Goal: Task Accomplishment & Management: Use online tool/utility

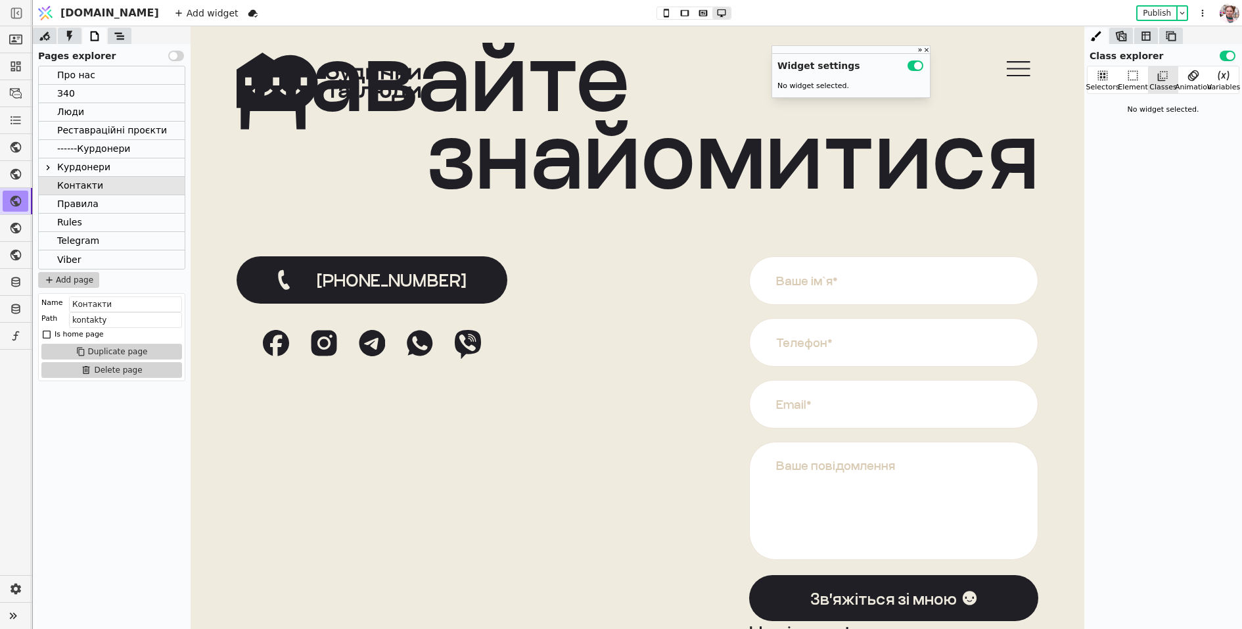
scroll to position [135, 0]
click at [108, 172] on div "Курдонери" at bounding box center [112, 167] width 146 height 18
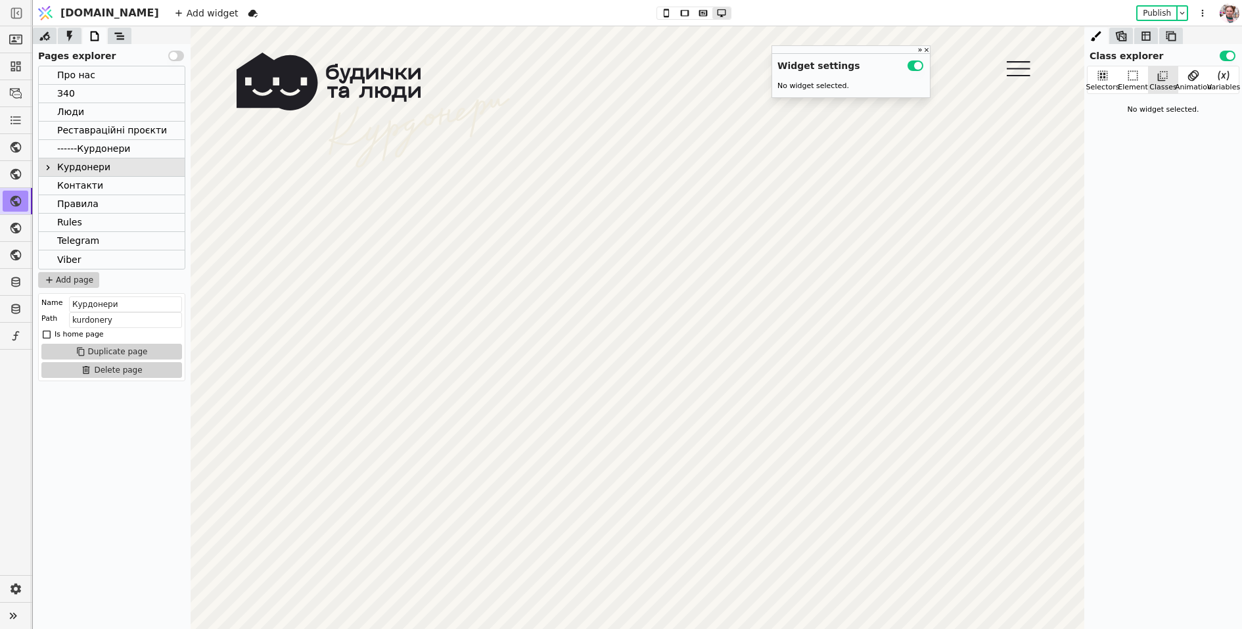
click at [657, 7] on div at bounding box center [694, 13] width 75 height 13
click at [699, 13] on icon at bounding box center [703, 13] width 9 height 6
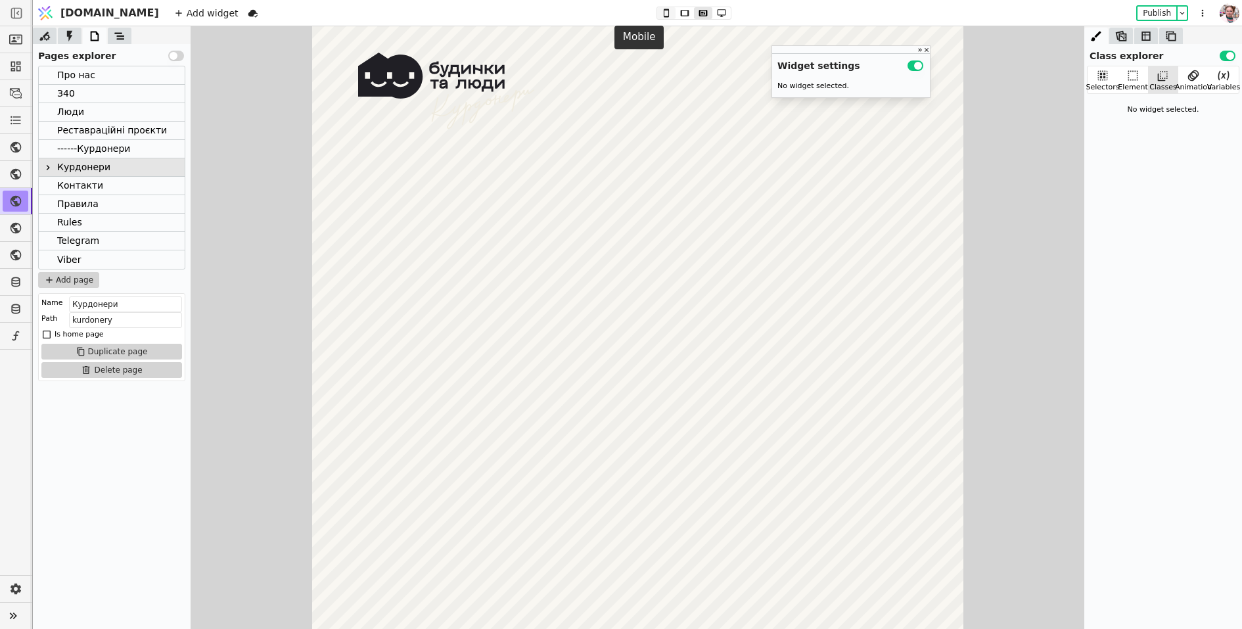
click at [659, 16] on icon at bounding box center [667, 13] width 16 height 9
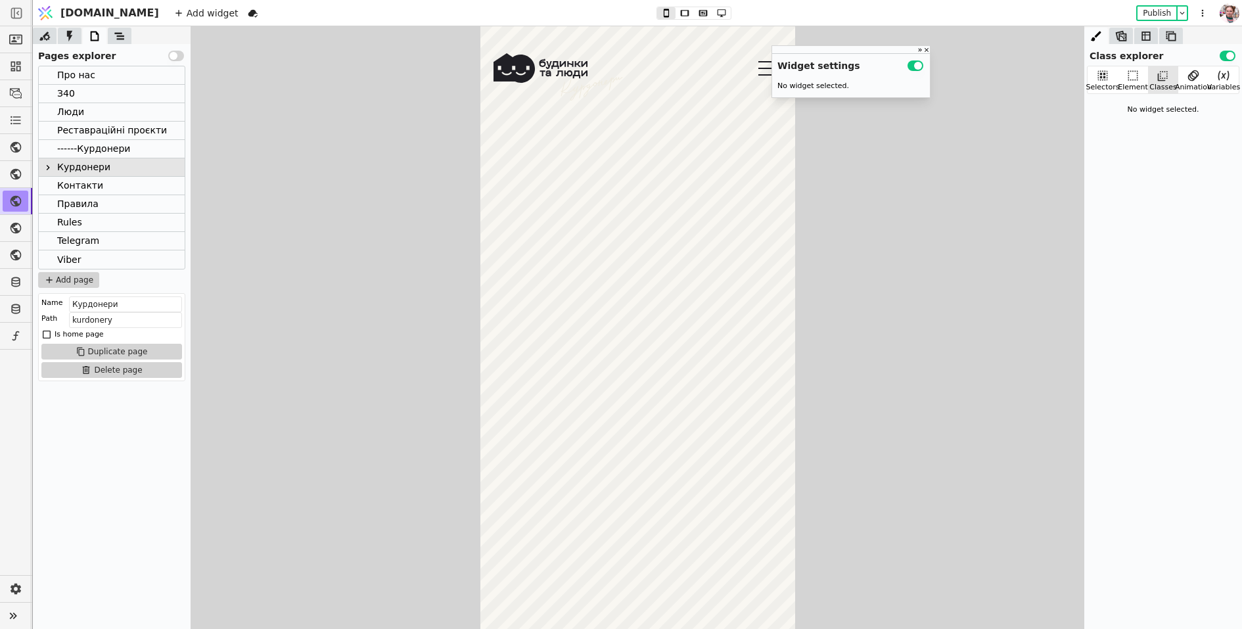
scroll to position [1035, 0]
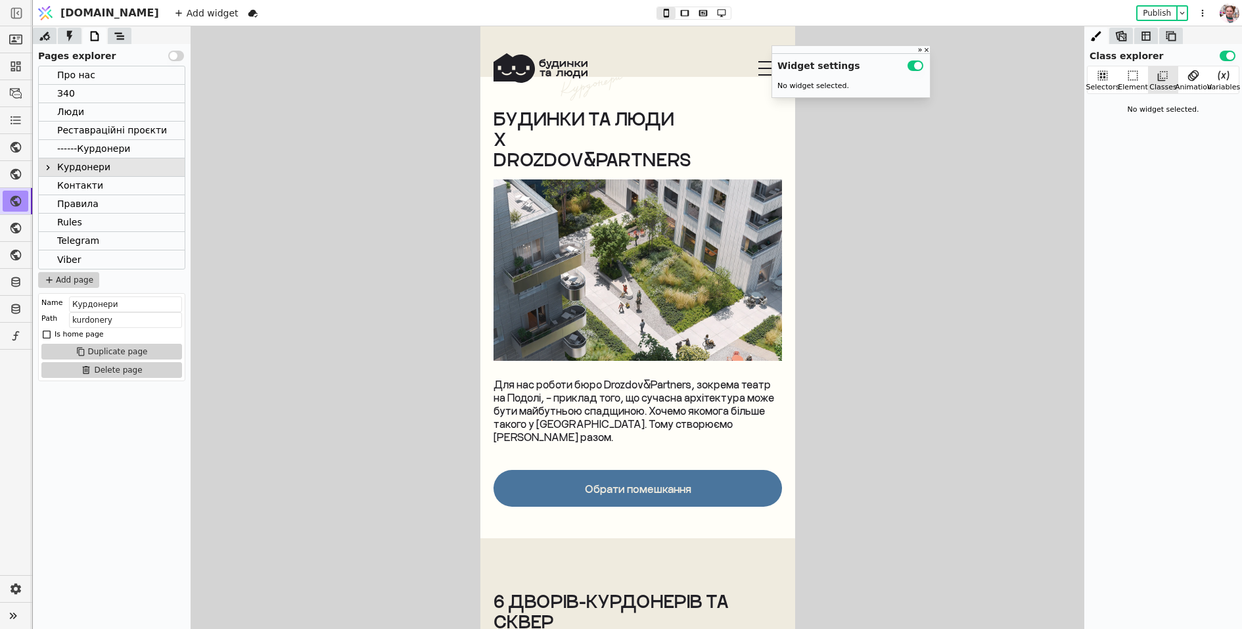
click at [640, 220] on img at bounding box center [637, 269] width 289 height 181
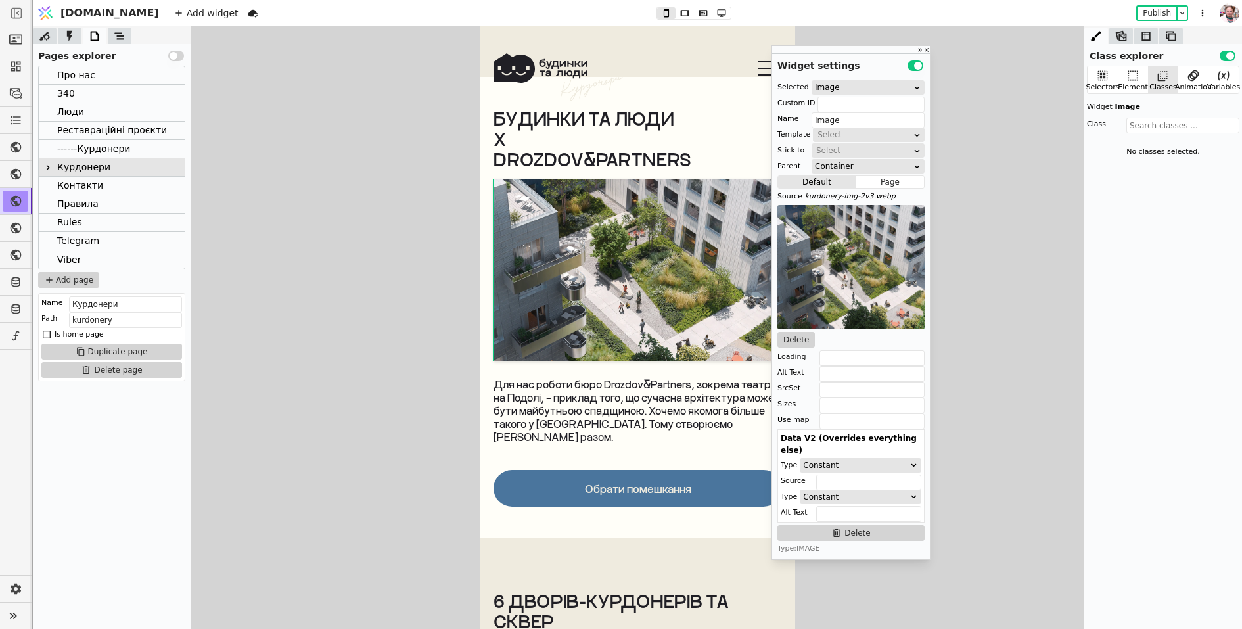
click at [679, 21] on div "Add widget Publish" at bounding box center [692, 13] width 1052 height 26
click at [678, 19] on div at bounding box center [694, 13] width 75 height 13
click at [699, 16] on icon at bounding box center [703, 13] width 9 height 6
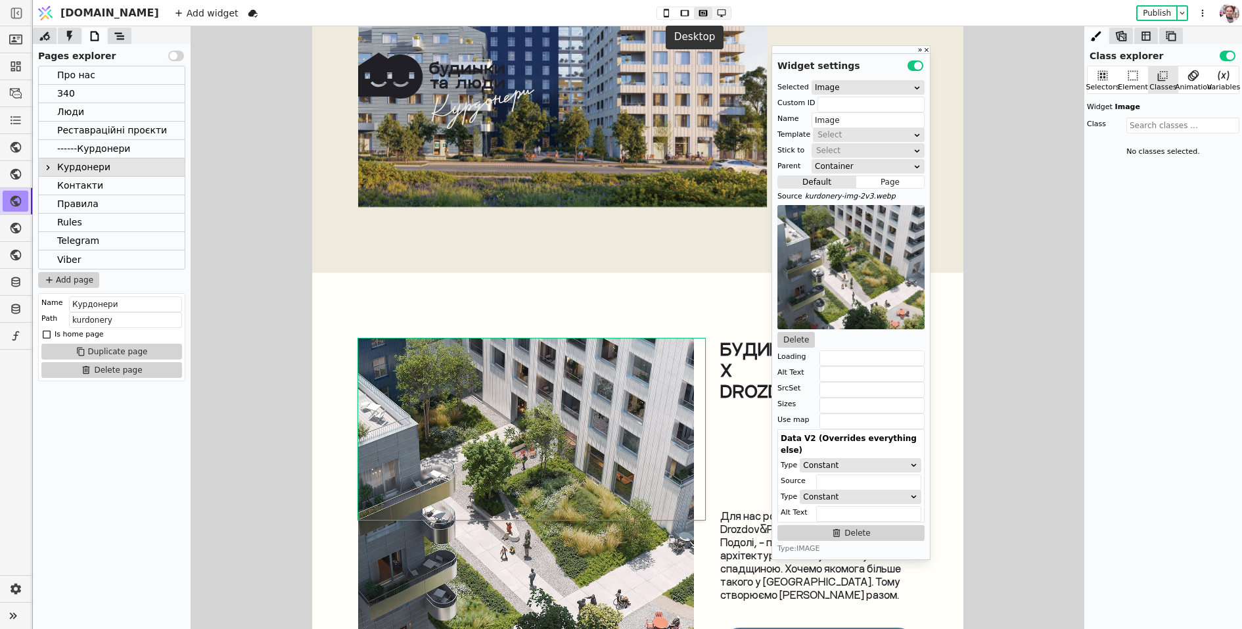
click at [714, 16] on icon at bounding box center [722, 13] width 16 height 9
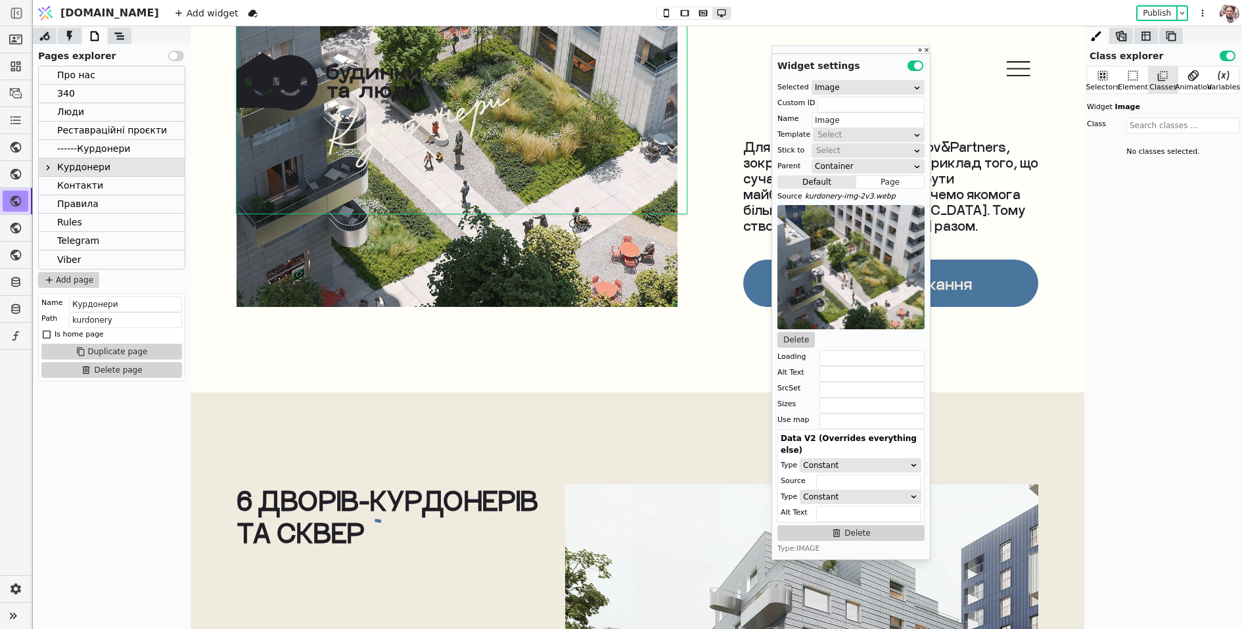
click at [600, 350] on div "Будинки та люди х drozdov&partners Будинки та люди х drozdov&partners Для нас р…" at bounding box center [638, 96] width 894 height 593
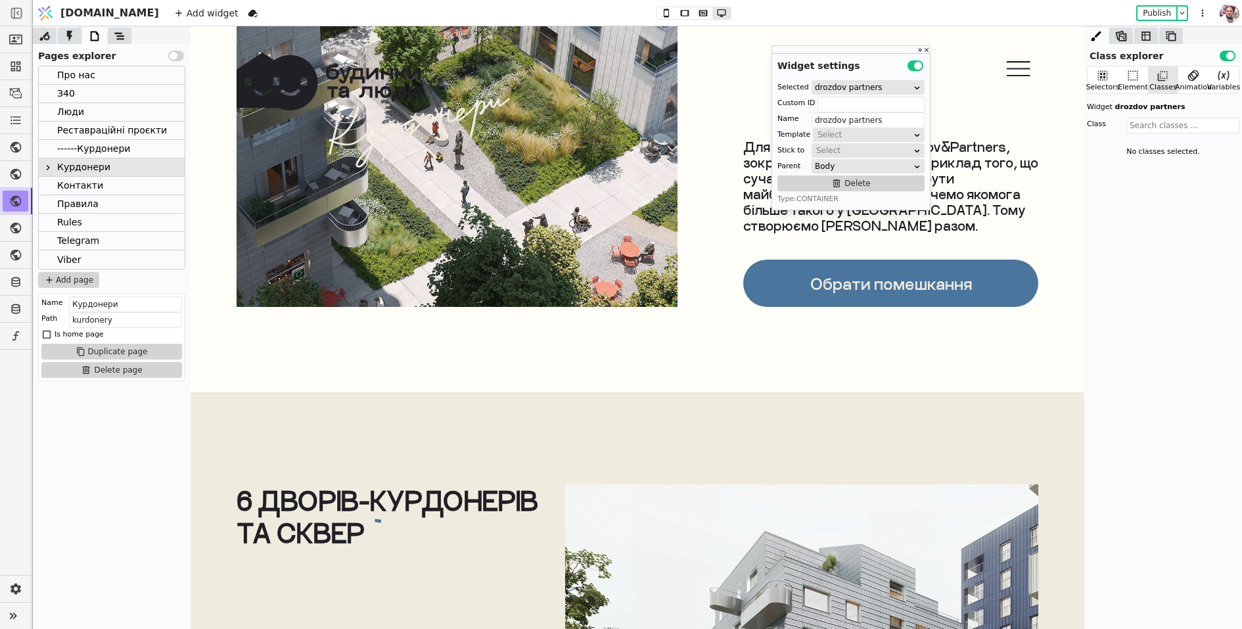
click at [580, 262] on img at bounding box center [457, 96] width 441 height 422
type input "Image"
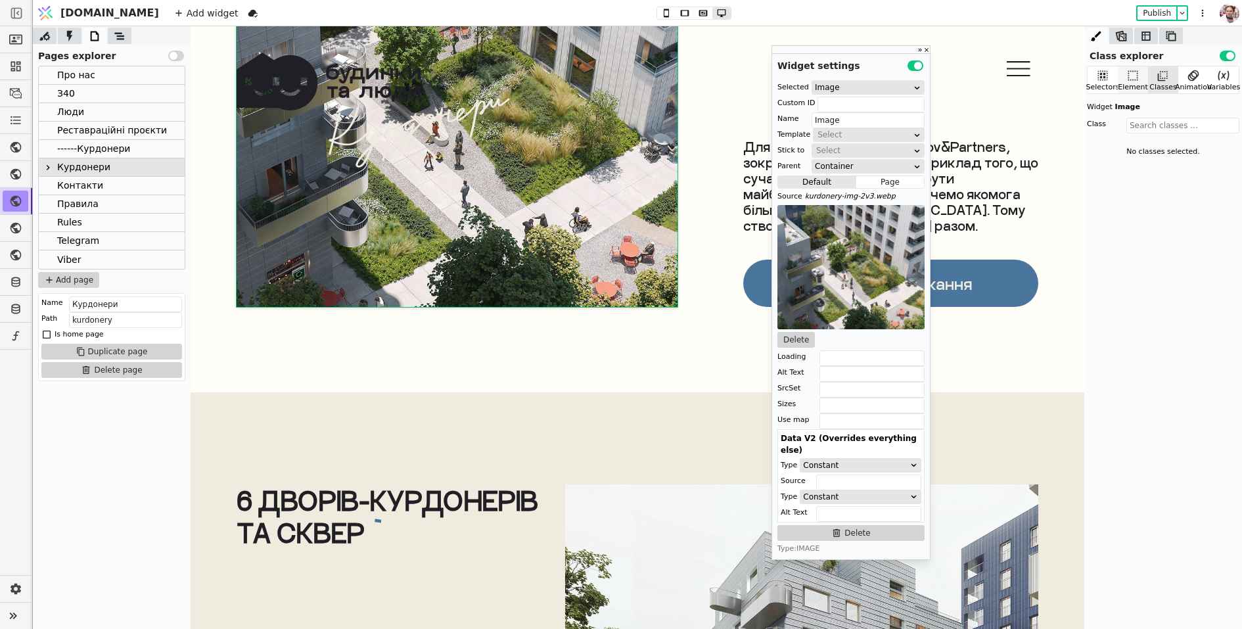
click at [1139, 72] on icon at bounding box center [1133, 75] width 13 height 13
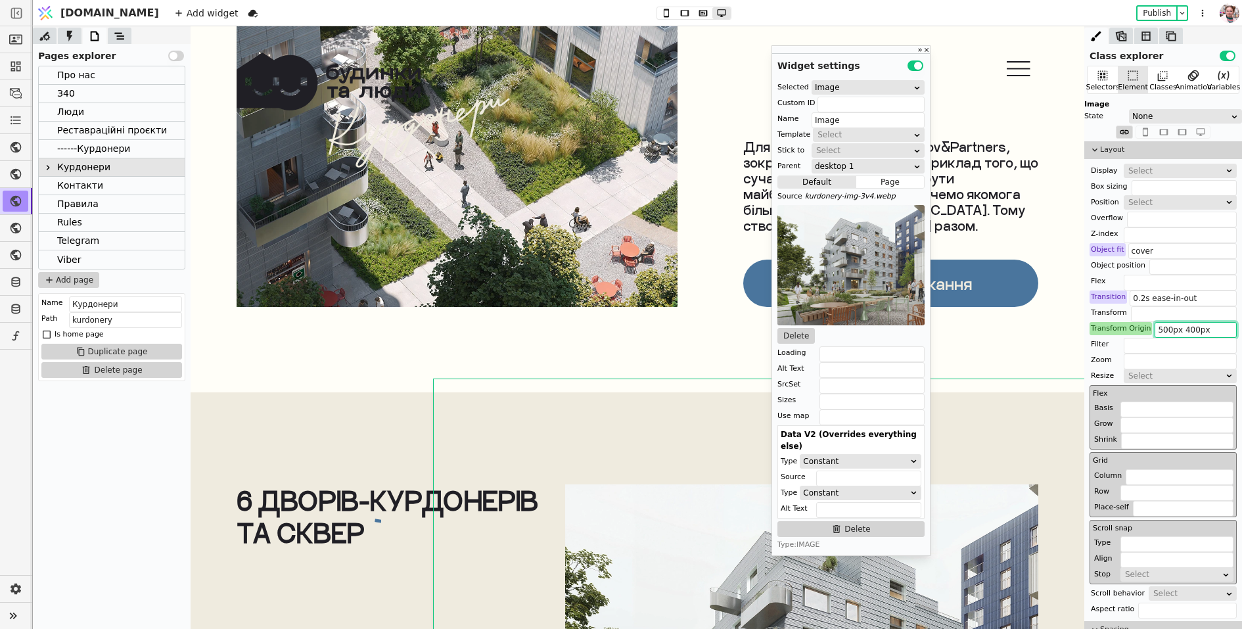
click at [1173, 329] on input "500px 400px" at bounding box center [1196, 330] width 82 height 16
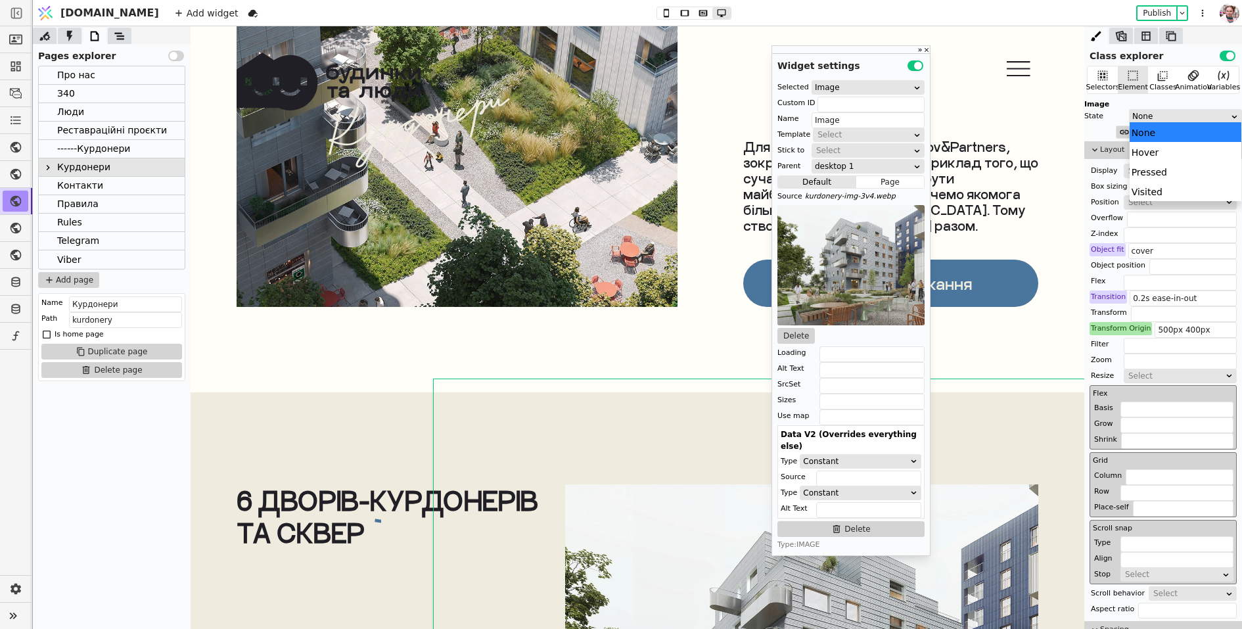
click at [1154, 115] on div "None" at bounding box center [1182, 116] width 98 height 13
click at [1151, 152] on div "Hover" at bounding box center [1186, 152] width 112 height 20
type input "scale(1.4)"
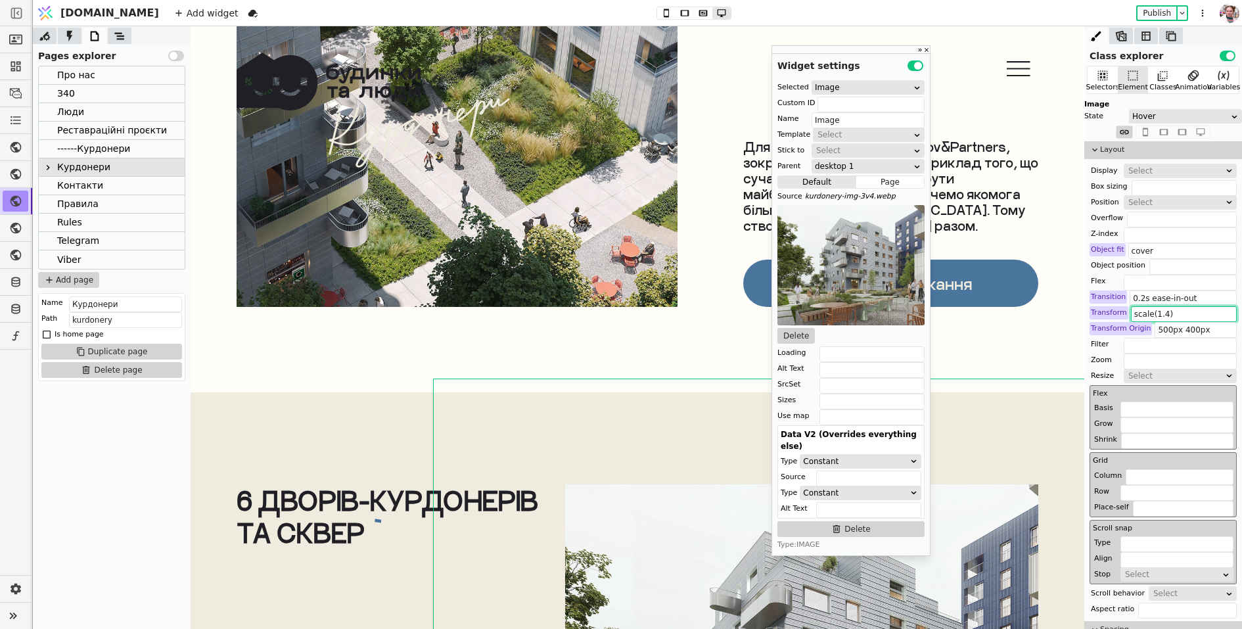
click at [1144, 318] on input "scale(1.4)" at bounding box center [1184, 314] width 106 height 16
click at [596, 172] on img at bounding box center [457, 96] width 441 height 422
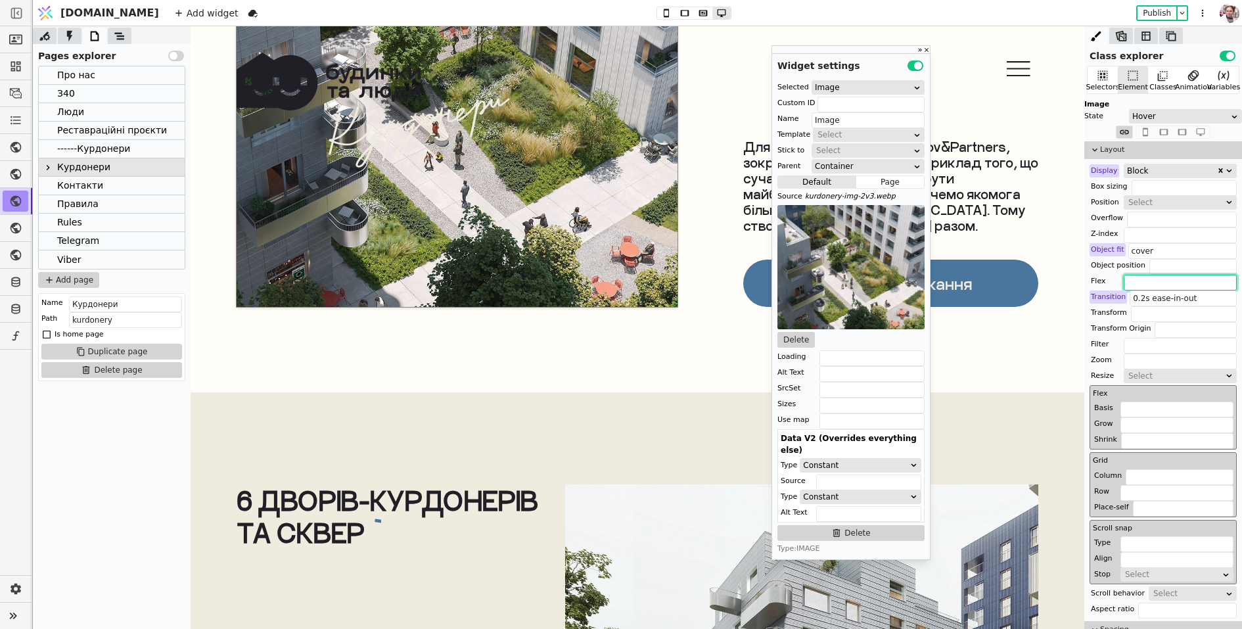
click at [1133, 281] on input "text" at bounding box center [1180, 283] width 113 height 16
paste input "scale(1.4)"
type input "scale(1.4)"
click at [1164, 115] on div "Hover" at bounding box center [1182, 116] width 98 height 13
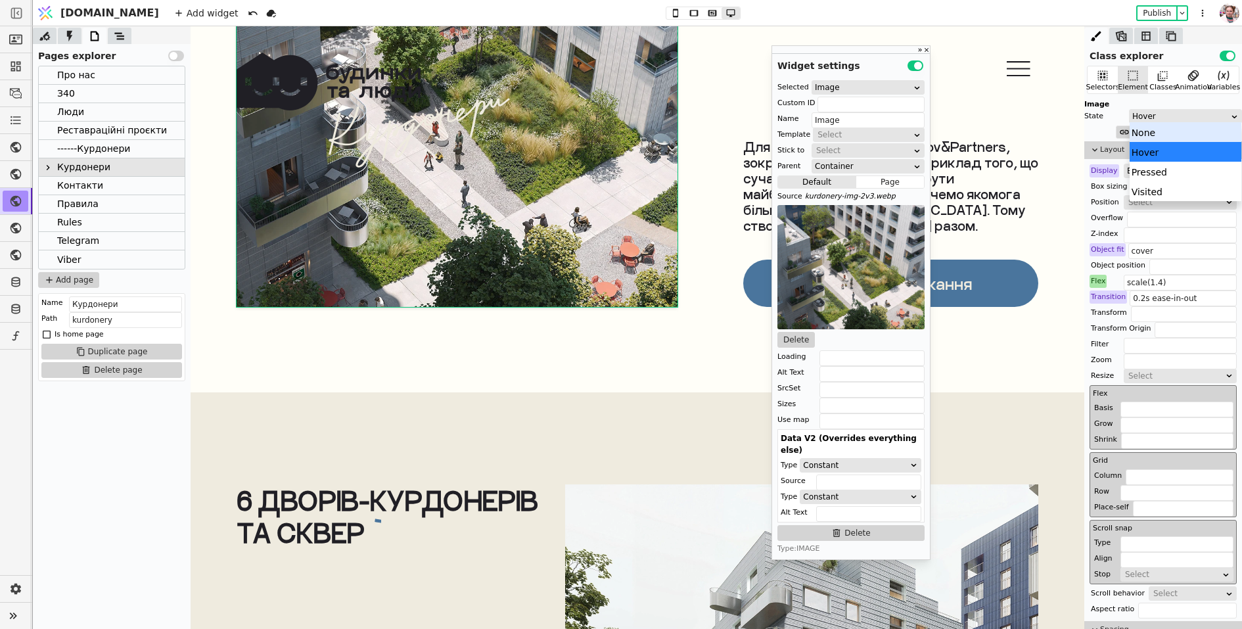
click at [1165, 135] on div "None" at bounding box center [1186, 132] width 112 height 20
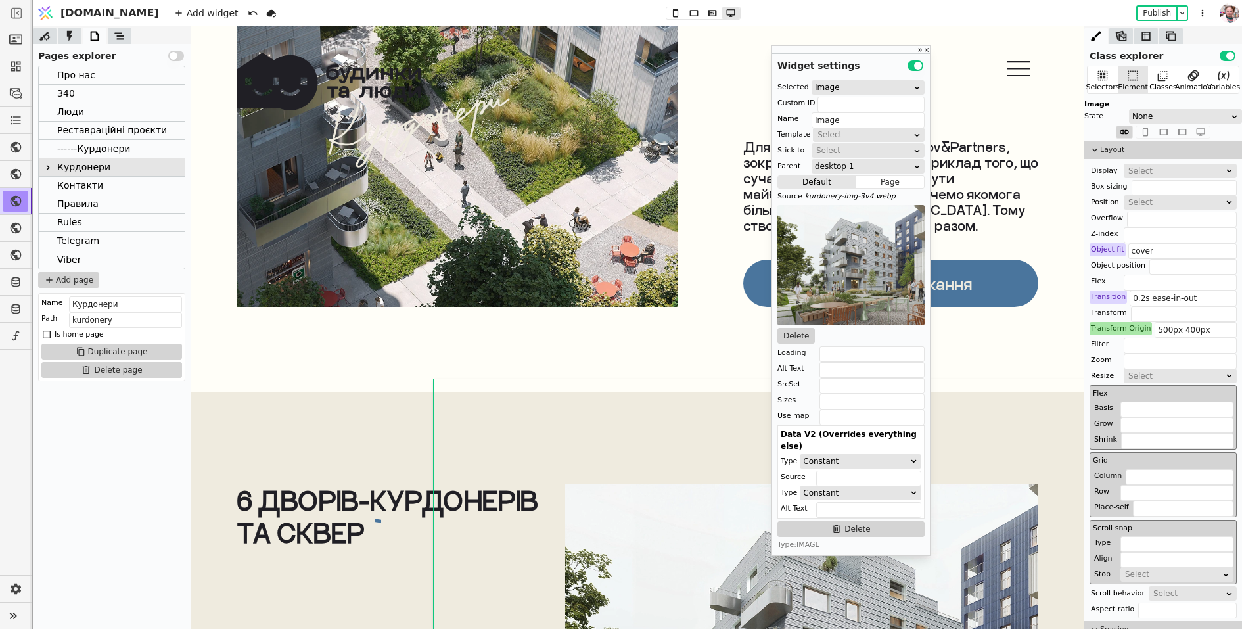
click at [1156, 114] on div "None" at bounding box center [1182, 116] width 98 height 13
click at [1155, 153] on div "Hover" at bounding box center [1186, 152] width 112 height 20
type input "scale(1.4)"
click at [565, 197] on img at bounding box center [457, 96] width 441 height 422
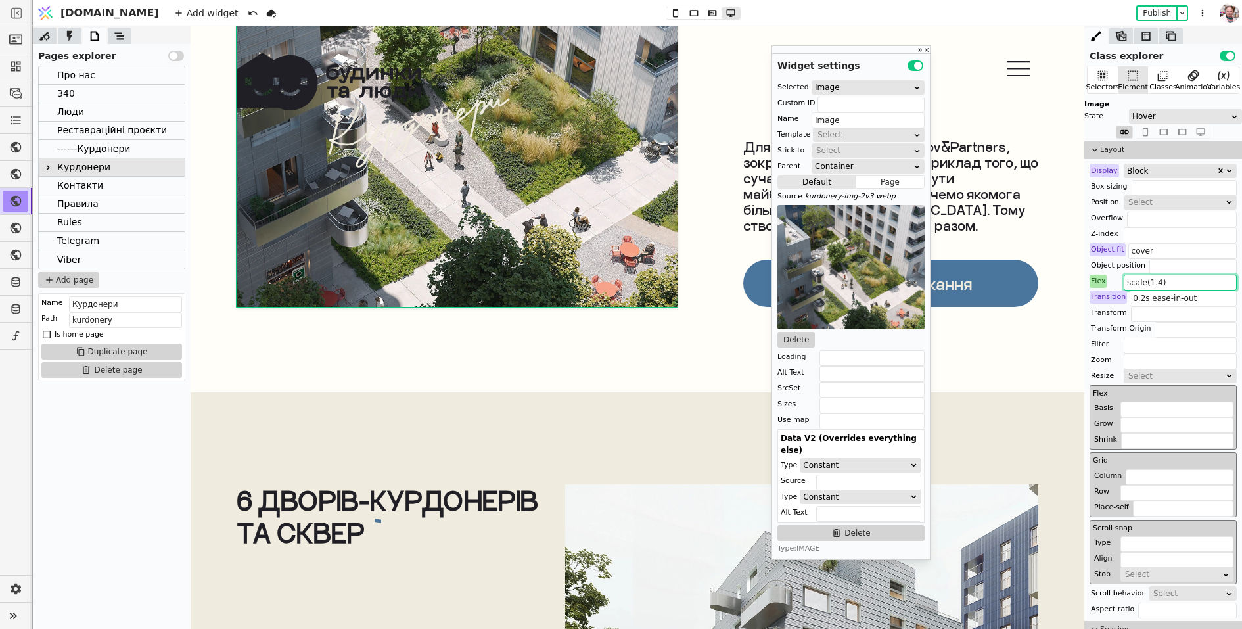
click at [1135, 277] on input "scale(1.4)" at bounding box center [1180, 283] width 113 height 16
click at [1165, 319] on input "text" at bounding box center [1184, 314] width 106 height 16
paste input "scale(1.4)"
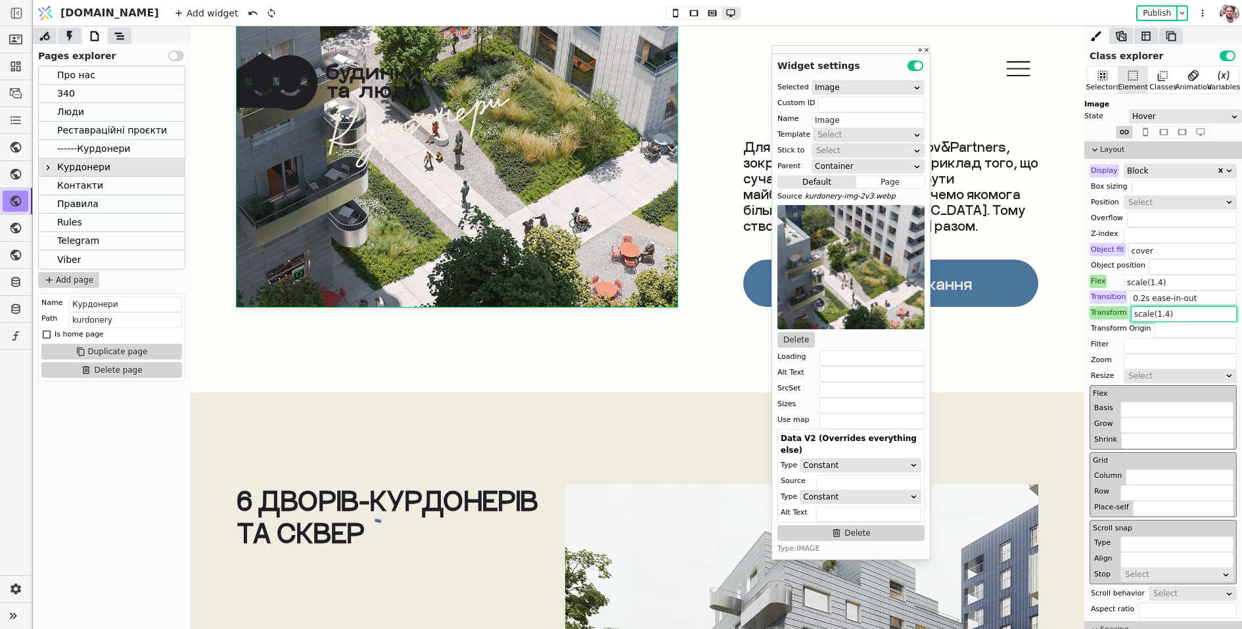
type input "scale(1.4)"
click at [1094, 283] on div "Flex" at bounding box center [1098, 281] width 17 height 13
click at [1094, 291] on button "Reset" at bounding box center [1099, 298] width 34 height 16
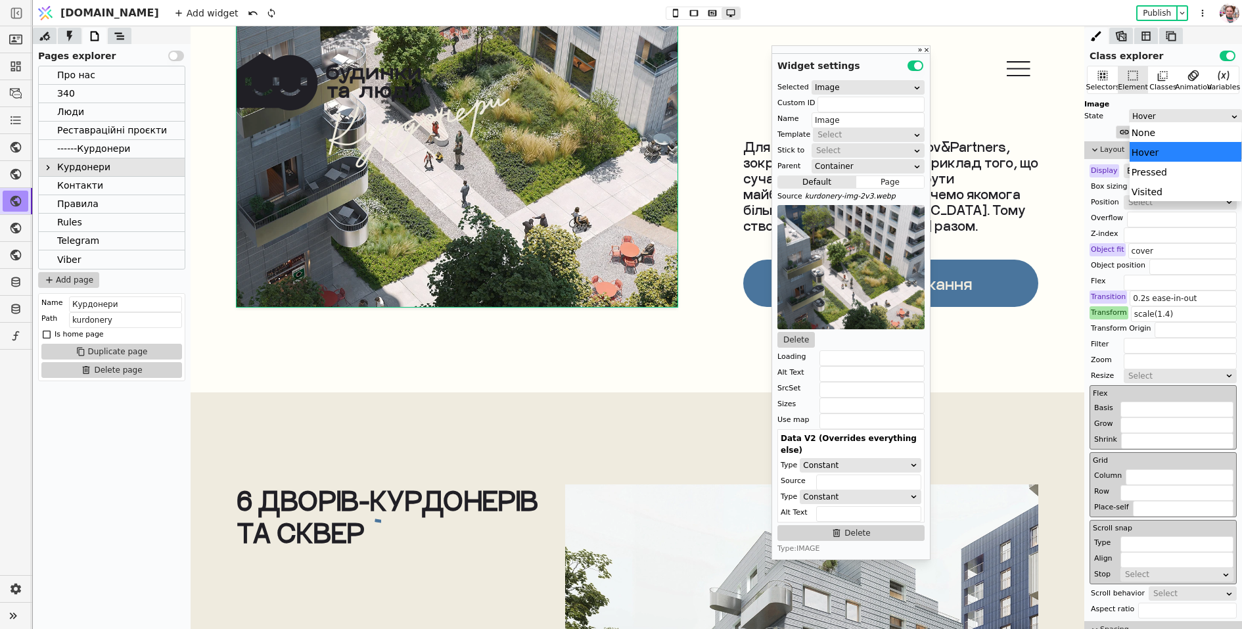
click at [1173, 120] on div "Hover" at bounding box center [1182, 116] width 98 height 13
click at [1173, 134] on div "None" at bounding box center [1186, 132] width 112 height 20
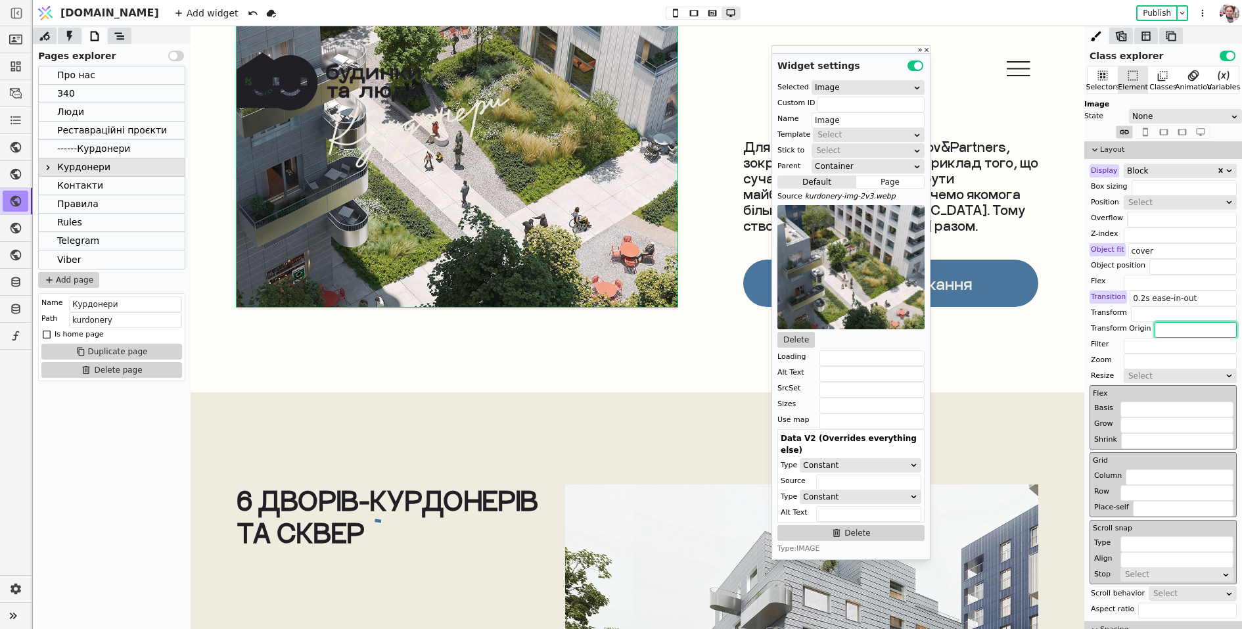
click at [1158, 329] on input "text" at bounding box center [1196, 330] width 82 height 16
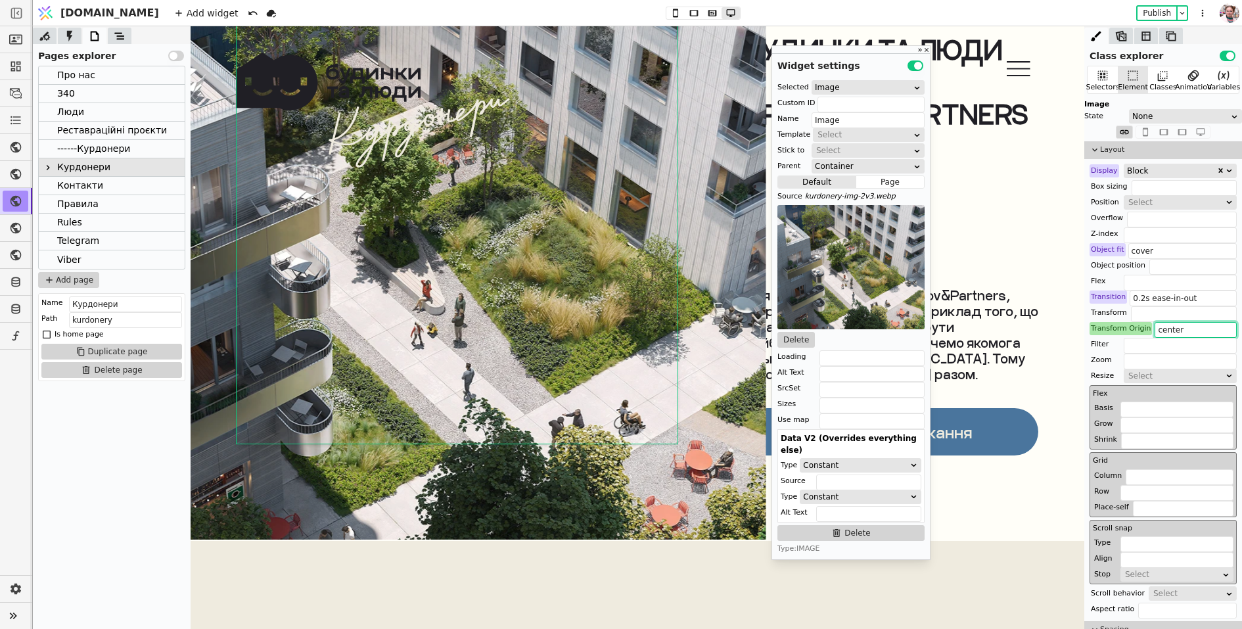
scroll to position [5986, 0]
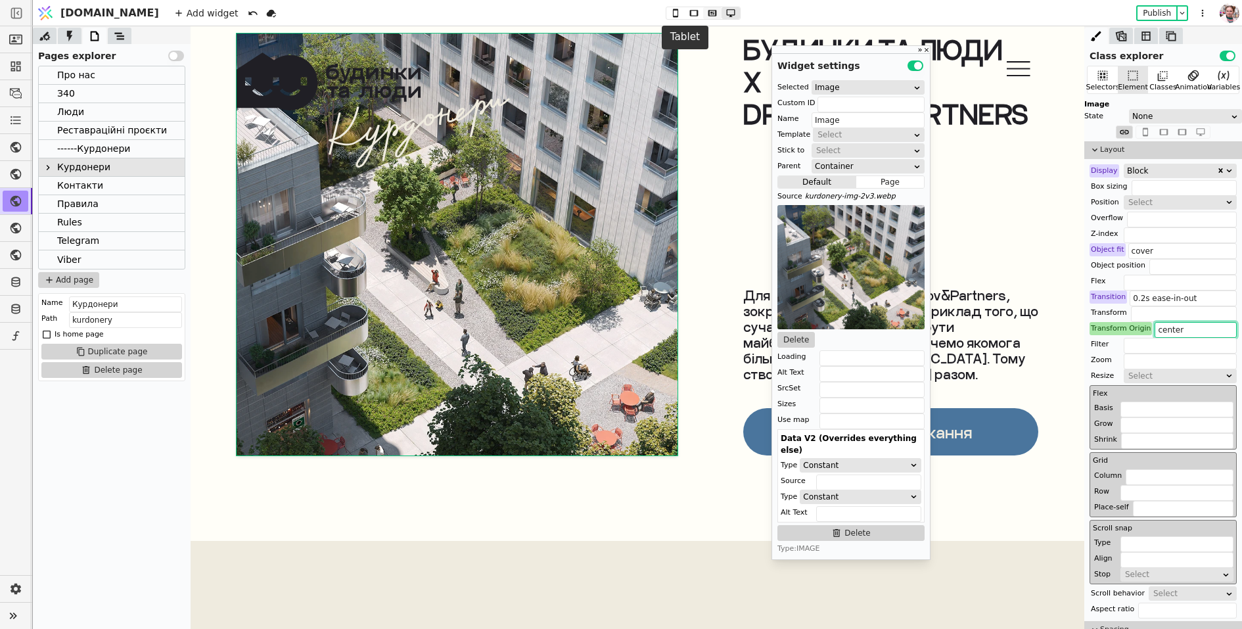
type input "center"
click at [705, 14] on icon at bounding box center [713, 13] width 16 height 9
type input "60%"
type input "500px"
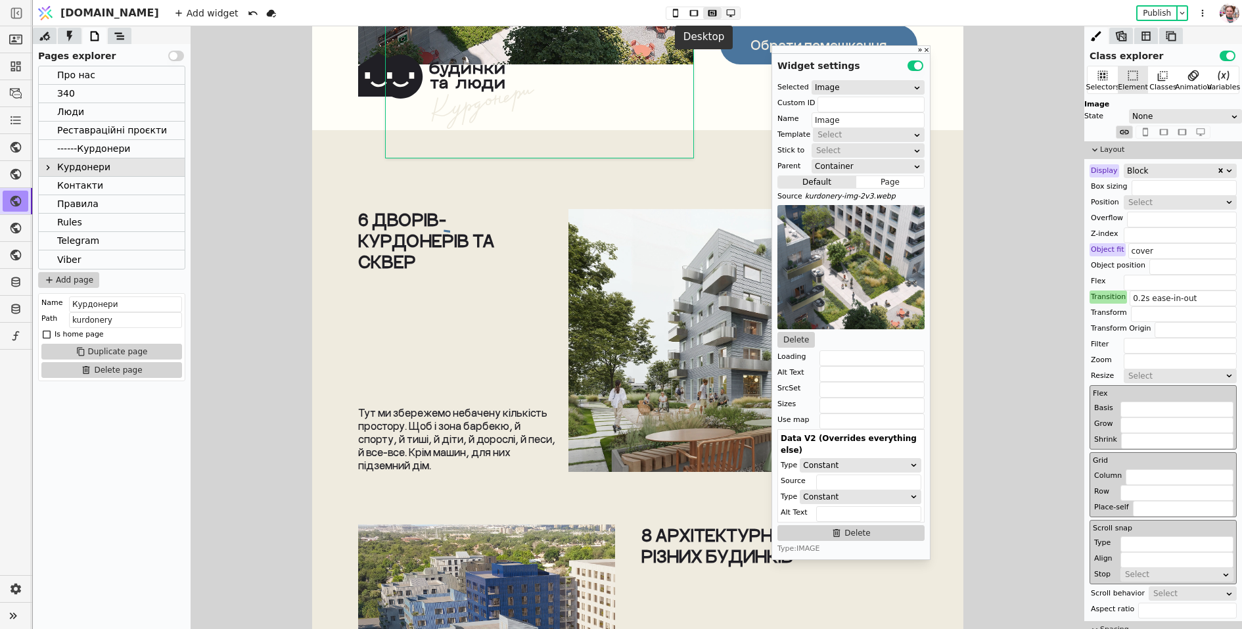
click at [726, 12] on icon at bounding box center [730, 13] width 9 height 8
type input "center"
type input "55%"
type input "642px"
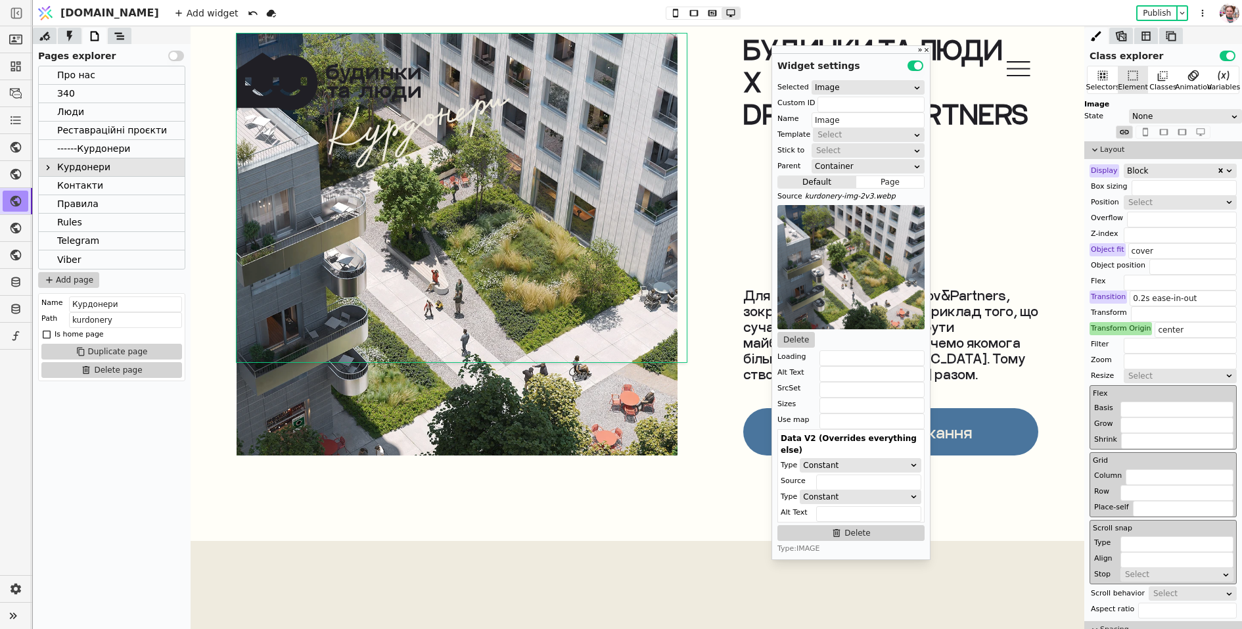
click at [1139, 325] on div "Transform Origin" at bounding box center [1121, 328] width 62 height 13
click at [1137, 340] on div "Reset" at bounding box center [1120, 345] width 41 height 22
click at [1132, 340] on button "Reset" at bounding box center [1121, 345] width 34 height 16
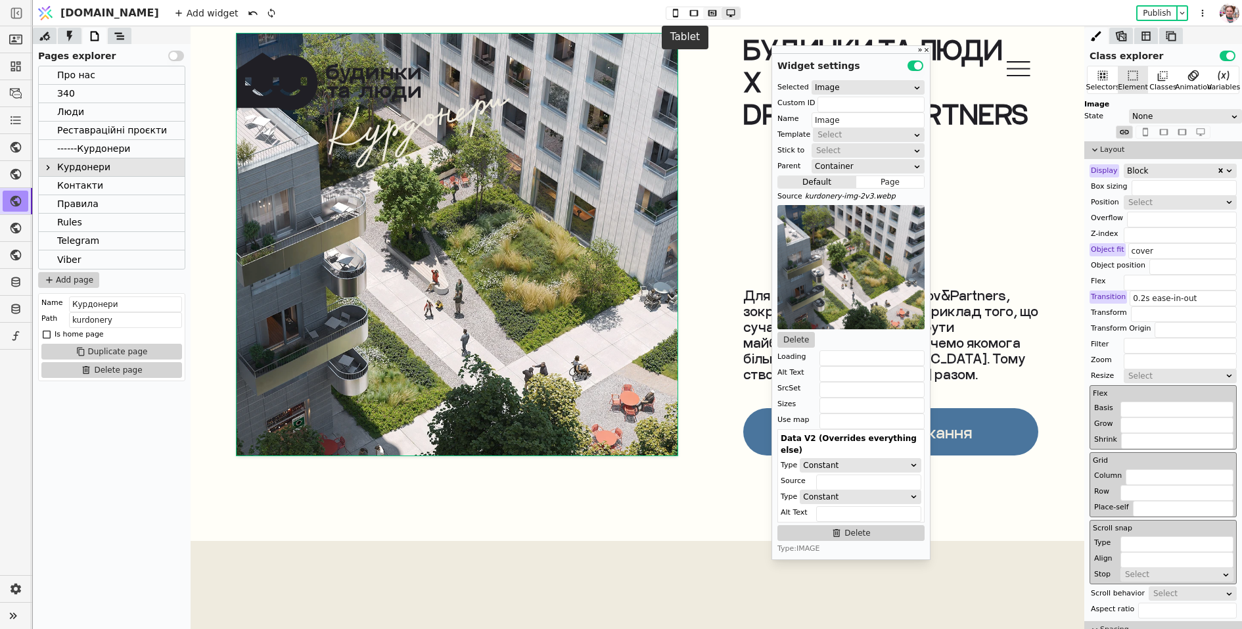
click at [705, 14] on icon at bounding box center [713, 13] width 16 height 9
type input "60%"
type input "500px"
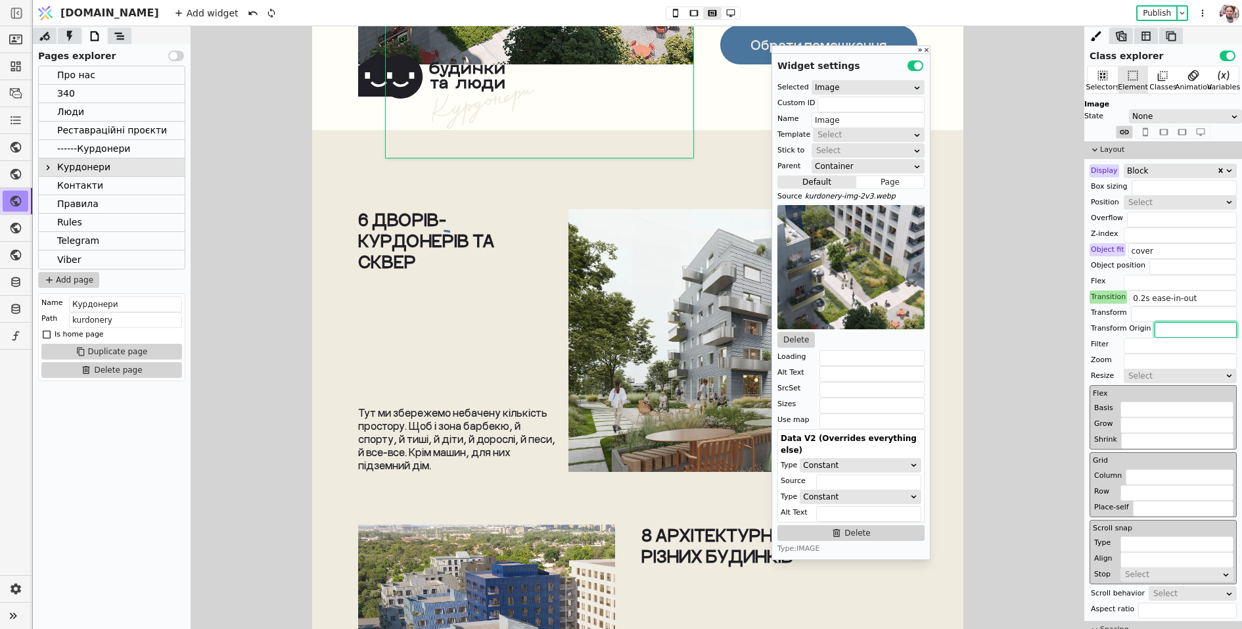
click at [1177, 334] on input "text" at bounding box center [1196, 330] width 82 height 16
type input "center"
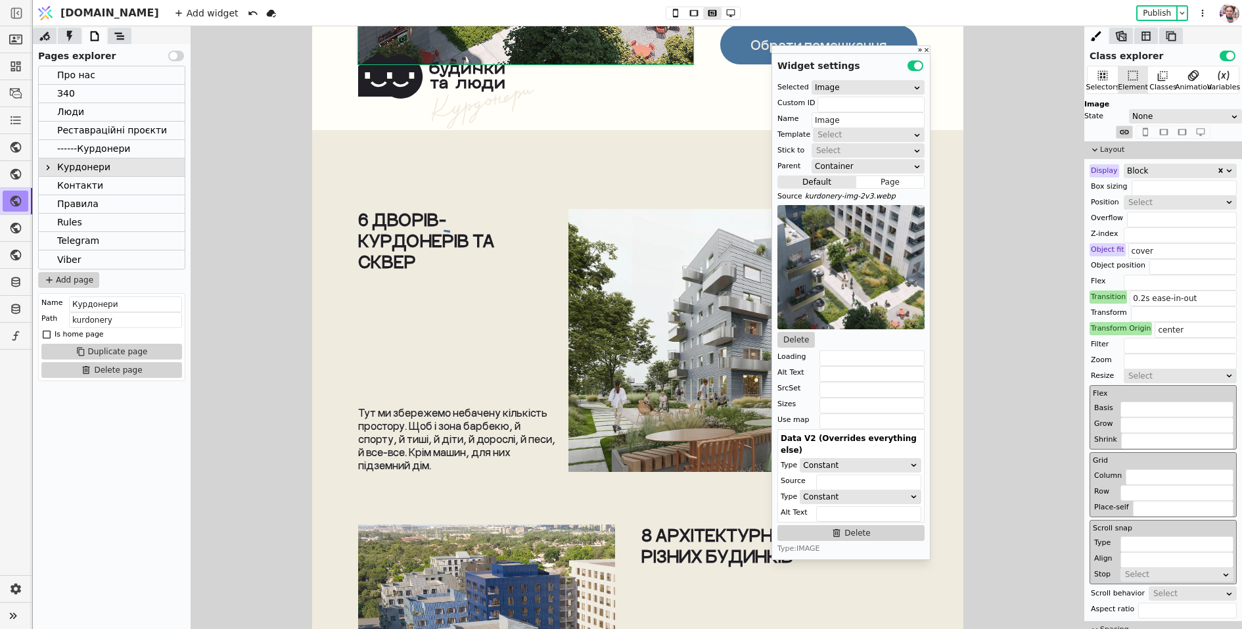
click at [1156, 112] on div "None" at bounding box center [1182, 116] width 98 height 13
click at [1154, 151] on div "Hover" at bounding box center [1186, 152] width 112 height 20
click at [1140, 315] on input "text" at bounding box center [1184, 314] width 106 height 16
paste input "scale(1.4)"
type input "scale(1.4)"
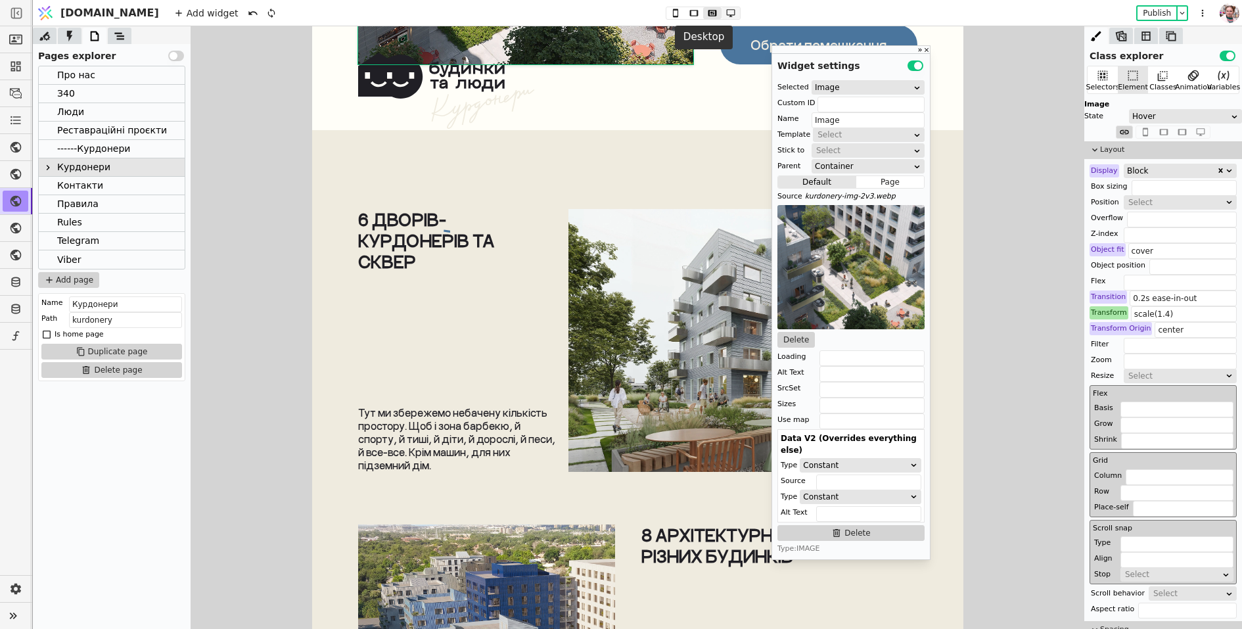
click at [723, 15] on icon at bounding box center [731, 13] width 16 height 9
type input "55%"
type input "642px"
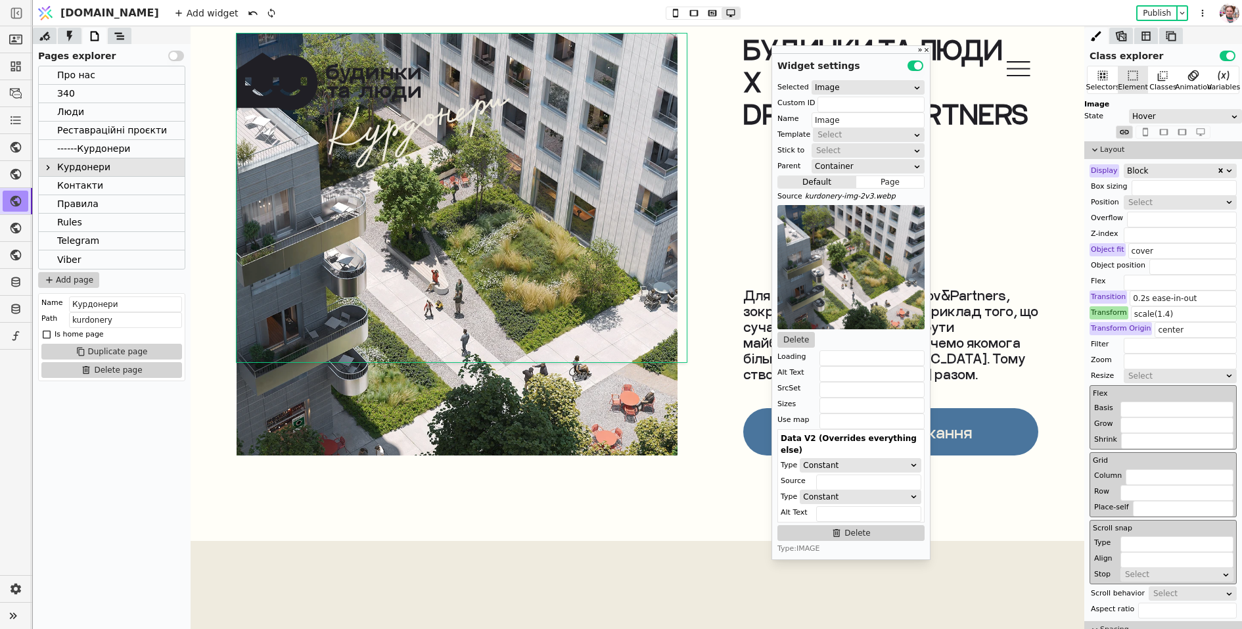
click at [1114, 309] on div "Transform" at bounding box center [1109, 312] width 39 height 13
click at [1112, 335] on button "Reset" at bounding box center [1109, 329] width 34 height 16
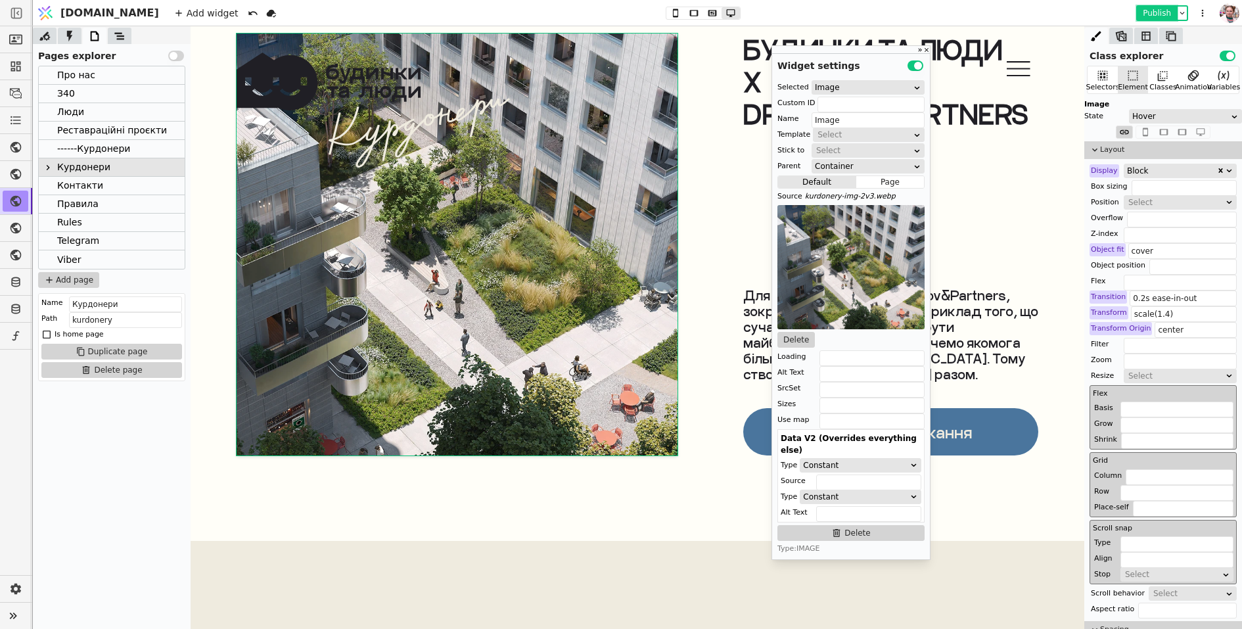
click at [1161, 10] on button "Publish" at bounding box center [1157, 13] width 39 height 13
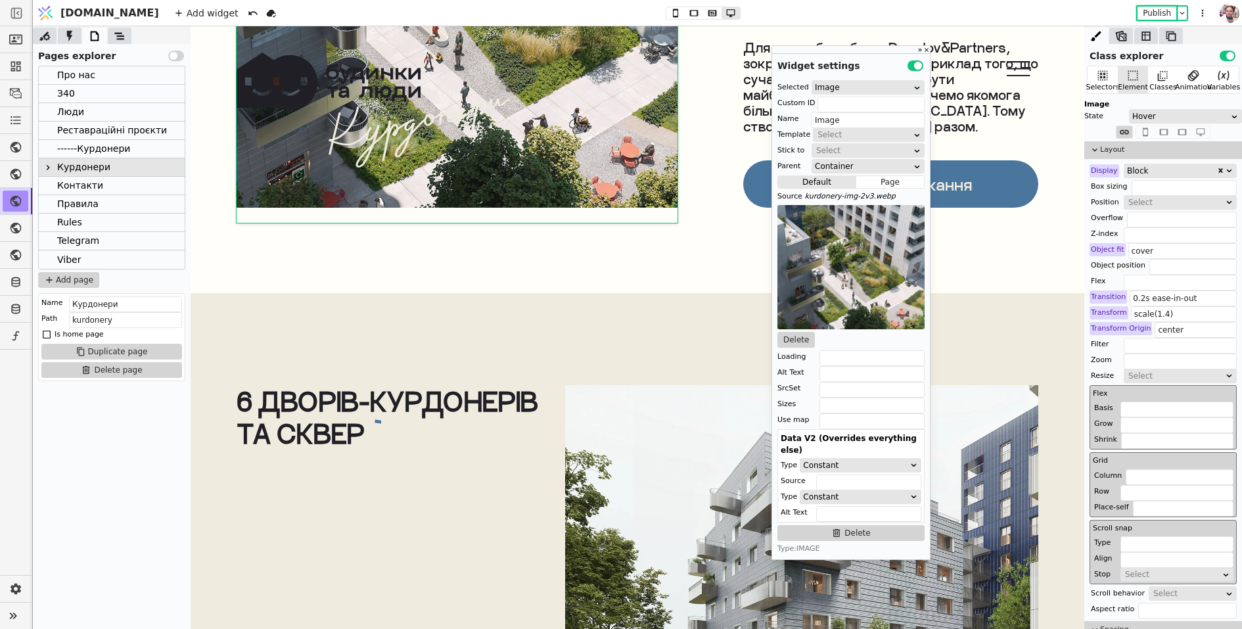
scroll to position [6239, 0]
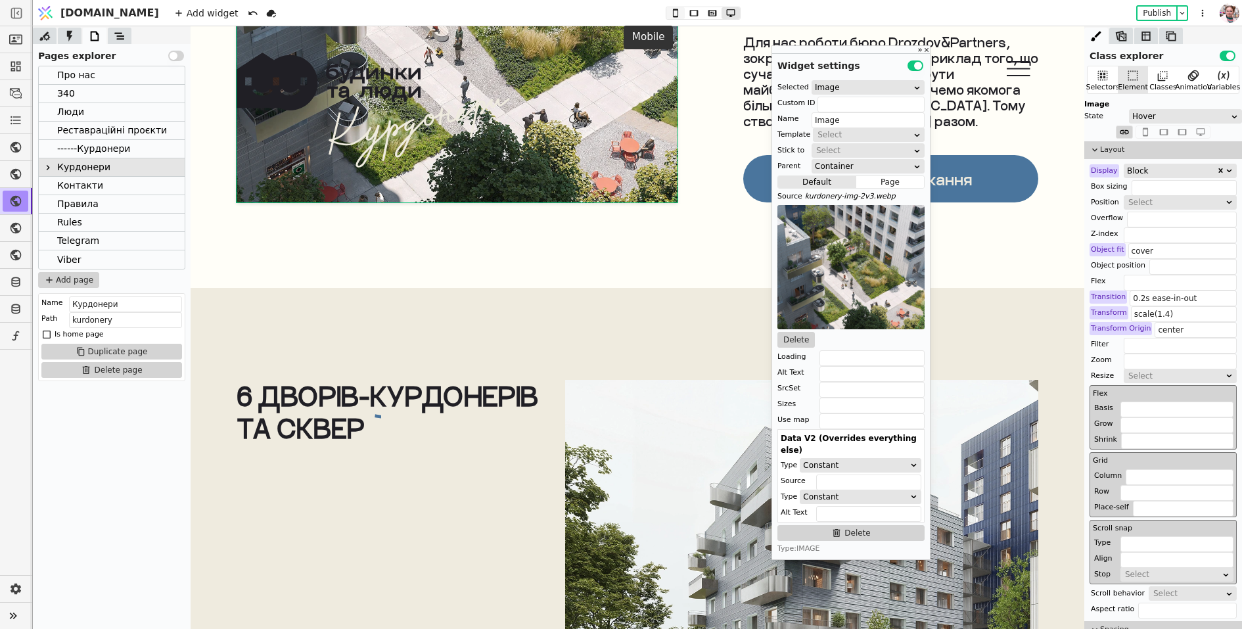
click at [673, 9] on icon at bounding box center [675, 13] width 5 height 9
type input "100%"
type input "276px"
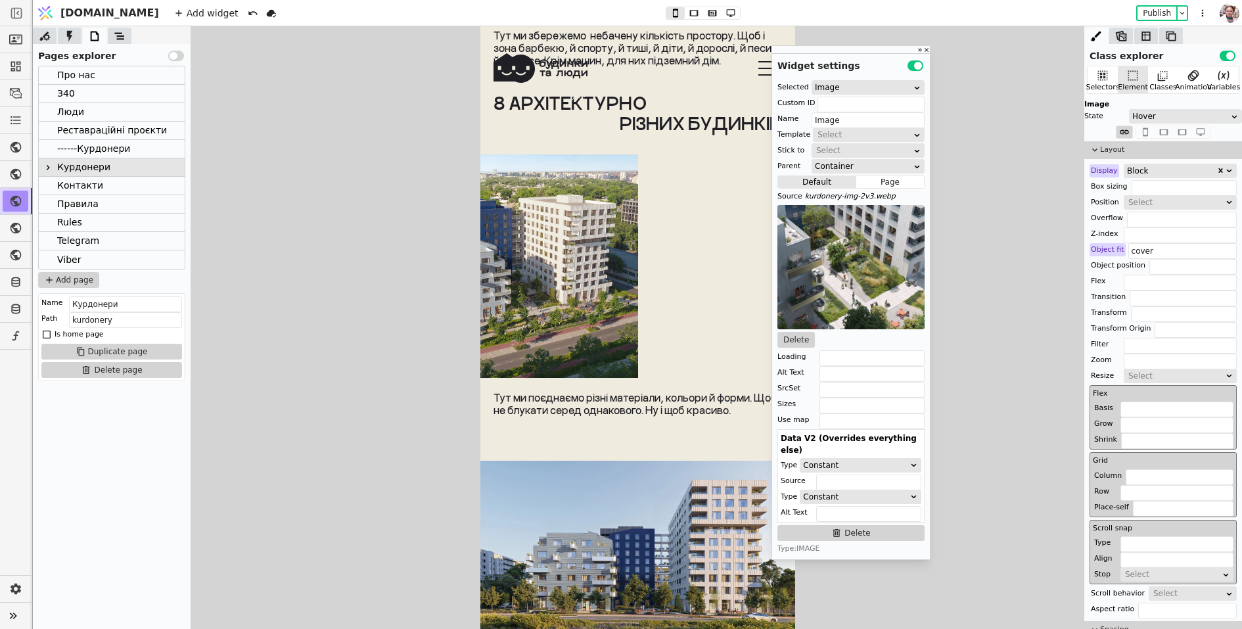
click at [551, 340] on img at bounding box center [518, 265] width 239 height 223
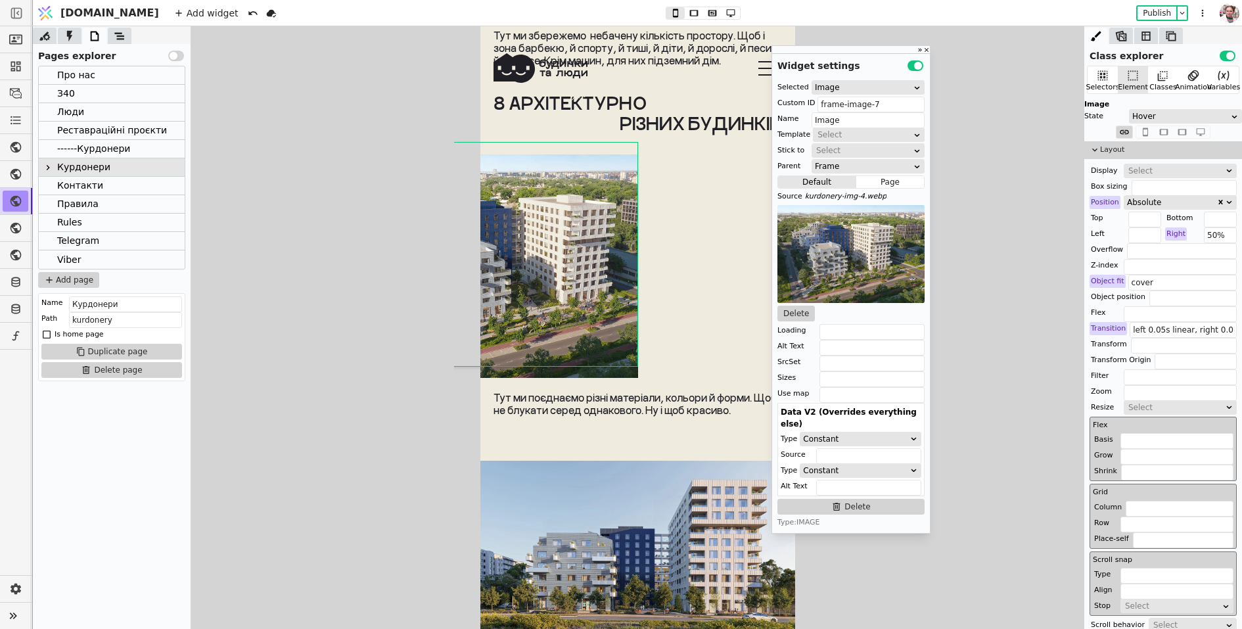
click at [677, 287] on div at bounding box center [637, 265] width 315 height 223
type input "camera-7"
type input "Camera"
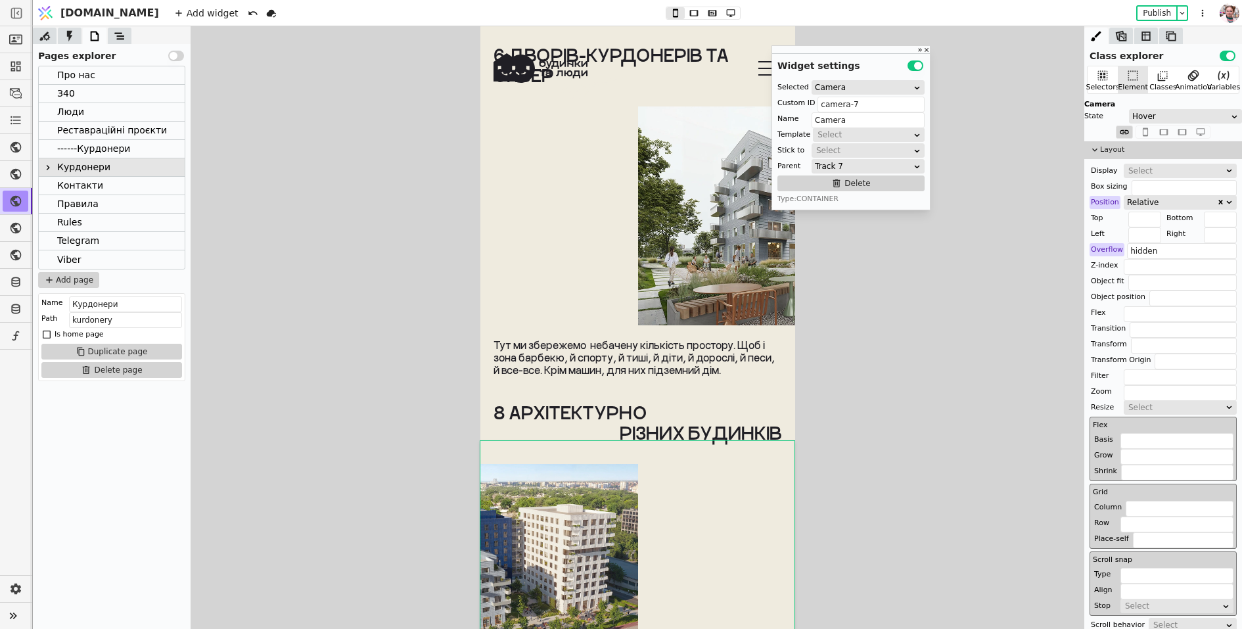
scroll to position [5930, 0]
click at [584, 250] on div at bounding box center [637, 215] width 315 height 219
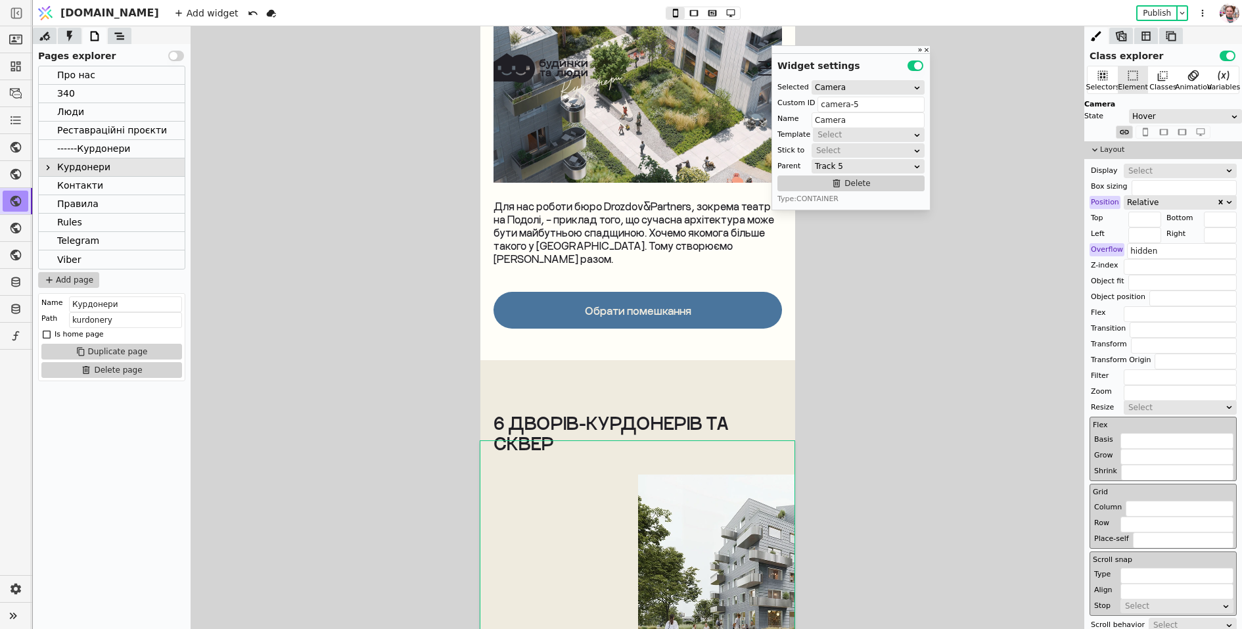
scroll to position [5523, 0]
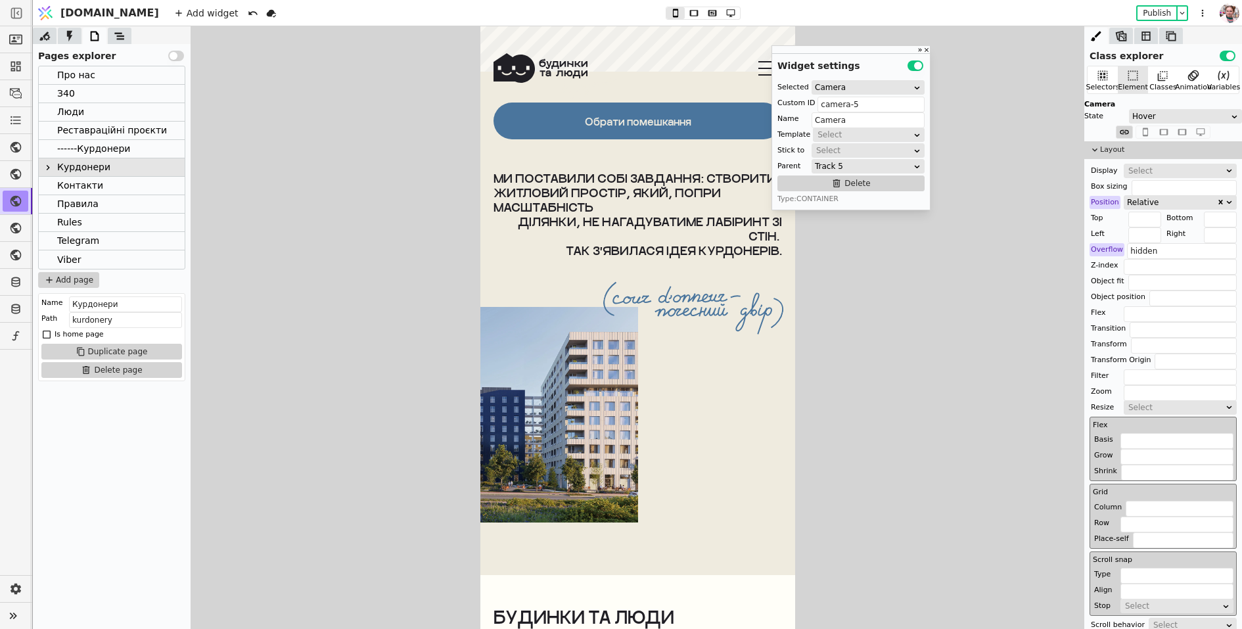
click at [673, 431] on div at bounding box center [637, 415] width 315 height 216
type input "camera-4"
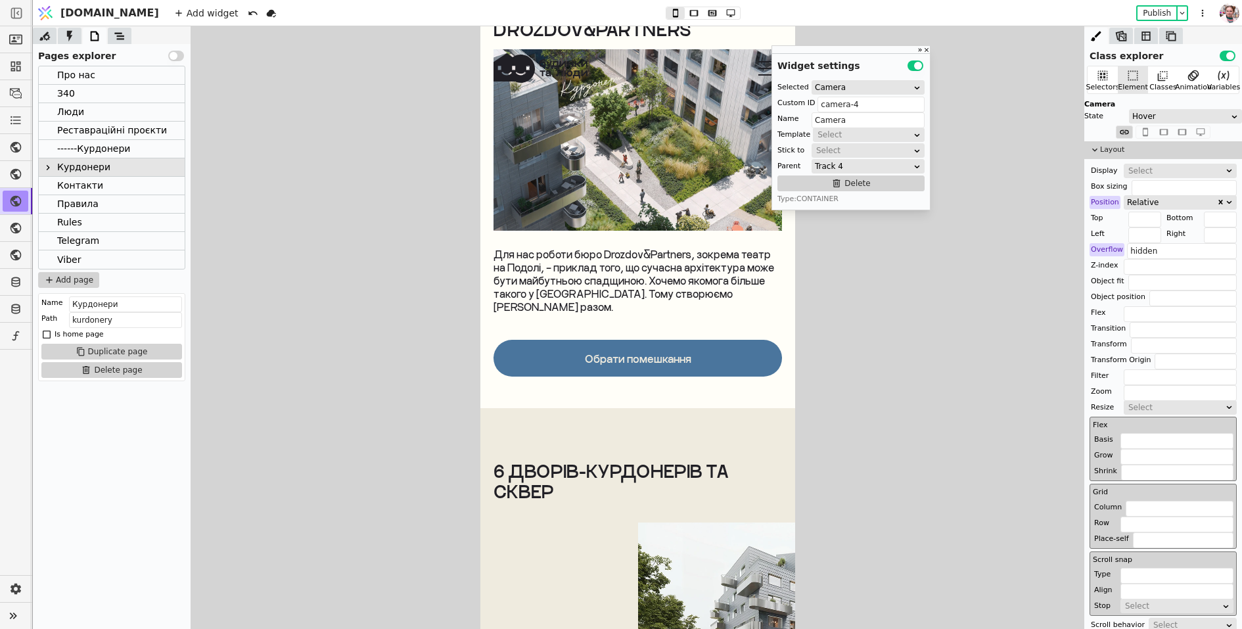
click at [109, 133] on div "Реставраційні проєкти" at bounding box center [112, 131] width 110 height 18
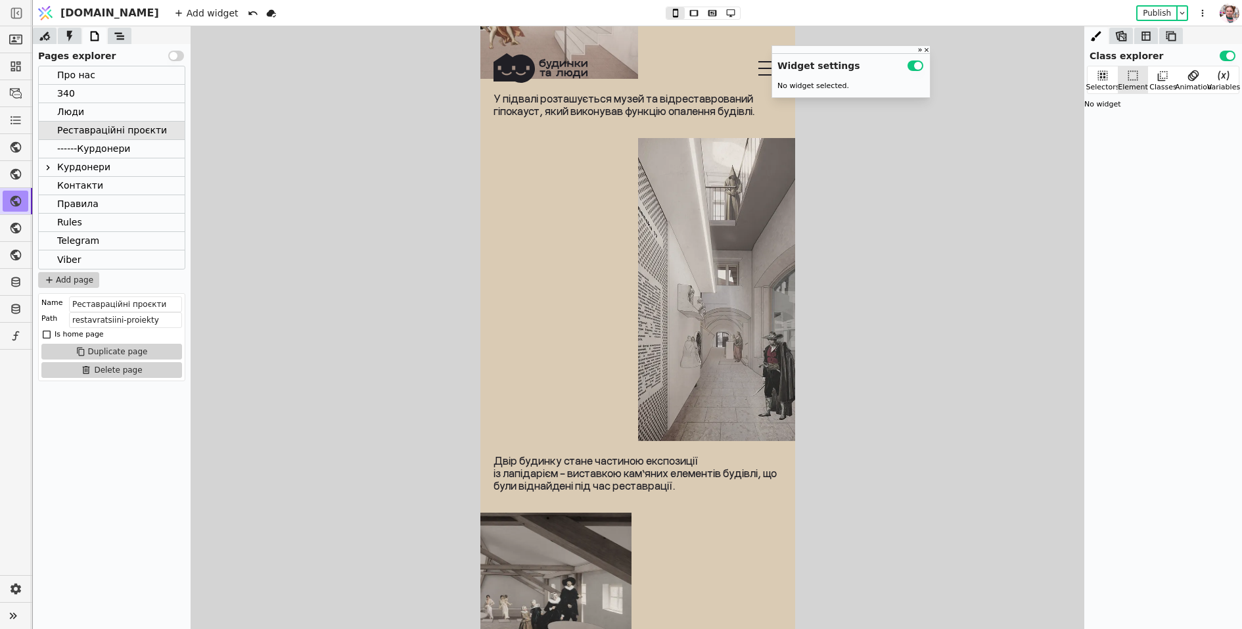
click at [684, 352] on img at bounding box center [725, 289] width 175 height 303
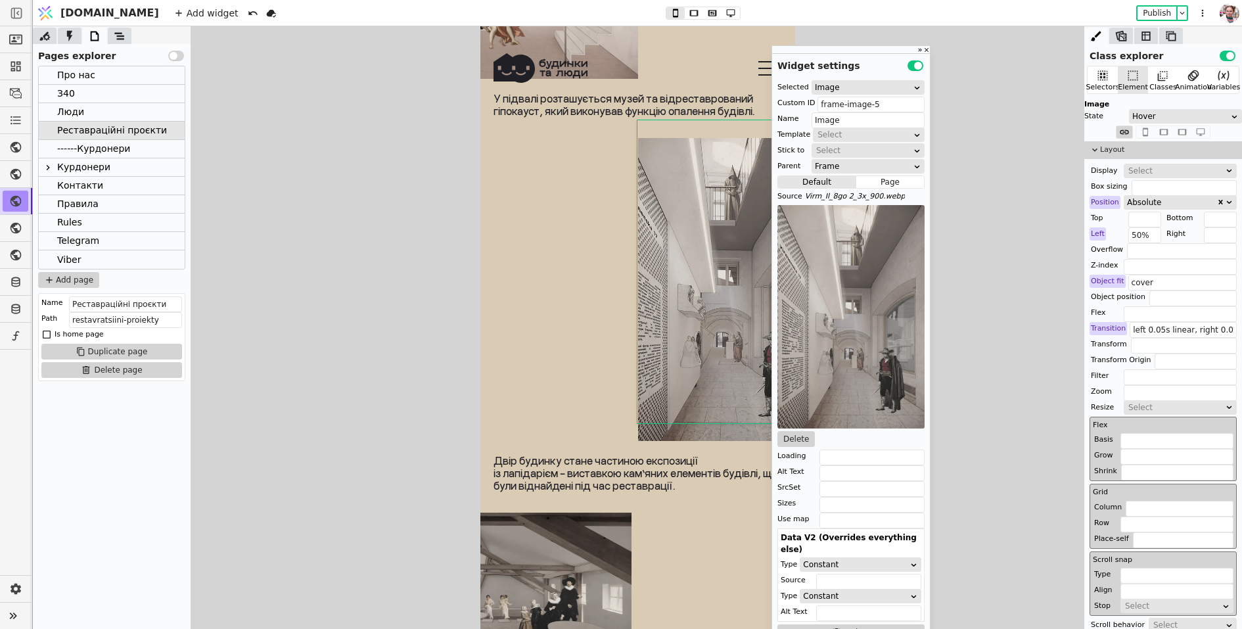
click at [599, 323] on div at bounding box center [637, 289] width 315 height 303
type input "camera-5"
type input "Camera"
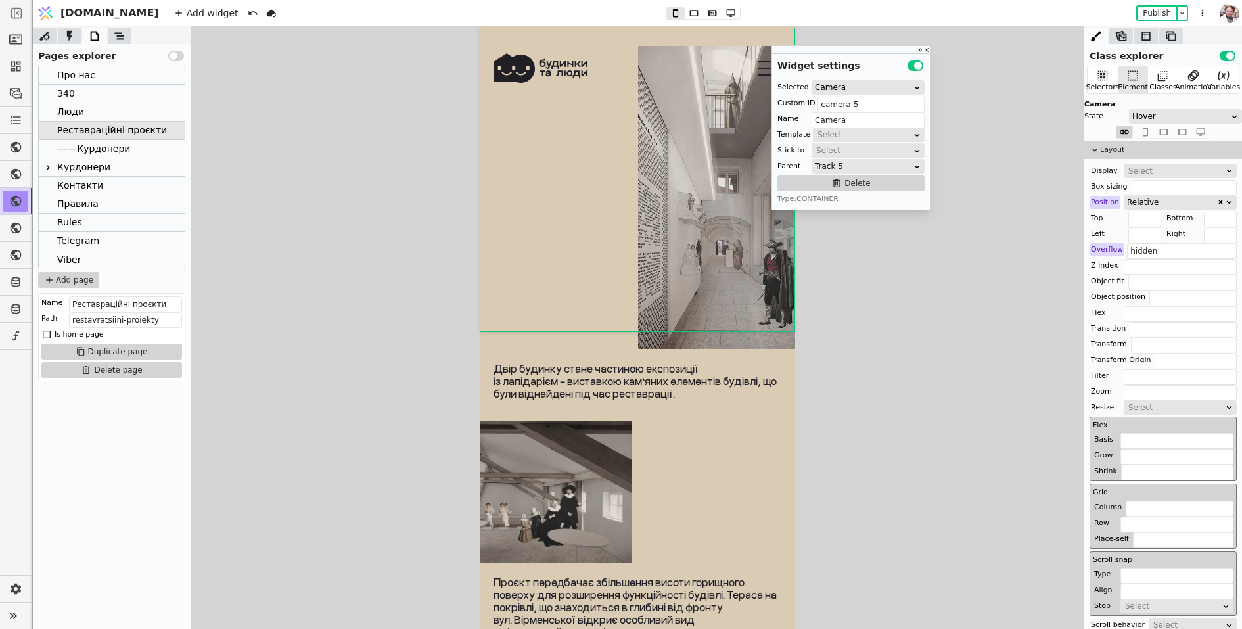
click at [713, 550] on div "Будівля отримає нове життя, а її історичні деталі будуть збережені для подальшо…" at bounding box center [637, 127] width 315 height 1127
type input "Photos 2"
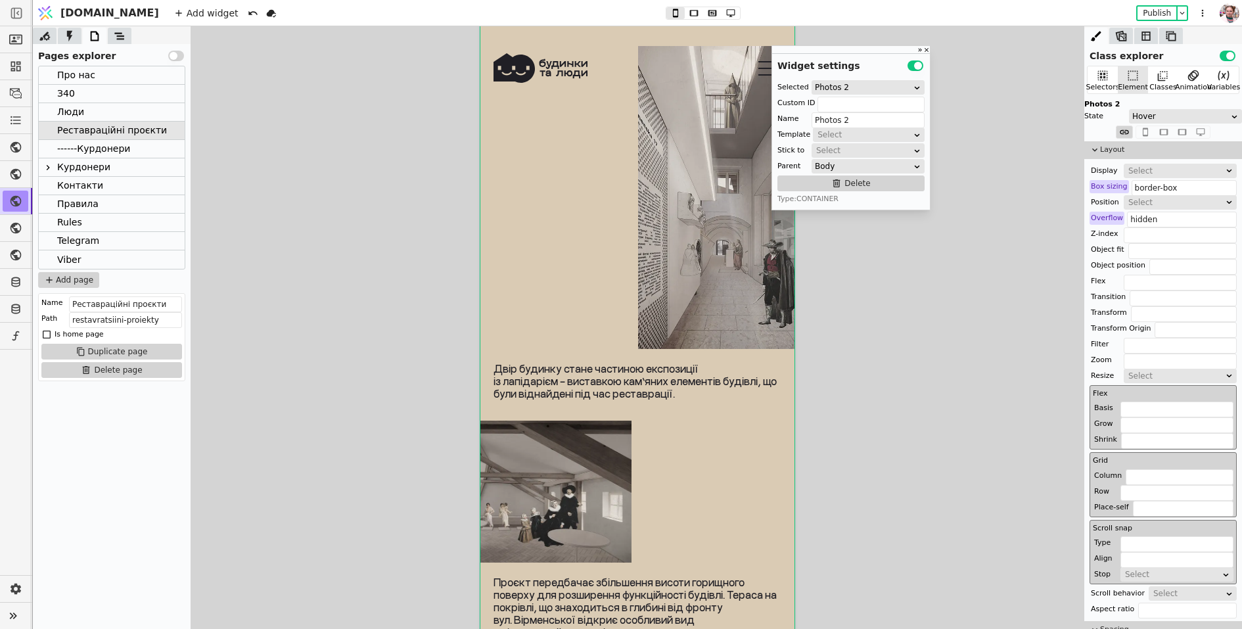
click at [667, 490] on div at bounding box center [637, 492] width 315 height 142
type input "camera-6"
type input "Camera"
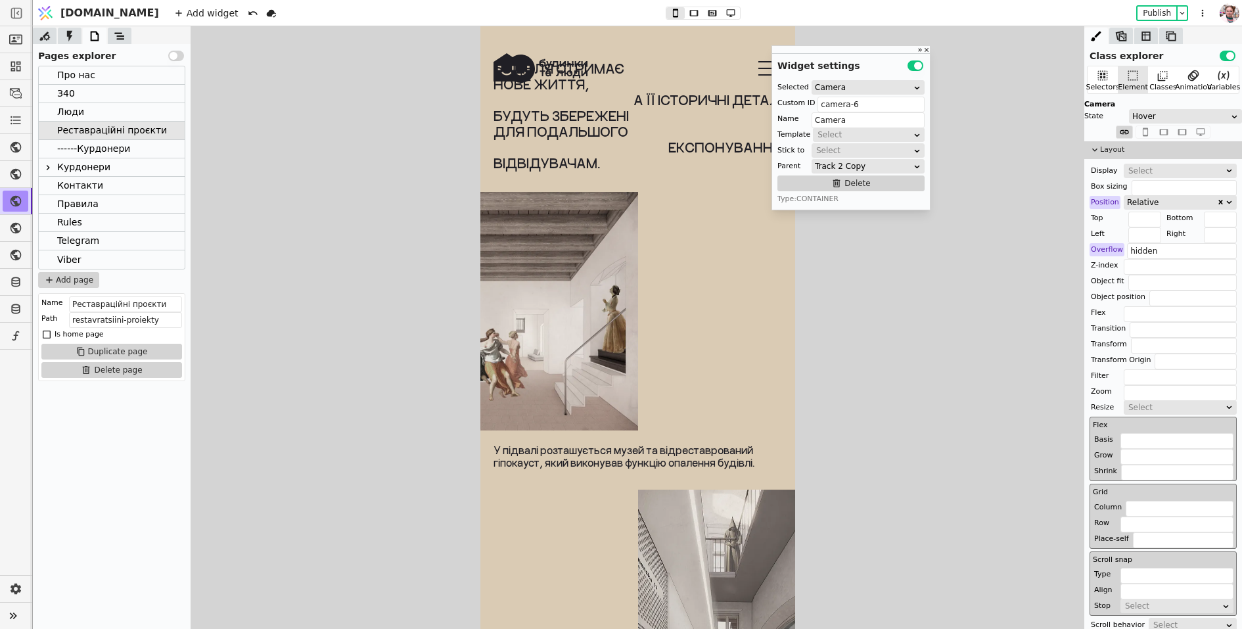
click at [682, 359] on div at bounding box center [637, 311] width 315 height 239
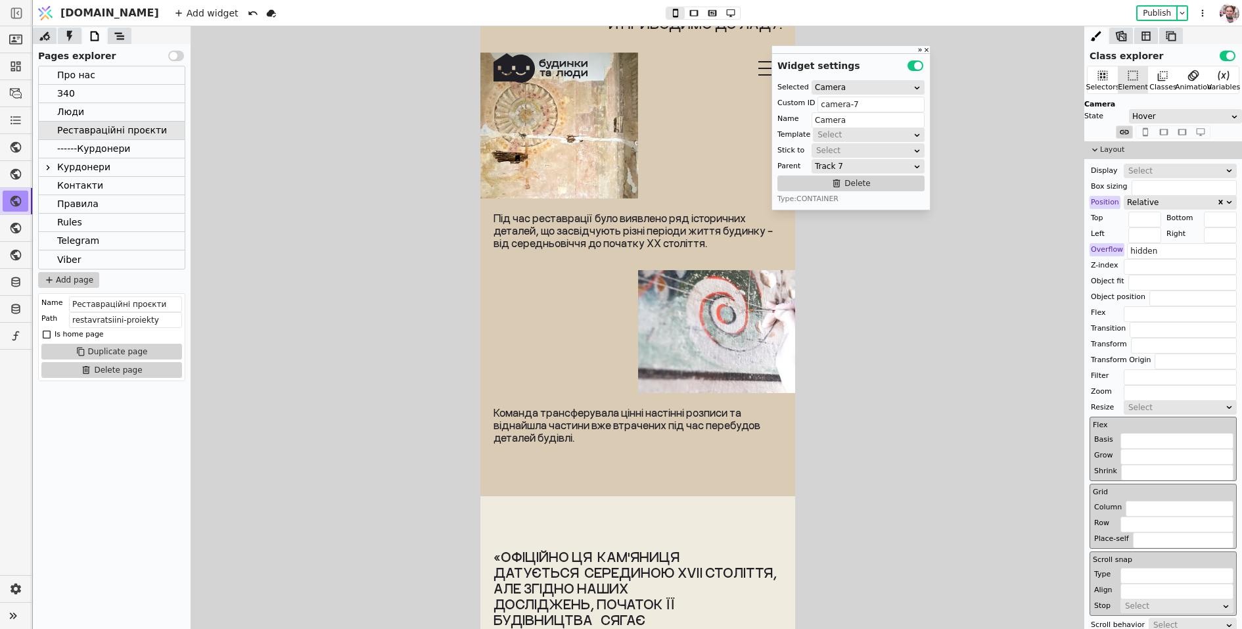
click at [591, 327] on div at bounding box center [637, 331] width 315 height 123
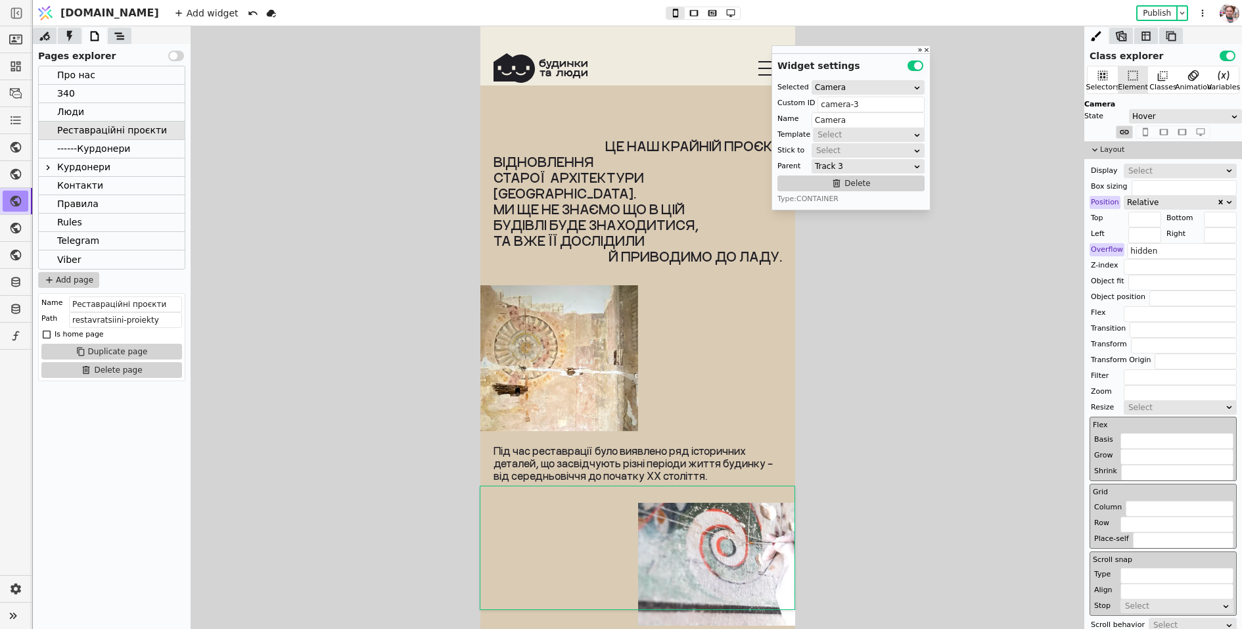
click at [738, 374] on div at bounding box center [637, 358] width 315 height 146
click at [573, 540] on div at bounding box center [637, 564] width 315 height 123
type input "camera-3"
click at [133, 38] on div at bounding box center [112, 36] width 158 height 16
click at [125, 38] on icon at bounding box center [119, 36] width 13 height 13
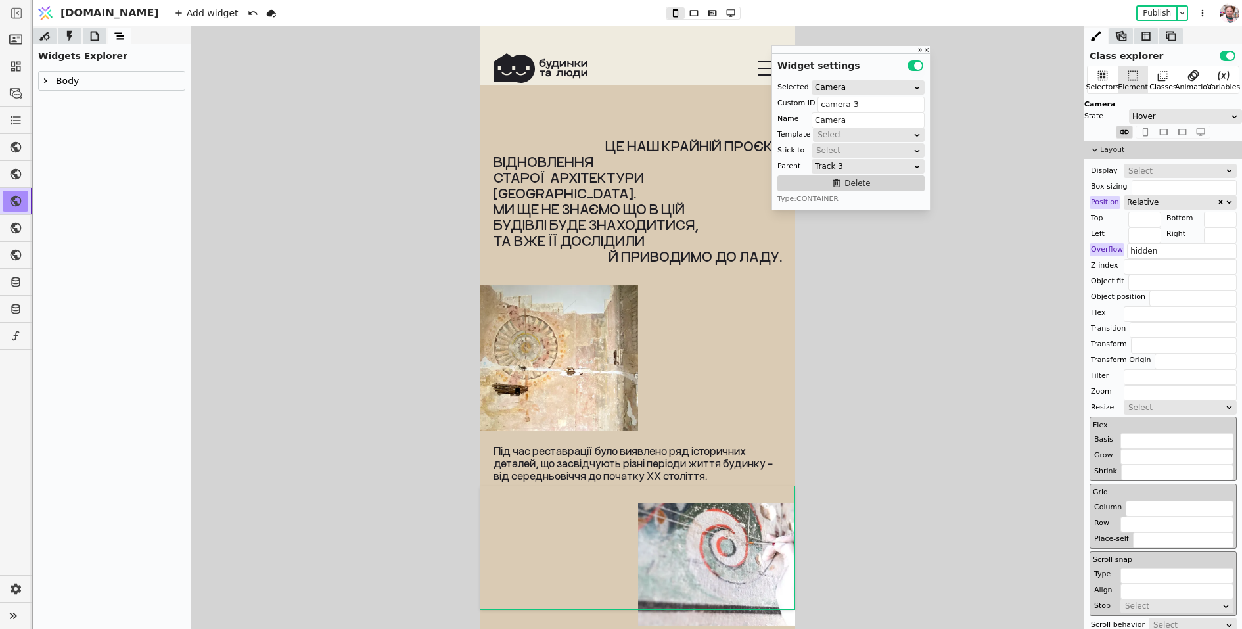
click at [44, 80] on icon at bounding box center [45, 81] width 11 height 11
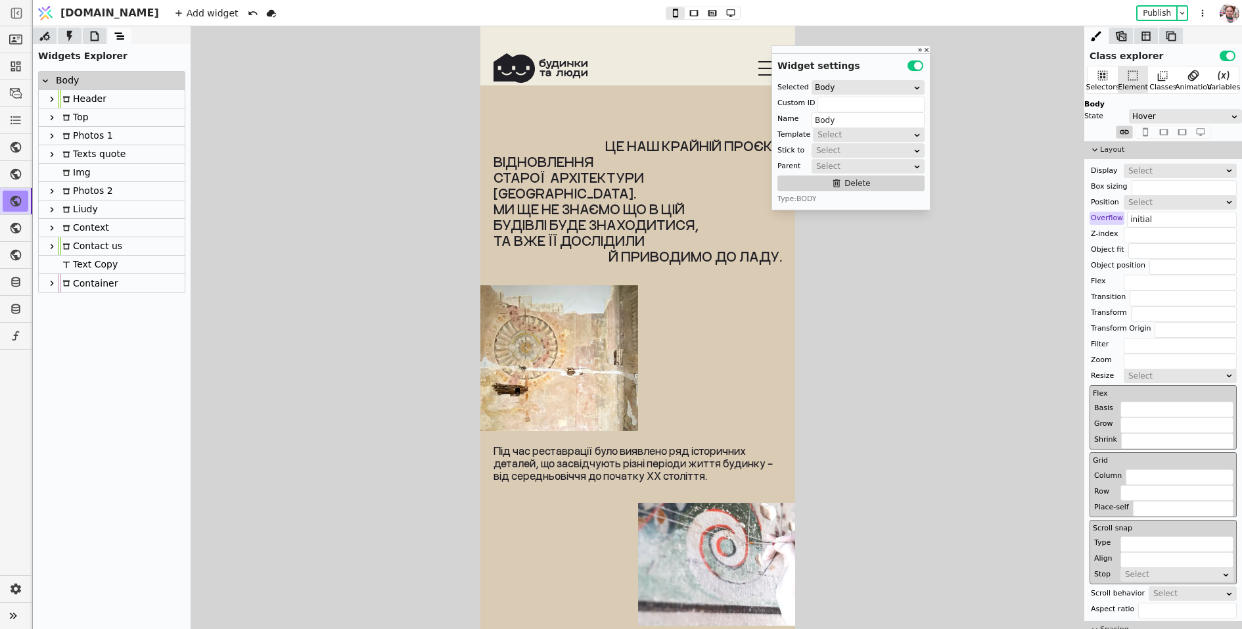
click at [96, 139] on div "Photos 1" at bounding box center [86, 136] width 55 height 18
type input "Photos 1"
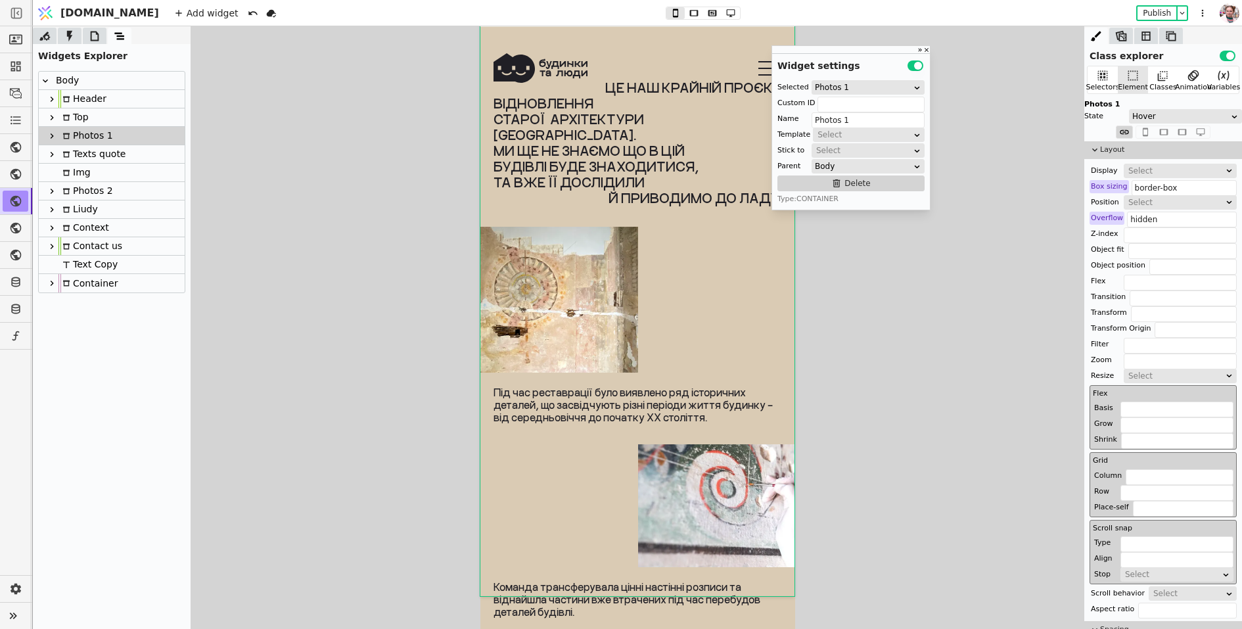
click at [56, 139] on icon at bounding box center [52, 136] width 11 height 11
click at [88, 214] on div "Track 3" at bounding box center [88, 209] width 47 height 18
type input "track-3"
type input "Track 3"
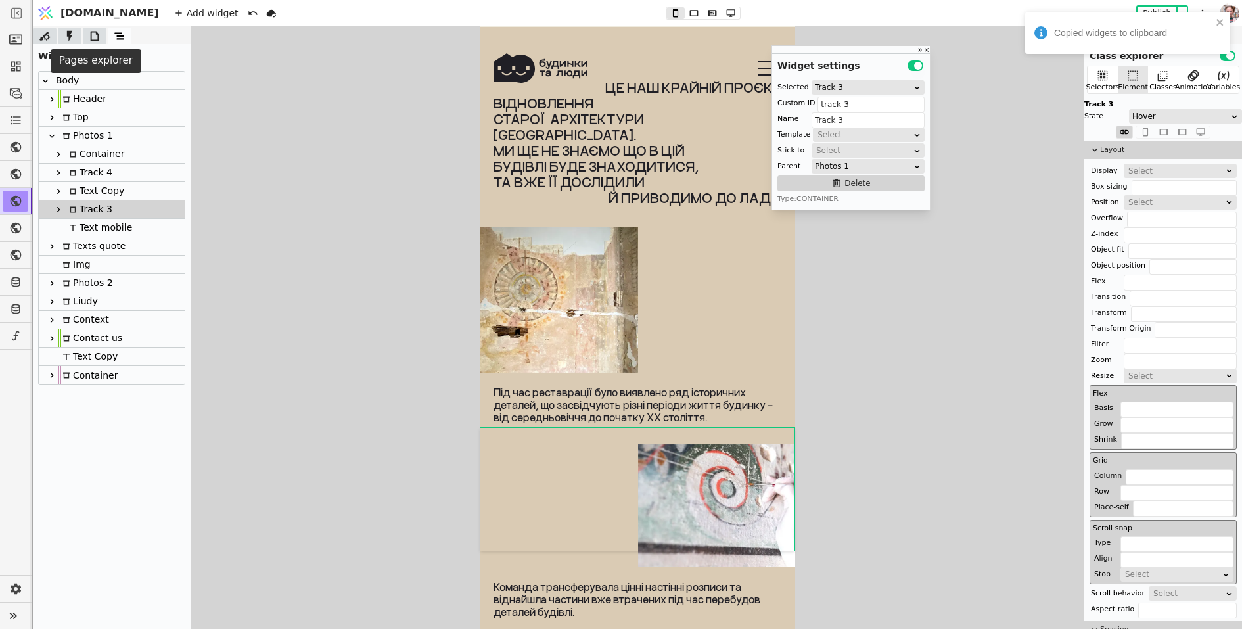
click at [98, 39] on icon at bounding box center [95, 36] width 9 height 10
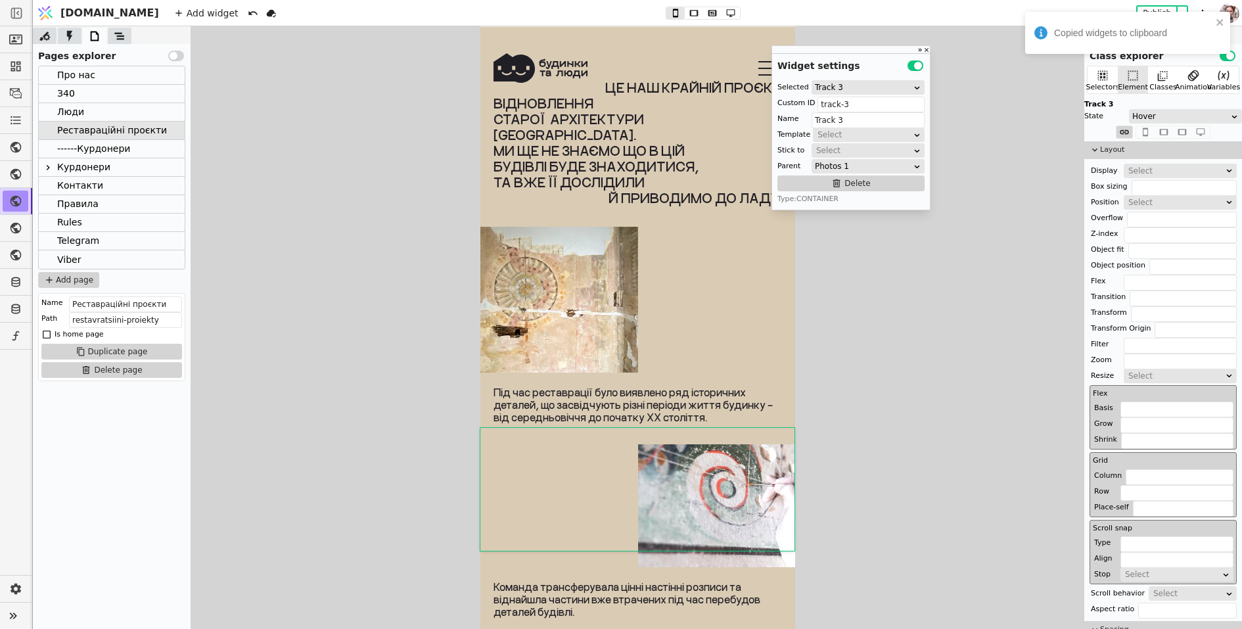
click at [83, 170] on div "Курдонери" at bounding box center [83, 167] width 53 height 18
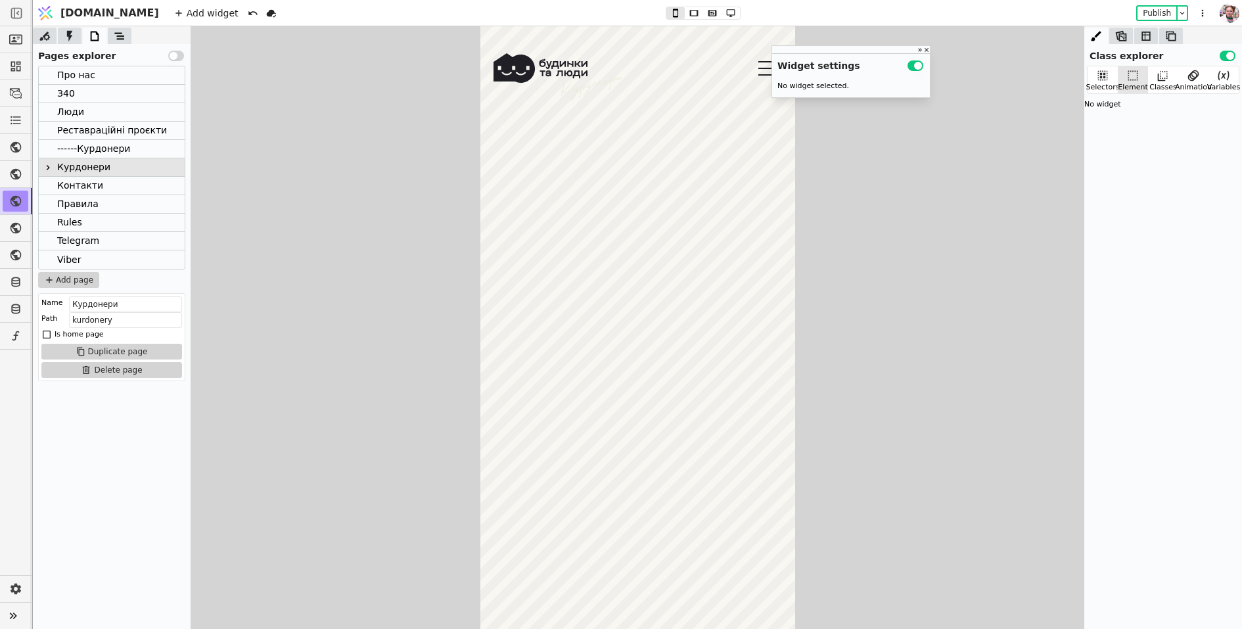
click at [146, 66] on div "Про нас" at bounding box center [112, 75] width 146 height 18
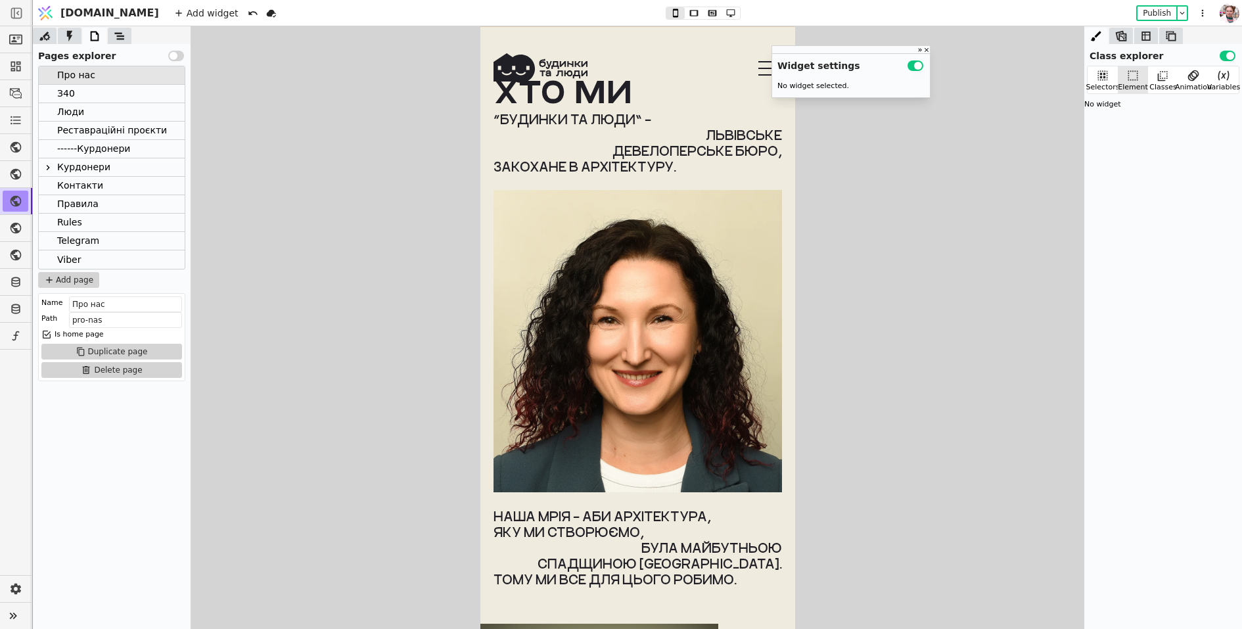
click at [146, 66] on div "Про нас" at bounding box center [112, 75] width 146 height 18
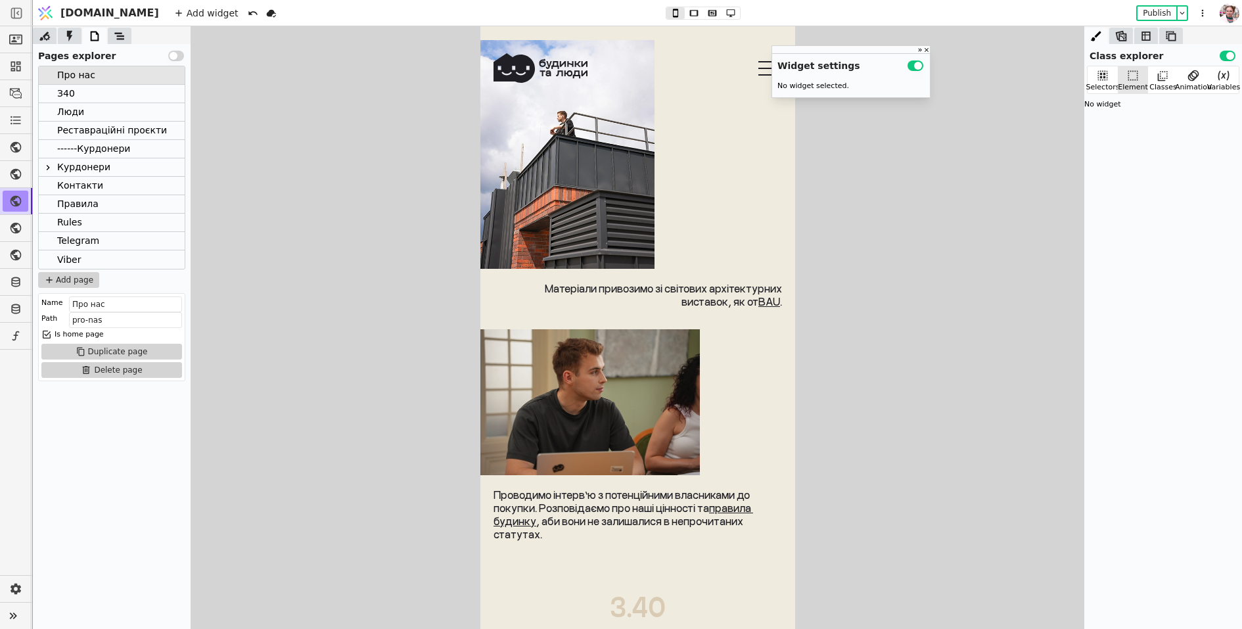
scroll to position [1328, 0]
click at [76, 164] on div "Курдонери" at bounding box center [83, 167] width 53 height 18
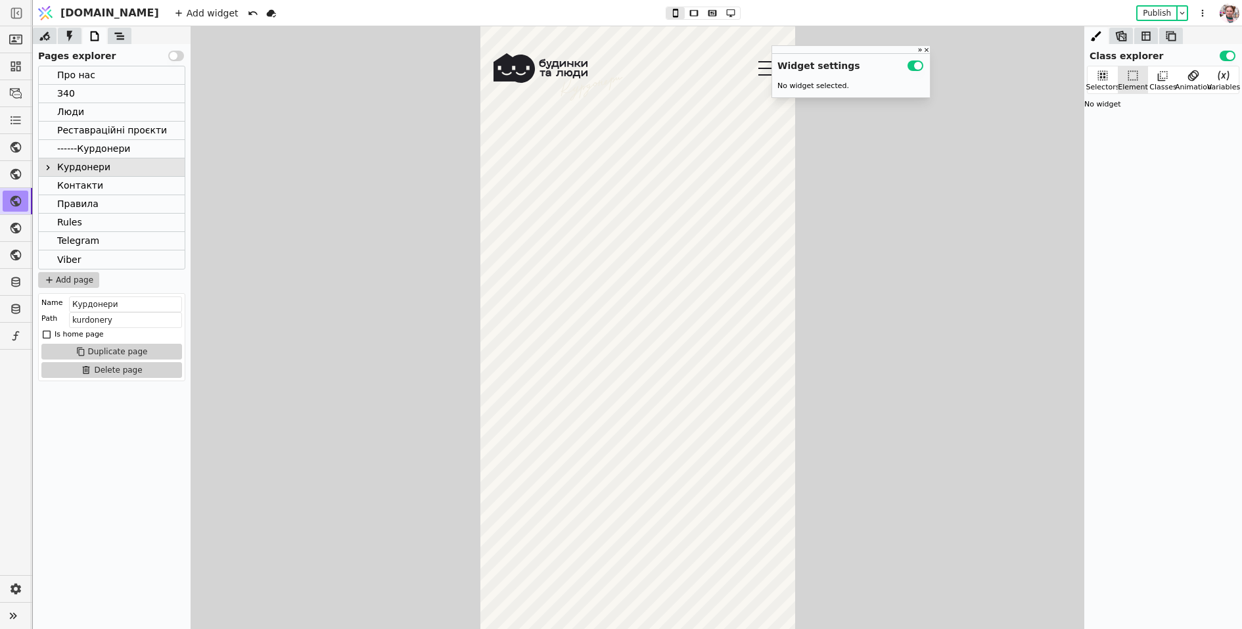
click at [70, 74] on div "Про нас" at bounding box center [76, 75] width 38 height 18
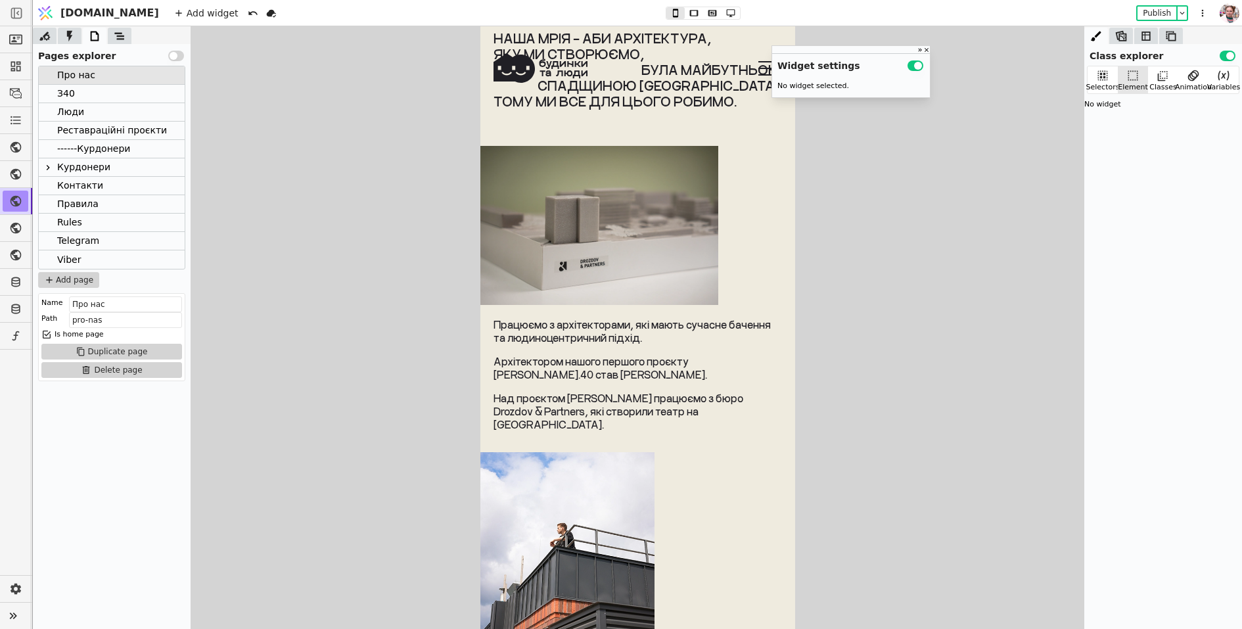
scroll to position [868, 0]
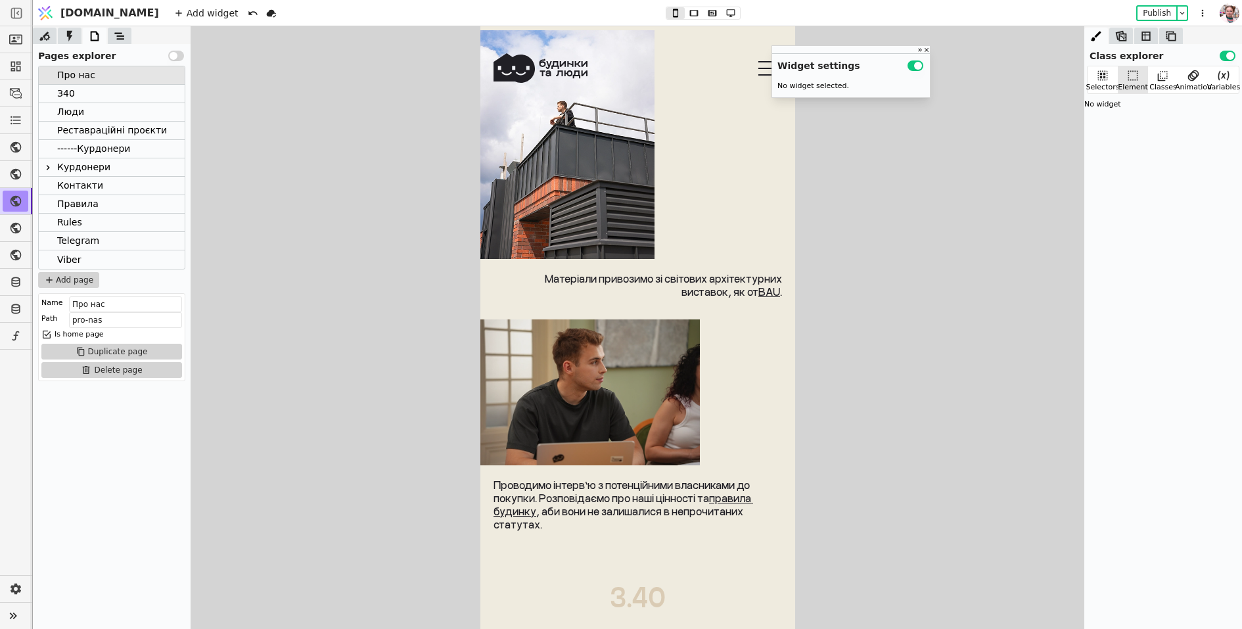
click at [703, 195] on div at bounding box center [637, 144] width 315 height 229
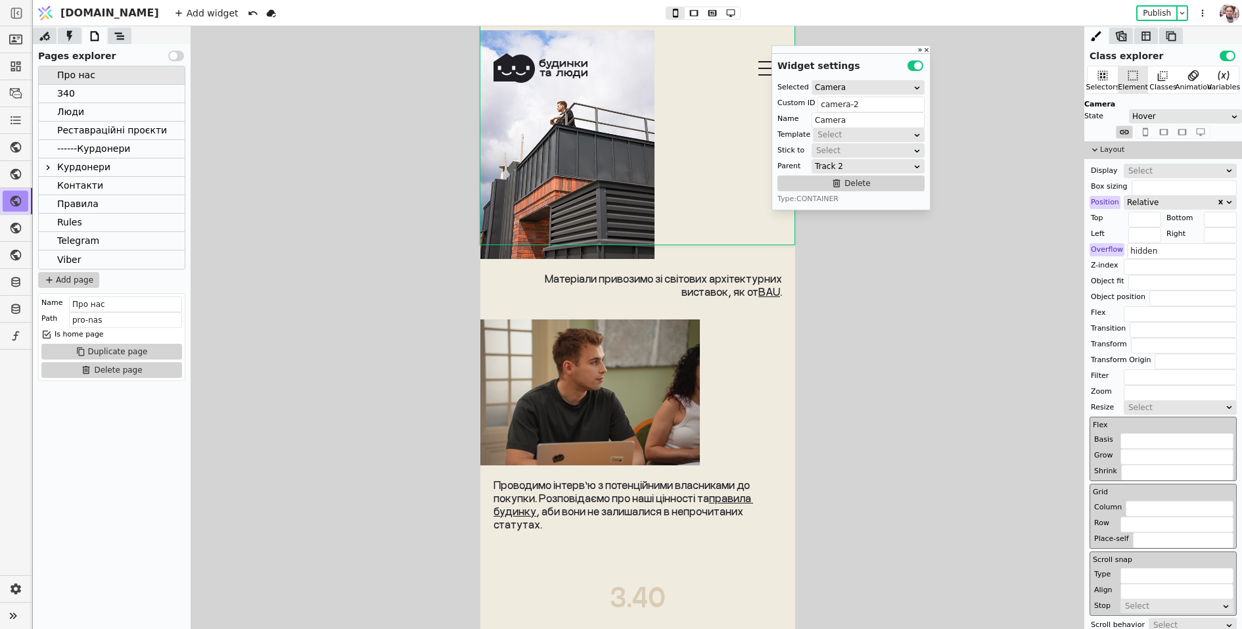
click at [738, 368] on div at bounding box center [637, 392] width 315 height 146
type input "camera-3"
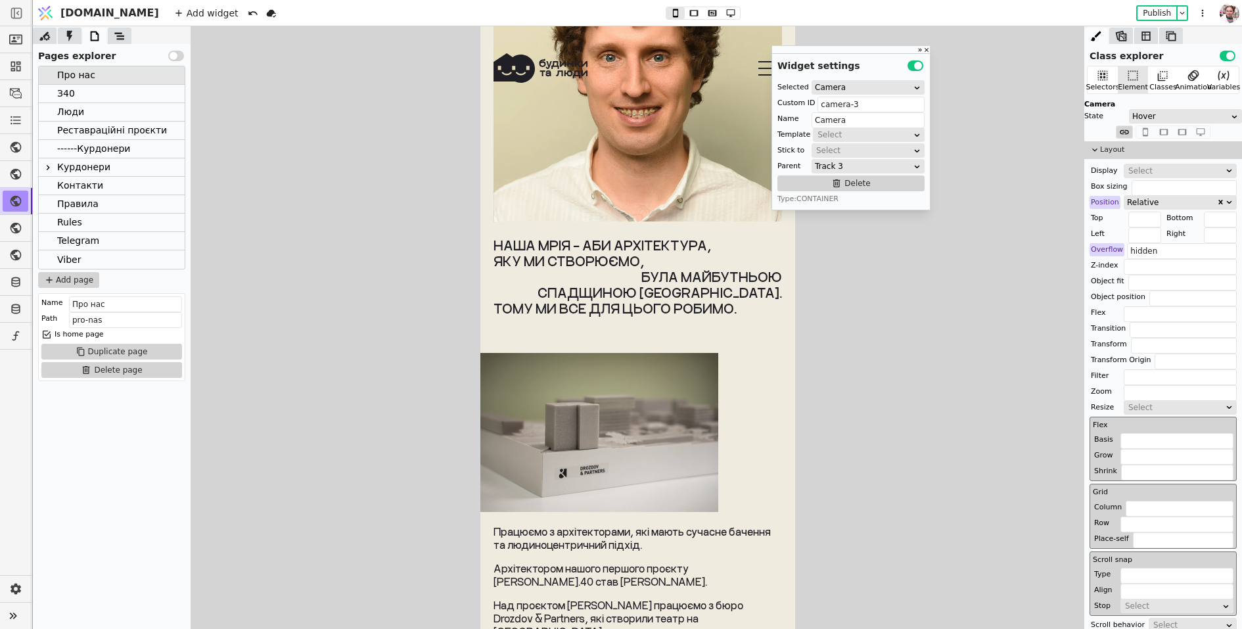
click at [87, 114] on div "Люди" at bounding box center [112, 112] width 146 height 18
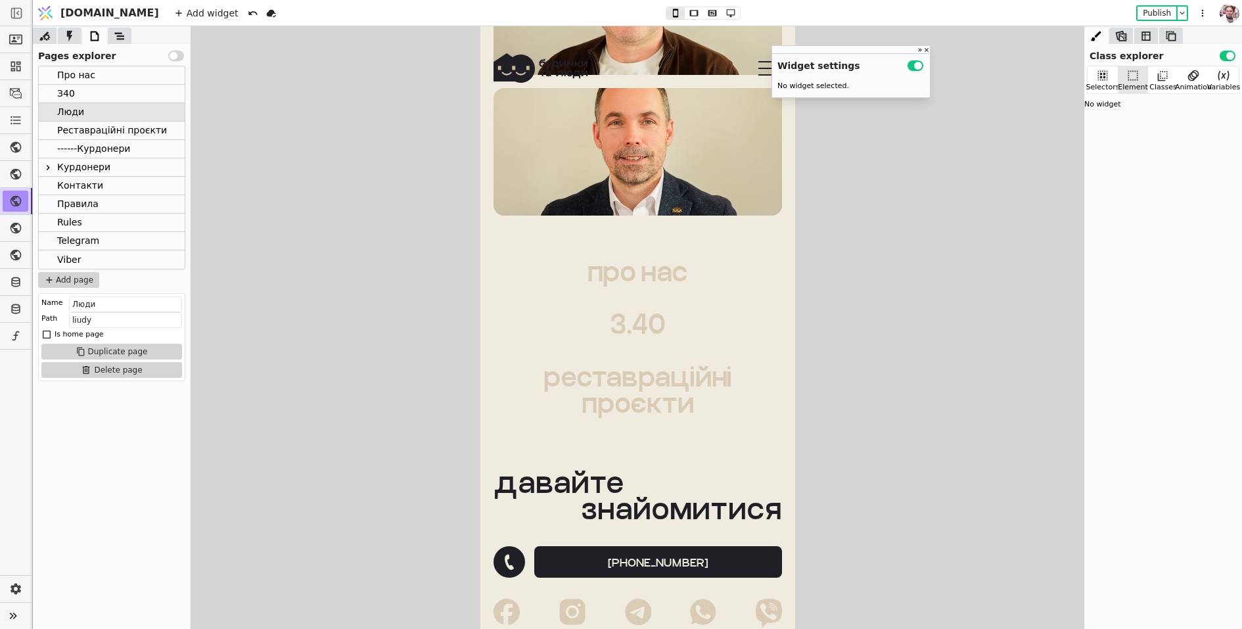
click at [70, 166] on div "Курдонери" at bounding box center [83, 167] width 53 height 18
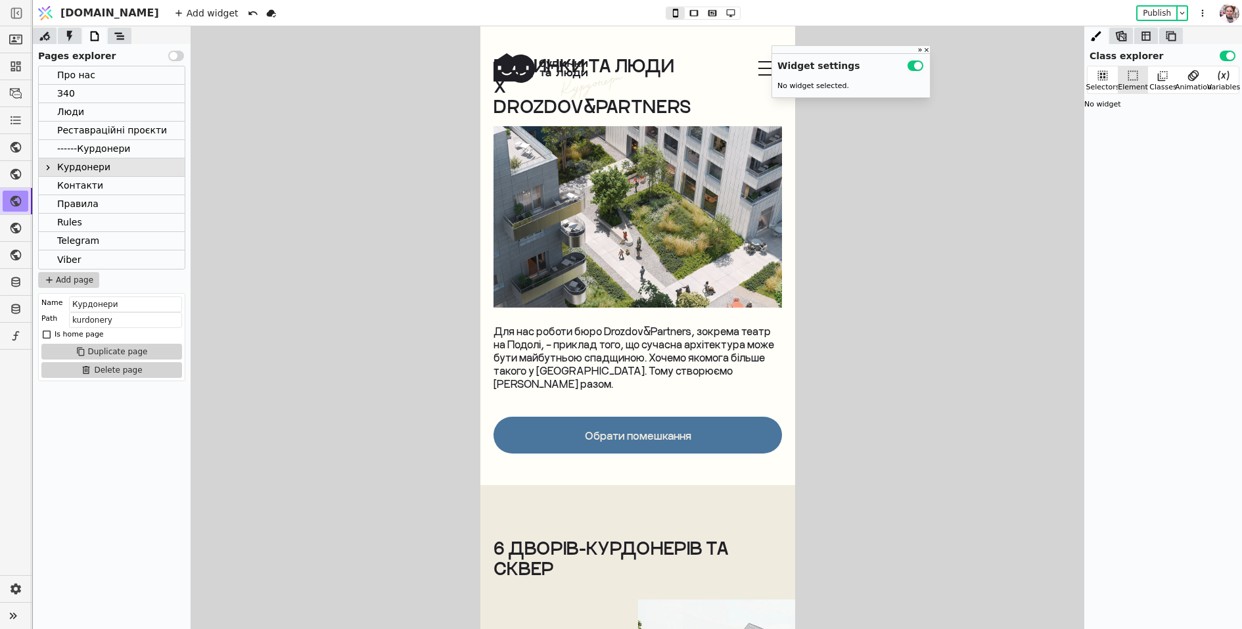
click at [583, 310] on div "Будинки та люди х drozdov&partners Для нас роботи бюро Drozdov&Partners, зокрем…" at bounding box center [637, 289] width 289 height 327
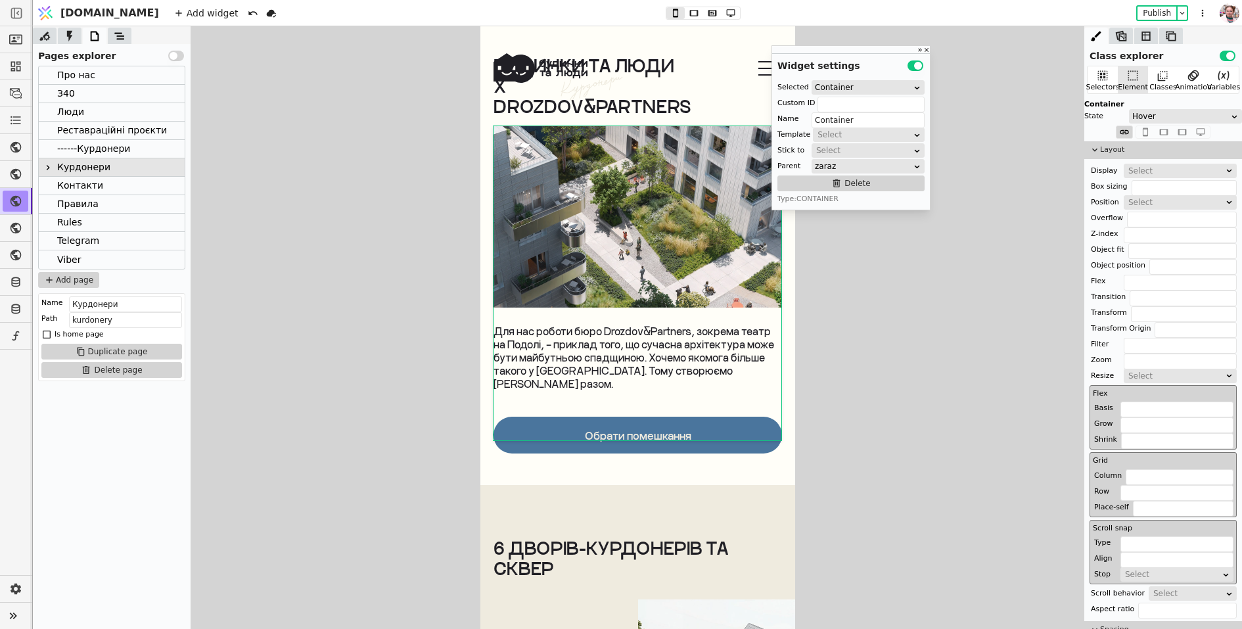
click at [112, 35] on div at bounding box center [120, 36] width 24 height 16
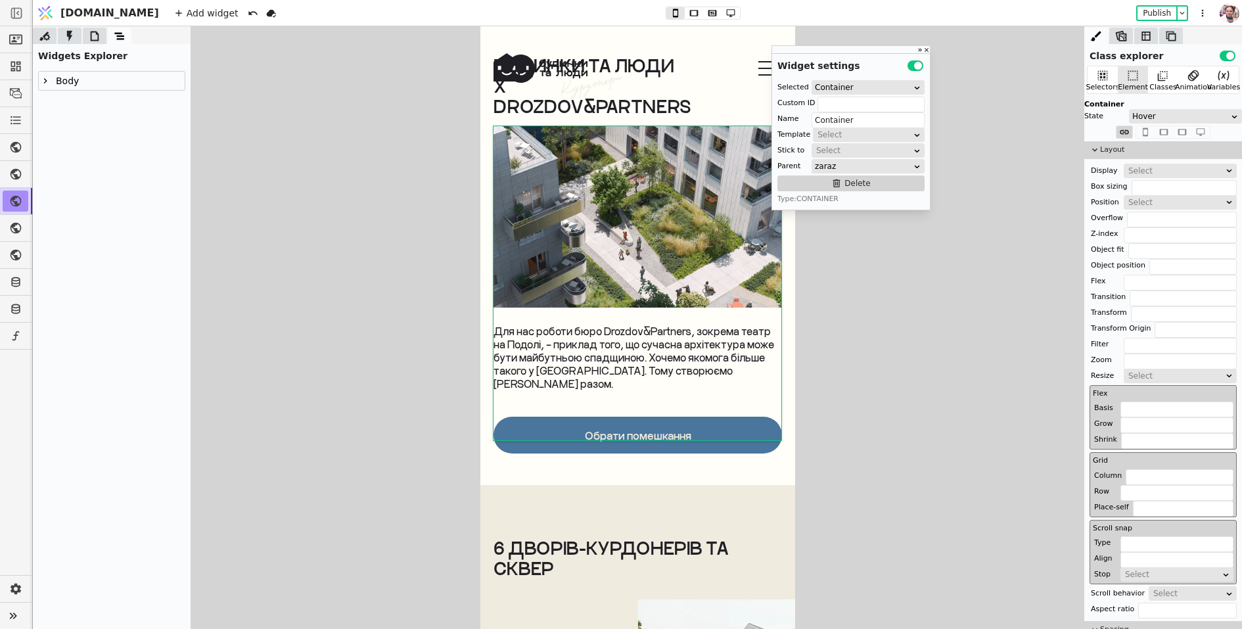
click at [41, 87] on div at bounding box center [45, 81] width 13 height 16
type input "Body"
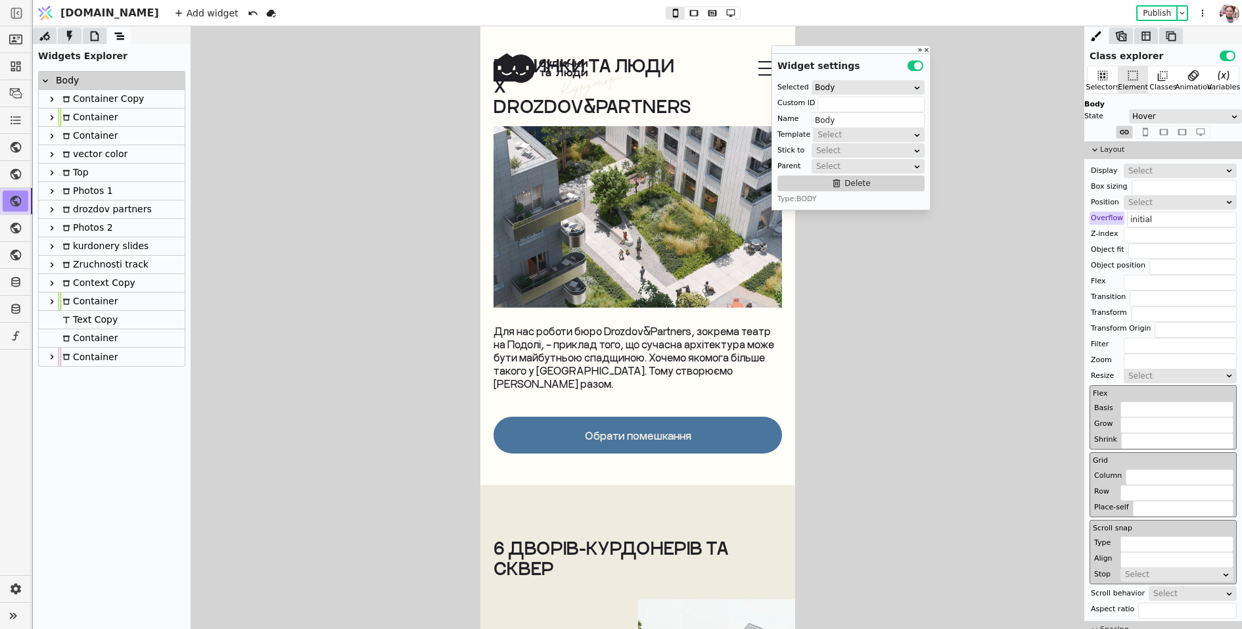
click at [124, 184] on div "Photos 1" at bounding box center [112, 191] width 146 height 18
type input "vector-load-cont"
type input "Photos 1"
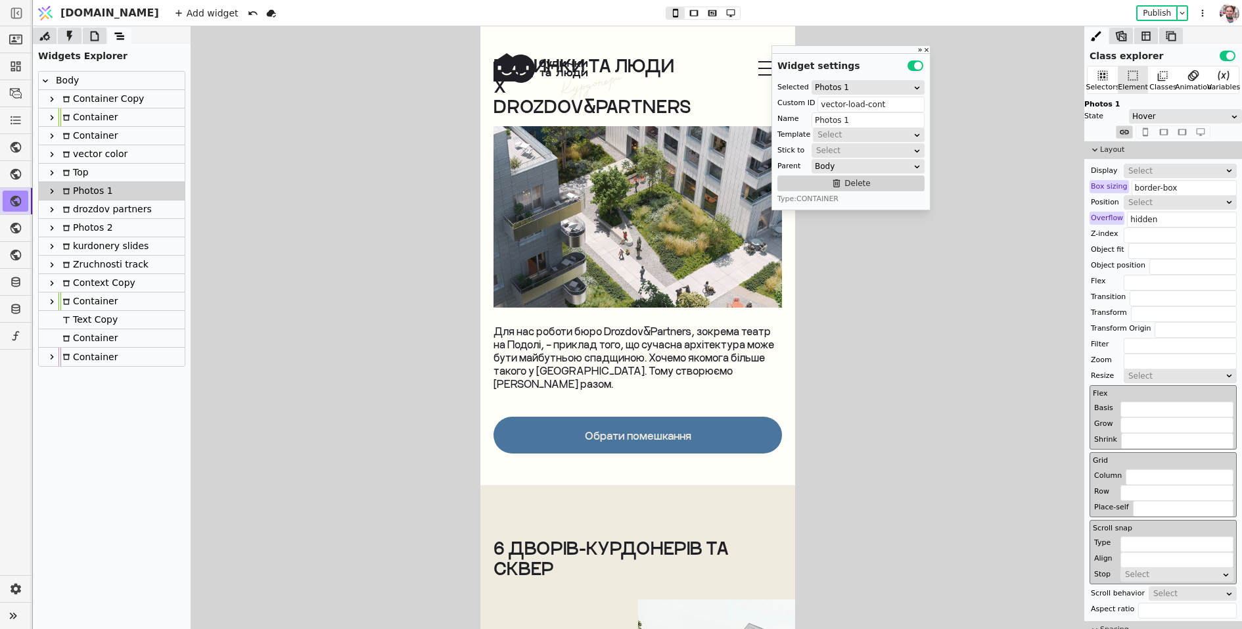
click at [114, 158] on div "vector color" at bounding box center [93, 154] width 69 height 18
type input "vector color"
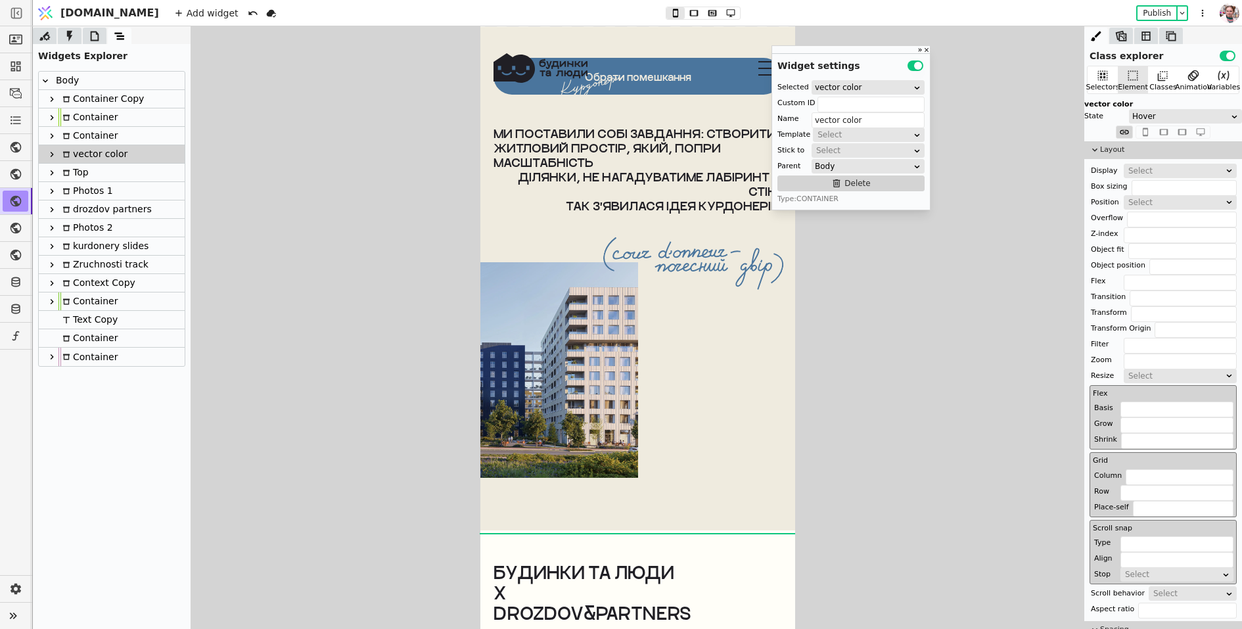
click at [113, 182] on div "Photos 1" at bounding box center [112, 191] width 146 height 18
type input "vector-load-cont"
type input "Photos 1"
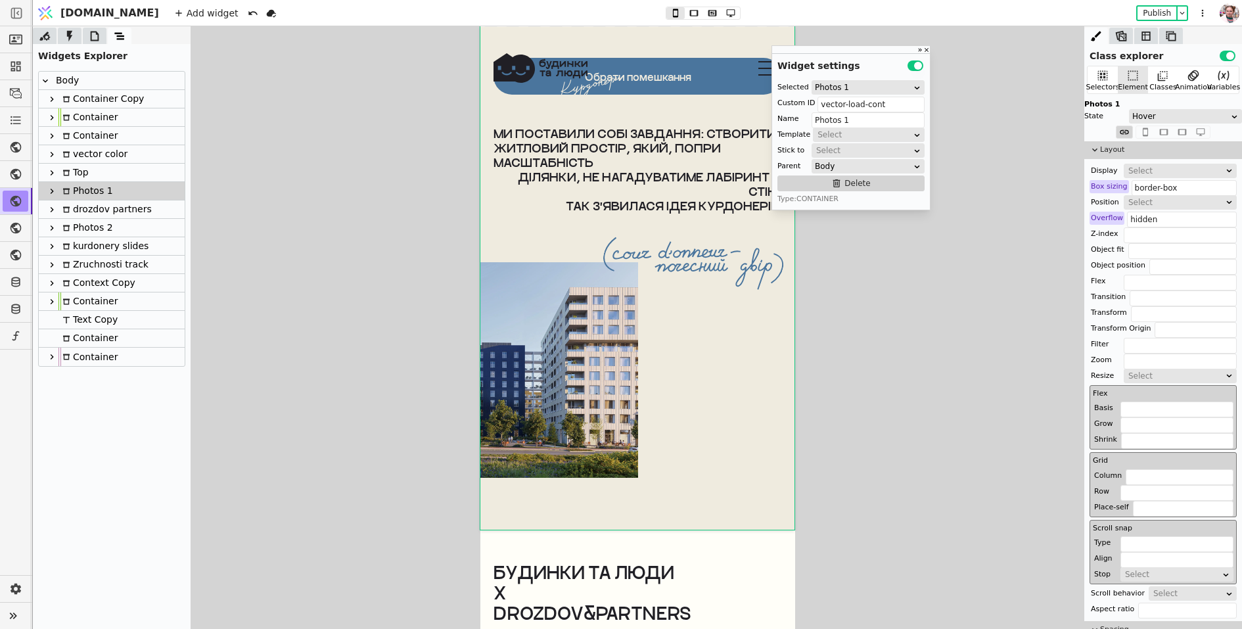
click at [110, 171] on div "Top" at bounding box center [112, 173] width 146 height 18
type input "Top"
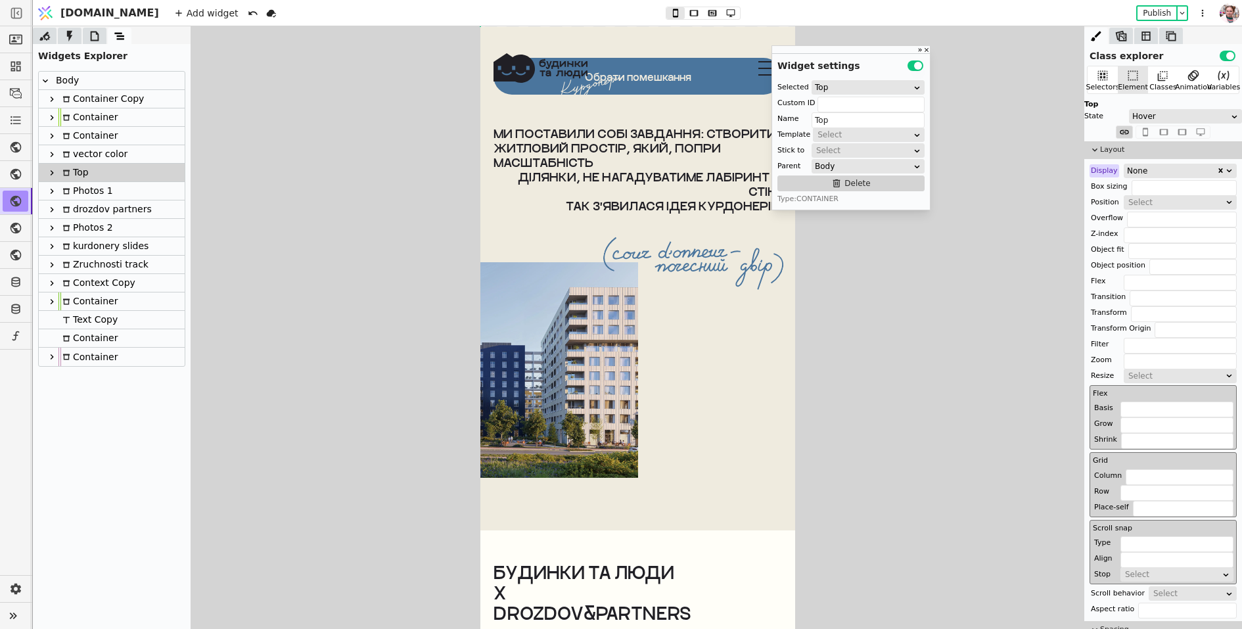
click at [111, 190] on div "Photos 1" at bounding box center [112, 191] width 146 height 18
type input "vector-load-cont"
type input "Photos 1"
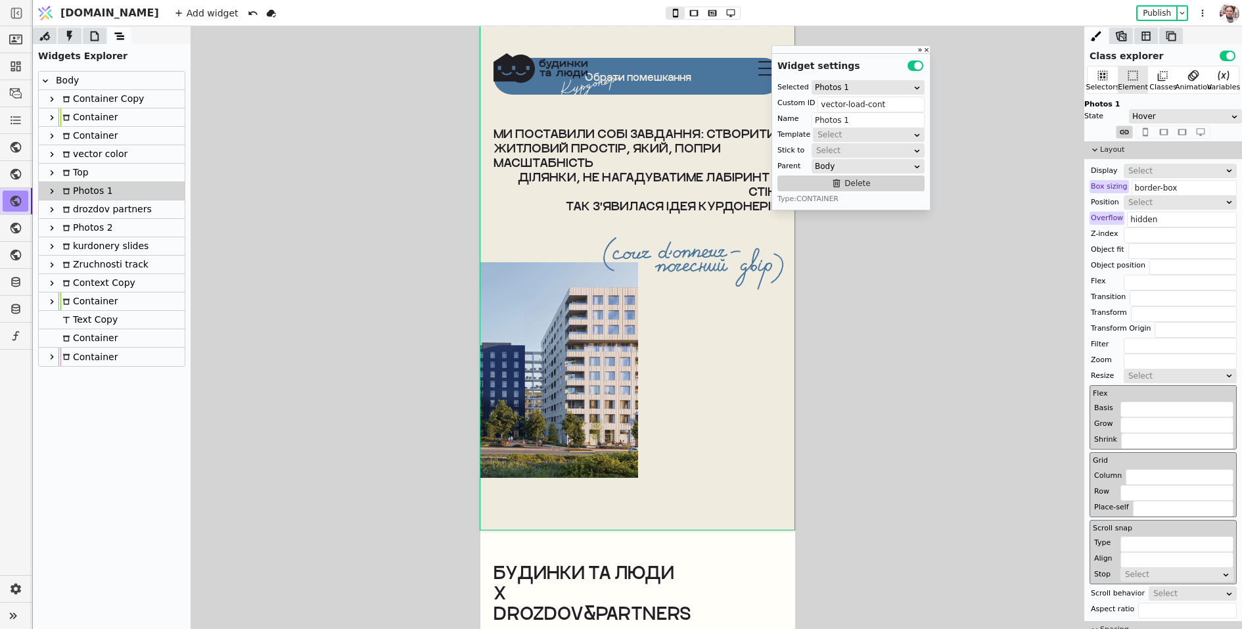
click at [114, 216] on div "drozdov partners" at bounding box center [105, 209] width 93 height 18
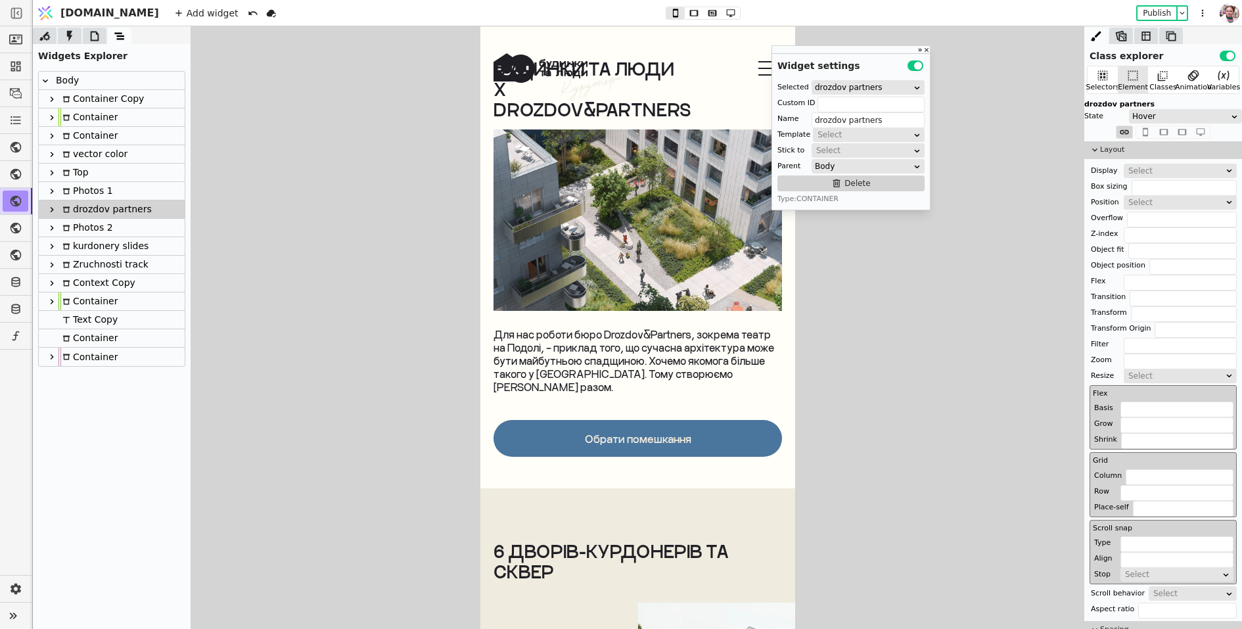
click at [47, 212] on icon at bounding box center [52, 209] width 11 height 11
click at [63, 229] on div at bounding box center [58, 228] width 13 height 16
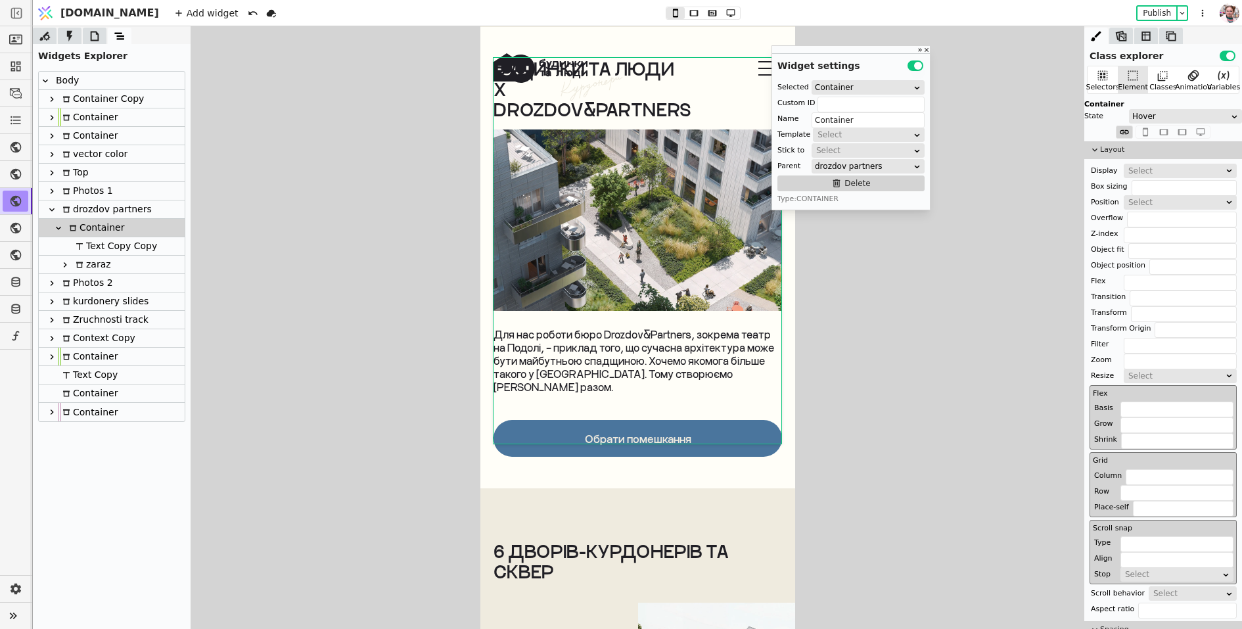
click at [85, 246] on div "Text Copy Copy" at bounding box center [114, 246] width 85 height 18
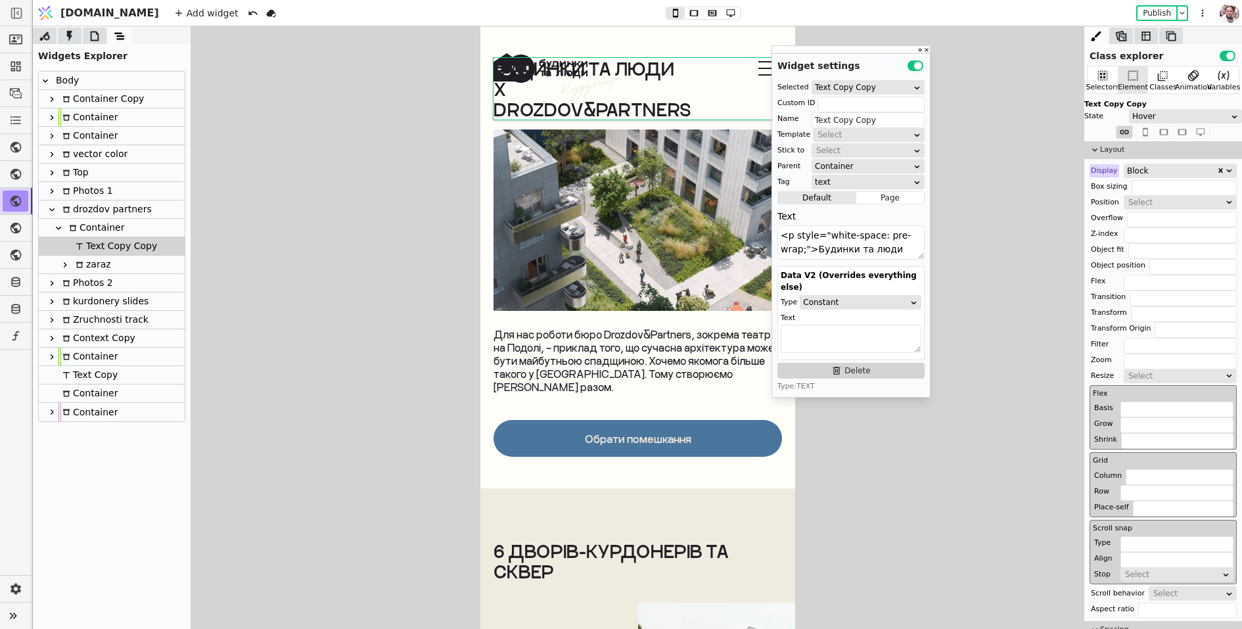
click at [86, 268] on div "zaraz" at bounding box center [91, 265] width 39 height 18
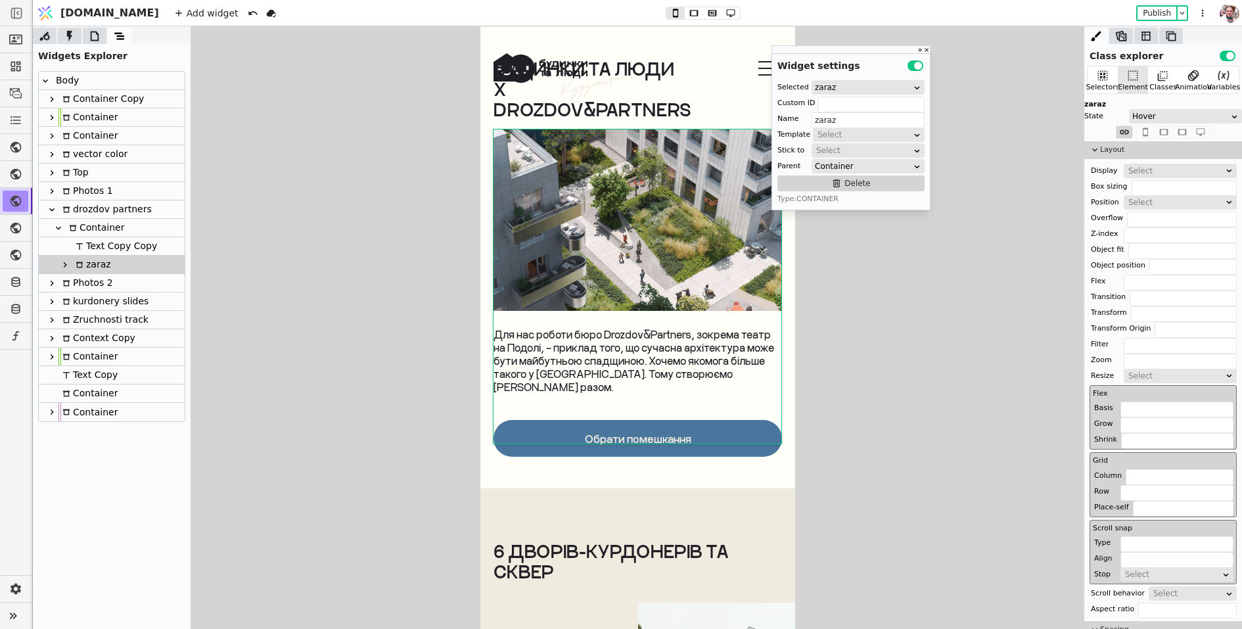
click at [64, 264] on icon at bounding box center [65, 265] width 11 height 11
click at [74, 285] on icon at bounding box center [71, 283] width 11 height 11
type input "Container"
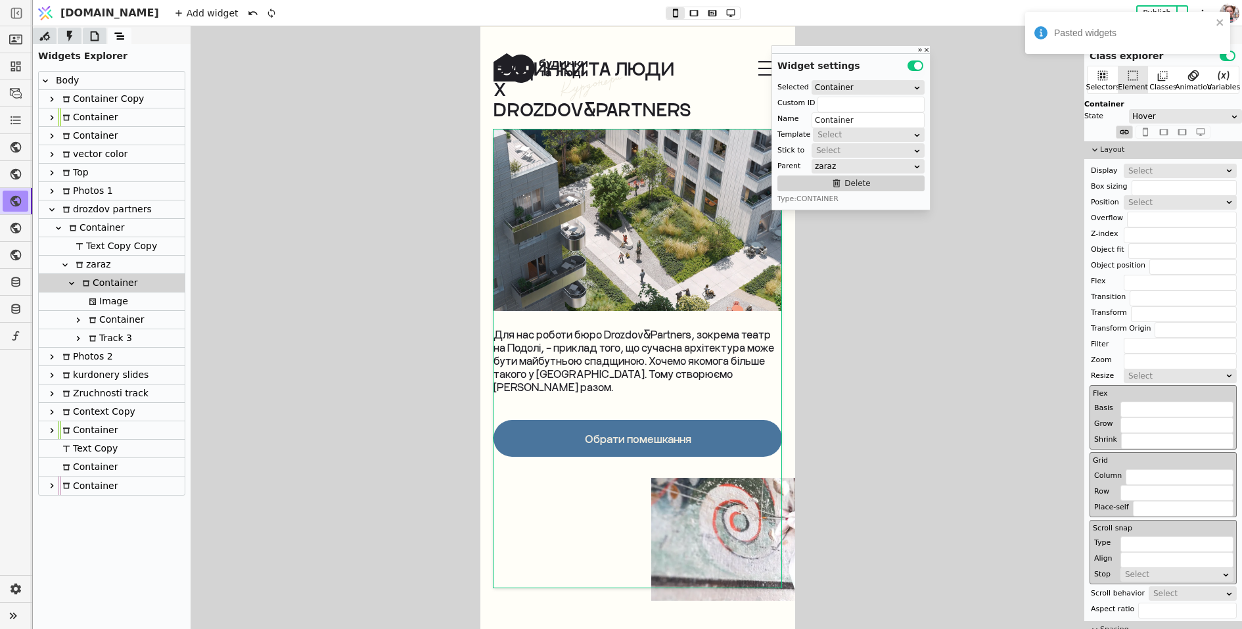
click at [111, 340] on div "Track 3" at bounding box center [108, 338] width 47 height 18
type input "track-3-copy-PJAl"
type input "Track 3"
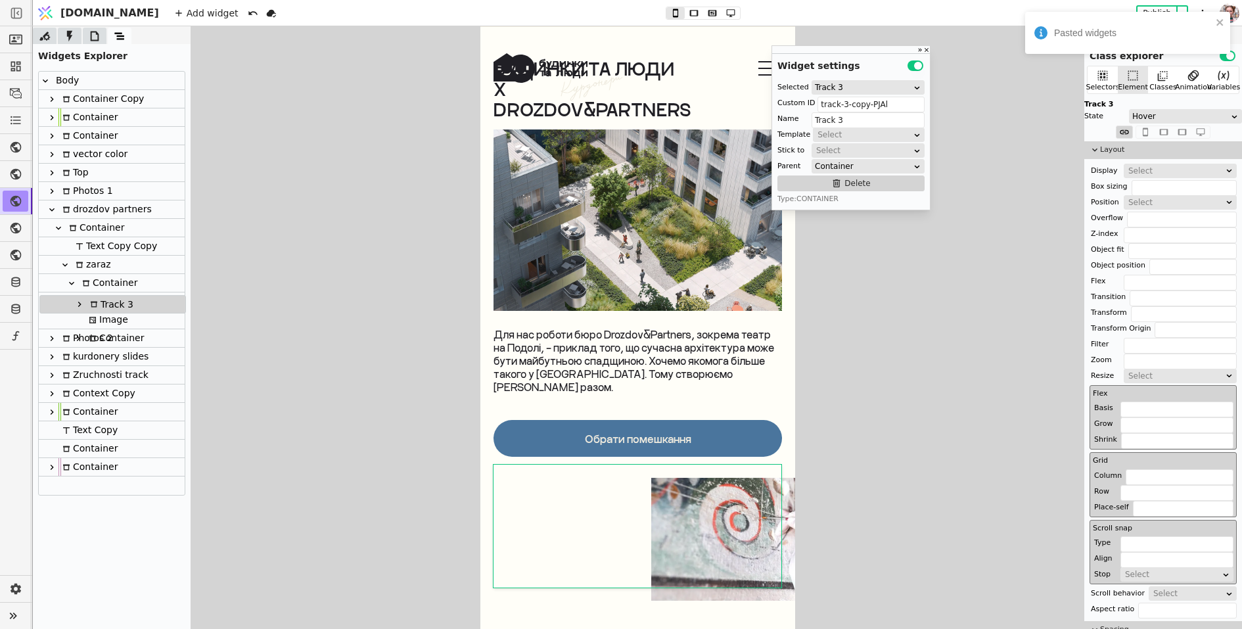
drag, startPoint x: 115, startPoint y: 339, endPoint x: 116, endPoint y: 302, distance: 37.5
click at [116, 302] on div "Body Container Copy Container Container vector color Top Photos 1 drozdov partn…" at bounding box center [112, 283] width 146 height 423
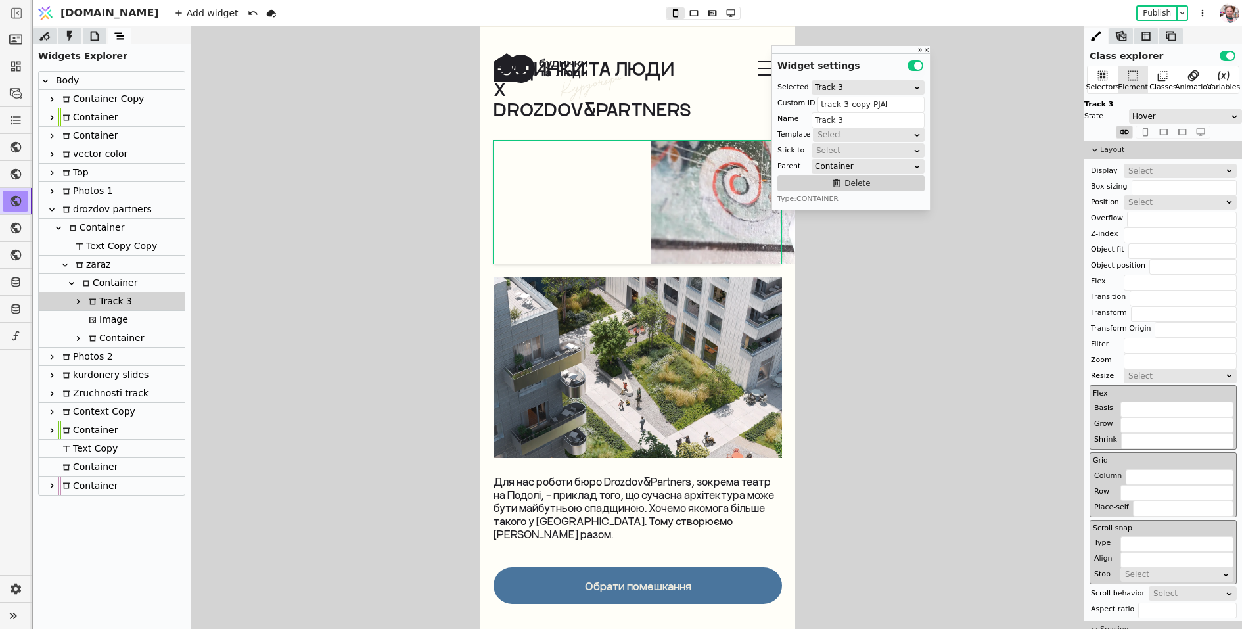
click at [78, 303] on icon at bounding box center [78, 301] width 11 height 11
drag, startPoint x: 845, startPoint y: 106, endPoint x: 903, endPoint y: 105, distance: 57.2
click at [903, 105] on input "track-3-copy-PJAl" at bounding box center [871, 105] width 107 height 16
click at [130, 326] on div "Camera" at bounding box center [116, 320] width 51 height 18
type input "camera-3-copy-Wbah"
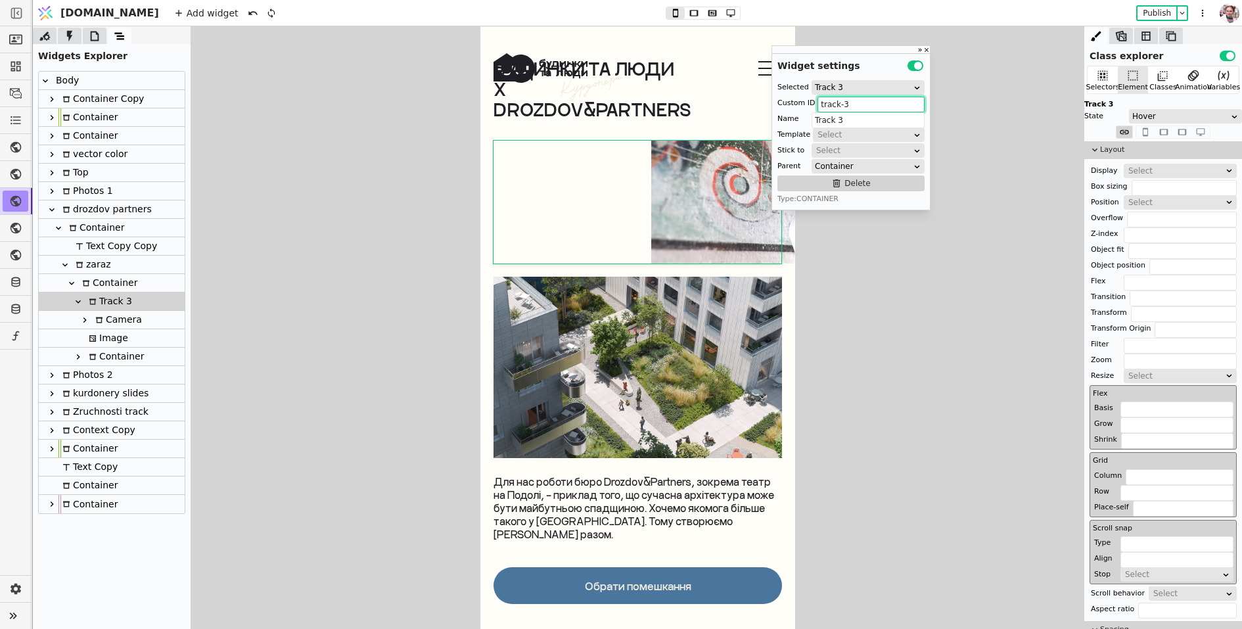
type input "Camera"
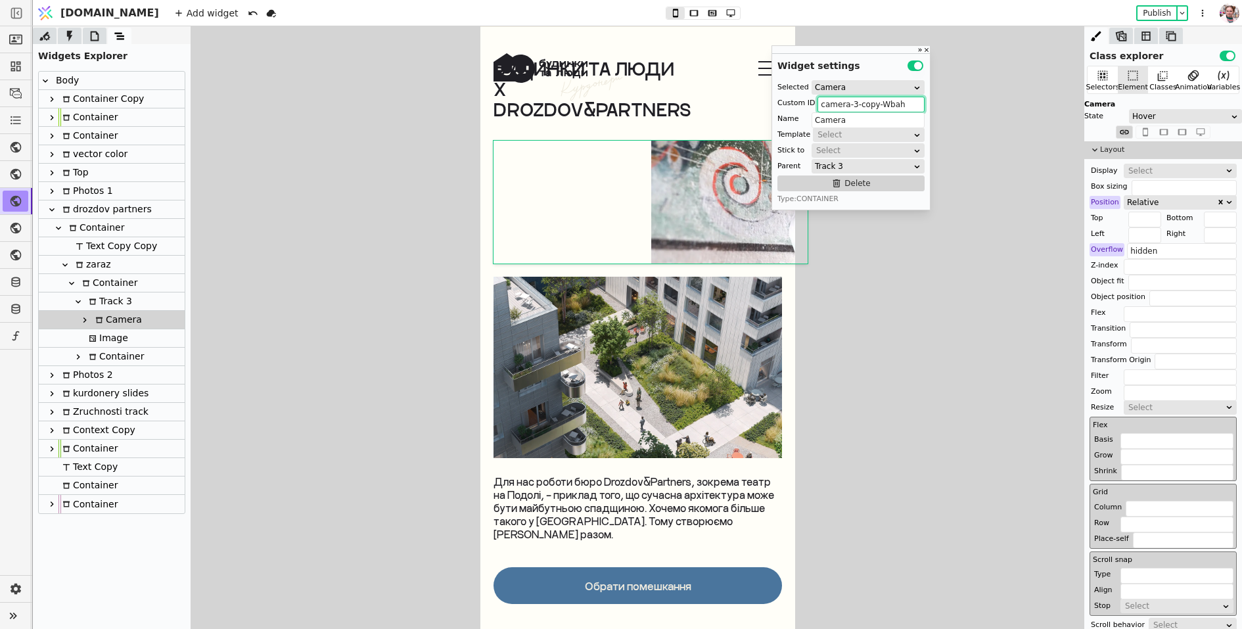
drag, startPoint x: 856, startPoint y: 104, endPoint x: 944, endPoint y: 108, distance: 88.2
click at [944, 108] on div "Class explorer Use setting Selectors Element Classes Animation Variables Camera…" at bounding box center [637, 327] width 1209 height 603
type input "camera-3"
click at [81, 319] on icon at bounding box center [85, 320] width 11 height 11
click at [95, 336] on icon at bounding box center [91, 338] width 11 height 11
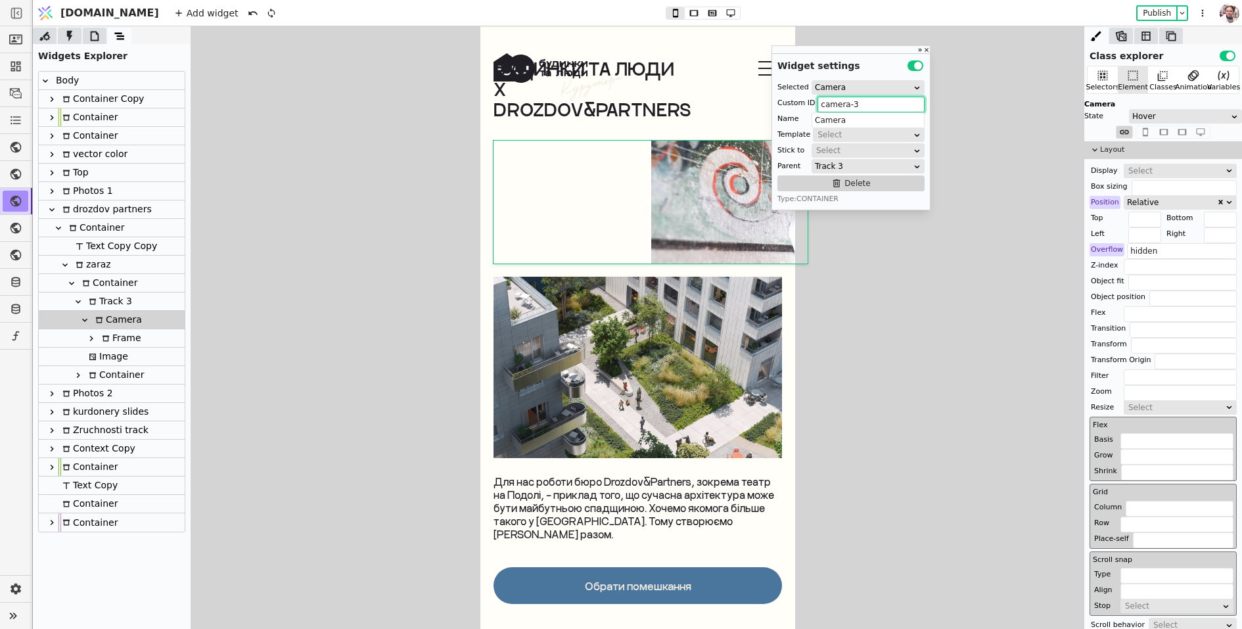
type input "Frame"
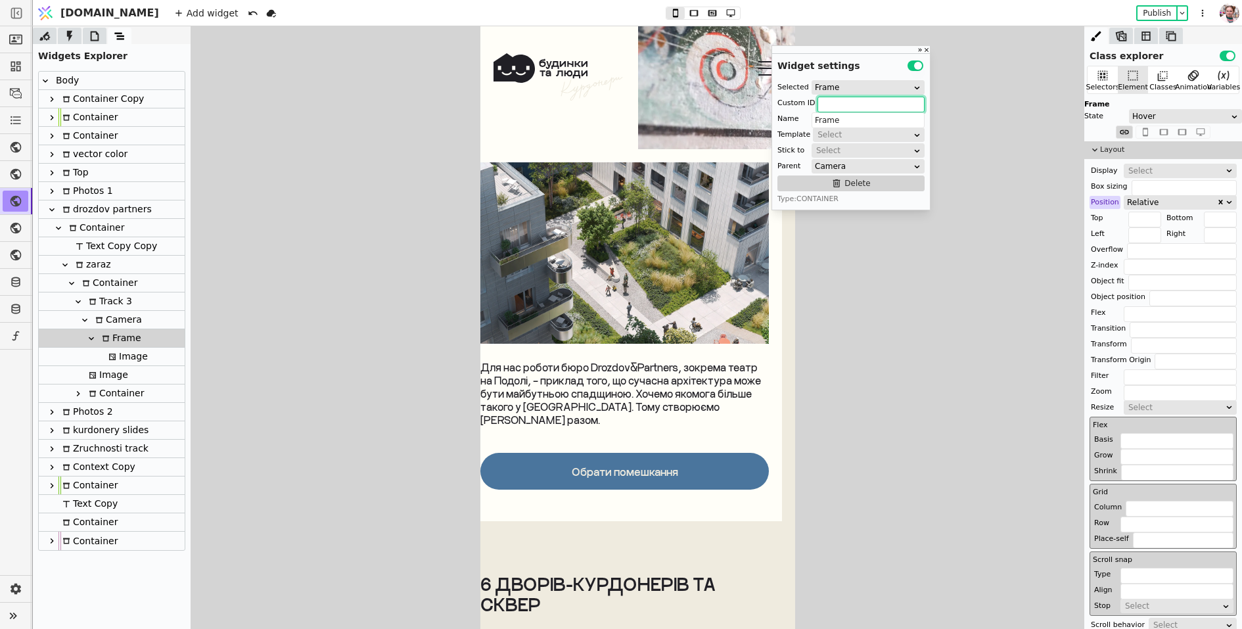
click at [109, 354] on icon at bounding box center [112, 357] width 7 height 7
type input "frame-image-3-copy-wBaV"
type input "Image"
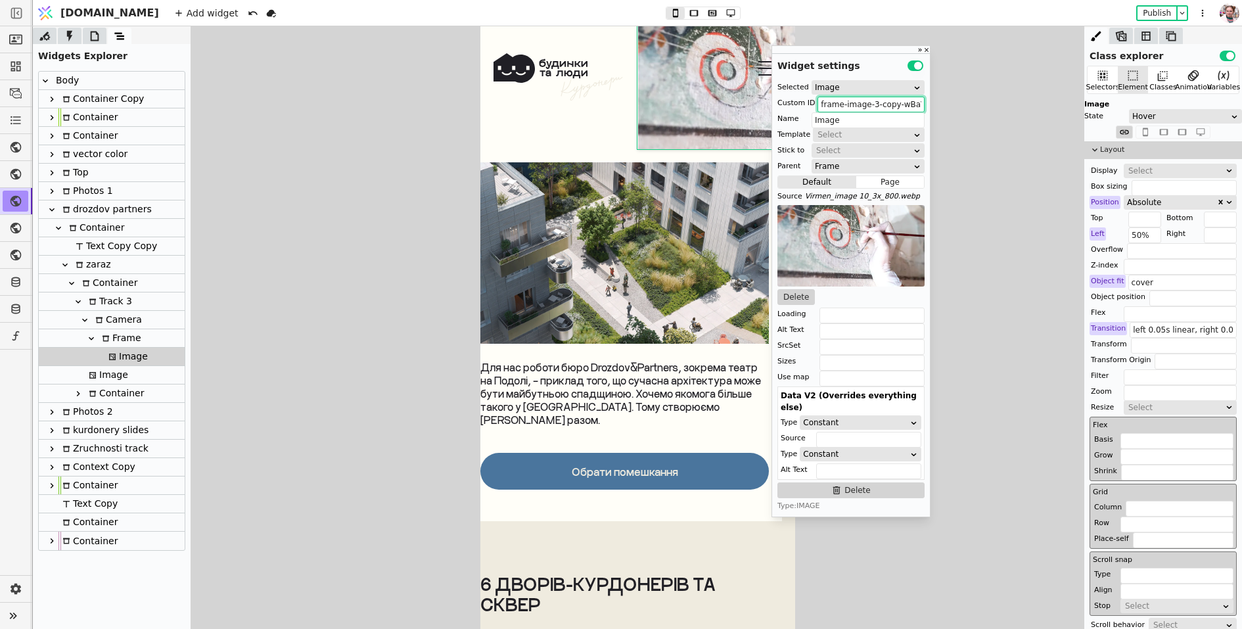
drag, startPoint x: 877, startPoint y: 106, endPoint x: 932, endPoint y: 106, distance: 55.2
click at [932, 106] on div "Class explorer Use setting Selectors Element Classes Animation Variables Image …" at bounding box center [637, 327] width 1209 height 603
type input "frame-image-3"
click at [738, 208] on img at bounding box center [624, 252] width 289 height 181
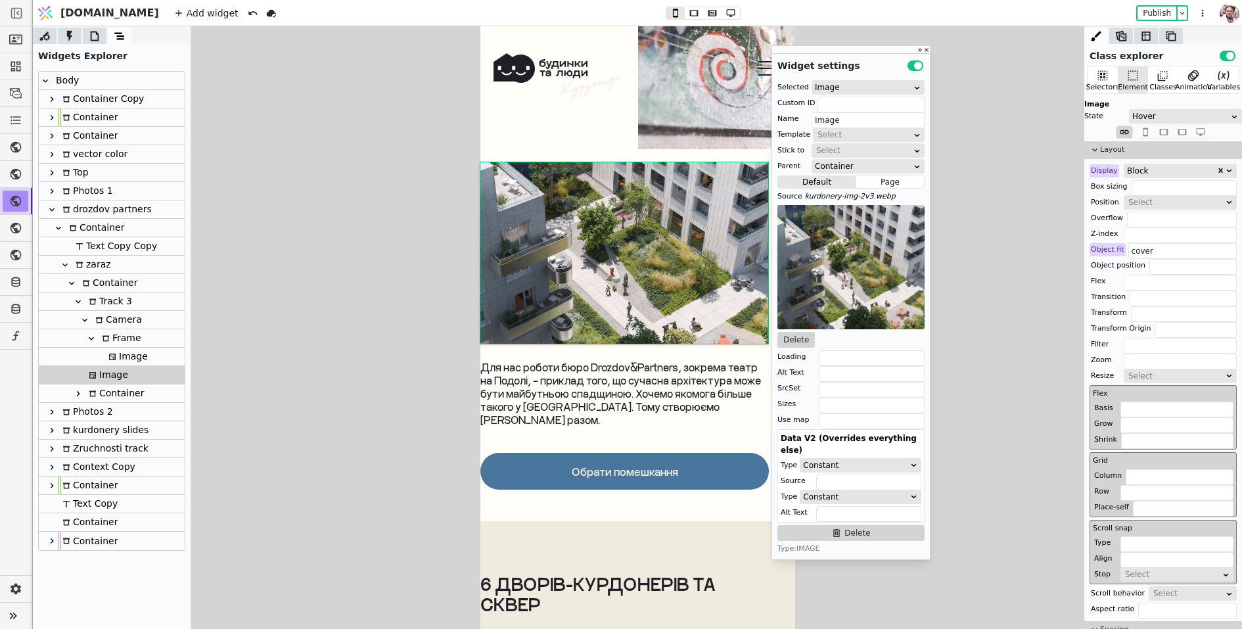
click at [110, 364] on div "Image" at bounding box center [126, 357] width 43 height 18
type input "frame-image-3"
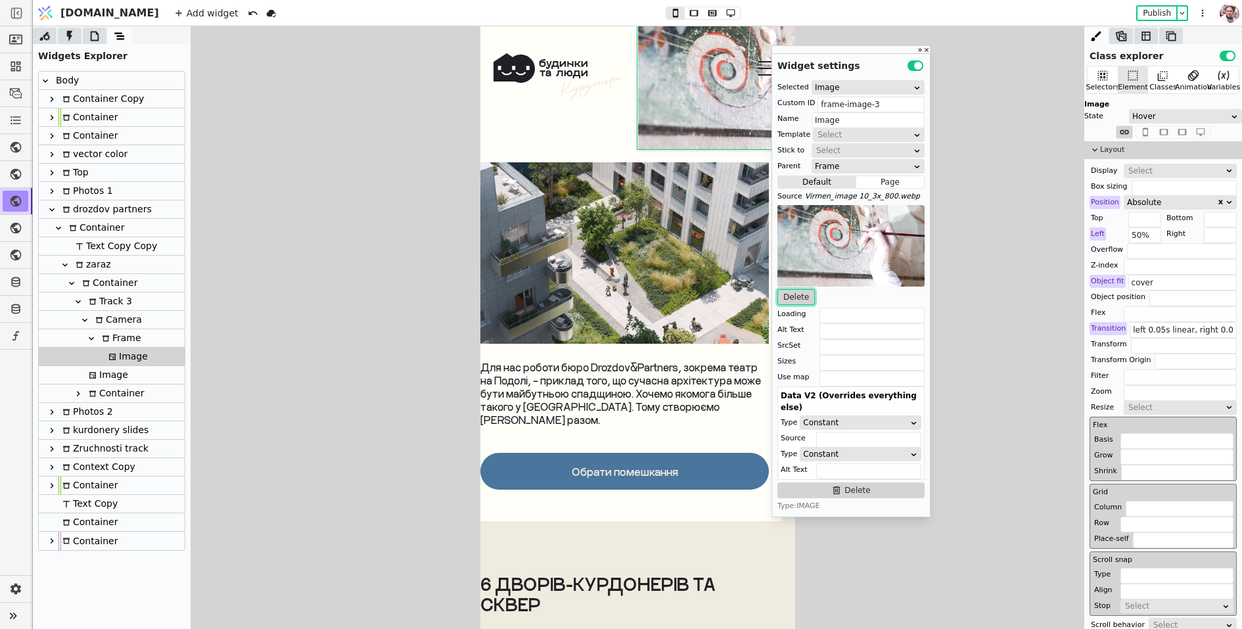
click at [795, 298] on button "Delete" at bounding box center [796, 297] width 37 height 16
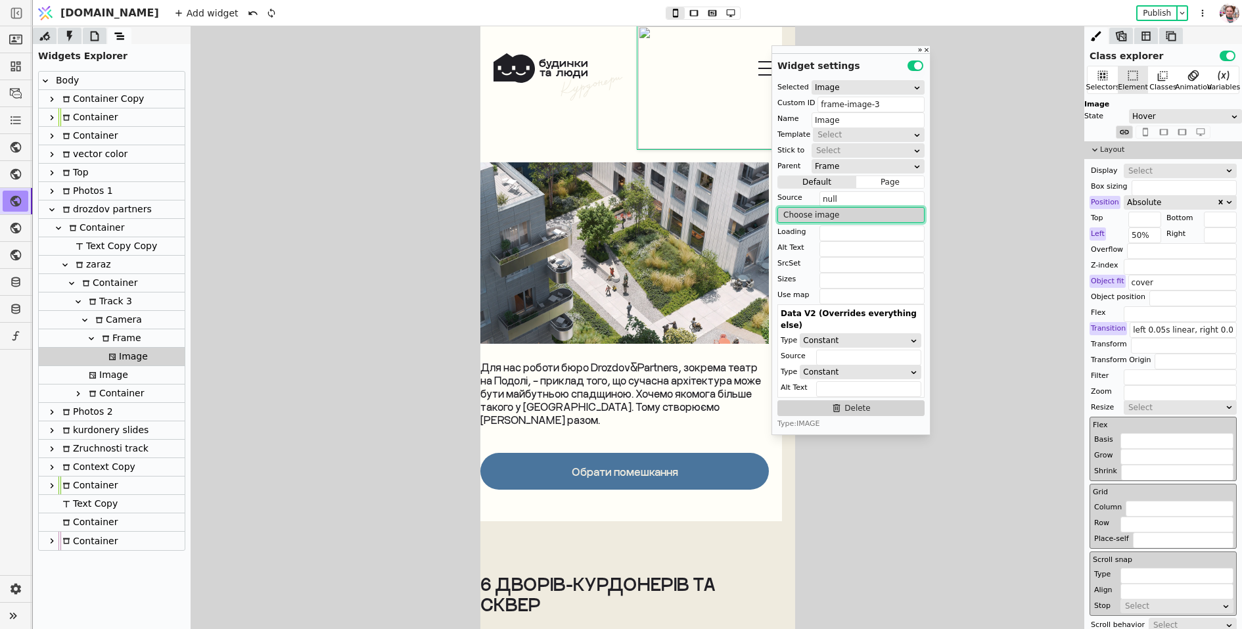
click at [821, 213] on button "Choose image" at bounding box center [851, 215] width 147 height 16
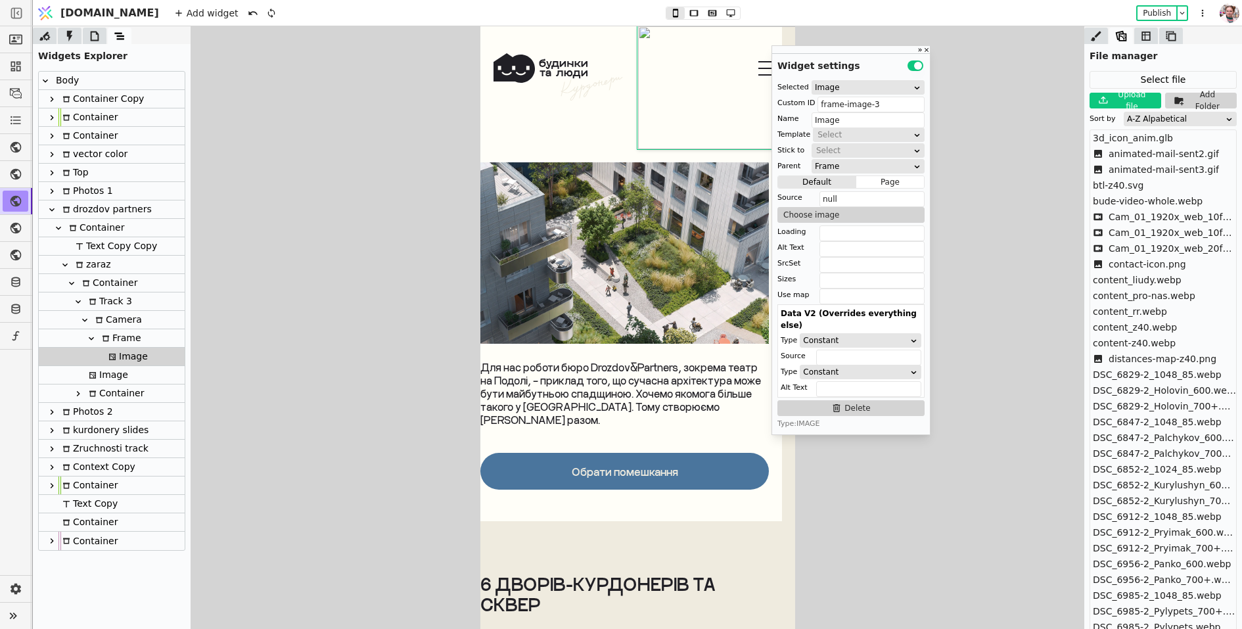
click at [1136, 117] on div "A-Z Alpabetical" at bounding box center [1176, 118] width 98 height 13
click at [1137, 171] on div "Upload timestamp" at bounding box center [1181, 174] width 112 height 20
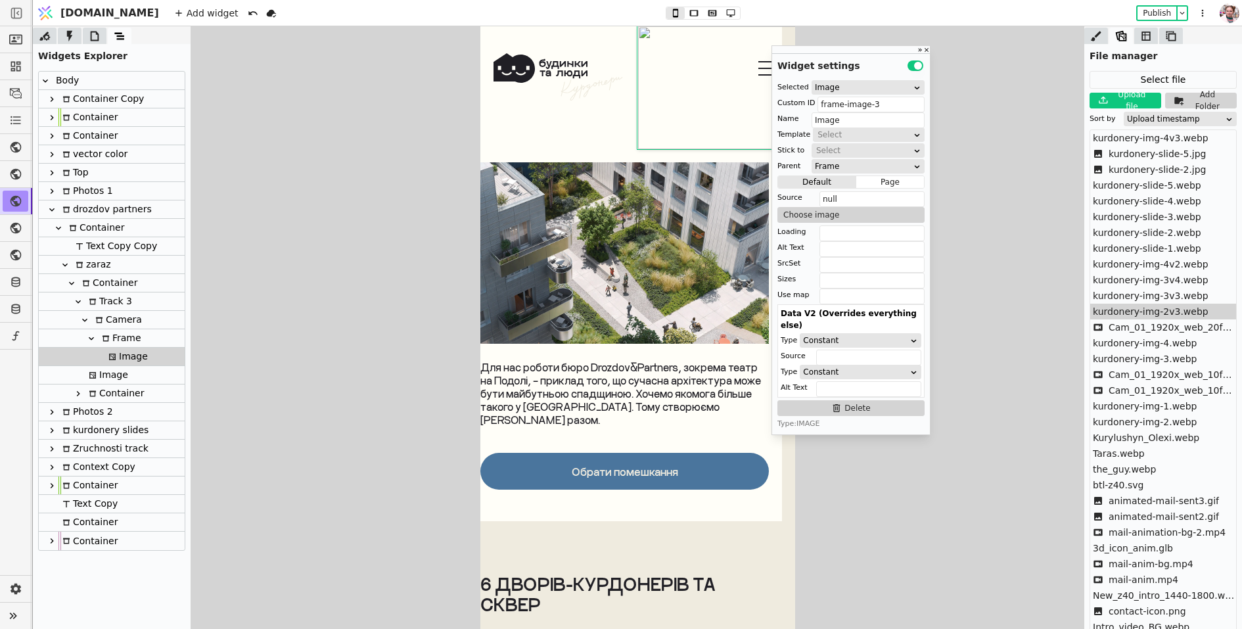
click at [1154, 305] on span "kurdonery-img-2v3.webp" at bounding box center [1151, 312] width 116 height 14
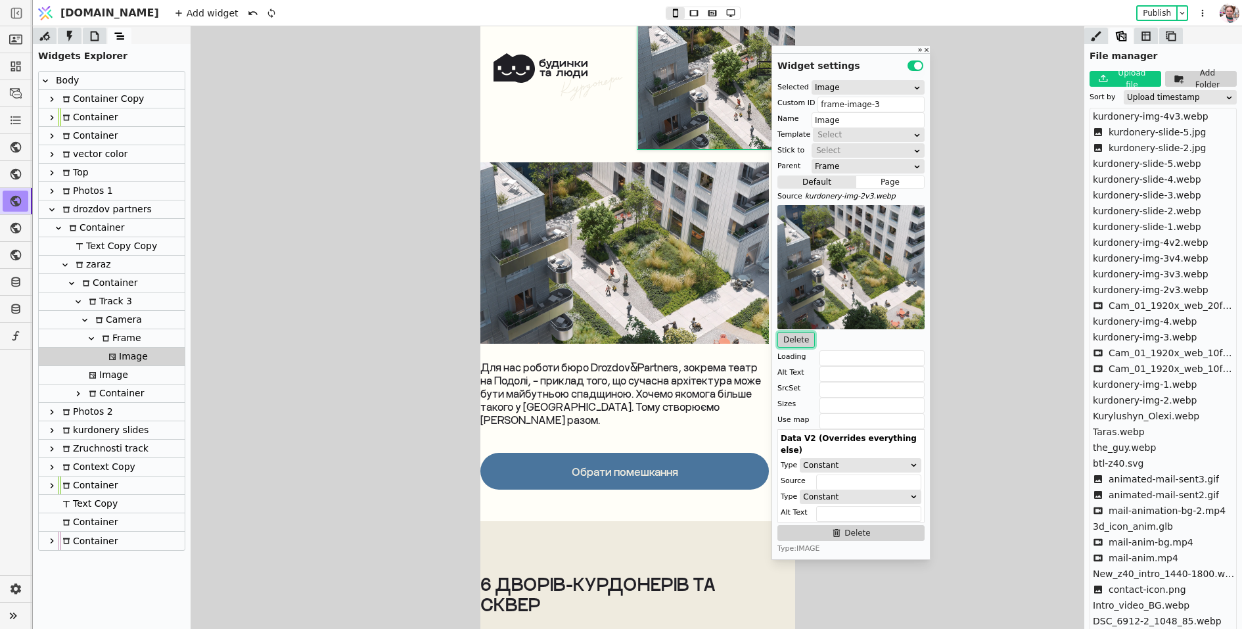
click at [805, 339] on button "Delete" at bounding box center [796, 340] width 37 height 16
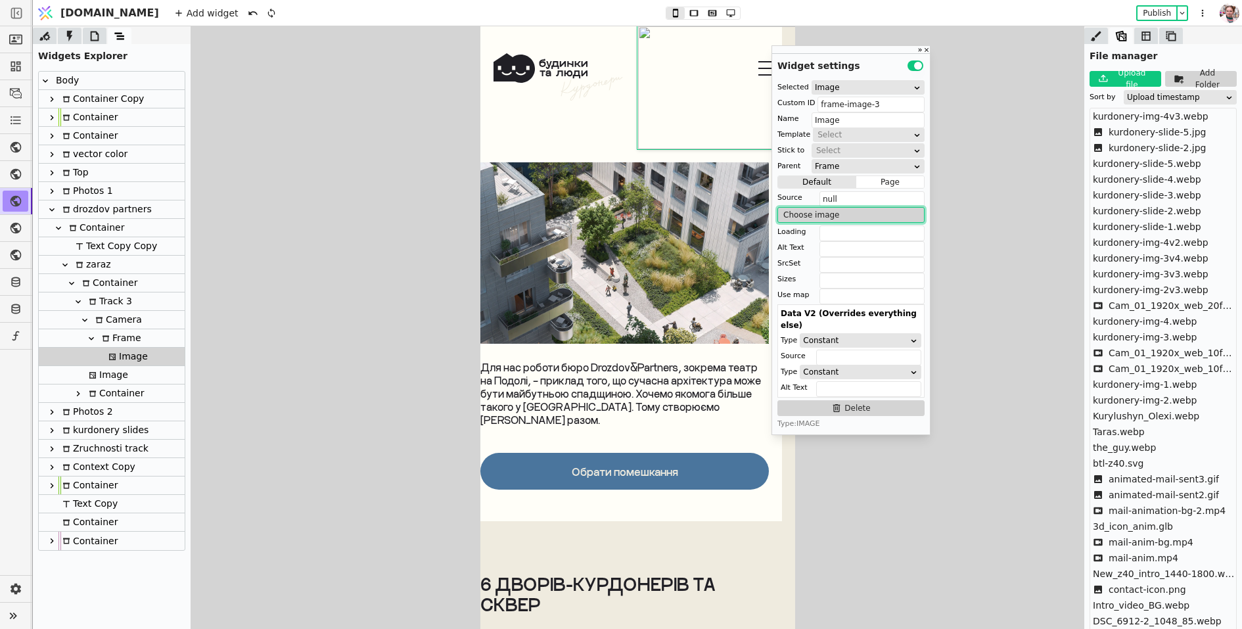
click at [822, 214] on button "Choose image" at bounding box center [851, 215] width 147 height 16
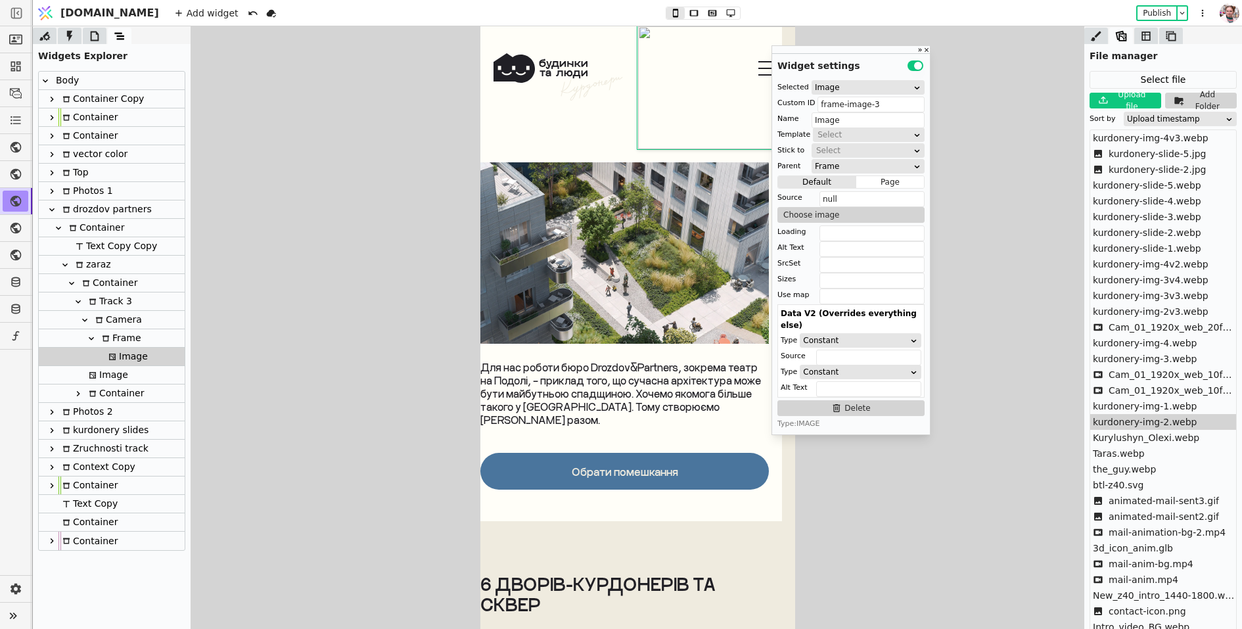
click at [1118, 414] on div "kurdonery-img-2.webp" at bounding box center [1164, 422] width 146 height 16
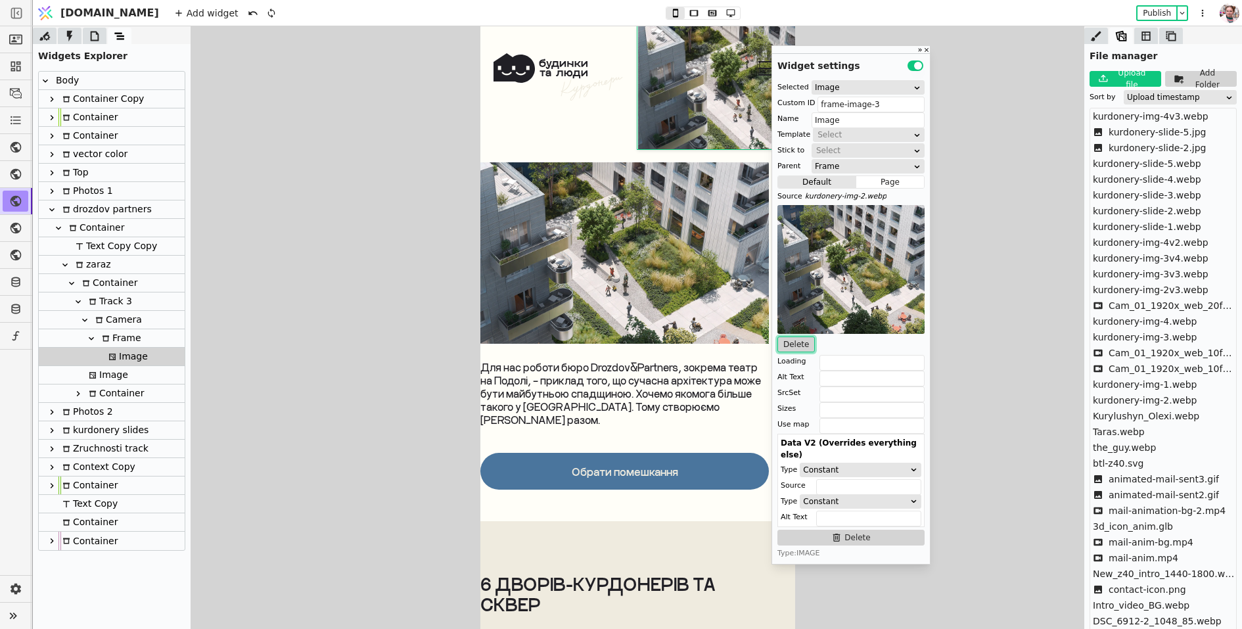
click at [795, 346] on button "Delete" at bounding box center [796, 345] width 37 height 16
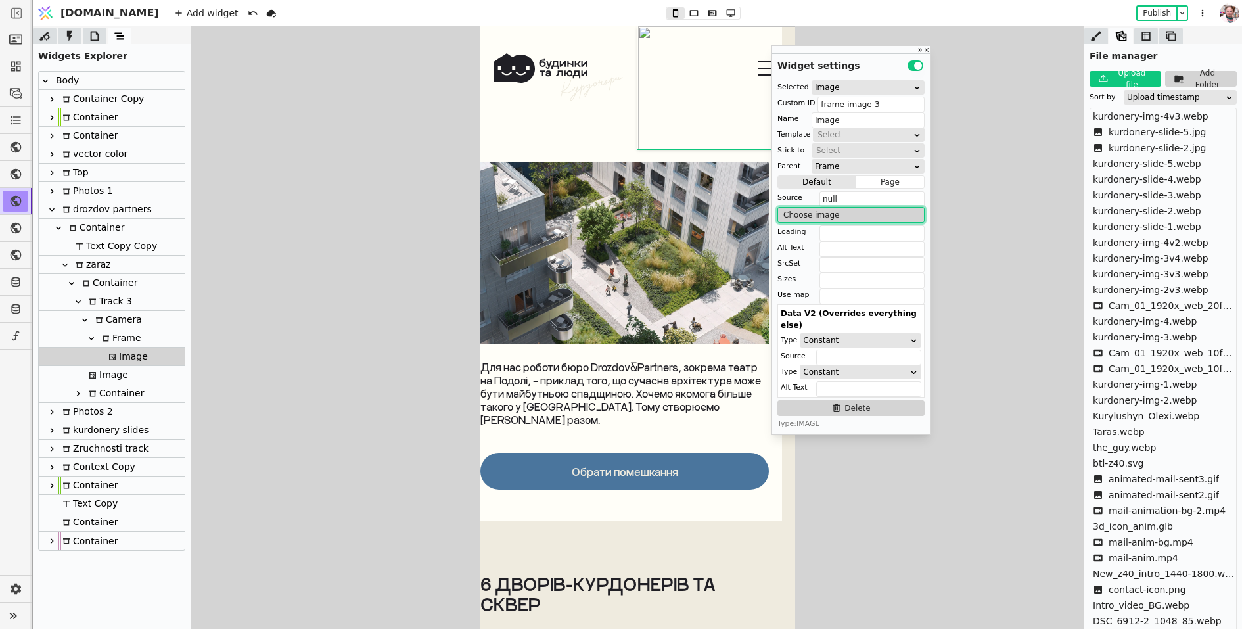
click at [808, 214] on button "Choose image" at bounding box center [851, 215] width 147 height 16
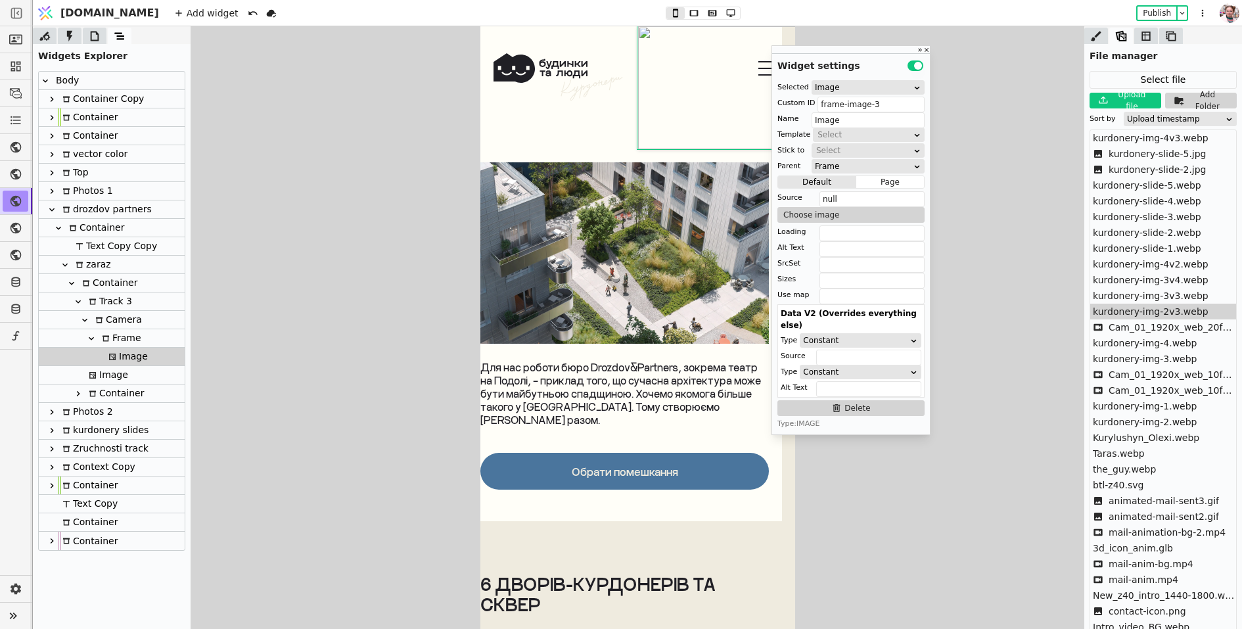
click at [1136, 313] on span "kurdonery-img-2v3.webp" at bounding box center [1151, 312] width 116 height 14
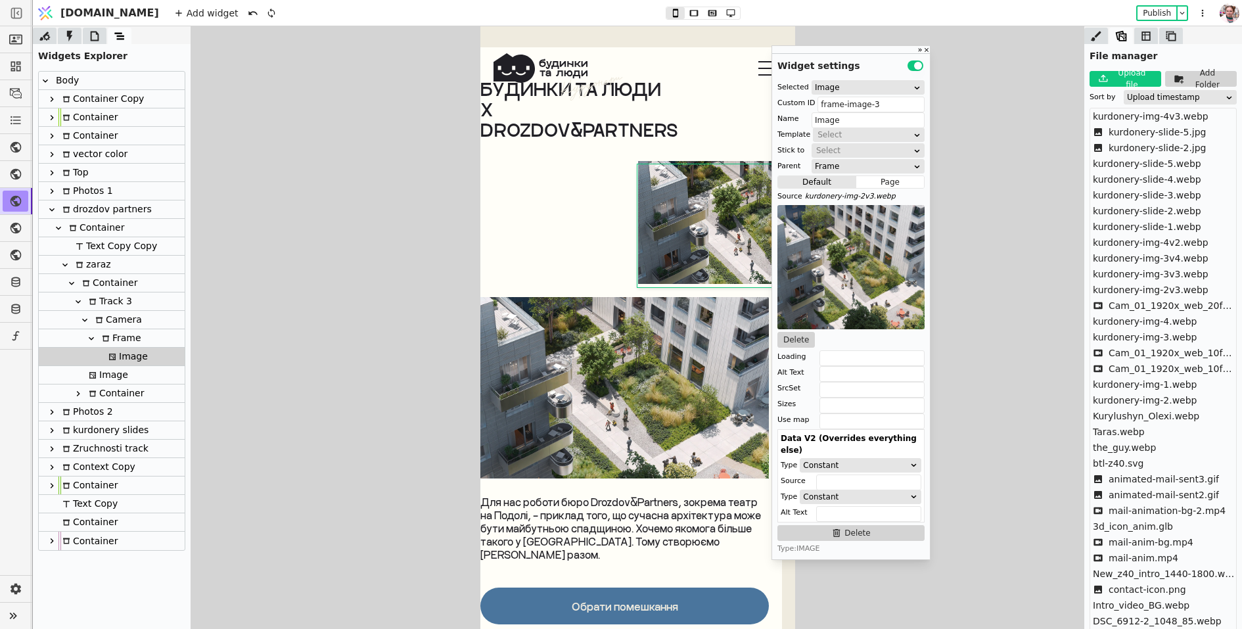
scroll to position [5410, 13]
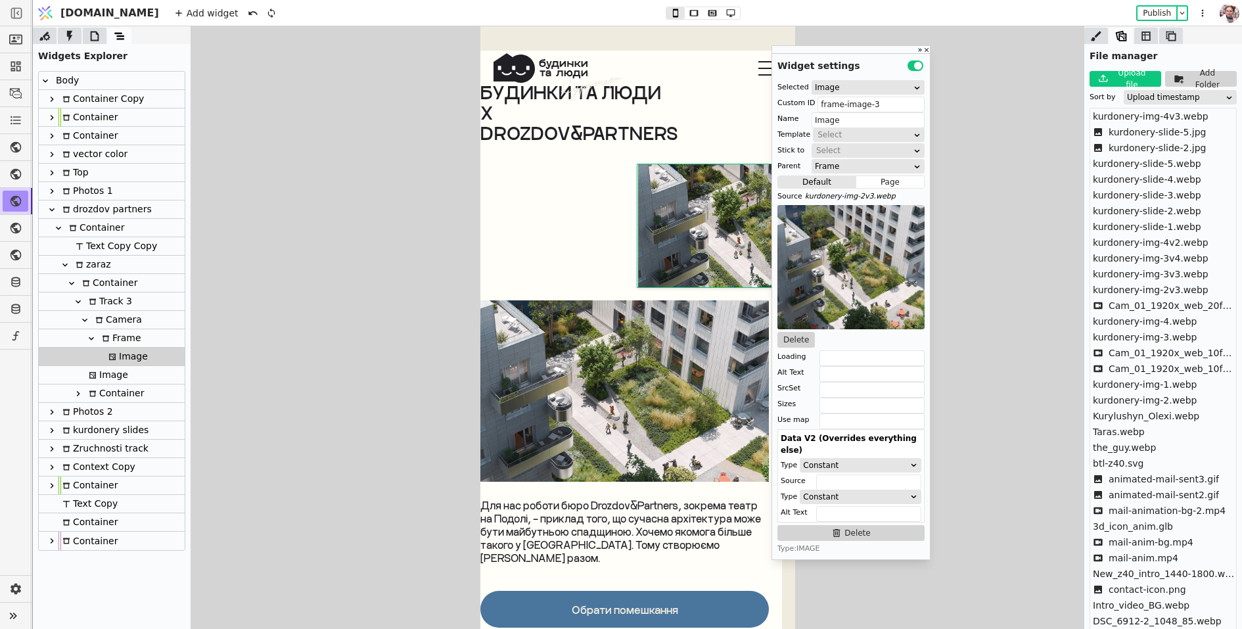
click at [563, 353] on img at bounding box center [624, 390] width 289 height 181
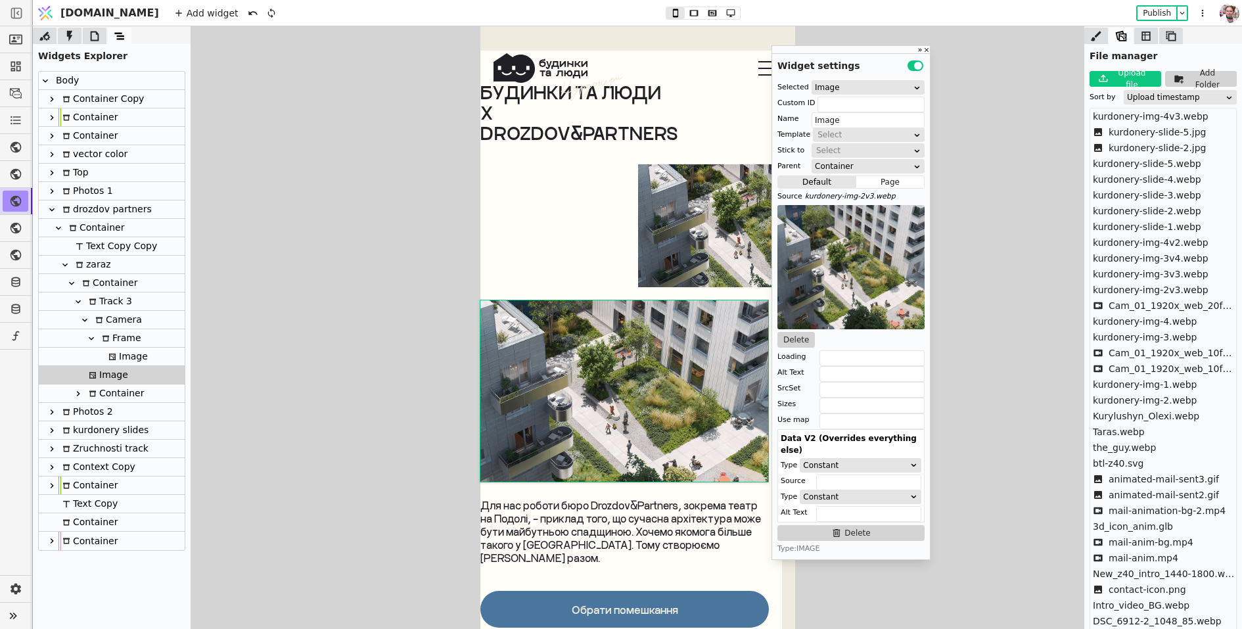
click at [1100, 37] on icon at bounding box center [1096, 36] width 13 height 13
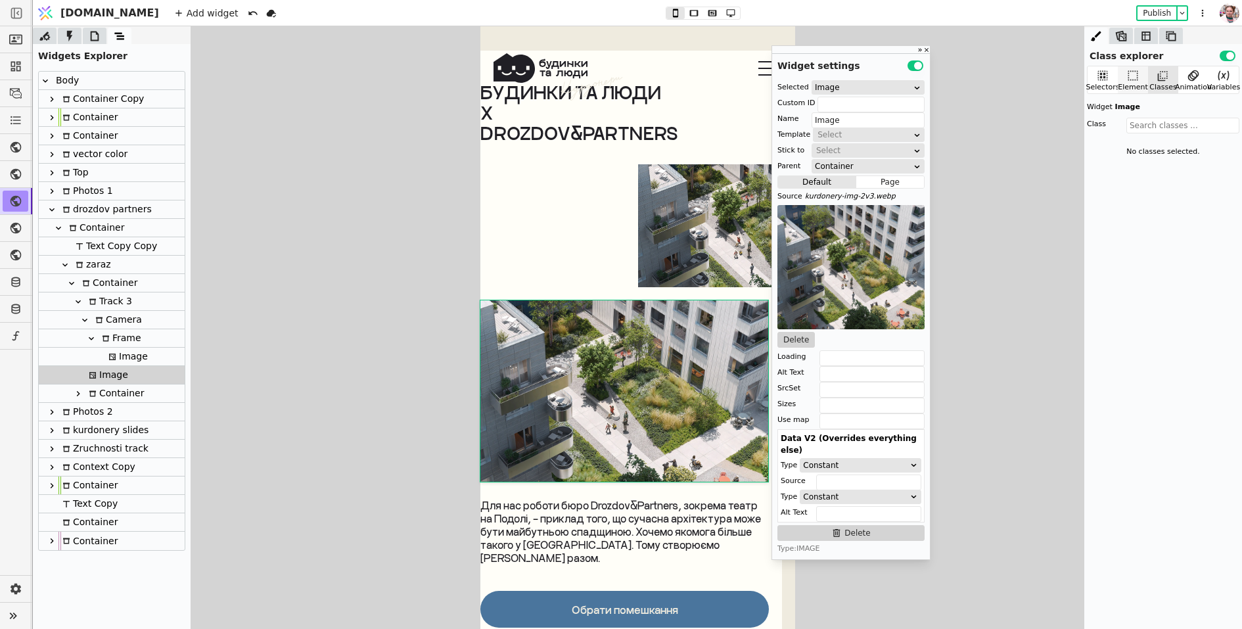
click at [1133, 75] on icon at bounding box center [1133, 75] width 13 height 13
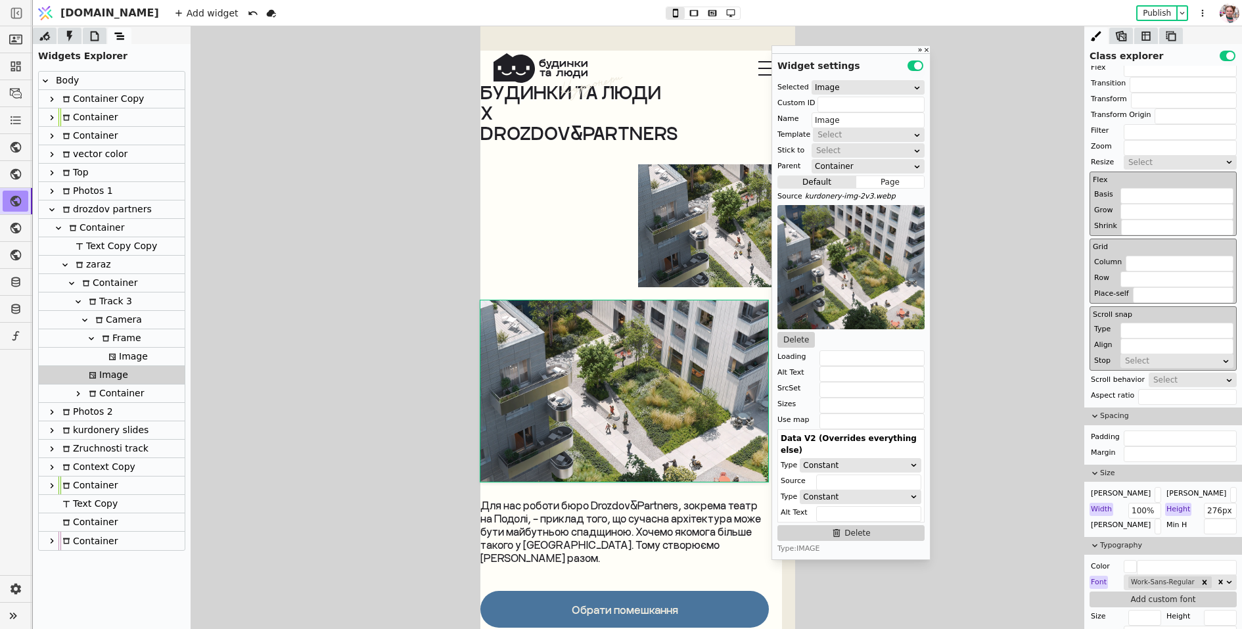
scroll to position [263, 0]
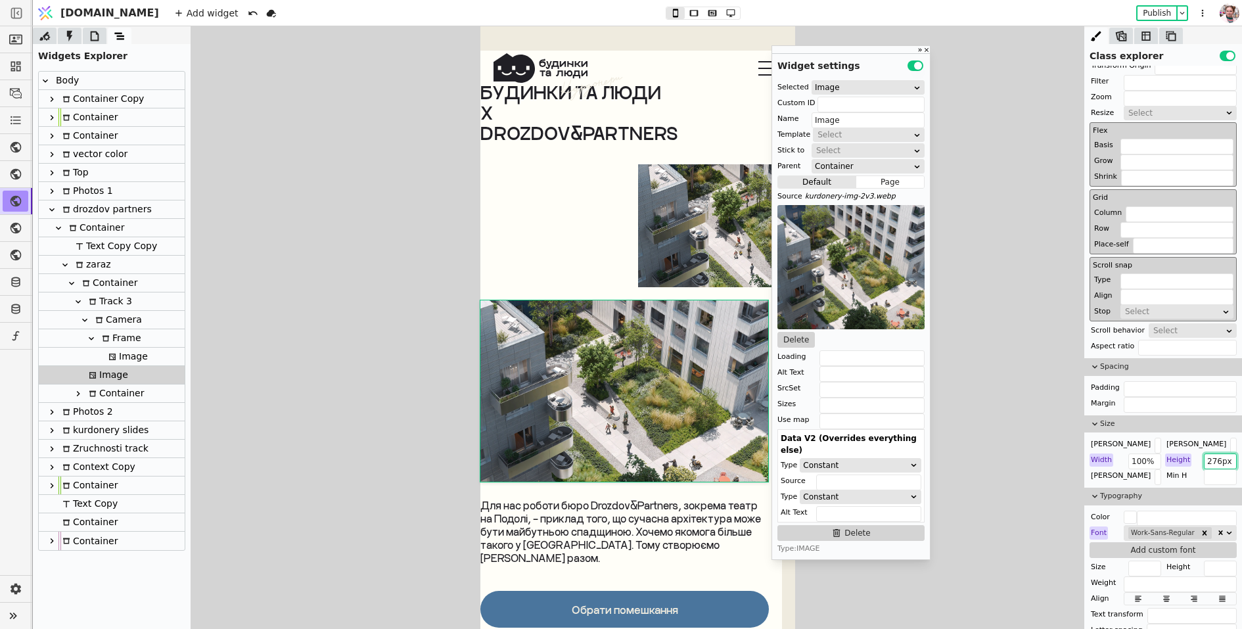
click at [1222, 462] on input "276px" at bounding box center [1220, 462] width 33 height 16
click at [674, 195] on img at bounding box center [748, 225] width 221 height 123
type input "frame-image-3"
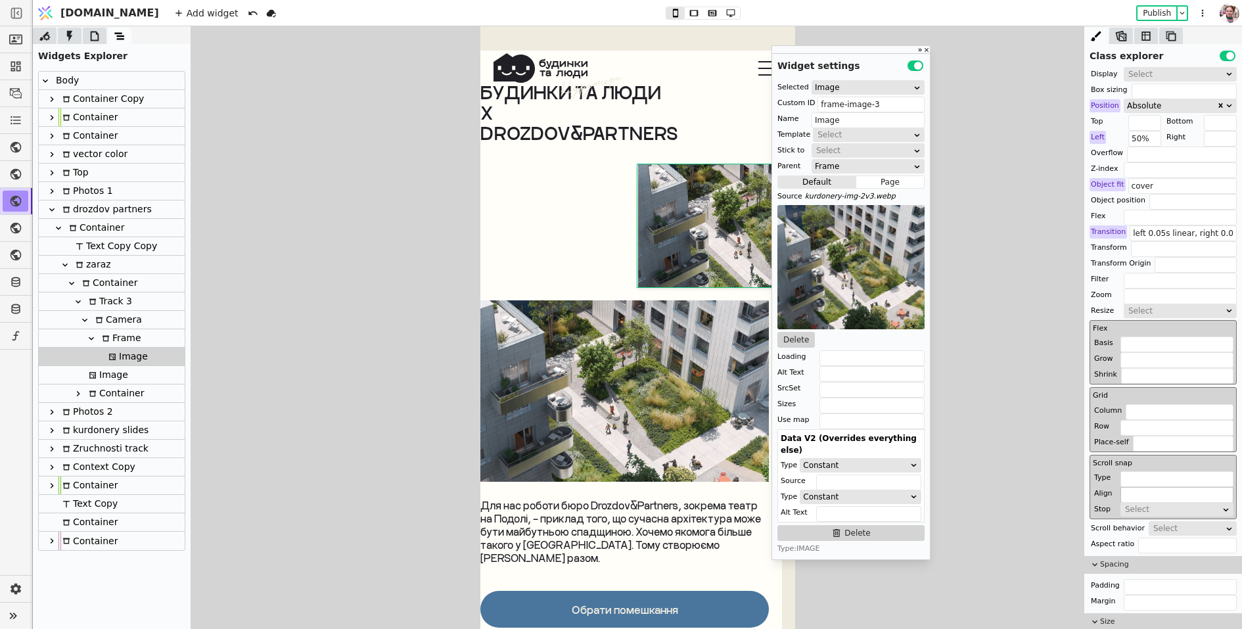
scroll to position [0, 0]
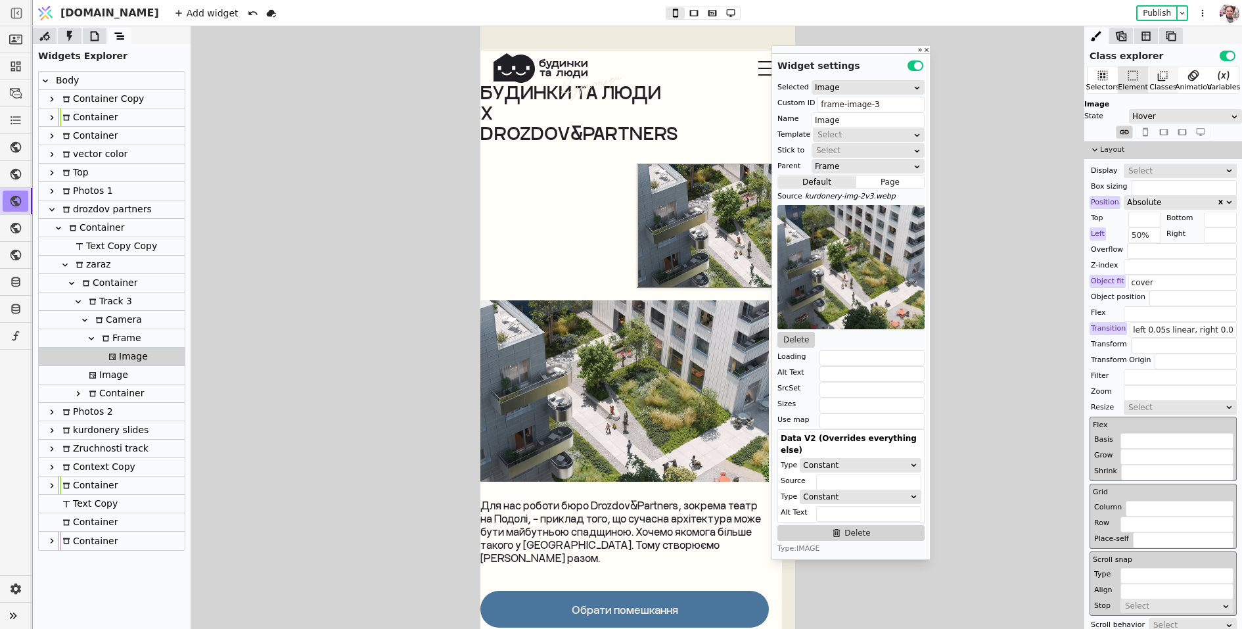
click at [1170, 87] on div "Classes" at bounding box center [1163, 87] width 27 height 11
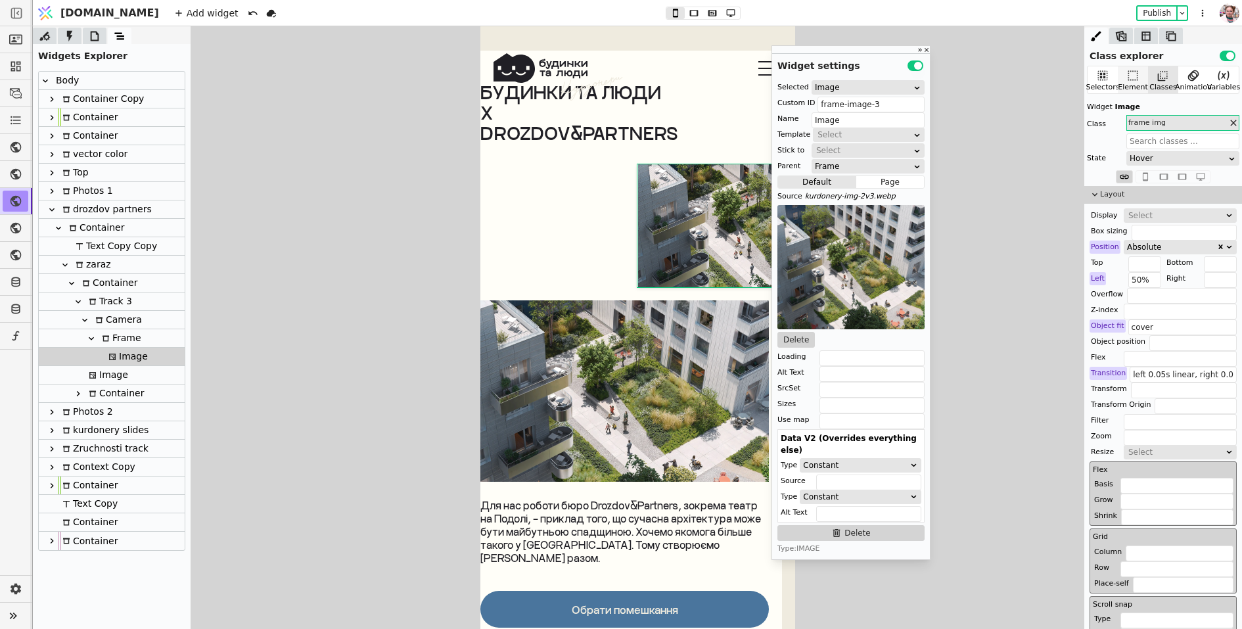
click at [1130, 82] on div "Element" at bounding box center [1133, 87] width 30 height 11
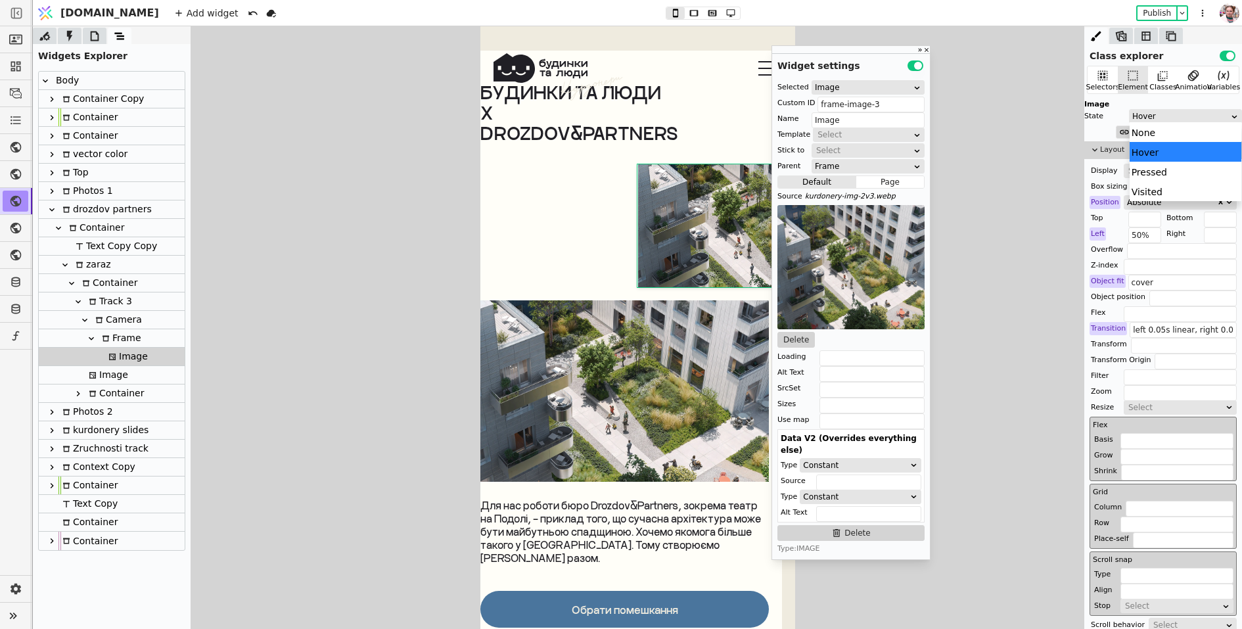
click at [1138, 113] on div "Hover" at bounding box center [1182, 116] width 98 height 13
click at [1141, 126] on div "None" at bounding box center [1186, 132] width 112 height 20
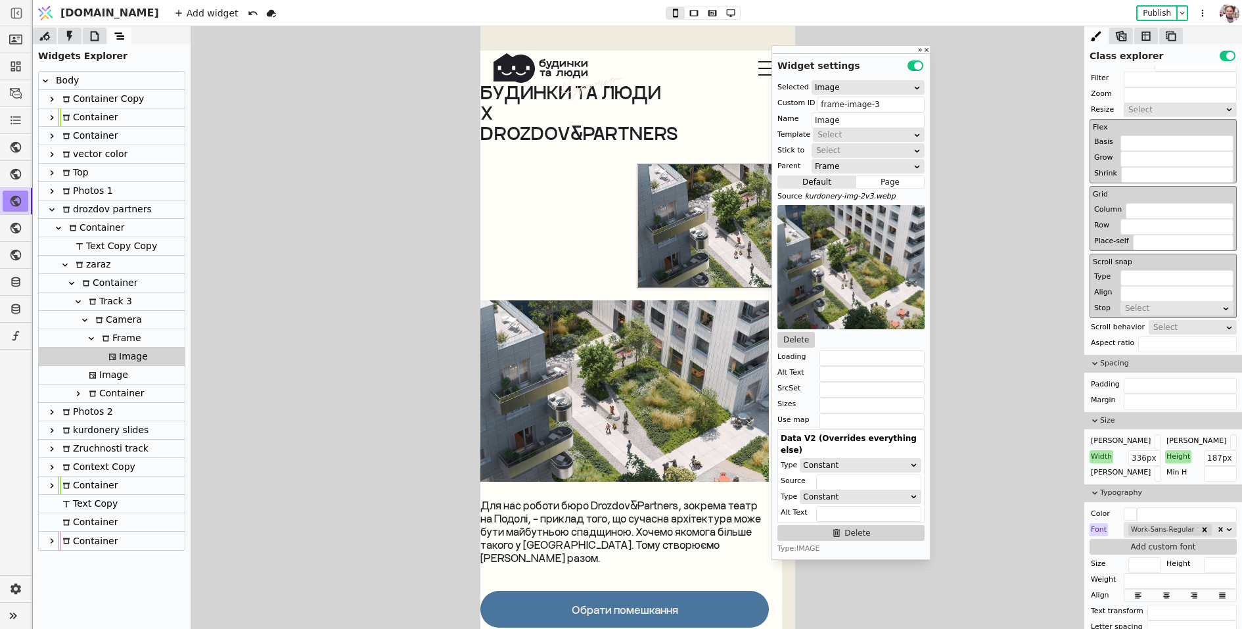
scroll to position [300, 0]
click at [1217, 448] on input "187px" at bounding box center [1220, 456] width 33 height 16
paste input "276"
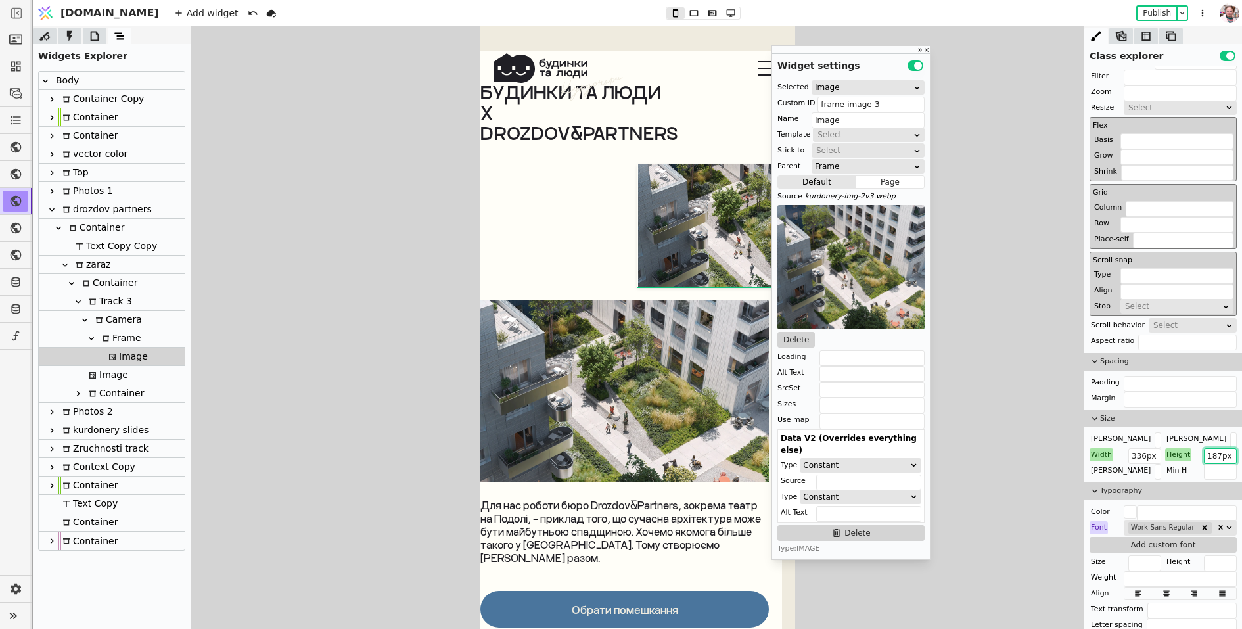
type input "276px"
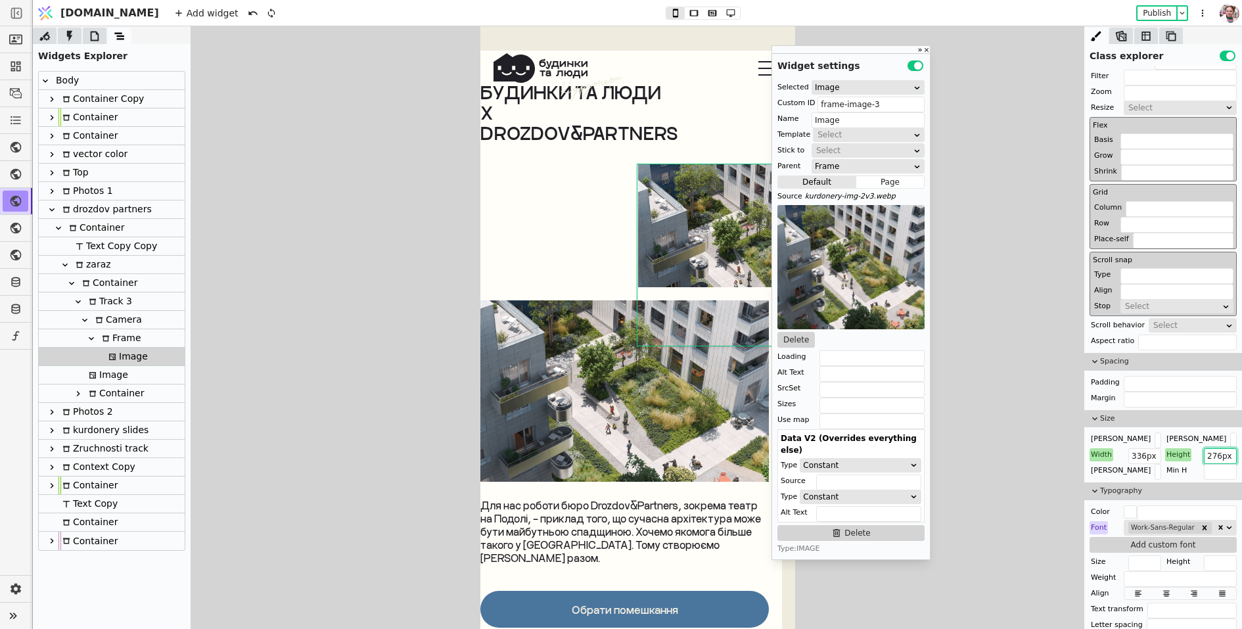
click at [137, 331] on div "Frame" at bounding box center [119, 338] width 43 height 18
type input "Frame"
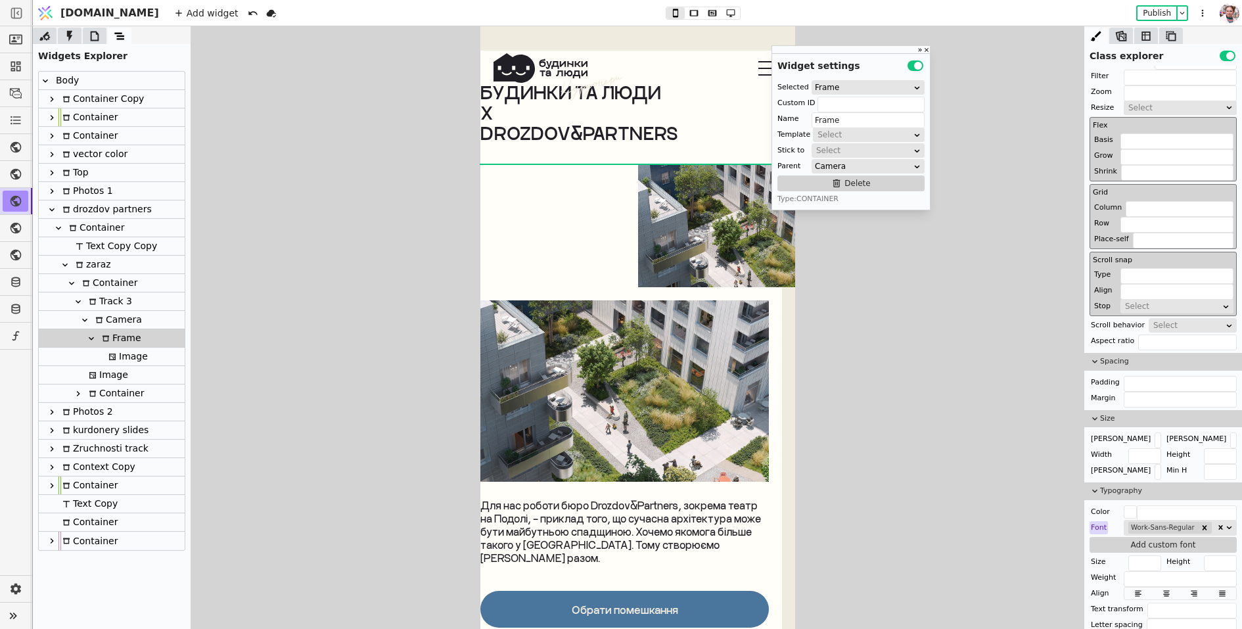
click at [121, 329] on div "Frame" at bounding box center [119, 338] width 43 height 18
click at [134, 318] on div "Camera" at bounding box center [116, 320] width 51 height 18
type input "camera-3"
type input "Camera"
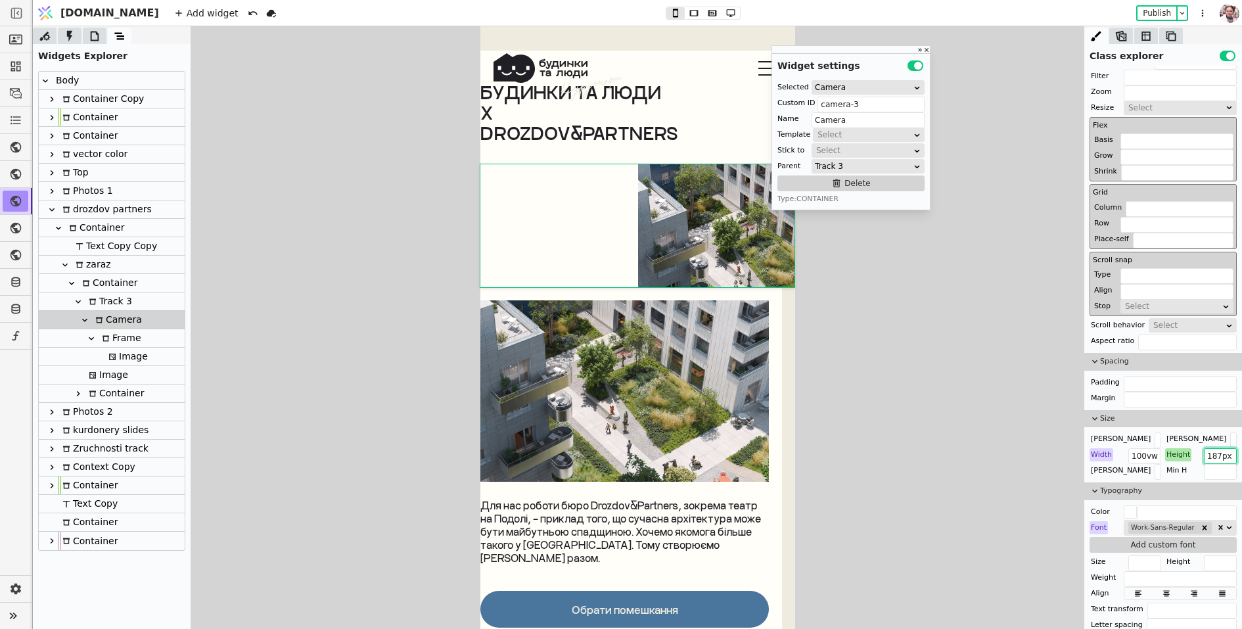
click at [1218, 459] on input "187px" at bounding box center [1220, 456] width 33 height 16
paste input "276"
type input "276px"
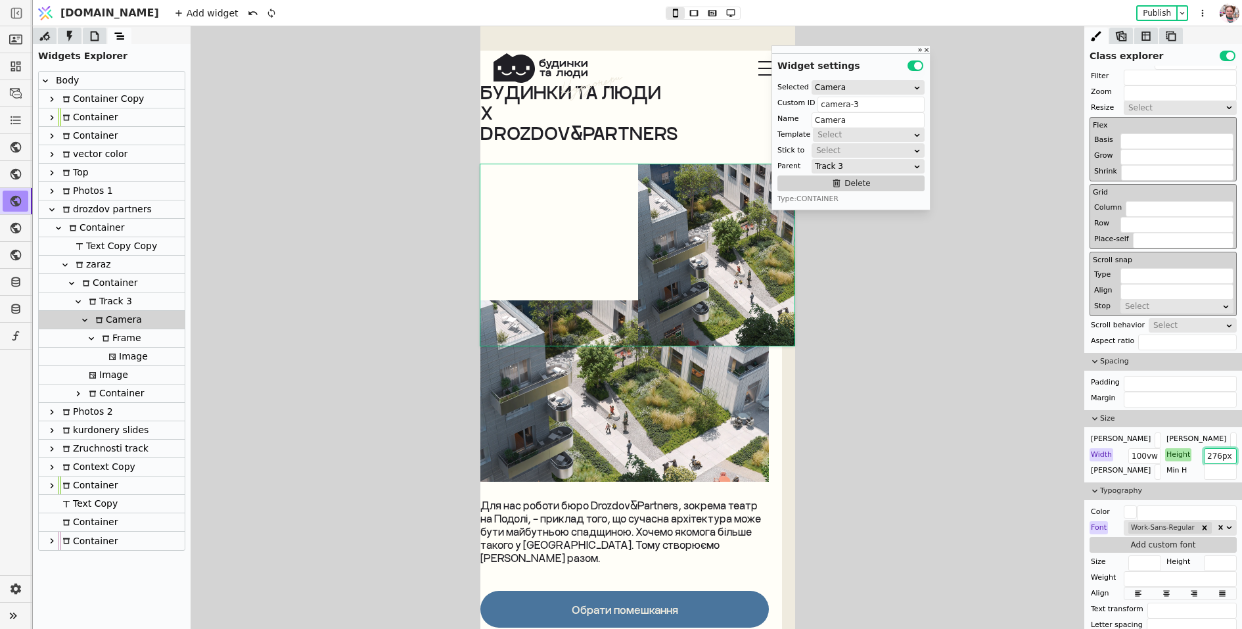
click at [116, 304] on div "Track 3" at bounding box center [108, 302] width 47 height 18
type input "track-3"
type input "Track 3"
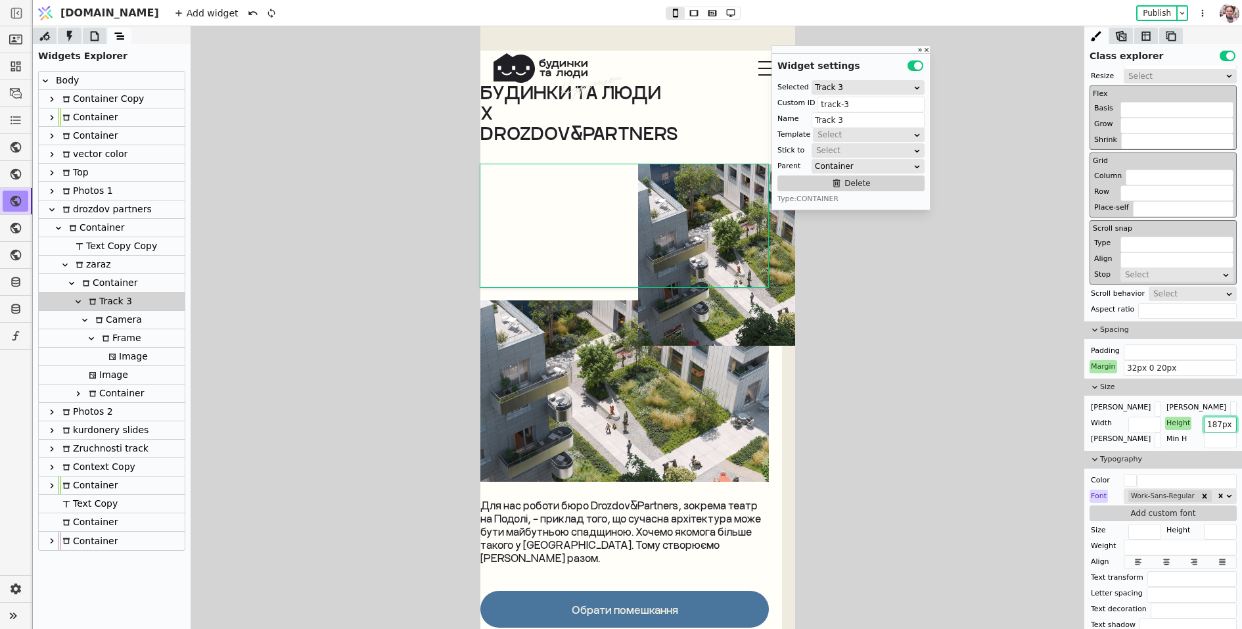
click at [1209, 421] on input "187px" at bounding box center [1220, 425] width 33 height 16
paste input "276"
type input "276px"
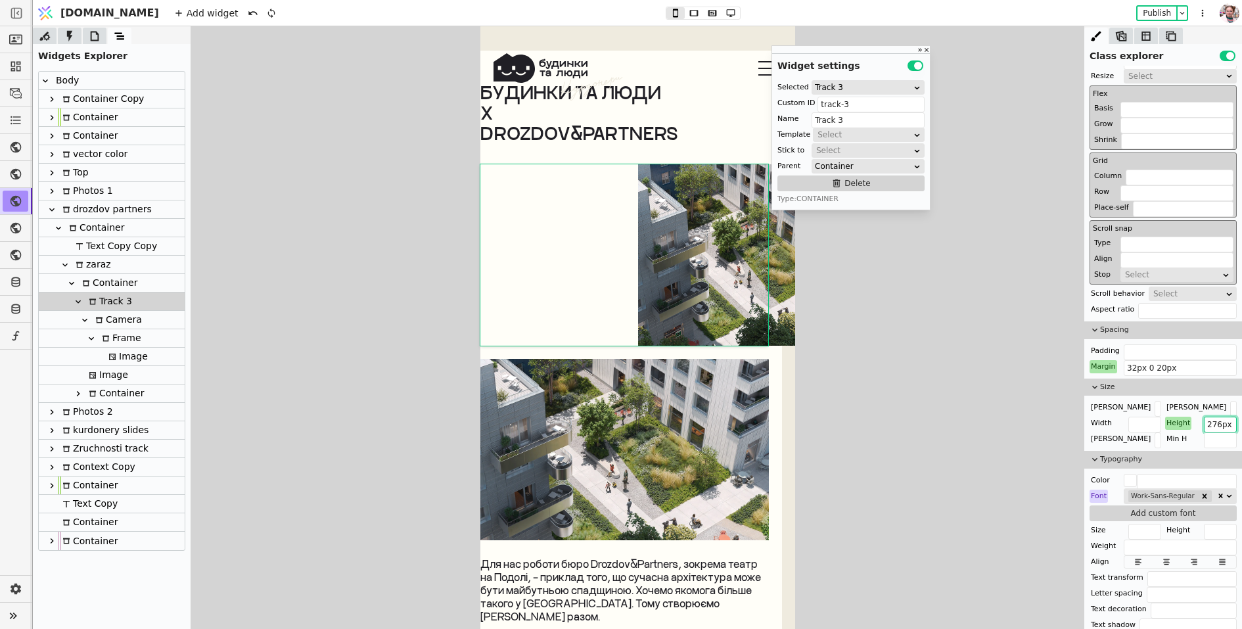
click at [104, 288] on div "Container" at bounding box center [107, 283] width 59 height 18
type input "Container"
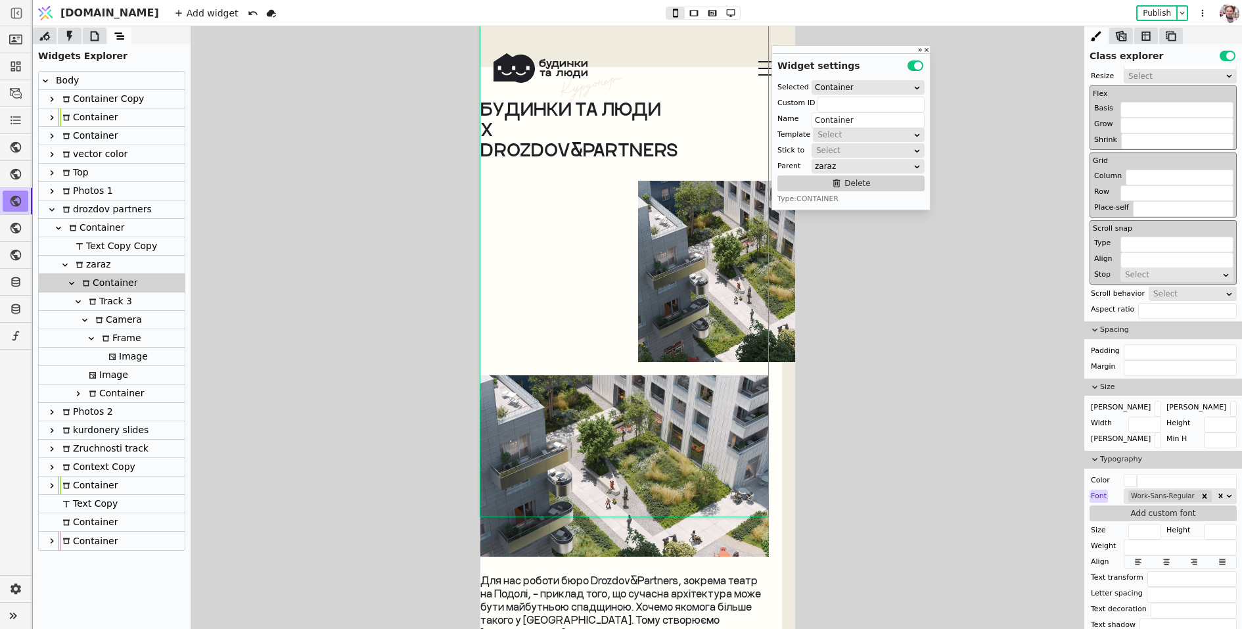
scroll to position [5385, 0]
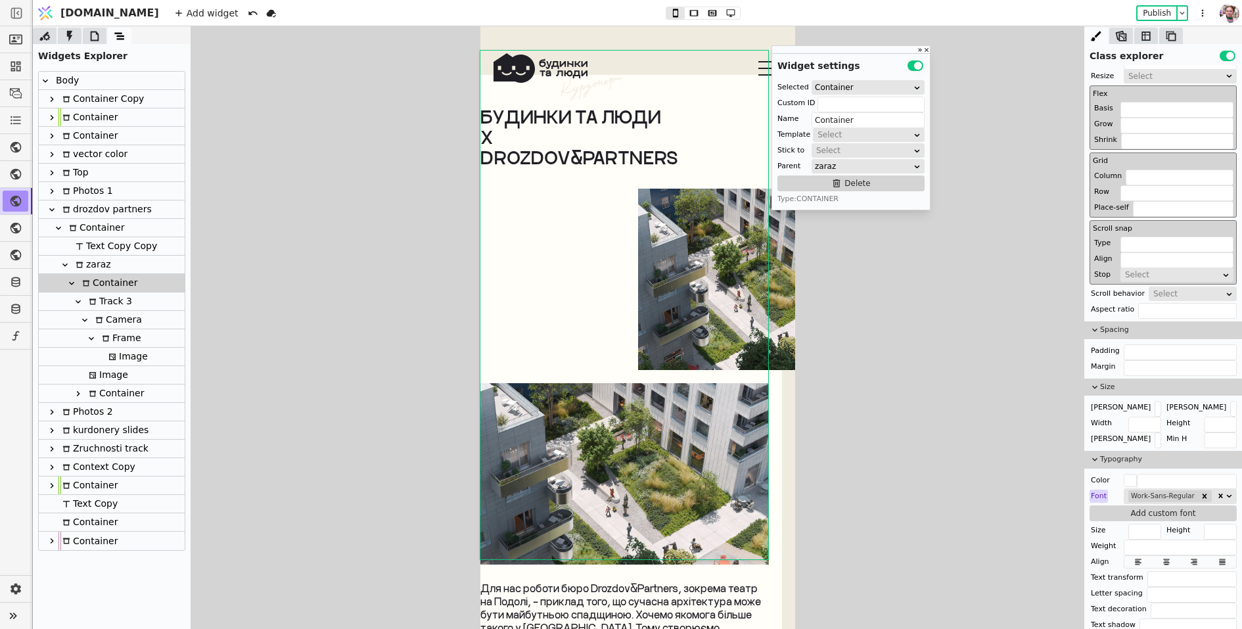
click at [112, 304] on div "Track 3" at bounding box center [108, 302] width 47 height 18
type input "track-3"
type input "Track 3"
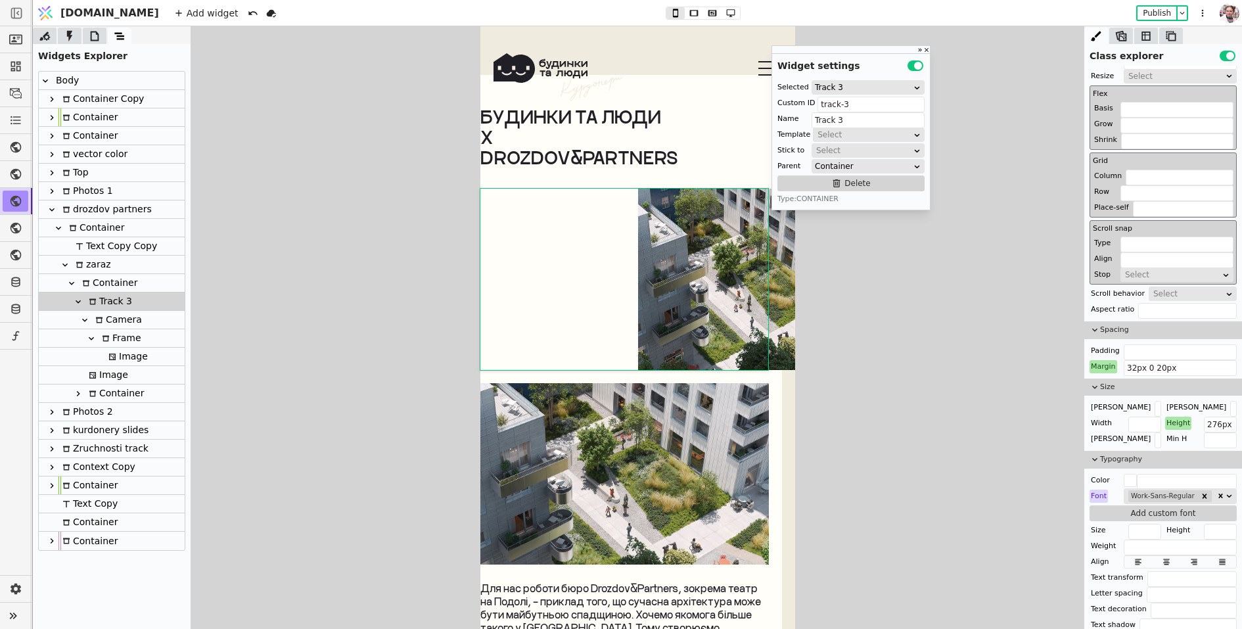
click at [110, 277] on div "Container" at bounding box center [107, 283] width 59 height 18
type input "Container"
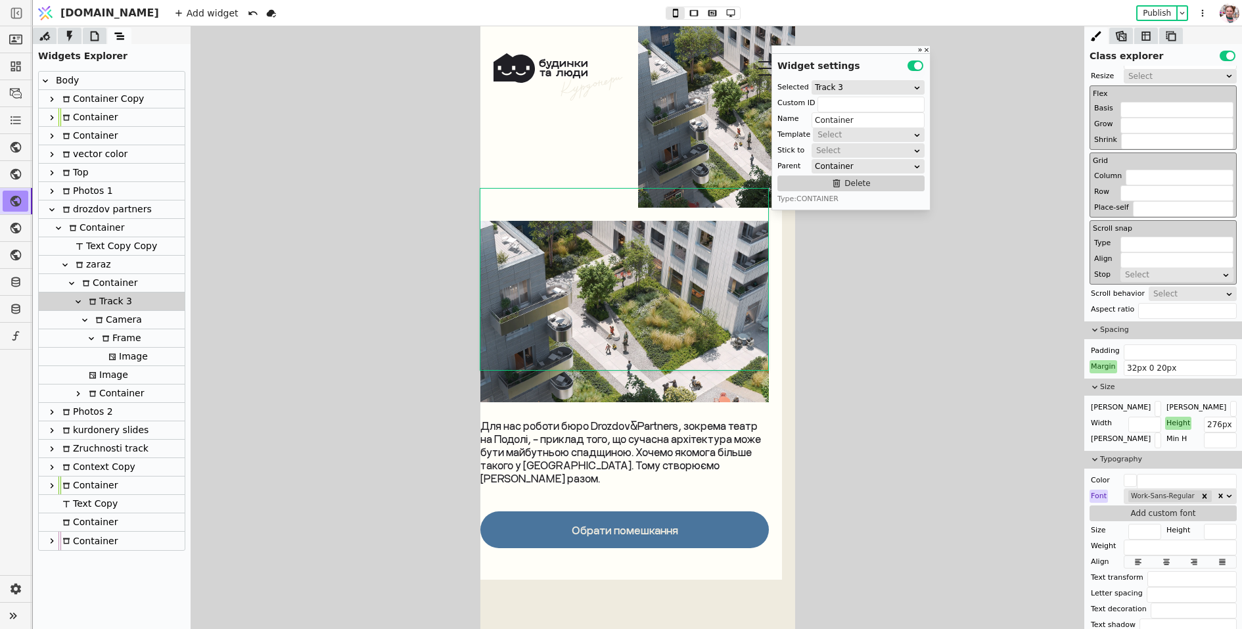
scroll to position [5548, 0]
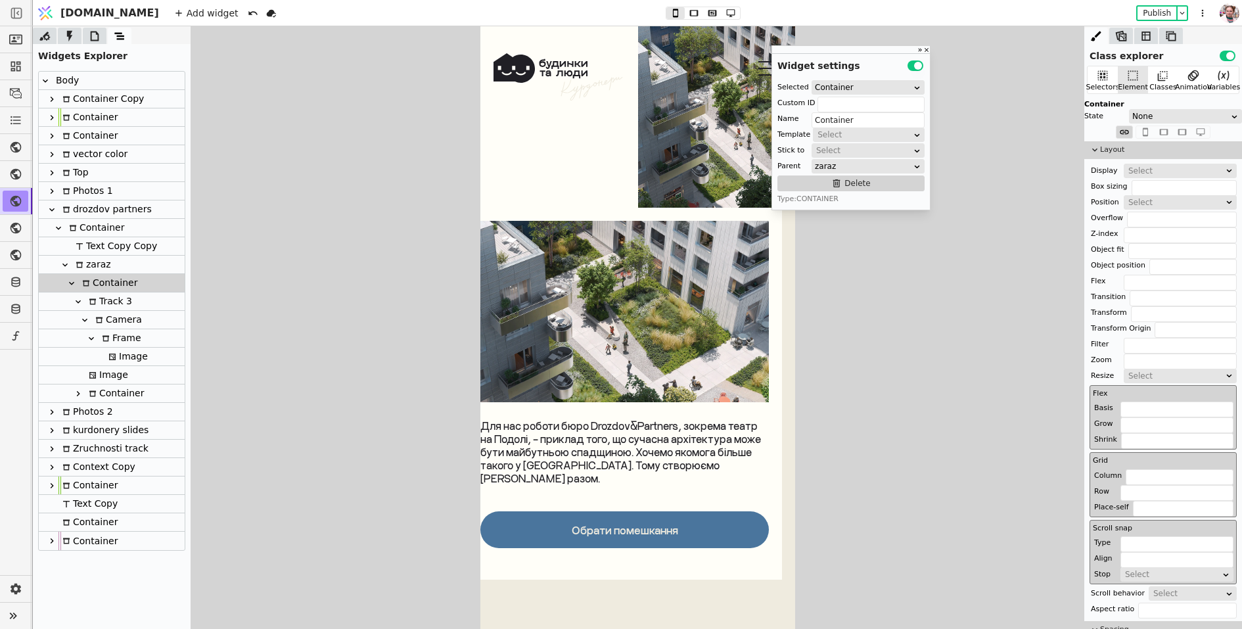
scroll to position [300, 0]
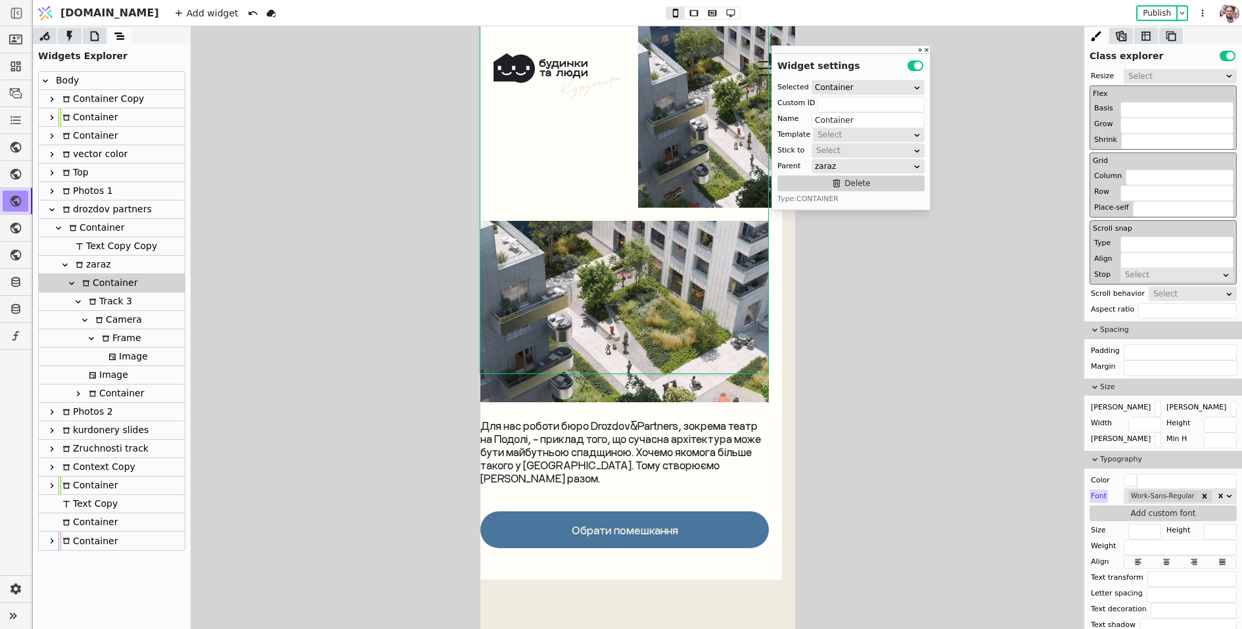
click at [122, 361] on div "Image" at bounding box center [126, 357] width 43 height 18
type input "frame-image-3"
type input "Image"
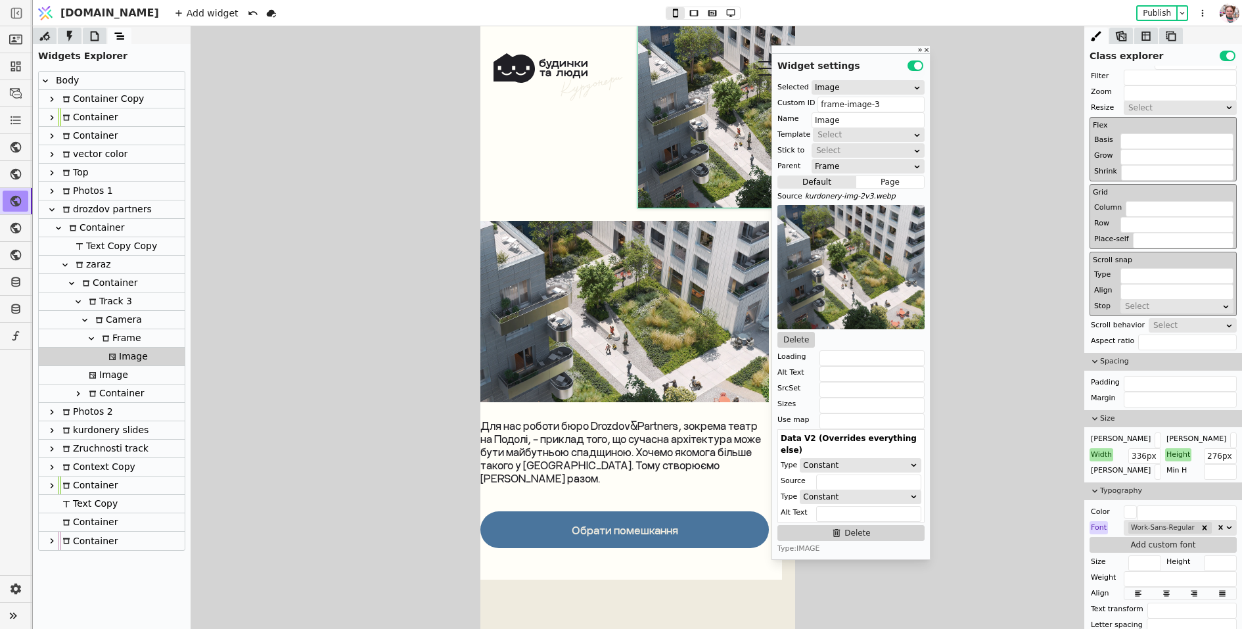
click at [544, 374] on img at bounding box center [624, 311] width 289 height 181
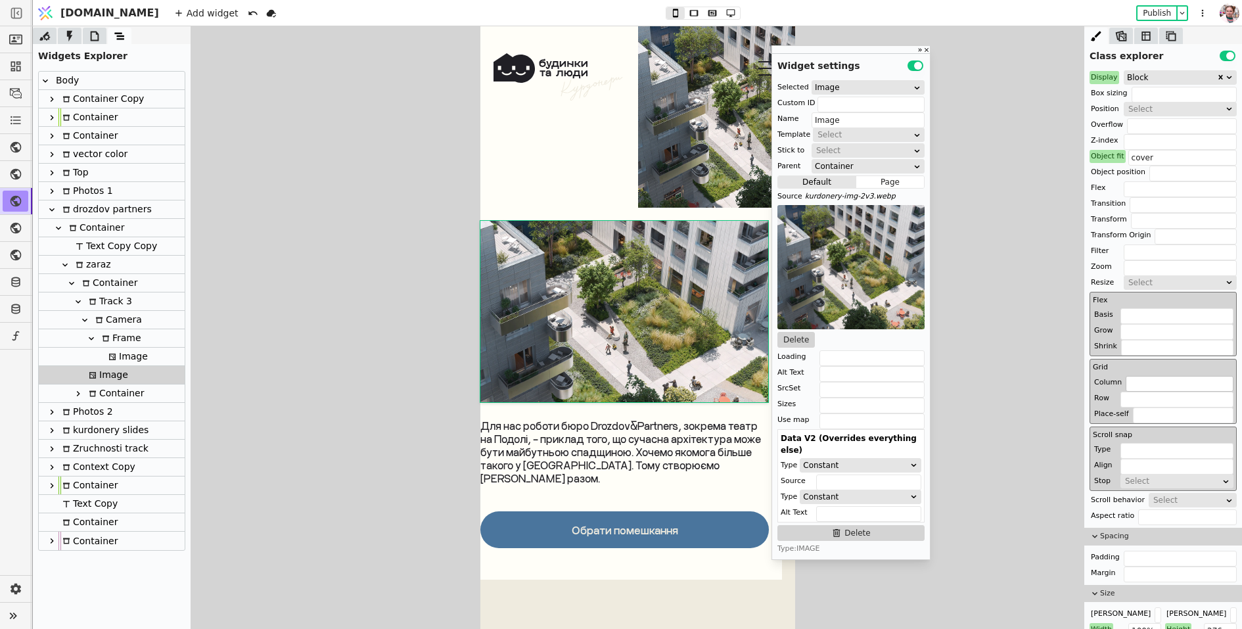
scroll to position [0, 0]
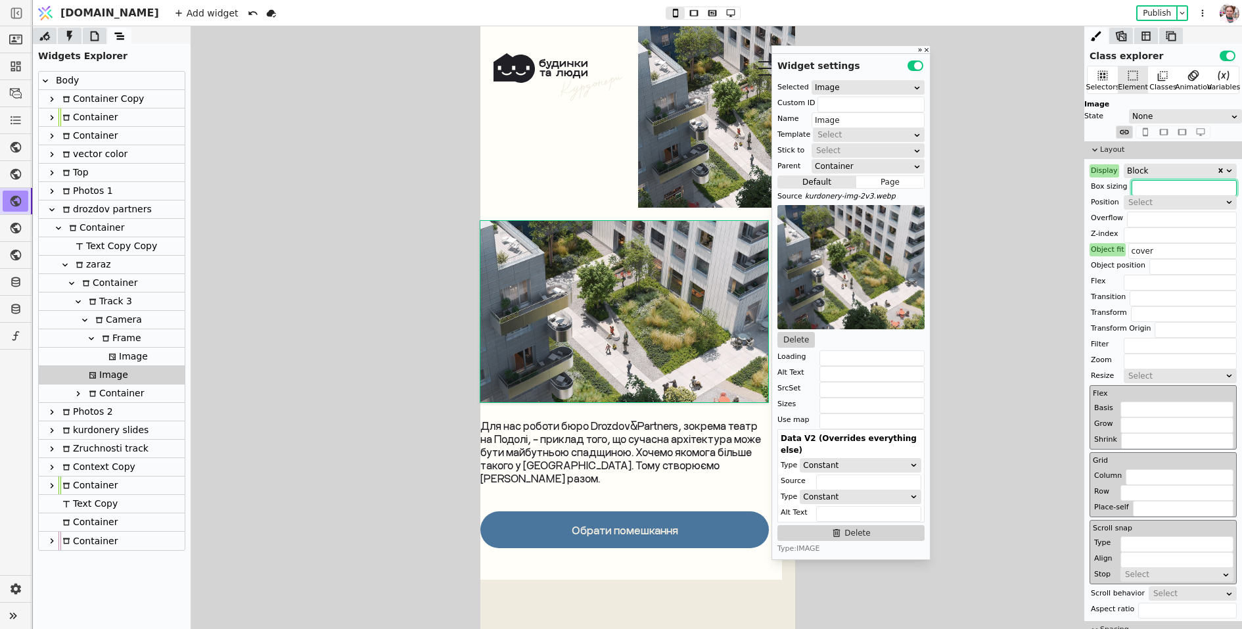
click at [1156, 180] on input "text" at bounding box center [1184, 188] width 105 height 16
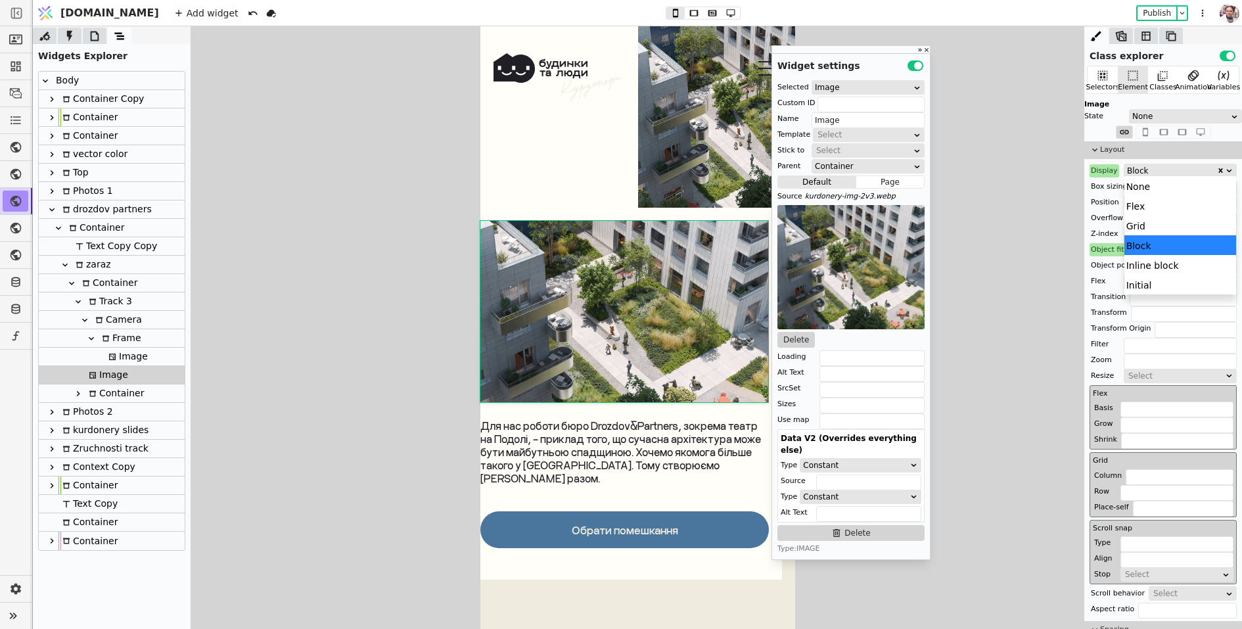
click at [1156, 167] on div "Block" at bounding box center [1171, 170] width 89 height 13
click at [1156, 186] on div "None" at bounding box center [1181, 186] width 112 height 20
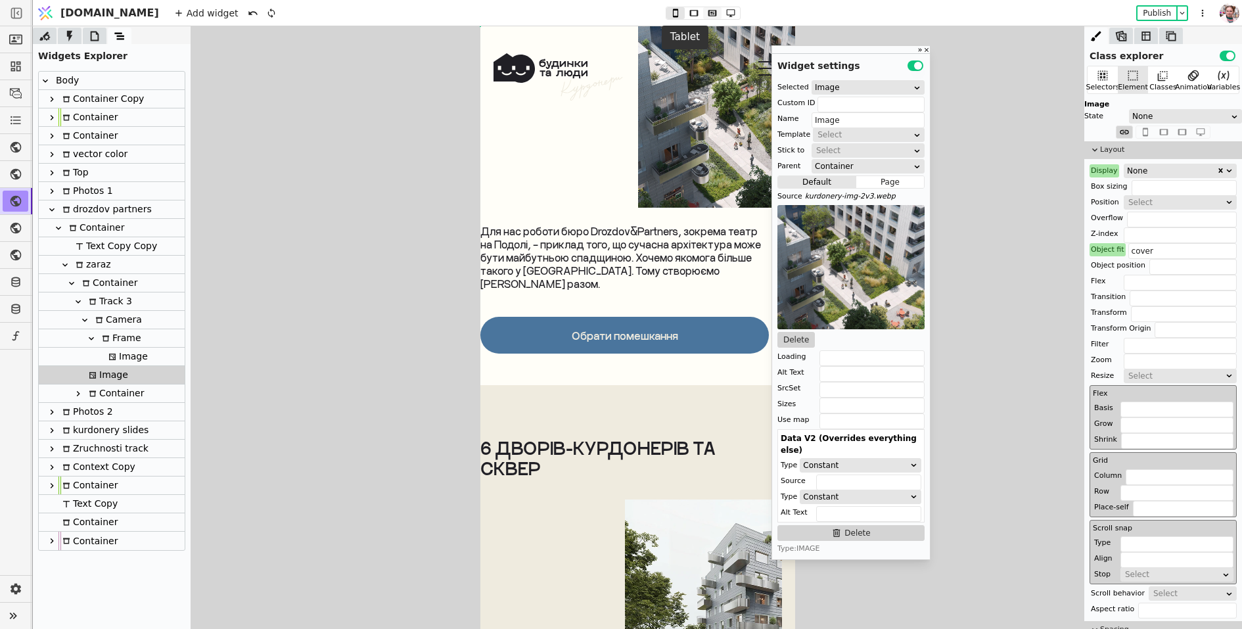
click at [708, 12] on icon at bounding box center [712, 13] width 9 height 6
type input "0.2s ease-in-out"
type input "center"
type input "60%"
type input "500px"
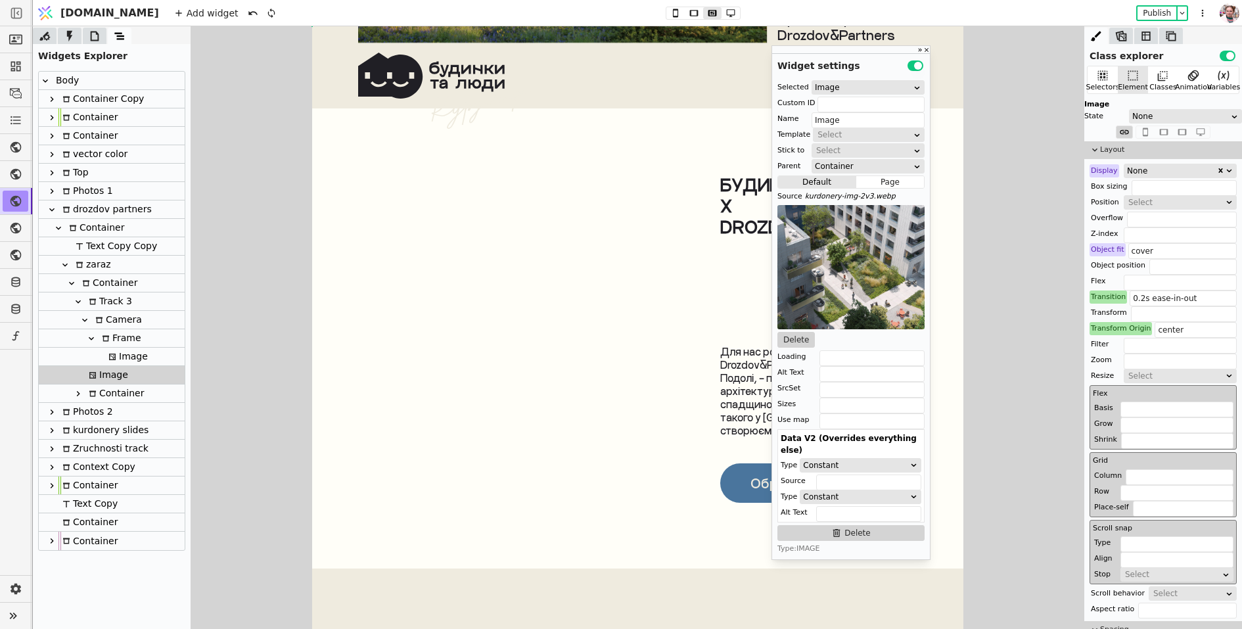
scroll to position [5548, 0]
click at [1145, 170] on div "None" at bounding box center [1171, 170] width 89 height 13
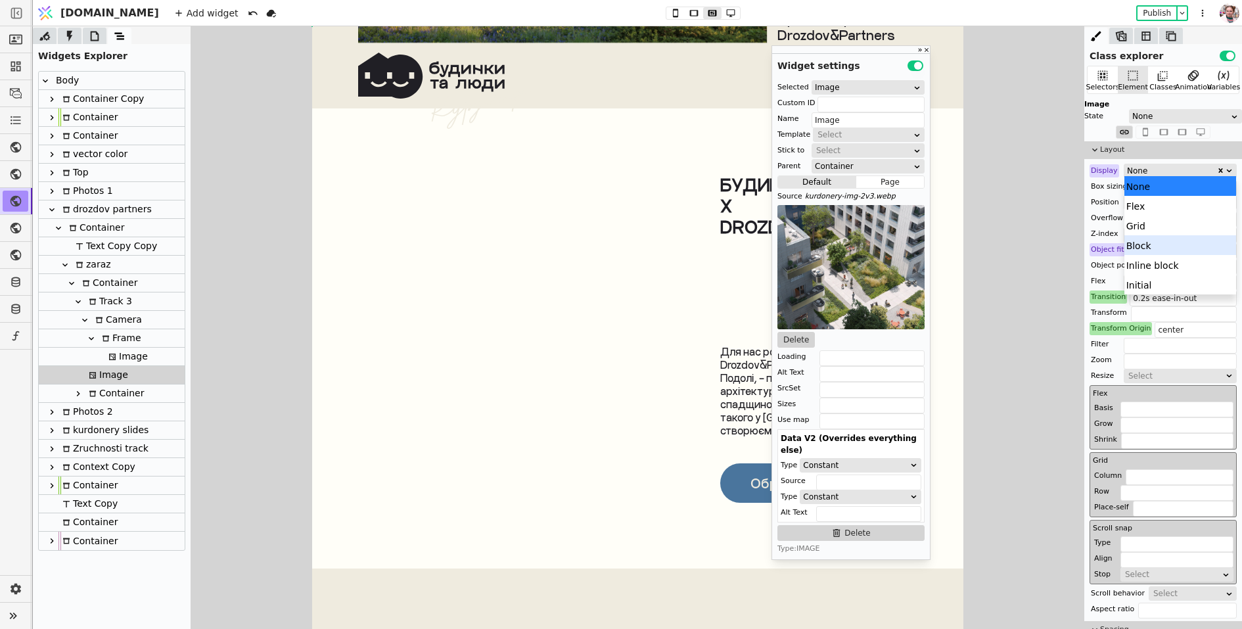
click at [1139, 243] on div "Block" at bounding box center [1181, 245] width 112 height 20
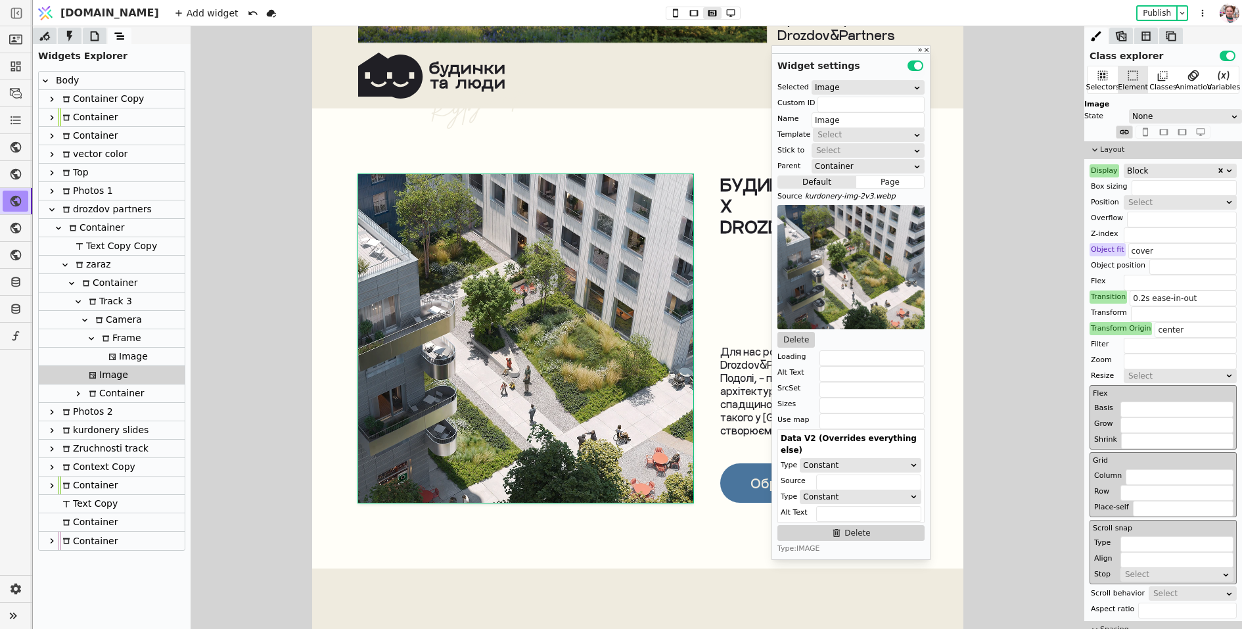
click at [103, 304] on div "Track 3" at bounding box center [108, 302] width 47 height 18
type input "track-3"
type input "Track 3"
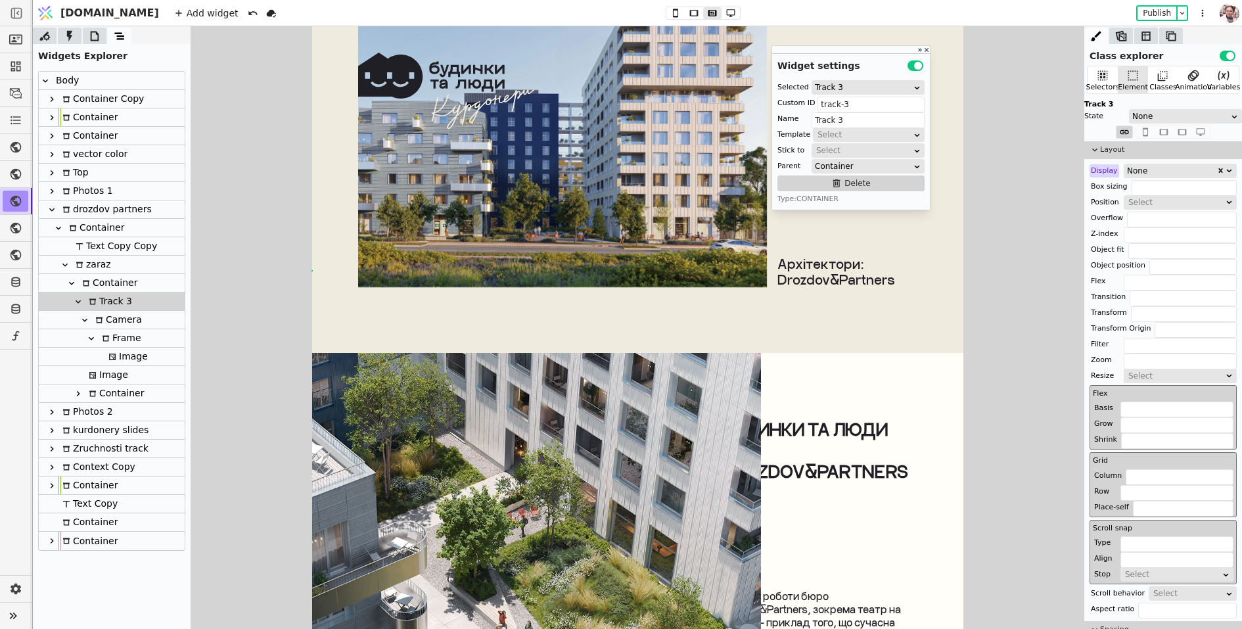
scroll to position [0, 0]
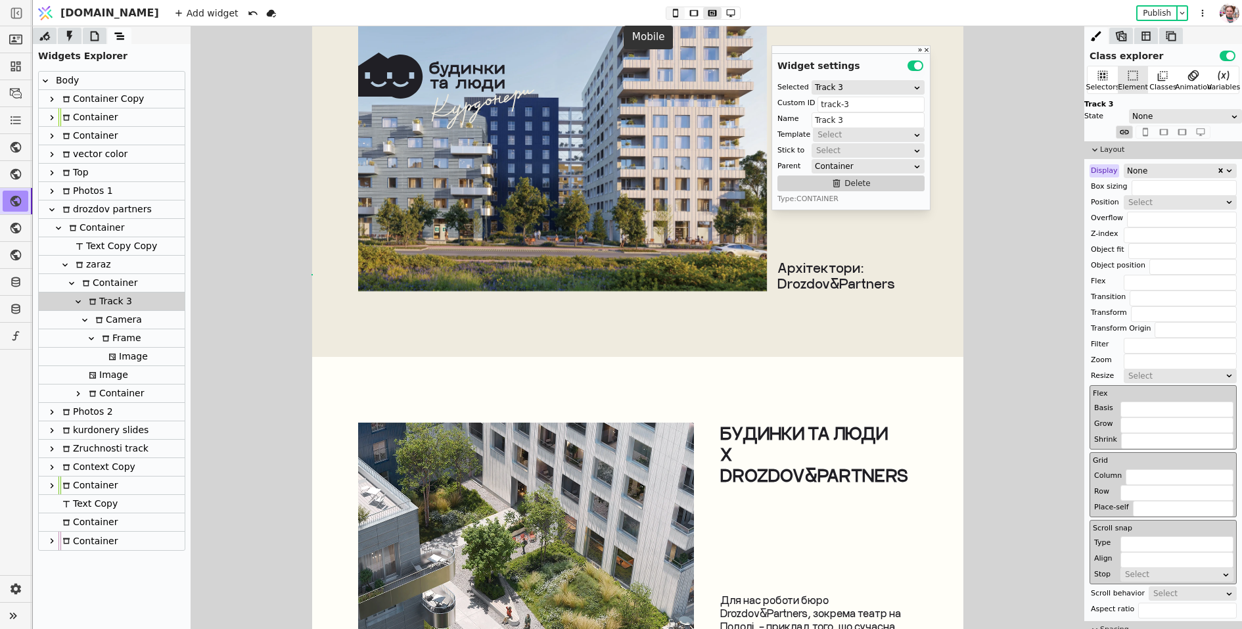
click at [668, 12] on icon at bounding box center [676, 13] width 16 height 9
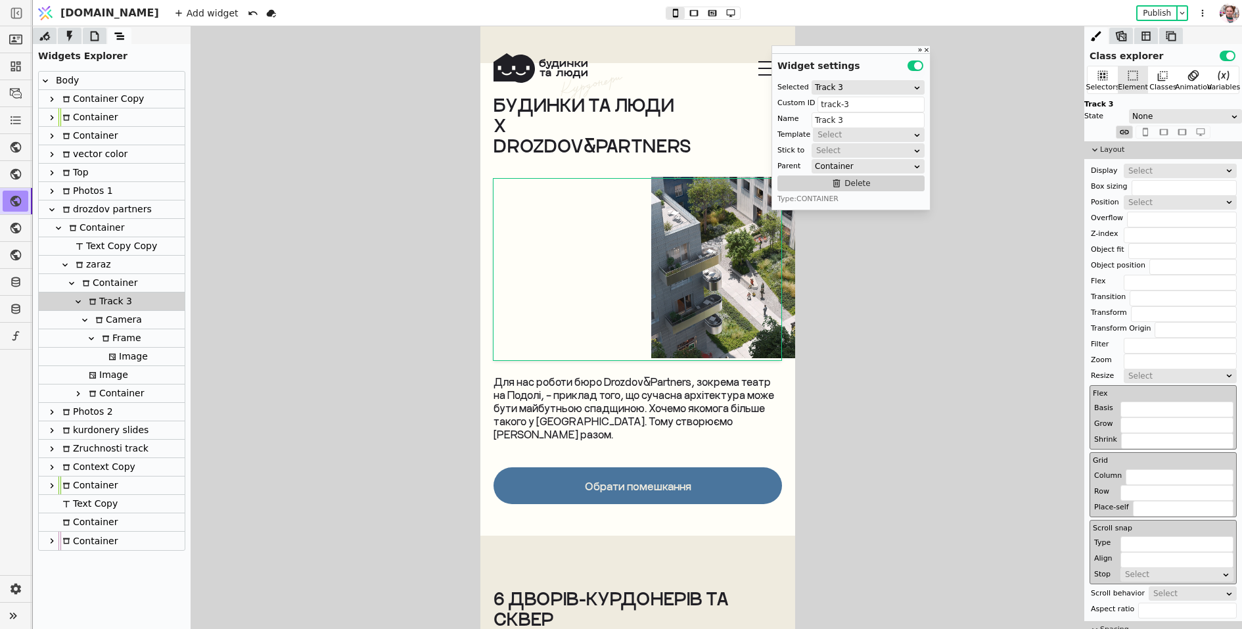
scroll to position [5430, 0]
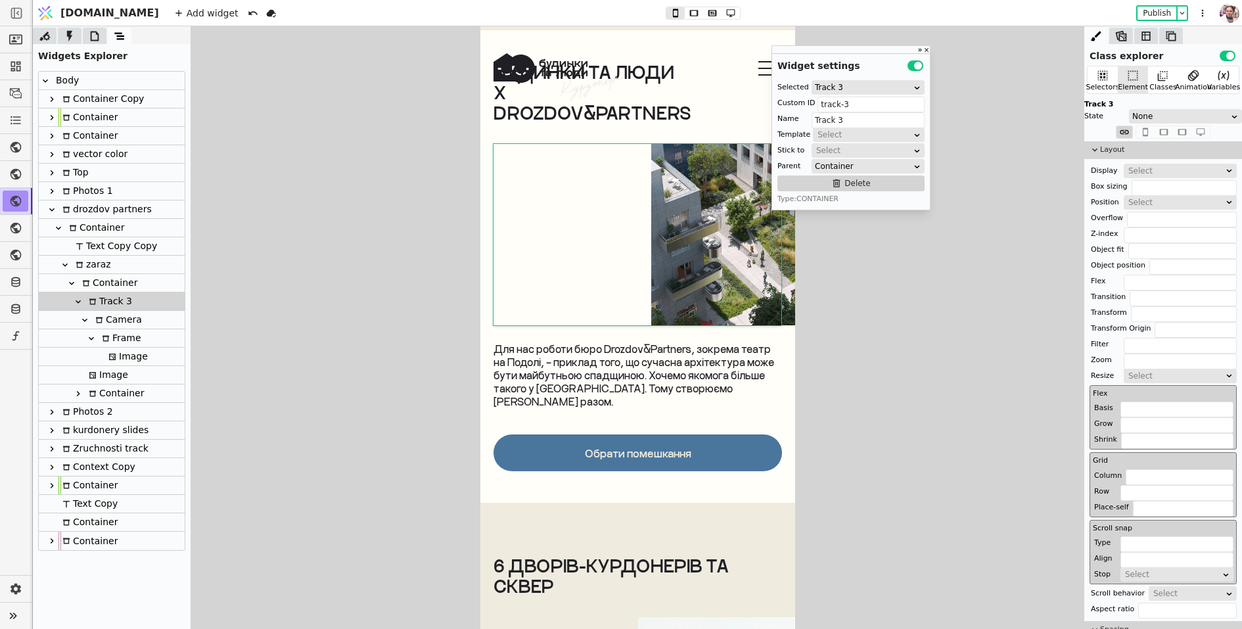
click at [110, 304] on div "Track 3" at bounding box center [108, 302] width 47 height 18
click at [105, 285] on div "Container" at bounding box center [107, 283] width 59 height 18
type input "Container"
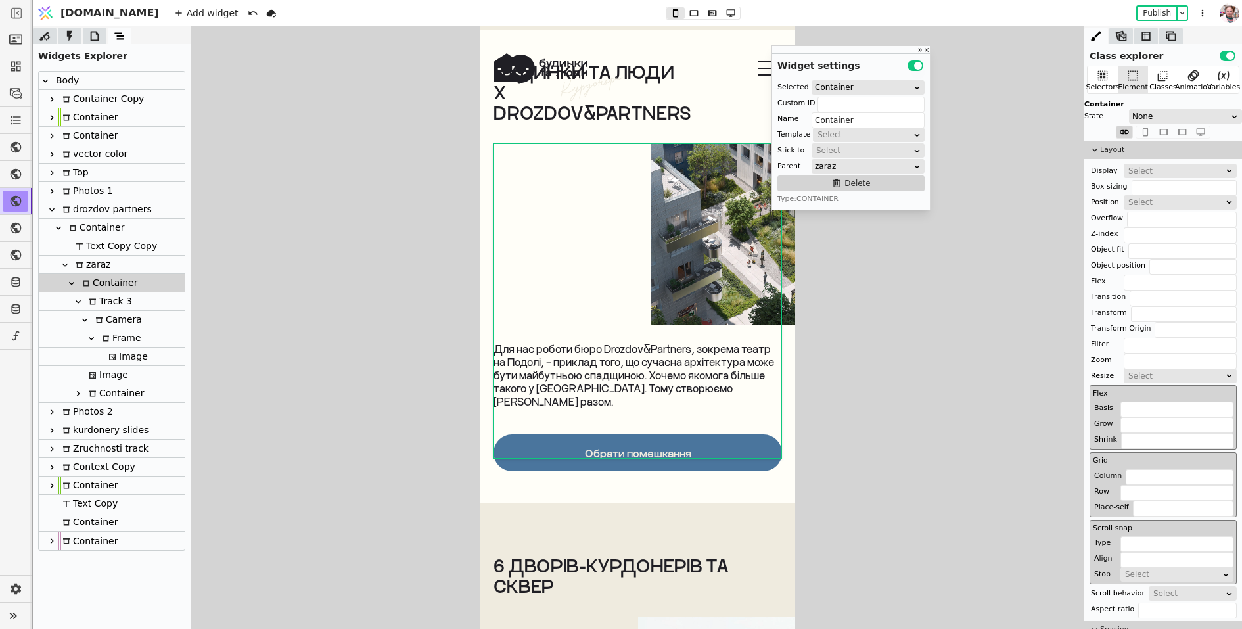
click at [108, 300] on div "Track 3" at bounding box center [108, 302] width 47 height 18
type input "track-3"
type input "Track 3"
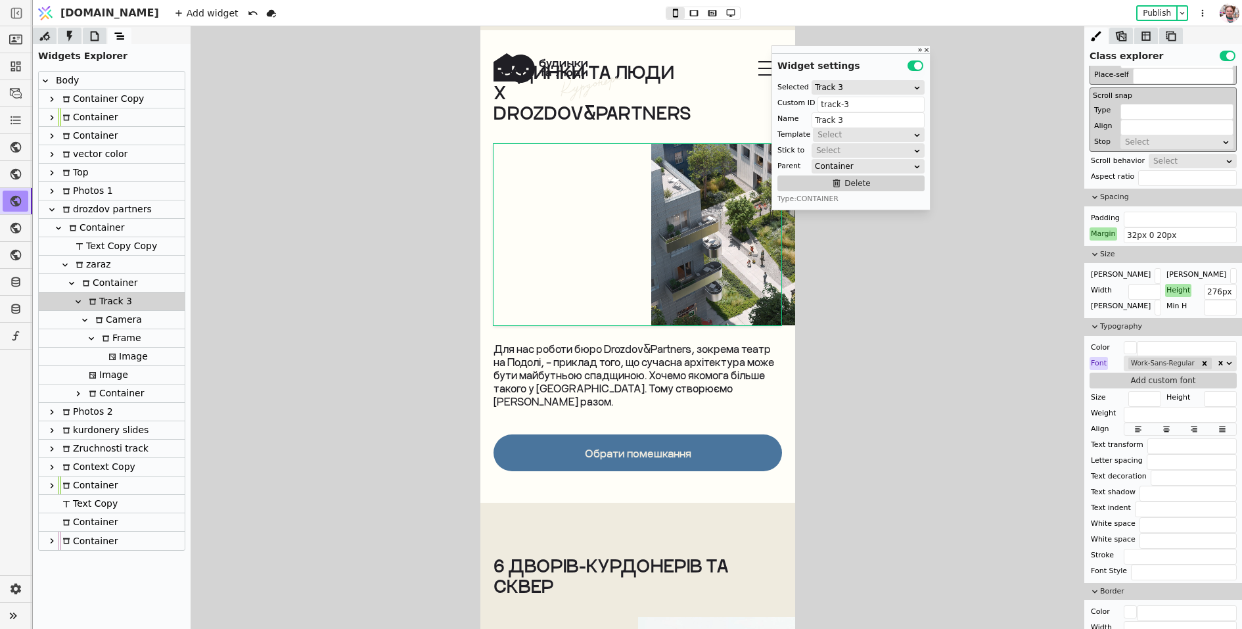
scroll to position [436, 0]
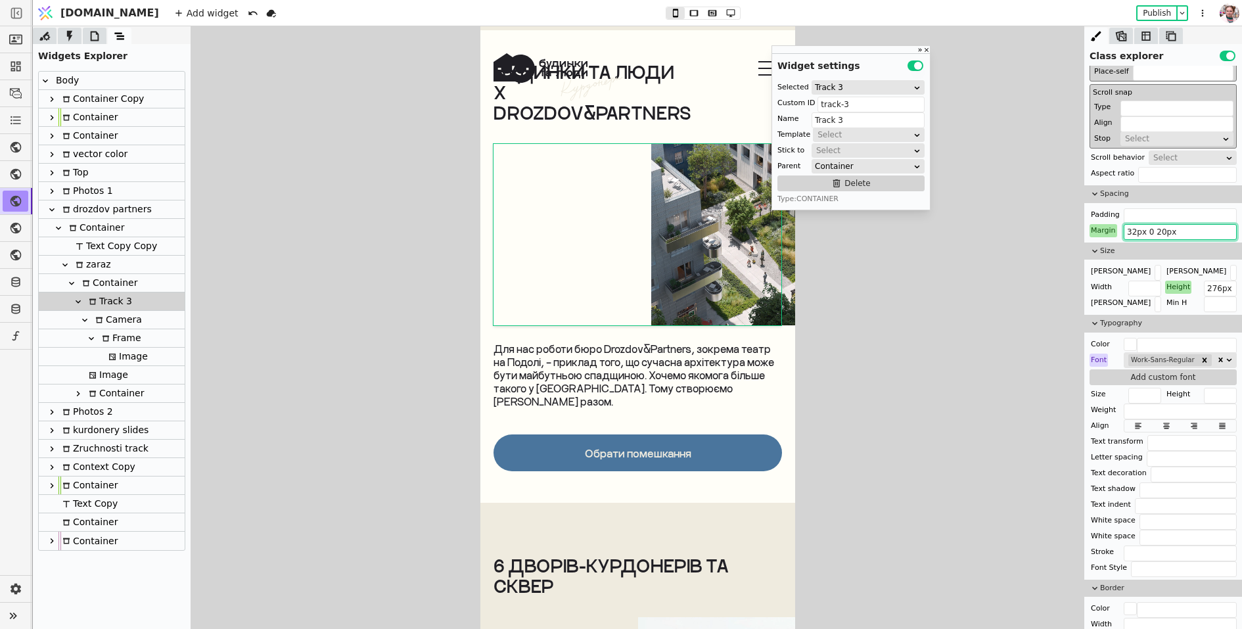
click at [1148, 231] on input "32px 0 20px" at bounding box center [1180, 232] width 113 height 16
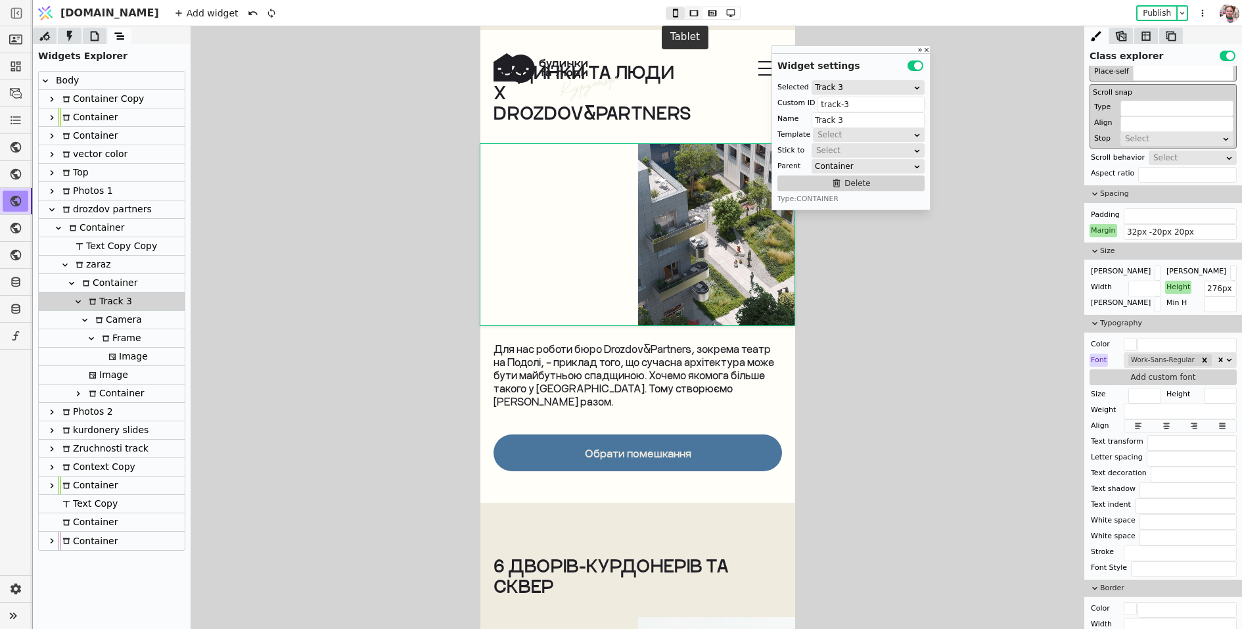
click at [686, 16] on icon at bounding box center [694, 13] width 16 height 9
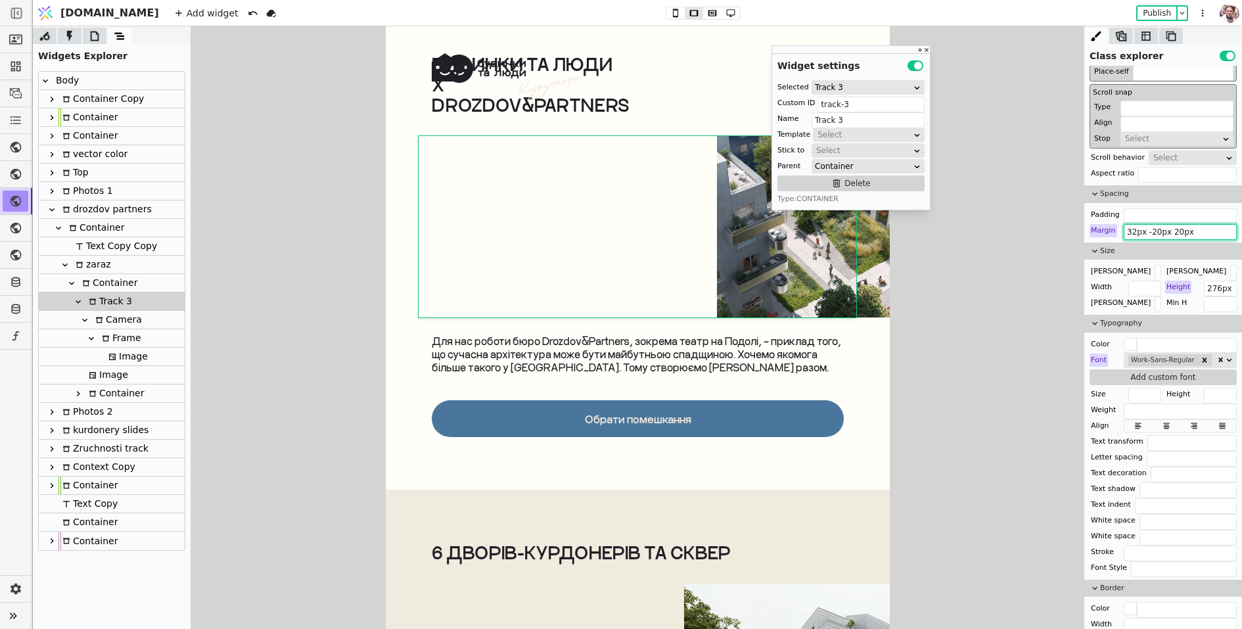
click at [1154, 227] on input "32px -20px 20px" at bounding box center [1180, 232] width 113 height 16
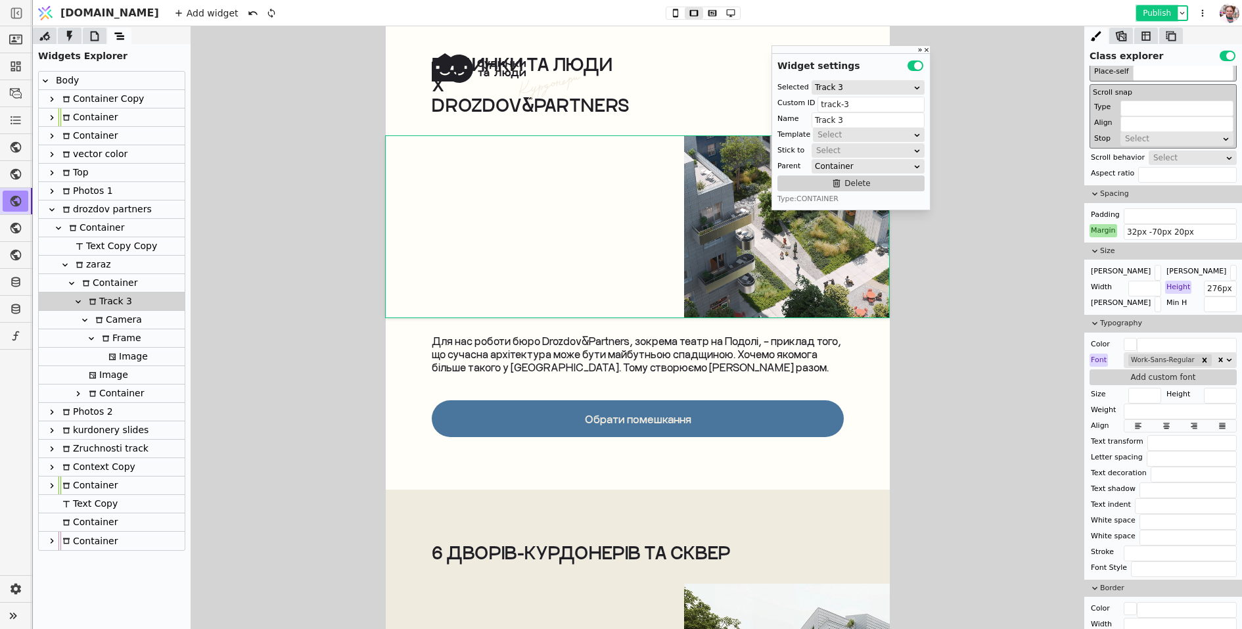
click at [1161, 7] on button "Publish" at bounding box center [1157, 13] width 39 height 13
click at [668, 12] on icon at bounding box center [676, 13] width 16 height 9
type input "32px -20px 20px"
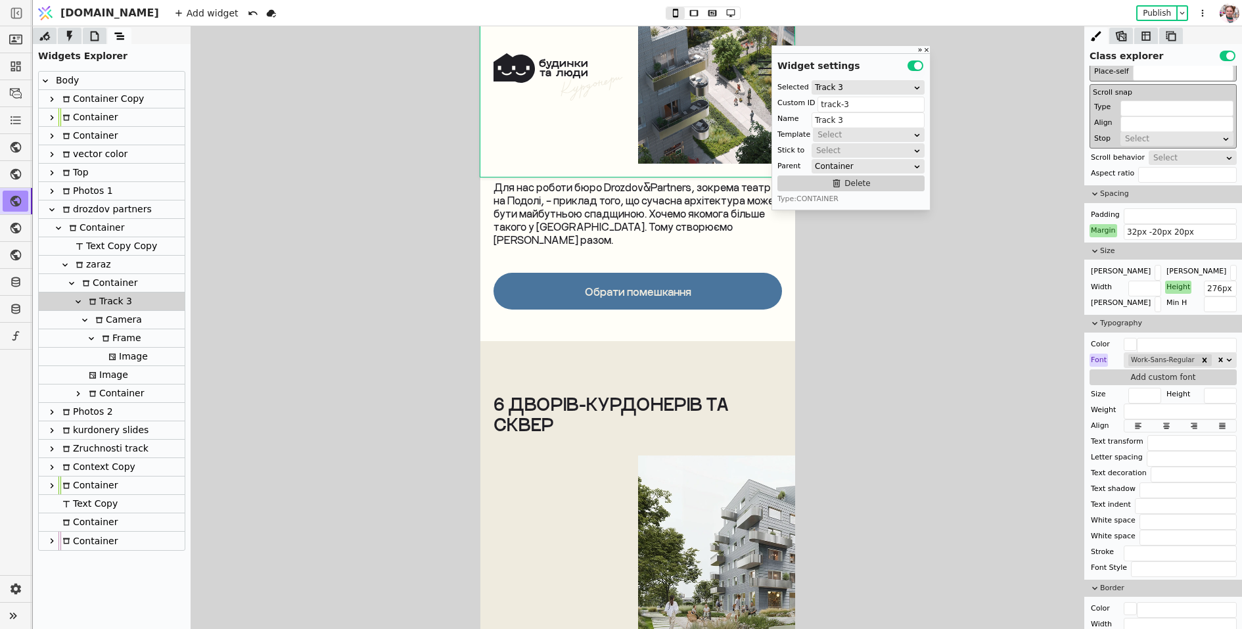
scroll to position [5592, 0]
click at [628, 410] on div "6 дворів-курдонерів та сквер" at bounding box center [637, 414] width 289 height 41
type input "Text"
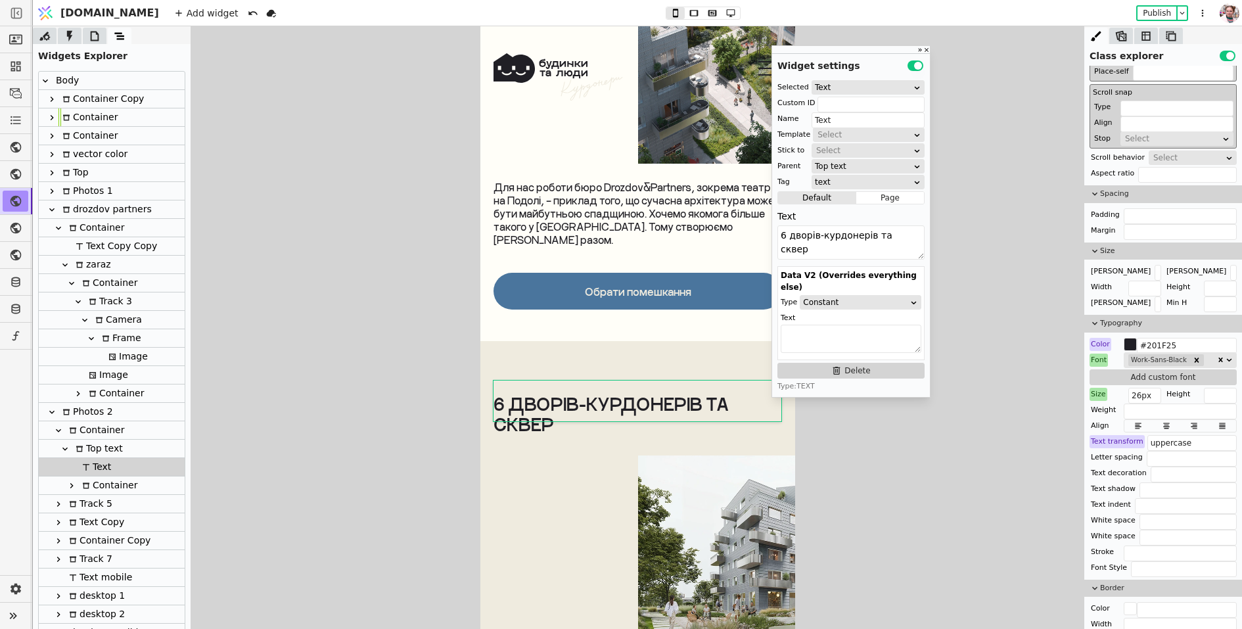
click at [70, 491] on div at bounding box center [71, 486] width 13 height 16
type input "dvir-line-cont"
type input "Container"
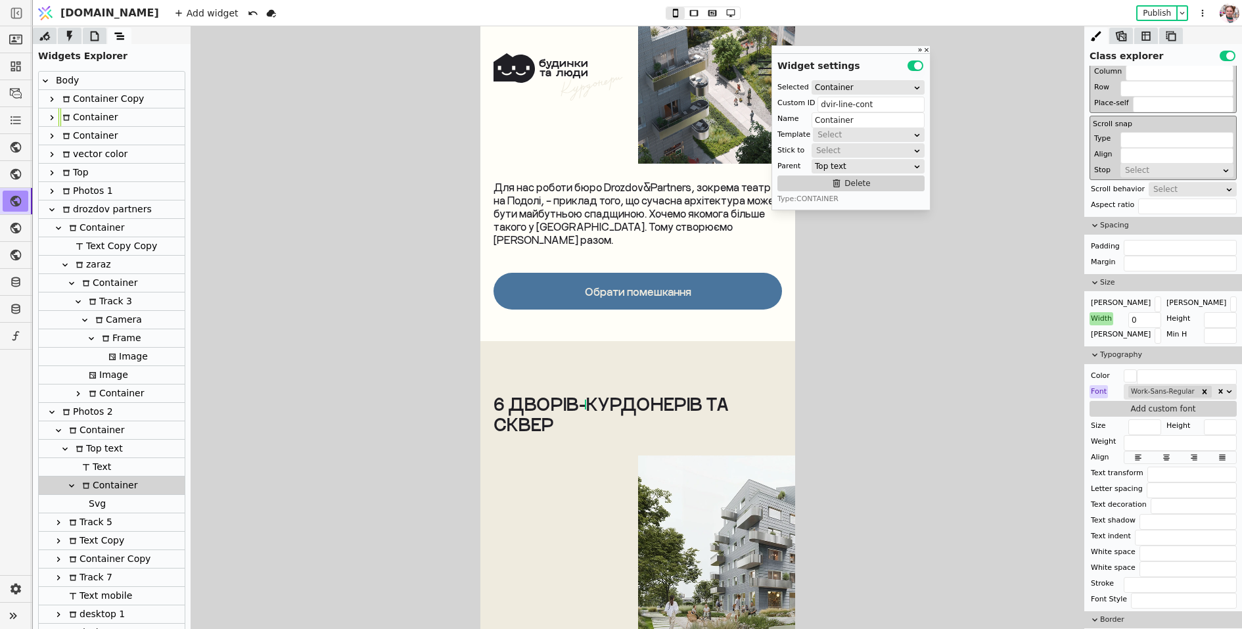
click at [83, 508] on div at bounding box center [78, 504] width 13 height 18
type input "Svg"
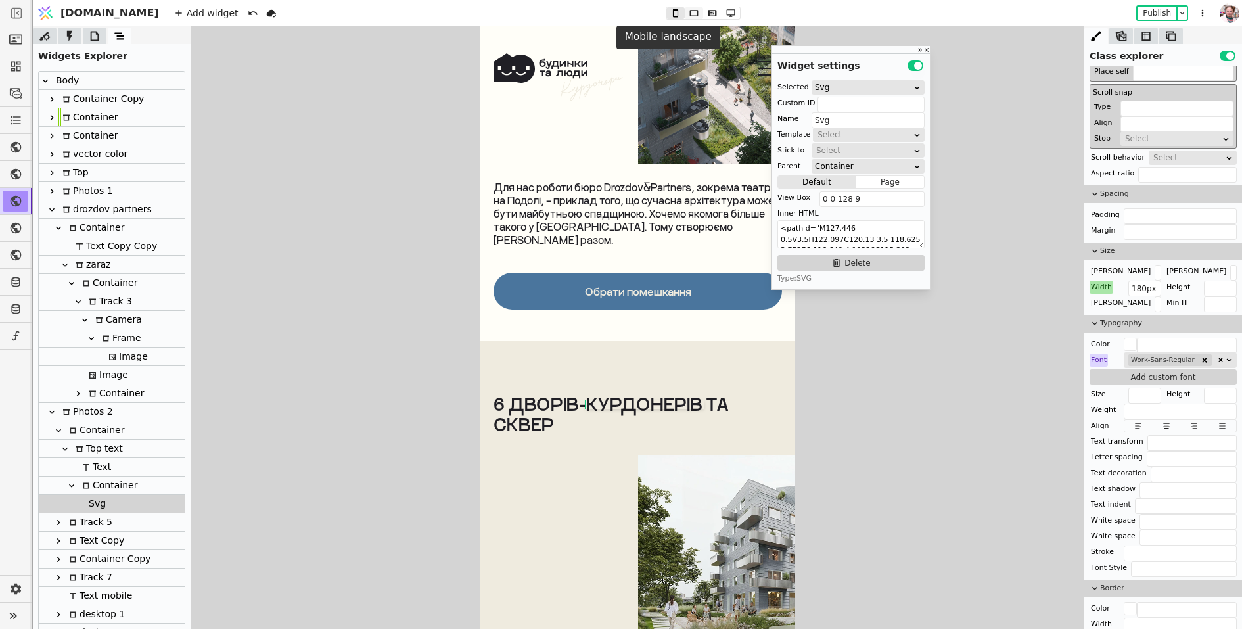
click at [686, 12] on icon at bounding box center [694, 13] width 16 height 9
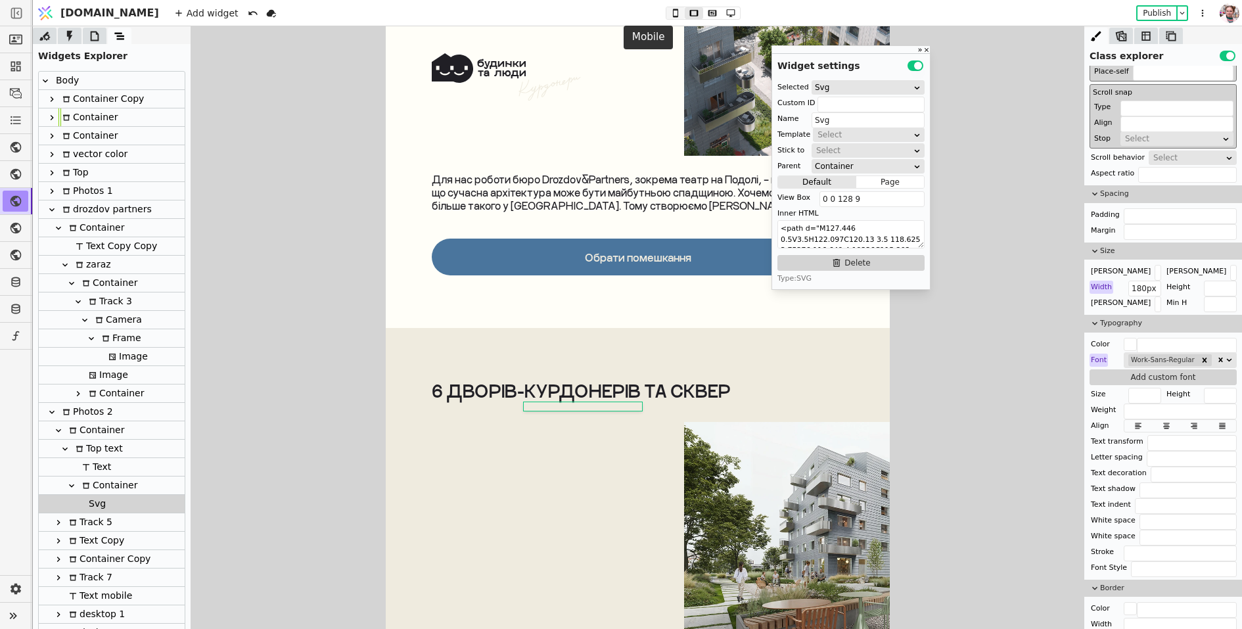
click at [668, 14] on icon at bounding box center [676, 13] width 16 height 9
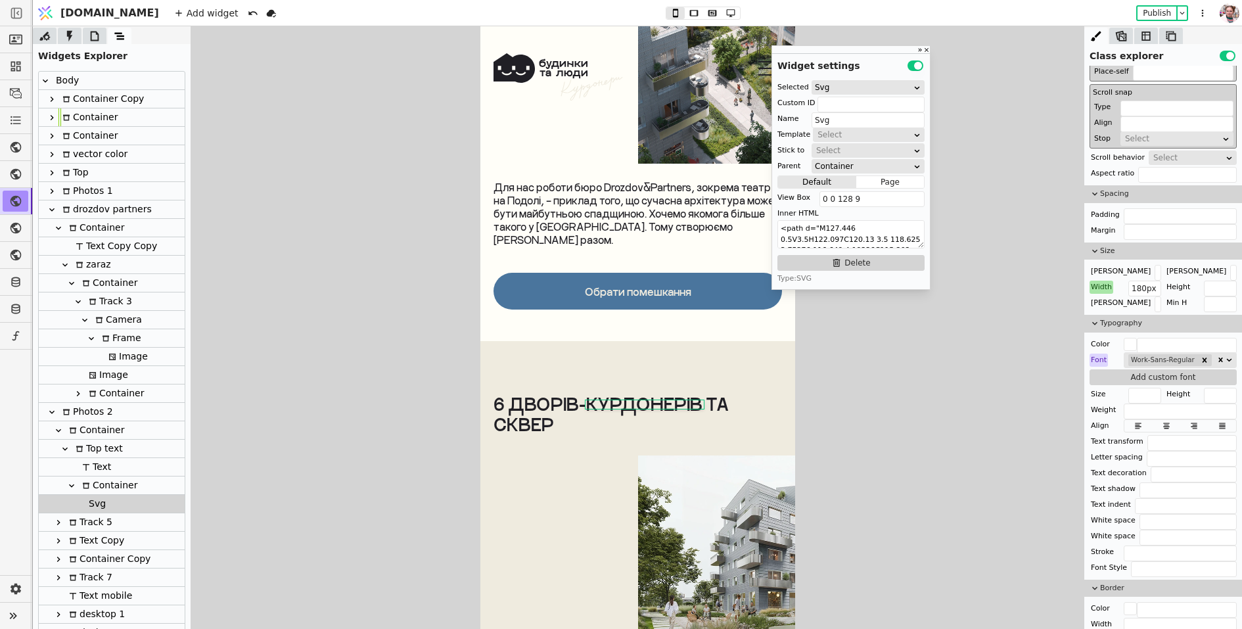
click at [131, 486] on div "Container" at bounding box center [107, 486] width 59 height 18
type input "dvir-line-cont"
type input "Container"
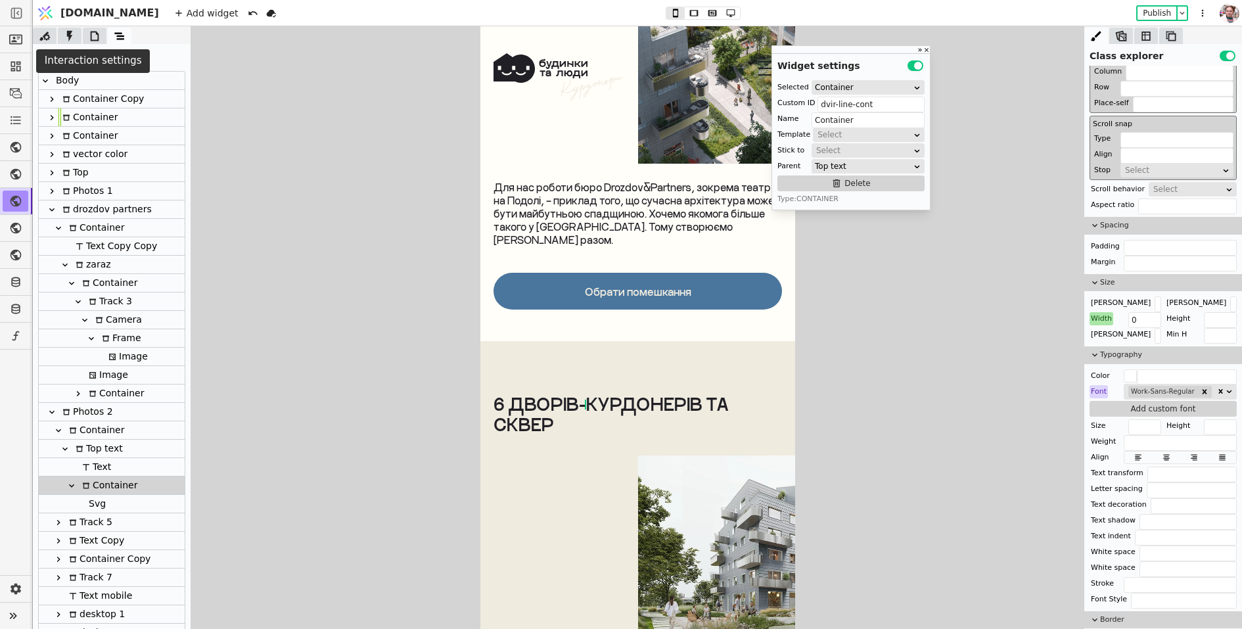
click at [74, 39] on icon at bounding box center [69, 36] width 13 height 13
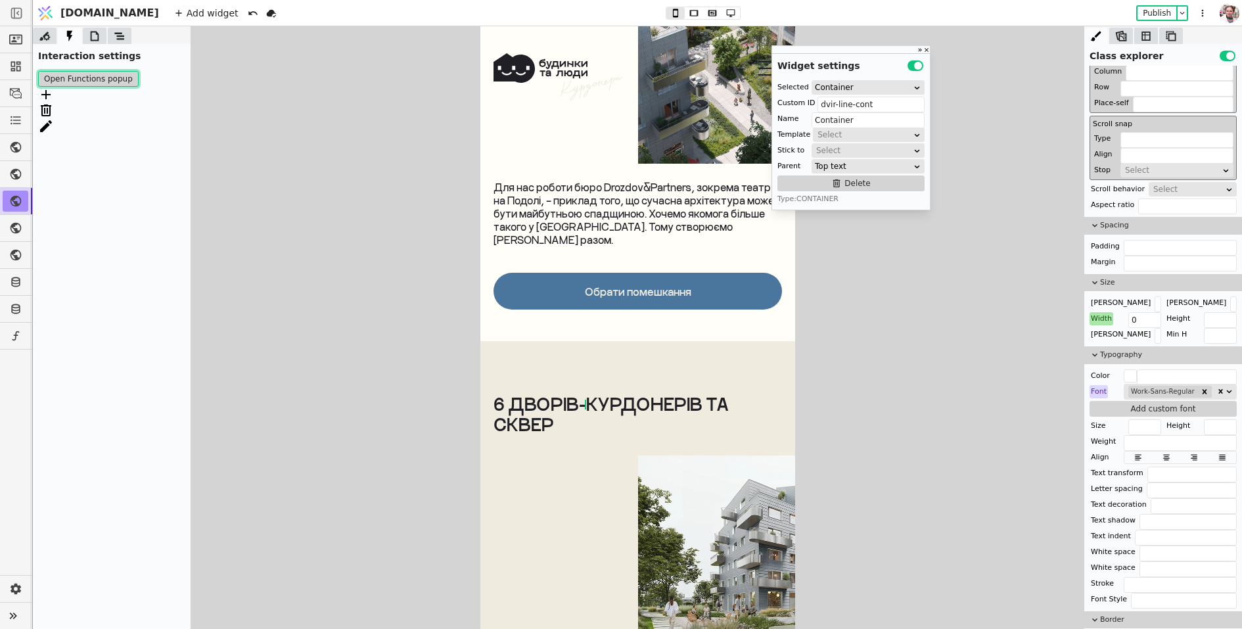
click at [76, 84] on button "Open Functions popup" at bounding box center [88, 79] width 101 height 16
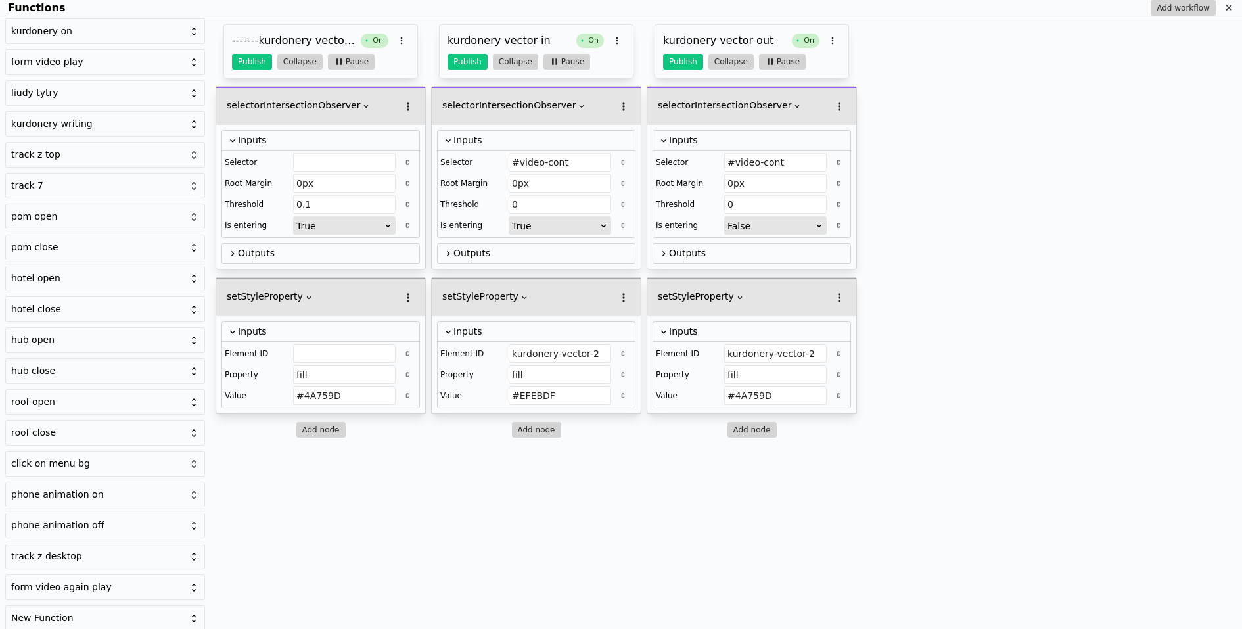
scroll to position [1221, 0]
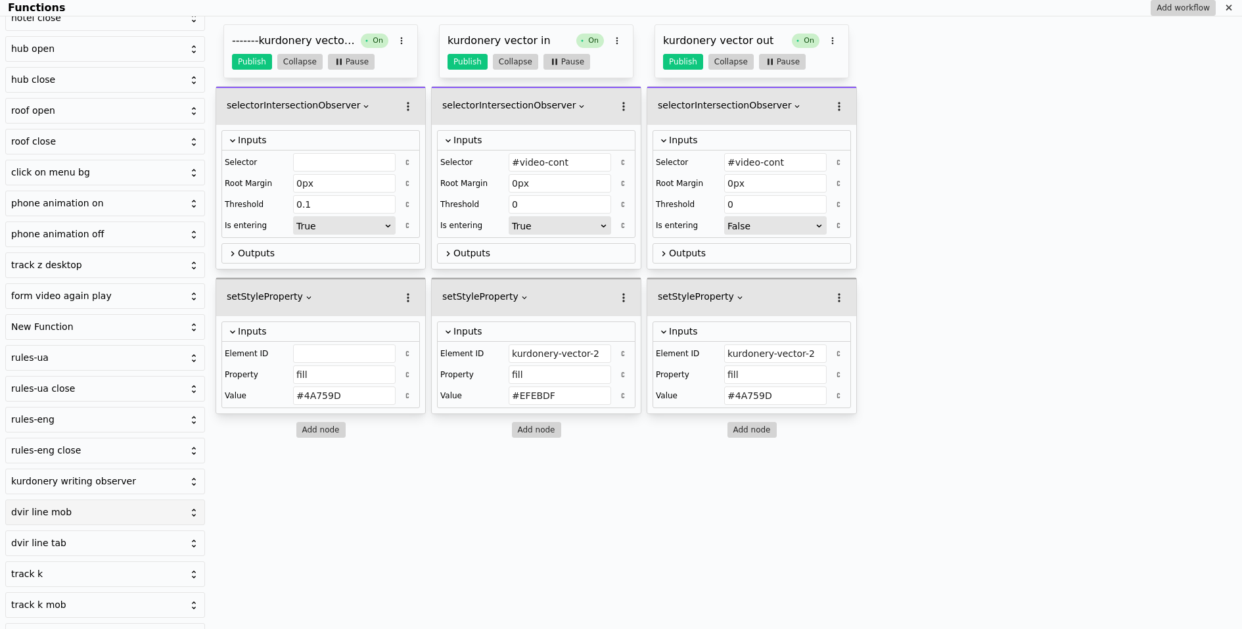
click at [108, 505] on div "dvir line mob" at bounding box center [97, 512] width 172 height 14
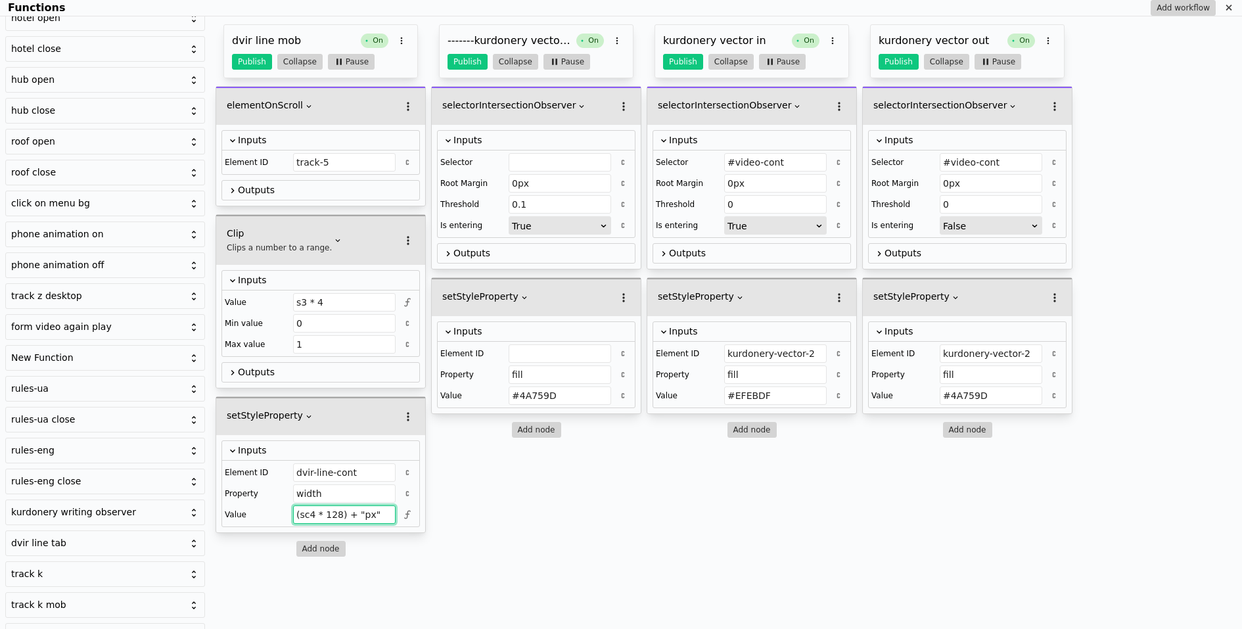
click at [339, 512] on input "(sc4 * 128) + "px"" at bounding box center [344, 514] width 103 height 18
type input "(sc4 * 180) + "px""
click at [254, 59] on button "Publish" at bounding box center [252, 62] width 40 height 16
click at [1226, 5] on icon "Functions" at bounding box center [1229, 8] width 11 height 11
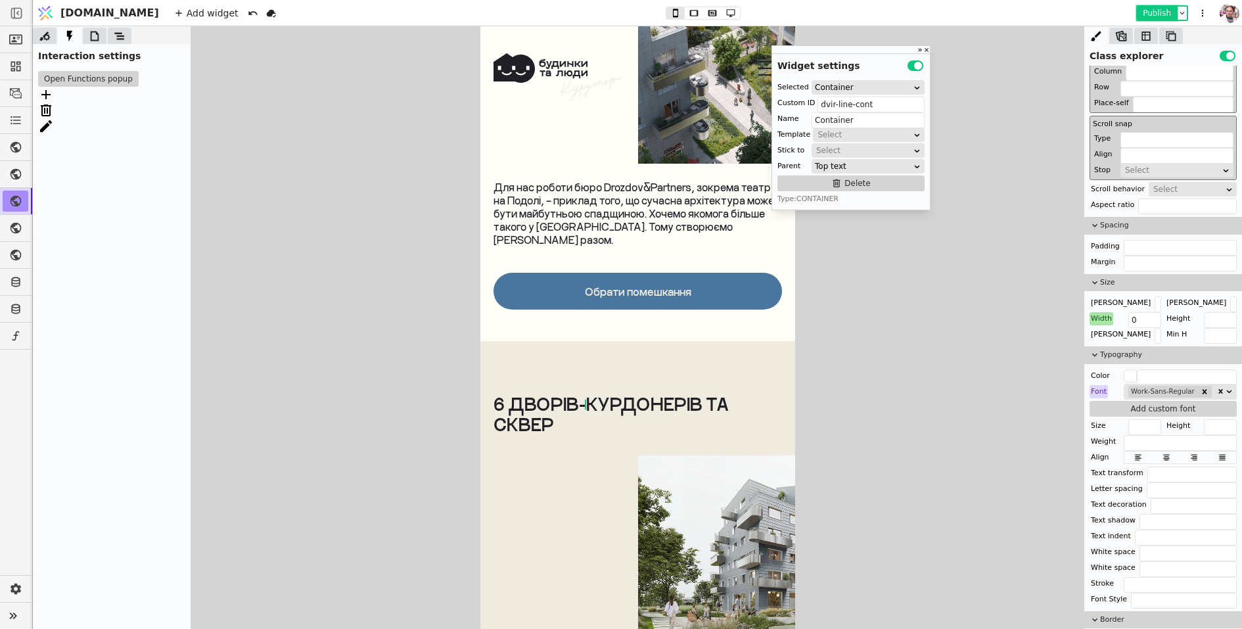
click at [1153, 14] on button "Publish" at bounding box center [1157, 13] width 39 height 13
click at [1160, 16] on button "Publish" at bounding box center [1157, 13] width 39 height 13
click at [79, 76] on button "Open Functions popup" at bounding box center [88, 79] width 101 height 16
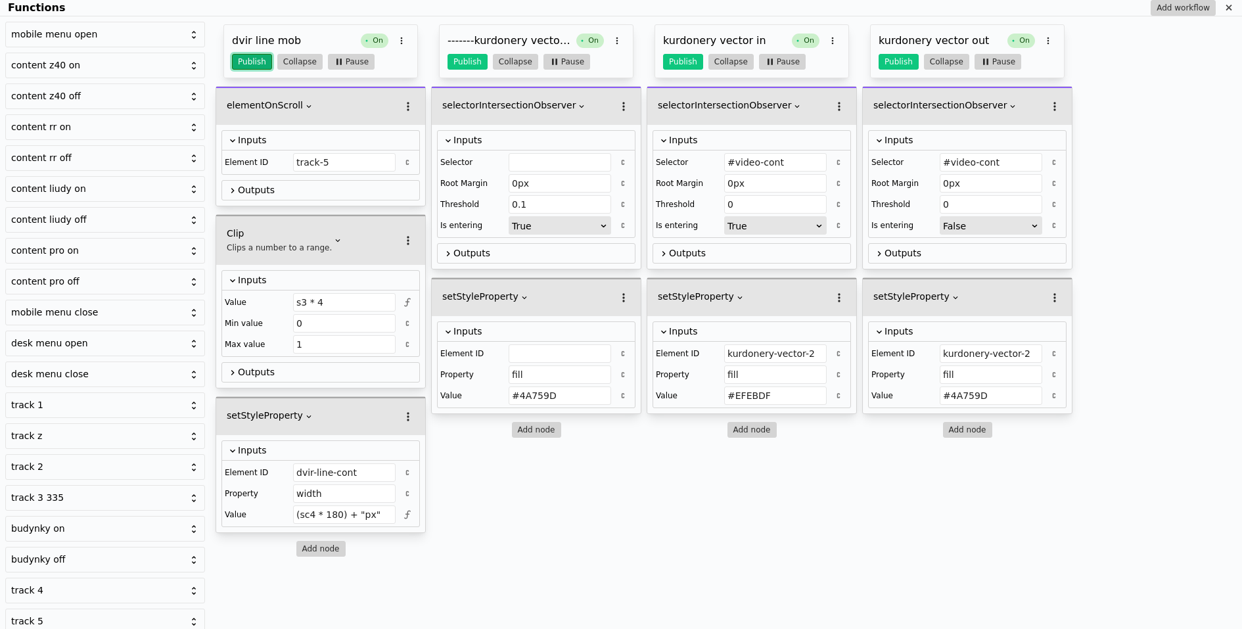
click at [254, 62] on button "Publish" at bounding box center [252, 62] width 40 height 16
click at [1229, 5] on icon "Functions" at bounding box center [1229, 8] width 11 height 11
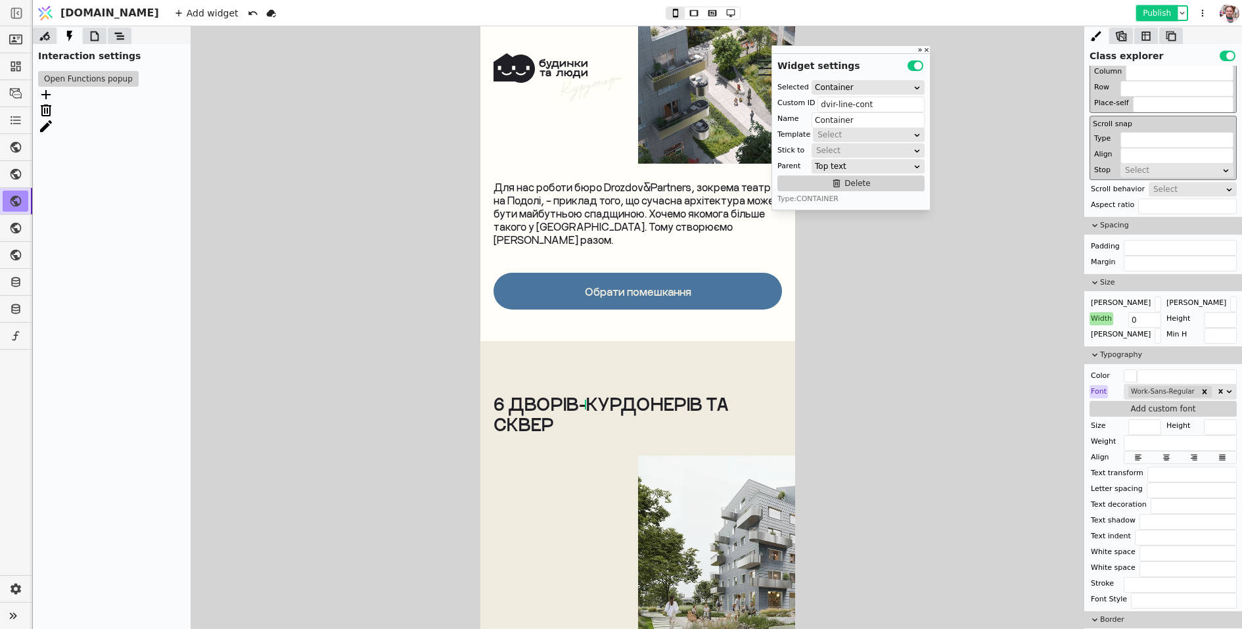
click at [1151, 9] on button "Publish" at bounding box center [1157, 13] width 39 height 13
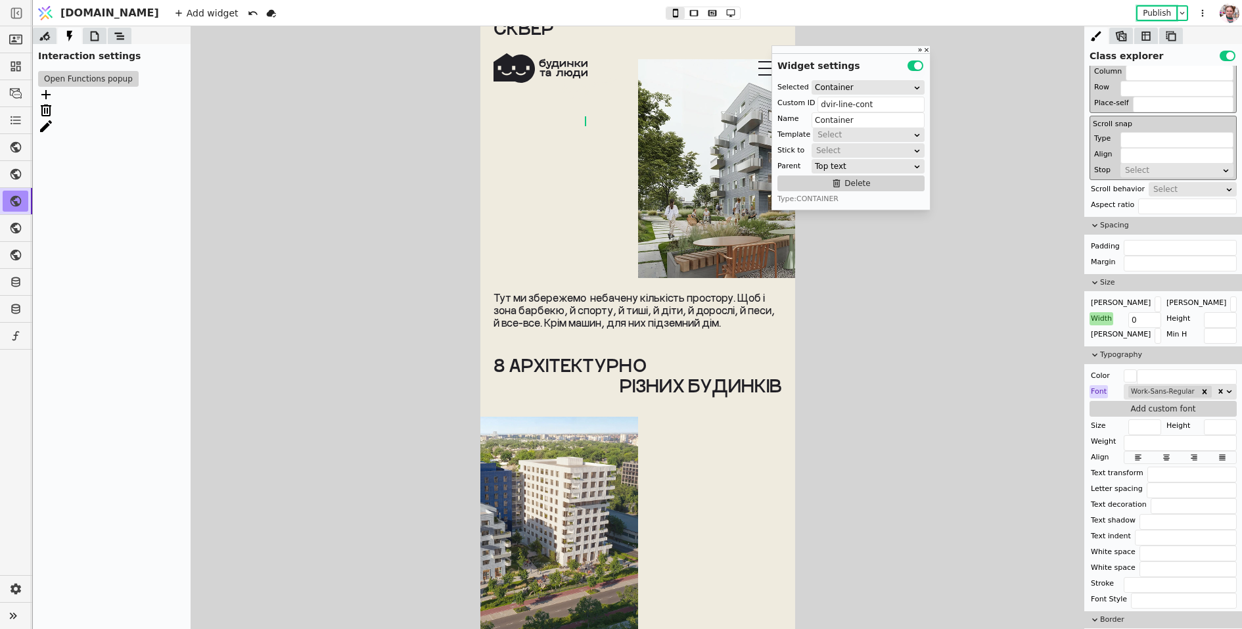
scroll to position [6018, 0]
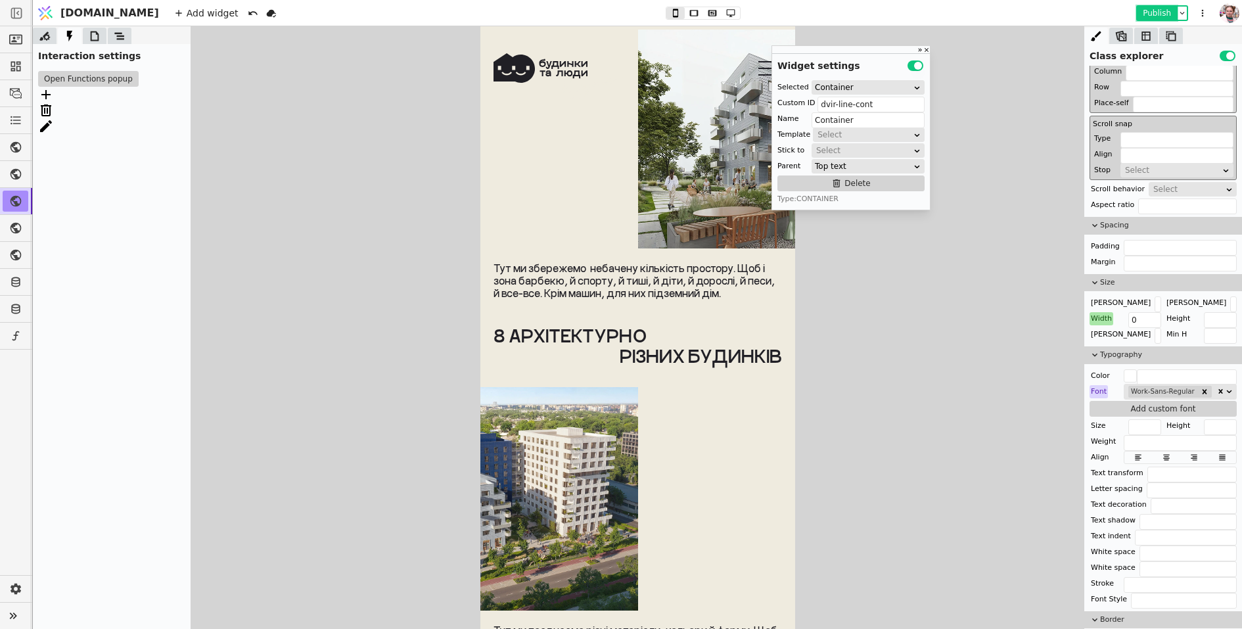
click at [1138, 14] on button "Publish" at bounding box center [1157, 13] width 39 height 13
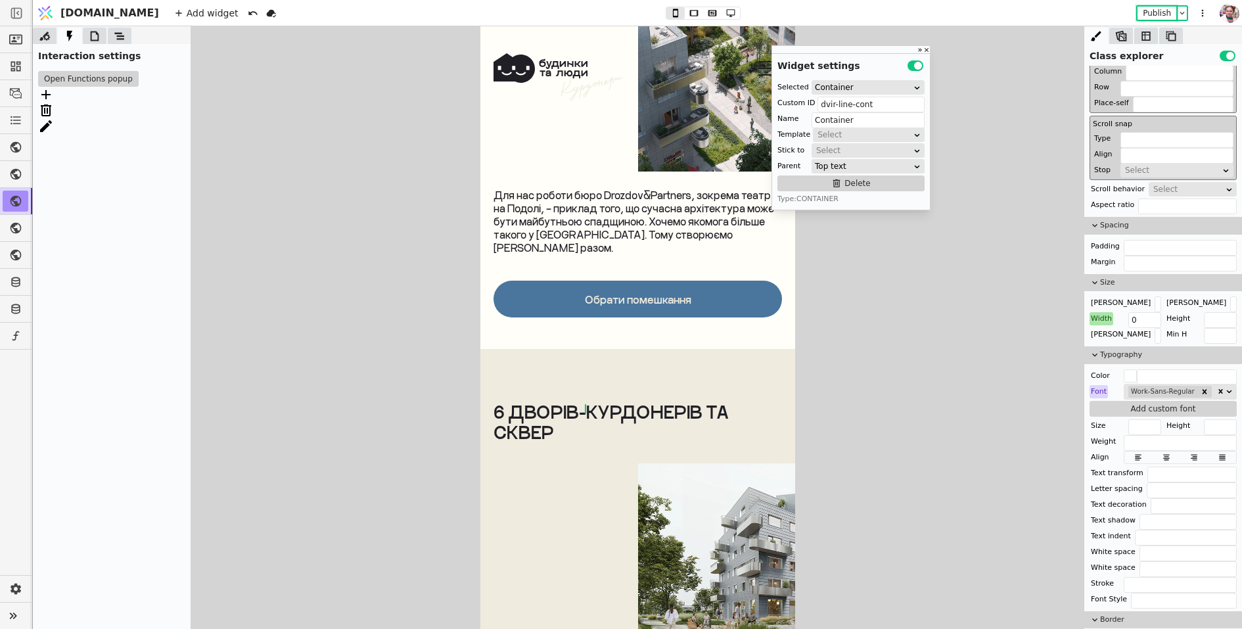
scroll to position [5584, 0]
click at [1154, 11] on button "Publish" at bounding box center [1157, 13] width 39 height 13
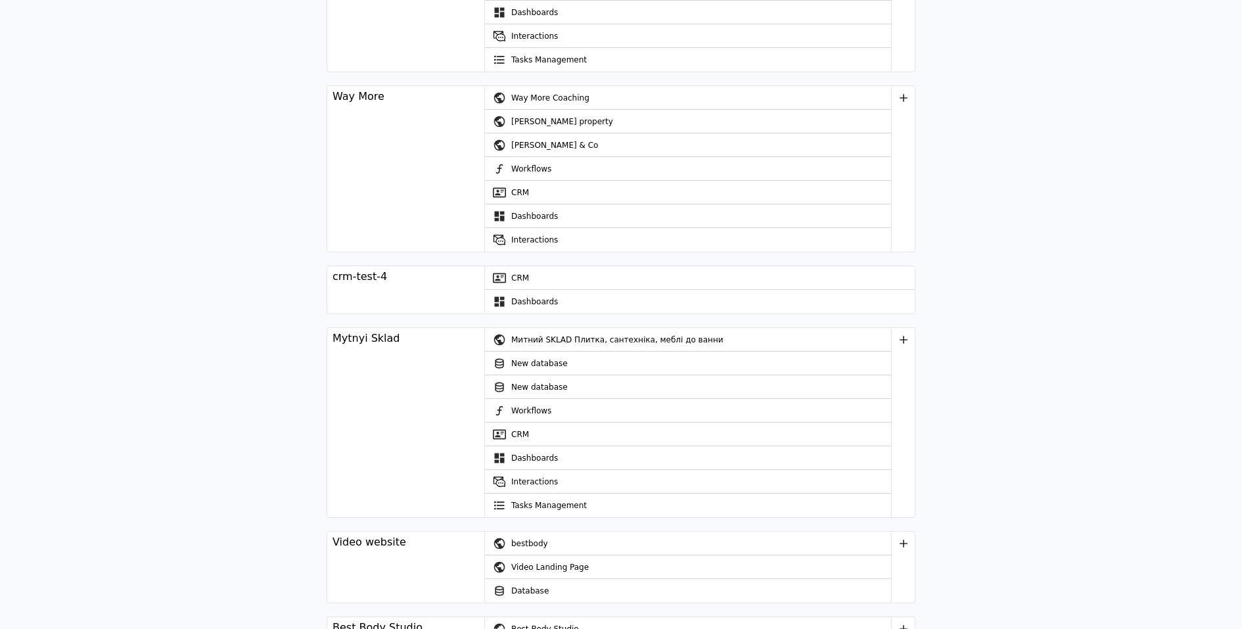
scroll to position [898, 0]
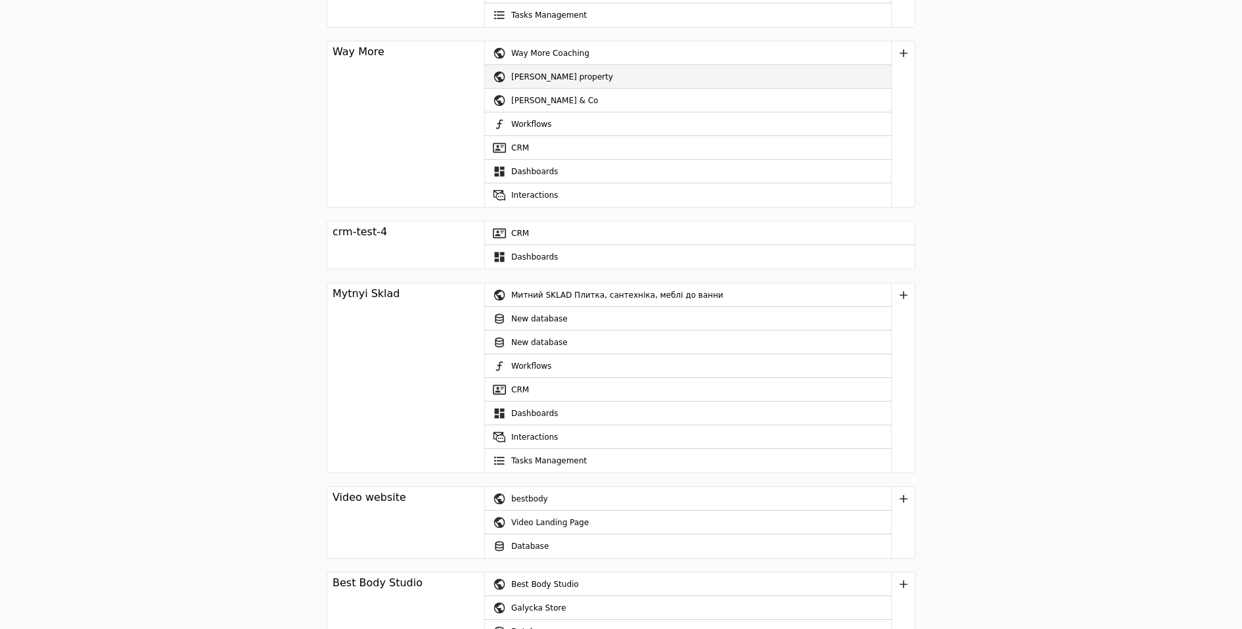
click at [530, 78] on div "Stefano Valenza property" at bounding box center [701, 77] width 380 height 24
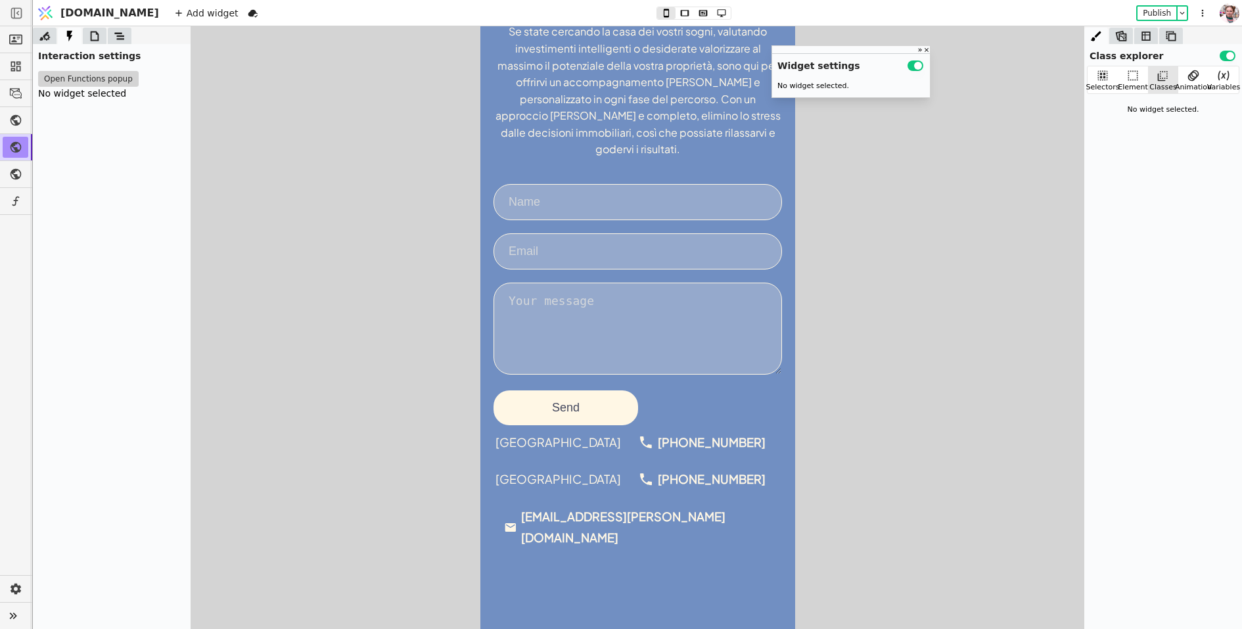
scroll to position [378, 0]
click at [548, 258] on form "Send" at bounding box center [637, 303] width 289 height 241
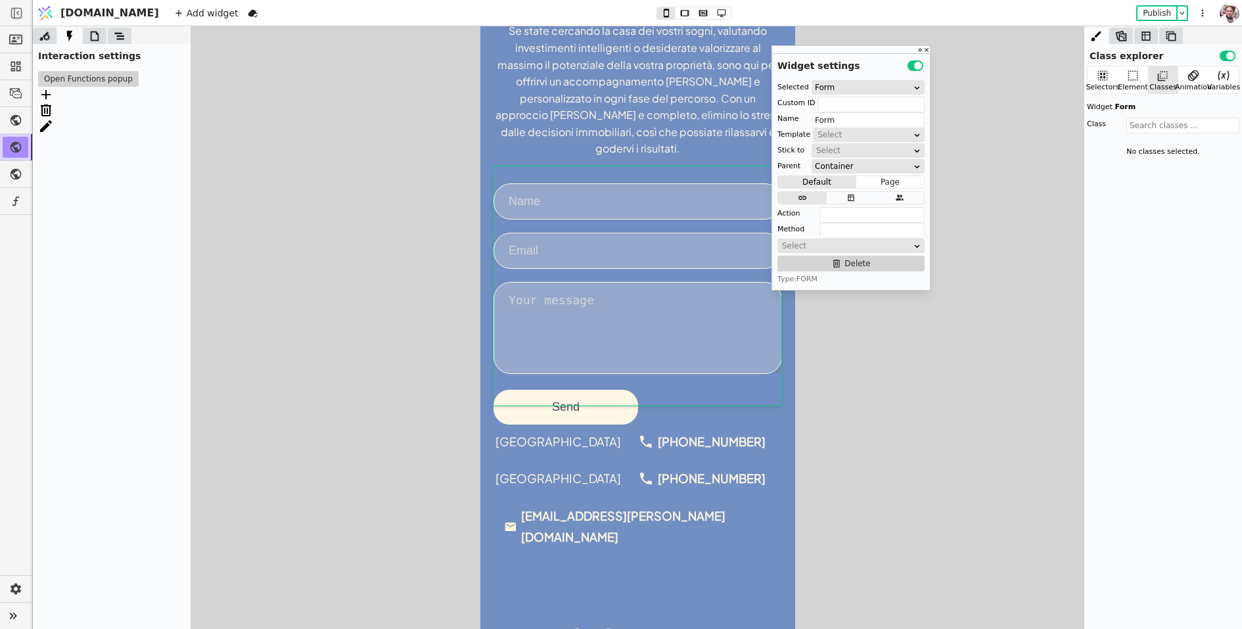
scroll to position [555, 0]
click at [695, 21] on div "Add widget Publish" at bounding box center [692, 13] width 1052 height 26
click at [698, 21] on div "Add widget Publish" at bounding box center [692, 13] width 1052 height 26
click at [714, 9] on icon at bounding box center [722, 13] width 16 height 9
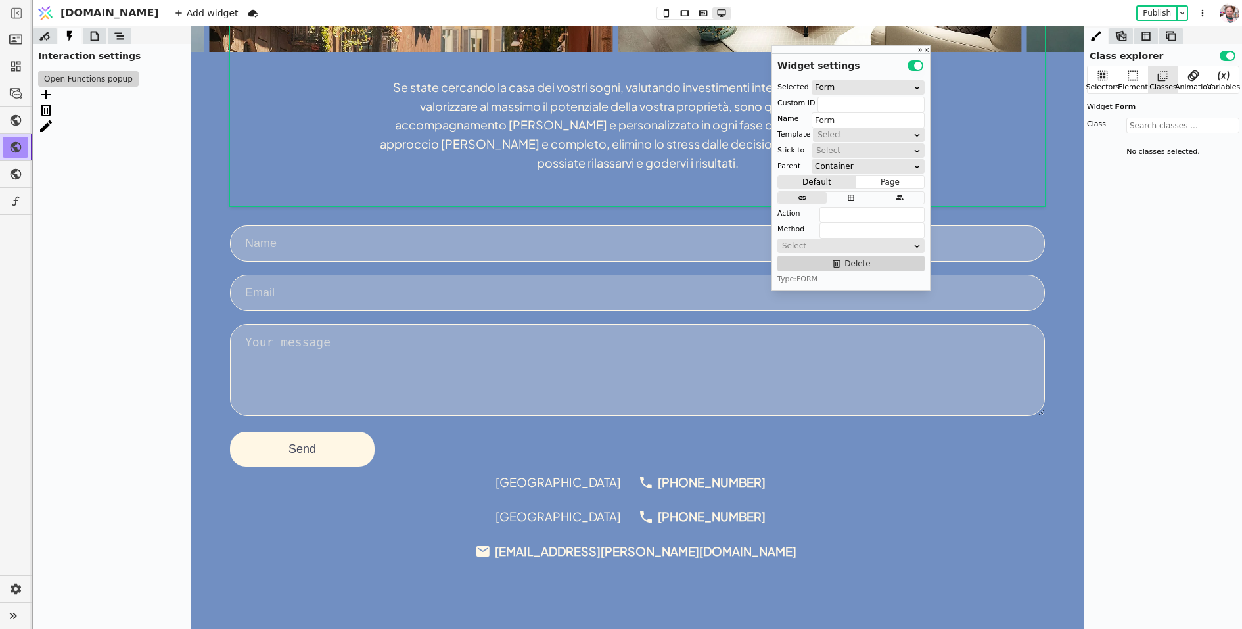
click at [628, 324] on textarea at bounding box center [637, 370] width 815 height 92
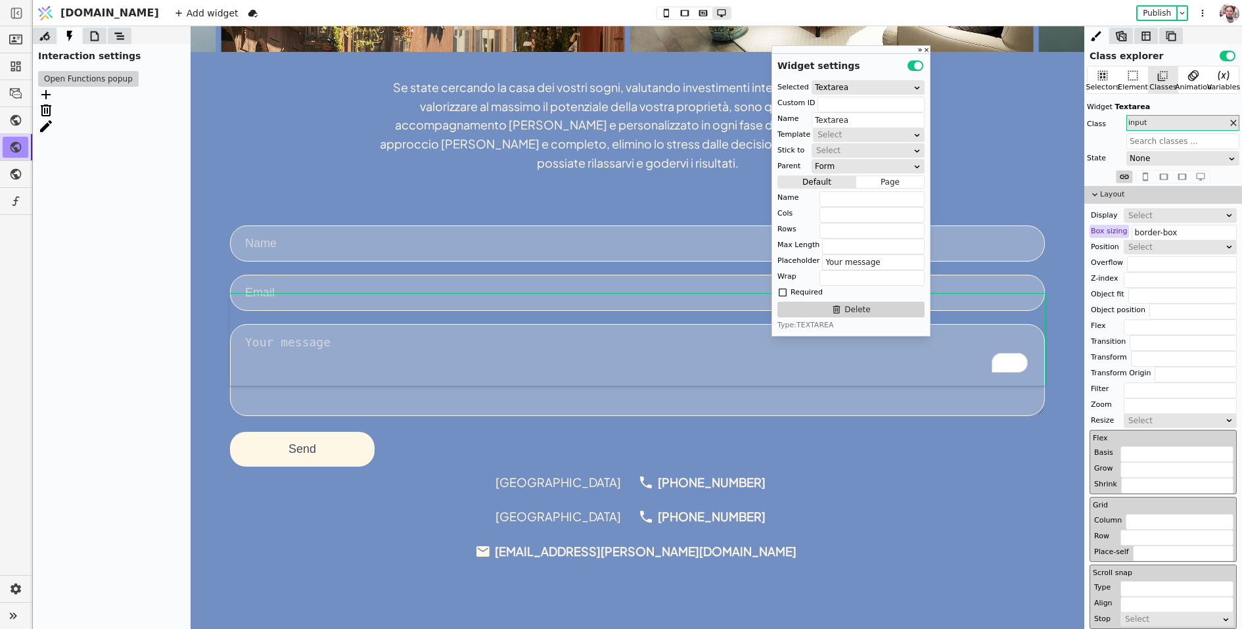
click at [277, 243] on form "Send" at bounding box center [637, 345] width 815 height 241
type input "Form"
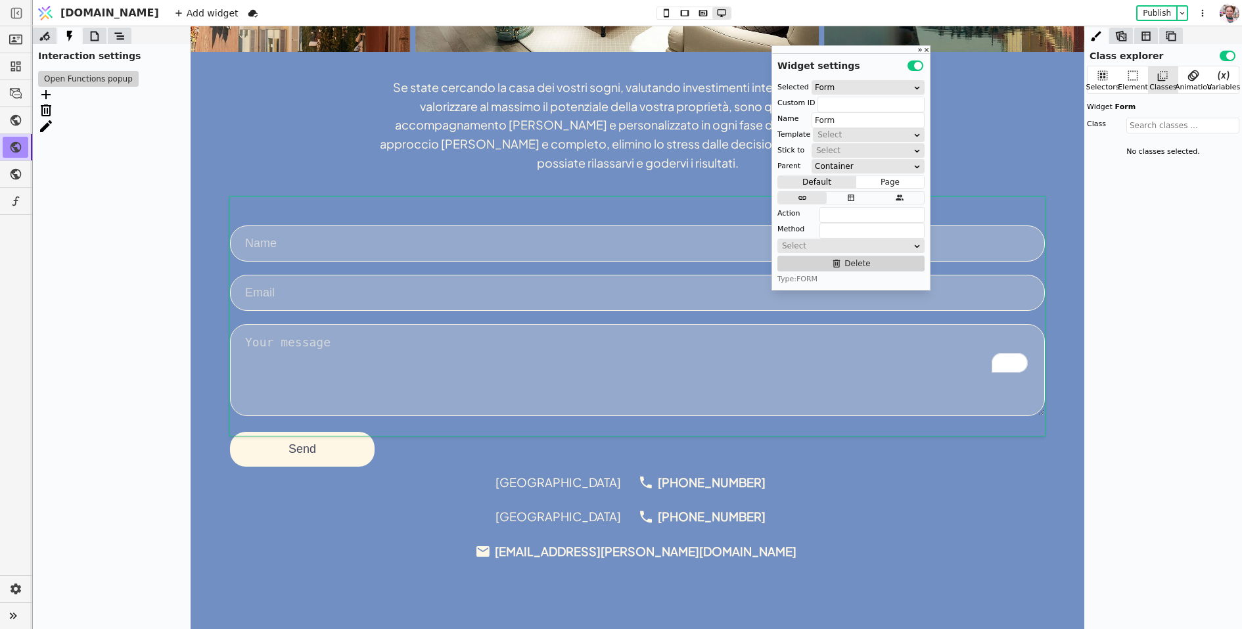
click at [674, 21] on div "Add widget Publish" at bounding box center [692, 13] width 1052 height 26
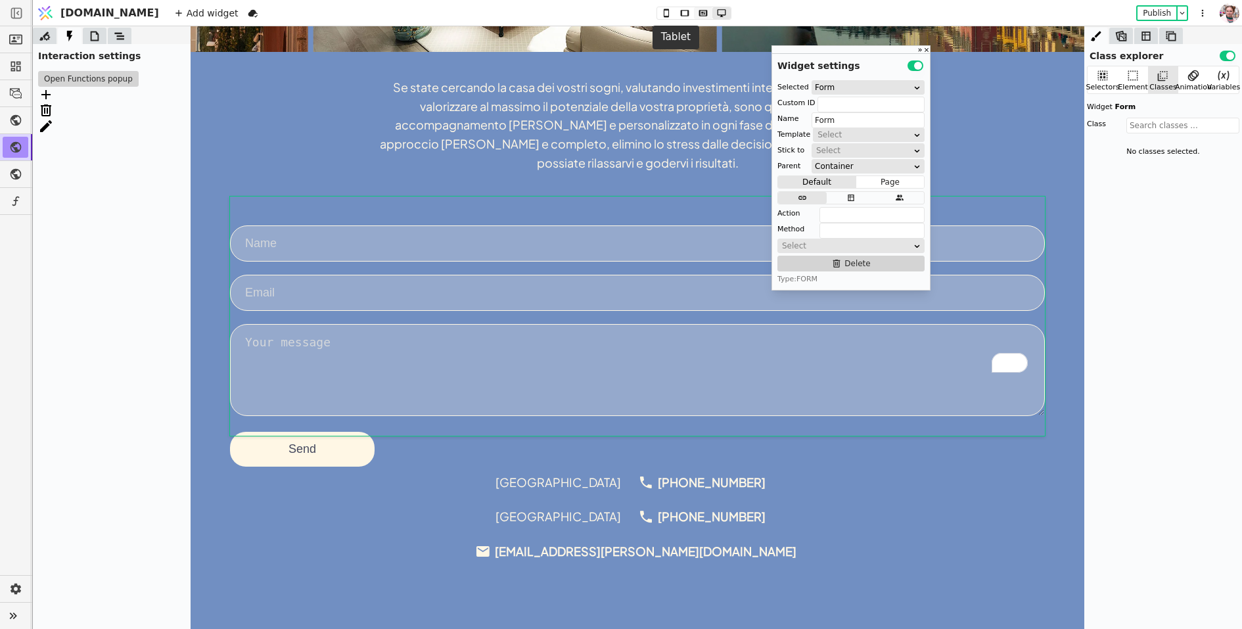
click at [695, 16] on icon at bounding box center [703, 13] width 16 height 9
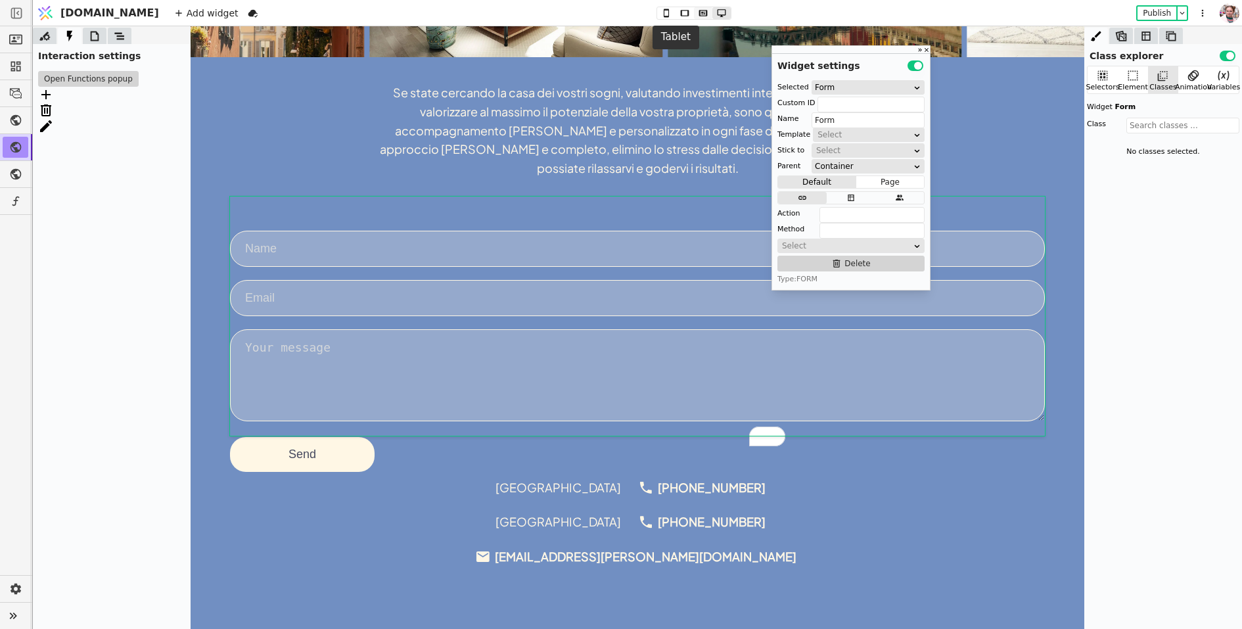
scroll to position [705, 0]
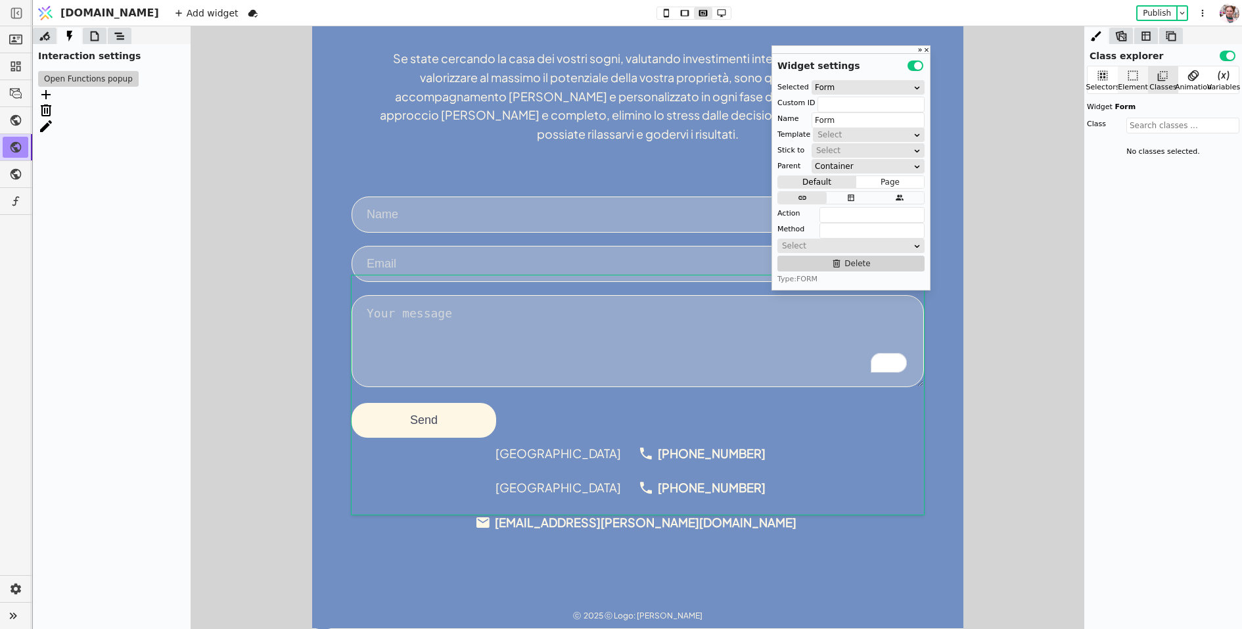
click at [1144, 74] on div "Element" at bounding box center [1133, 79] width 30 height 27
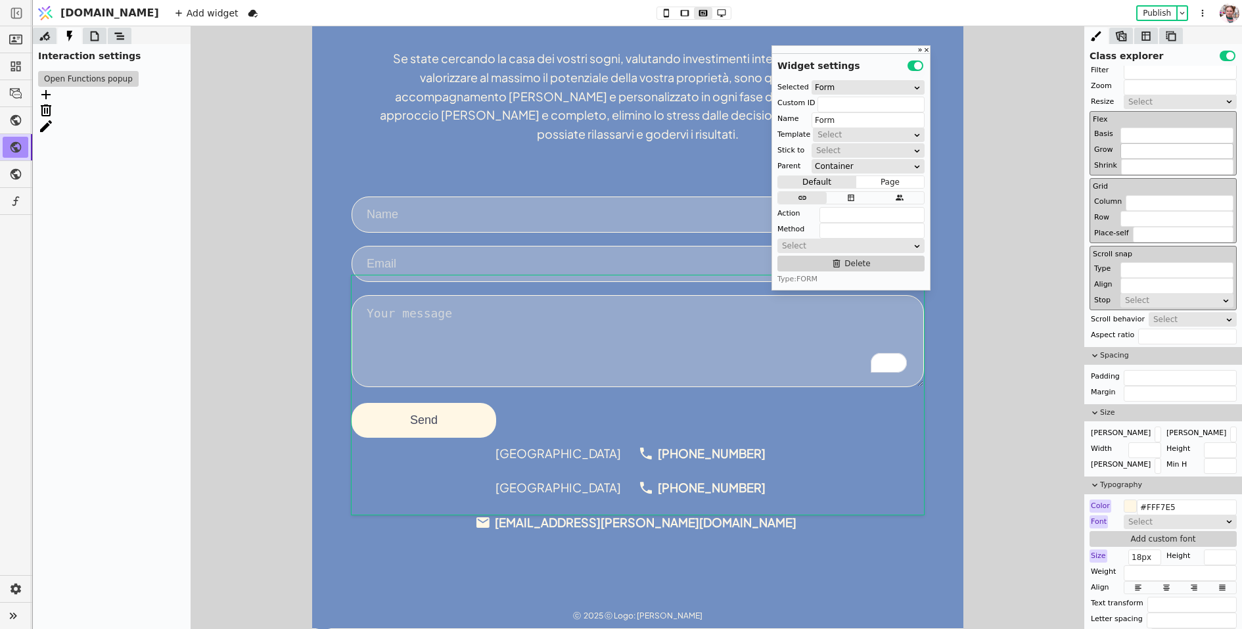
scroll to position [276, 0]
click at [1155, 429] on input "text" at bounding box center [1158, 433] width 7 height 16
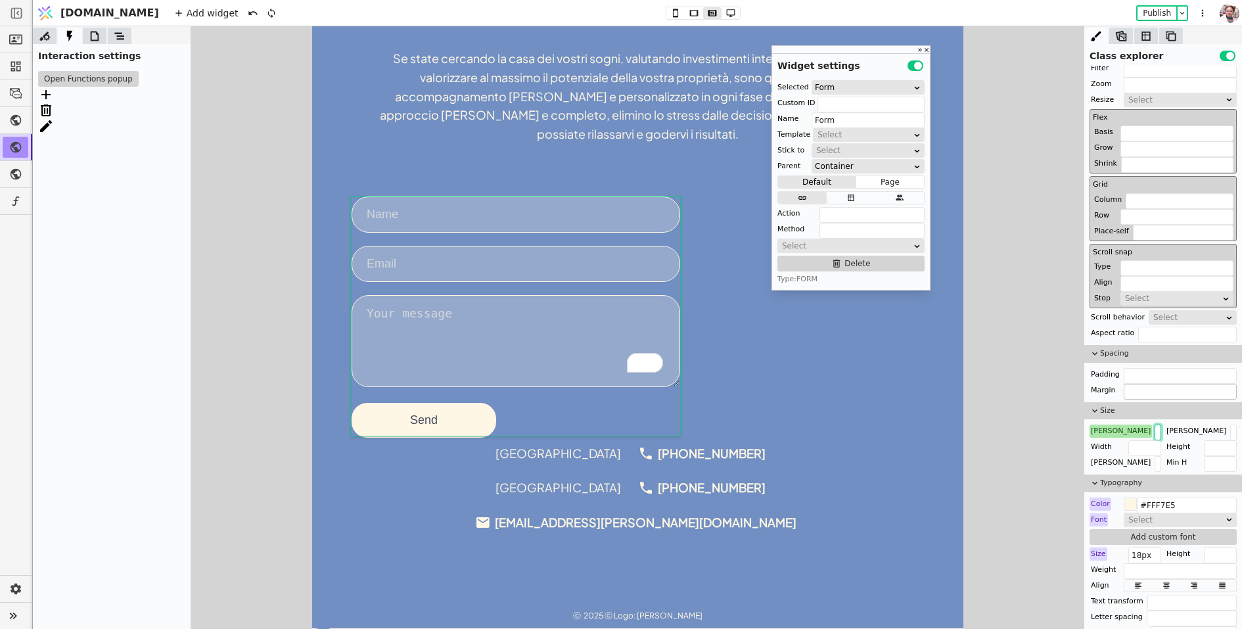
type input "500px"
click at [1152, 389] on input "text" at bounding box center [1180, 392] width 113 height 16
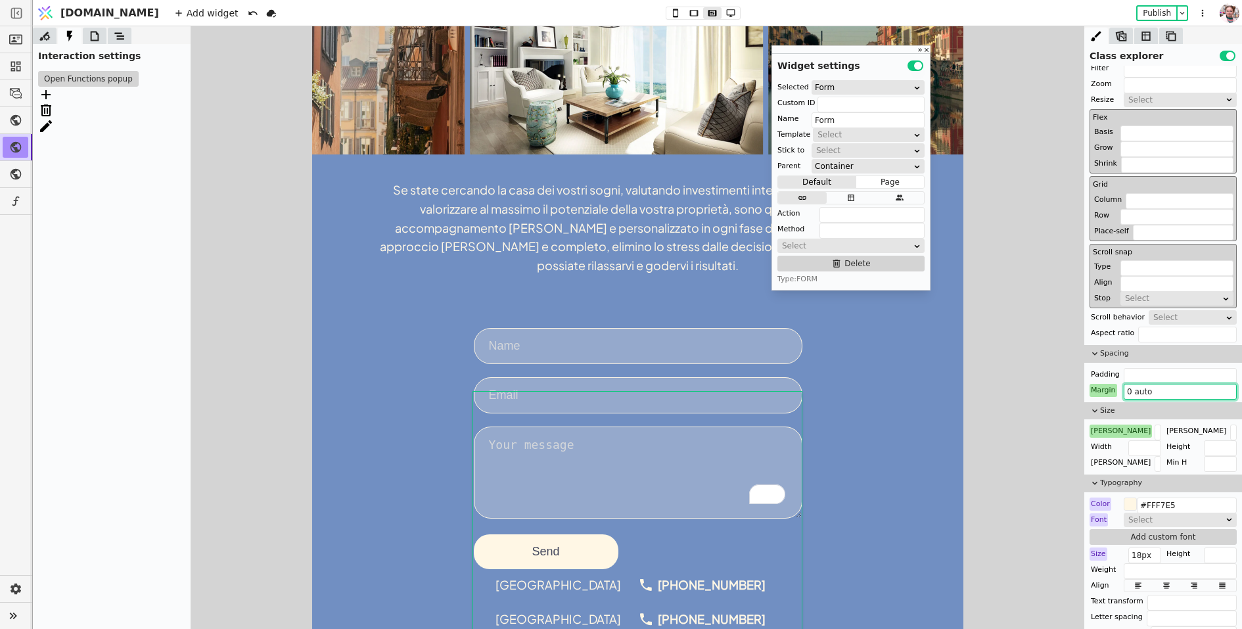
scroll to position [0, 0]
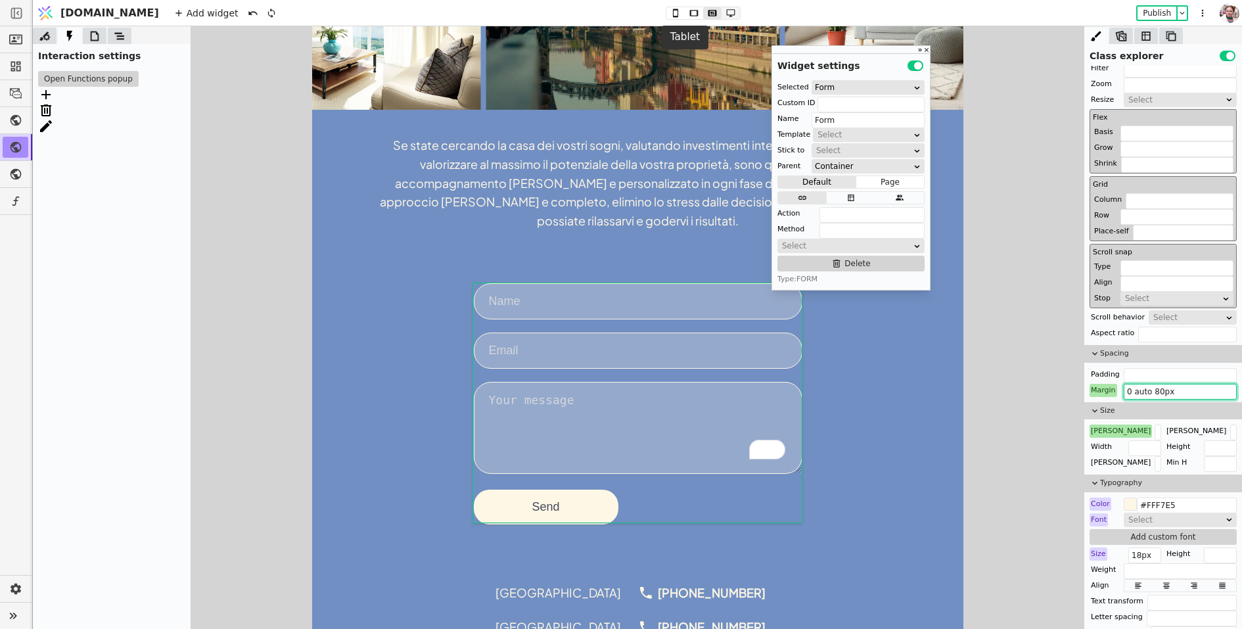
type input "0 auto 80px"
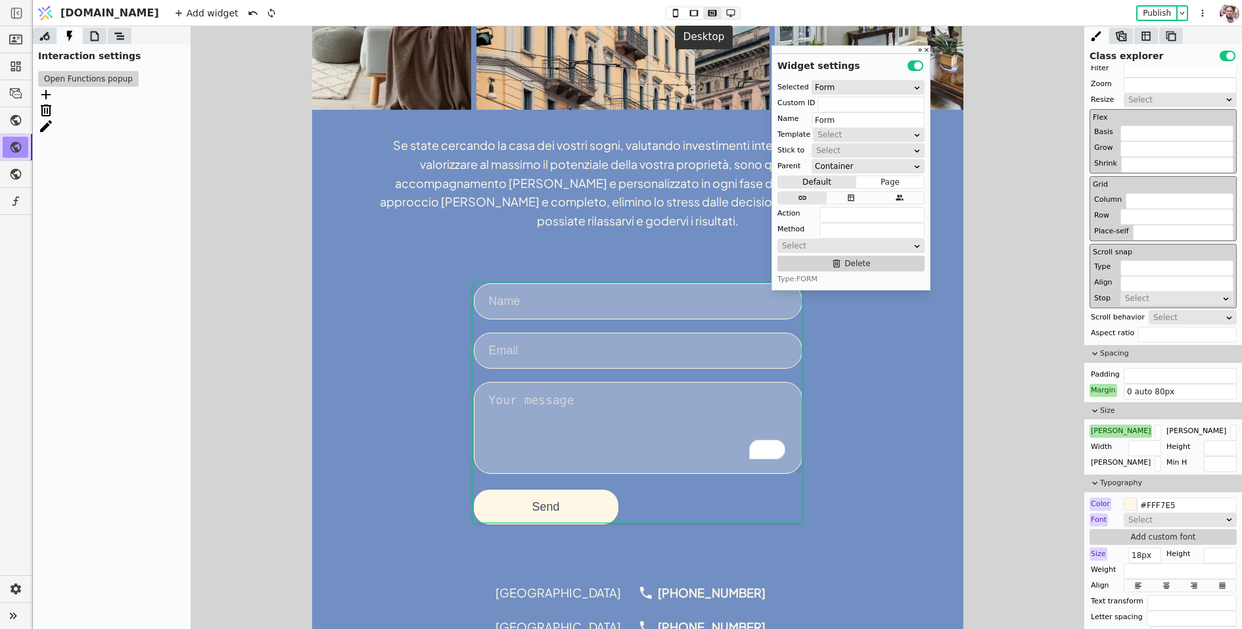
click at [723, 15] on icon at bounding box center [731, 13] width 16 height 9
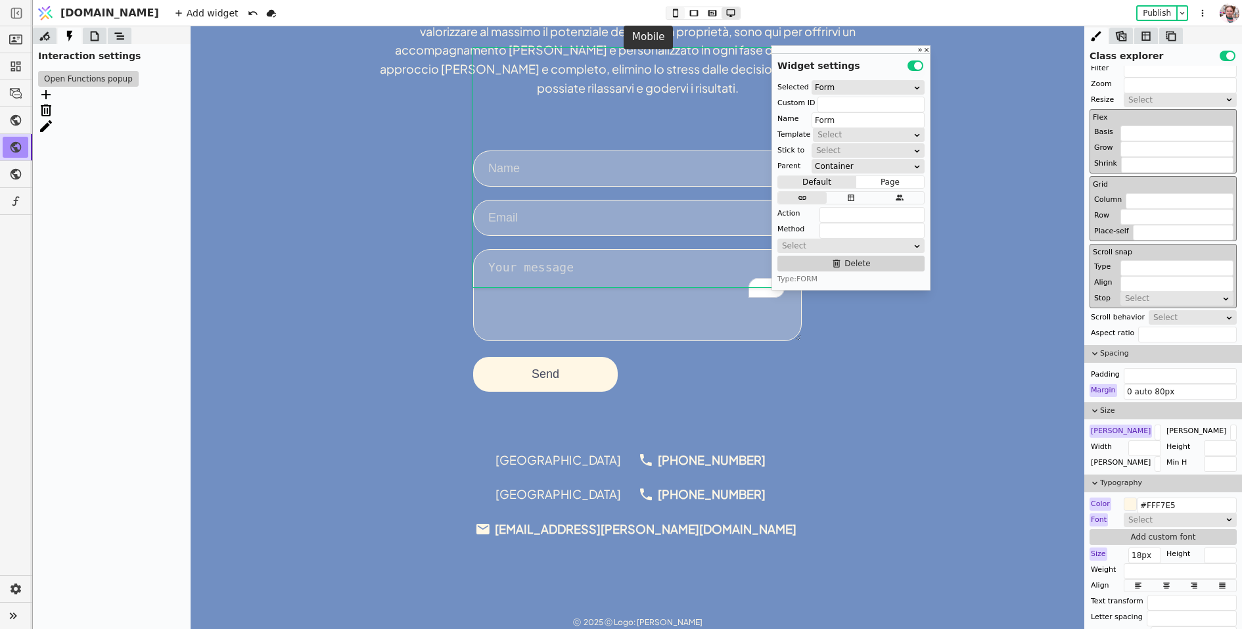
click at [668, 16] on icon at bounding box center [676, 13] width 16 height 9
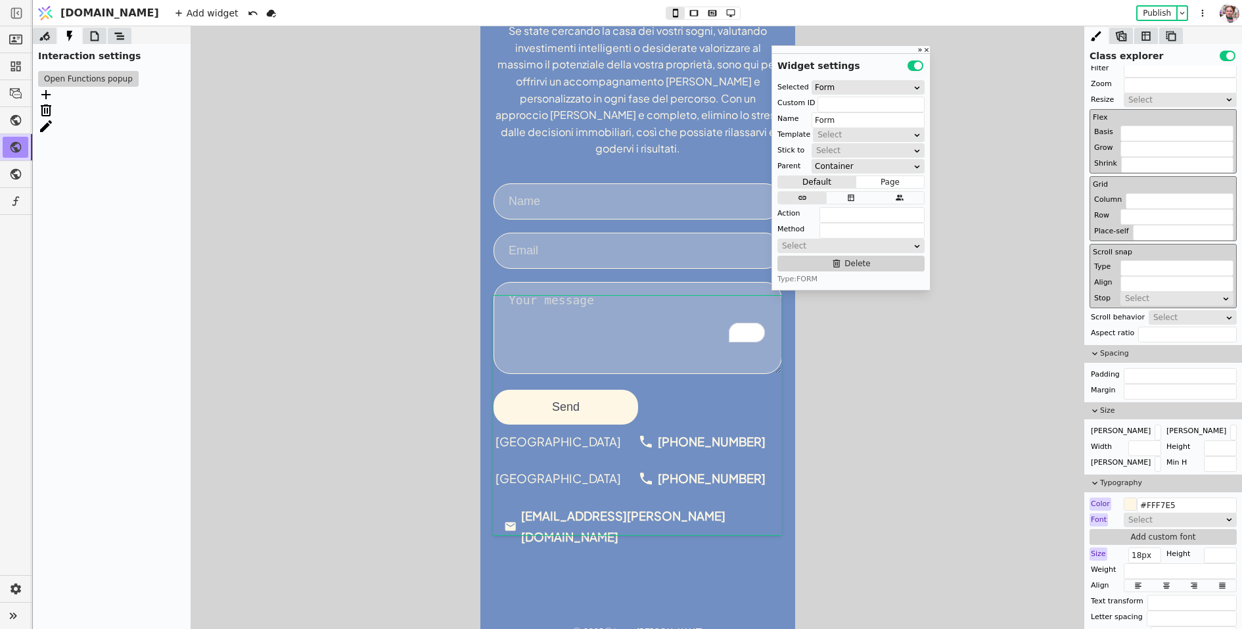
click at [113, 34] on icon at bounding box center [119, 36] width 13 height 13
click at [37, 83] on div "Body" at bounding box center [112, 81] width 158 height 30
click at [45, 83] on icon at bounding box center [45, 81] width 11 height 11
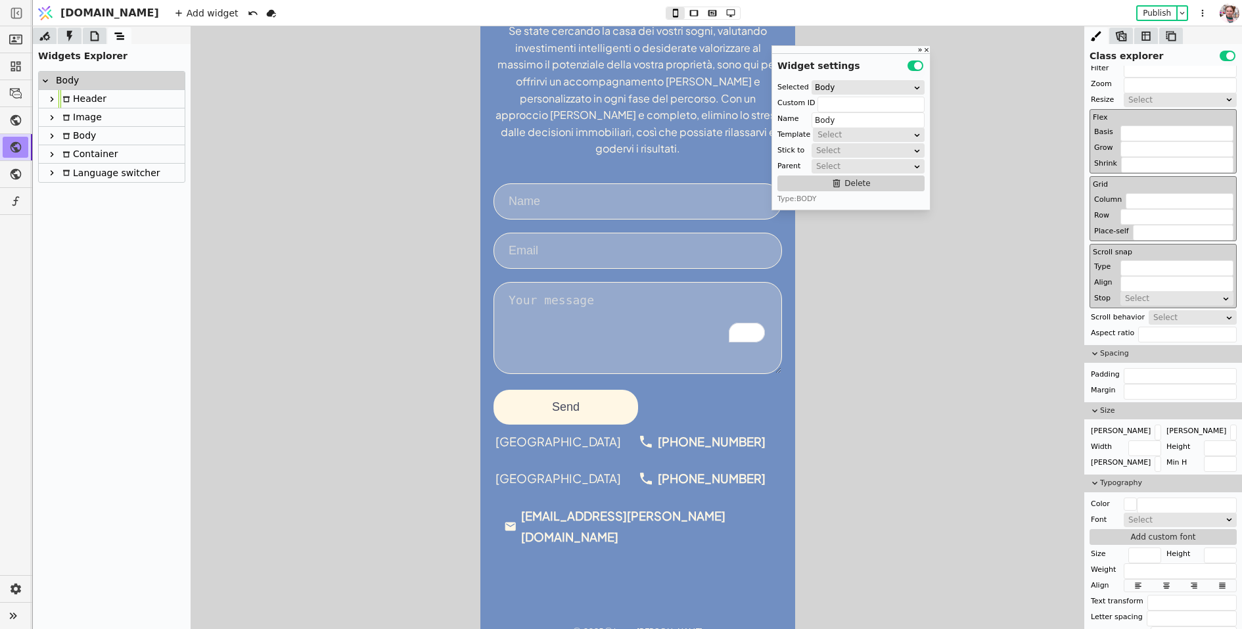
click at [52, 100] on icon at bounding box center [52, 99] width 3 height 5
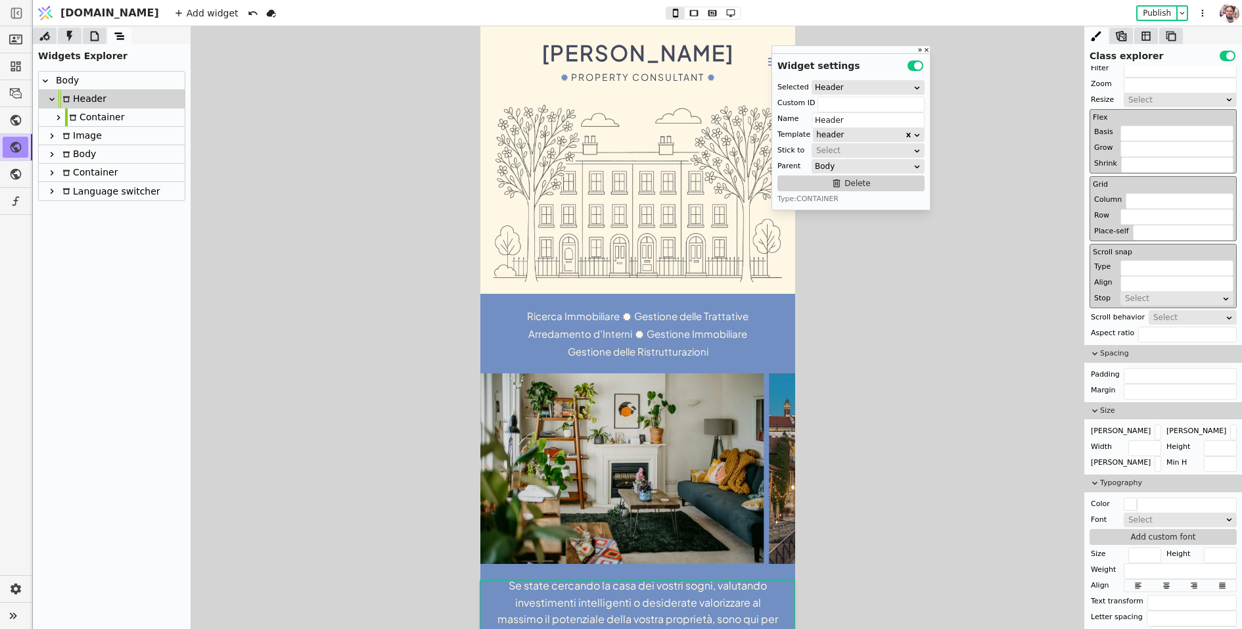
click at [60, 118] on icon at bounding box center [58, 117] width 11 height 11
type input "Container"
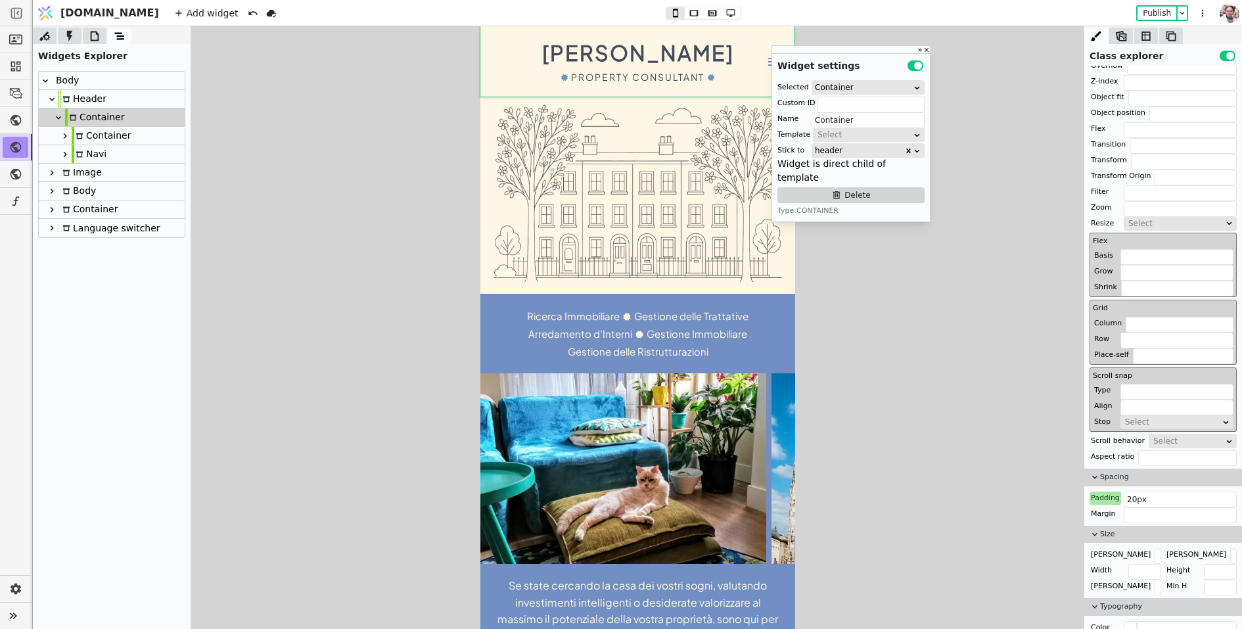
click at [66, 153] on icon at bounding box center [65, 154] width 11 height 11
type input "navi"
type input "Navi"
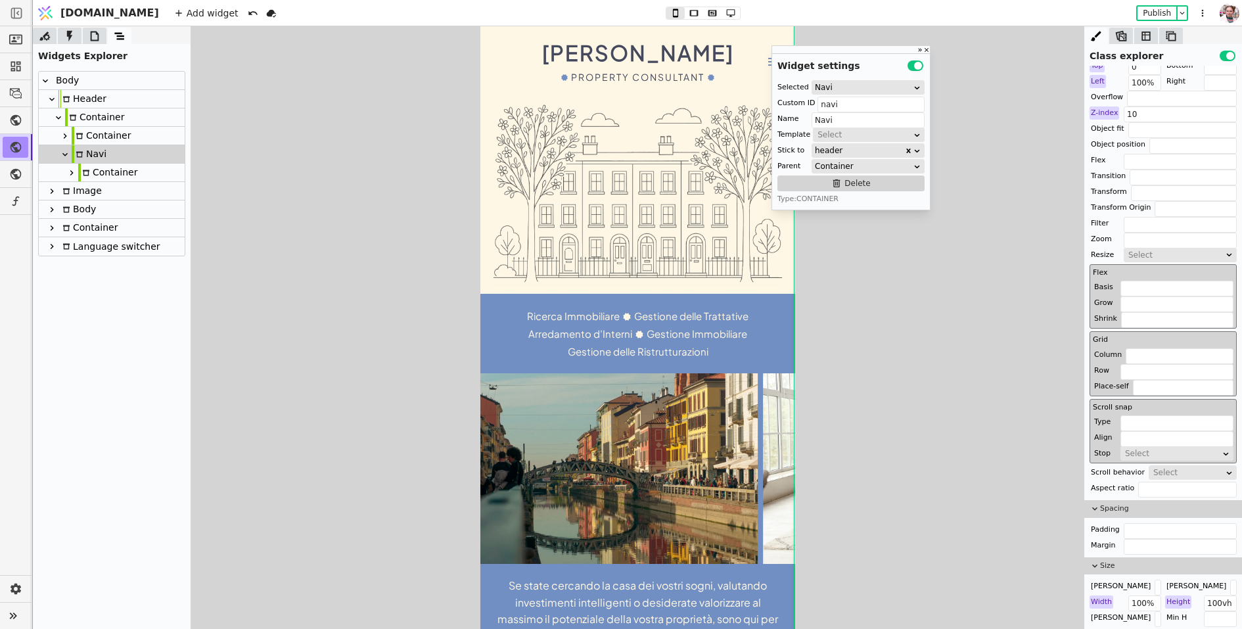
click at [73, 174] on icon at bounding box center [71, 173] width 11 height 11
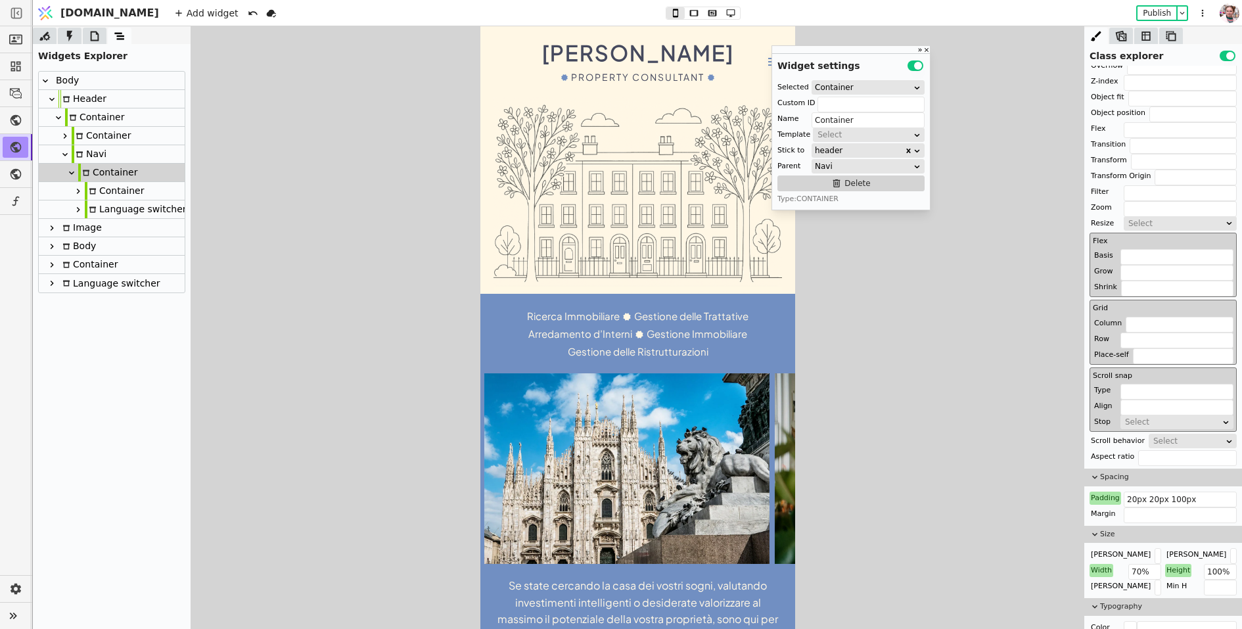
click at [93, 283] on div "Language switcher" at bounding box center [110, 283] width 102 height 18
type input "Language switcher"
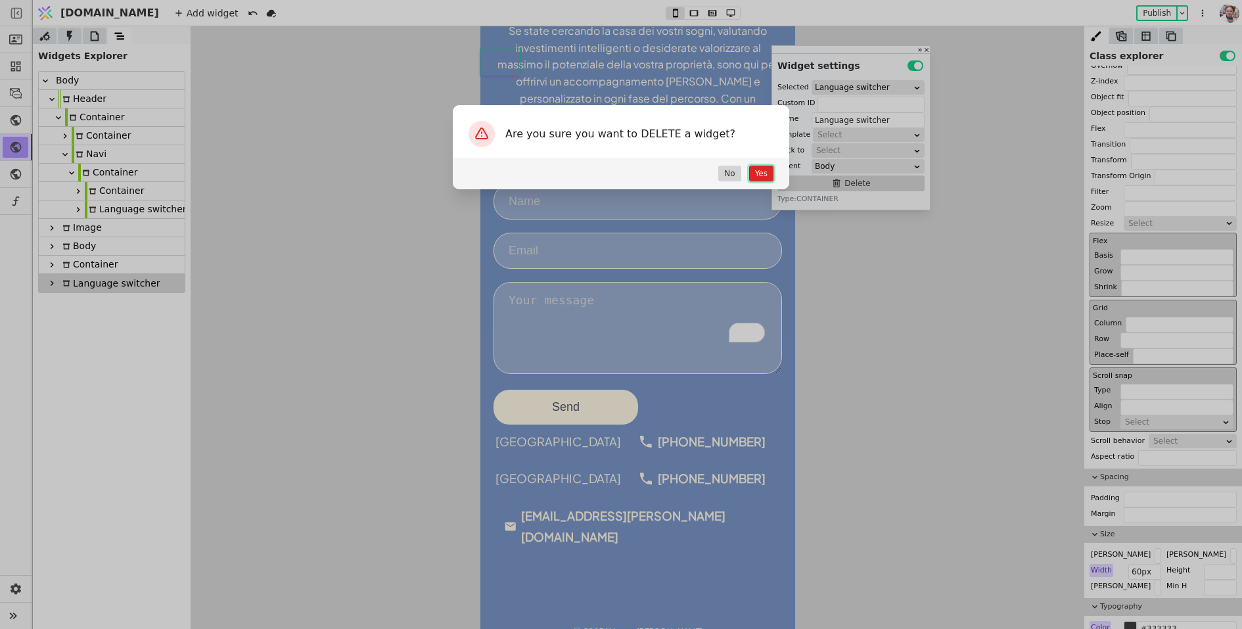
click at [762, 178] on button "Yes" at bounding box center [761, 174] width 24 height 16
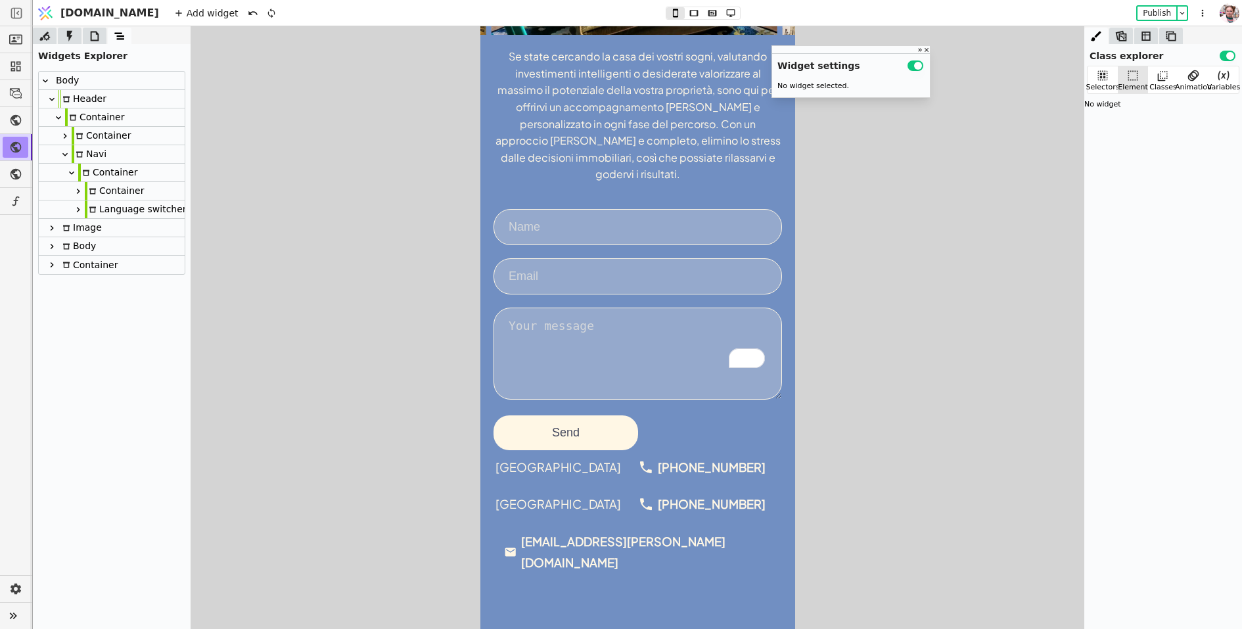
click at [101, 212] on div "Language switcher" at bounding box center [136, 209] width 102 height 18
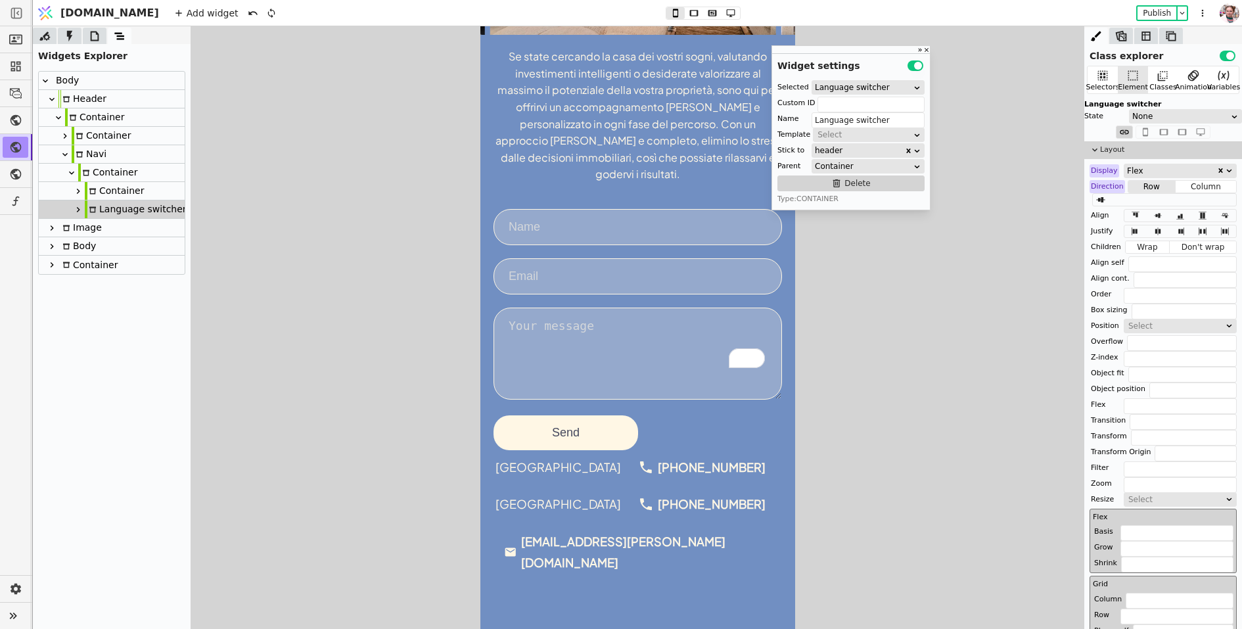
click at [80, 152] on icon at bounding box center [80, 155] width 8 height 8
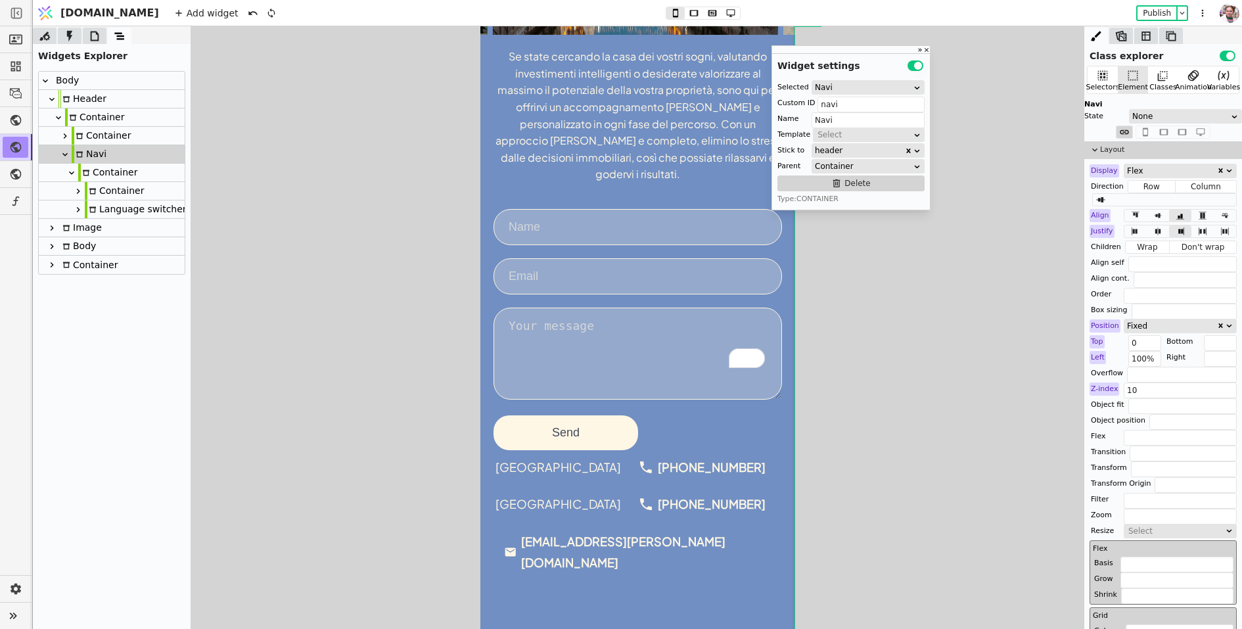
type input "navi"
type input "Navi"
click at [1143, 361] on input "100%" at bounding box center [1145, 359] width 33 height 16
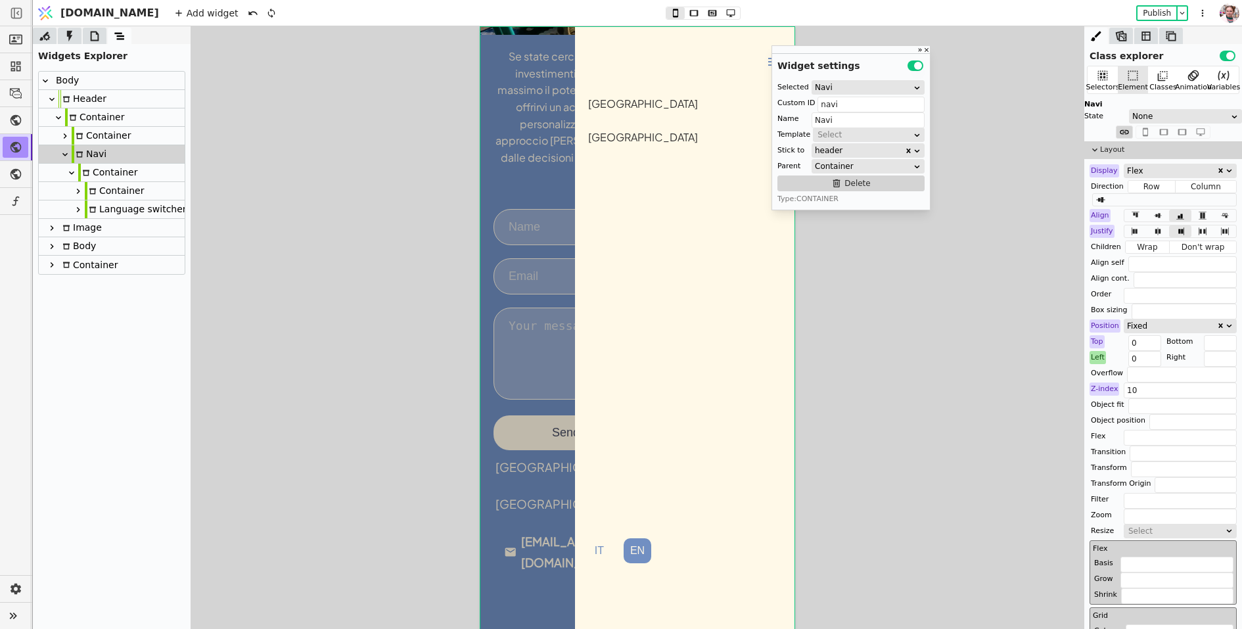
click at [1101, 352] on div "Left" at bounding box center [1098, 357] width 16 height 13
click at [1100, 375] on button "Reset" at bounding box center [1099, 374] width 34 height 16
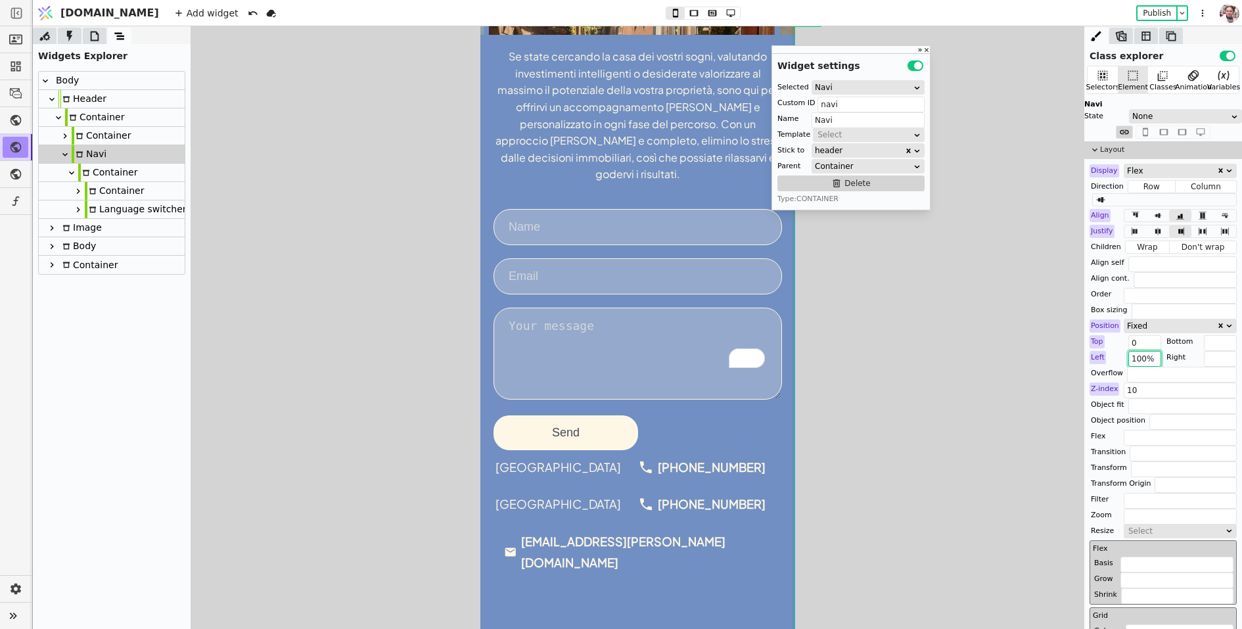
click at [1142, 356] on input "100%" at bounding box center [1145, 359] width 33 height 16
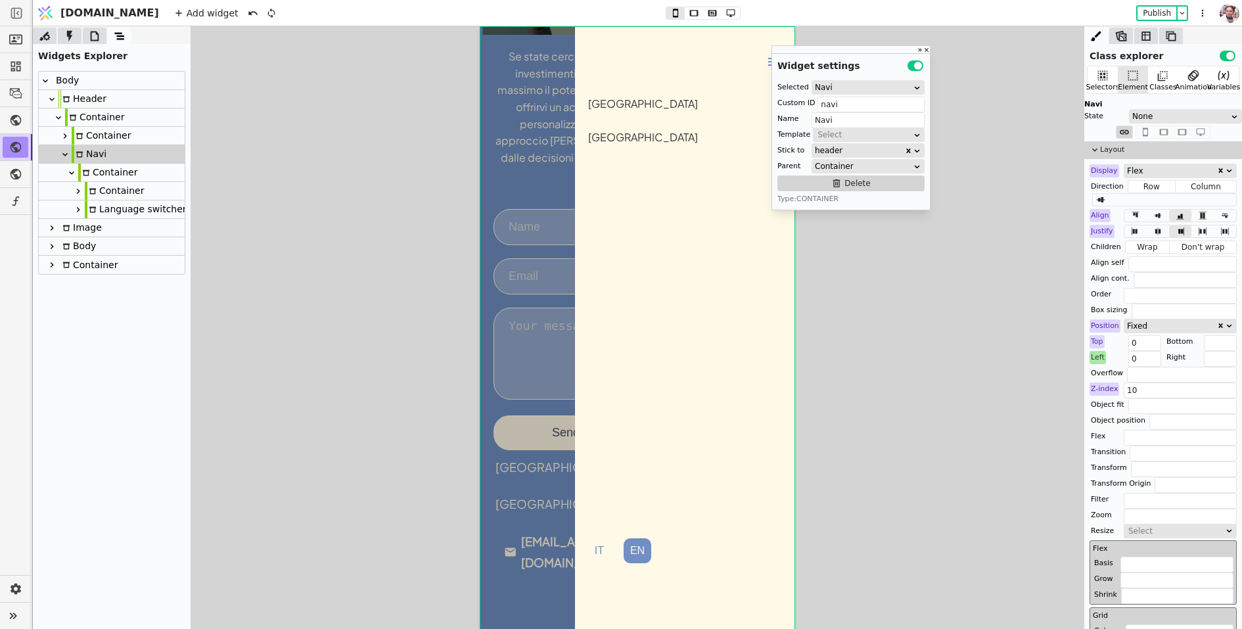
click at [1100, 354] on div "Left" at bounding box center [1098, 357] width 16 height 13
click at [1096, 374] on button "Reset" at bounding box center [1099, 374] width 34 height 16
type input "100%"
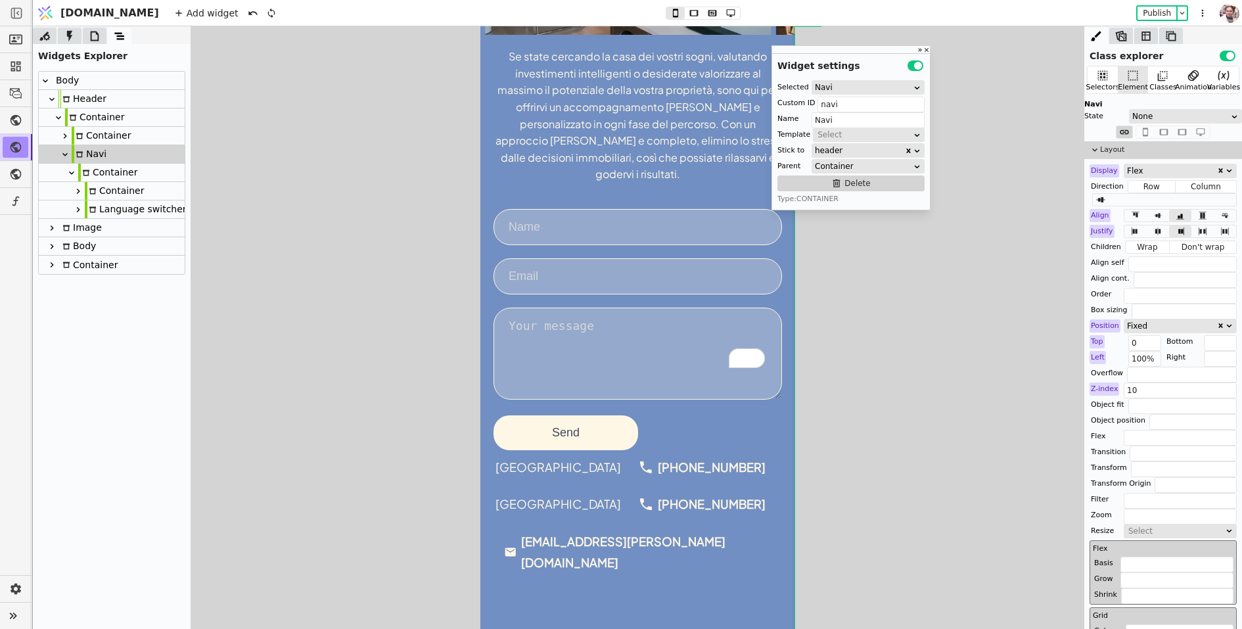
click at [87, 168] on div "Container" at bounding box center [107, 173] width 59 height 18
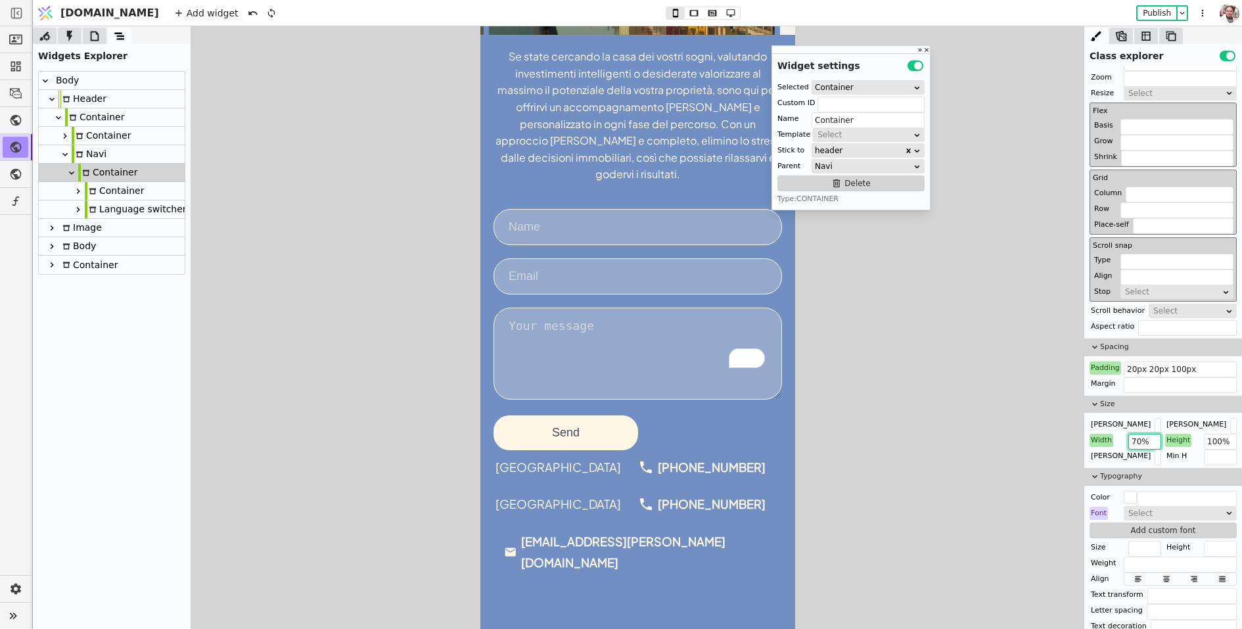
click at [1137, 436] on input "70%" at bounding box center [1145, 442] width 33 height 16
click at [583, 235] on form "Send" at bounding box center [637, 329] width 289 height 241
type input "Form"
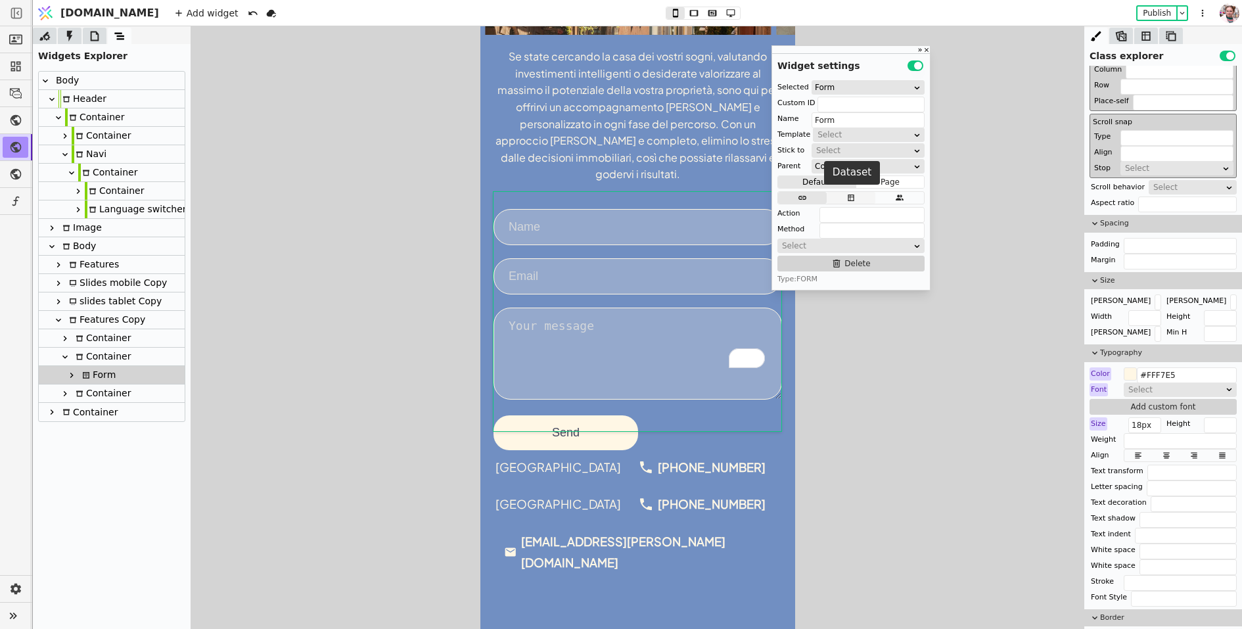
click at [862, 199] on button at bounding box center [851, 198] width 49 height 12
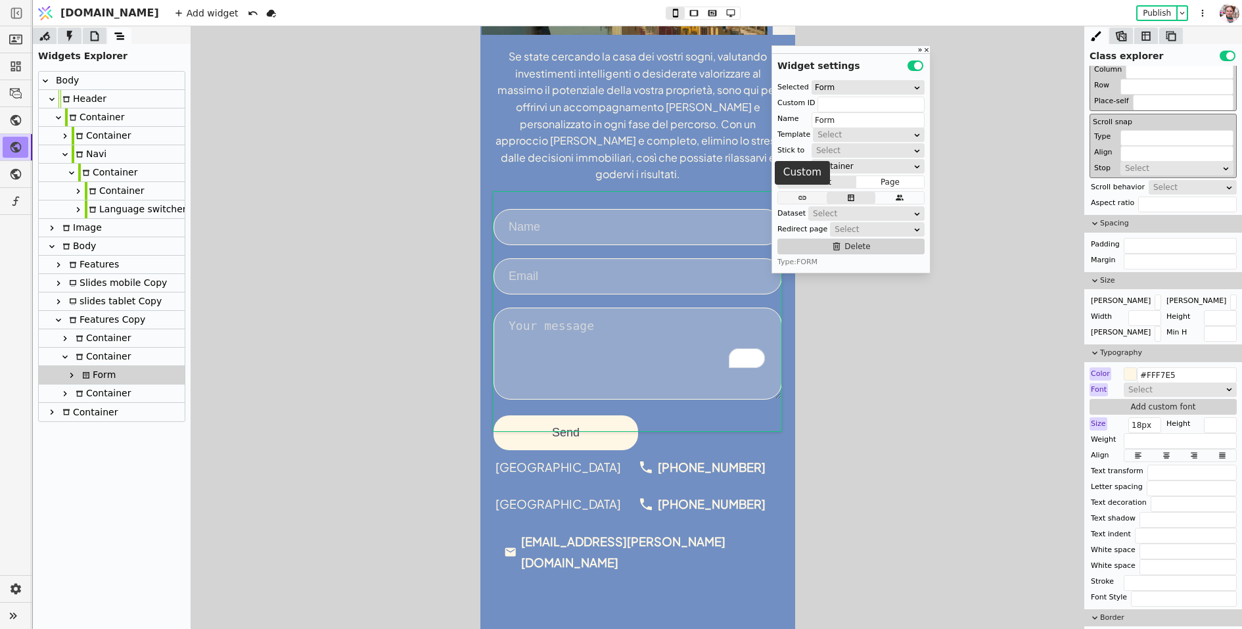
click at [801, 198] on icon at bounding box center [803, 197] width 16 height 9
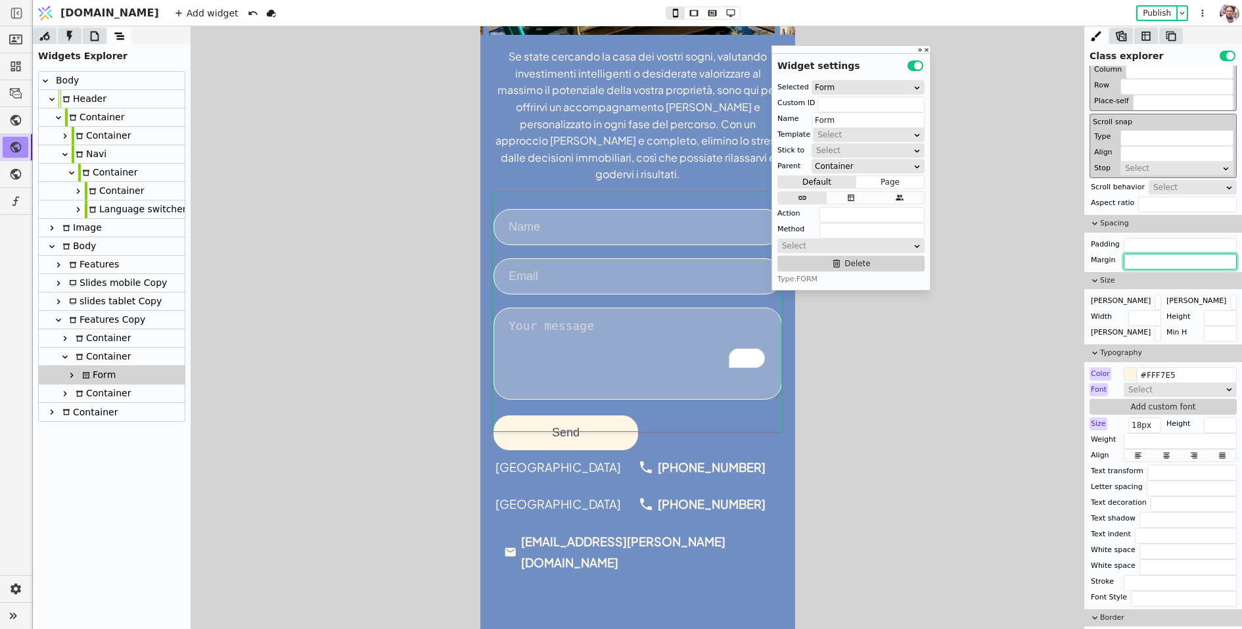
click at [1162, 264] on input "text" at bounding box center [1180, 262] width 113 height 16
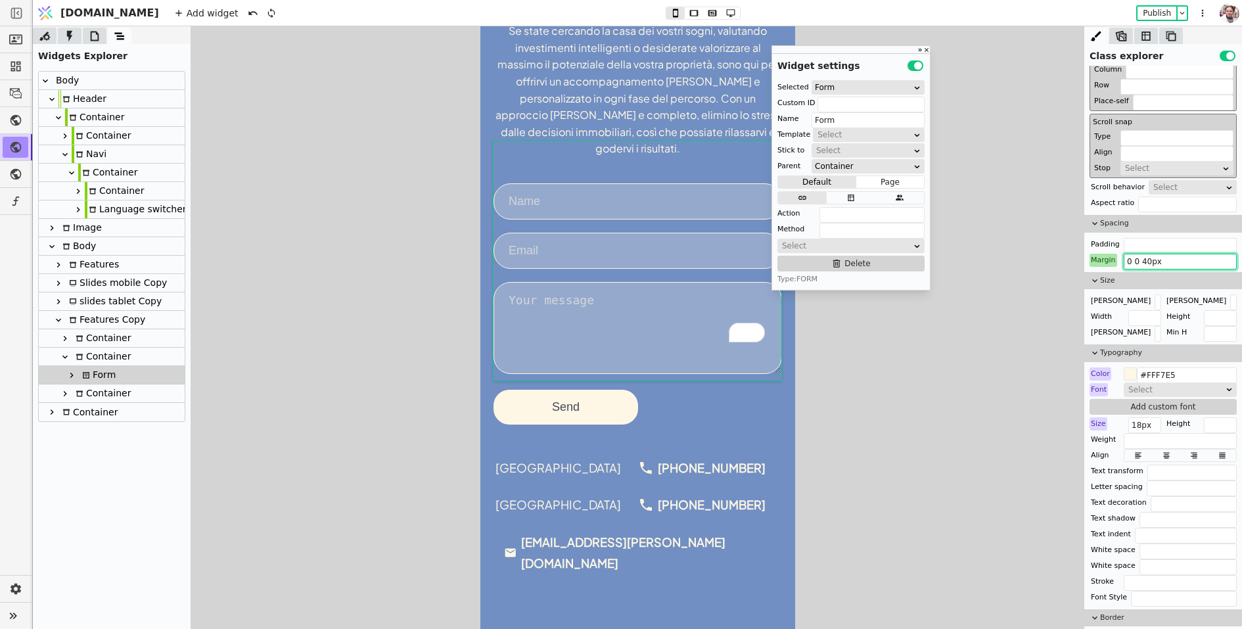
click at [1148, 258] on input "0 0 40px" at bounding box center [1180, 262] width 113 height 16
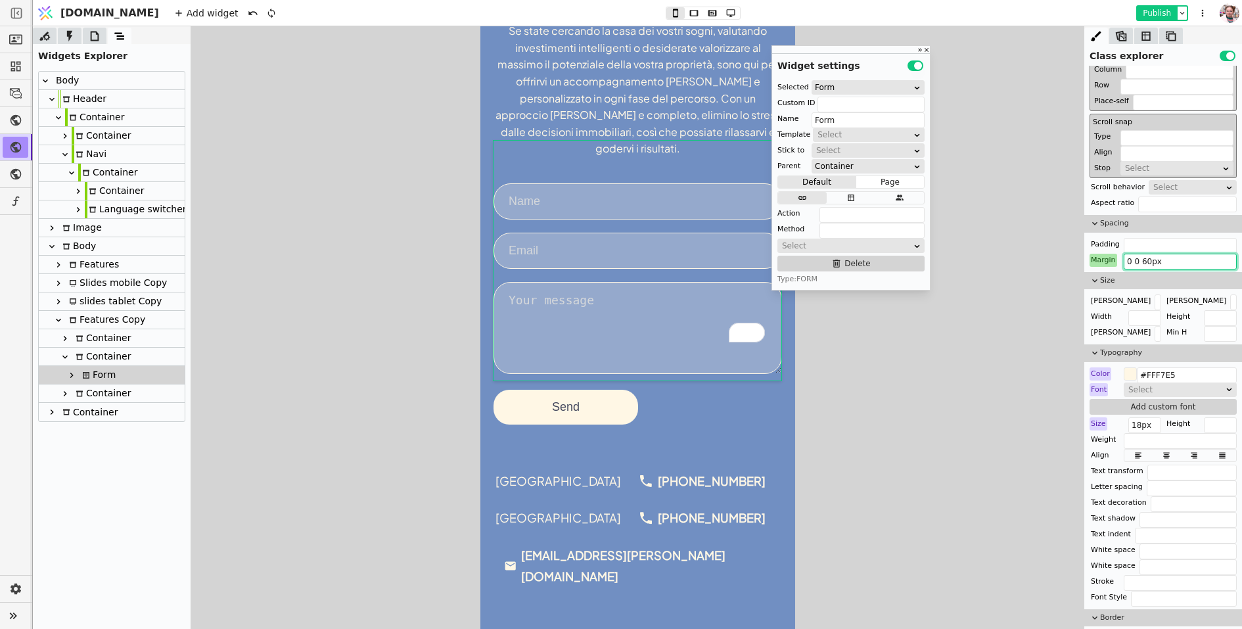
type input "0 0 60px"
click at [1154, 14] on button "Publish" at bounding box center [1157, 13] width 39 height 13
click at [16, 116] on icon at bounding box center [16, 120] width 11 height 11
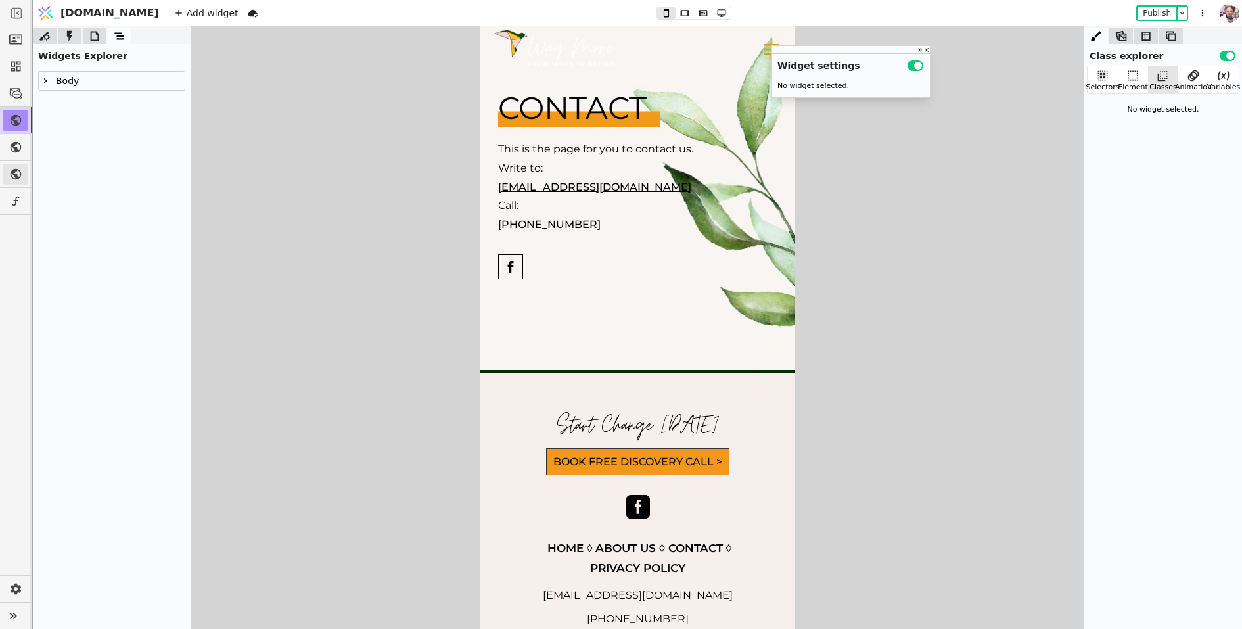
click at [14, 170] on icon at bounding box center [16, 174] width 11 height 11
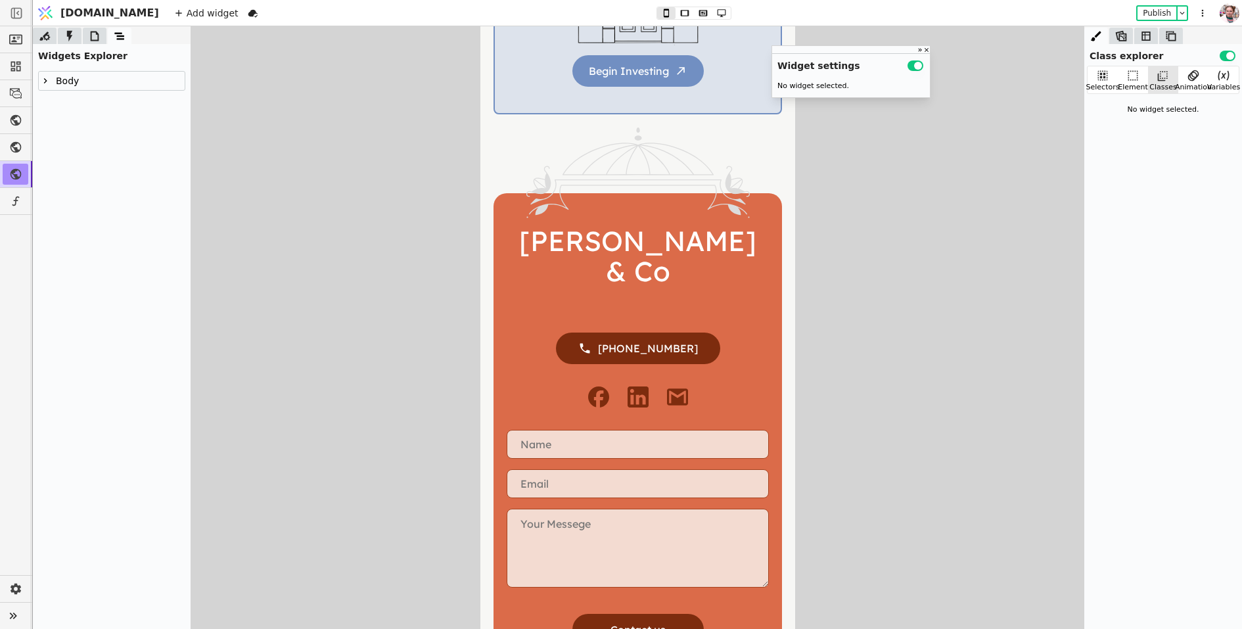
scroll to position [795, 0]
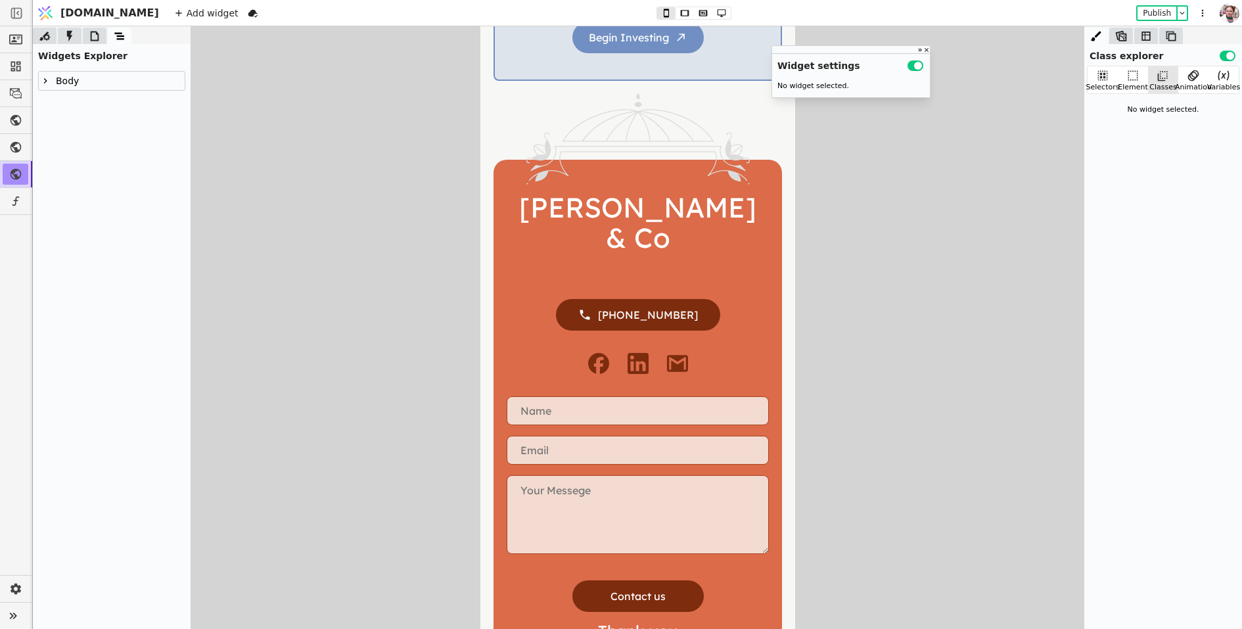
click at [585, 467] on div "Contact us" at bounding box center [637, 504] width 262 height 216
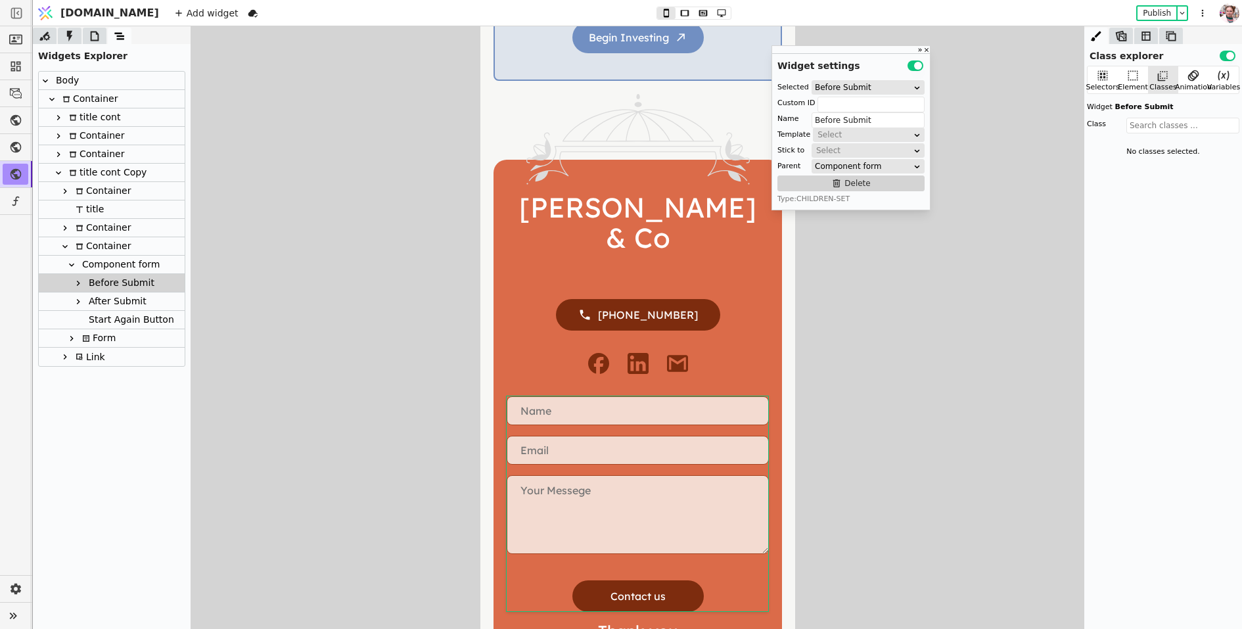
click at [107, 264] on div "Component form" at bounding box center [119, 265] width 82 height 18
type input "Component form"
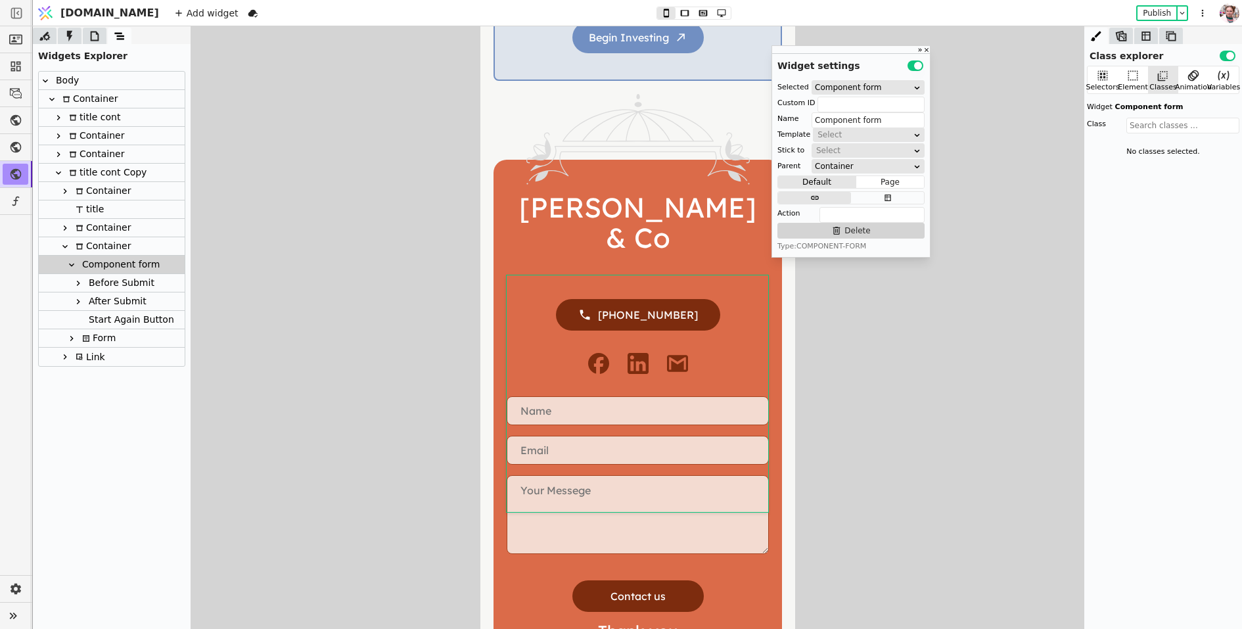
scroll to position [863, 0]
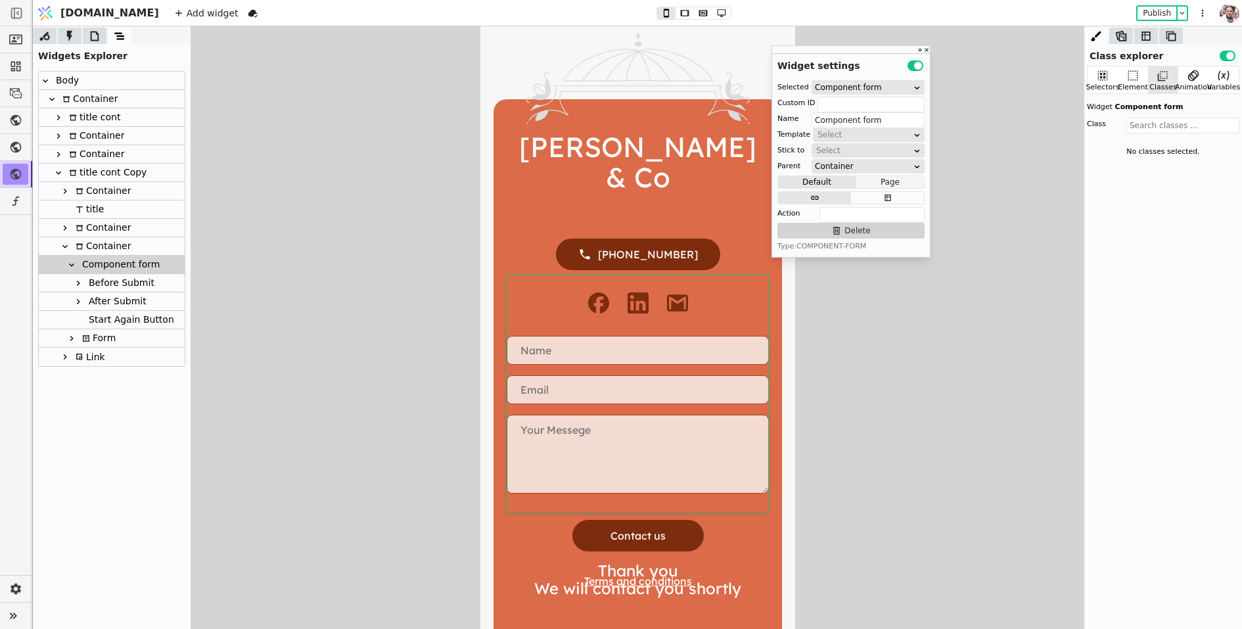
click at [877, 184] on button "Page" at bounding box center [890, 182] width 68 height 13
click at [831, 183] on button "Default" at bounding box center [817, 182] width 78 height 13
click at [8, 38] on link at bounding box center [16, 39] width 26 height 21
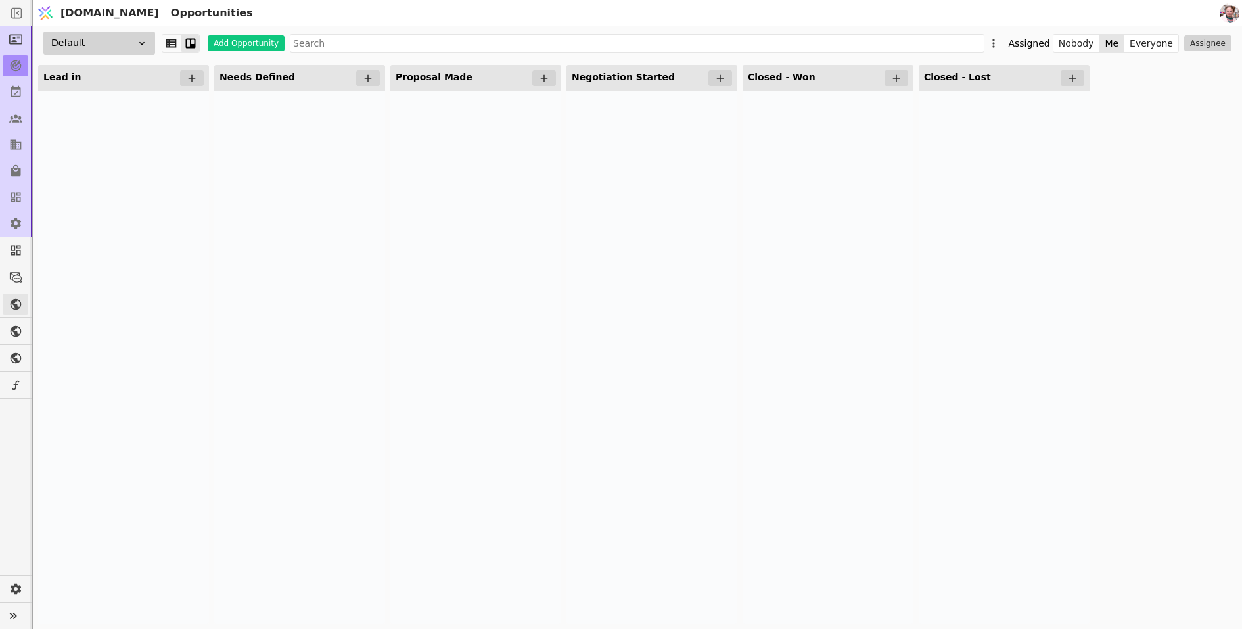
click at [15, 301] on icon at bounding box center [16, 304] width 11 height 11
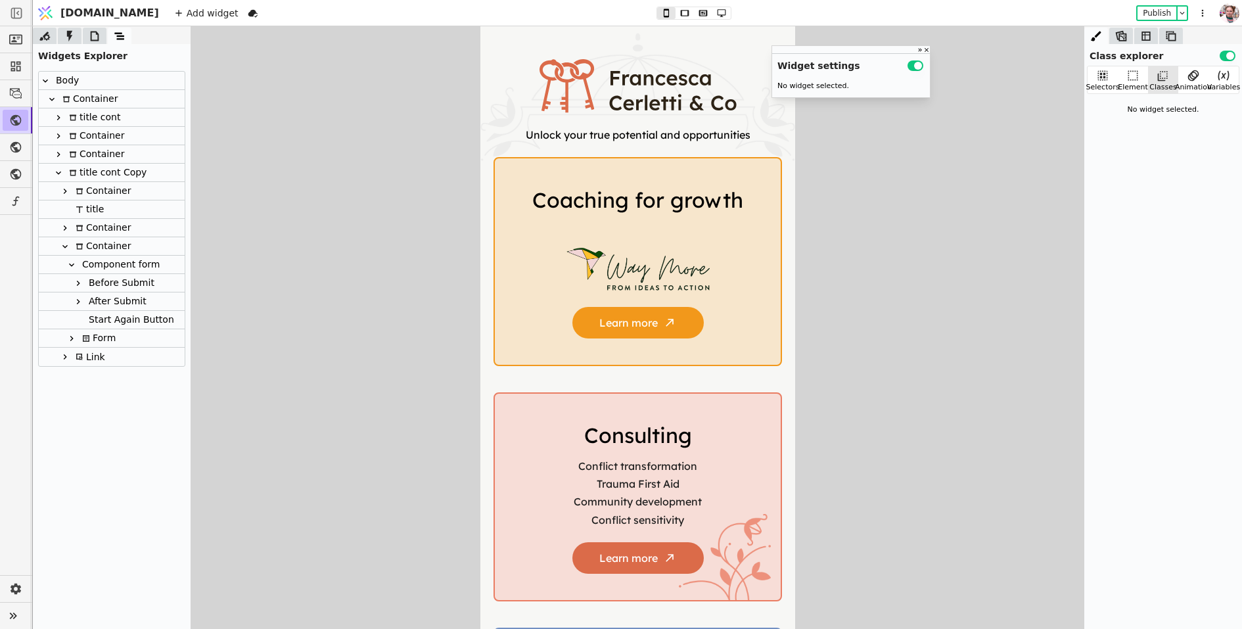
scroll to position [863, 0]
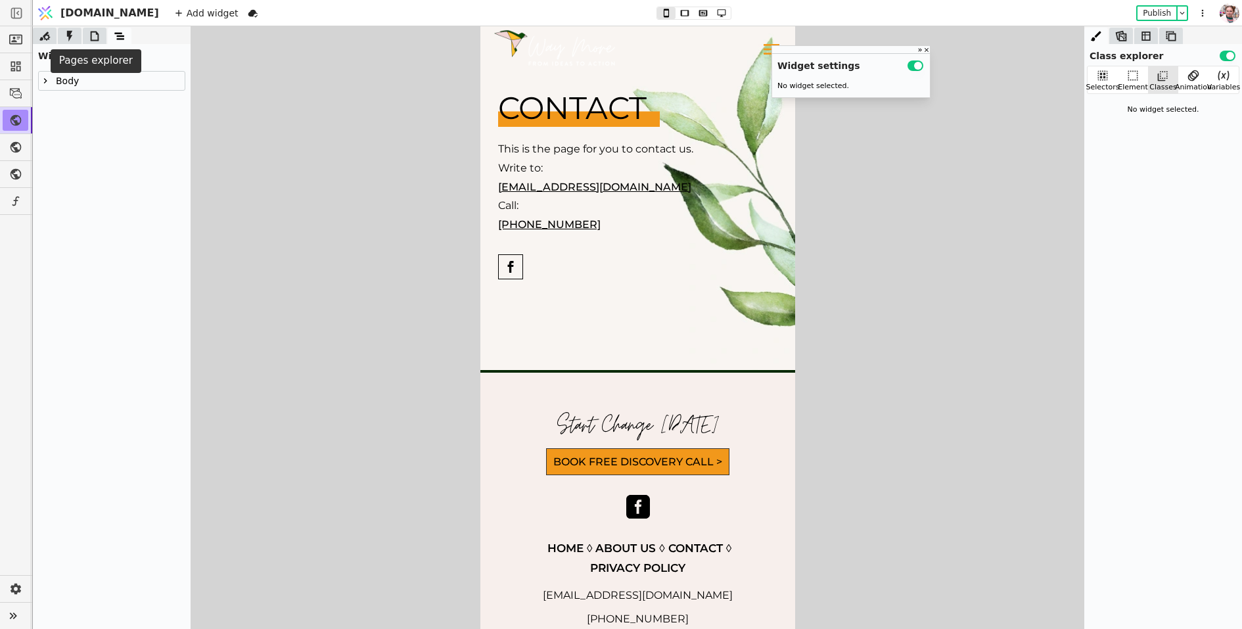
click at [89, 35] on icon at bounding box center [94, 36] width 13 height 13
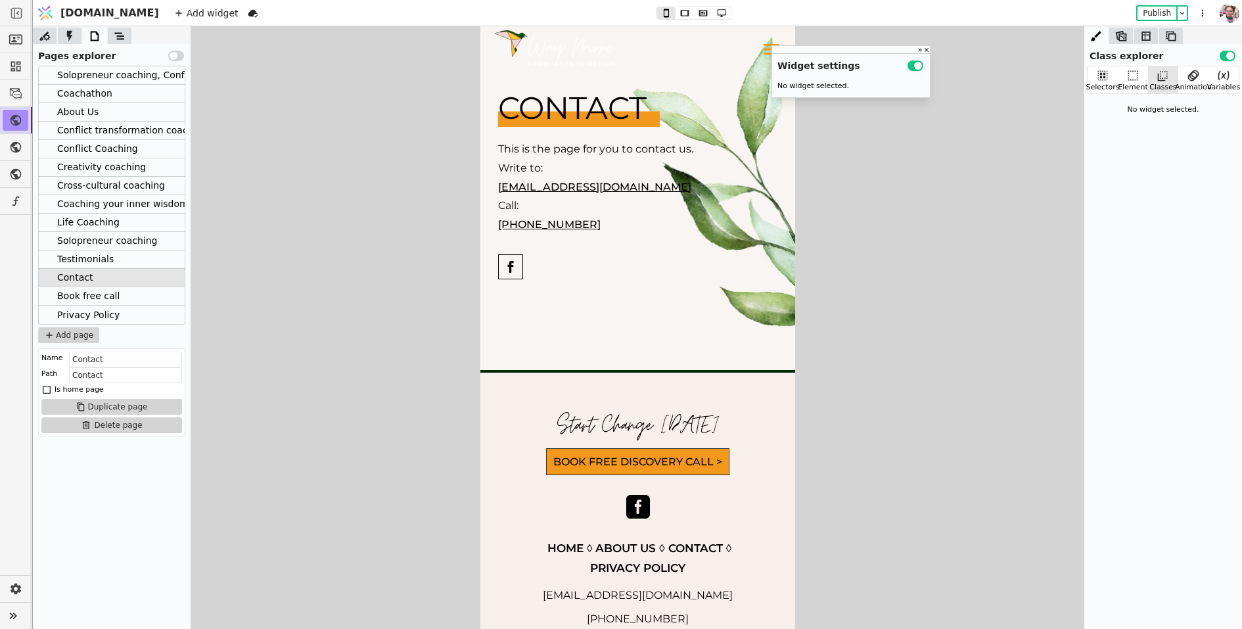
click at [89, 82] on div "Solopreneur coaching, Conflict transformation coaching, Cross-cultural coaching…" at bounding box center [358, 75] width 602 height 18
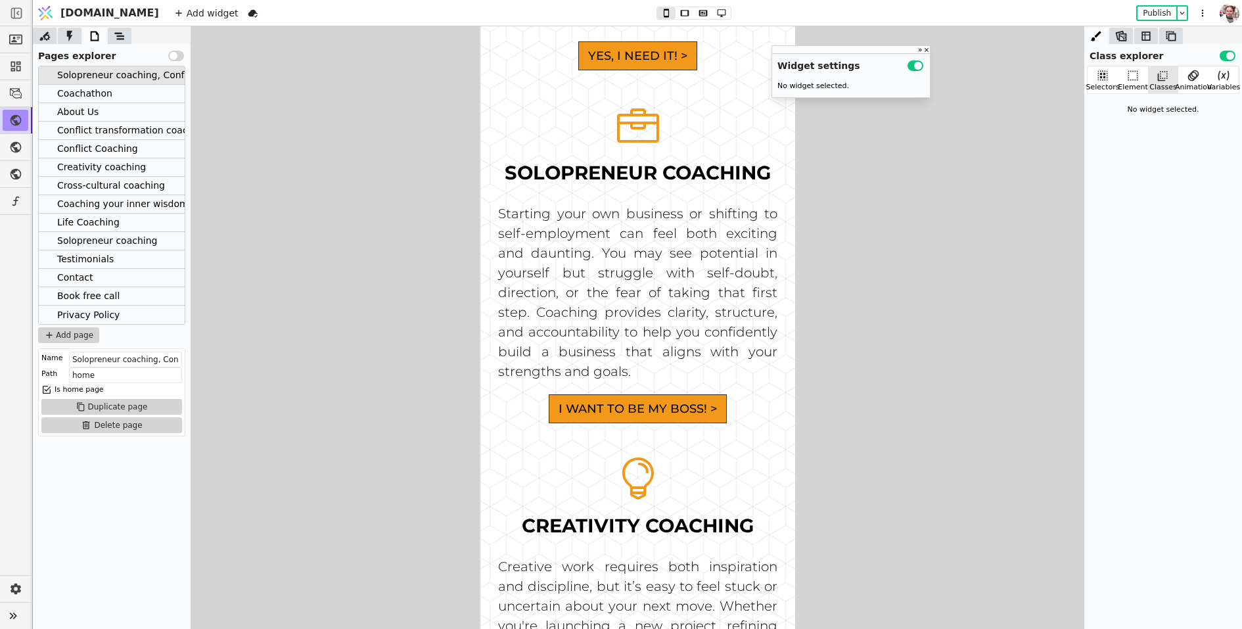
scroll to position [2650, 0]
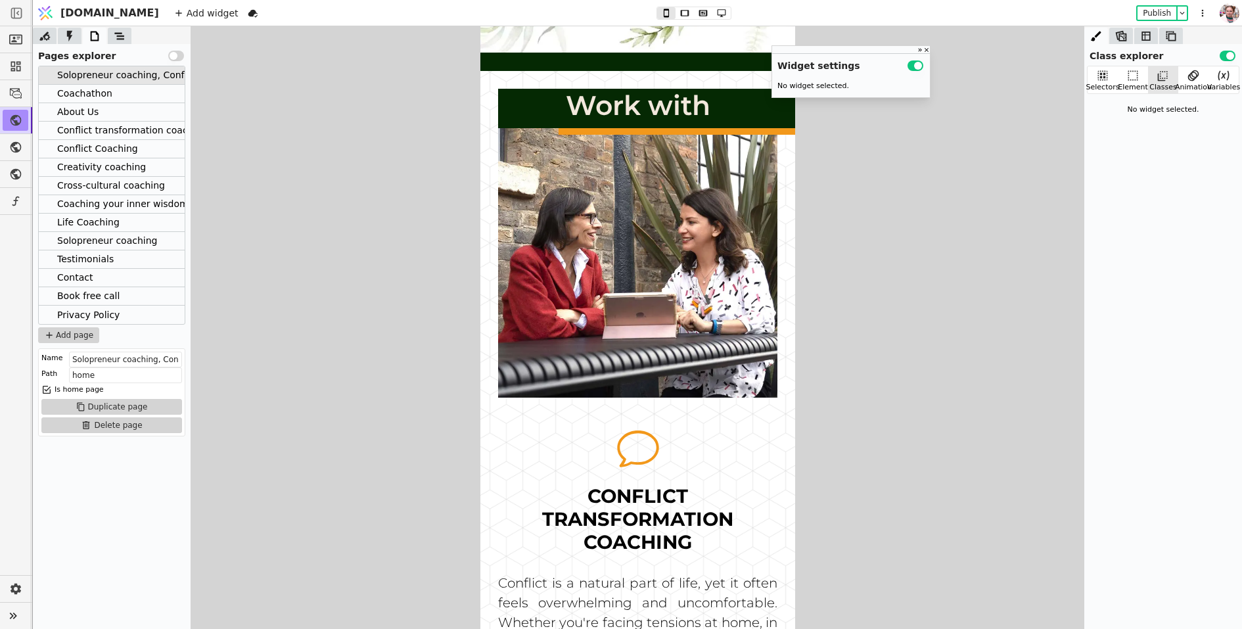
click at [84, 112] on div "About Us" at bounding box center [77, 112] width 41 height 18
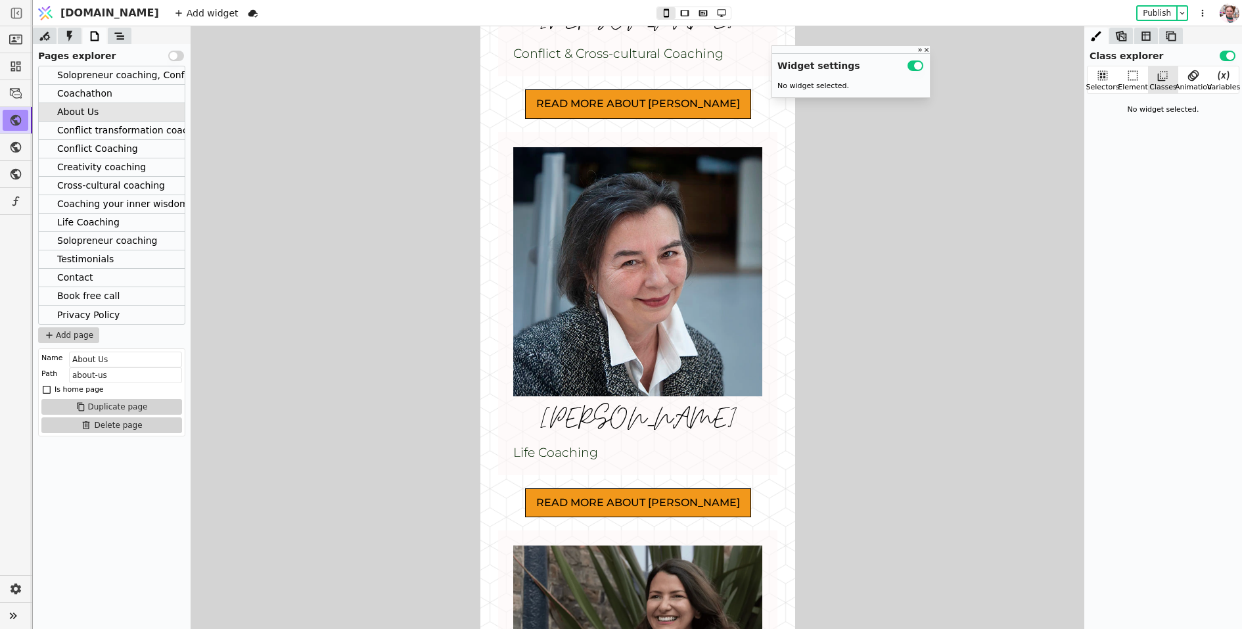
click at [70, 279] on div "Contact" at bounding box center [74, 278] width 35 height 18
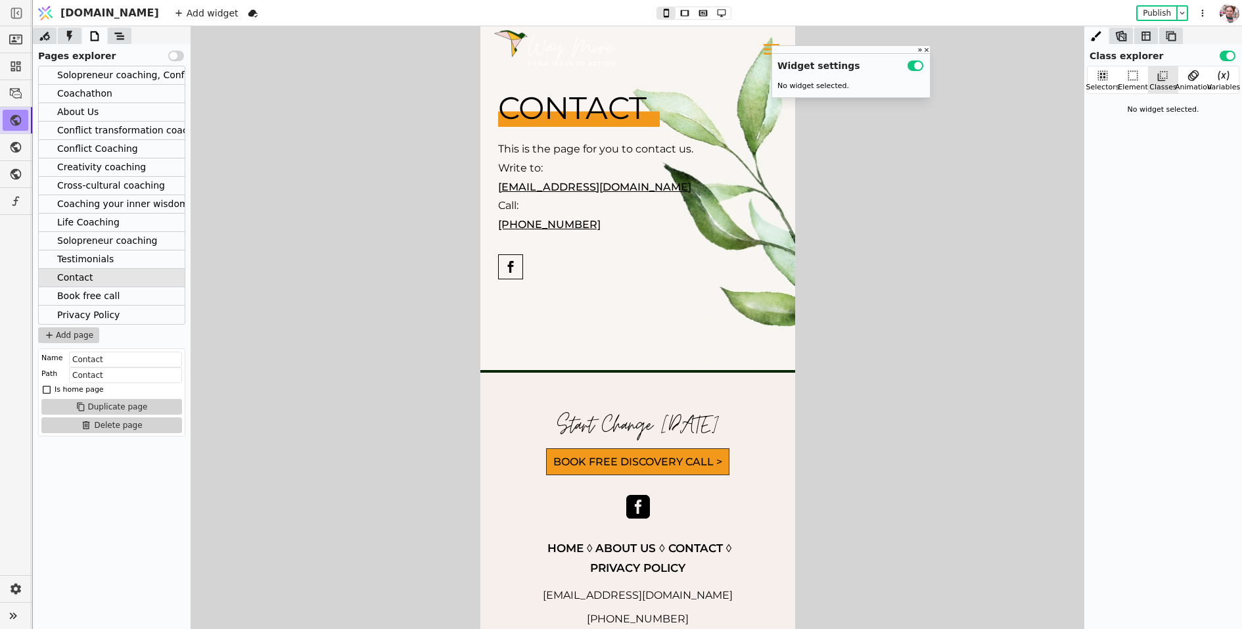
click at [110, 186] on div "Cross-cultural coaching" at bounding box center [111, 186] width 108 height 18
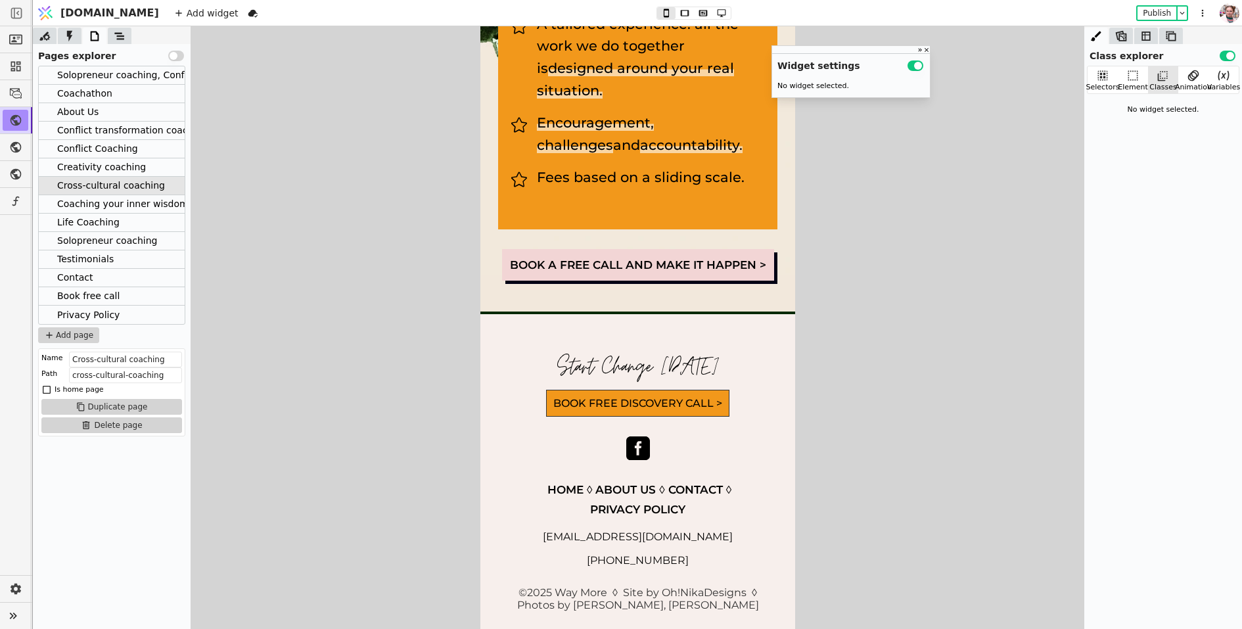
click at [104, 288] on div "Book free call" at bounding box center [88, 296] width 62 height 18
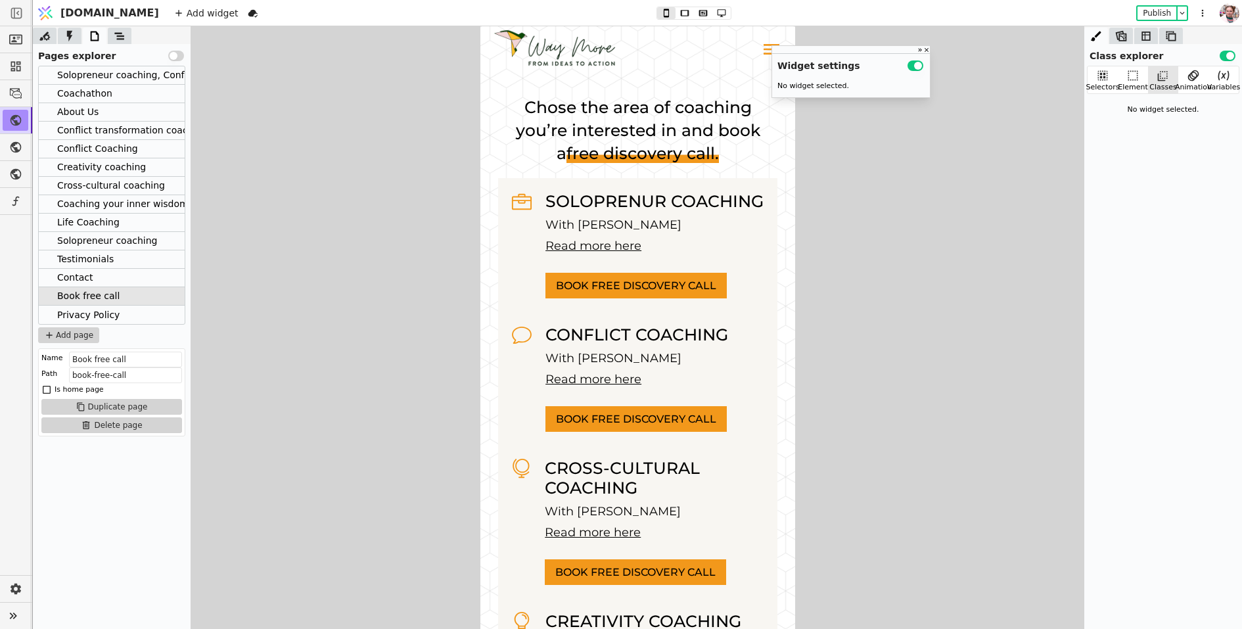
click at [99, 103] on div "About Us" at bounding box center [112, 112] width 146 height 18
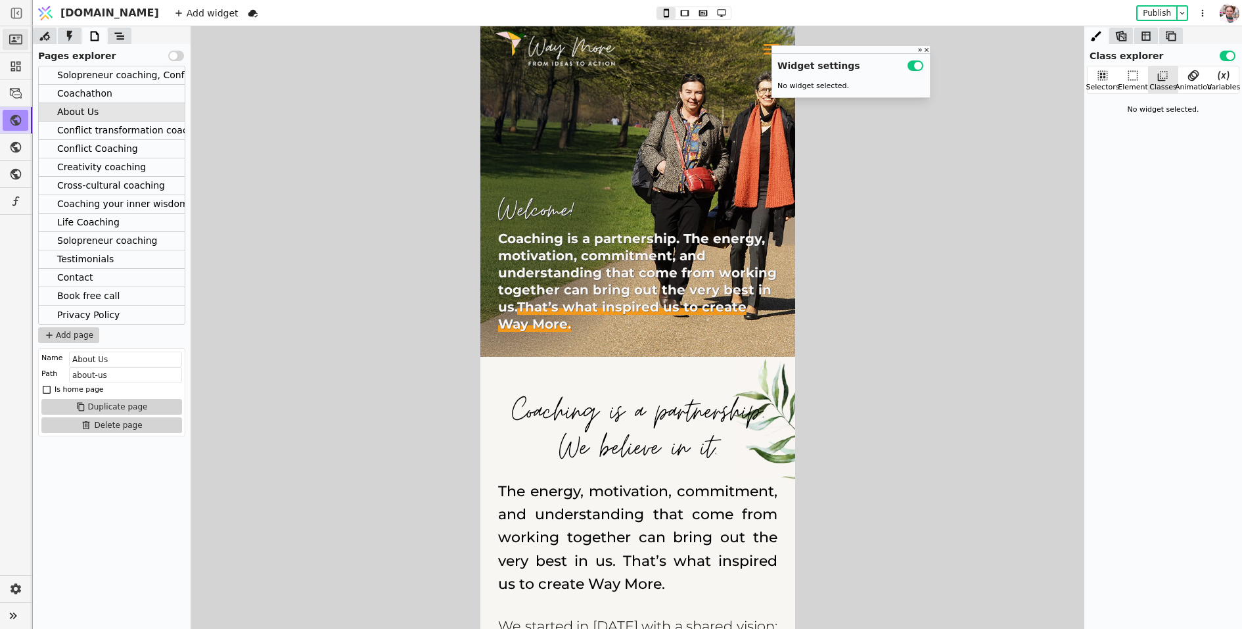
click at [17, 34] on icon at bounding box center [15, 39] width 13 height 13
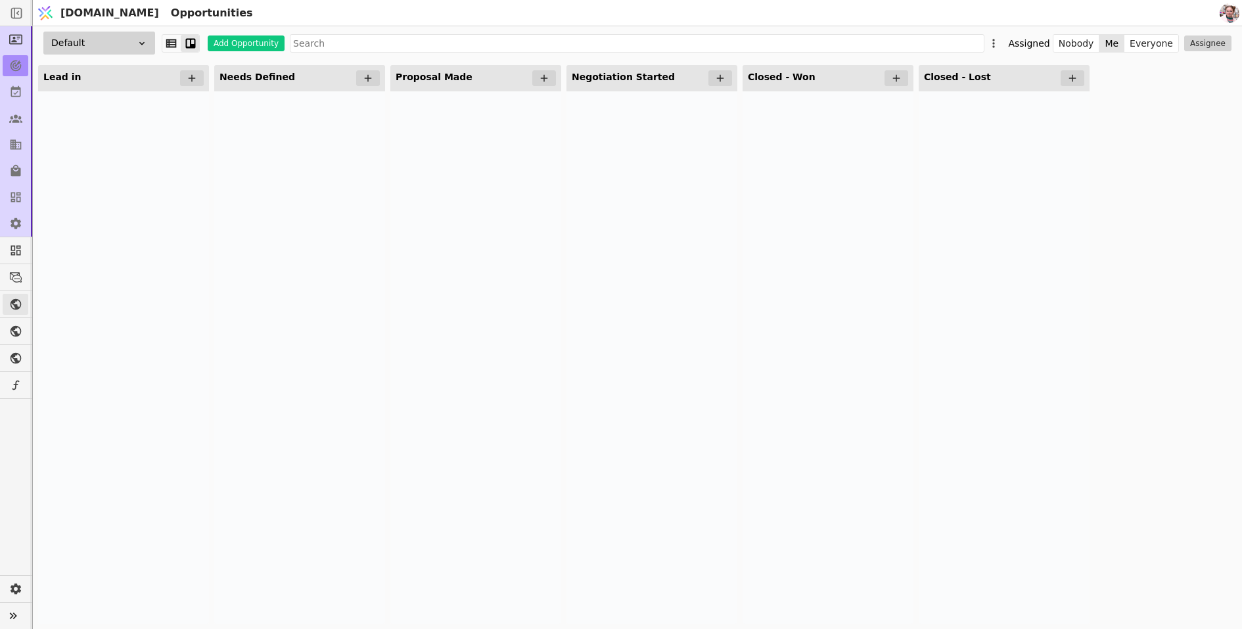
click at [9, 310] on icon at bounding box center [15, 304] width 13 height 13
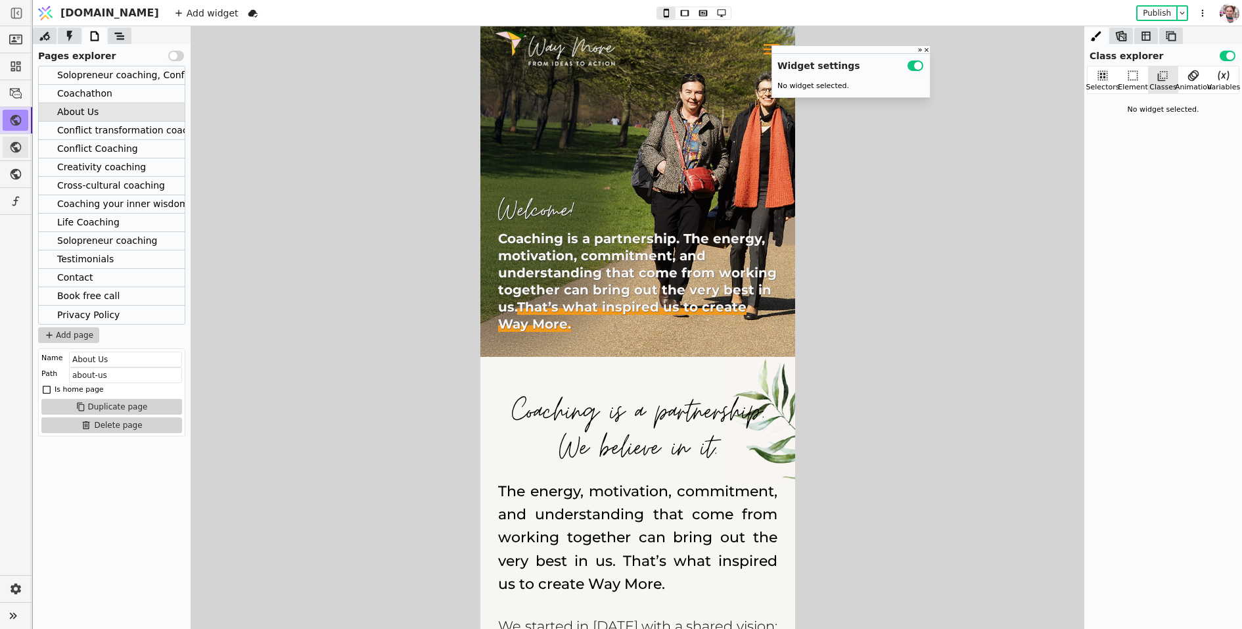
click at [18, 154] on link at bounding box center [16, 147] width 26 height 21
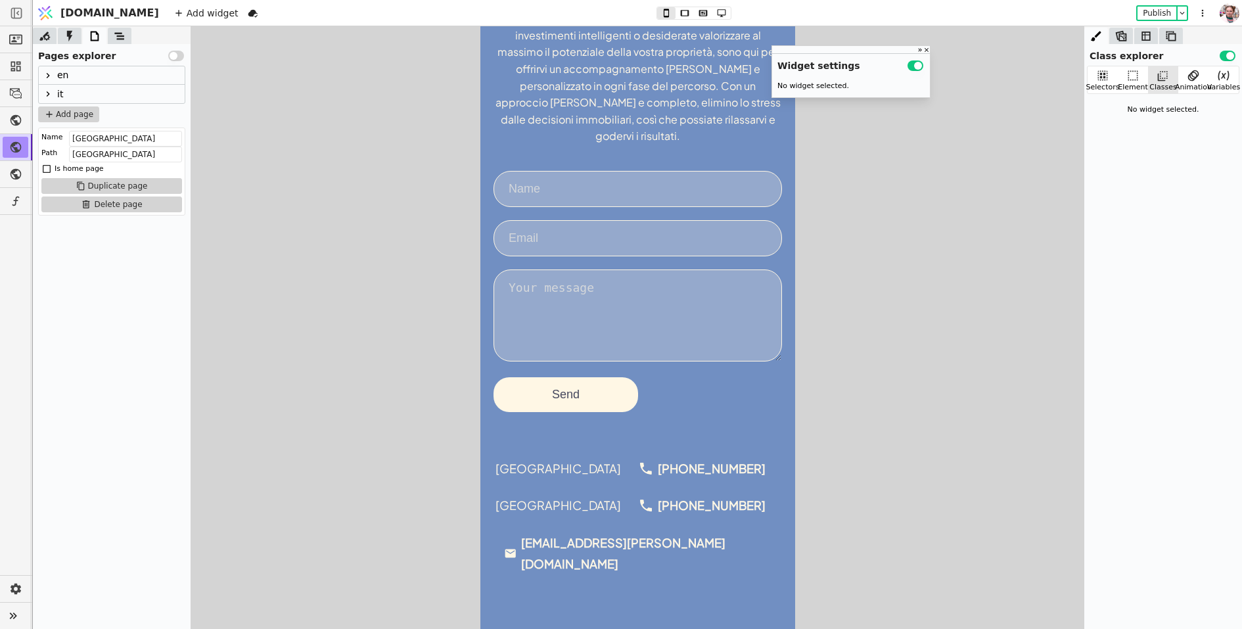
scroll to position [569, 0]
click at [676, 375] on form "Send" at bounding box center [637, 290] width 289 height 241
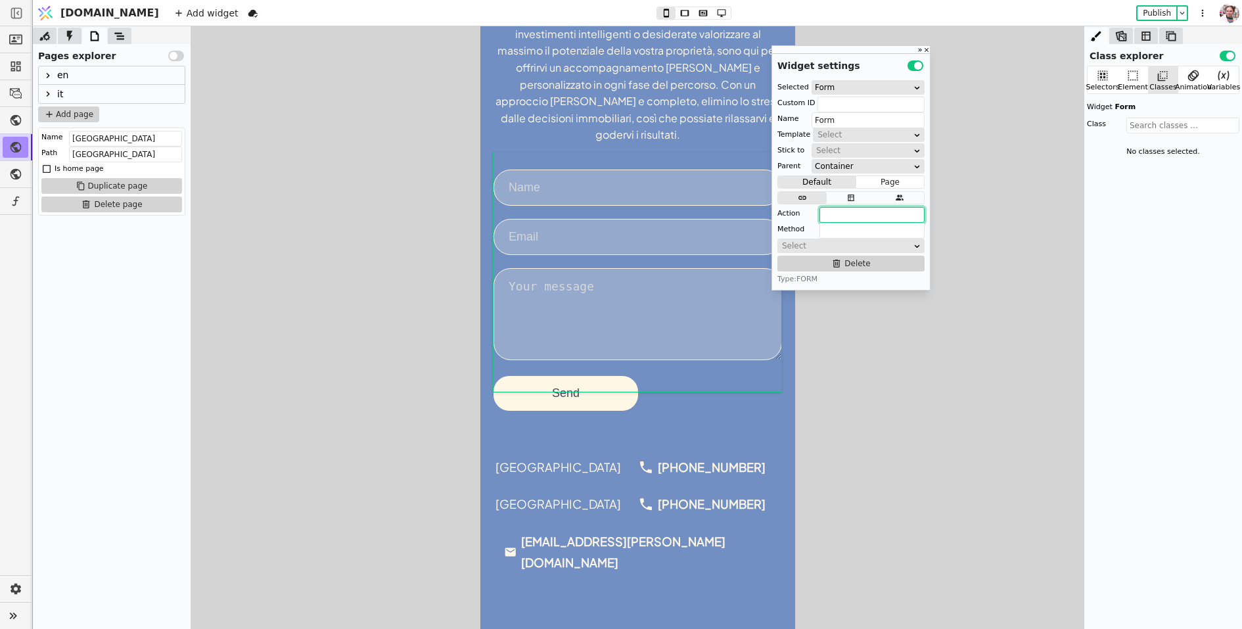
click at [843, 217] on input "text" at bounding box center [872, 215] width 105 height 16
paste input "https://svit.one/api/projects/275/leads?pipeline=default&next=/dyakuyemo-za-zve…"
click at [891, 214] on input "https://svit.one/api/projects/275/leads?pipeline=default&next=/" at bounding box center [872, 215] width 105 height 16
type input "https://svit.one/api/projects/281/leads?pipeline=default&next=/"
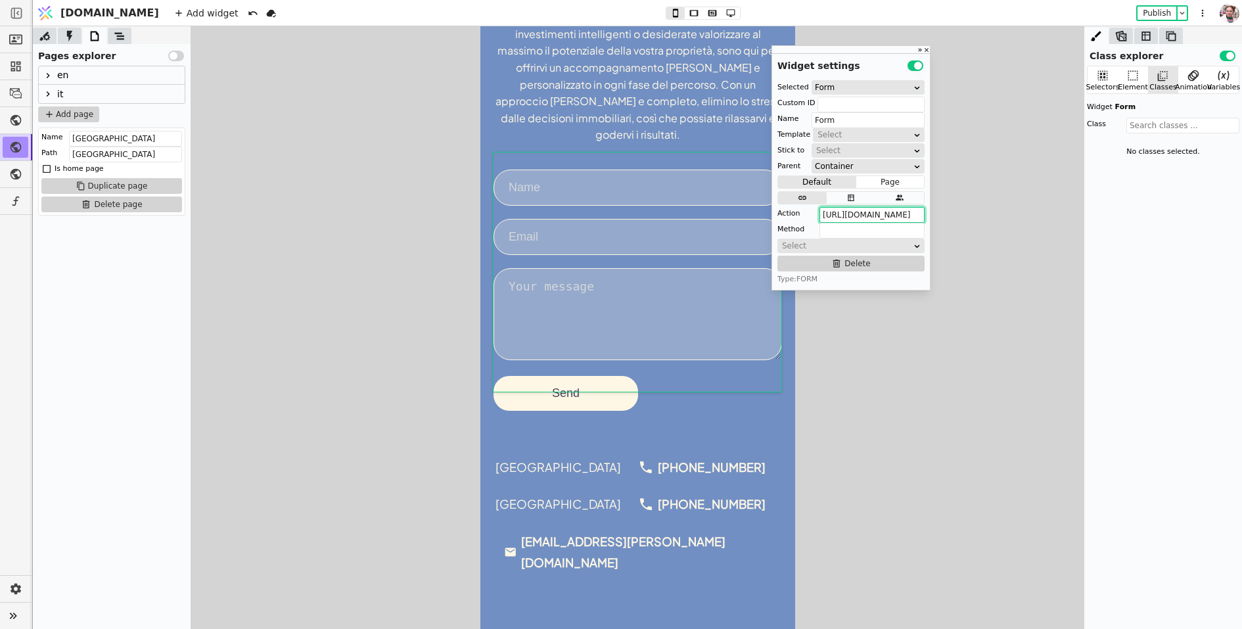
scroll to position [0, 147]
click at [51, 72] on icon at bounding box center [48, 75] width 11 height 11
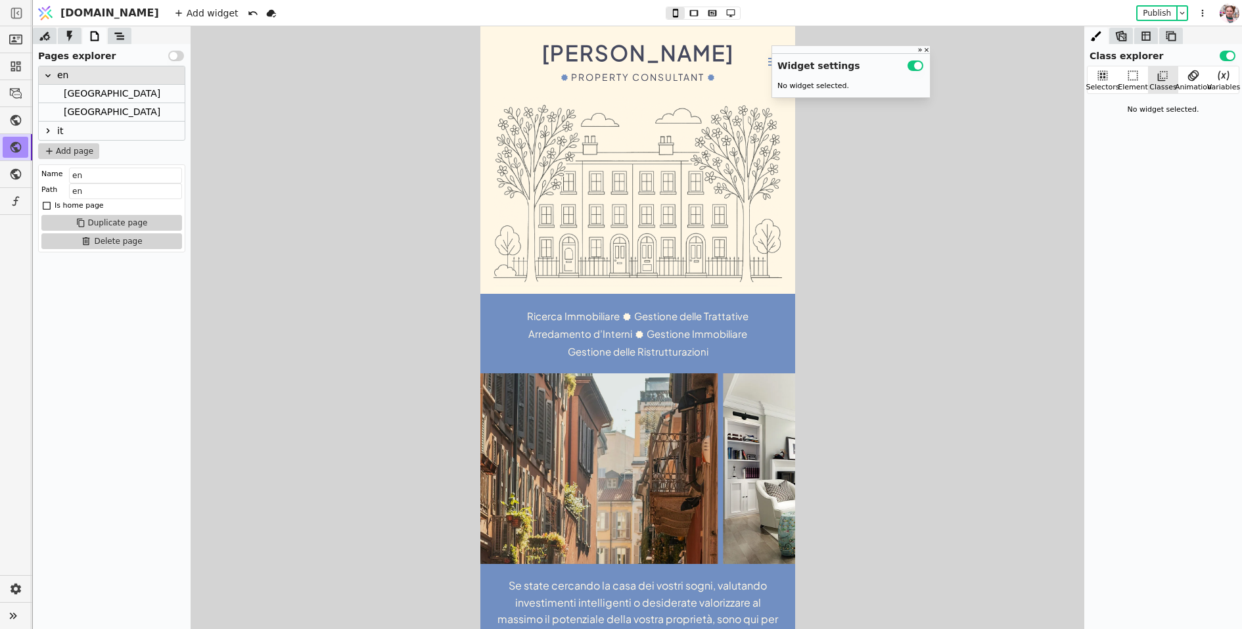
scroll to position [0, 0]
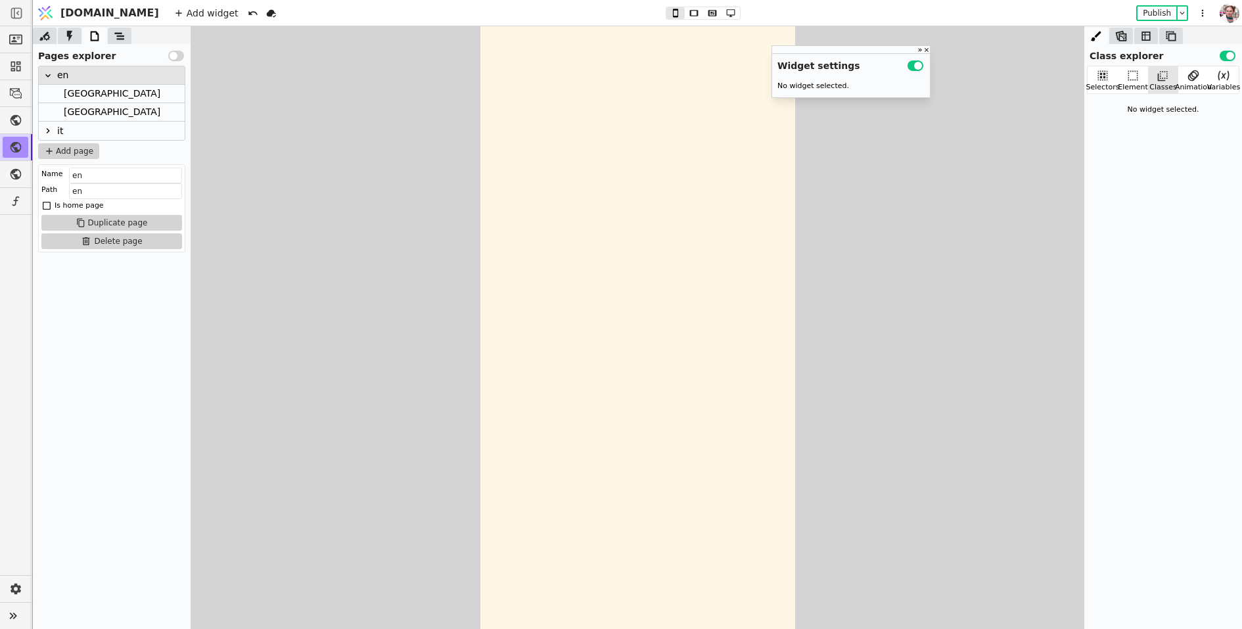
click at [75, 94] on div "[GEOGRAPHIC_DATA]" at bounding box center [112, 94] width 97 height 18
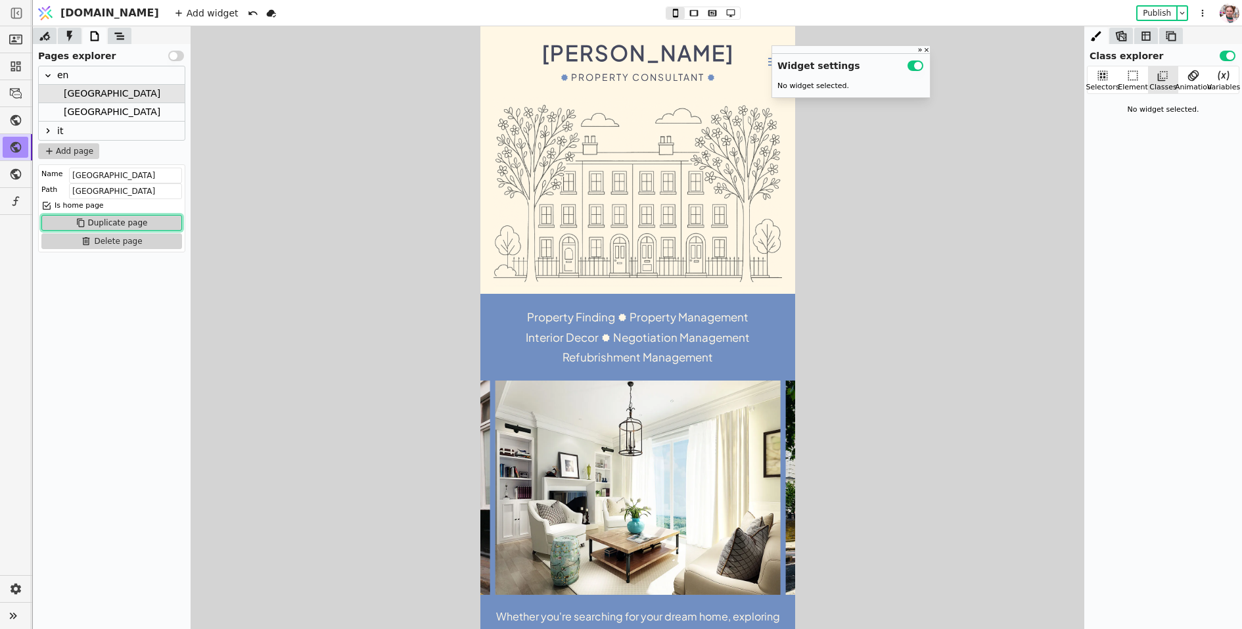
click at [158, 223] on button "Duplicate page" at bounding box center [111, 223] width 141 height 16
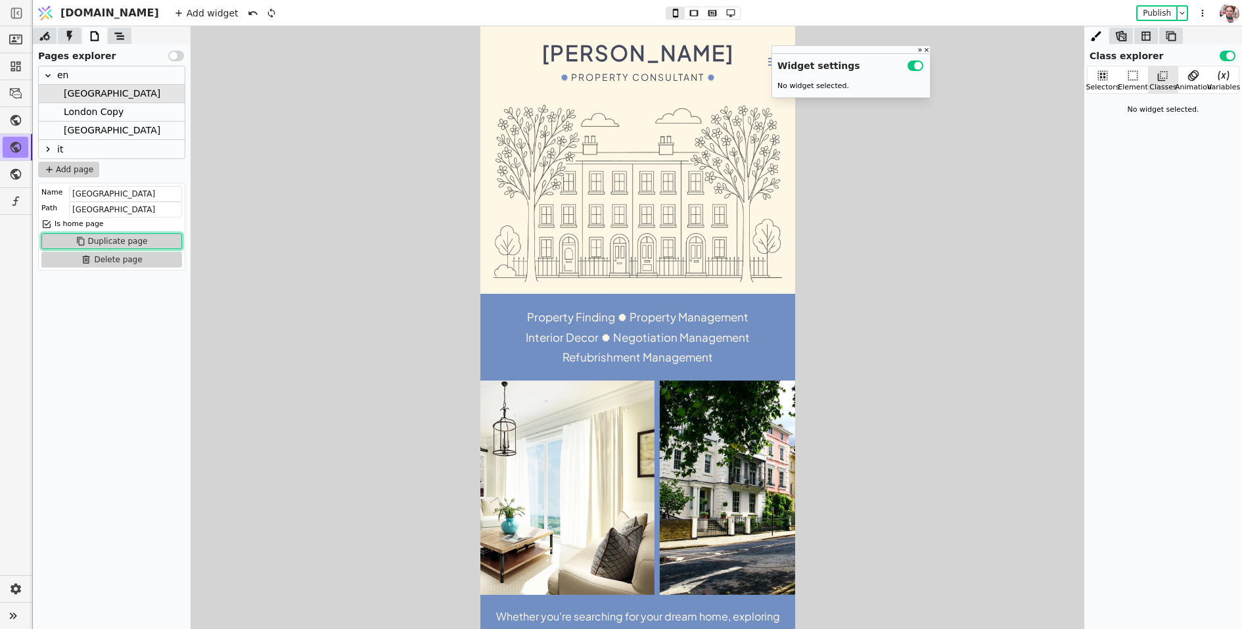
click at [128, 112] on div "London Copy" at bounding box center [112, 112] width 146 height 18
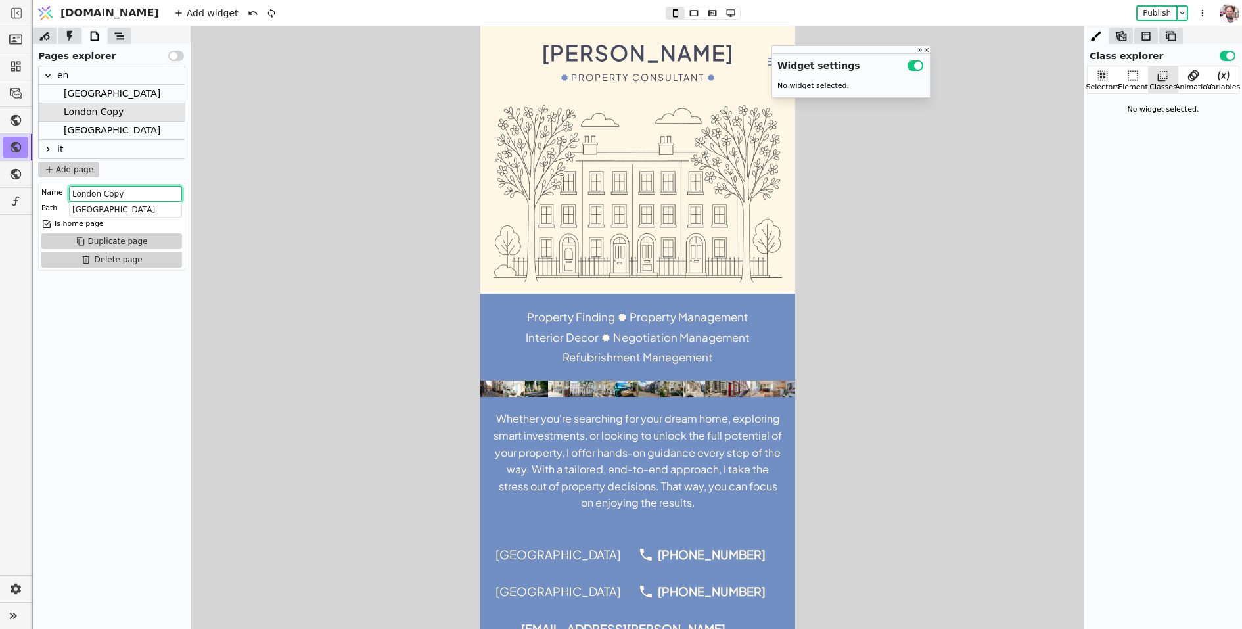
click at [106, 193] on input "London Copy" at bounding box center [125, 194] width 113 height 16
type input "Thank you"
click at [82, 208] on input "london" at bounding box center [125, 210] width 113 height 16
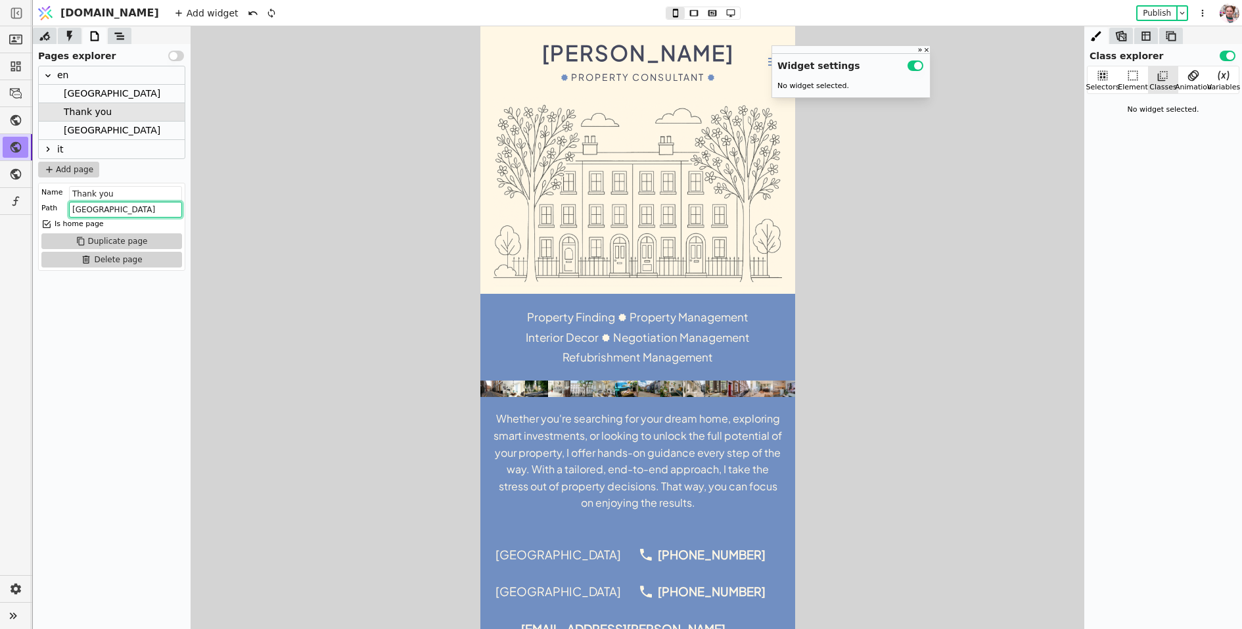
click at [82, 208] on input "london" at bounding box center [125, 210] width 113 height 16
type input "thank-you"
click at [116, 41] on icon at bounding box center [119, 36] width 13 height 13
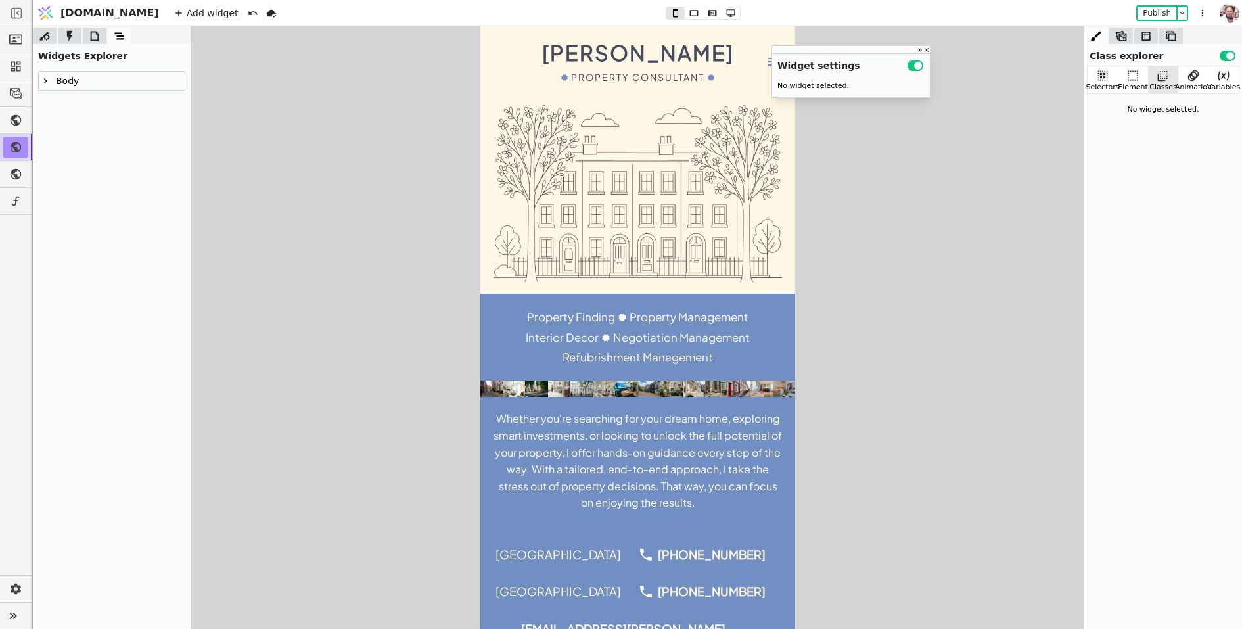
click at [48, 80] on icon at bounding box center [45, 81] width 11 height 11
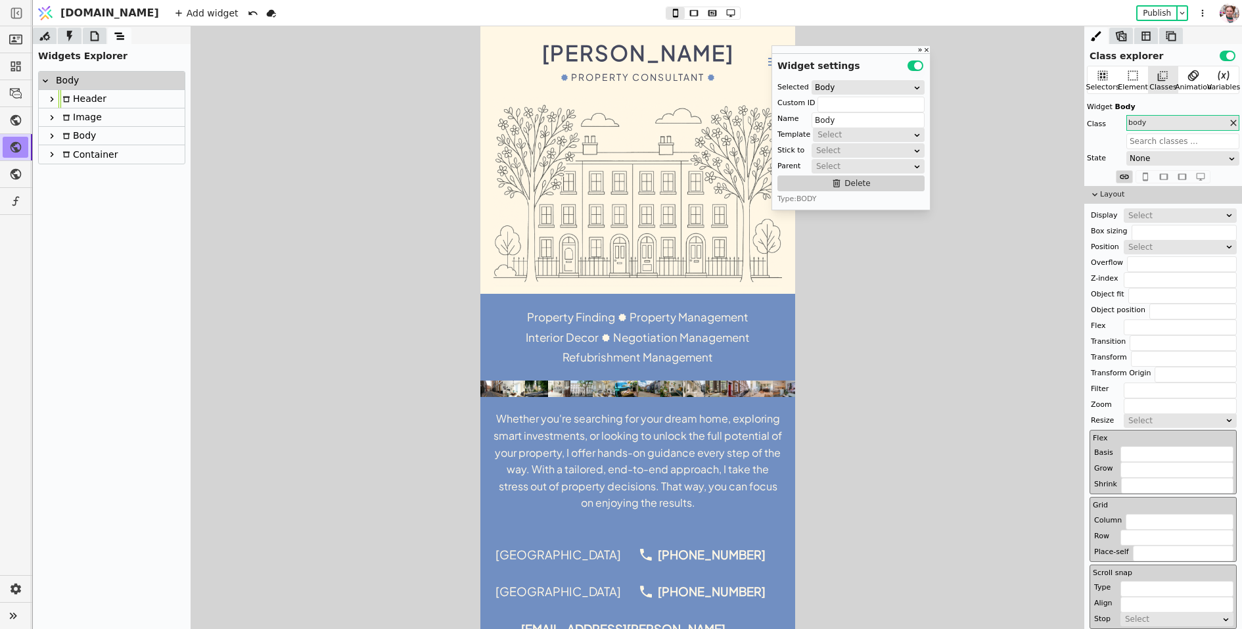
click at [82, 152] on div "Container" at bounding box center [88, 154] width 59 height 18
type input "Container"
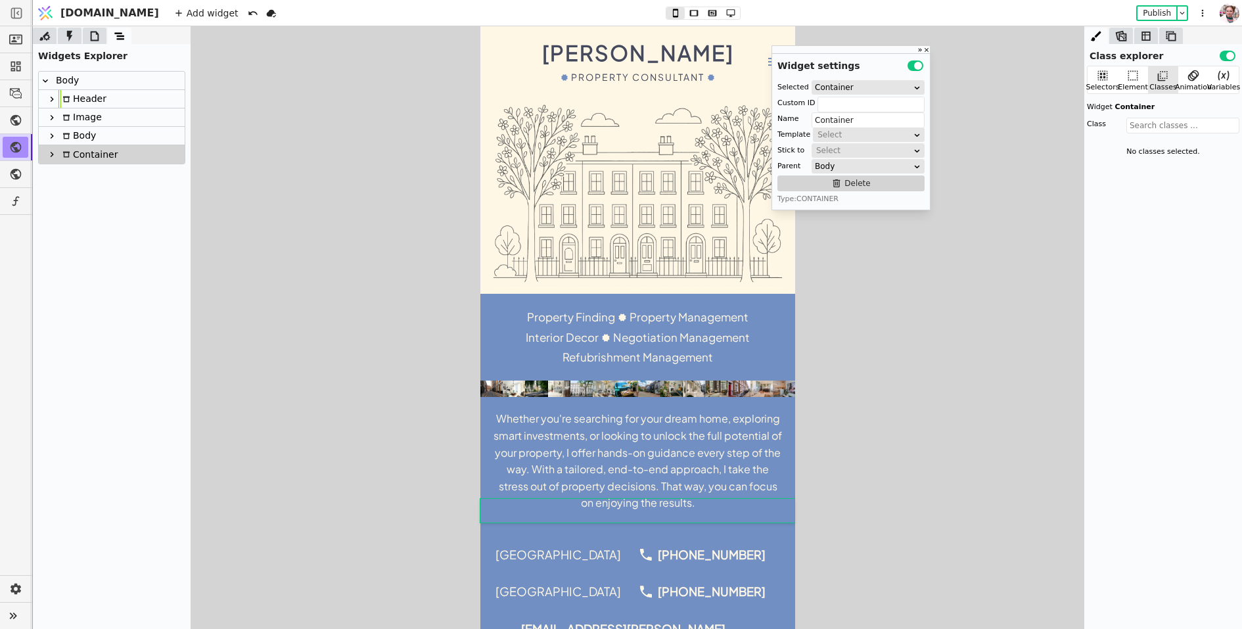
scroll to position [106, 0]
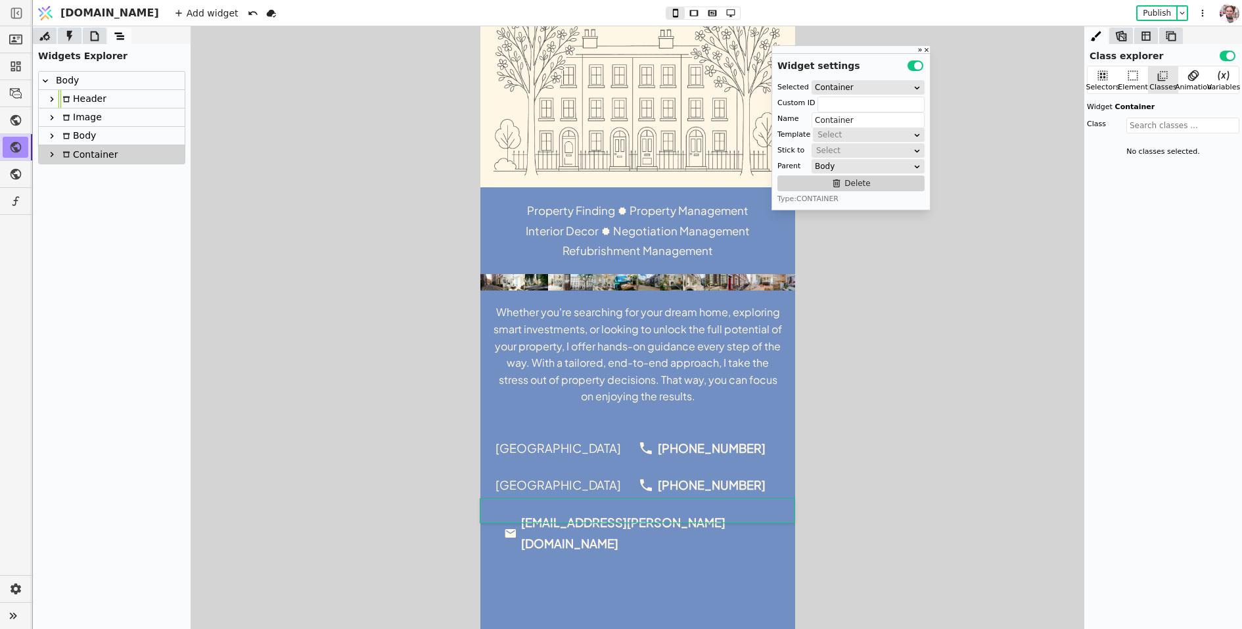
click at [70, 158] on div "Container" at bounding box center [88, 154] width 59 height 18
click at [791, 179] on button "Delete" at bounding box center [851, 184] width 147 height 16
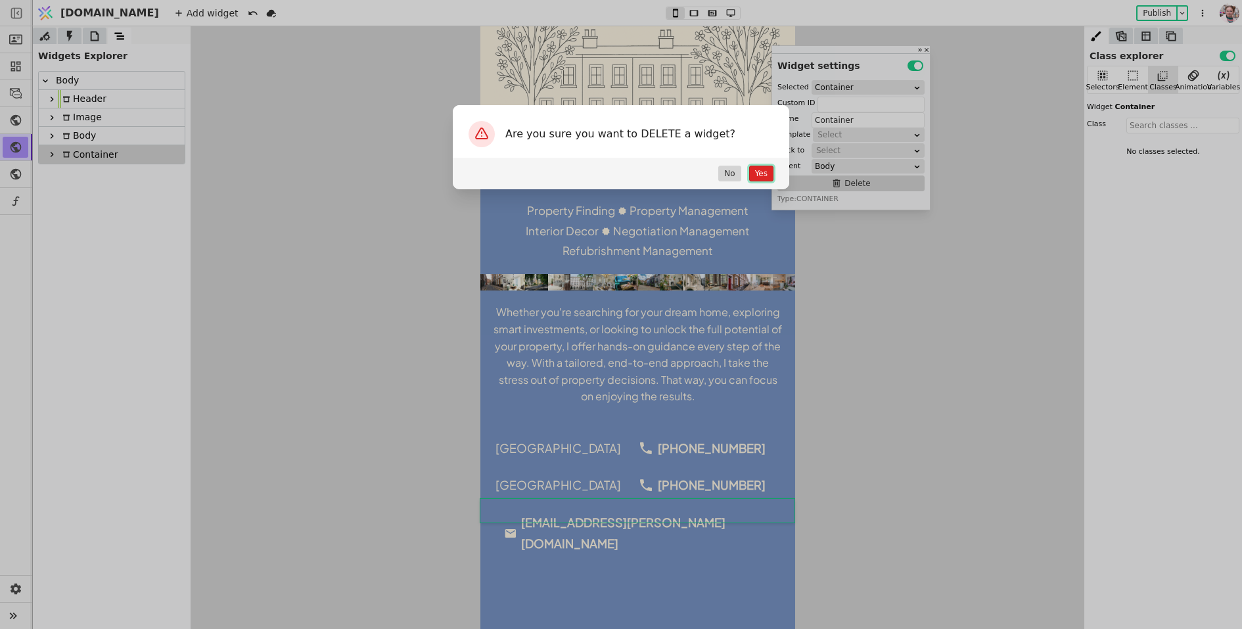
click at [759, 170] on button "Yes" at bounding box center [761, 174] width 24 height 16
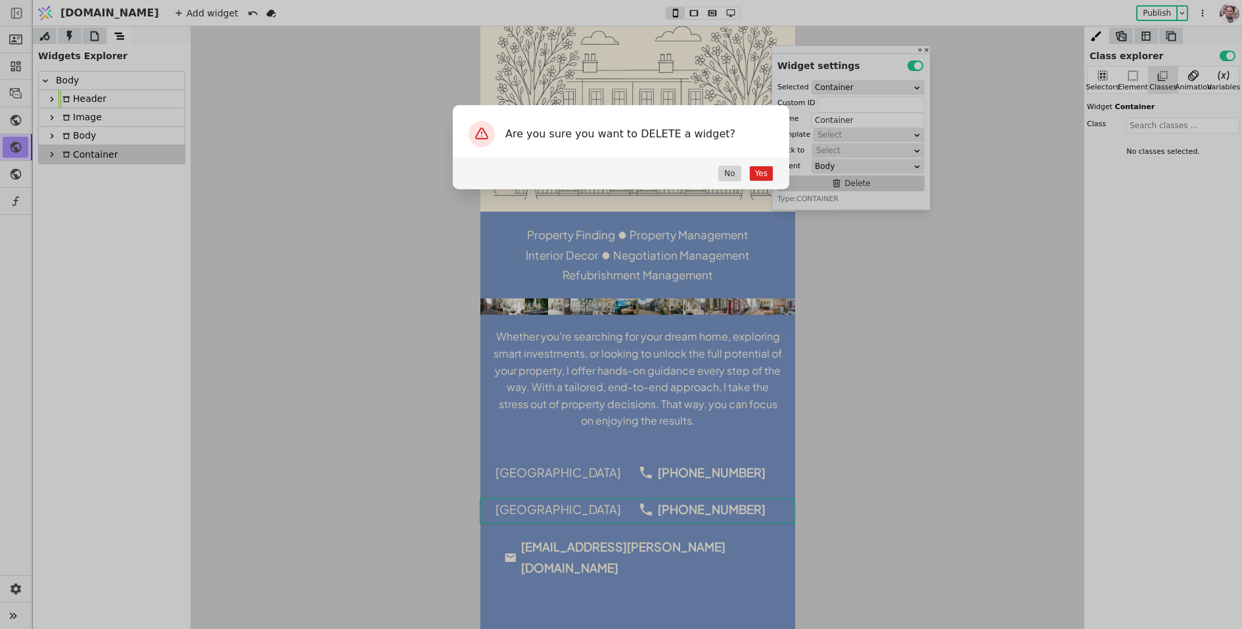
scroll to position [82, 0]
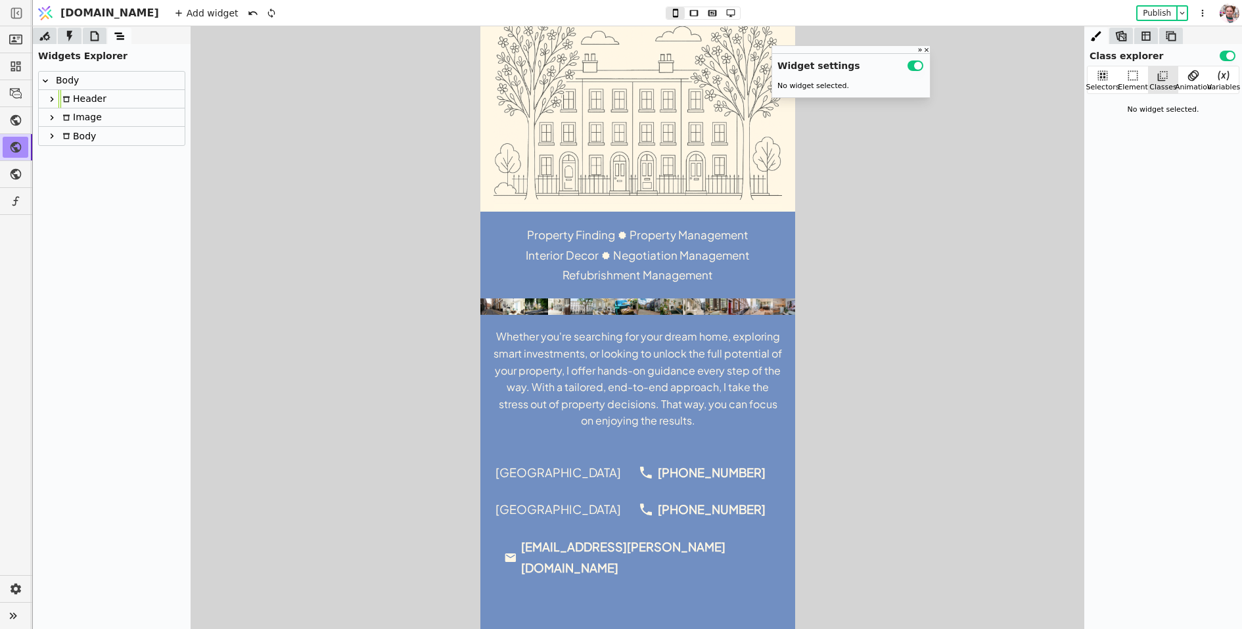
click at [87, 134] on div "Body" at bounding box center [77, 136] width 37 height 18
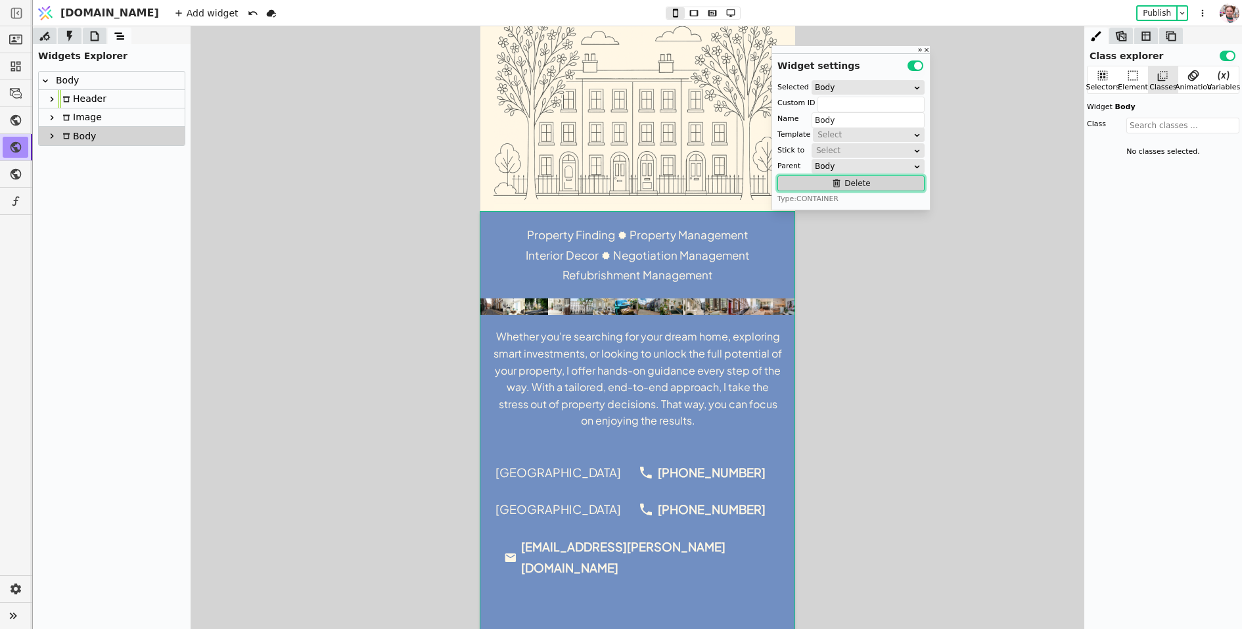
click at [817, 185] on button "Delete" at bounding box center [851, 184] width 147 height 16
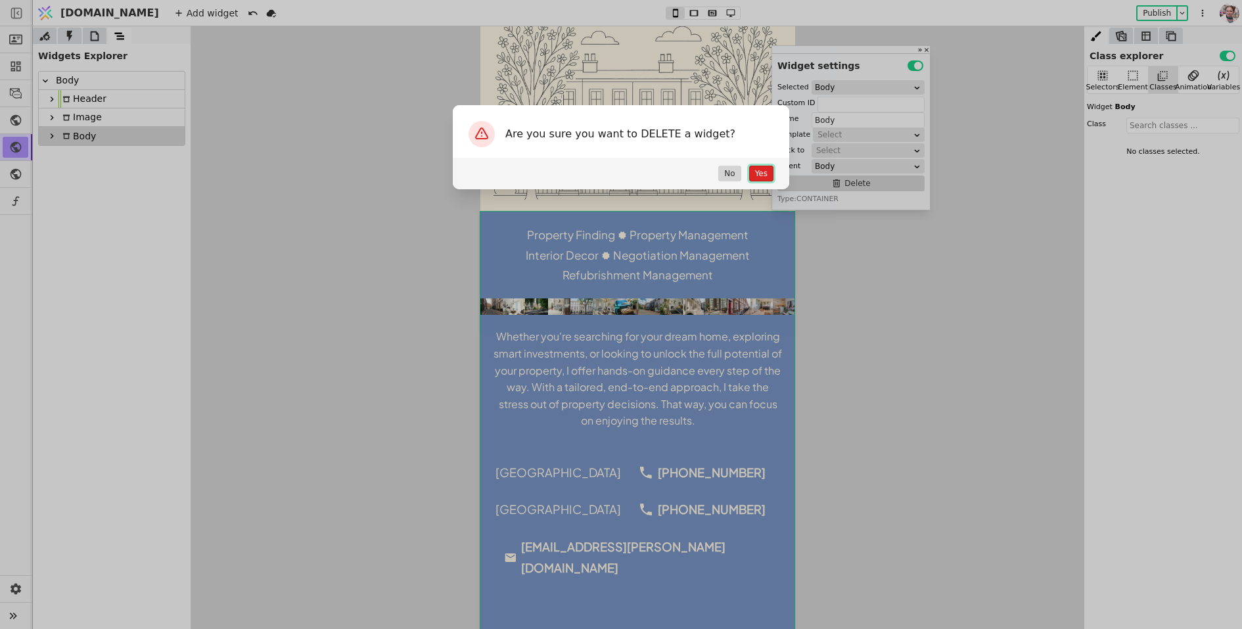
click at [759, 175] on button "Yes" at bounding box center [761, 174] width 24 height 16
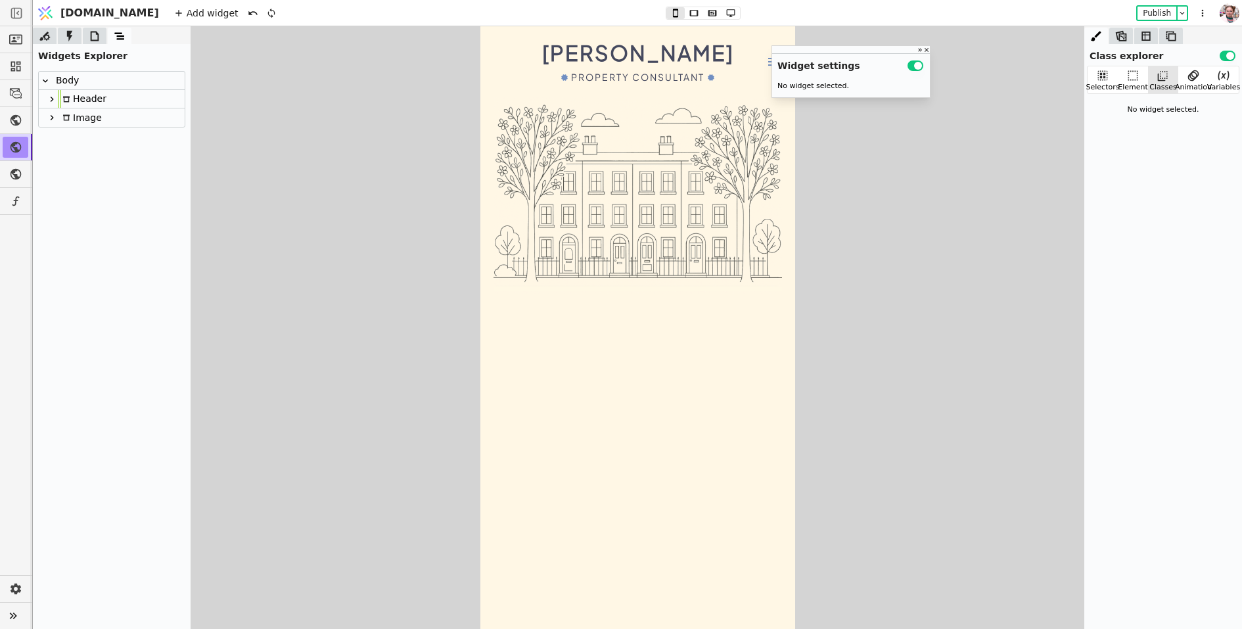
scroll to position [0, 0]
click at [97, 112] on div "Image" at bounding box center [80, 117] width 43 height 18
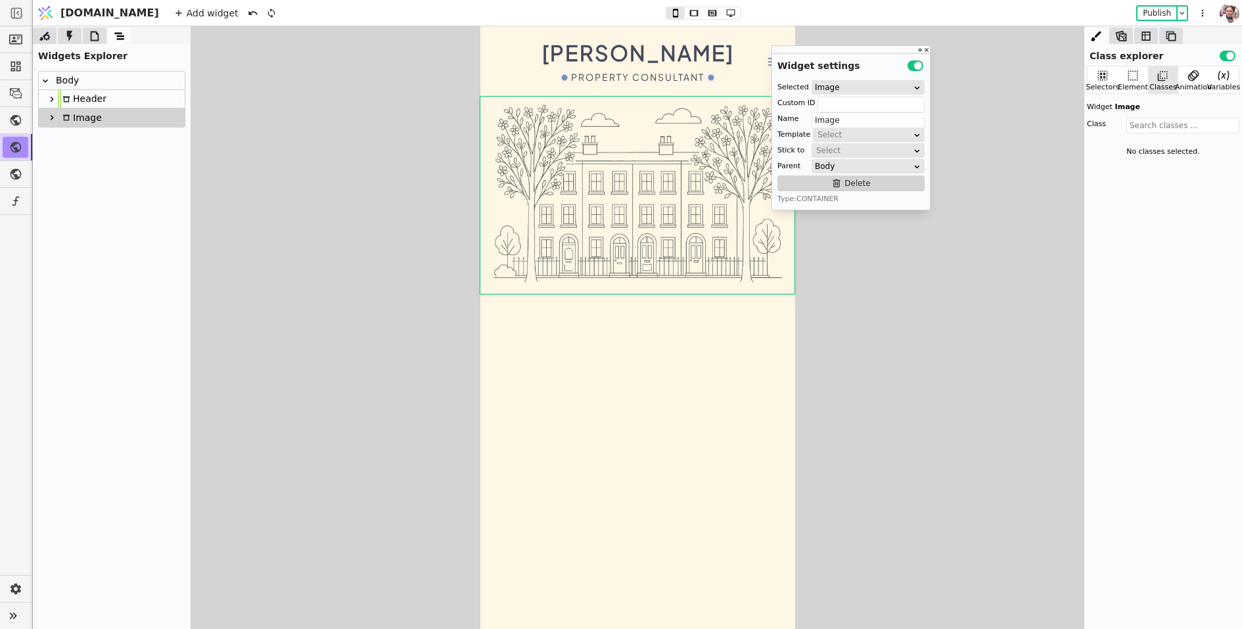
click at [96, 101] on div "Header" at bounding box center [83, 99] width 48 height 18
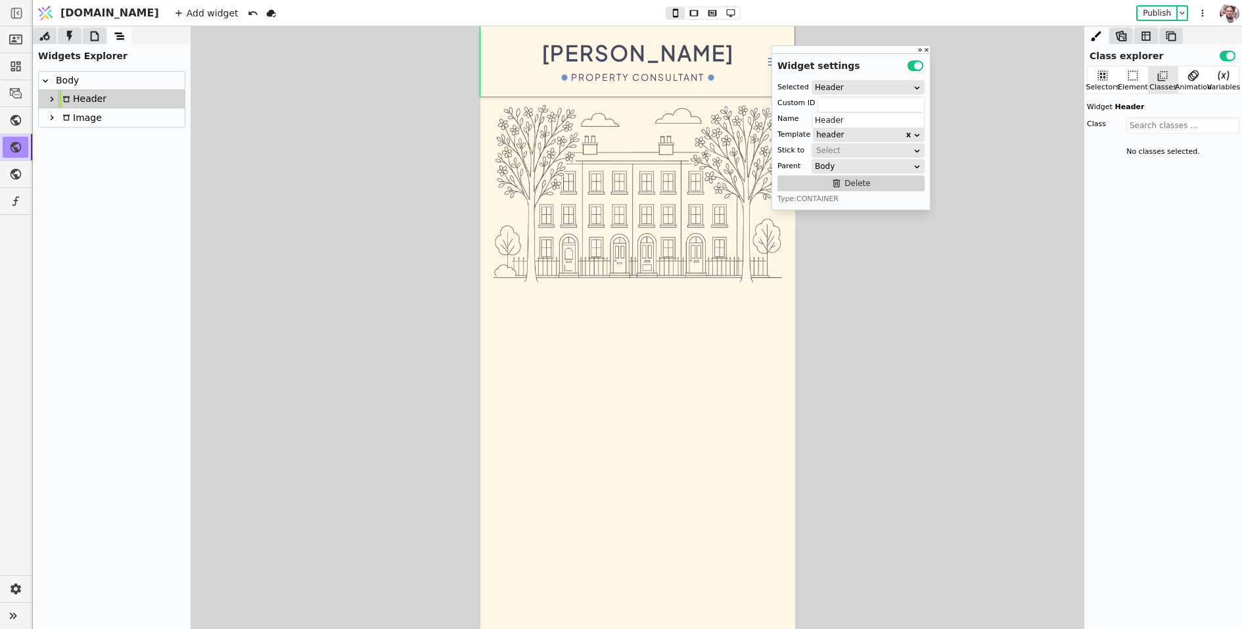
click at [89, 117] on div "Image" at bounding box center [80, 117] width 43 height 18
type input "Image"
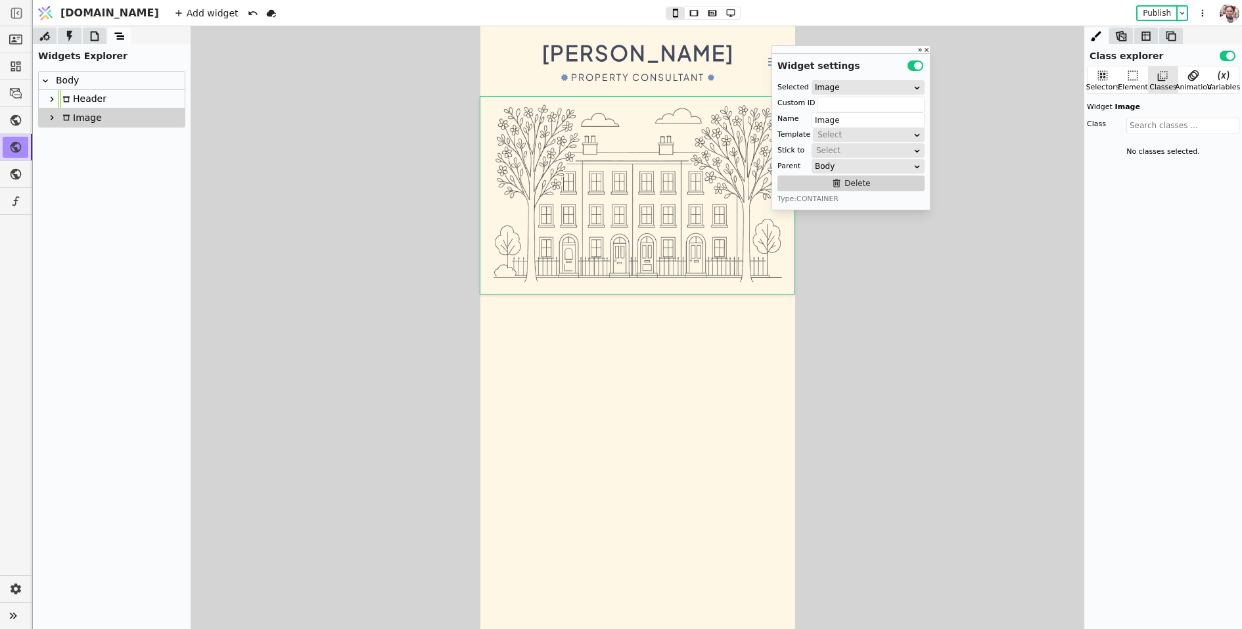
click at [47, 118] on icon at bounding box center [52, 117] width 11 height 11
click at [83, 138] on div "Image" at bounding box center [86, 136] width 43 height 18
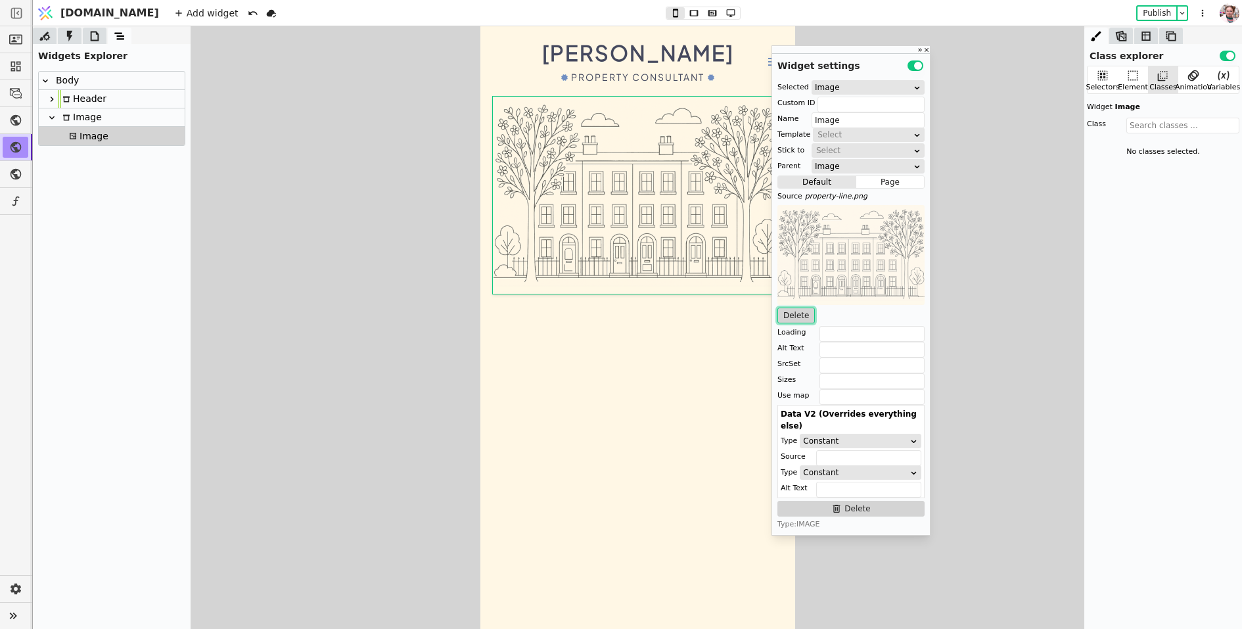
click at [795, 314] on button "Delete" at bounding box center [796, 316] width 37 height 16
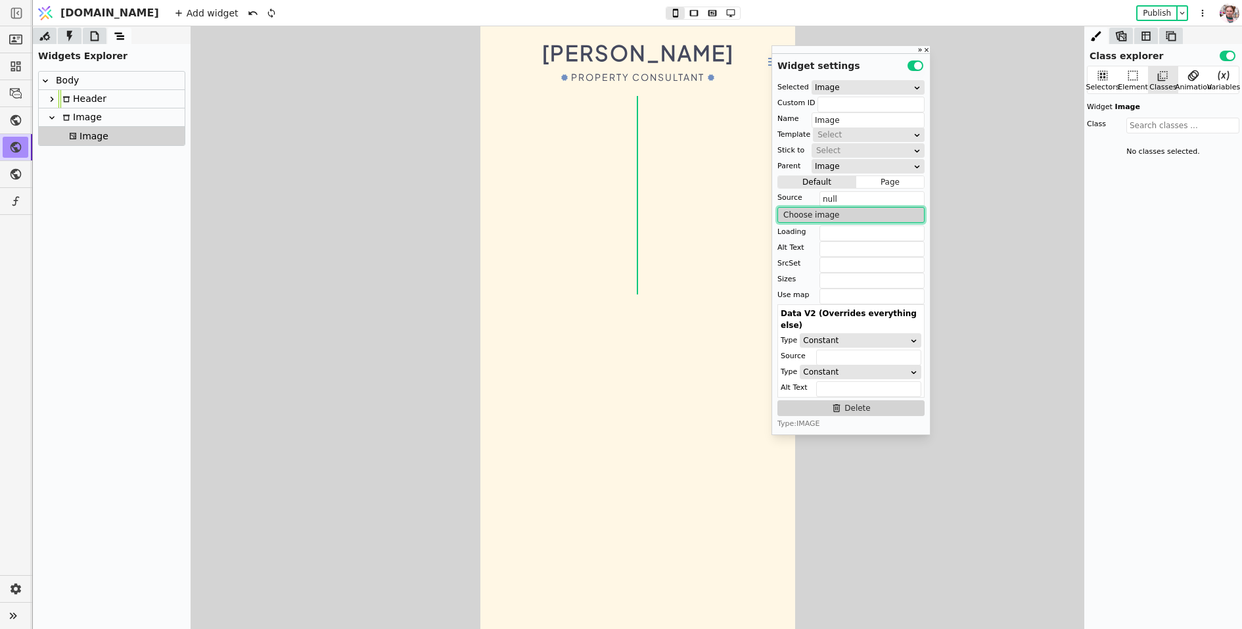
click at [824, 216] on button "Choose image" at bounding box center [851, 215] width 147 height 16
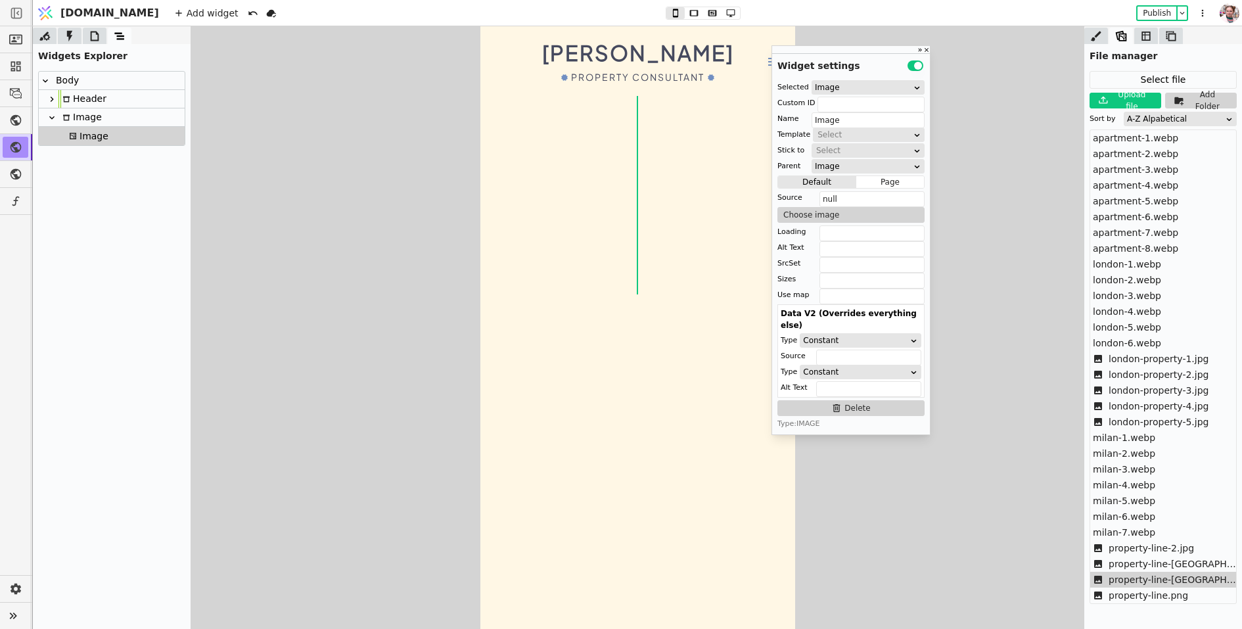
click at [1164, 582] on span "property-line-milan.png" at bounding box center [1173, 580] width 128 height 14
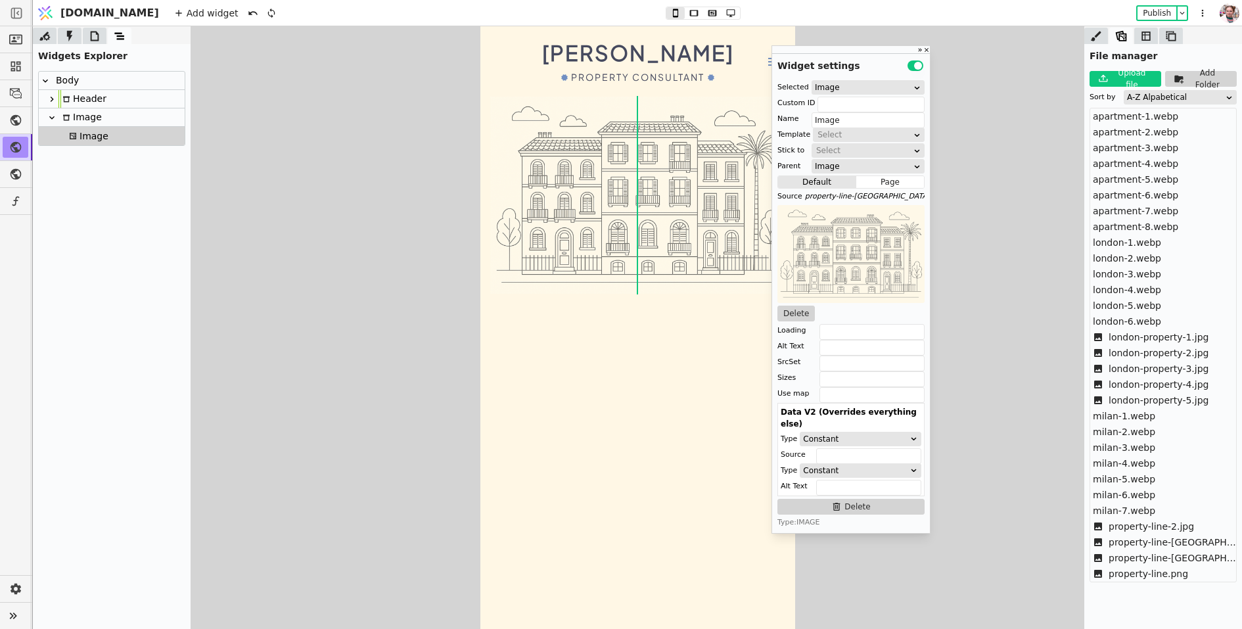
click at [575, 356] on body "Stefano Valenza Property Consultant London Italy IT EN" at bounding box center [637, 327] width 315 height 603
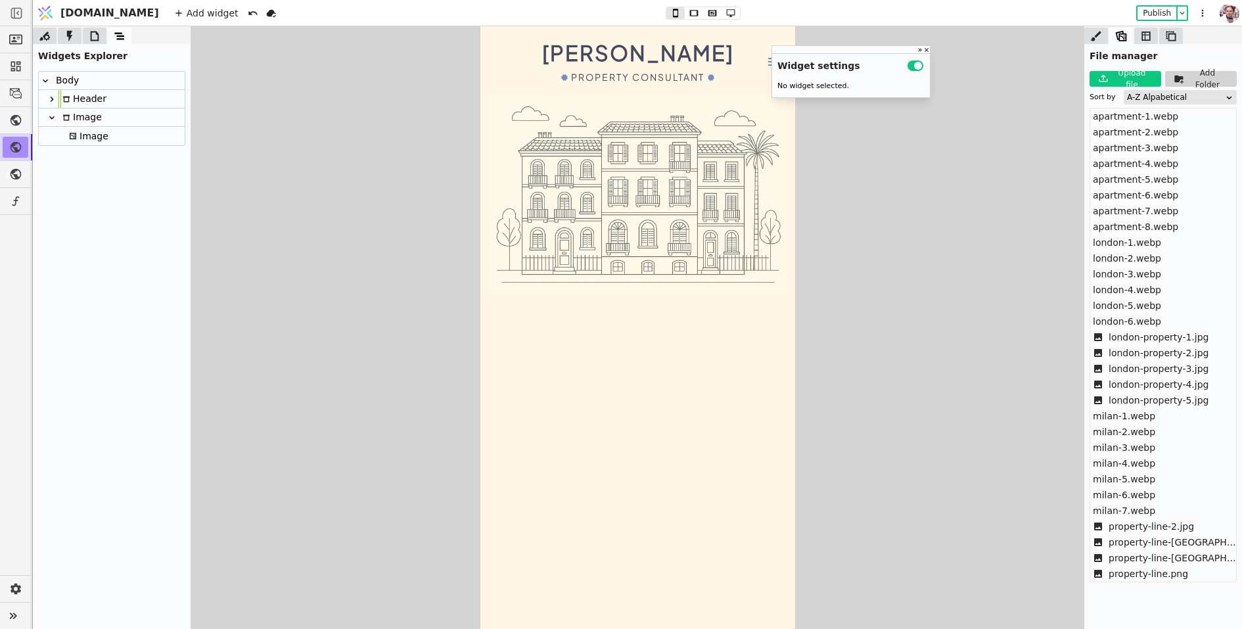
click at [625, 65] on div "[PERSON_NAME]" at bounding box center [638, 52] width 192 height 26
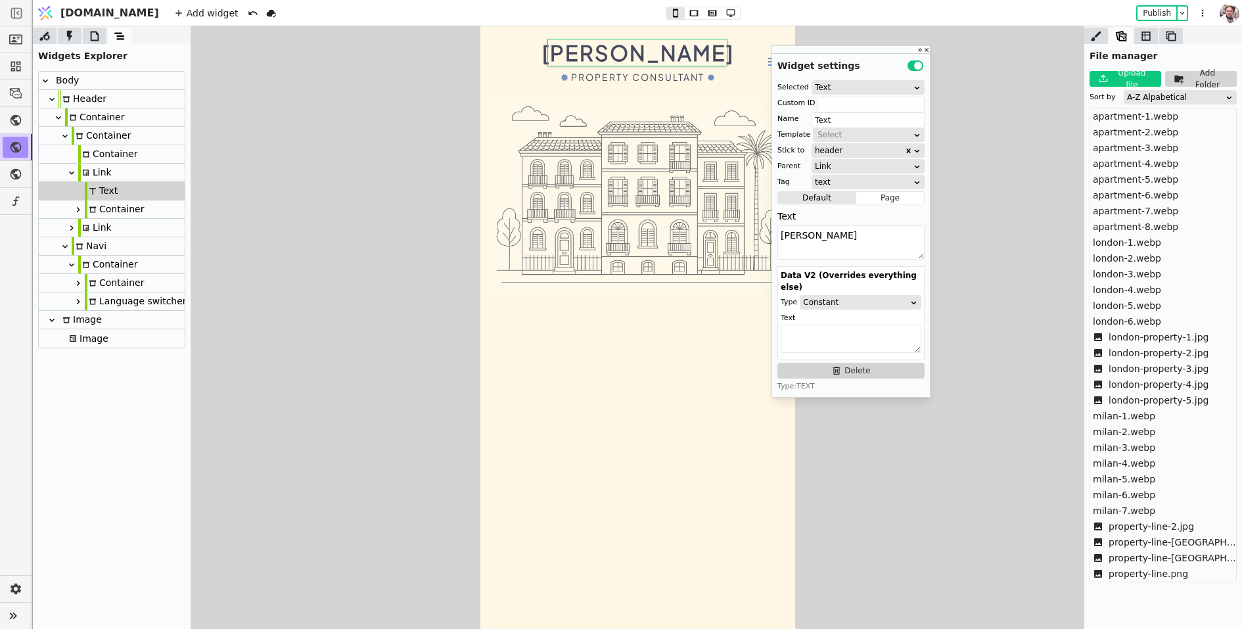
click at [87, 28] on div at bounding box center [95, 36] width 24 height 16
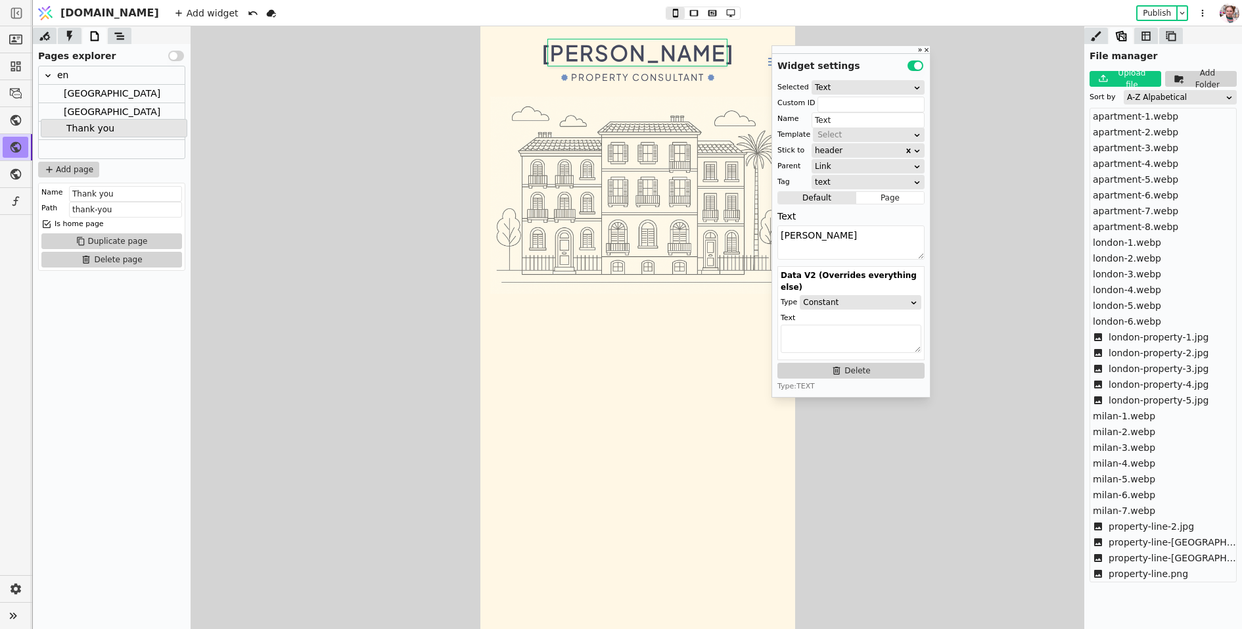
drag, startPoint x: 71, startPoint y: 111, endPoint x: 73, endPoint y: 130, distance: 19.2
click at [73, 130] on div "en London Thank you Milan it" at bounding box center [112, 112] width 146 height 92
click at [75, 91] on div "[GEOGRAPHIC_DATA]" at bounding box center [112, 94] width 97 height 18
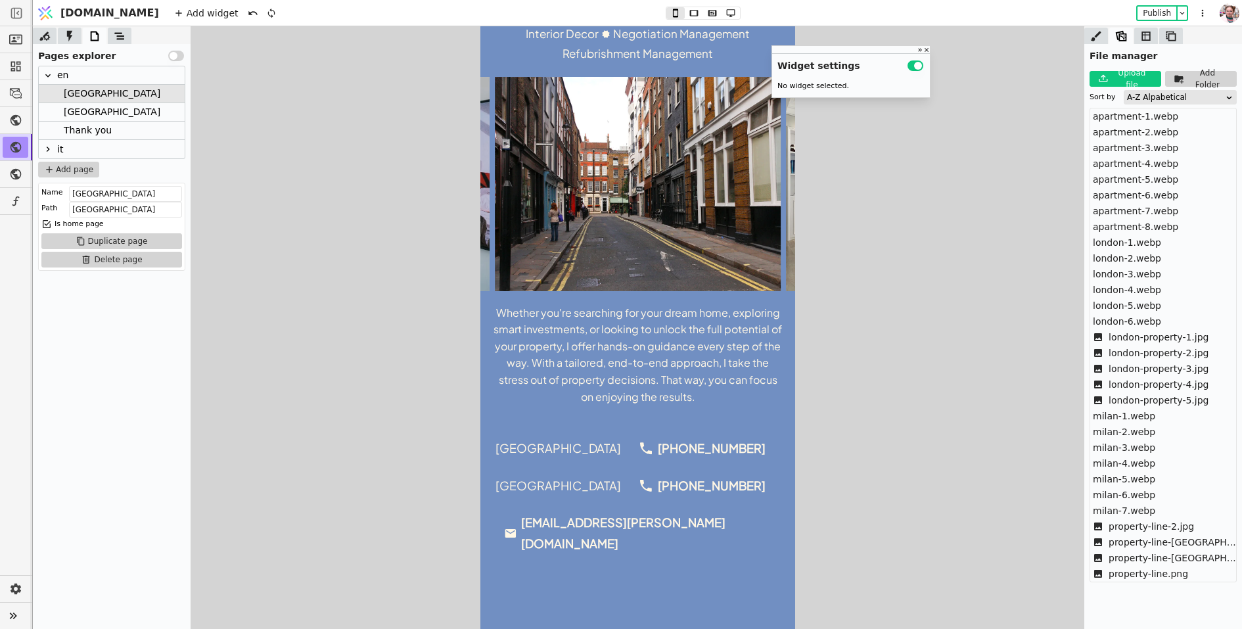
scroll to position [304, 0]
click at [588, 328] on div "Whether you're searching for your dream home, exploring smart investments, or l…" at bounding box center [637, 354] width 289 height 101
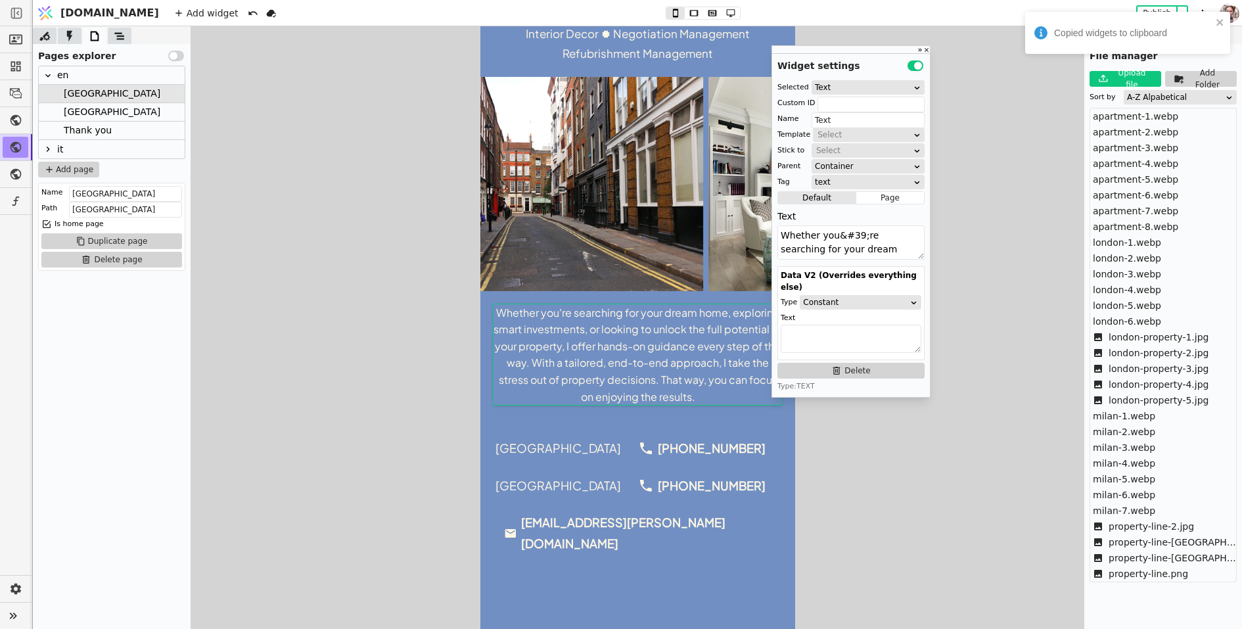
click at [89, 129] on div "Thank you" at bounding box center [88, 131] width 48 height 18
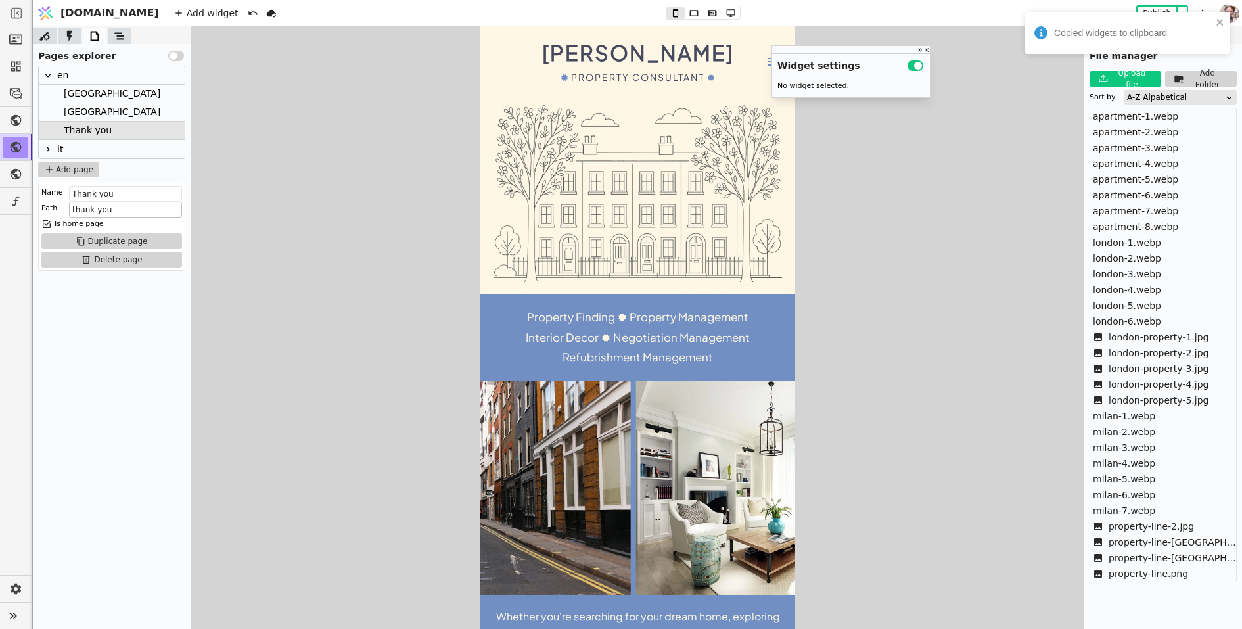
scroll to position [0, 0]
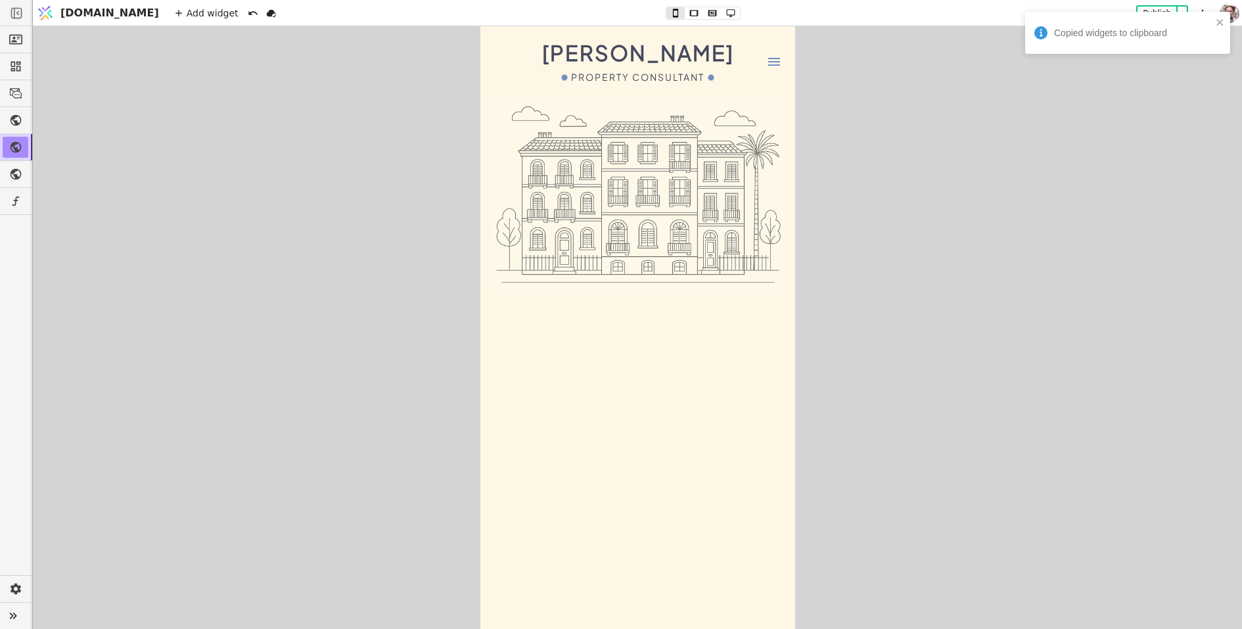
drag, startPoint x: 116, startPoint y: 40, endPoint x: 235, endPoint y: 46, distance: 119.8
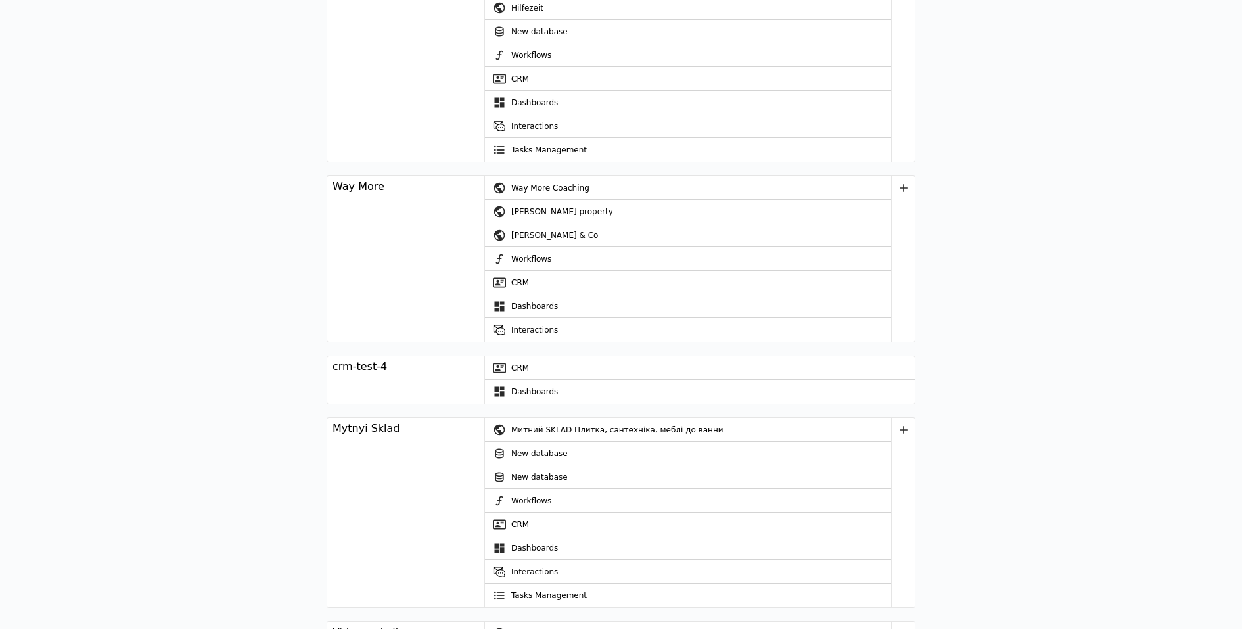
scroll to position [809, 0]
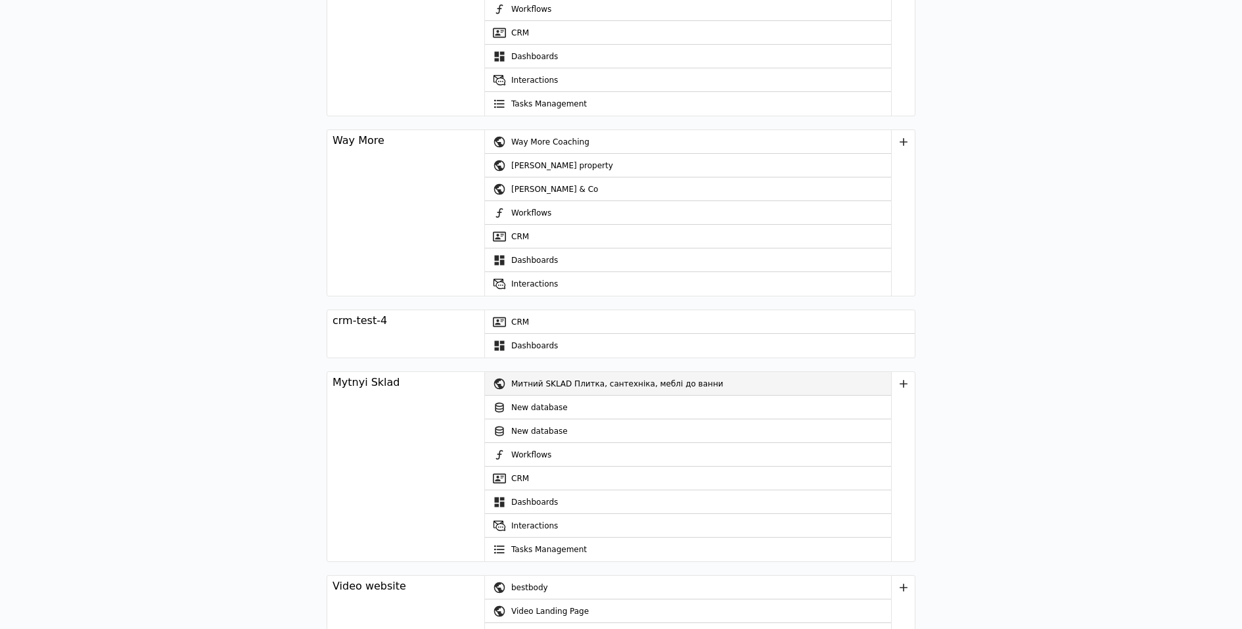
click at [540, 377] on div "Митний SKLAD Плитка, сантехніка, меблі до ванни" at bounding box center [701, 384] width 380 height 24
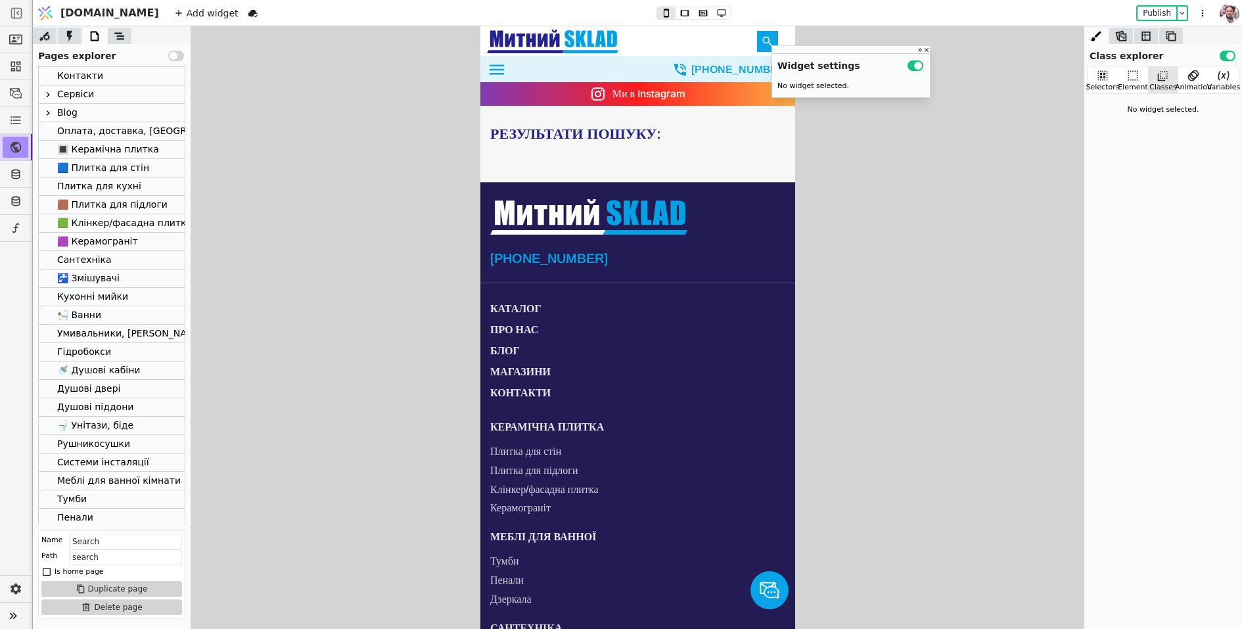
scroll to position [155, 0]
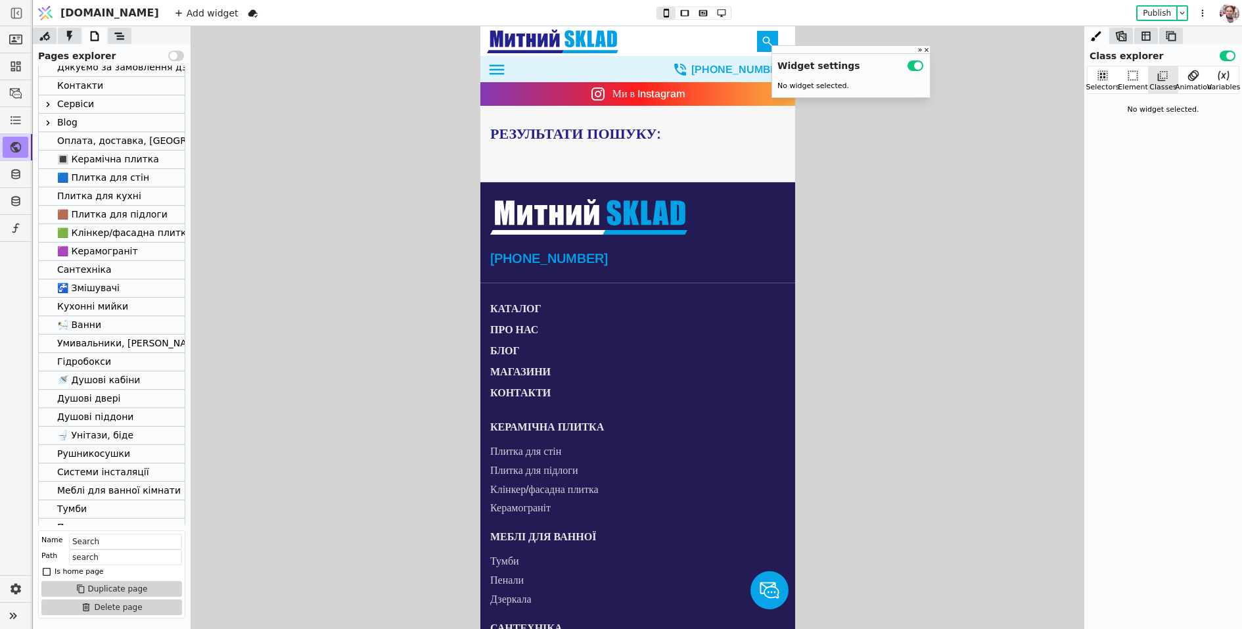
click at [82, 83] on div "Контакти" at bounding box center [80, 86] width 46 height 18
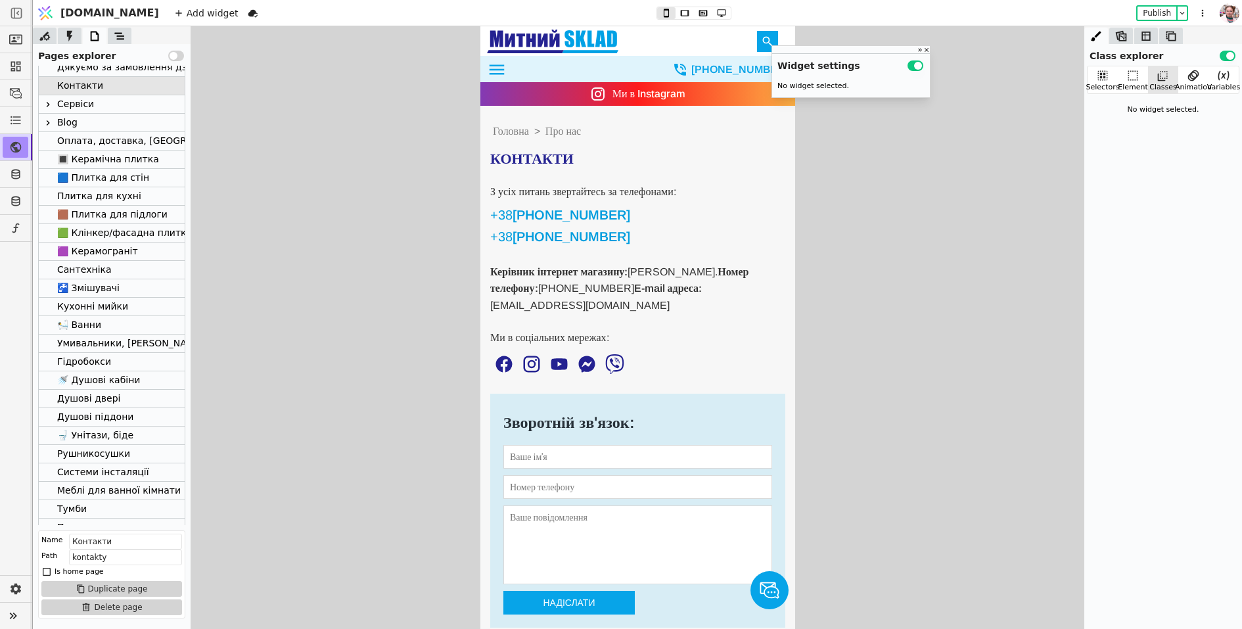
click at [593, 473] on form "Зворотній зв'язок: Надіслати" at bounding box center [637, 511] width 295 height 234
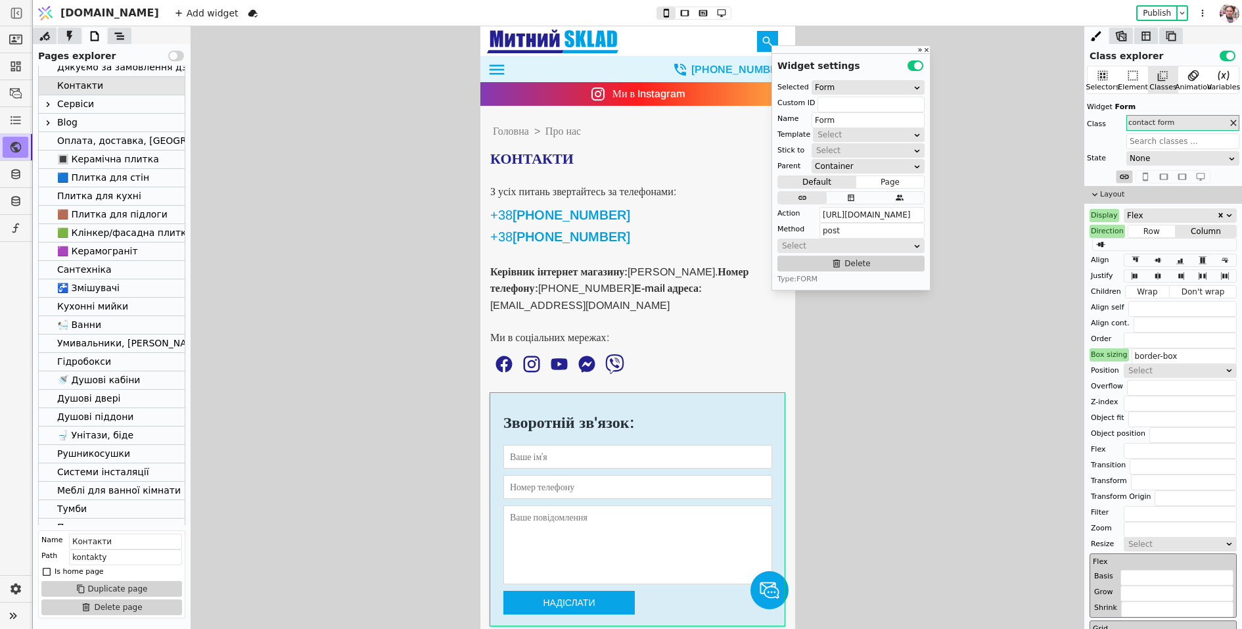
click at [632, 502] on form "Зворотній зв'язок: Надіслати" at bounding box center [637, 511] width 295 height 234
click at [645, 501] on form "Зворотній зв'язок: Надіслати" at bounding box center [637, 511] width 295 height 234
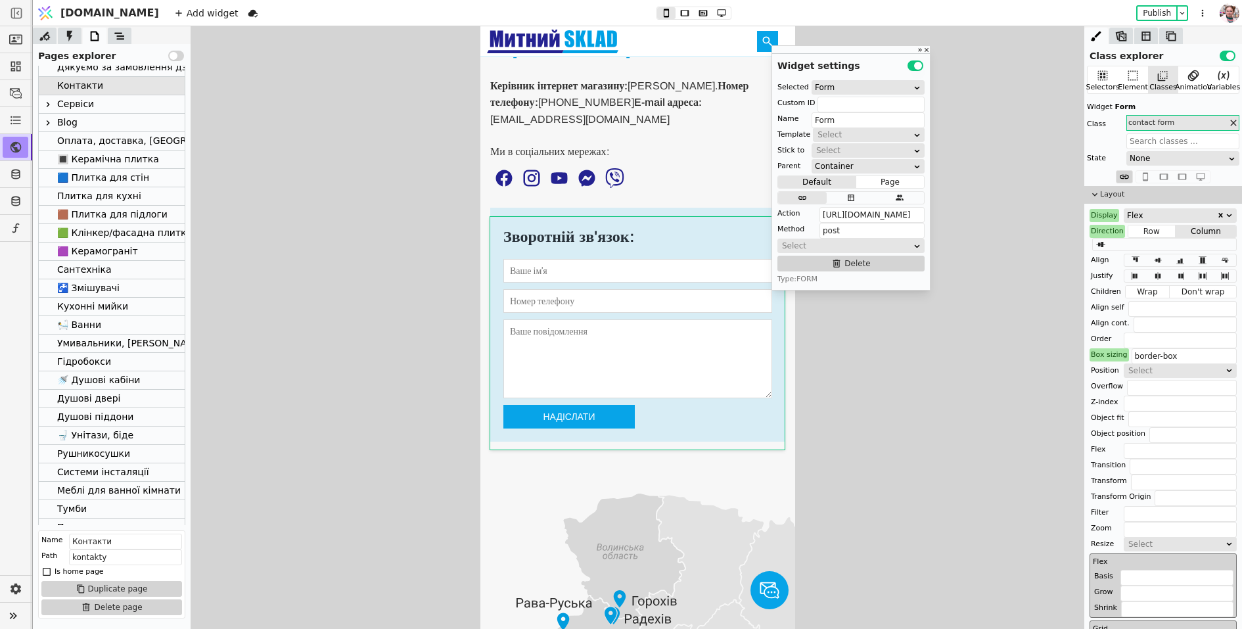
scroll to position [186, 0]
click at [872, 218] on input "[URL][DOMAIN_NAME]" at bounding box center [872, 215] width 105 height 16
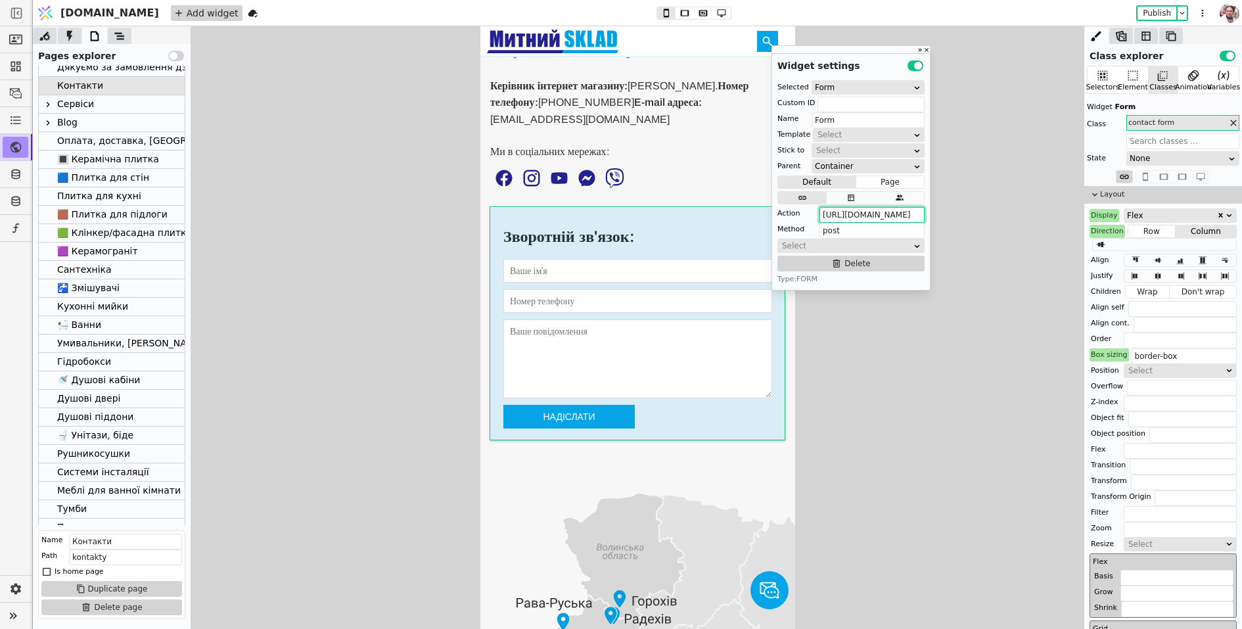
scroll to position [0, 0]
click at [120, 37] on icon at bounding box center [119, 36] width 13 height 13
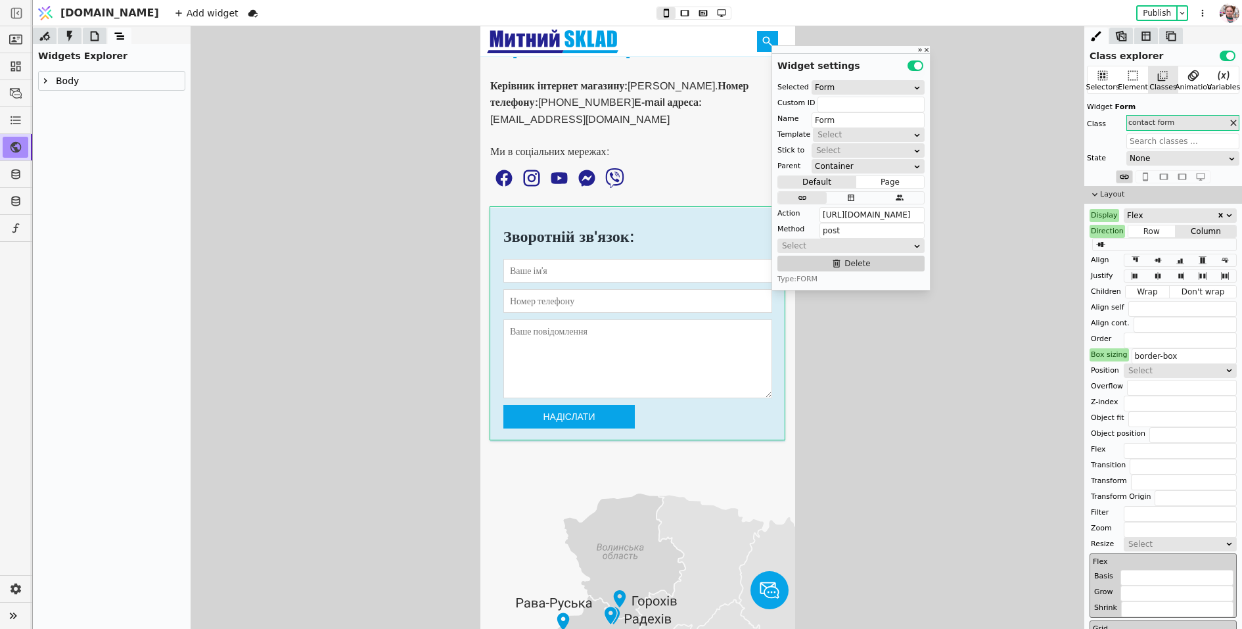
click at [588, 279] on input "text" at bounding box center [637, 271] width 269 height 24
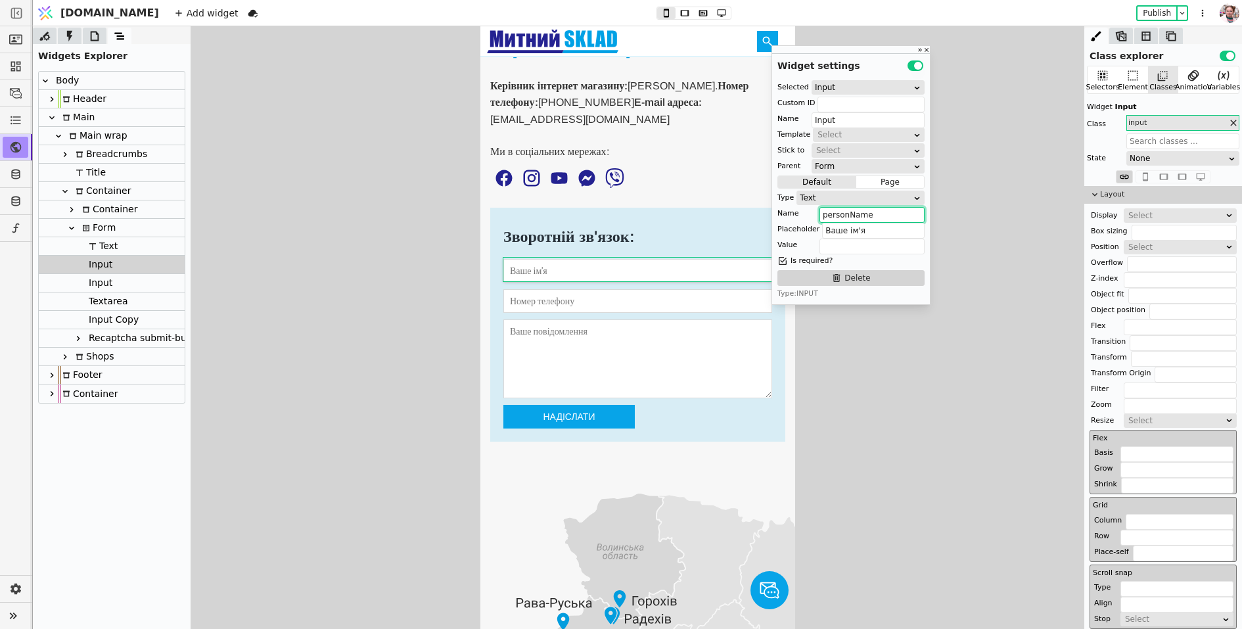
click at [889, 219] on input "personName" at bounding box center [872, 215] width 105 height 16
click at [681, 306] on input "tel" at bounding box center [637, 301] width 269 height 24
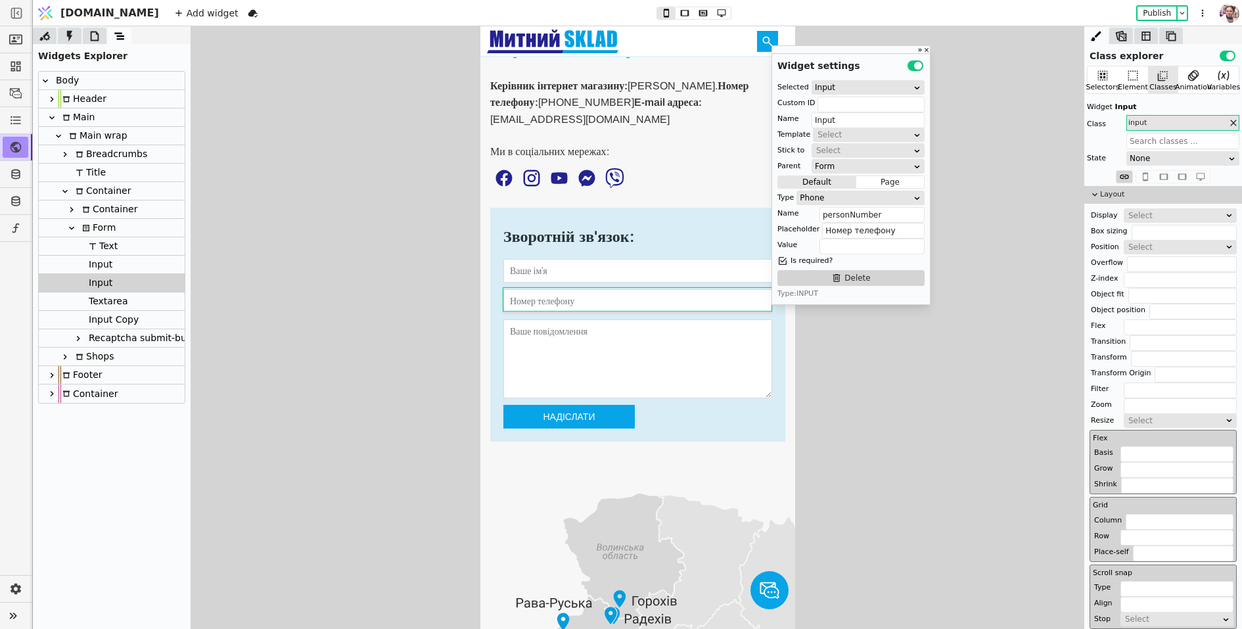
click at [743, 339] on textarea at bounding box center [637, 358] width 269 height 79
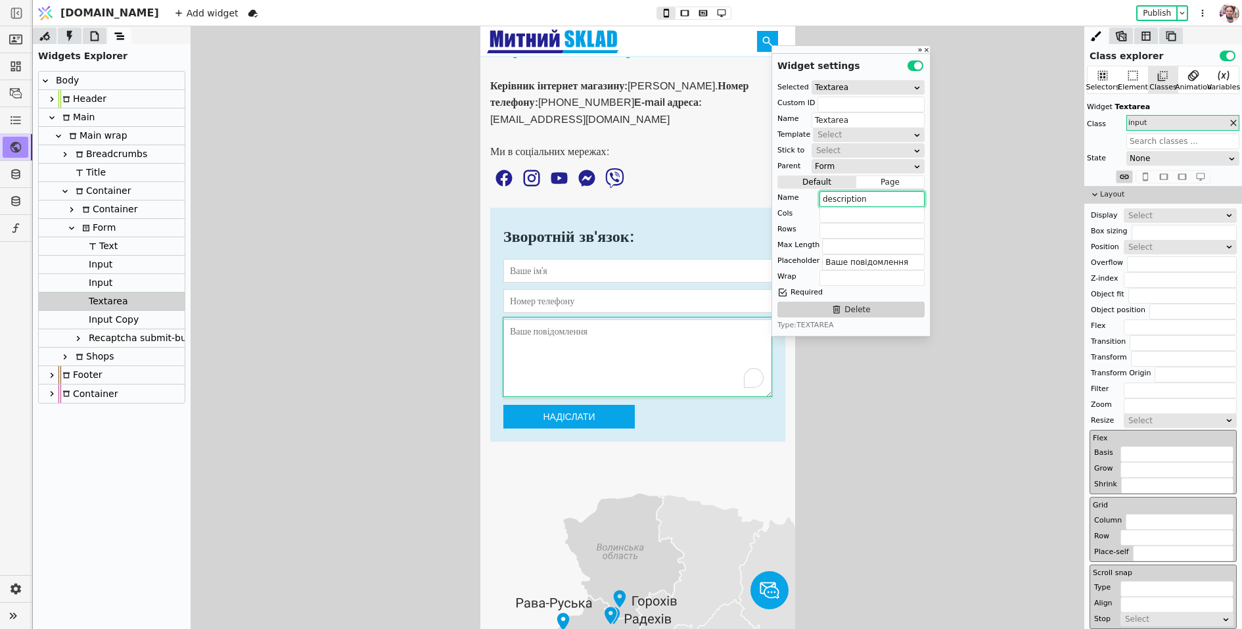
click at [845, 202] on input "description" at bounding box center [872, 199] width 105 height 16
click at [511, 410] on button "Надіслати" at bounding box center [568, 417] width 131 height 24
type input "Recaptcha submit-button"
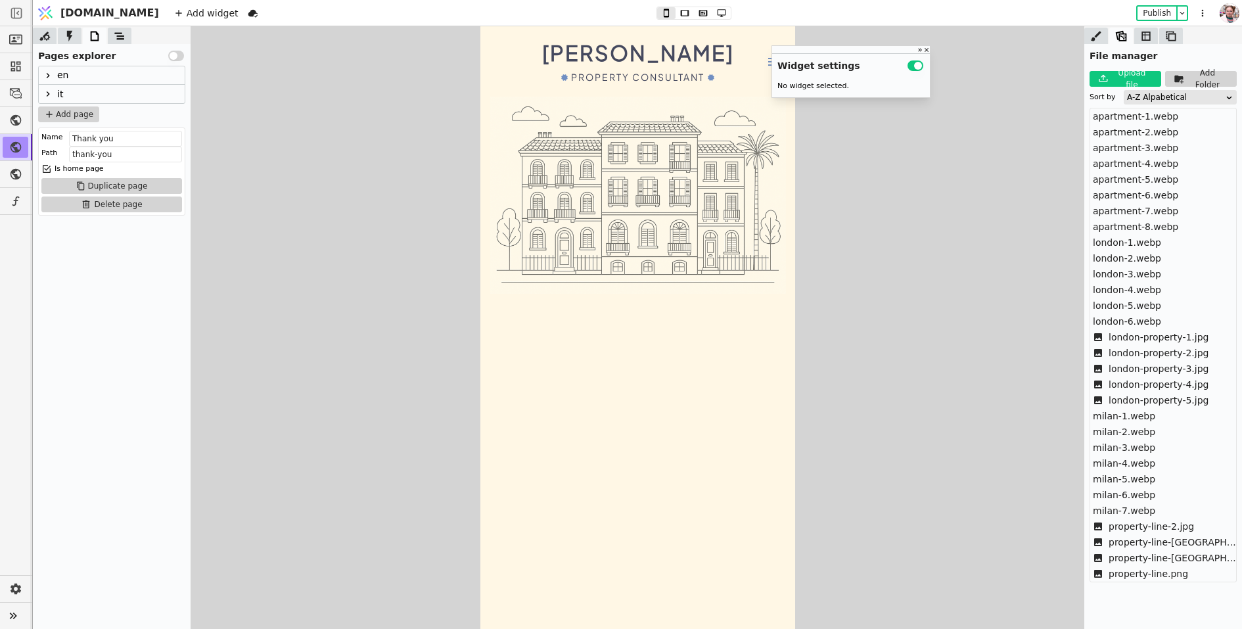
click at [47, 76] on icon at bounding box center [48, 75] width 3 height 5
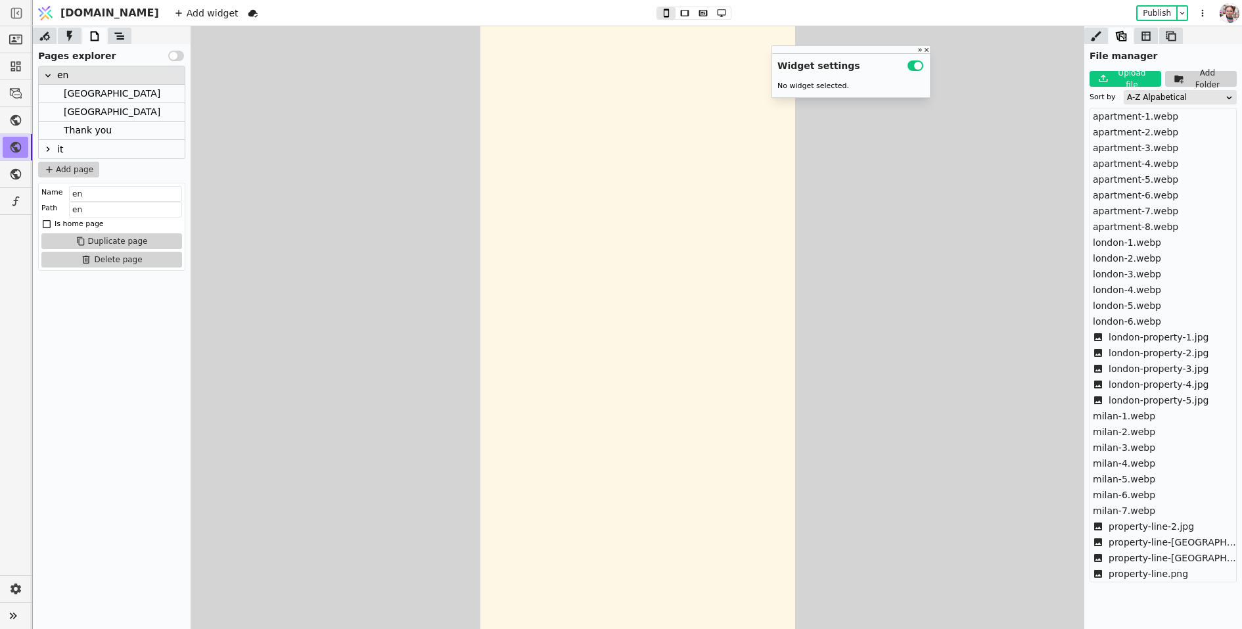
click at [70, 129] on div "Thank you" at bounding box center [88, 131] width 48 height 18
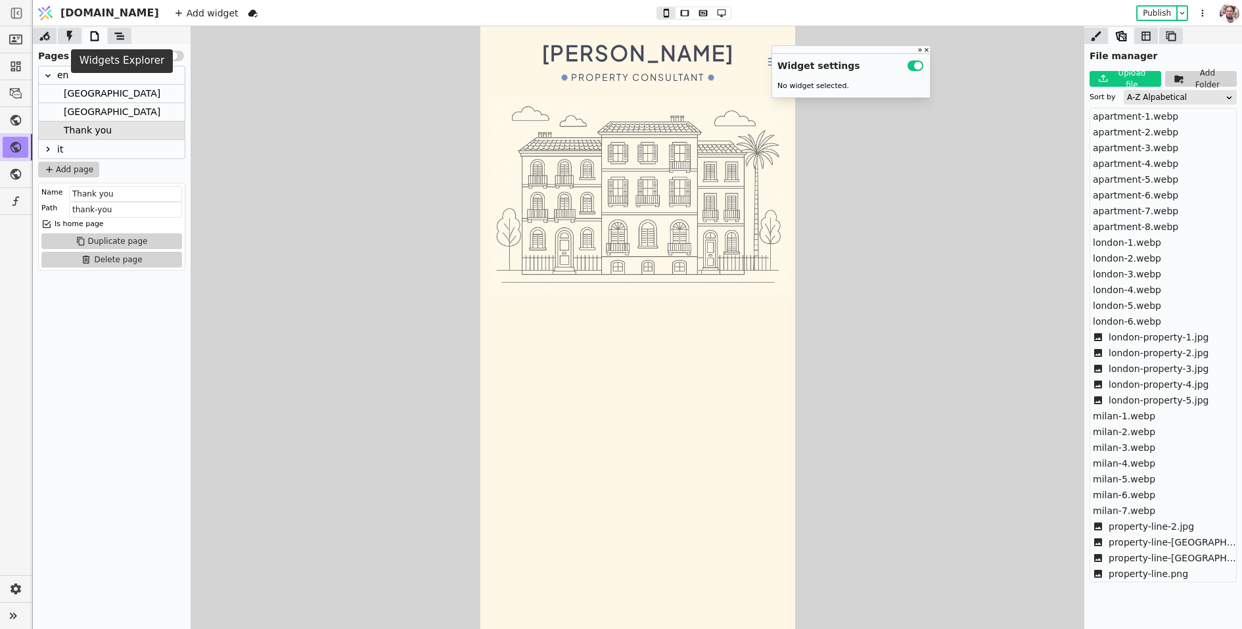
click at [114, 41] on icon at bounding box center [119, 36] width 13 height 13
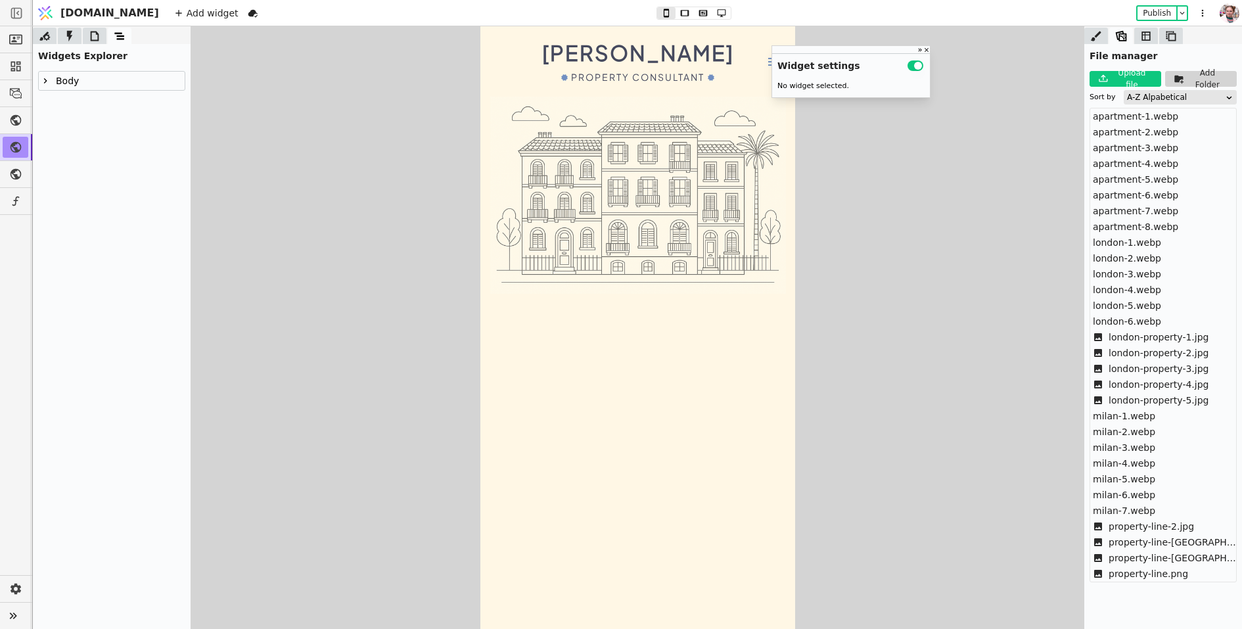
click at [45, 78] on icon at bounding box center [45, 81] width 11 height 11
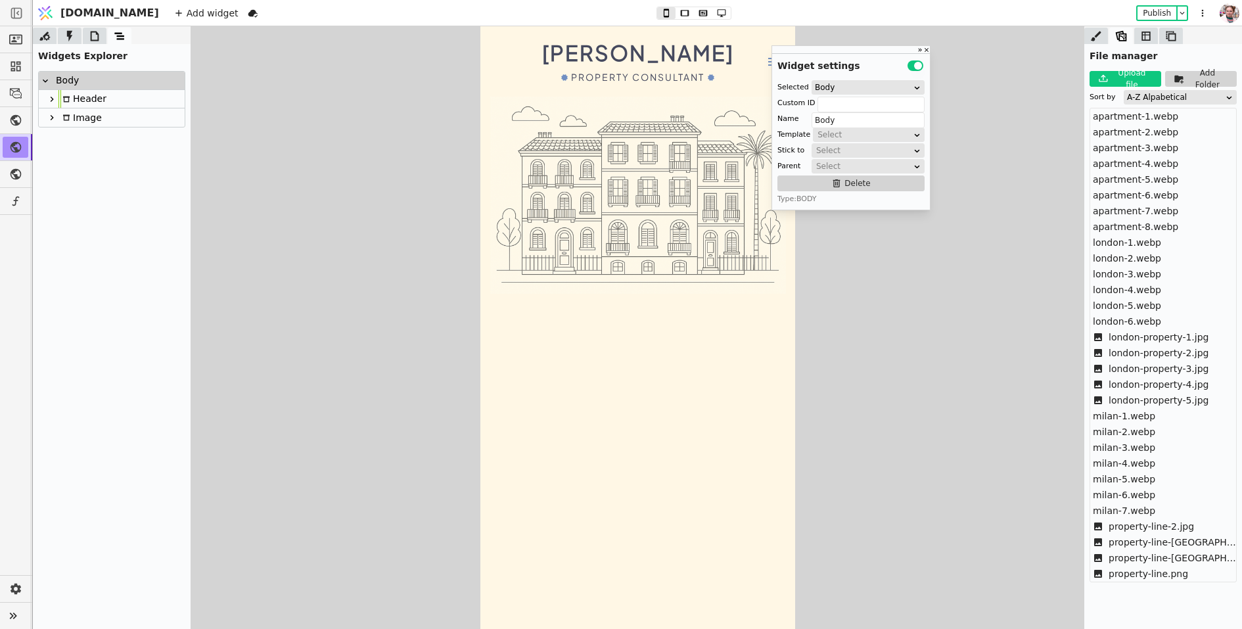
click at [53, 112] on div at bounding box center [51, 118] width 13 height 16
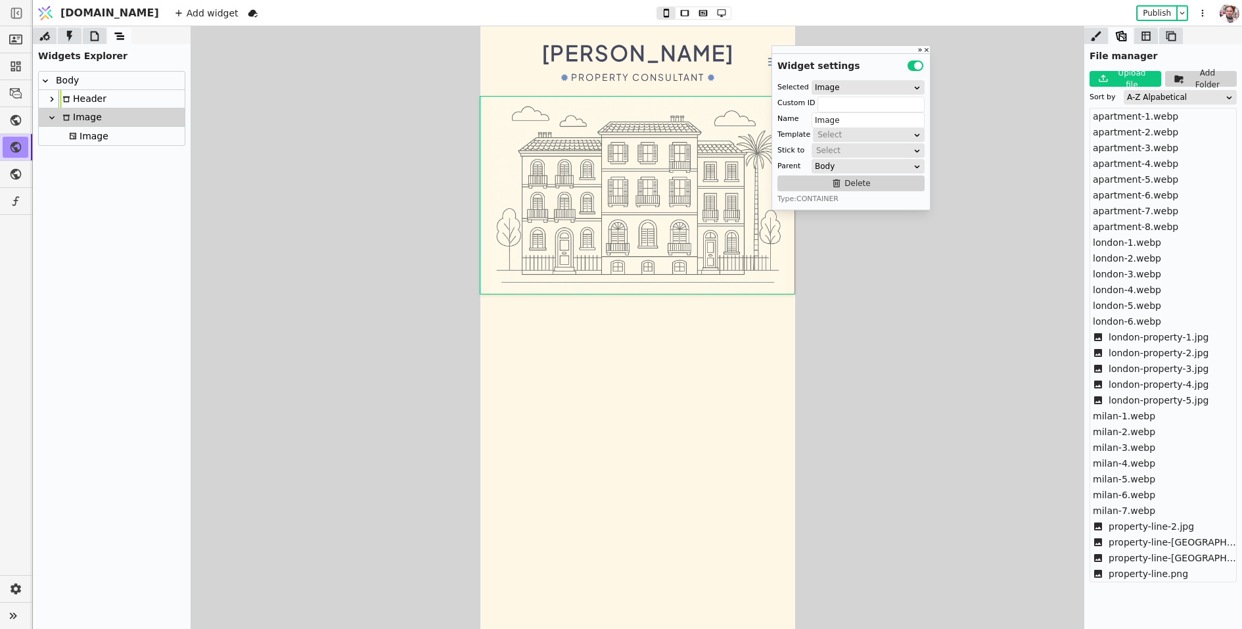
click at [76, 138] on icon at bounding box center [73, 136] width 8 height 8
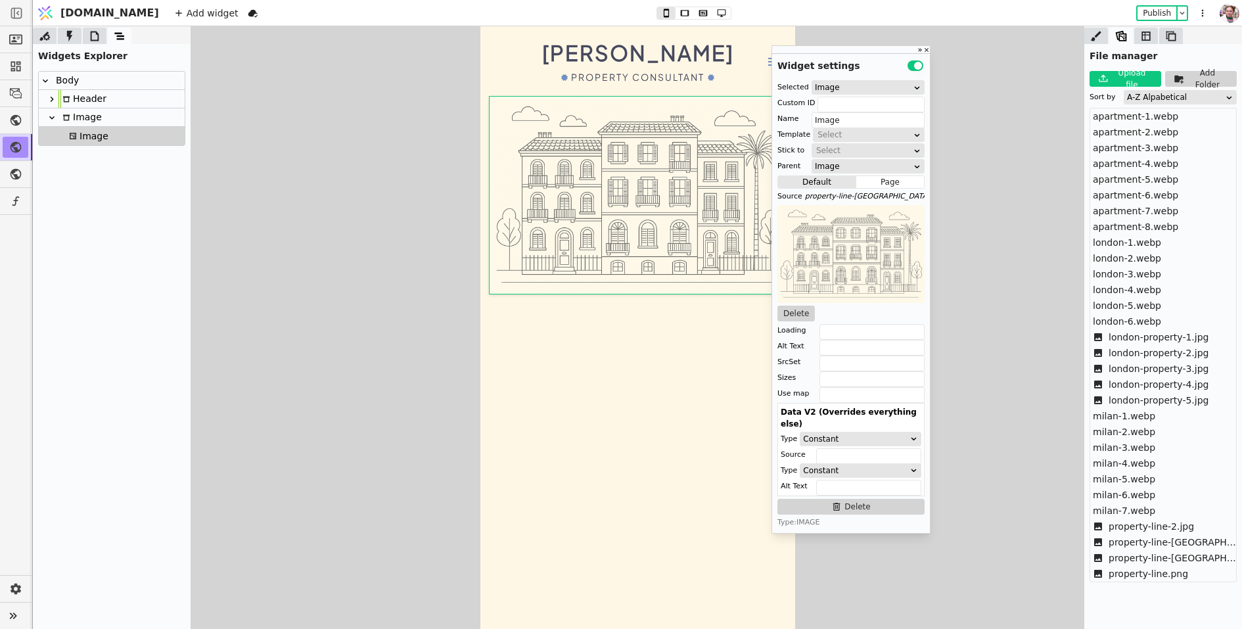
click at [83, 115] on div "Image" at bounding box center [80, 117] width 43 height 18
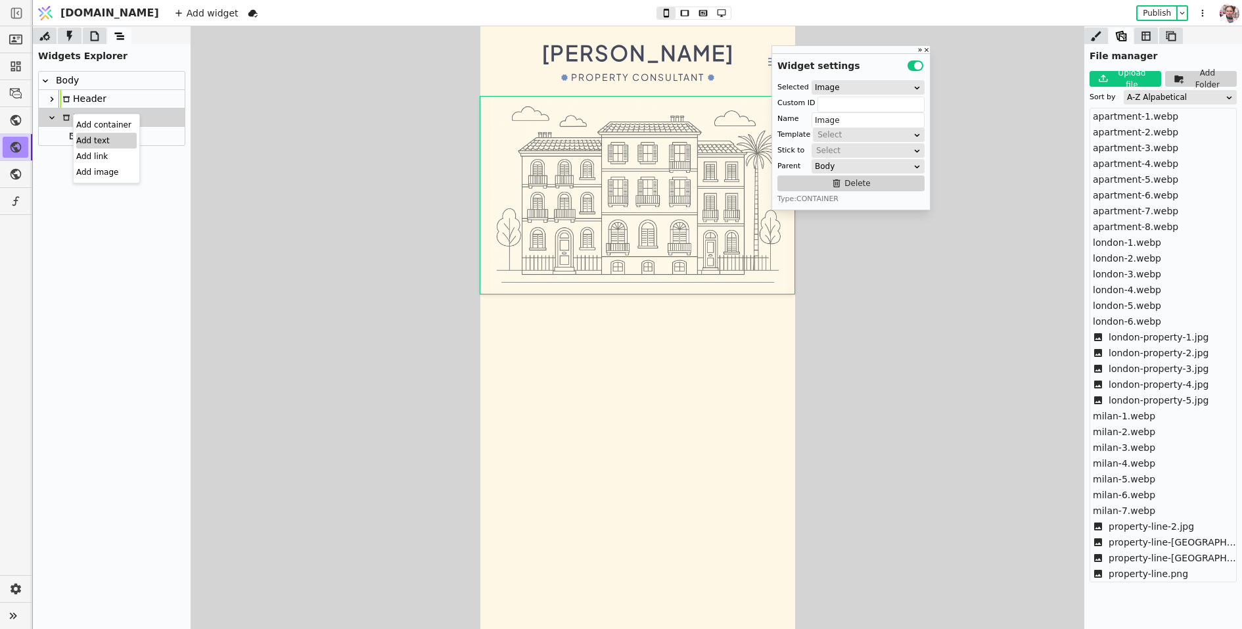
click at [100, 140] on div "Add text" at bounding box center [106, 141] width 60 height 16
type input "Text"
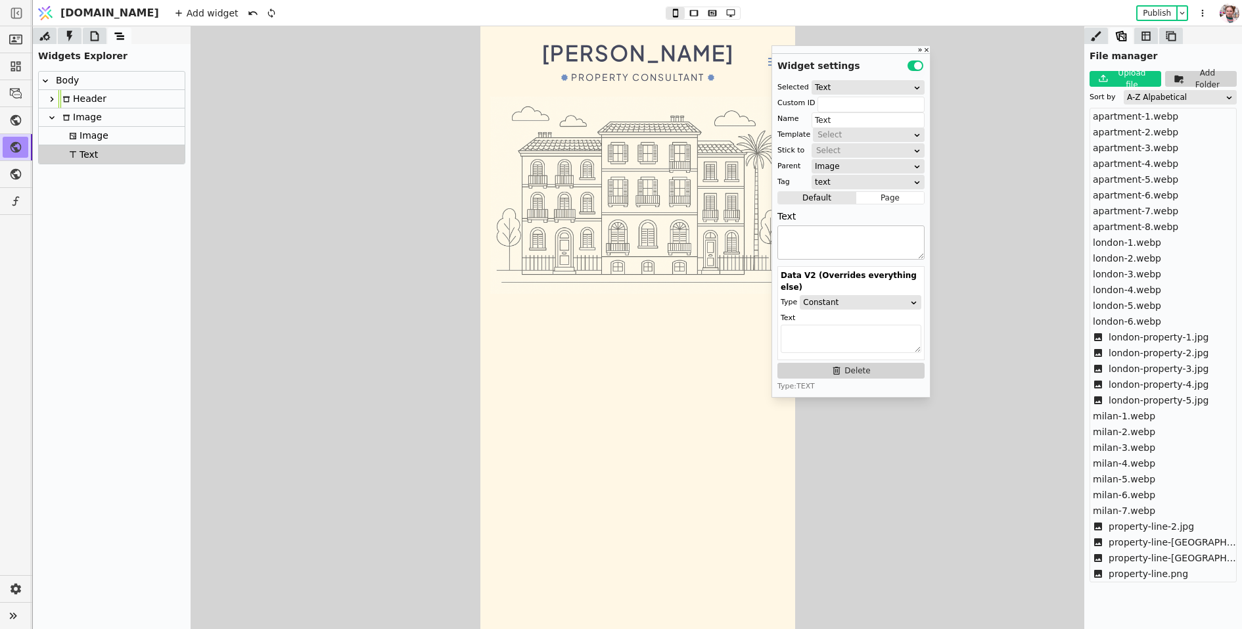
click at [803, 240] on textarea at bounding box center [851, 242] width 147 height 34
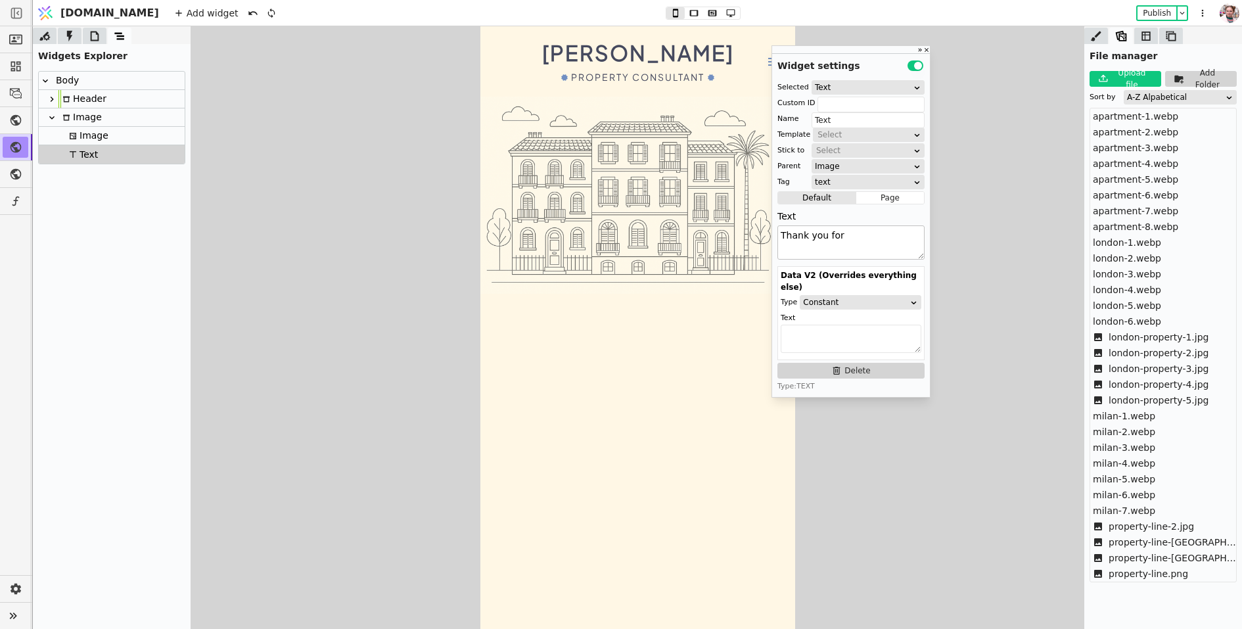
type textarea "Thank you for"
click at [101, 137] on div "Image" at bounding box center [86, 136] width 43 height 18
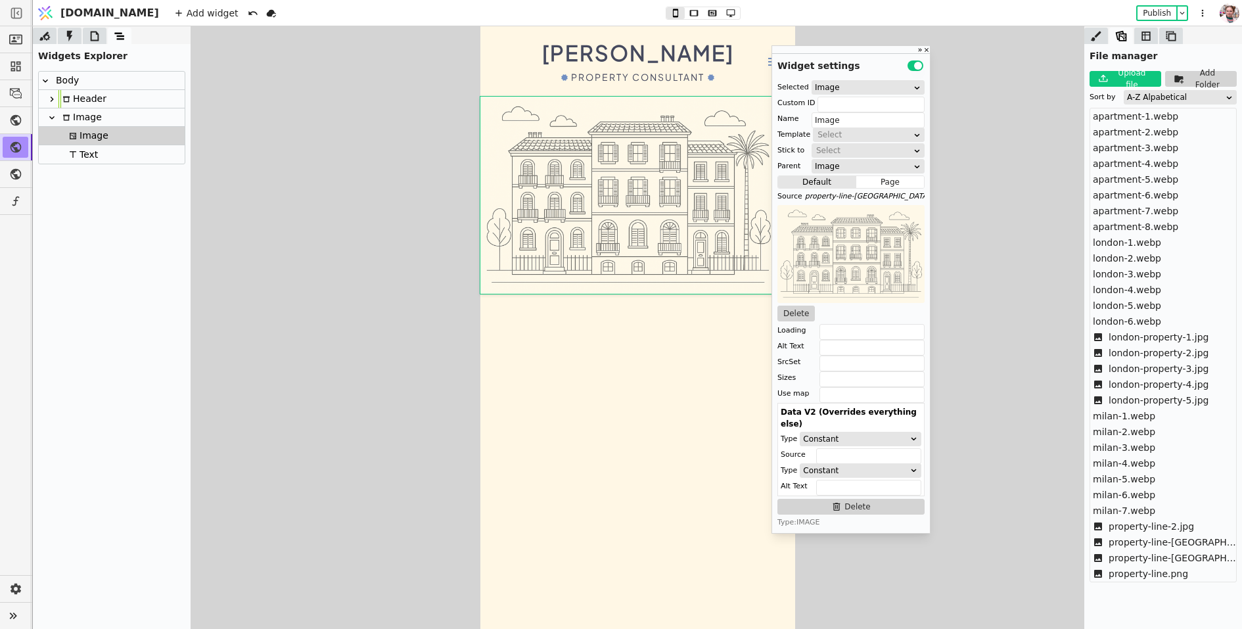
click at [97, 146] on div "Text" at bounding box center [112, 154] width 146 height 18
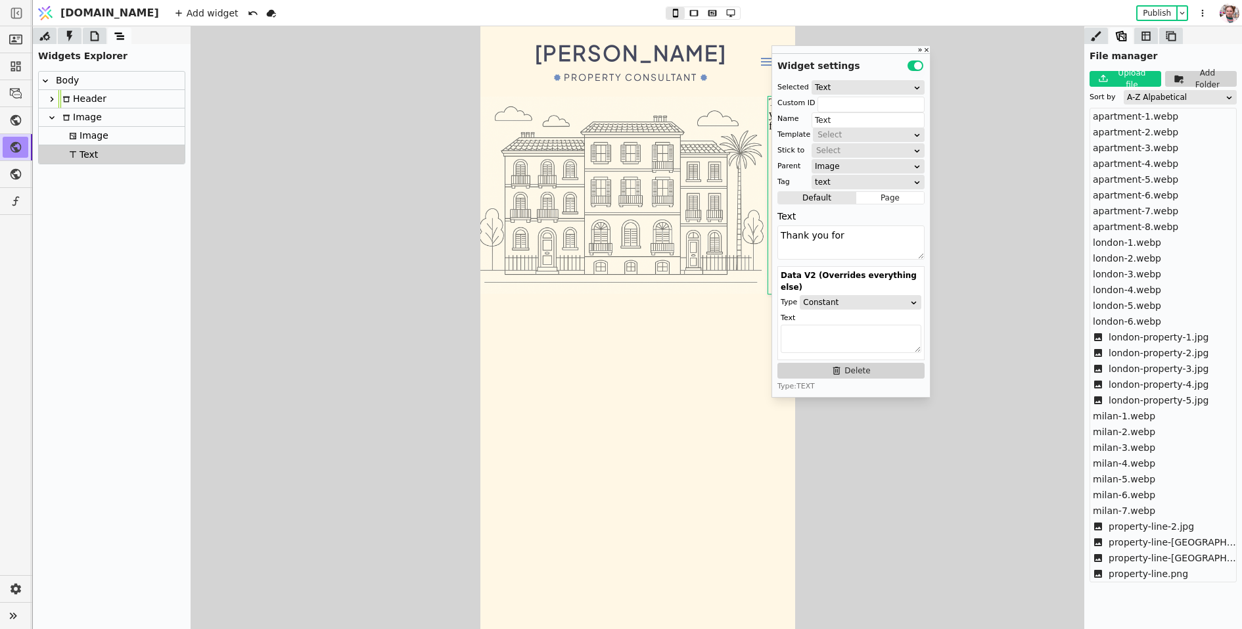
click at [60, 114] on div "Image" at bounding box center [80, 117] width 43 height 18
type input "Image"
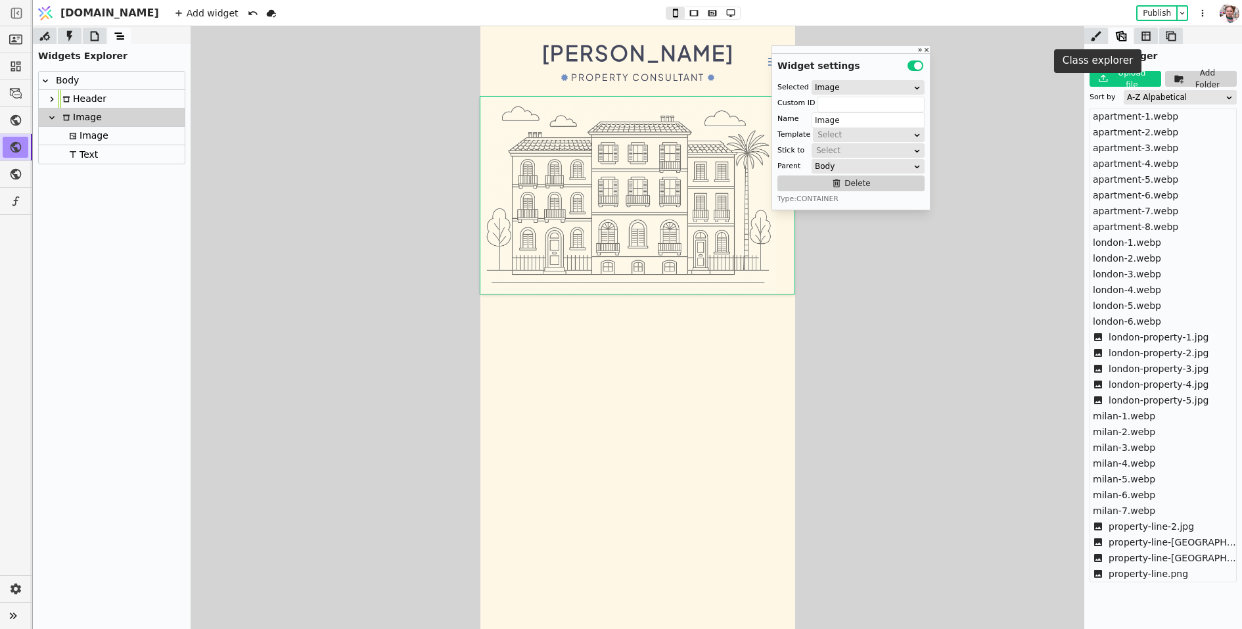
click at [1091, 39] on icon at bounding box center [1096, 36] width 13 height 13
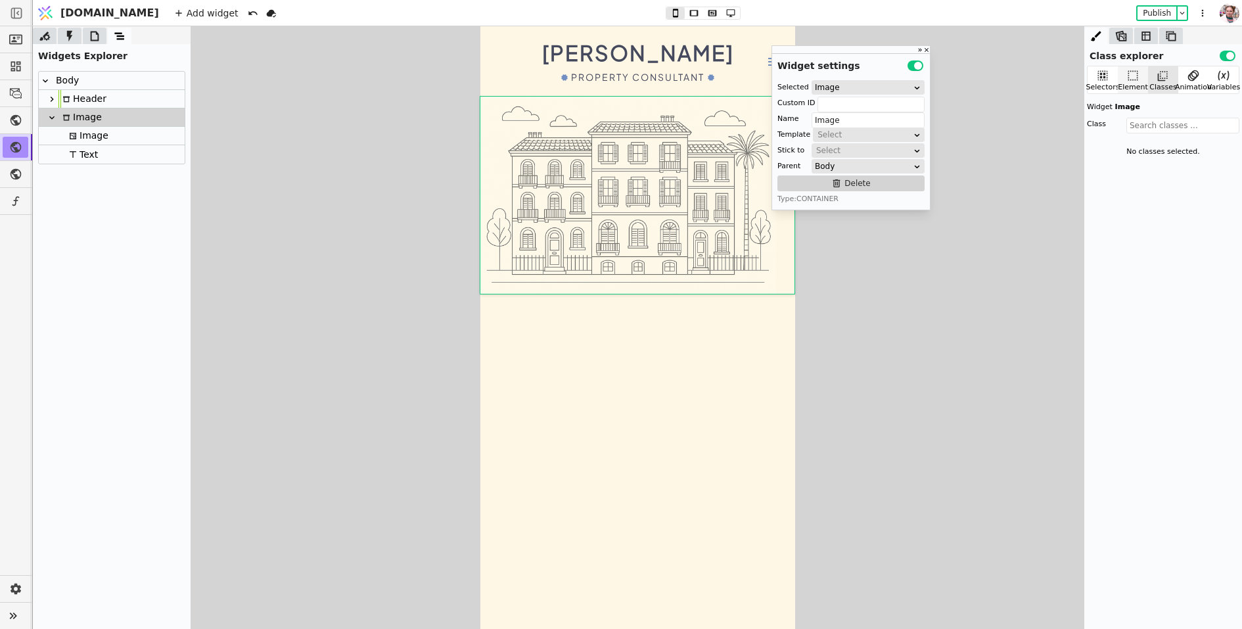
click at [1132, 70] on icon at bounding box center [1133, 75] width 13 height 13
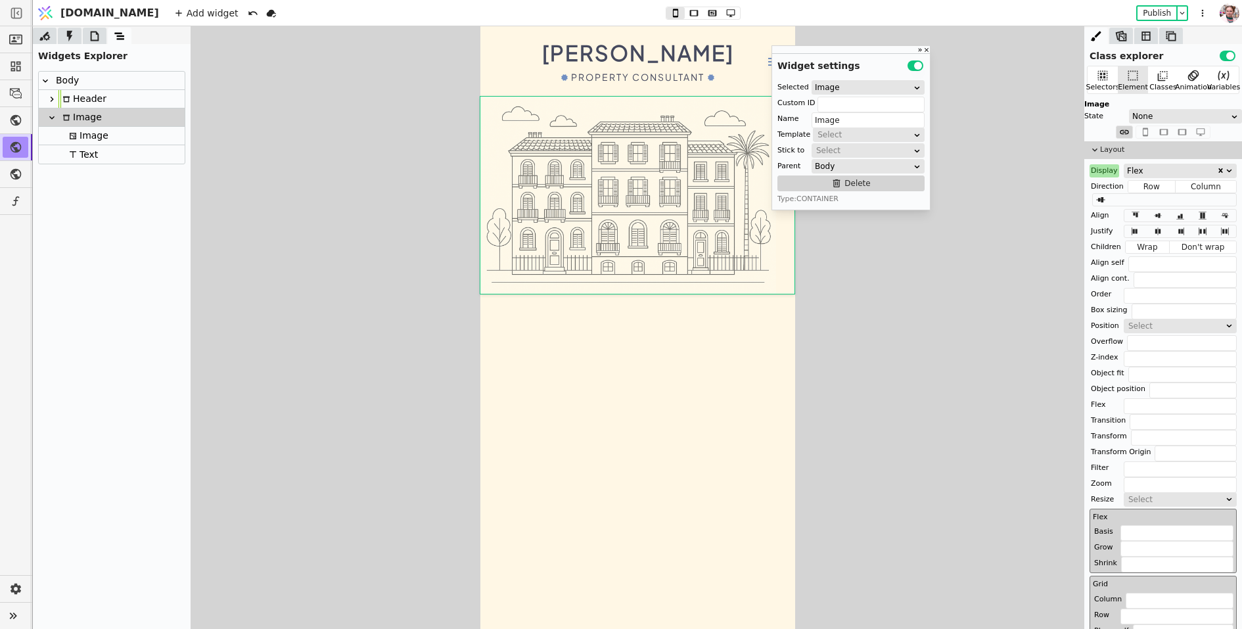
click at [1105, 164] on div "Display" at bounding box center [1105, 170] width 30 height 13
click at [1103, 187] on button "Reset" at bounding box center [1104, 187] width 34 height 16
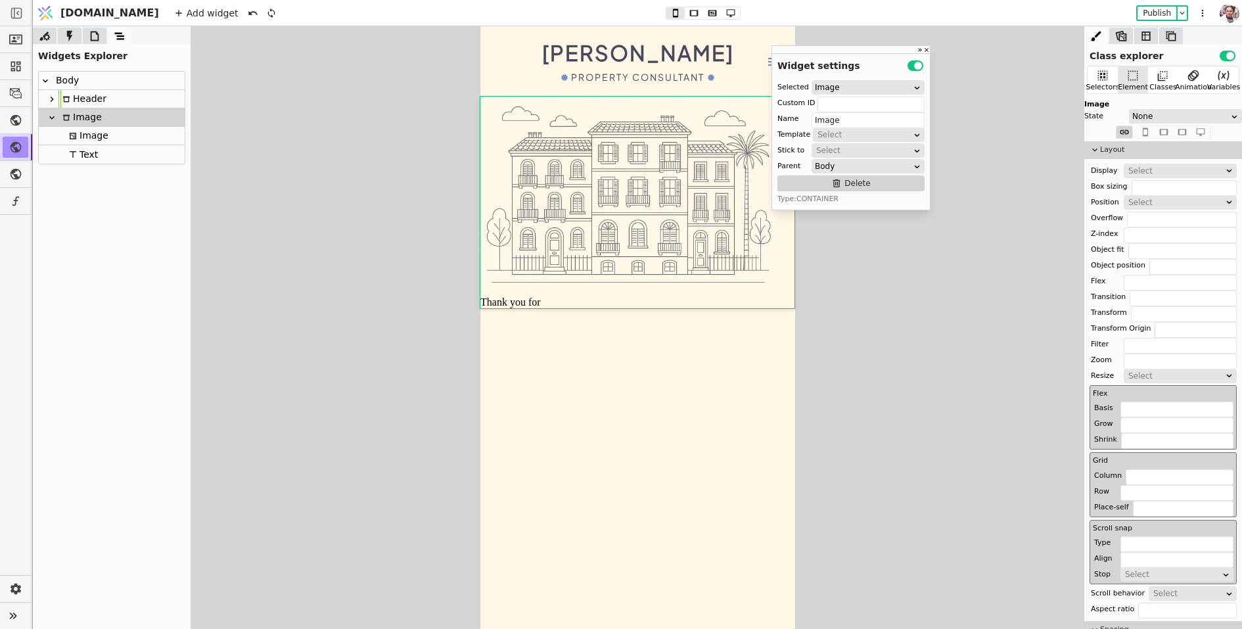
click at [96, 28] on div at bounding box center [95, 36] width 24 height 16
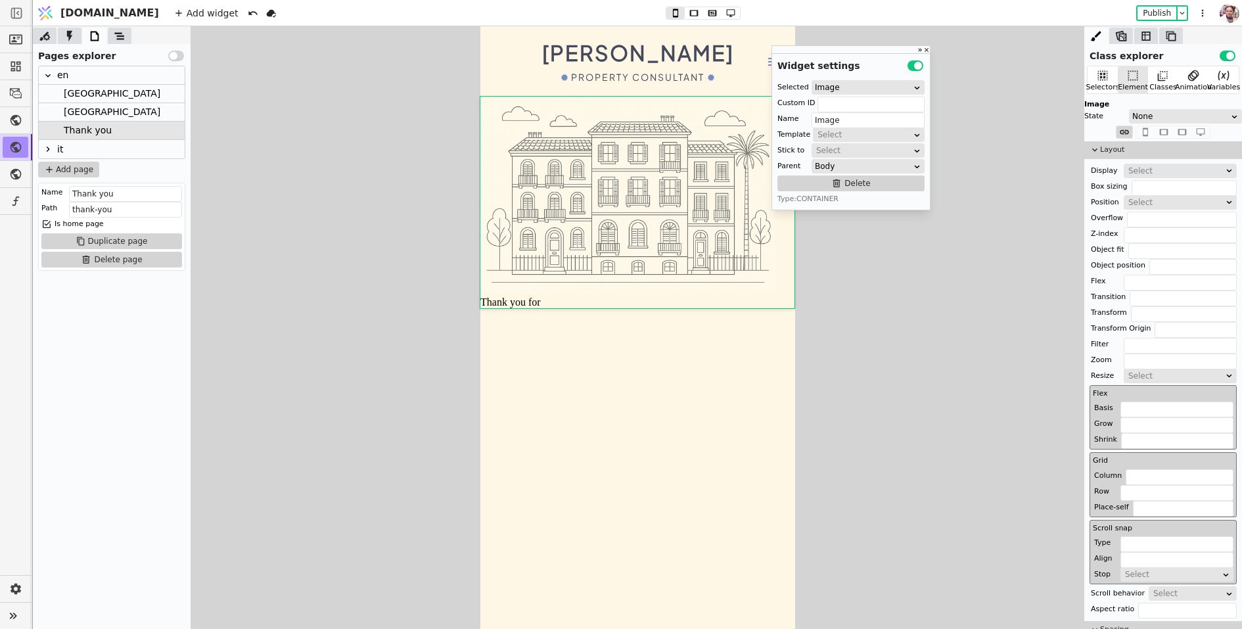
click at [77, 102] on div "[GEOGRAPHIC_DATA]" at bounding box center [112, 94] width 97 height 18
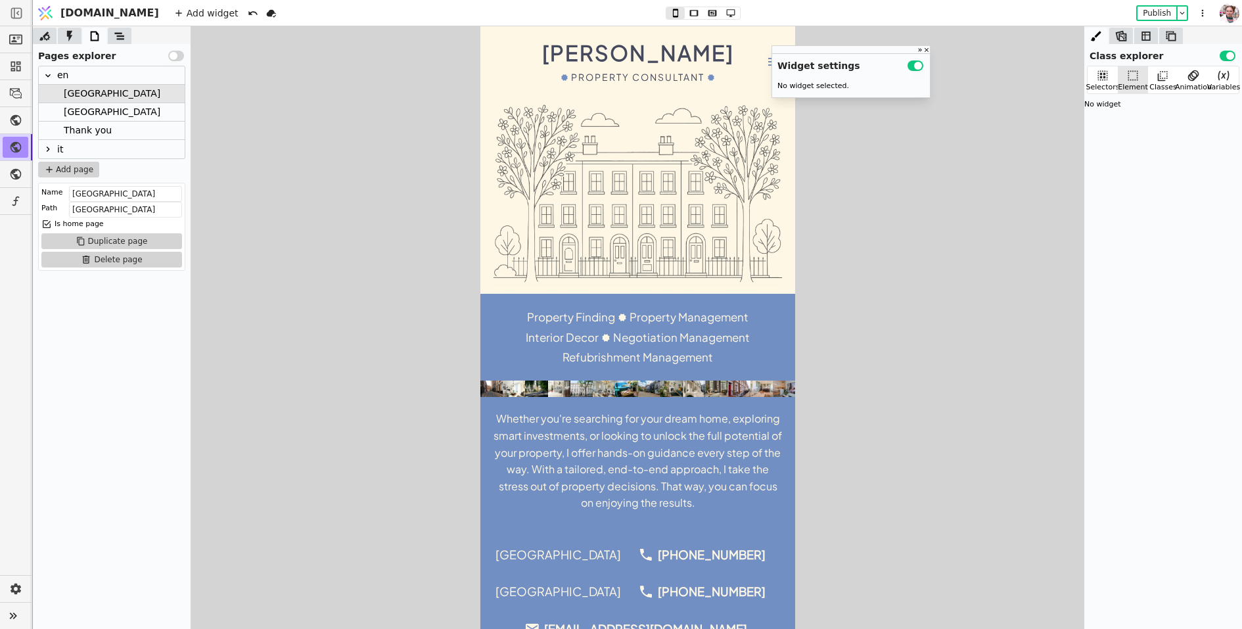
click at [584, 355] on div "Refubrishment Management" at bounding box center [637, 357] width 151 height 20
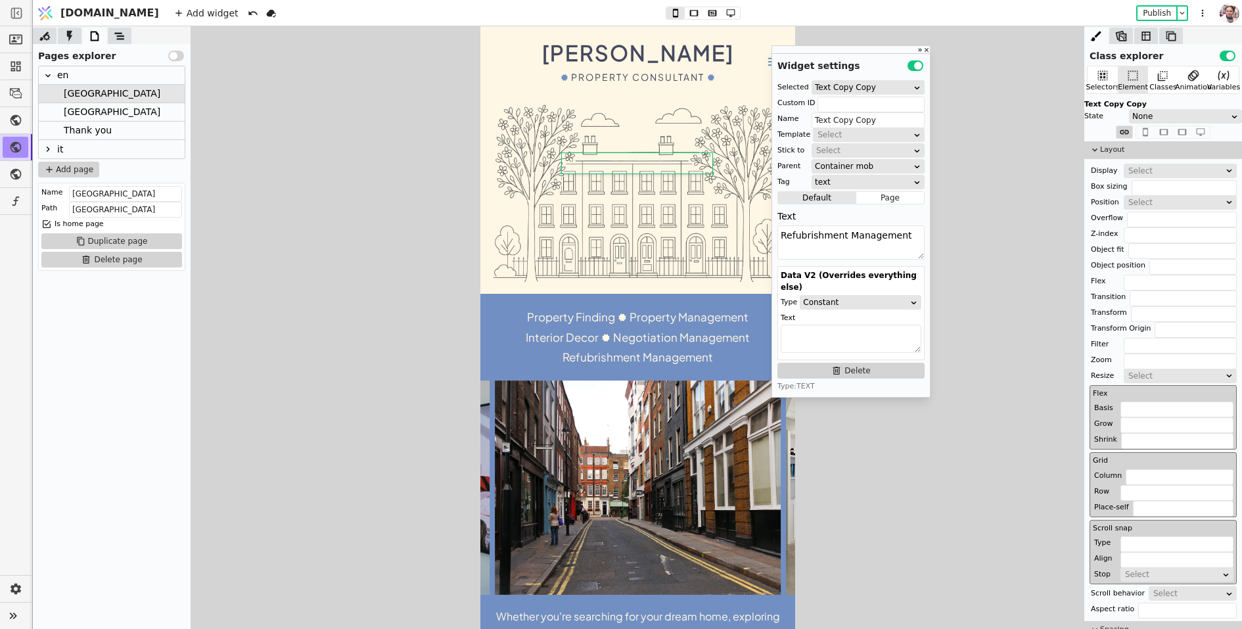
scroll to position [207, 0]
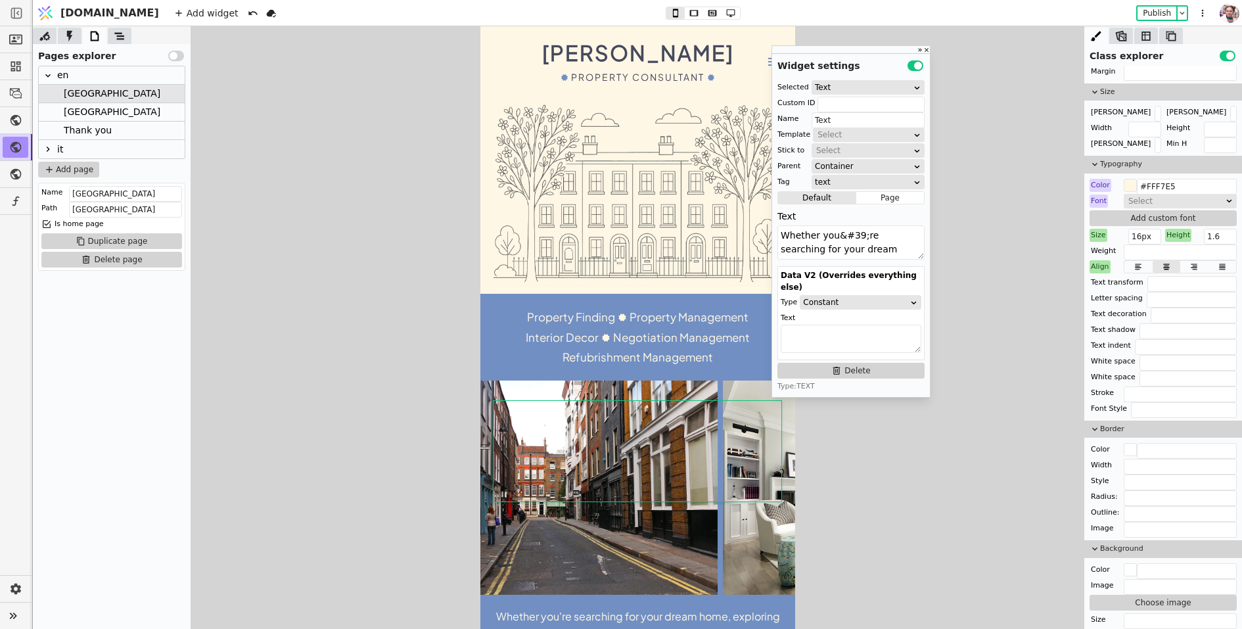
scroll to position [583, 0]
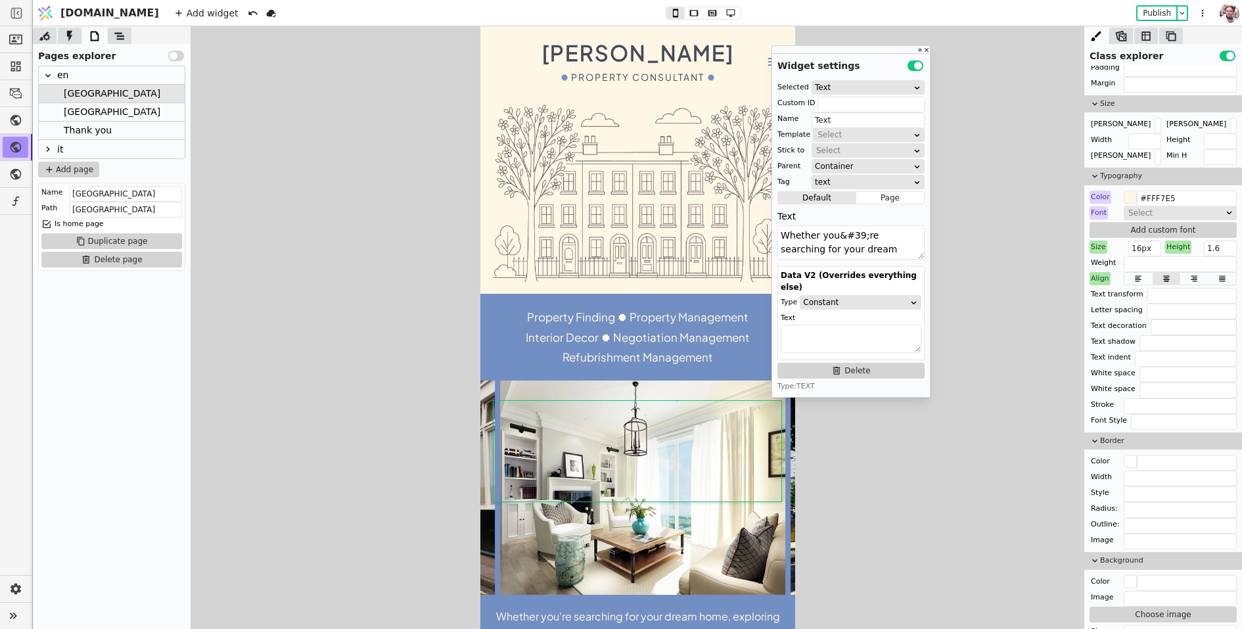
click at [555, 294] on div "Property Finding Negotiation Management Interior Decor Property Management Refu…" at bounding box center [637, 337] width 315 height 87
type input "Features"
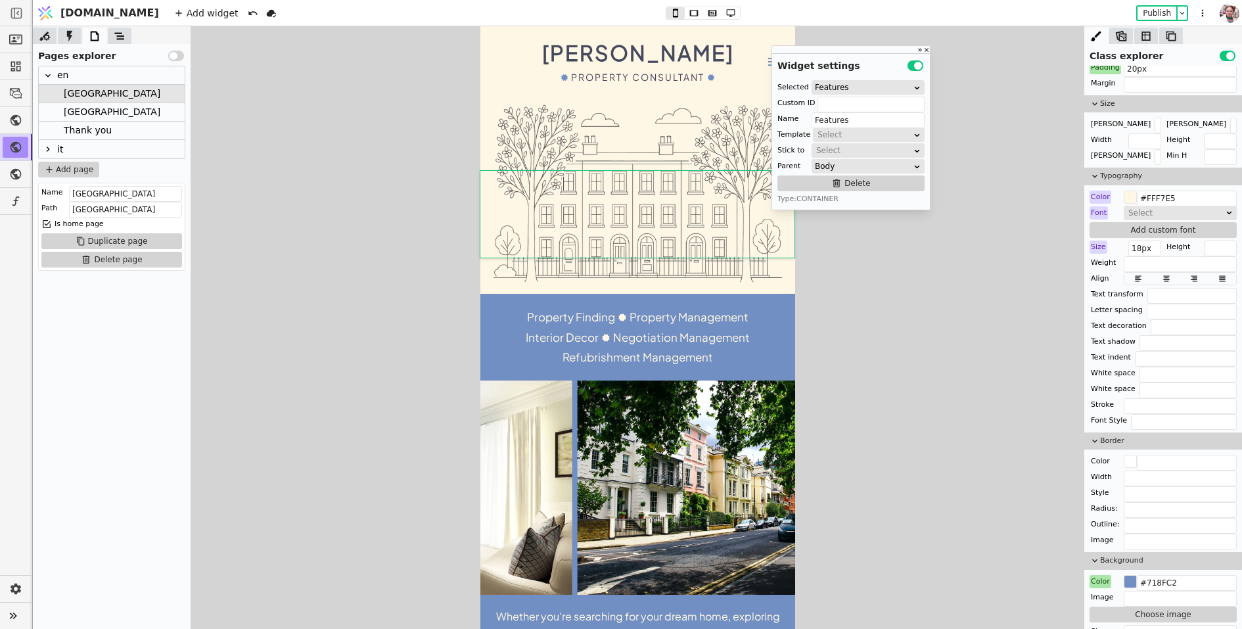
scroll to position [0, 0]
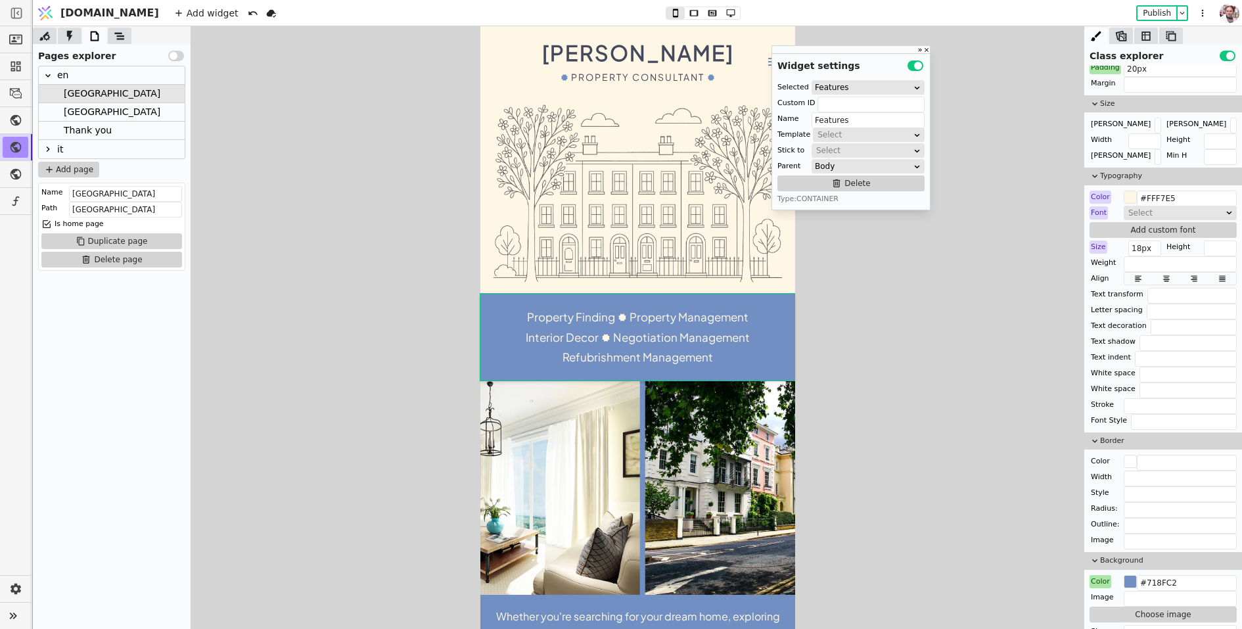
click at [69, 68] on div "en" at bounding box center [112, 75] width 146 height 18
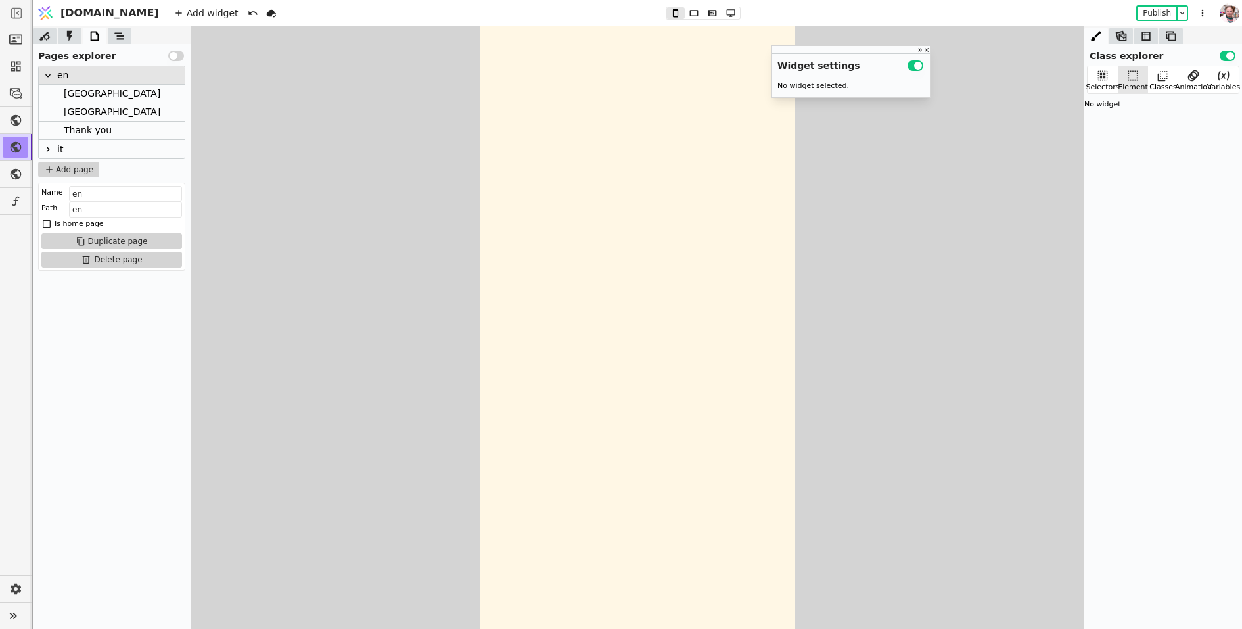
click at [85, 97] on div "[GEOGRAPHIC_DATA]" at bounding box center [112, 94] width 97 height 18
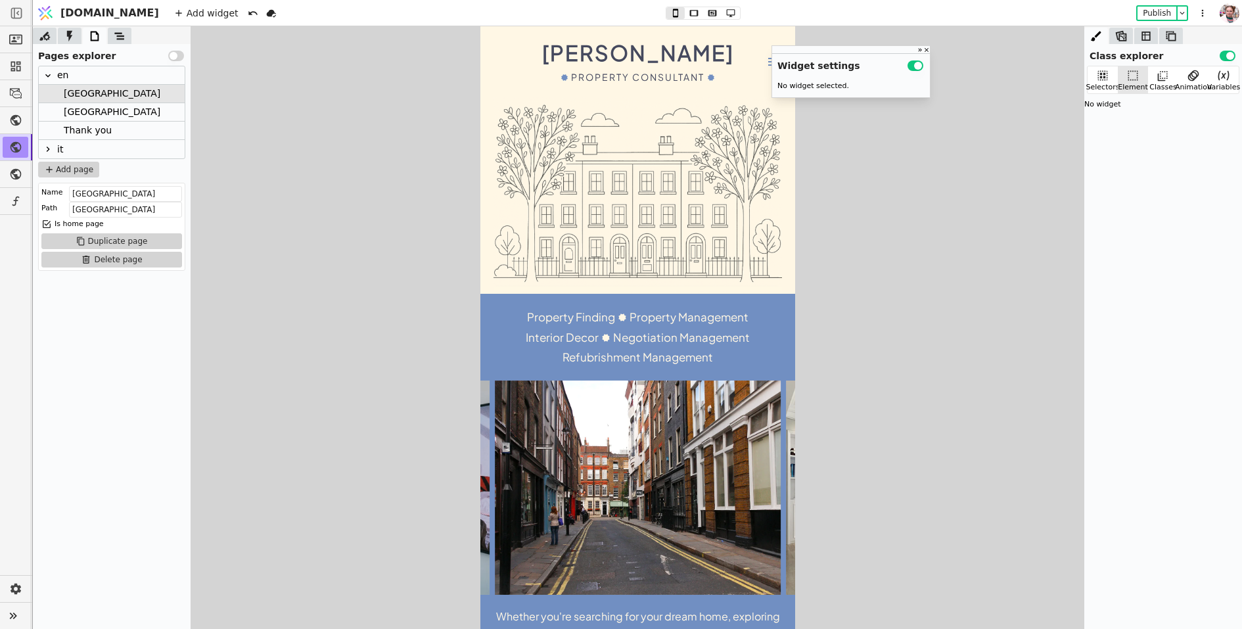
click at [576, 329] on div "Interior Decor" at bounding box center [561, 337] width 73 height 20
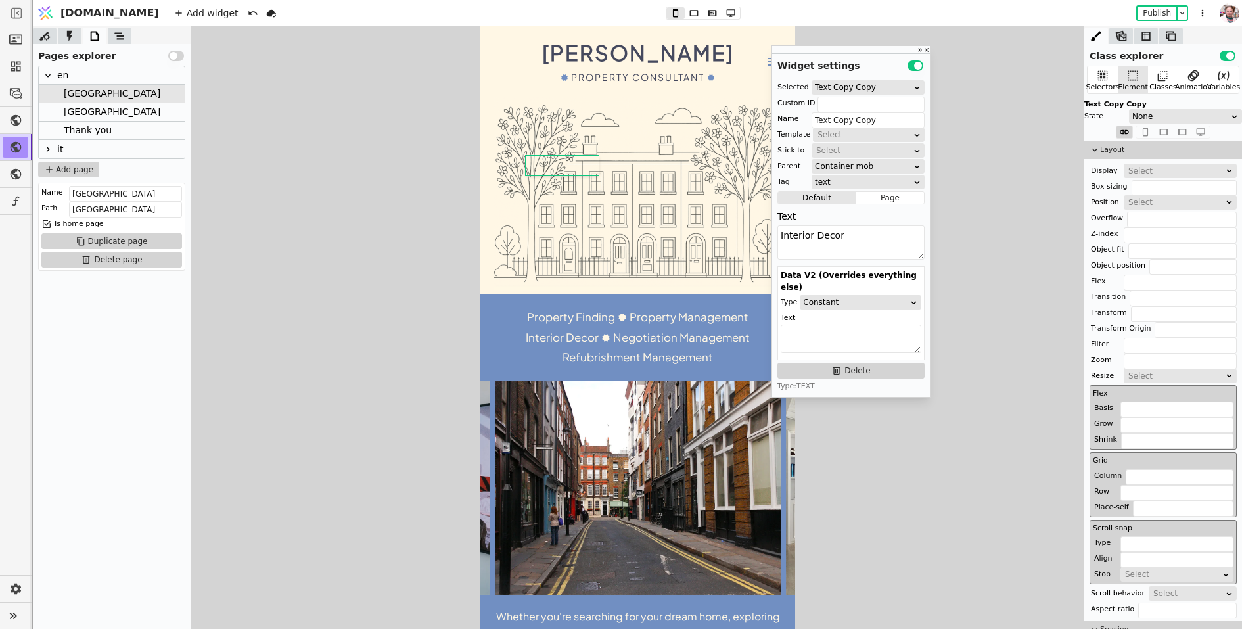
scroll to position [182, 0]
type input "Text"
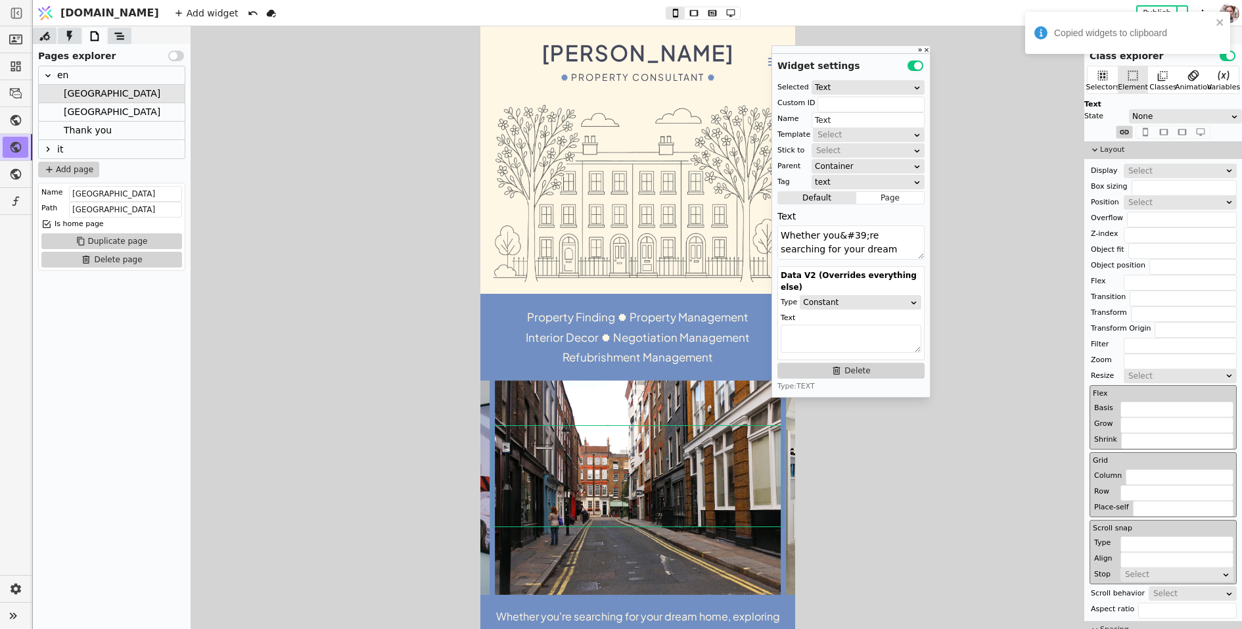
click at [145, 126] on div "Thank you" at bounding box center [112, 131] width 146 height 18
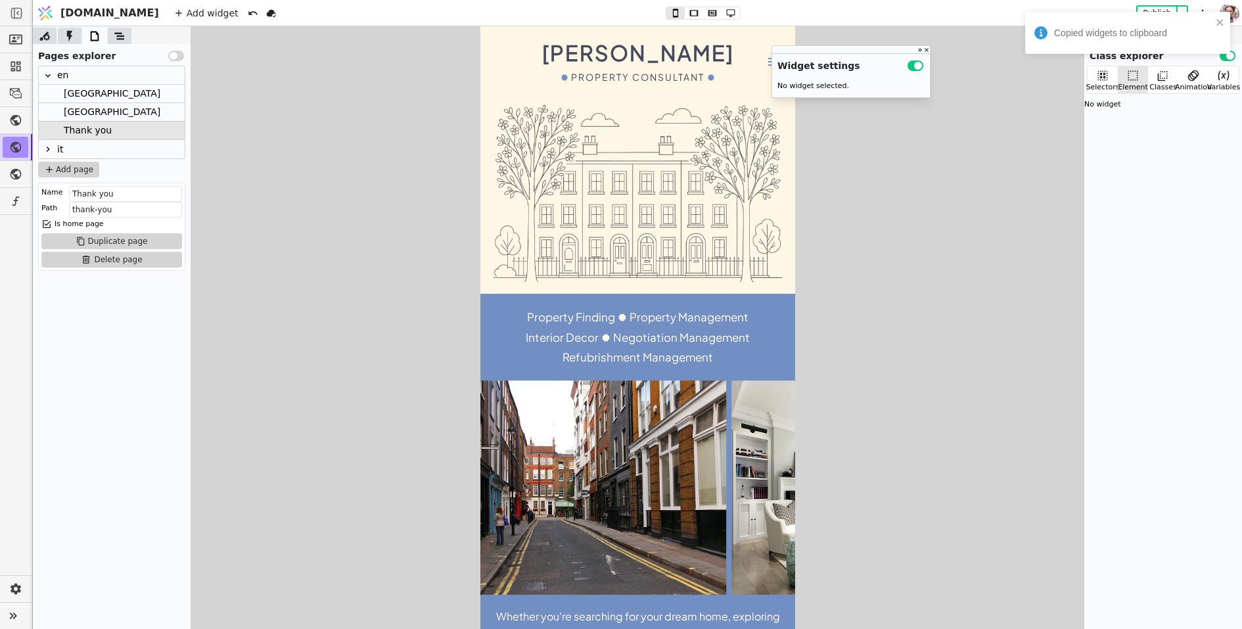
scroll to position [0, 0]
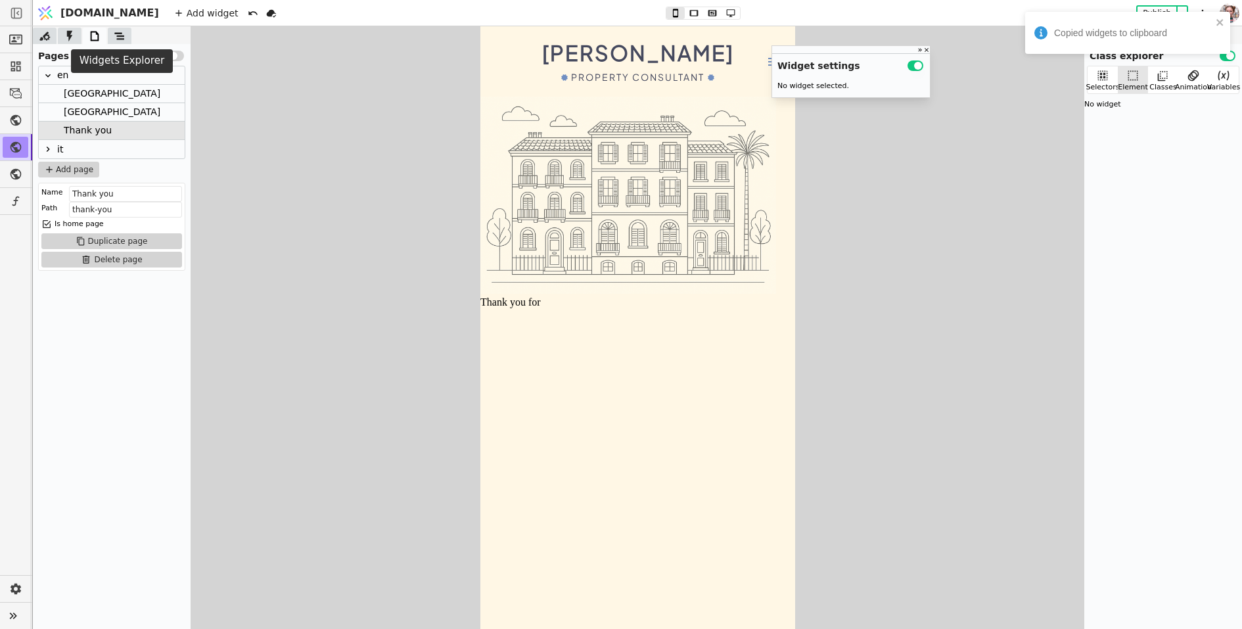
click at [113, 31] on icon at bounding box center [119, 36] width 13 height 13
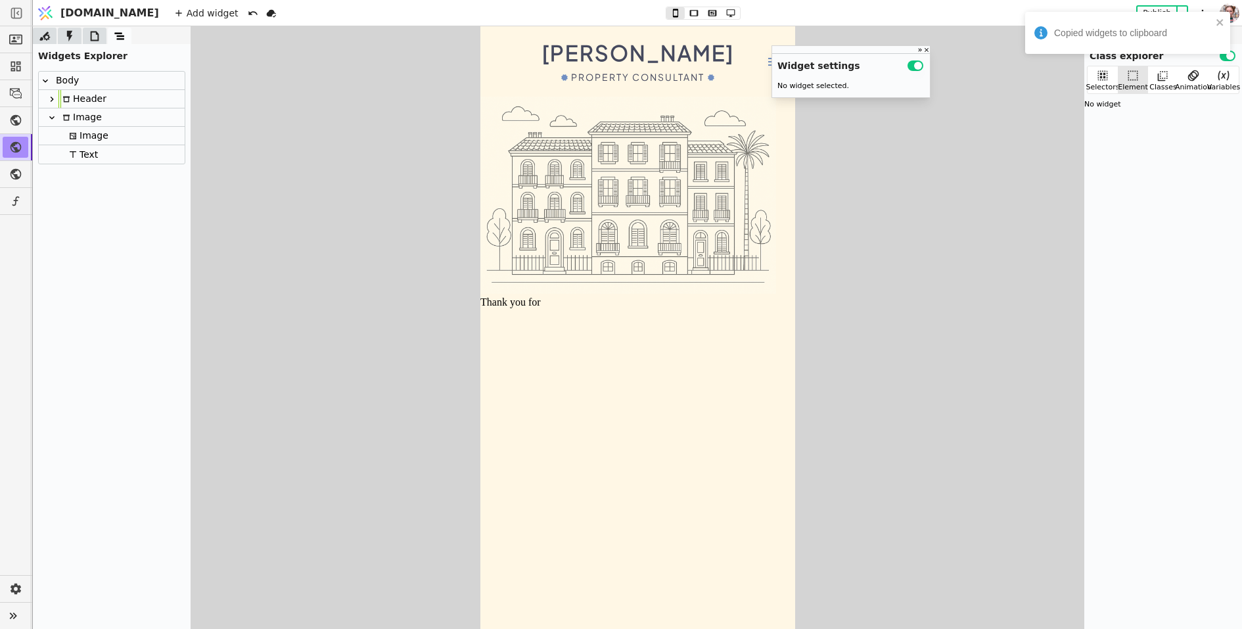
click at [76, 119] on div "Image" at bounding box center [80, 117] width 43 height 18
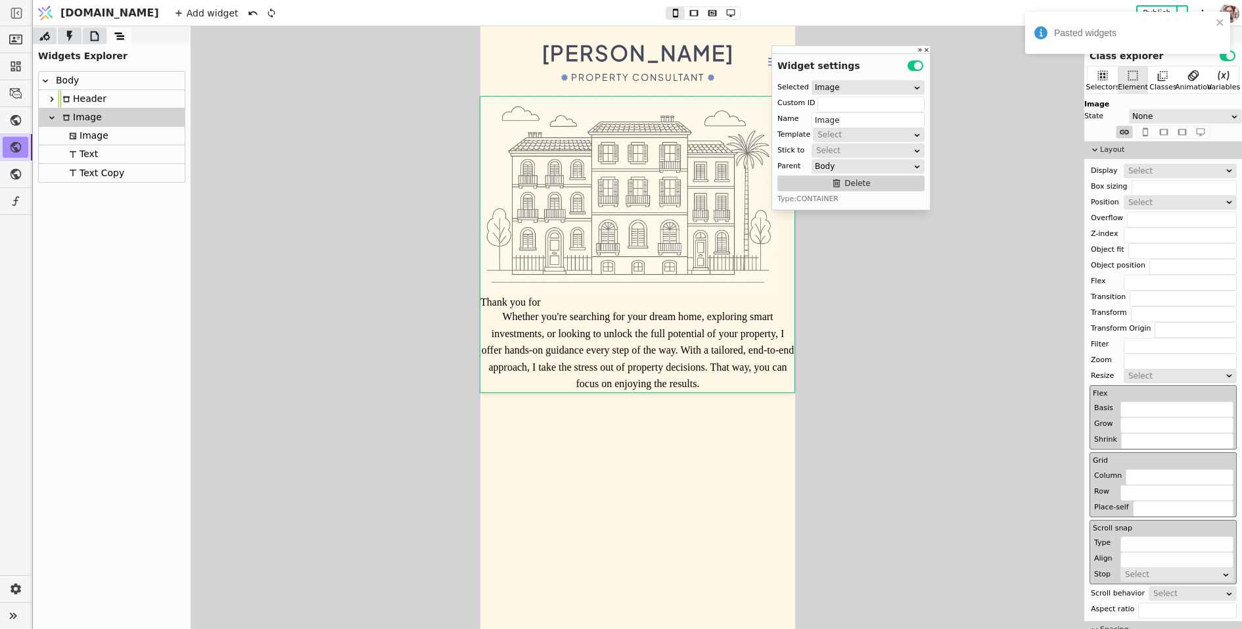
click at [93, 173] on div "Text Copy" at bounding box center [94, 173] width 59 height 18
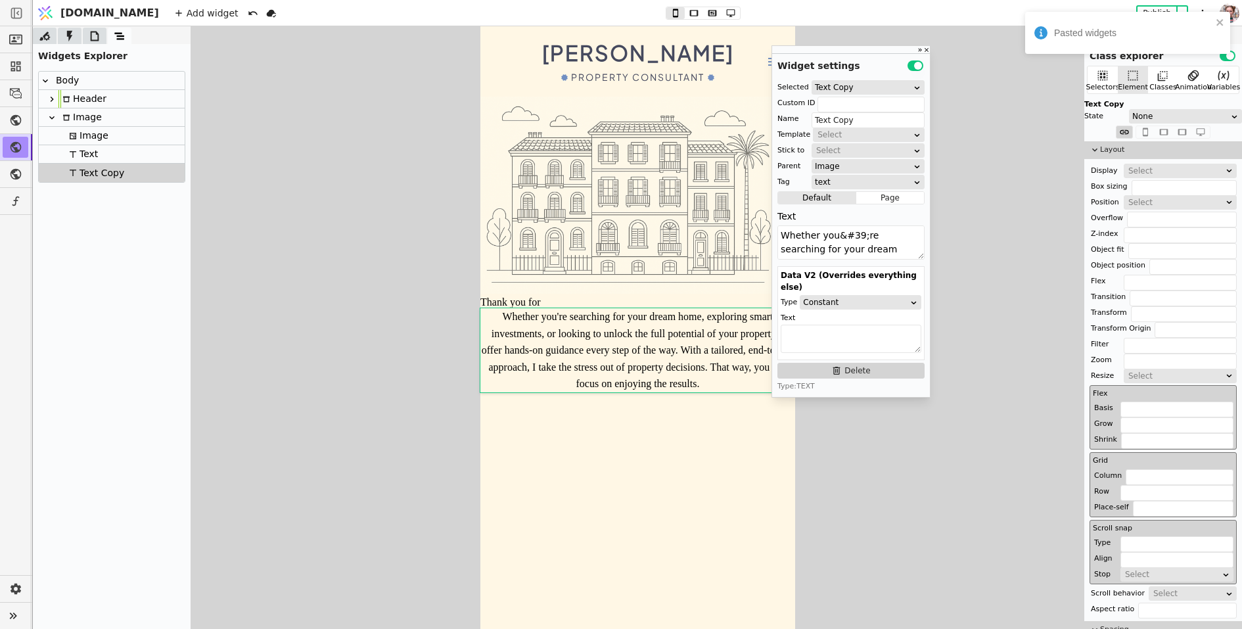
click at [85, 132] on div "Image" at bounding box center [86, 136] width 43 height 18
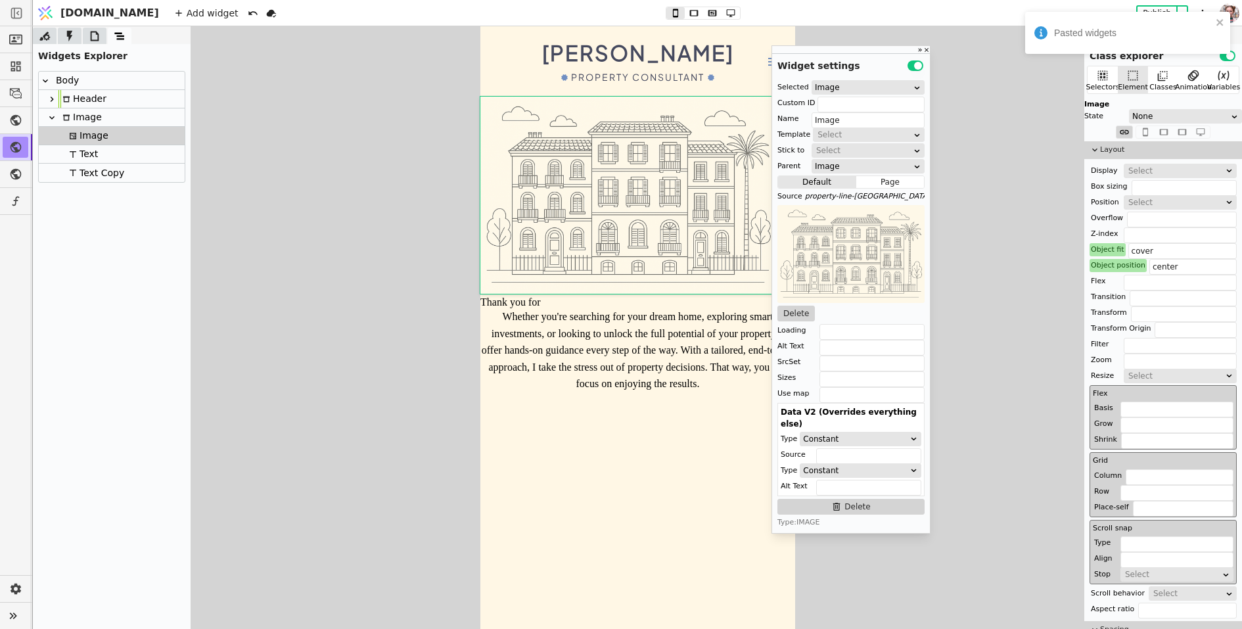
click at [85, 122] on div "Image" at bounding box center [80, 117] width 43 height 18
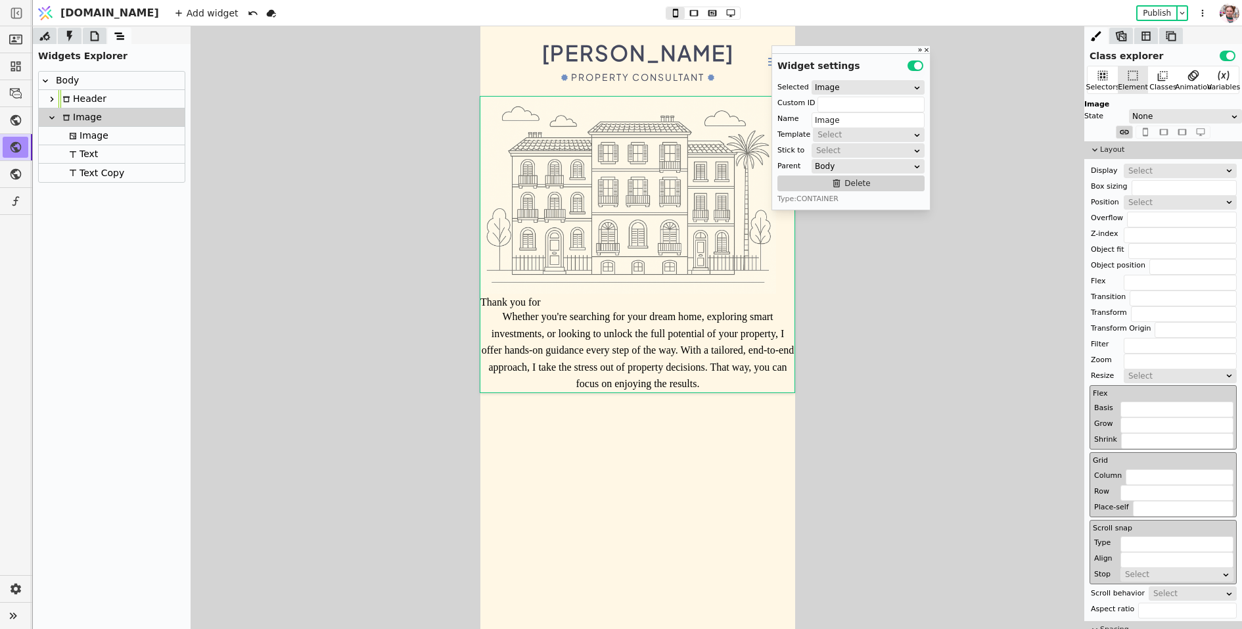
click at [624, 72] on div "Property Consultant" at bounding box center [637, 77] width 133 height 12
type input "Text"
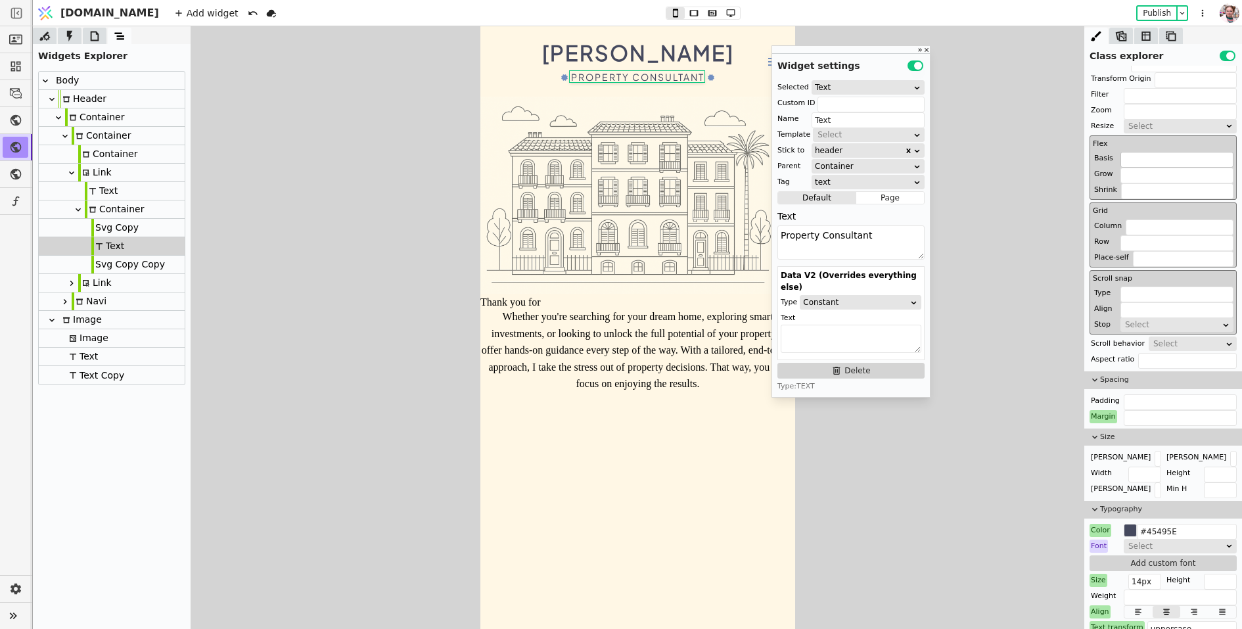
scroll to position [251, 0]
click at [654, 59] on div "[PERSON_NAME]" at bounding box center [638, 52] width 192 height 26
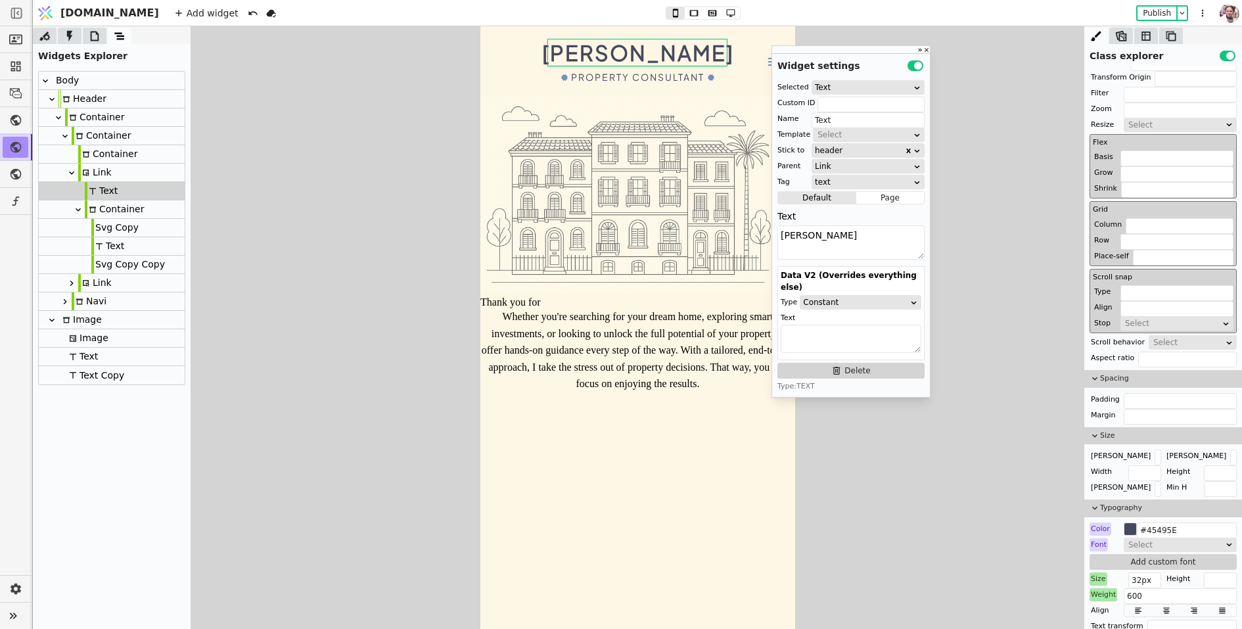
click at [85, 36] on div at bounding box center [95, 36] width 24 height 16
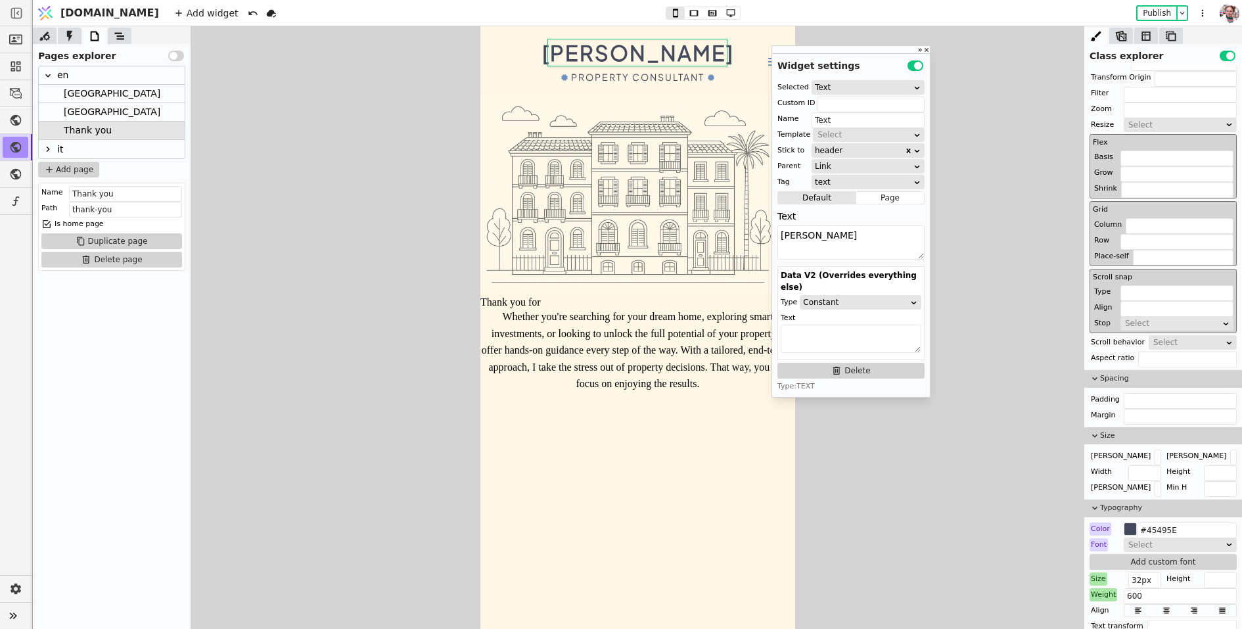
click at [76, 103] on div "[GEOGRAPHIC_DATA]" at bounding box center [112, 94] width 97 height 18
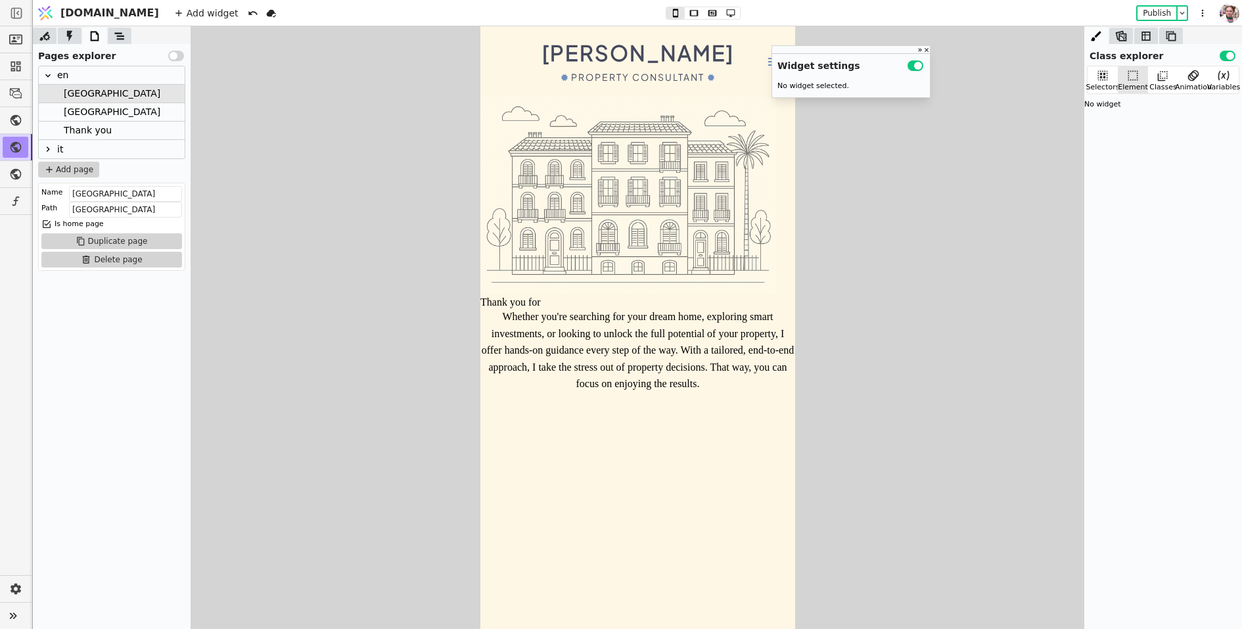
scroll to position [0, 0]
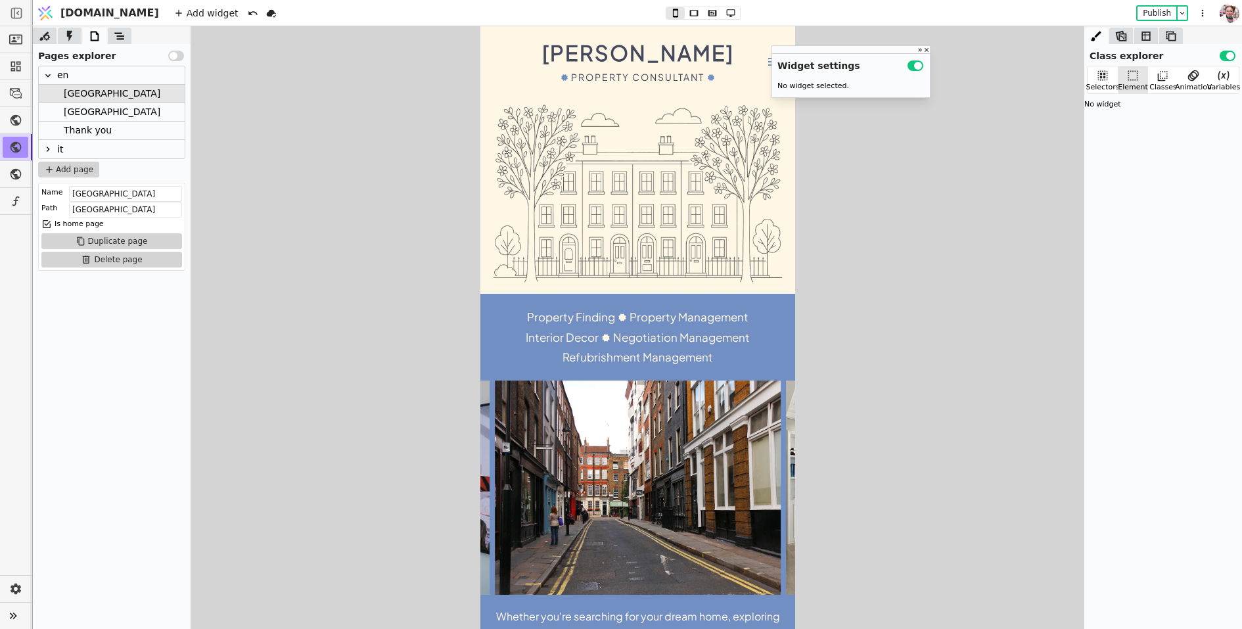
click at [672, 331] on div "Negotiation Management" at bounding box center [681, 337] width 137 height 20
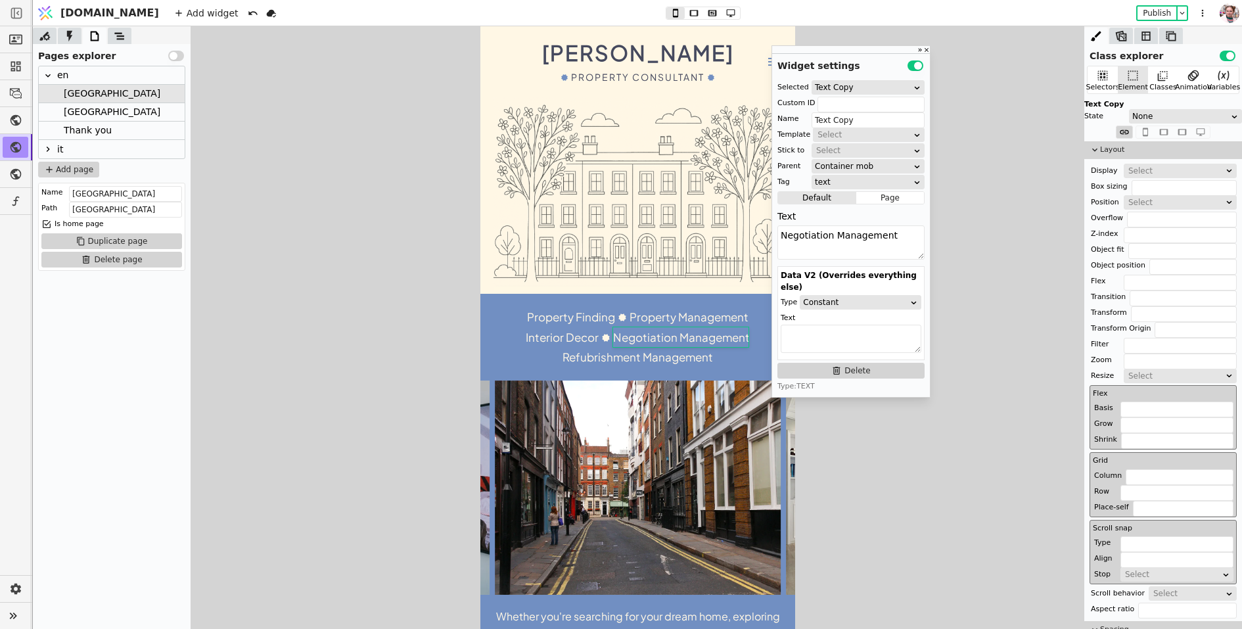
click at [507, 333] on div "Property Finding Property Management Interior Decor Negotiation Management Refu…" at bounding box center [637, 337] width 289 height 60
type input "Container mob"
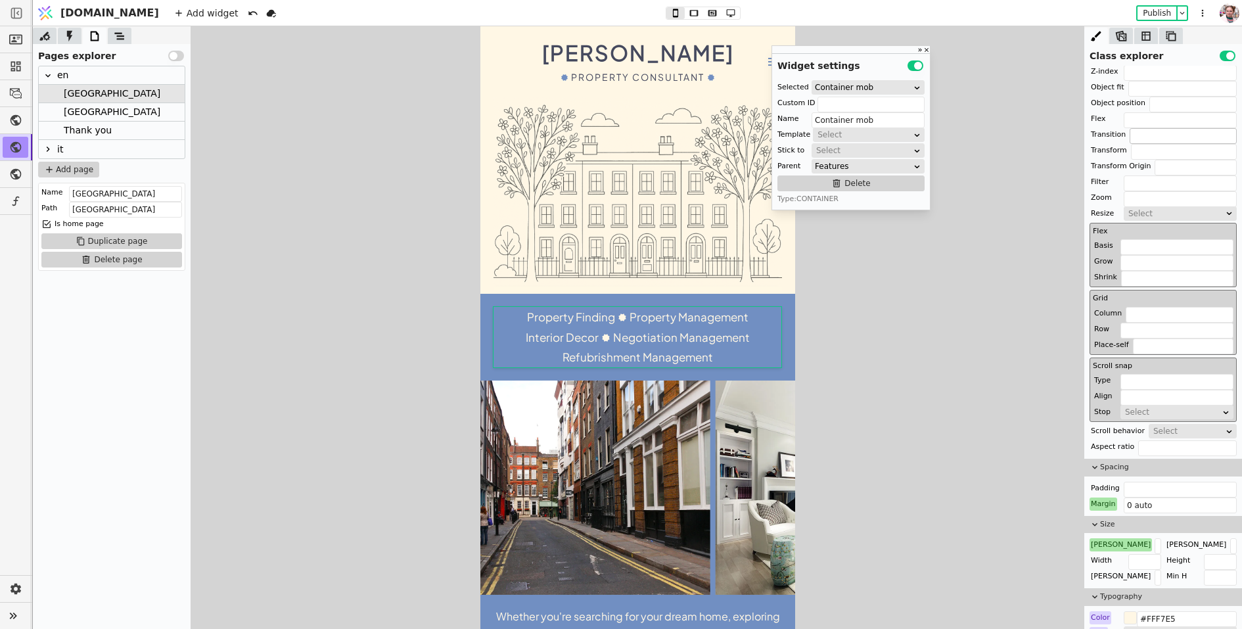
scroll to position [296, 0]
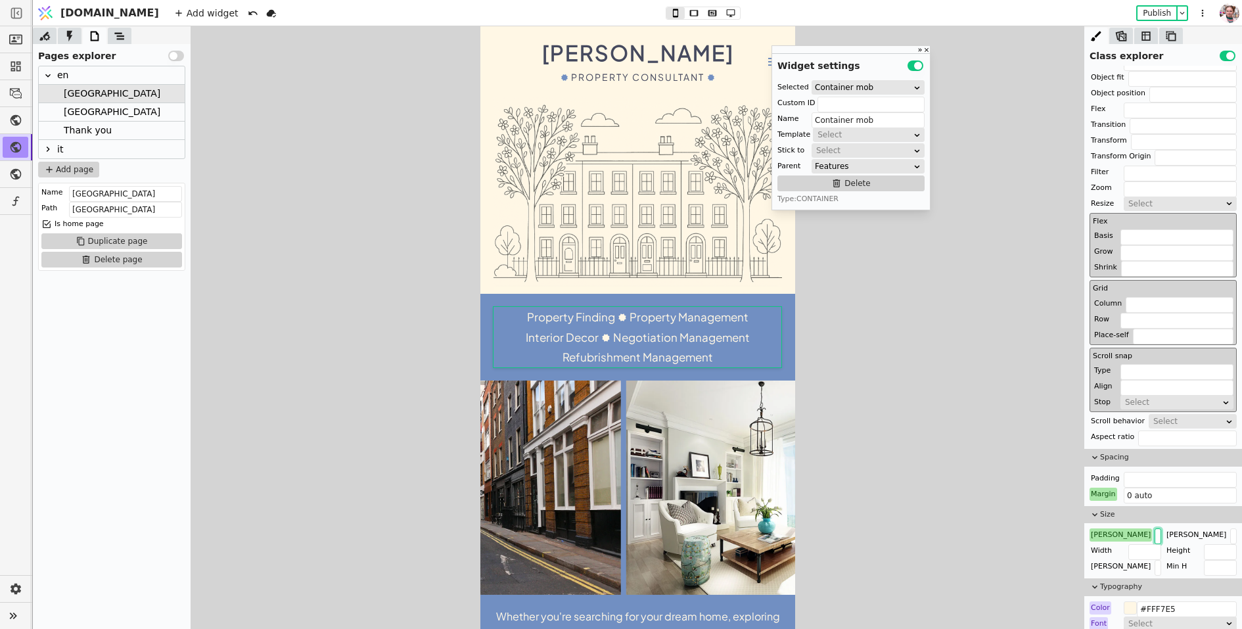
click at [1155, 530] on input "440px" at bounding box center [1158, 536] width 7 height 16
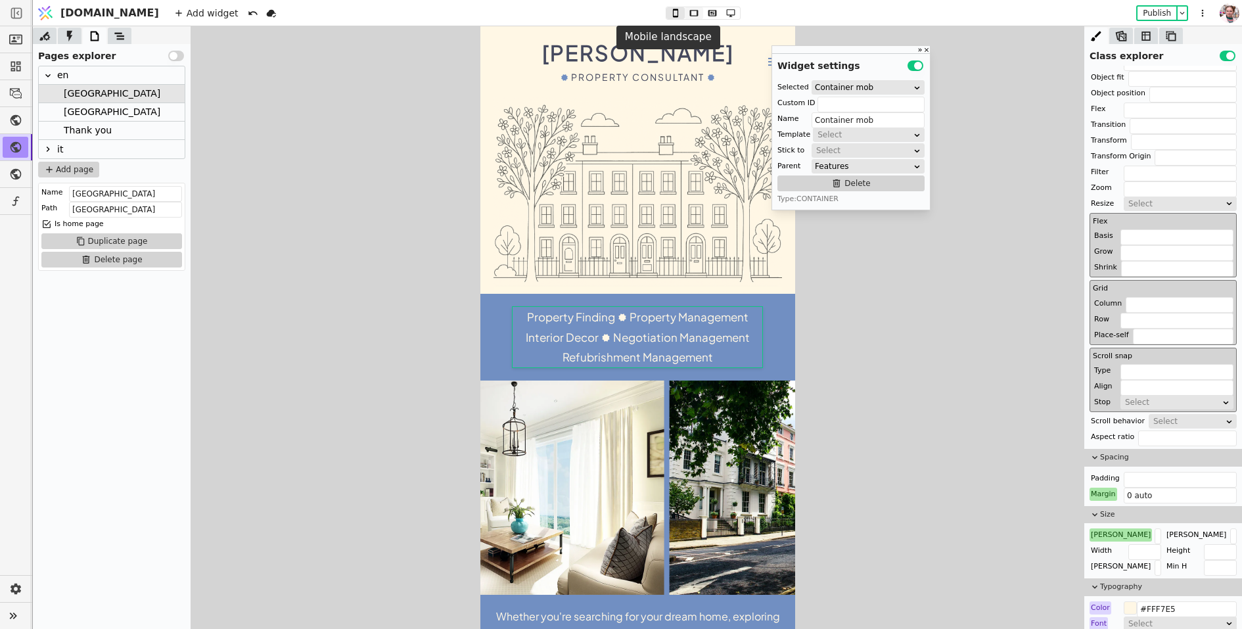
click at [686, 17] on icon at bounding box center [694, 13] width 16 height 9
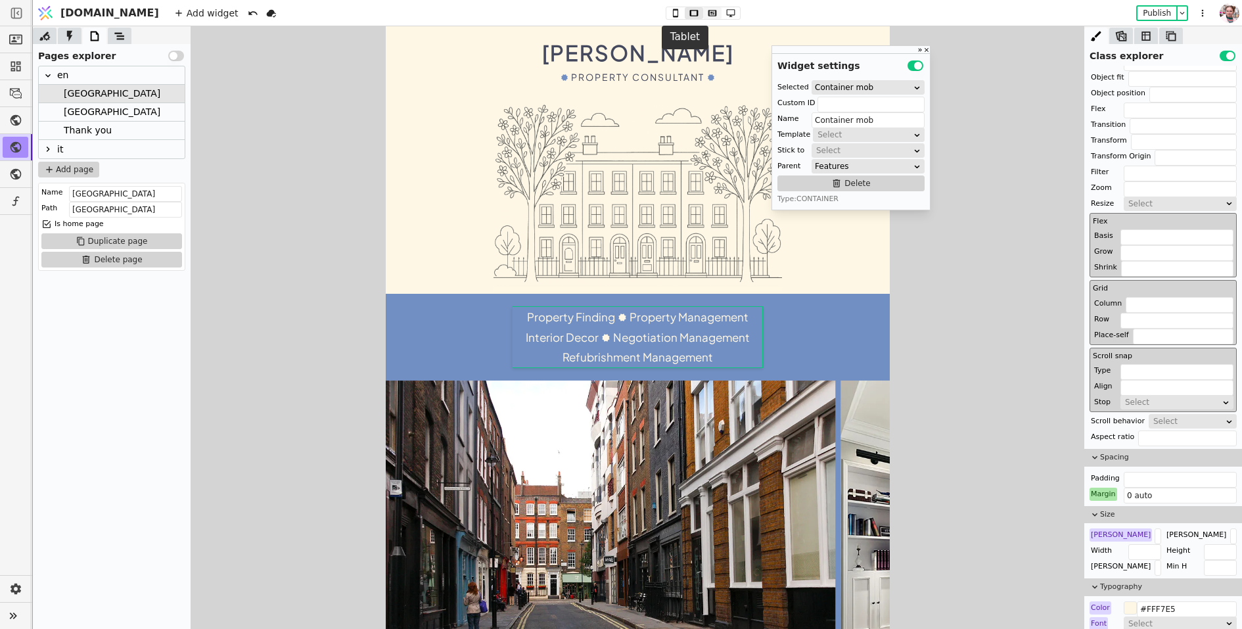
click at [708, 14] on icon at bounding box center [712, 13] width 9 height 6
type input "800px"
type input "20px"
type input "2"
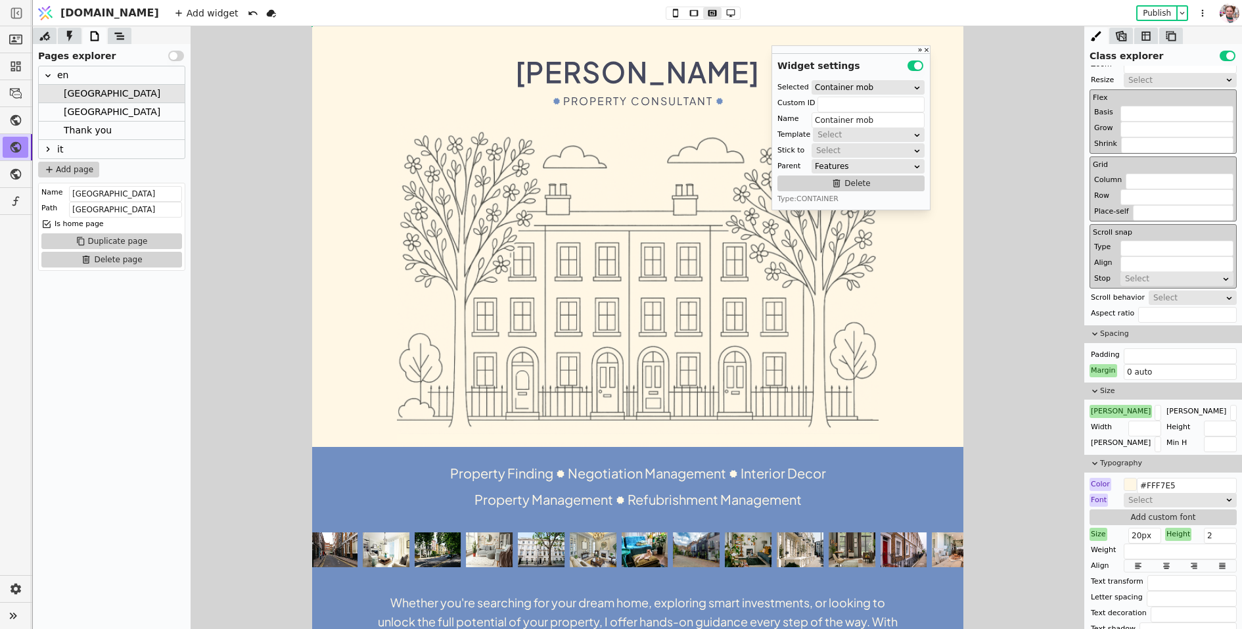
scroll to position [172, 0]
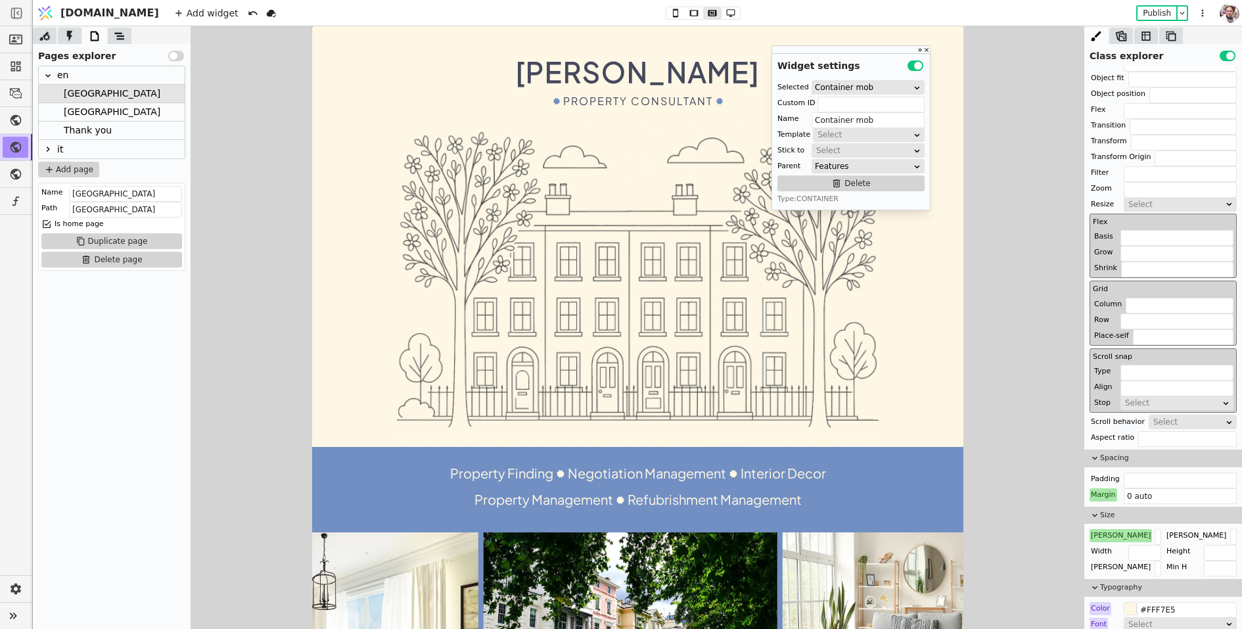
click at [68, 126] on div "Thank you" at bounding box center [88, 131] width 48 height 18
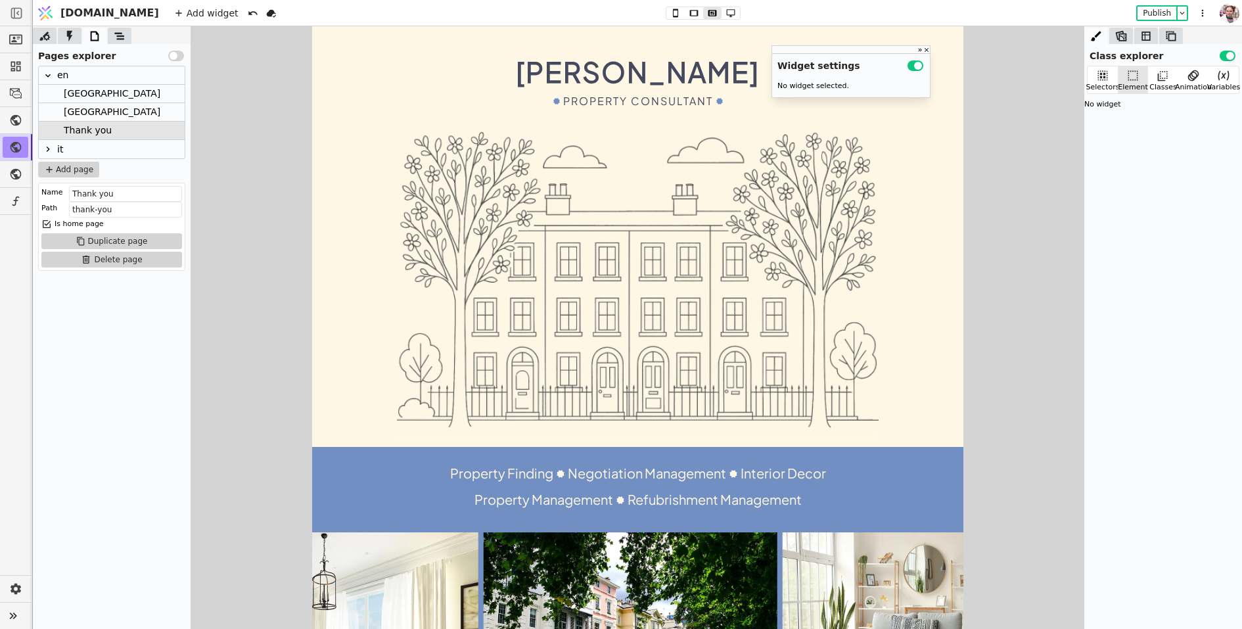
scroll to position [0, 0]
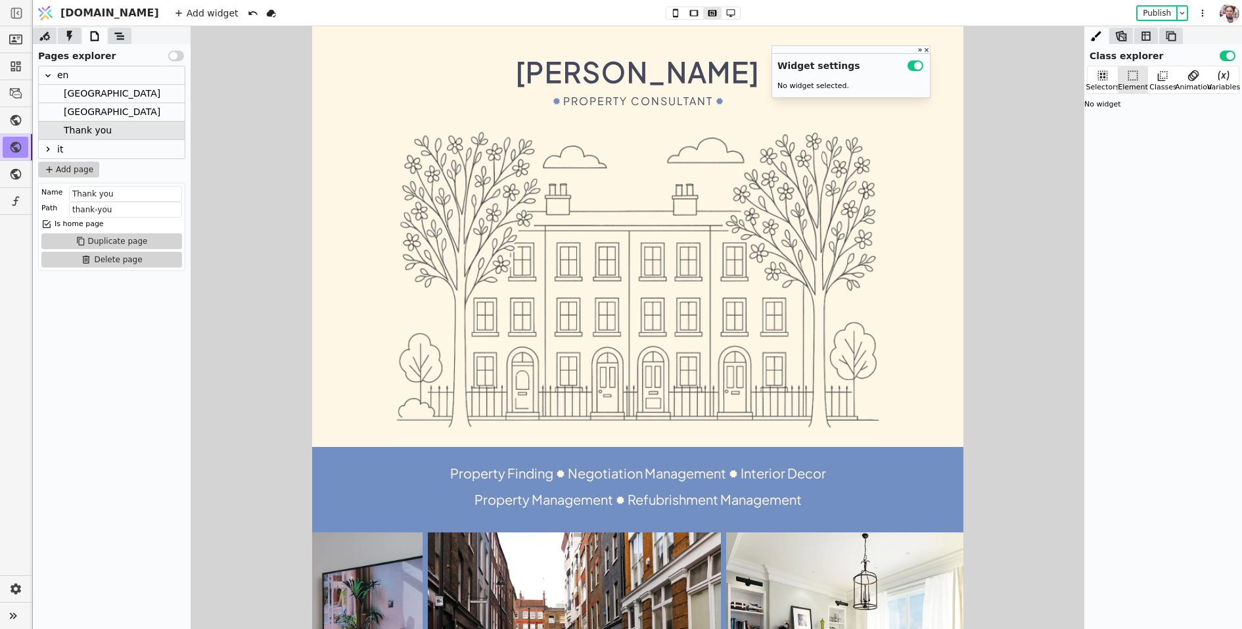
click at [74, 112] on div "[GEOGRAPHIC_DATA]" at bounding box center [112, 112] width 97 height 18
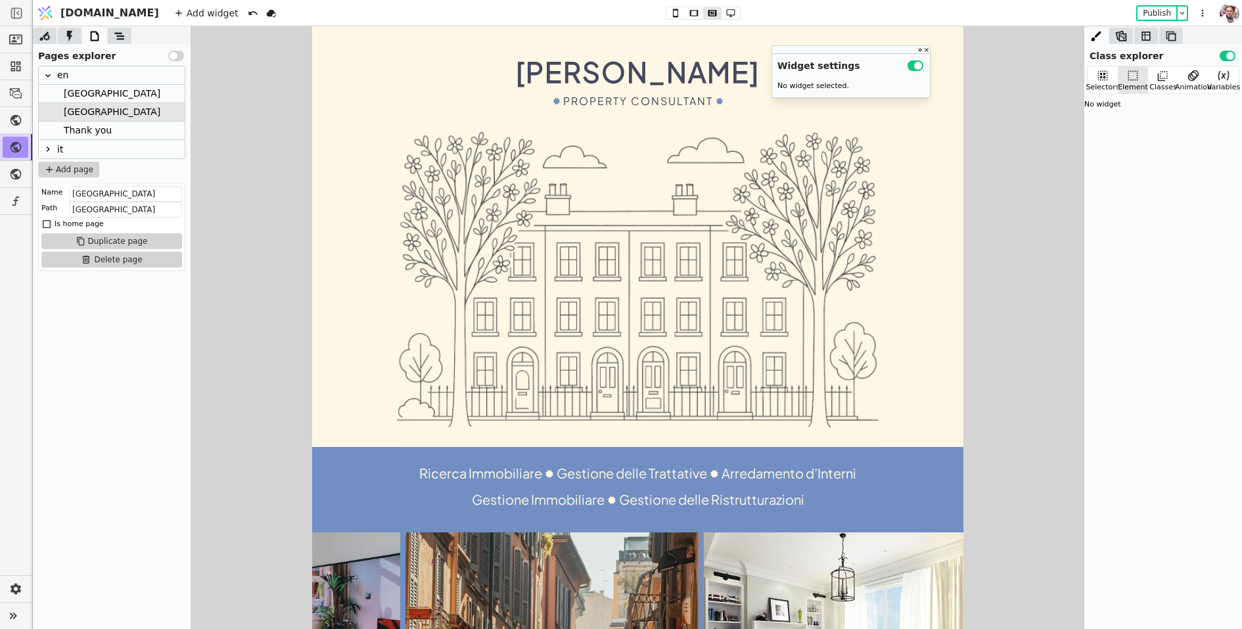
click at [404, 475] on div "Ricerca Immobiliare Gestione delle Trattative Arredamento d’Interni Gestione Im…" at bounding box center [637, 489] width 651 height 85
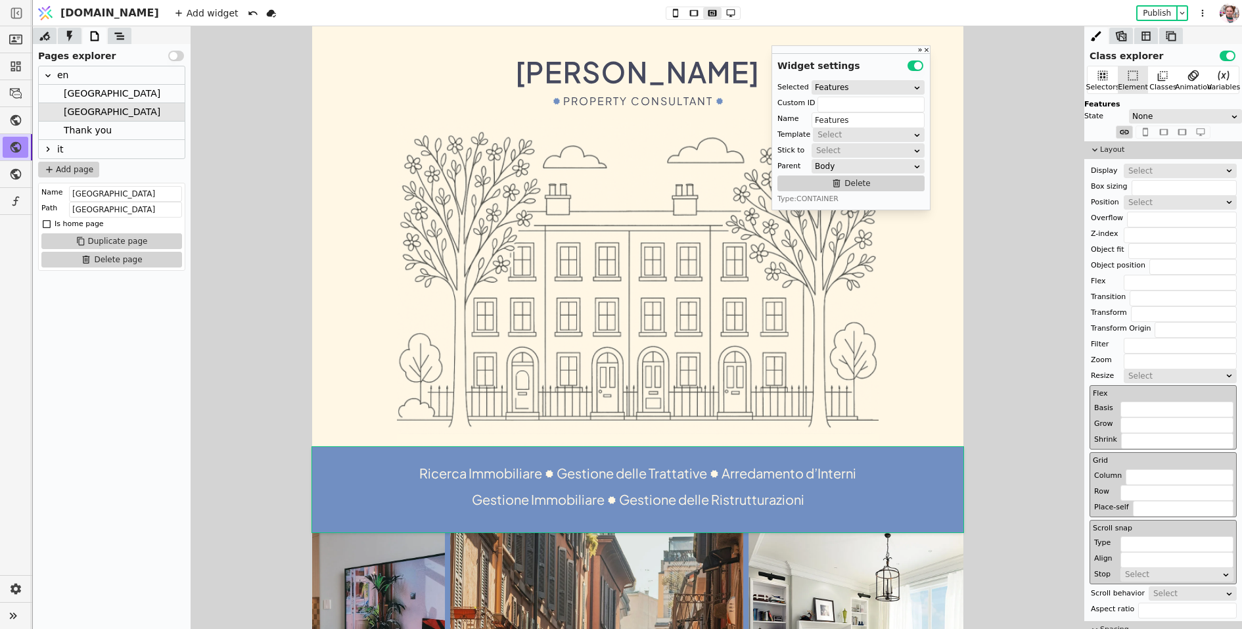
click at [443, 504] on div "Ricerca Immobiliare Gestione delle Trattative Arredamento d’Interni Gestione Im…" at bounding box center [637, 486] width 440 height 53
type input "Container destop"
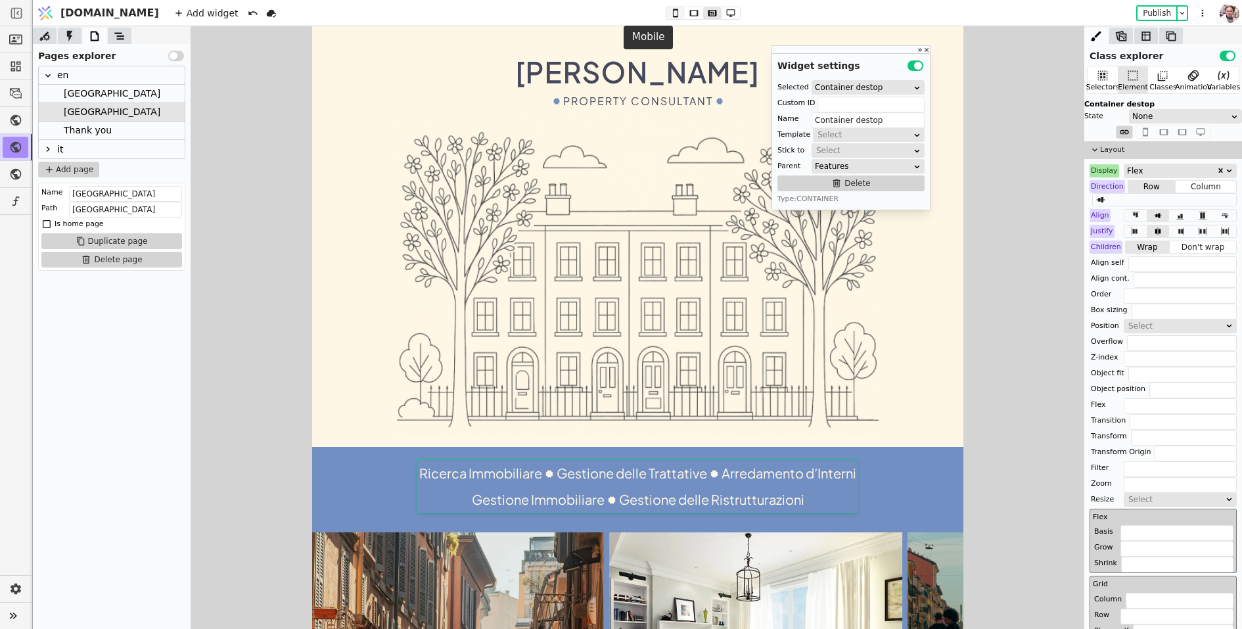
click at [667, 10] on button at bounding box center [676, 13] width 18 height 12
type input "18px"
type input "1.8"
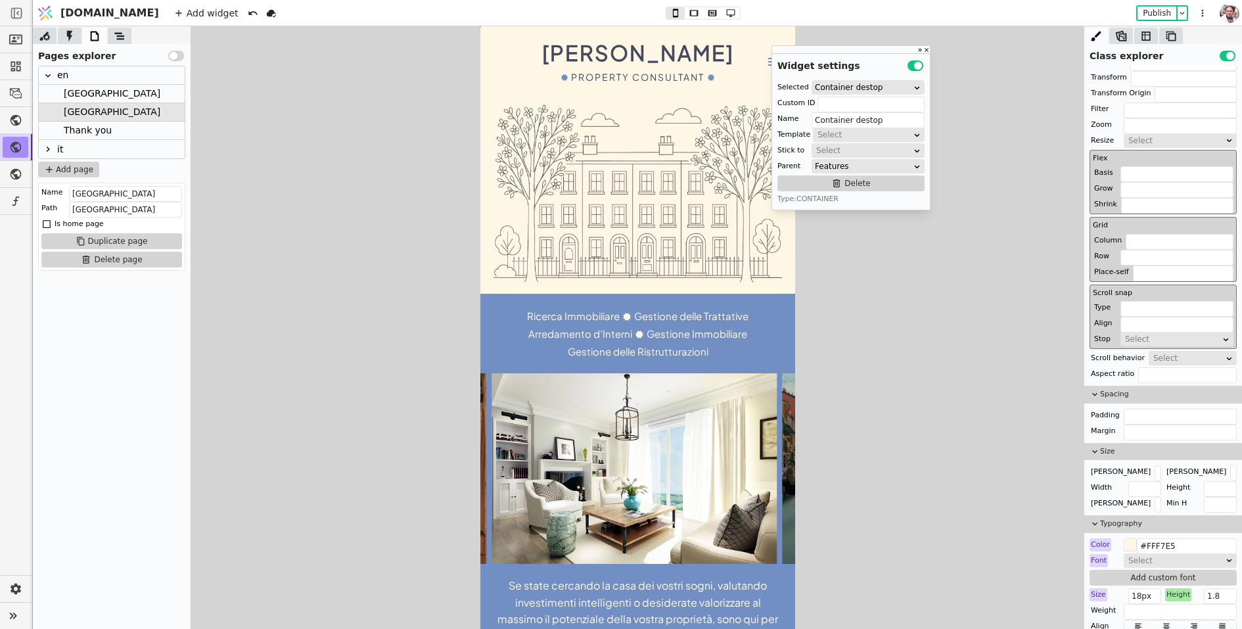
scroll to position [316, 0]
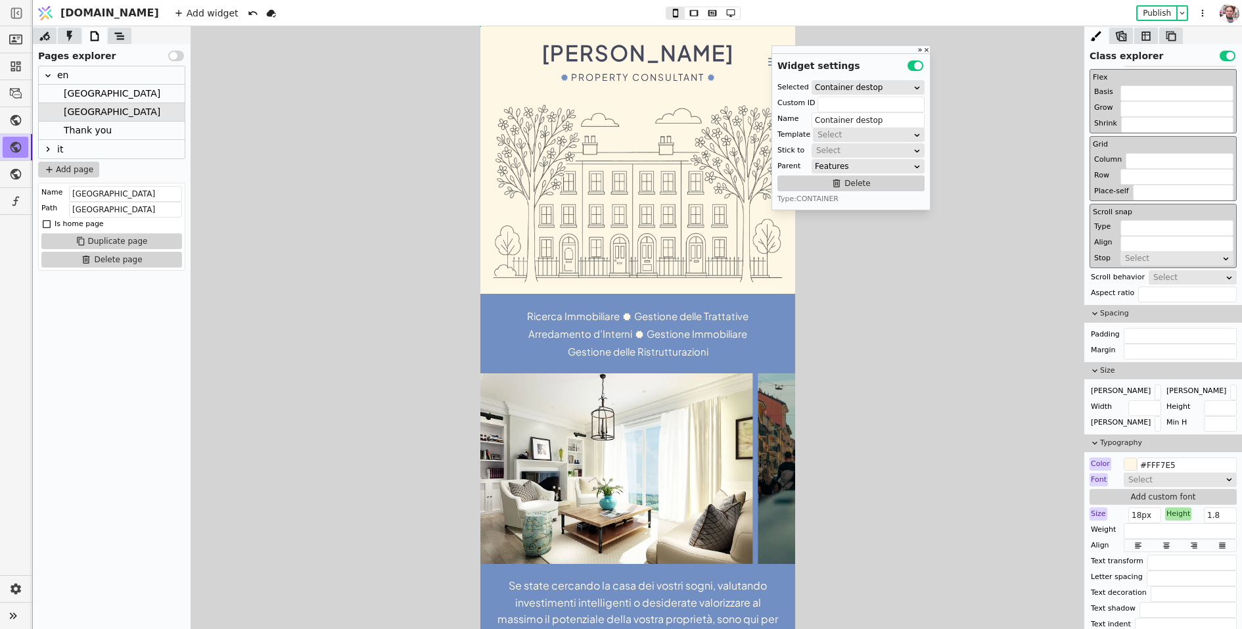
click at [734, 352] on div "Ricerca Immobiliare Gestione delle Trattative Arredamento d’Interni Gestione Im…" at bounding box center [637, 333] width 289 height 53
type input "Container mob"
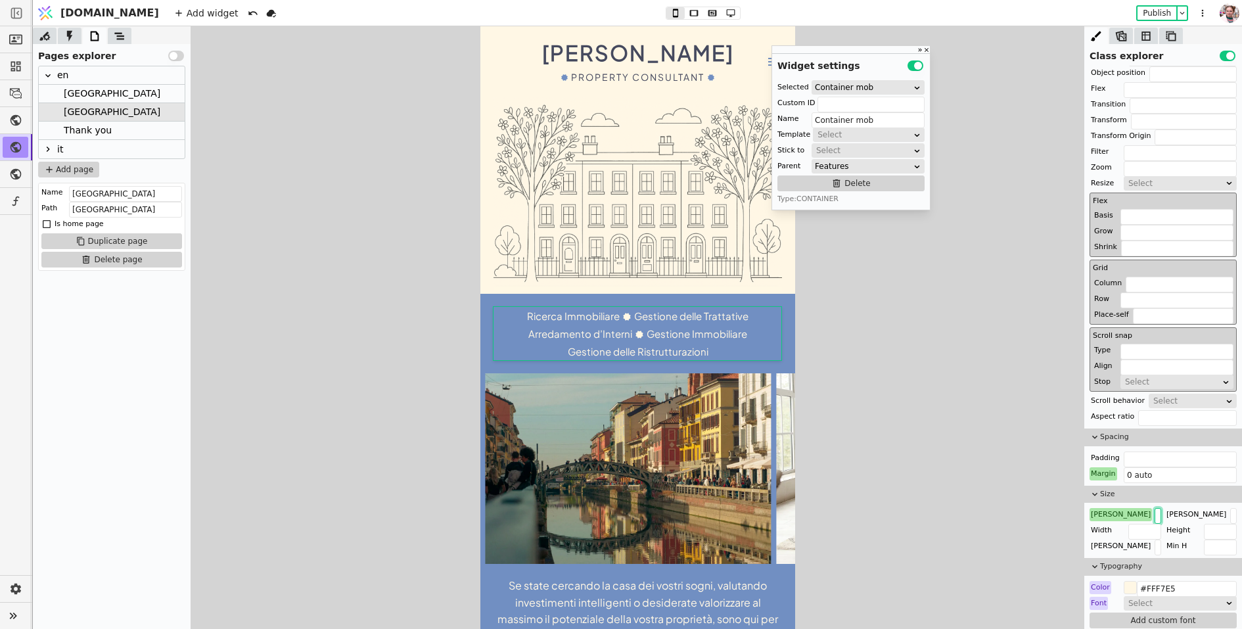
drag, startPoint x: 1144, startPoint y: 513, endPoint x: 1128, endPoint y: 513, distance: 15.8
click at [1155, 513] on input "440px" at bounding box center [1158, 516] width 7 height 16
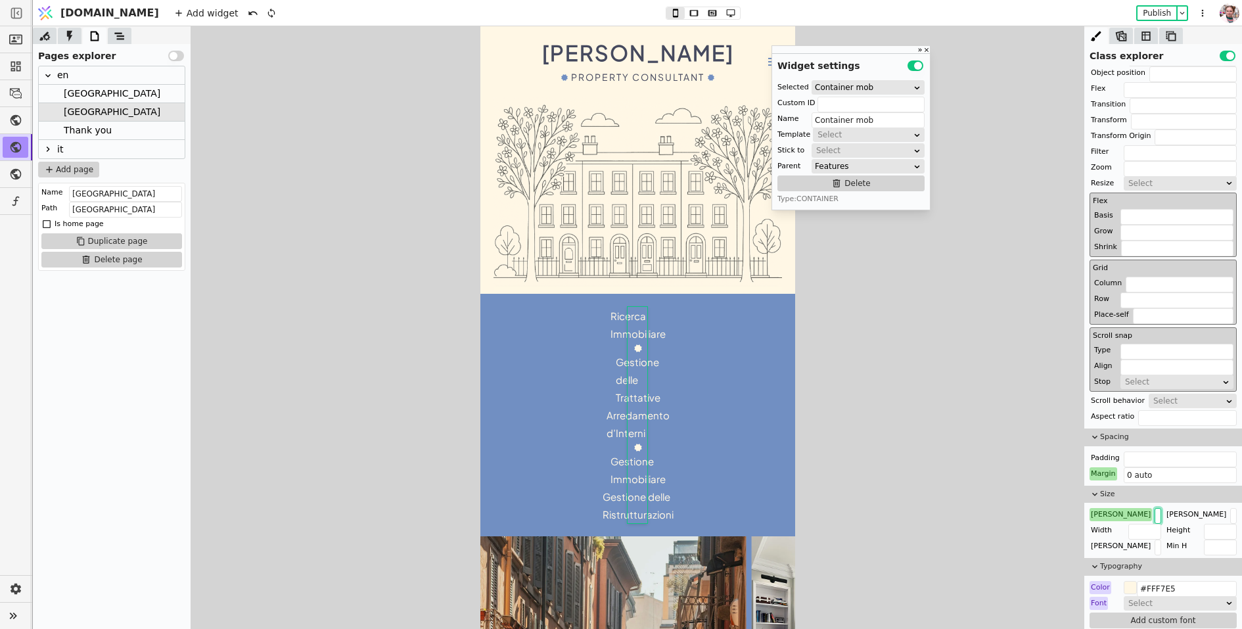
type input "380px"
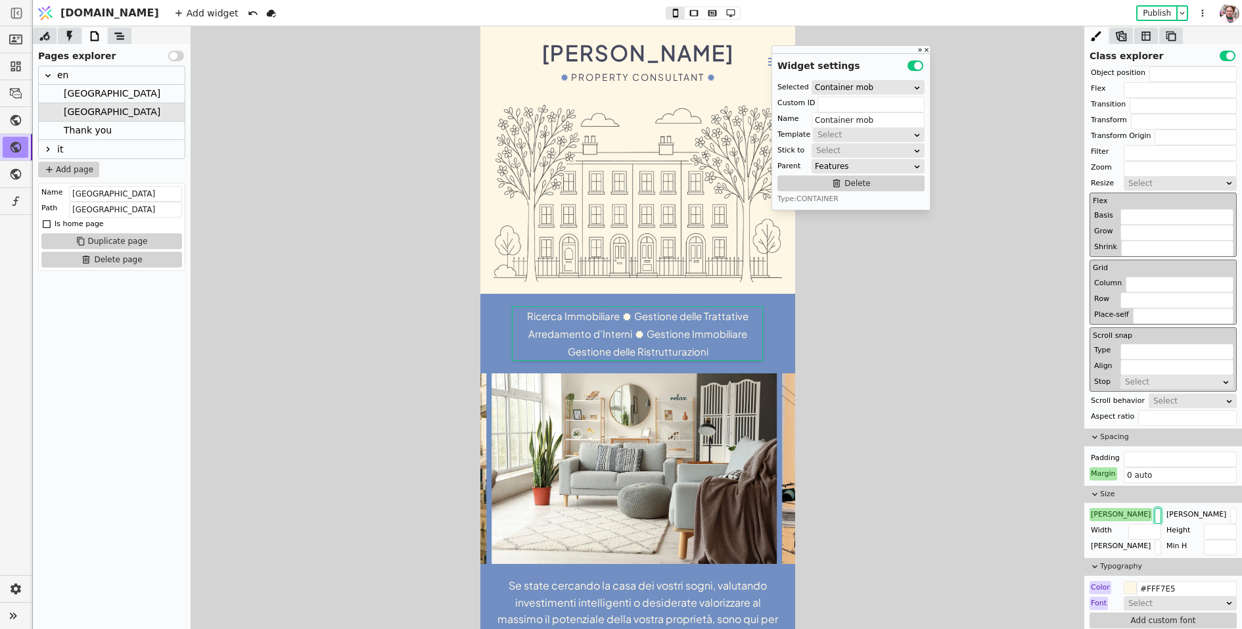
click at [47, 147] on icon at bounding box center [48, 149] width 3 height 5
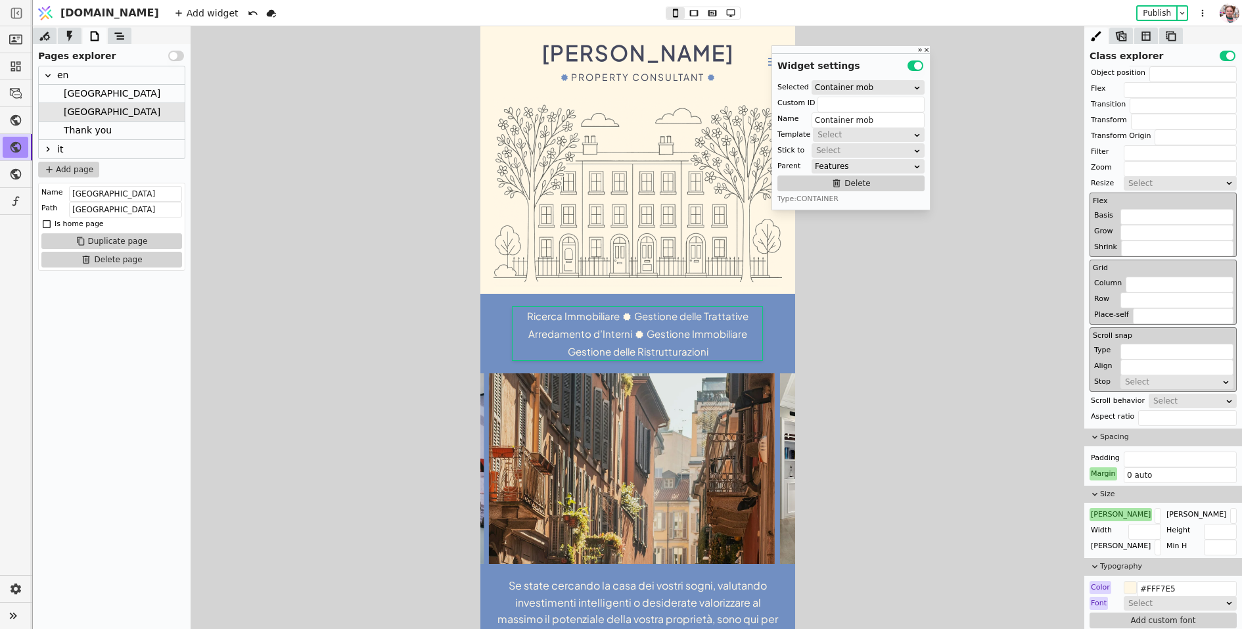
scroll to position [0, 0]
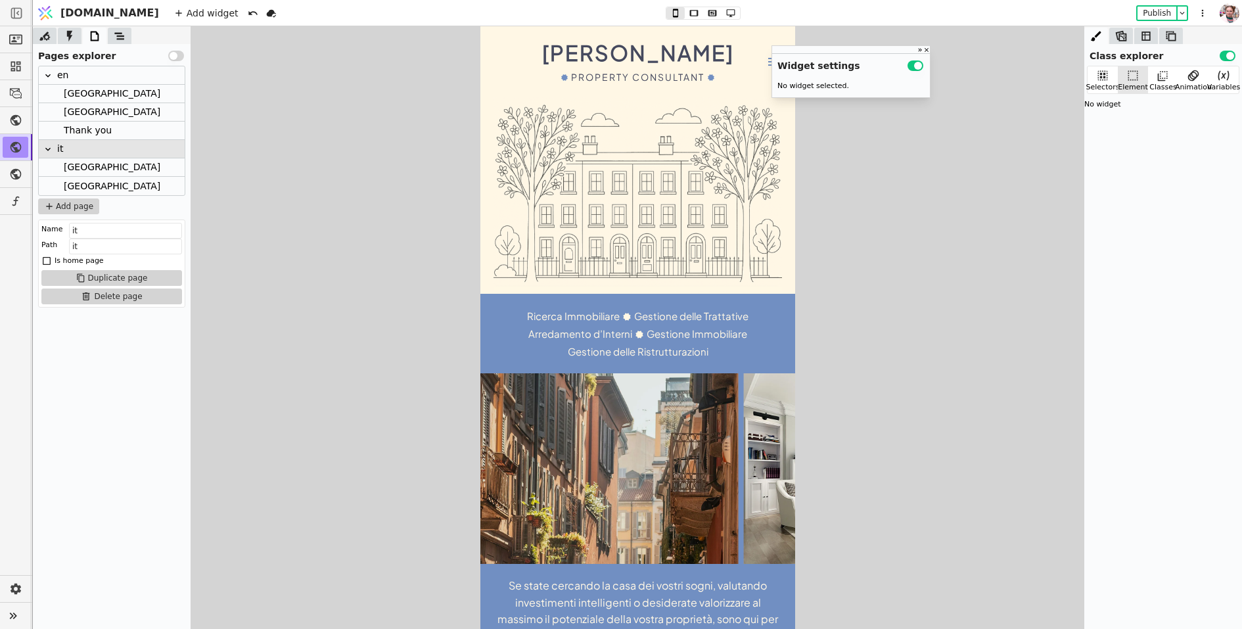
click at [60, 162] on div at bounding box center [54, 167] width 18 height 18
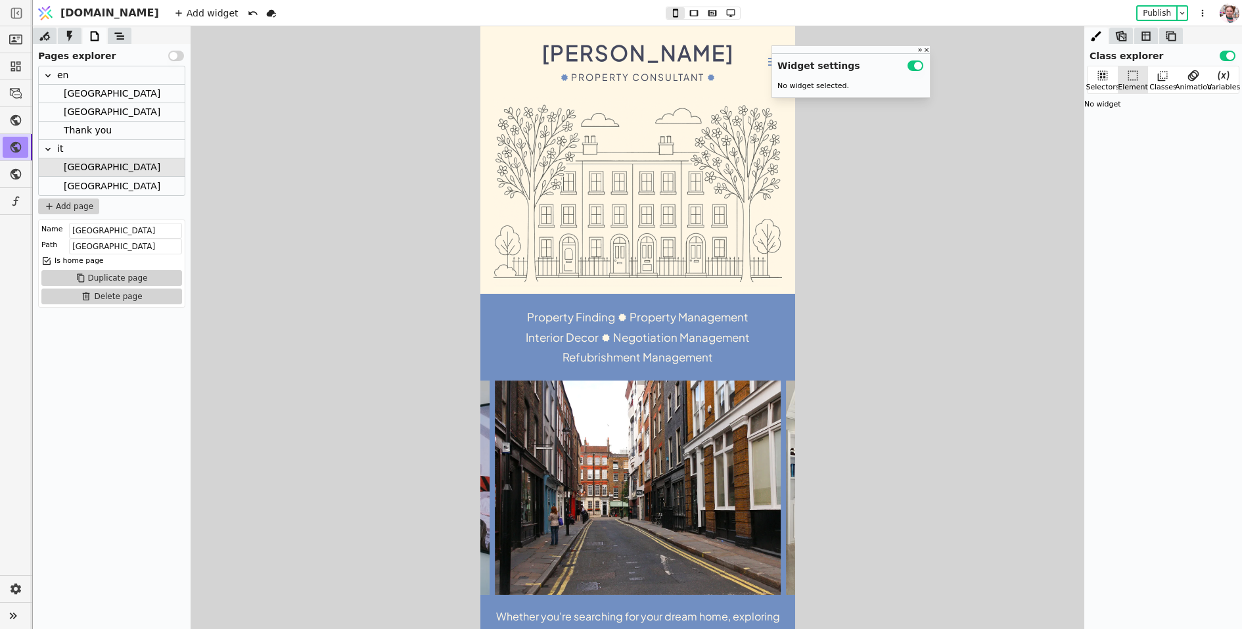
click at [525, 346] on div "Property Finding Property Management Interior Decor Negotiation Management Refu…" at bounding box center [637, 337] width 289 height 60
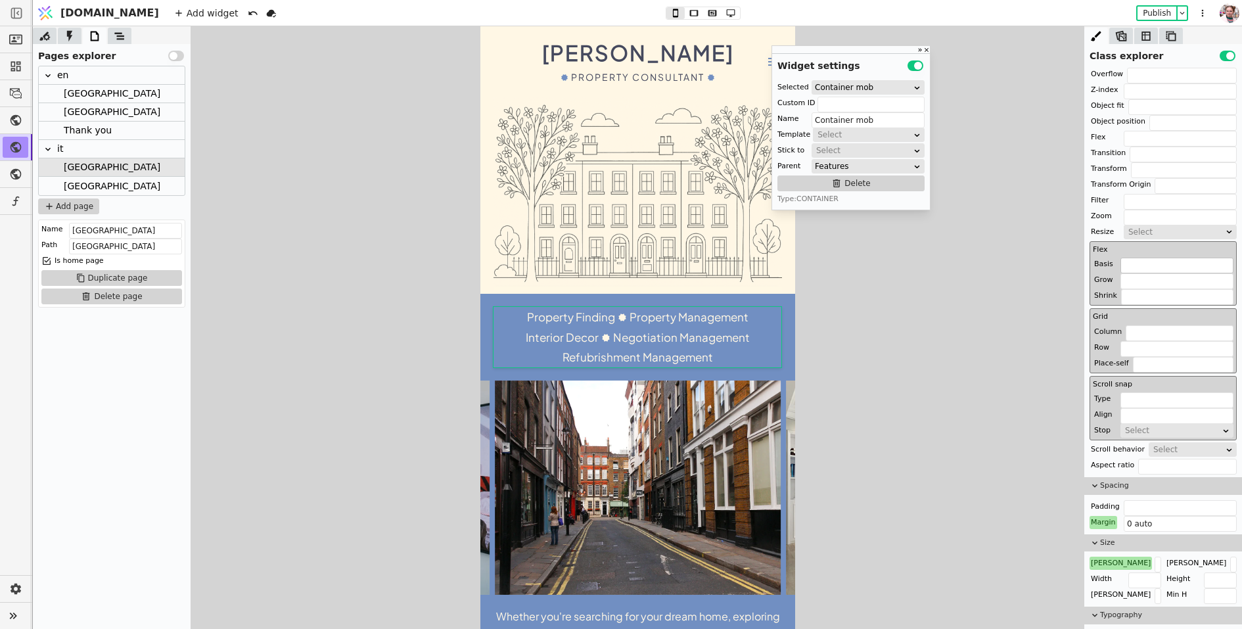
scroll to position [270, 0]
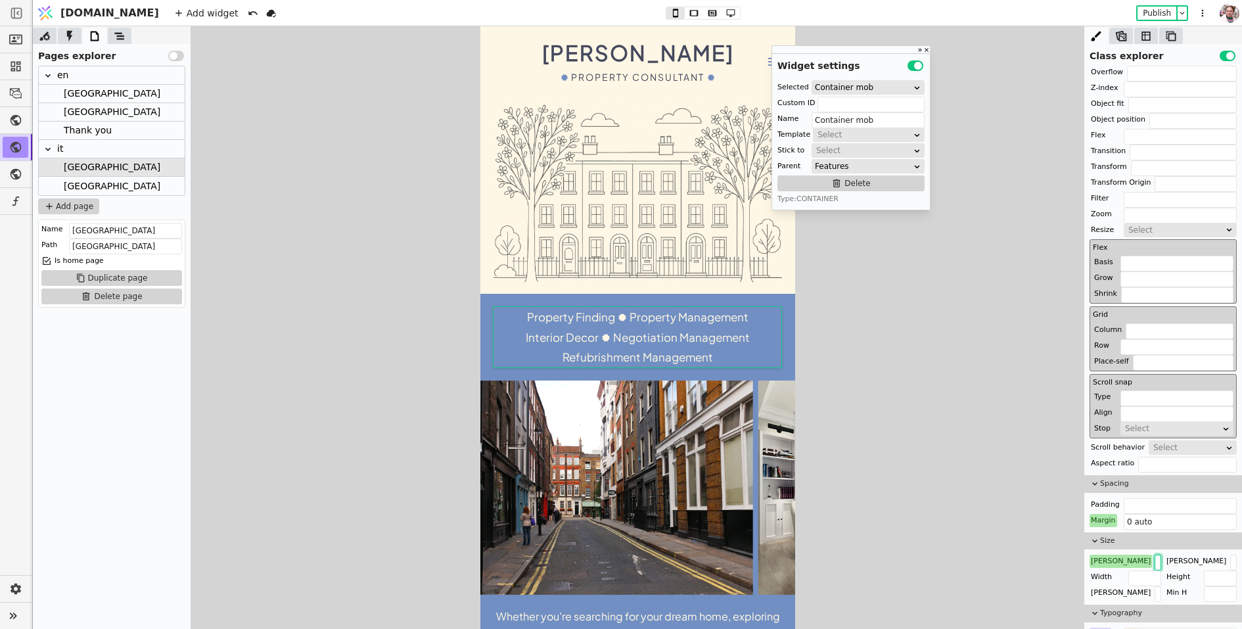
drag, startPoint x: 1140, startPoint y: 563, endPoint x: 1121, endPoint y: 563, distance: 18.4
click at [1121, 563] on div "Max W 440px" at bounding box center [1126, 561] width 72 height 13
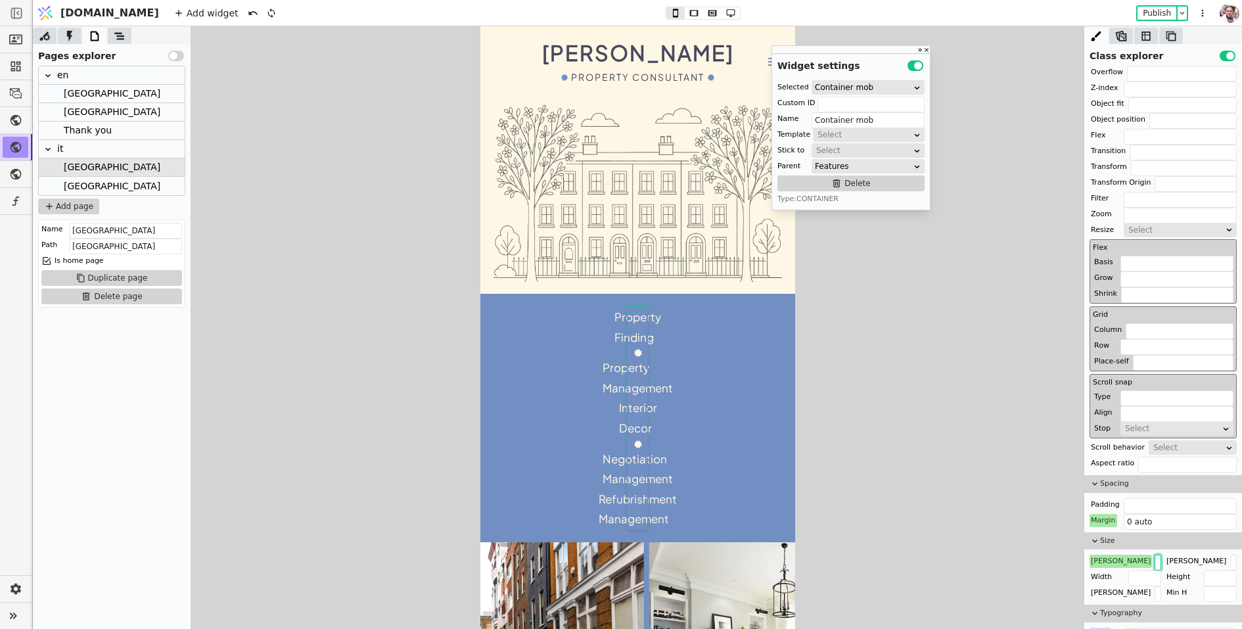
type input "380px"
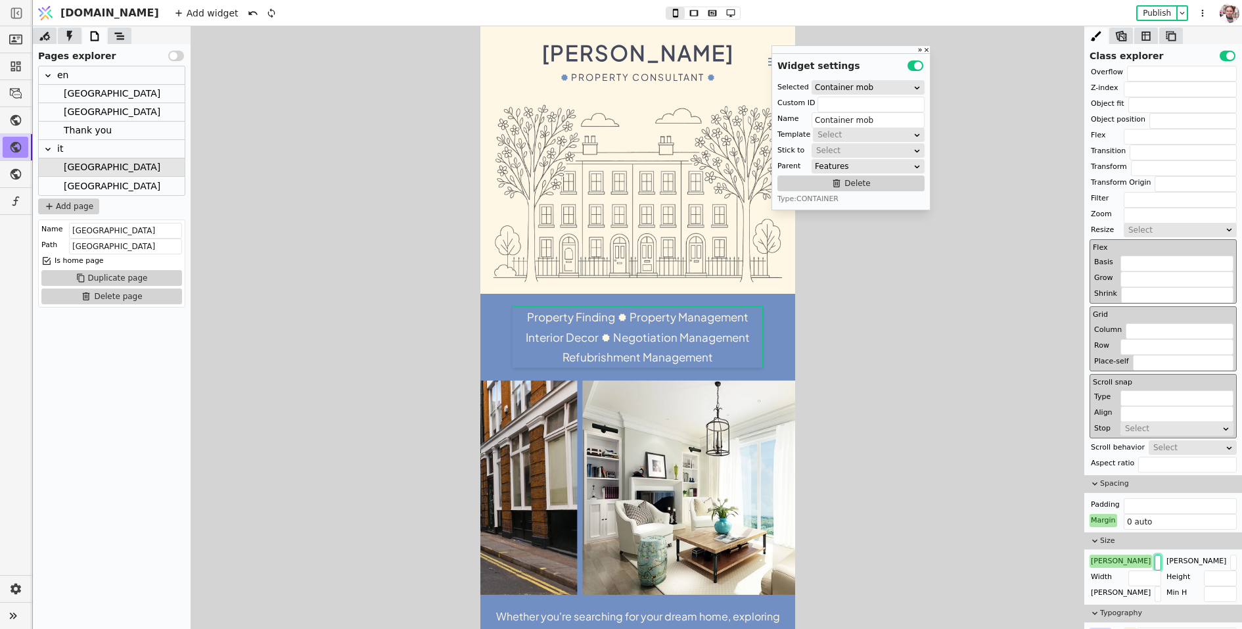
click at [78, 186] on div "[GEOGRAPHIC_DATA]" at bounding box center [112, 186] width 97 height 18
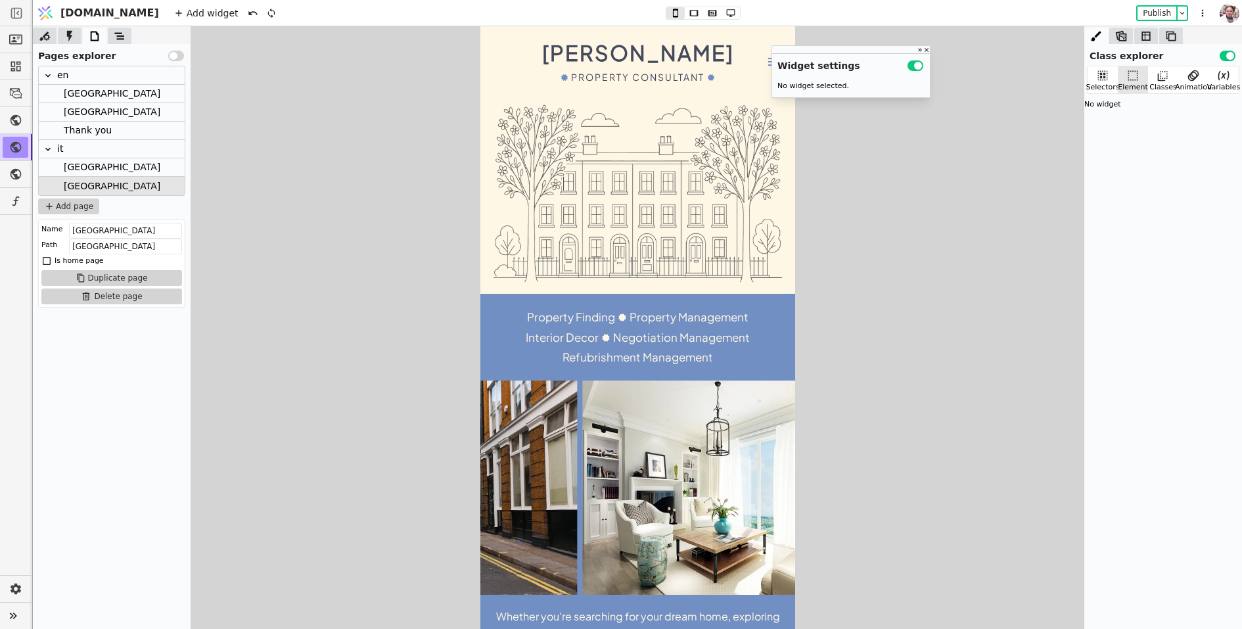
scroll to position [0, 0]
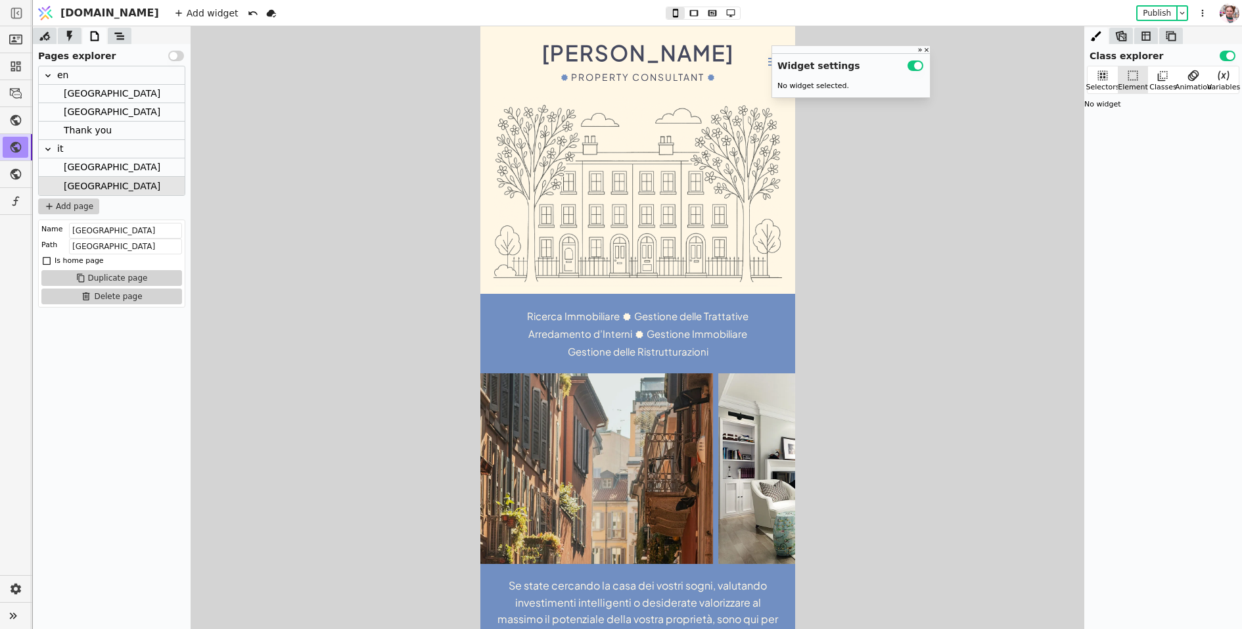
click at [523, 339] on div "Ricerca Immobiliare Gestione delle Trattative Arredamento d’Interni Gestione Im…" at bounding box center [637, 333] width 289 height 53
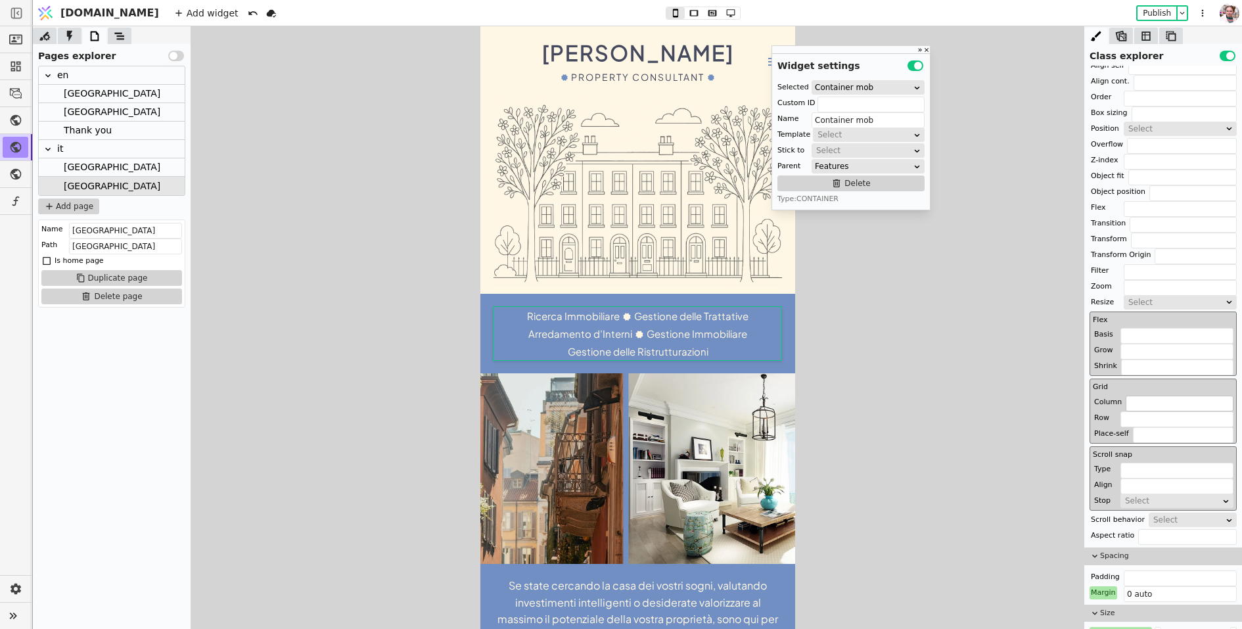
scroll to position [225, 0]
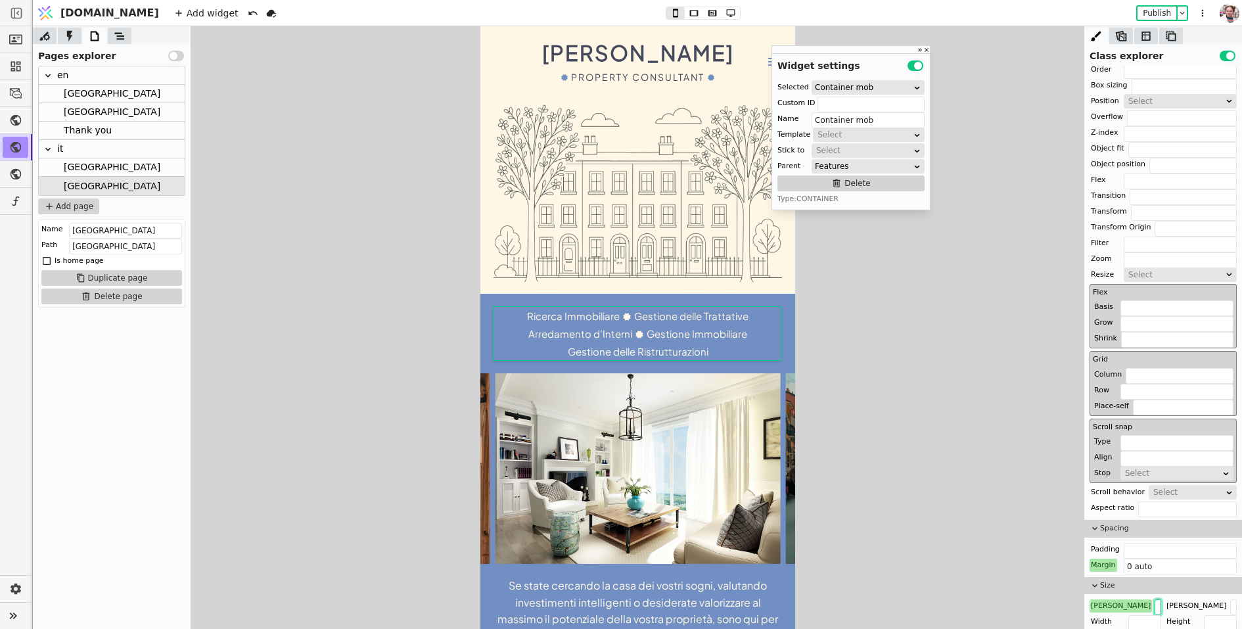
drag, startPoint x: 1144, startPoint y: 601, endPoint x: 1102, endPoint y: 607, distance: 41.8
click at [1102, 607] on div "Max W 440px" at bounding box center [1126, 605] width 72 height 13
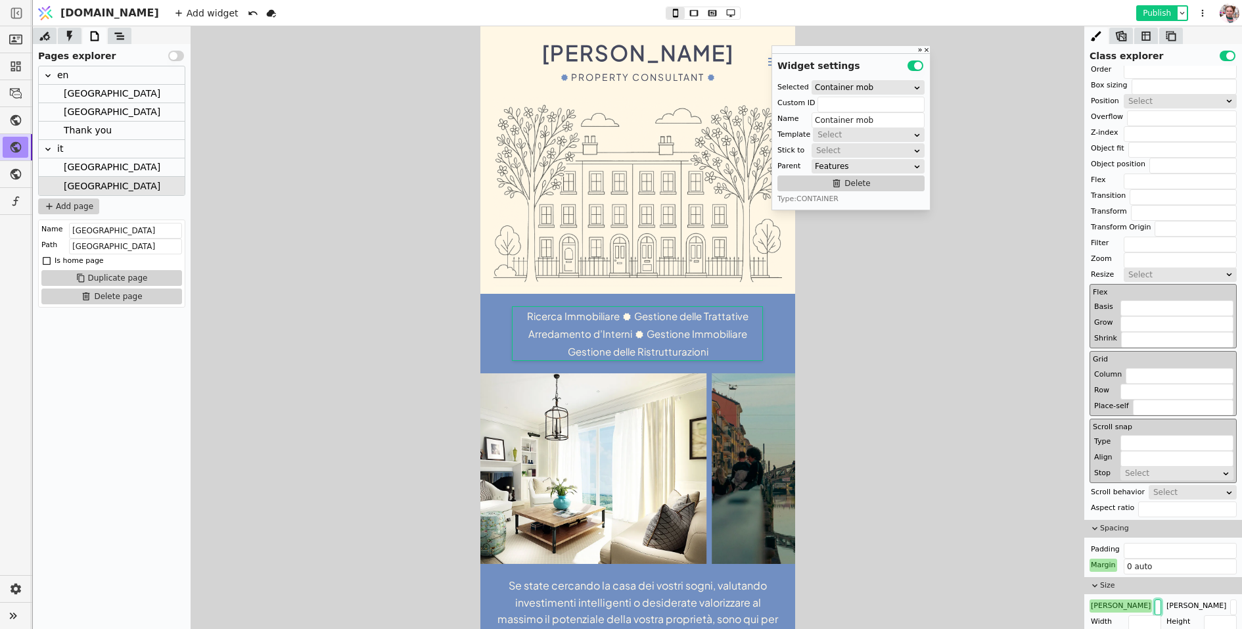
type input "380px"
click at [1138, 14] on button "Publish" at bounding box center [1157, 13] width 39 height 13
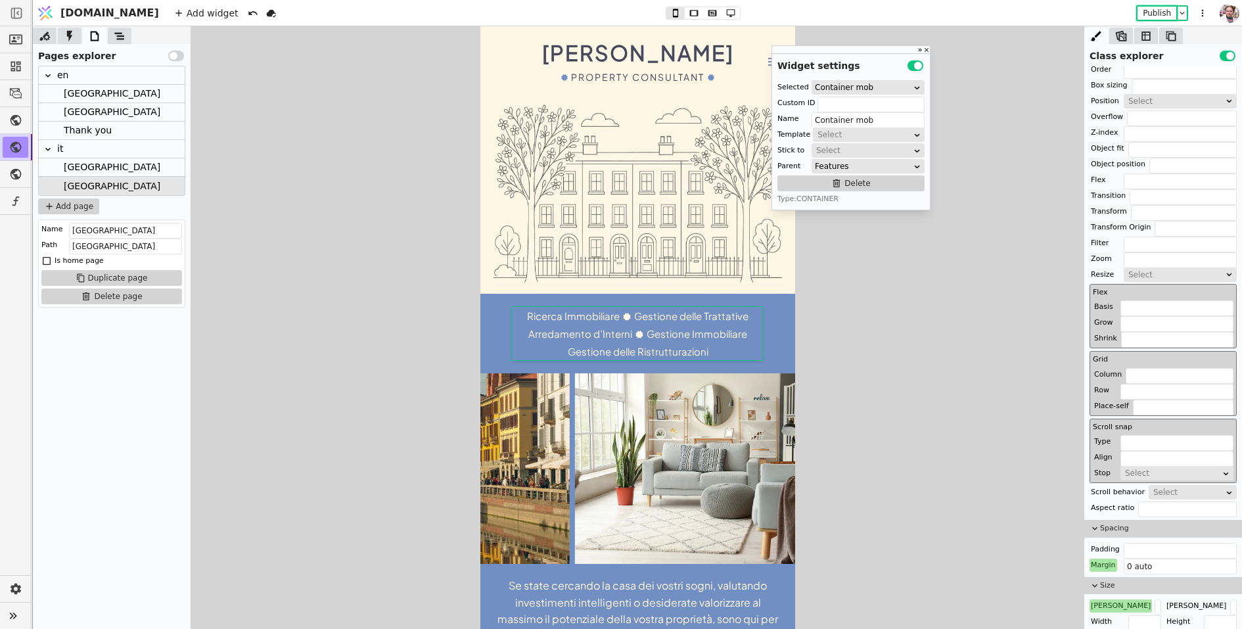
click at [81, 124] on div "Thank you" at bounding box center [88, 131] width 48 height 18
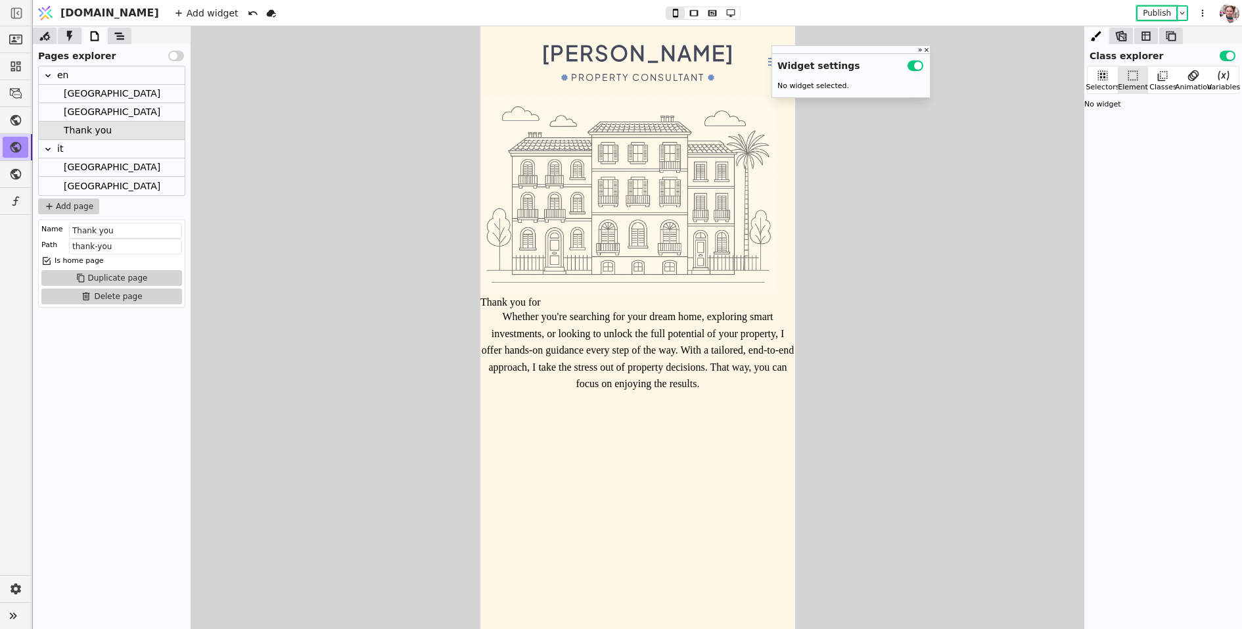
click at [73, 91] on div "[GEOGRAPHIC_DATA]" at bounding box center [112, 94] width 97 height 18
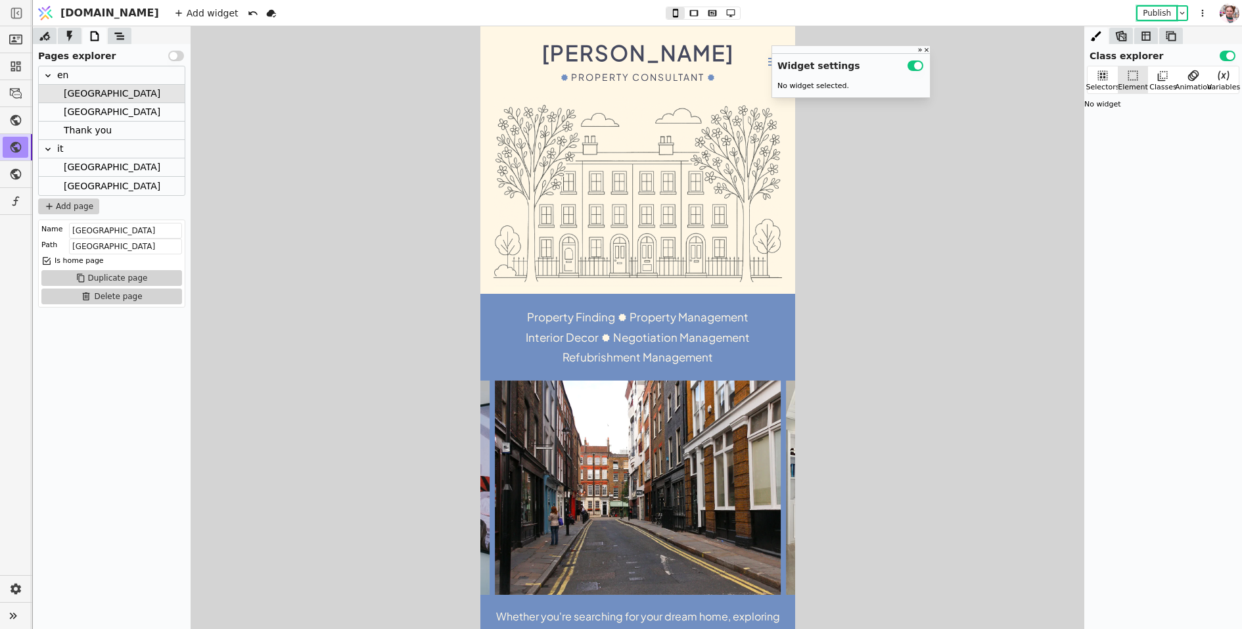
click at [82, 128] on div "Thank you" at bounding box center [88, 131] width 48 height 18
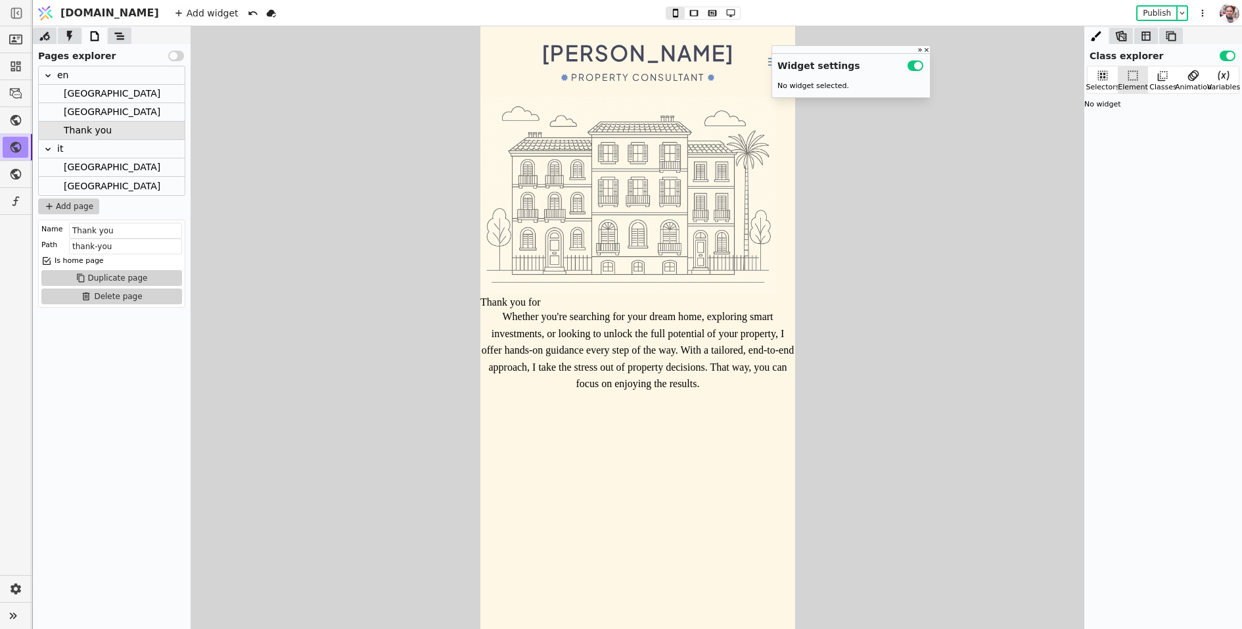
click at [48, 261] on icon at bounding box center [46, 261] width 11 height 11
click at [44, 261] on icon at bounding box center [46, 261] width 11 height 11
click at [64, 97] on div "[GEOGRAPHIC_DATA]" at bounding box center [112, 94] width 97 height 18
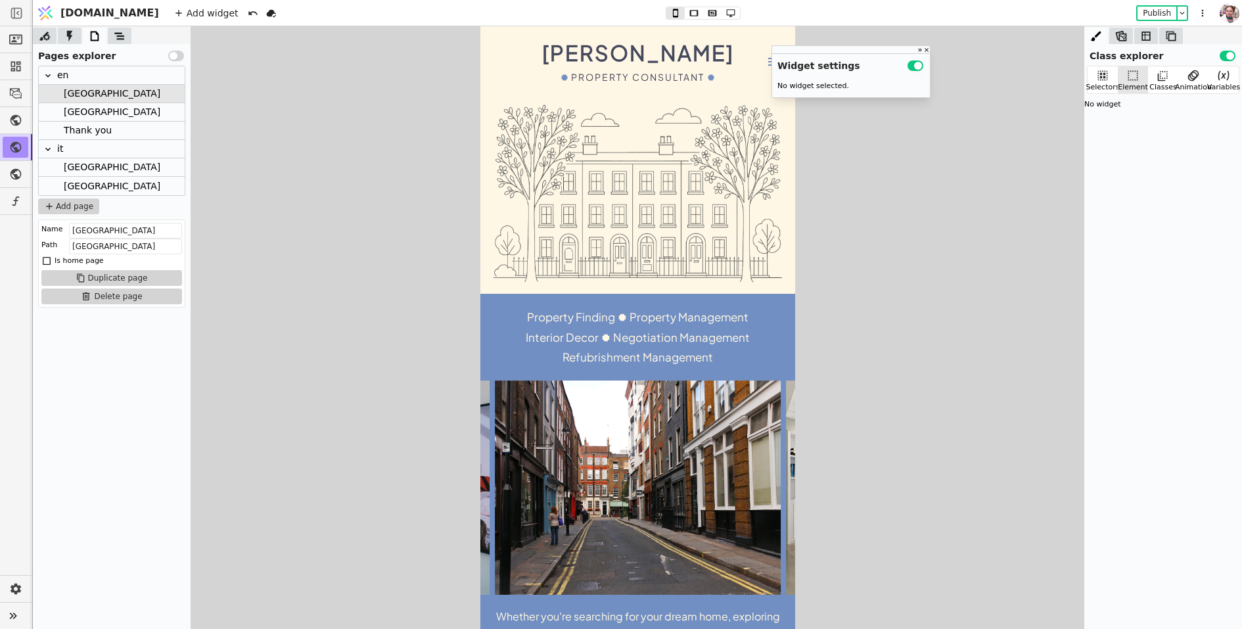
click at [46, 263] on icon at bounding box center [47, 261] width 8 height 8
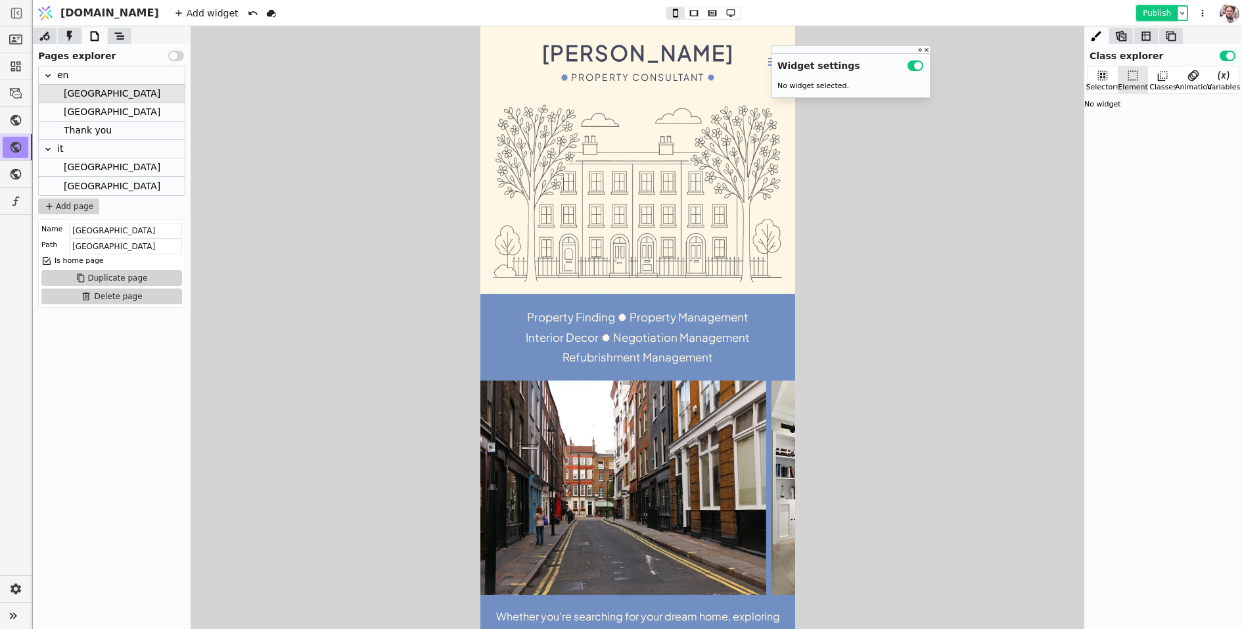
click at [1154, 11] on button "Publish" at bounding box center [1157, 13] width 39 height 13
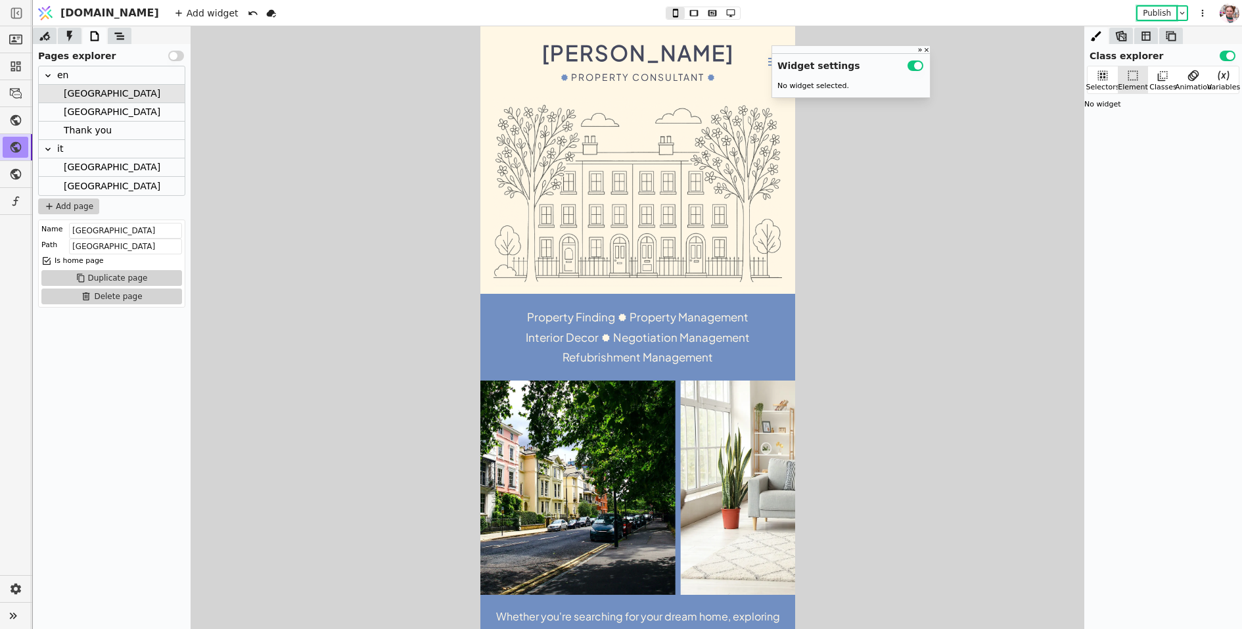
click at [83, 114] on div "[GEOGRAPHIC_DATA]" at bounding box center [112, 112] width 97 height 18
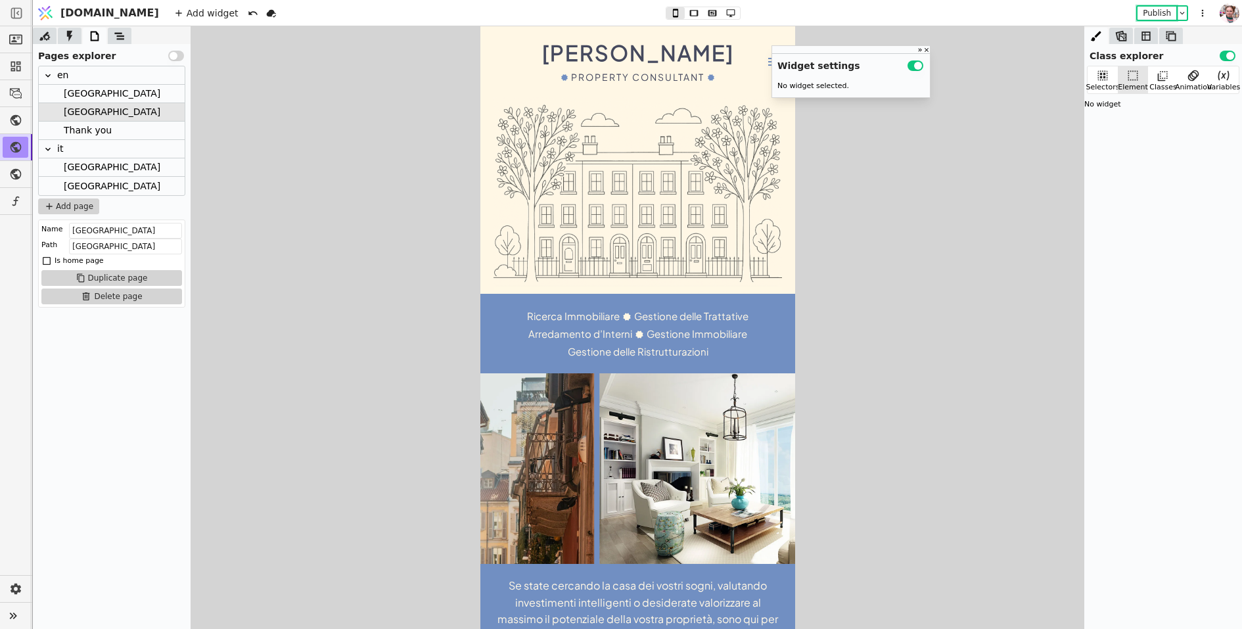
click at [86, 168] on div "[GEOGRAPHIC_DATA]" at bounding box center [112, 167] width 97 height 18
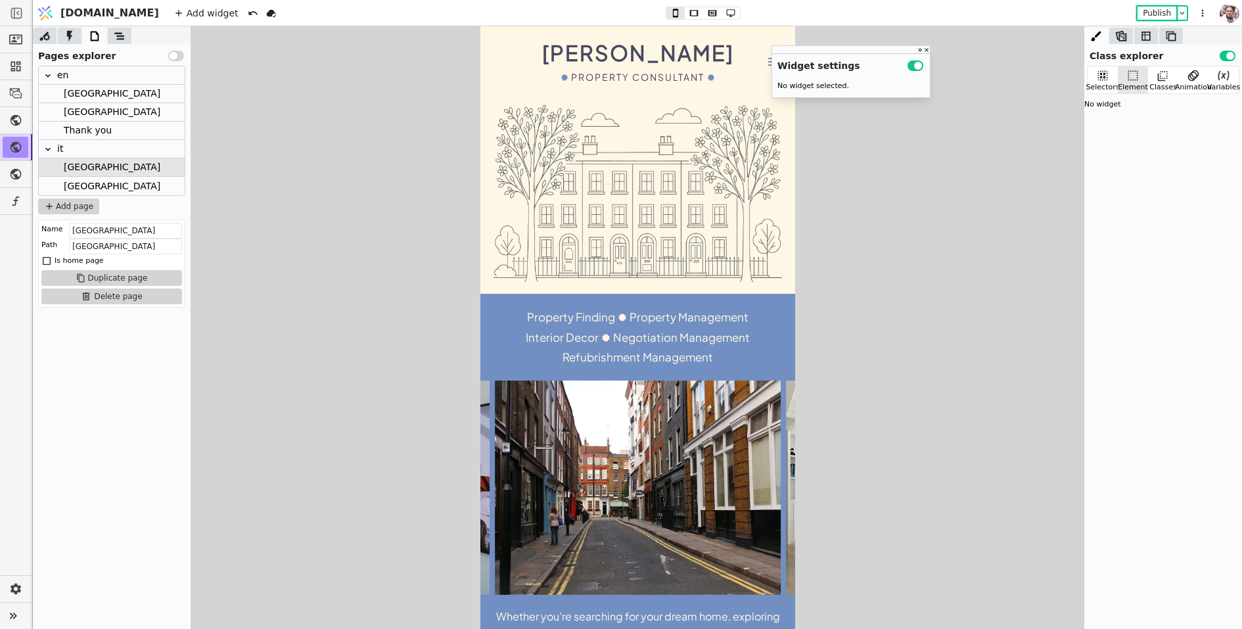
click at [83, 187] on div "[GEOGRAPHIC_DATA]" at bounding box center [112, 186] width 97 height 18
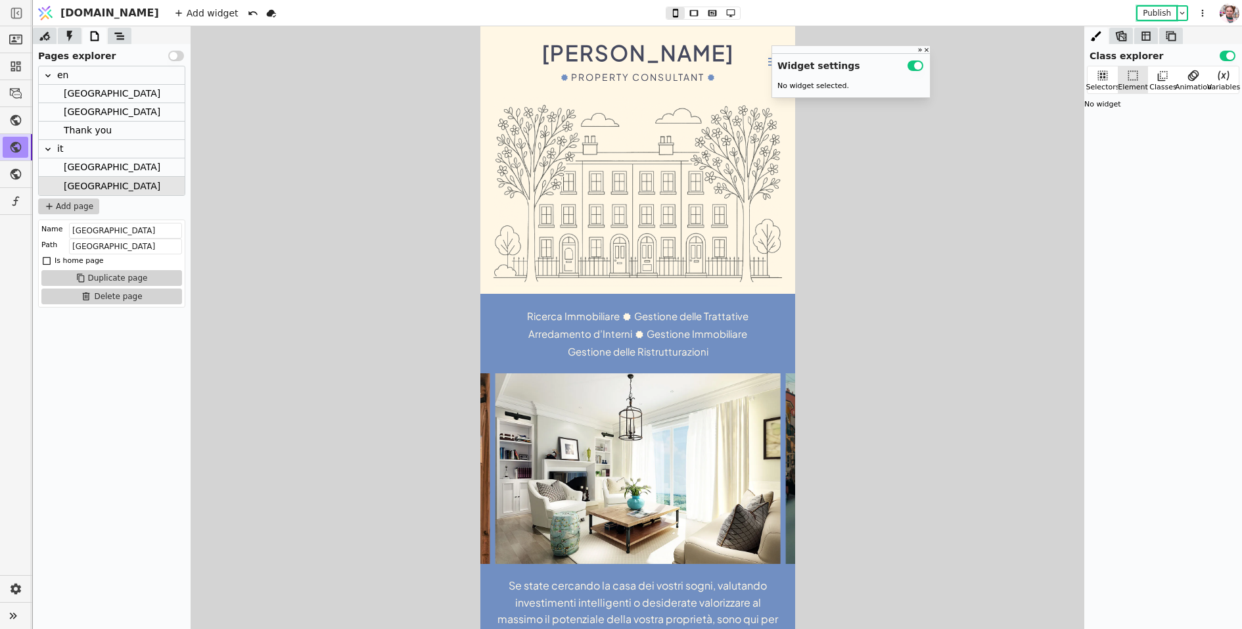
click at [87, 91] on div "[GEOGRAPHIC_DATA]" at bounding box center [112, 94] width 97 height 18
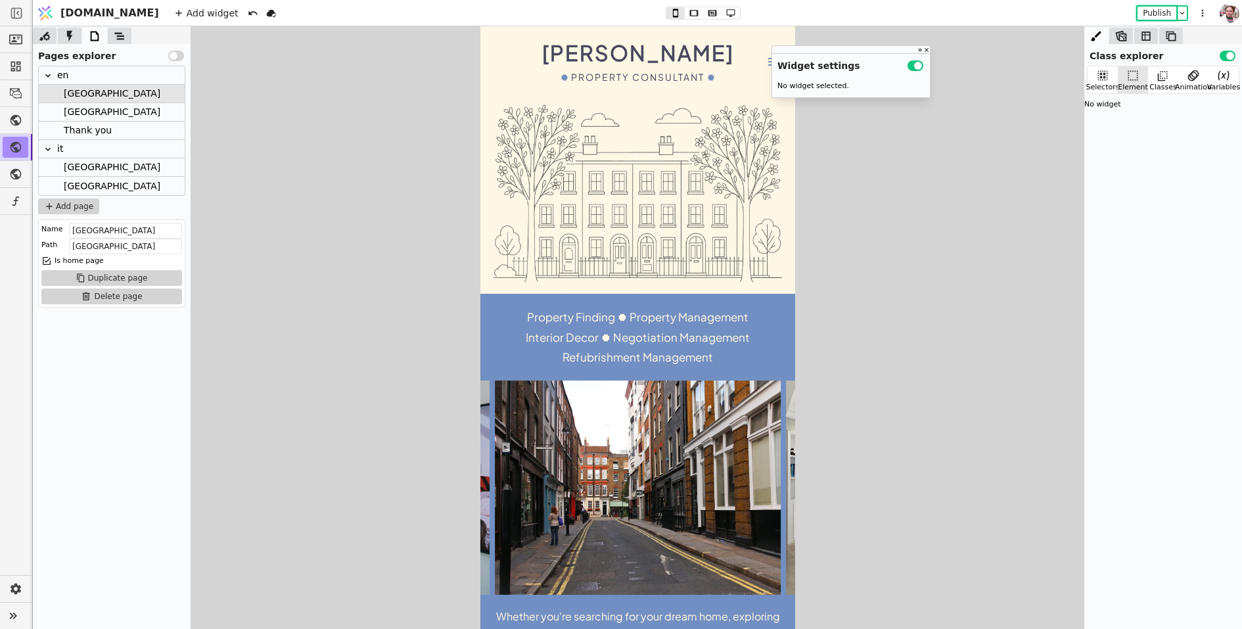
click at [80, 127] on div "Thank you" at bounding box center [88, 131] width 48 height 18
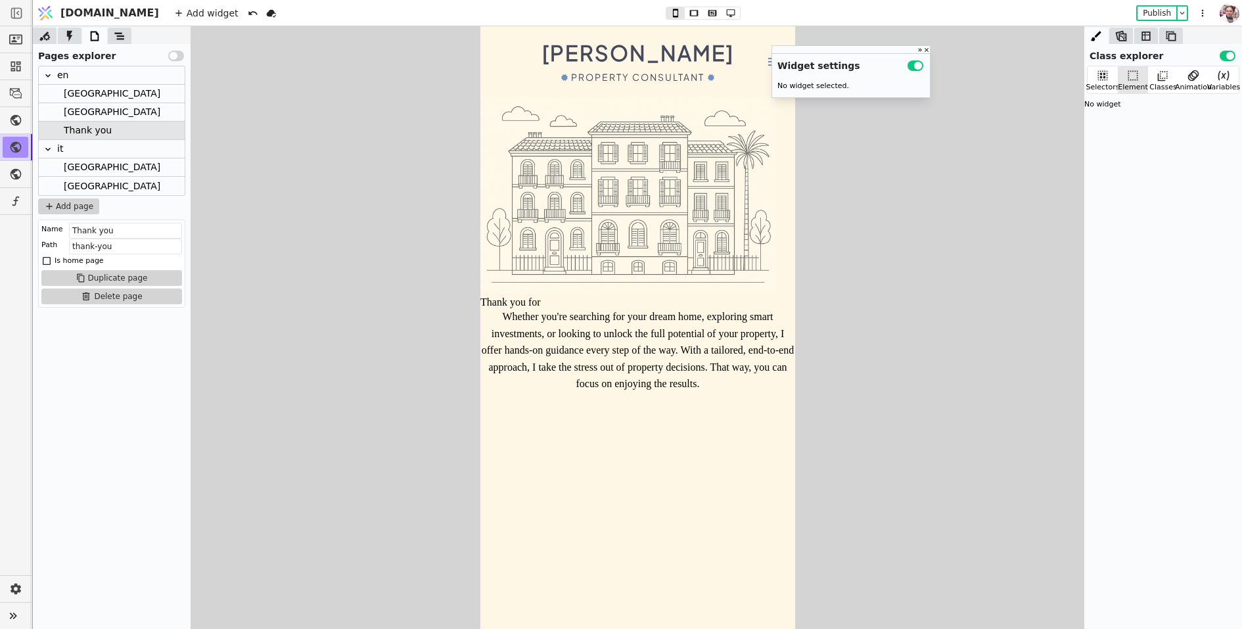
click at [596, 348] on div "Whether you're searching for your dream home, exploring smart investments, or l…" at bounding box center [637, 350] width 315 height 84
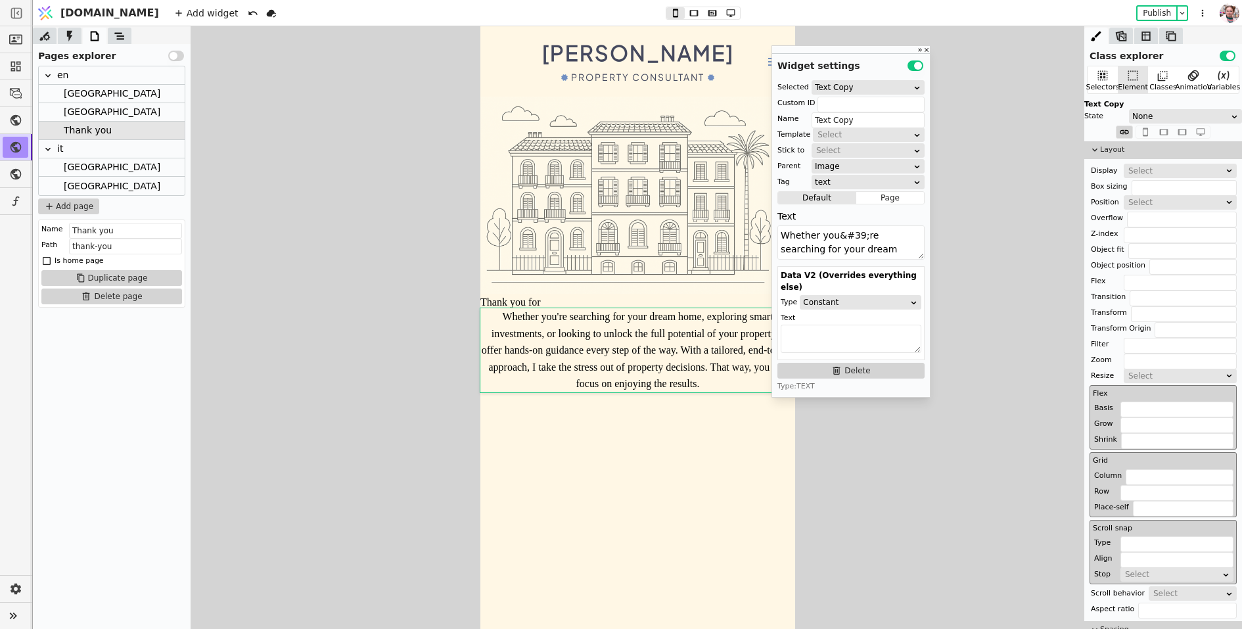
click at [542, 304] on div "Thank you for" at bounding box center [637, 302] width 315 height 12
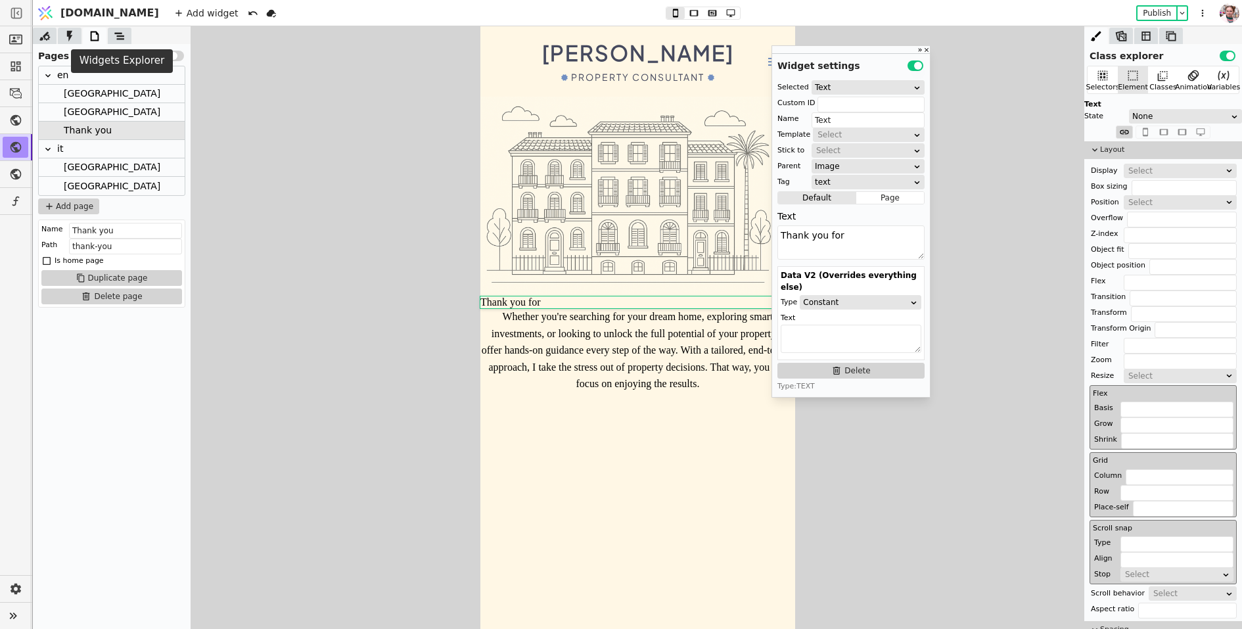
click at [116, 38] on icon at bounding box center [119, 36] width 13 height 13
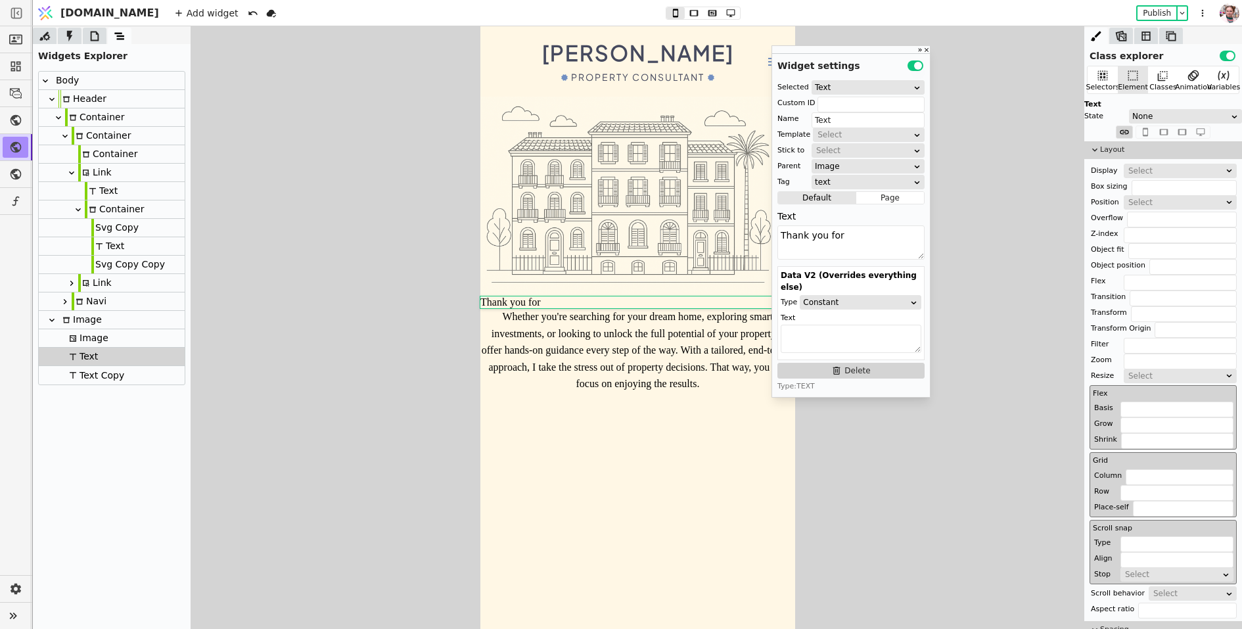
click at [97, 314] on div "Image" at bounding box center [80, 320] width 43 height 18
type input "Image"
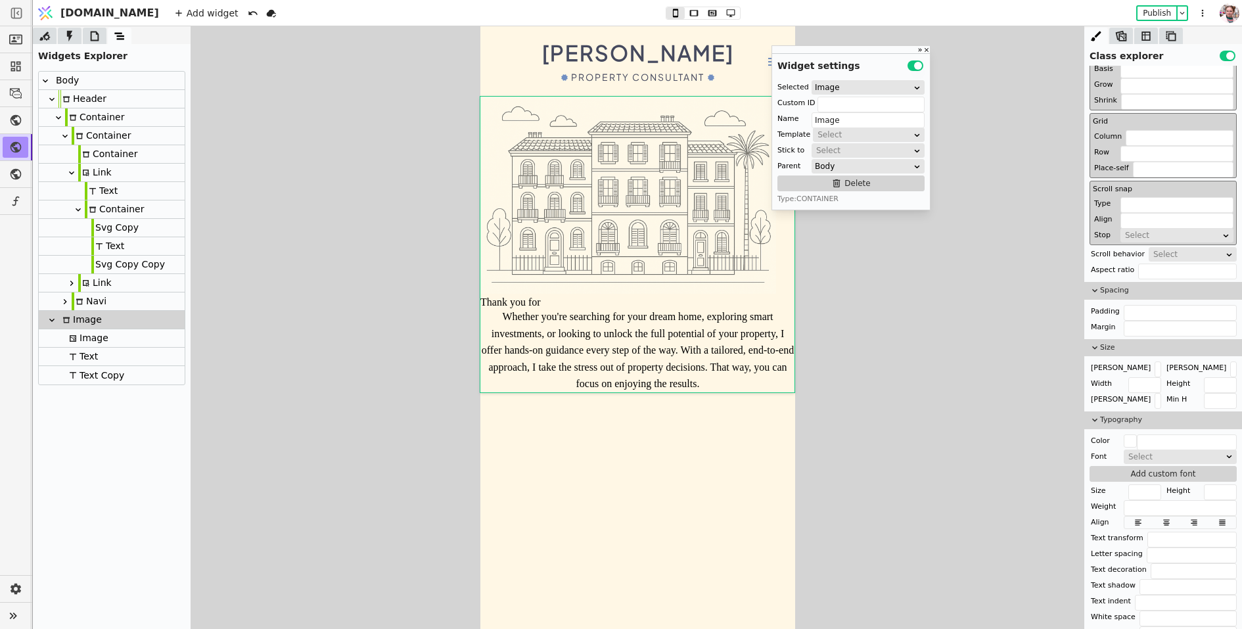
scroll to position [408, 0]
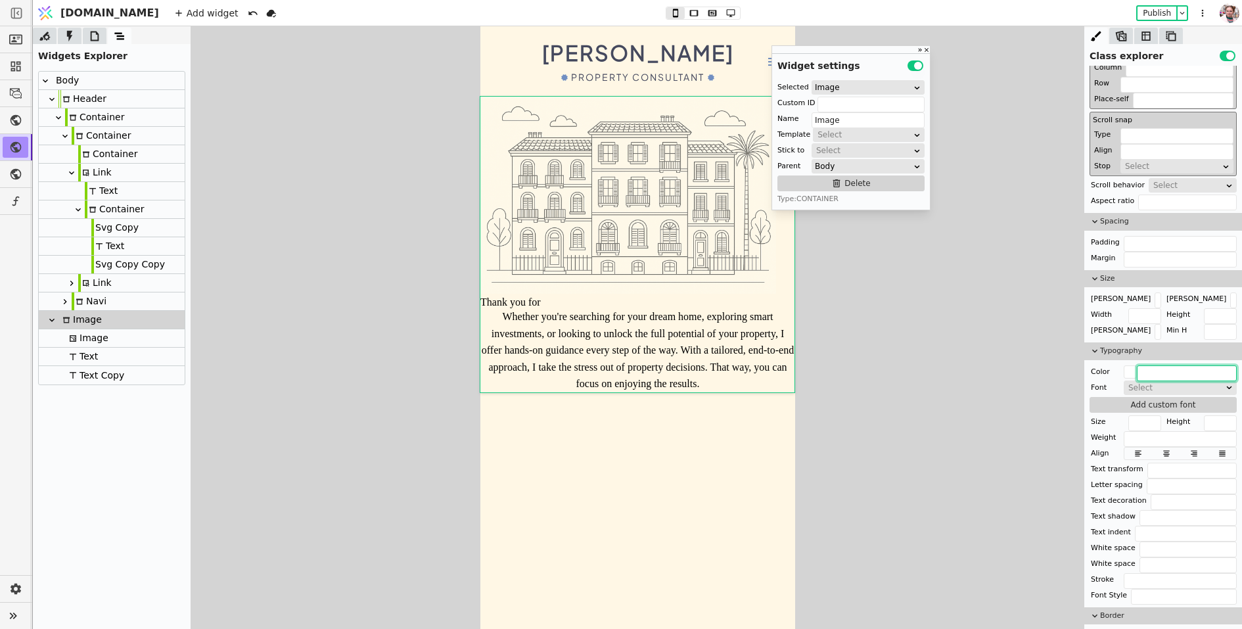
click at [1163, 375] on input "text" at bounding box center [1187, 373] width 100 height 16
click at [1163, 385] on div "Select" at bounding box center [1176, 387] width 95 height 13
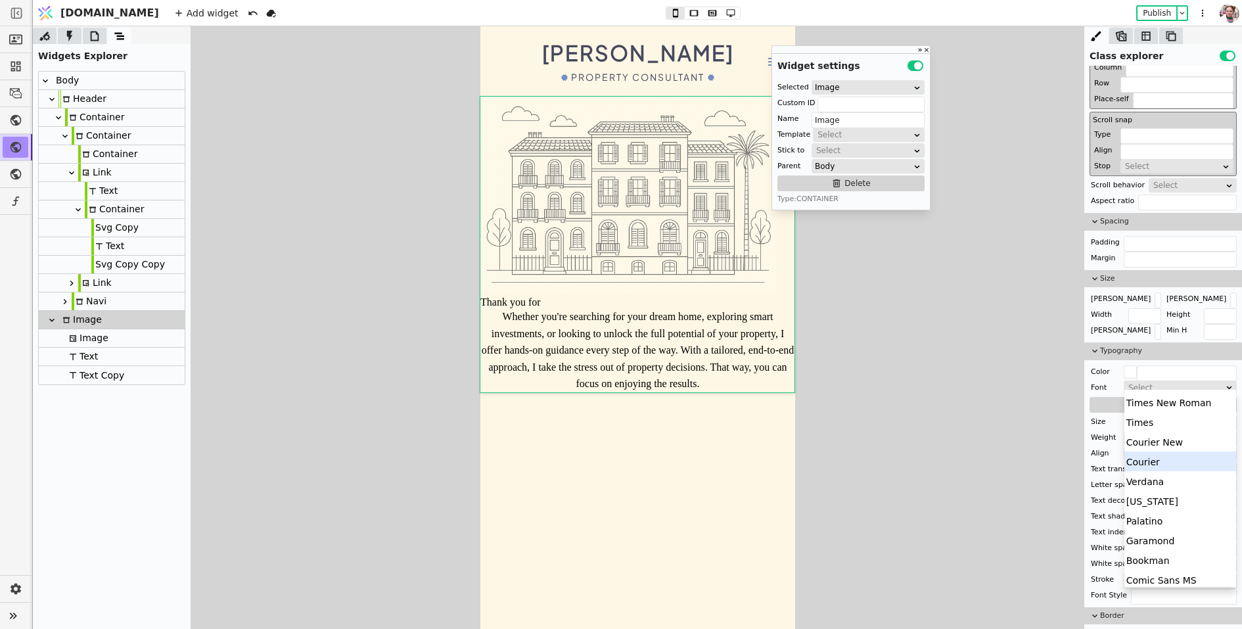
scroll to position [121, 0]
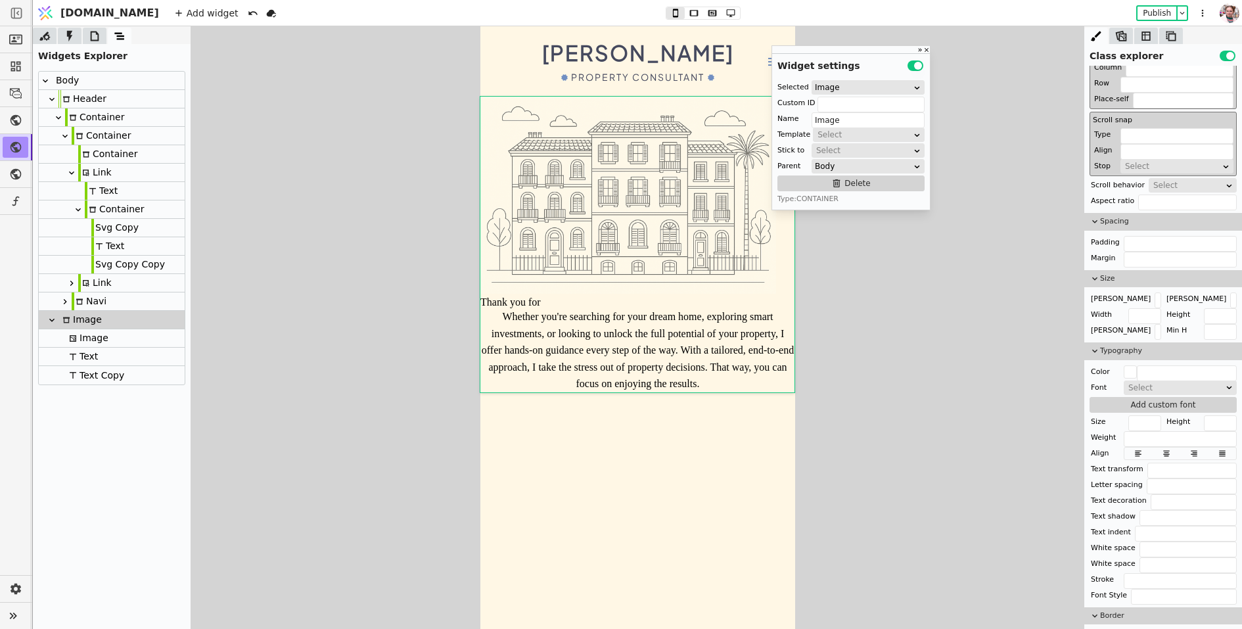
click at [1094, 389] on div "Font" at bounding box center [1099, 387] width 18 height 13
click at [1096, 388] on div "Font" at bounding box center [1099, 387] width 18 height 13
click at [97, 37] on icon at bounding box center [94, 36] width 13 height 13
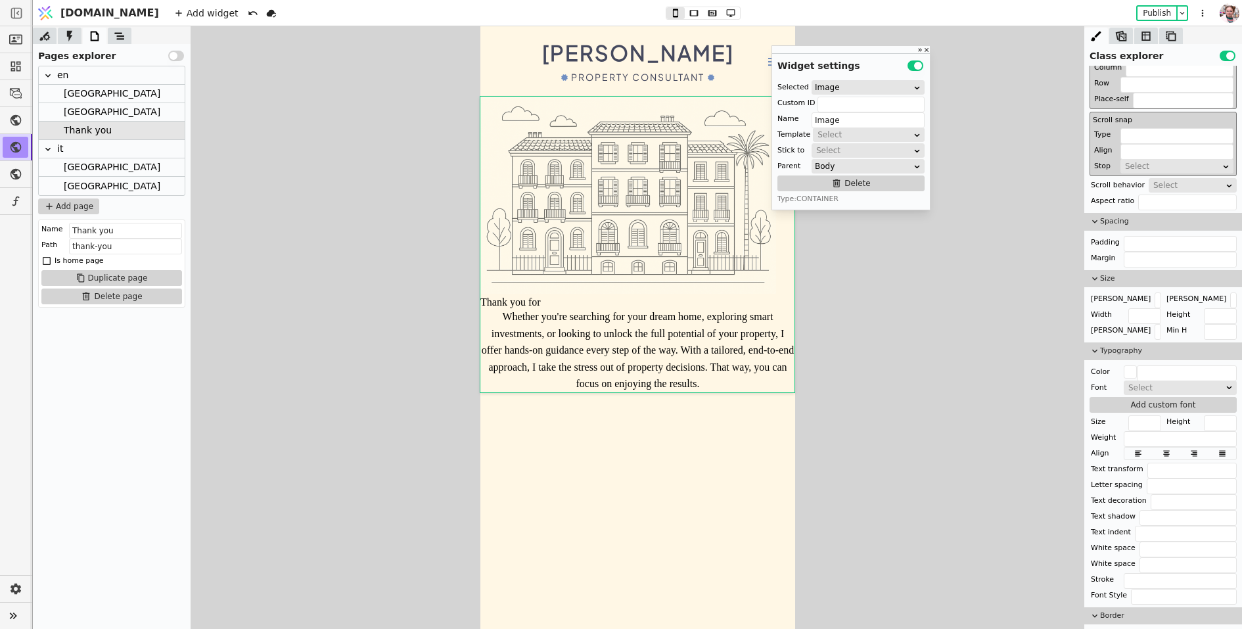
click at [62, 79] on div "en" at bounding box center [63, 75] width 12 height 18
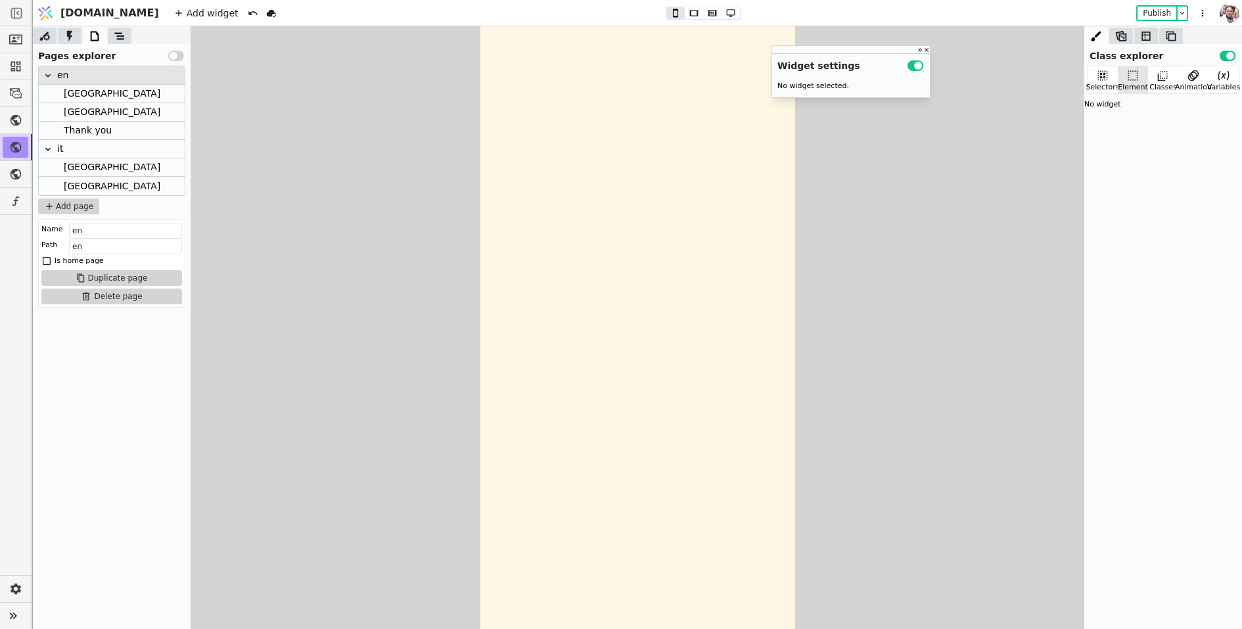
click at [60, 95] on div at bounding box center [54, 94] width 18 height 18
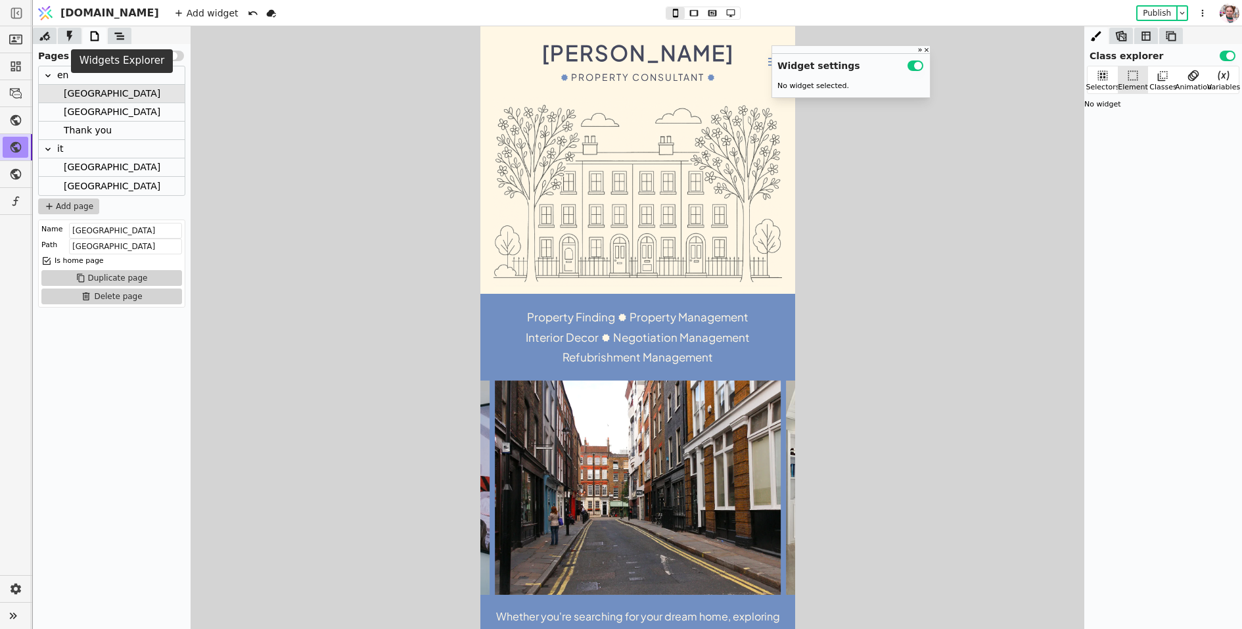
click at [116, 37] on icon at bounding box center [119, 36] width 13 height 13
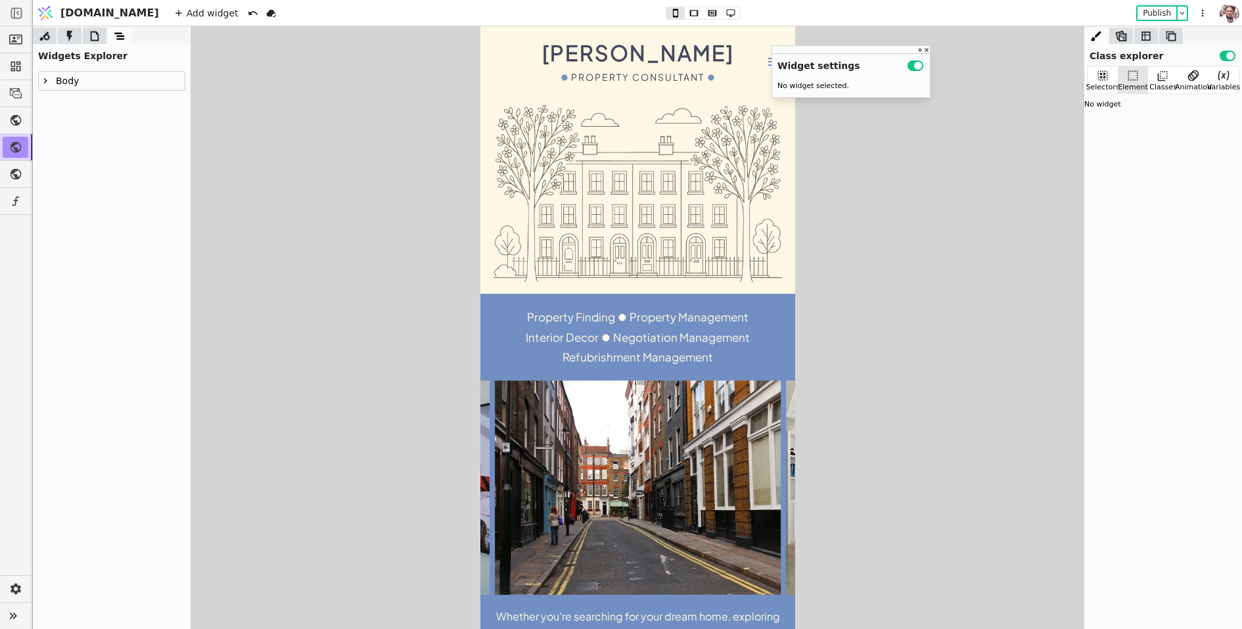
click at [97, 73] on div "Body" at bounding box center [112, 81] width 146 height 18
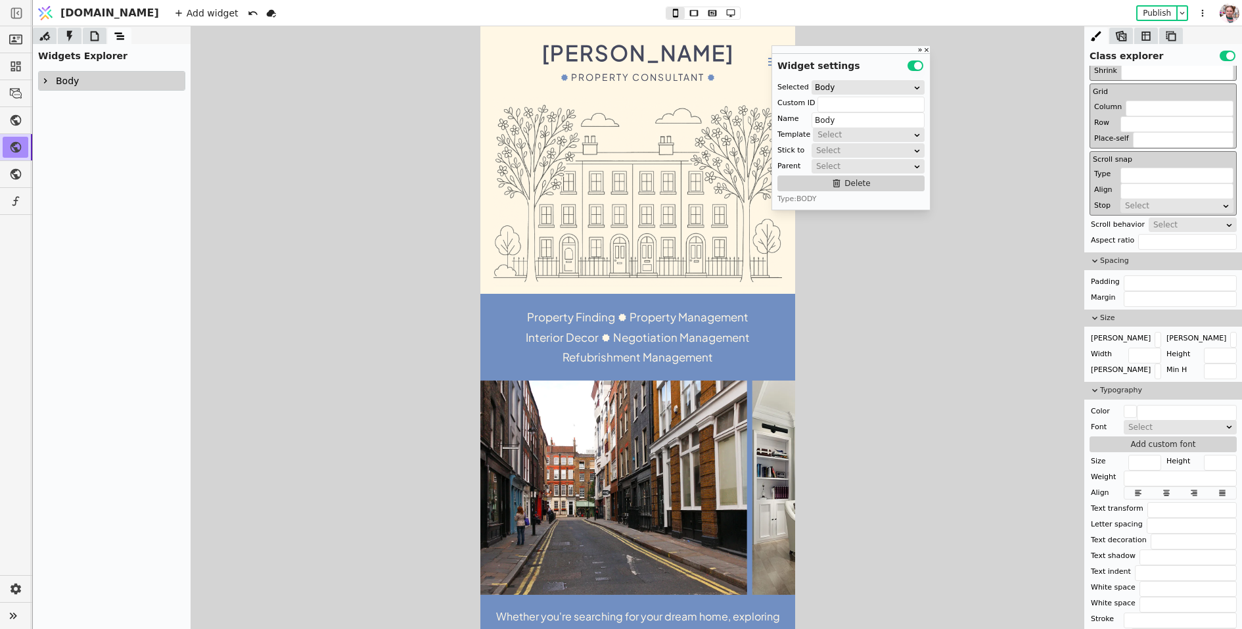
scroll to position [370, 0]
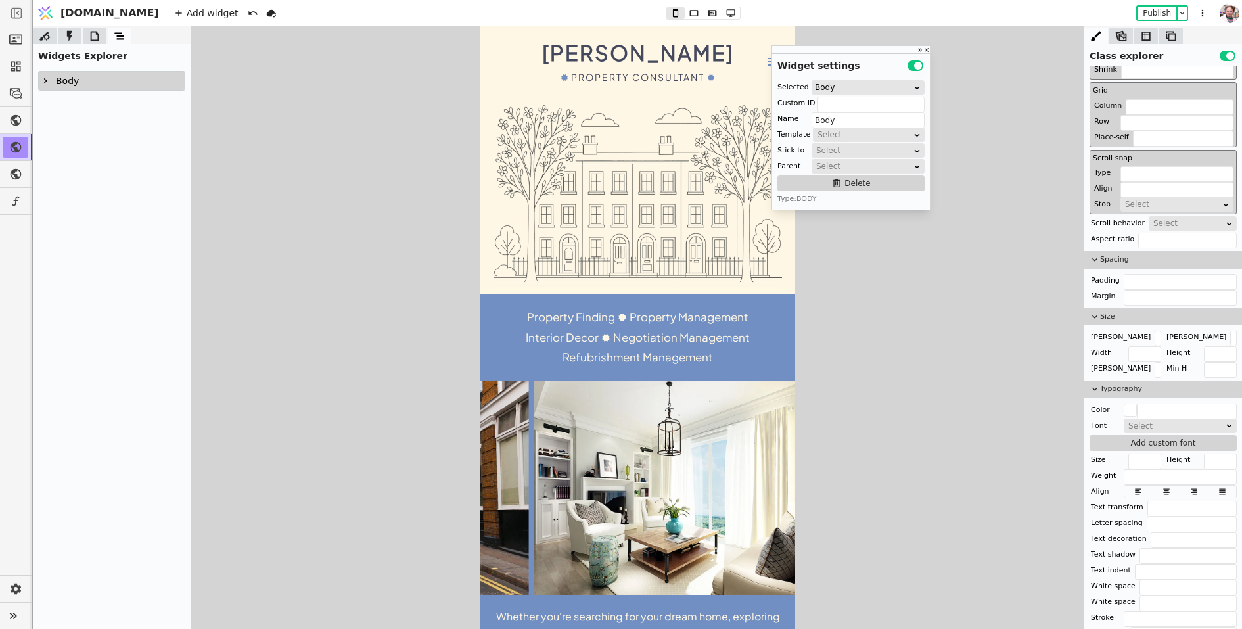
click at [41, 83] on icon at bounding box center [45, 81] width 11 height 11
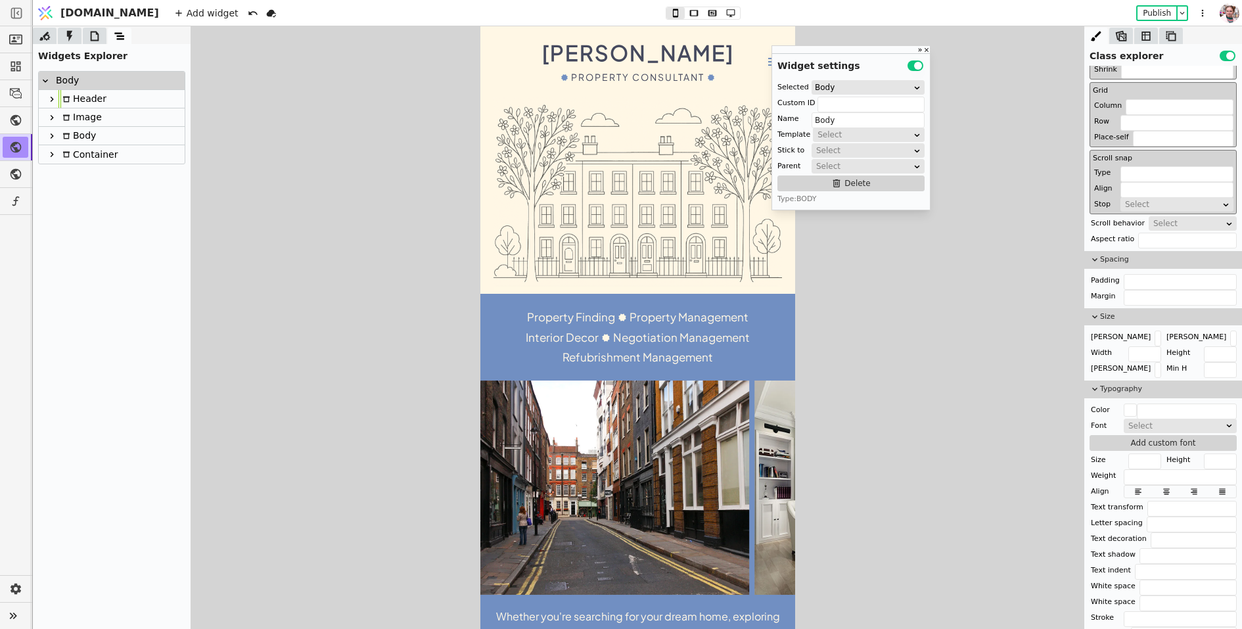
click at [76, 97] on div "Header" at bounding box center [83, 99] width 48 height 18
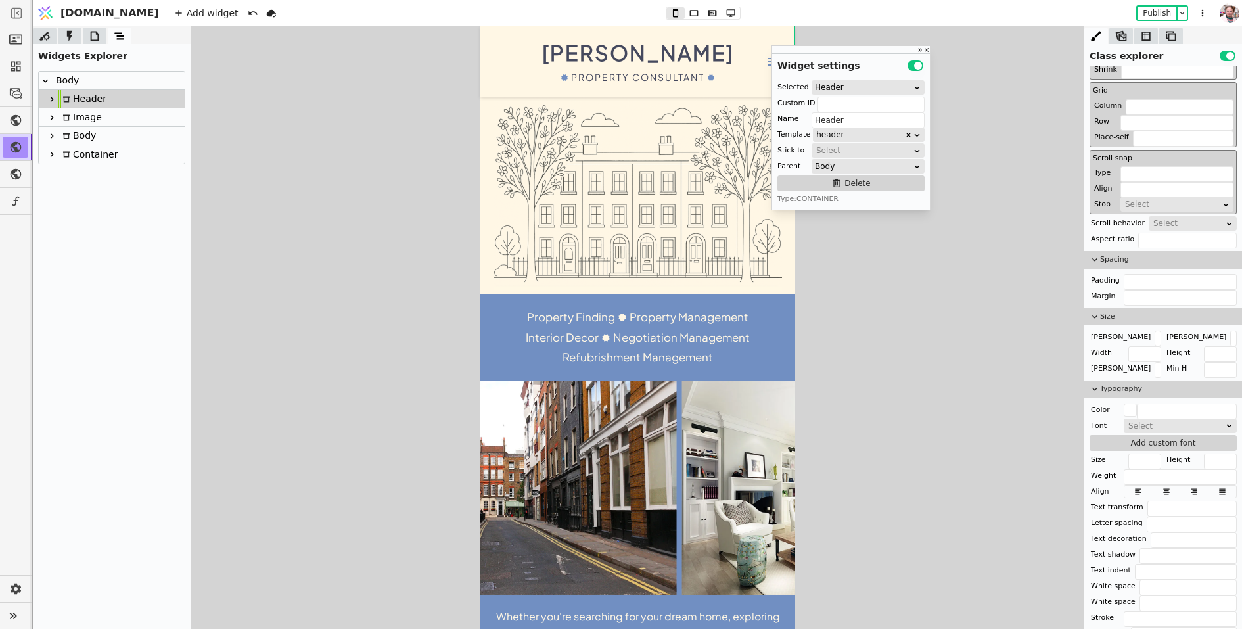
click at [78, 117] on div "Image" at bounding box center [80, 117] width 43 height 18
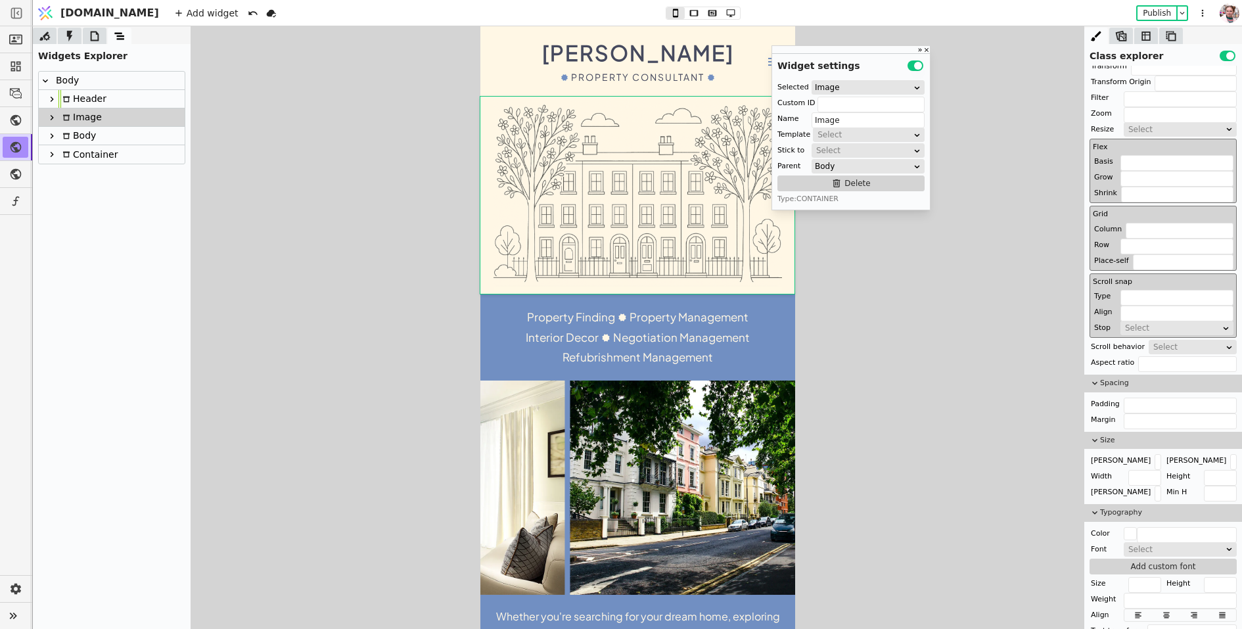
click at [83, 136] on div "Body" at bounding box center [77, 136] width 37 height 18
type input "Body"
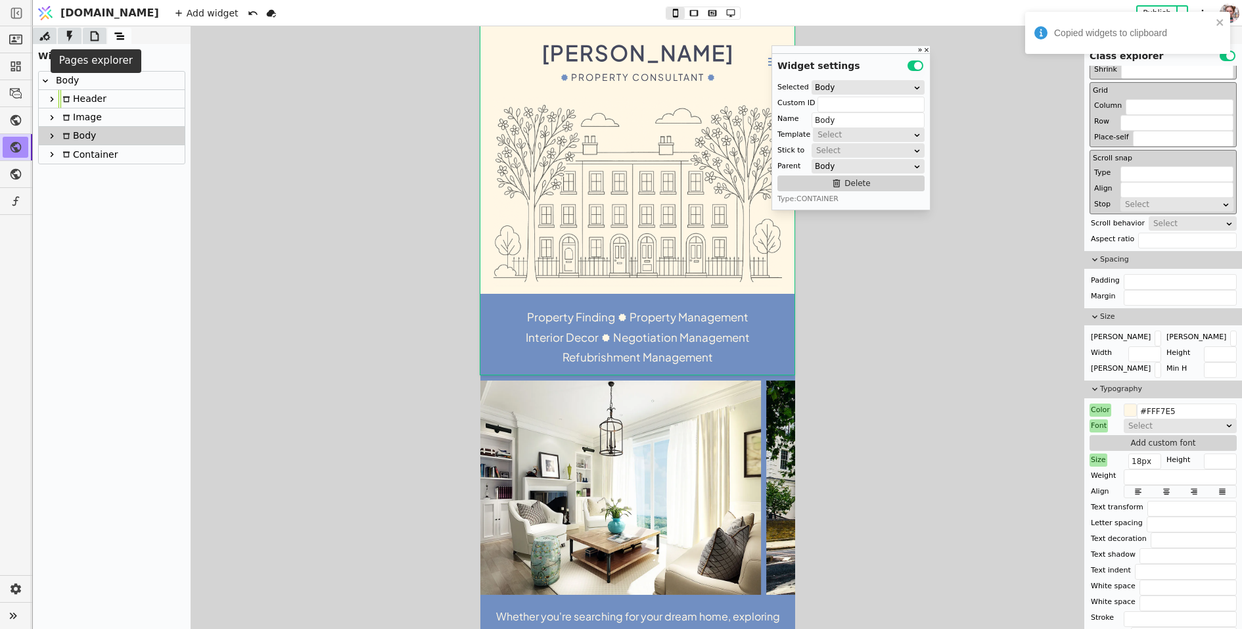
click at [90, 30] on icon at bounding box center [94, 36] width 13 height 13
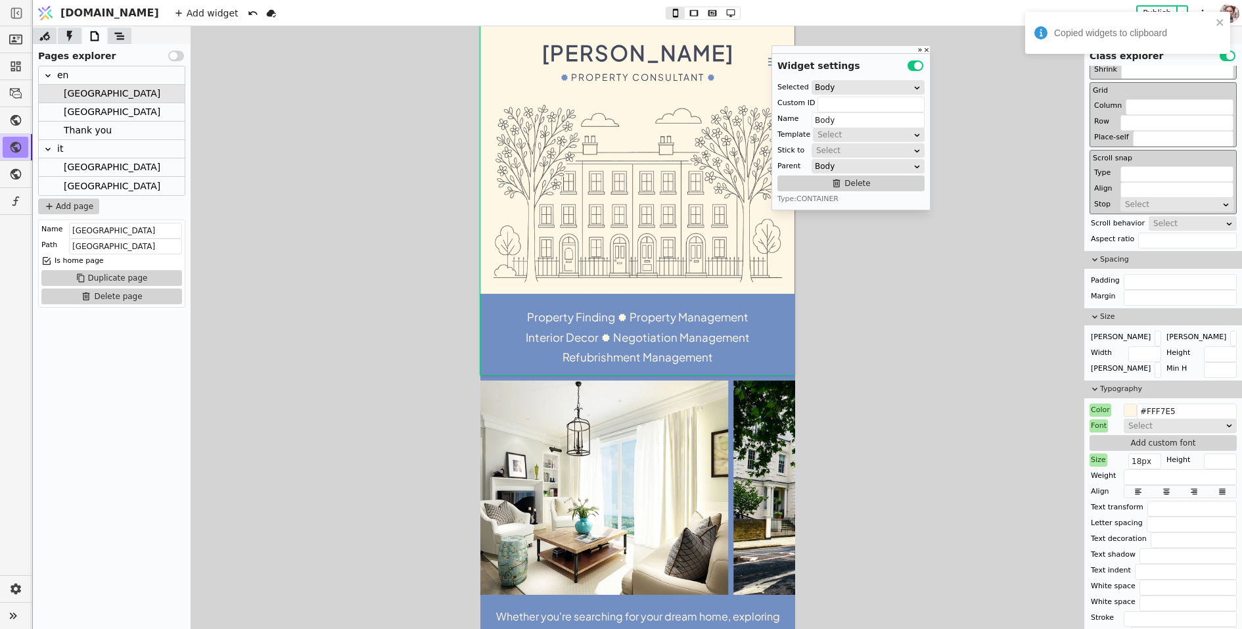
click at [70, 125] on div "Thank you" at bounding box center [88, 131] width 48 height 18
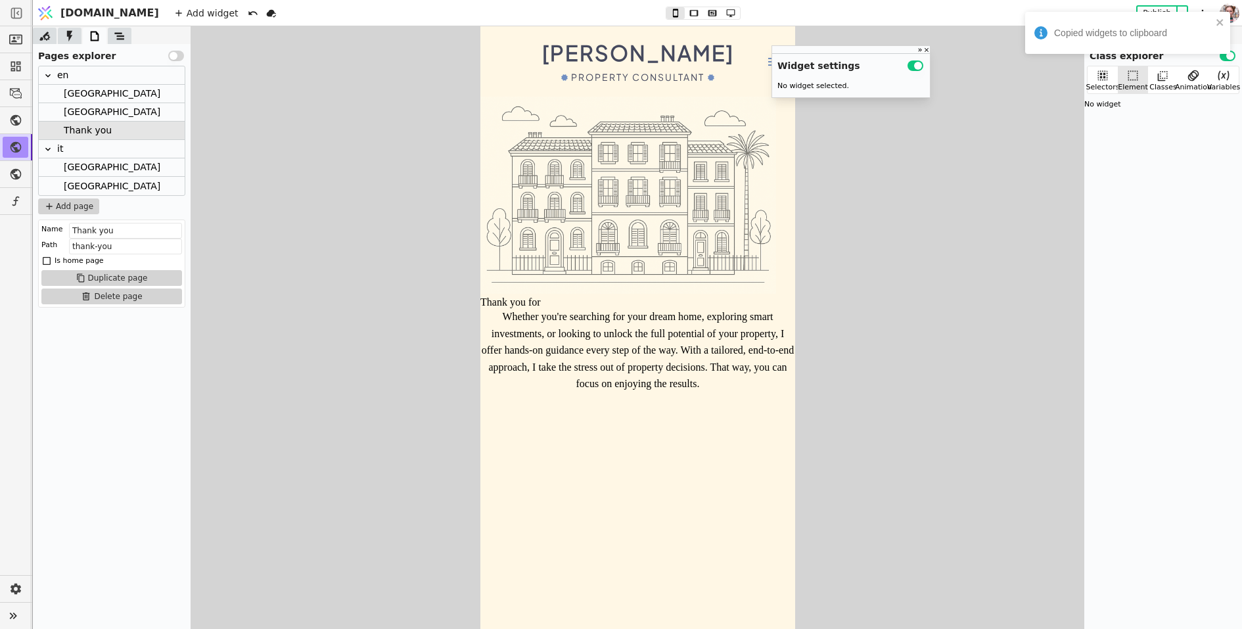
scroll to position [0, 0]
click at [121, 35] on icon at bounding box center [119, 35] width 10 height 7
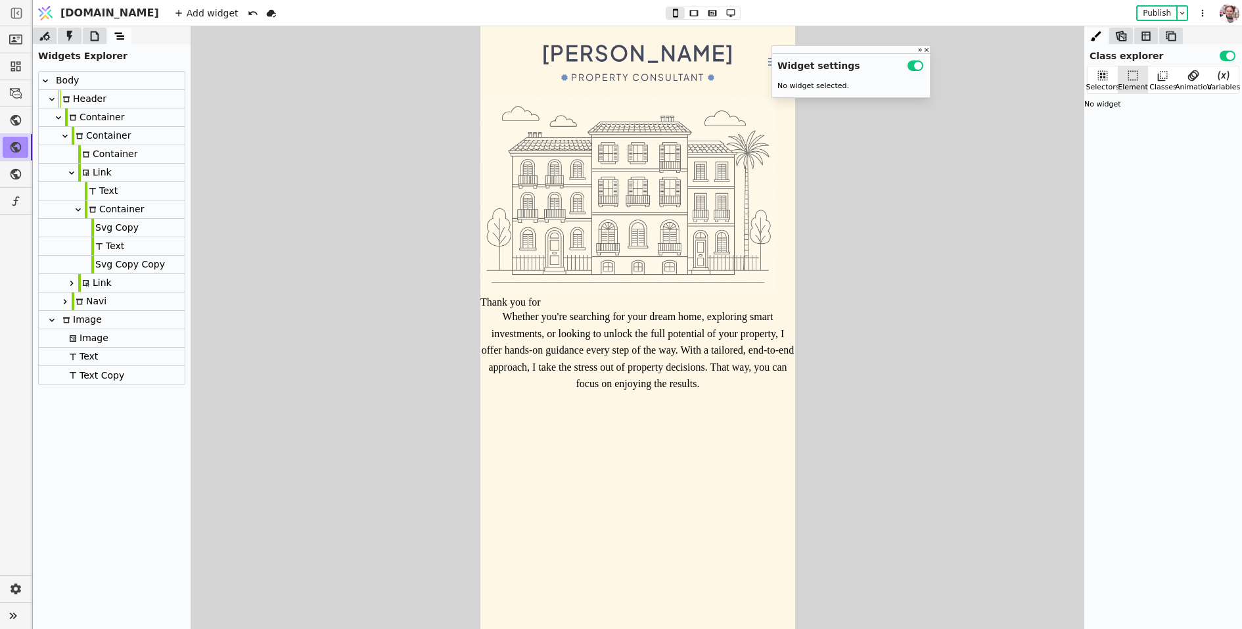
click at [54, 99] on icon at bounding box center [52, 99] width 11 height 11
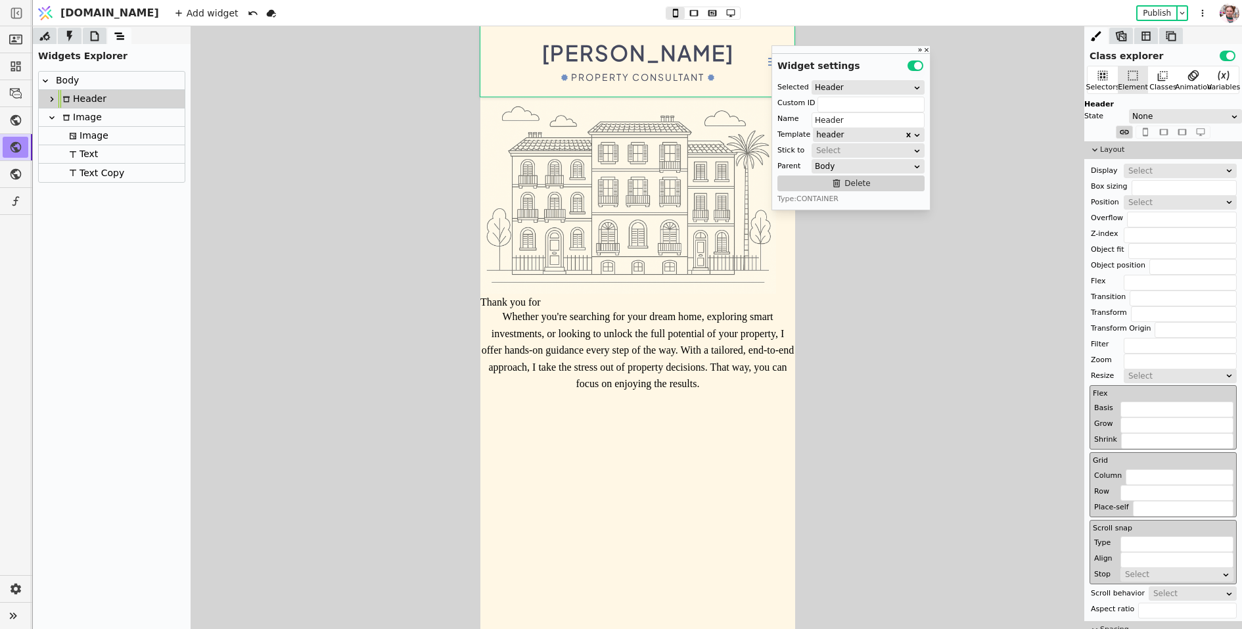
click at [61, 84] on div "Body" at bounding box center [65, 81] width 27 height 18
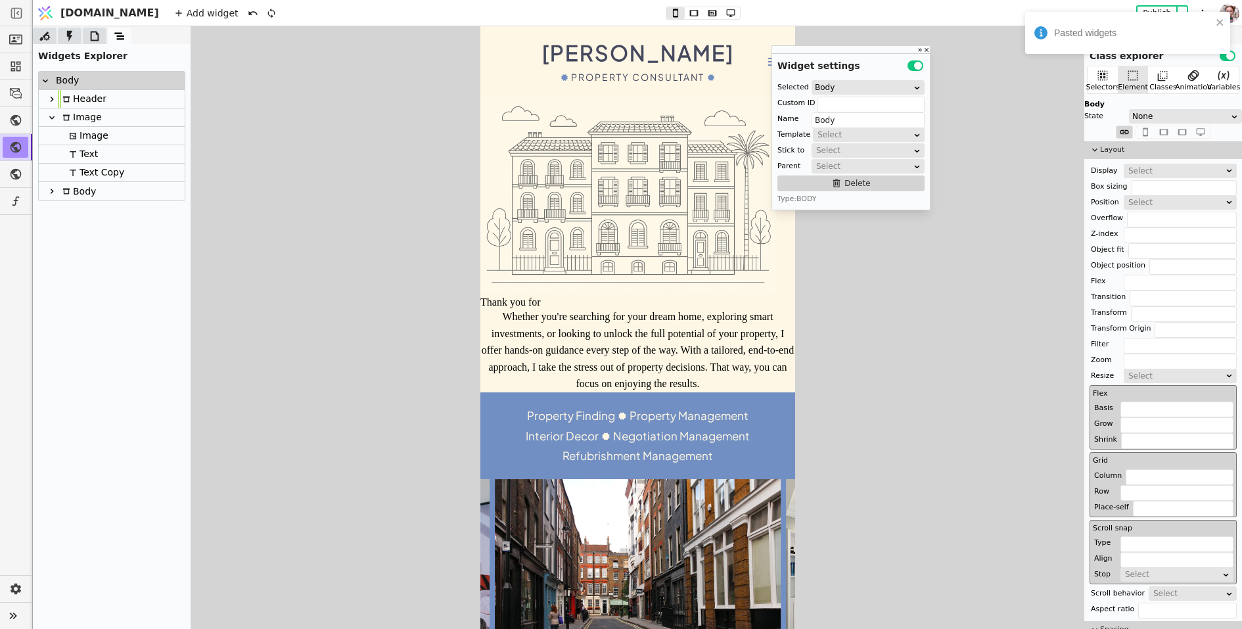
click at [56, 119] on icon at bounding box center [52, 117] width 11 height 11
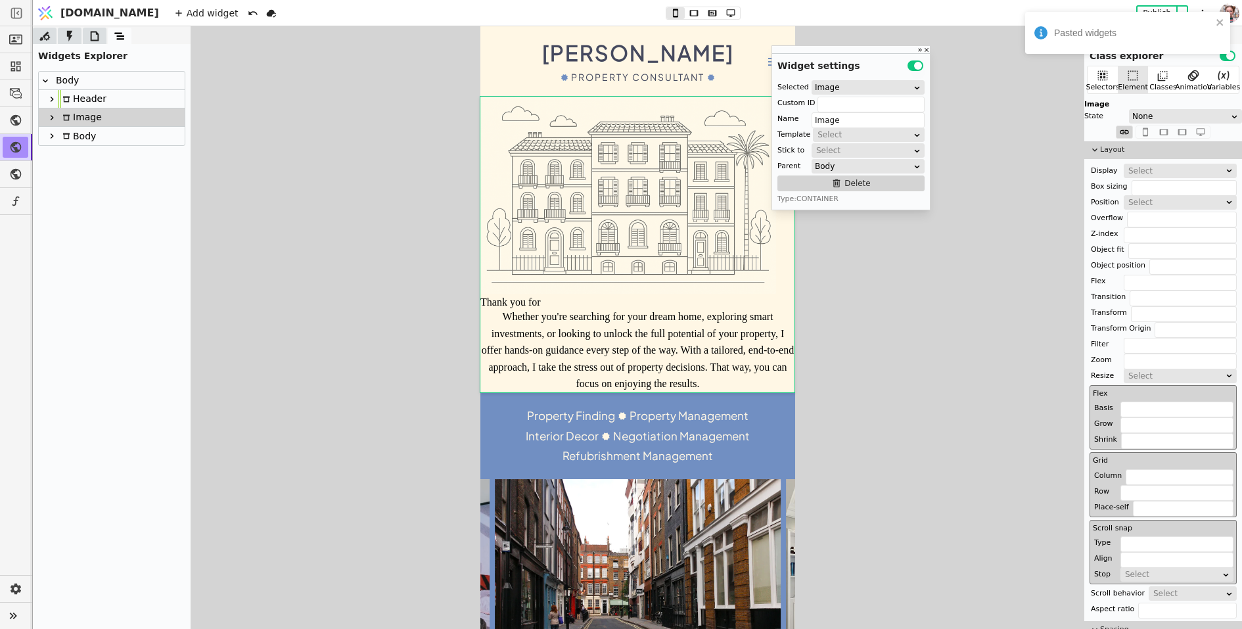
click at [53, 134] on icon at bounding box center [52, 136] width 11 height 11
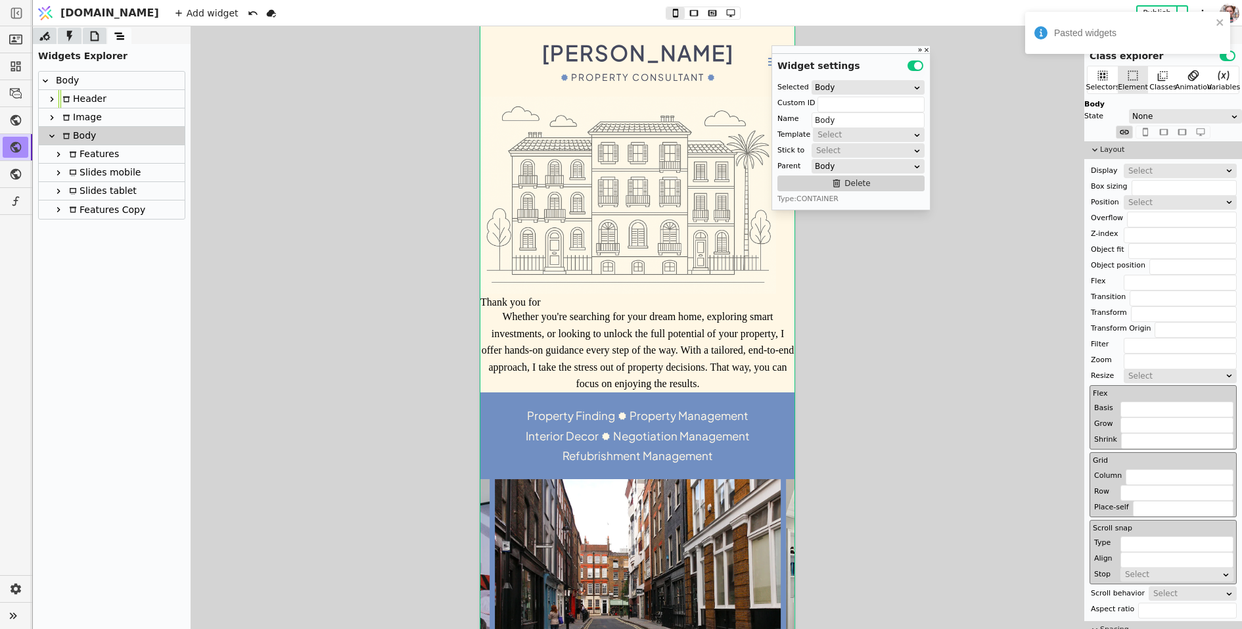
scroll to position [365, 0]
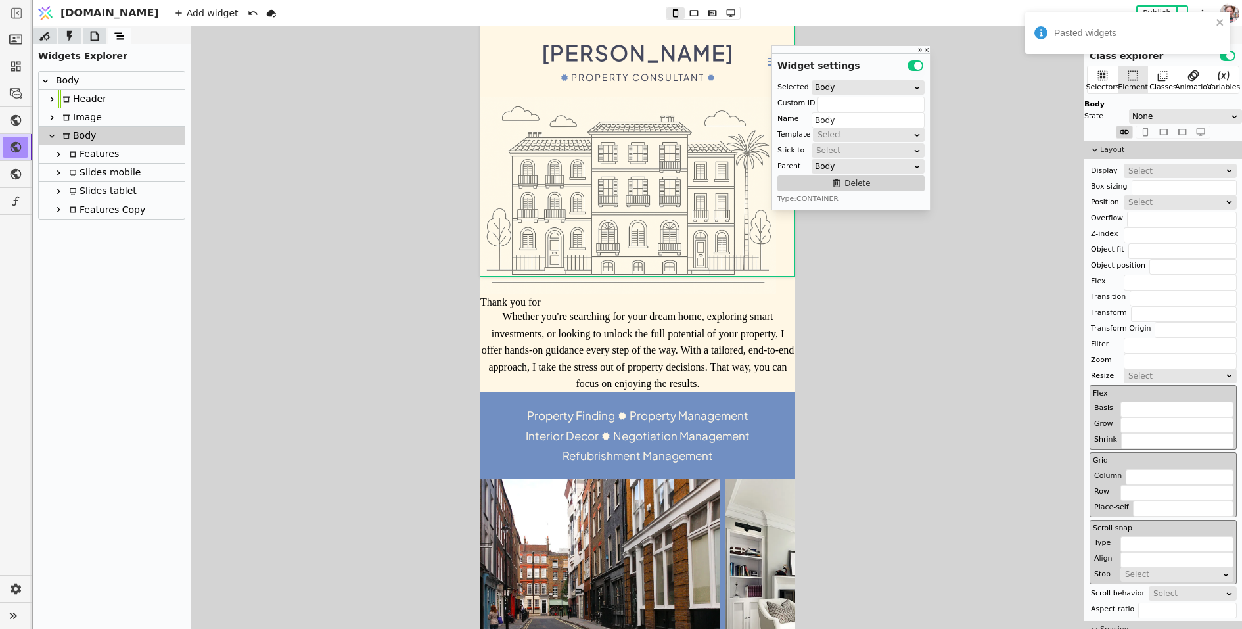
click at [80, 159] on div "Features" at bounding box center [92, 154] width 54 height 18
type input "Features"
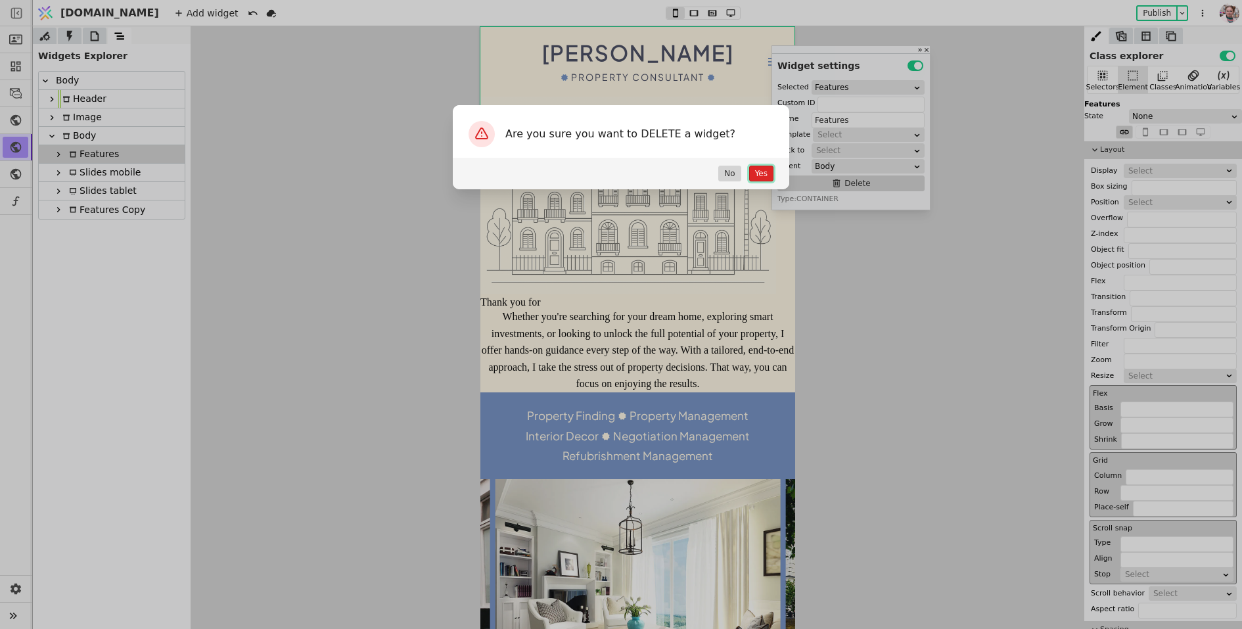
click at [753, 168] on button "Yes" at bounding box center [761, 174] width 24 height 16
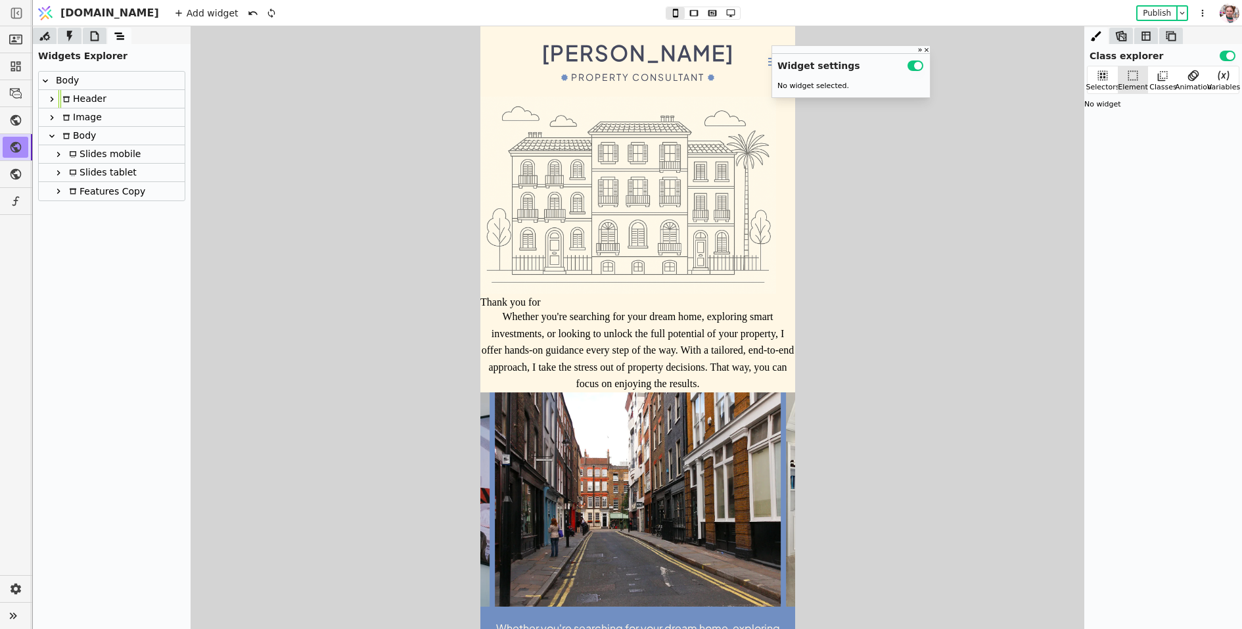
scroll to position [279, 0]
click at [91, 153] on div "Slides mobile" at bounding box center [103, 154] width 76 height 18
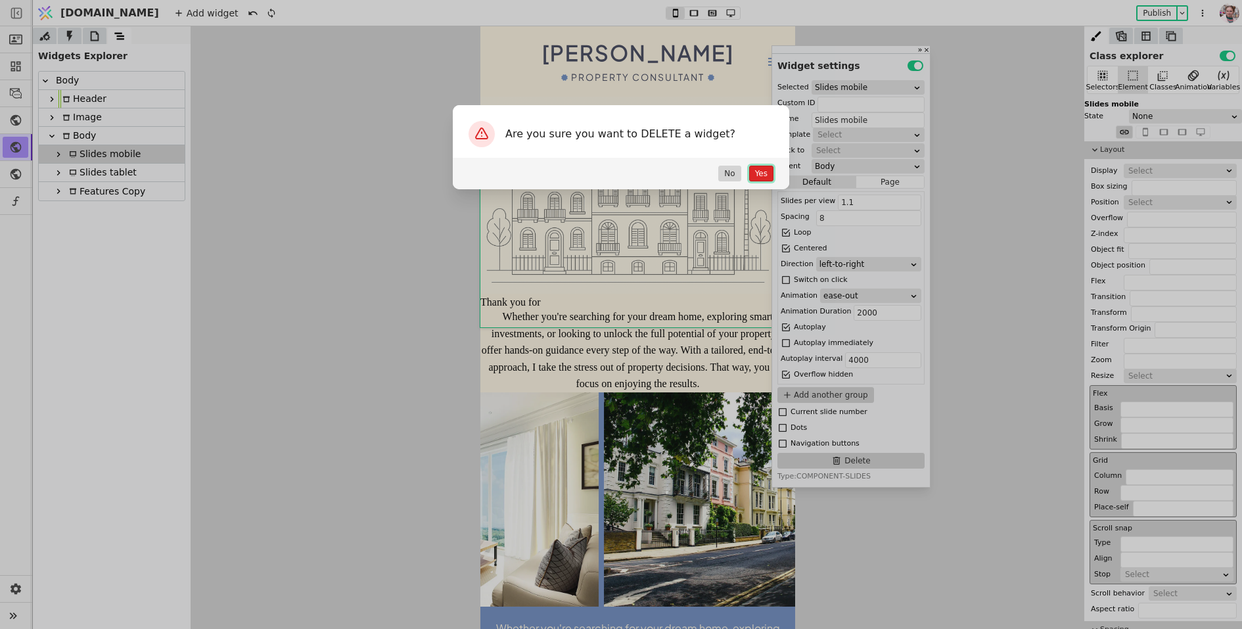
click at [749, 174] on button "Yes" at bounding box center [761, 174] width 24 height 16
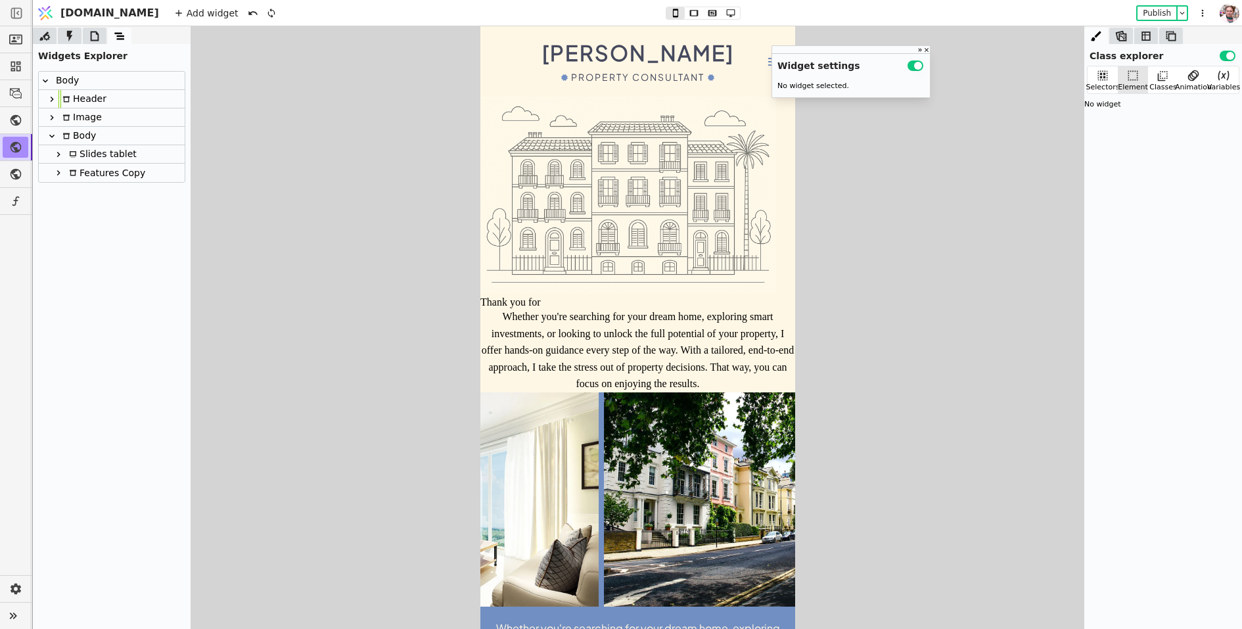
scroll to position [78, 0]
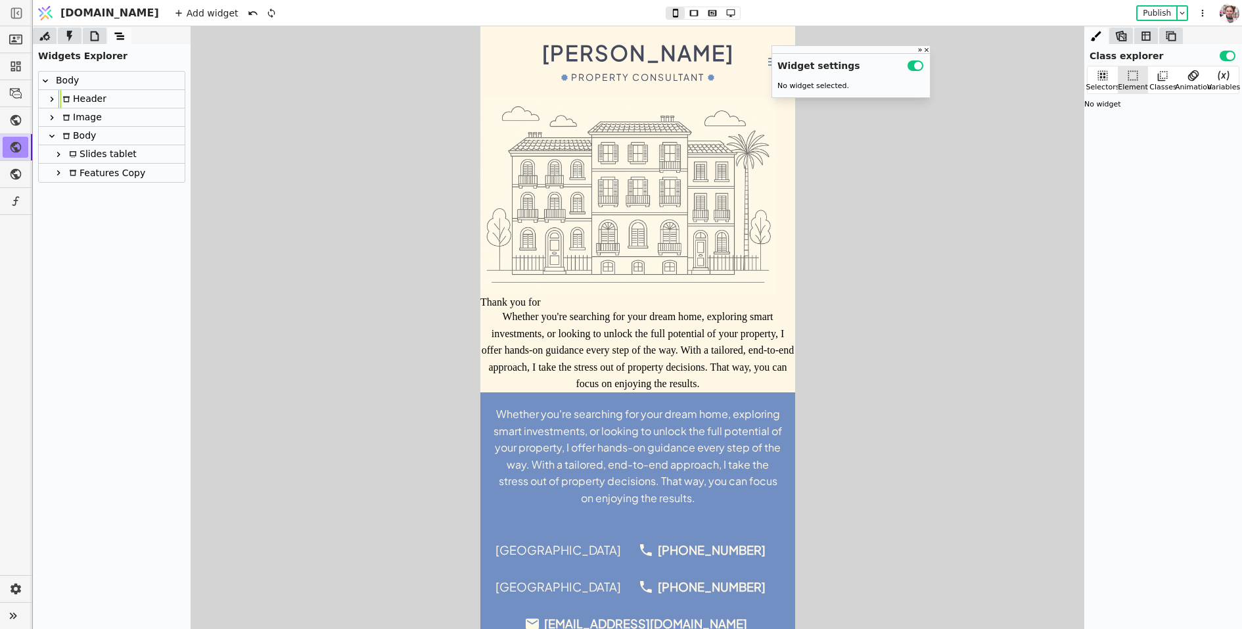
click at [90, 138] on div "Body" at bounding box center [77, 136] width 37 height 18
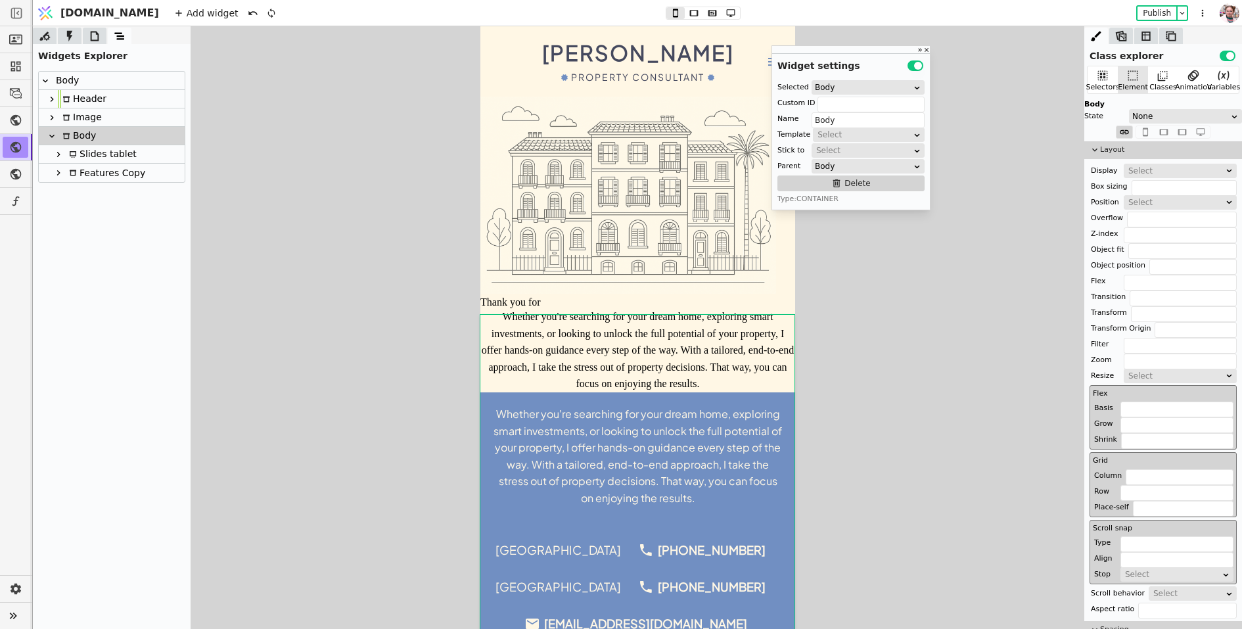
click at [100, 156] on div "Slides tablet" at bounding box center [101, 154] width 72 height 18
type input "Slides tablet"
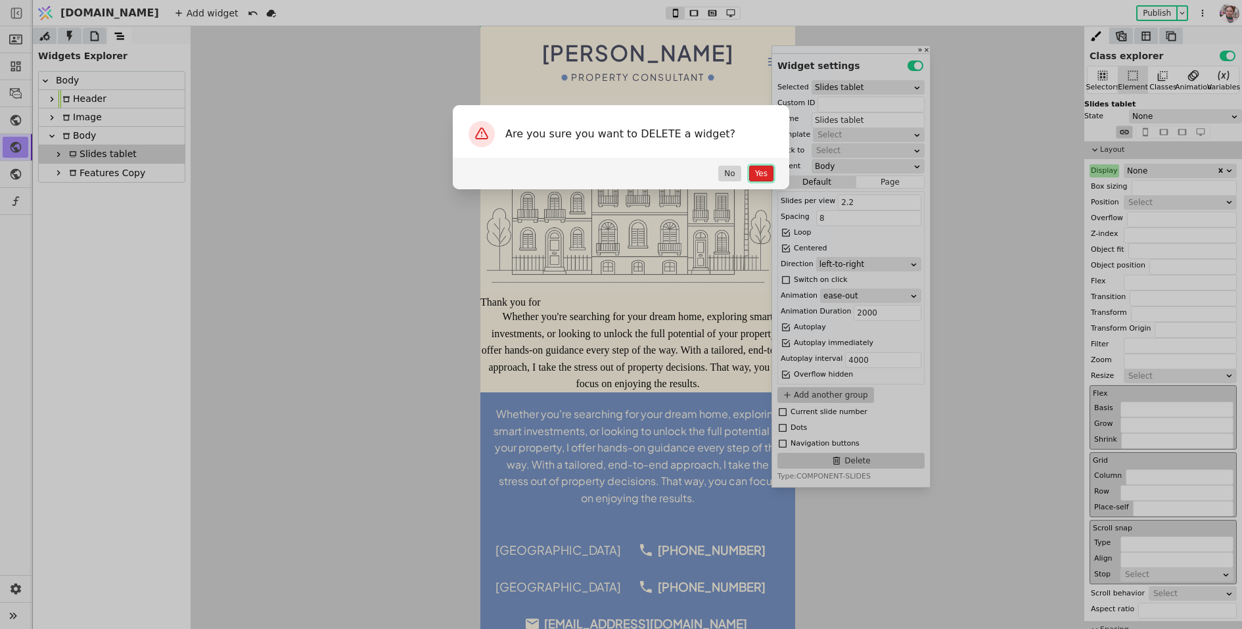
click at [756, 174] on button "Yes" at bounding box center [761, 174] width 24 height 16
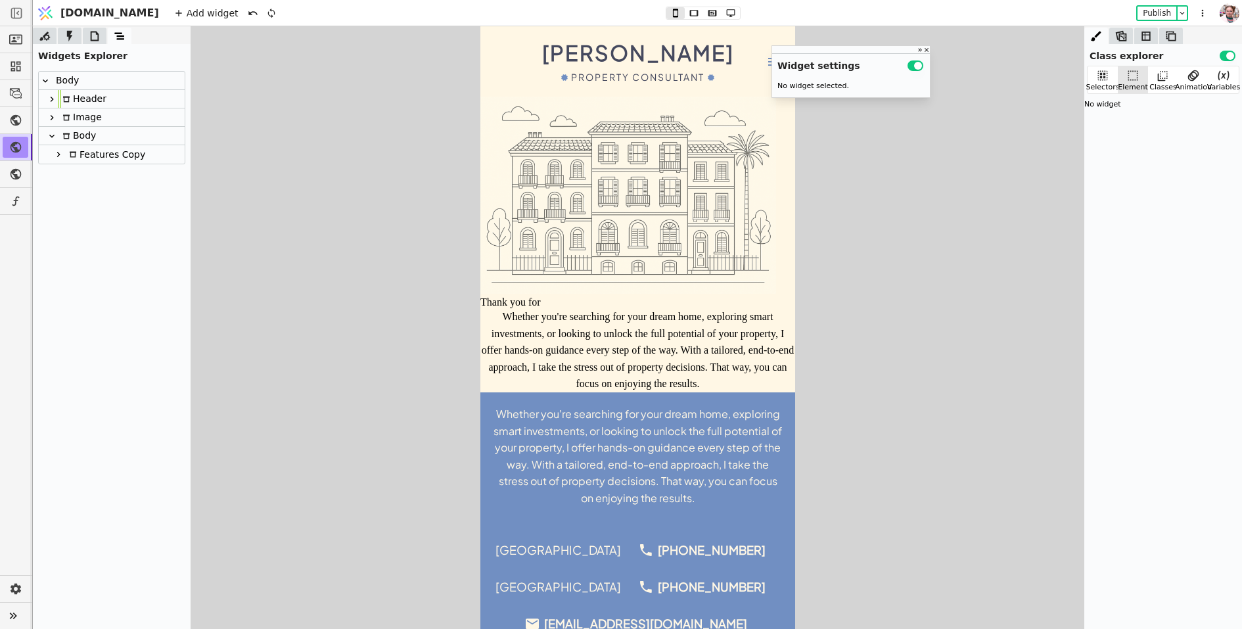
click at [126, 156] on div "Features Copy" at bounding box center [105, 154] width 80 height 18
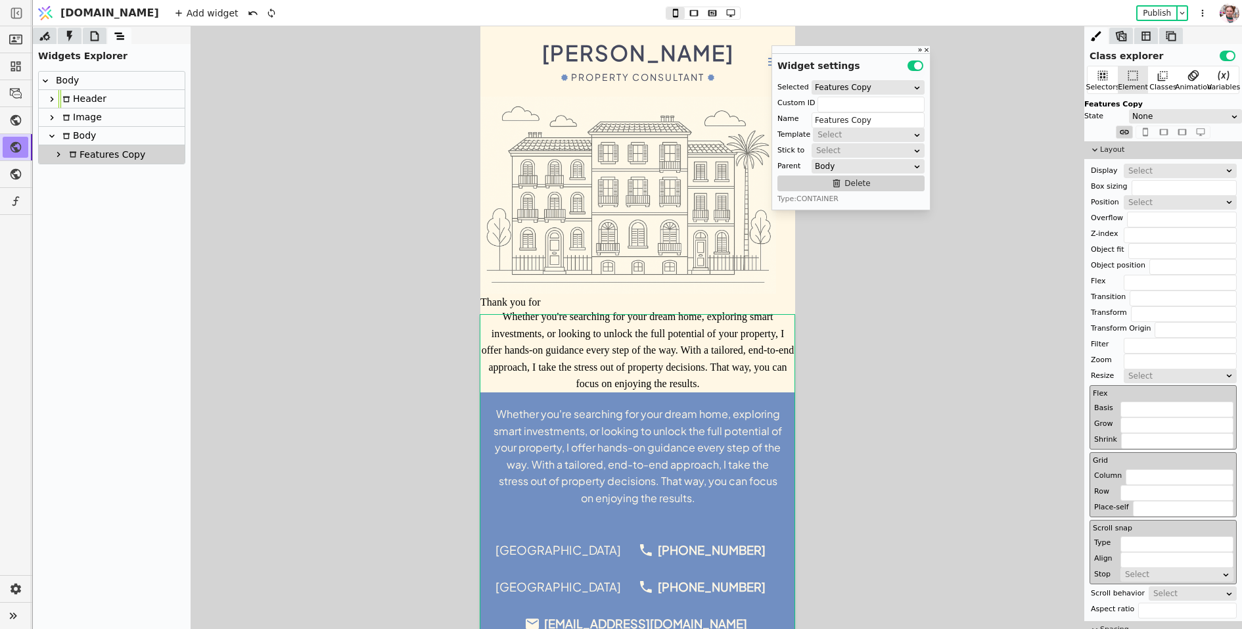
click at [57, 152] on icon at bounding box center [58, 154] width 3 height 5
click at [85, 193] on div "Container" at bounding box center [101, 191] width 59 height 18
type input "Container"
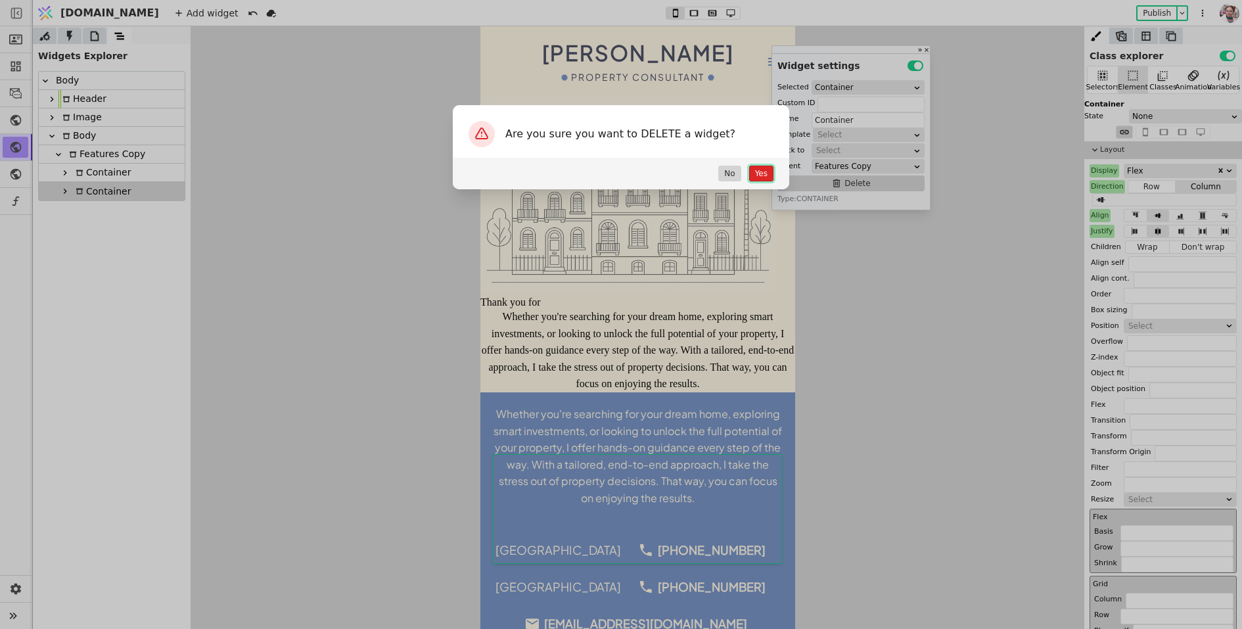
click at [764, 175] on button "Yes" at bounding box center [761, 174] width 24 height 16
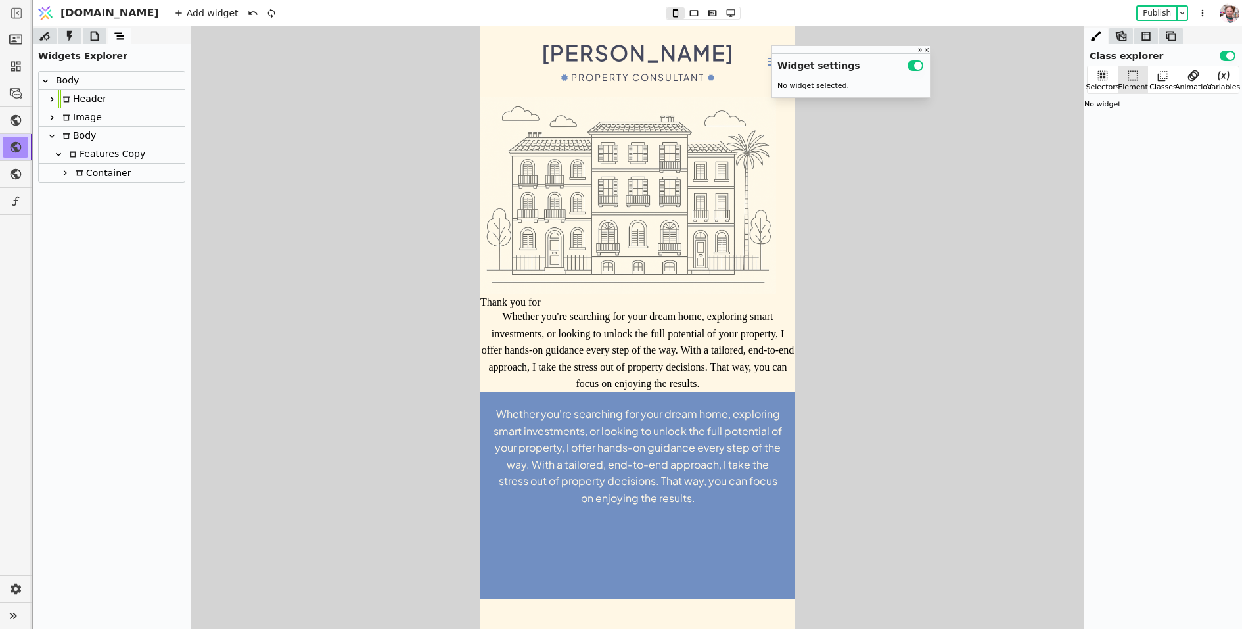
click at [571, 446] on div "Whether you're searching for your dream home, exploring smart investments, or l…" at bounding box center [637, 456] width 289 height 101
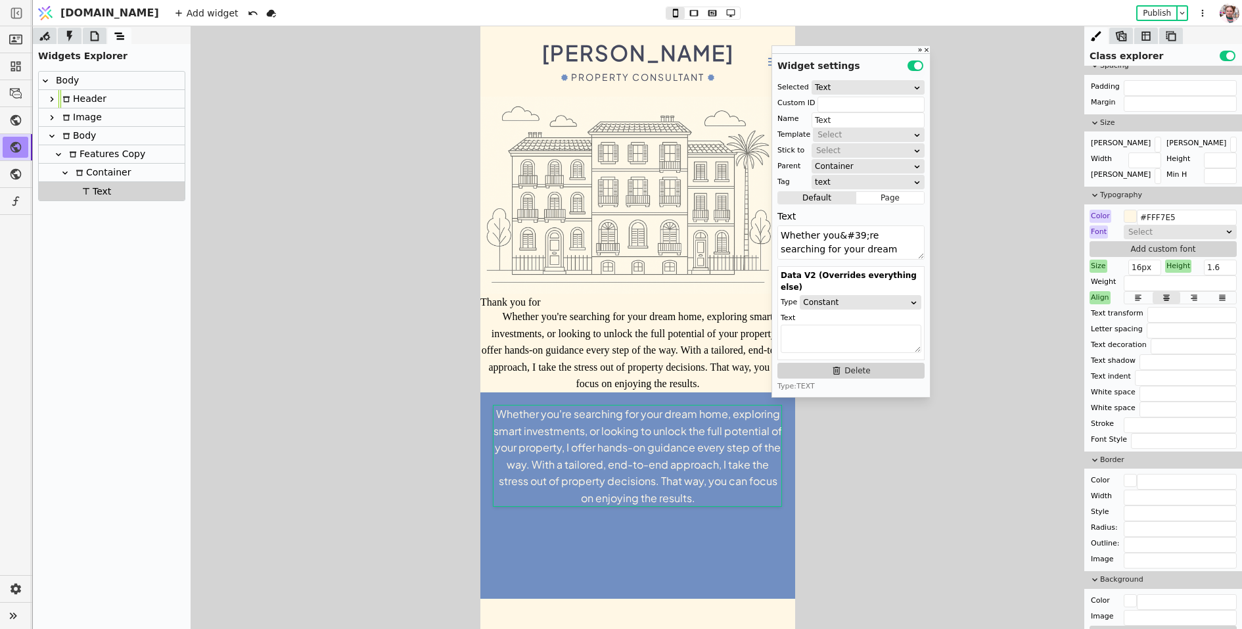
scroll to position [582, 0]
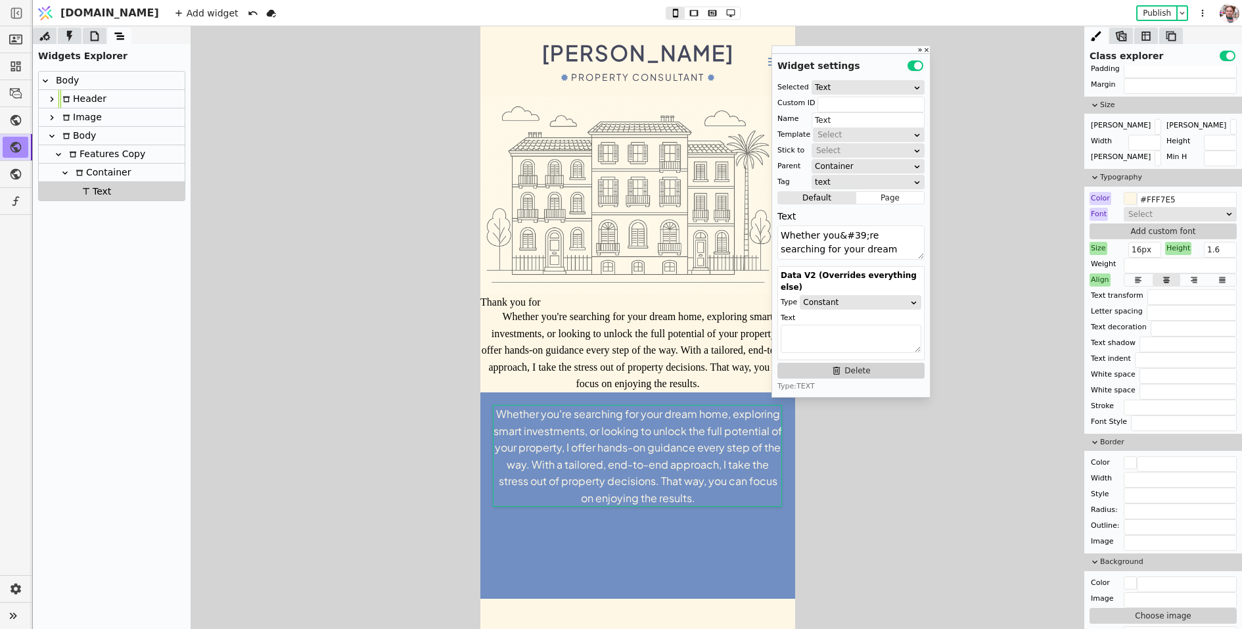
click at [107, 158] on div "Features Copy" at bounding box center [105, 154] width 80 height 18
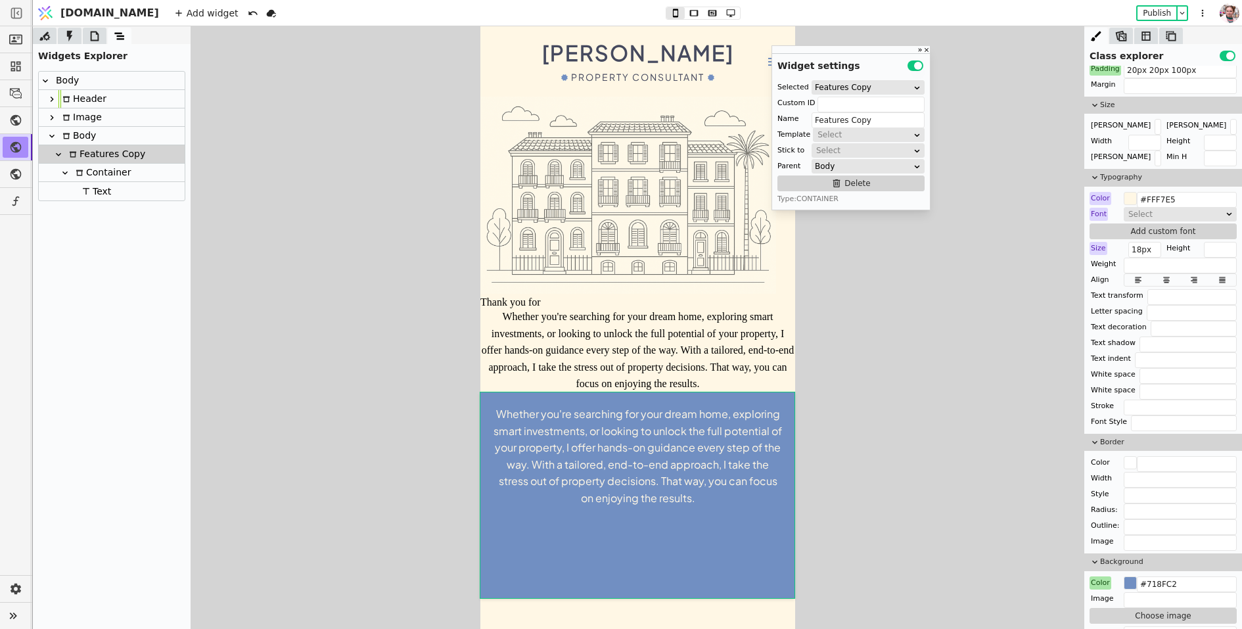
click at [85, 139] on div "Body" at bounding box center [77, 136] width 37 height 18
type input "Body"
click at [1100, 192] on div "Color" at bounding box center [1101, 198] width 22 height 13
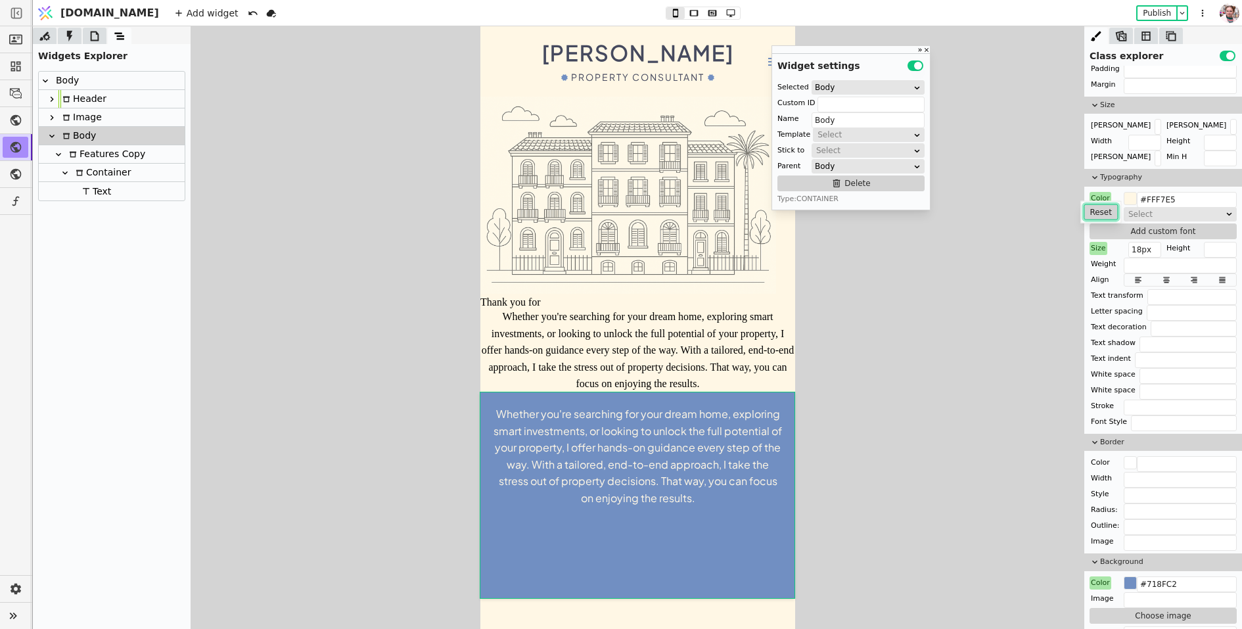
click at [1100, 208] on button "Reset" at bounding box center [1101, 212] width 34 height 16
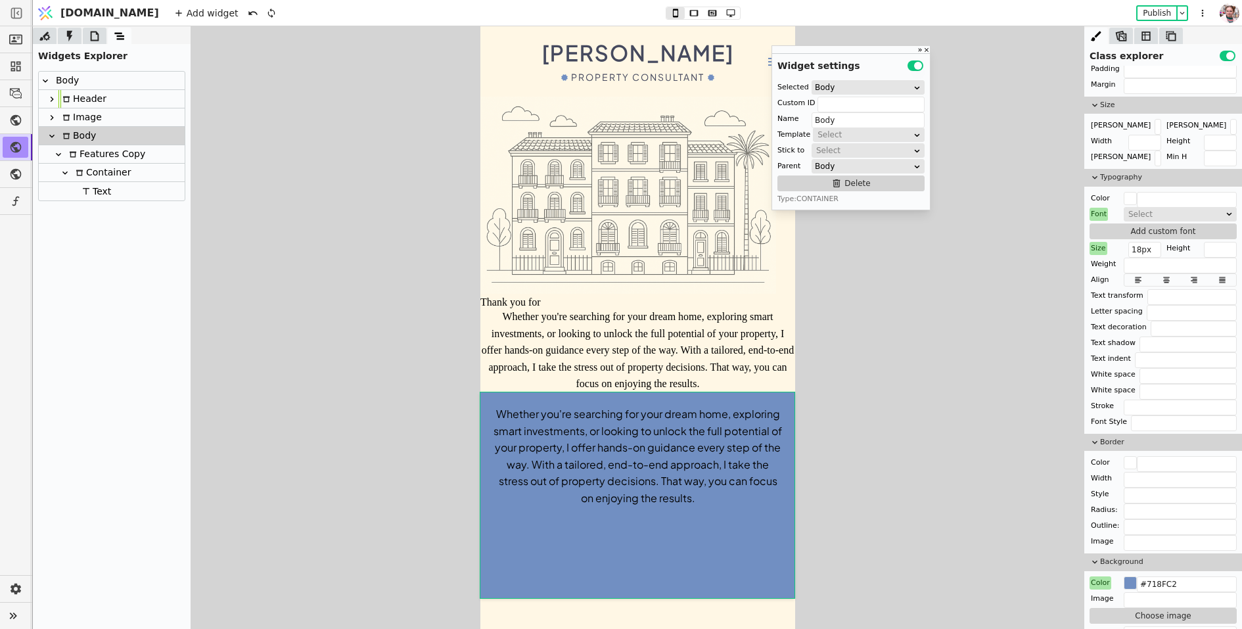
click at [1100, 576] on div "Color" at bounding box center [1101, 582] width 22 height 13
click at [1098, 590] on button "Reset" at bounding box center [1101, 596] width 34 height 16
click at [98, 117] on div "Image" at bounding box center [80, 117] width 43 height 18
type input "Image"
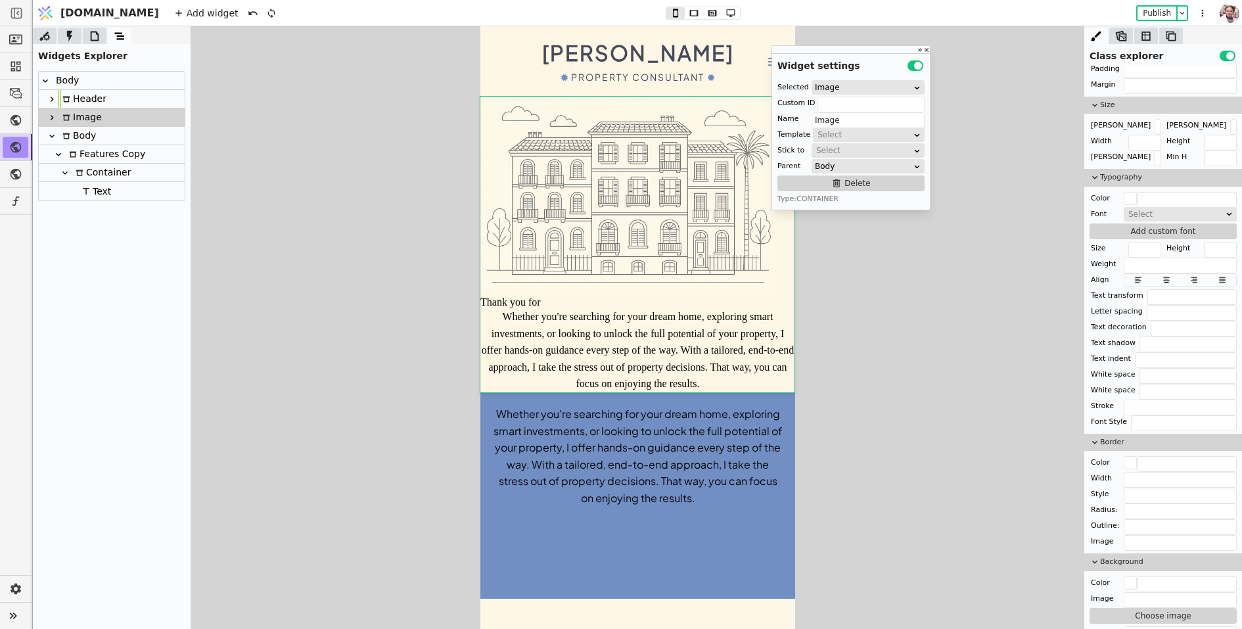
click at [45, 110] on div at bounding box center [51, 118] width 13 height 16
drag, startPoint x: 82, startPoint y: 132, endPoint x: 88, endPoint y: 169, distance: 37.4
click at [88, 169] on div "Body Header Image Image Text Text Copy Body Features Copy Container Text" at bounding box center [112, 164] width 146 height 184
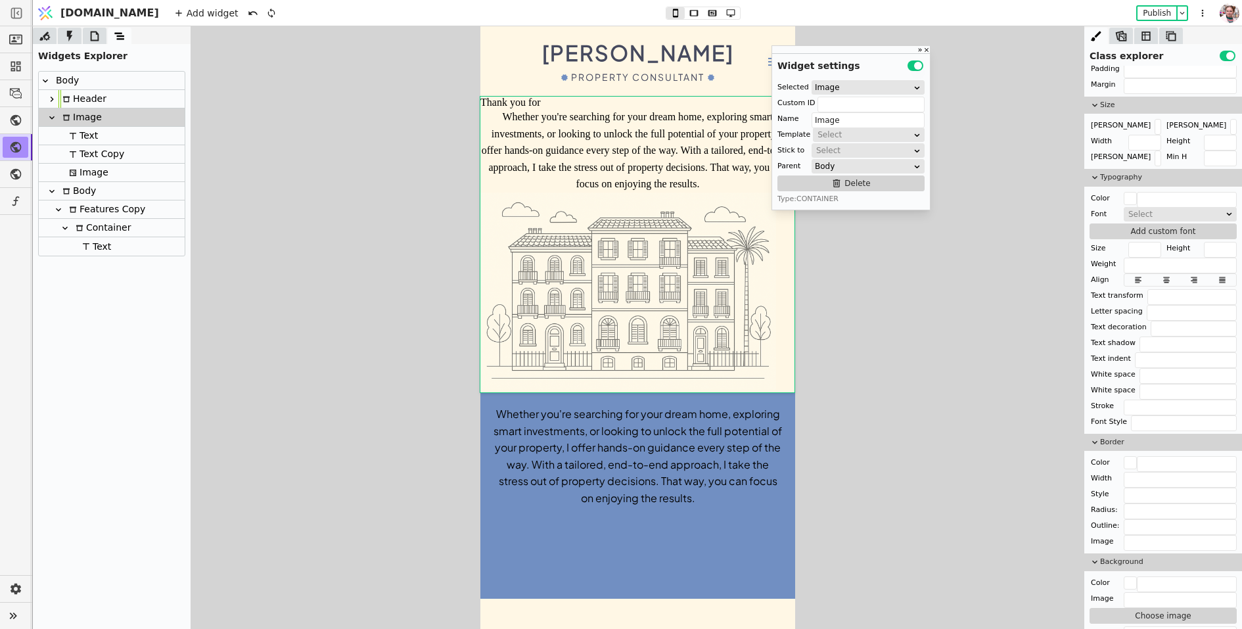
click at [69, 117] on icon at bounding box center [66, 118] width 8 height 8
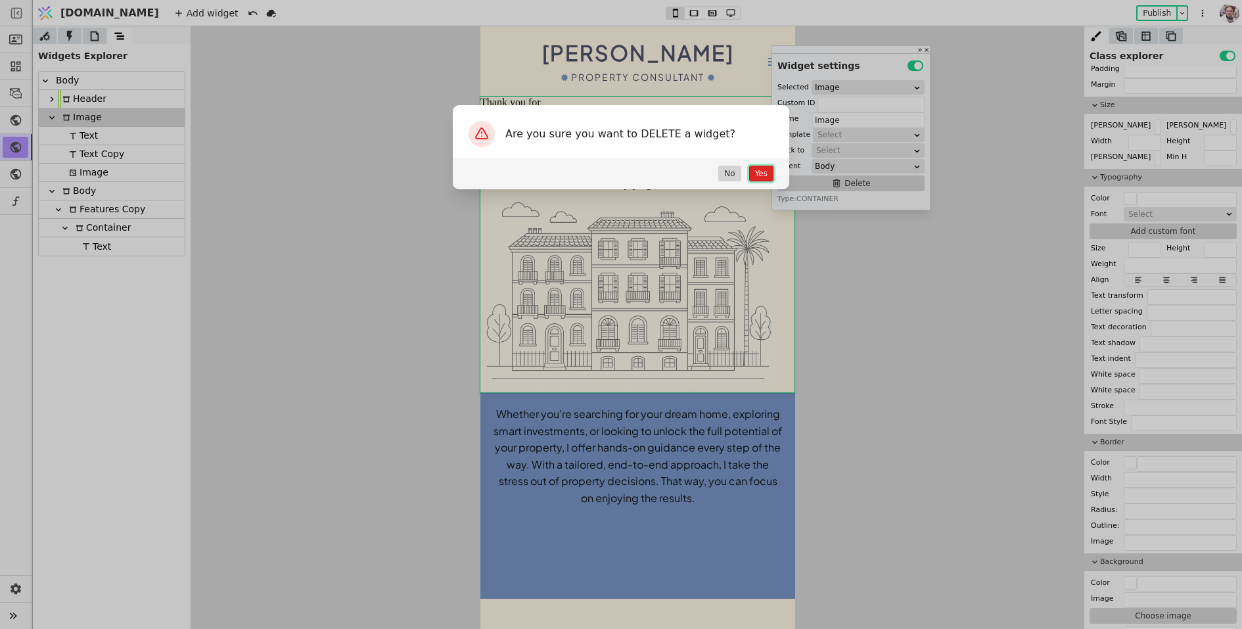
click at [760, 168] on button "Yes" at bounding box center [761, 174] width 24 height 16
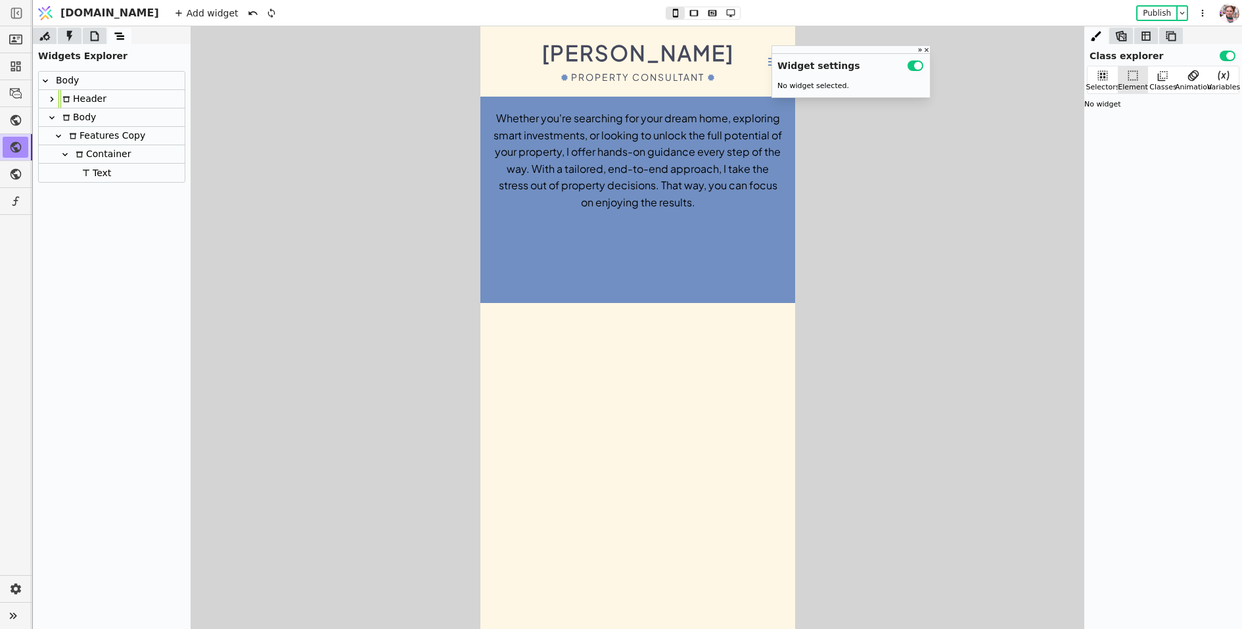
click at [84, 139] on div "Features Copy" at bounding box center [105, 136] width 80 height 18
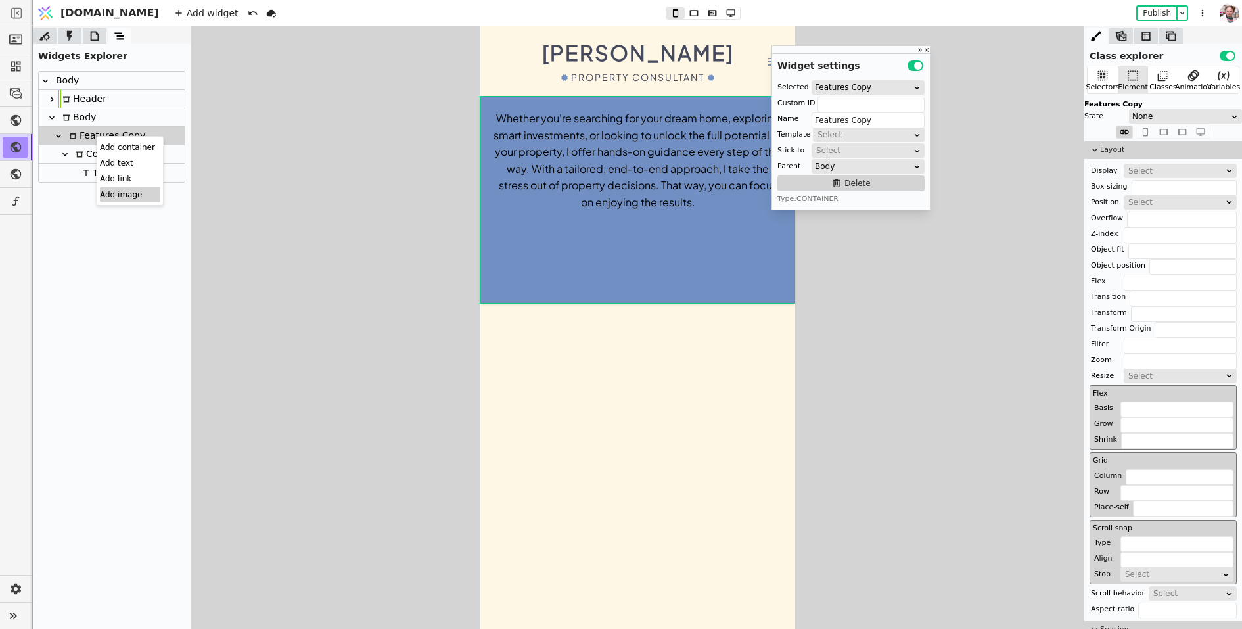
click at [112, 192] on div "Add image" at bounding box center [130, 195] width 60 height 16
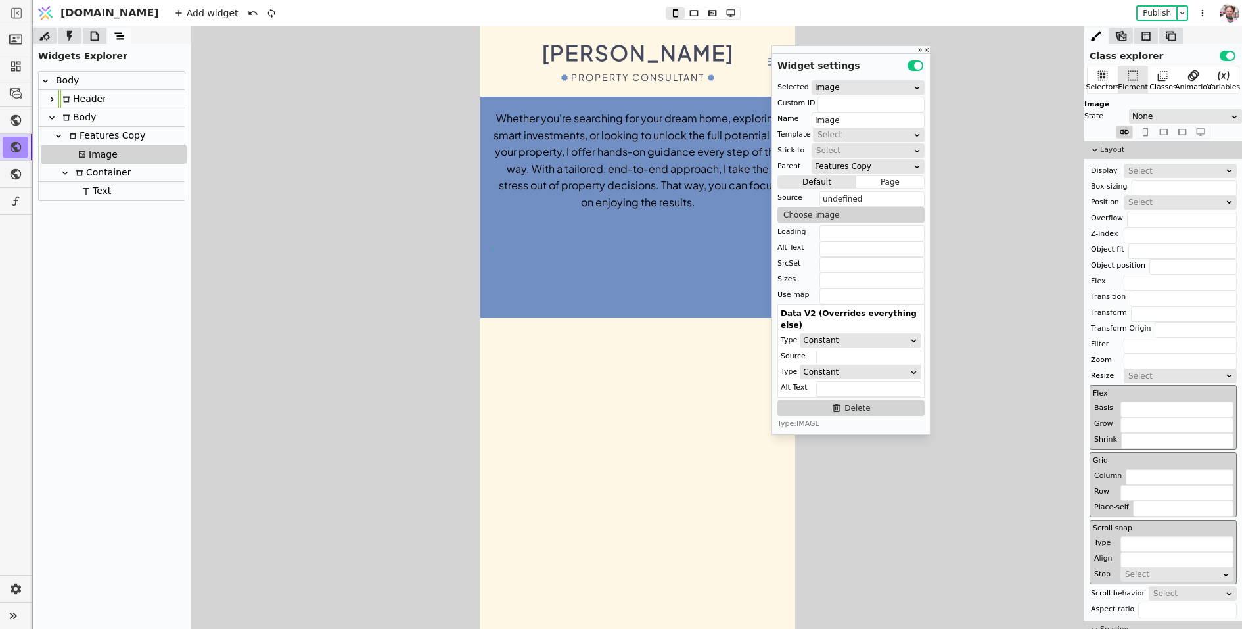
drag, startPoint x: 94, startPoint y: 193, endPoint x: 96, endPoint y: 153, distance: 40.1
click at [96, 153] on div "Body Header Body Features Copy Container Text Image" at bounding box center [112, 136] width 146 height 129
click at [95, 176] on div "Container" at bounding box center [101, 173] width 59 height 18
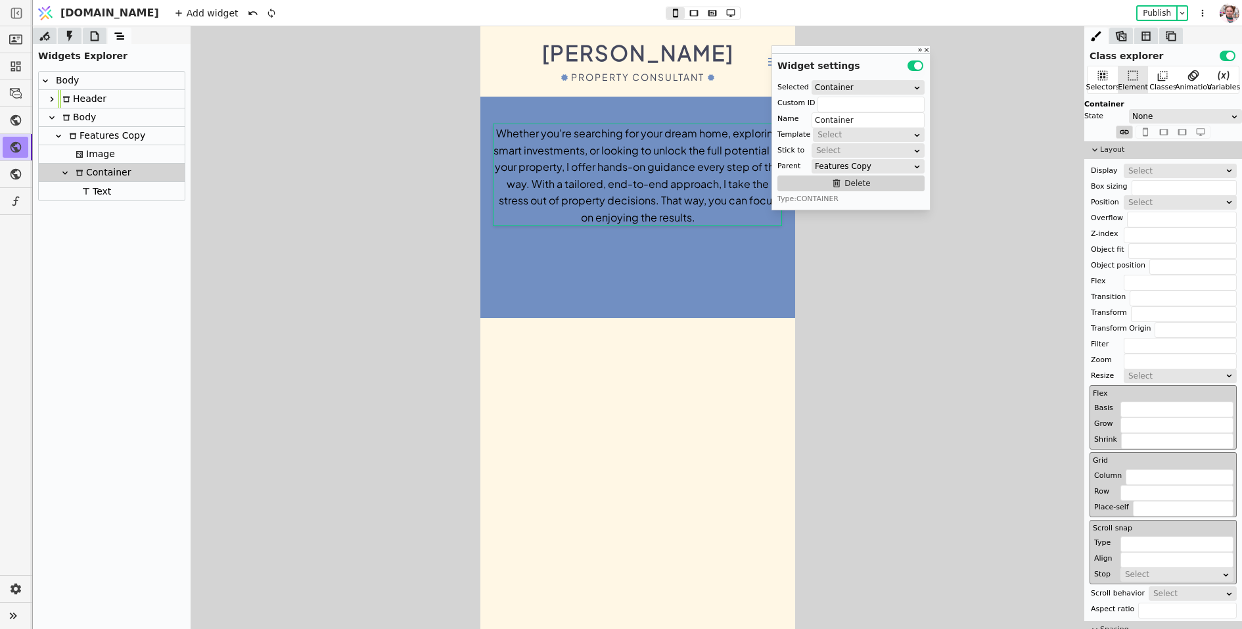
click at [95, 136] on div "Features Copy" at bounding box center [105, 136] width 80 height 18
type input "Features Copy"
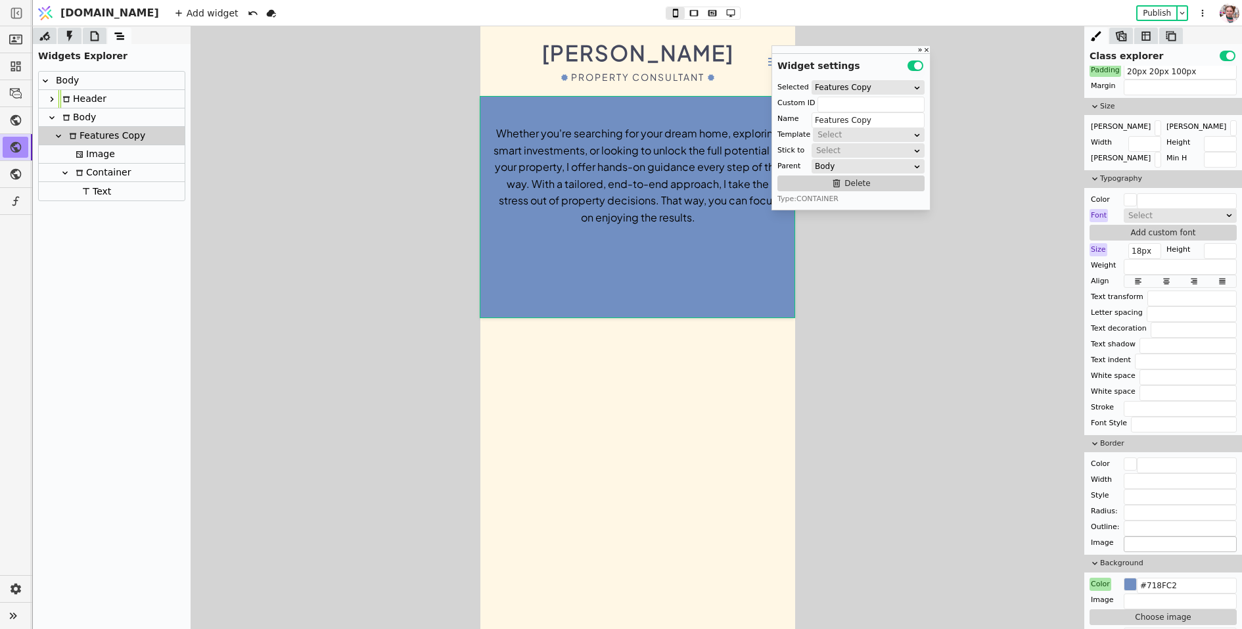
scroll to position [628, 0]
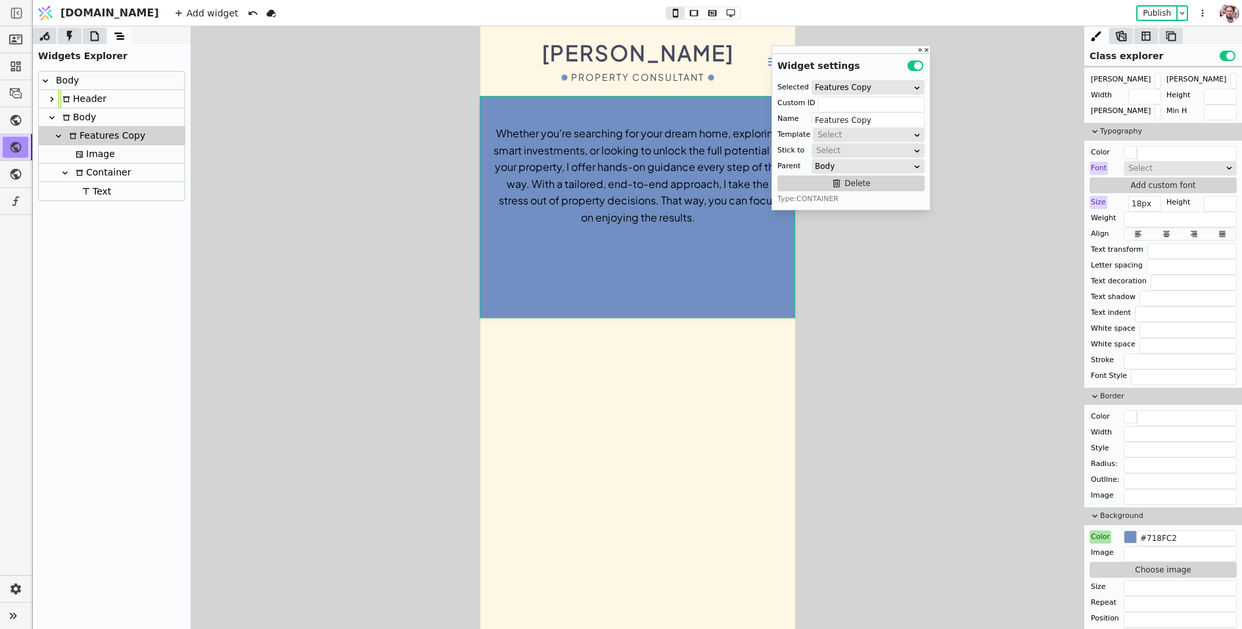
click at [1098, 546] on div "Image" at bounding box center [1102, 552] width 25 height 13
click at [1100, 530] on div "Color" at bounding box center [1101, 536] width 22 height 13
click at [1100, 548] on button "Reset" at bounding box center [1101, 550] width 34 height 16
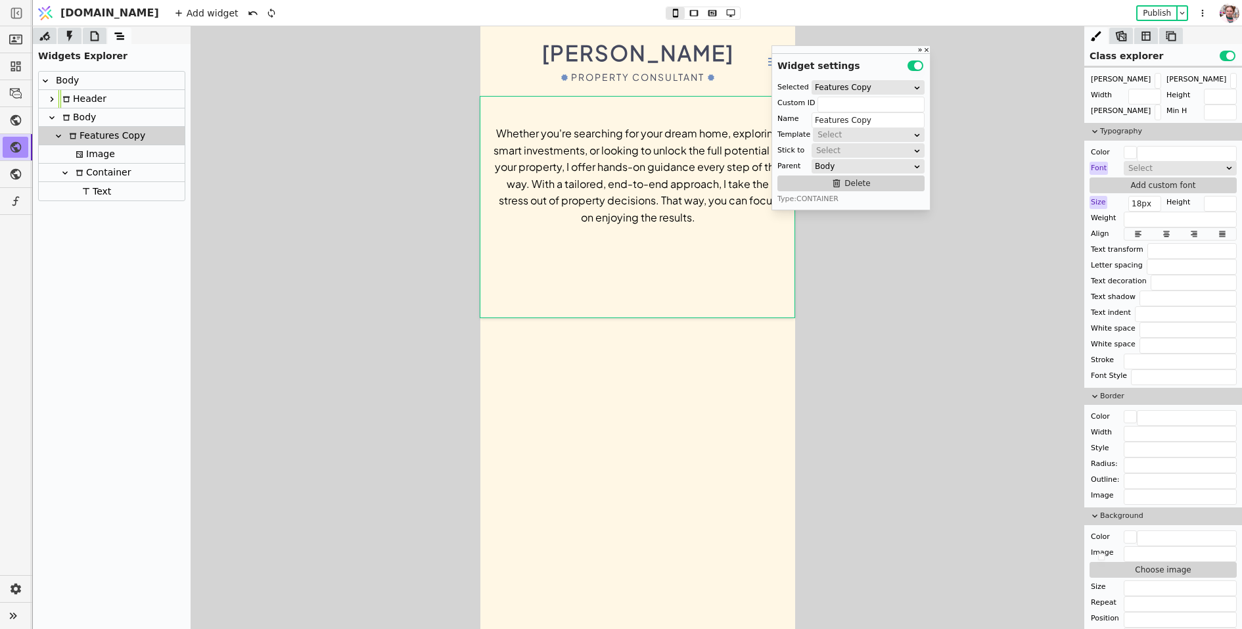
click at [1100, 548] on div "Image" at bounding box center [1102, 552] width 25 height 13
click at [64, 172] on icon at bounding box center [65, 173] width 11 height 11
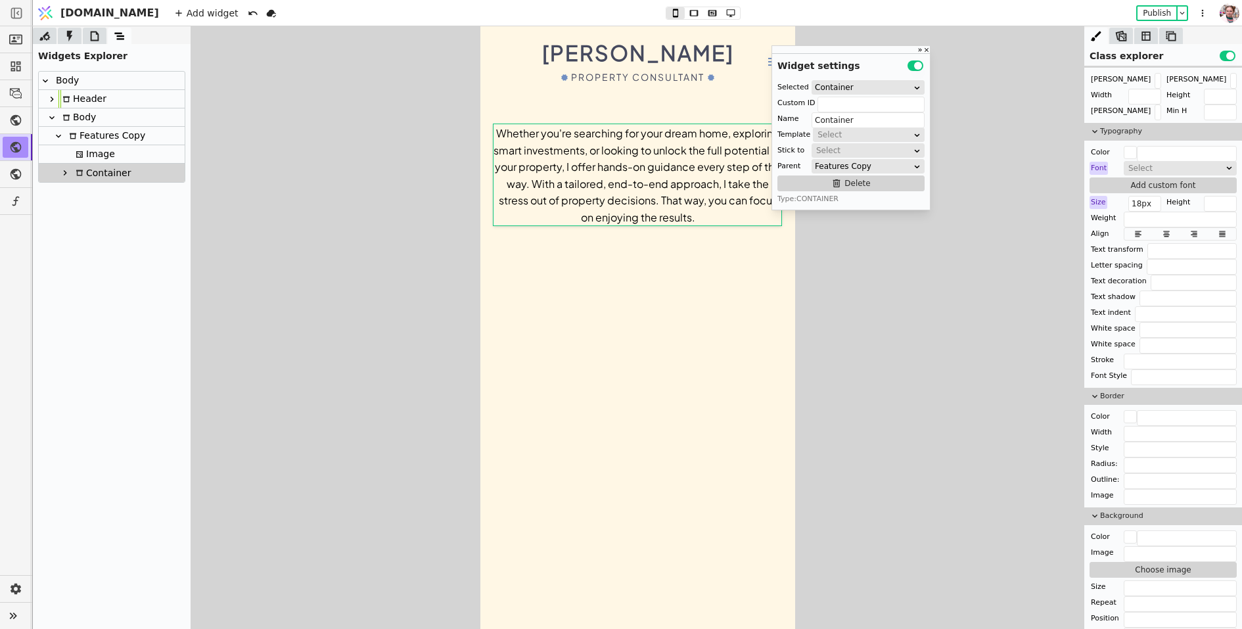
click at [78, 154] on icon at bounding box center [80, 155] width 8 height 8
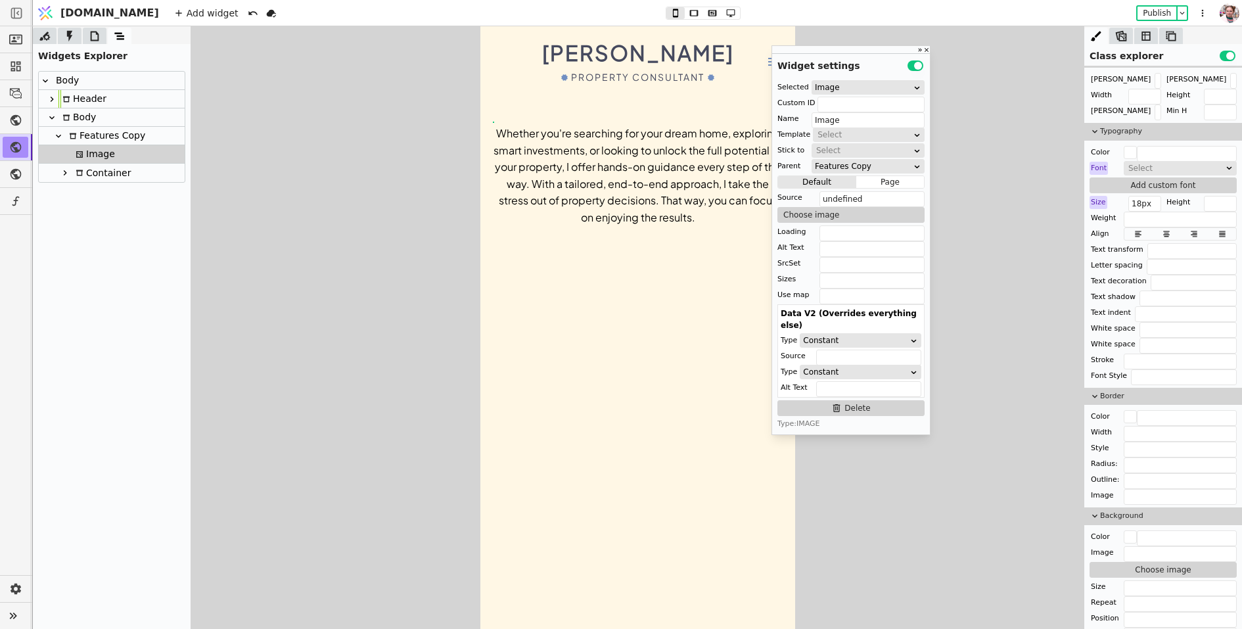
click at [608, 193] on div "Whether you're searching for your dream home, exploring smart investments, or l…" at bounding box center [637, 175] width 289 height 101
type input "Text"
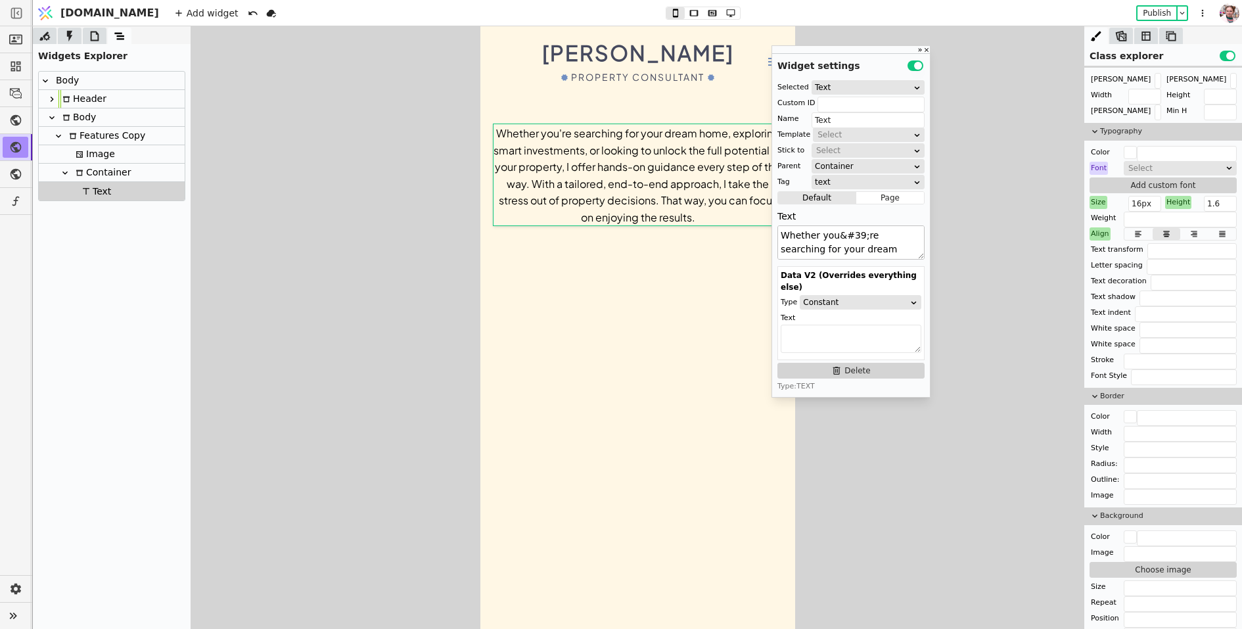
click at [828, 249] on textarea "Whether you&#39;re searching for your dream home, exploring smart investments, …" at bounding box center [851, 242] width 147 height 34
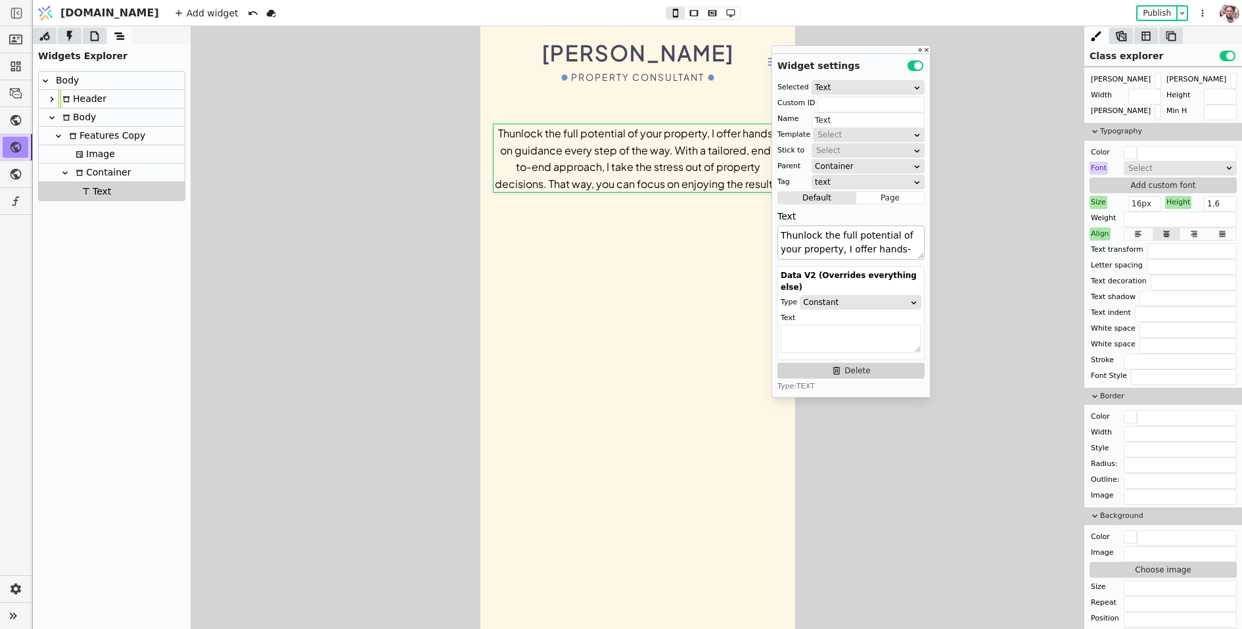
click at [849, 256] on textarea "Thunlock the full potential of your property, I offer hands-on guidance every s…" at bounding box center [851, 242] width 147 height 34
type textarea "TWith a tailored, end-to-end approach, I take the stress out of property decisi…"
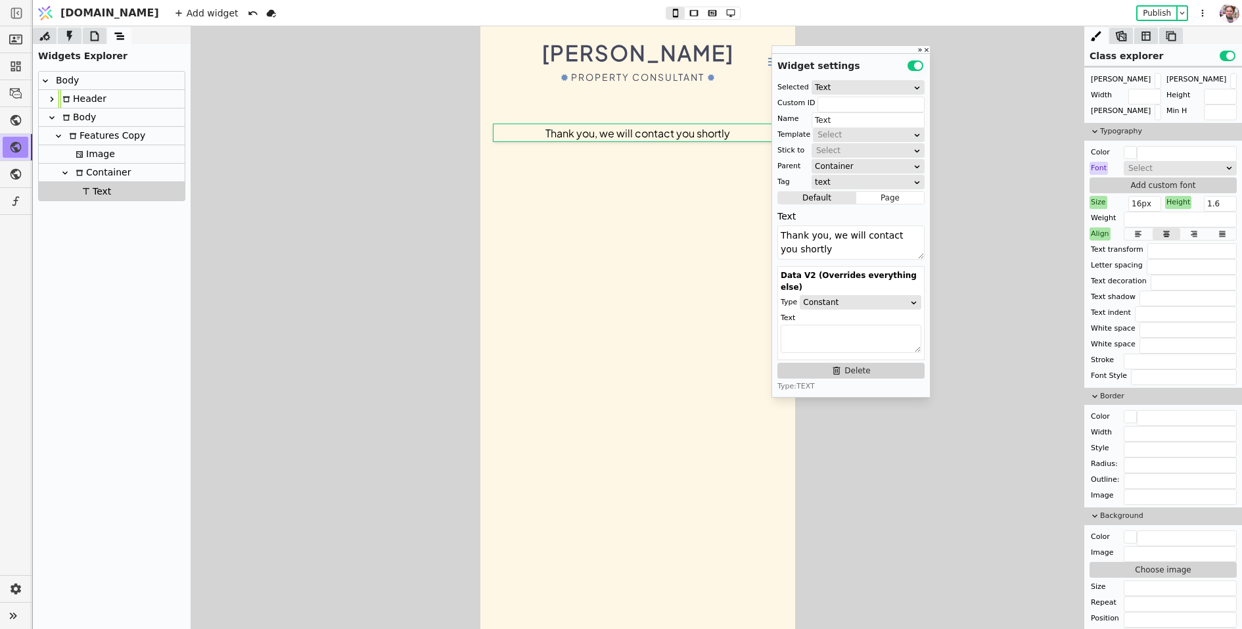
type textarea "Thank you, we will contact you shortly"
click at [131, 151] on div "Image" at bounding box center [112, 154] width 146 height 18
type input "Image"
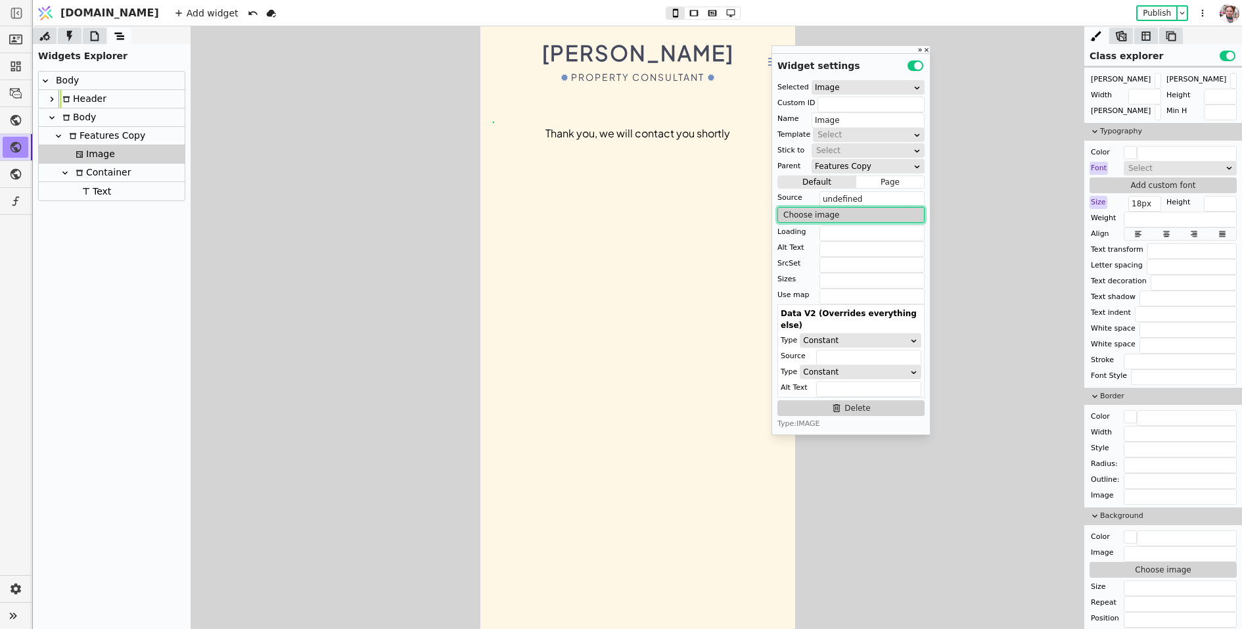
click at [807, 218] on button "Choose image" at bounding box center [851, 215] width 147 height 16
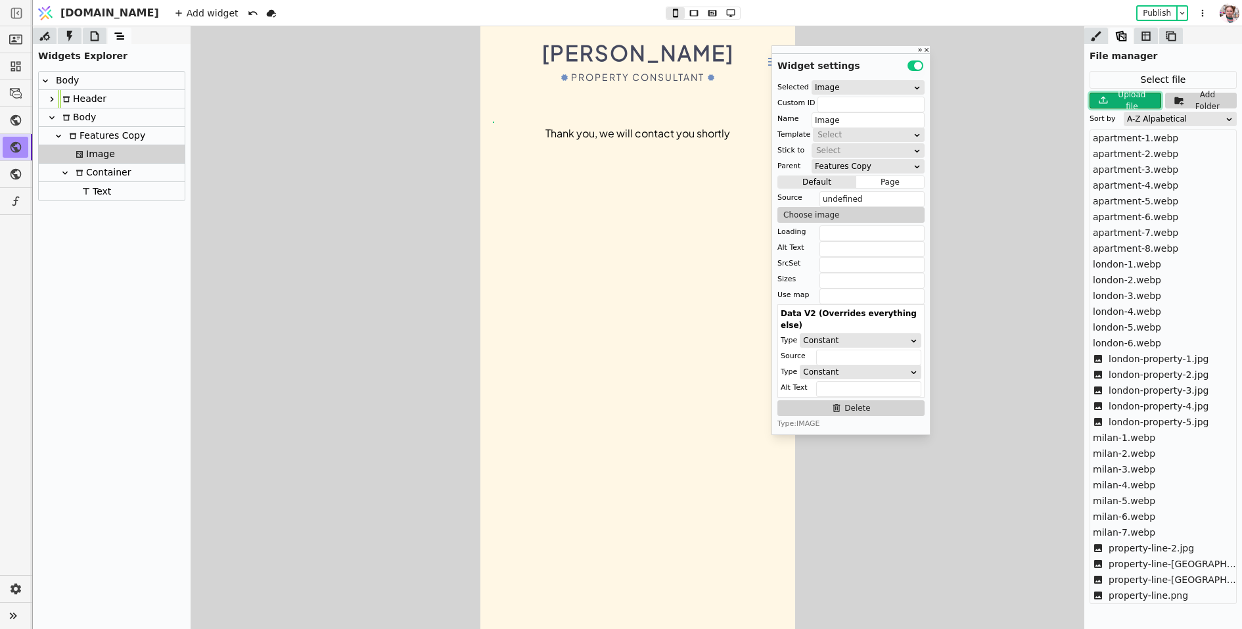
click at [1101, 99] on icon at bounding box center [1104, 101] width 16 height 16
click at [1140, 119] on div "A-Z Alpabetical" at bounding box center [1176, 118] width 98 height 13
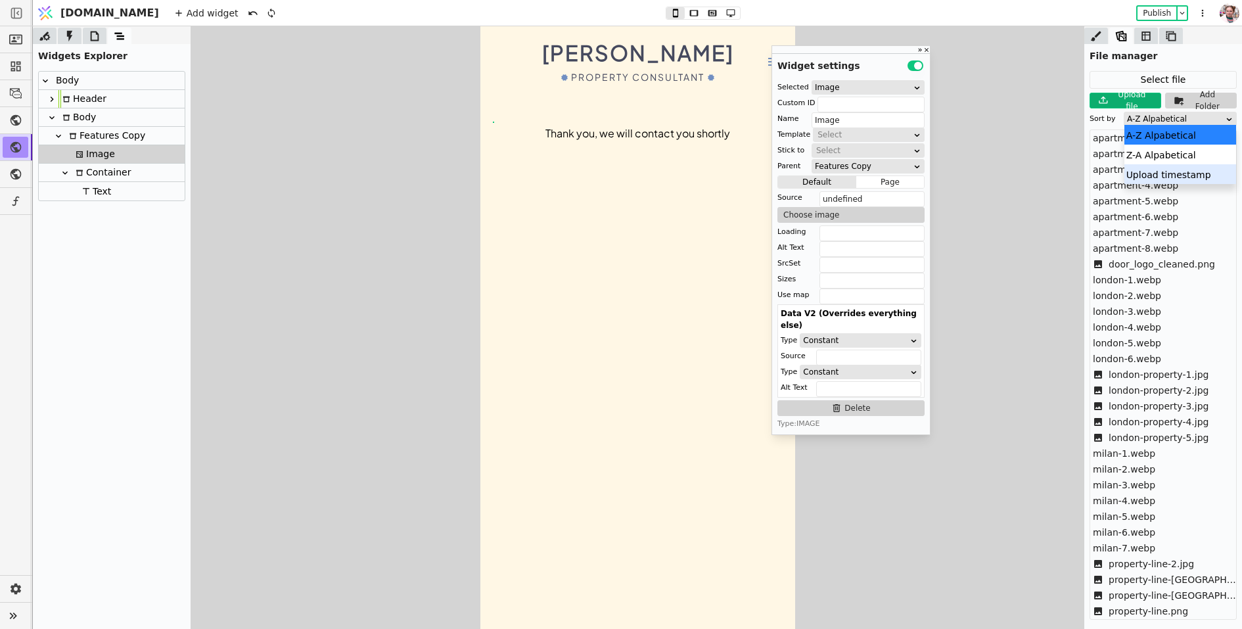
click at [1133, 175] on div "Upload timestamp" at bounding box center [1181, 174] width 112 height 20
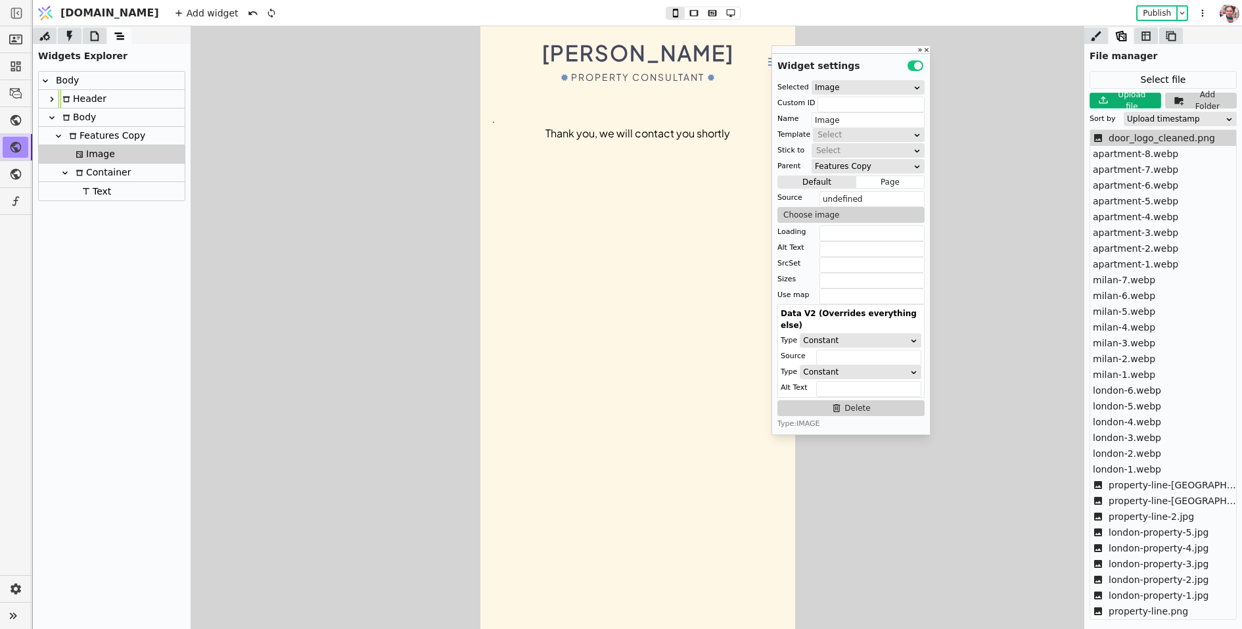
click at [1120, 141] on span "door_logo_cleaned.png" at bounding box center [1162, 138] width 106 height 14
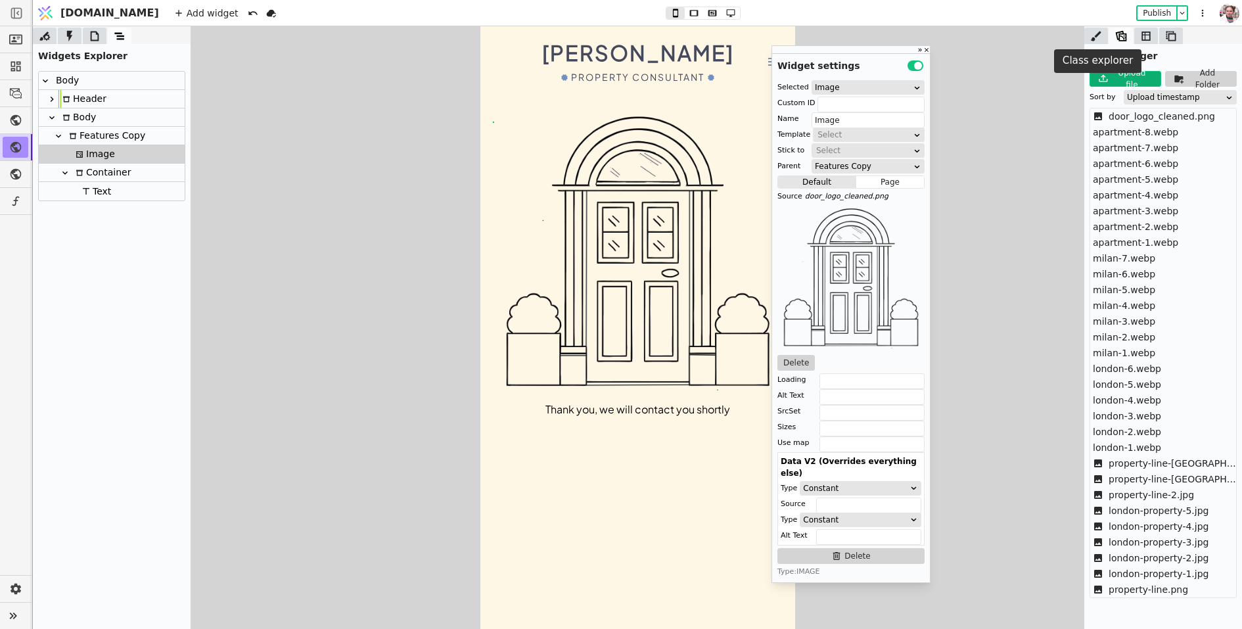
click at [1095, 36] on icon at bounding box center [1096, 36] width 11 height 10
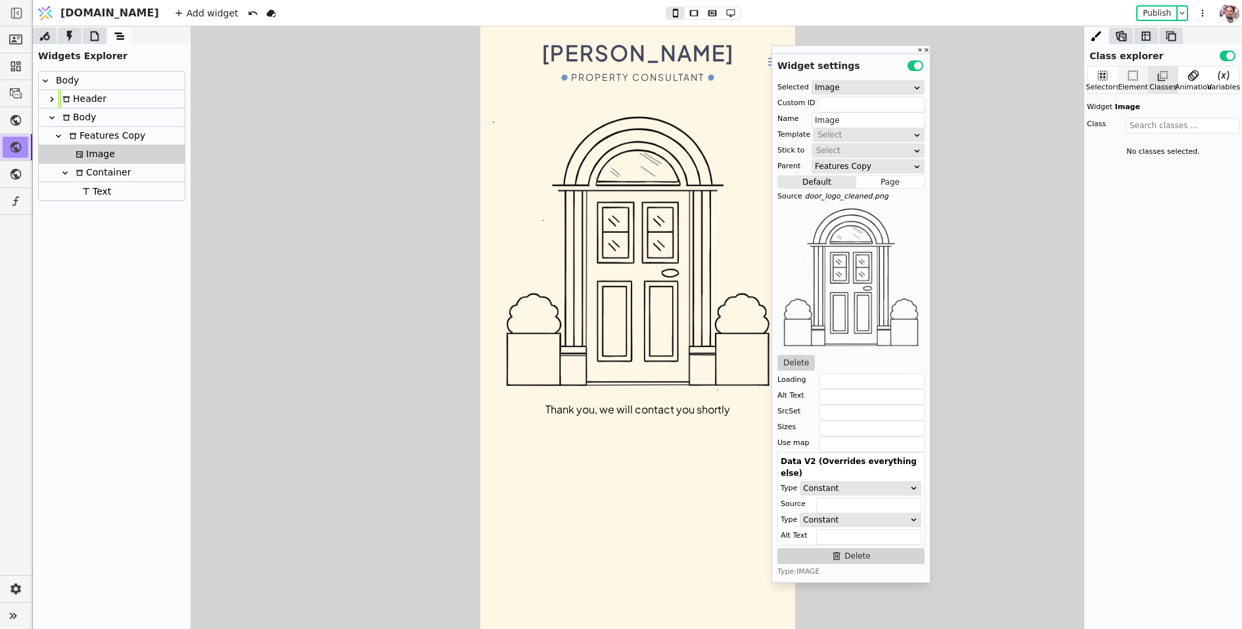
click at [1135, 77] on icon at bounding box center [1133, 75] width 13 height 13
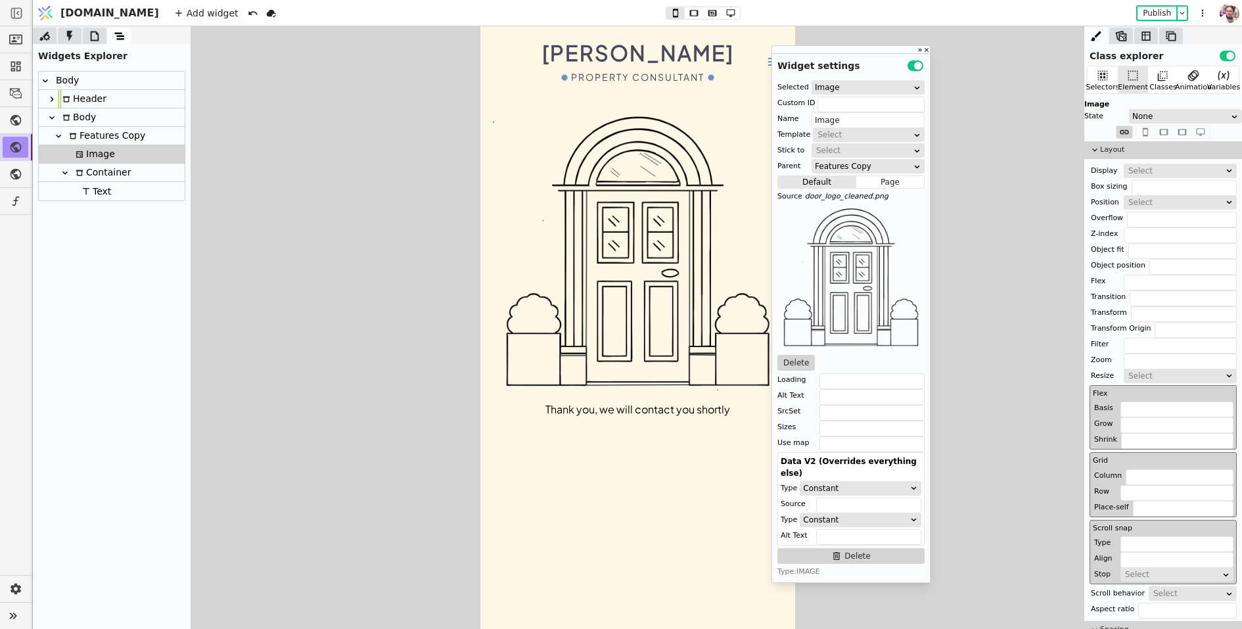
click at [704, 280] on img at bounding box center [637, 254] width 289 height 289
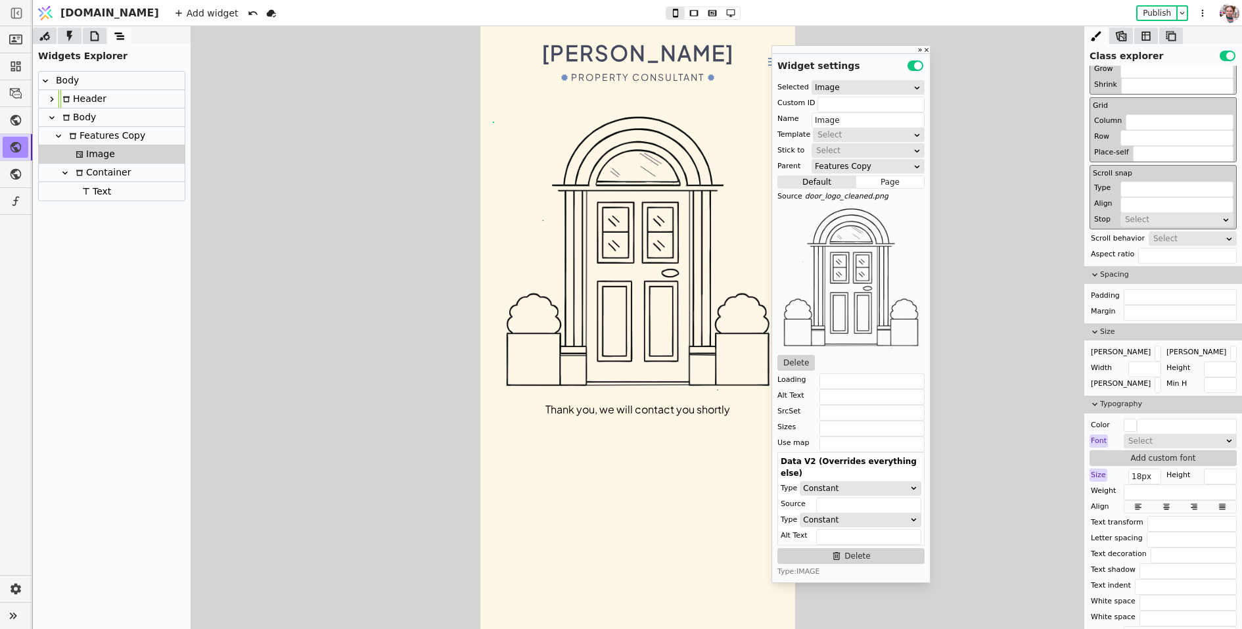
scroll to position [356, 0]
click at [1209, 364] on input "text" at bounding box center [1220, 368] width 33 height 16
click at [1141, 362] on input "text" at bounding box center [1145, 368] width 33 height 16
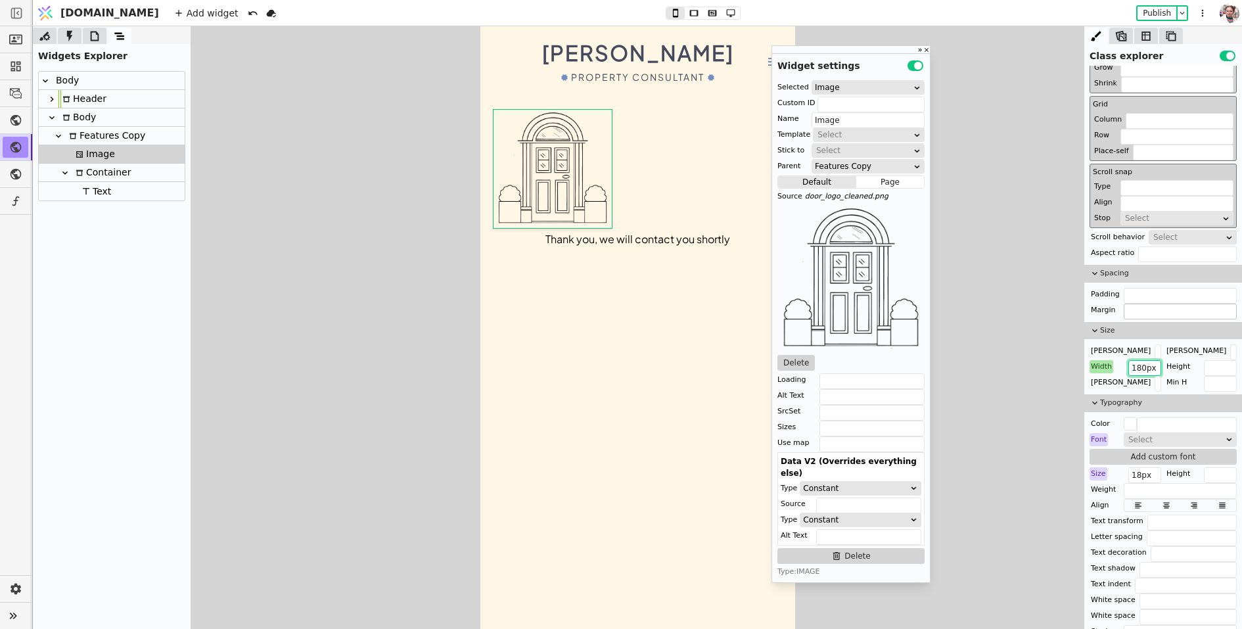
type input "180px"
click at [1133, 304] on input "text" at bounding box center [1180, 312] width 113 height 16
type input "0 auto"
click at [83, 141] on div "Features Copy" at bounding box center [105, 136] width 80 height 18
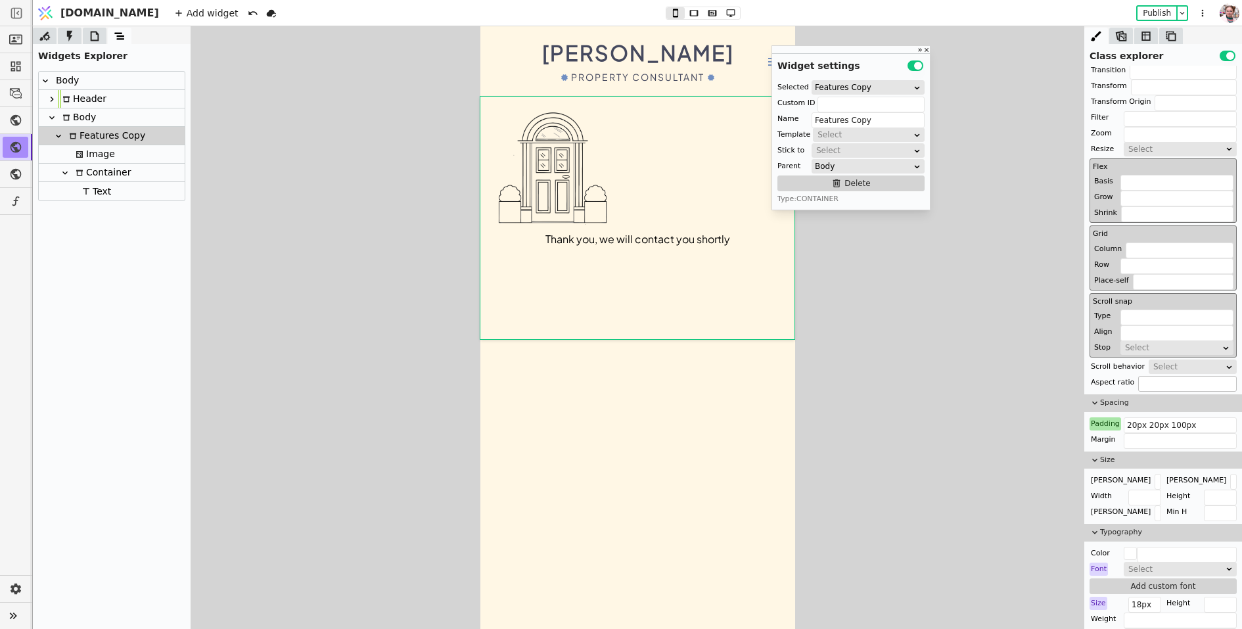
scroll to position [0, 0]
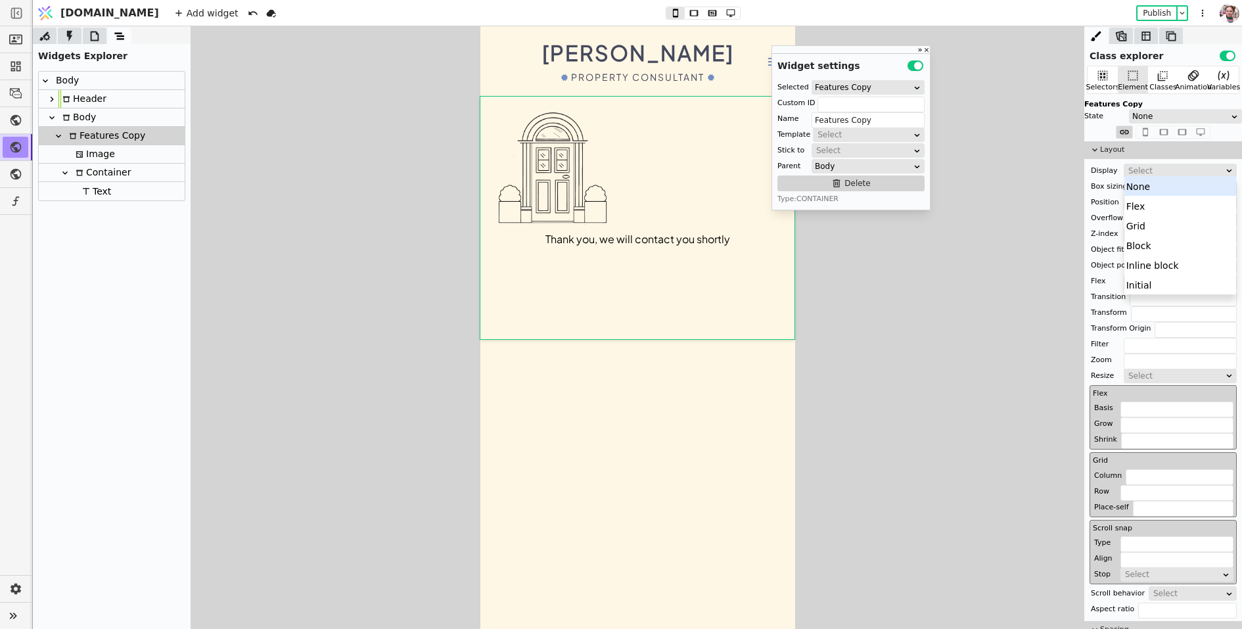
click at [1141, 169] on div "Select" at bounding box center [1176, 170] width 95 height 13
click at [1146, 202] on div "Flex" at bounding box center [1181, 206] width 112 height 20
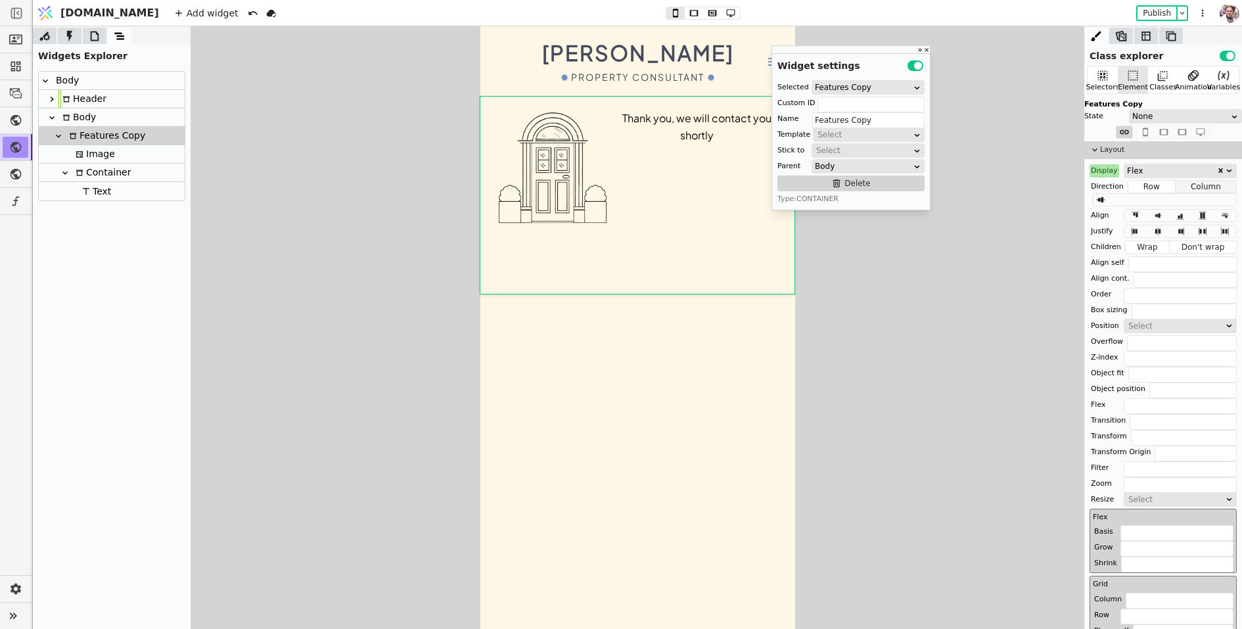
click at [1194, 188] on button "Column" at bounding box center [1206, 186] width 60 height 13
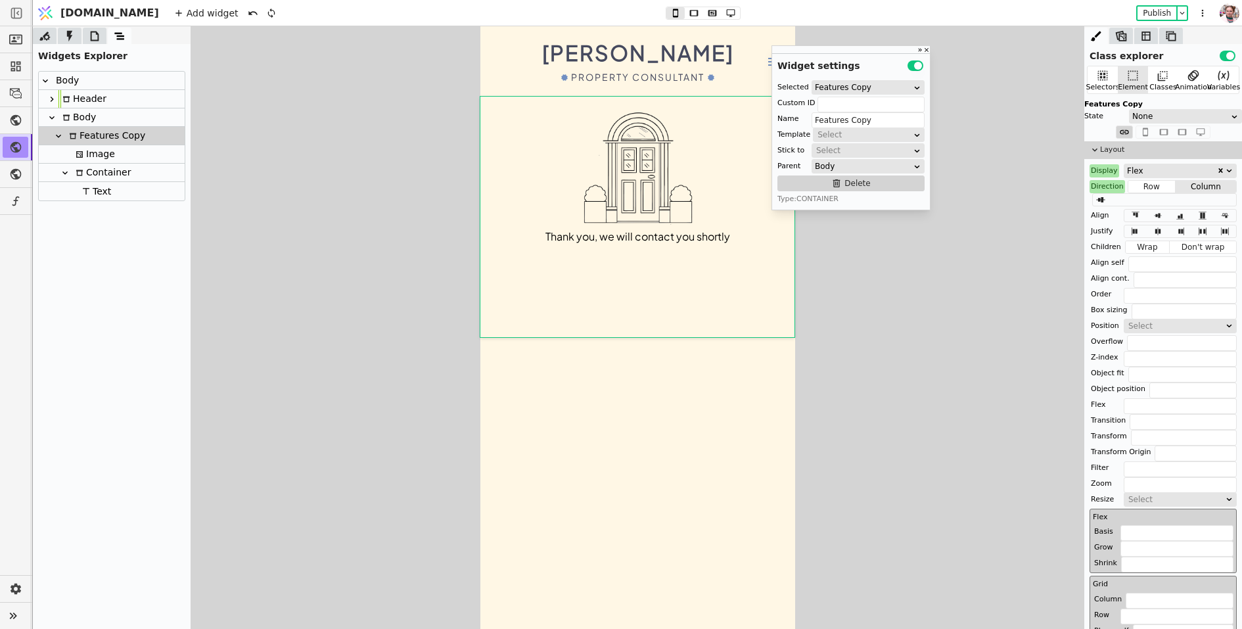
click at [626, 171] on img at bounding box center [637, 169] width 118 height 118
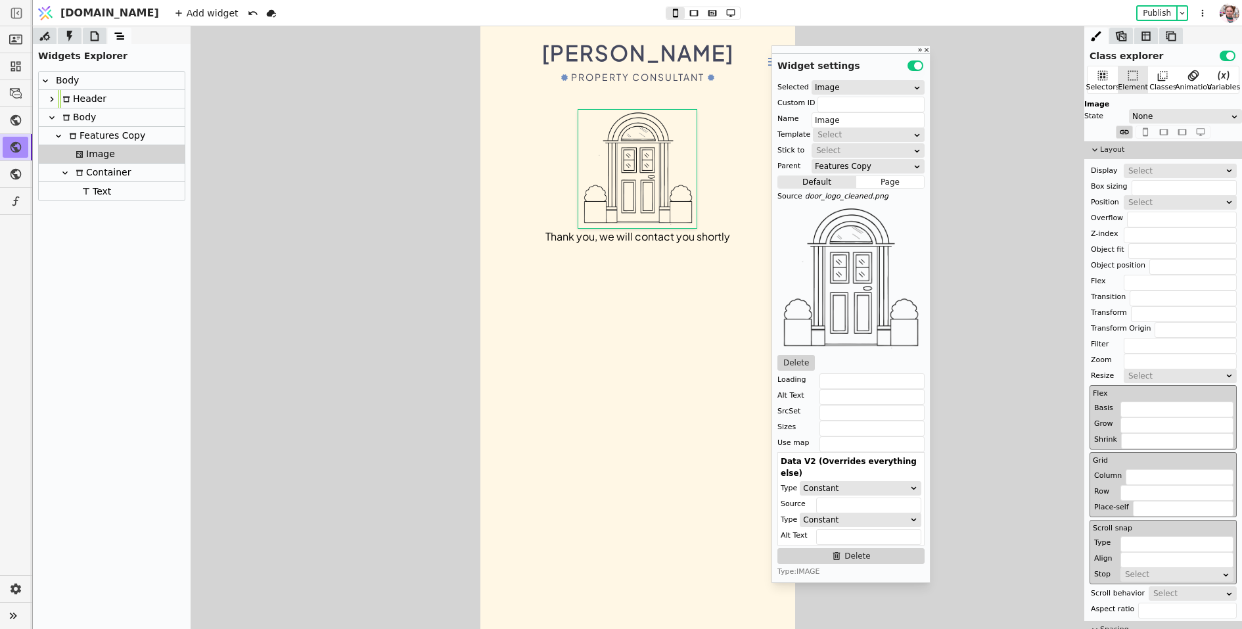
click at [78, 83] on div "Body" at bounding box center [112, 81] width 146 height 18
type input "Body"
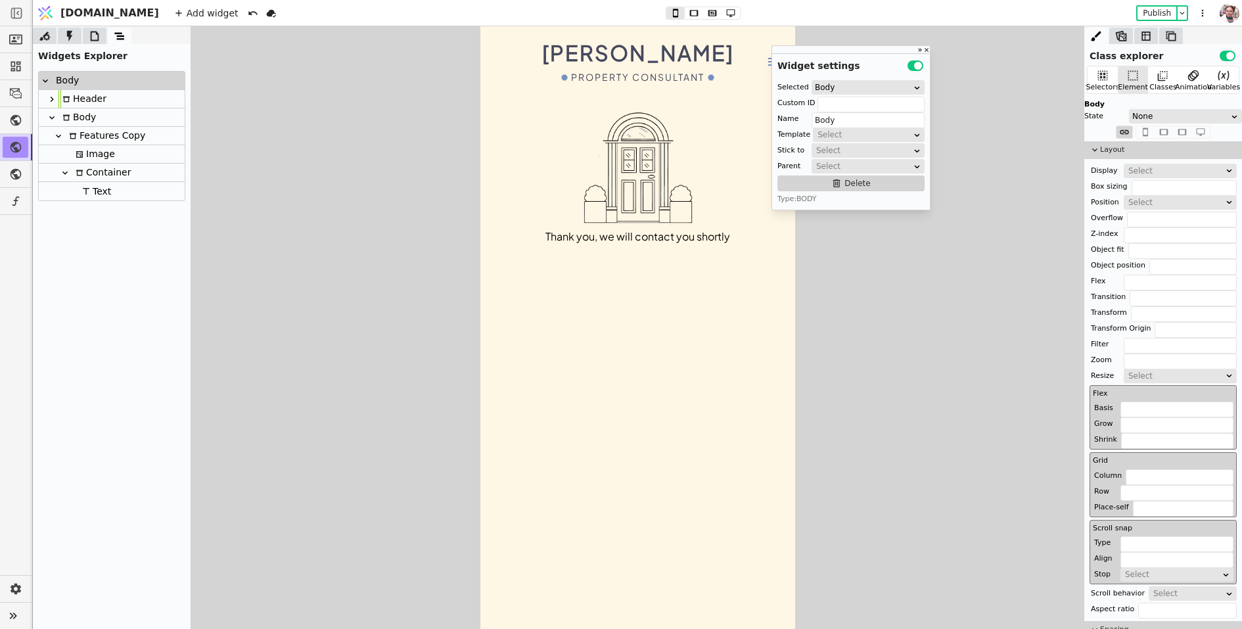
click at [91, 43] on div at bounding box center [95, 36] width 24 height 16
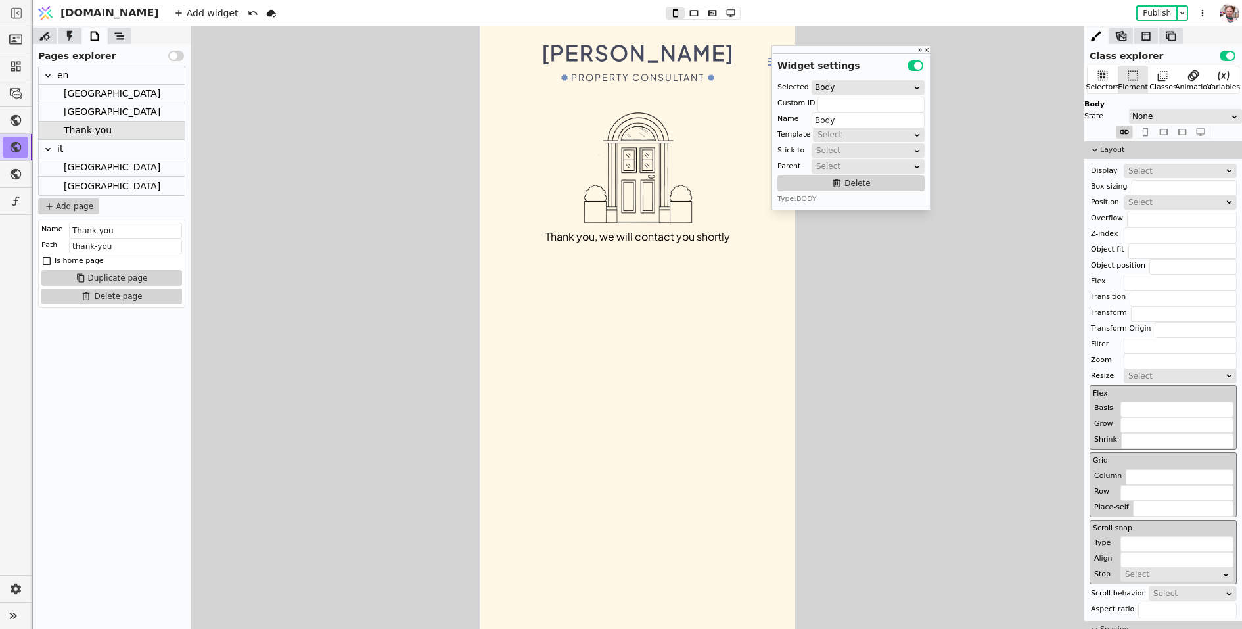
click at [72, 91] on div "[GEOGRAPHIC_DATA]" at bounding box center [112, 94] width 97 height 18
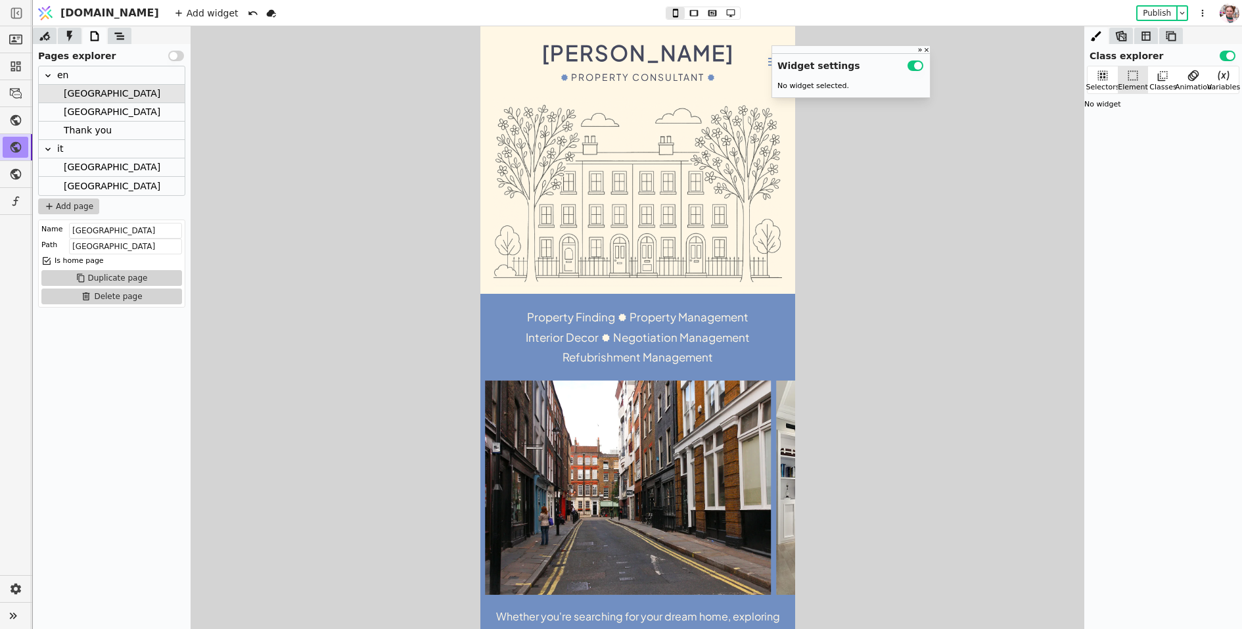
click at [750, 72] on div "Stefano Valenza Property Consultant" at bounding box center [637, 61] width 289 height 44
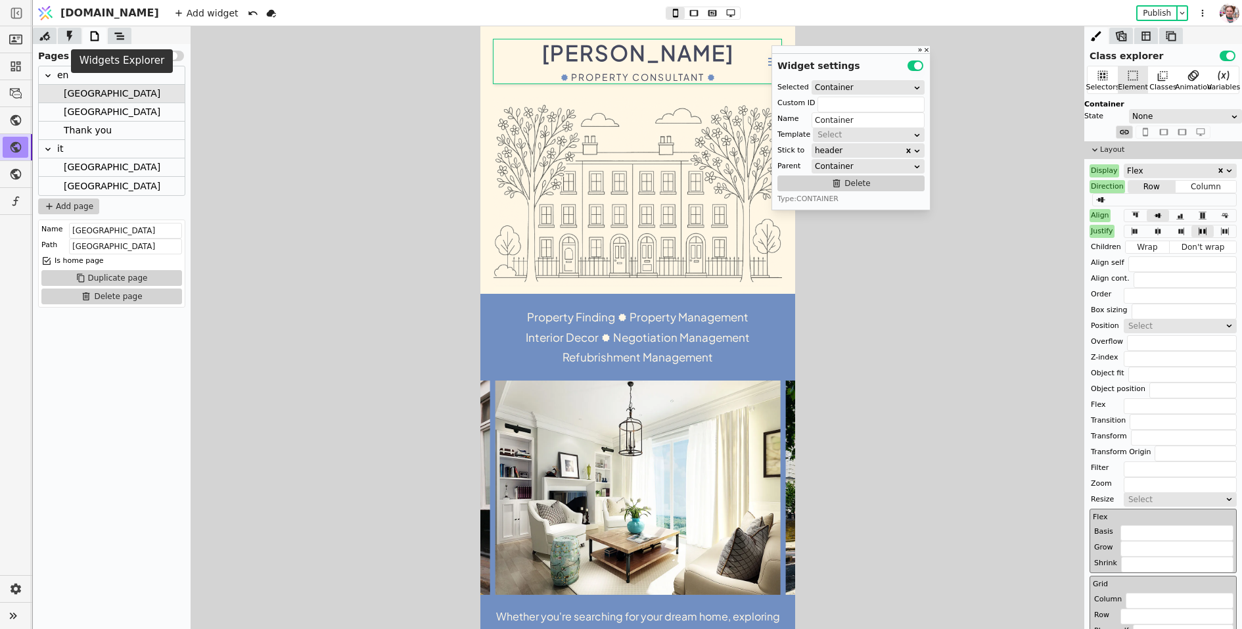
click at [115, 35] on icon at bounding box center [119, 36] width 13 height 13
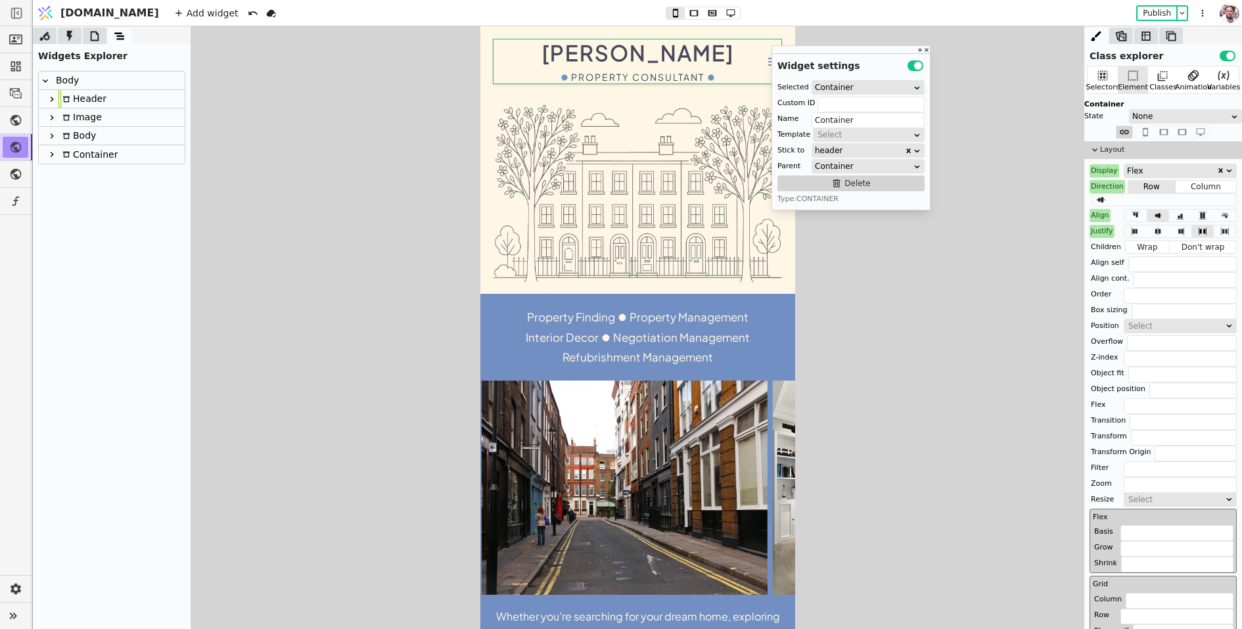
click at [70, 97] on div "Header" at bounding box center [83, 99] width 48 height 18
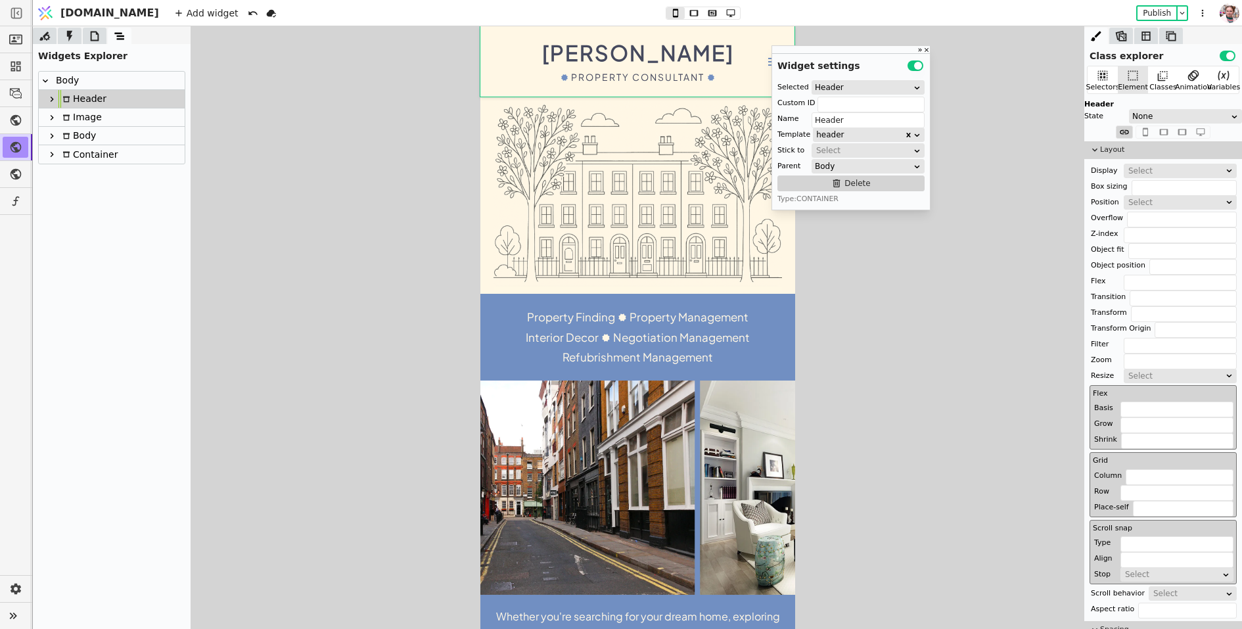
click at [47, 96] on icon at bounding box center [52, 99] width 11 height 11
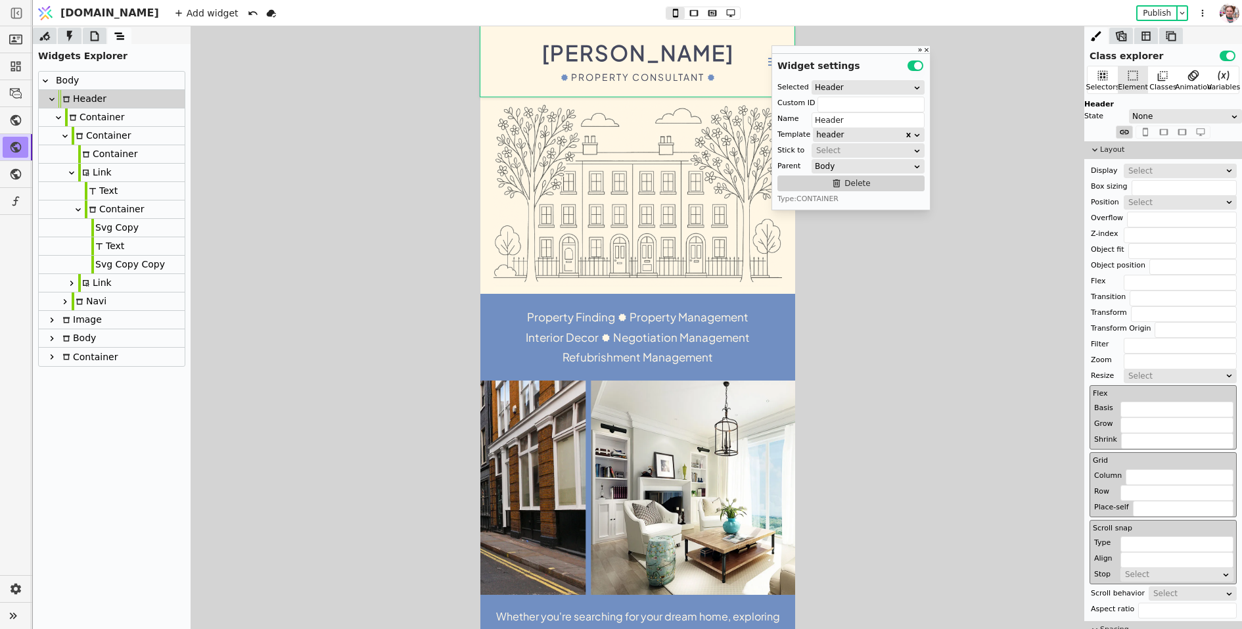
click at [79, 118] on div "Container" at bounding box center [94, 117] width 59 height 18
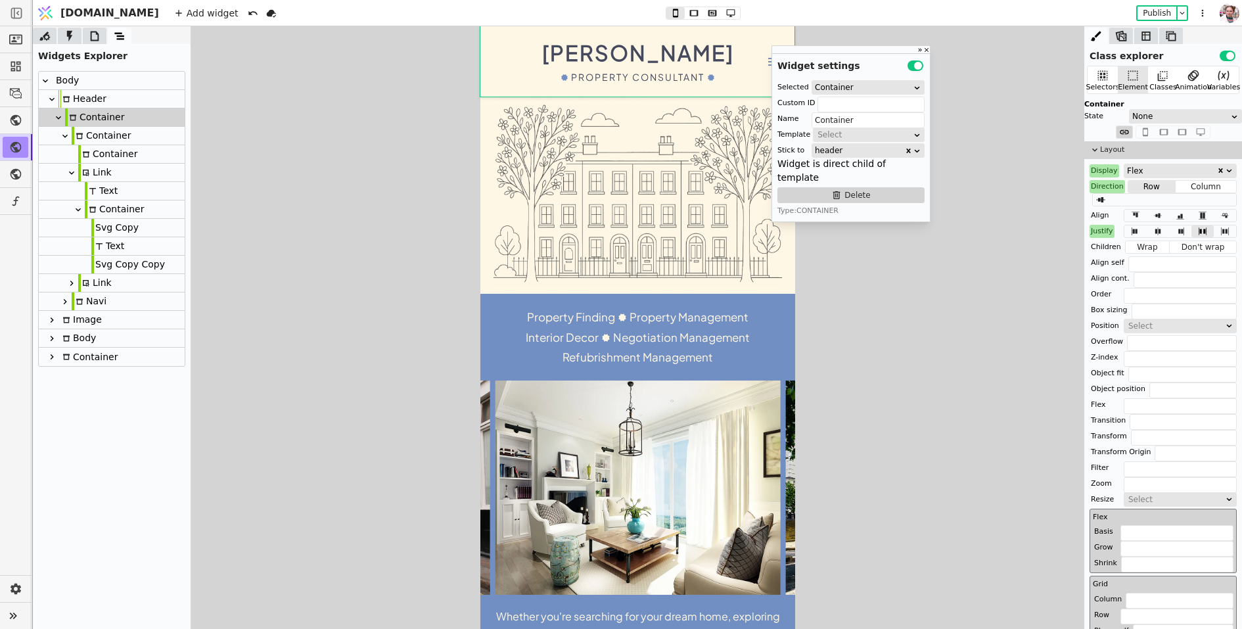
click at [97, 154] on div "Container" at bounding box center [107, 154] width 59 height 18
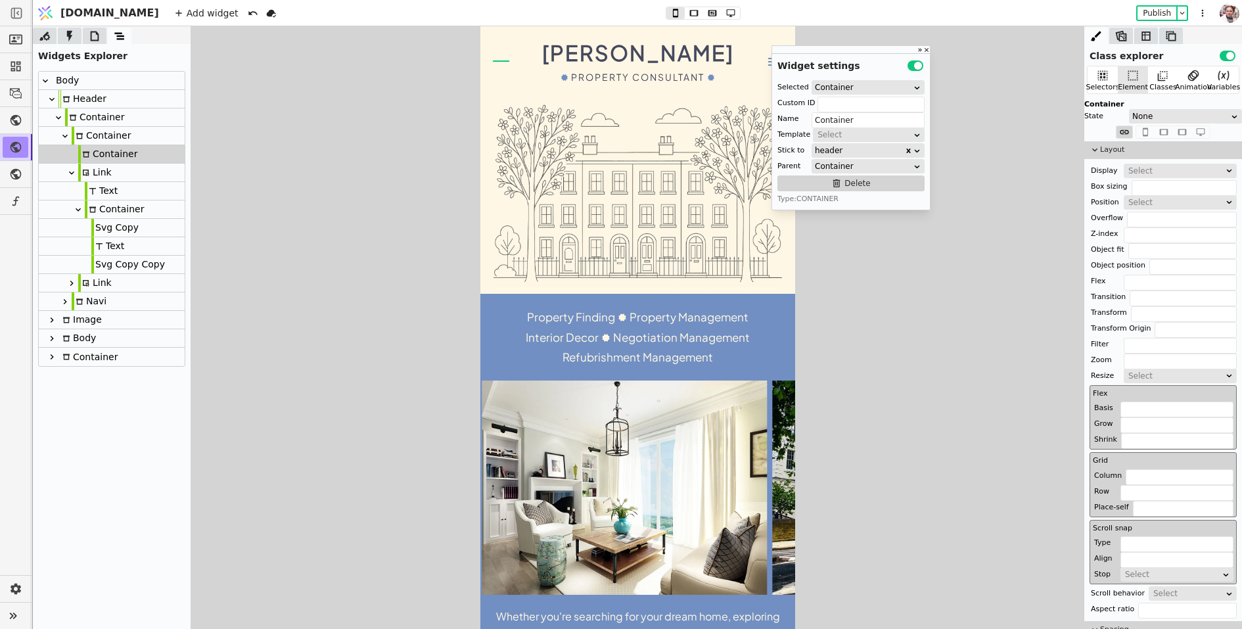
click at [93, 173] on div "Link" at bounding box center [95, 173] width 34 height 18
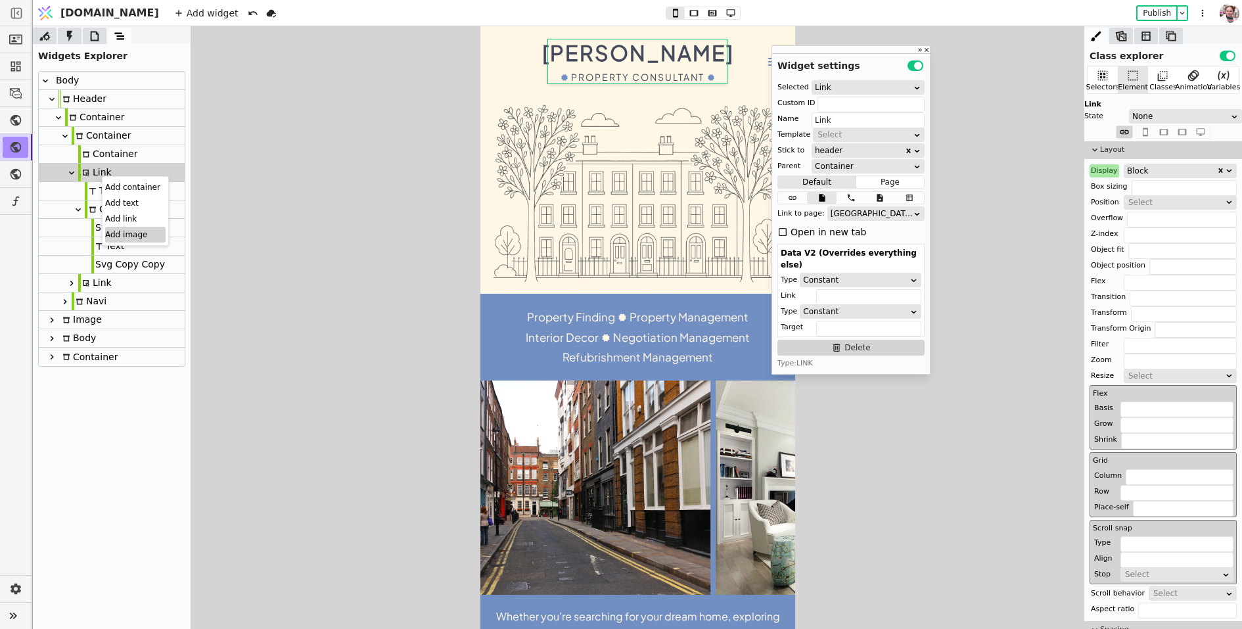
click at [114, 231] on div "Add image" at bounding box center [135, 235] width 60 height 16
type input "Image"
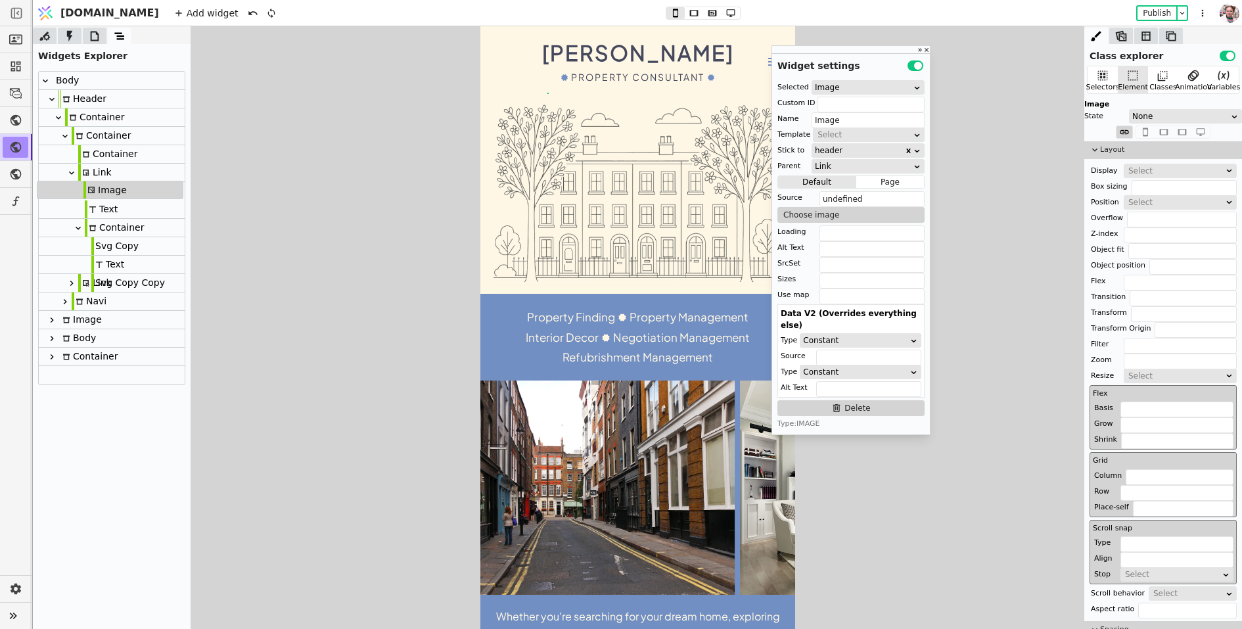
drag, startPoint x: 99, startPoint y: 282, endPoint x: 97, endPoint y: 186, distance: 96.0
click at [97, 186] on div "Body Header Container Container Container Link Text Container Svg Copy Text Svg…" at bounding box center [112, 228] width 146 height 313
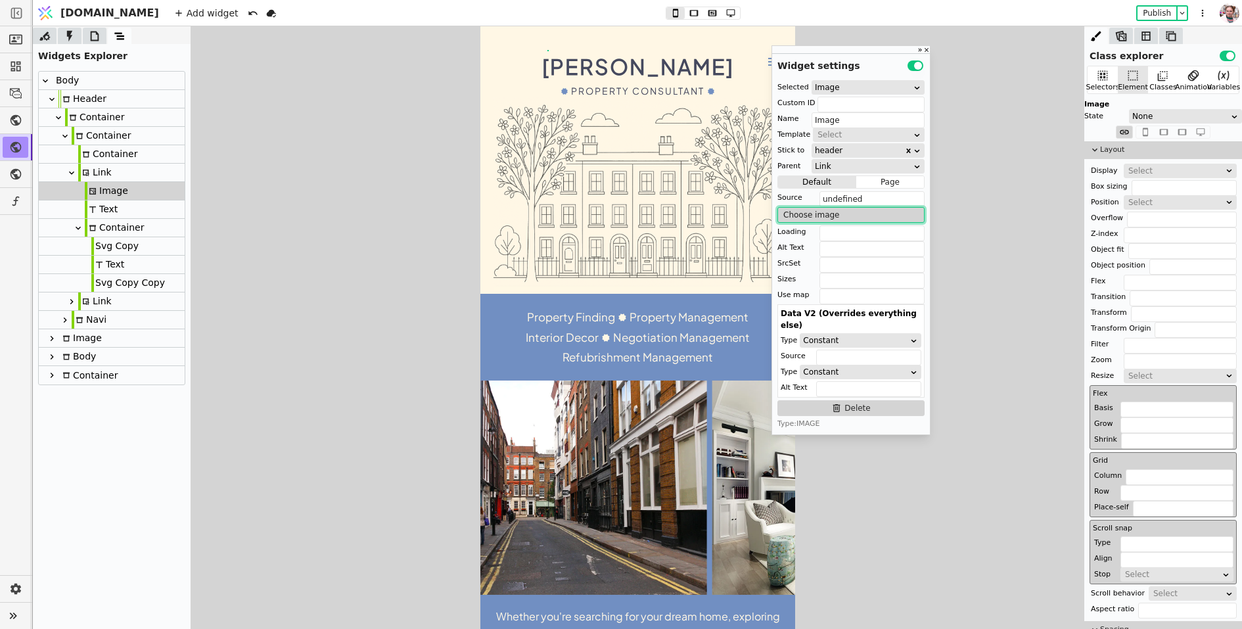
click at [801, 212] on button "Choose image" at bounding box center [851, 215] width 147 height 16
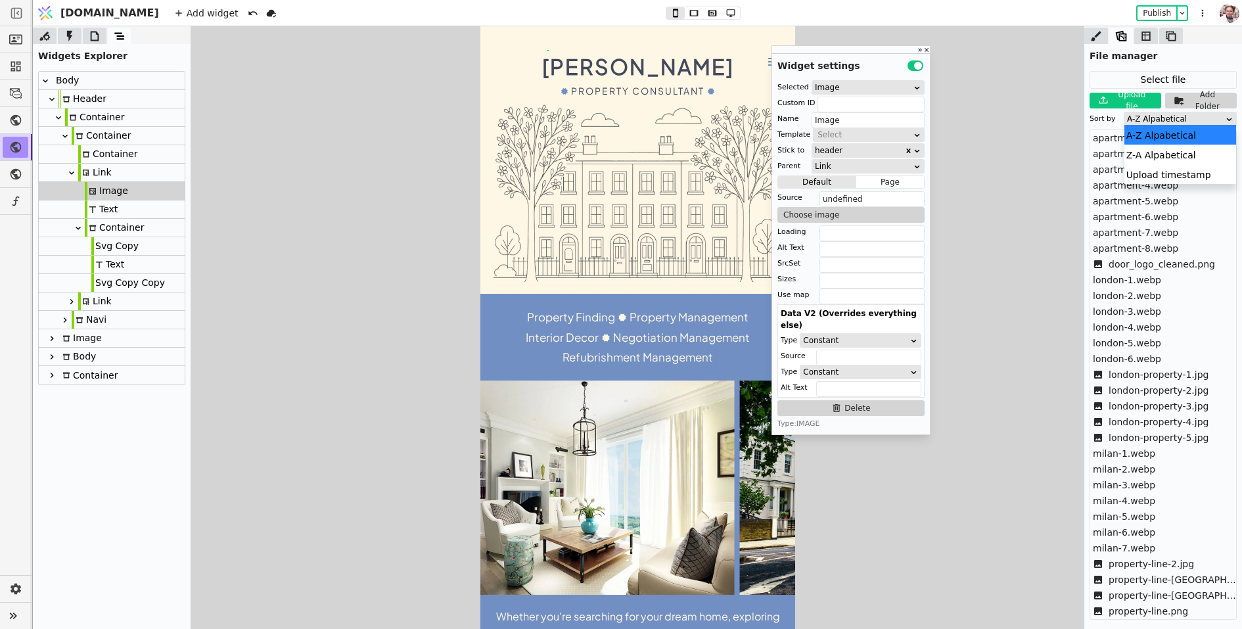
click at [1143, 117] on div "A-Z Alpabetical" at bounding box center [1176, 118] width 98 height 13
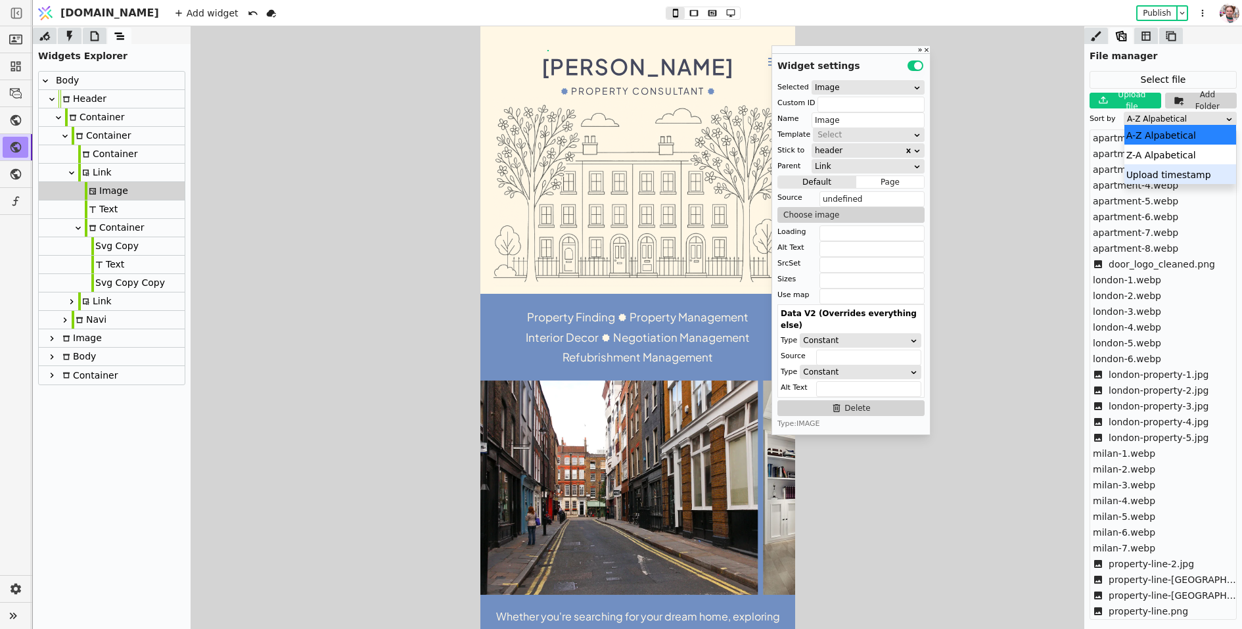
click at [1146, 176] on div "Upload timestamp" at bounding box center [1181, 174] width 112 height 20
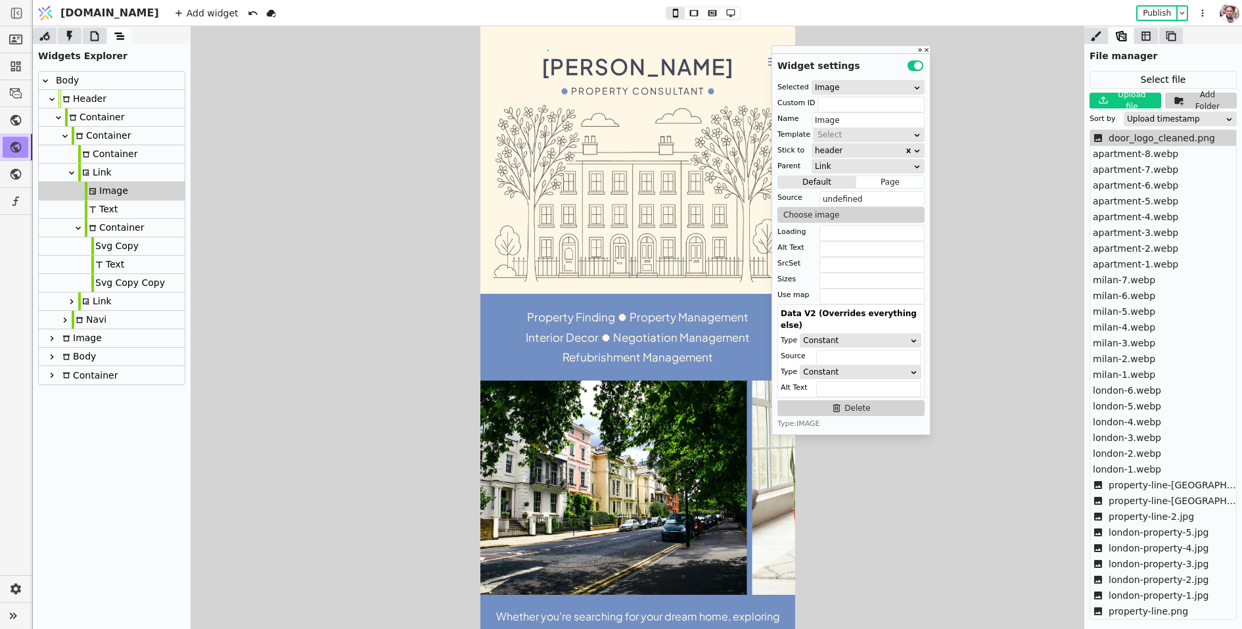
click at [1119, 137] on span "door_logo_cleaned.png" at bounding box center [1162, 138] width 106 height 14
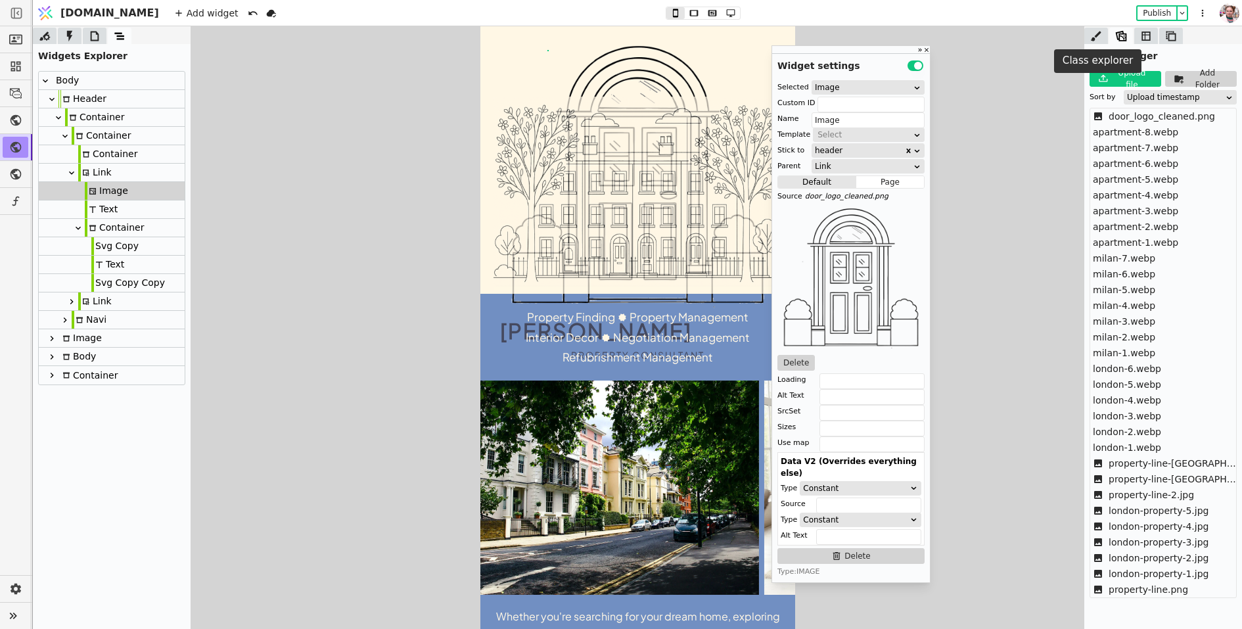
click at [1096, 37] on icon at bounding box center [1096, 36] width 11 height 10
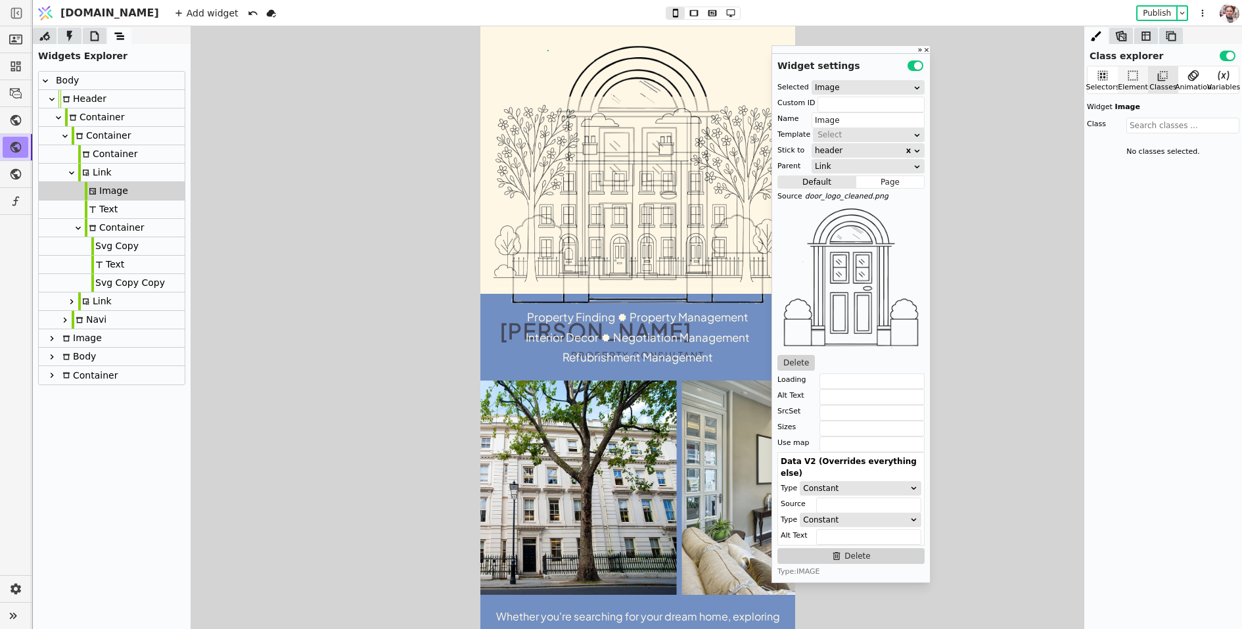
click at [1140, 79] on div "Element" at bounding box center [1133, 79] width 30 height 27
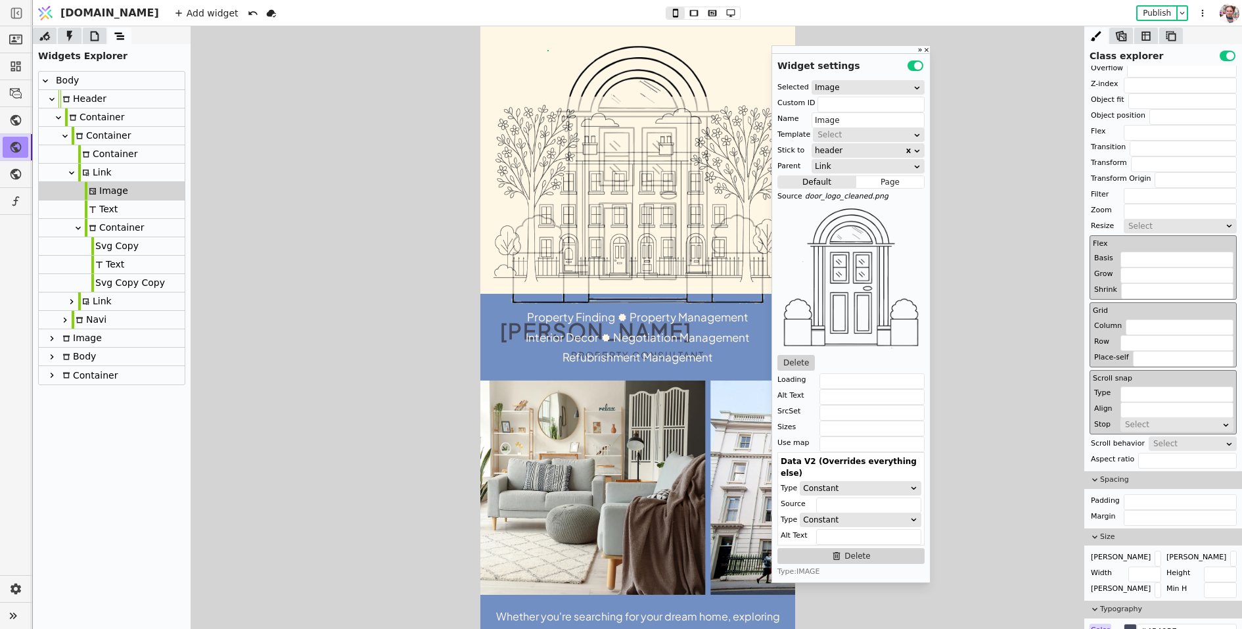
scroll to position [173, 0]
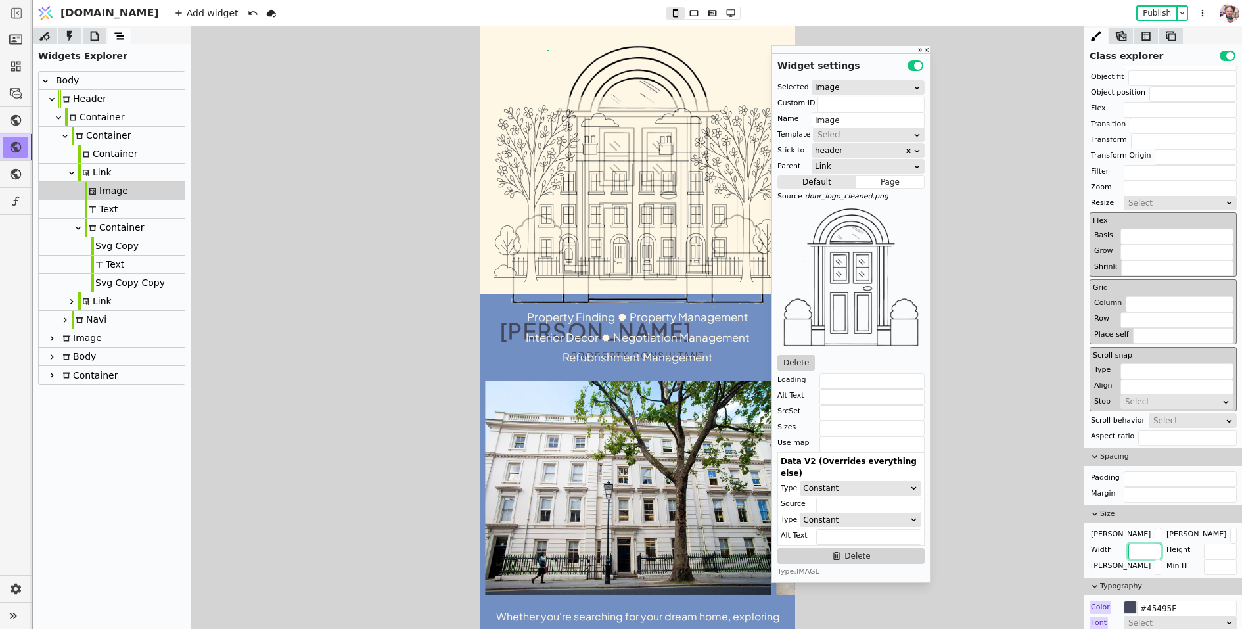
click at [1146, 551] on input "text" at bounding box center [1145, 552] width 33 height 16
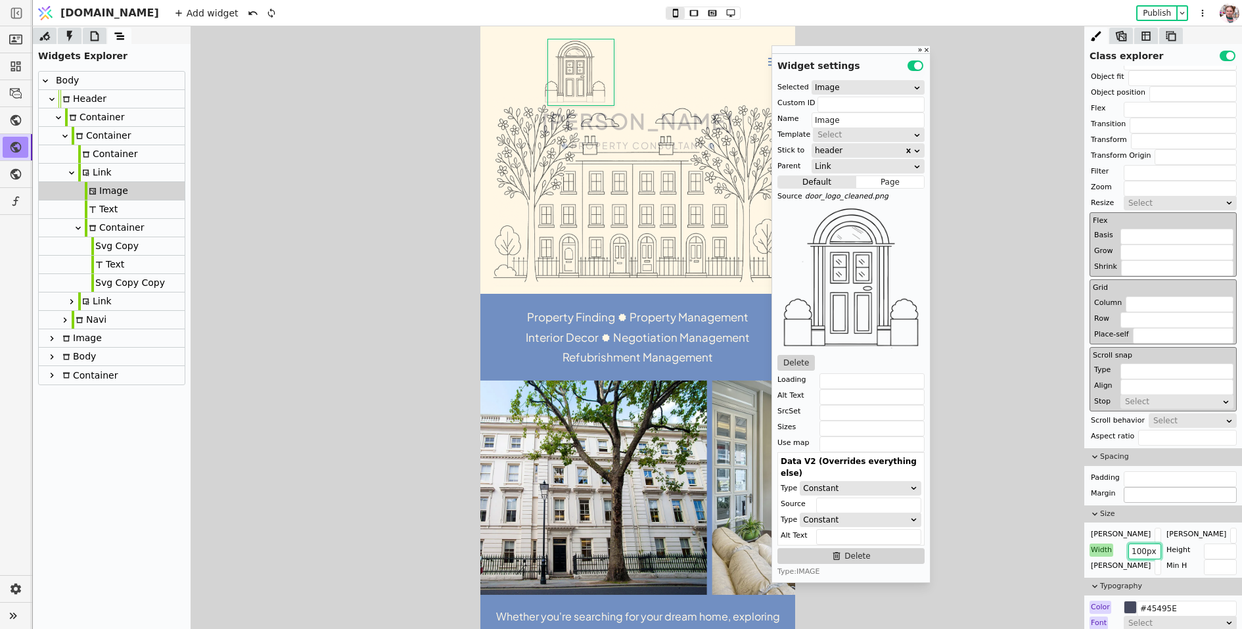
type input "100px"
click at [1133, 488] on input "text" at bounding box center [1180, 495] width 113 height 16
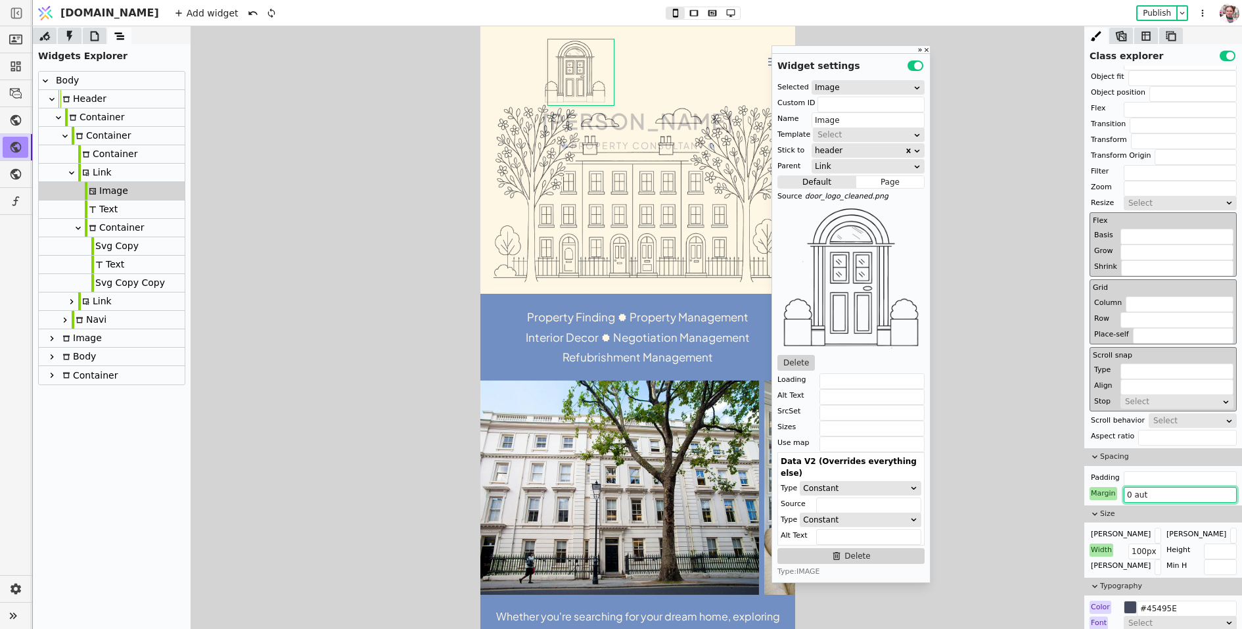
type input "0 auto"
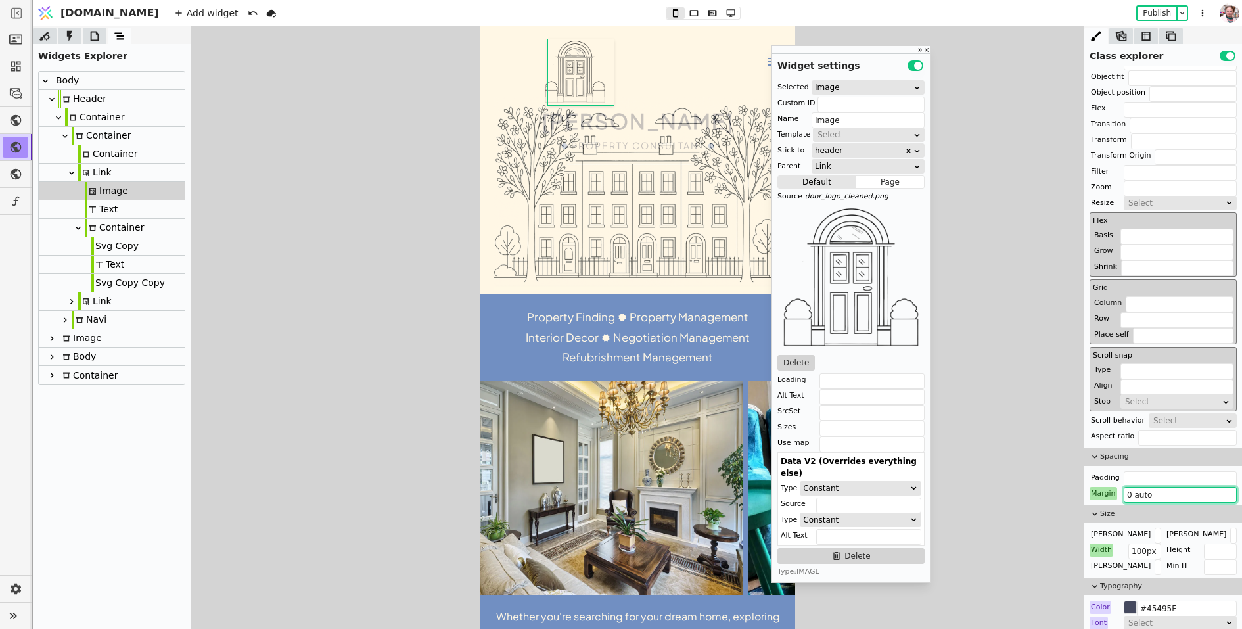
click at [97, 183] on div "Image" at bounding box center [106, 191] width 43 height 18
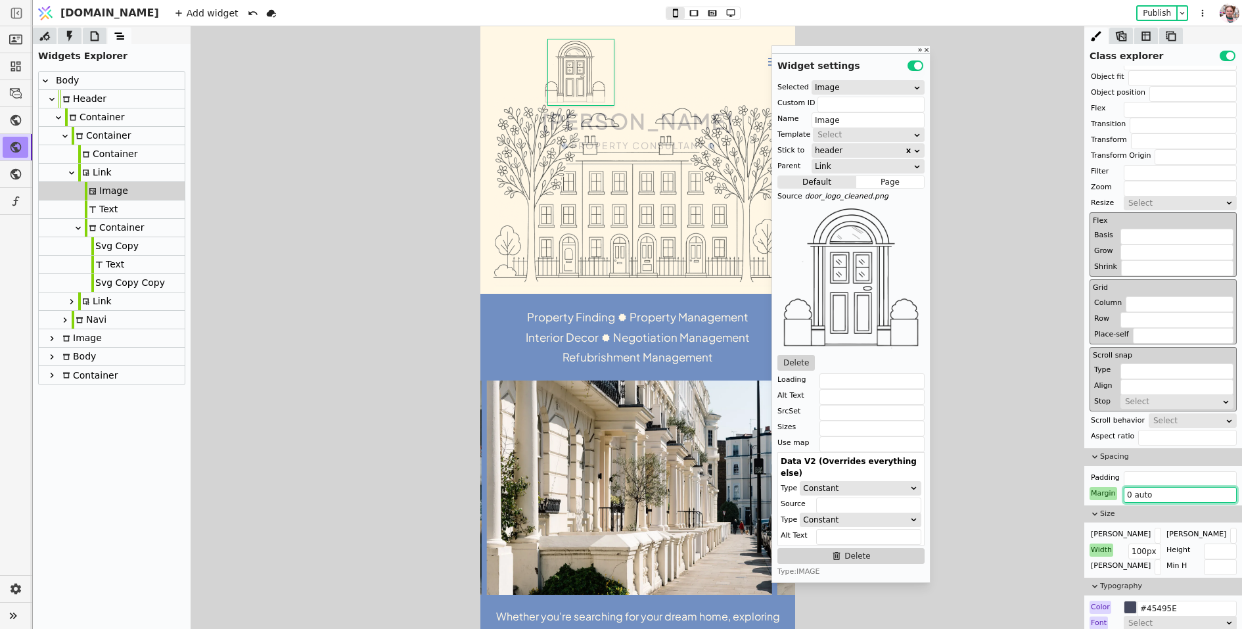
click at [102, 175] on div "Link" at bounding box center [95, 173] width 34 height 18
type input "Link"
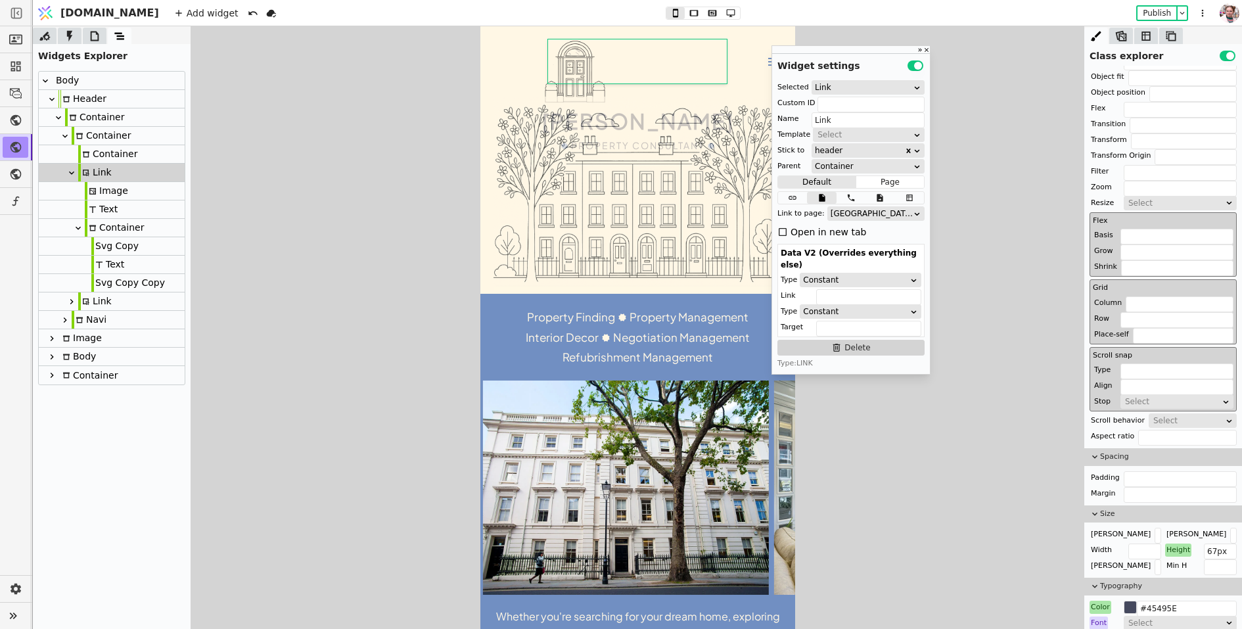
click at [1171, 545] on div "Height" at bounding box center [1178, 550] width 26 height 13
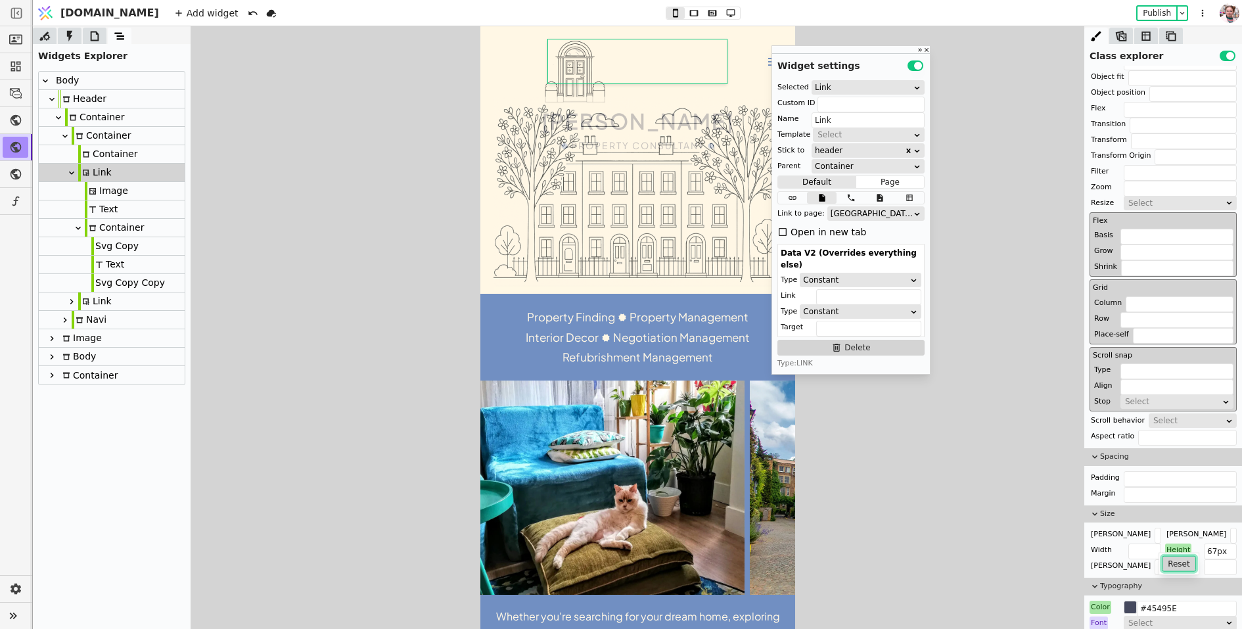
click at [1175, 562] on button "Reset" at bounding box center [1179, 564] width 34 height 16
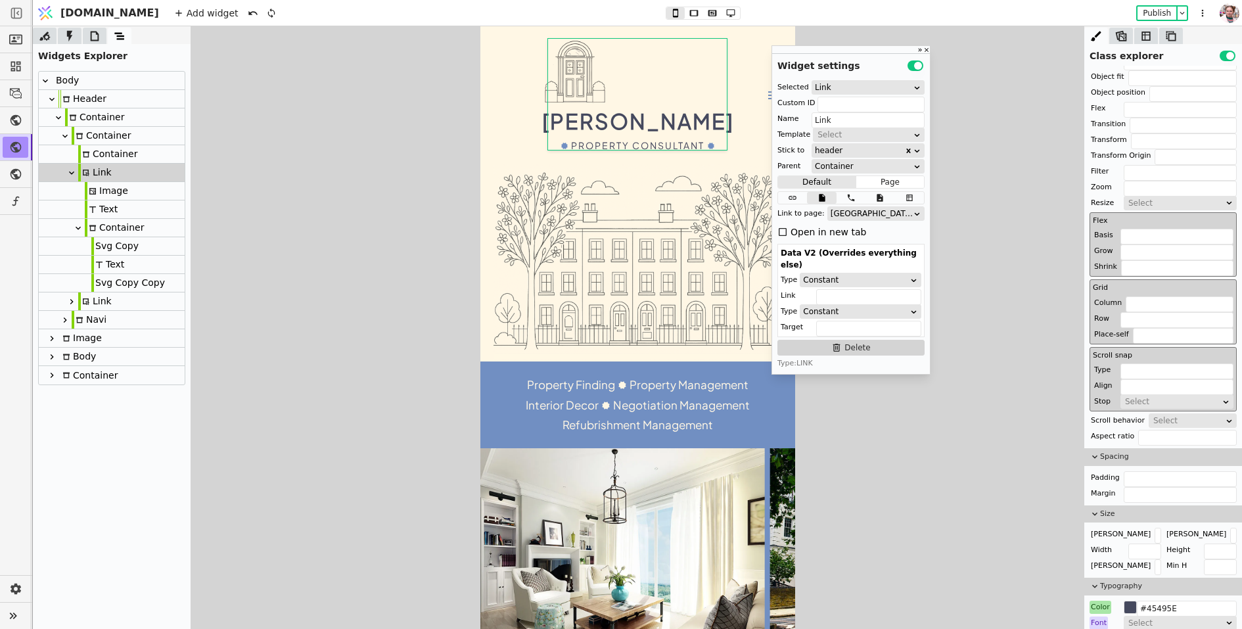
scroll to position [0, 0]
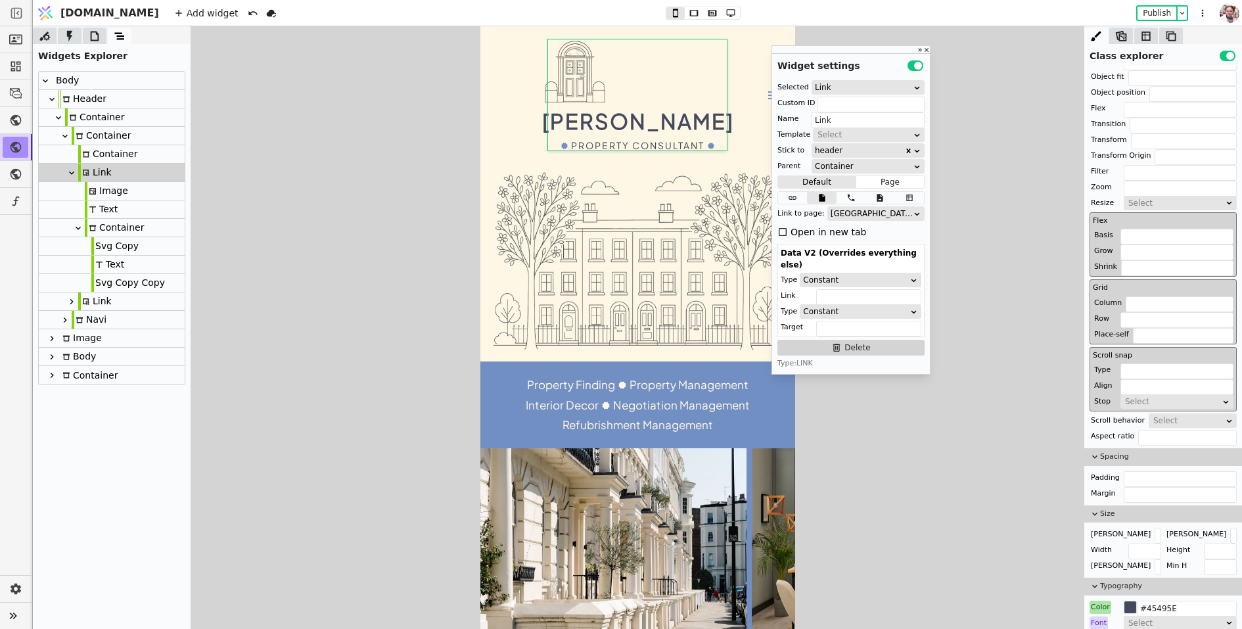
click at [565, 87] on img at bounding box center [575, 72] width 66 height 66
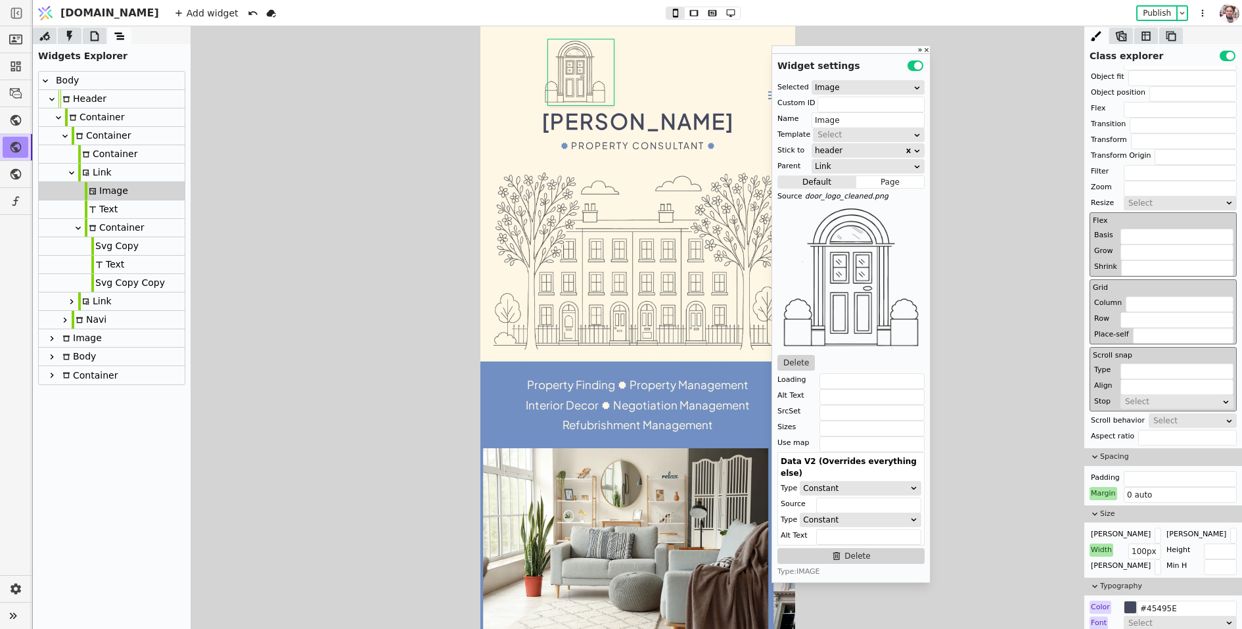
click at [108, 170] on div "Link" at bounding box center [95, 173] width 34 height 18
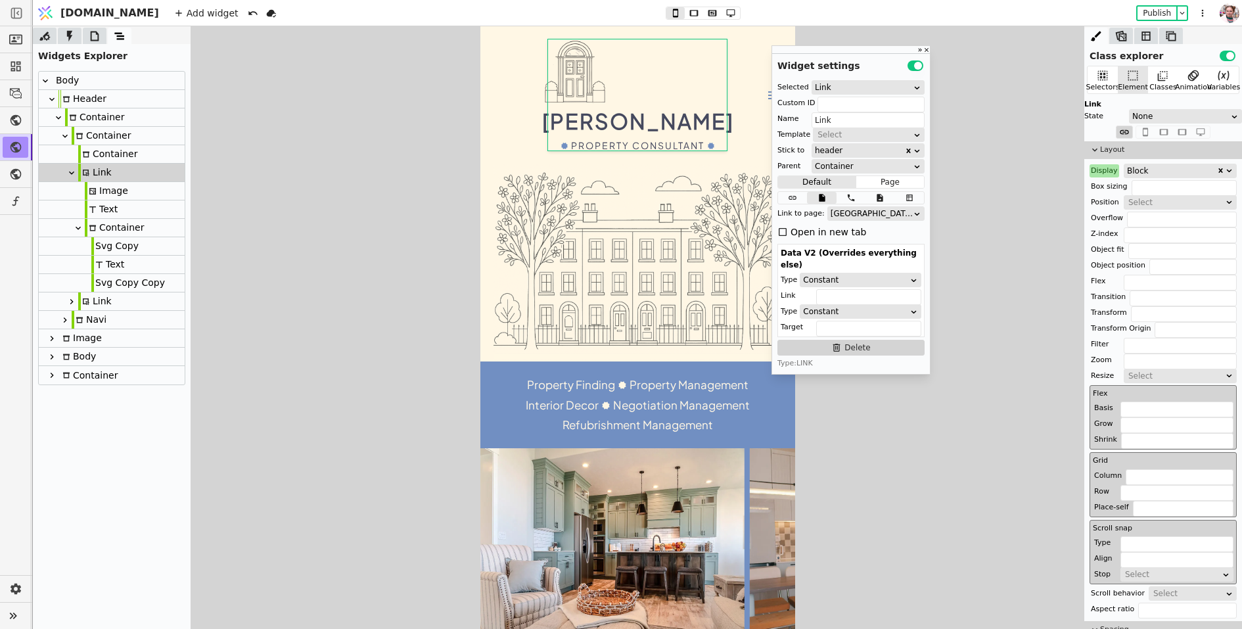
click at [1142, 174] on div "Block" at bounding box center [1171, 170] width 89 height 13
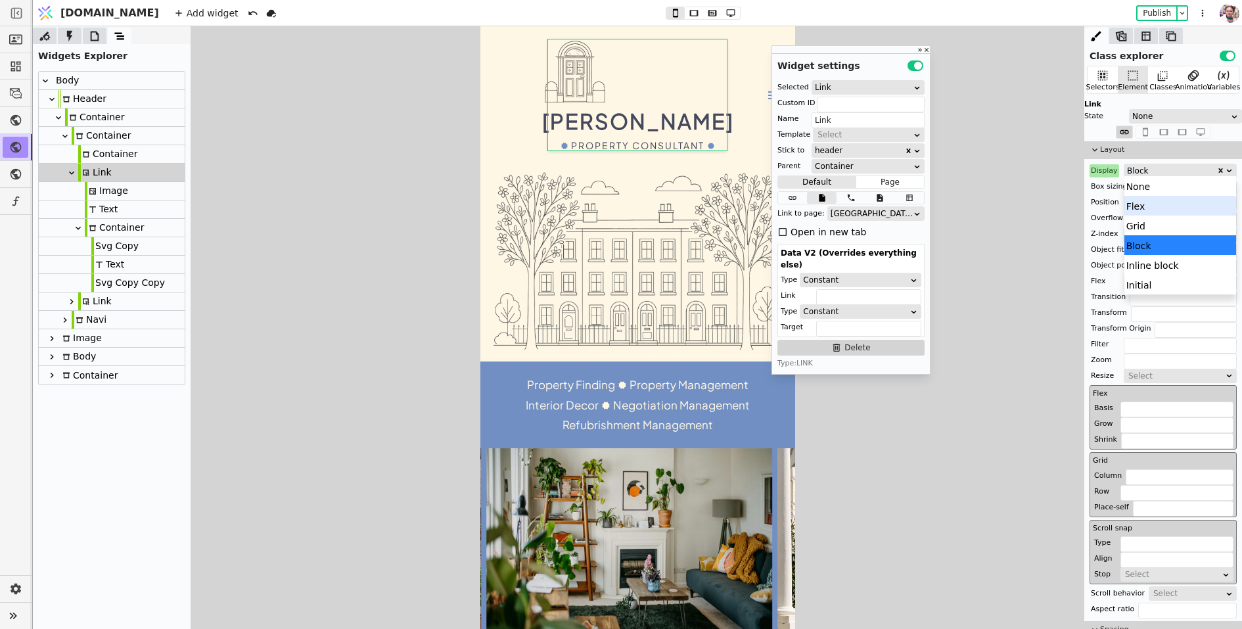
click at [1138, 210] on div "Flex" at bounding box center [1181, 206] width 112 height 20
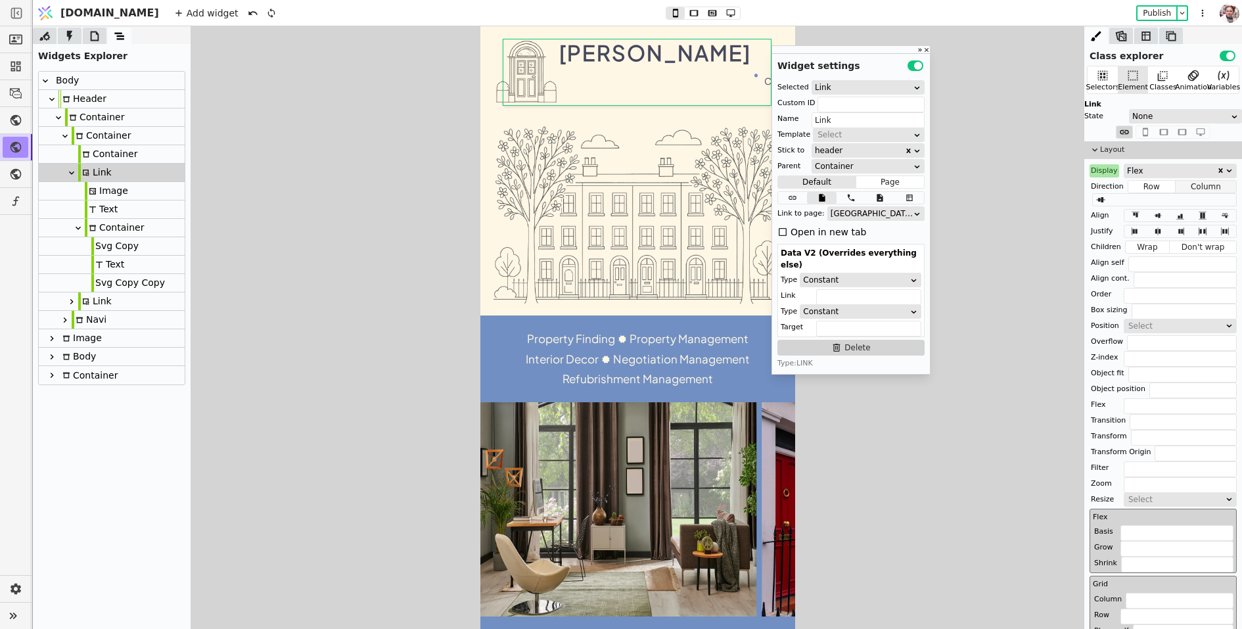
click at [1190, 181] on button "Column" at bounding box center [1206, 186] width 60 height 13
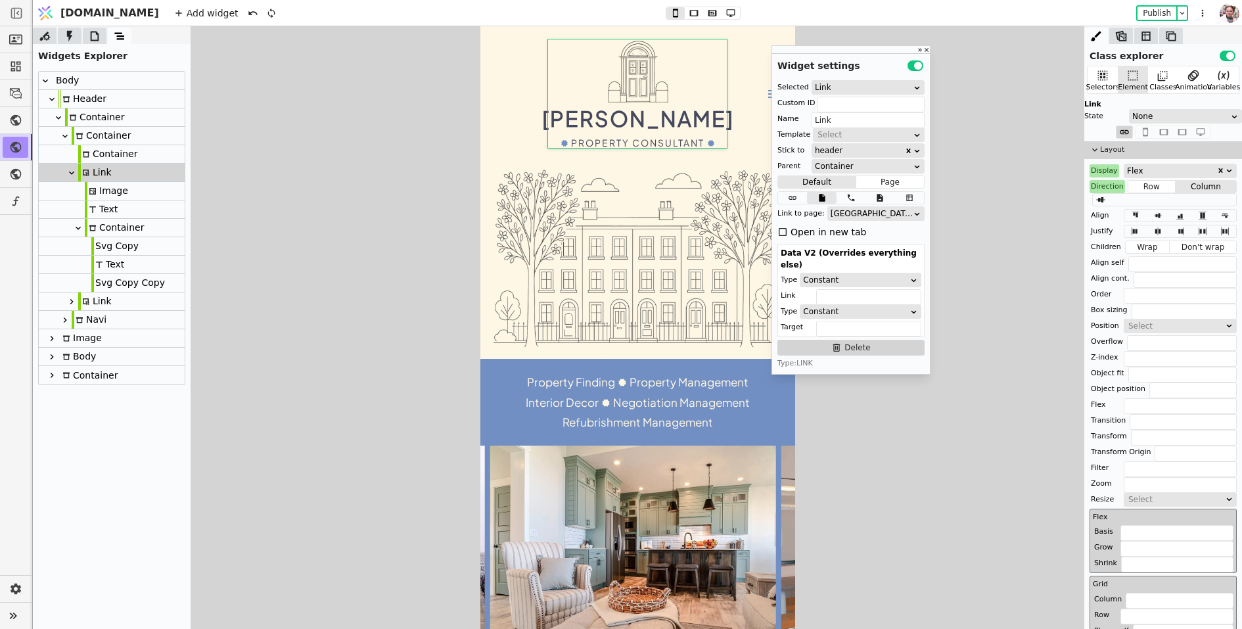
click at [627, 82] on img at bounding box center [638, 72] width 66 height 66
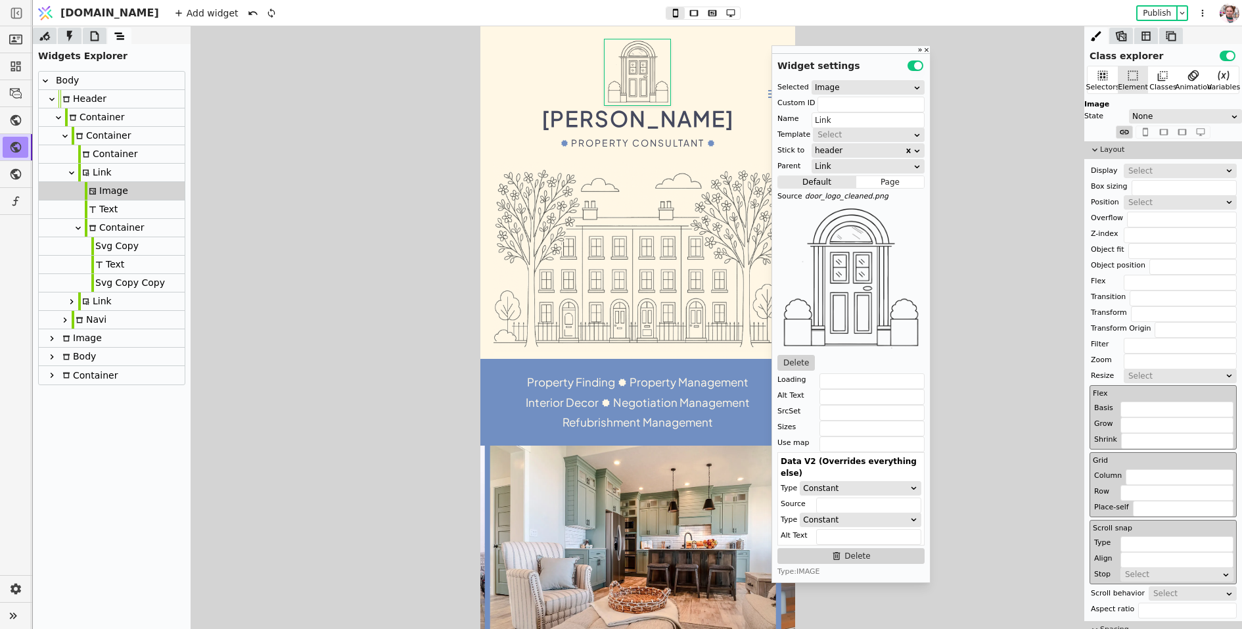
type input "Image"
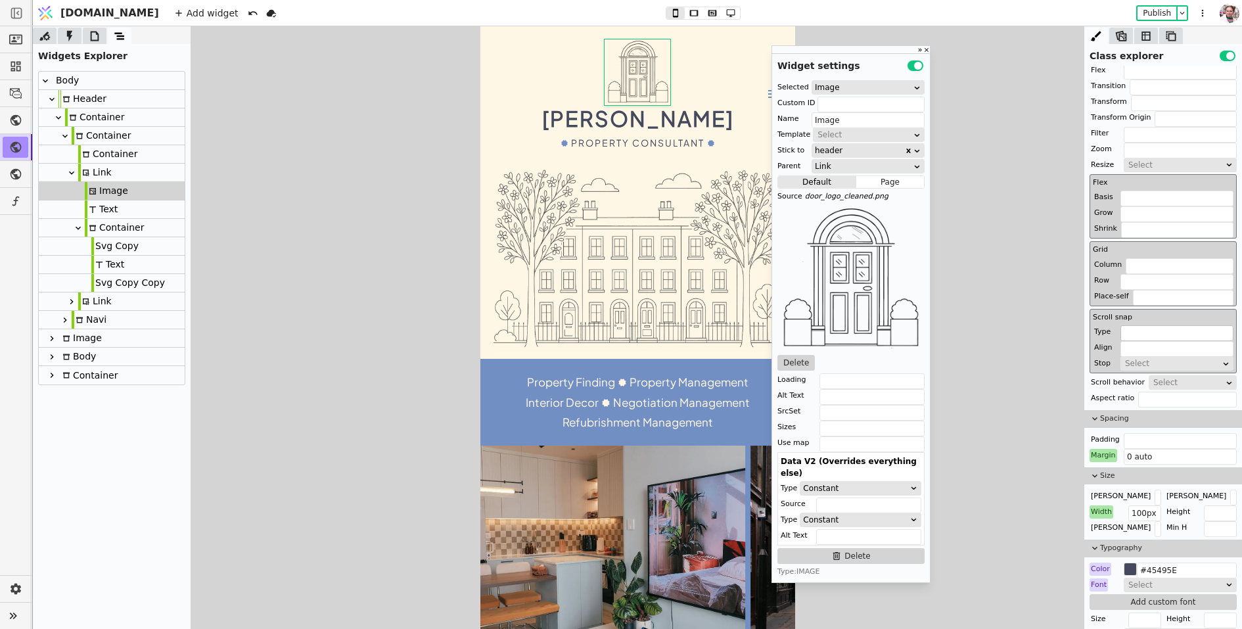
scroll to position [214, 0]
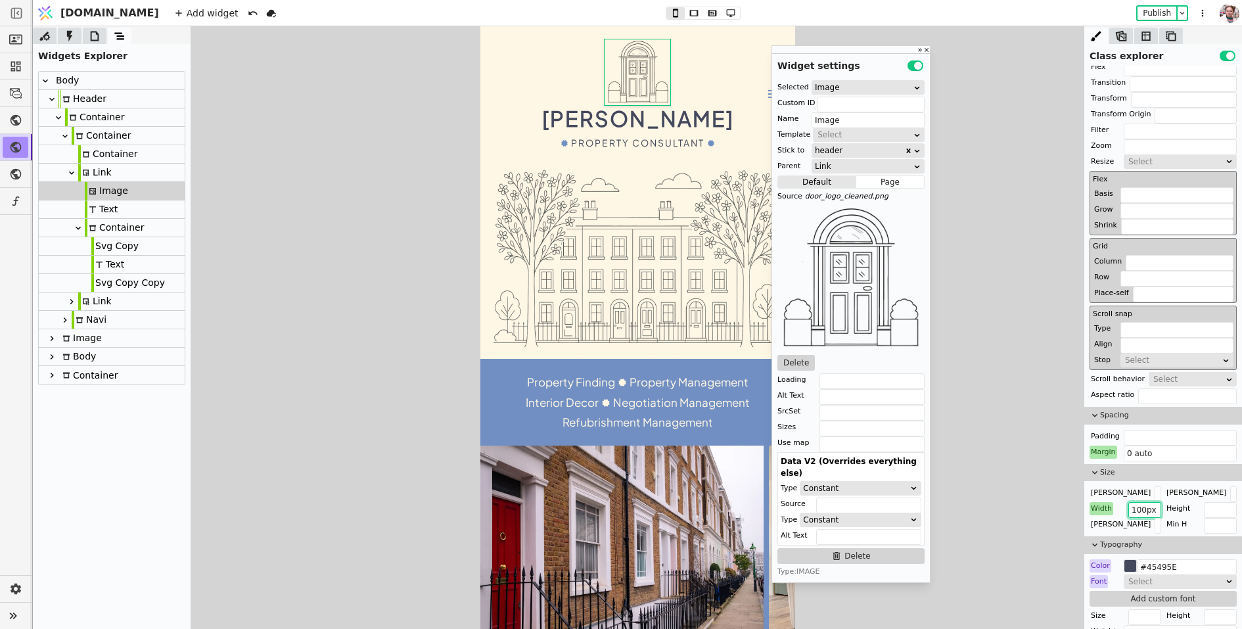
click at [1137, 512] on input "100px" at bounding box center [1145, 510] width 33 height 16
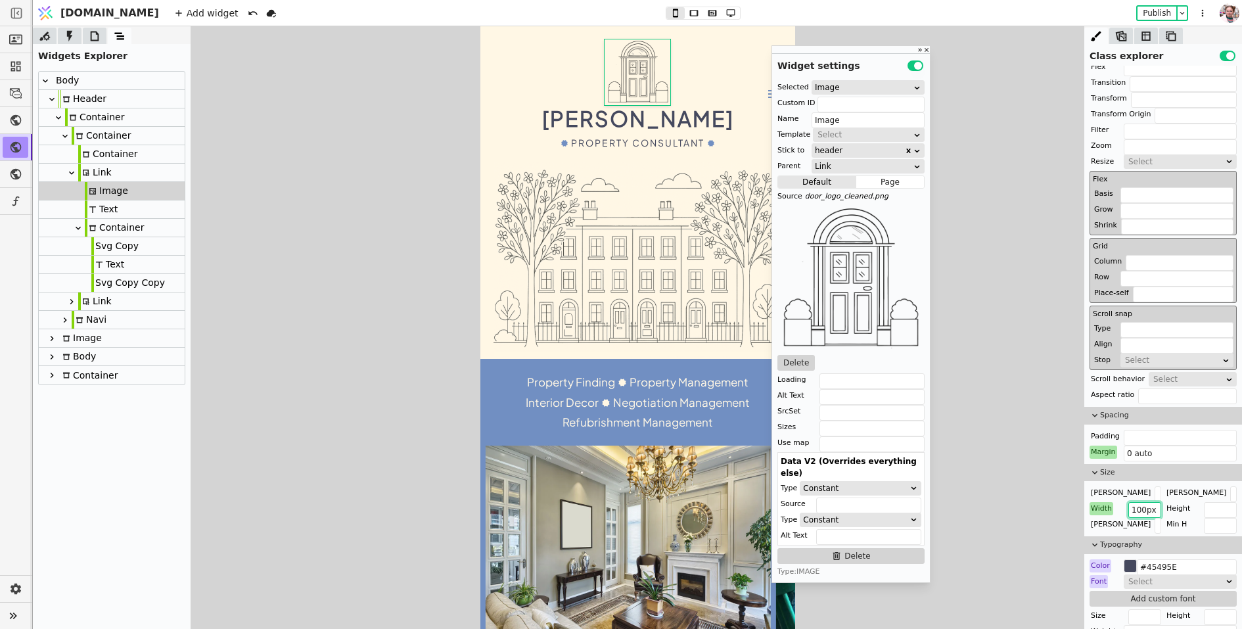
click at [1138, 511] on input "100px" at bounding box center [1145, 510] width 33 height 16
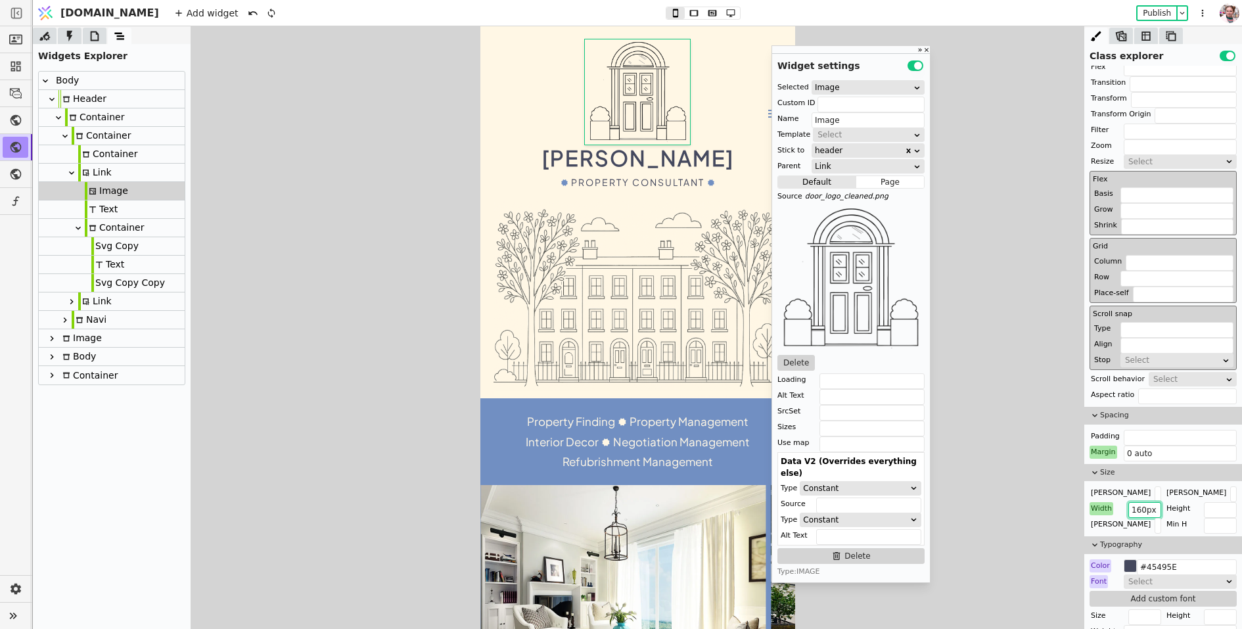
type input "160px"
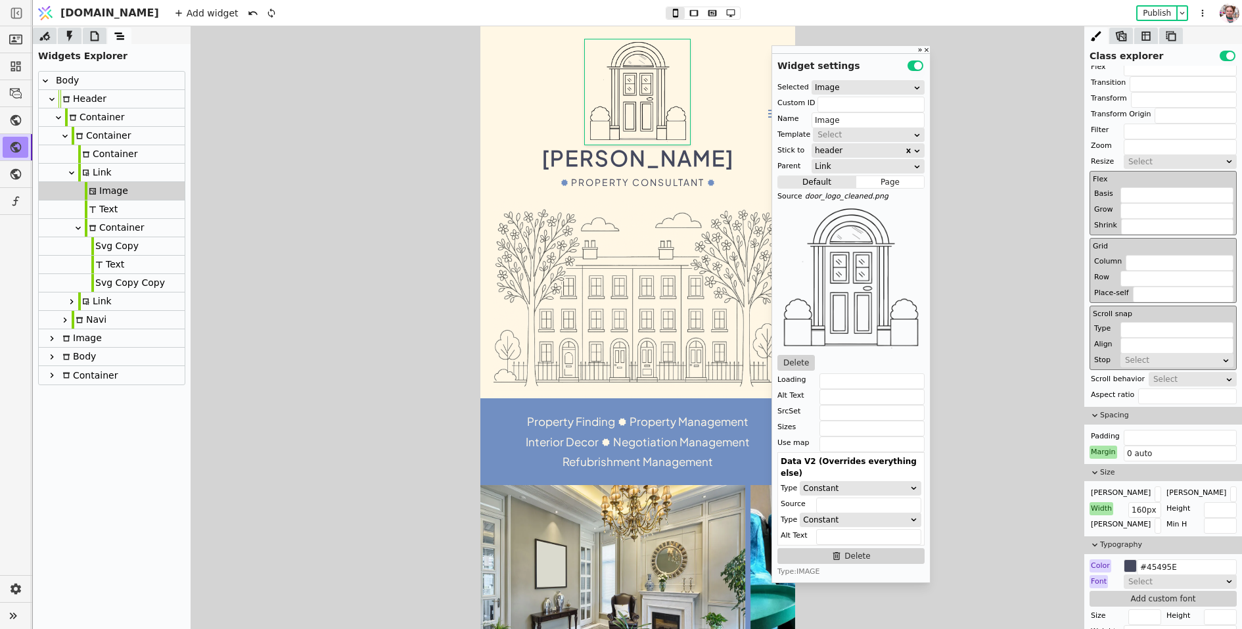
click at [515, 159] on div "Stefano Valenza Property Consultant" at bounding box center [637, 113] width 289 height 149
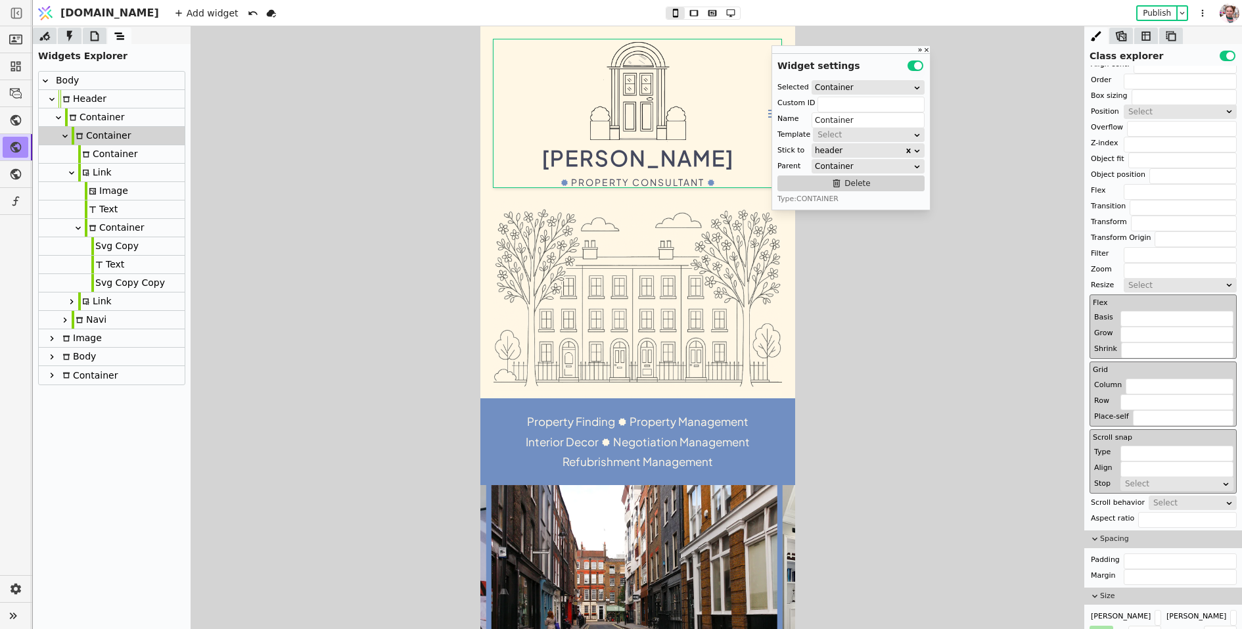
click at [101, 174] on div "Link" at bounding box center [95, 173] width 34 height 18
type input "Link"
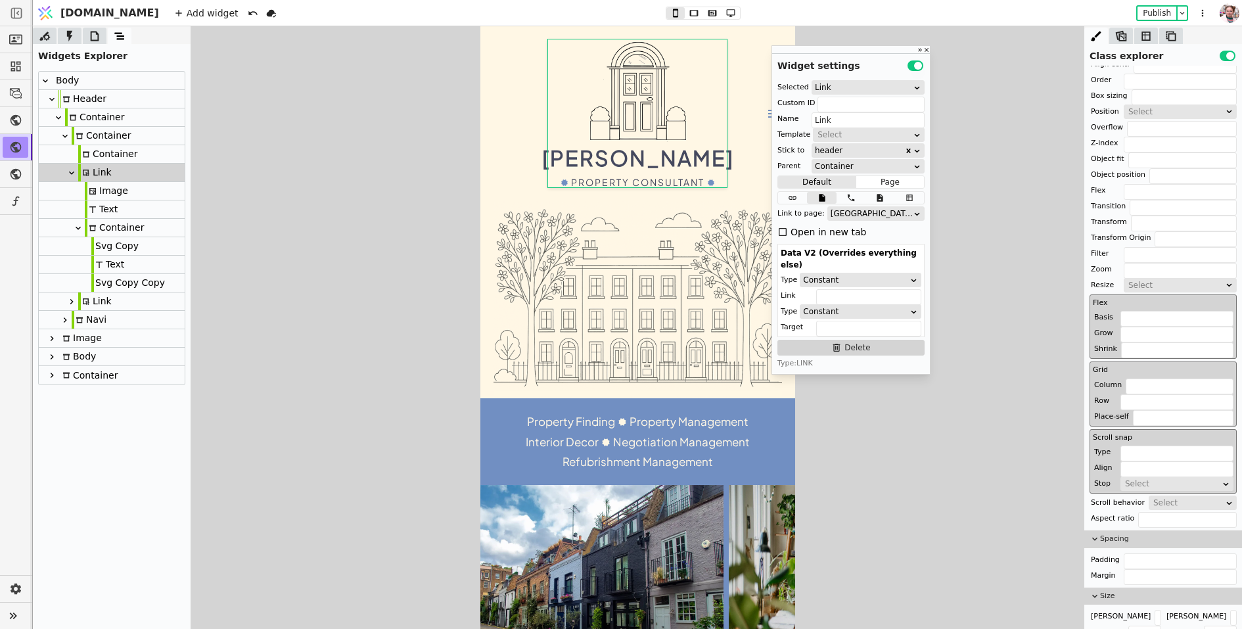
click at [1215, 601] on div "Size Max W Max H Width Height Min W Min H" at bounding box center [1164, 622] width 158 height 68
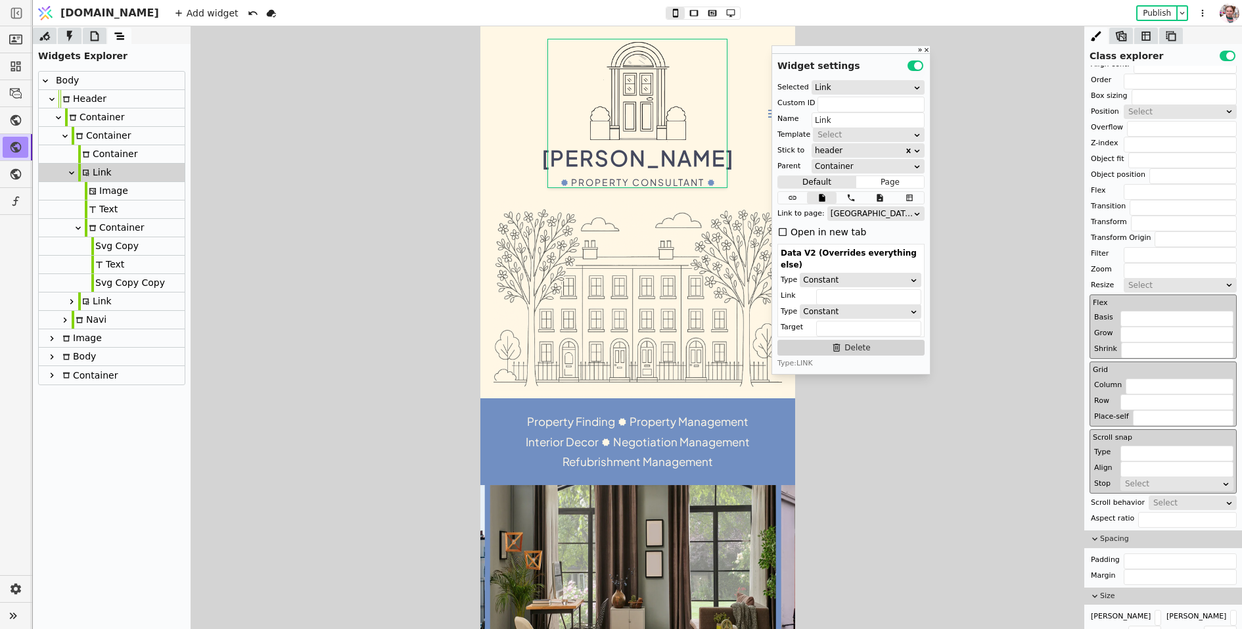
scroll to position [245, 0]
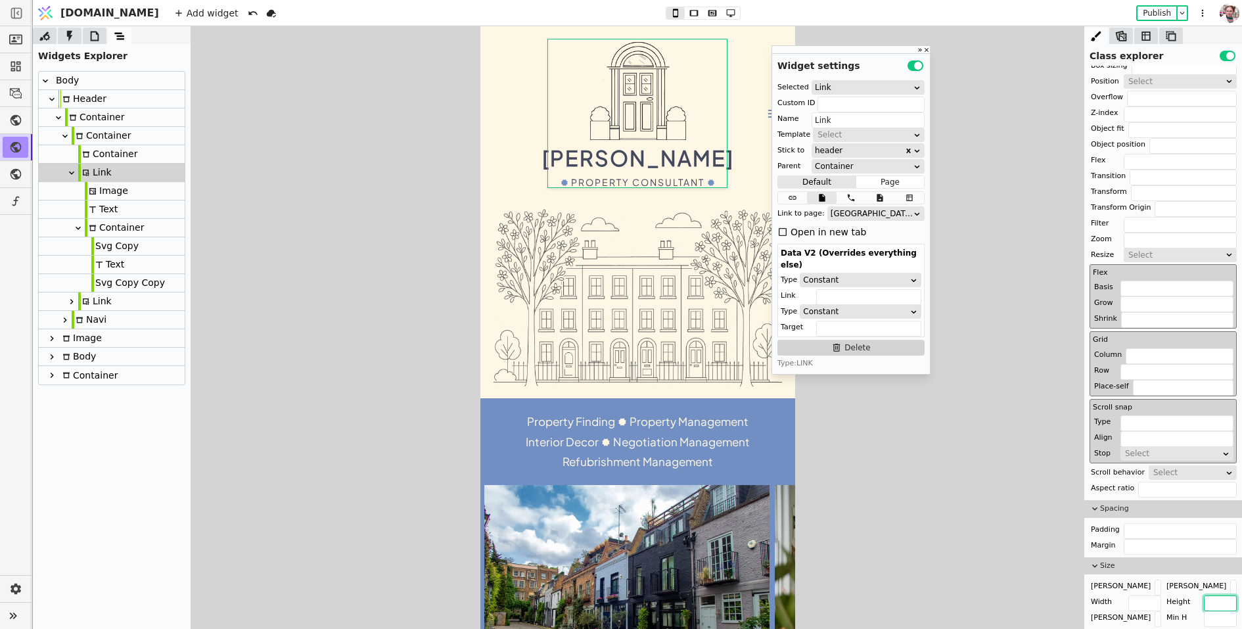
click at [1215, 601] on input "text" at bounding box center [1220, 604] width 33 height 16
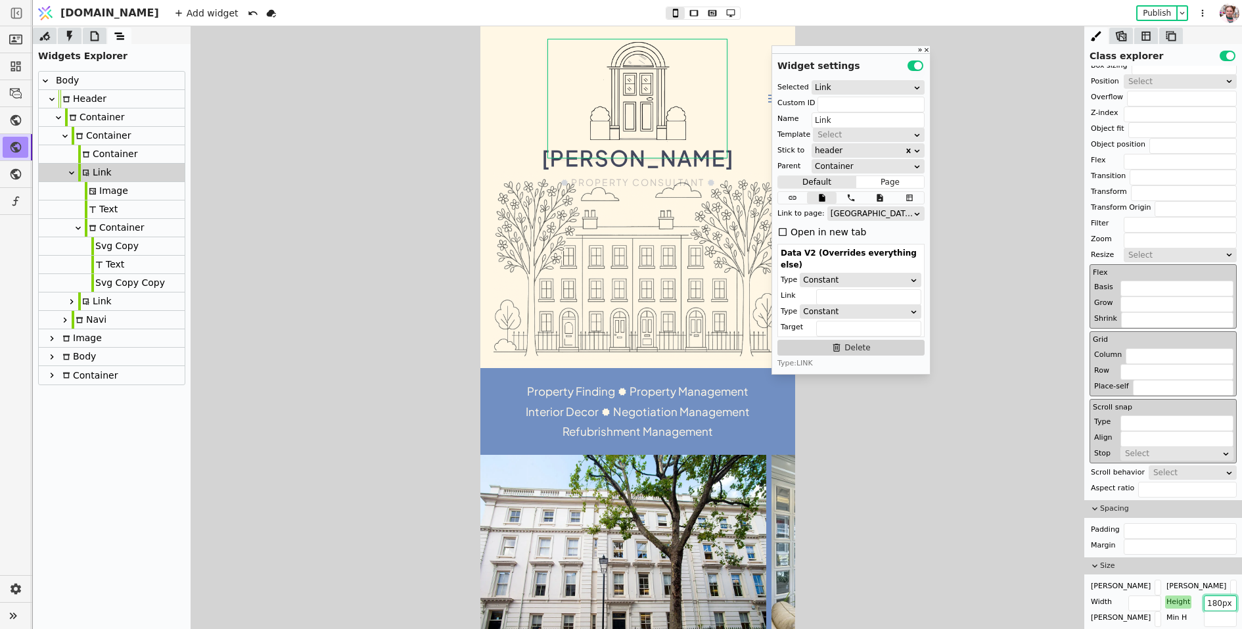
drag, startPoint x: 1218, startPoint y: 602, endPoint x: 1204, endPoint y: 603, distance: 14.5
click at [1204, 603] on div "Height 180px" at bounding box center [1201, 602] width 72 height 13
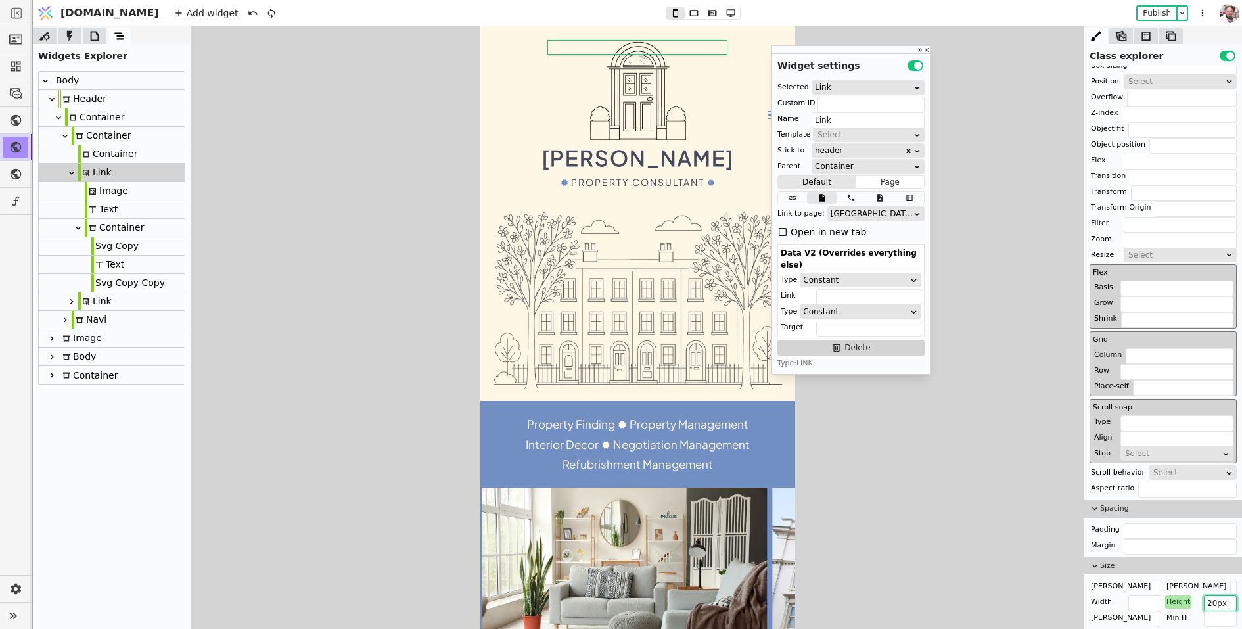
type input "230px"
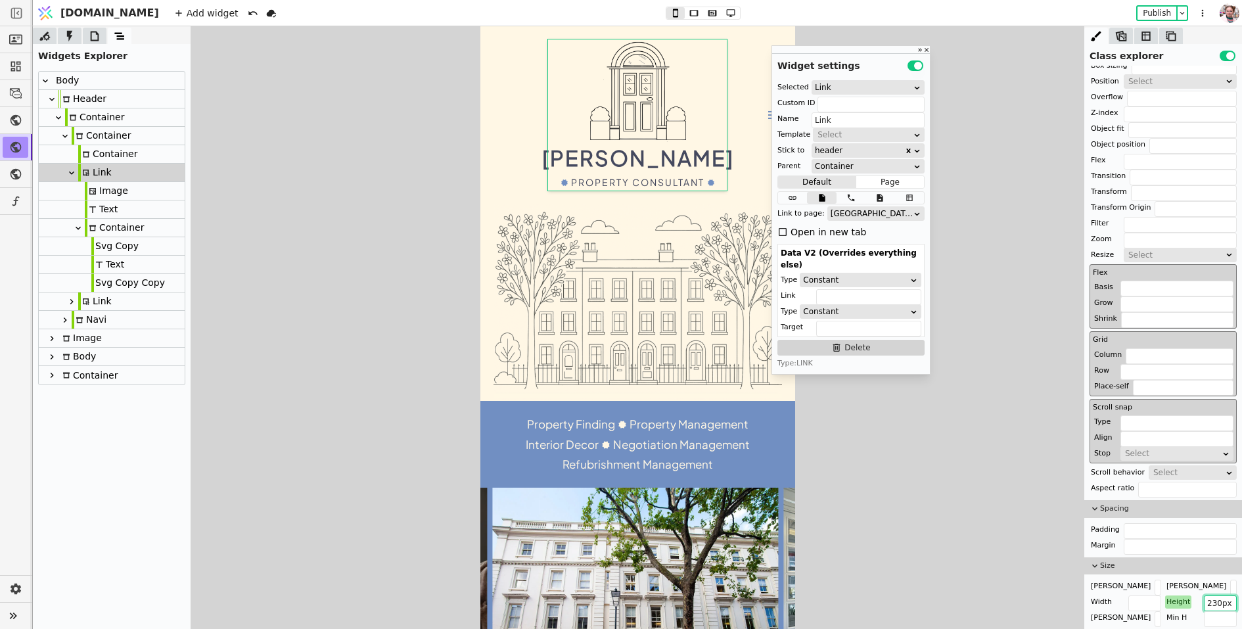
click at [66, 316] on icon at bounding box center [65, 320] width 11 height 11
type input "navi"
type input "Navi"
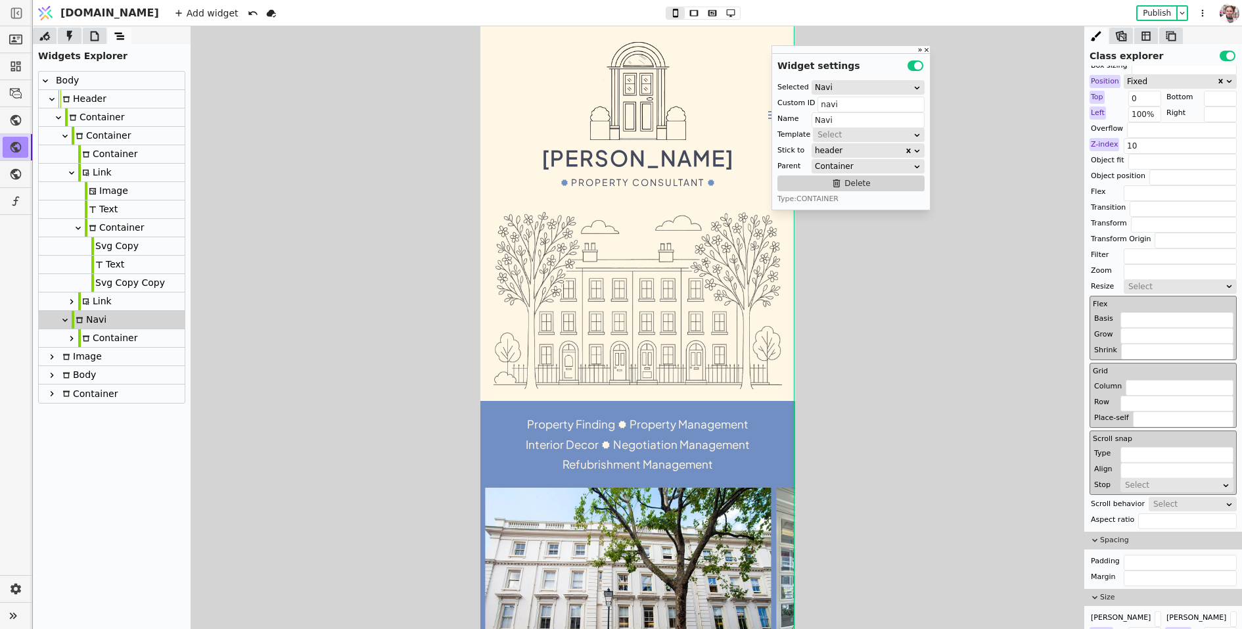
click at [88, 335] on icon at bounding box center [86, 338] width 7 height 6
type input "Container"
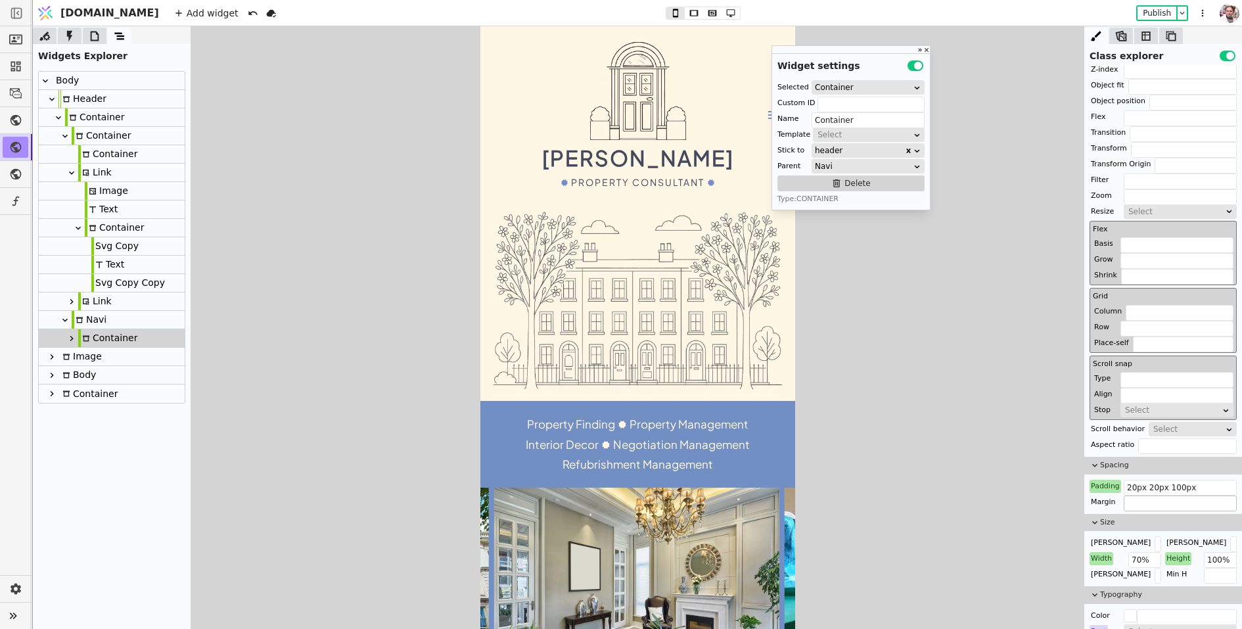
scroll to position [309, 0]
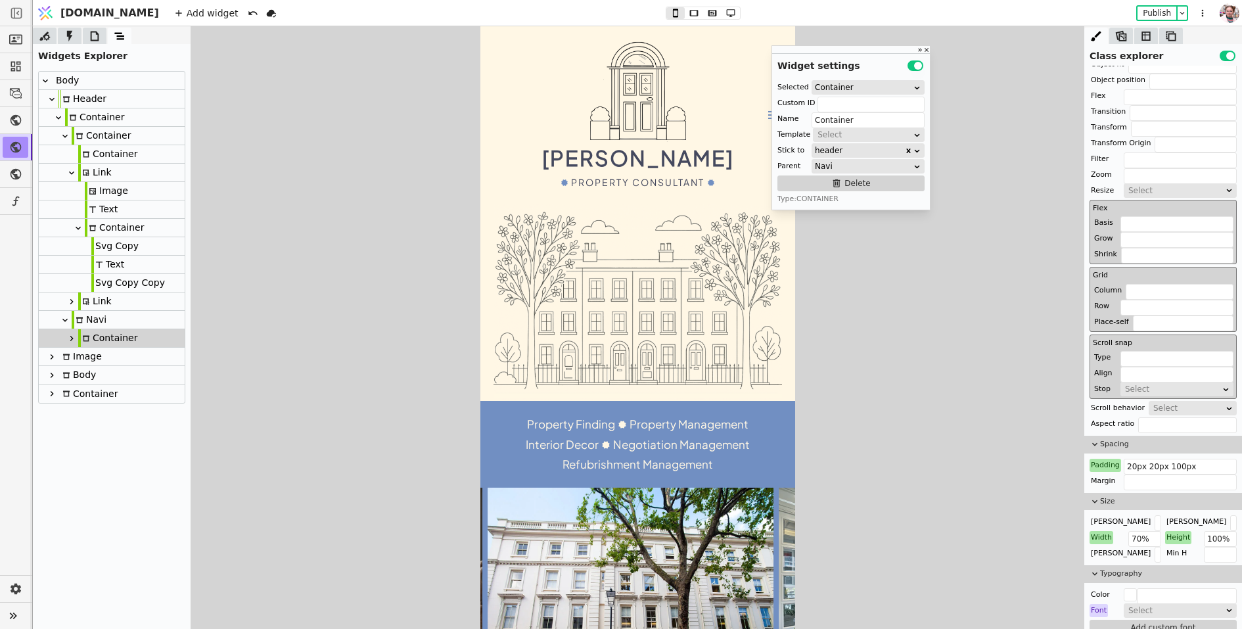
click at [76, 339] on icon at bounding box center [71, 338] width 11 height 11
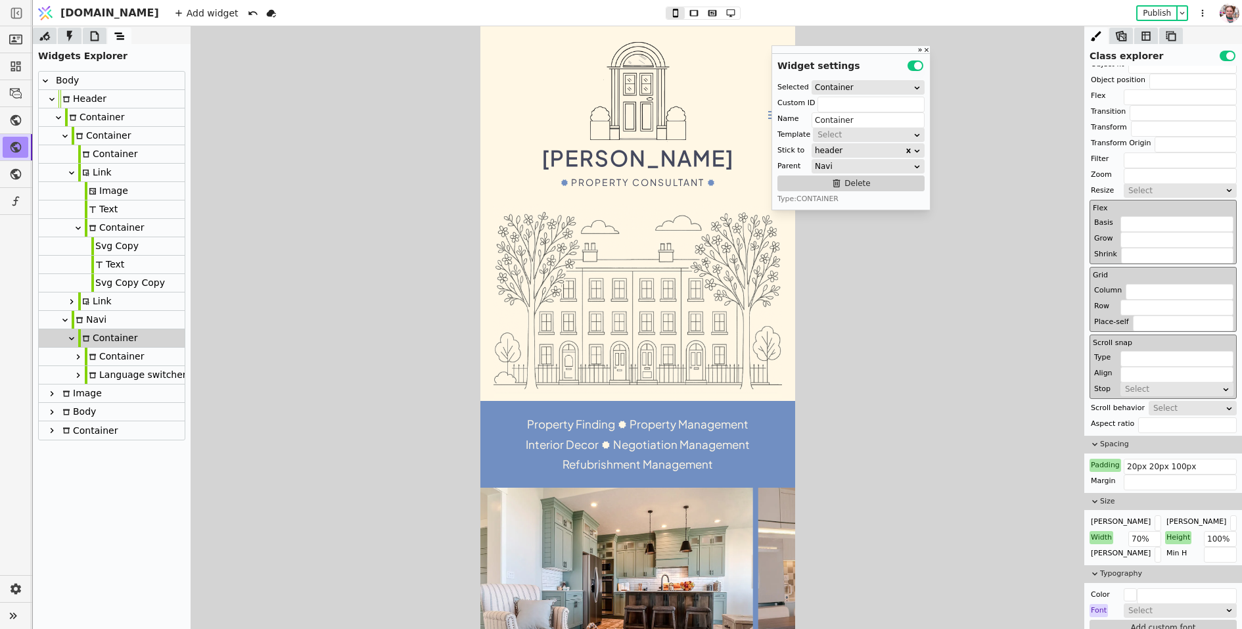
click at [85, 347] on div at bounding box center [86, 356] width 3 height 19
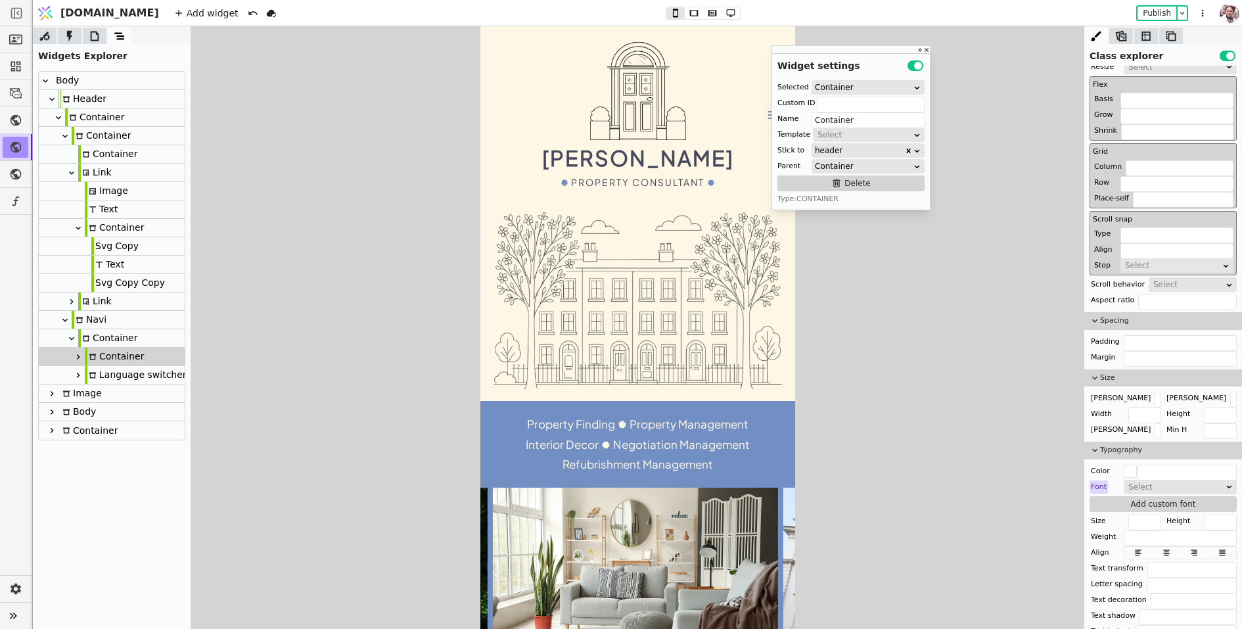
click at [77, 360] on icon at bounding box center [78, 357] width 11 height 11
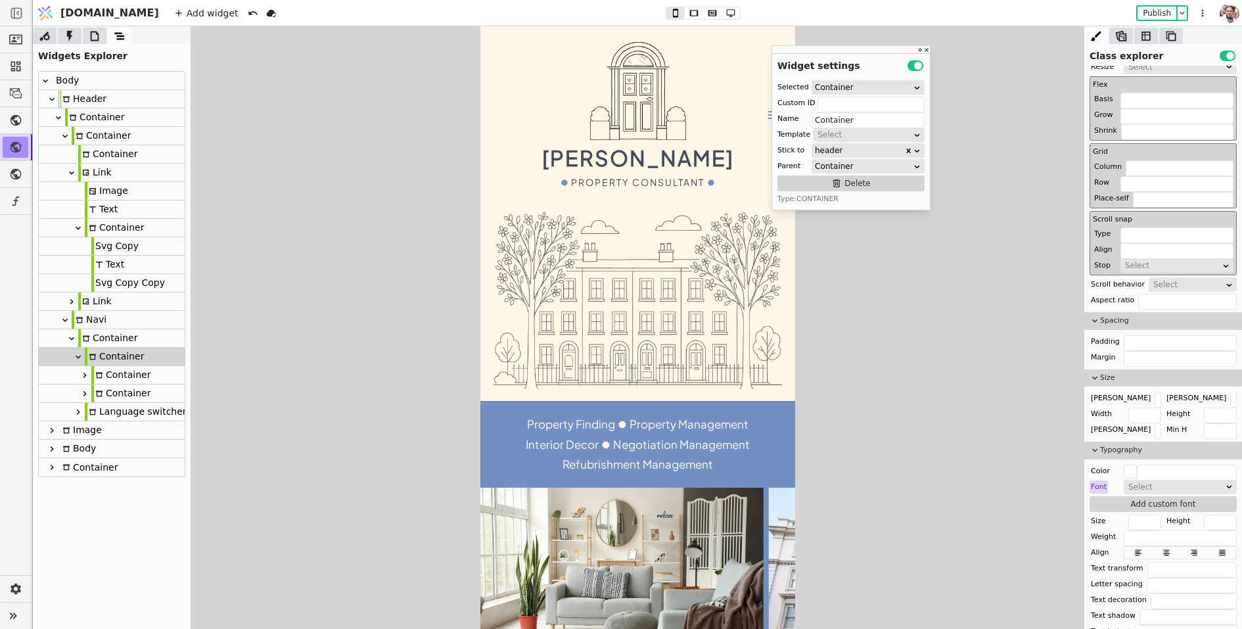
click at [105, 377] on div "Container" at bounding box center [120, 375] width 59 height 18
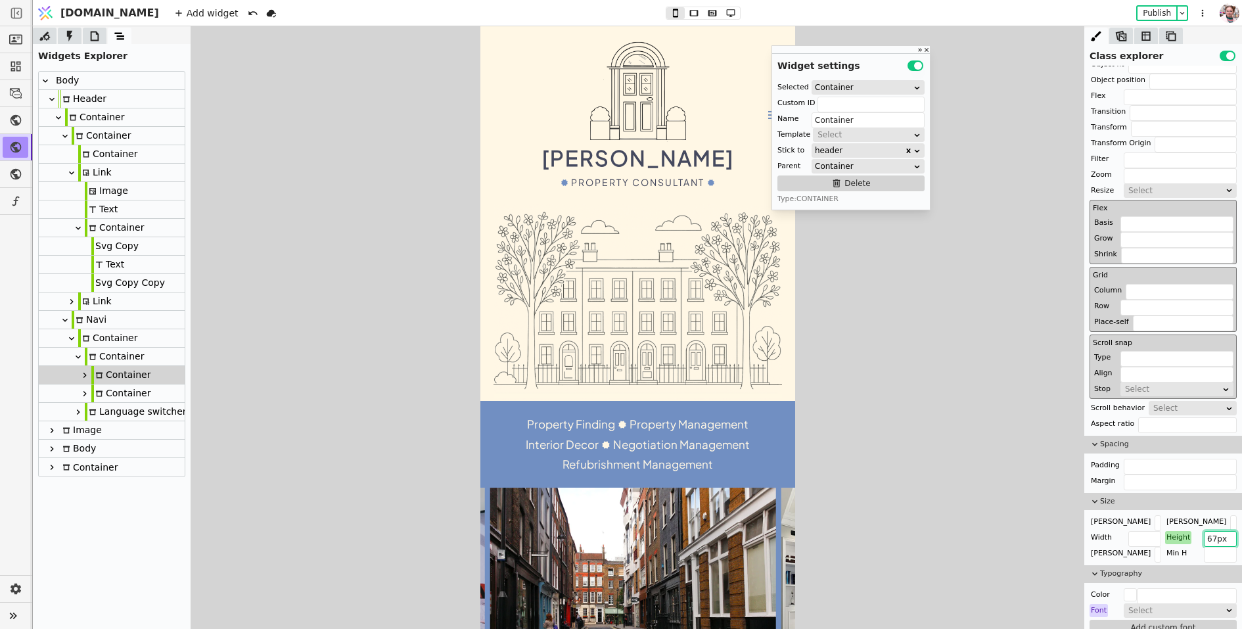
click at [1211, 540] on input "67px" at bounding box center [1220, 539] width 33 height 16
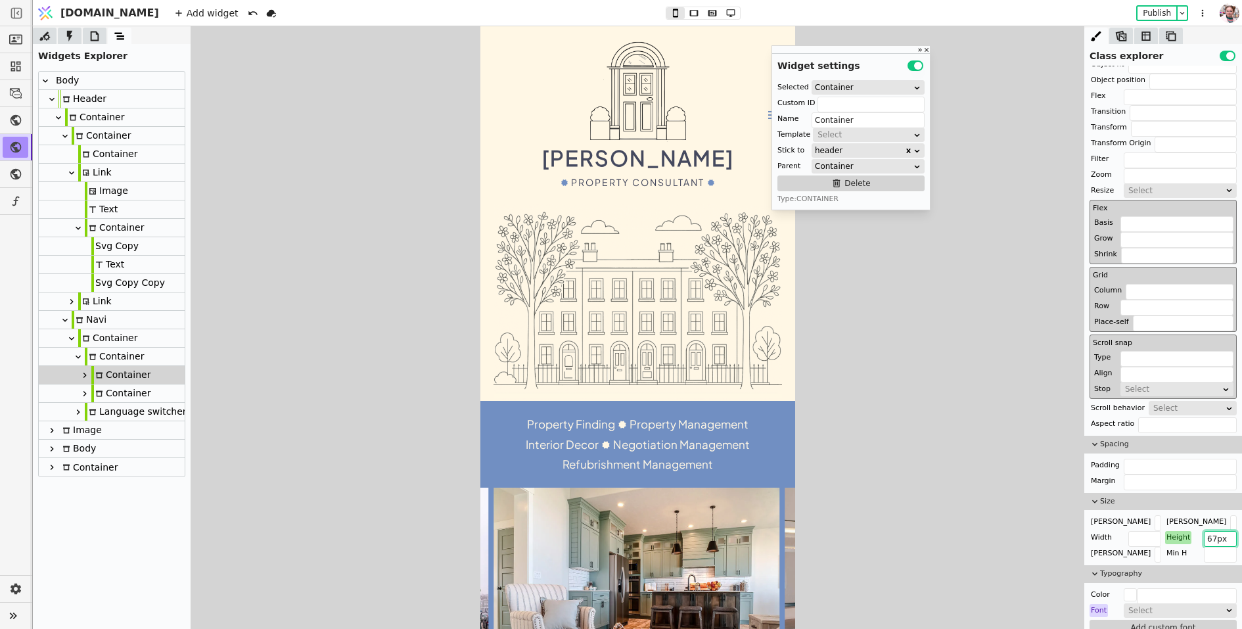
click at [1211, 540] on input "67px" at bounding box center [1220, 539] width 33 height 16
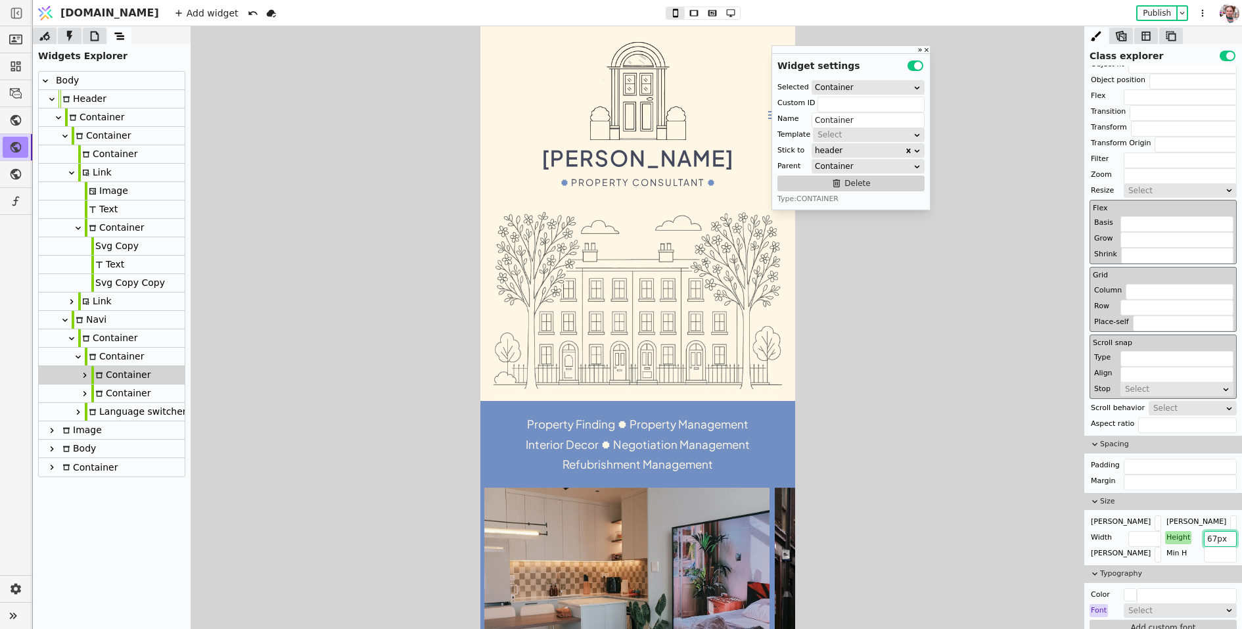
paste input "230"
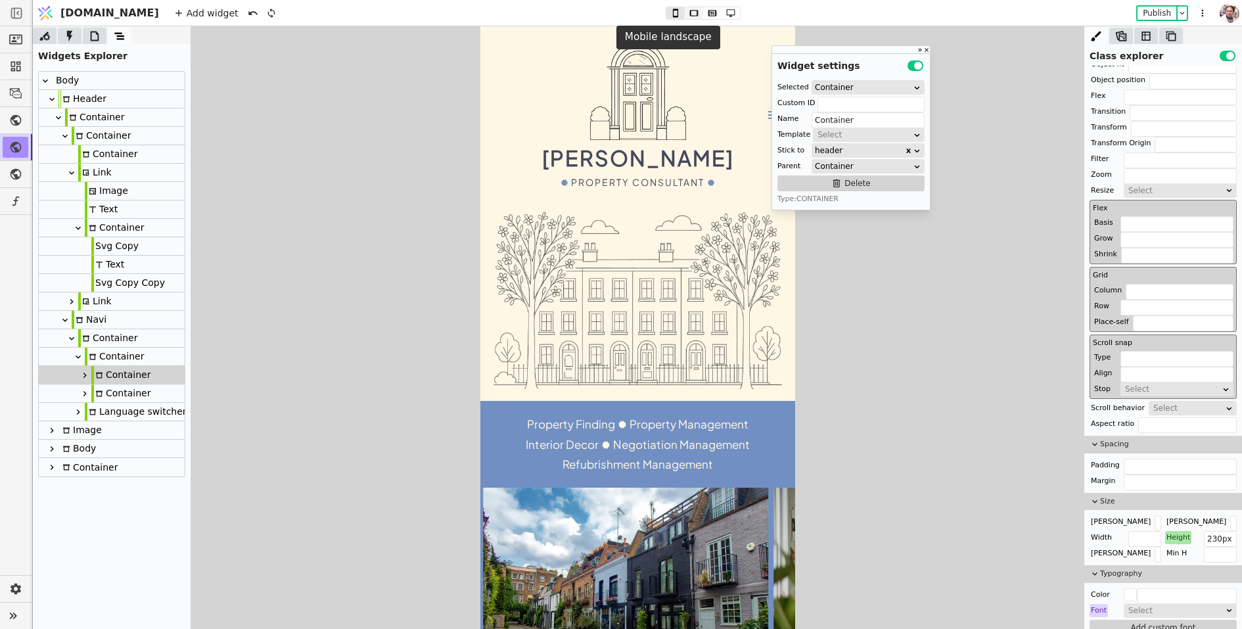
click at [690, 12] on icon at bounding box center [694, 13] width 9 height 6
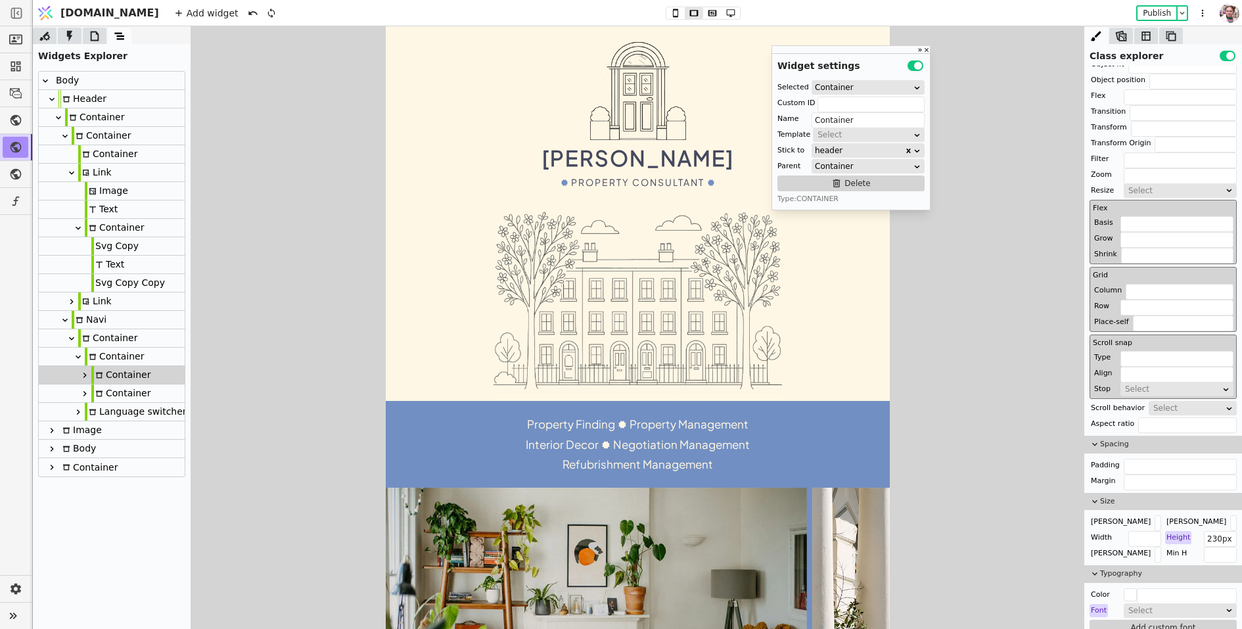
click at [686, 12] on icon at bounding box center [694, 13] width 16 height 9
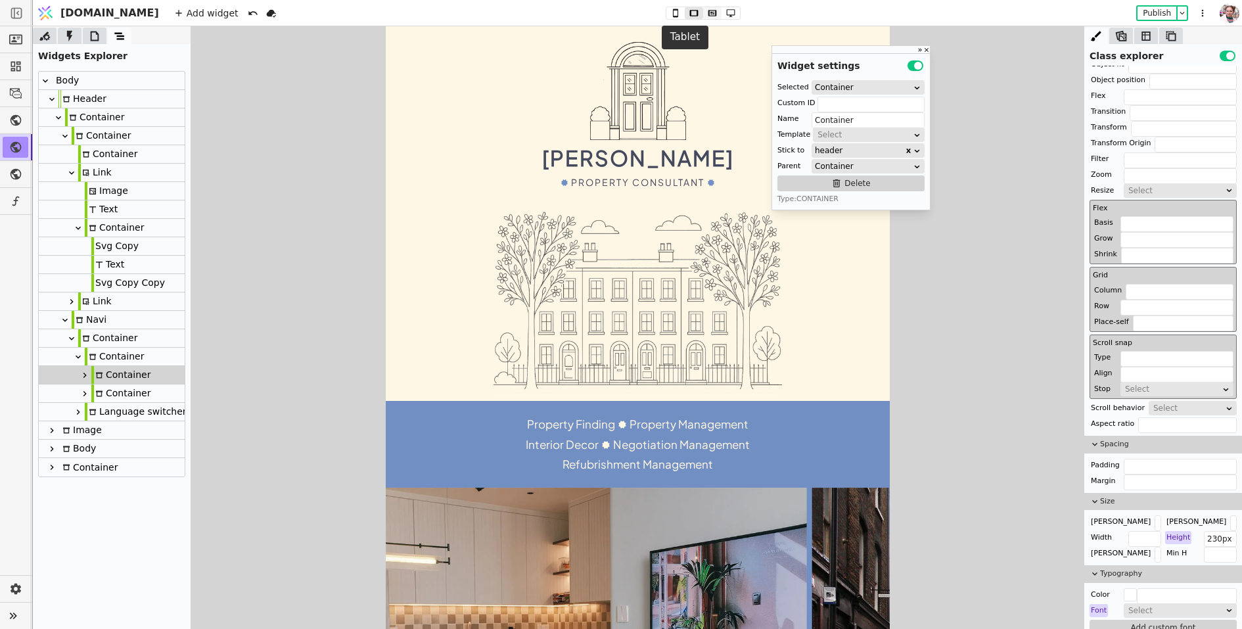
click at [705, 14] on icon at bounding box center [713, 13] width 16 height 9
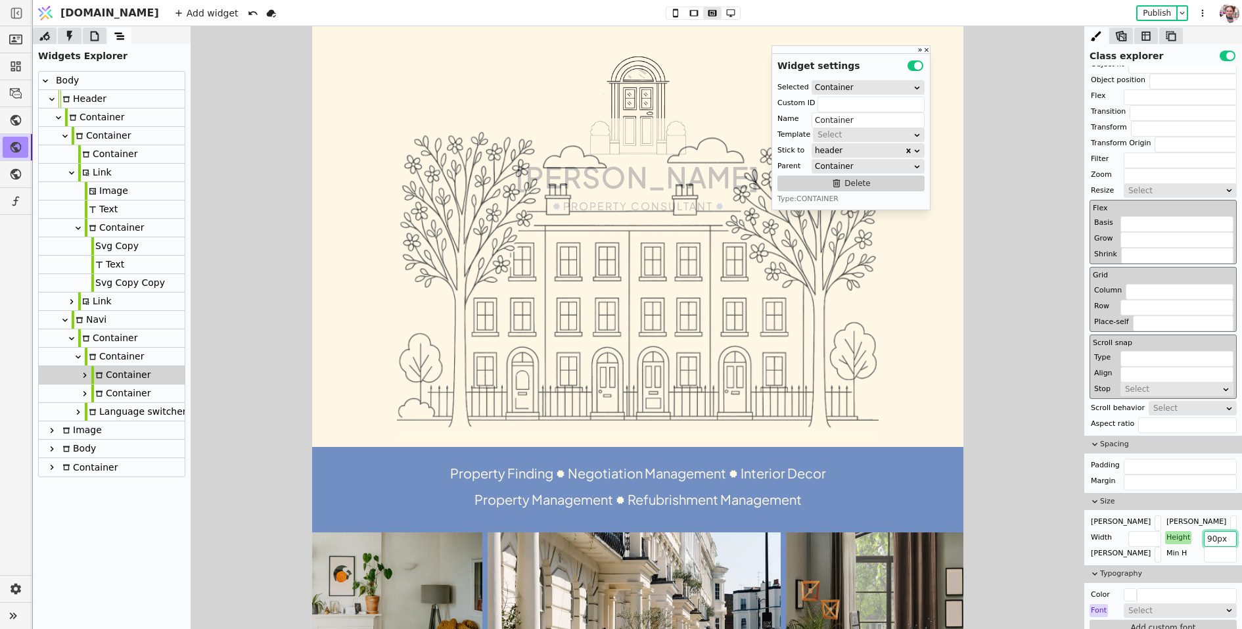
click at [1213, 534] on input "90px" at bounding box center [1220, 539] width 33 height 16
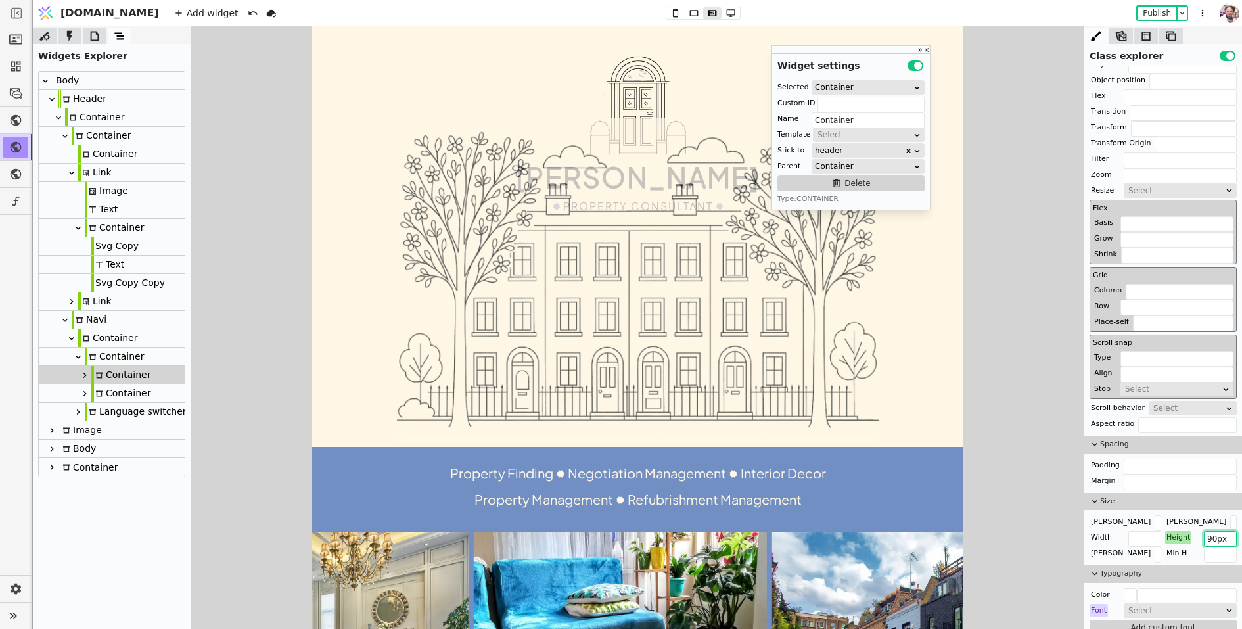
click at [1213, 534] on input "90px" at bounding box center [1220, 539] width 33 height 16
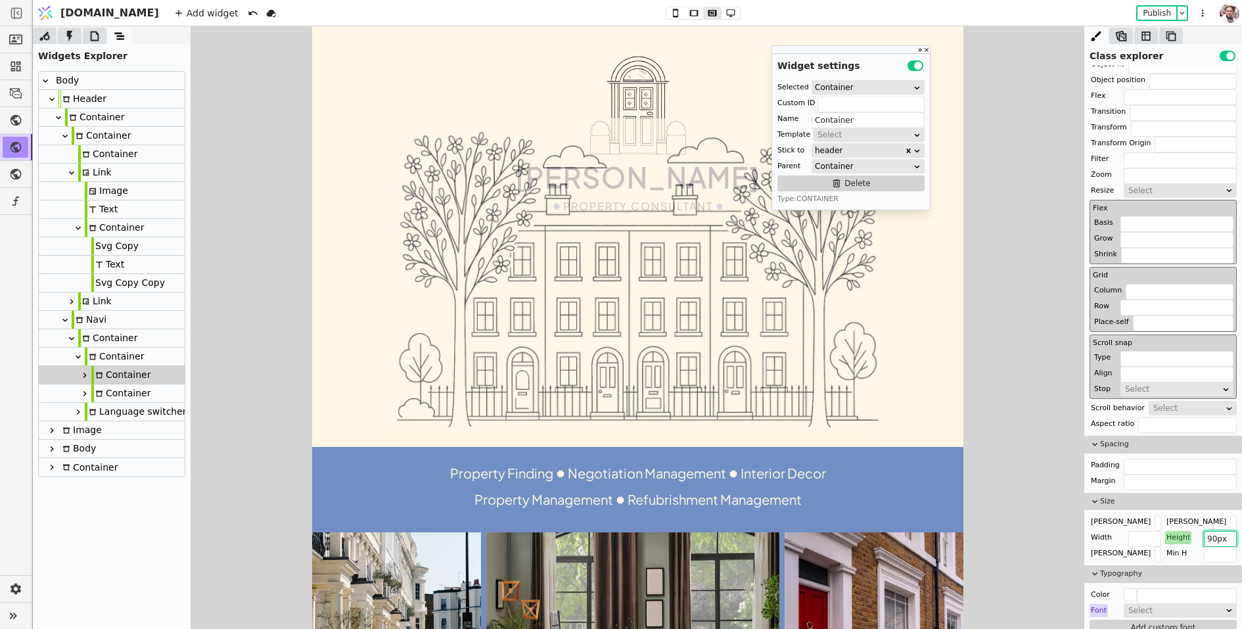
paste input "23"
type input "230px"
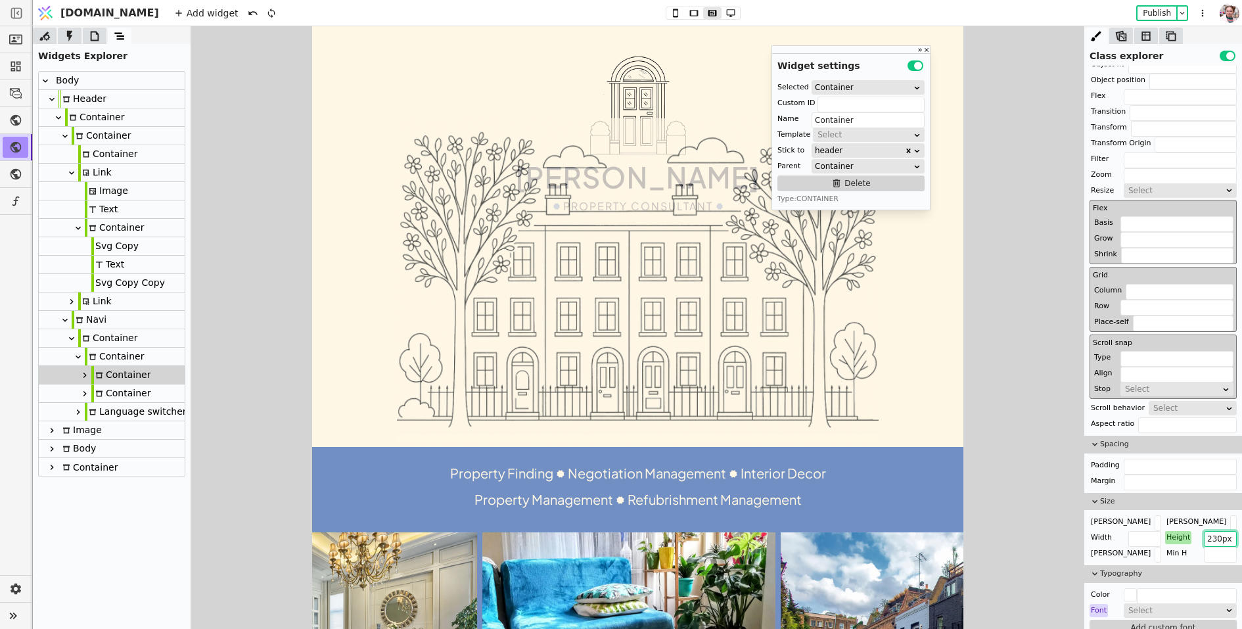
click at [1210, 538] on input "230px" at bounding box center [1220, 539] width 33 height 16
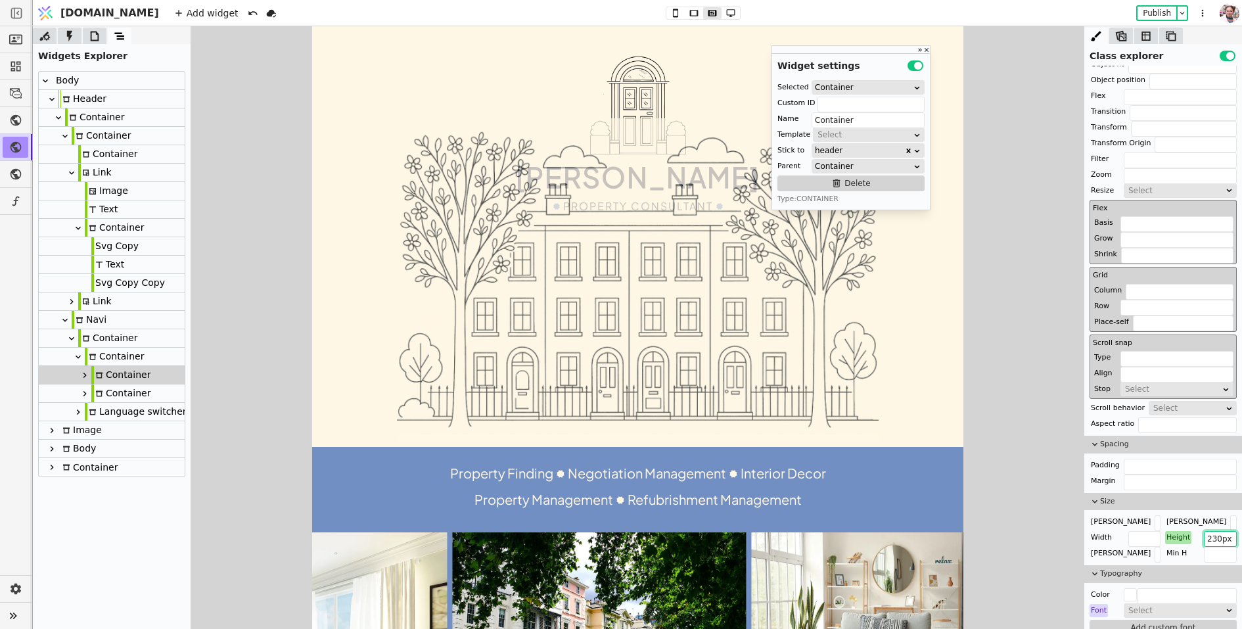
click at [99, 174] on div "Link" at bounding box center [95, 173] width 34 height 18
type input "Link"
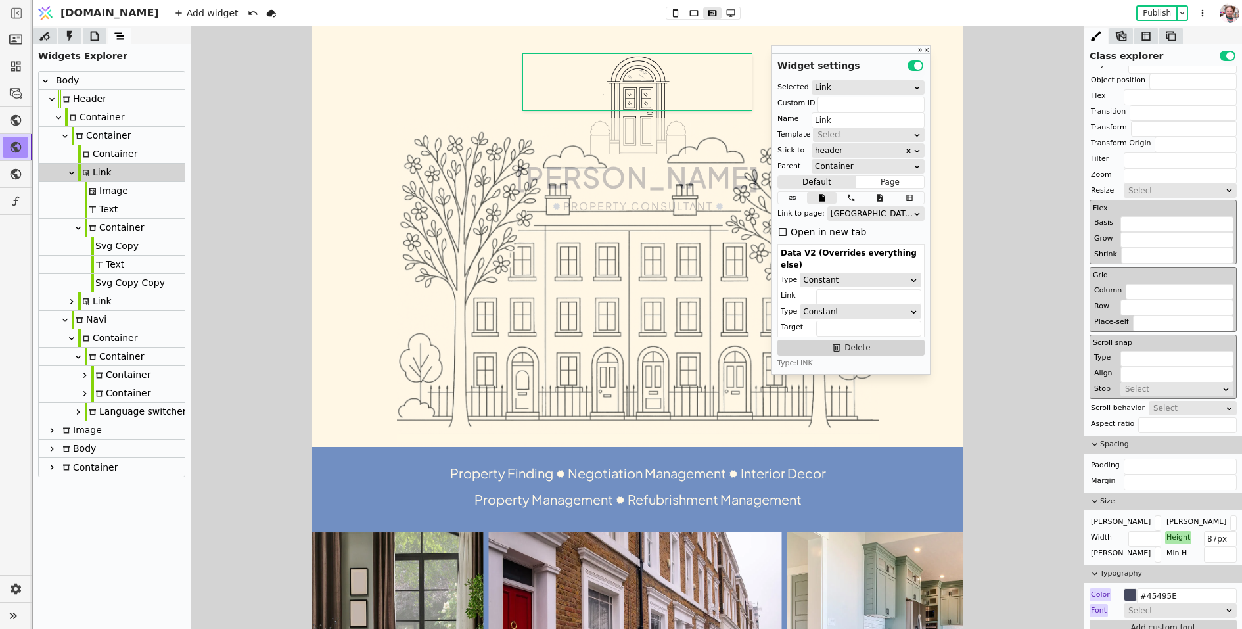
click at [1183, 534] on div "Height" at bounding box center [1178, 537] width 26 height 13
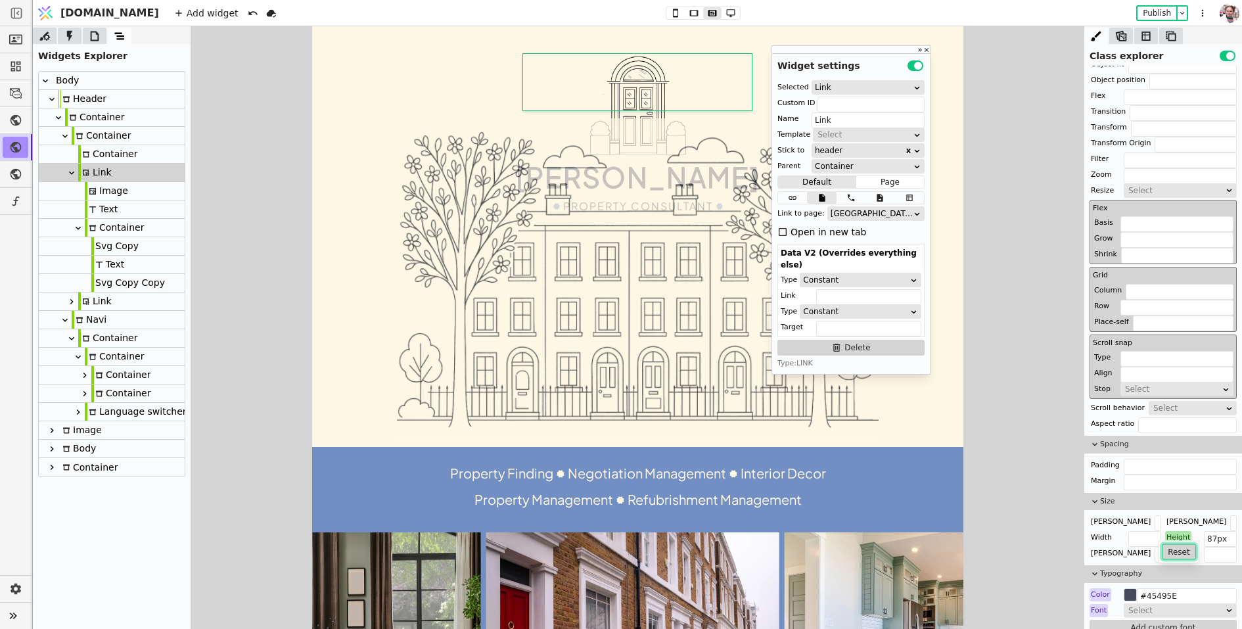
click at [1181, 553] on button "Reset" at bounding box center [1179, 552] width 34 height 16
type input "230px"
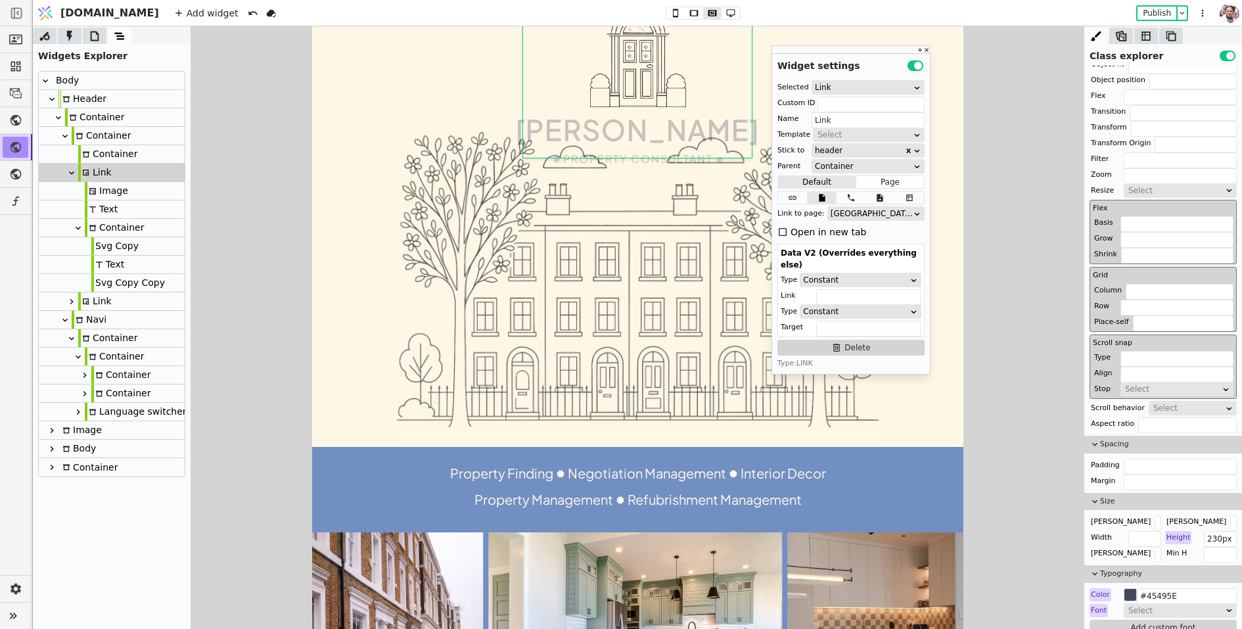
click at [89, 156] on icon at bounding box center [86, 155] width 8 height 8
type input "Container"
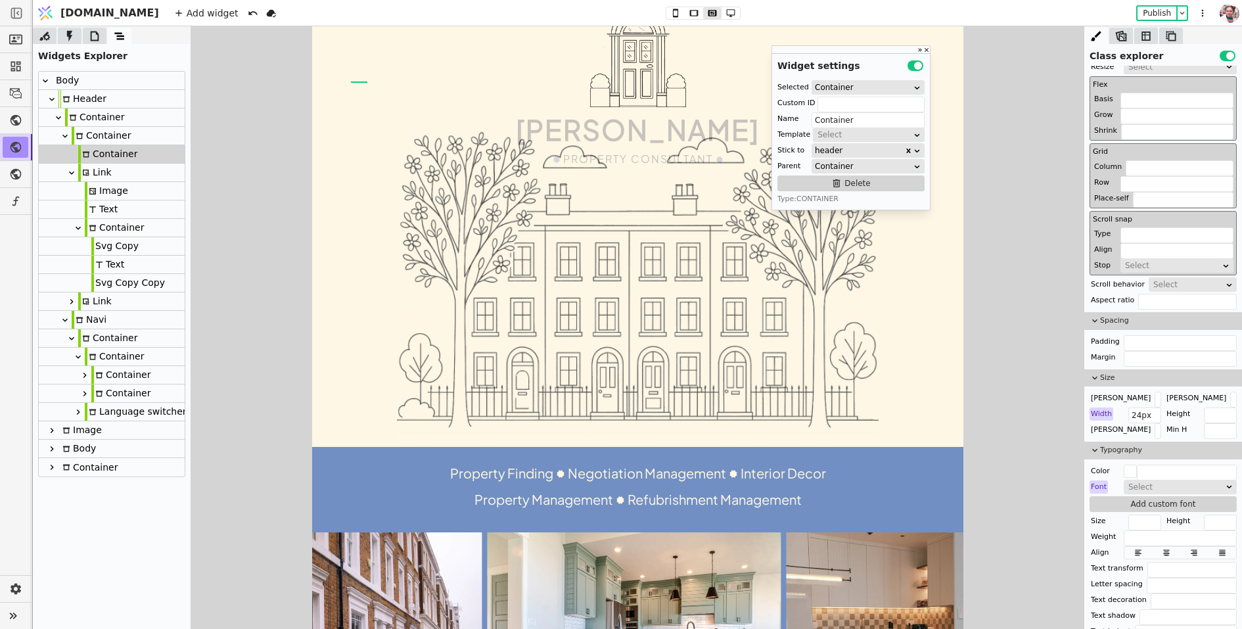
click at [90, 133] on div "Container" at bounding box center [101, 136] width 59 height 18
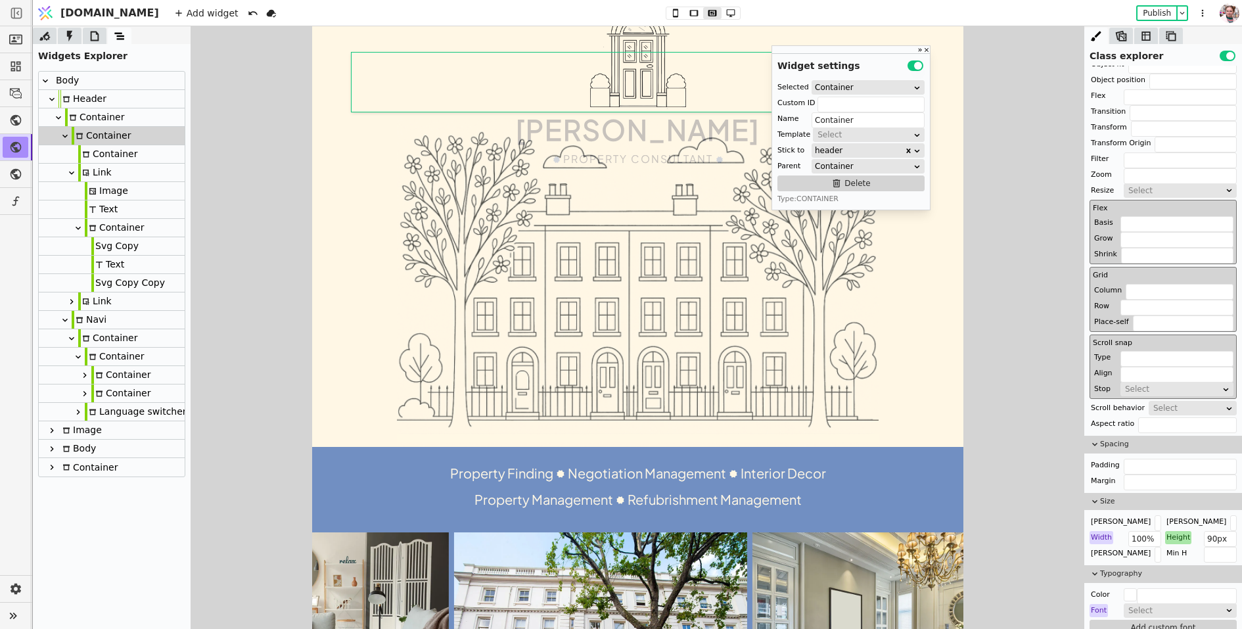
click at [1179, 536] on div "Height" at bounding box center [1178, 537] width 26 height 13
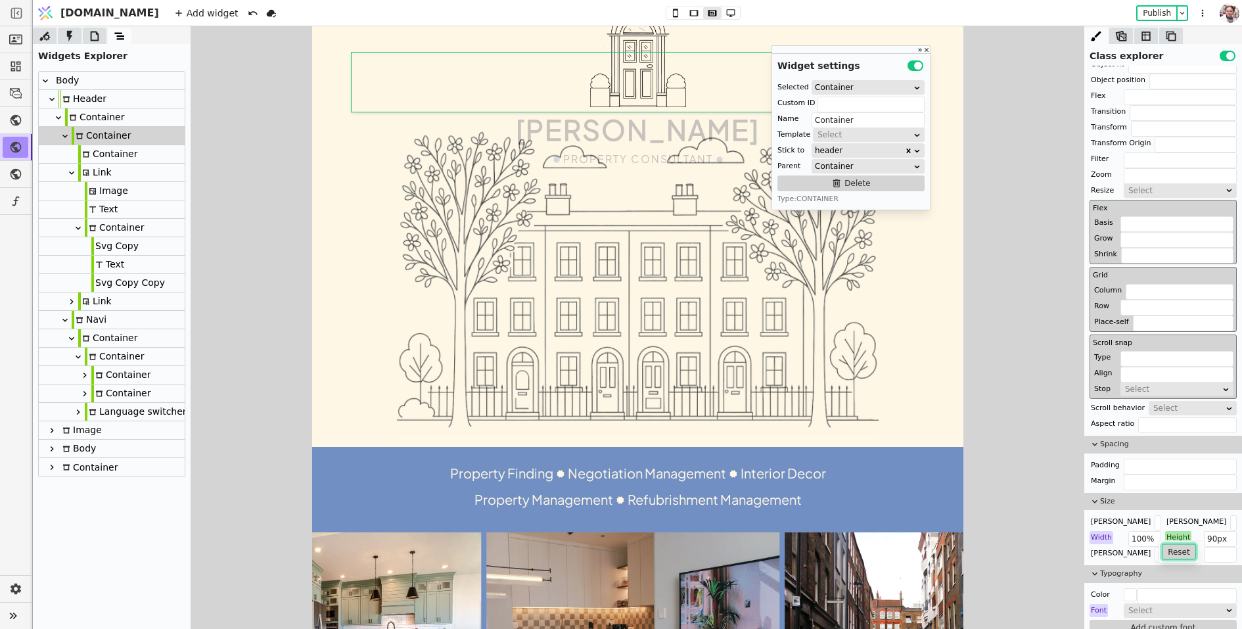
click at [1178, 546] on button "Reset" at bounding box center [1179, 552] width 34 height 16
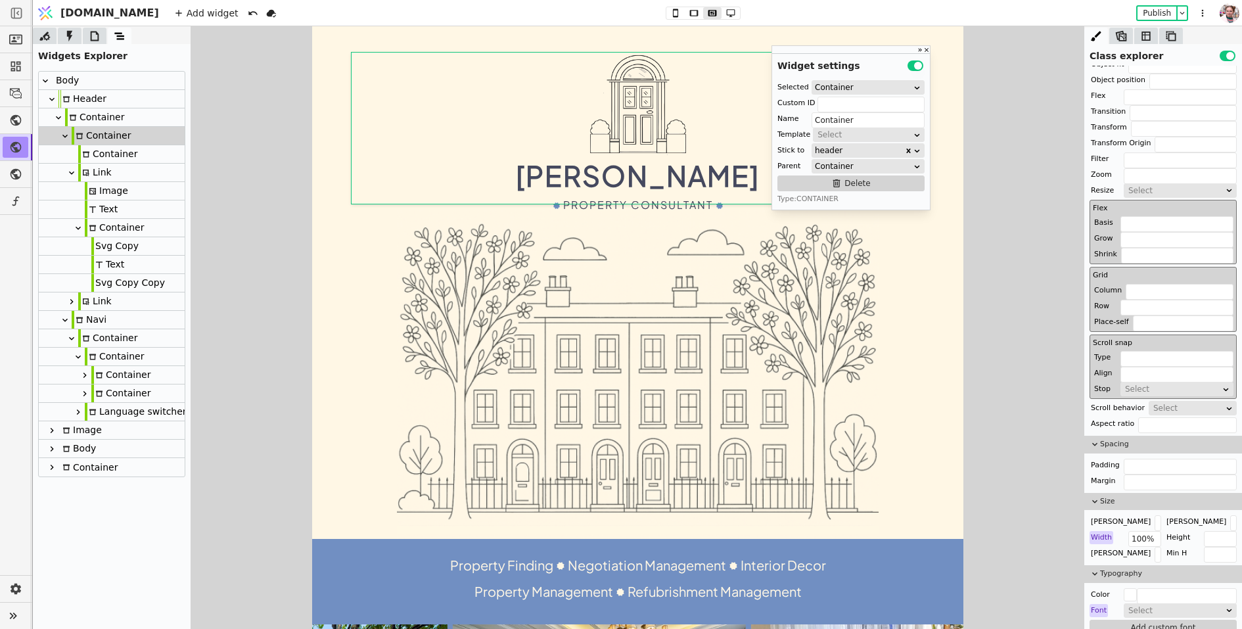
click at [604, 124] on img at bounding box center [637, 105] width 105 height 105
type input "Image"
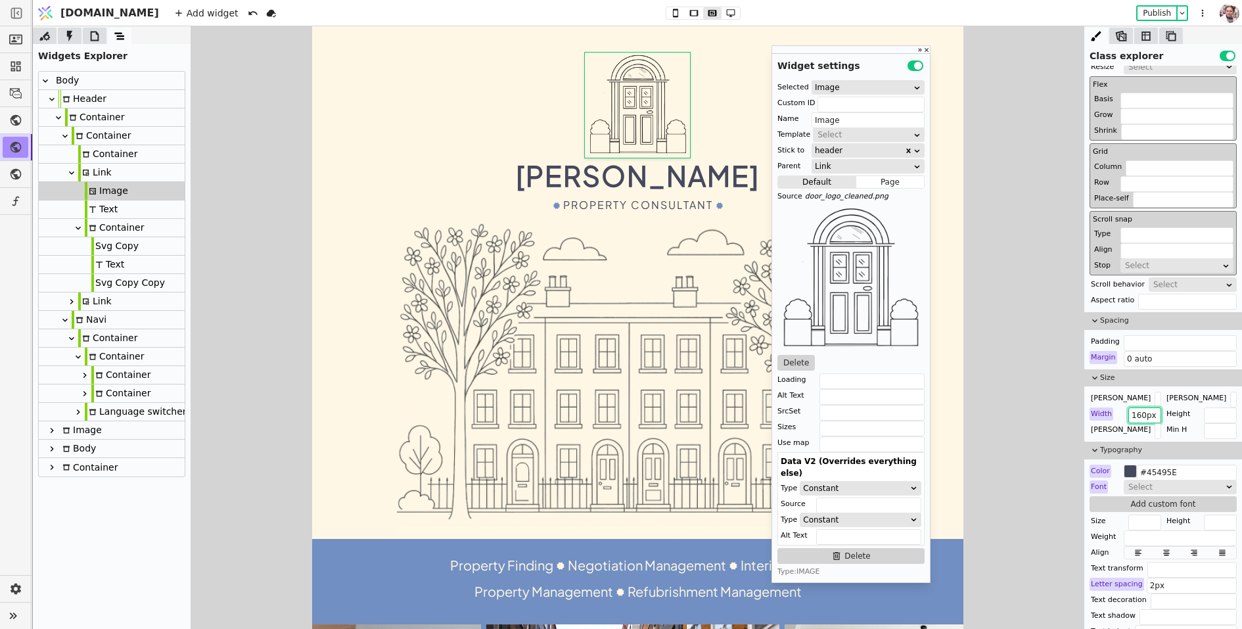
click at [1138, 417] on input "160px" at bounding box center [1145, 416] width 33 height 16
click at [1139, 411] on input "160px" at bounding box center [1145, 416] width 33 height 16
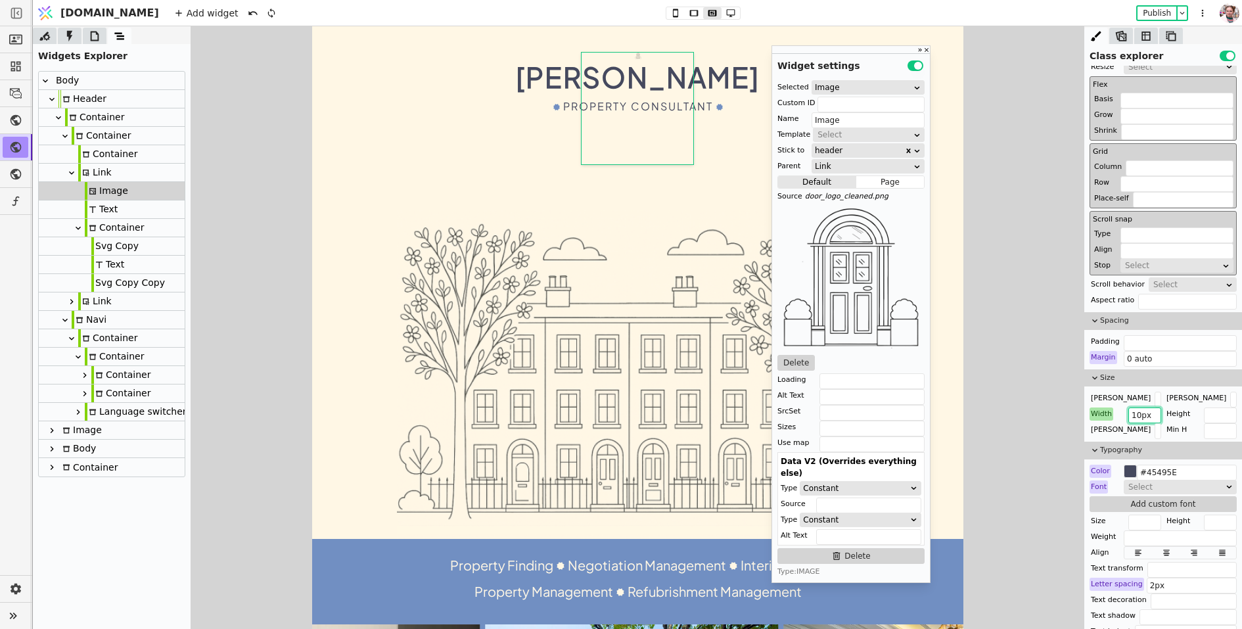
type input "190px"
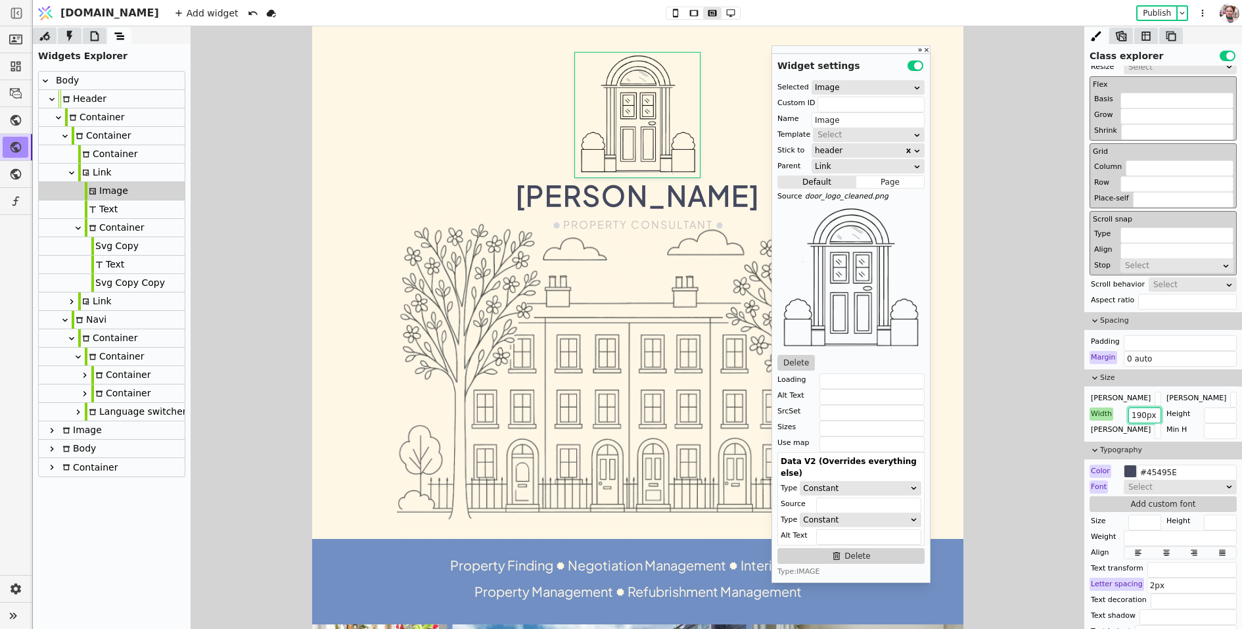
click at [104, 176] on div "Link" at bounding box center [95, 173] width 34 height 18
type input "Link"
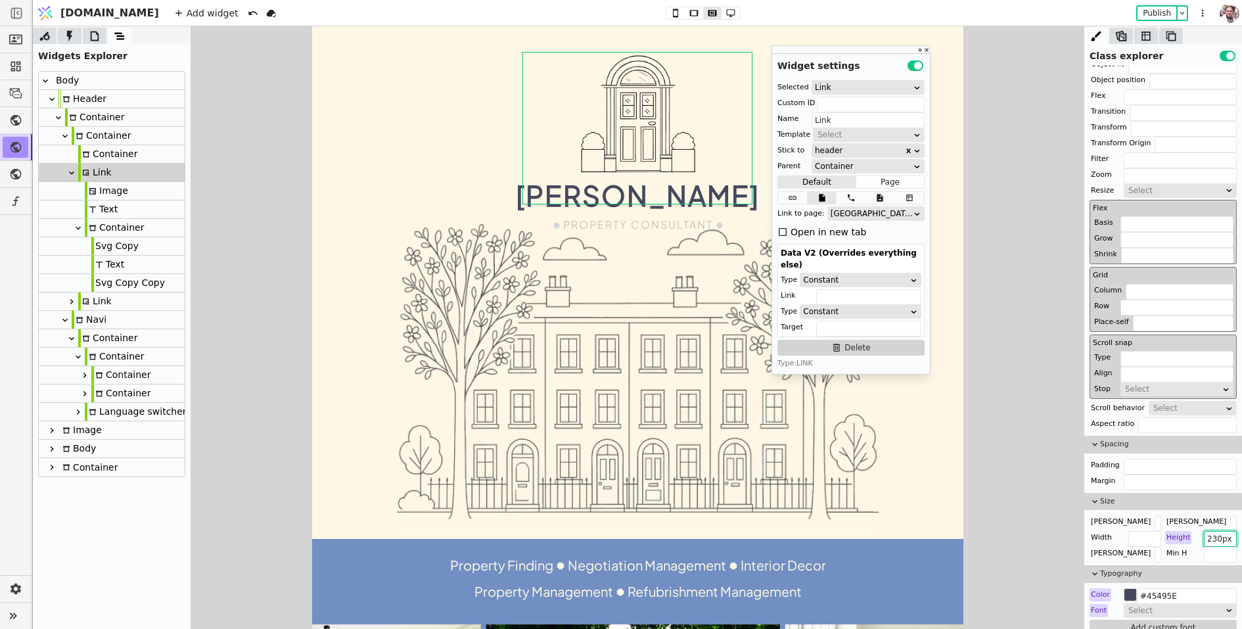
click at [1217, 531] on input "230px" at bounding box center [1220, 539] width 33 height 16
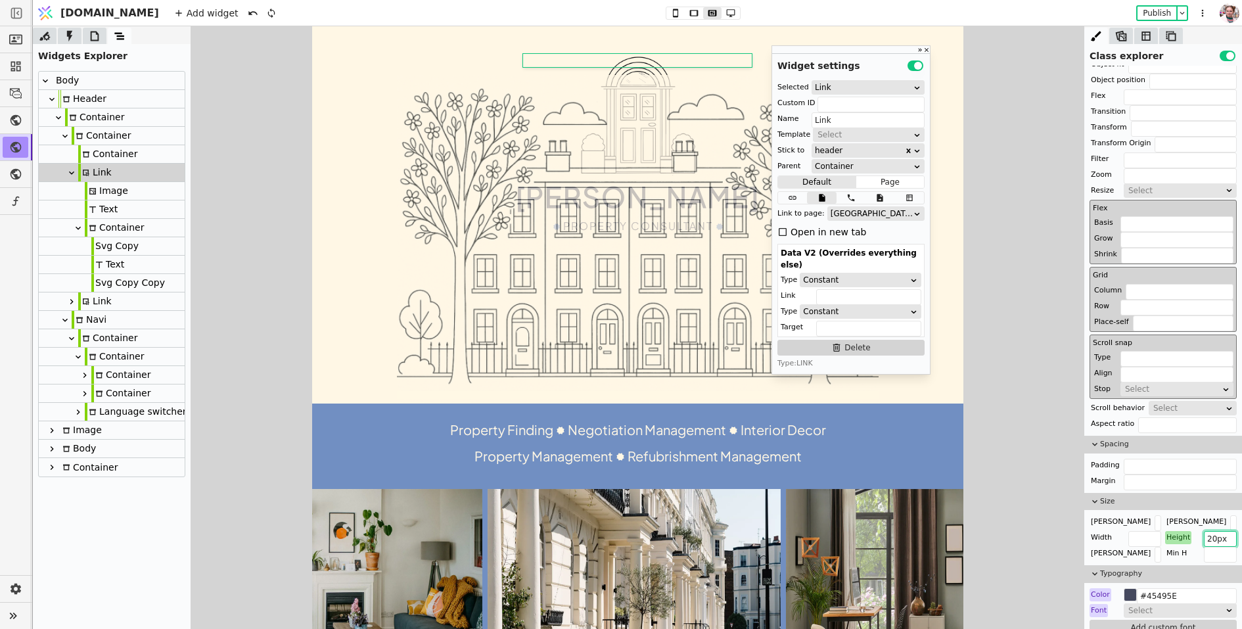
type input "270px"
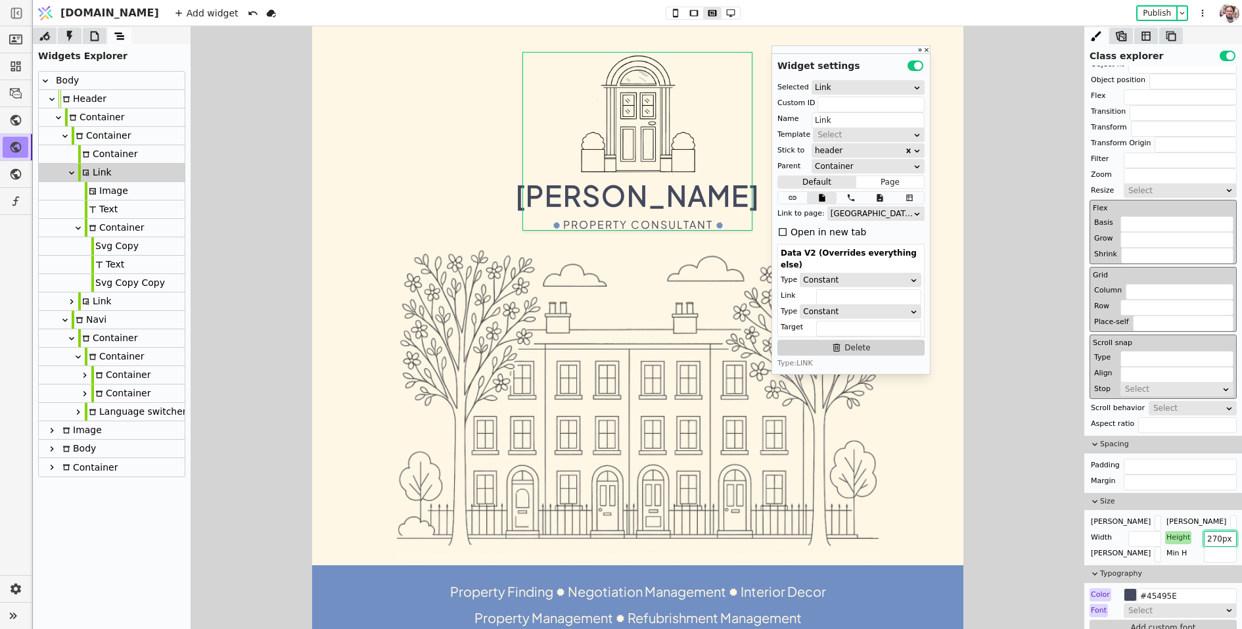
click at [109, 371] on div "Container" at bounding box center [120, 375] width 59 height 18
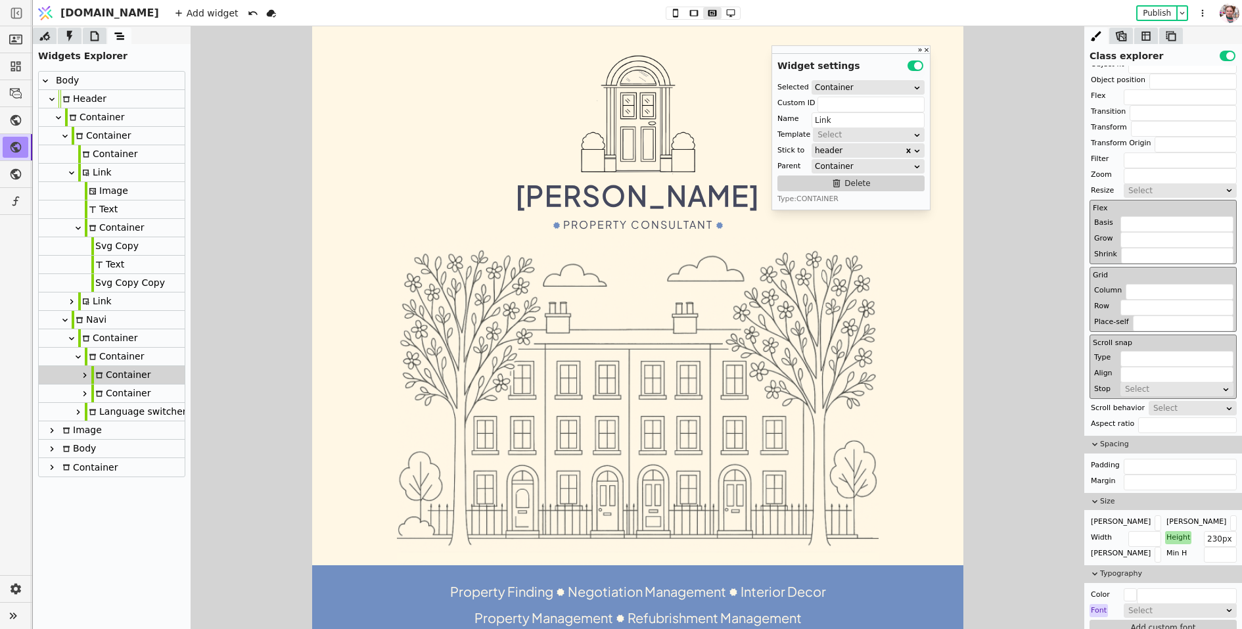
type input "Container"
click at [1215, 540] on input "230px" at bounding box center [1220, 539] width 33 height 16
paste input "7"
type input "270px"
click at [726, 16] on icon at bounding box center [730, 13] width 9 height 8
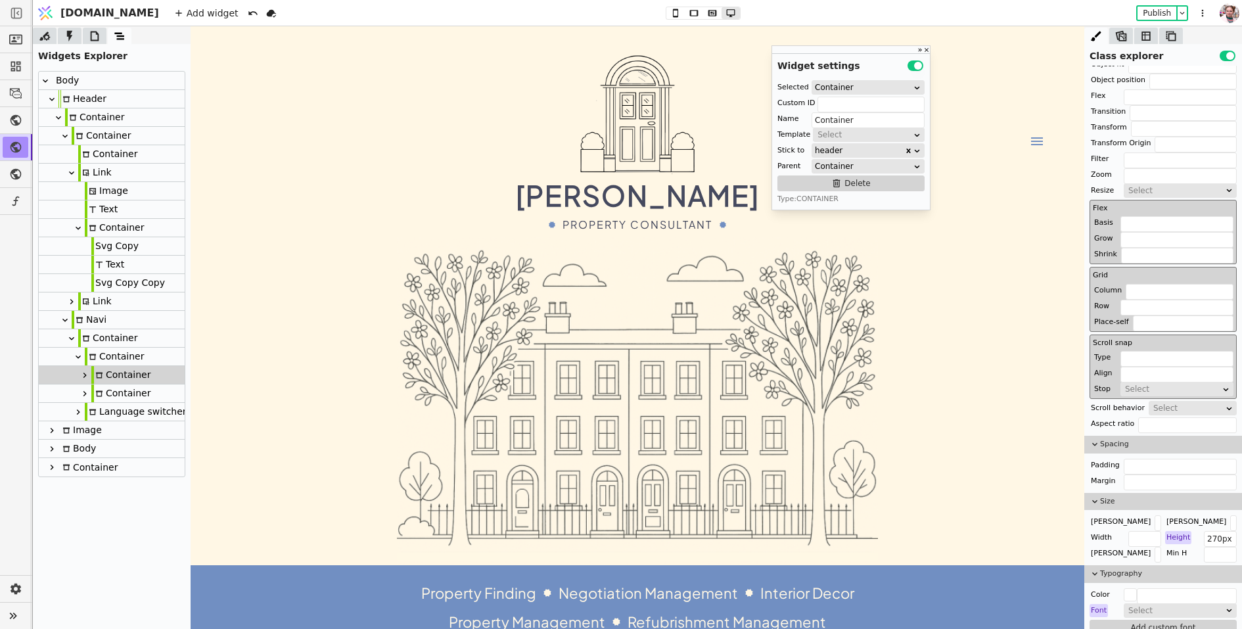
click at [1044, 166] on div "Stefano Valenza Property Consultant" at bounding box center [637, 141] width 815 height 177
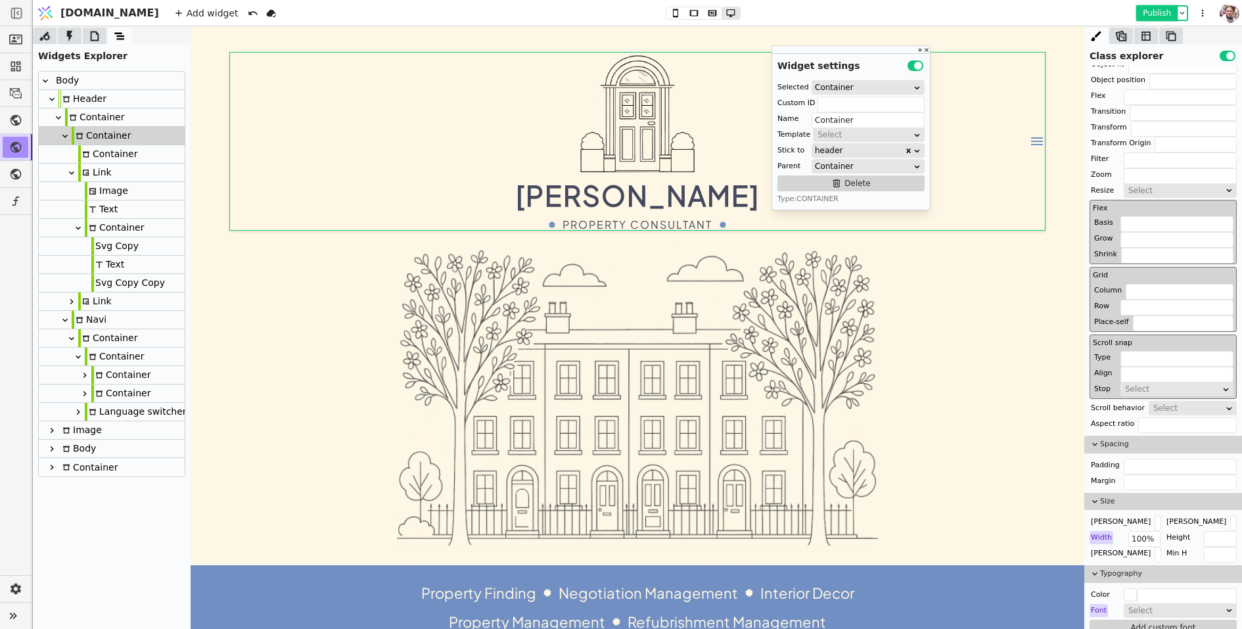
click at [1157, 8] on button "Publish" at bounding box center [1157, 13] width 39 height 13
click at [668, 9] on icon at bounding box center [676, 13] width 16 height 9
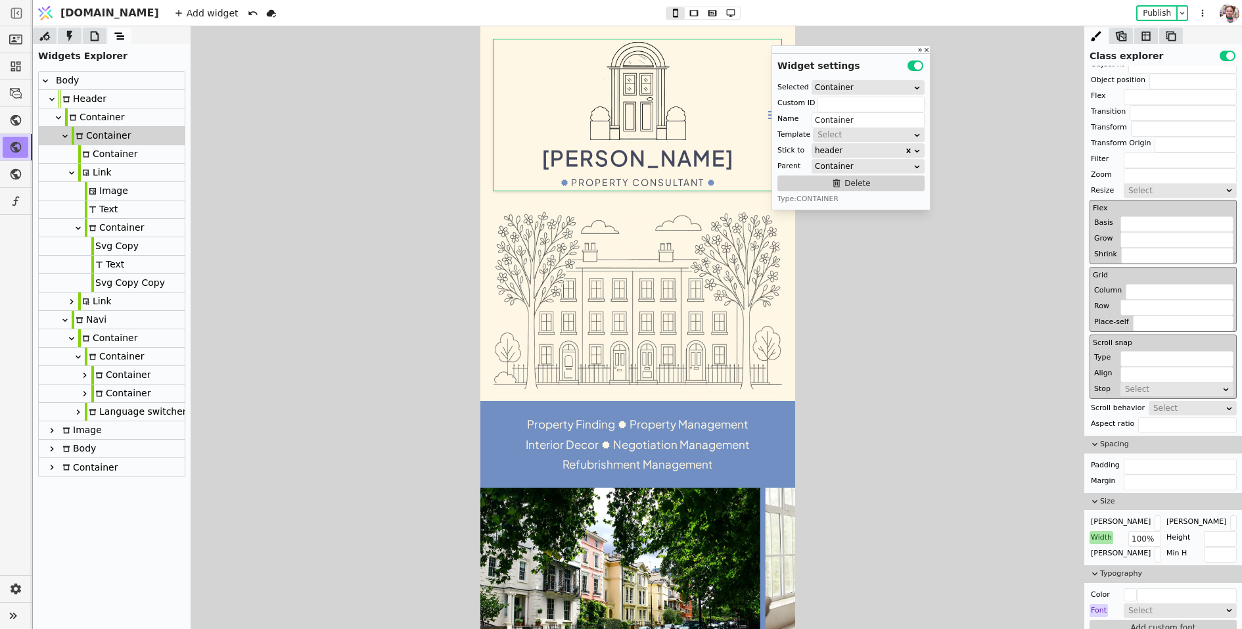
click at [110, 360] on div "Container" at bounding box center [114, 357] width 59 height 18
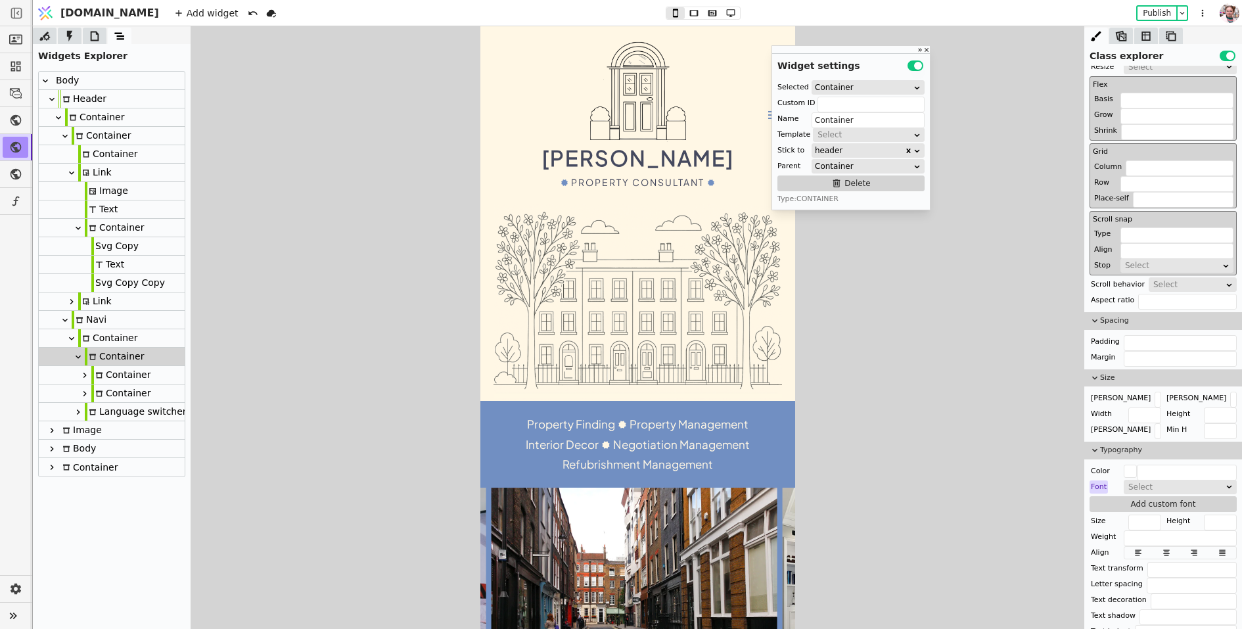
click at [110, 374] on div "Container" at bounding box center [120, 375] width 59 height 18
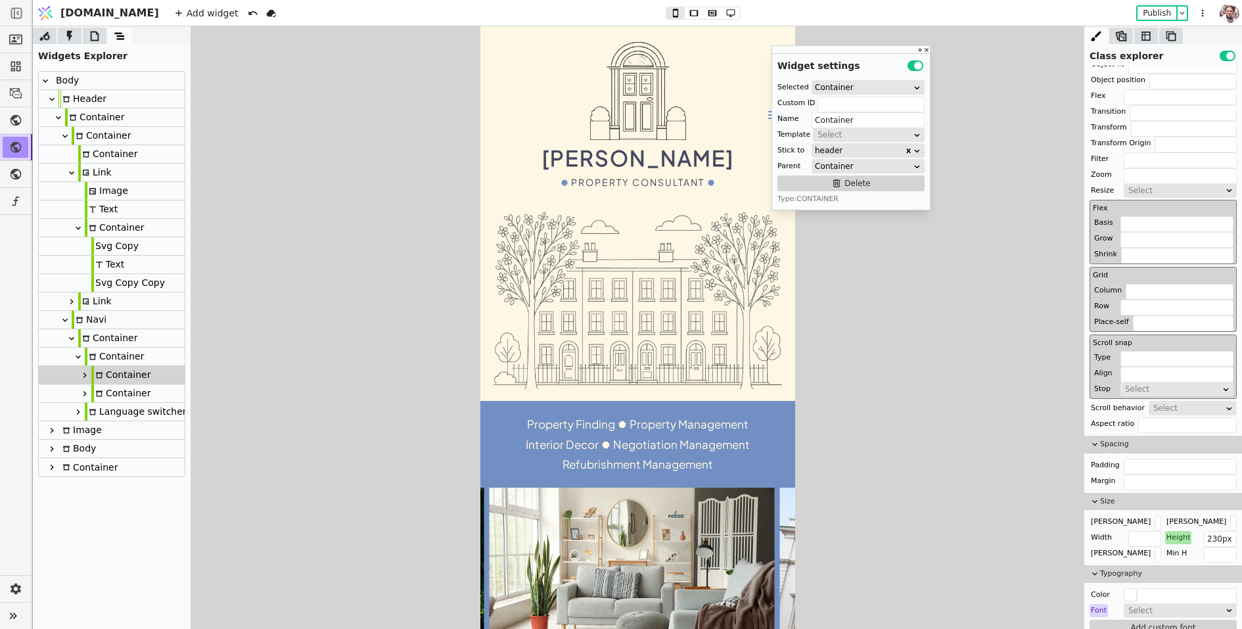
click at [104, 393] on div "Container" at bounding box center [120, 394] width 59 height 18
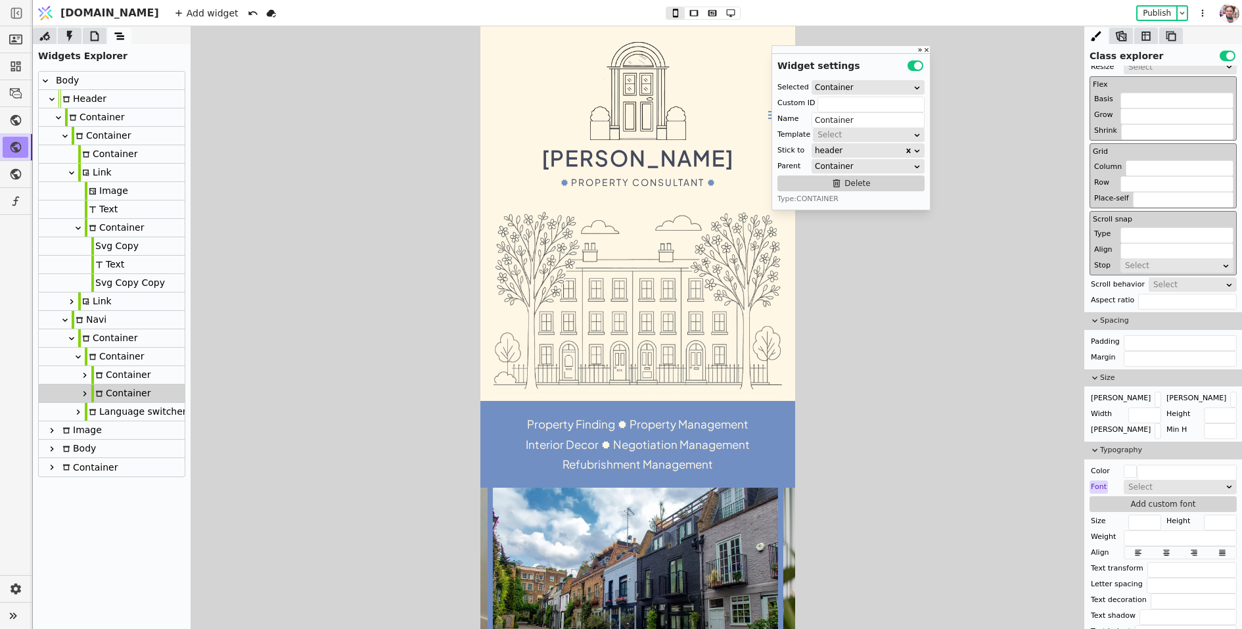
click at [726, 109] on link "Stefano Valenza Property Consultant" at bounding box center [638, 114] width 192 height 151
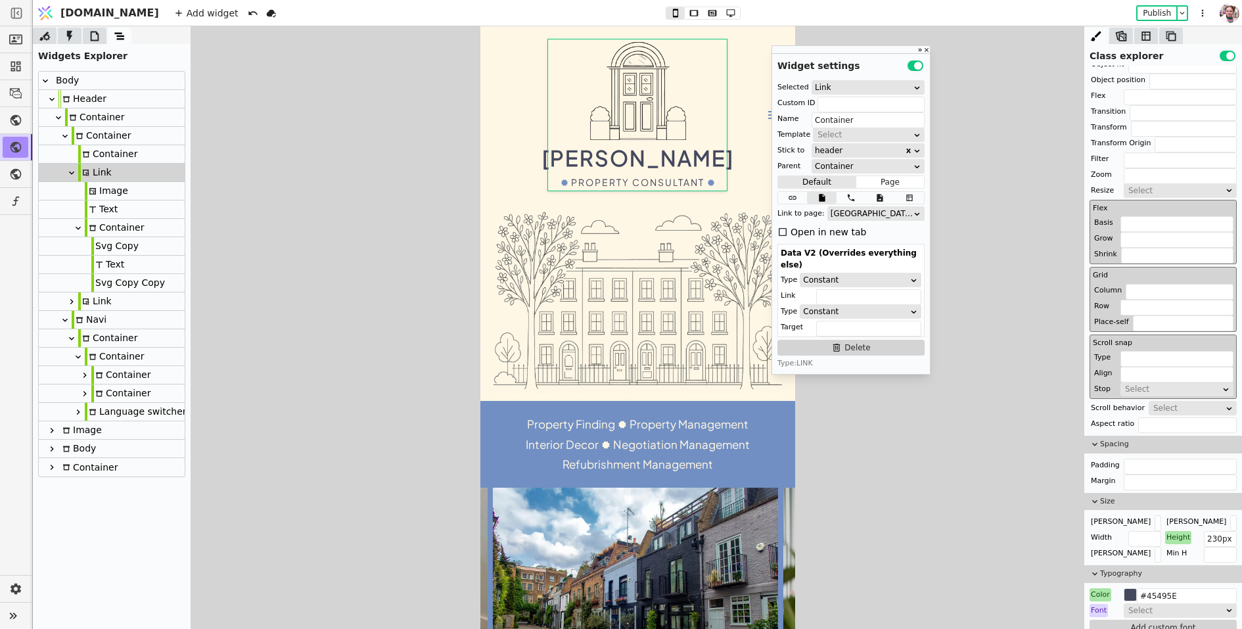
type input "Link"
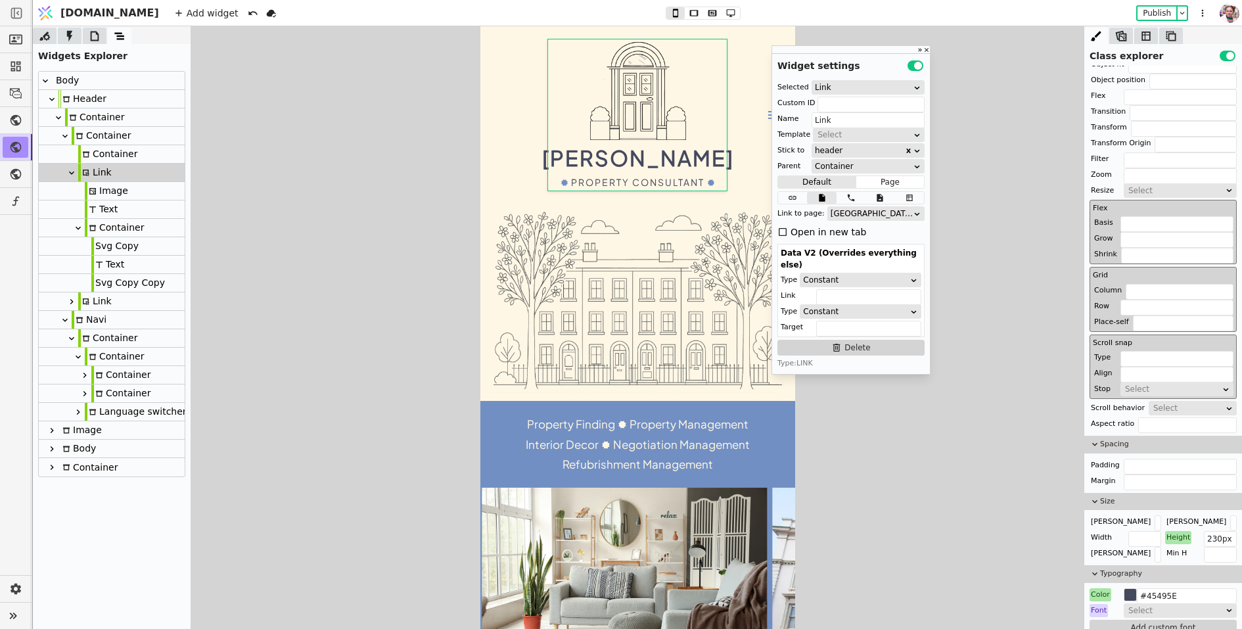
click at [70, 176] on icon at bounding box center [71, 173] width 11 height 11
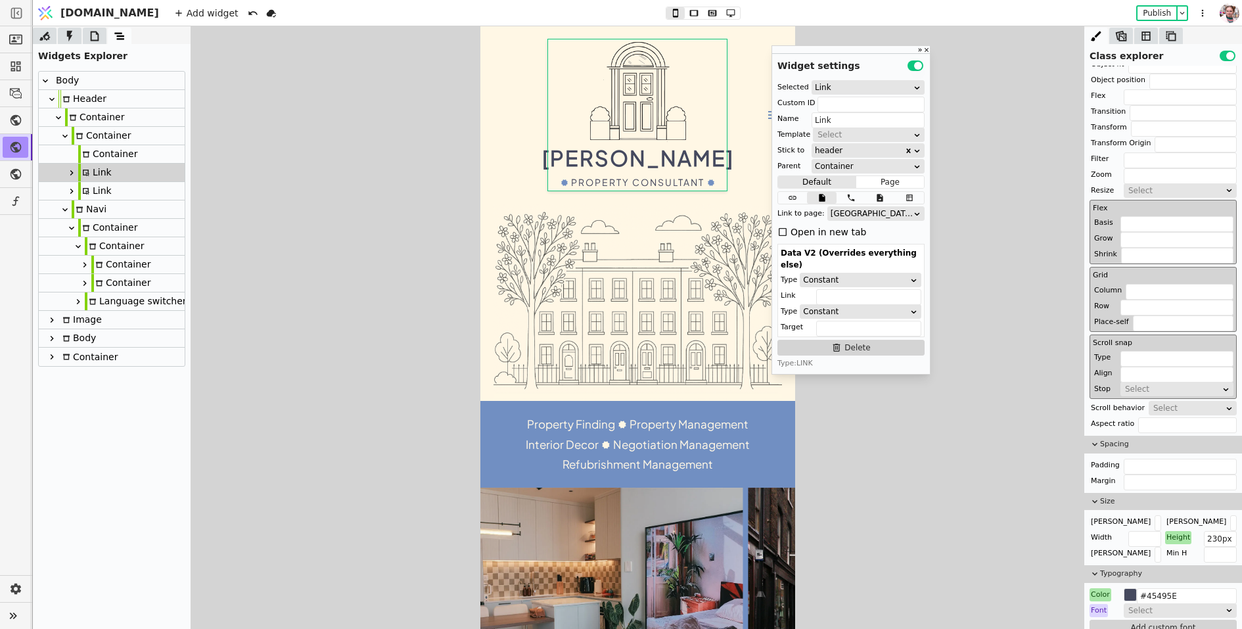
click at [93, 187] on div "Link" at bounding box center [95, 191] width 34 height 18
type input "menu"
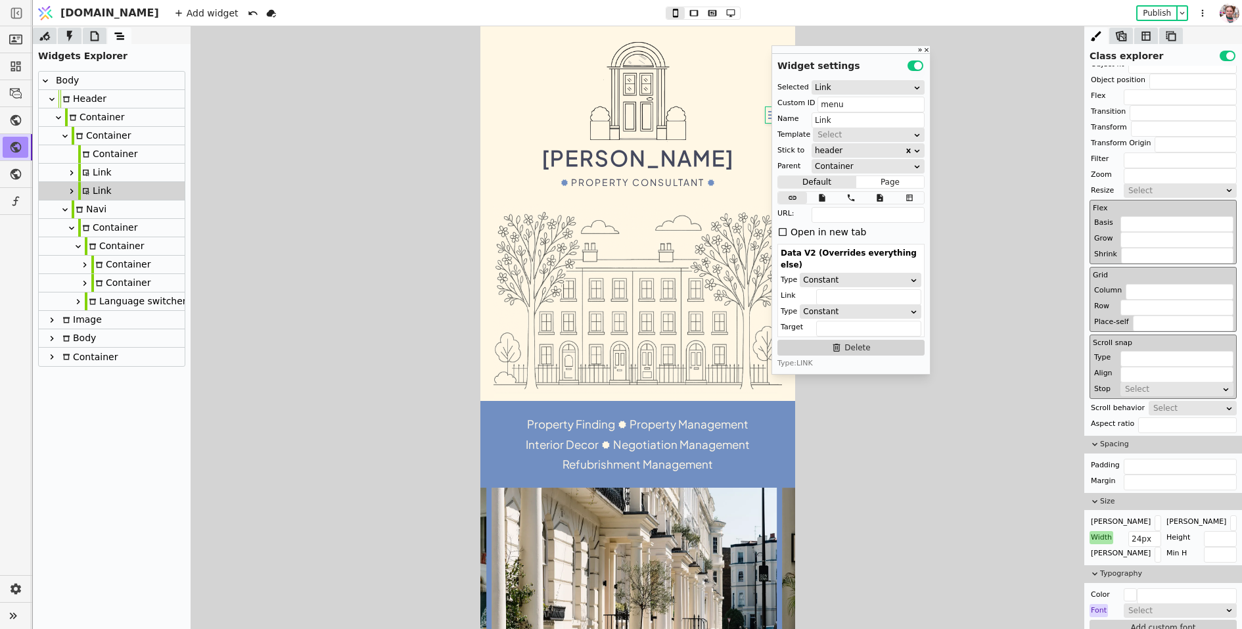
click at [92, 138] on div "Container" at bounding box center [101, 136] width 59 height 18
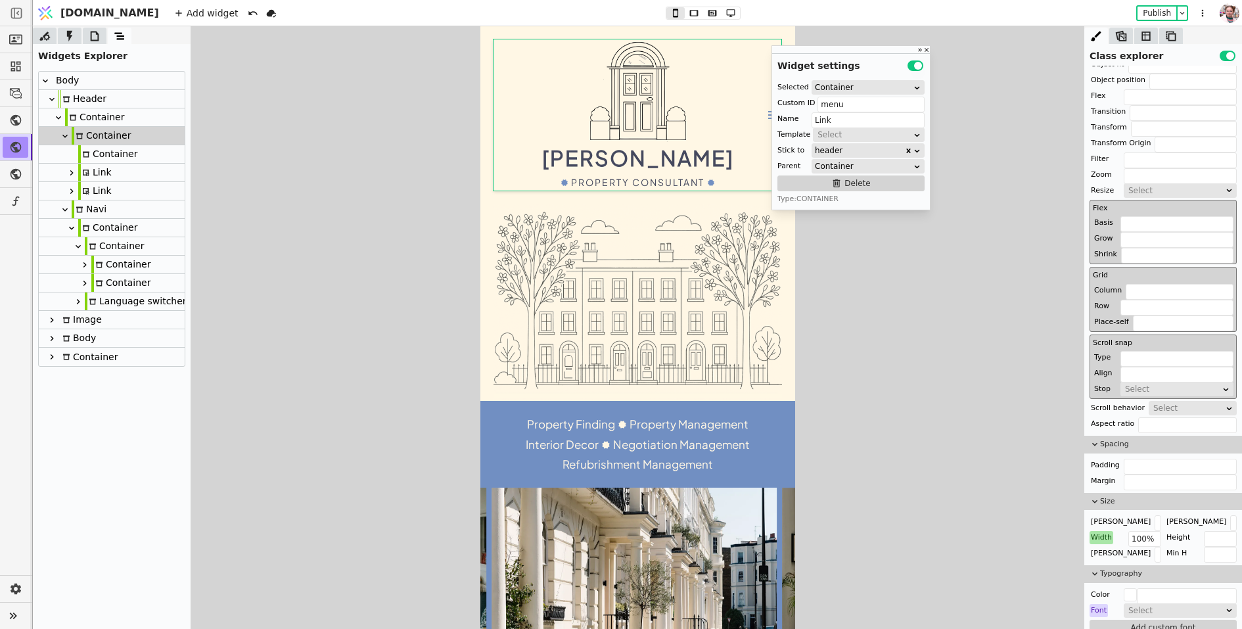
type input "Container"
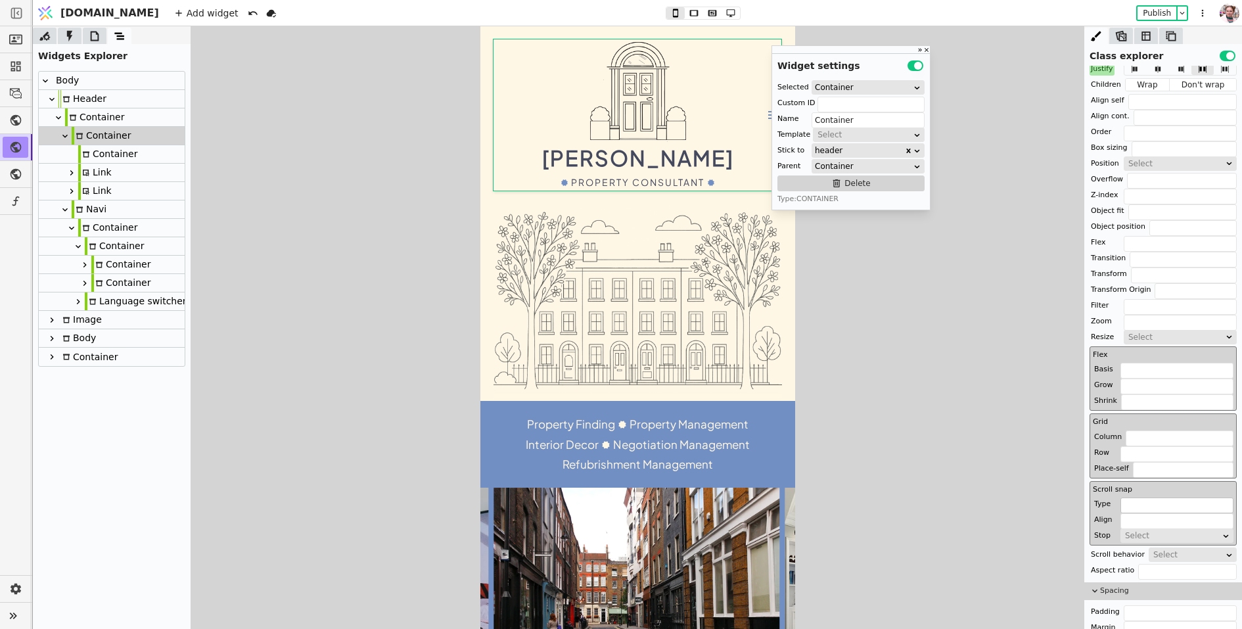
scroll to position [0, 0]
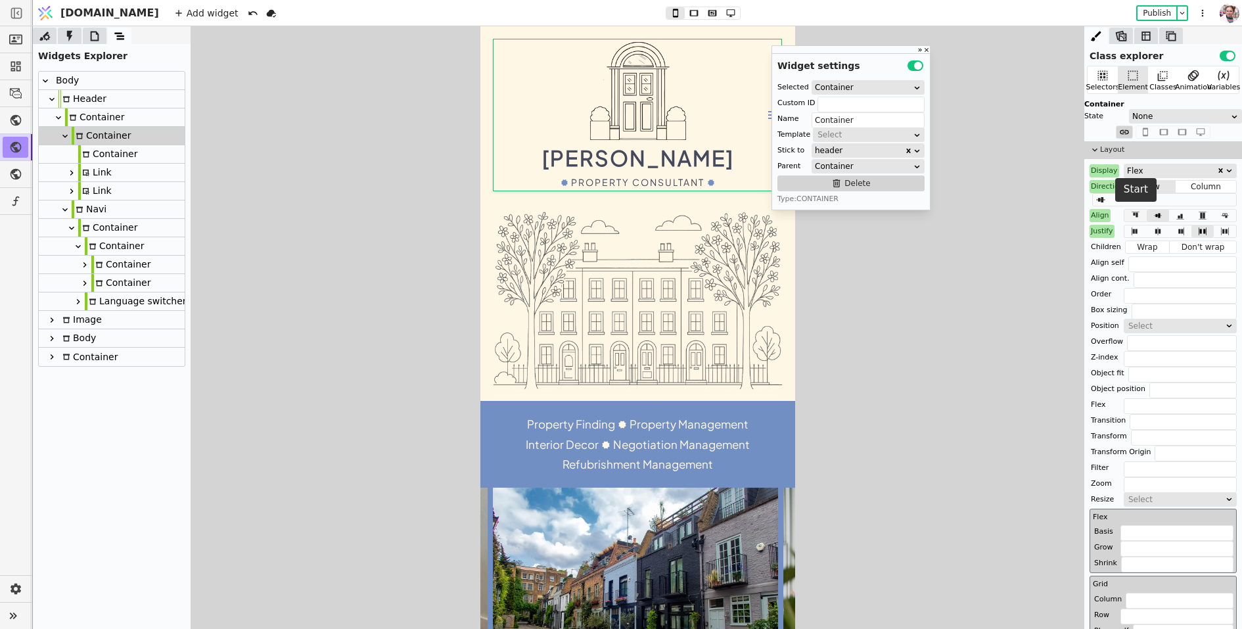
click at [1138, 213] on icon at bounding box center [1136, 214] width 8 height 5
click at [108, 258] on div "Container" at bounding box center [120, 265] width 59 height 18
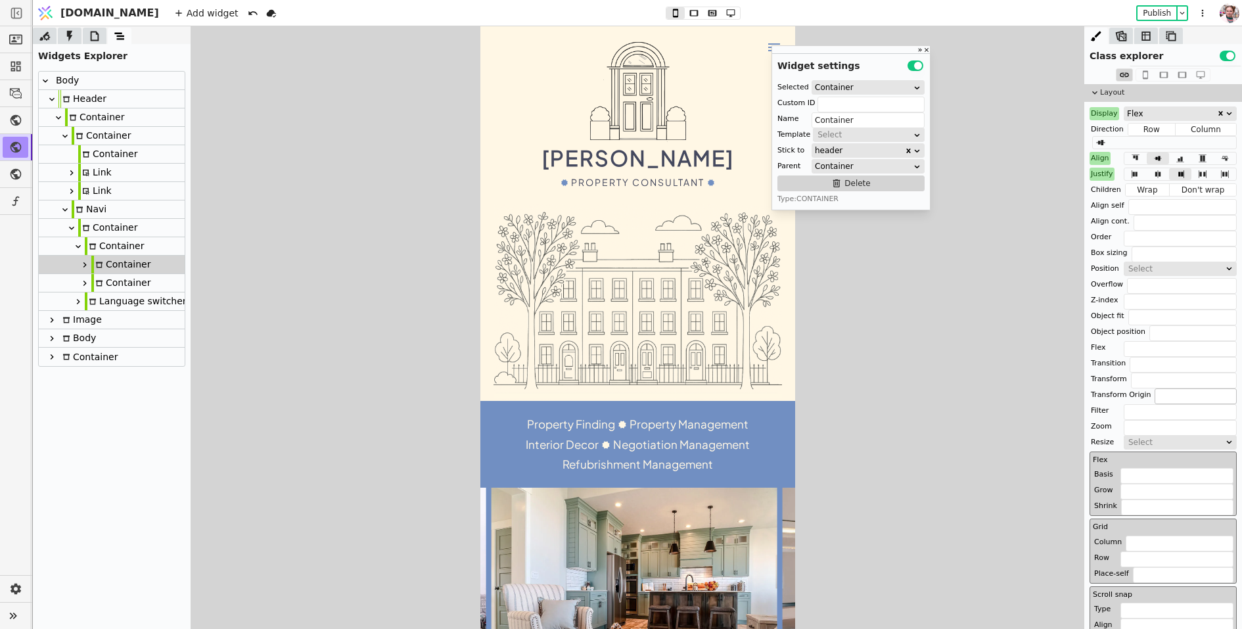
scroll to position [60, 0]
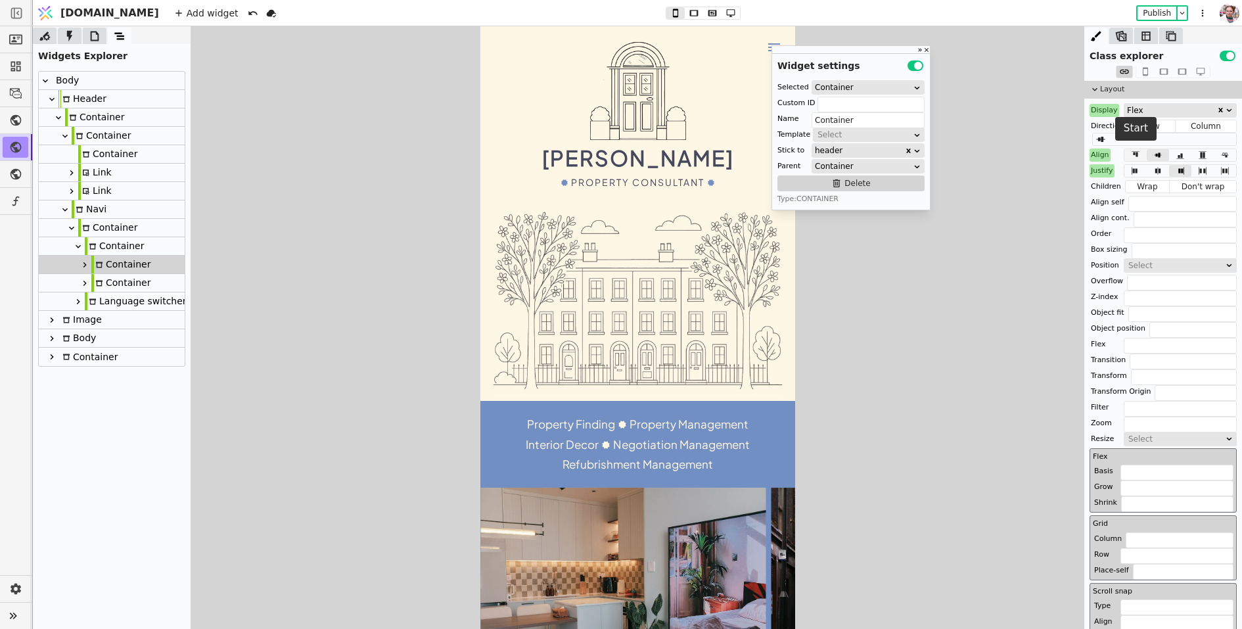
click at [1135, 153] on icon at bounding box center [1136, 155] width 16 height 9
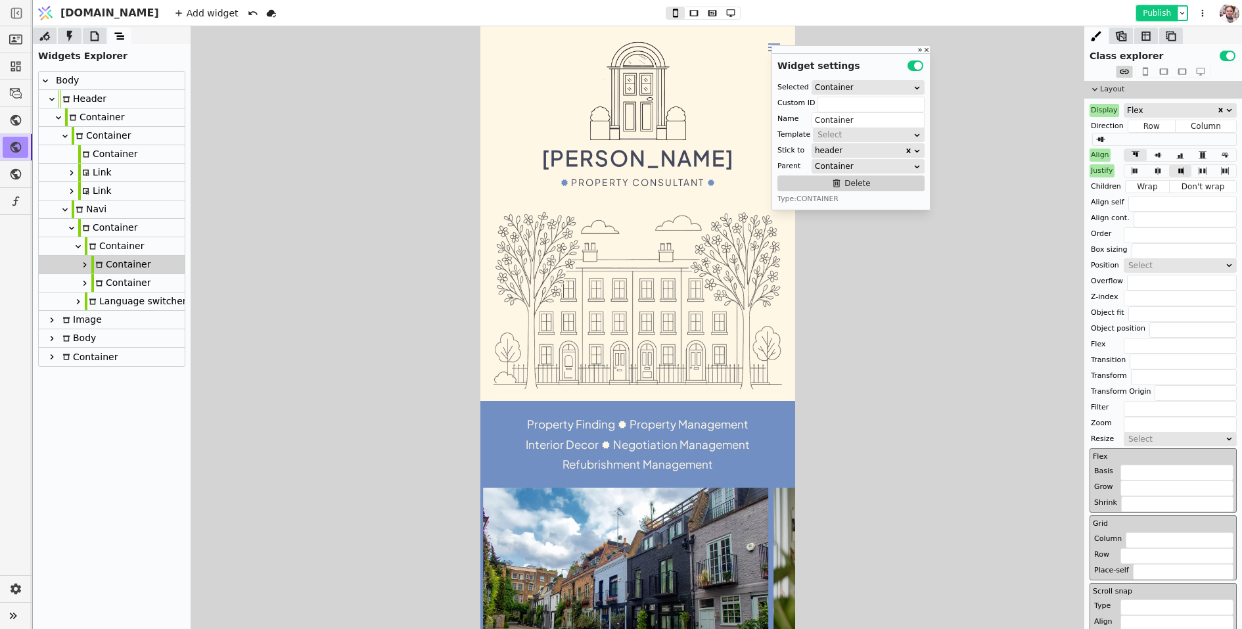
click at [1158, 16] on button "Publish" at bounding box center [1157, 13] width 39 height 13
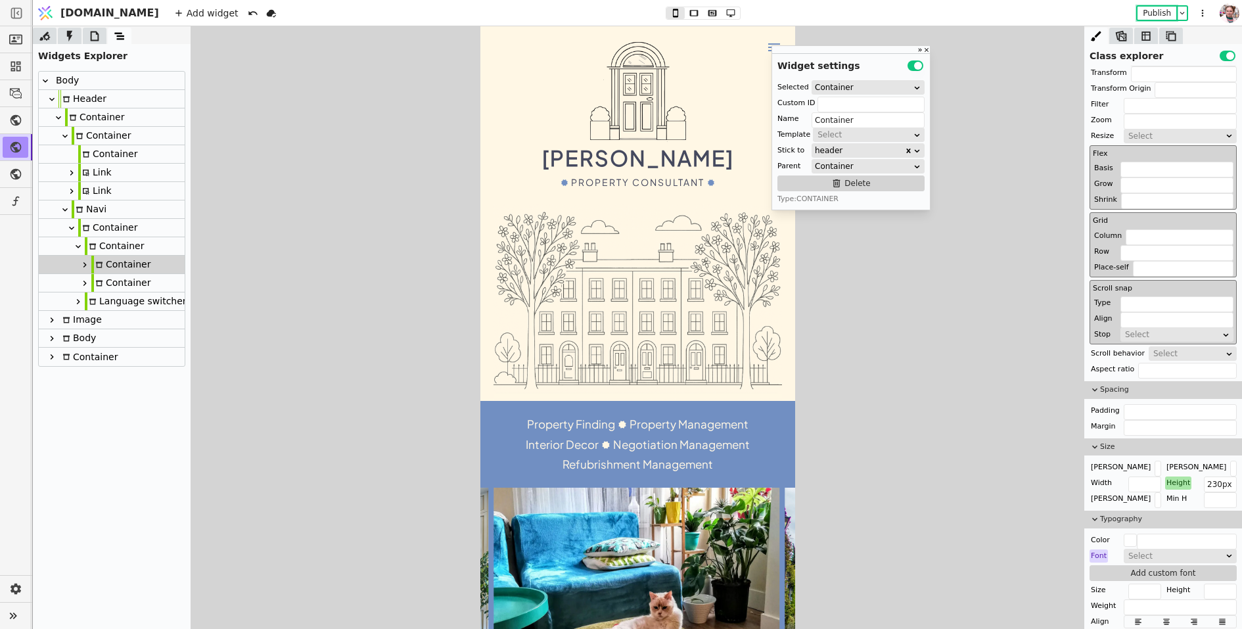
scroll to position [365, 0]
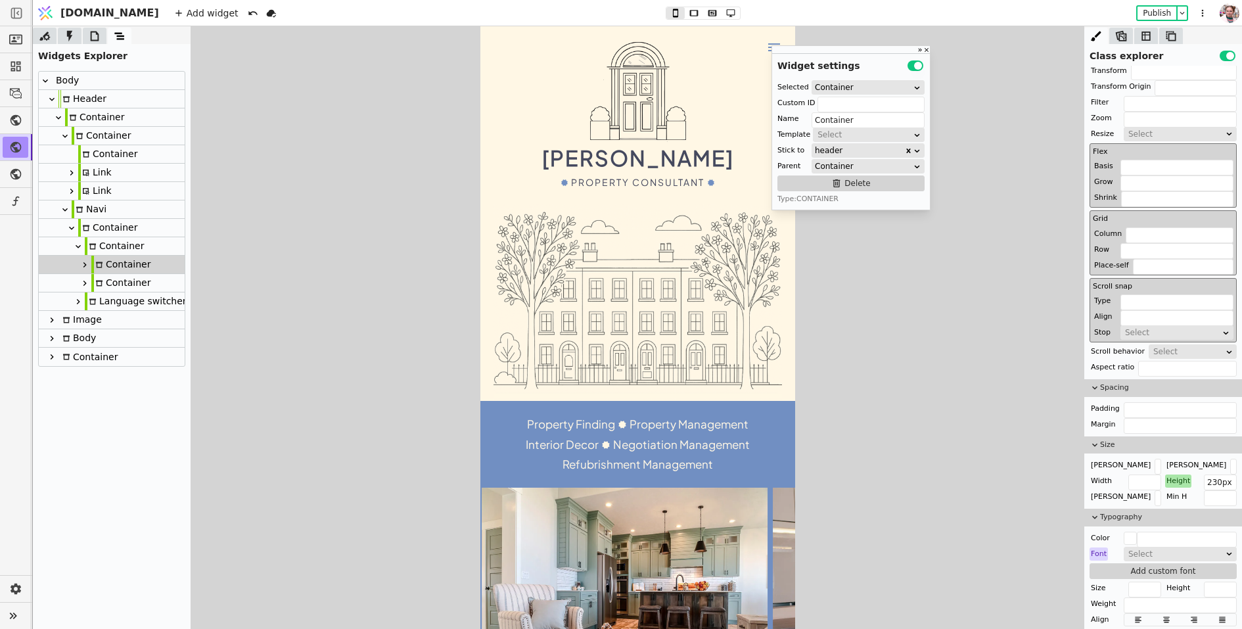
click at [1173, 476] on div "Height" at bounding box center [1178, 481] width 26 height 13
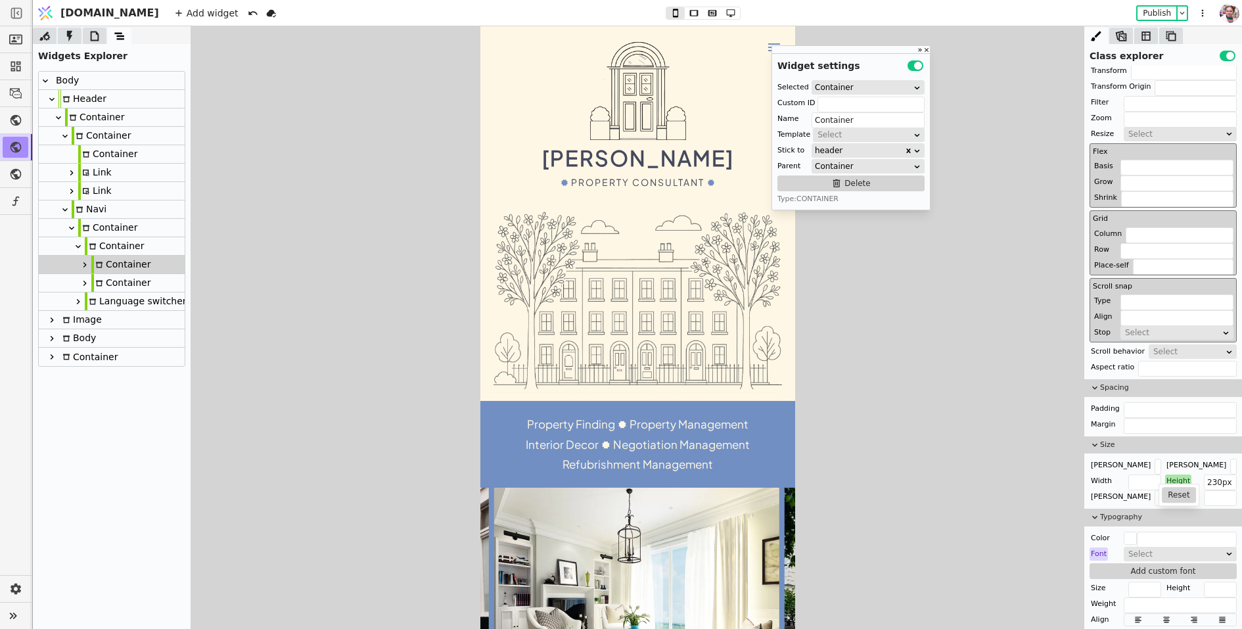
click at [1175, 477] on div "Height" at bounding box center [1178, 481] width 26 height 13
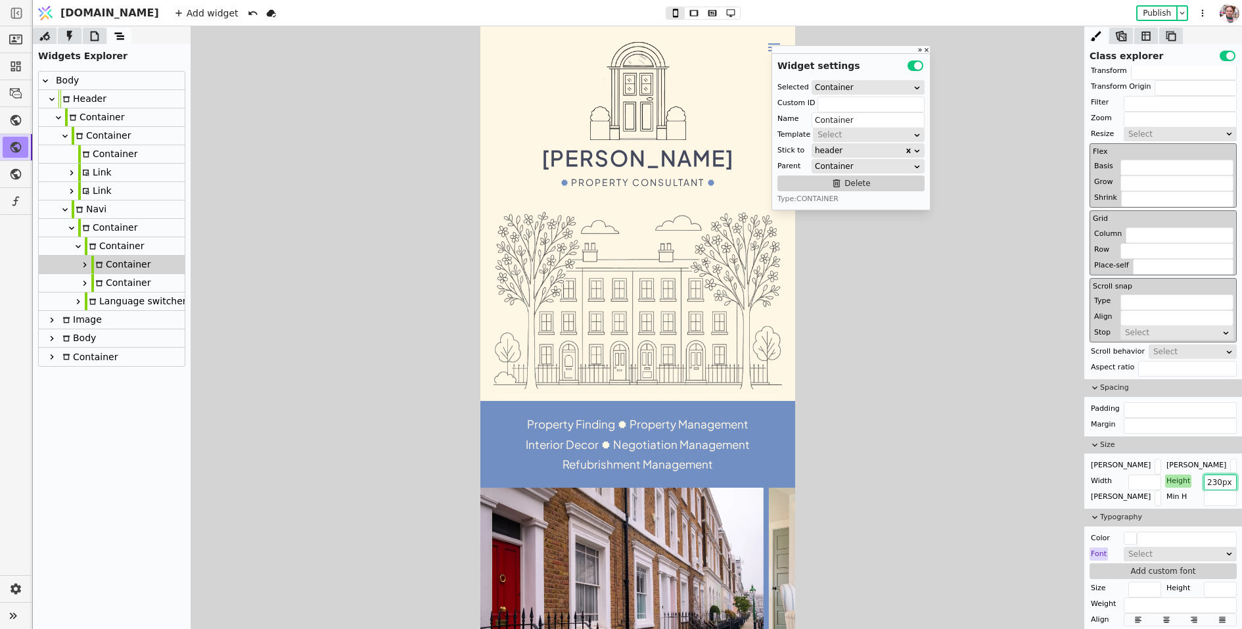
drag, startPoint x: 1215, startPoint y: 479, endPoint x: 1204, endPoint y: 480, distance: 11.2
click at [1204, 480] on div "Height 230px" at bounding box center [1201, 481] width 72 height 13
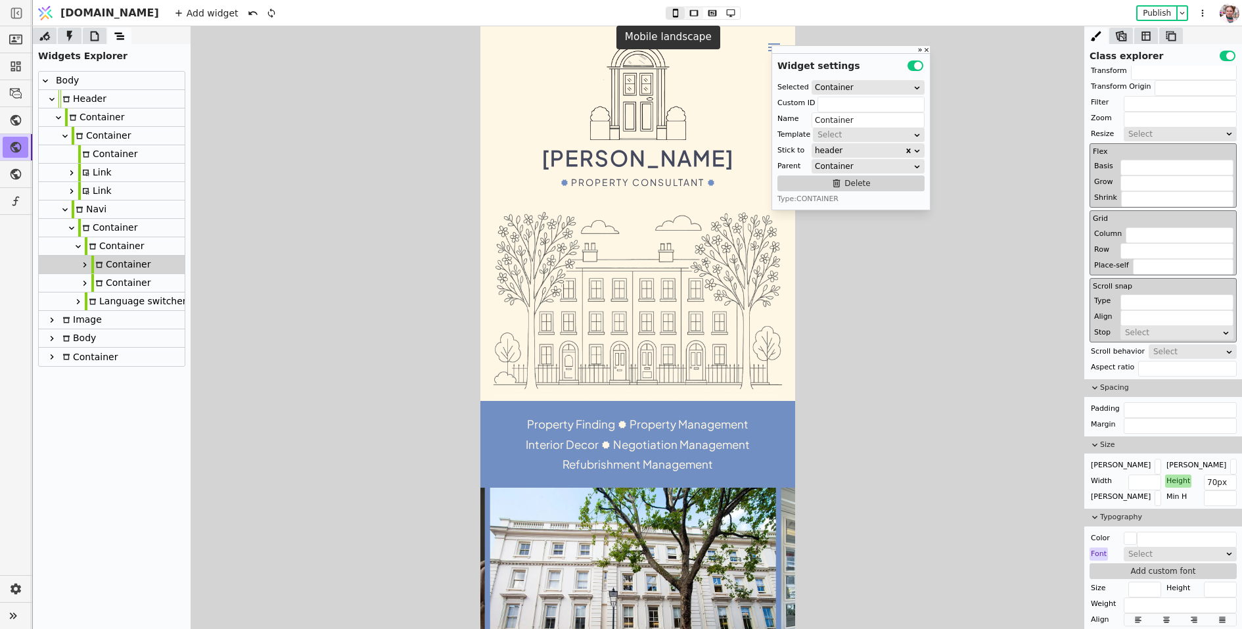
click at [686, 14] on icon at bounding box center [694, 13] width 16 height 9
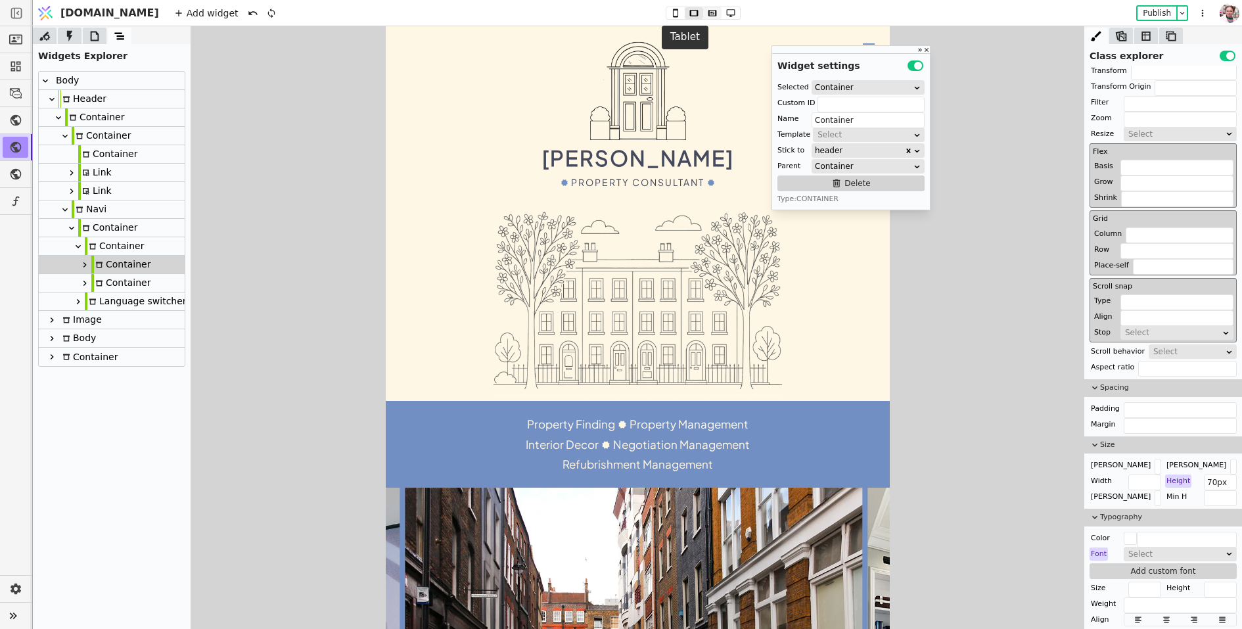
click at [708, 14] on icon at bounding box center [712, 13] width 9 height 6
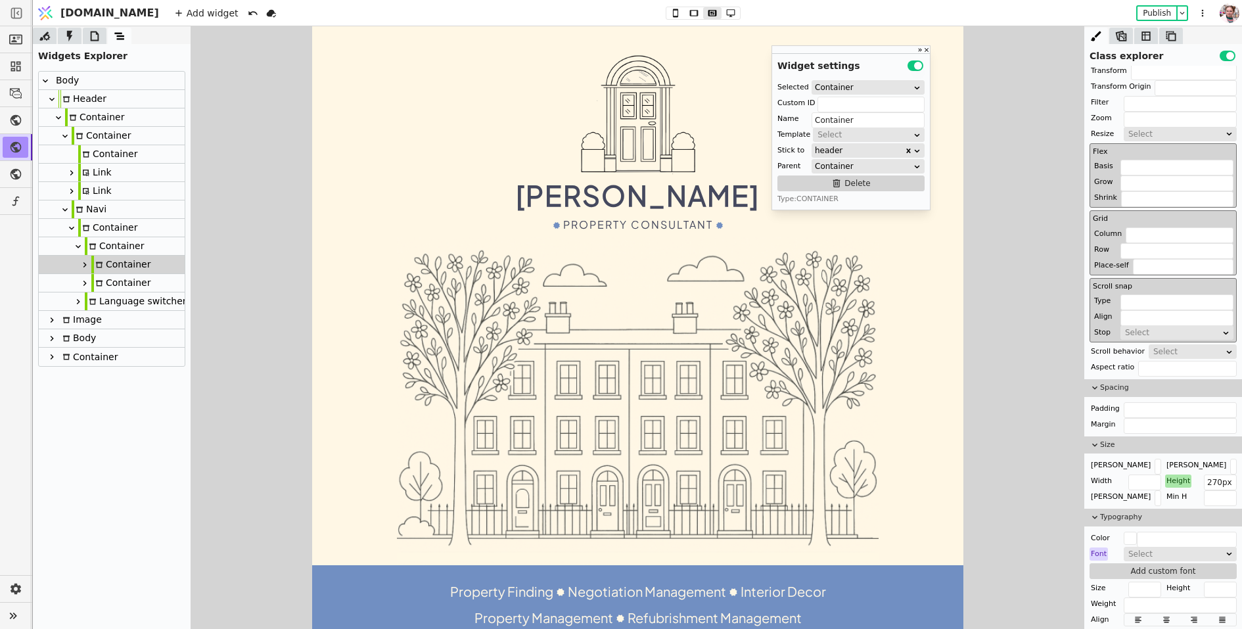
click at [1179, 475] on div "Height" at bounding box center [1178, 481] width 26 height 13
click at [1179, 490] on button "Reset" at bounding box center [1179, 495] width 34 height 16
drag, startPoint x: 1211, startPoint y: 475, endPoint x: 1204, endPoint y: 477, distance: 6.7
click at [1204, 477] on input "70px" at bounding box center [1220, 483] width 33 height 16
type input "150px"
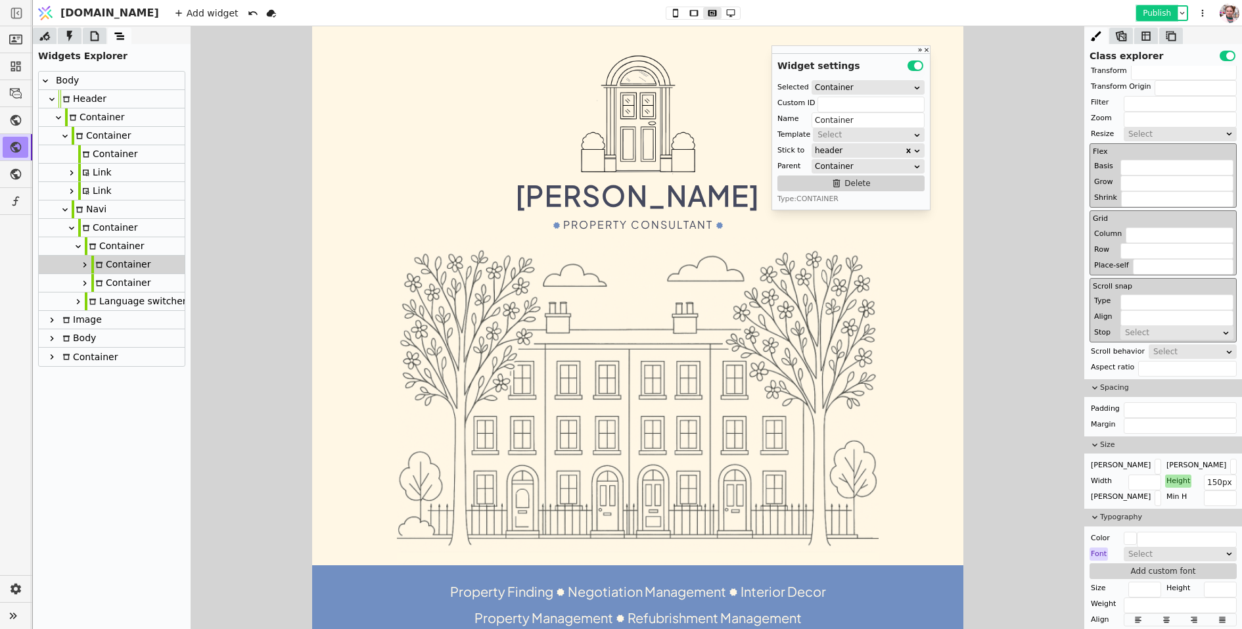
click at [1141, 12] on button "Publish" at bounding box center [1157, 13] width 39 height 13
click at [615, 126] on img at bounding box center [637, 115] width 125 height 125
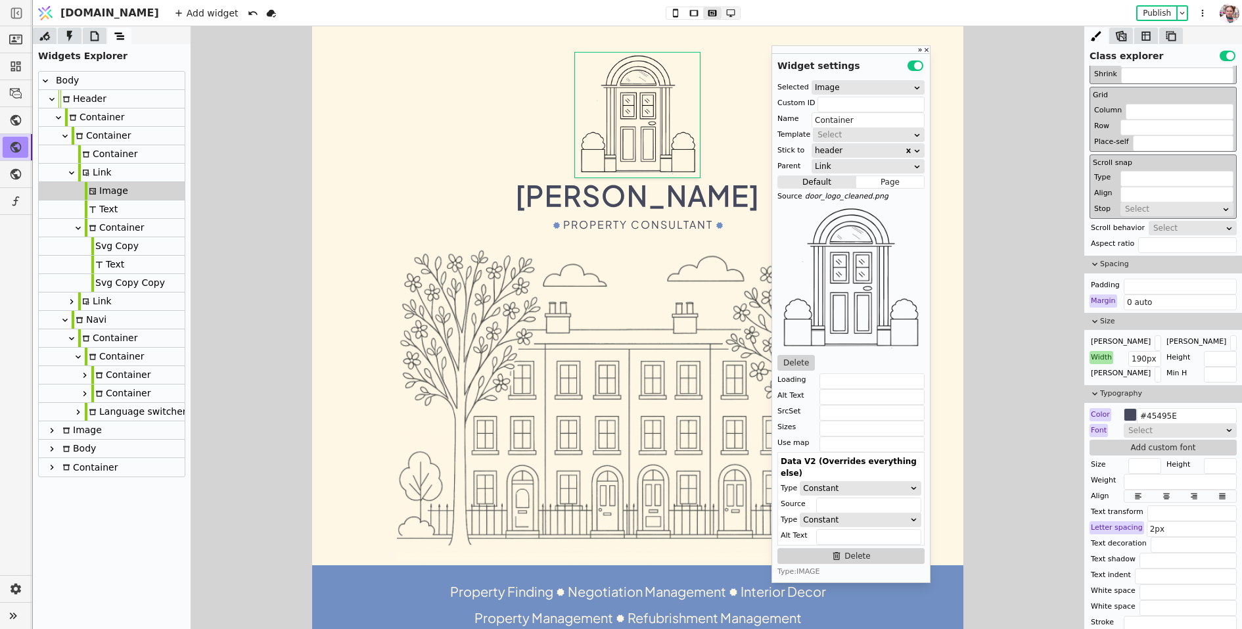
type input "Image"
click at [723, 12] on icon at bounding box center [731, 13] width 16 height 9
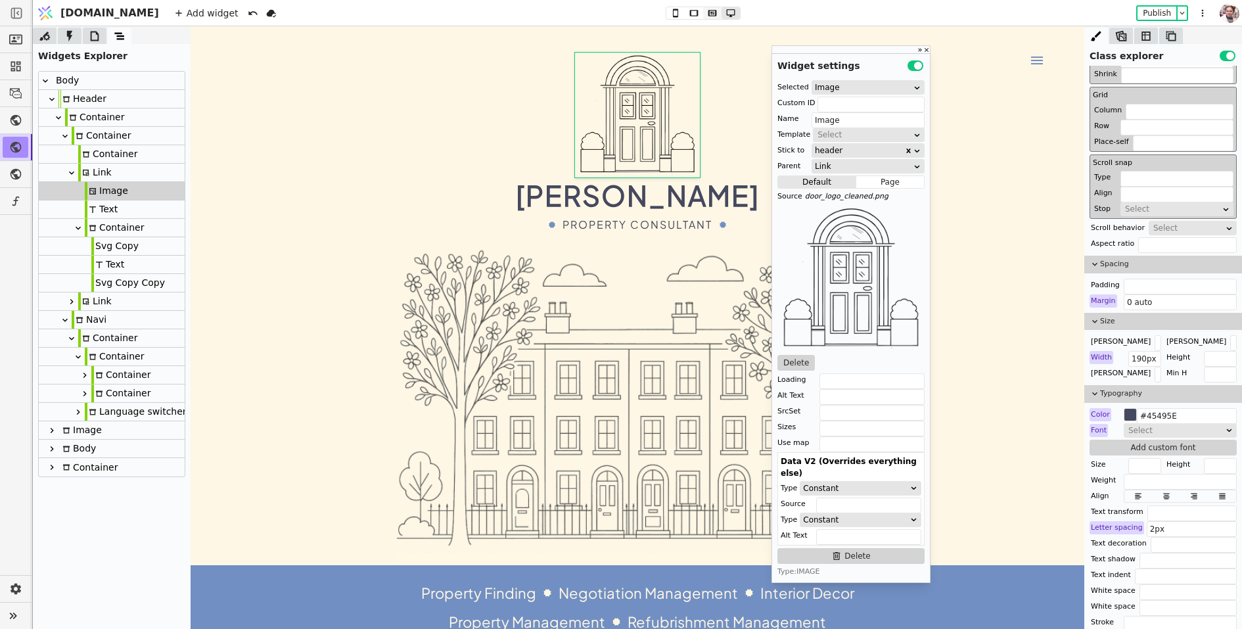
click at [703, 18] on button at bounding box center [712, 13] width 18 height 12
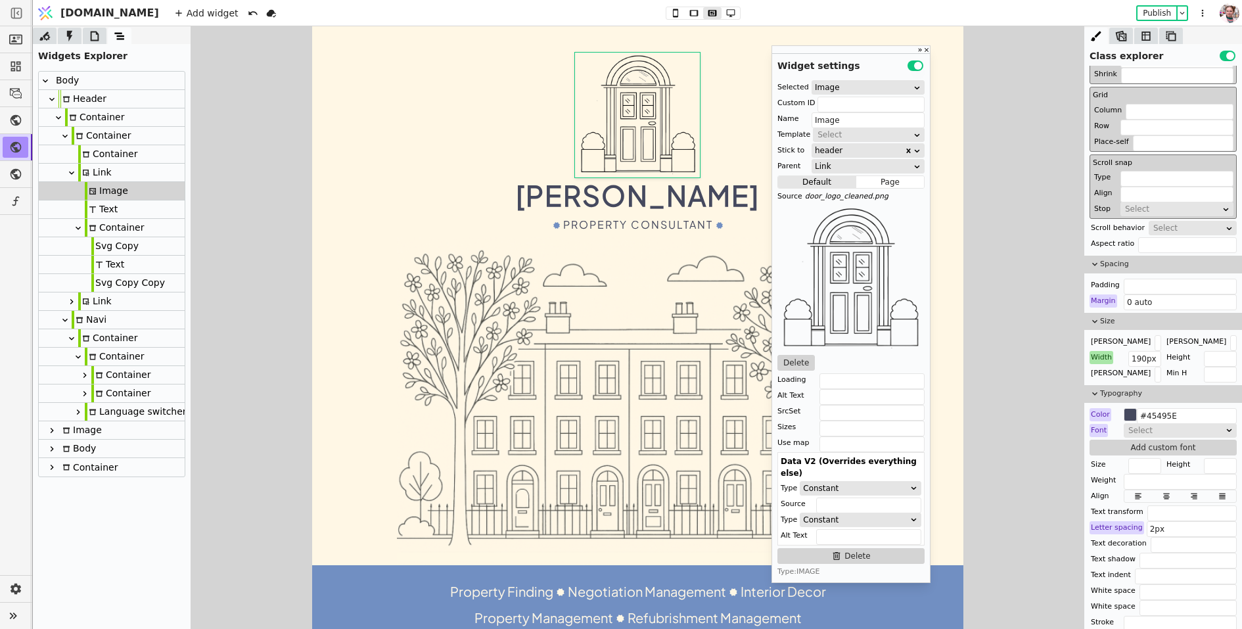
click at [1110, 355] on div "Width" at bounding box center [1102, 357] width 24 height 13
click at [1109, 368] on button "Reset" at bounding box center [1102, 372] width 34 height 16
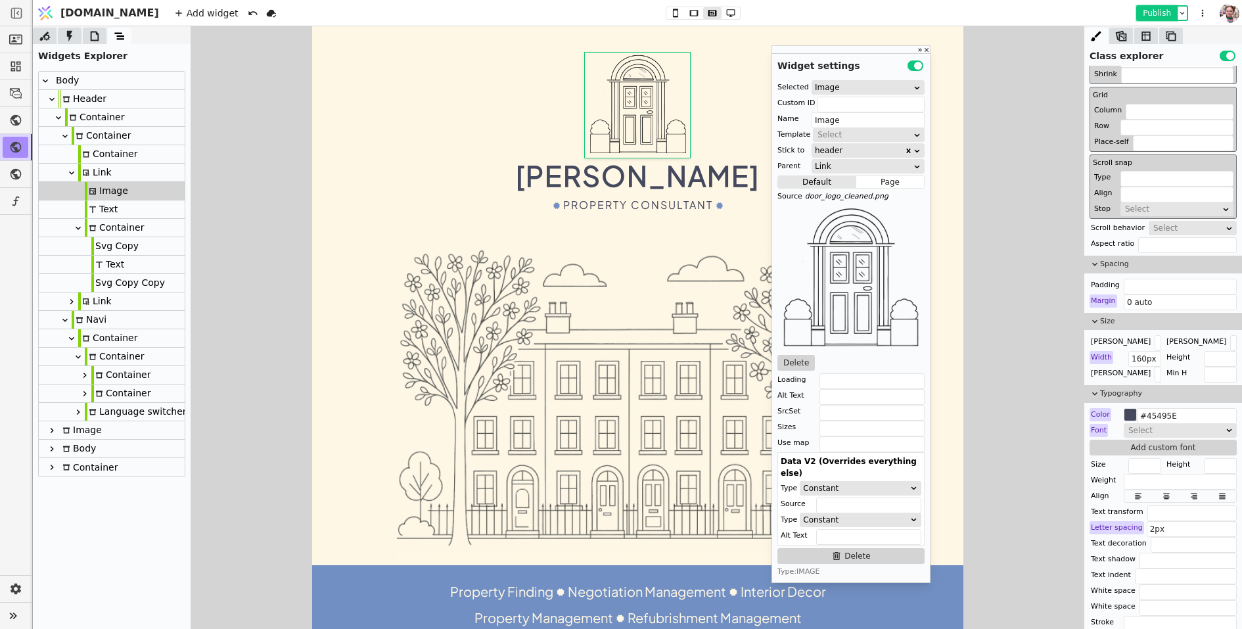
click at [1150, 10] on button "Publish" at bounding box center [1157, 13] width 39 height 13
click at [673, 16] on icon at bounding box center [675, 13] width 5 height 9
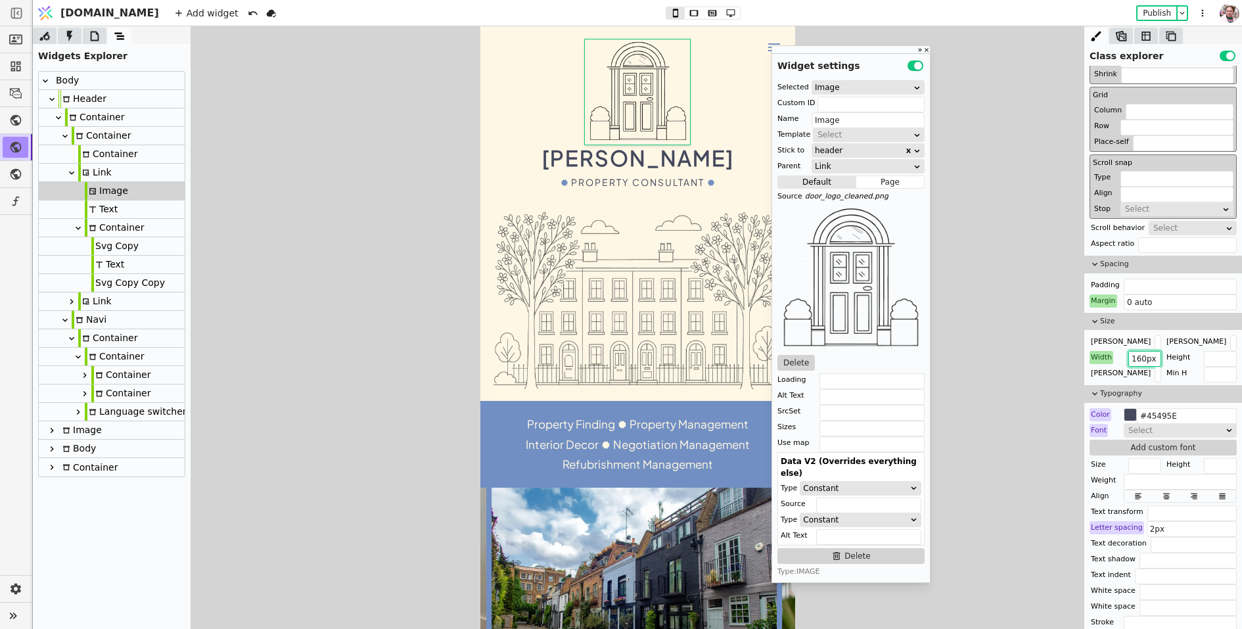
click at [1135, 360] on input "160px" at bounding box center [1145, 359] width 33 height 16
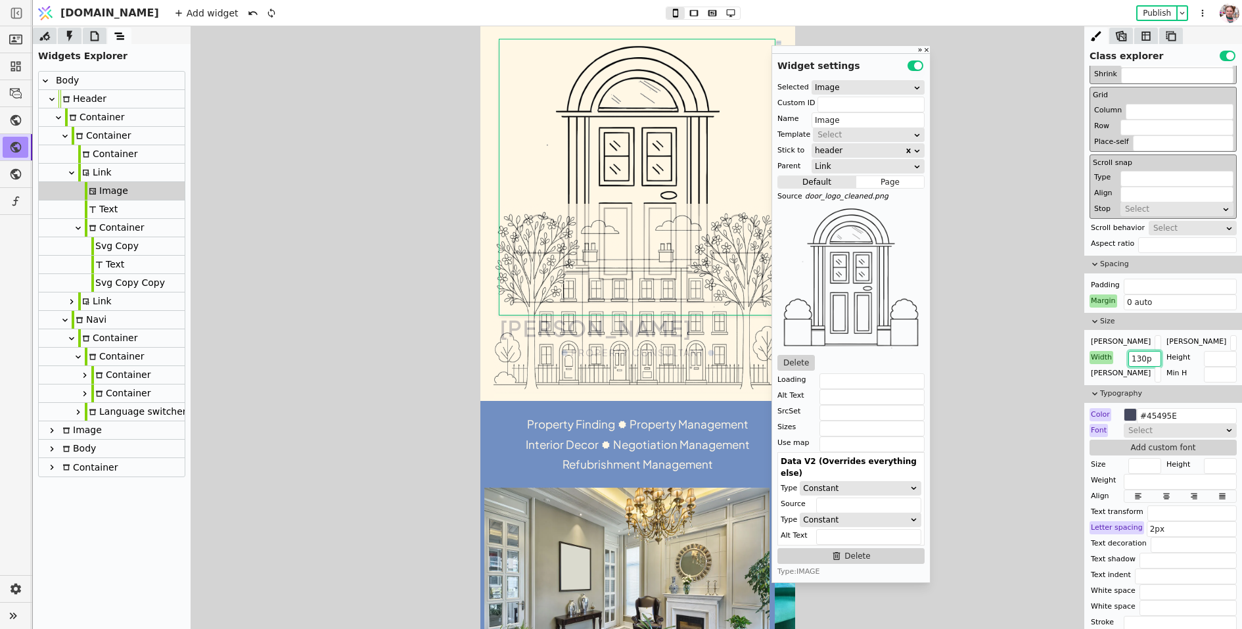
type input "130px"
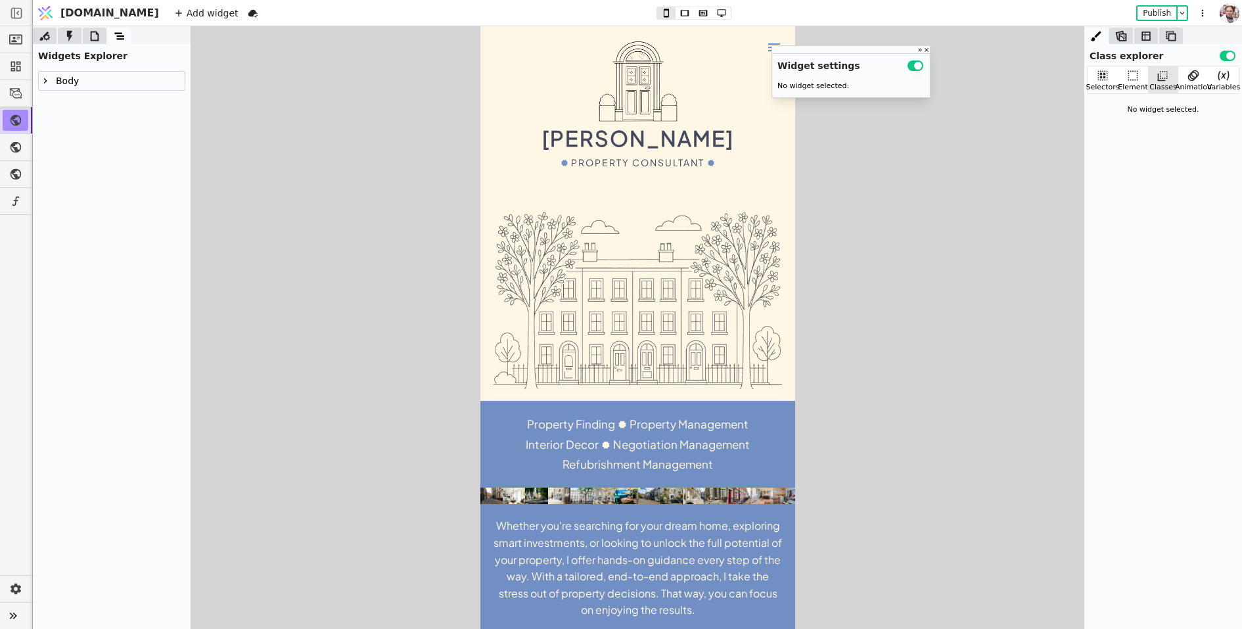
click at [46, 80] on icon at bounding box center [45, 81] width 11 height 11
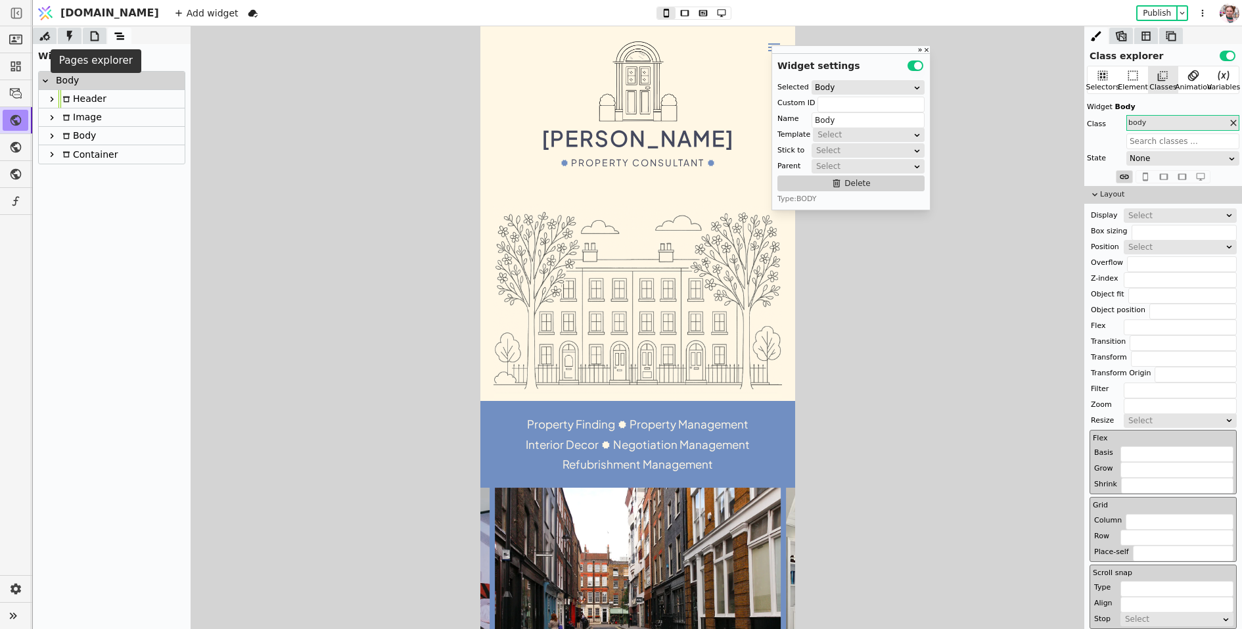
click at [89, 35] on icon at bounding box center [94, 36] width 13 height 13
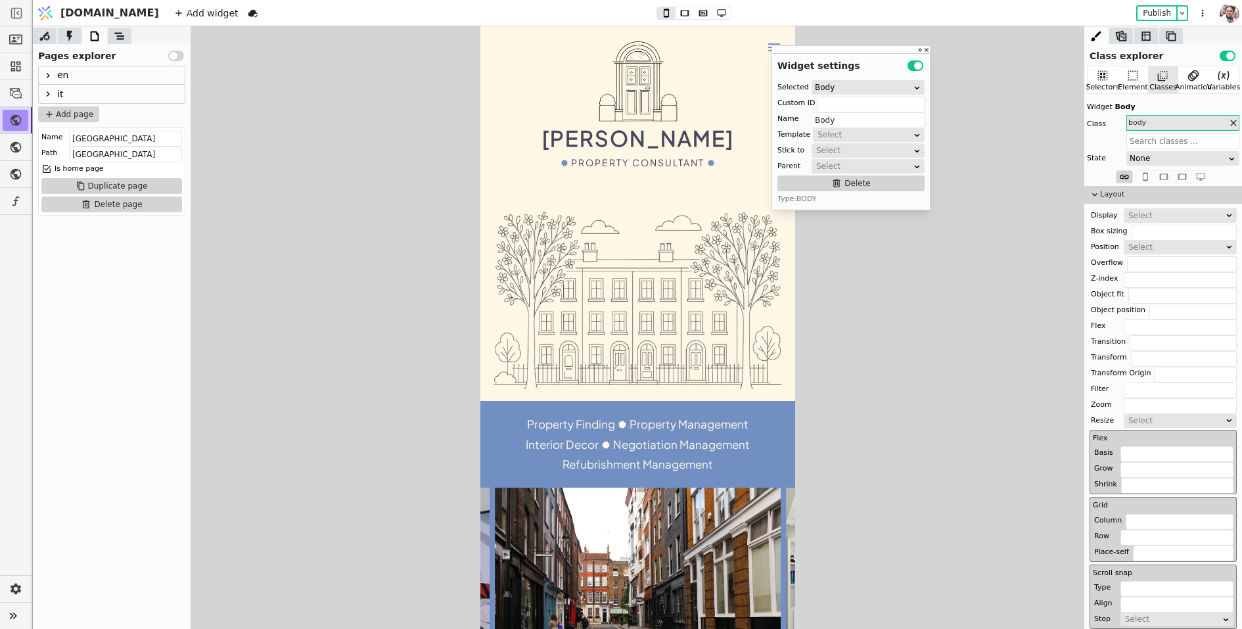
click at [69, 67] on div "en" at bounding box center [112, 75] width 146 height 18
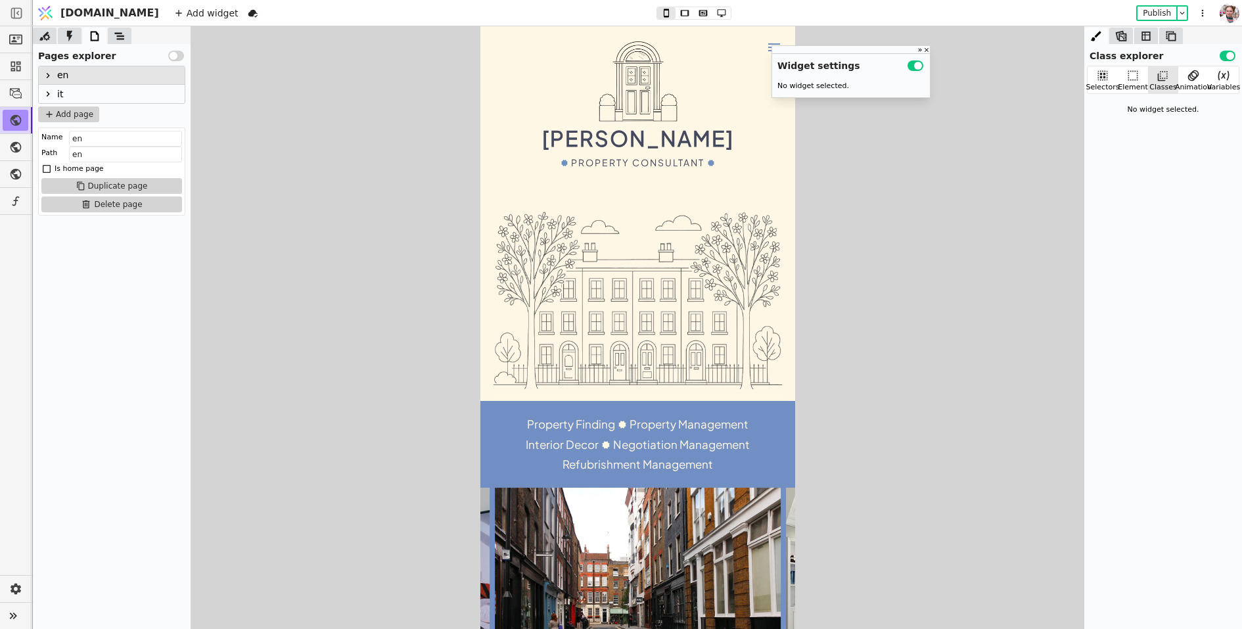
click at [55, 72] on div at bounding box center [48, 76] width 16 height 16
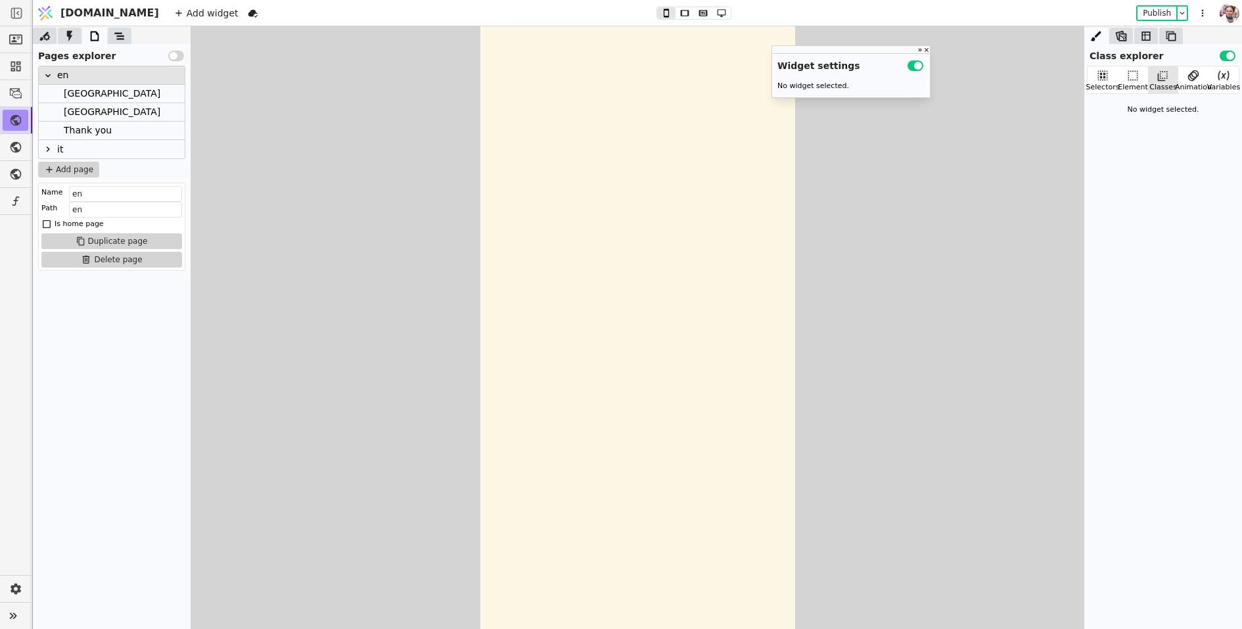
click at [69, 99] on div "[GEOGRAPHIC_DATA]" at bounding box center [112, 94] width 97 height 18
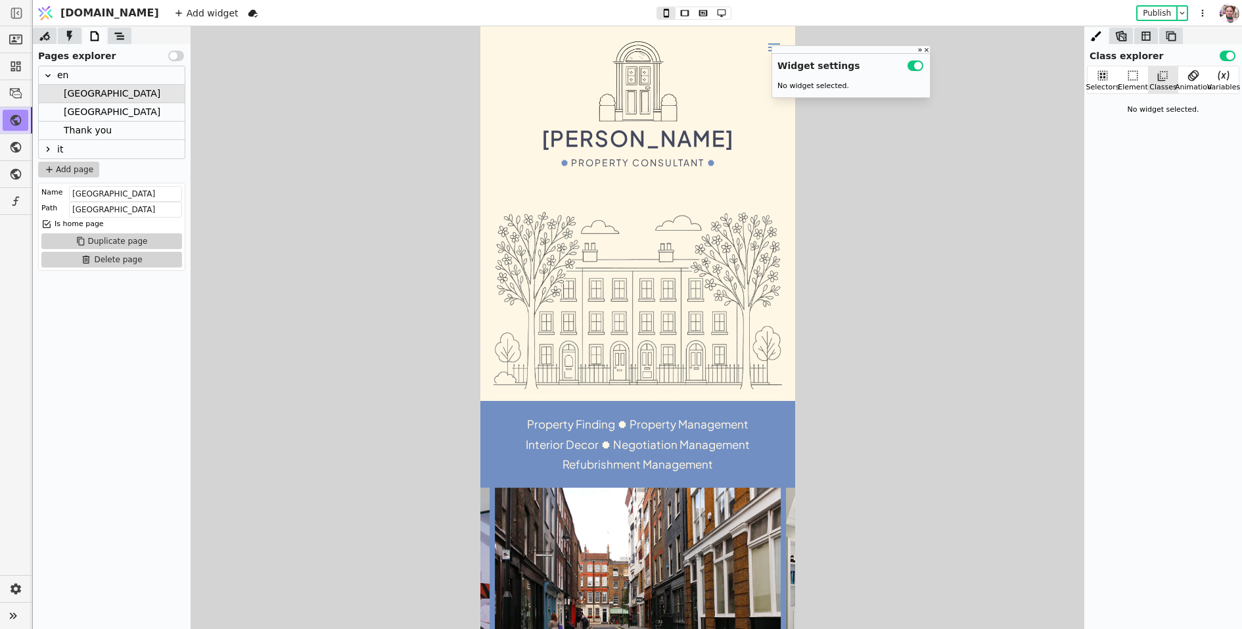
click at [71, 120] on div "Milan" at bounding box center [112, 112] width 97 height 18
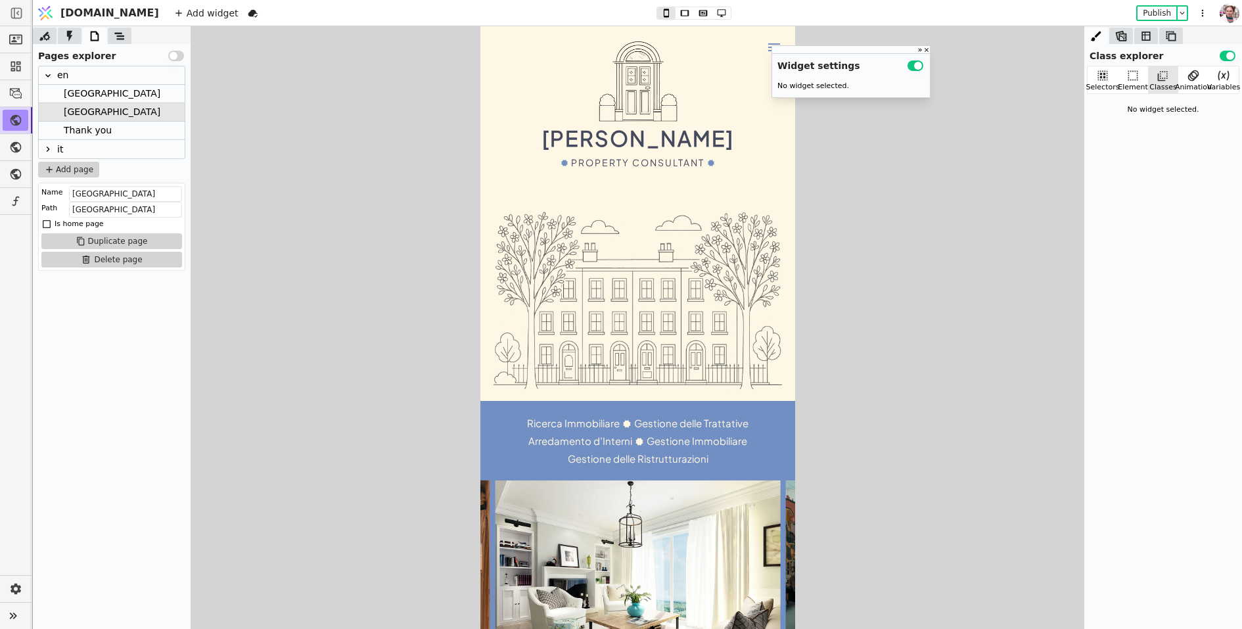
click at [48, 148] on icon at bounding box center [48, 149] width 3 height 5
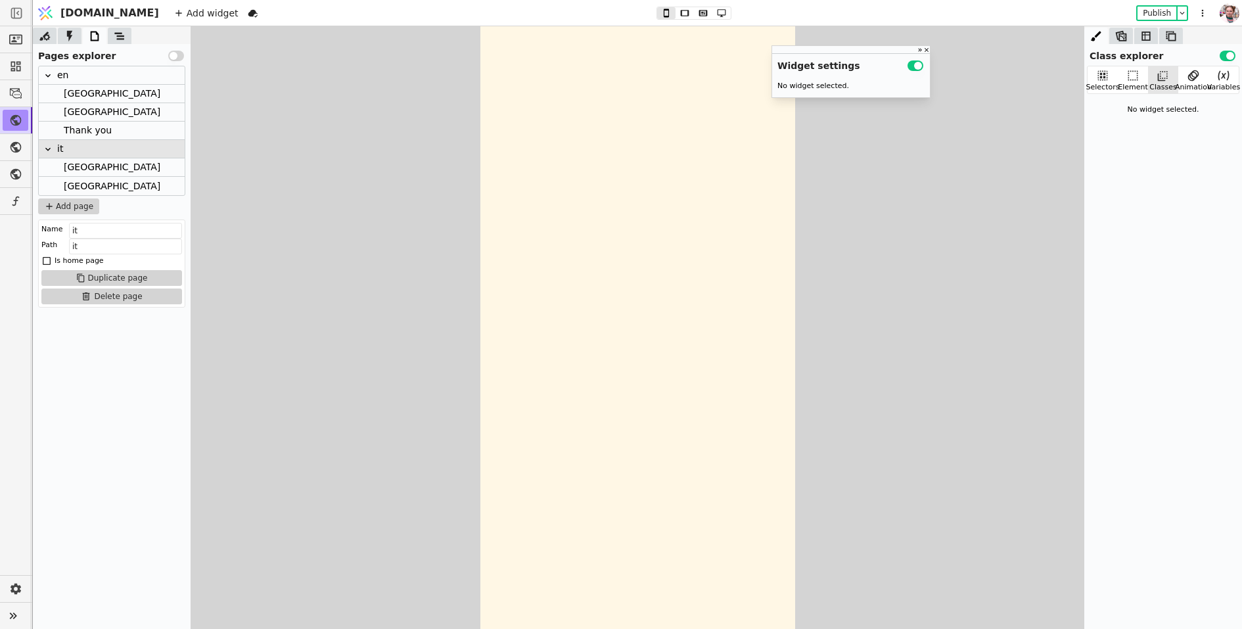
click at [72, 165] on div "[GEOGRAPHIC_DATA]" at bounding box center [112, 167] width 97 height 18
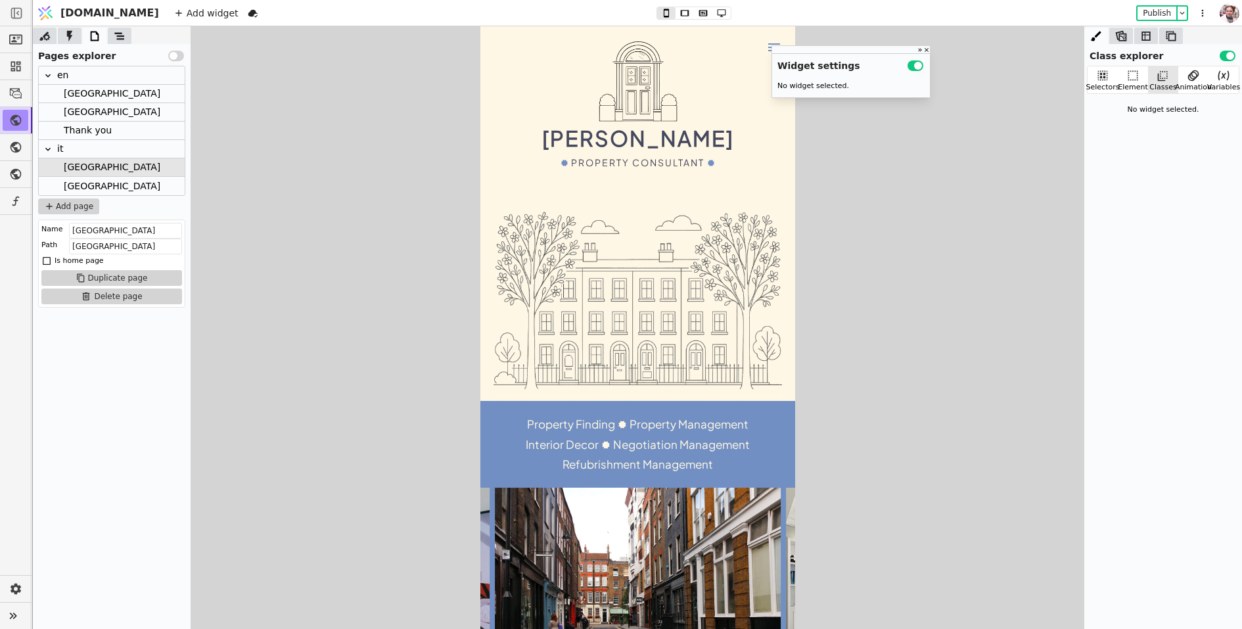
click at [81, 181] on div "[GEOGRAPHIC_DATA]" at bounding box center [112, 186] width 97 height 18
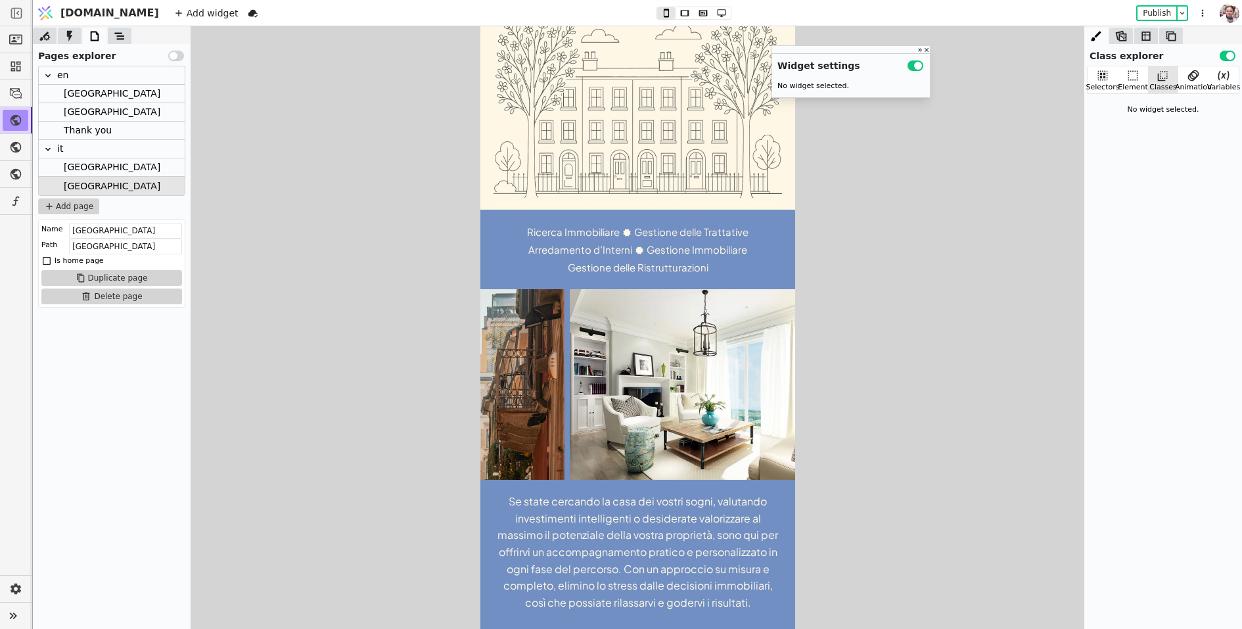
scroll to position [200, 0]
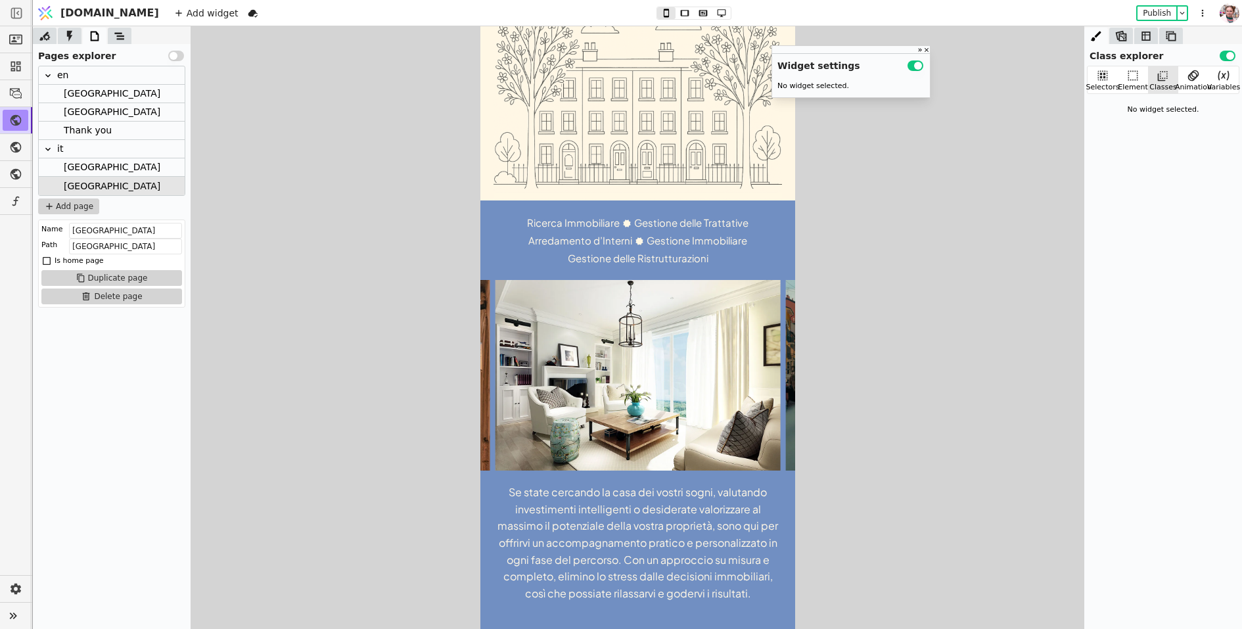
click at [1144, 20] on div "Publish" at bounding box center [1163, 13] width 52 height 16
click at [1144, 11] on button "Publish" at bounding box center [1157, 13] width 39 height 13
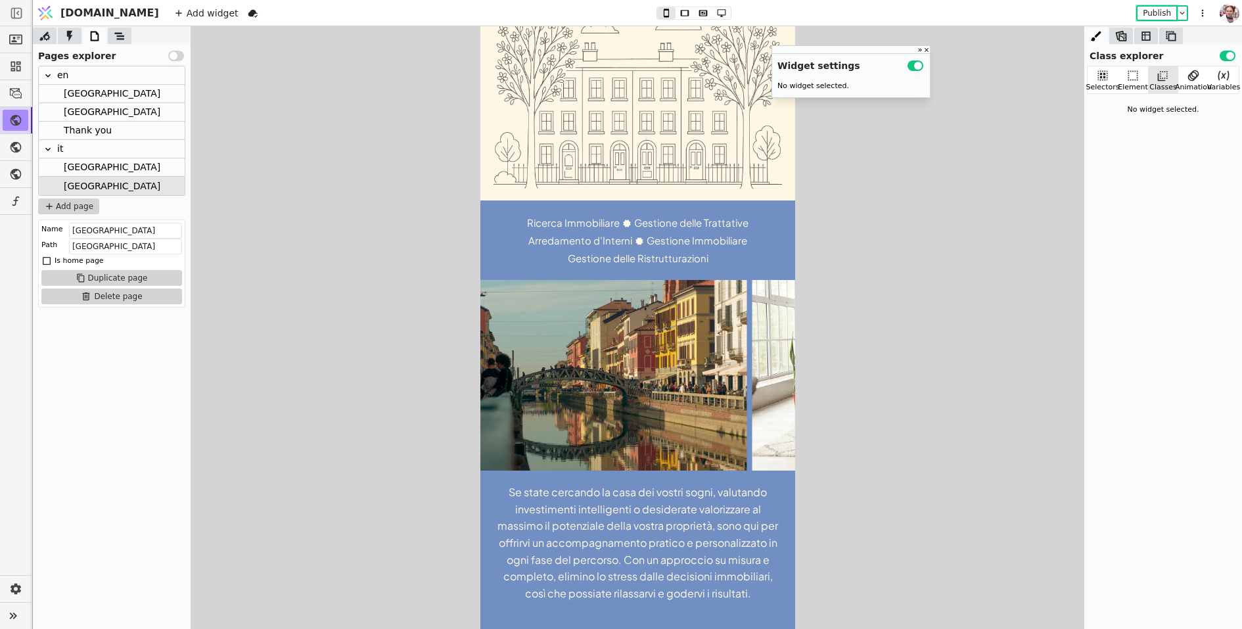
click at [83, 165] on div "[GEOGRAPHIC_DATA]" at bounding box center [112, 167] width 97 height 18
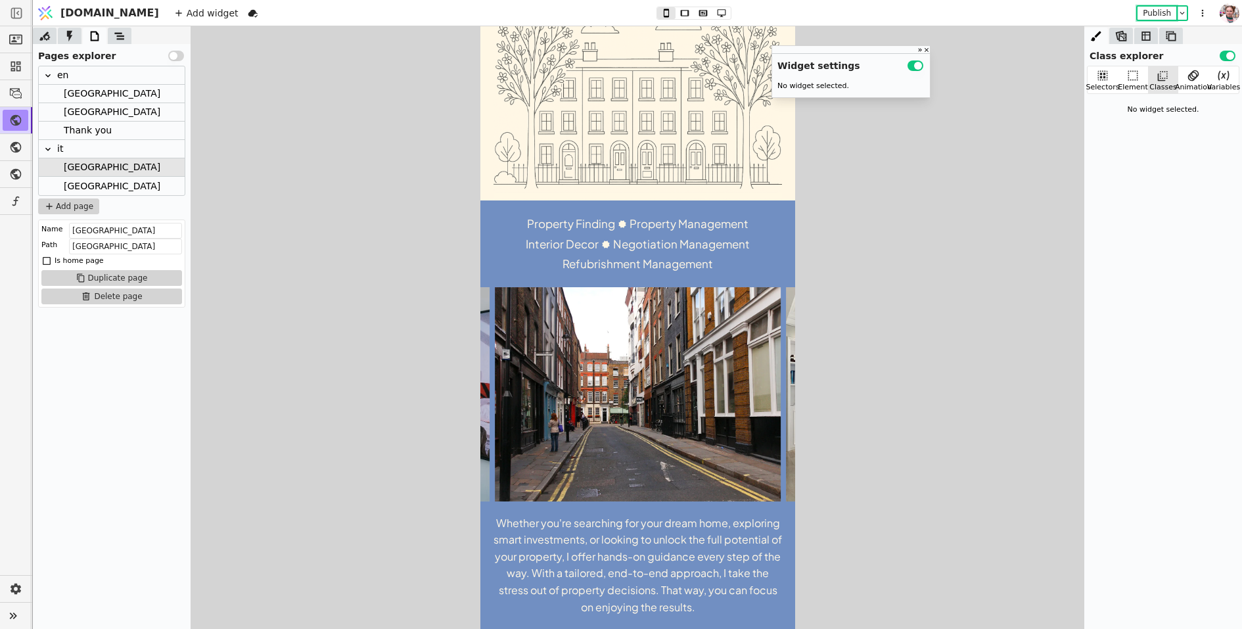
click at [87, 179] on div "[GEOGRAPHIC_DATA]" at bounding box center [112, 186] width 97 height 18
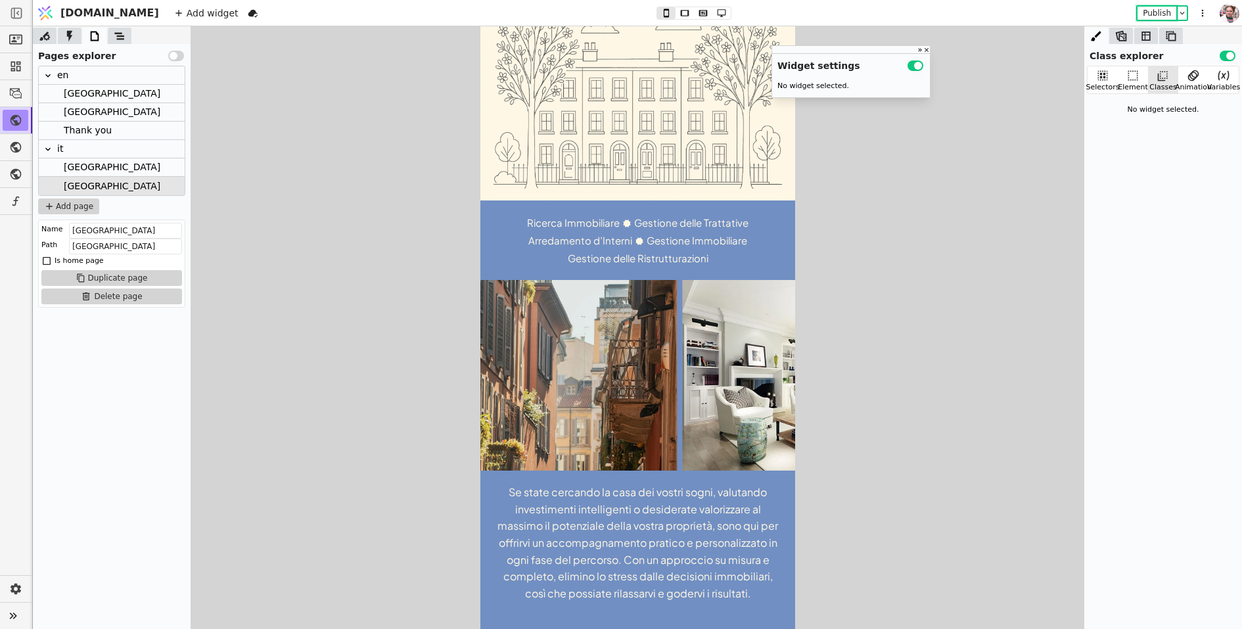
click at [86, 95] on div "[GEOGRAPHIC_DATA]" at bounding box center [112, 94] width 97 height 18
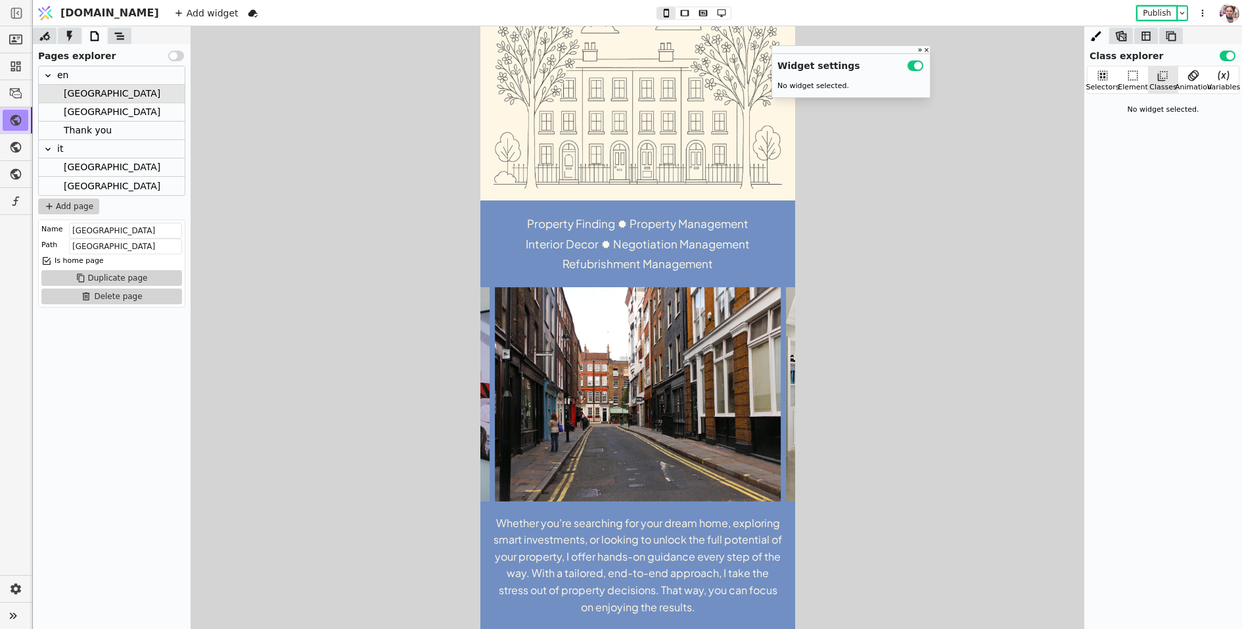
click at [95, 114] on div "Milan" at bounding box center [112, 112] width 146 height 18
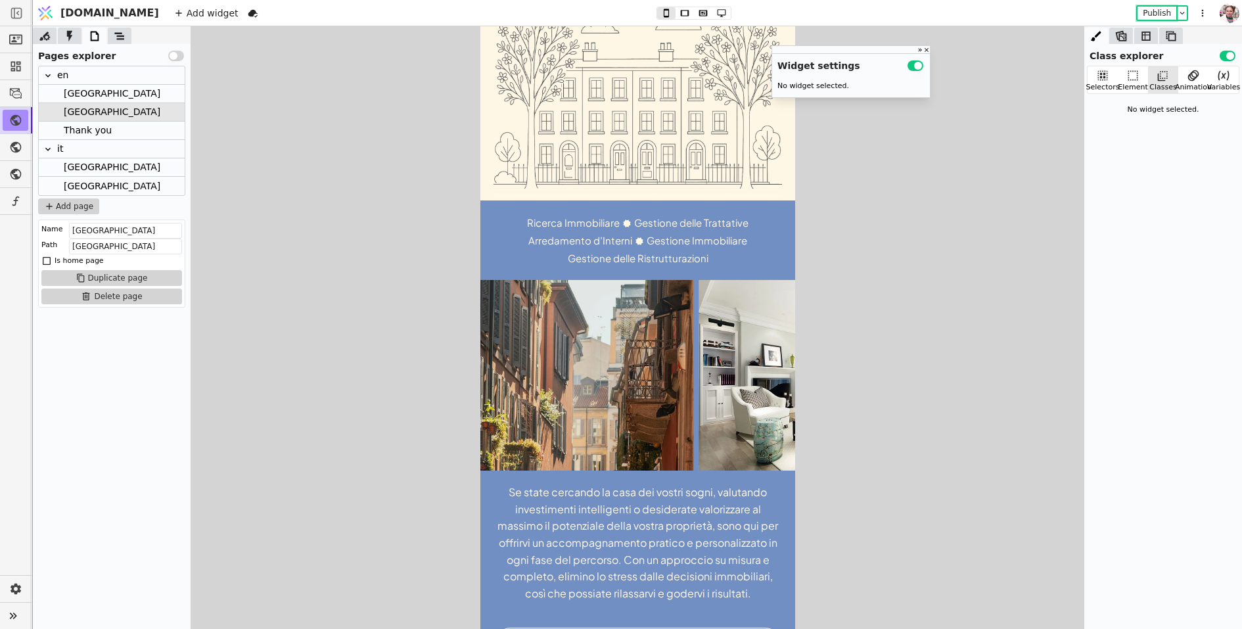
click at [89, 93] on div "[GEOGRAPHIC_DATA]" at bounding box center [112, 94] width 97 height 18
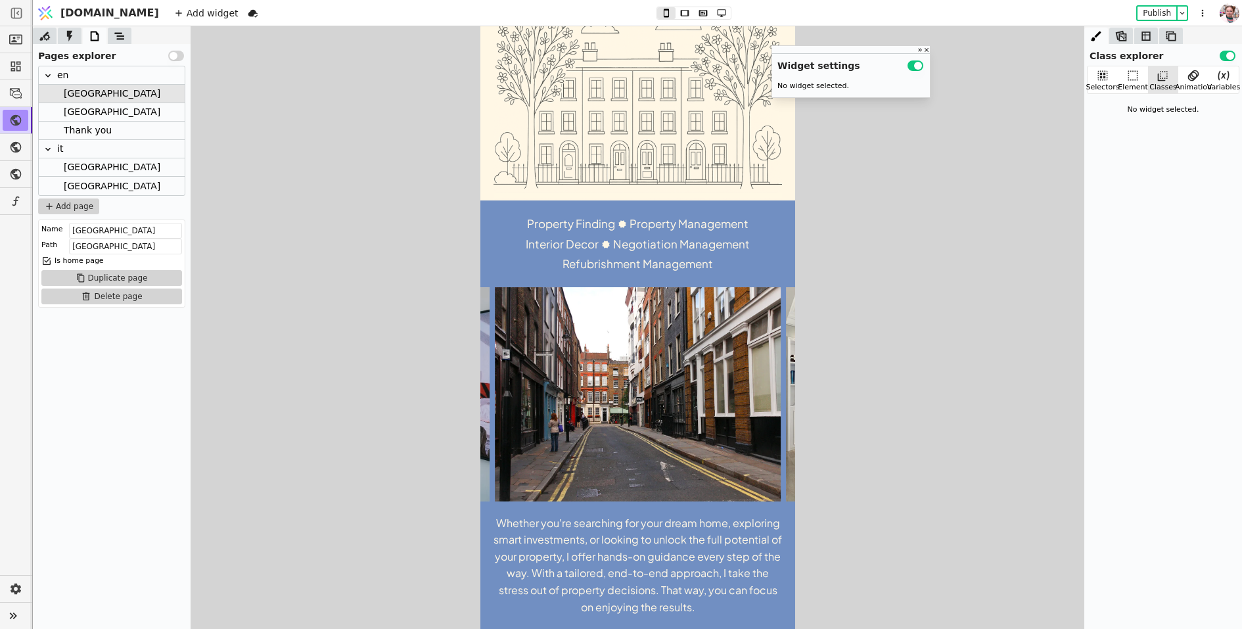
click at [498, 267] on div "Property Finding Negotiation Management Interior Decor Property Management Refu…" at bounding box center [637, 243] width 315 height 87
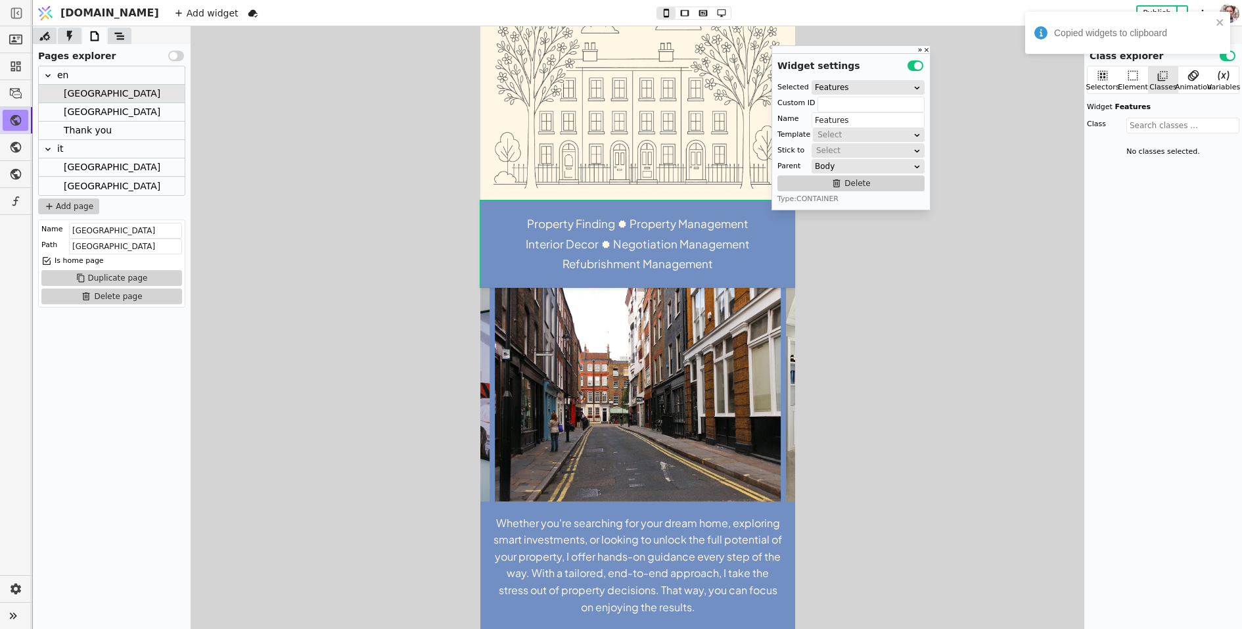
click at [101, 111] on div "Milan" at bounding box center [112, 112] width 146 height 18
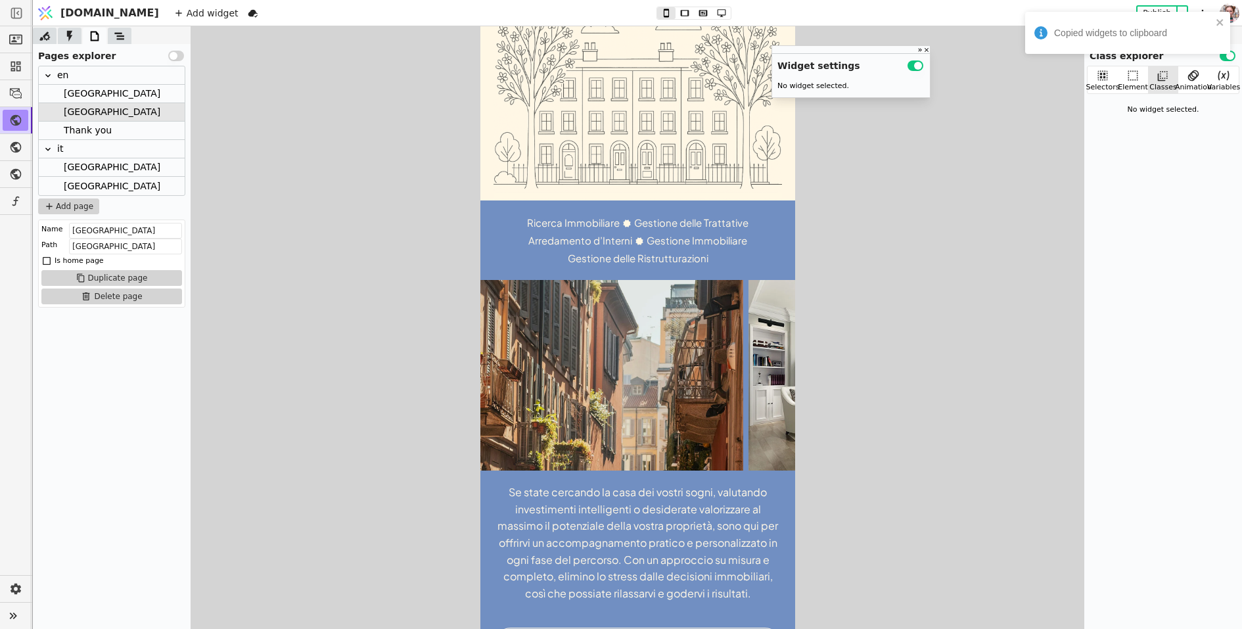
click at [517, 270] on div "Ricerca Immobiliare Gestione delle Trattative Arredamento d’Interni Gestione Im…" at bounding box center [637, 240] width 315 height 80
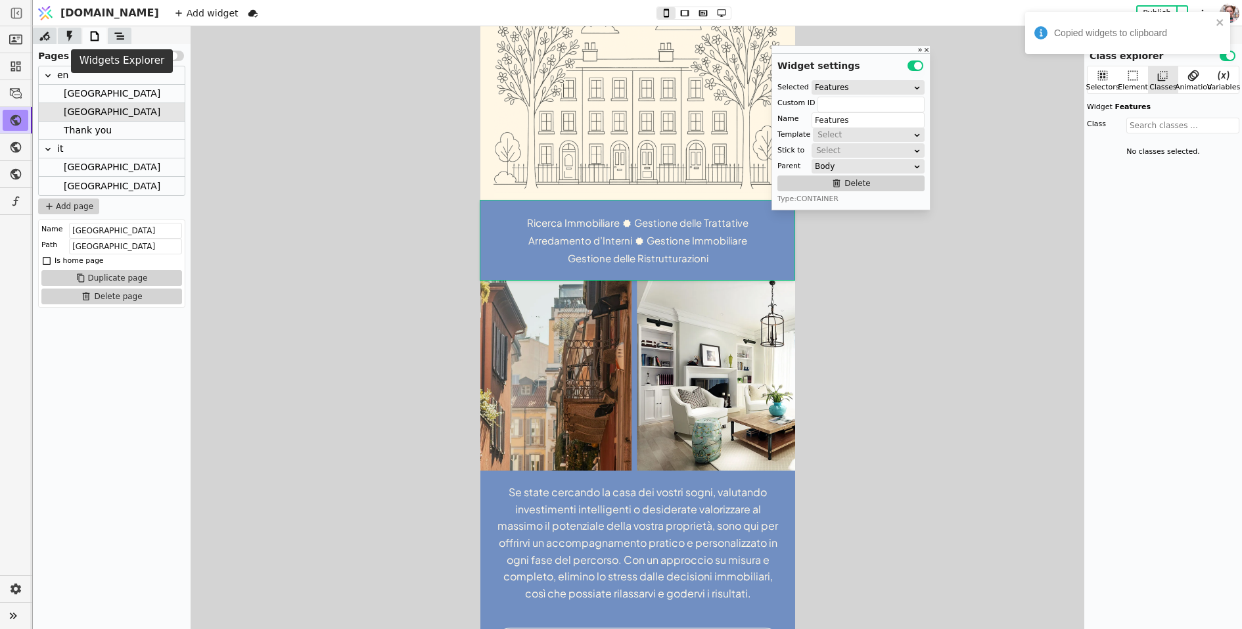
click at [122, 37] on icon at bounding box center [119, 36] width 13 height 13
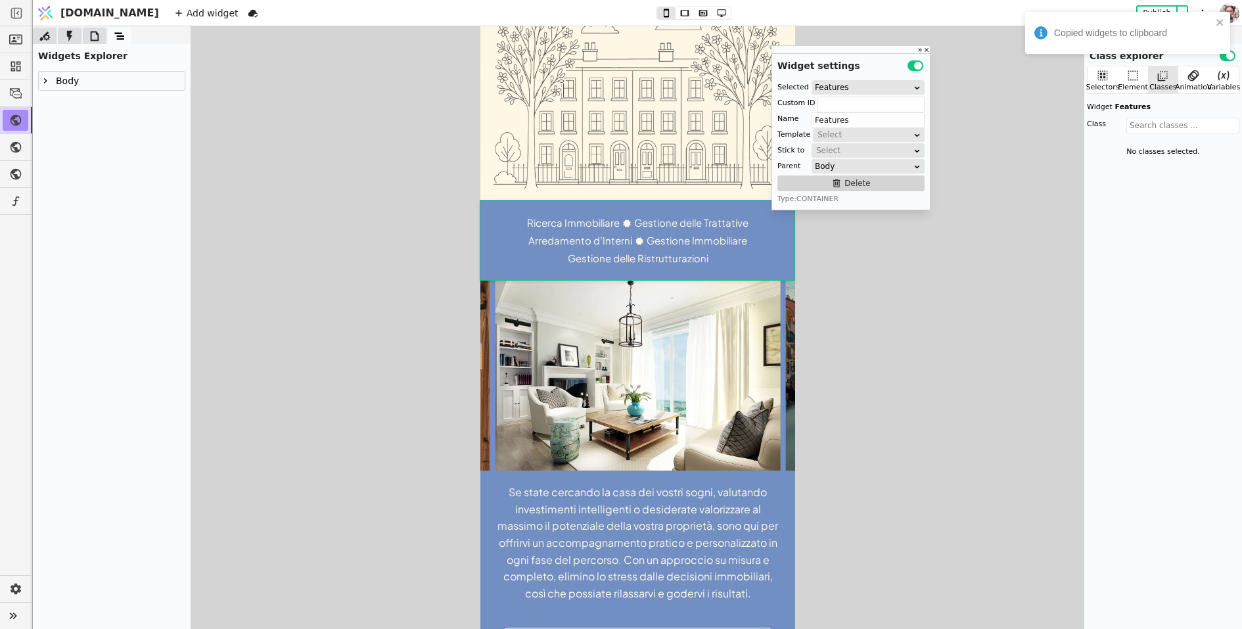
click at [47, 76] on icon at bounding box center [45, 81] width 11 height 11
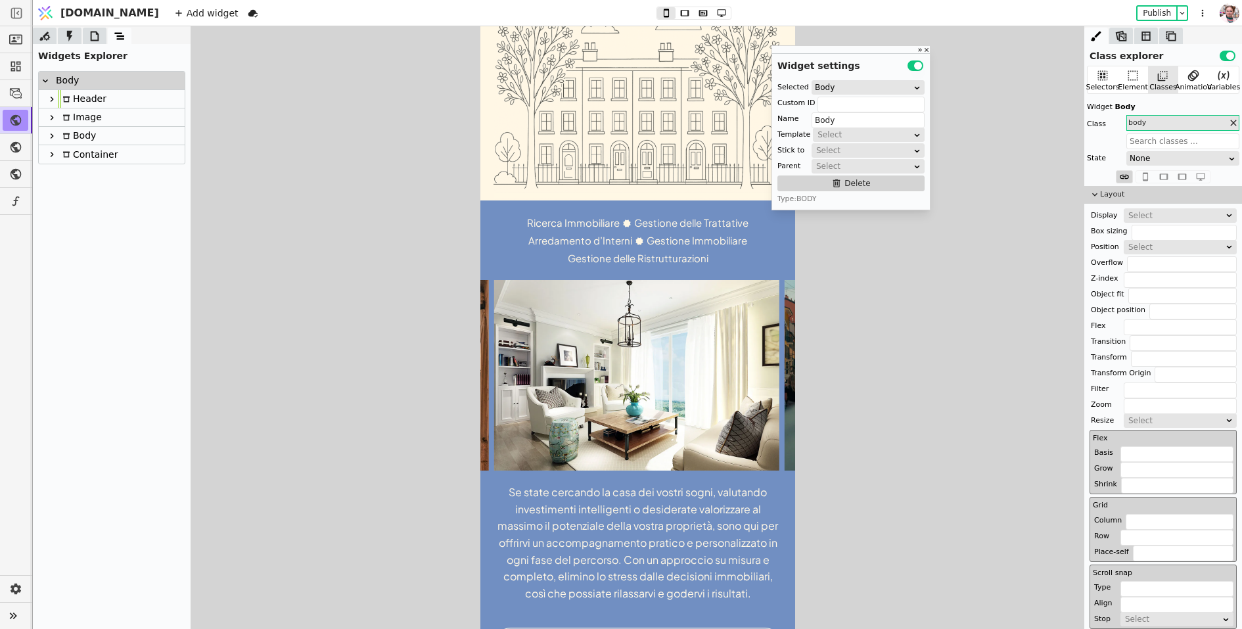
click at [505, 253] on div "Ricerca Immobiliare Gestione delle Trattative Arredamento d’Interni Gestione Im…" at bounding box center [637, 240] width 315 height 80
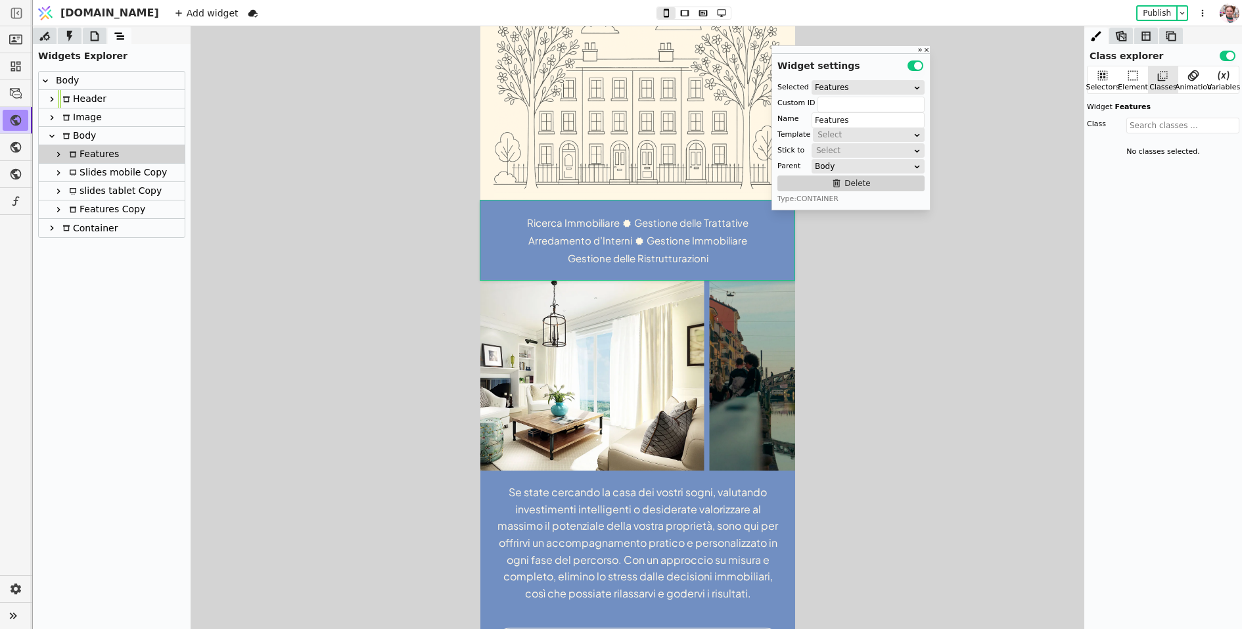
click at [74, 139] on div "Body" at bounding box center [77, 136] width 37 height 18
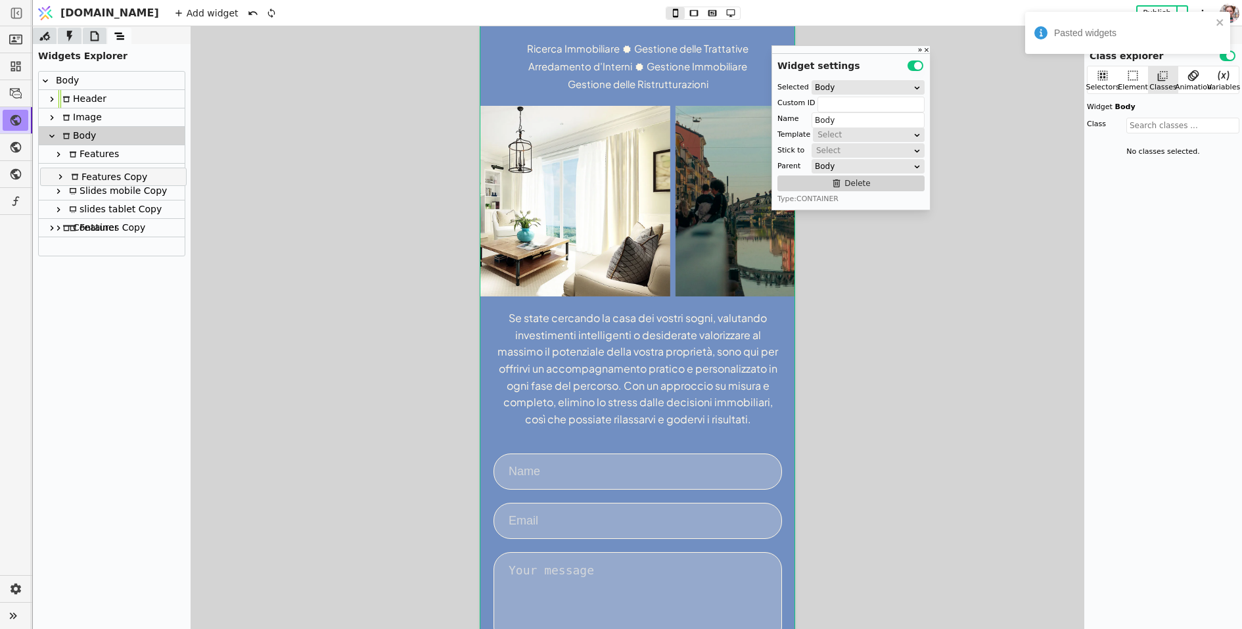
drag, startPoint x: 86, startPoint y: 225, endPoint x: 87, endPoint y: 170, distance: 55.2
click at [87, 170] on div "Body Header Image Body Features Slides mobile Copy slides tablet Copy Features …" at bounding box center [112, 164] width 146 height 184
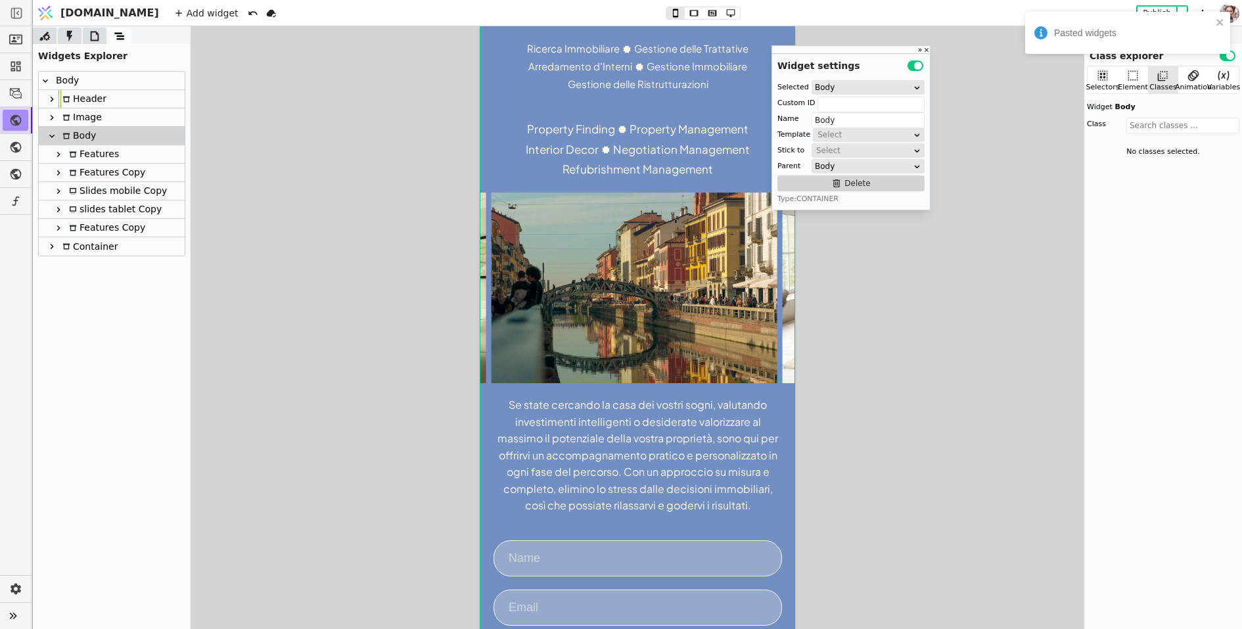
click at [97, 155] on div "Features" at bounding box center [92, 154] width 54 height 18
type input "Features"
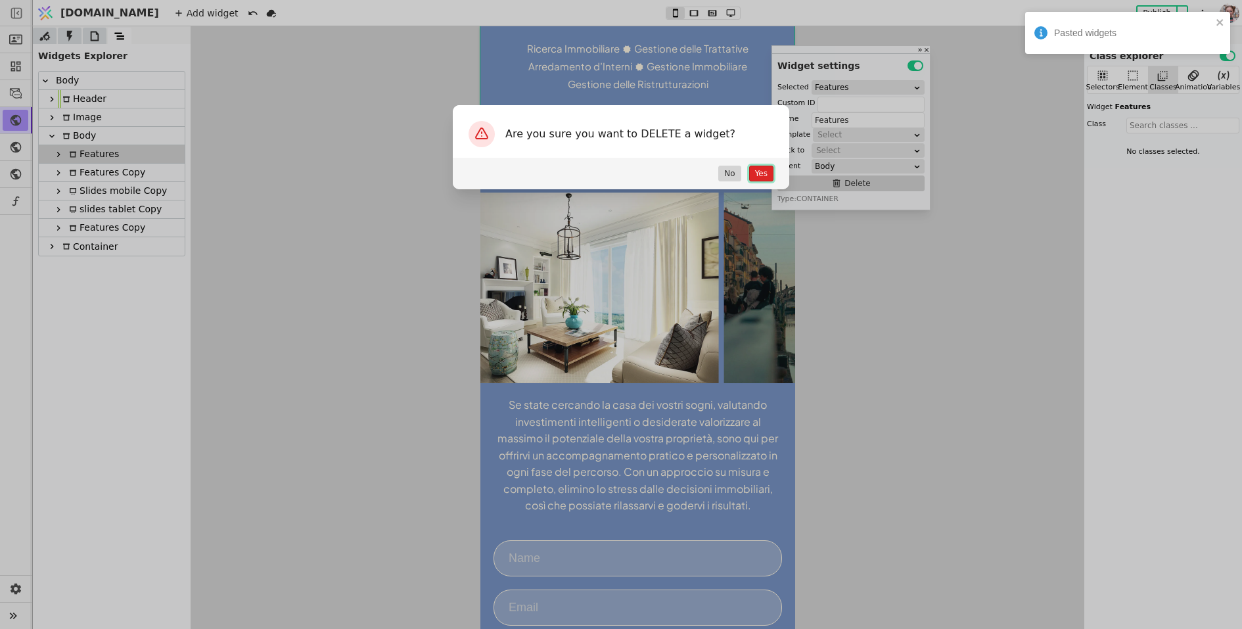
click at [761, 171] on button "Yes" at bounding box center [761, 174] width 24 height 16
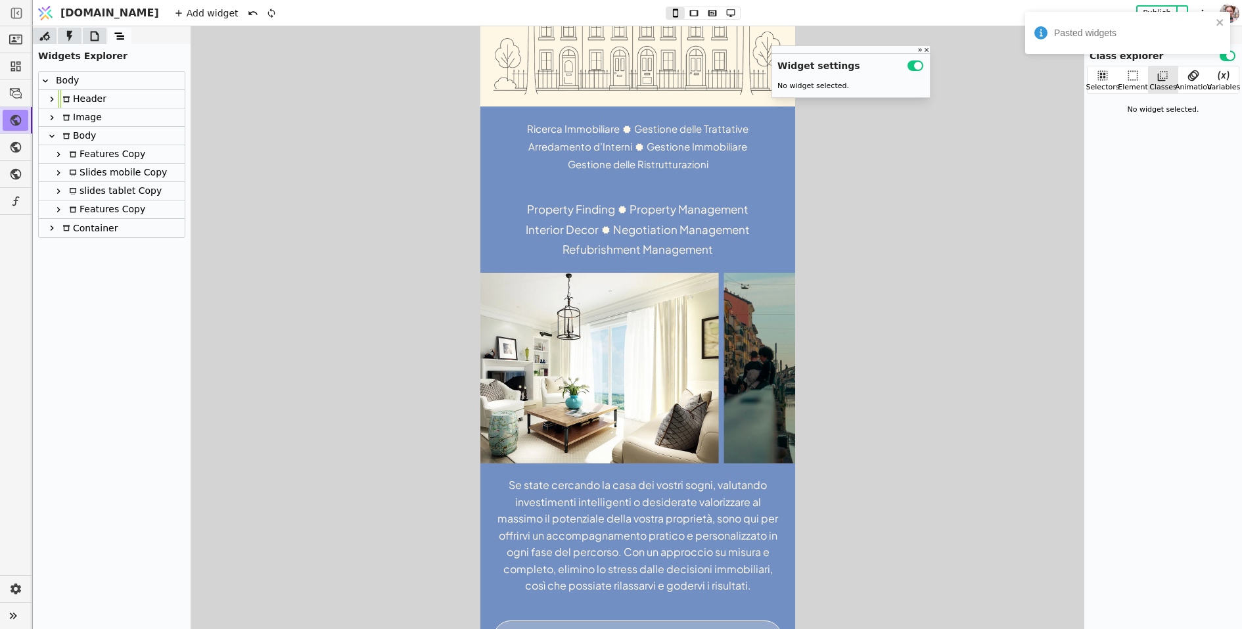
scroll to position [294, 0]
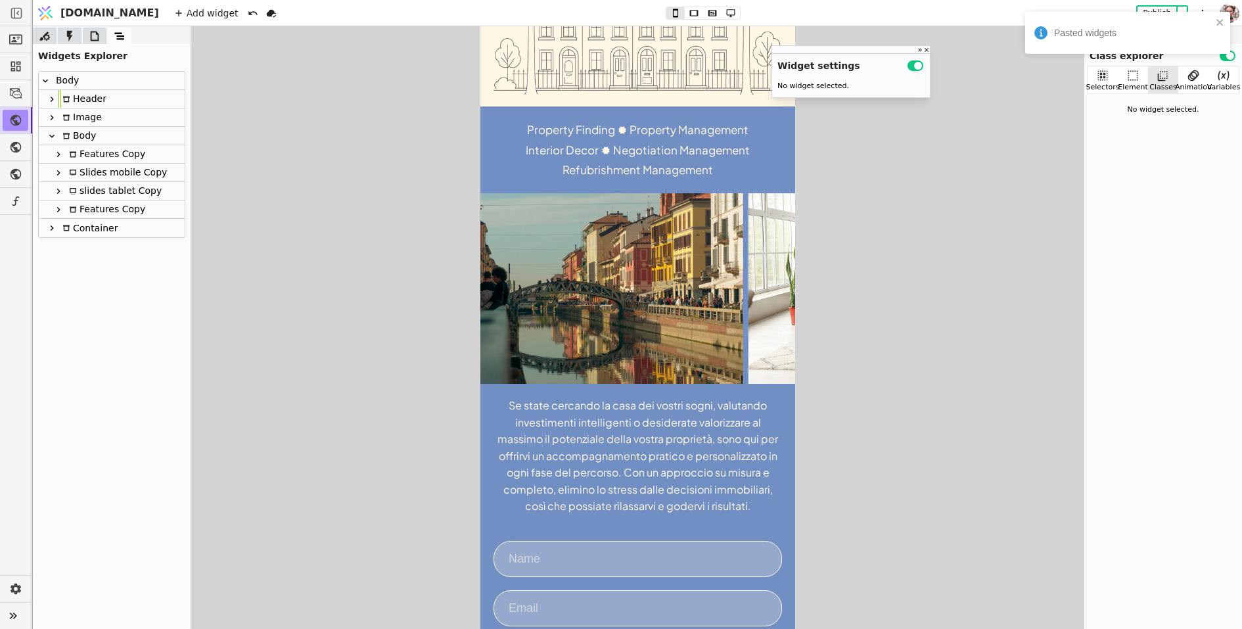
click at [105, 152] on div "Features Copy" at bounding box center [105, 154] width 80 height 18
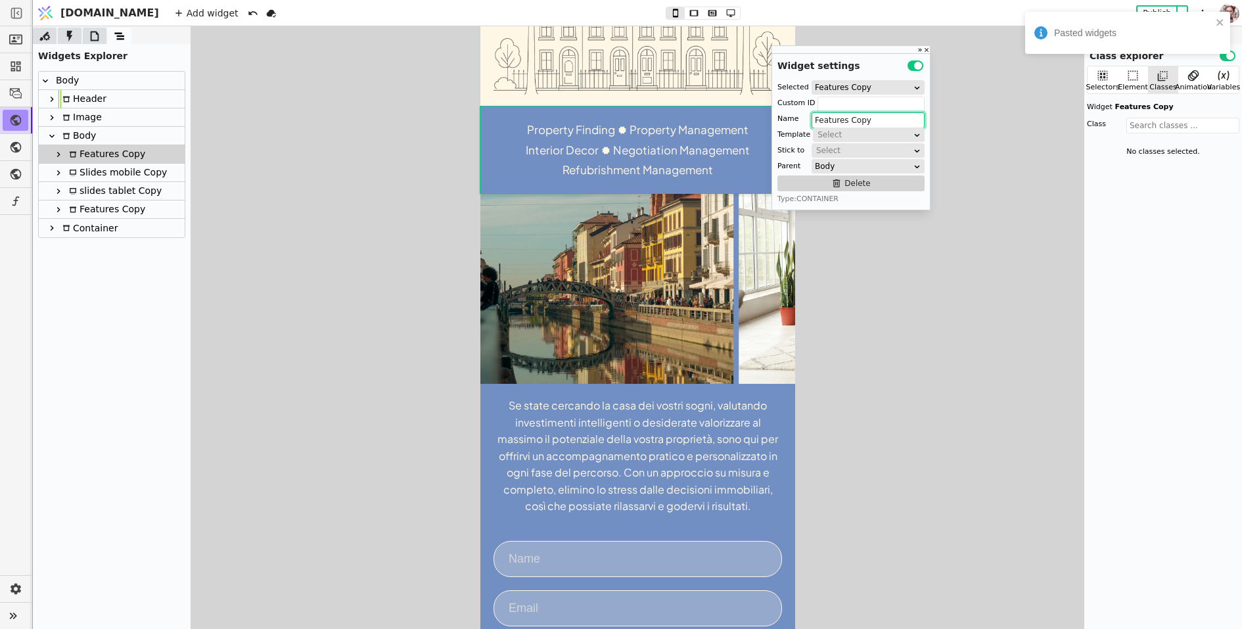
drag, startPoint x: 851, startPoint y: 116, endPoint x: 896, endPoint y: 116, distance: 45.4
click at [896, 116] on input "Features Copy" at bounding box center [868, 120] width 113 height 16
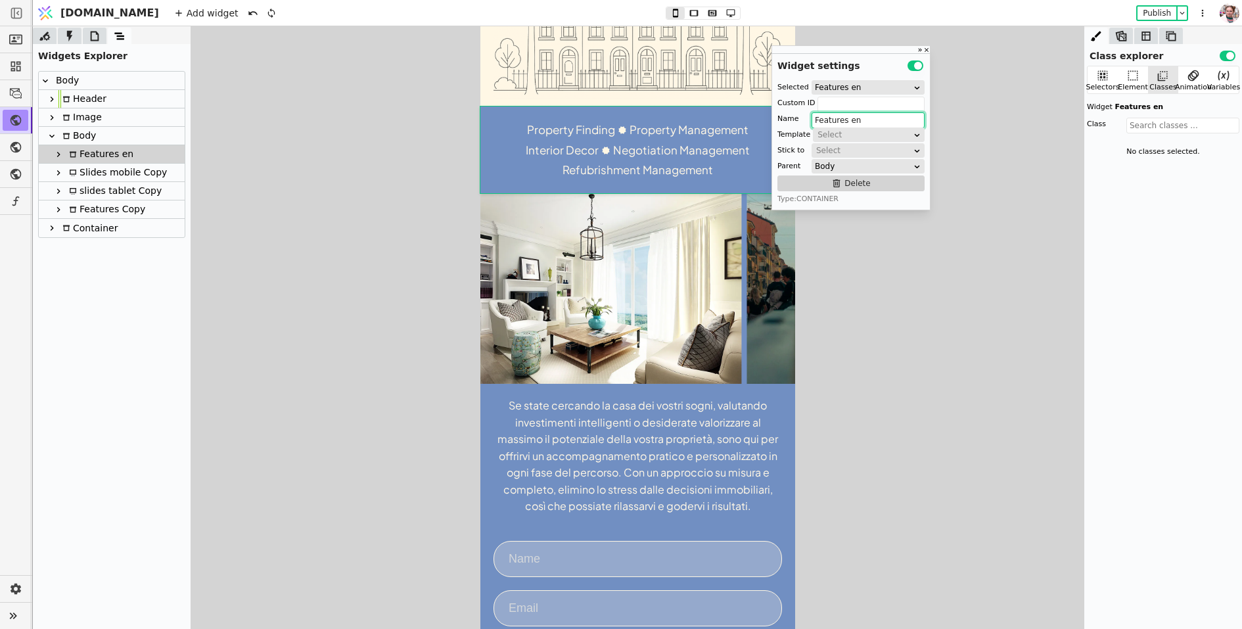
type input "Features en"
click at [95, 37] on icon at bounding box center [94, 36] width 13 height 13
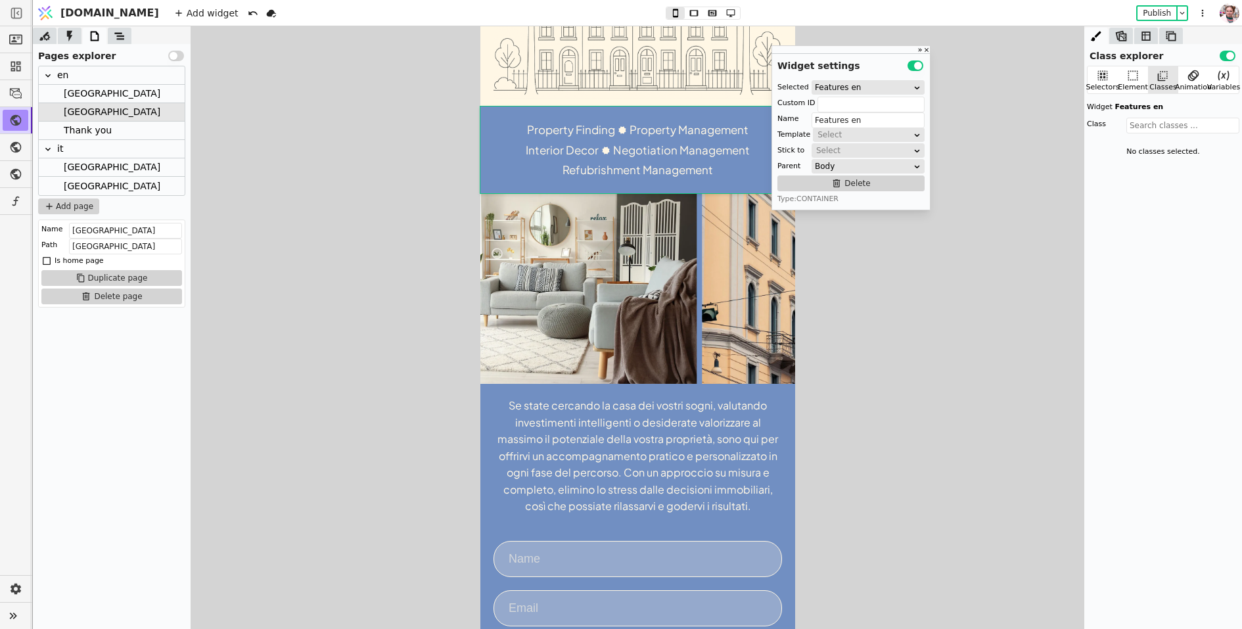
click at [87, 98] on div "[GEOGRAPHIC_DATA]" at bounding box center [112, 94] width 97 height 18
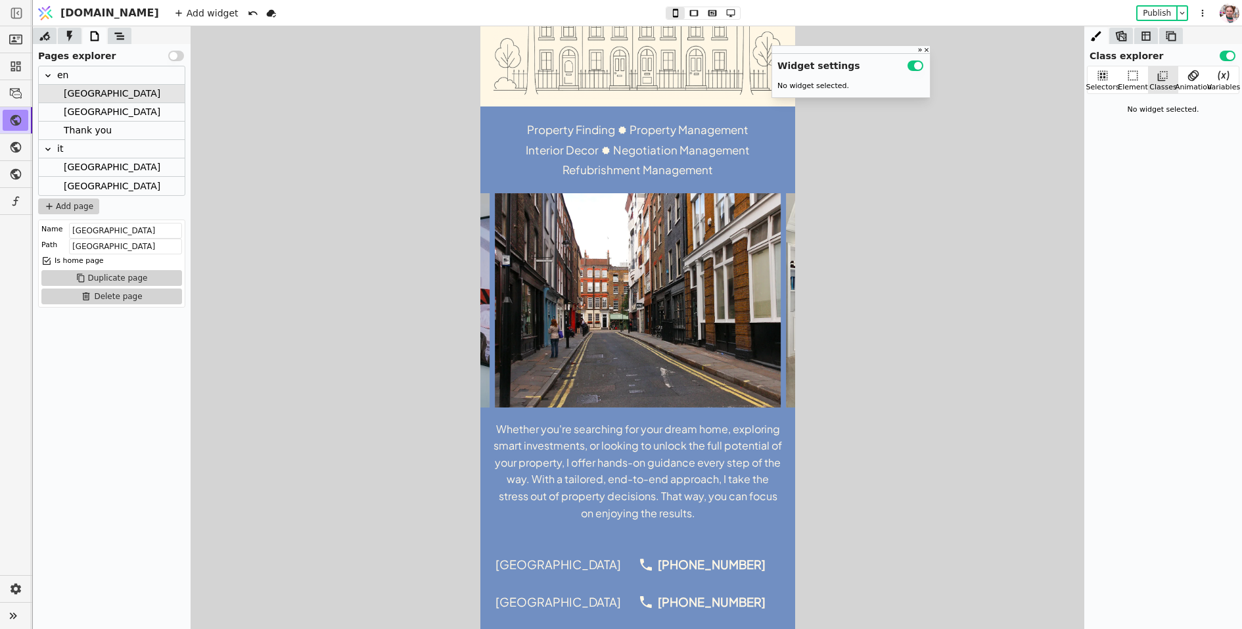
click at [89, 114] on div "Milan" at bounding box center [112, 112] width 146 height 18
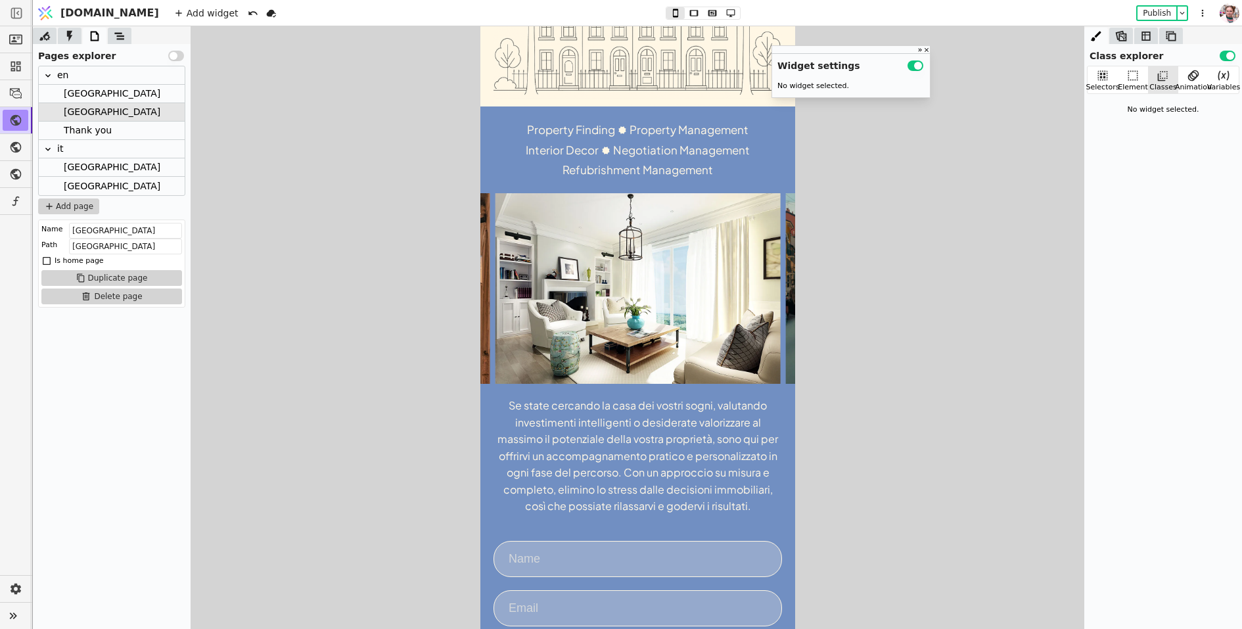
click at [93, 99] on div "[GEOGRAPHIC_DATA]" at bounding box center [112, 94] width 97 height 18
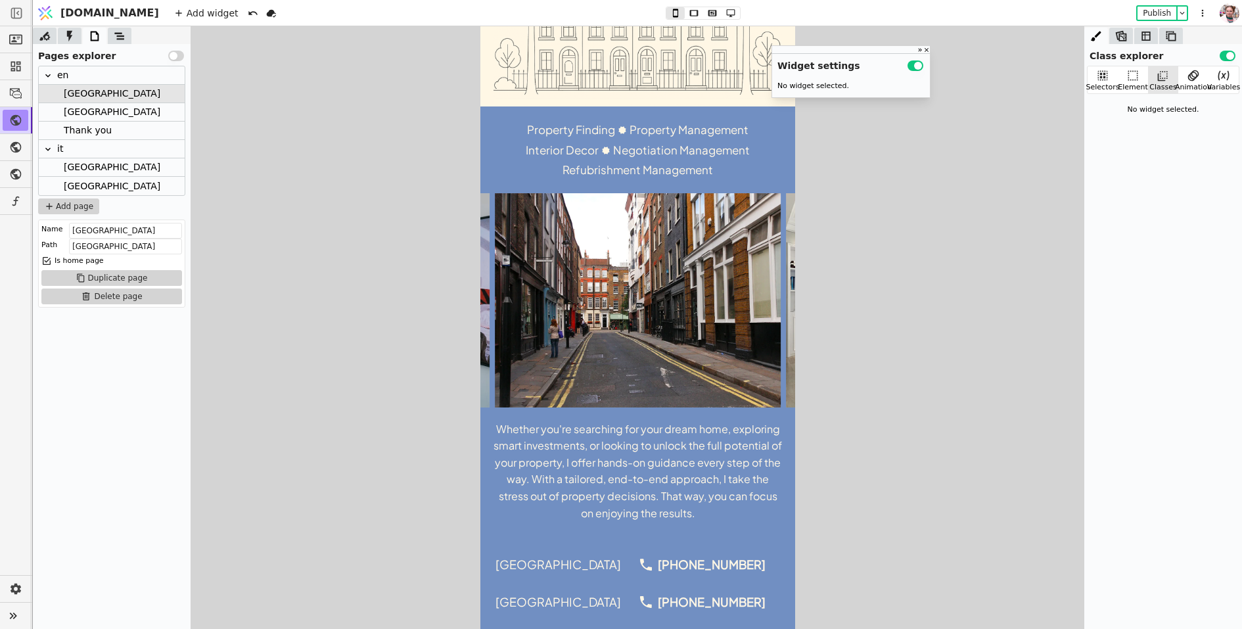
click at [607, 465] on div "Whether you're searching for your dream home, exploring smart investments, or l…" at bounding box center [637, 471] width 289 height 101
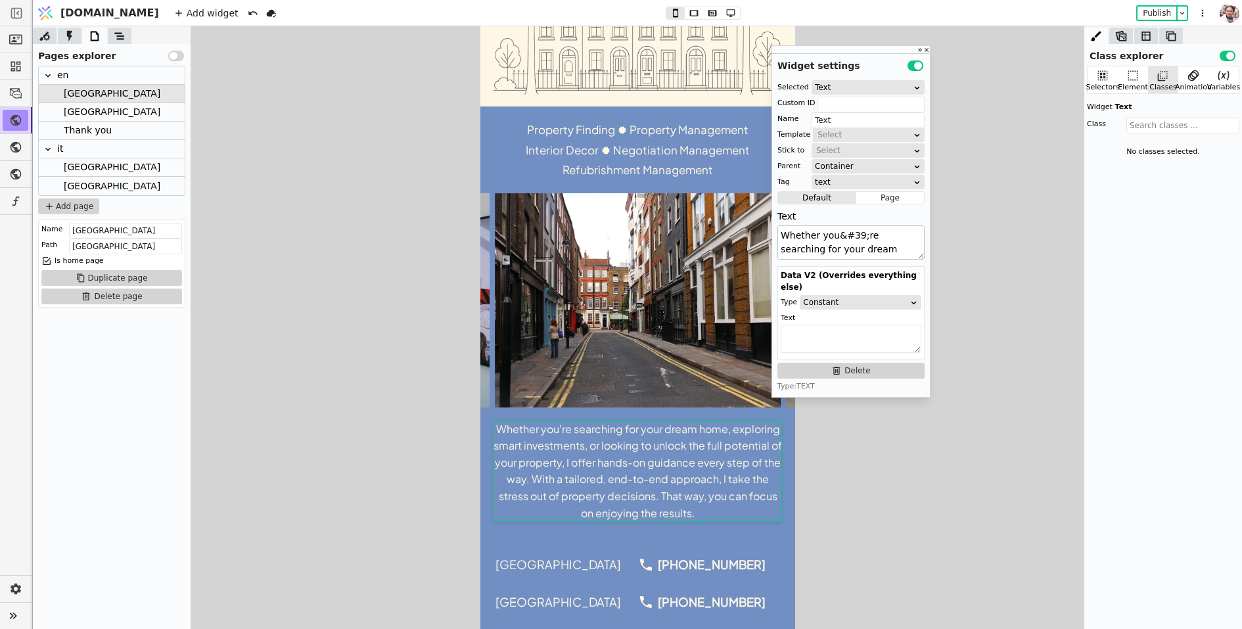
click at [822, 242] on textarea "Whether you&#39;re searching for your dream home, exploring smart investments, …" at bounding box center [851, 242] width 147 height 34
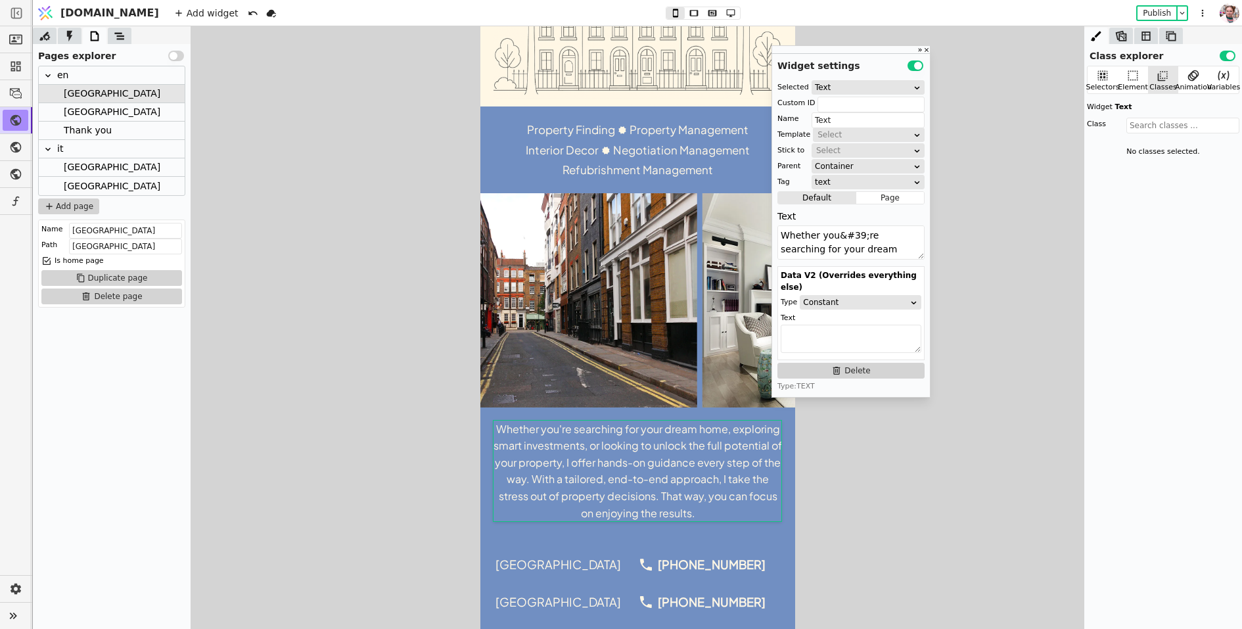
click at [68, 114] on div "Milan" at bounding box center [112, 112] width 97 height 18
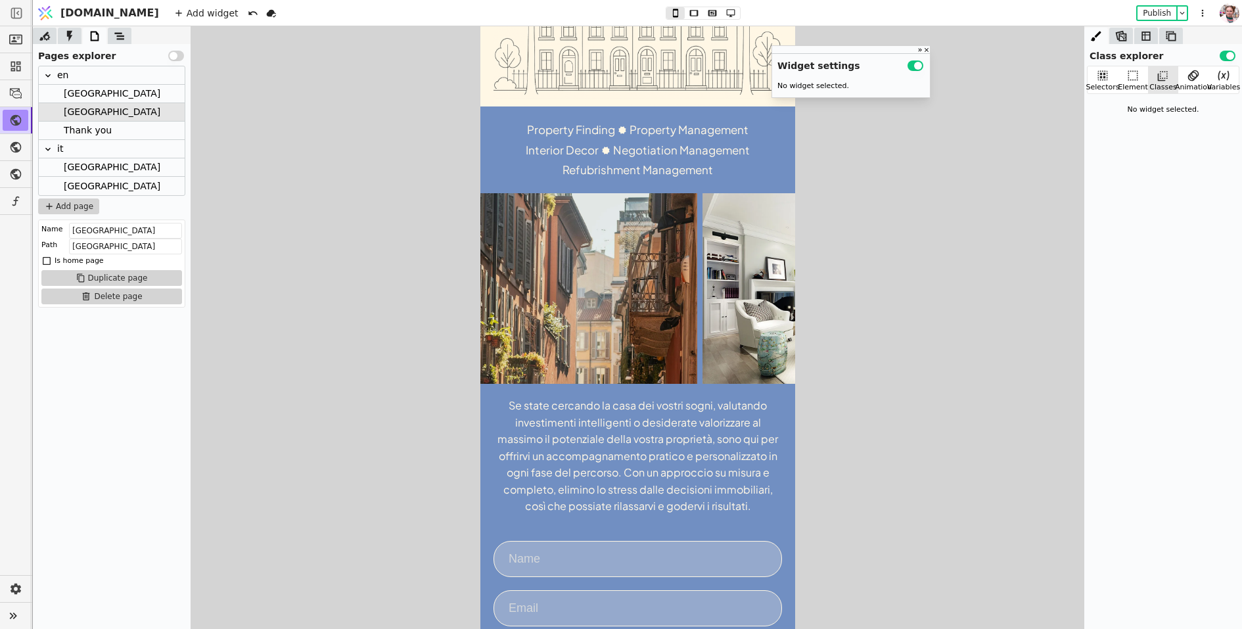
click at [544, 427] on div "Se state cercando la casa dei vostri sogni, valutando investimenti intelligenti…" at bounding box center [637, 456] width 289 height 118
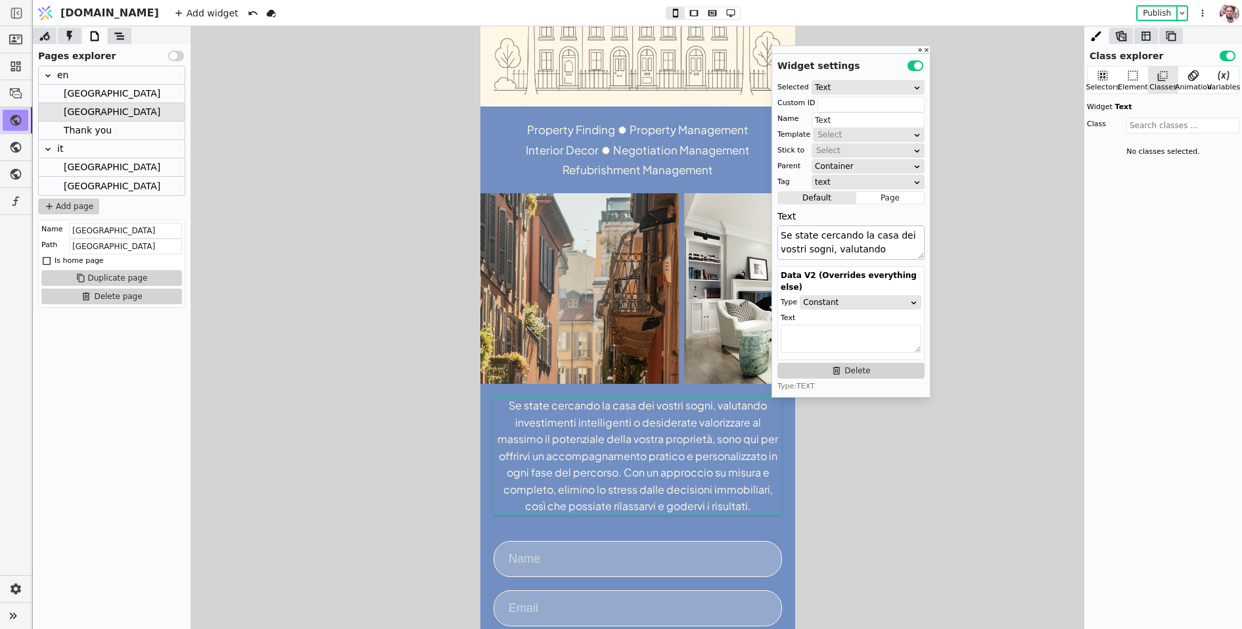
click at [807, 247] on textarea "Se state cercando la casa dei vostri sogni, valutando investimenti intelligenti…" at bounding box center [851, 242] width 147 height 34
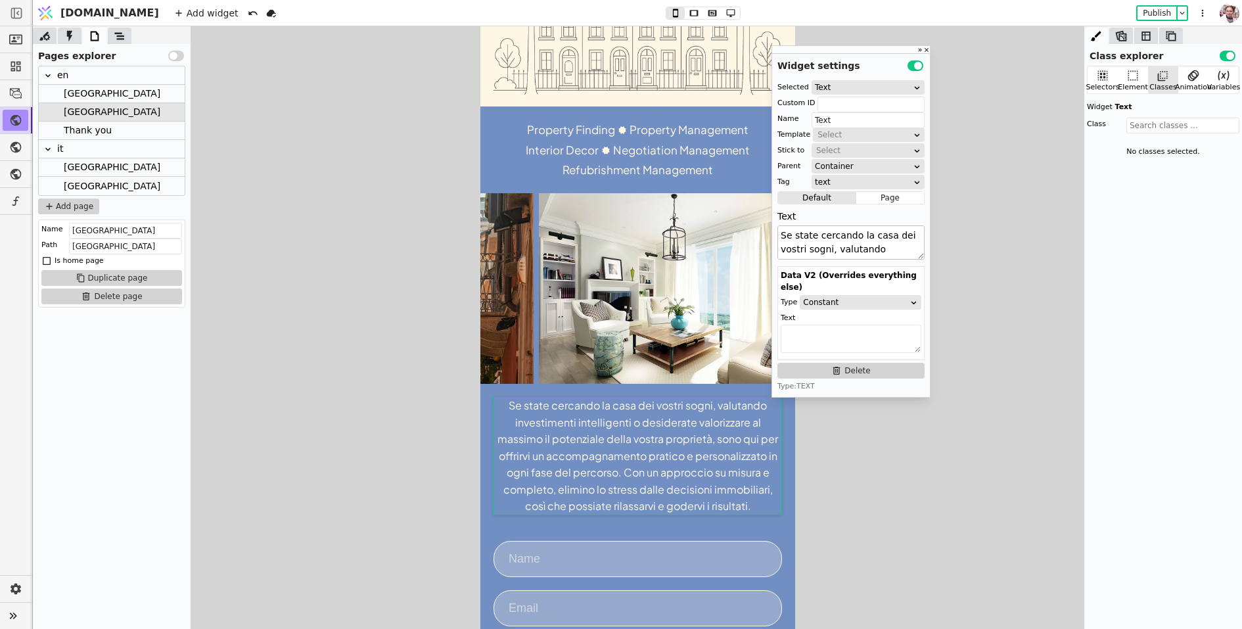
paste textarea "Whether you&#39;re searching for your dream home, exploring smart investments, …"
type textarea "Whether you&#39;re searching for your dream home, exploring smart investments, …"
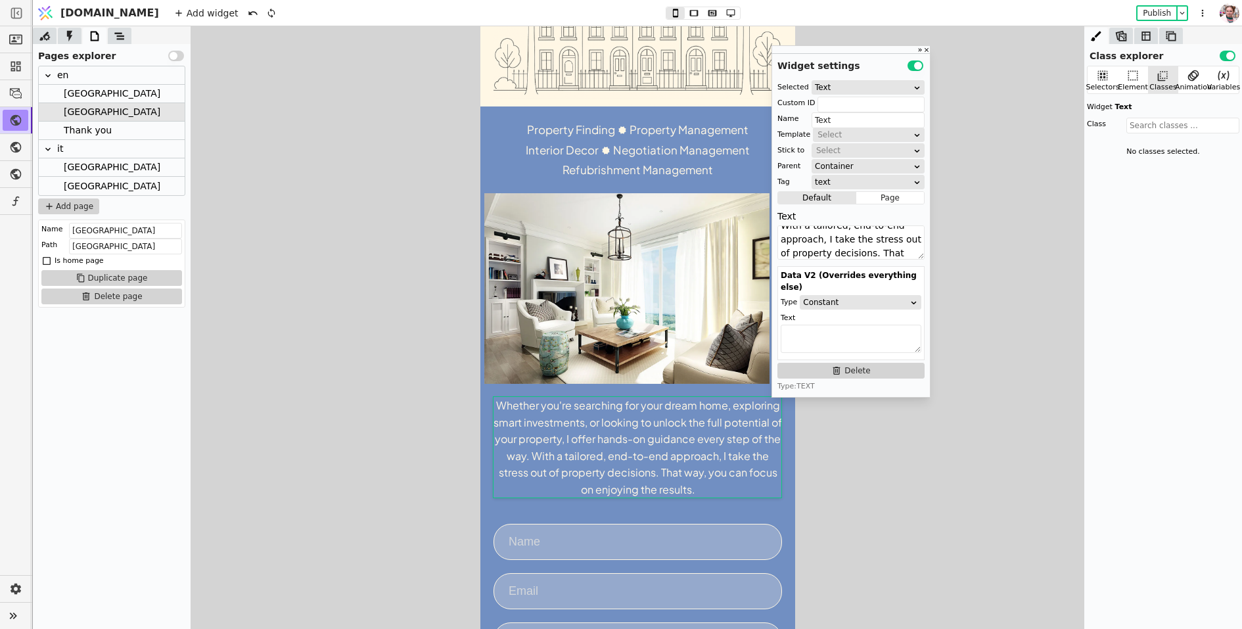
click at [76, 179] on div "[GEOGRAPHIC_DATA]" at bounding box center [112, 186] width 97 height 18
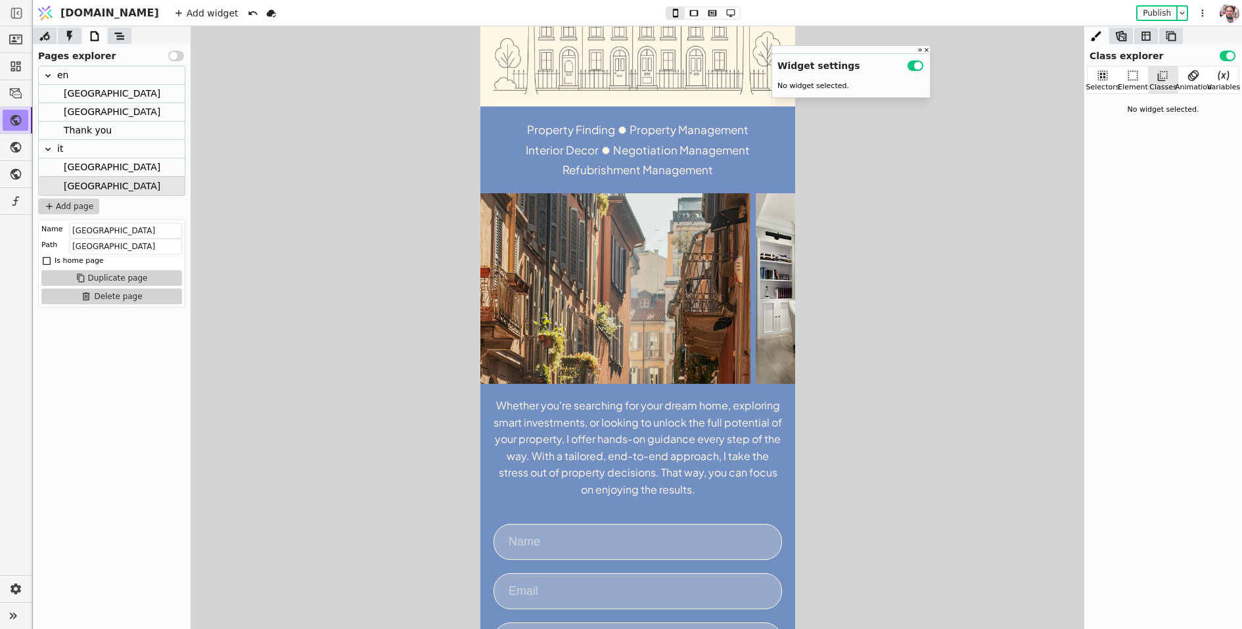
scroll to position [294, 0]
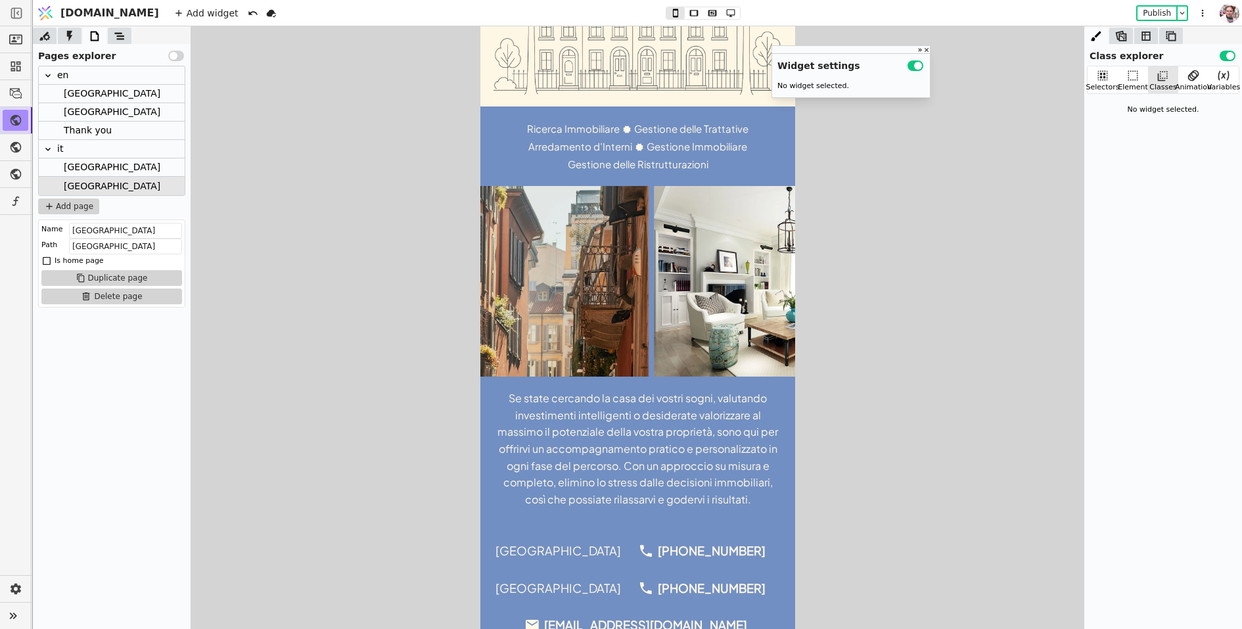
click at [611, 433] on div "Se state cercando la casa dei vostri sogni, valutando investimenti intelligenti…" at bounding box center [637, 449] width 289 height 118
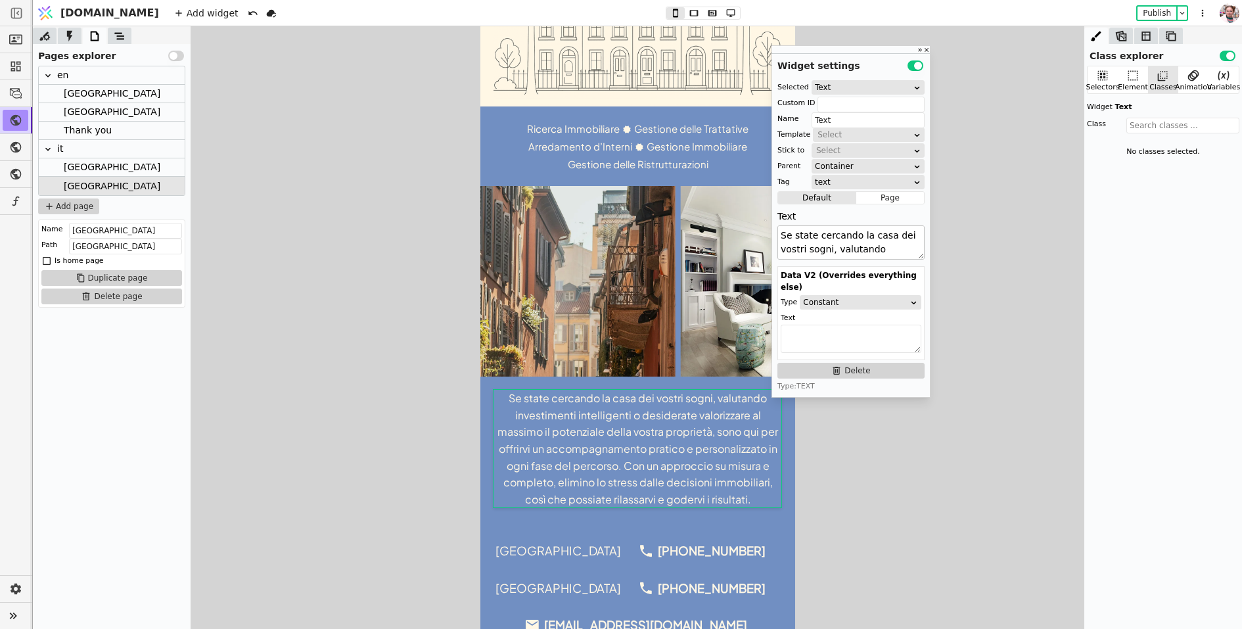
click at [834, 244] on textarea "Se state cercando la casa dei vostri sogni, valutando investimenti intelligenti…" at bounding box center [851, 242] width 147 height 34
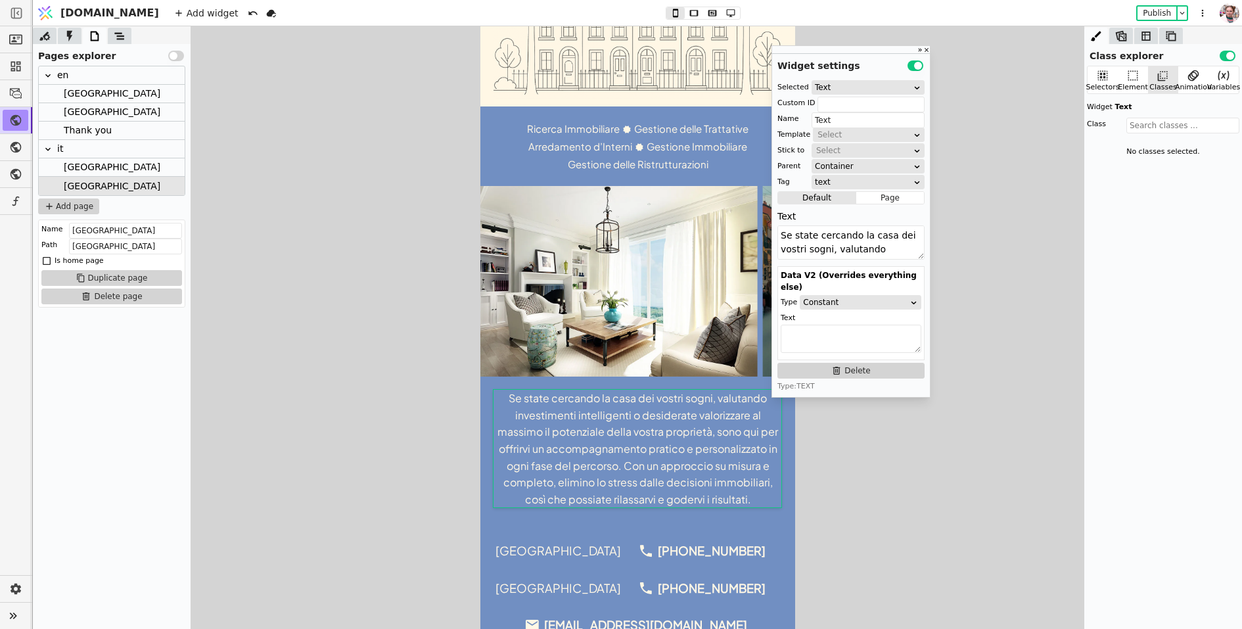
click at [137, 178] on div "[GEOGRAPHIC_DATA]" at bounding box center [112, 186] width 146 height 18
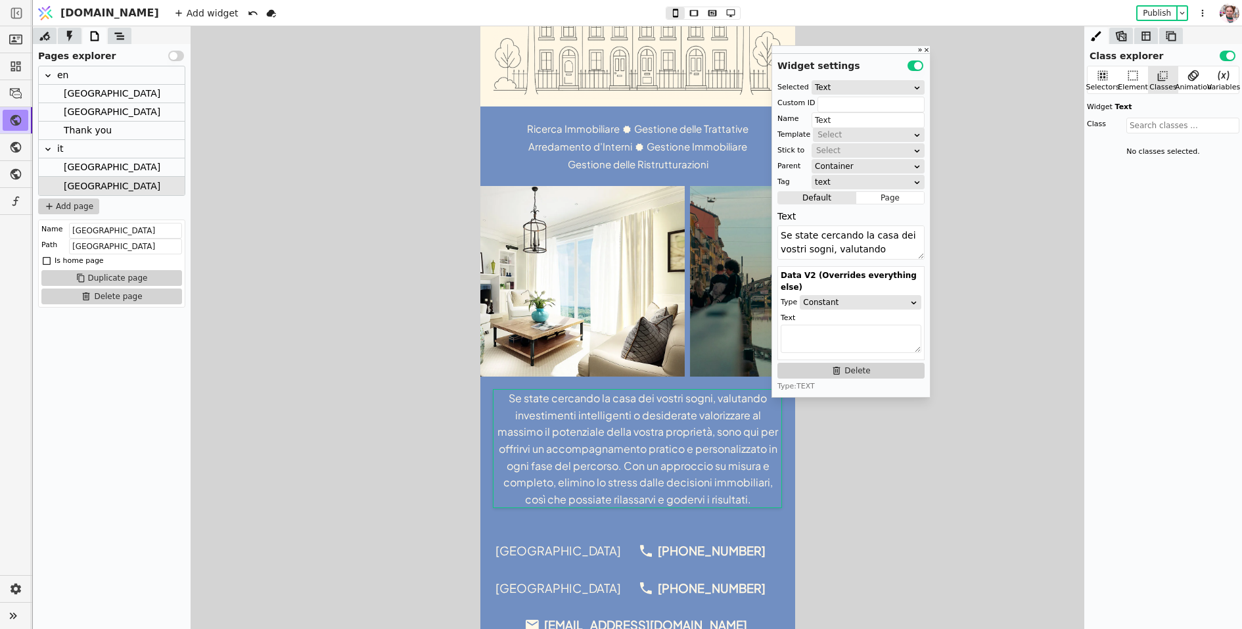
click at [138, 166] on div "[GEOGRAPHIC_DATA]" at bounding box center [112, 167] width 146 height 18
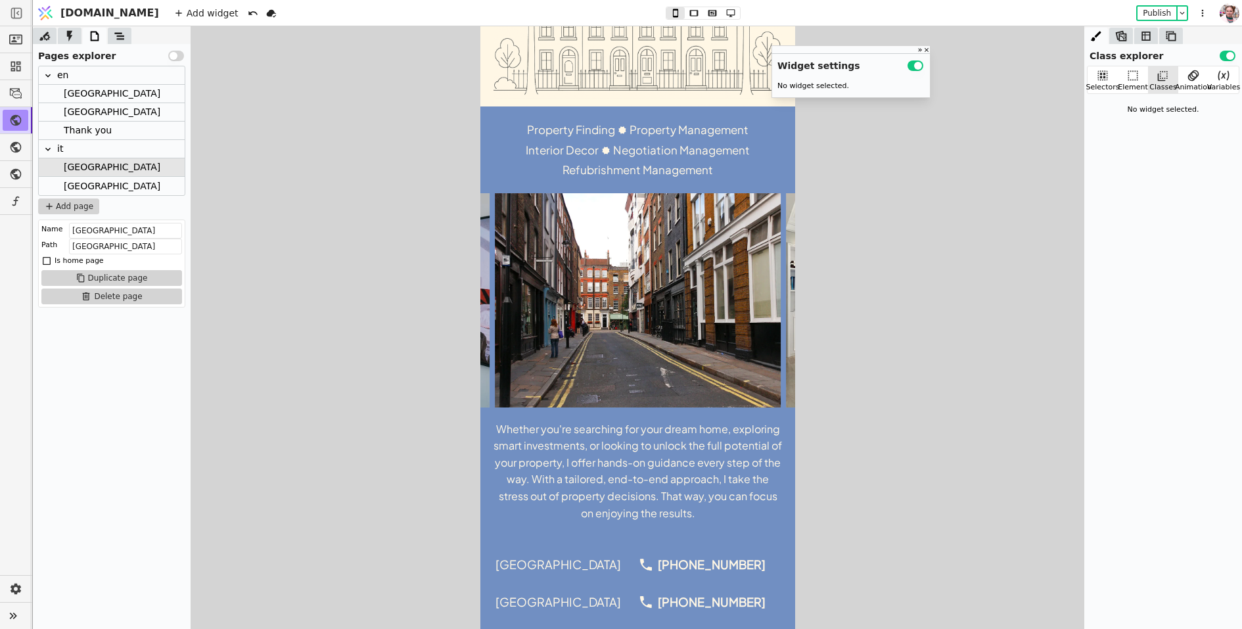
click at [617, 464] on div "Whether you're searching for your dream home, exploring smart investments, or l…" at bounding box center [637, 471] width 289 height 101
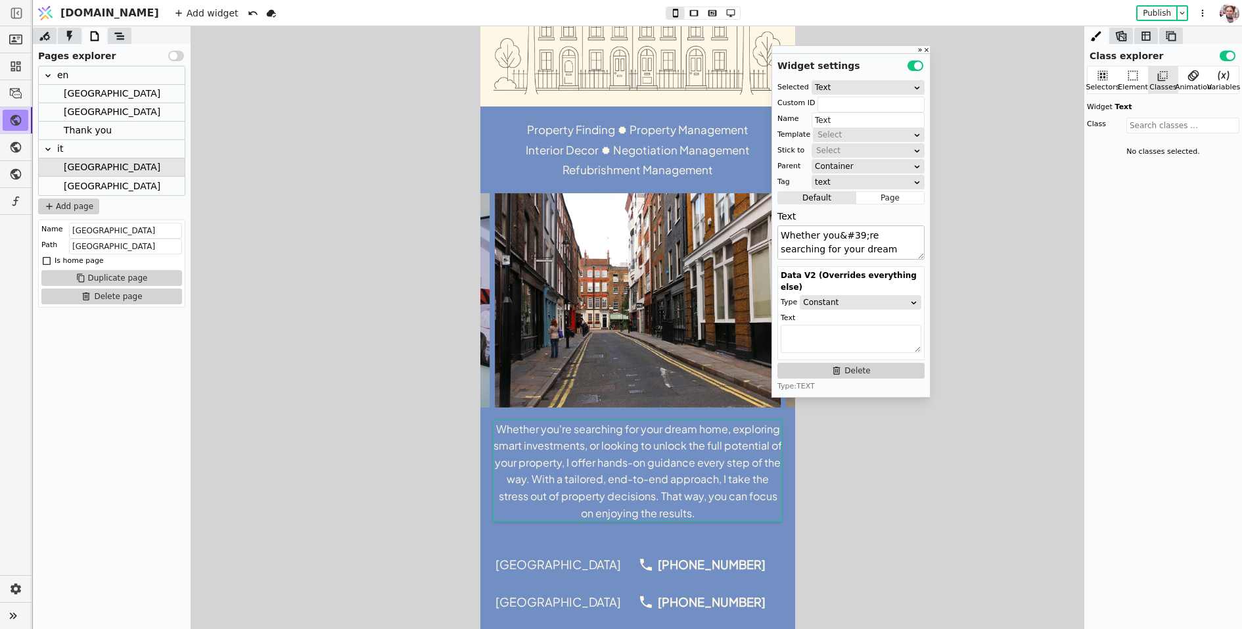
click at [810, 252] on textarea "Whether you&#39;re searching for your dream home, exploring smart investments, …" at bounding box center [851, 242] width 147 height 34
paste textarea "Se state cercando la casa dei vostri sogni, valutando investimenti intelligenti…"
type textarea "Se state cercando la casa dei vostri sogni, valutando investimenti intelligenti…"
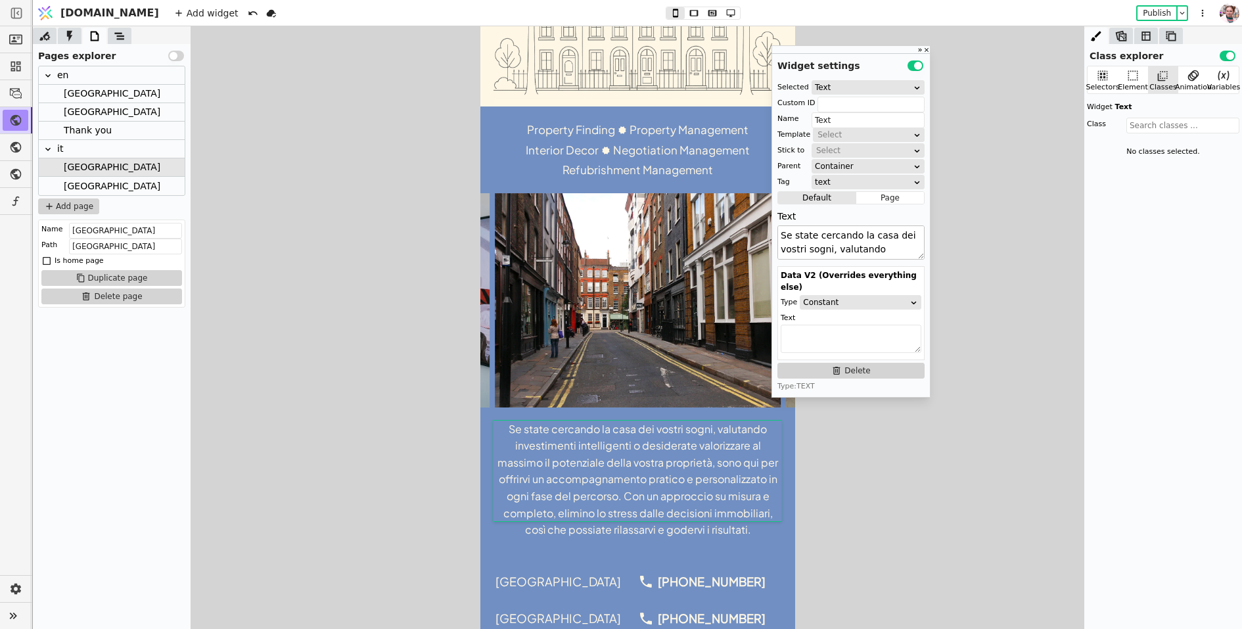
scroll to position [176, 0]
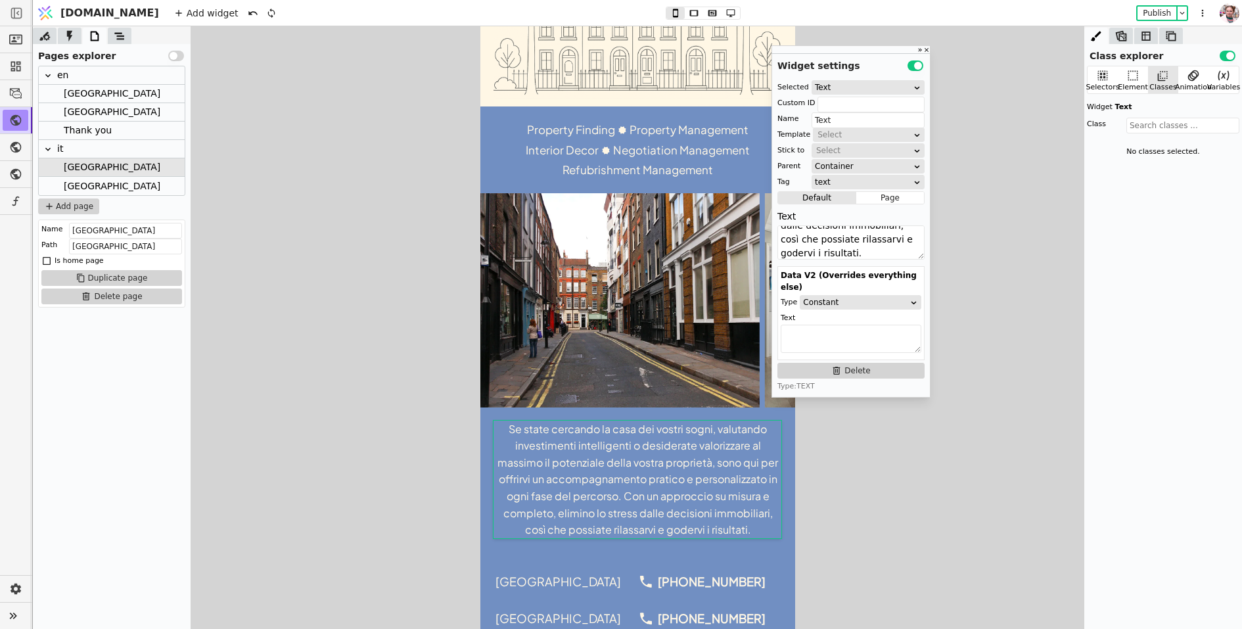
click at [145, 189] on div "[GEOGRAPHIC_DATA]" at bounding box center [112, 186] width 146 height 18
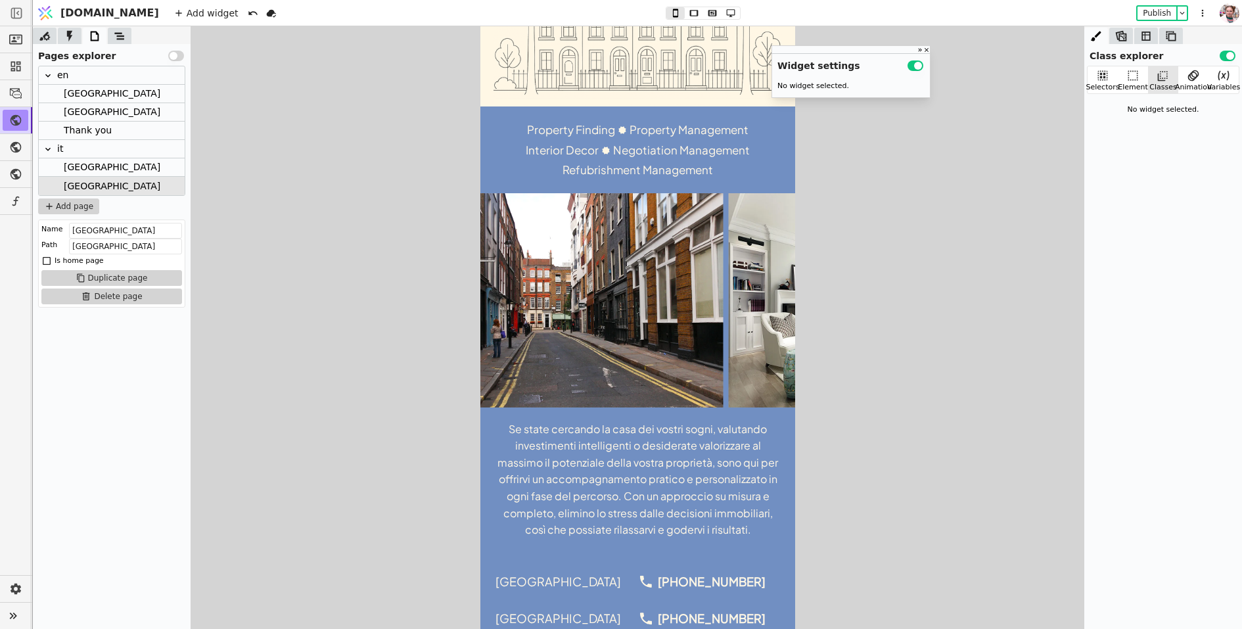
scroll to position [294, 0]
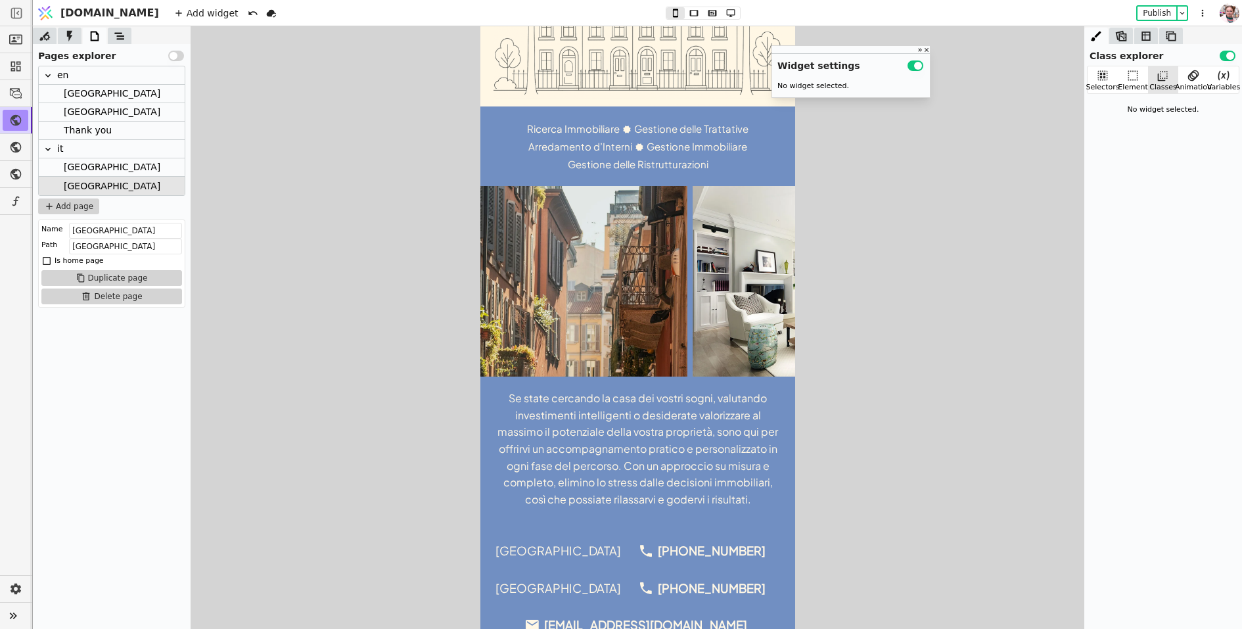
click at [502, 134] on div "Ricerca Immobiliare Gestione delle Trattative Arredamento d’Interni Gestione Im…" at bounding box center [637, 146] width 315 height 80
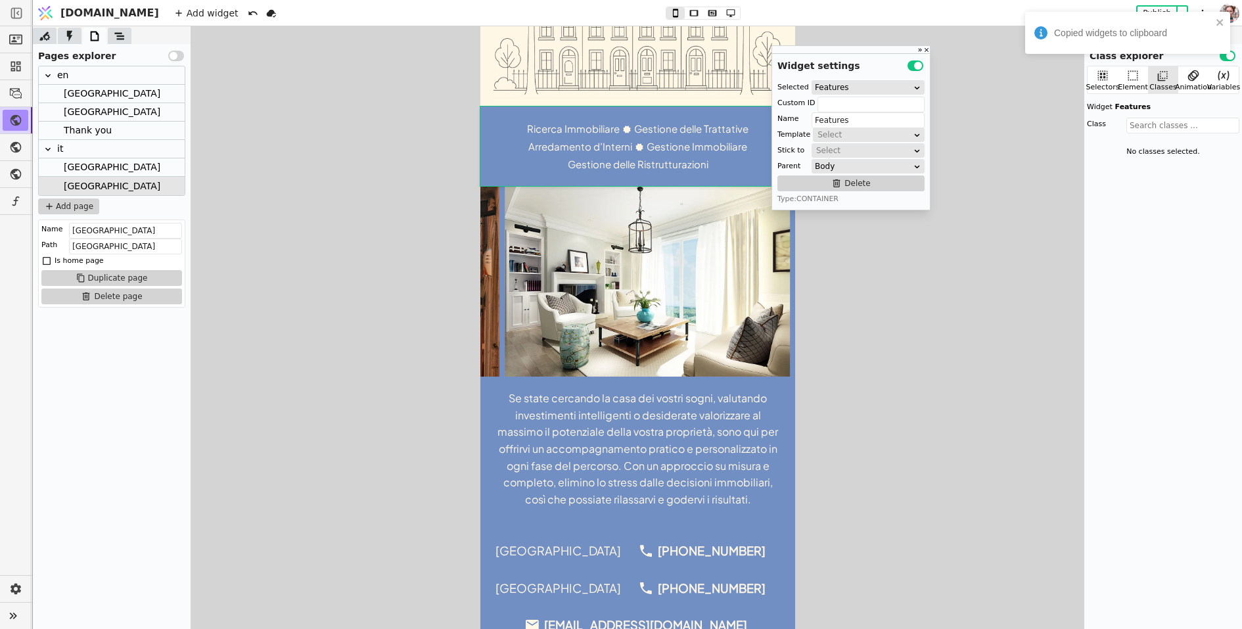
click at [182, 160] on div "[GEOGRAPHIC_DATA]" at bounding box center [112, 167] width 146 height 18
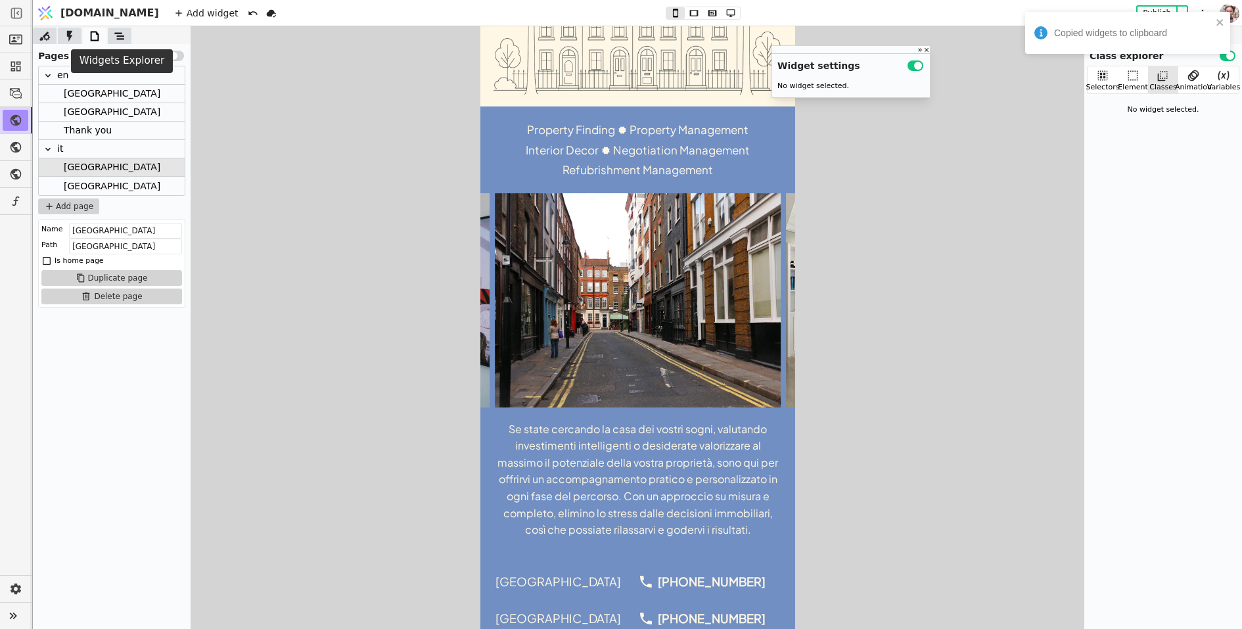
click at [120, 37] on icon at bounding box center [119, 36] width 13 height 13
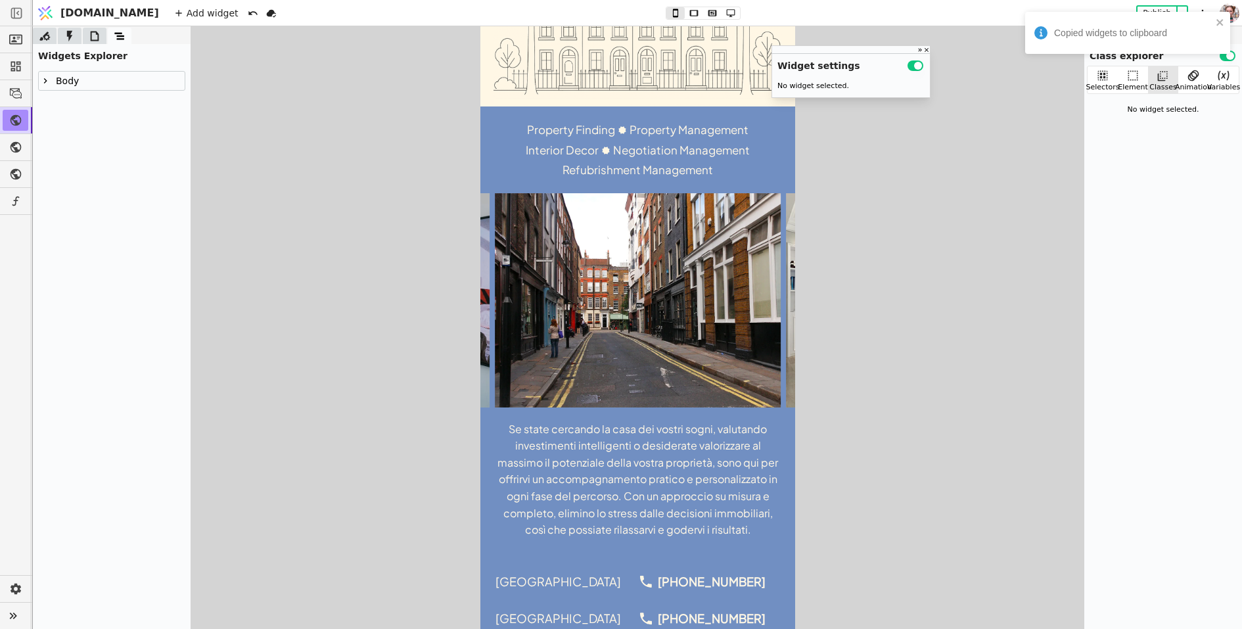
click at [45, 80] on icon at bounding box center [45, 80] width 3 height 5
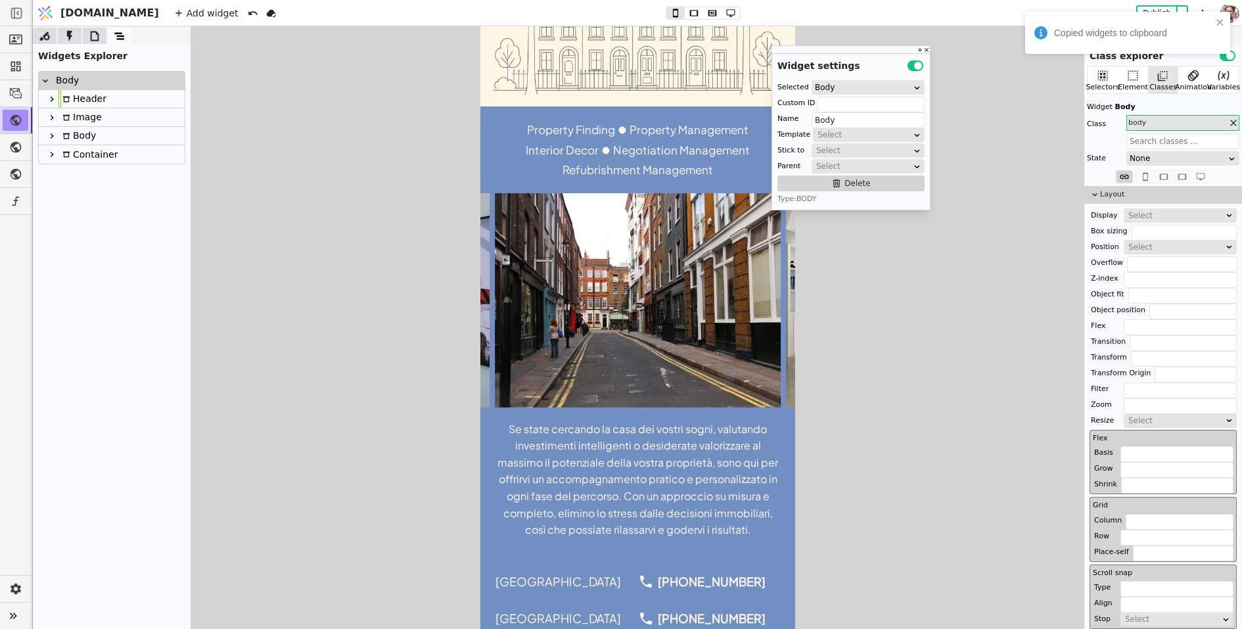
click at [56, 136] on icon at bounding box center [52, 136] width 11 height 11
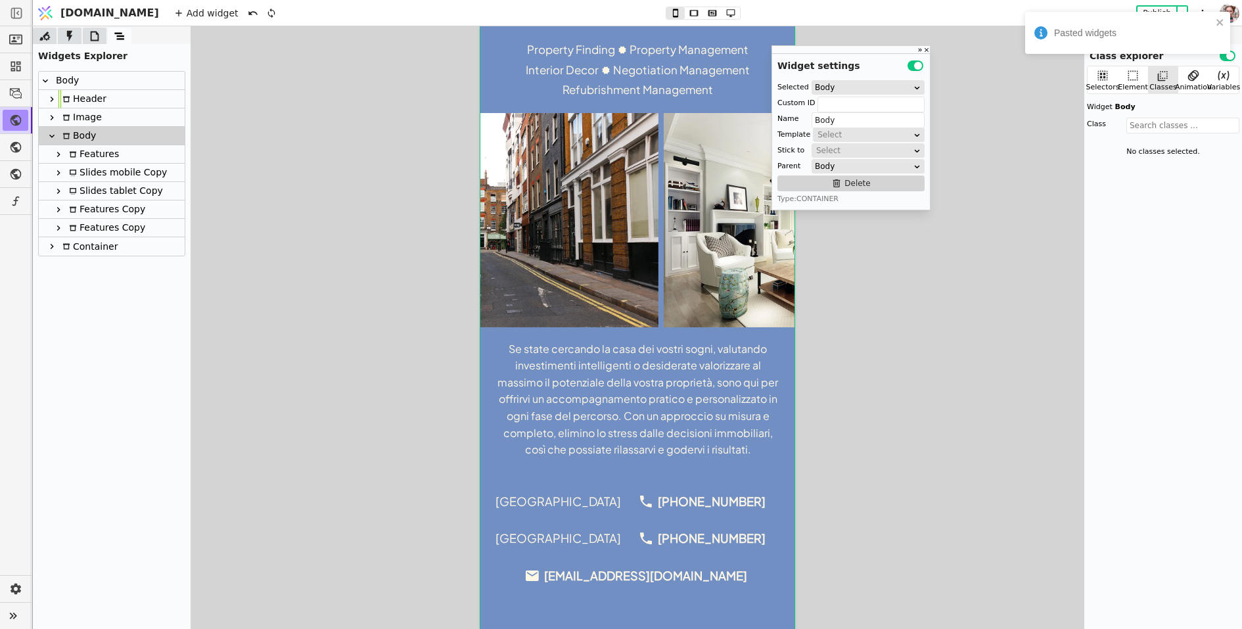
click at [97, 211] on div "Features Copy" at bounding box center [105, 209] width 80 height 18
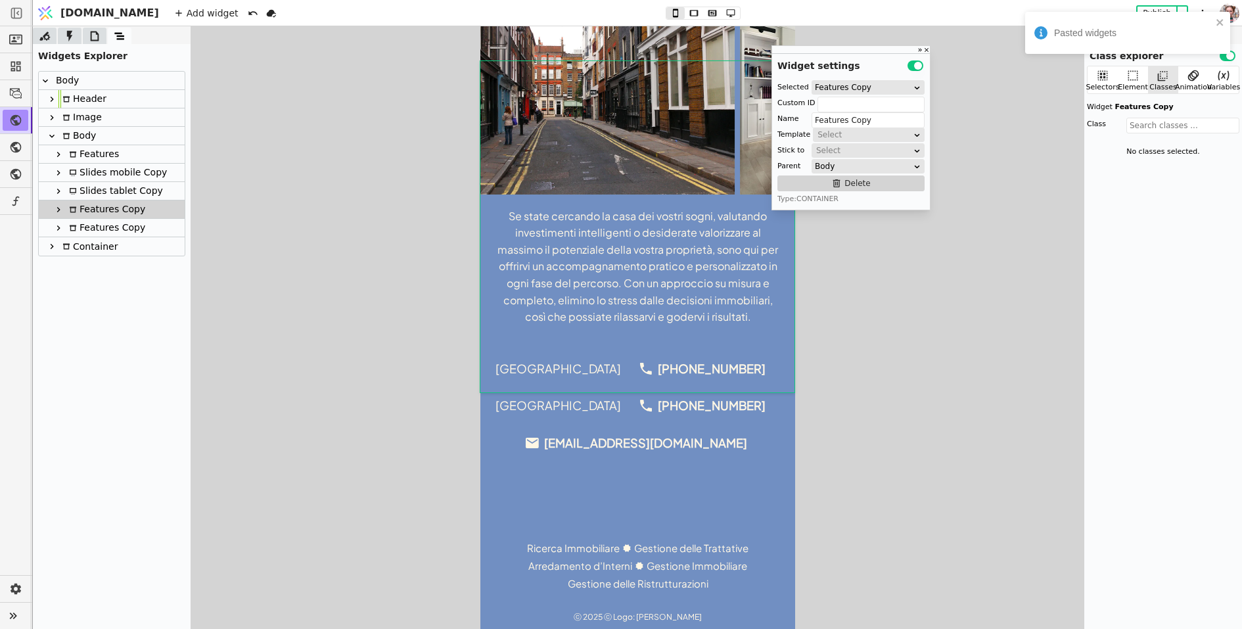
click at [102, 237] on div "Container" at bounding box center [88, 246] width 59 height 18
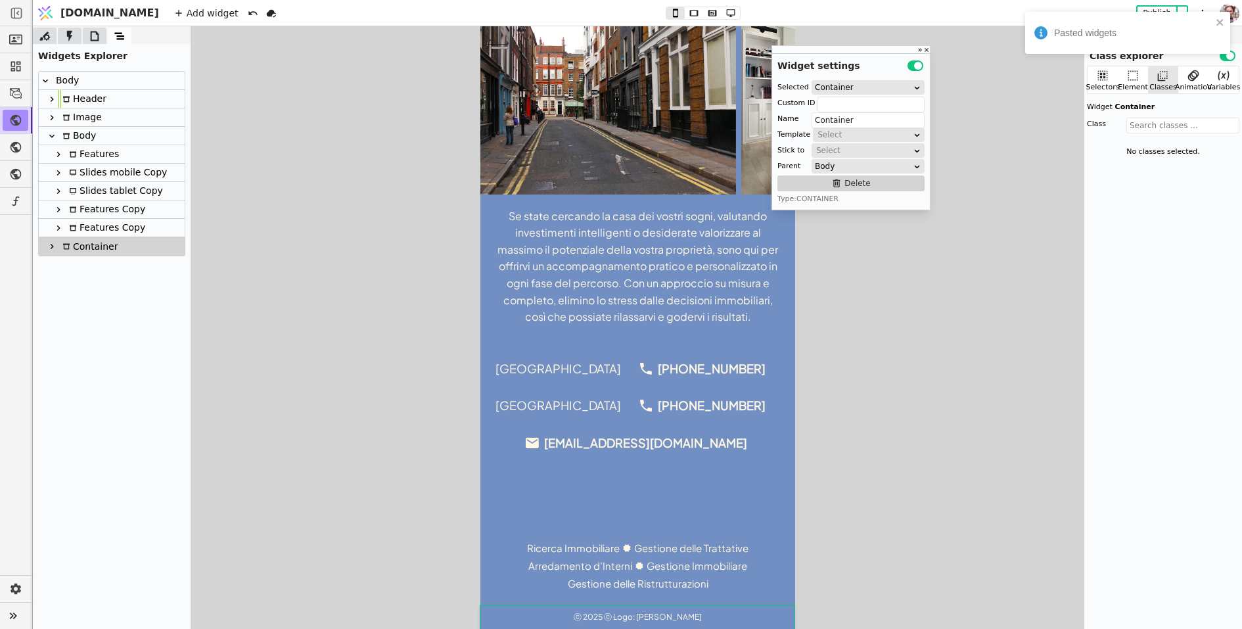
click at [101, 231] on div "Features Copy" at bounding box center [105, 228] width 80 height 18
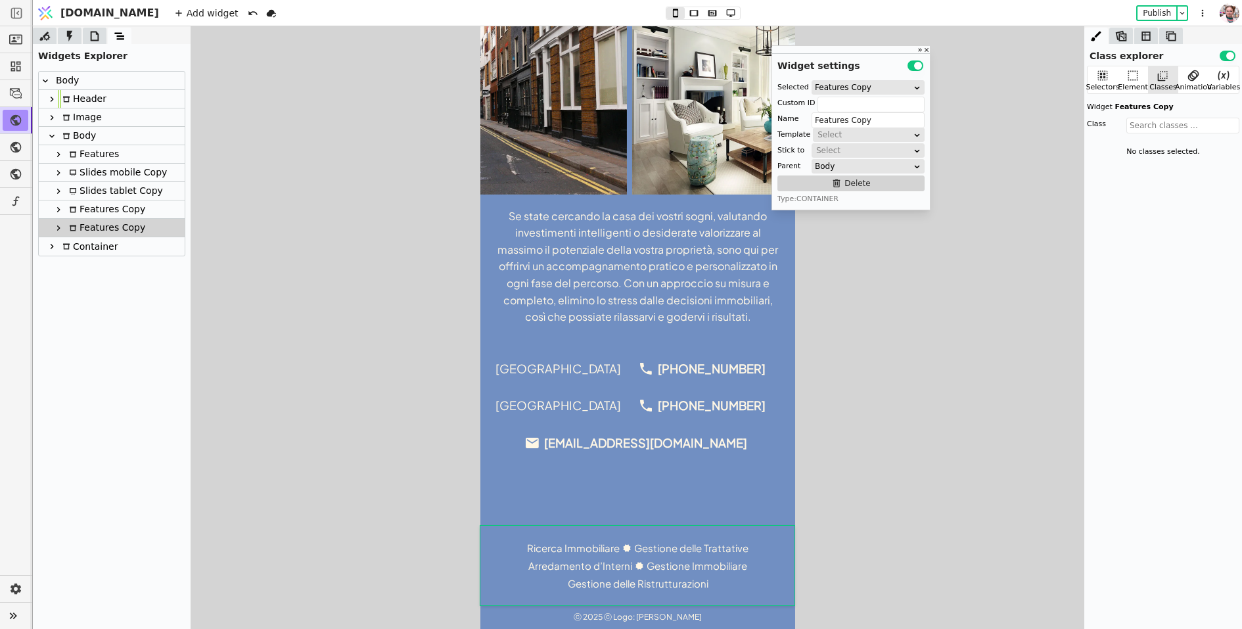
click at [106, 212] on div "Features Copy" at bounding box center [105, 209] width 80 height 18
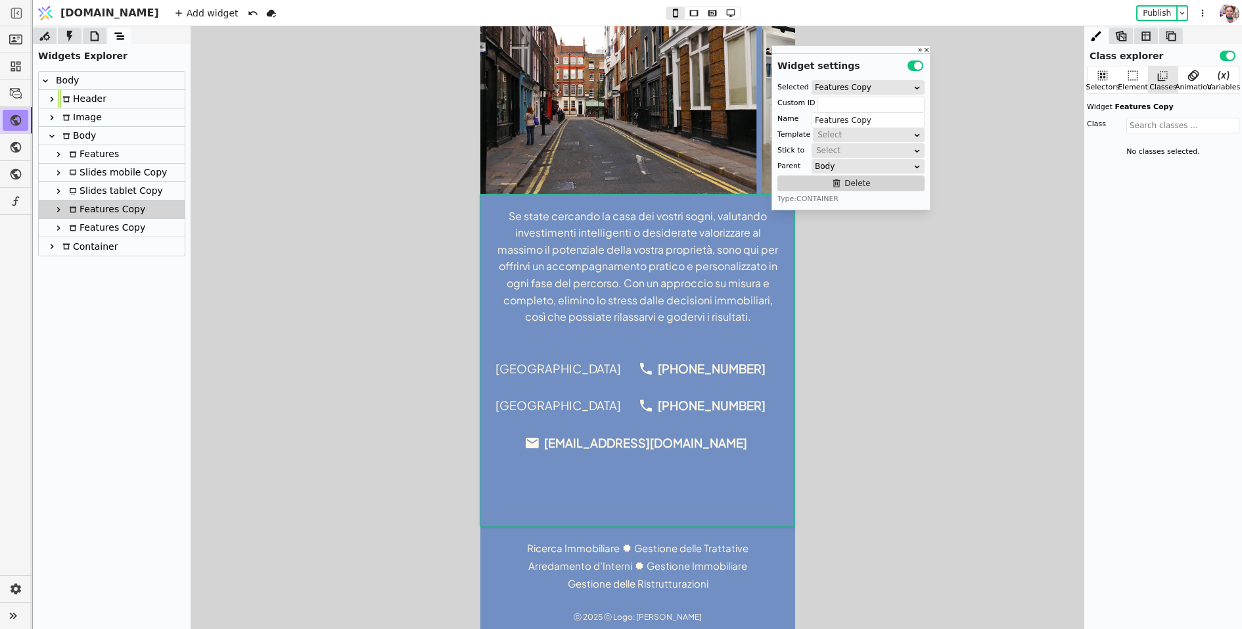
click at [108, 226] on div "Features Copy" at bounding box center [105, 228] width 80 height 18
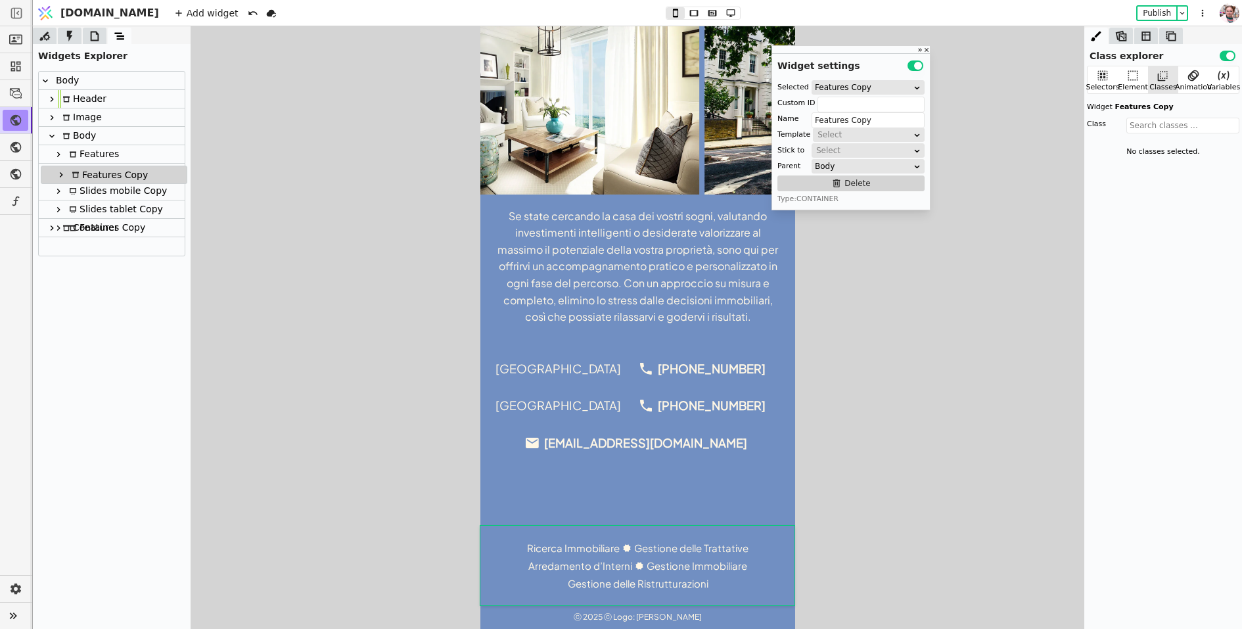
drag, startPoint x: 108, startPoint y: 226, endPoint x: 110, endPoint y: 170, distance: 56.6
click at [110, 170] on div "Body Header Image Body Features Slides mobile Copy Slides tablet Copy Features …" at bounding box center [112, 164] width 146 height 184
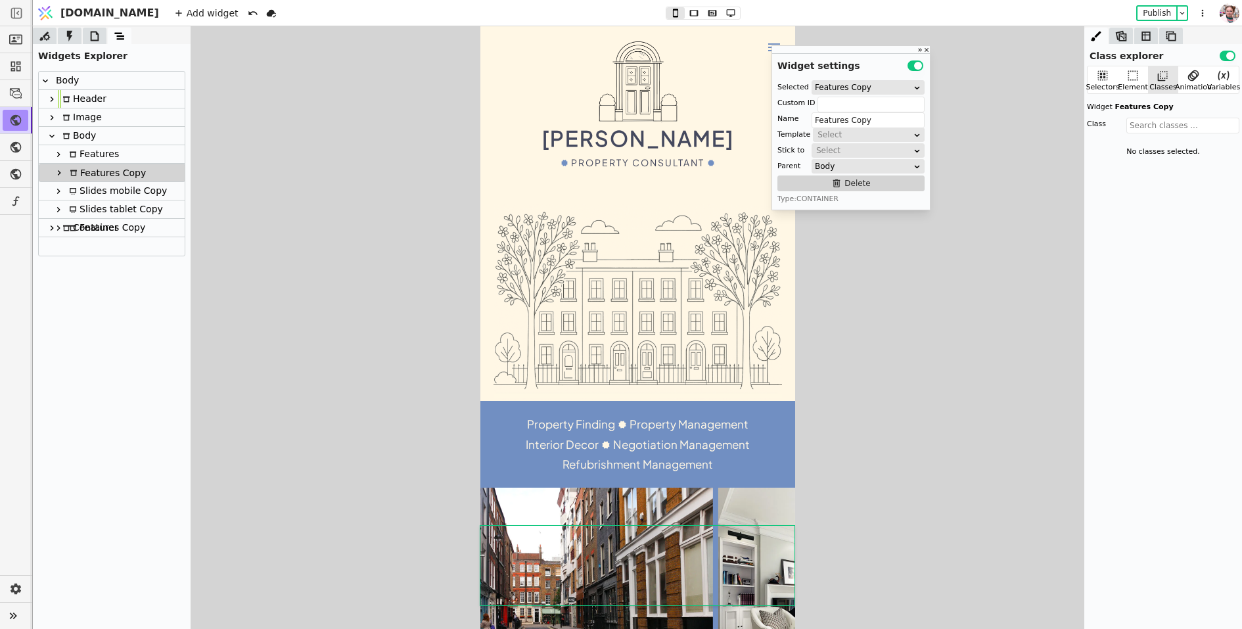
scroll to position [0, 0]
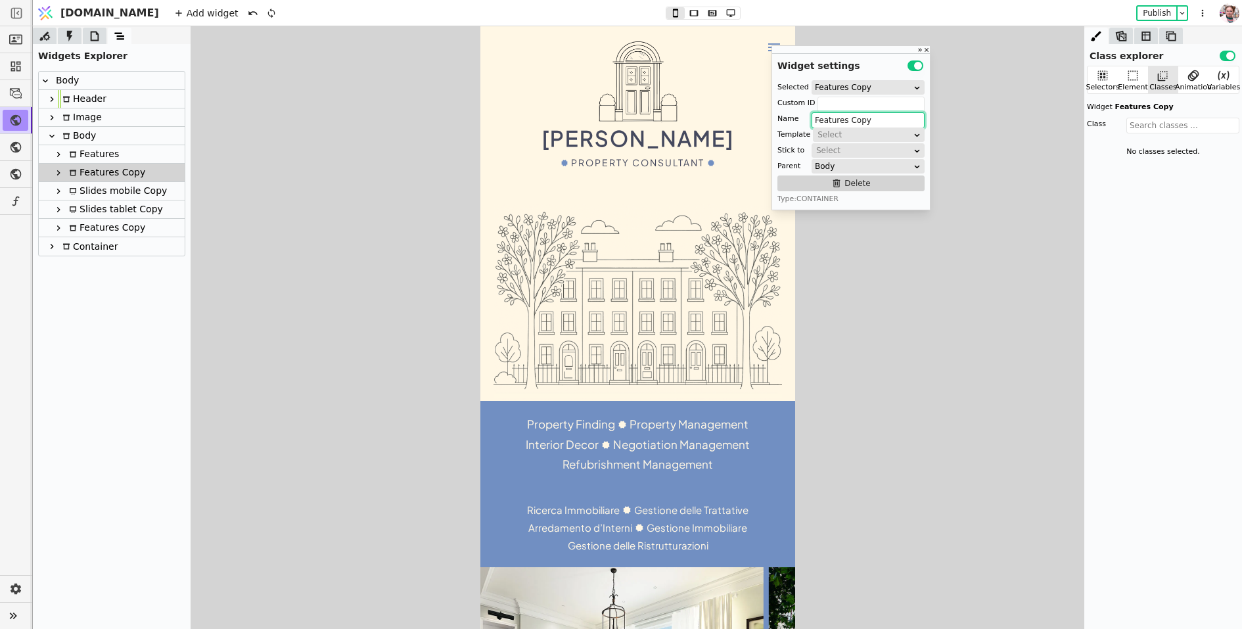
drag, startPoint x: 850, startPoint y: 114, endPoint x: 893, endPoint y: 112, distance: 42.7
click at [893, 112] on input "Features Copy" at bounding box center [868, 120] width 113 height 16
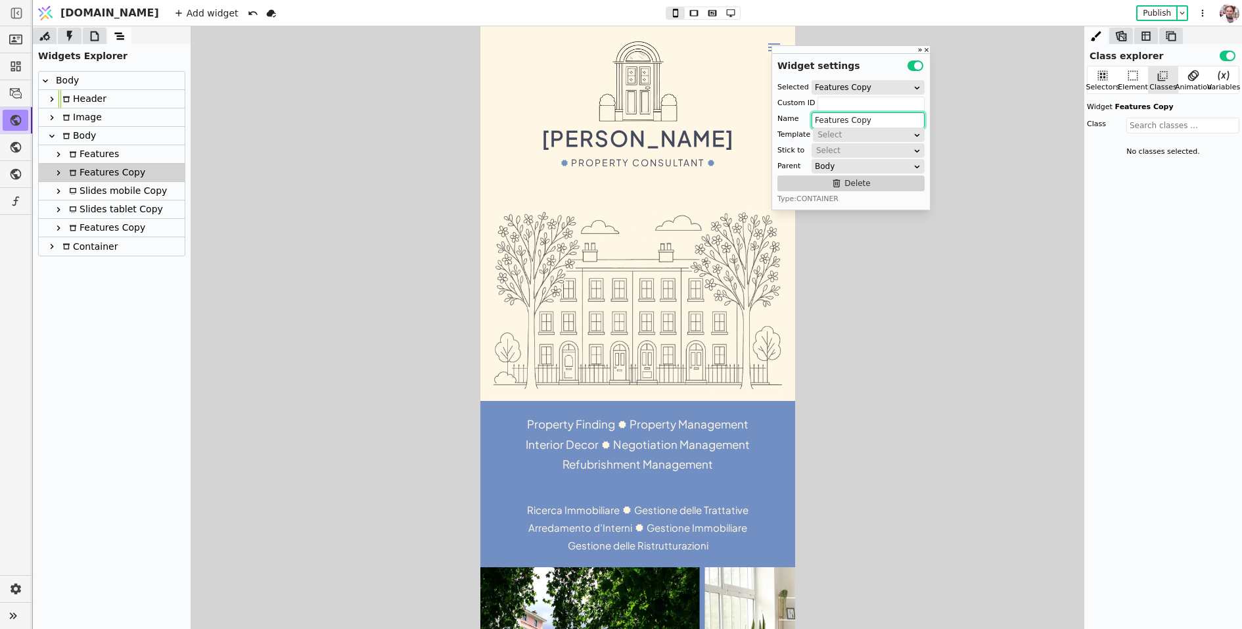
drag, startPoint x: 847, startPoint y: 117, endPoint x: 881, endPoint y: 120, distance: 34.3
click at [881, 120] on input "Features Copy" at bounding box center [868, 120] width 113 height 16
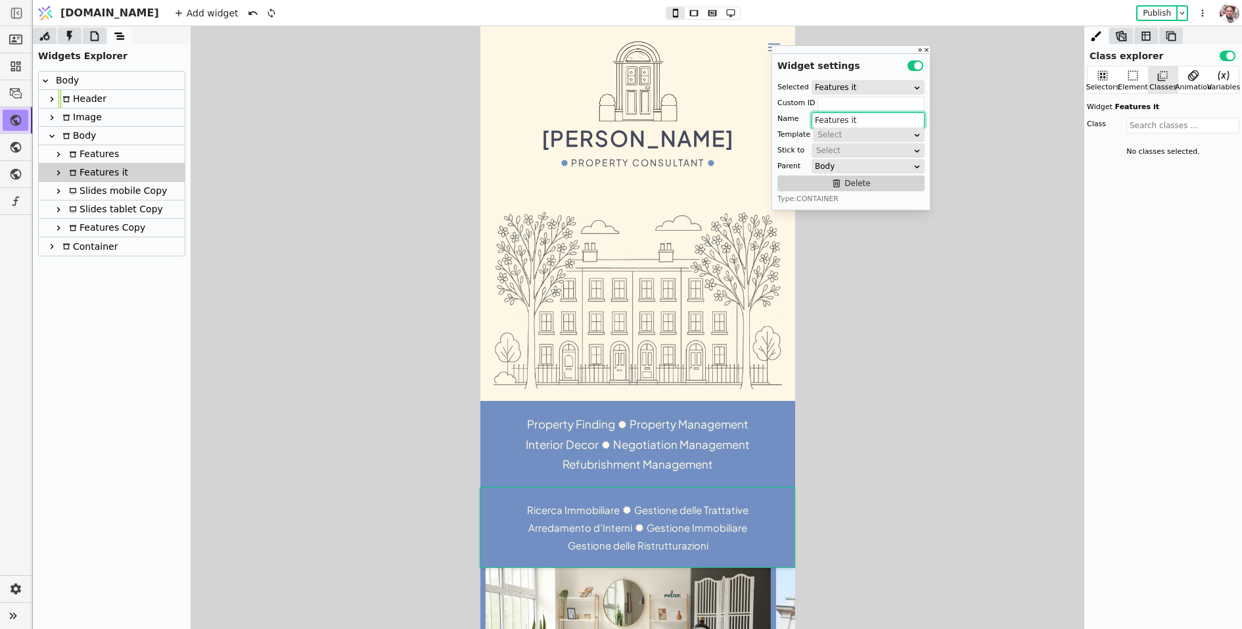
click at [141, 147] on div "Features" at bounding box center [112, 154] width 146 height 18
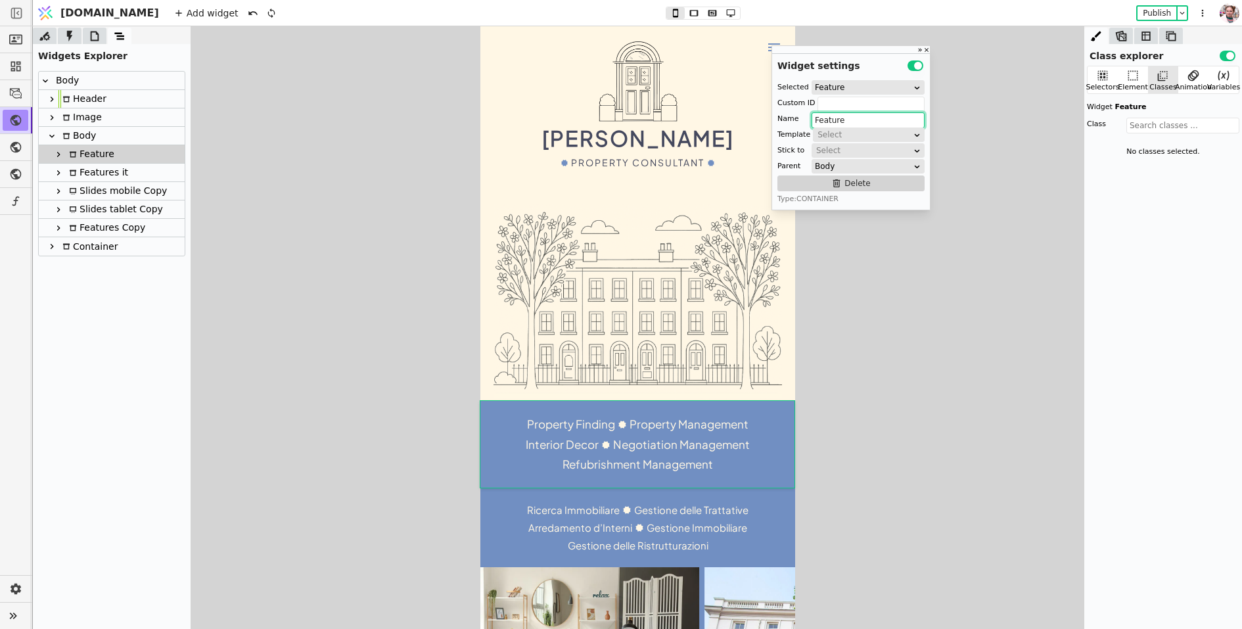
type input "Feature"
click at [337, 183] on div at bounding box center [637, 327] width 1209 height 603
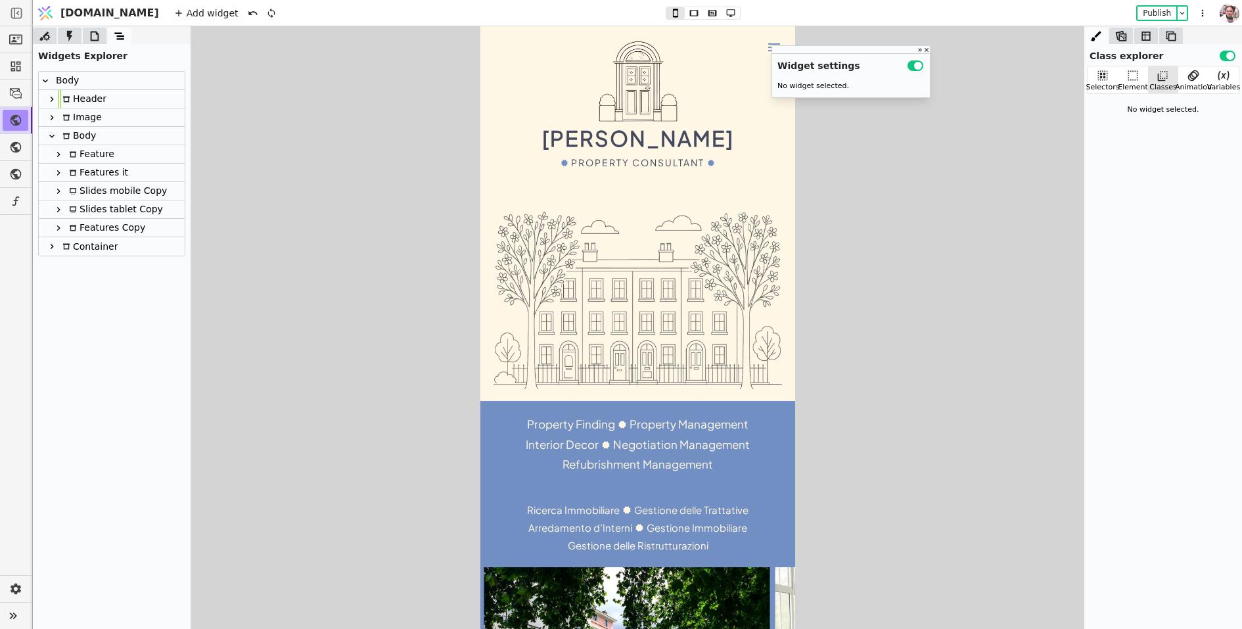
click at [153, 154] on div "Feature" at bounding box center [112, 154] width 146 height 18
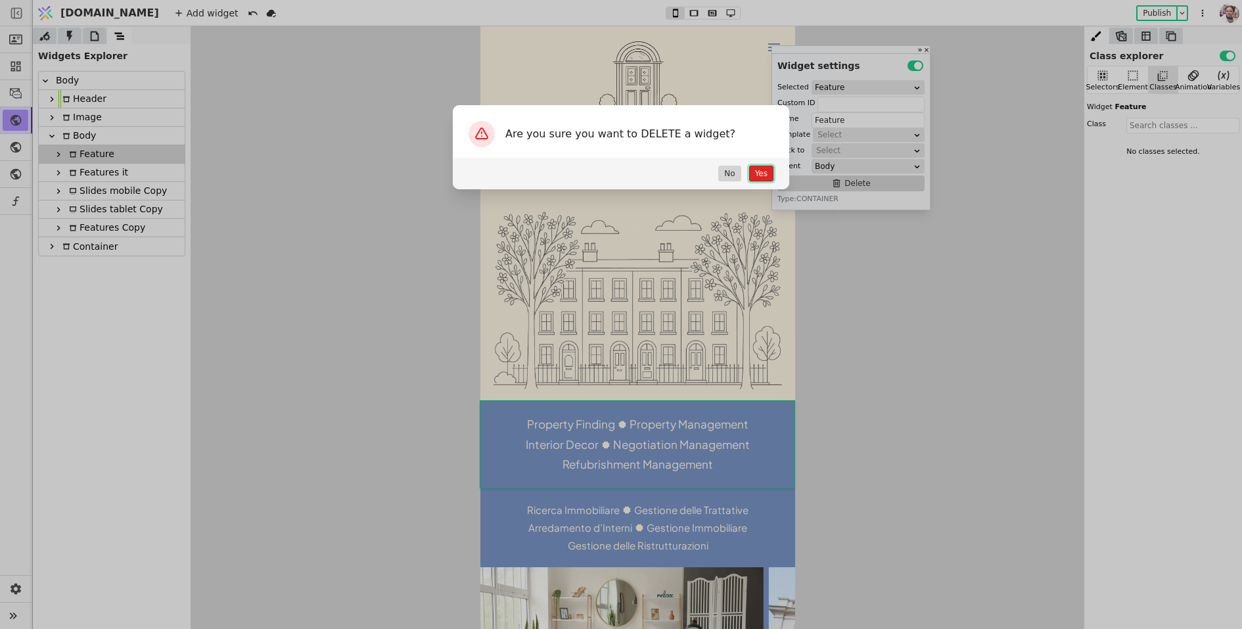
click at [767, 174] on button "Yes" at bounding box center [761, 174] width 24 height 16
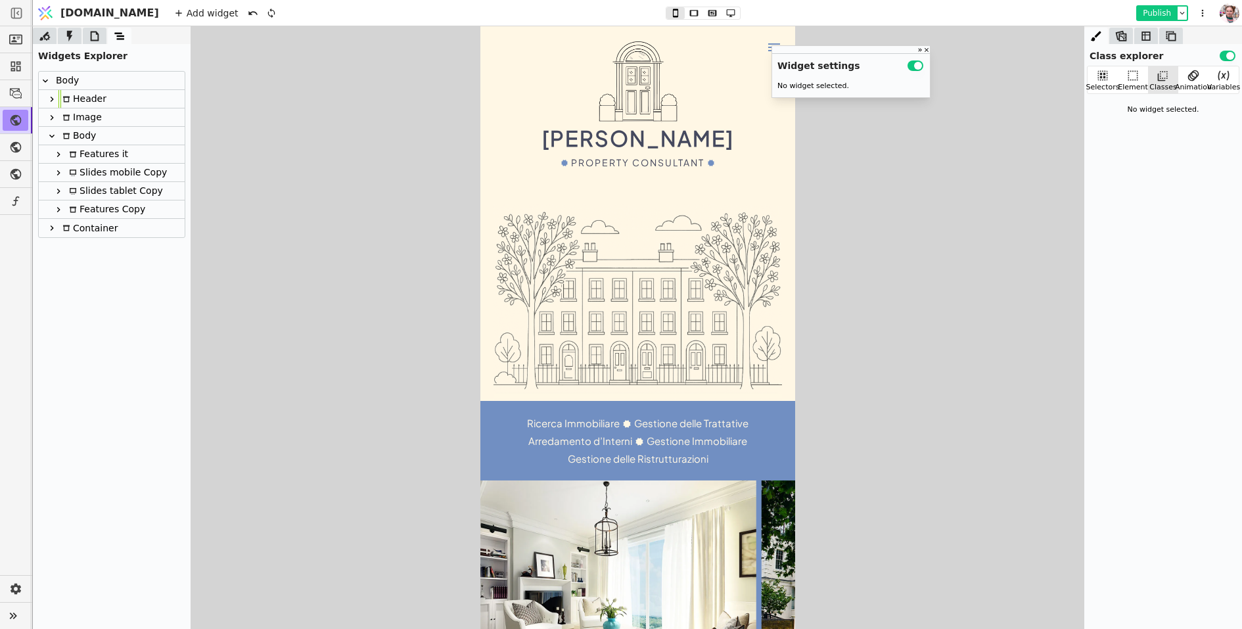
click at [1154, 12] on button "Publish" at bounding box center [1157, 13] width 39 height 13
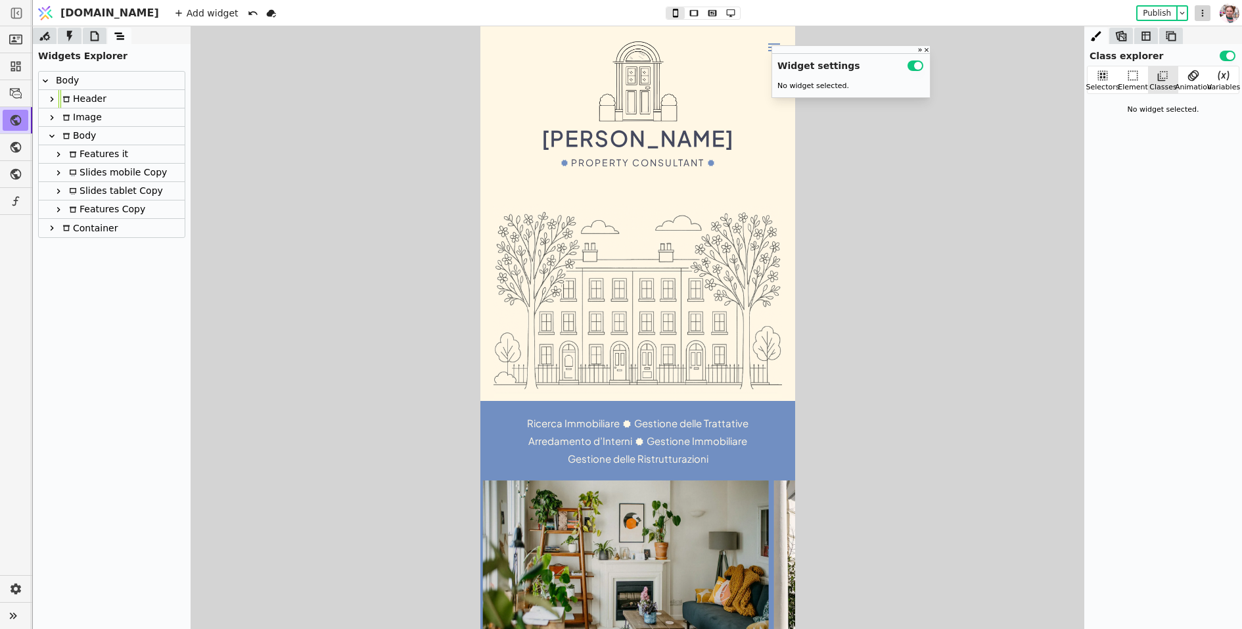
click at [1206, 14] on icon at bounding box center [1203, 13] width 16 height 16
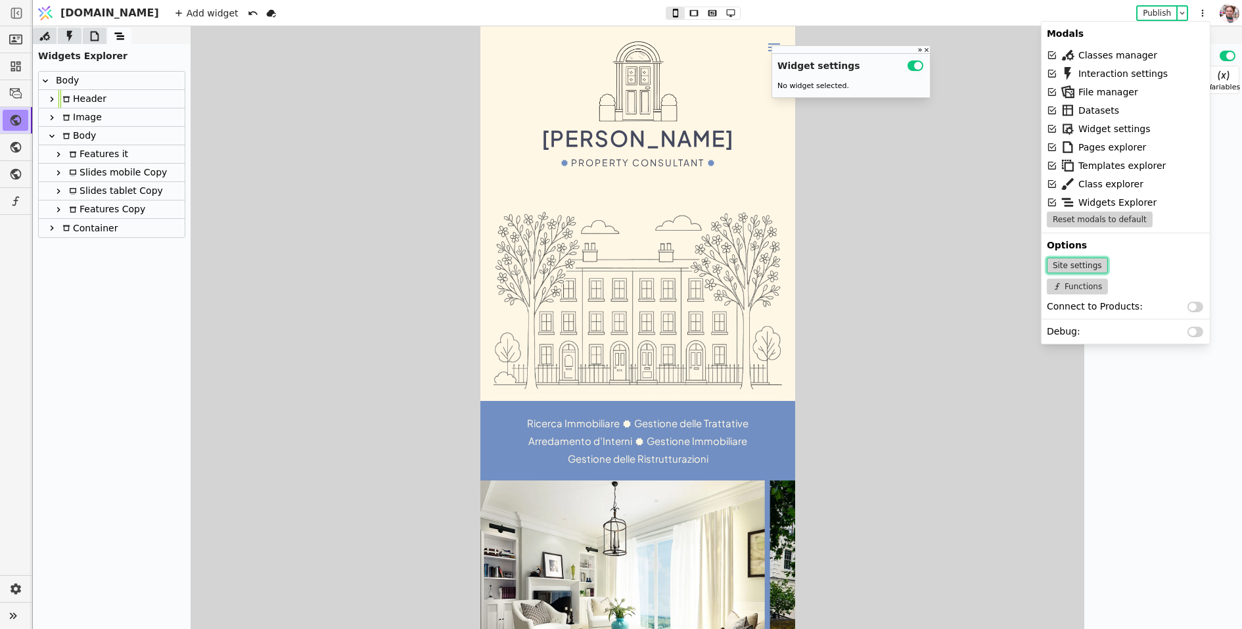
click at [1081, 267] on button "Site settings" at bounding box center [1077, 266] width 61 height 16
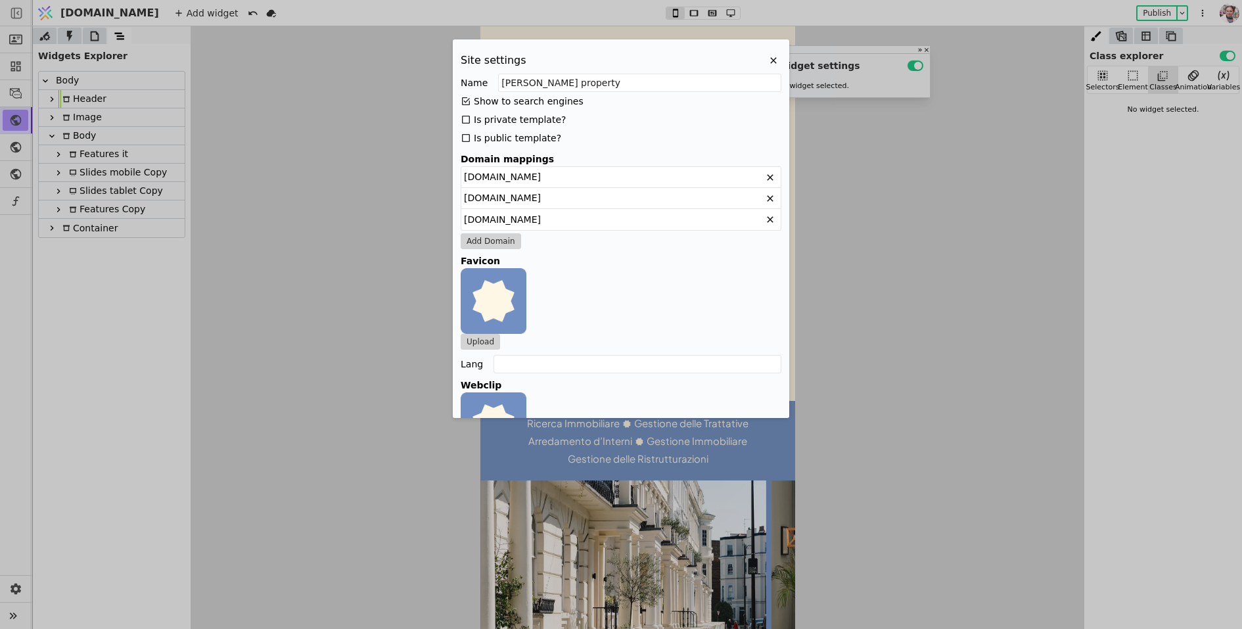
click at [847, 264] on div "Site settings Name Stefano Valenza property Show to search engines Is private t…" at bounding box center [621, 314] width 1242 height 629
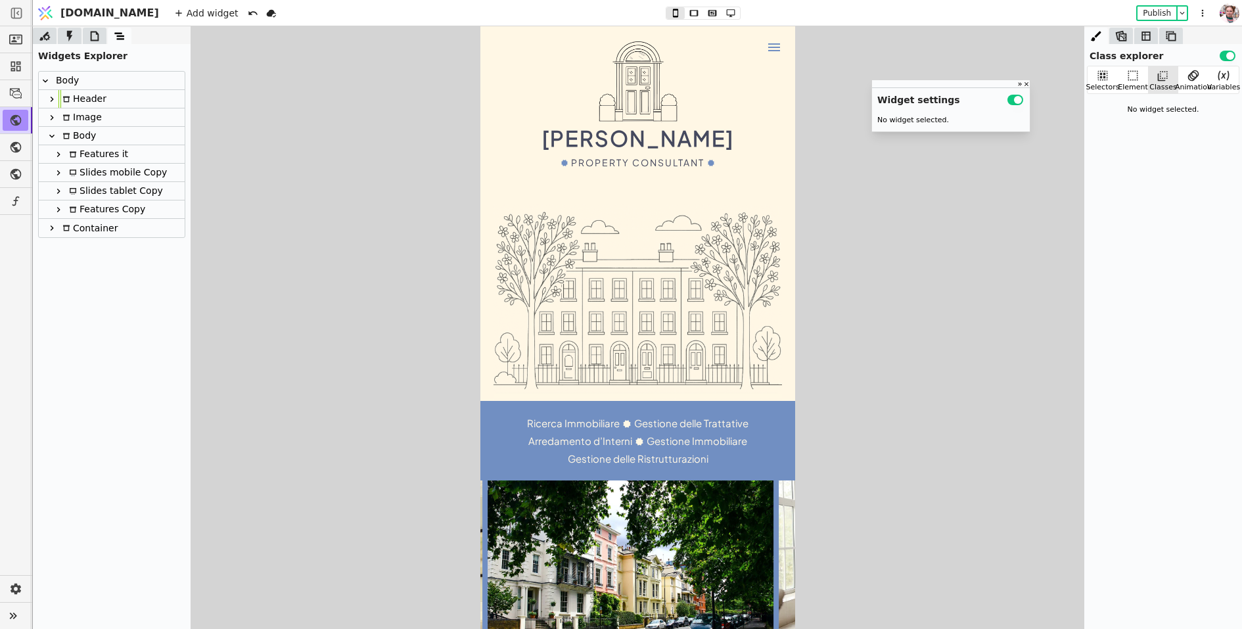
click at [730, 148] on div "Stefano Valenza Property Consultant" at bounding box center [637, 114] width 289 height 151
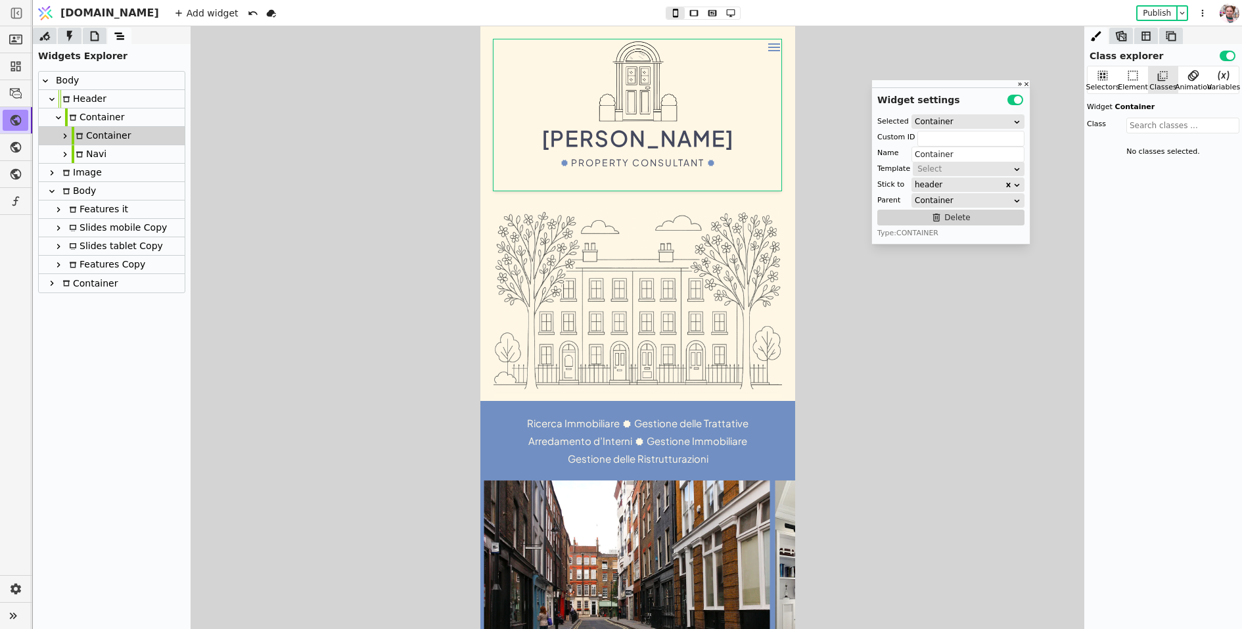
click at [62, 139] on icon at bounding box center [65, 136] width 11 height 11
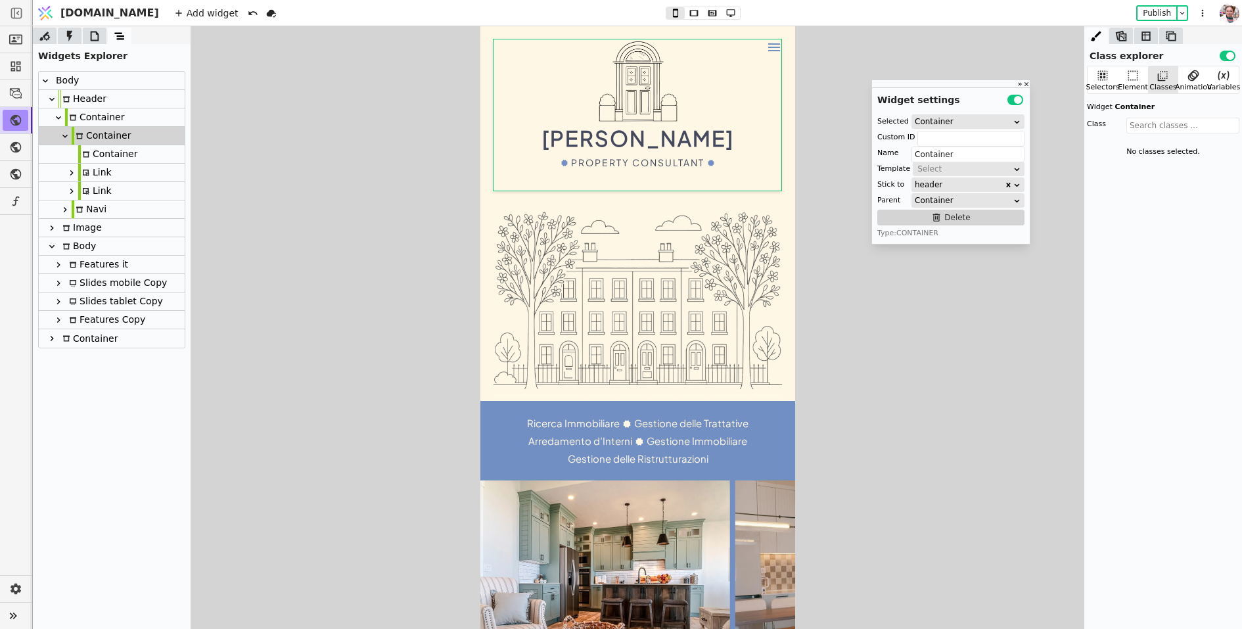
click at [95, 178] on div "Link" at bounding box center [95, 173] width 34 height 18
type input "Link"
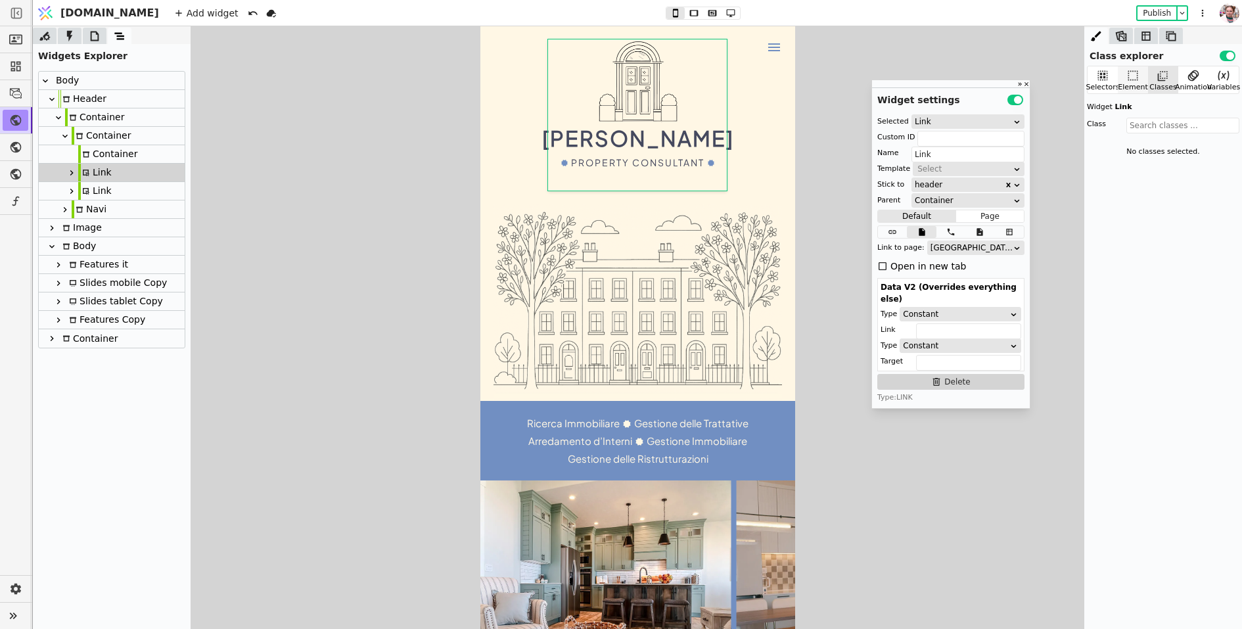
click at [1138, 75] on icon at bounding box center [1133, 75] width 13 height 13
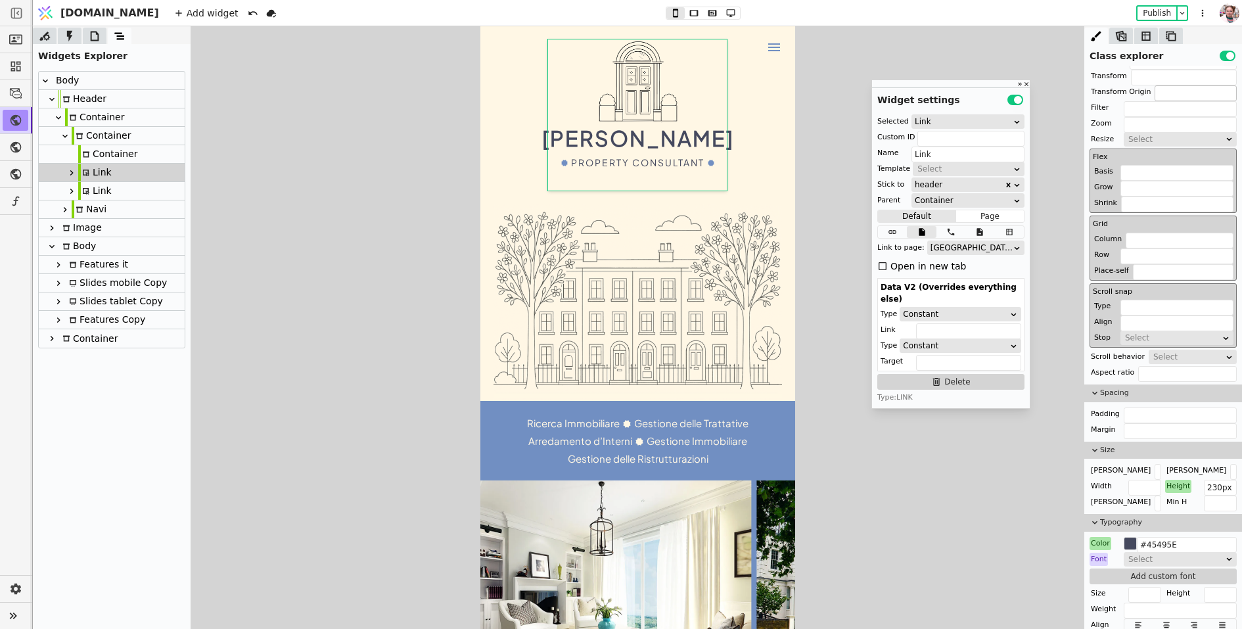
scroll to position [379, 0]
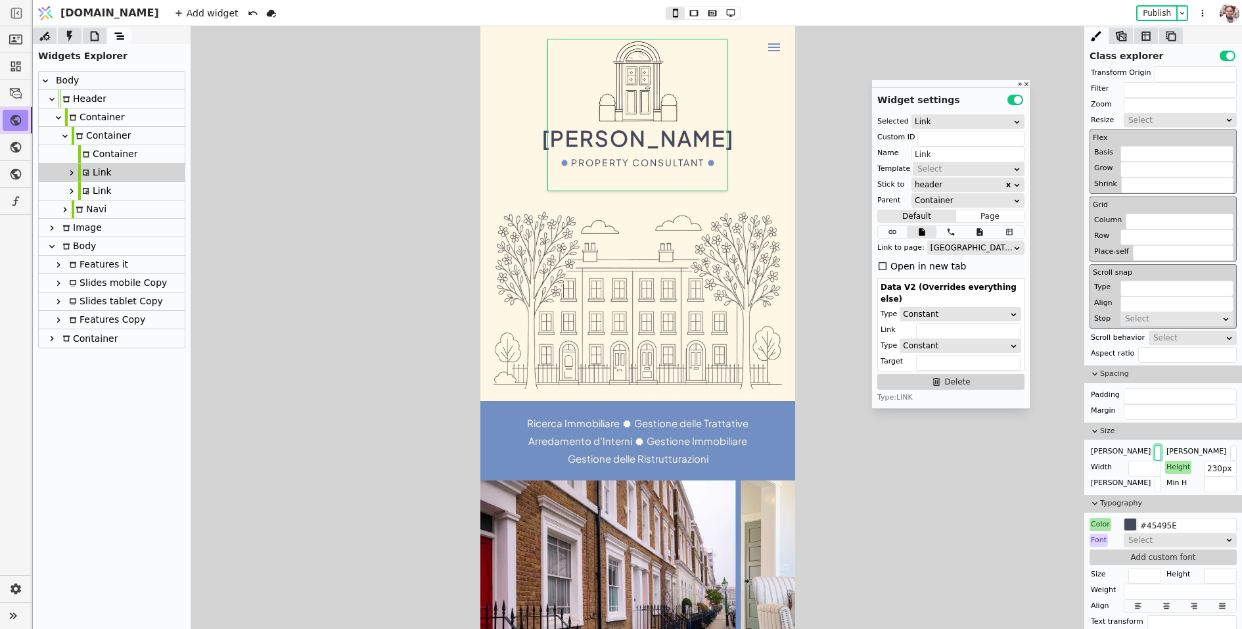
click at [1155, 448] on input "text" at bounding box center [1158, 453] width 7 height 16
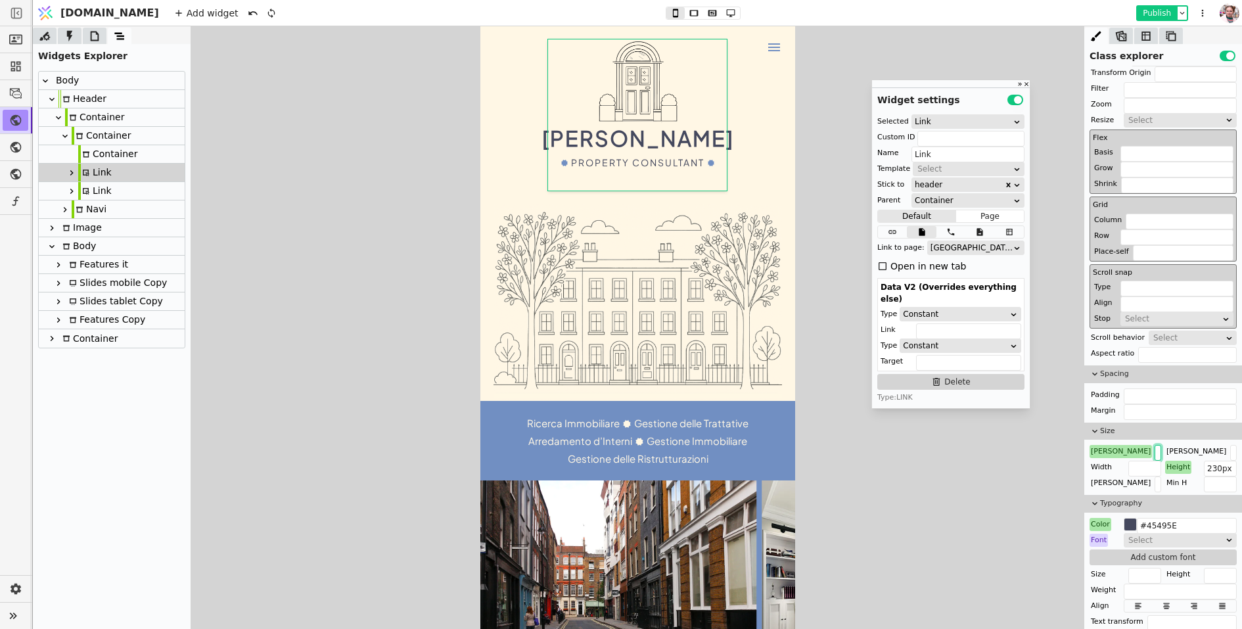
type input "90vw"
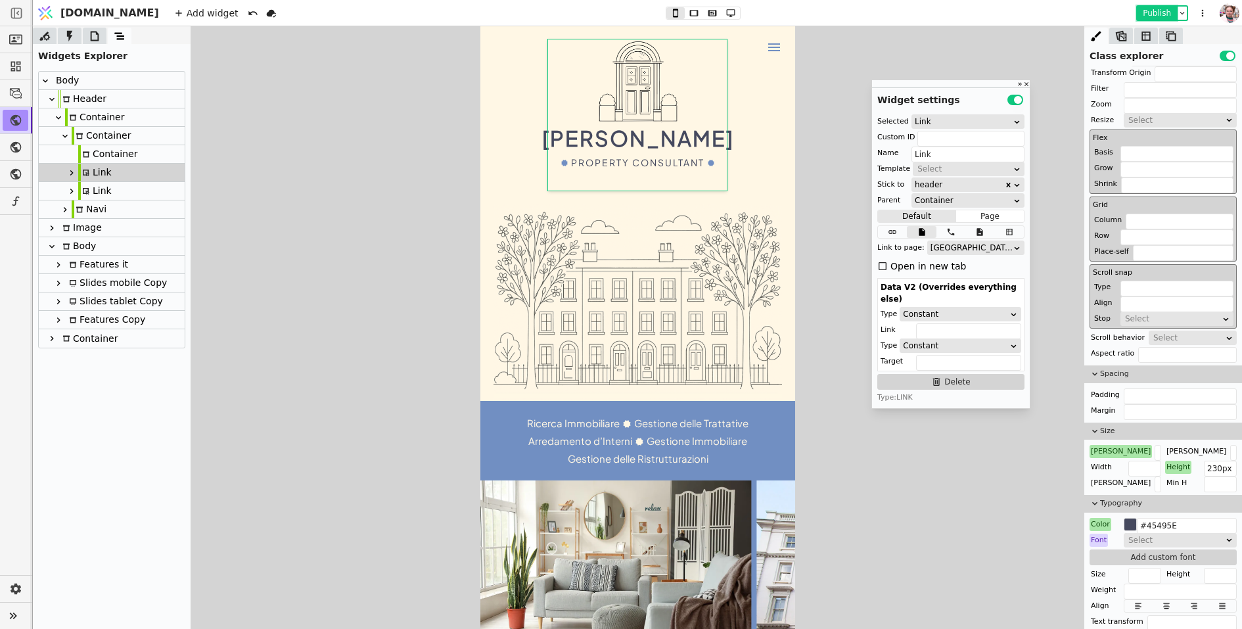
click at [1154, 12] on button "Publish" at bounding box center [1157, 13] width 39 height 13
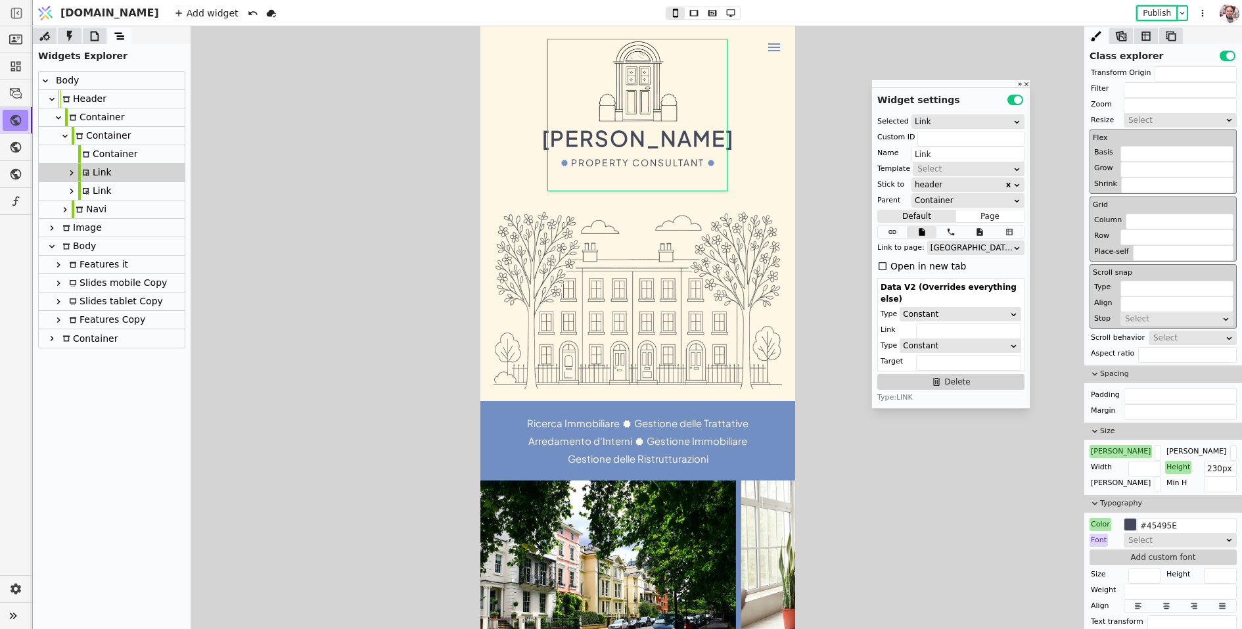
click at [91, 40] on icon at bounding box center [95, 36] width 9 height 10
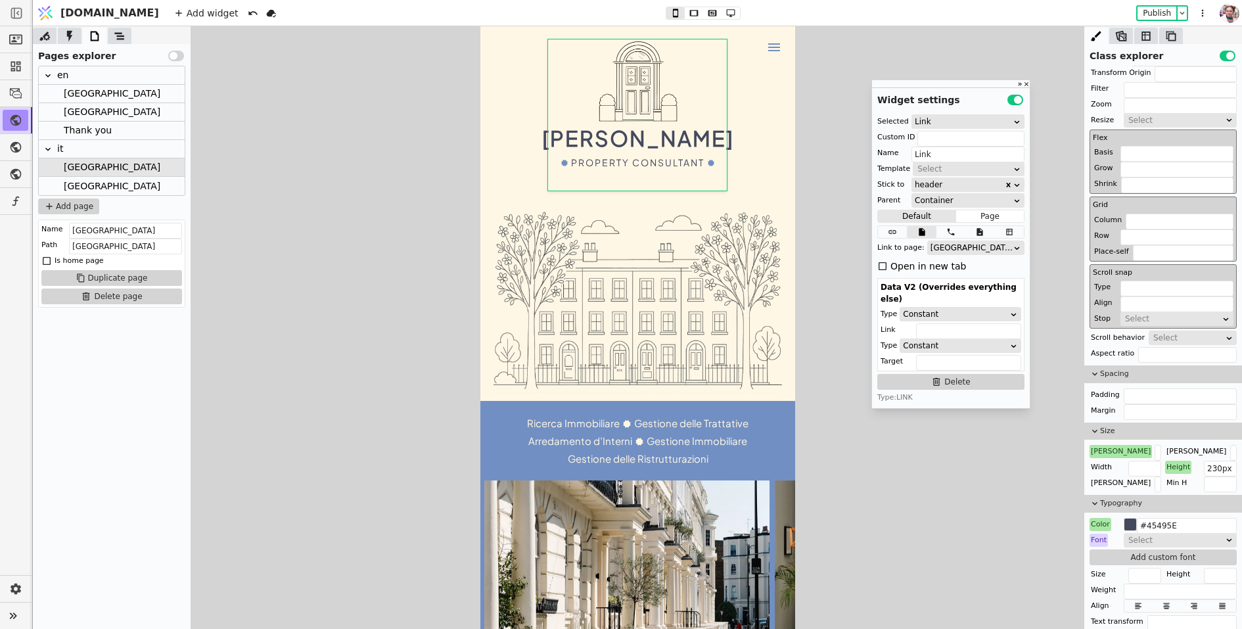
click at [78, 93] on div "[GEOGRAPHIC_DATA]" at bounding box center [112, 94] width 97 height 18
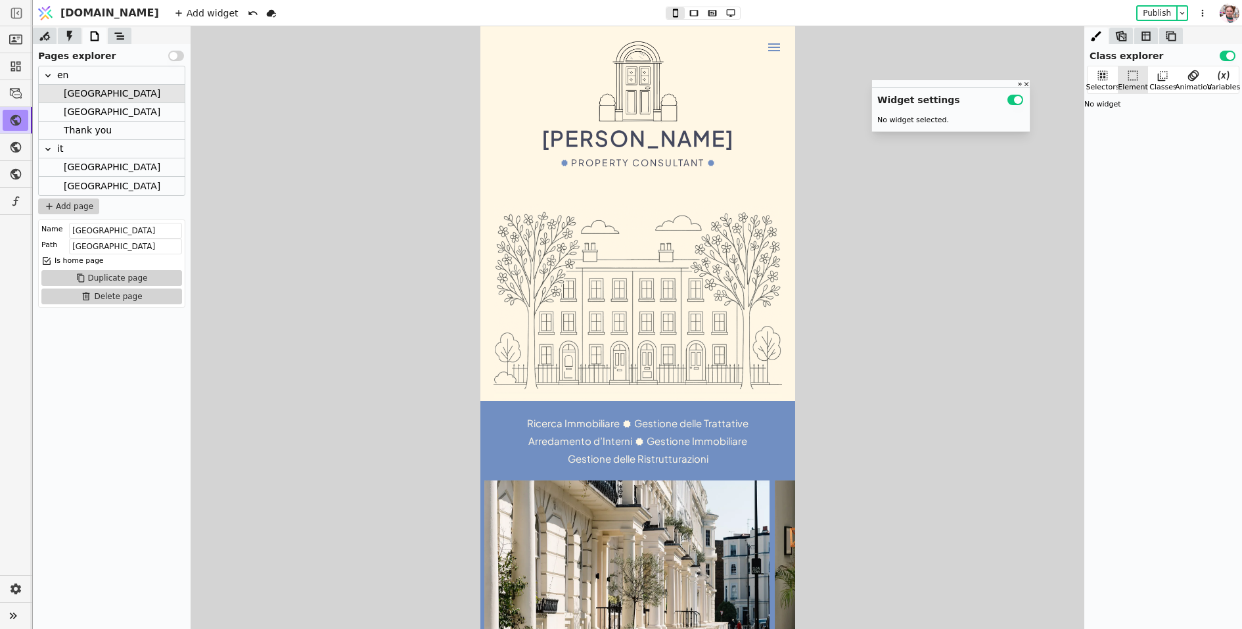
scroll to position [0, 0]
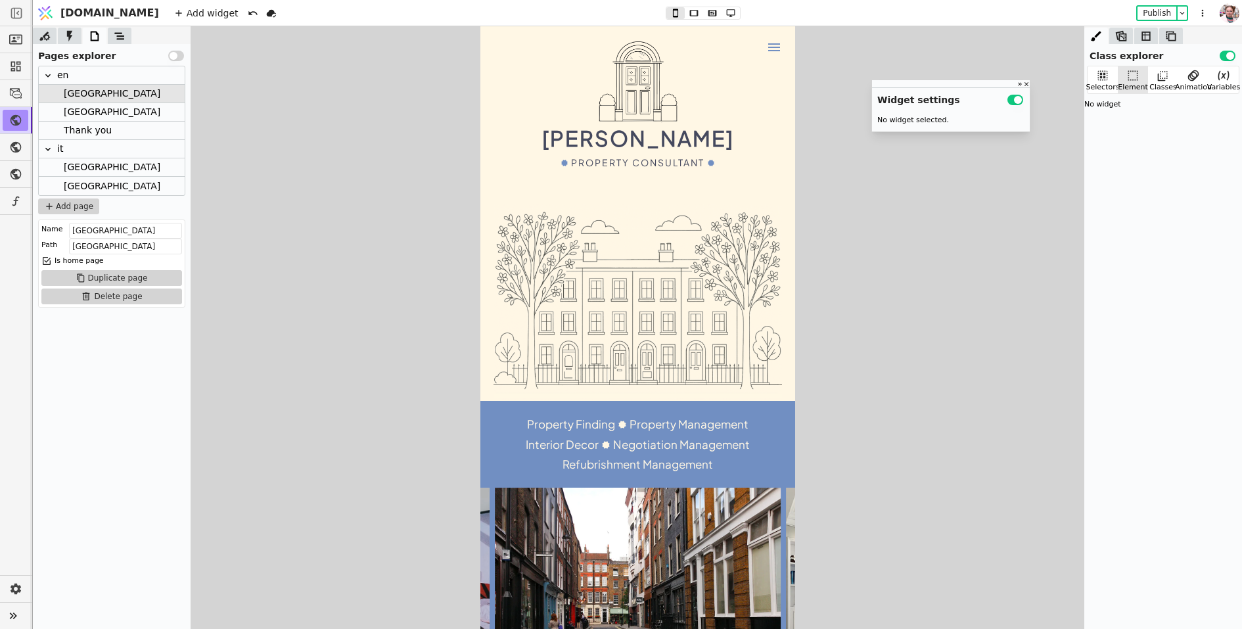
click at [636, 173] on link "Stefano Valenza Property Consultant" at bounding box center [638, 114] width 192 height 151
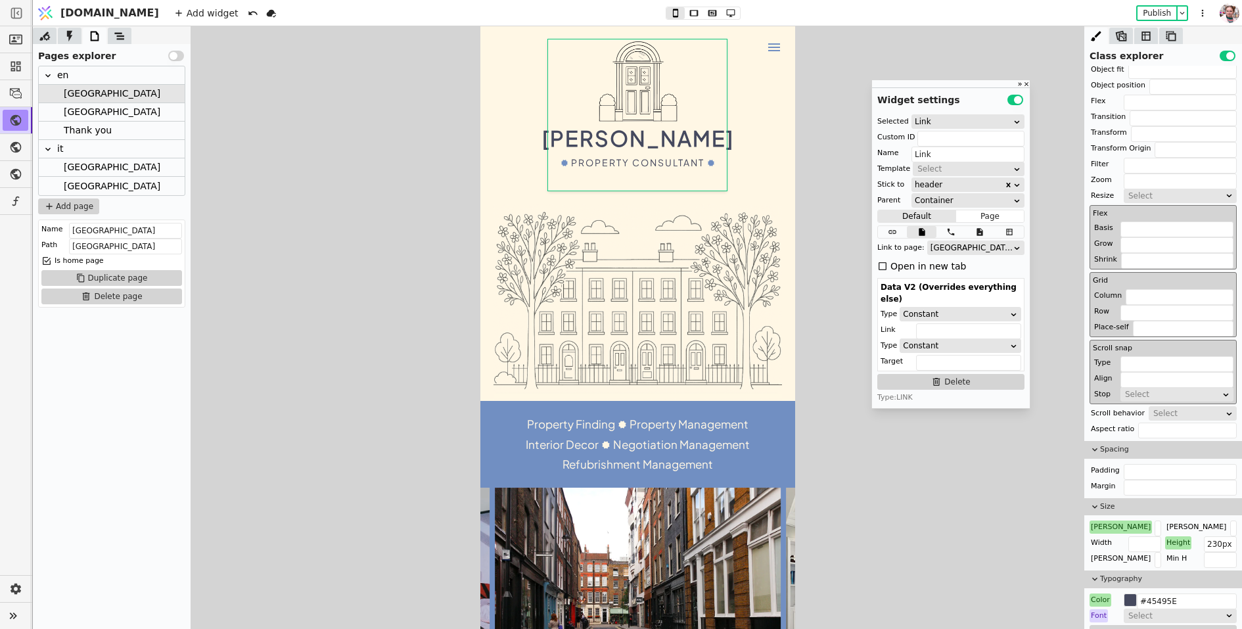
scroll to position [306, 0]
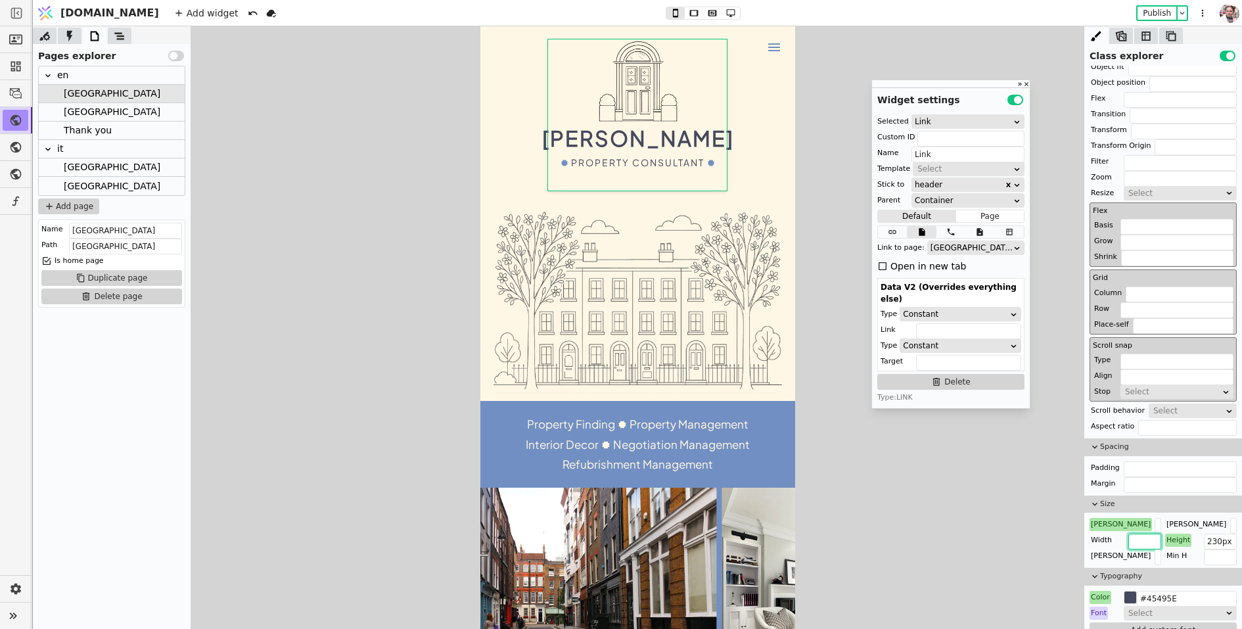
click at [1142, 536] on input "text" at bounding box center [1145, 542] width 33 height 16
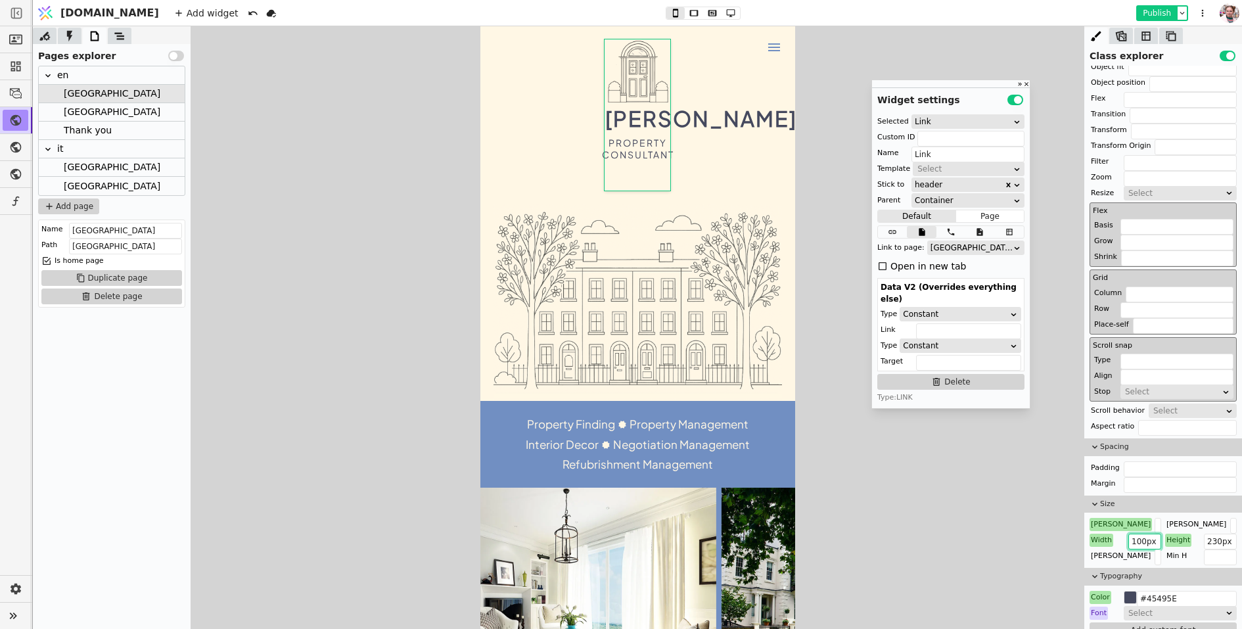
type input "100px"
click at [1146, 12] on button "Publish" at bounding box center [1157, 13] width 39 height 13
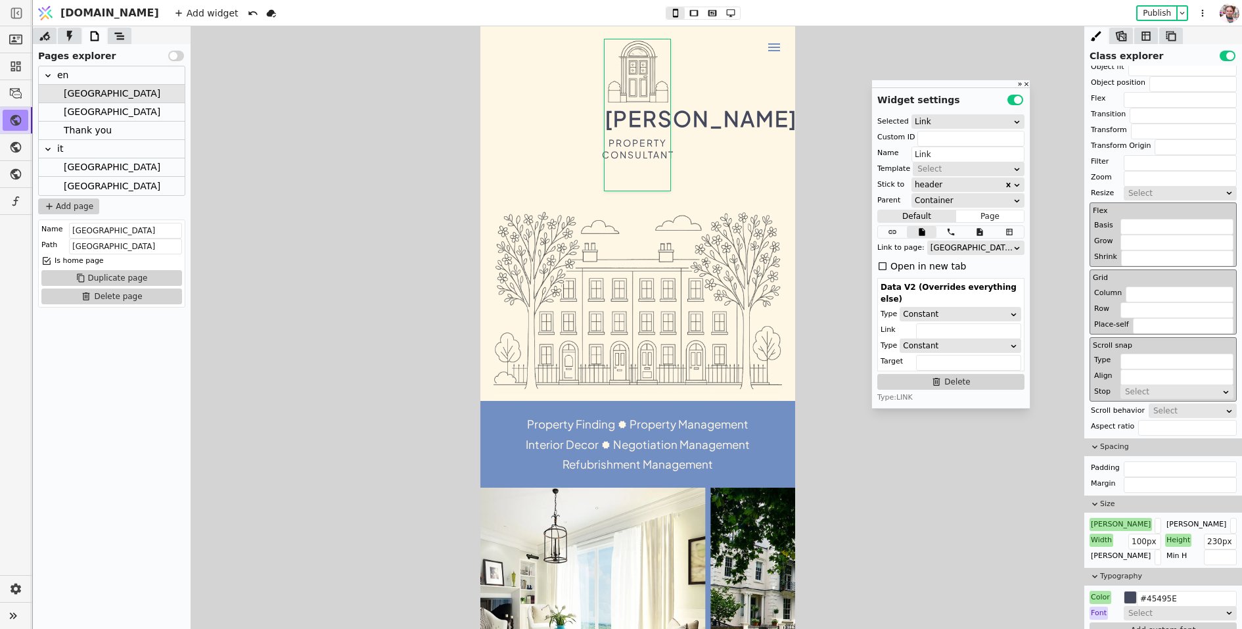
click at [1102, 535] on div "Width" at bounding box center [1102, 540] width 24 height 13
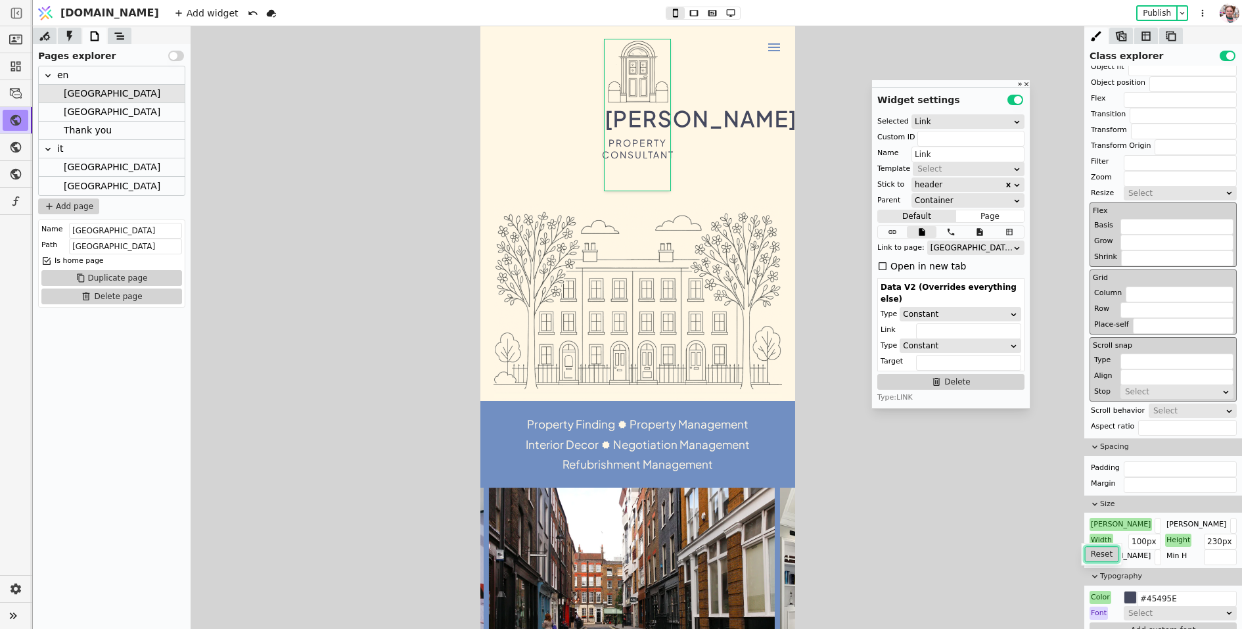
click at [1104, 559] on button "Reset" at bounding box center [1102, 554] width 34 height 16
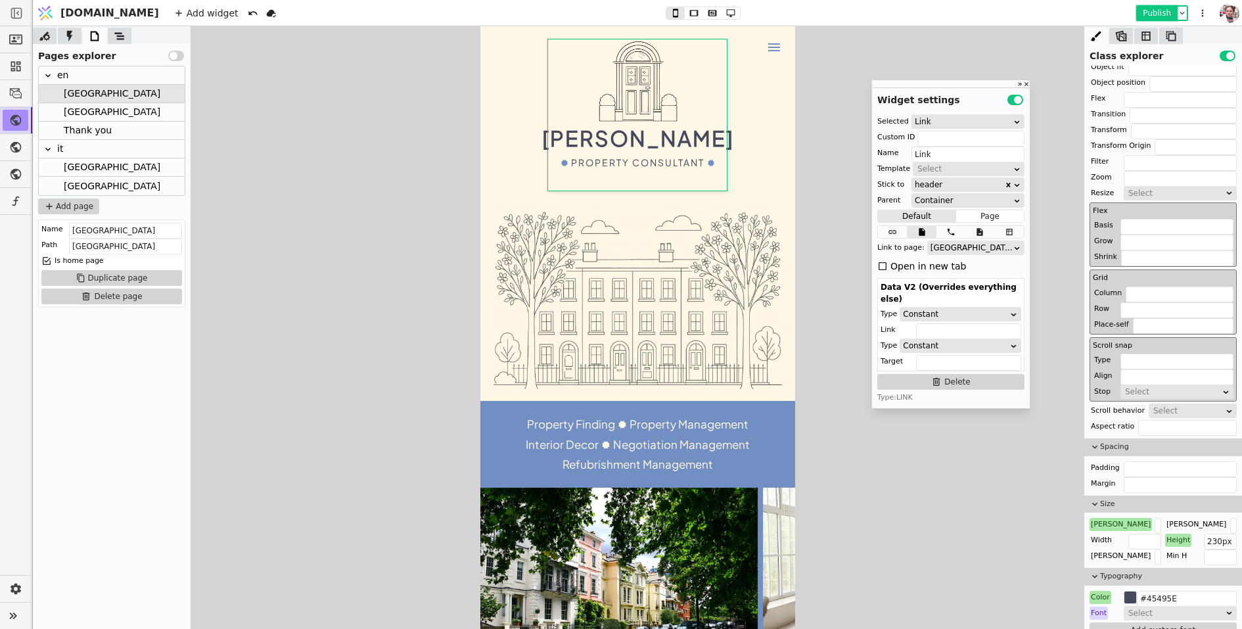
click at [1142, 14] on button "Publish" at bounding box center [1157, 13] width 39 height 13
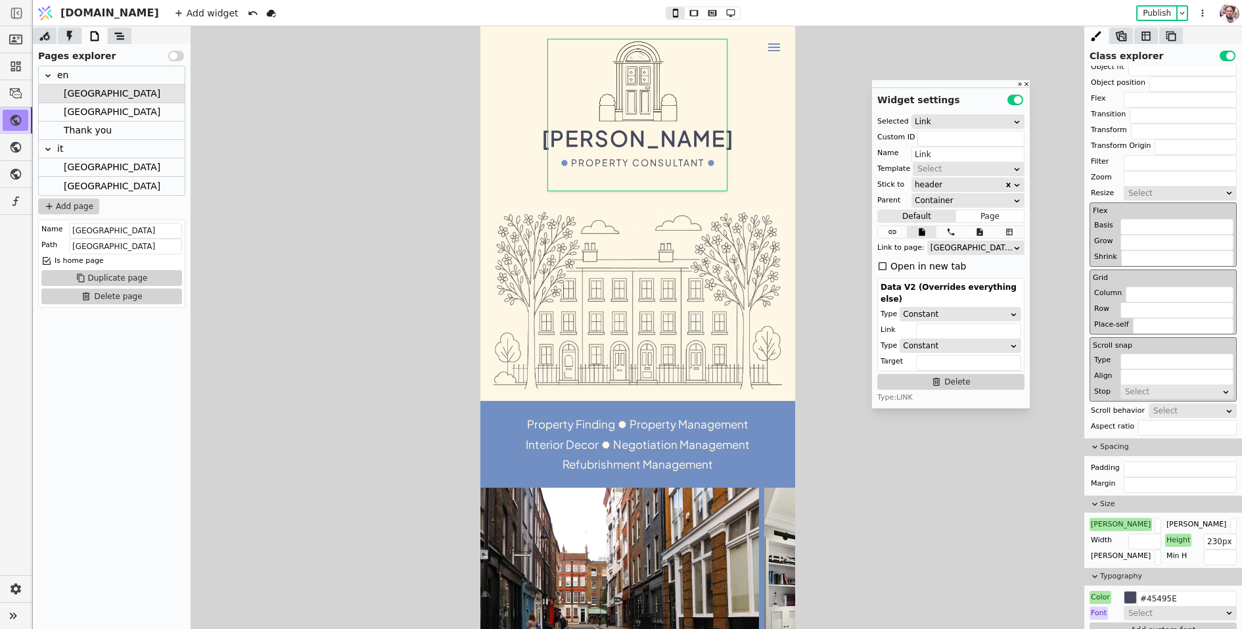
click at [776, 52] on icon at bounding box center [774, 47] width 16 height 16
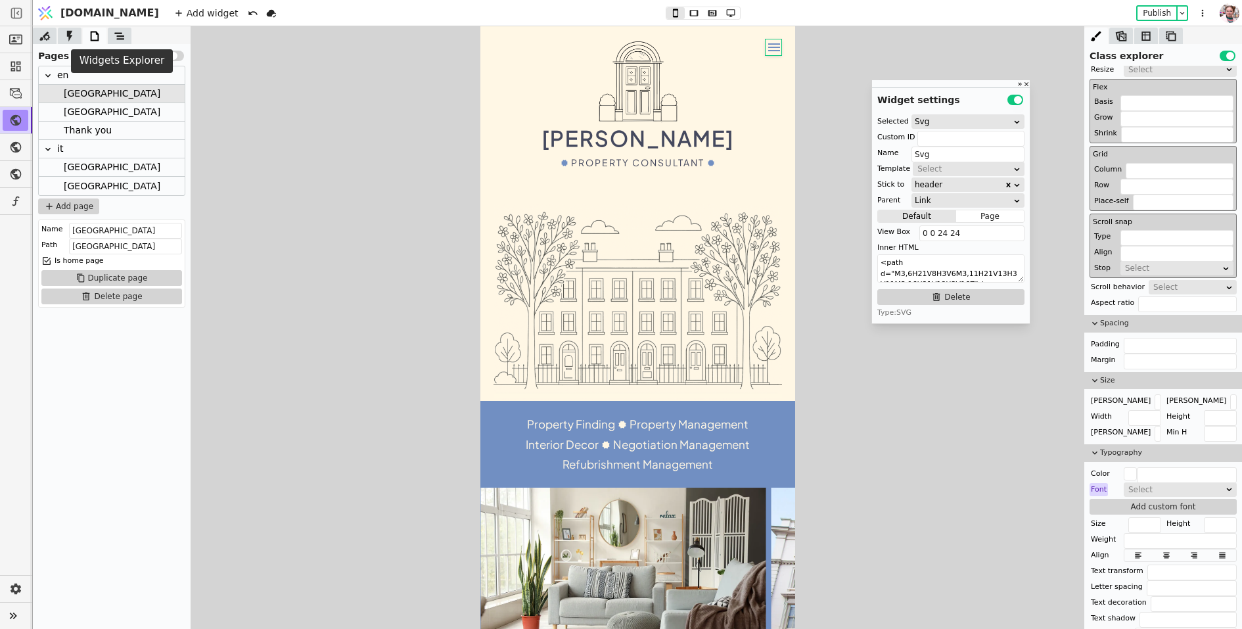
click at [125, 38] on icon at bounding box center [119, 36] width 13 height 13
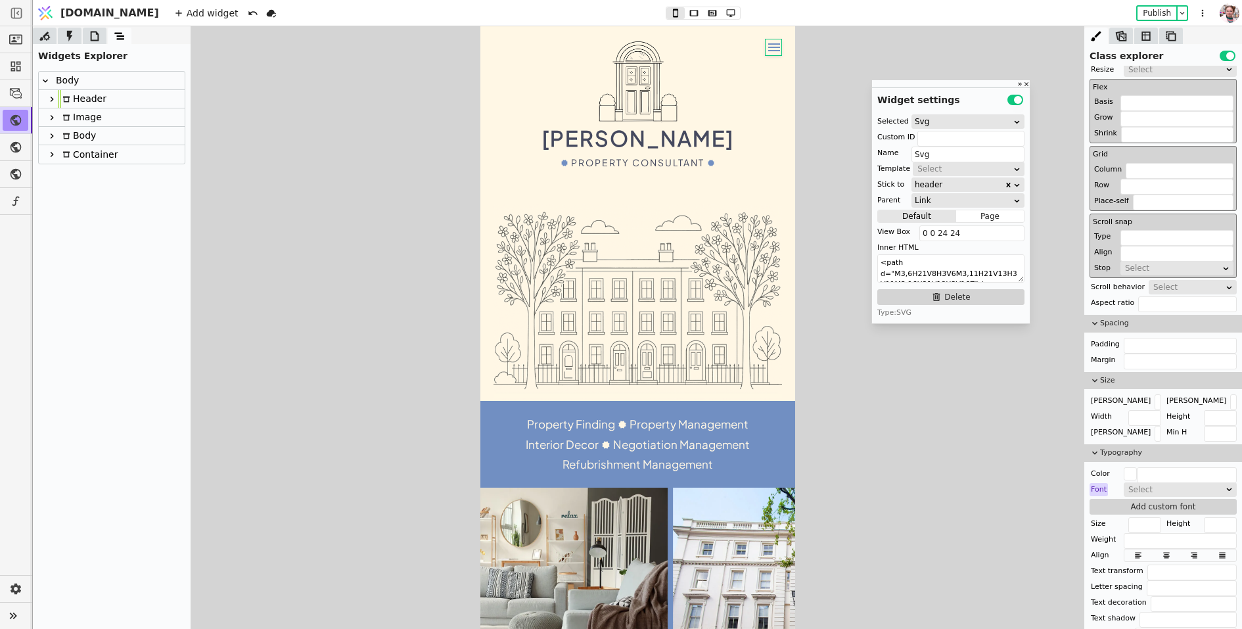
click at [55, 104] on icon at bounding box center [52, 99] width 11 height 11
type input "Header"
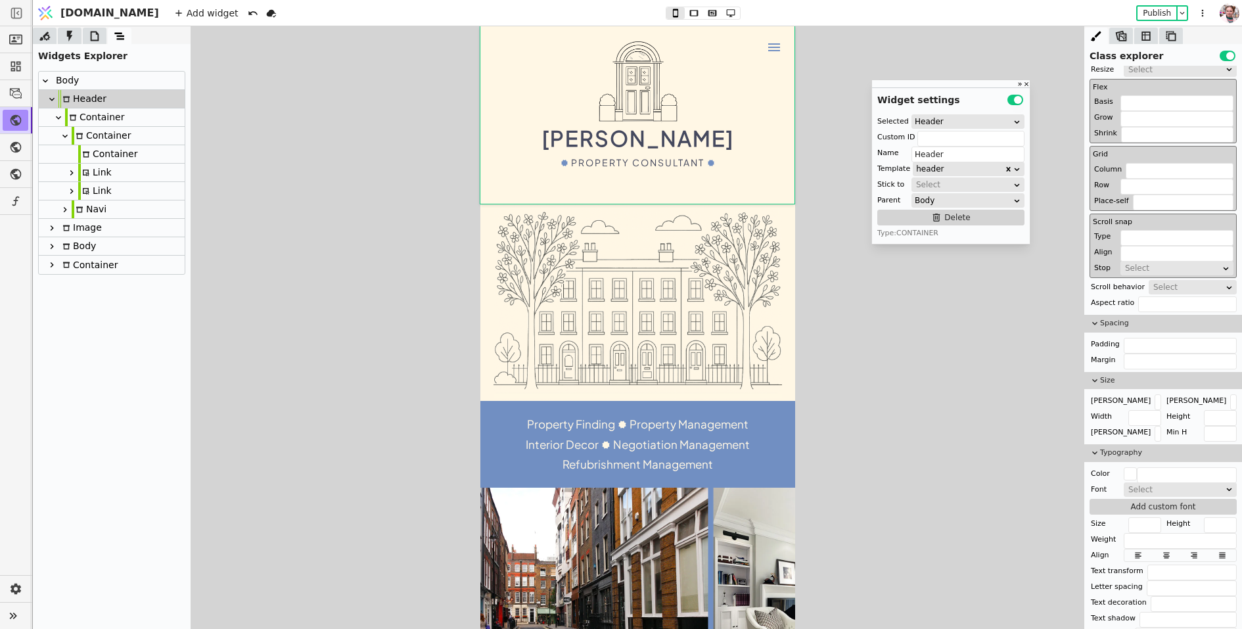
click at [71, 188] on icon at bounding box center [71, 191] width 11 height 11
type input "menu"
type input "Link"
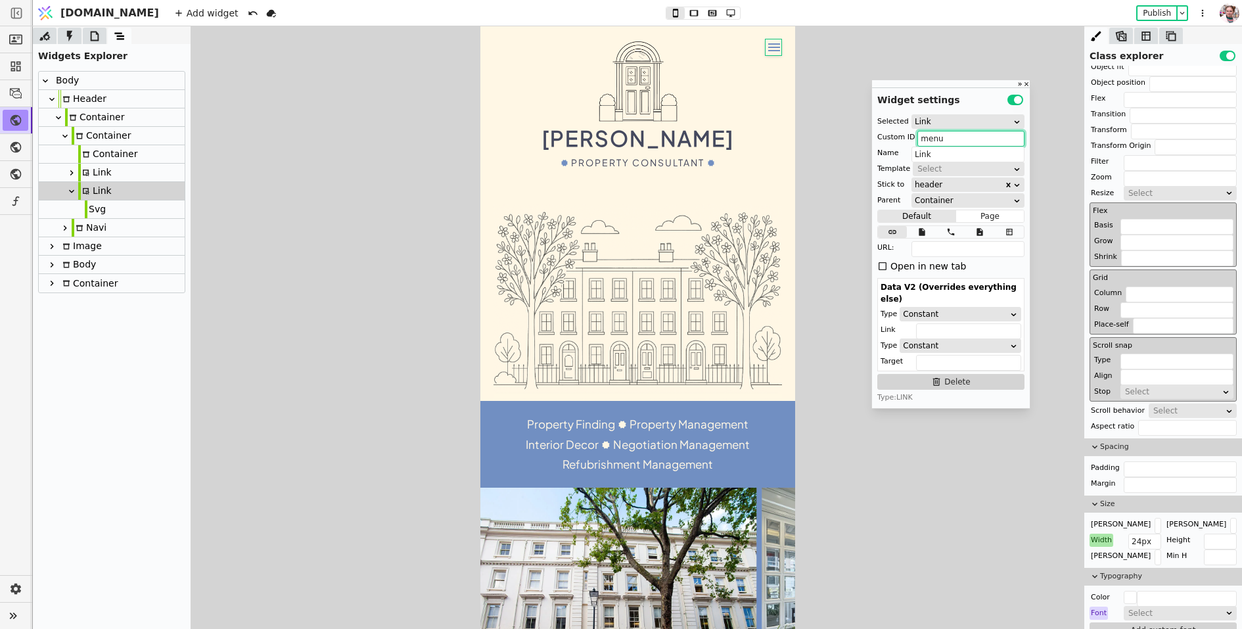
click at [925, 133] on input "menu" at bounding box center [971, 139] width 107 height 16
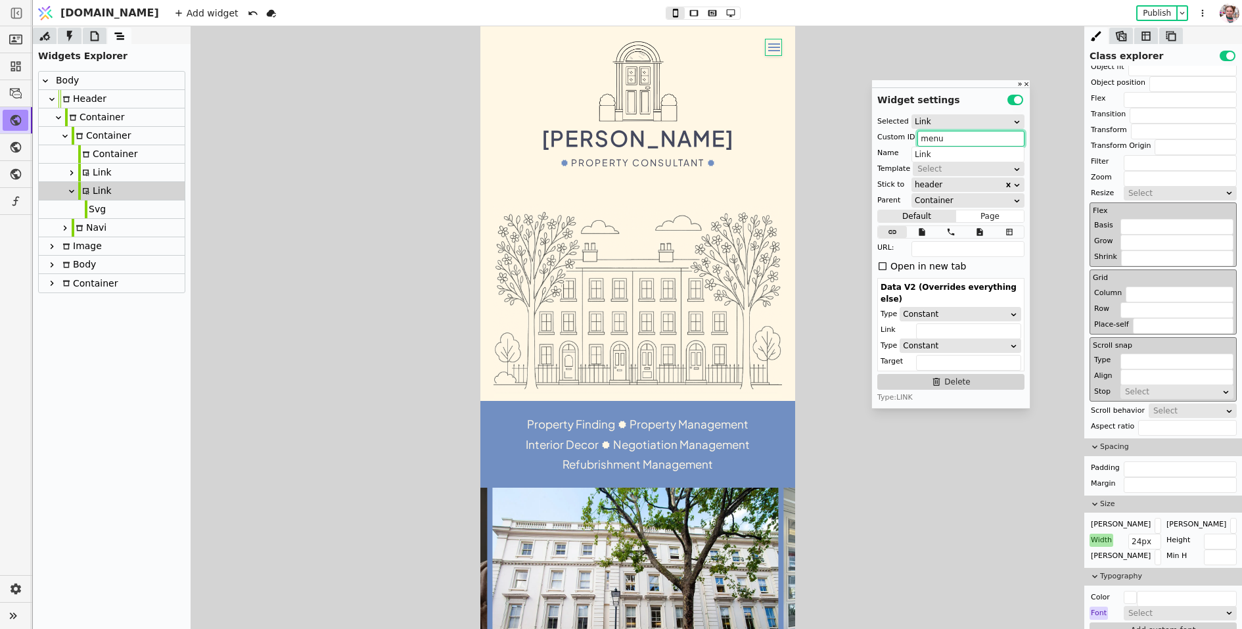
click at [925, 133] on input "menu" at bounding box center [971, 139] width 107 height 16
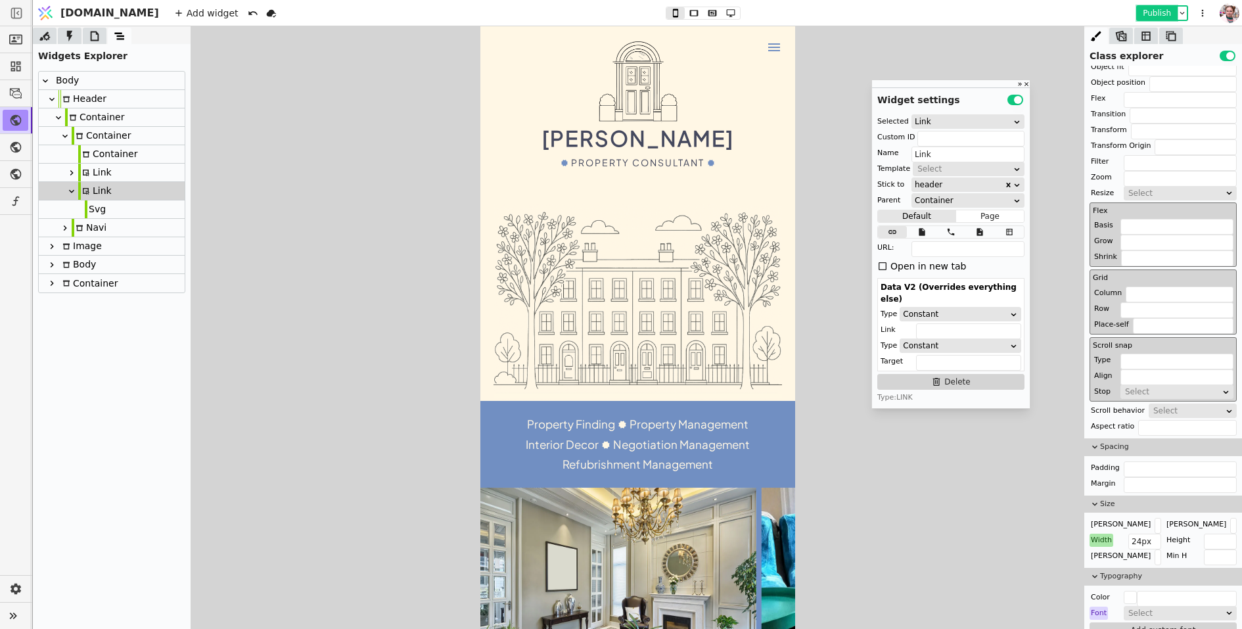
click at [1155, 8] on button "Publish" at bounding box center [1157, 13] width 39 height 13
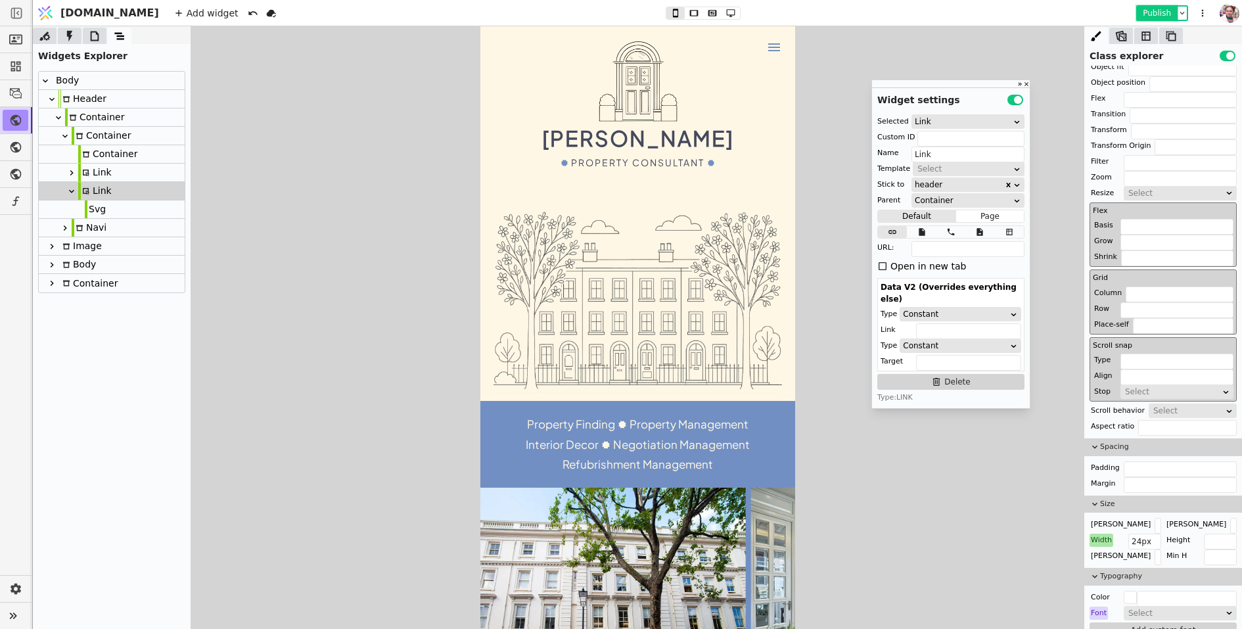
click at [1150, 14] on button "Publish" at bounding box center [1157, 13] width 39 height 13
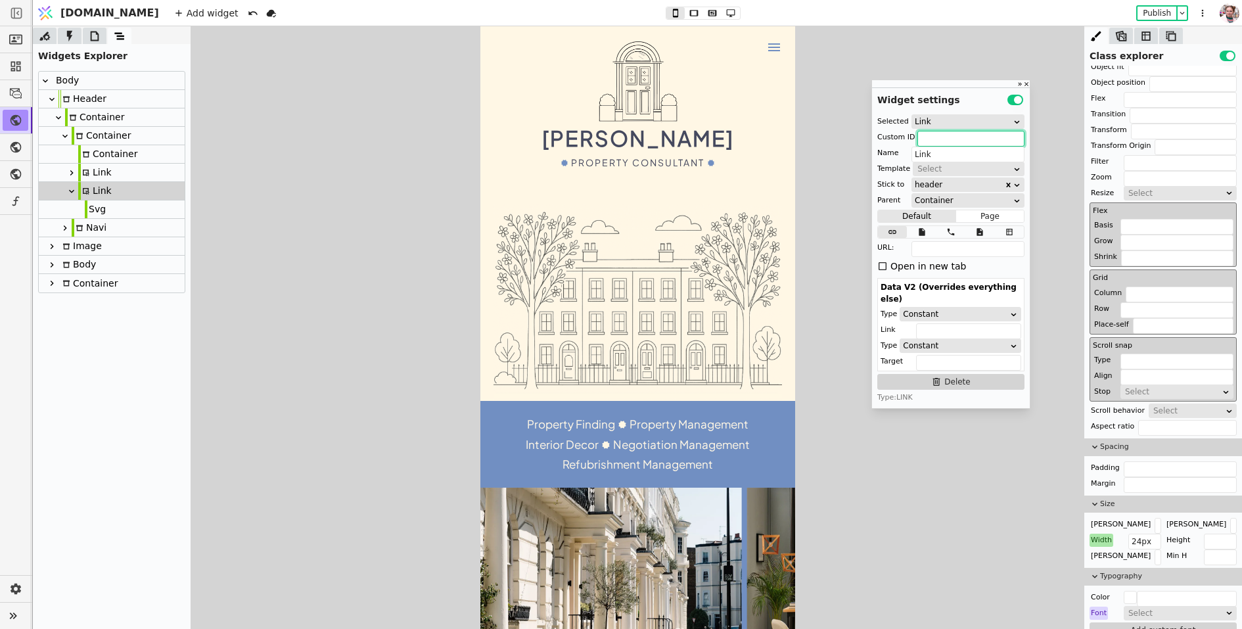
click at [927, 142] on input "text" at bounding box center [971, 139] width 107 height 16
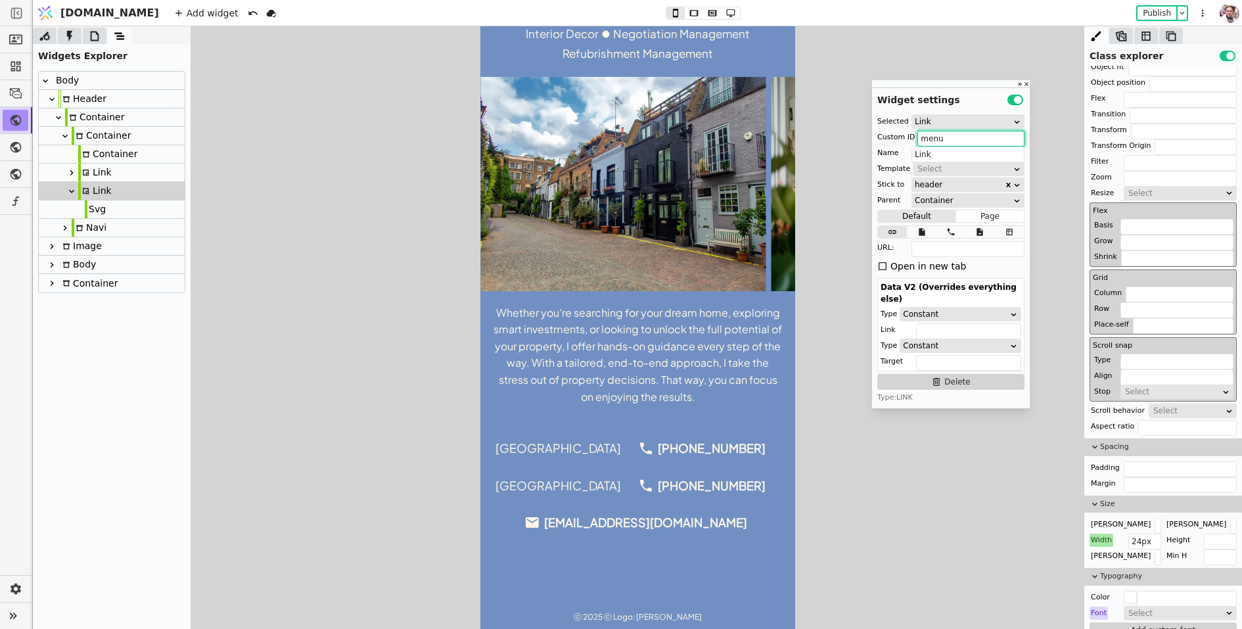
scroll to position [411, 0]
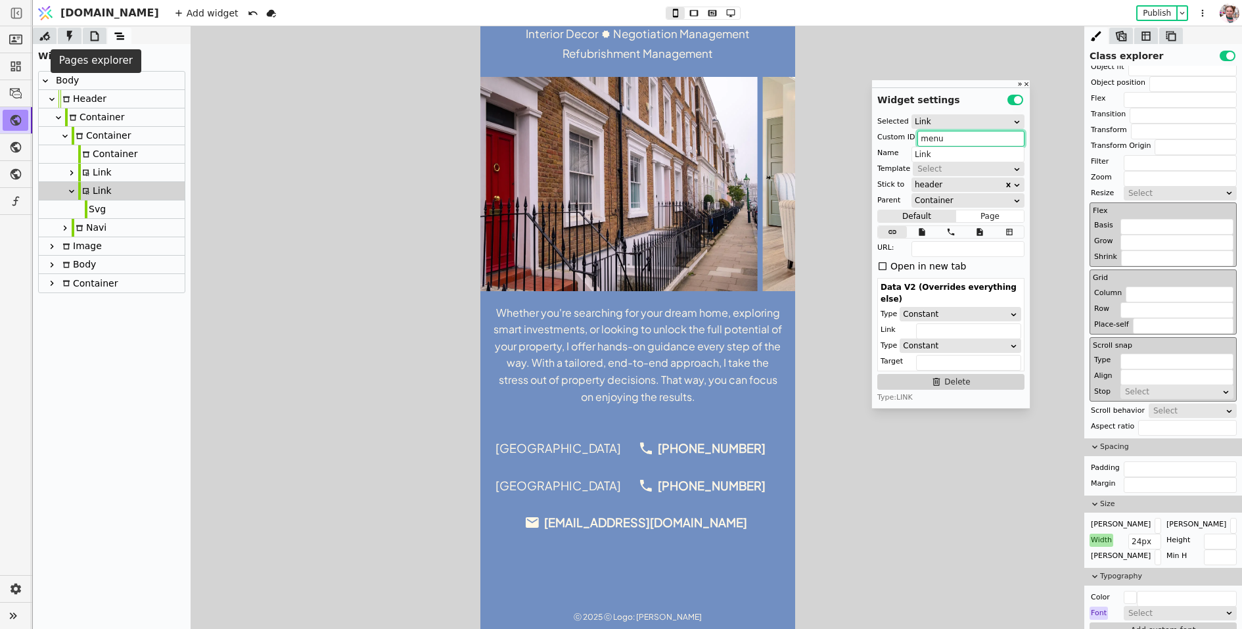
type input "menu"
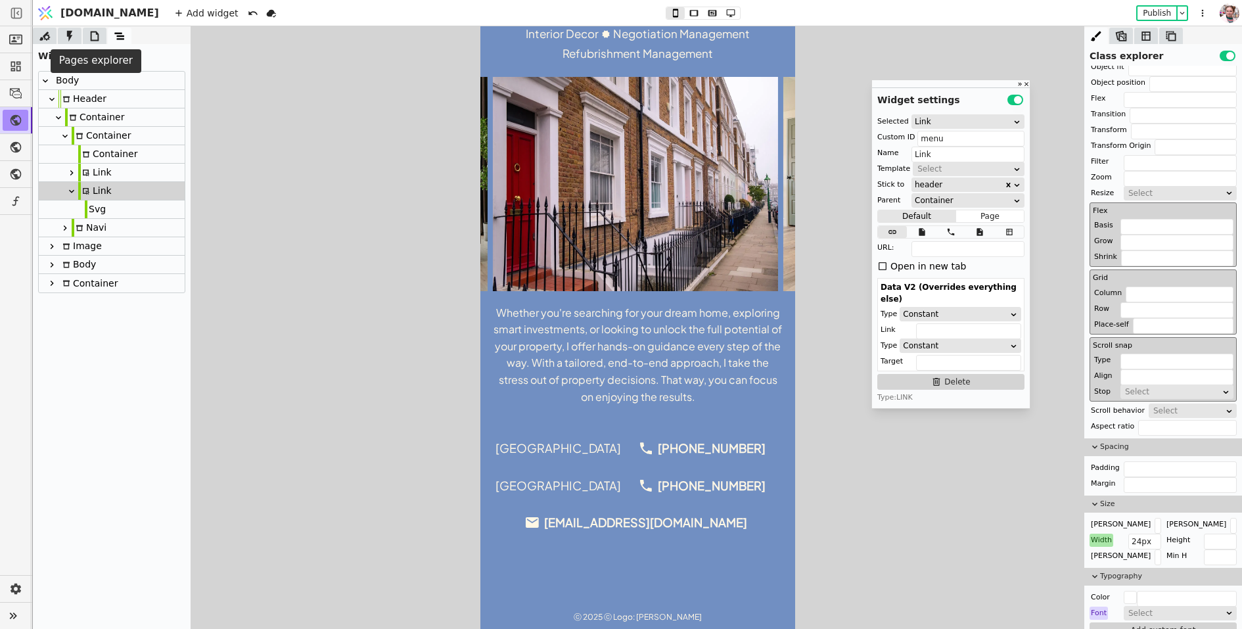
click at [94, 37] on icon at bounding box center [94, 36] width 13 height 13
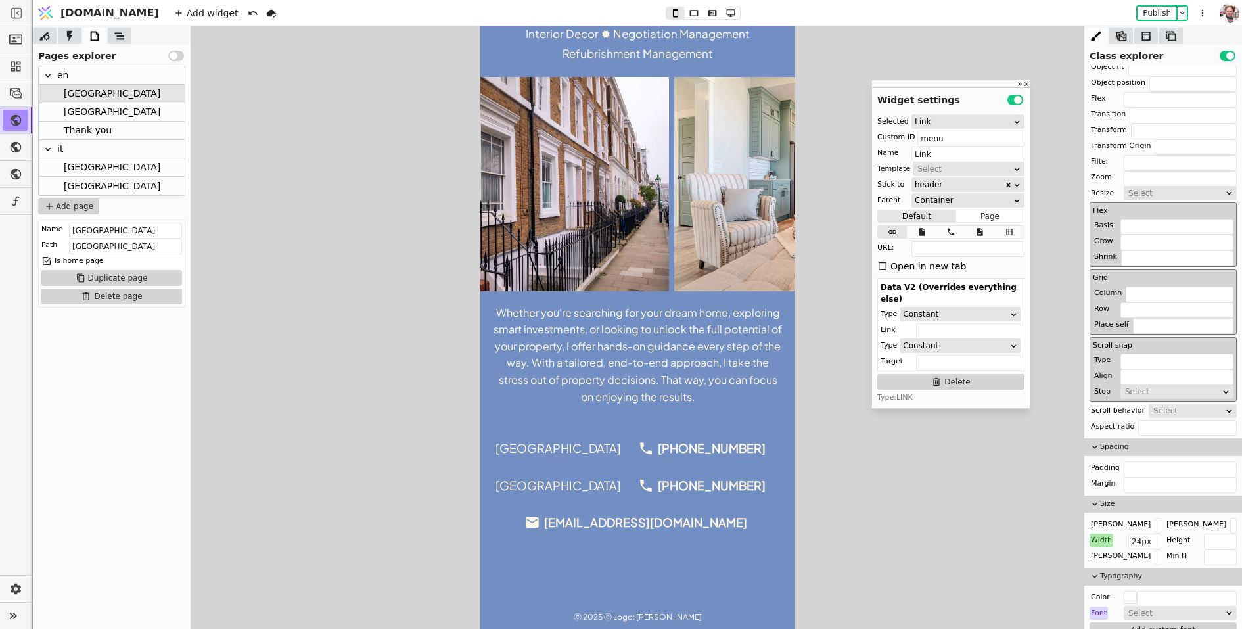
click at [64, 108] on div "Milan" at bounding box center [112, 112] width 97 height 18
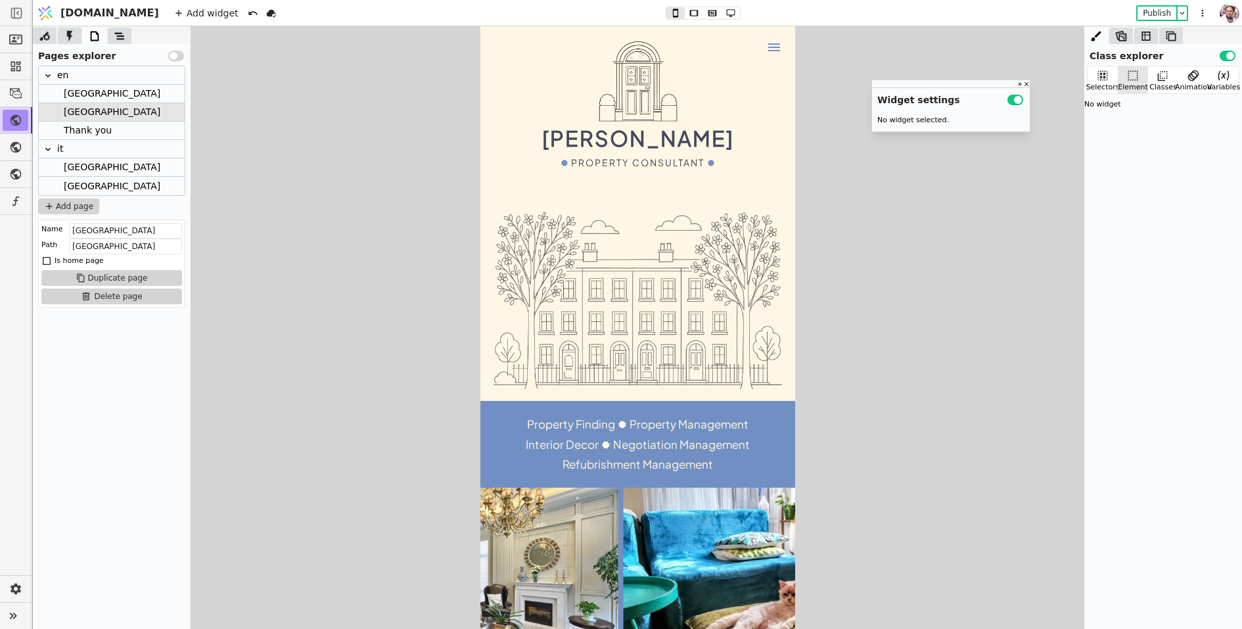
scroll to position [24, 0]
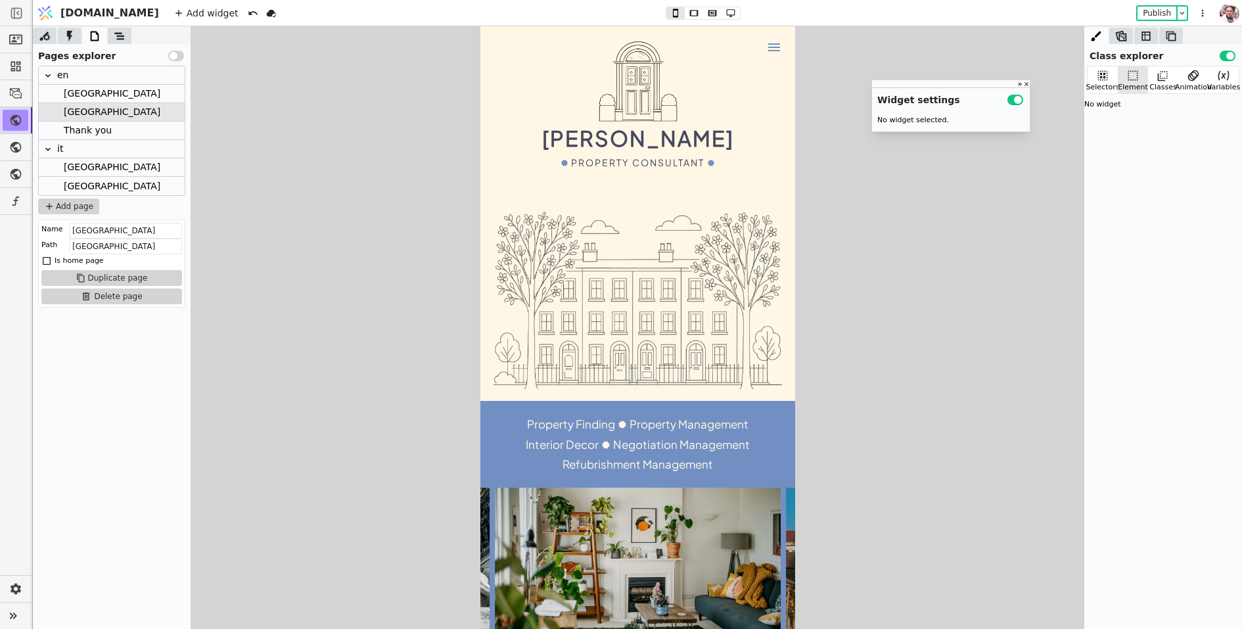
click at [778, 72] on div "Stefano Valenza Property Consultant" at bounding box center [637, 114] width 289 height 151
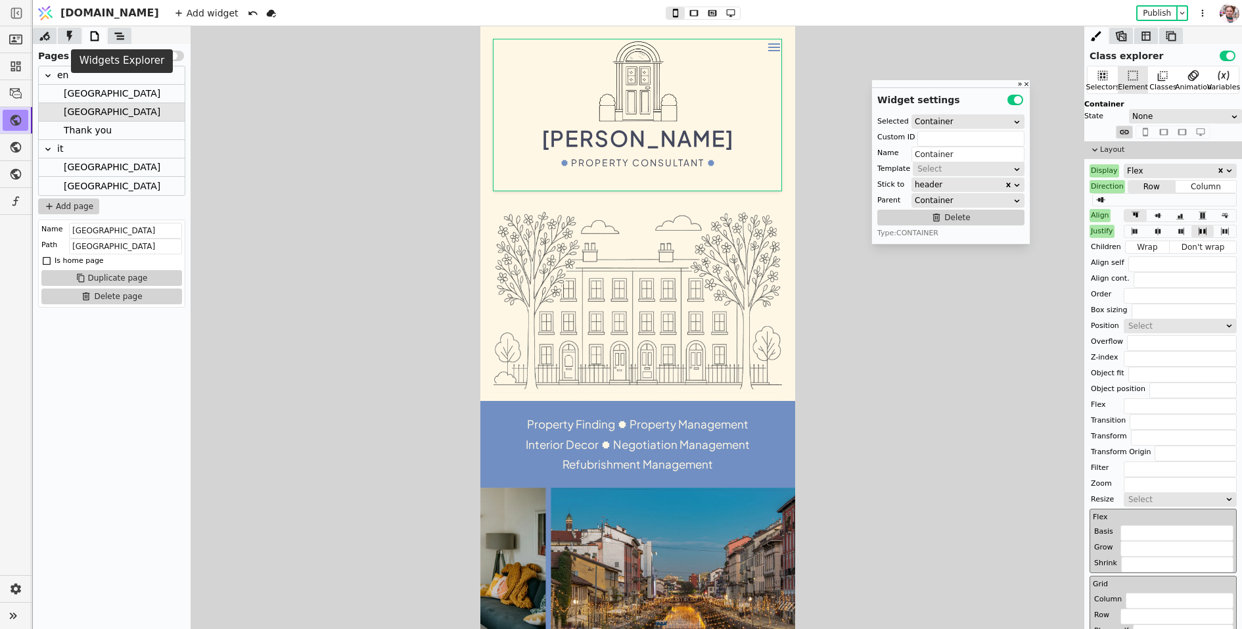
click at [120, 41] on icon at bounding box center [119, 36] width 13 height 13
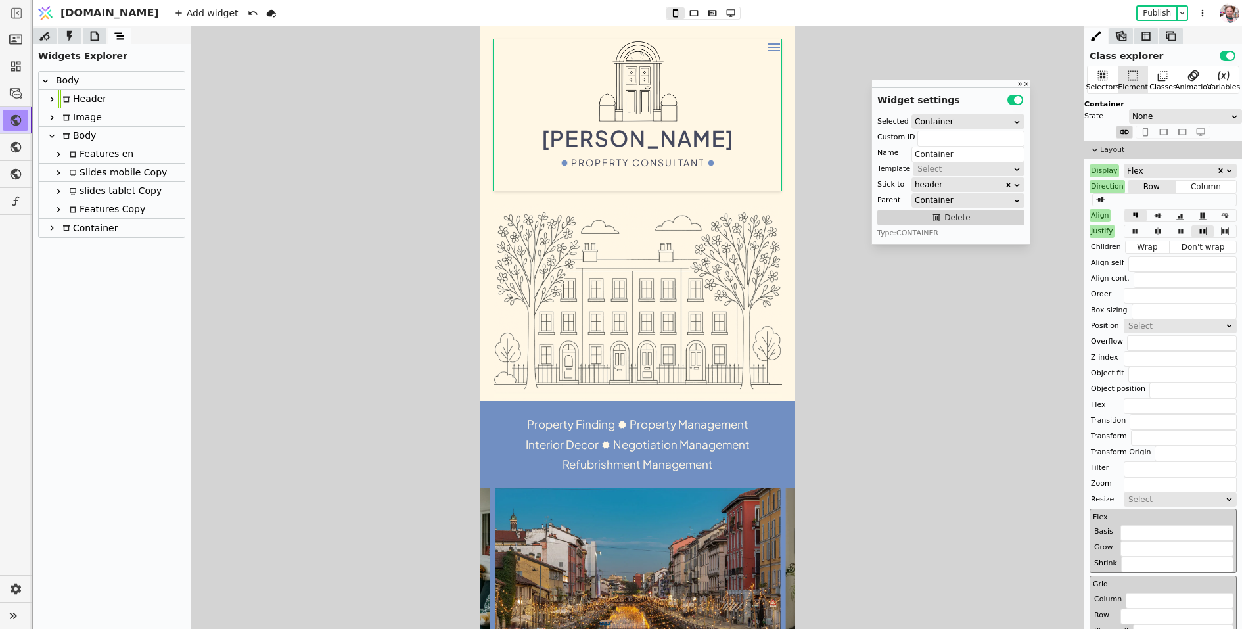
click at [79, 106] on div "Header" at bounding box center [83, 99] width 48 height 18
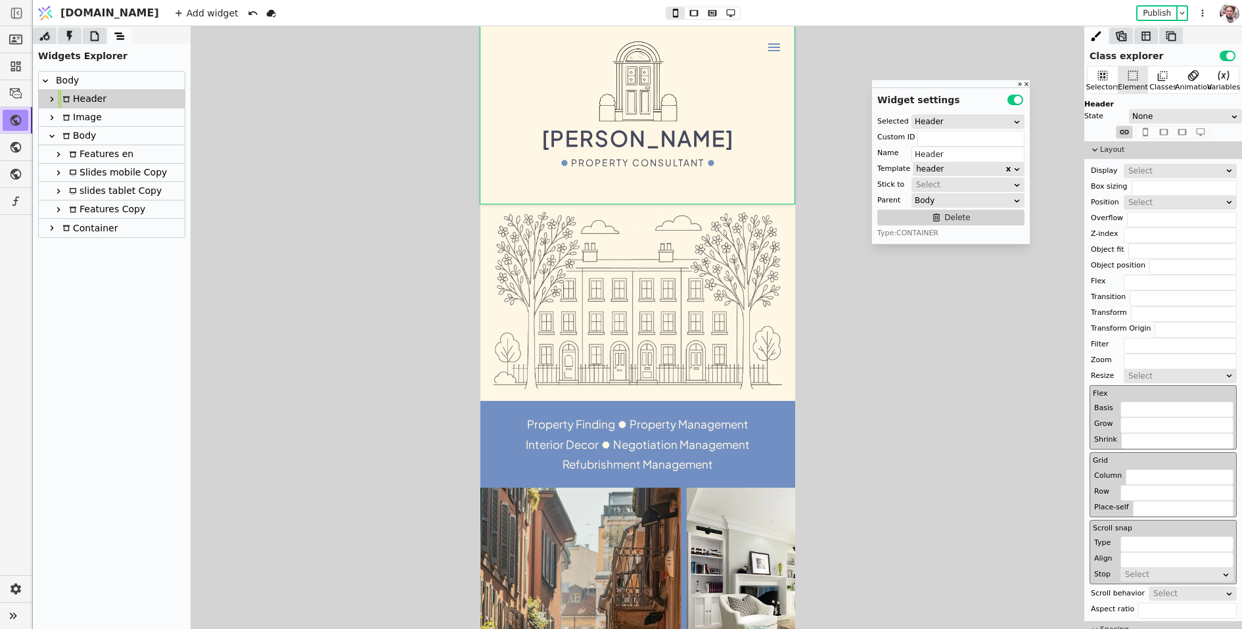
click at [55, 102] on icon at bounding box center [52, 99] width 11 height 11
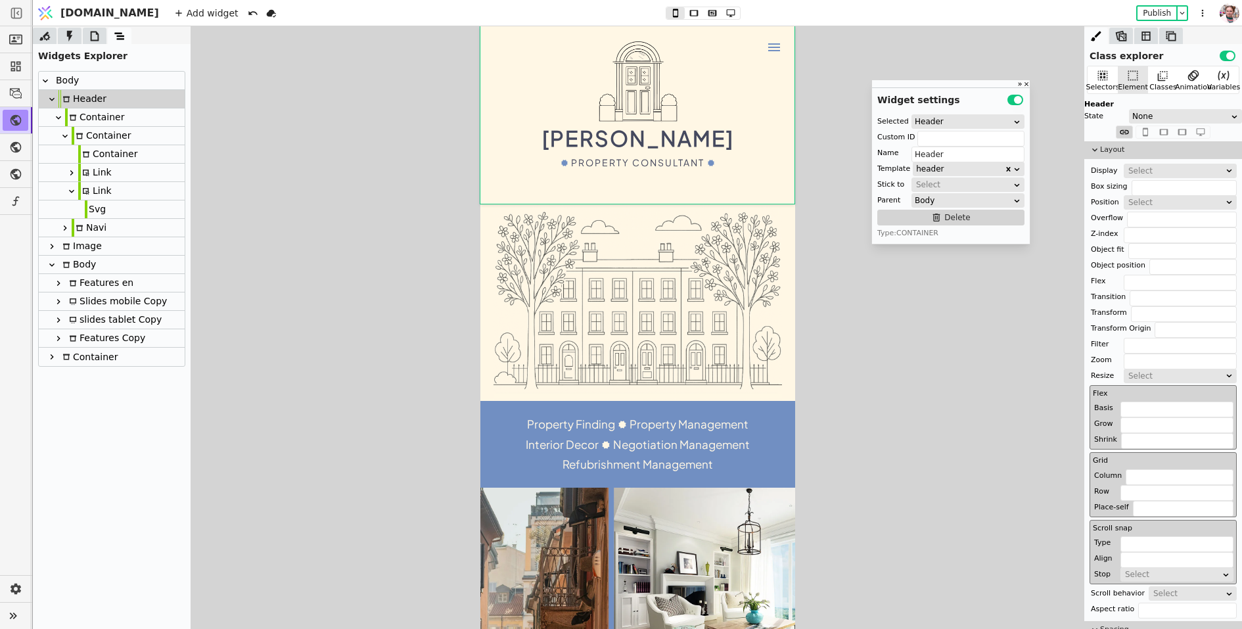
click at [74, 116] on icon at bounding box center [73, 118] width 8 height 8
type input "Container"
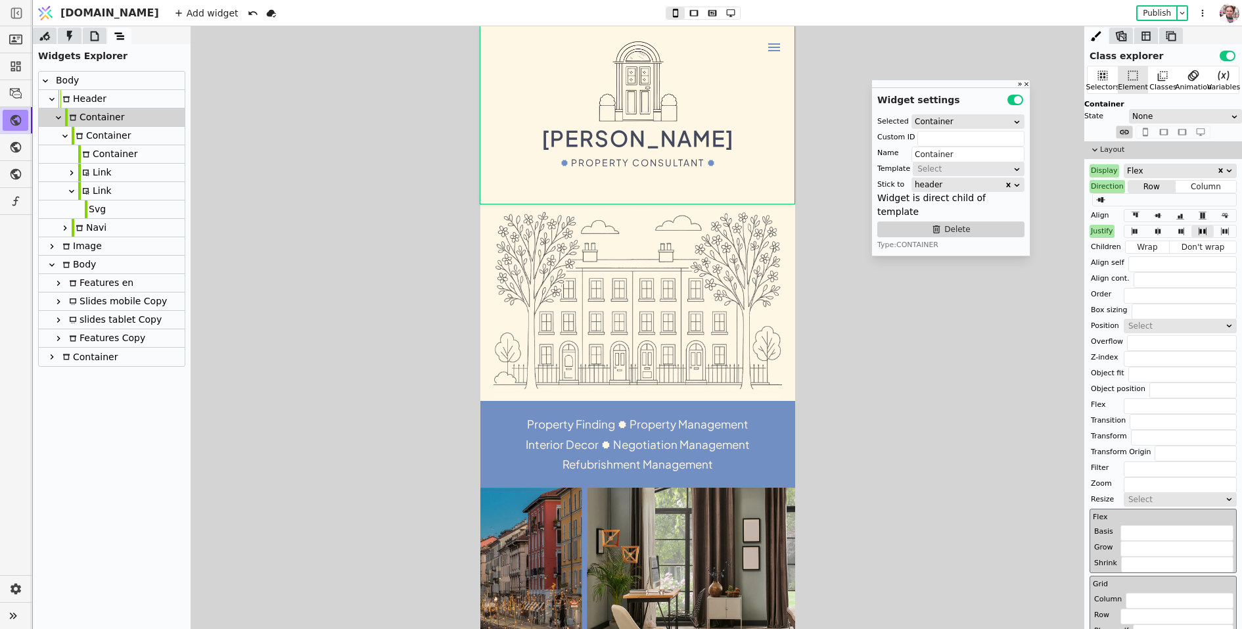
click at [89, 136] on div "Container" at bounding box center [101, 136] width 59 height 18
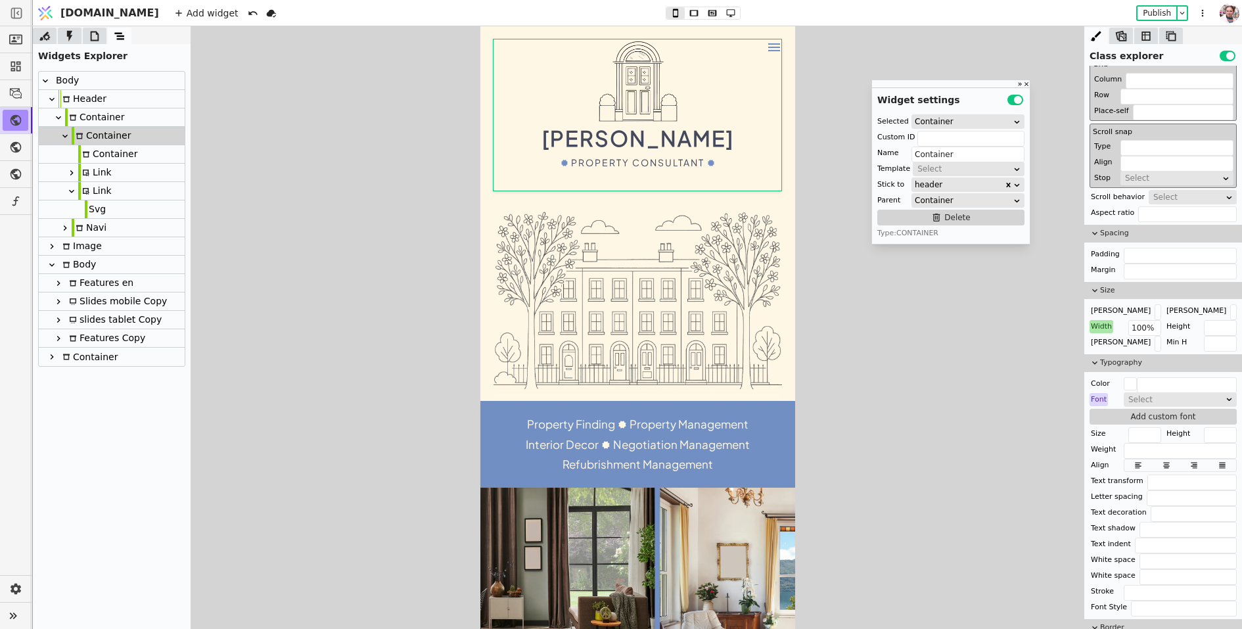
click at [99, 152] on div "Container" at bounding box center [107, 154] width 59 height 18
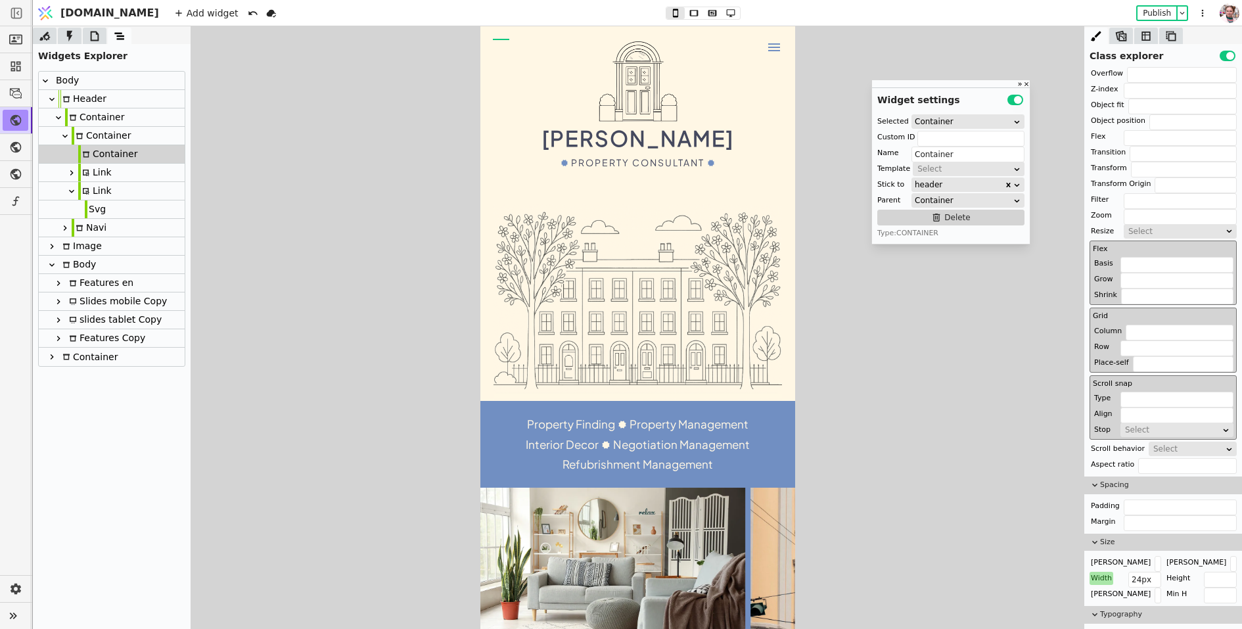
click at [95, 191] on div "Link" at bounding box center [95, 191] width 34 height 18
type input "menu"
type input "Link"
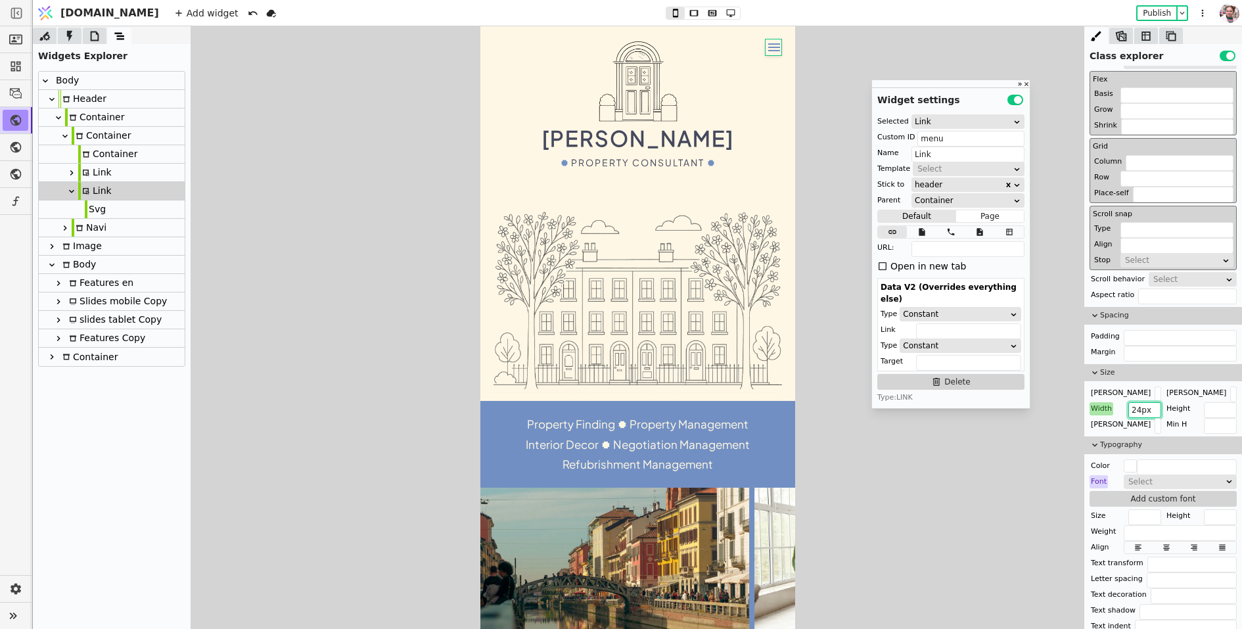
click at [1136, 408] on input "24px" at bounding box center [1145, 410] width 33 height 16
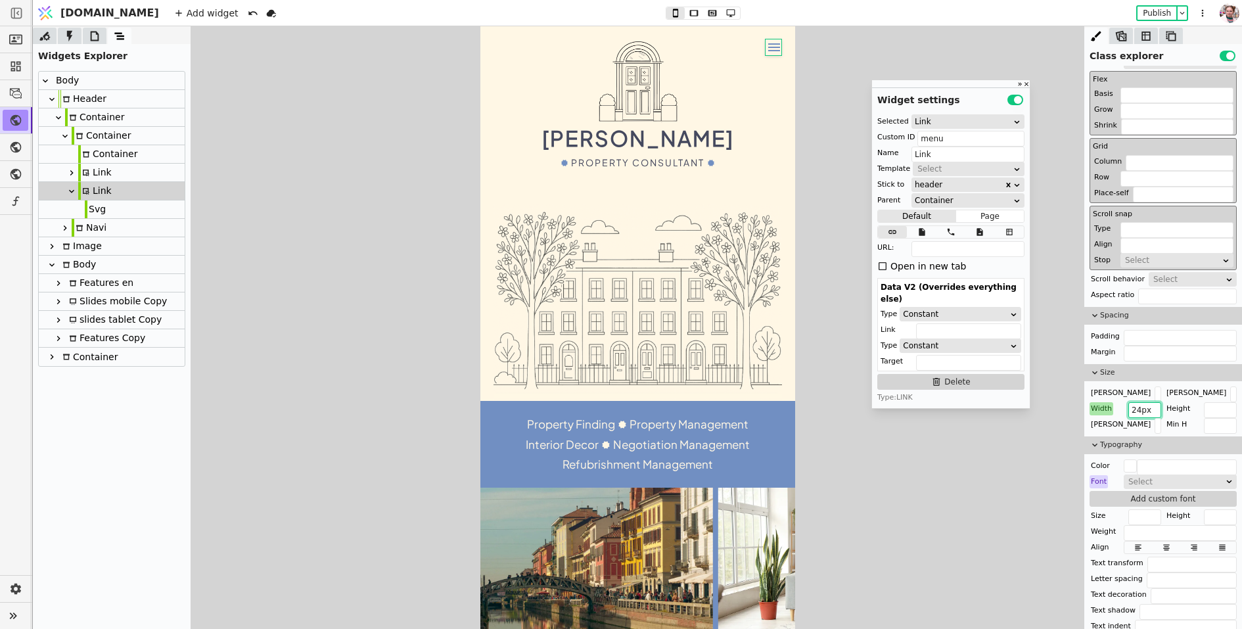
click at [1136, 408] on input "24px" at bounding box center [1145, 410] width 33 height 16
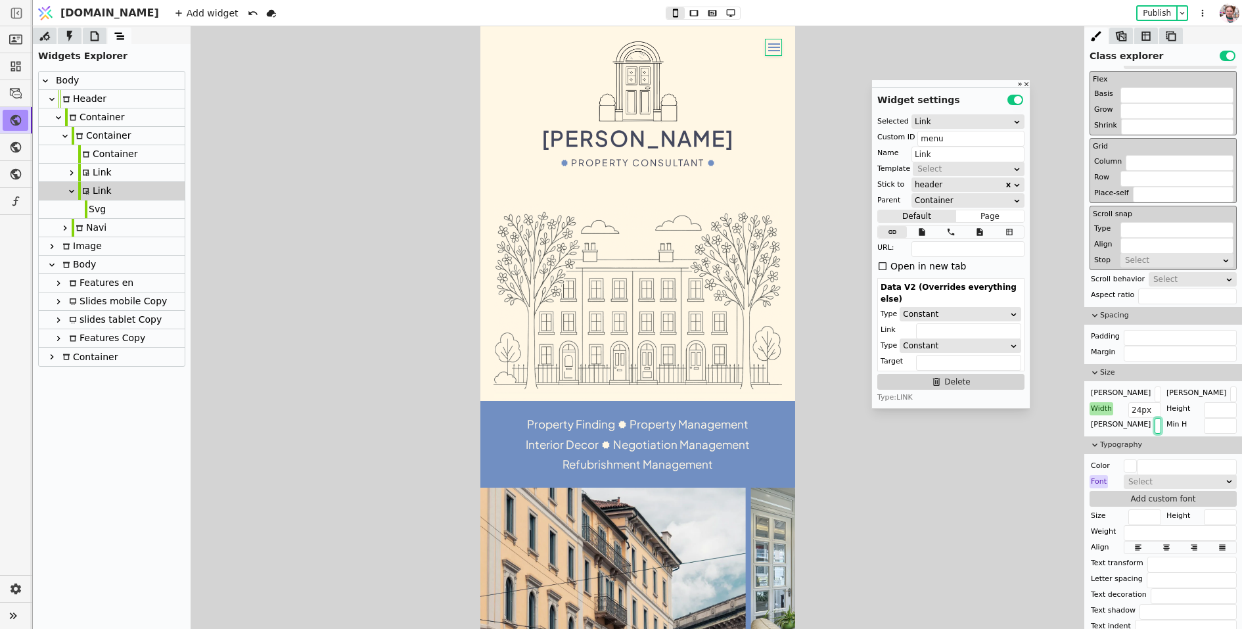
click at [1155, 418] on input "text" at bounding box center [1158, 426] width 7 height 16
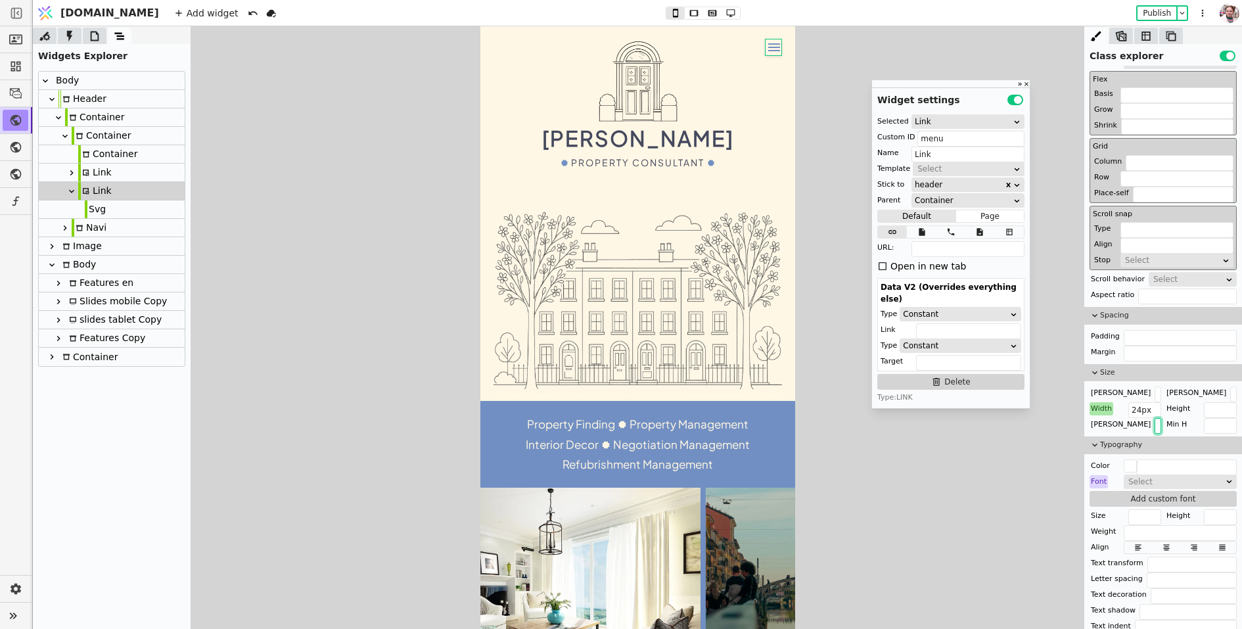
paste input "24px"
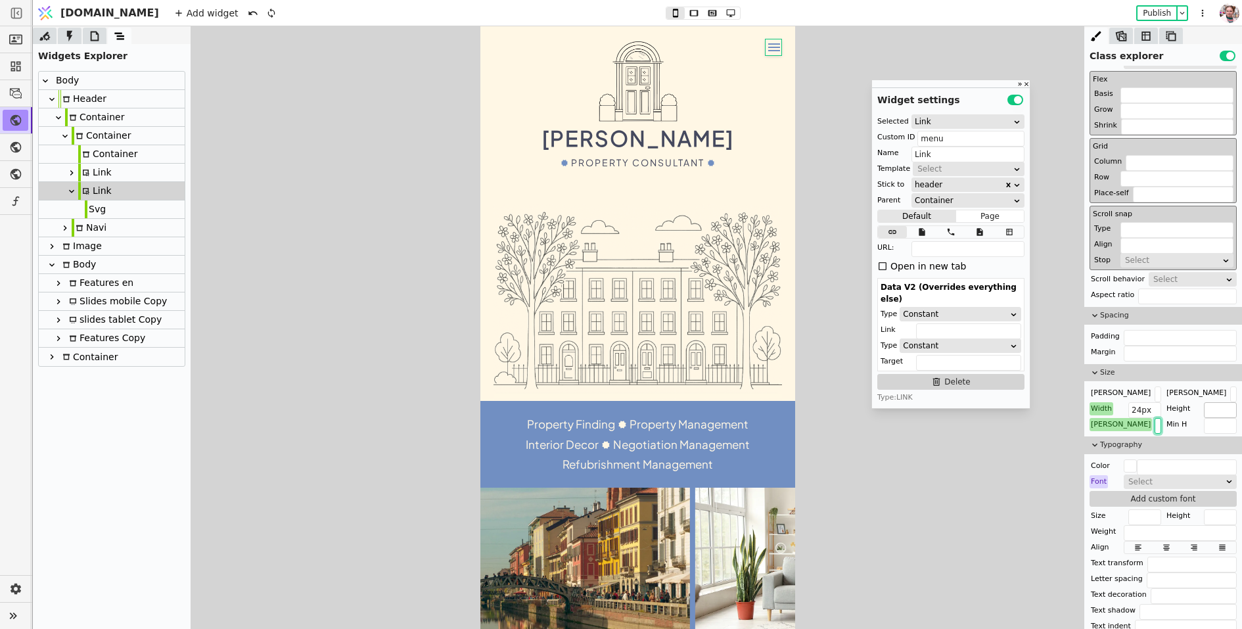
type input "24px"
click at [1227, 404] on input "text" at bounding box center [1220, 410] width 33 height 16
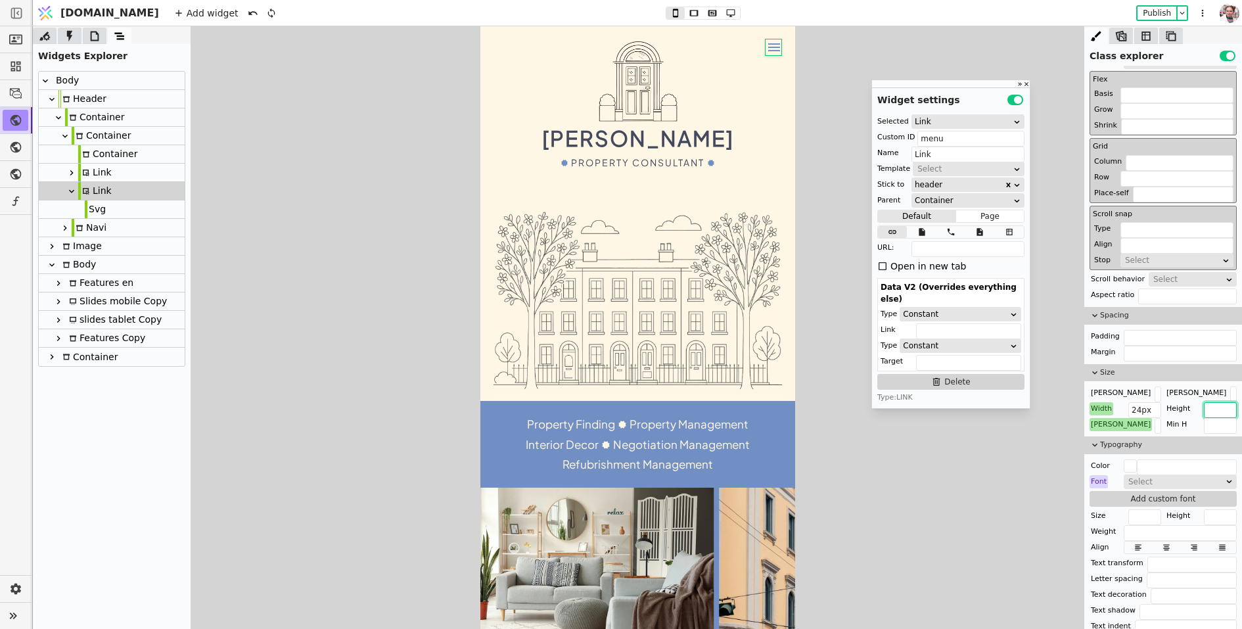
paste input "24px"
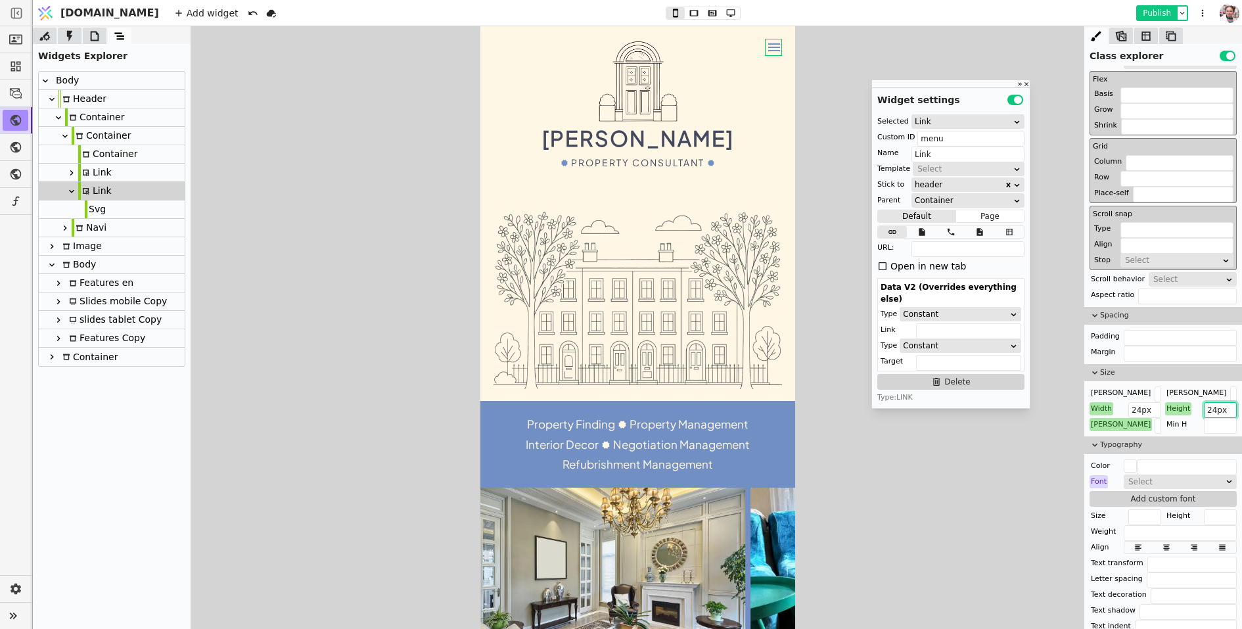
type input "24px"
click at [1153, 15] on button "Publish" at bounding box center [1157, 13] width 39 height 13
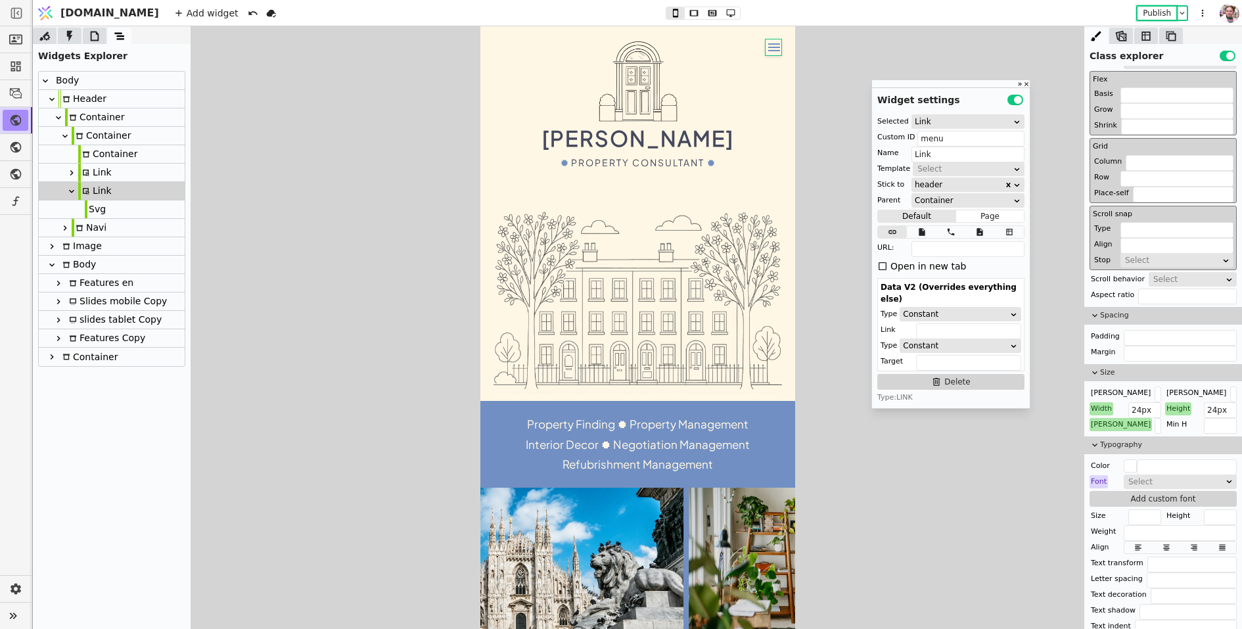
click at [67, 230] on icon at bounding box center [65, 228] width 11 height 11
type input "navi"
type input "Navi"
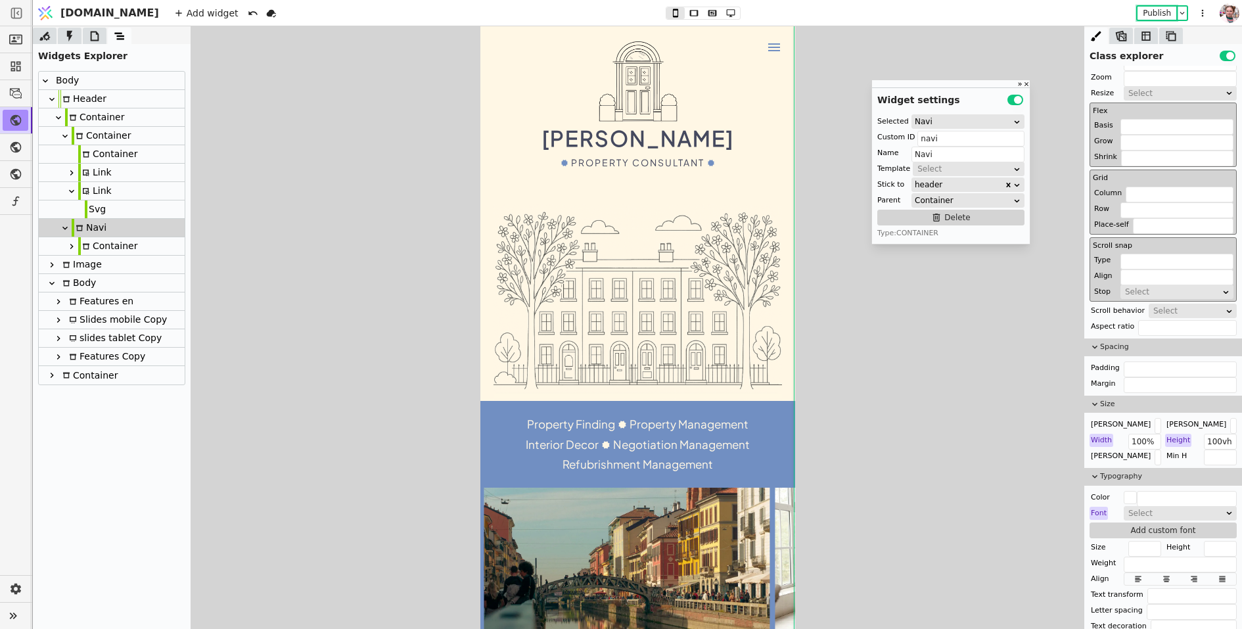
click at [92, 252] on div "Container" at bounding box center [107, 246] width 59 height 18
type input "Container"
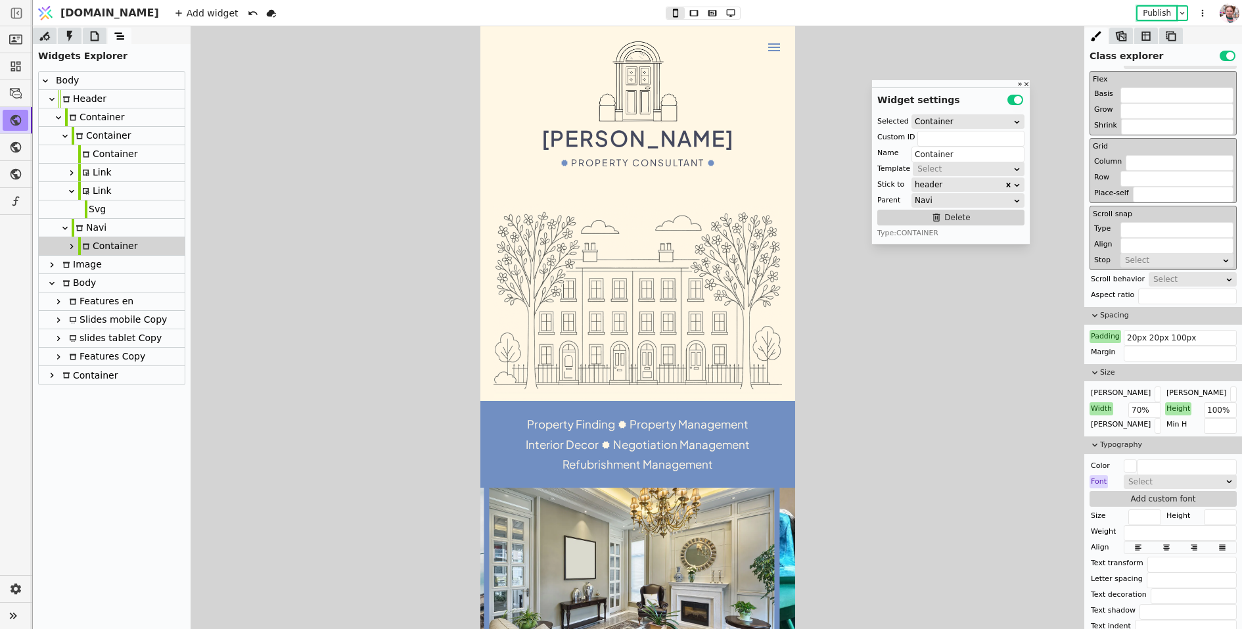
click at [75, 250] on icon at bounding box center [71, 246] width 11 height 11
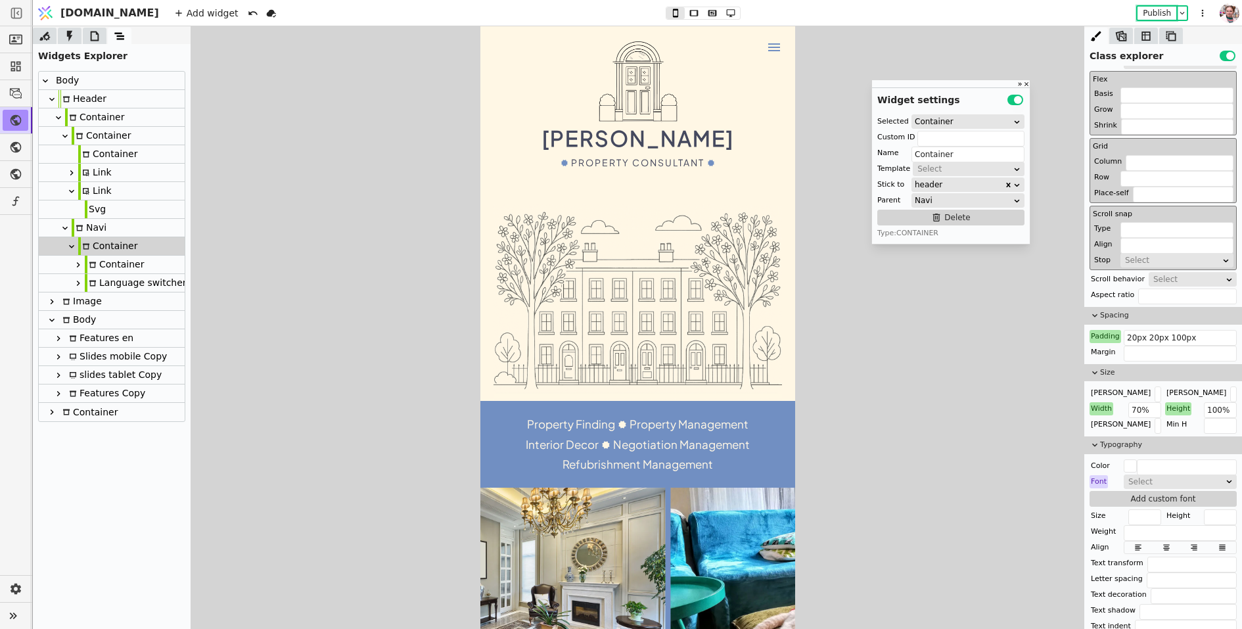
click at [90, 266] on icon at bounding box center [92, 265] width 7 height 6
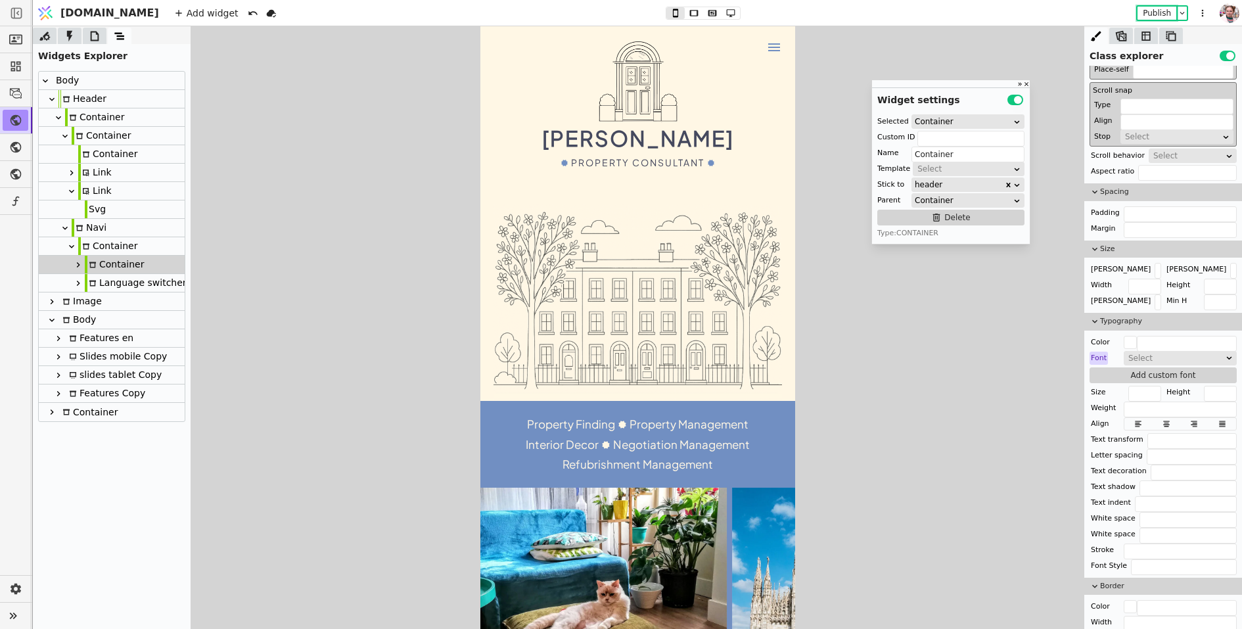
click at [76, 263] on icon at bounding box center [78, 265] width 11 height 11
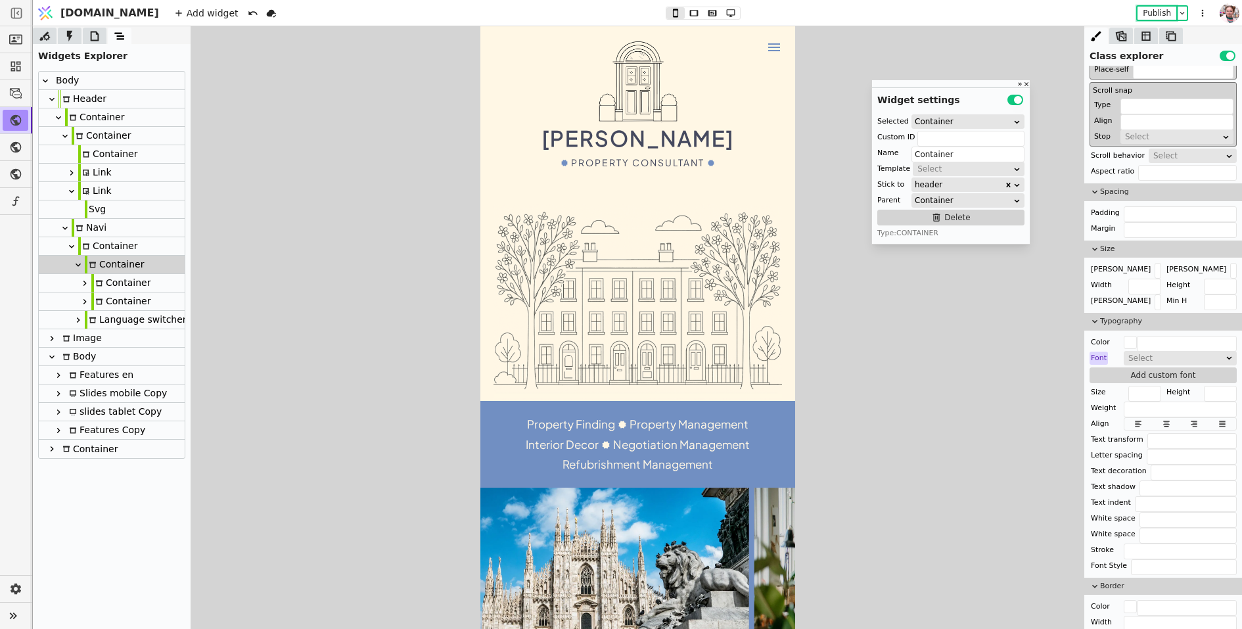
click at [104, 283] on div "Container" at bounding box center [120, 283] width 59 height 18
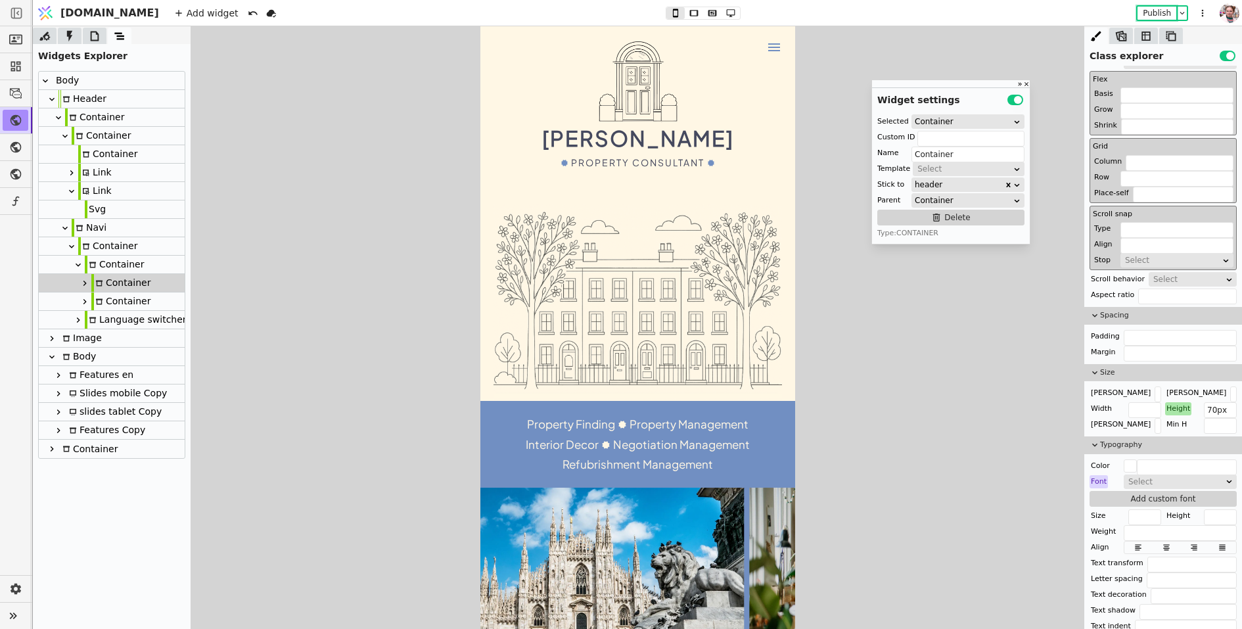
click at [86, 282] on icon at bounding box center [85, 283] width 11 height 11
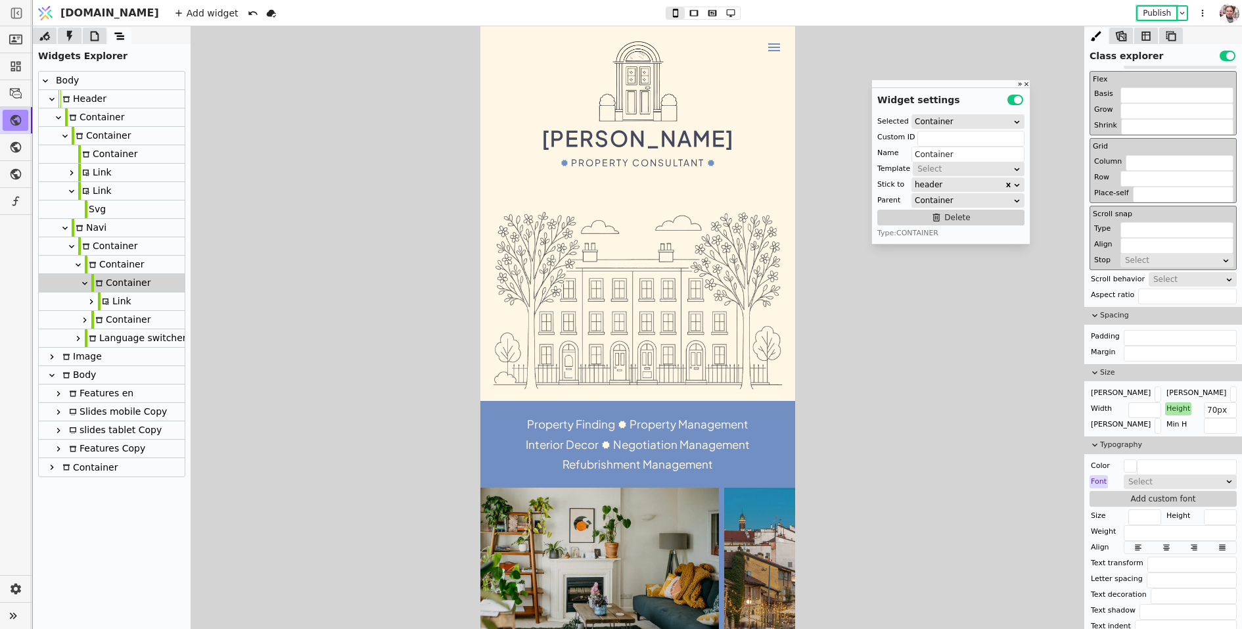
click at [106, 304] on icon at bounding box center [106, 302] width 8 height 8
type input "menu-close"
type input "Link"
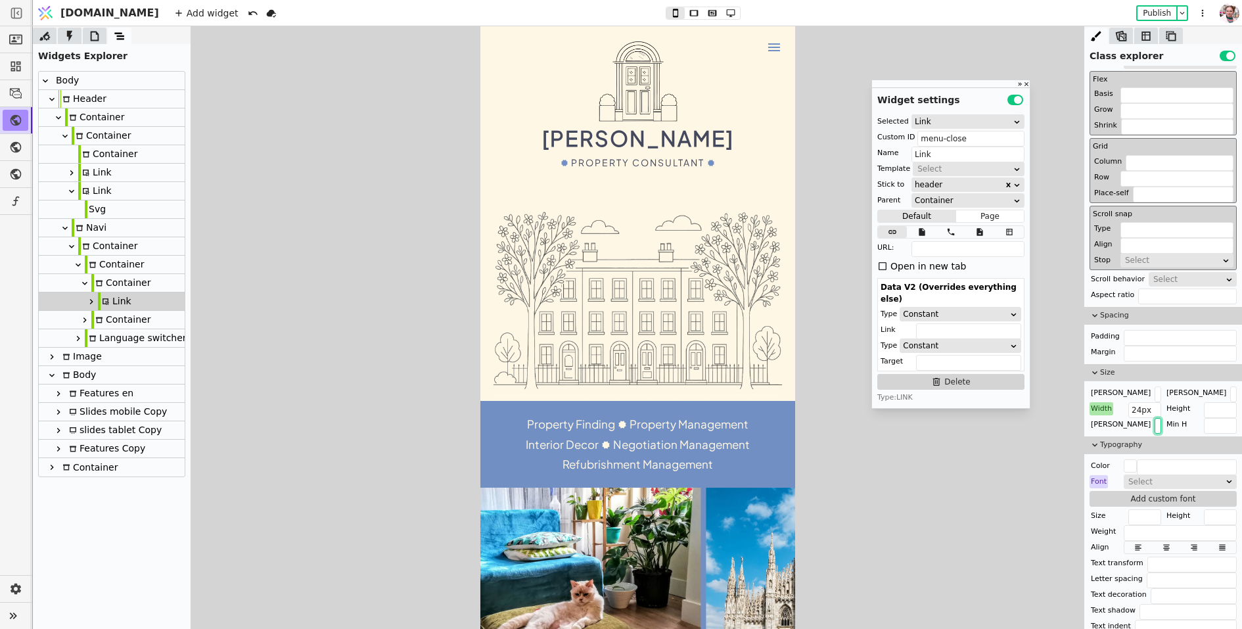
click at [1155, 423] on input "text" at bounding box center [1158, 426] width 7 height 16
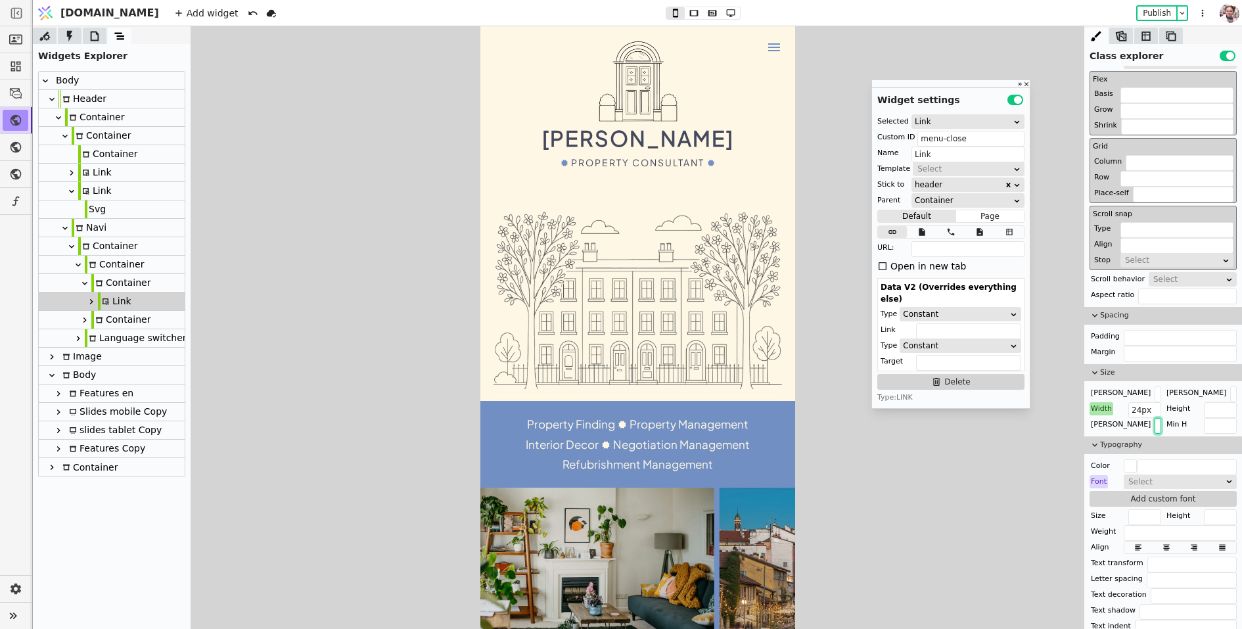
paste input "24px"
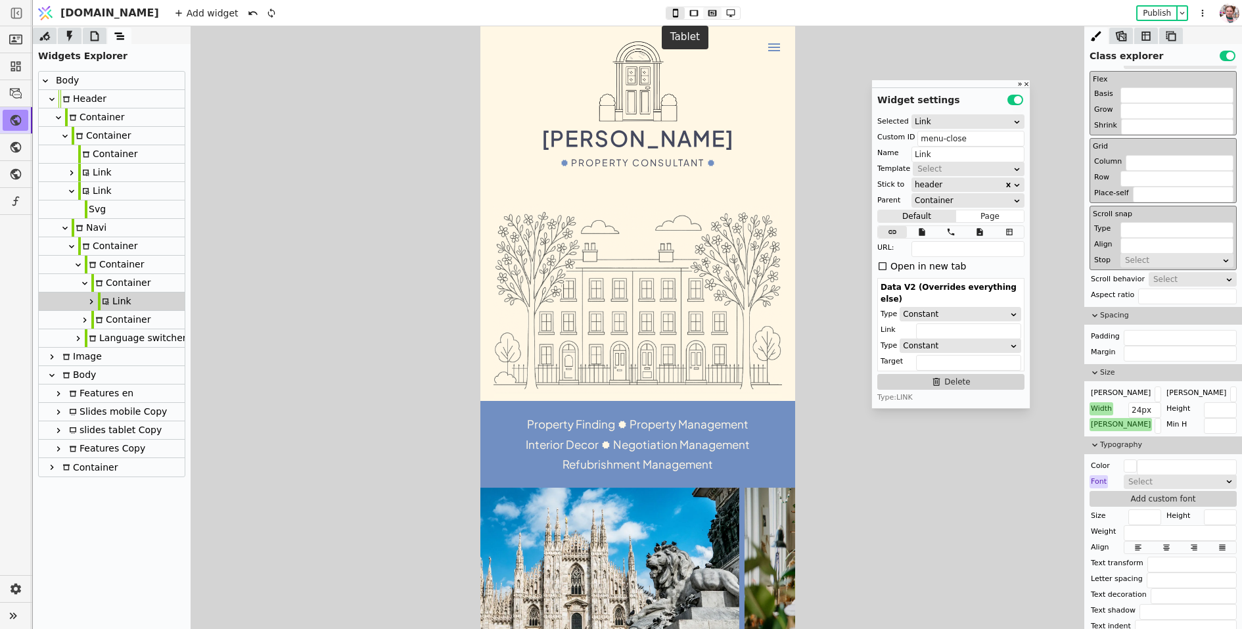
click at [703, 7] on button at bounding box center [712, 13] width 18 height 12
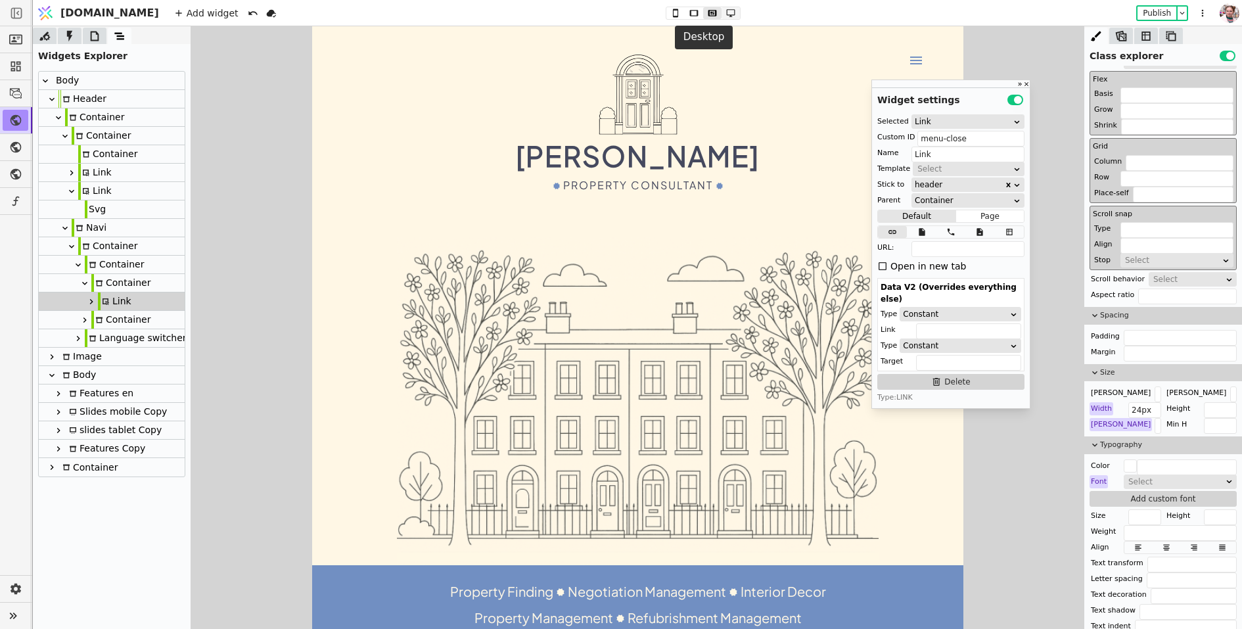
click at [723, 12] on icon at bounding box center [731, 13] width 16 height 9
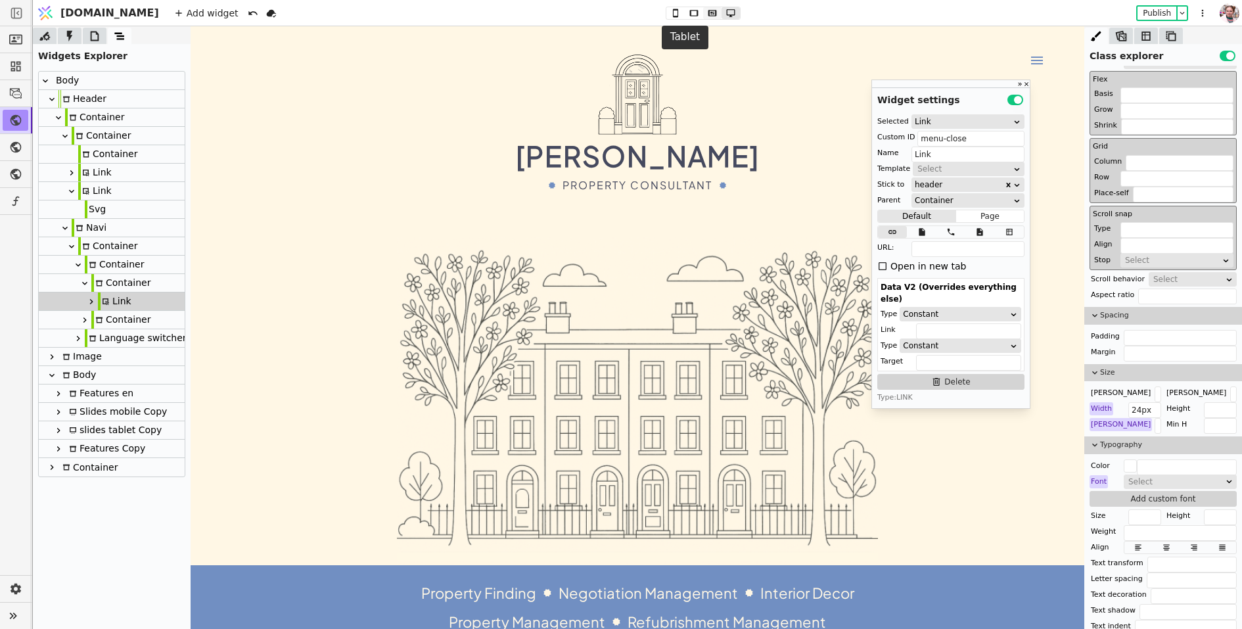
click at [705, 9] on icon at bounding box center [713, 13] width 16 height 9
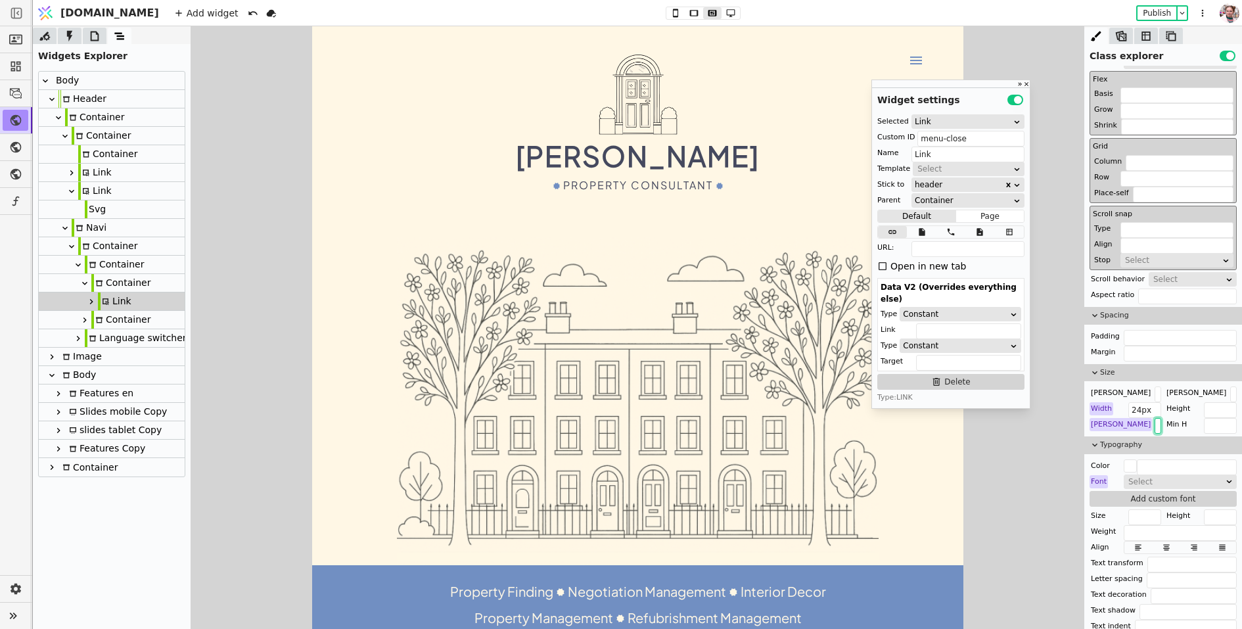
drag, startPoint x: 1144, startPoint y: 419, endPoint x: 1125, endPoint y: 422, distance: 18.6
click at [1125, 422] on div "Min W 24px" at bounding box center [1126, 424] width 72 height 13
type input "36px"
click at [1142, 408] on input "24px" at bounding box center [1145, 410] width 33 height 16
paste input "36"
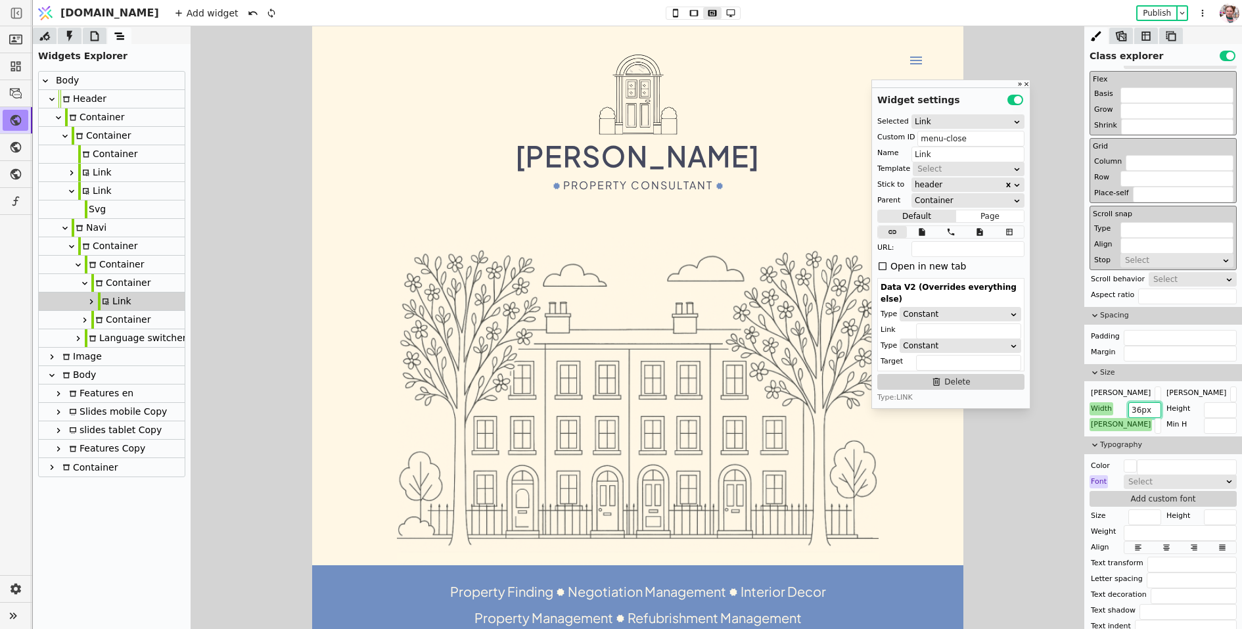
type input "36px"
click at [96, 196] on div "Link" at bounding box center [95, 191] width 34 height 18
type input "menu"
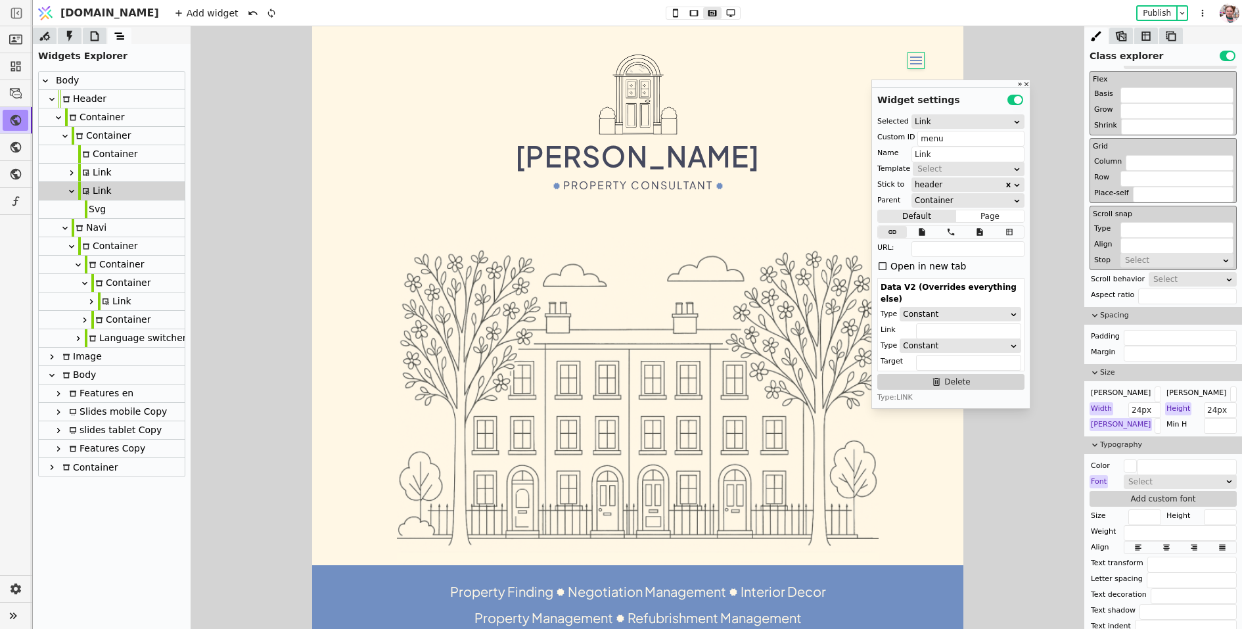
click at [1148, 436] on div "Typography" at bounding box center [1164, 445] width 158 height 18
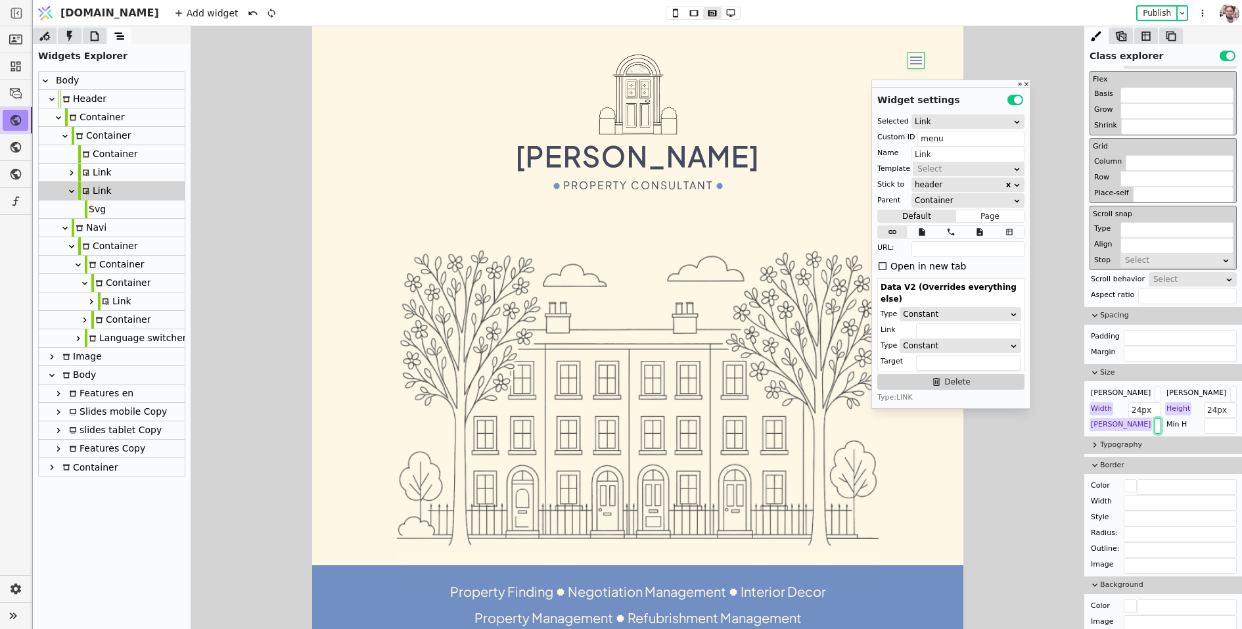
click at [1155, 424] on input "24px" at bounding box center [1158, 426] width 7 height 16
paste input "36"
type input "36px"
click at [1149, 408] on input "24px" at bounding box center [1145, 410] width 33 height 16
paste input "36"
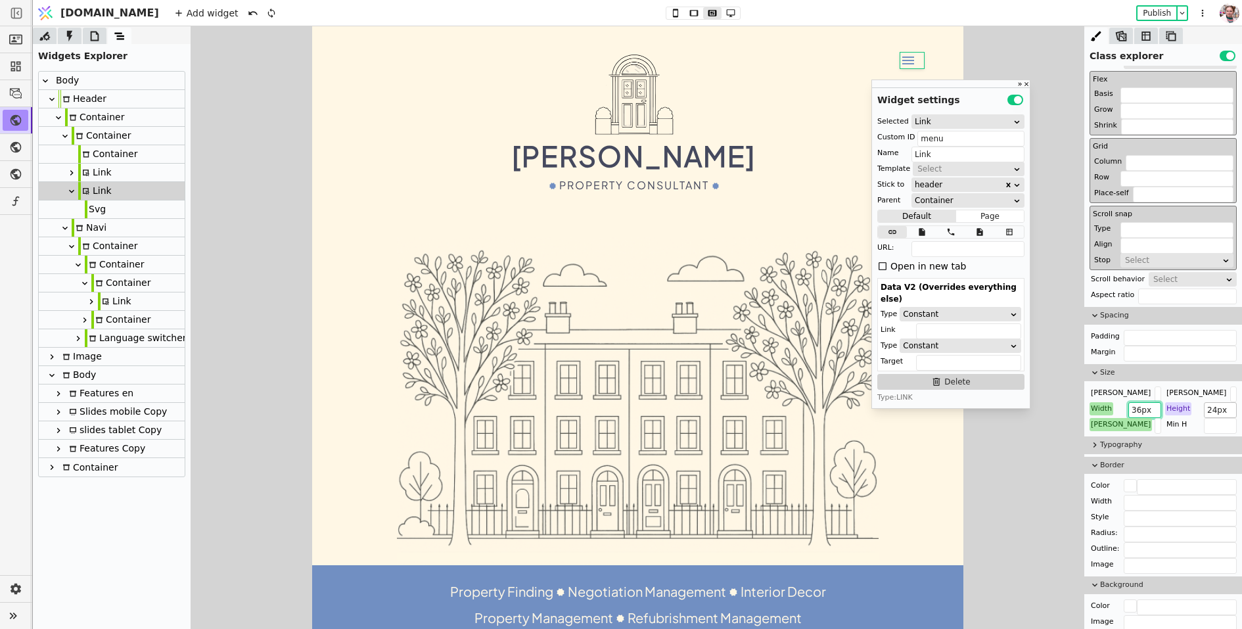
type input "36px"
click at [1211, 404] on input "24px" at bounding box center [1220, 410] width 33 height 16
paste input "36"
type input "36px"
click at [93, 155] on div "Container" at bounding box center [107, 154] width 59 height 18
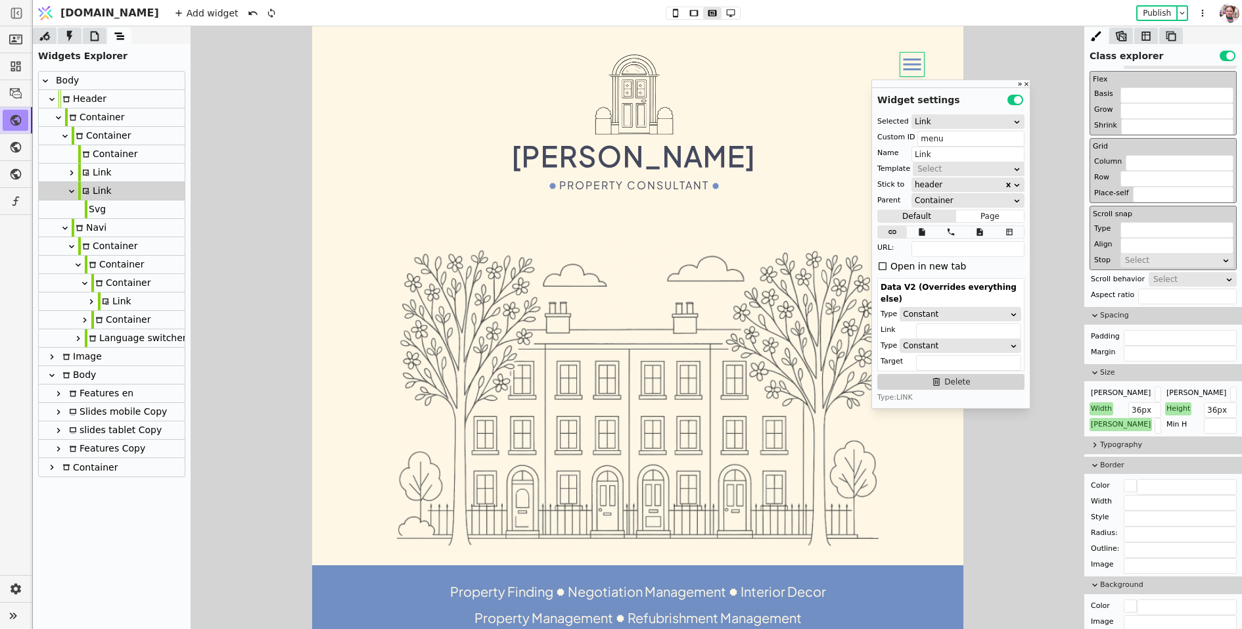
type input "Container"
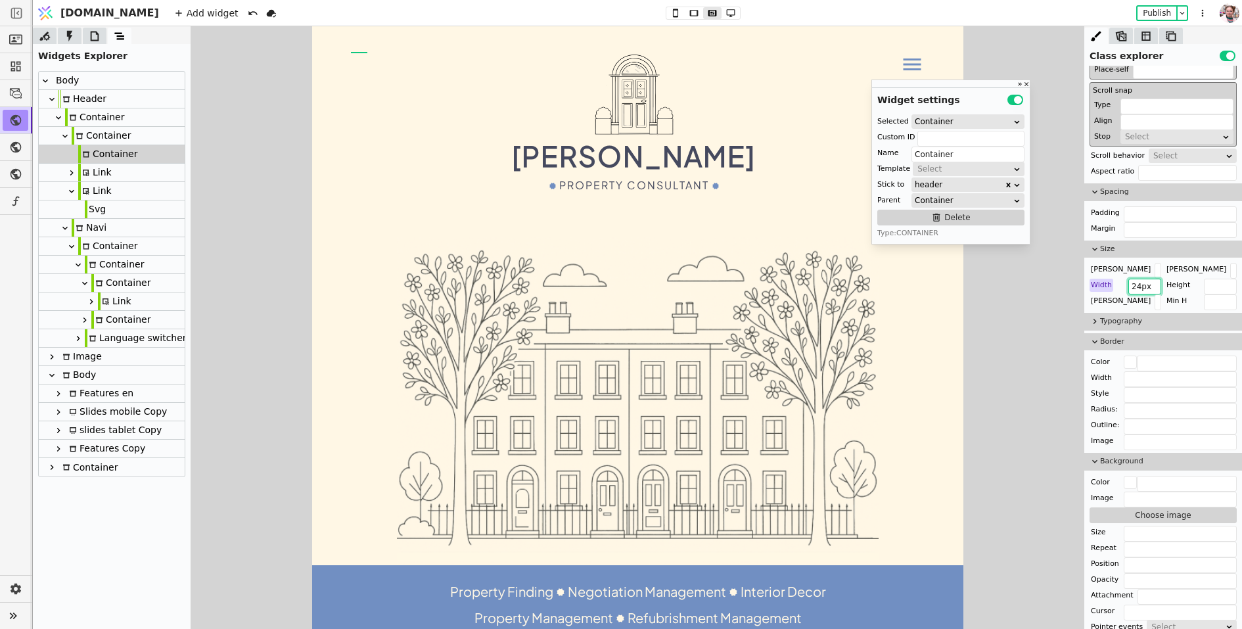
click at [1141, 279] on input "24px" at bounding box center [1145, 287] width 33 height 16
paste input "36"
type input "36px"
click at [1160, 14] on button "Publish" at bounding box center [1157, 13] width 39 height 13
click at [114, 342] on div "Language switcher" at bounding box center [136, 338] width 102 height 18
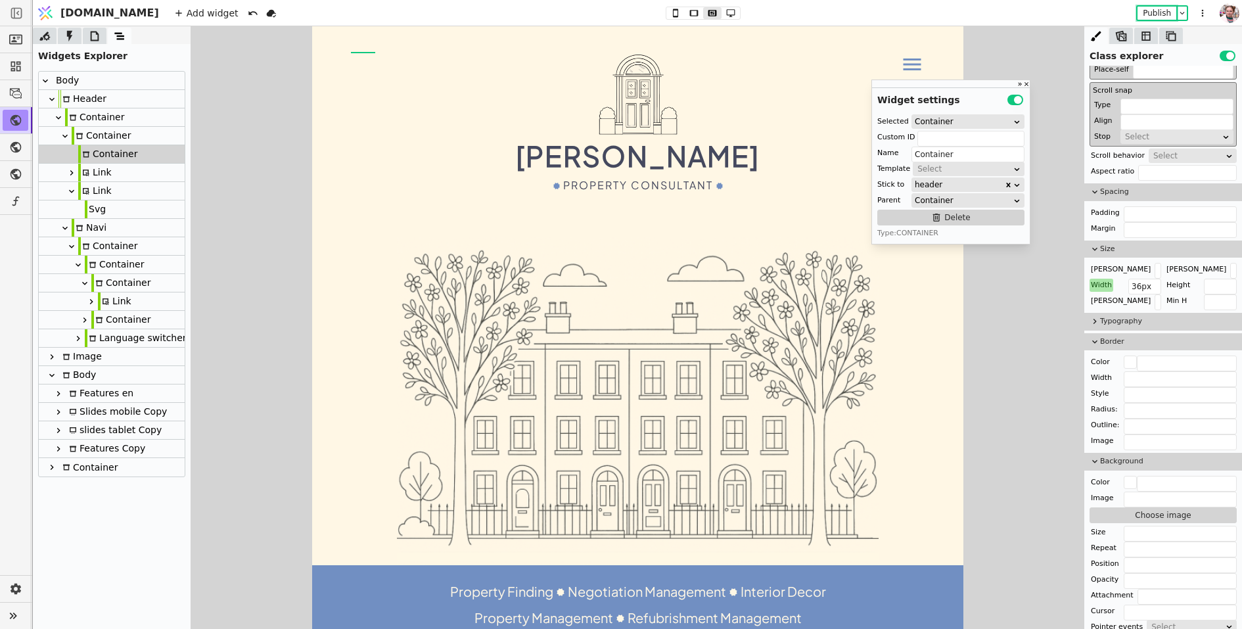
type input "Language switcher"
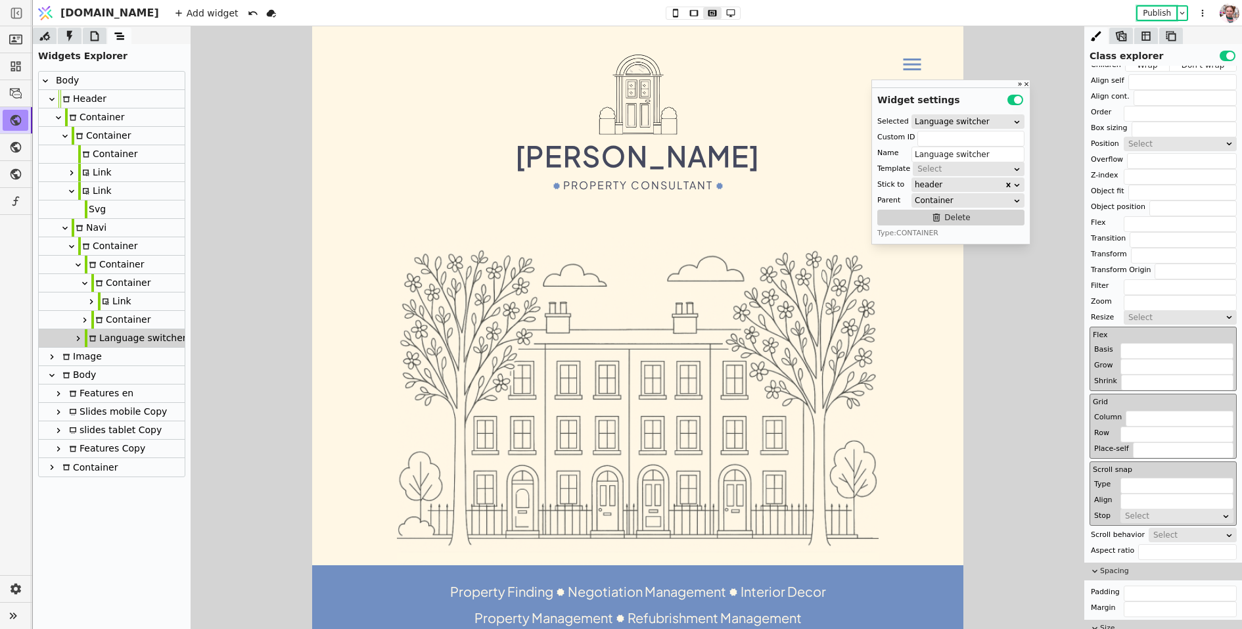
scroll to position [0, 0]
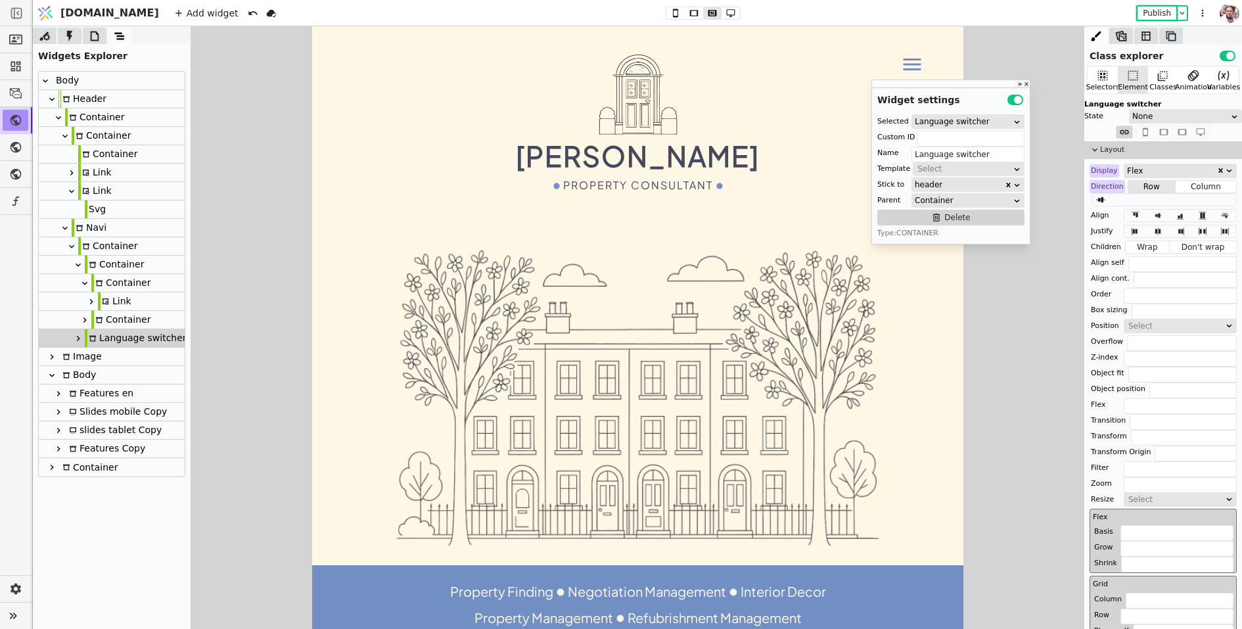
click at [91, 225] on div "Navi" at bounding box center [89, 228] width 35 height 18
type input "navi"
type input "Navi"
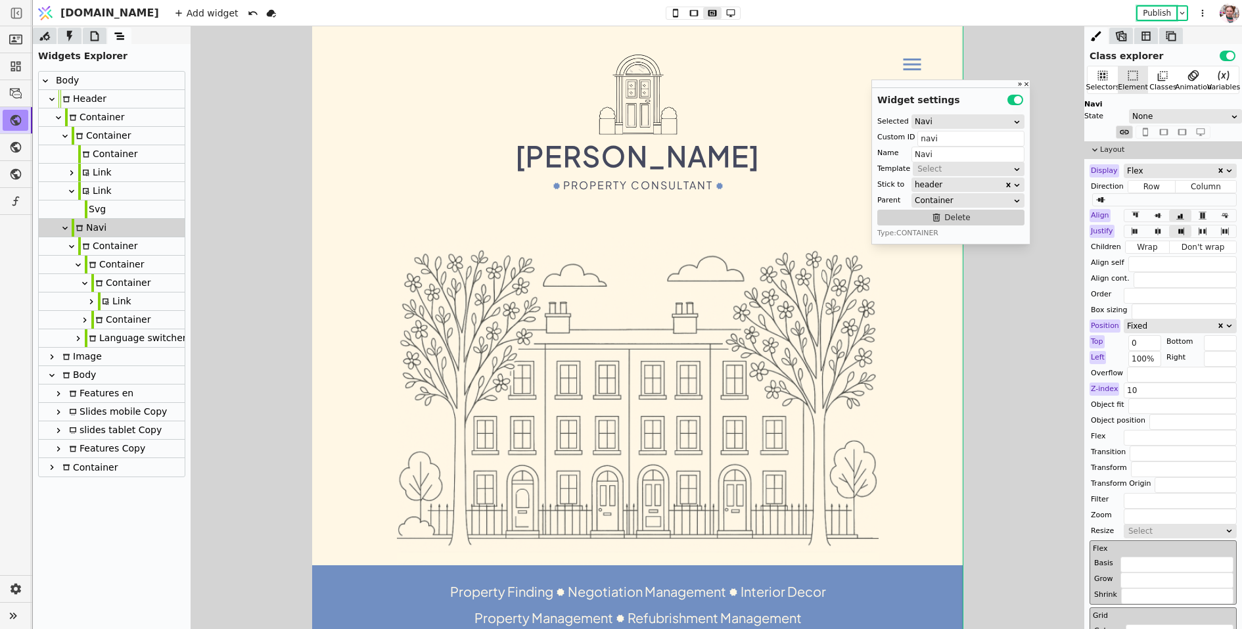
click at [86, 240] on div "Container" at bounding box center [107, 246] width 59 height 18
type input "Container"
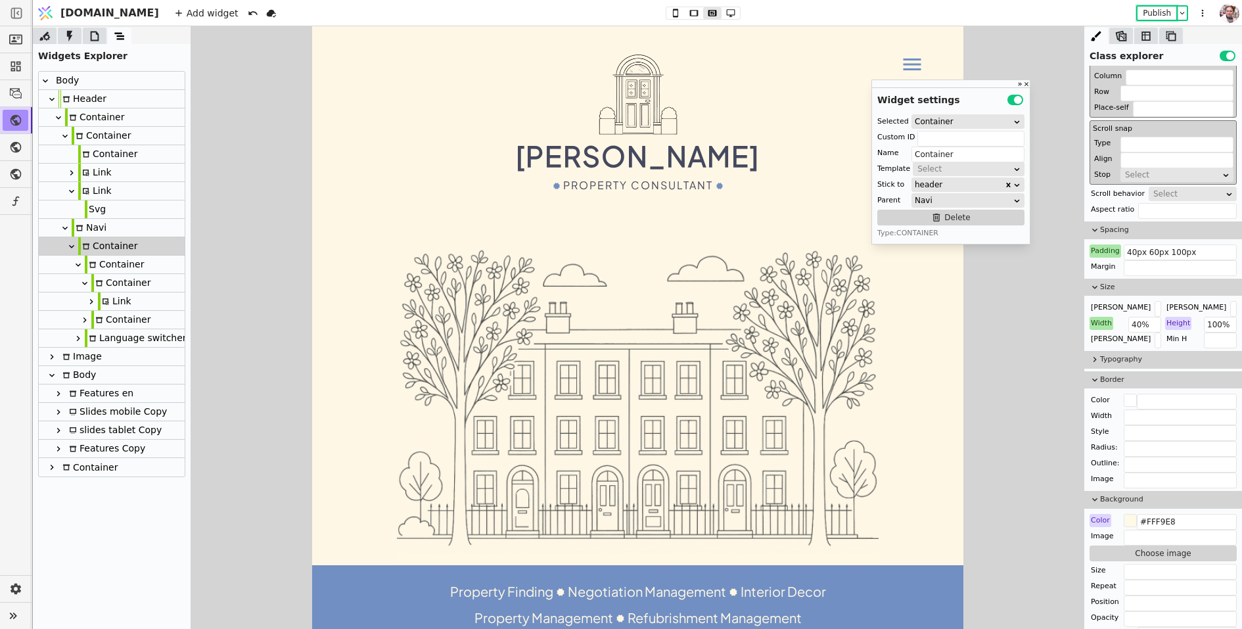
scroll to position [534, 0]
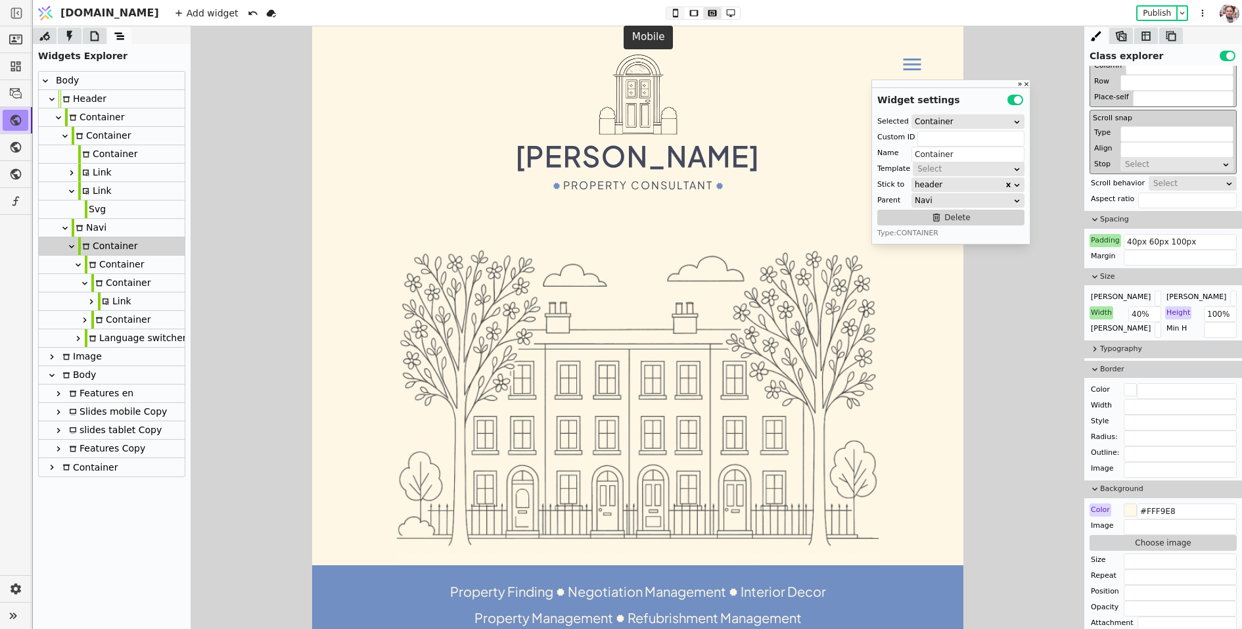
click at [668, 14] on icon at bounding box center [676, 13] width 16 height 9
type input "20px 20px 100px"
type input "70%"
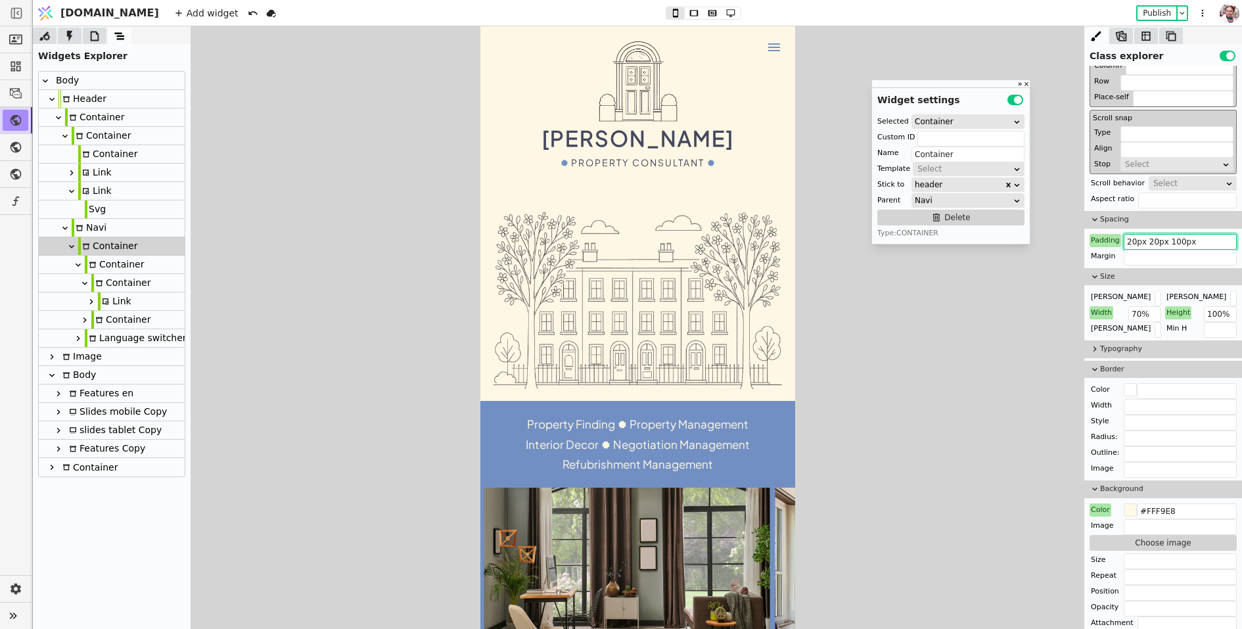
click at [1171, 241] on input "20px 20px 100px" at bounding box center [1180, 242] width 113 height 16
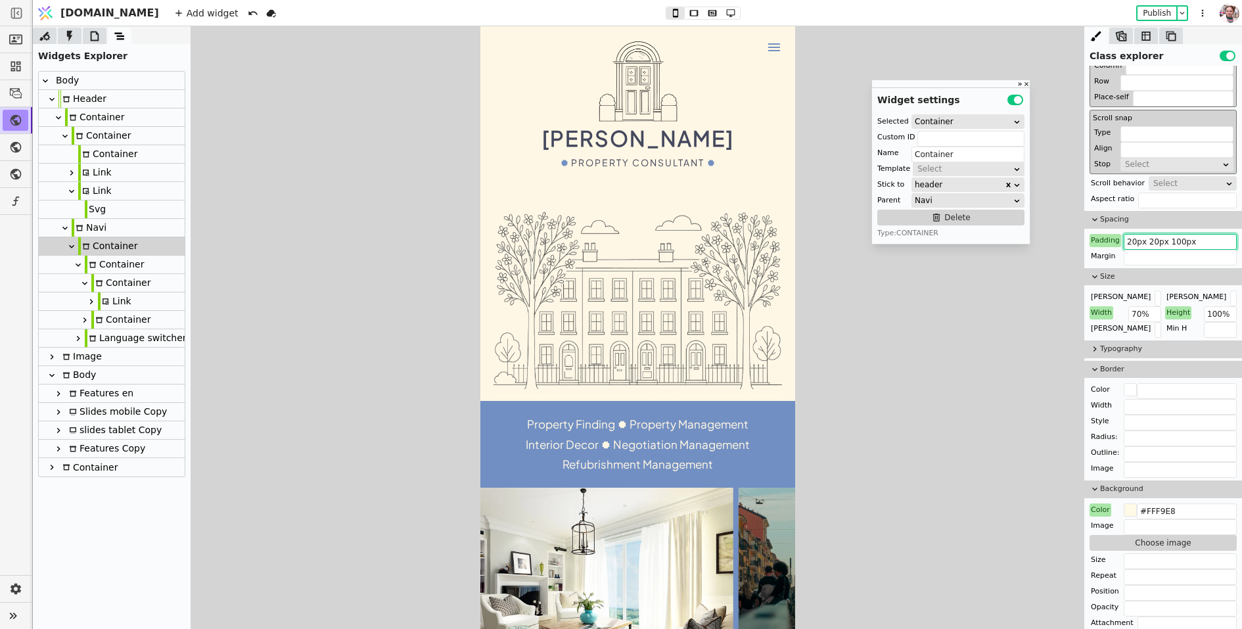
click at [1179, 243] on input "20px 20px 100px" at bounding box center [1180, 242] width 113 height 16
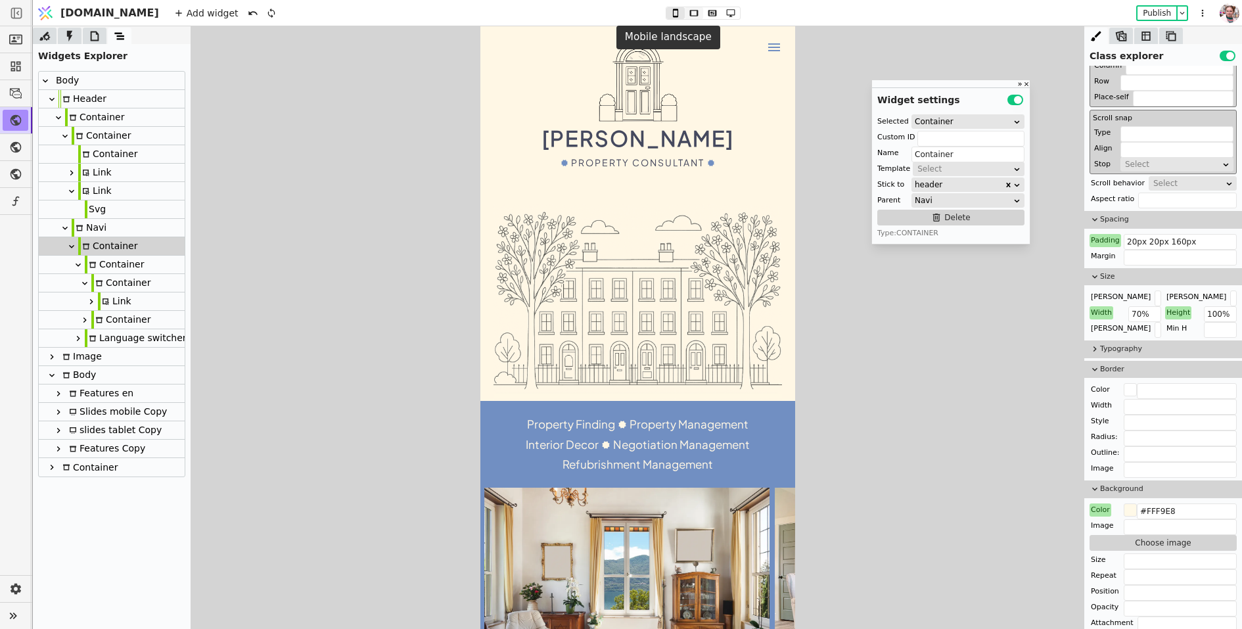
click at [686, 12] on icon at bounding box center [694, 13] width 16 height 9
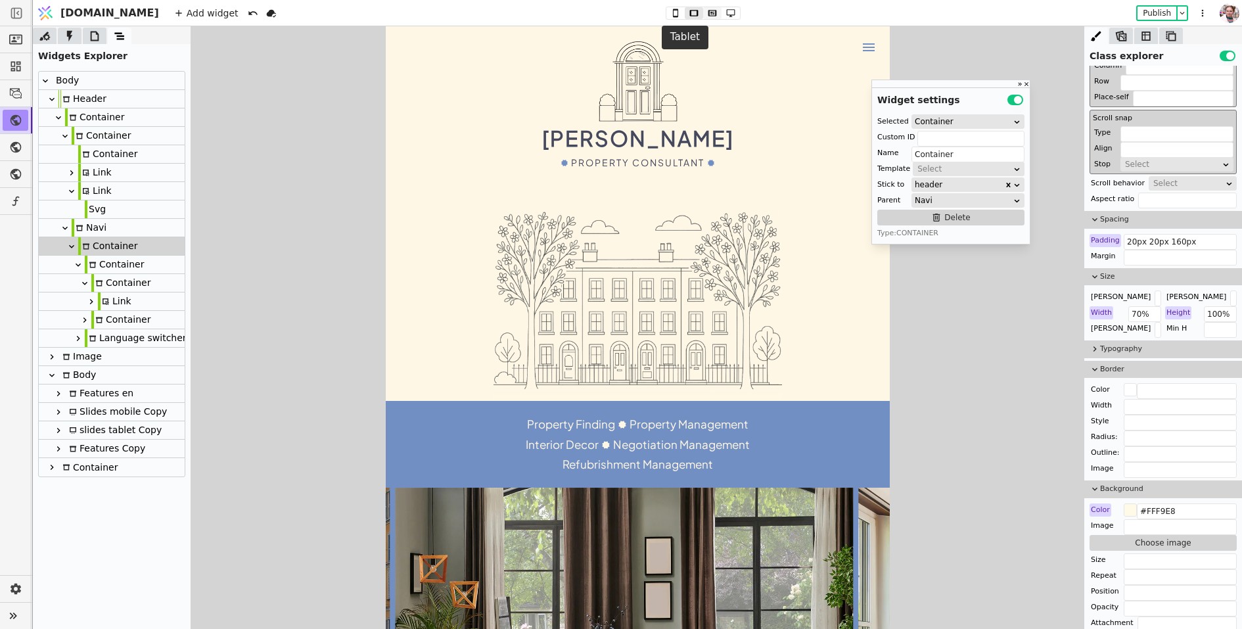
click at [708, 14] on icon at bounding box center [712, 13] width 9 height 6
type input "40px 60px 100px"
type input "40%"
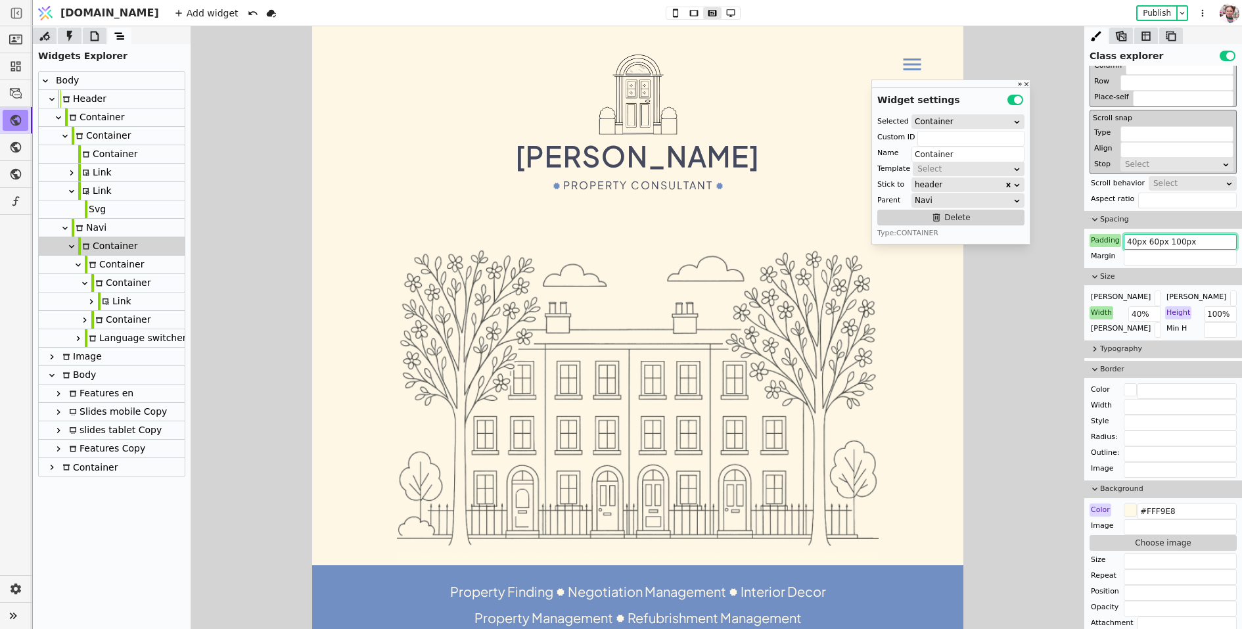
click at [1177, 243] on input "40px 60px 100px" at bounding box center [1180, 242] width 113 height 16
click at [1179, 239] on input "40px 60px 100px" at bounding box center [1180, 242] width 113 height 16
click at [1154, 18] on button "Publish" at bounding box center [1157, 13] width 39 height 13
click at [673, 16] on icon at bounding box center [675, 13] width 5 height 9
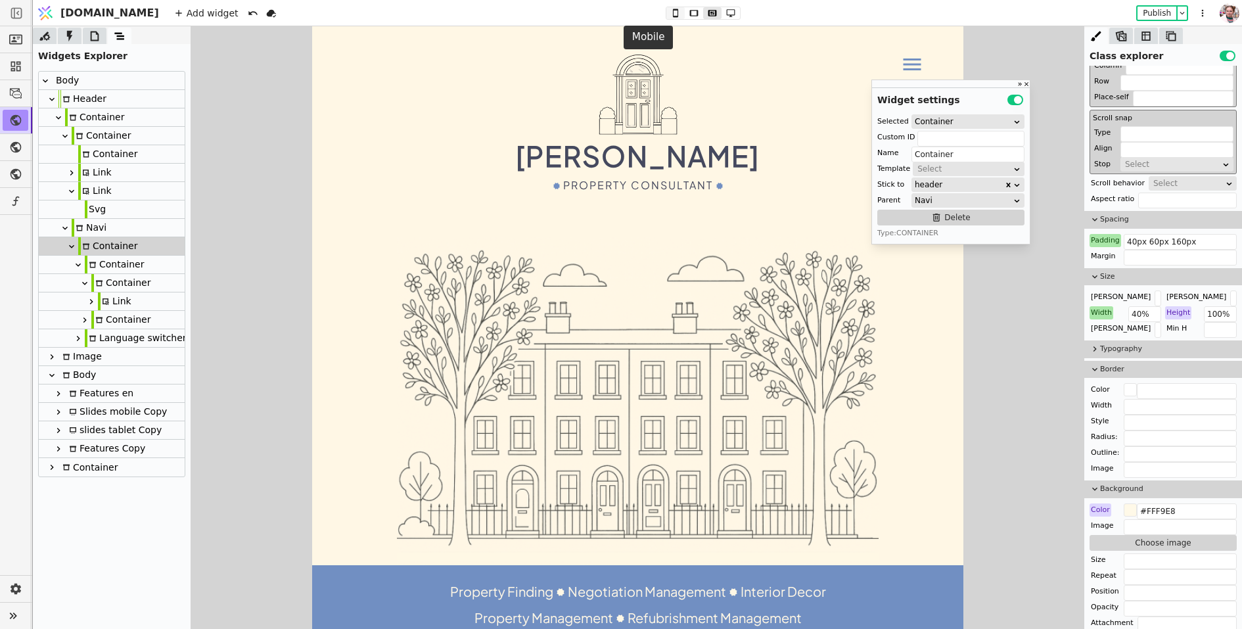
type input "20px 20px 160px"
type input "70%"
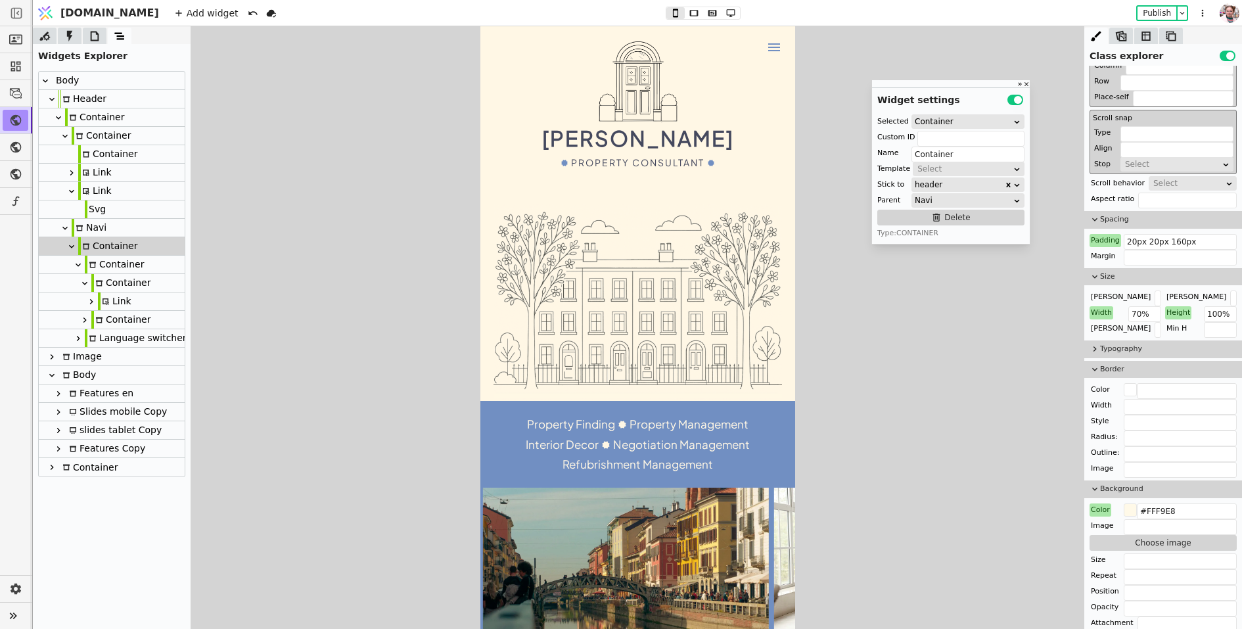
click at [103, 157] on div "Container" at bounding box center [107, 154] width 59 height 18
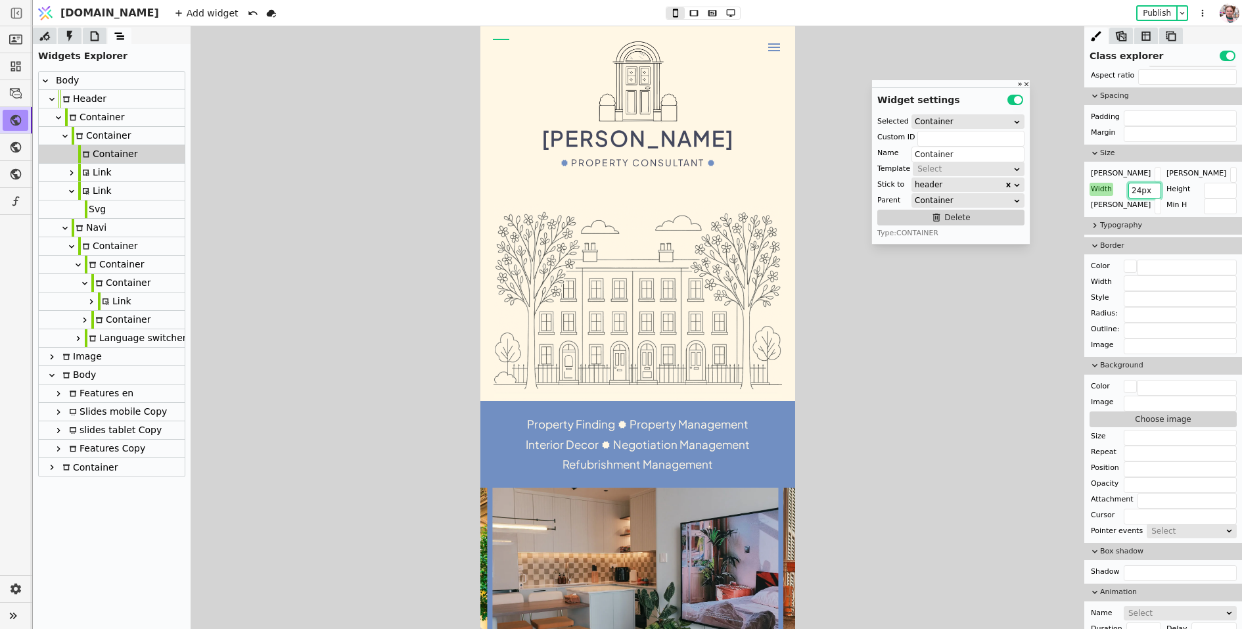
click at [1138, 183] on input "24px" at bounding box center [1145, 191] width 33 height 16
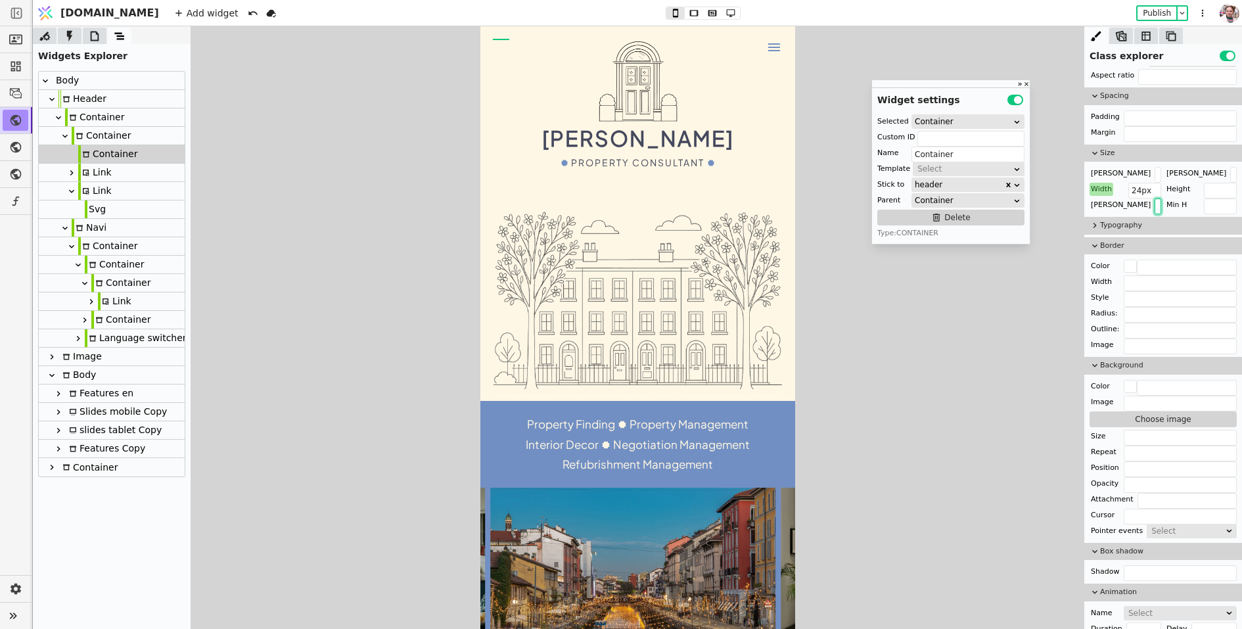
click at [1155, 201] on input "text" at bounding box center [1158, 207] width 7 height 16
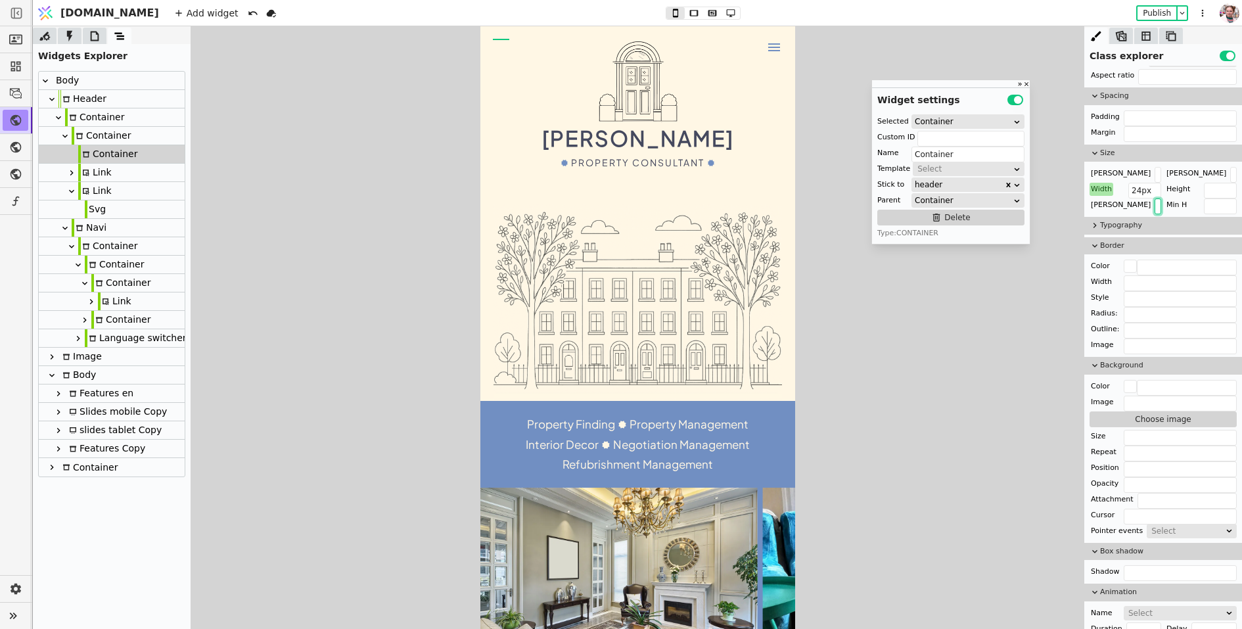
paste input "24px"
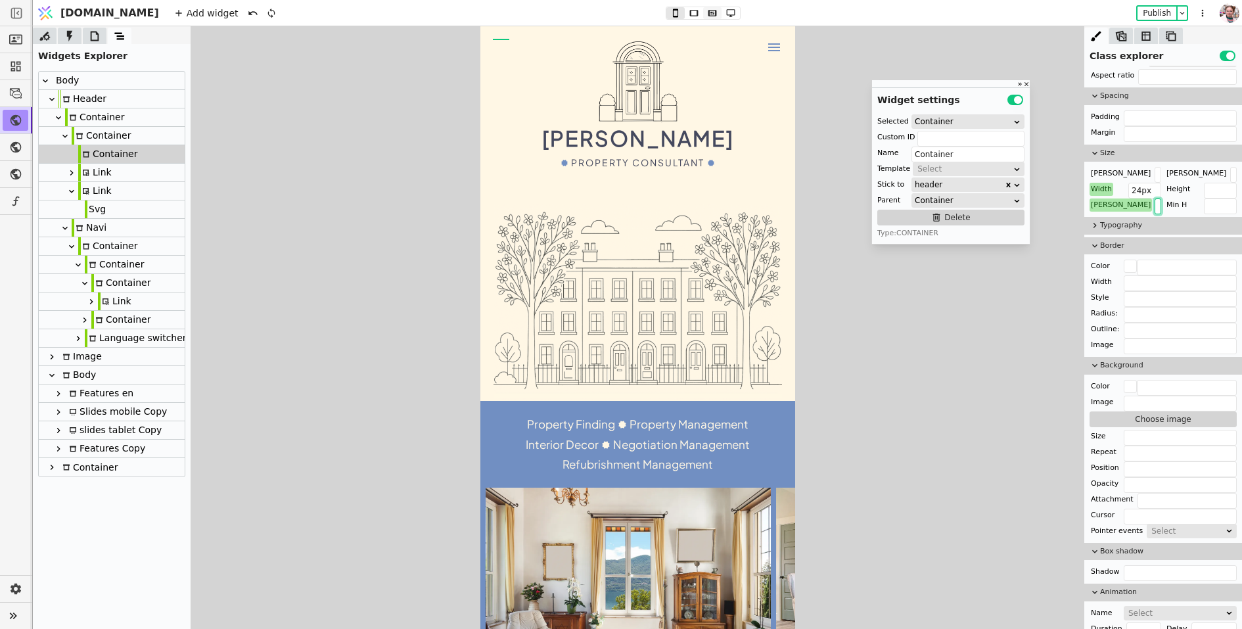
type input "24px"
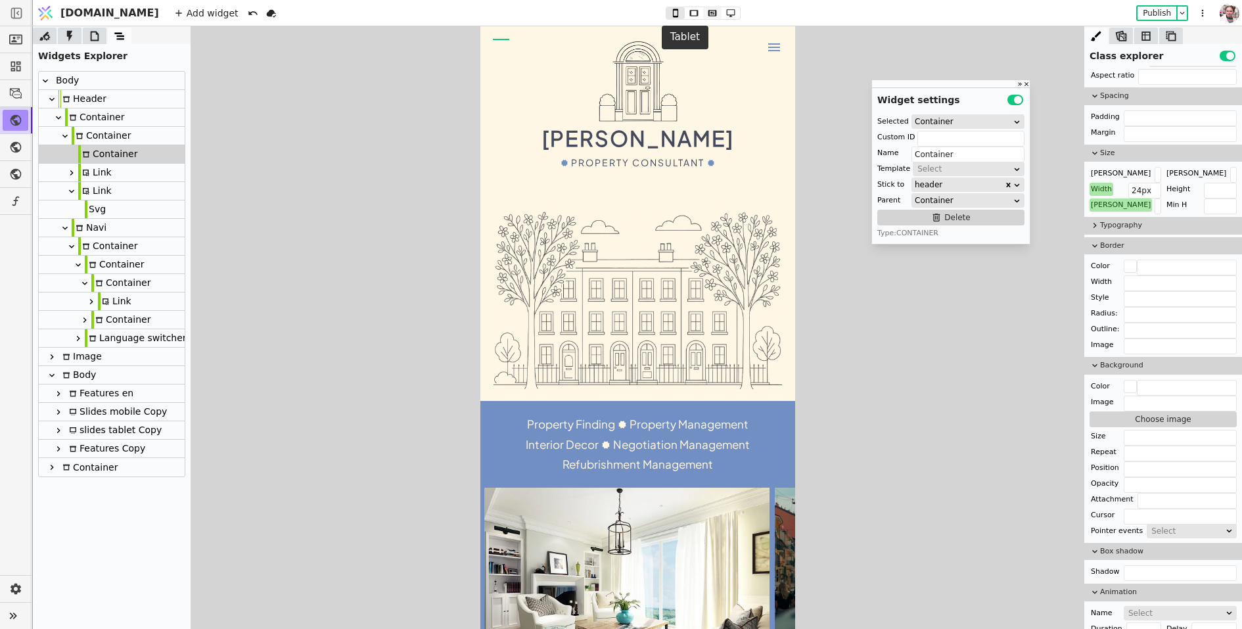
click at [708, 12] on icon at bounding box center [712, 13] width 9 height 6
type input "36px"
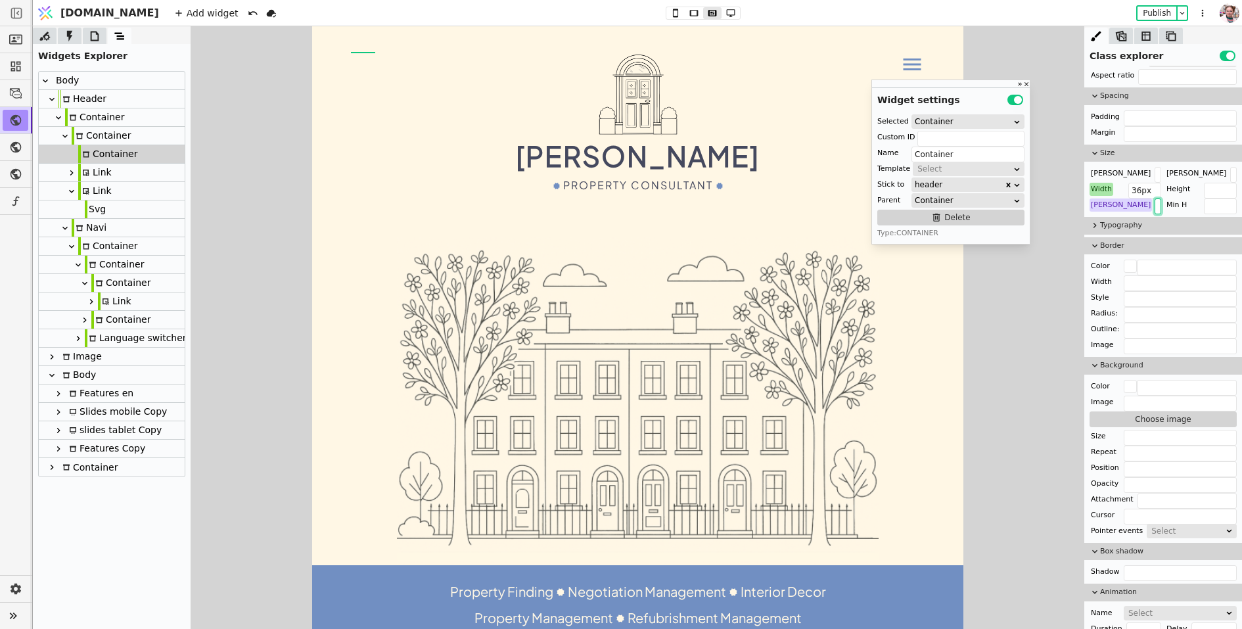
drag, startPoint x: 1142, startPoint y: 203, endPoint x: 1125, endPoint y: 204, distance: 16.4
click at [1125, 204] on div "Min W 24px" at bounding box center [1126, 205] width 72 height 13
type input "36px"
click at [1144, 9] on button "Publish" at bounding box center [1157, 13] width 39 height 13
click at [93, 40] on icon at bounding box center [95, 36] width 9 height 10
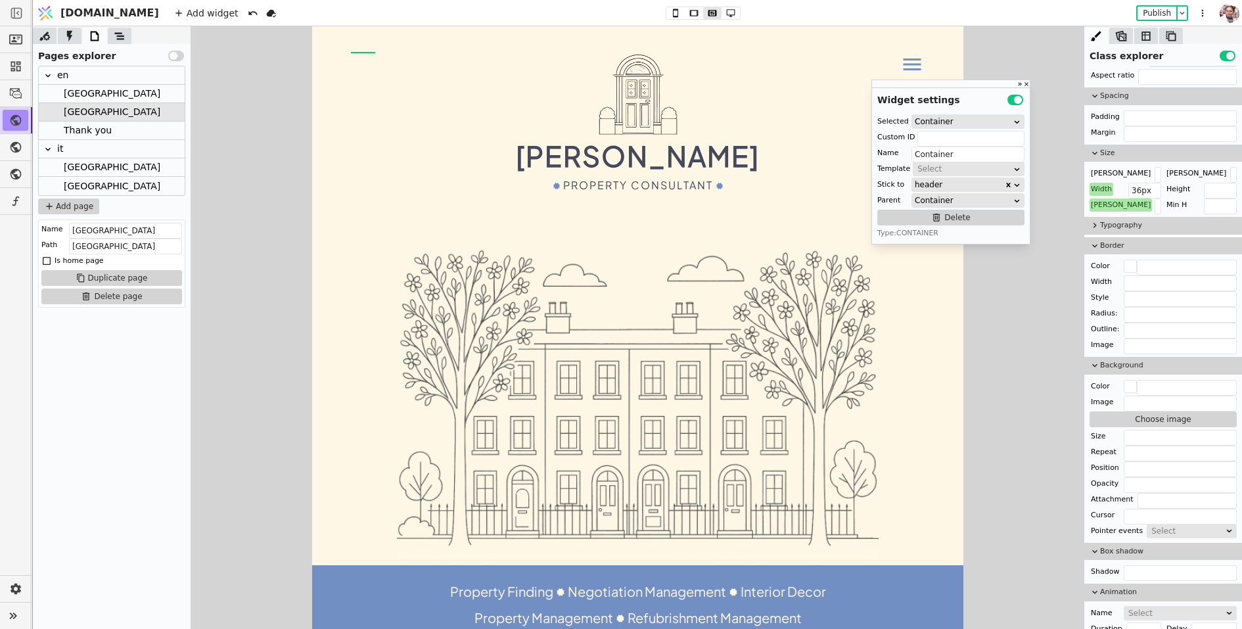
click at [90, 129] on div "Thank you" at bounding box center [88, 131] width 48 height 18
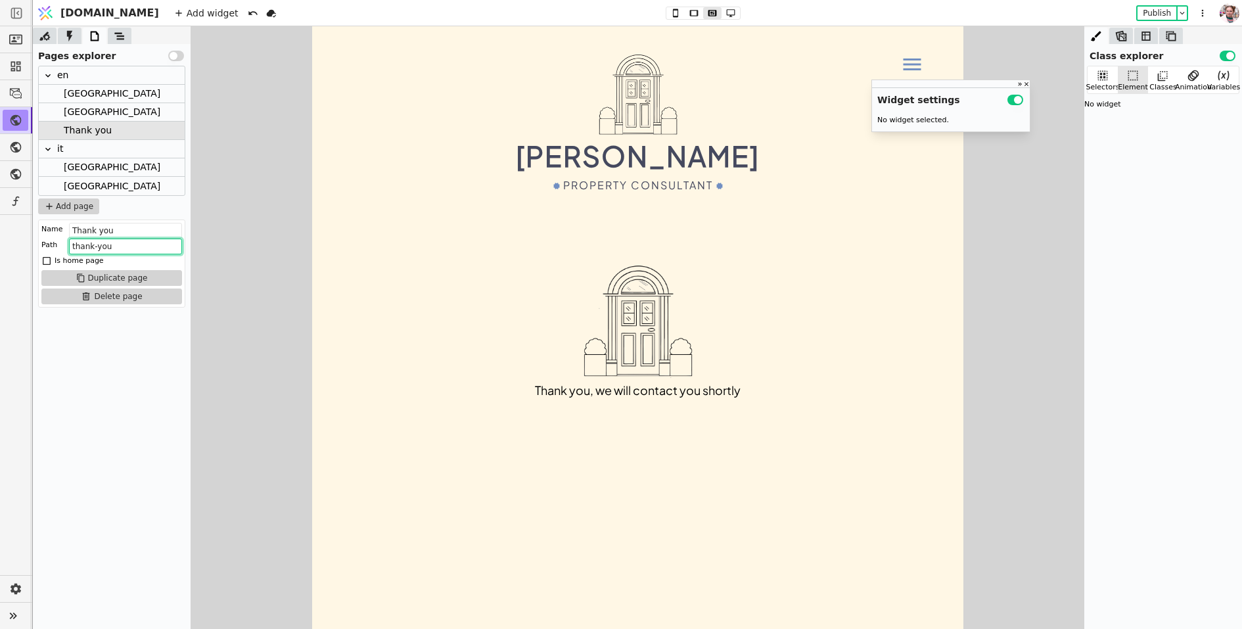
click at [105, 243] on input "thank-you" at bounding box center [125, 247] width 113 height 16
click at [85, 108] on div "Milan" at bounding box center [112, 112] width 97 height 18
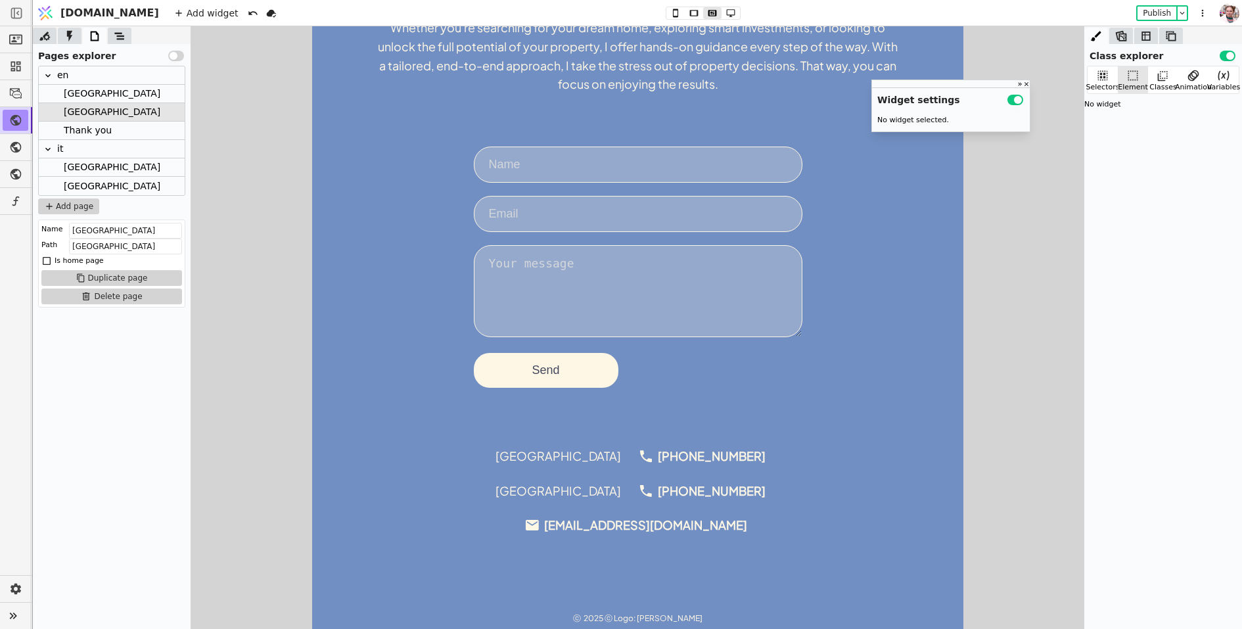
scroll to position [855, 0]
click at [518, 235] on form "Send" at bounding box center [637, 267] width 329 height 241
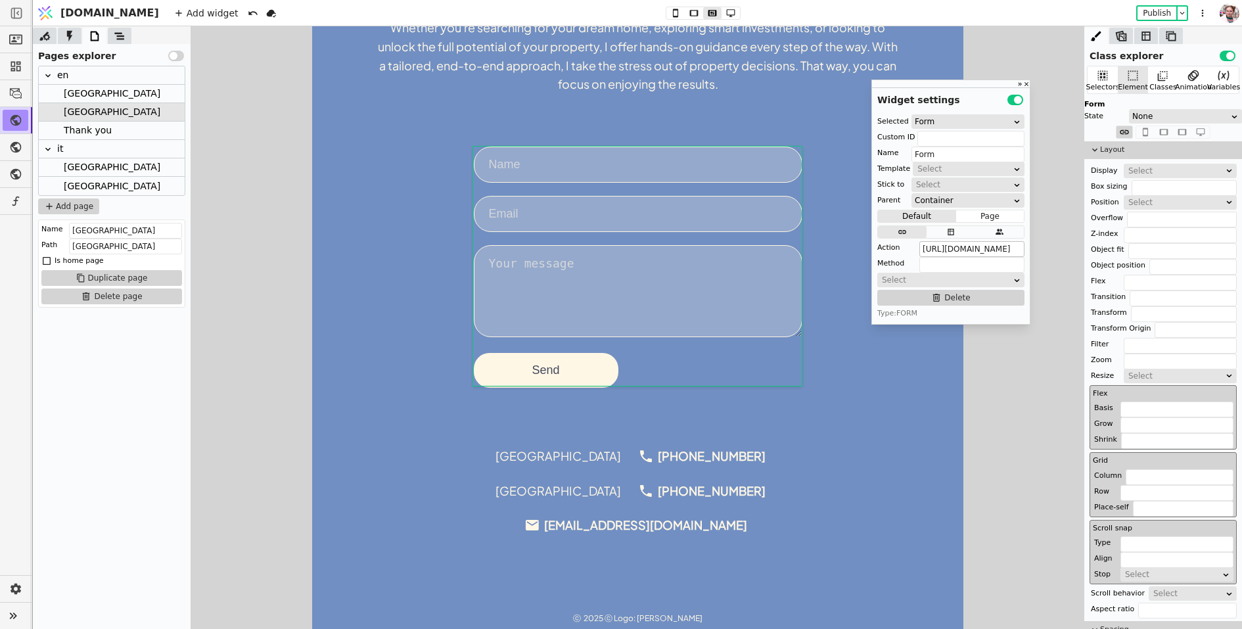
scroll to position [0, 147]
click at [1024, 248] on input "https://svit.one/api/projects/281/leads?pipeline=default&next=/" at bounding box center [972, 249] width 105 height 16
paste input "thank-you"
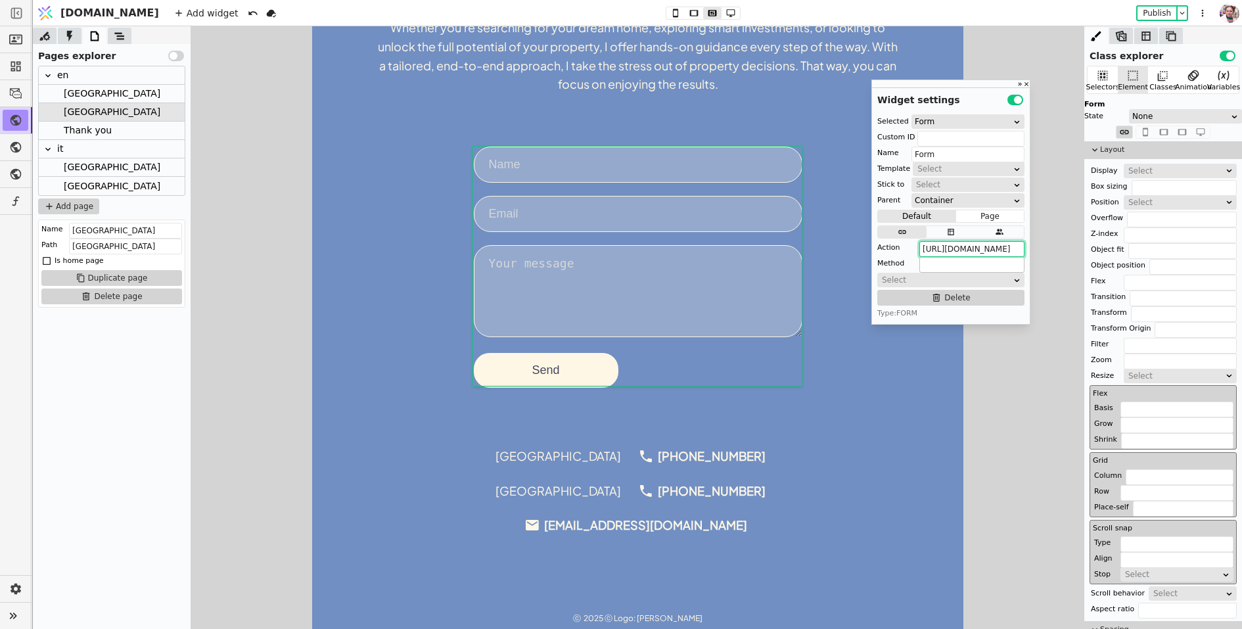
type input "[URL][DOMAIN_NAME]"
click at [947, 268] on input "text" at bounding box center [972, 265] width 105 height 16
type input "POST"
click at [610, 189] on form "Send" at bounding box center [637, 267] width 329 height 241
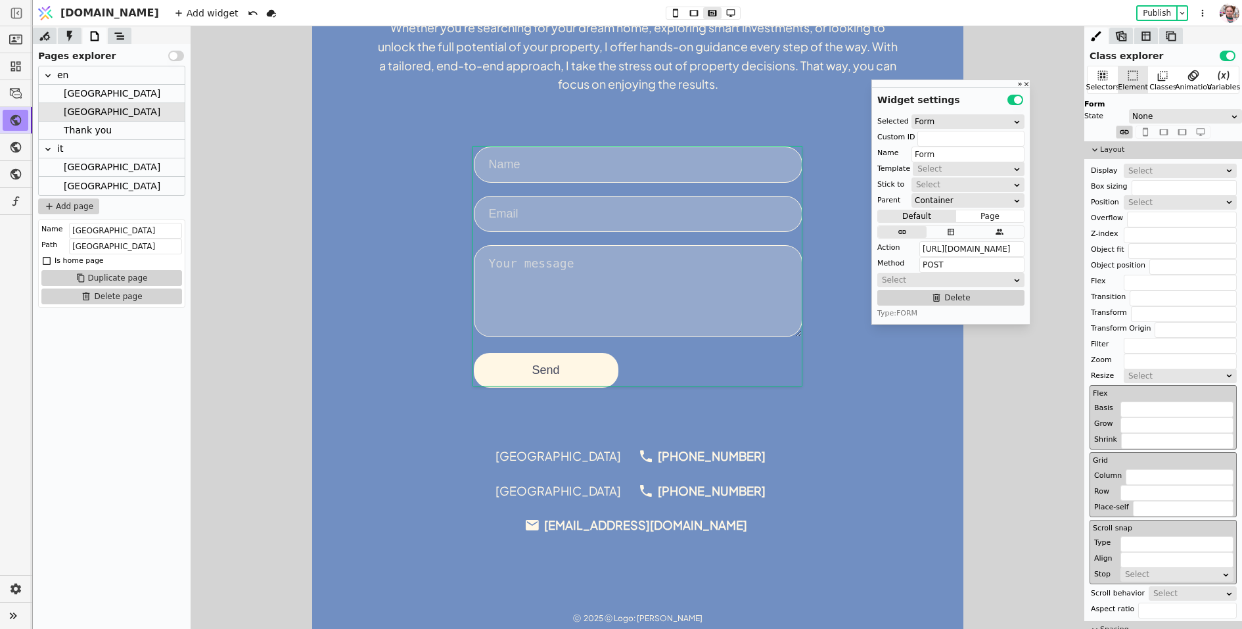
click at [596, 164] on input at bounding box center [637, 165] width 329 height 36
type input "Input"
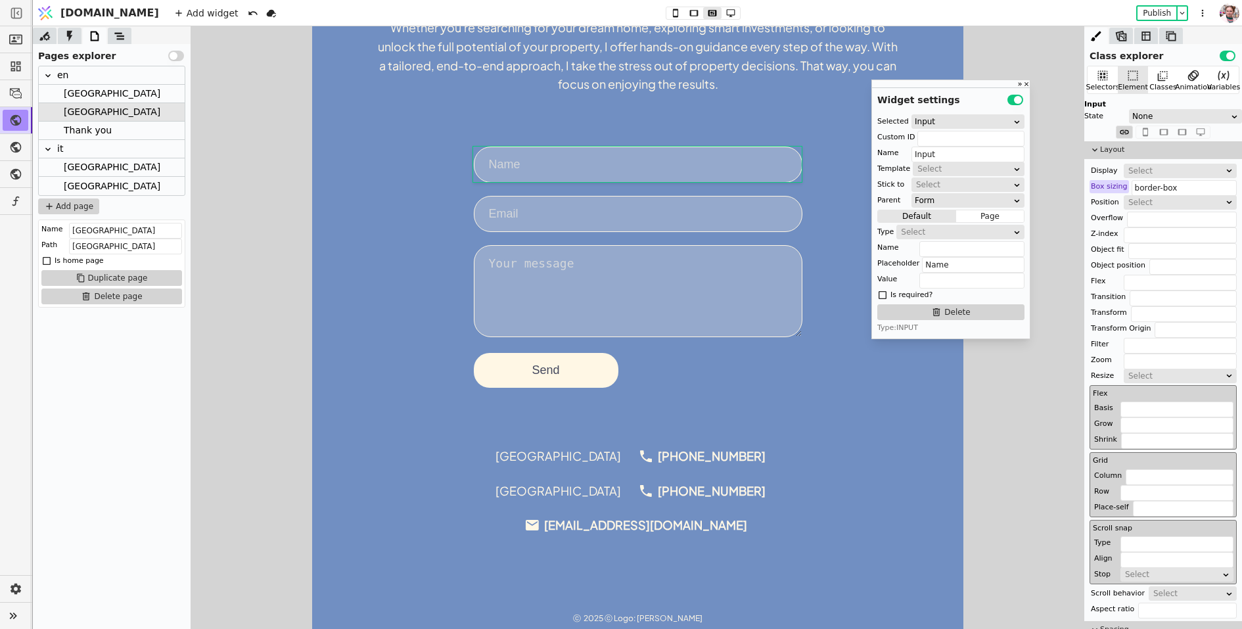
click at [943, 237] on div "Select" at bounding box center [956, 231] width 110 height 13
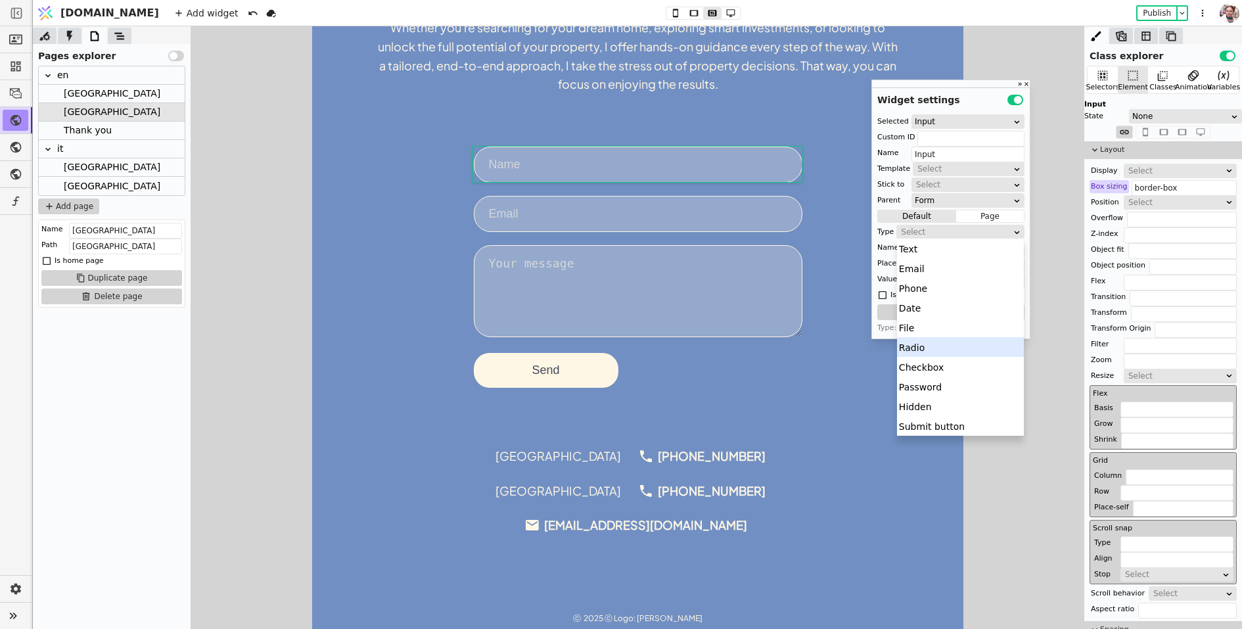
click at [886, 243] on div "Name" at bounding box center [888, 247] width 21 height 13
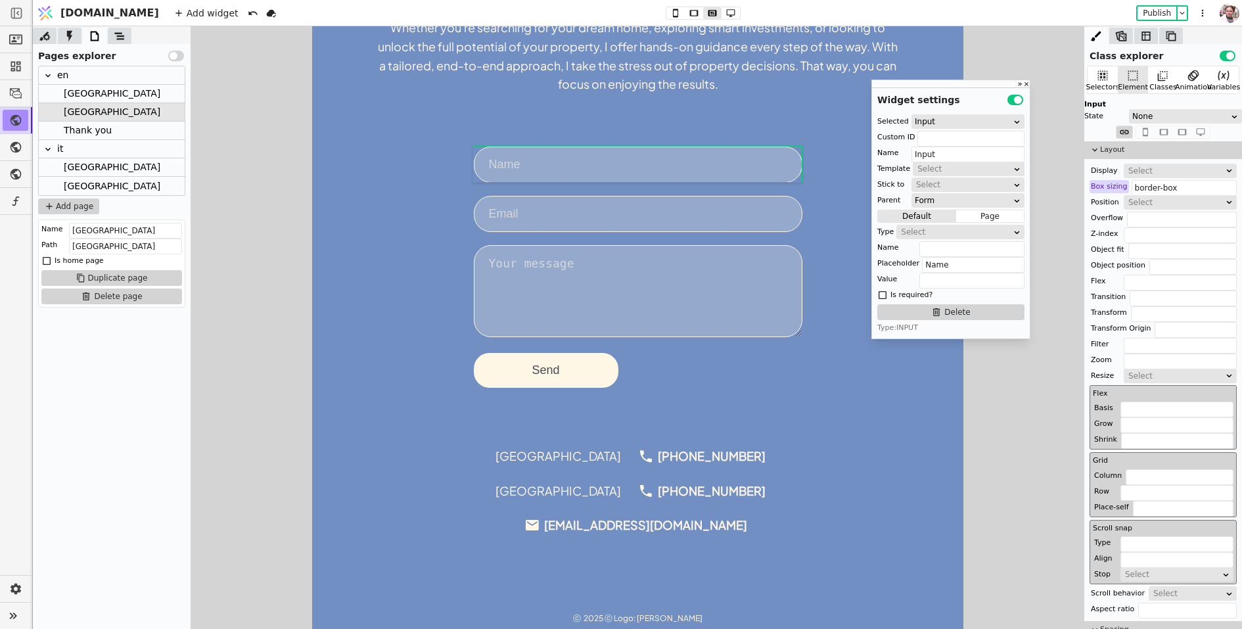
click at [115, 37] on icon at bounding box center [119, 36] width 13 height 13
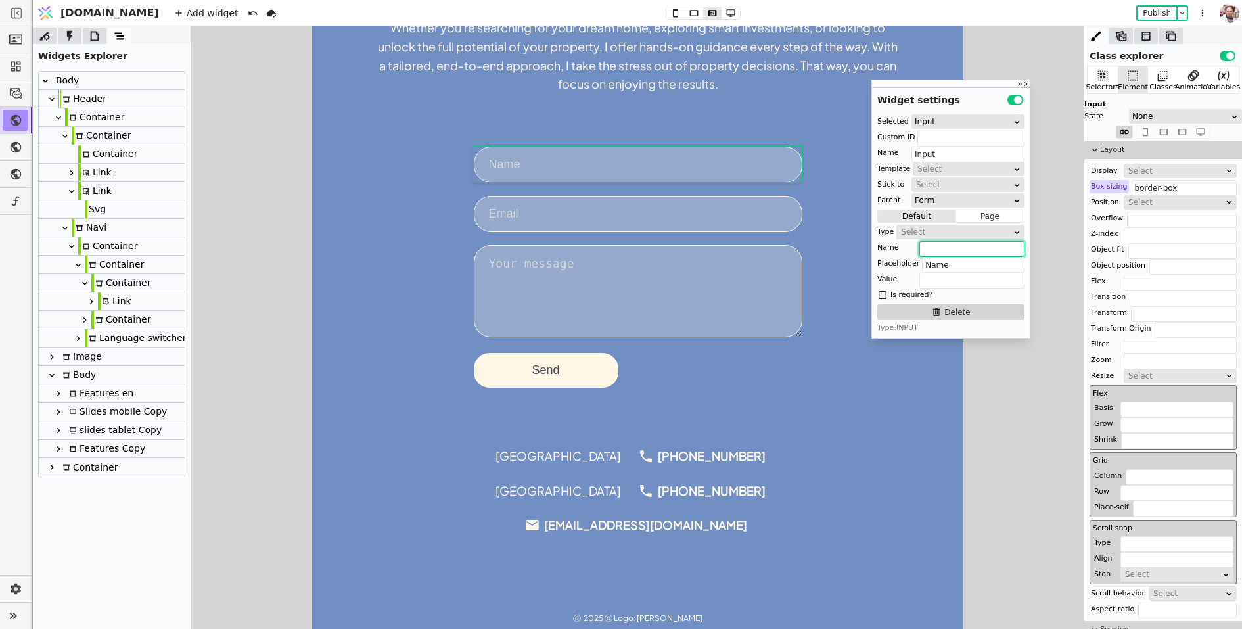
click at [941, 247] on input "text" at bounding box center [972, 249] width 105 height 16
paste input "personName"
type input "personName"
click at [719, 222] on input at bounding box center [637, 214] width 329 height 36
type input "Input Copy"
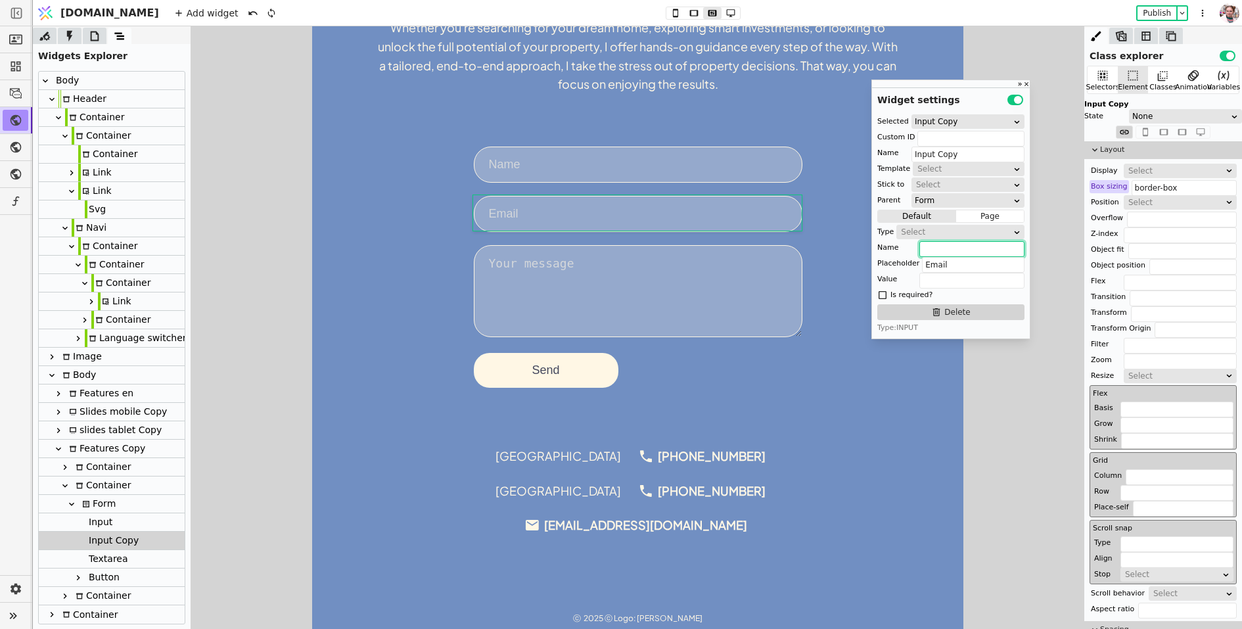
click at [973, 250] on input "text" at bounding box center [972, 249] width 105 height 16
paste input "personName"
drag, startPoint x: 960, startPoint y: 249, endPoint x: 995, endPoint y: 249, distance: 34.2
click at [995, 249] on input "personName" at bounding box center [972, 249] width 105 height 16
type input "personEmail"
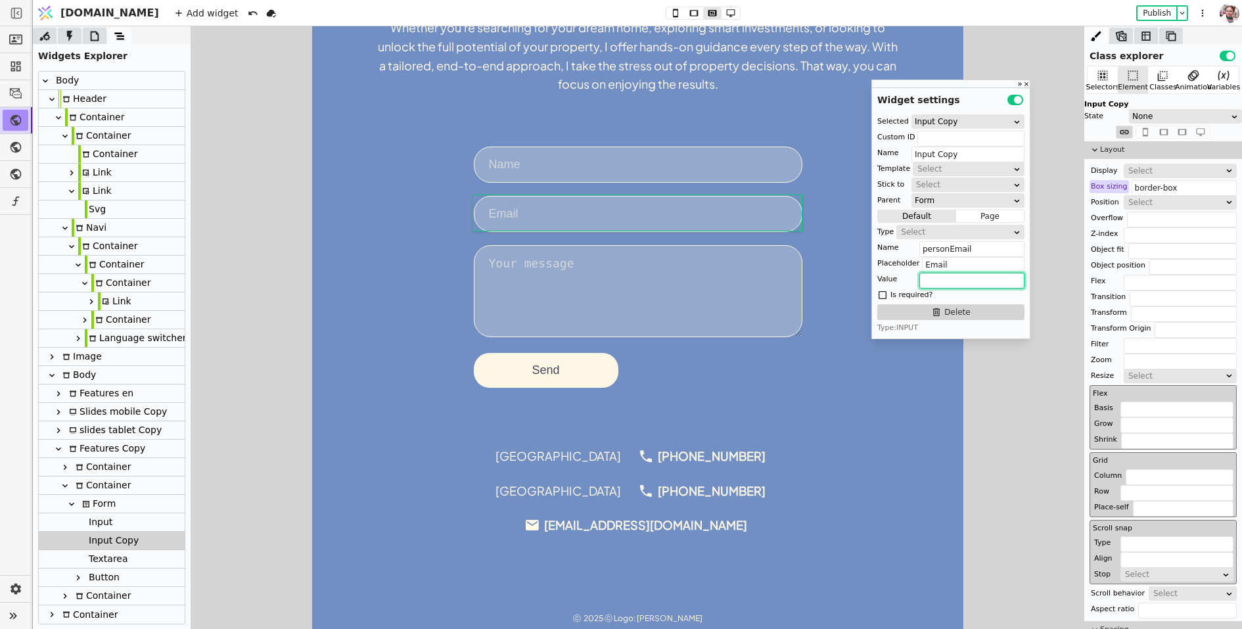
click at [945, 280] on input "text" at bounding box center [972, 281] width 105 height 16
paste input "description"
type input "description"
click at [633, 275] on textarea at bounding box center [637, 291] width 329 height 92
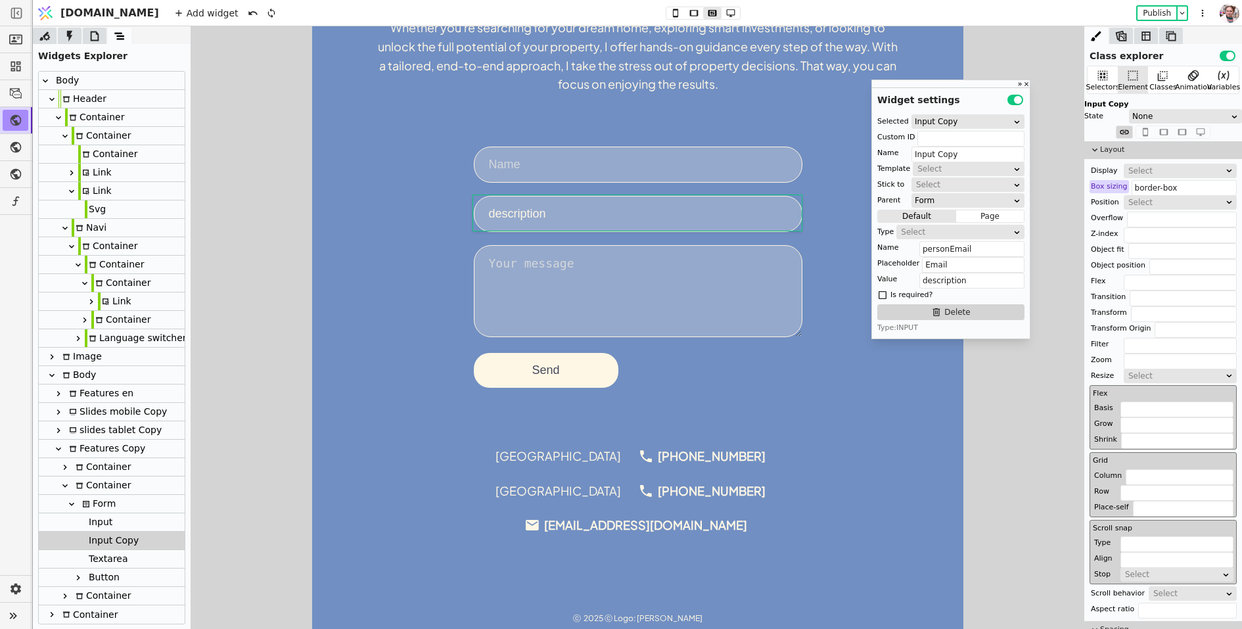
type input "Textarea"
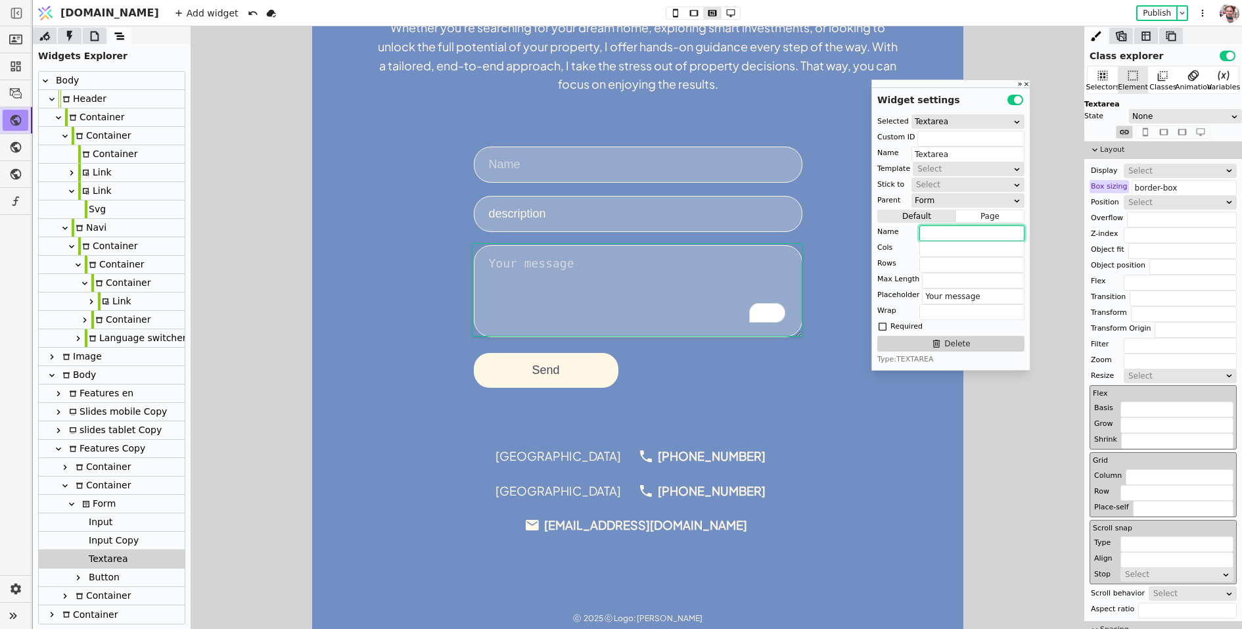
click at [945, 235] on input "text" at bounding box center [972, 233] width 105 height 16
type input "description"
click at [540, 225] on input "description" at bounding box center [637, 214] width 329 height 36
type input "Input Copy"
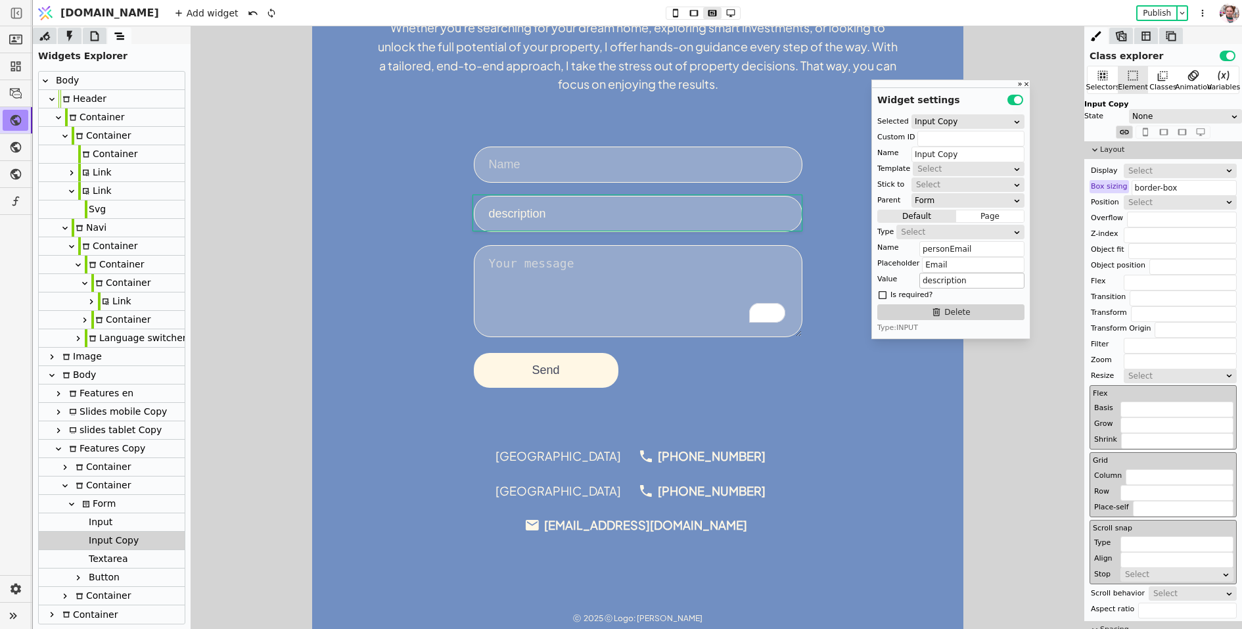
click at [941, 279] on input "description" at bounding box center [972, 281] width 105 height 16
click at [520, 233] on form "description Send" at bounding box center [637, 267] width 329 height 241
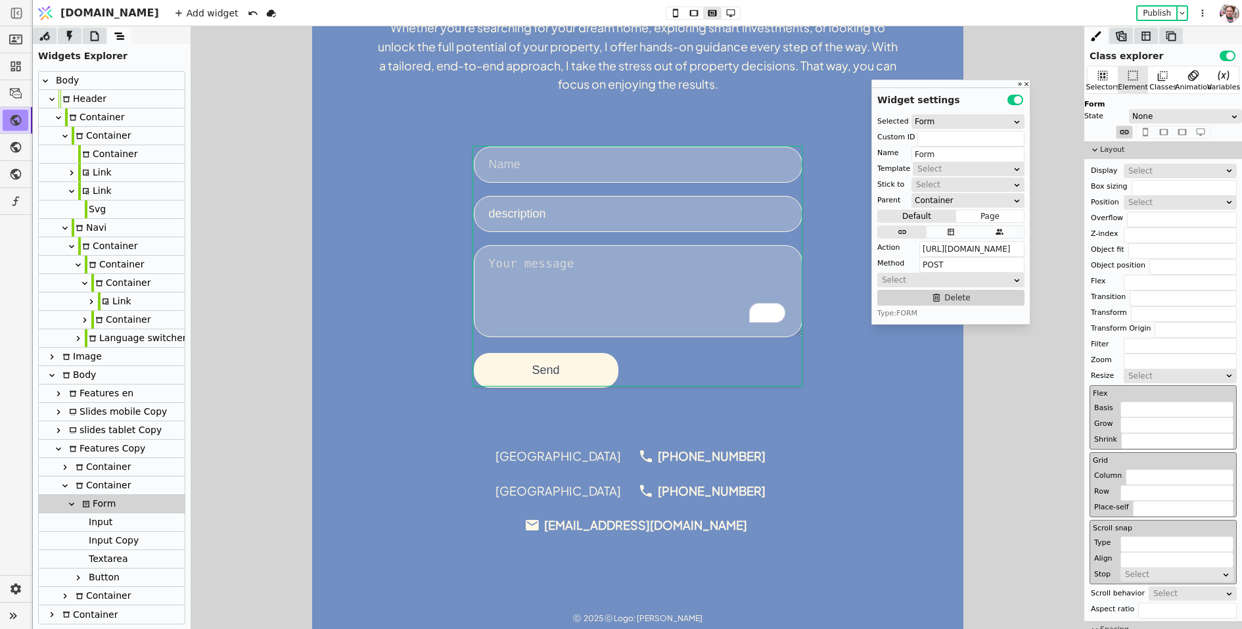
click at [438, 212] on div "description Send" at bounding box center [637, 267] width 573 height 241
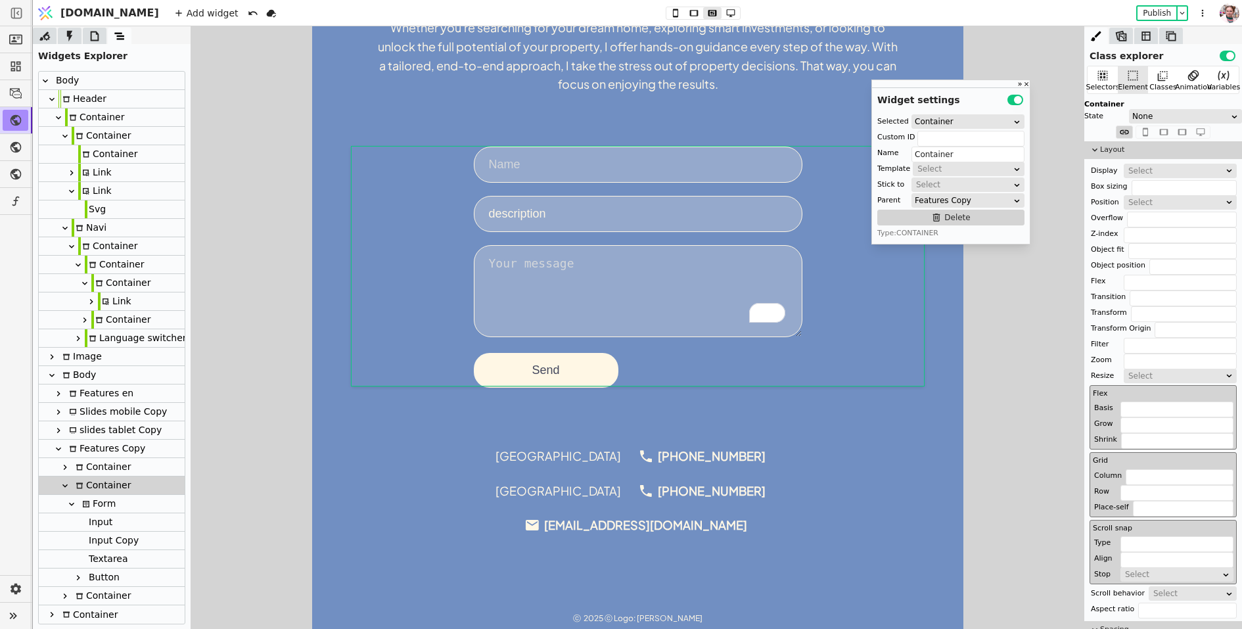
click at [504, 212] on input "description" at bounding box center [637, 214] width 329 height 36
type input "Input Copy"
click at [504, 212] on input "description" at bounding box center [637, 214] width 329 height 36
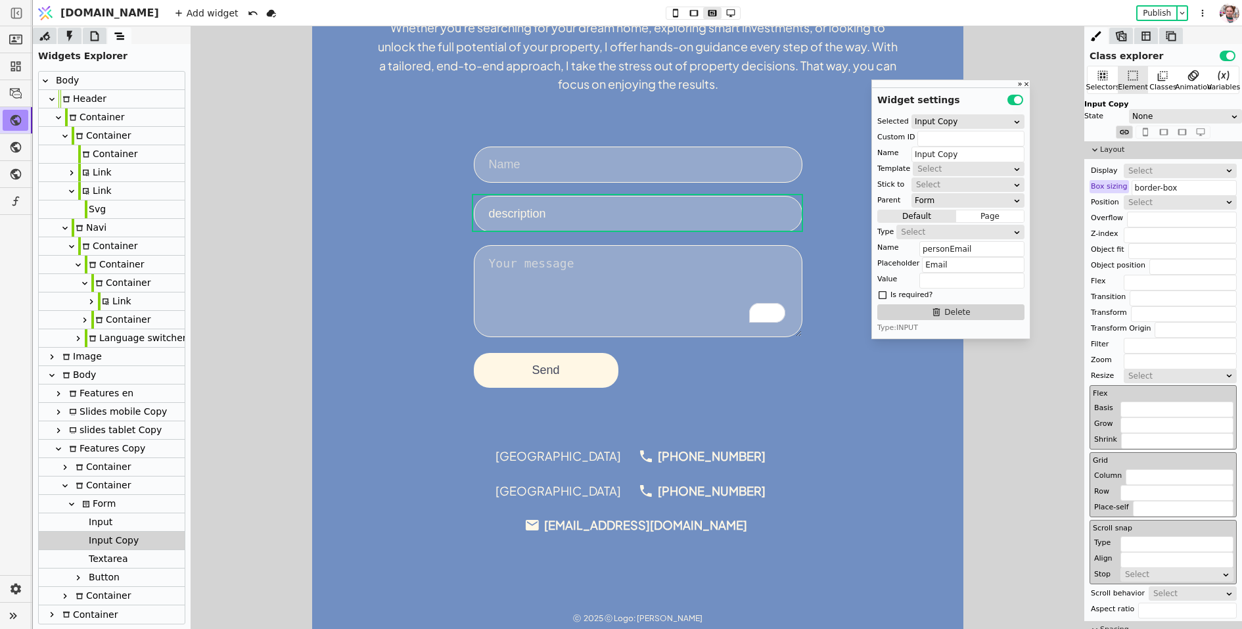
click at [504, 212] on input "description" at bounding box center [637, 214] width 329 height 36
click at [443, 225] on div "Send" at bounding box center [637, 267] width 573 height 241
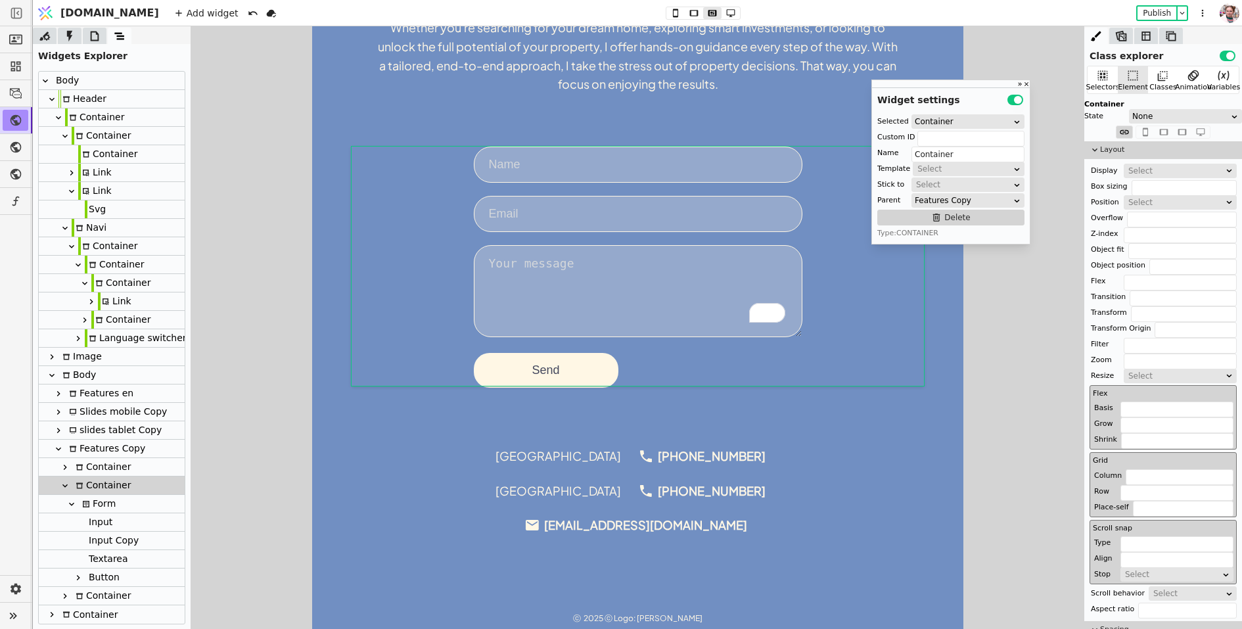
click at [511, 357] on button "Send" at bounding box center [545, 370] width 145 height 35
type input "Button"
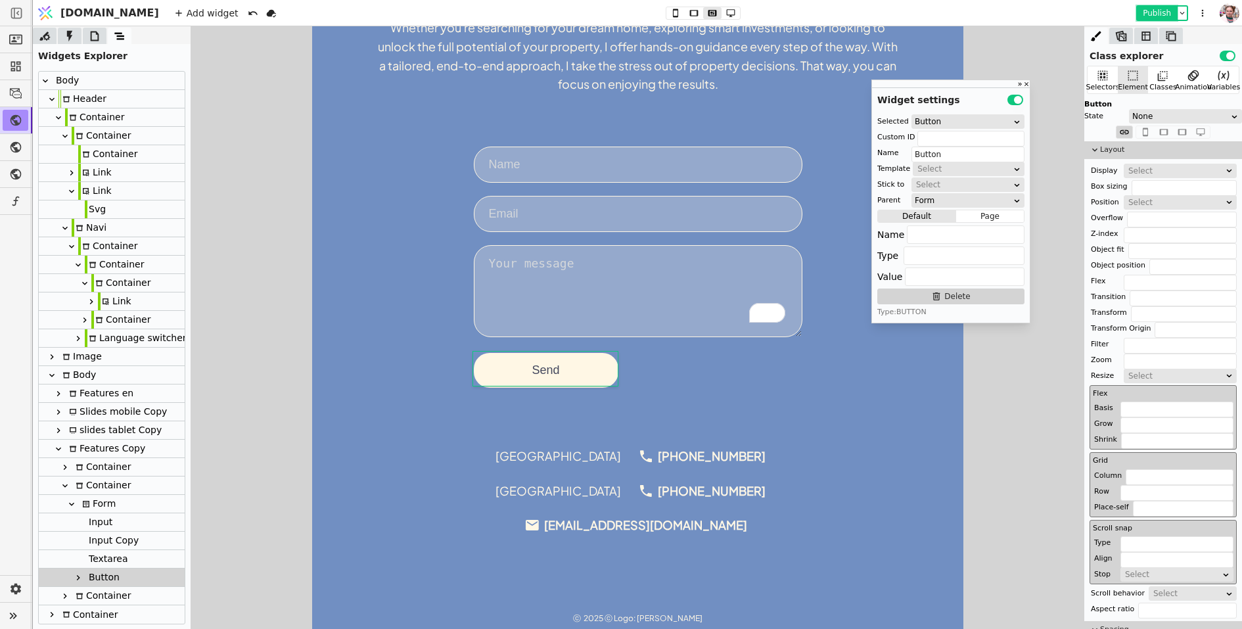
click at [1148, 7] on button "Publish" at bounding box center [1157, 13] width 39 height 13
click at [97, 502] on div "Form" at bounding box center [96, 504] width 37 height 18
type input "Form"
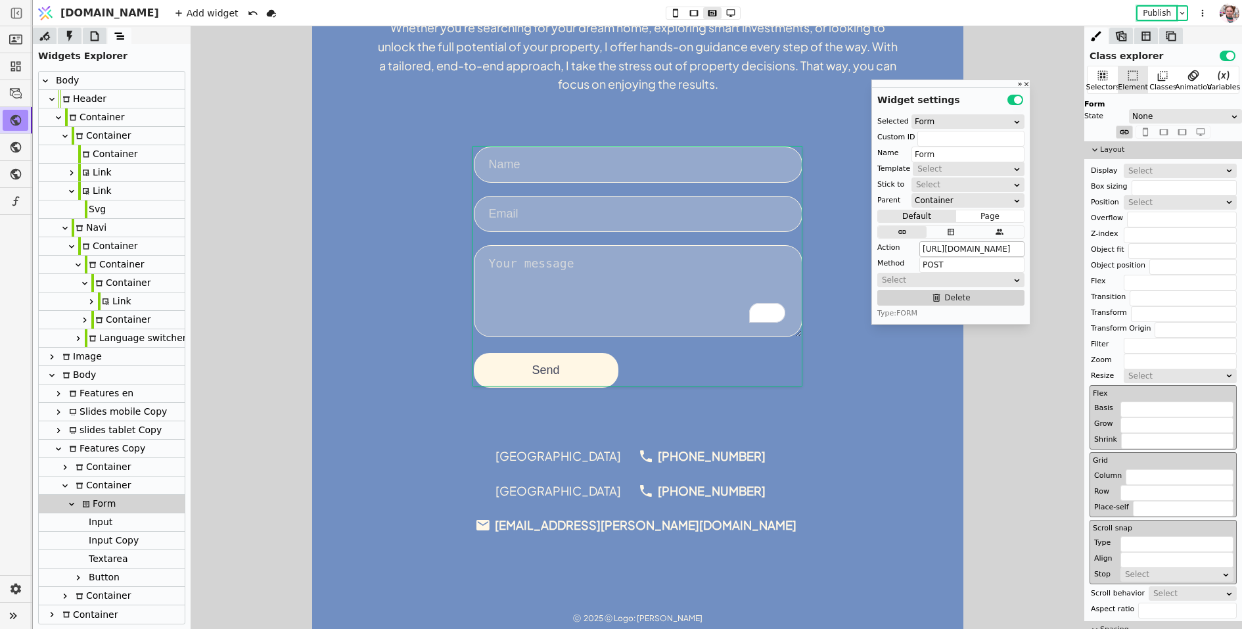
scroll to position [0, 197]
click at [14, 47] on link at bounding box center [16, 39] width 26 height 21
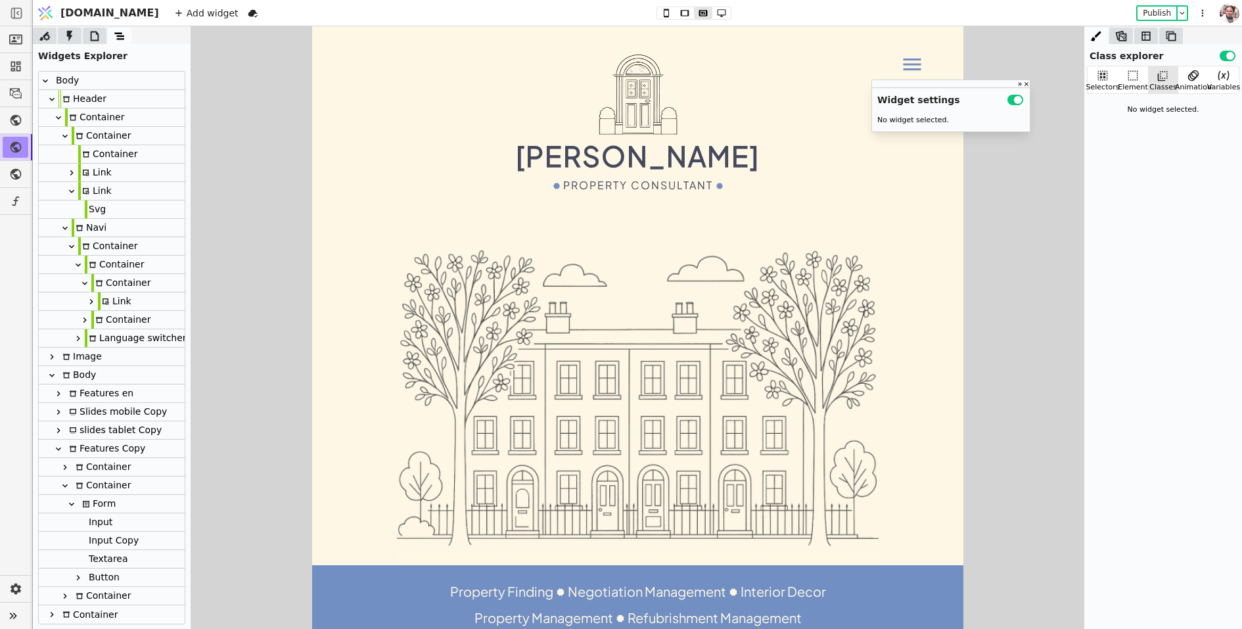
click at [127, 507] on div "Form" at bounding box center [112, 504] width 146 height 18
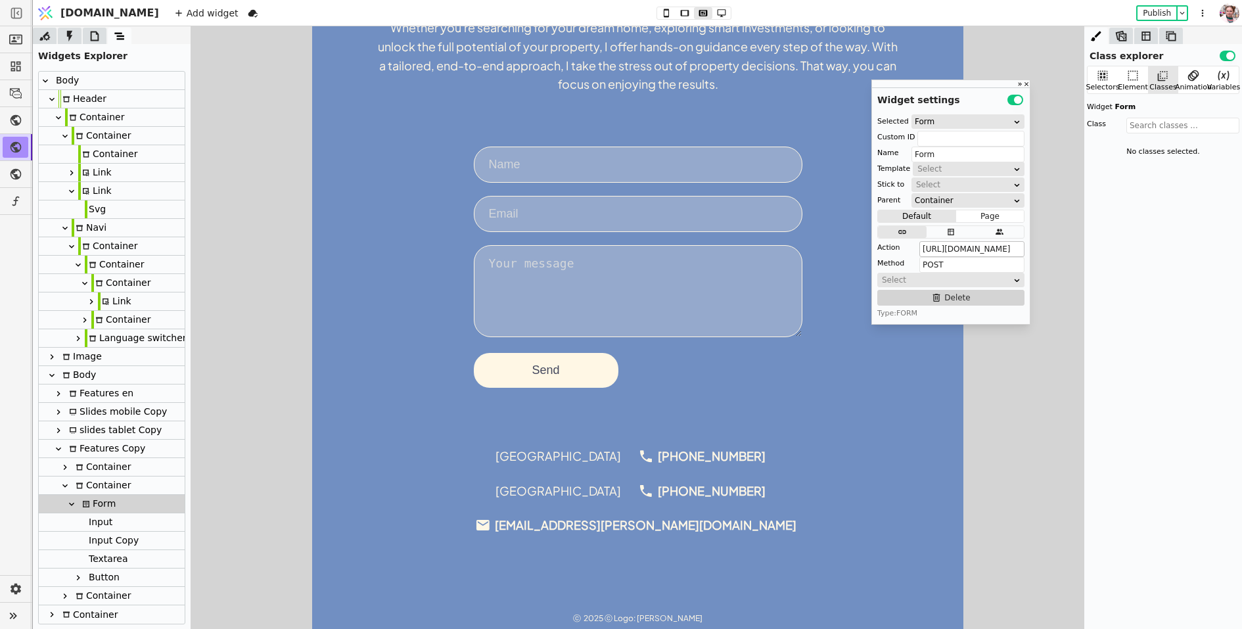
scroll to position [0, 172]
click at [674, 364] on form "Send" at bounding box center [637, 267] width 329 height 241
click at [98, 484] on div "Container" at bounding box center [101, 486] width 59 height 18
type input "Container"
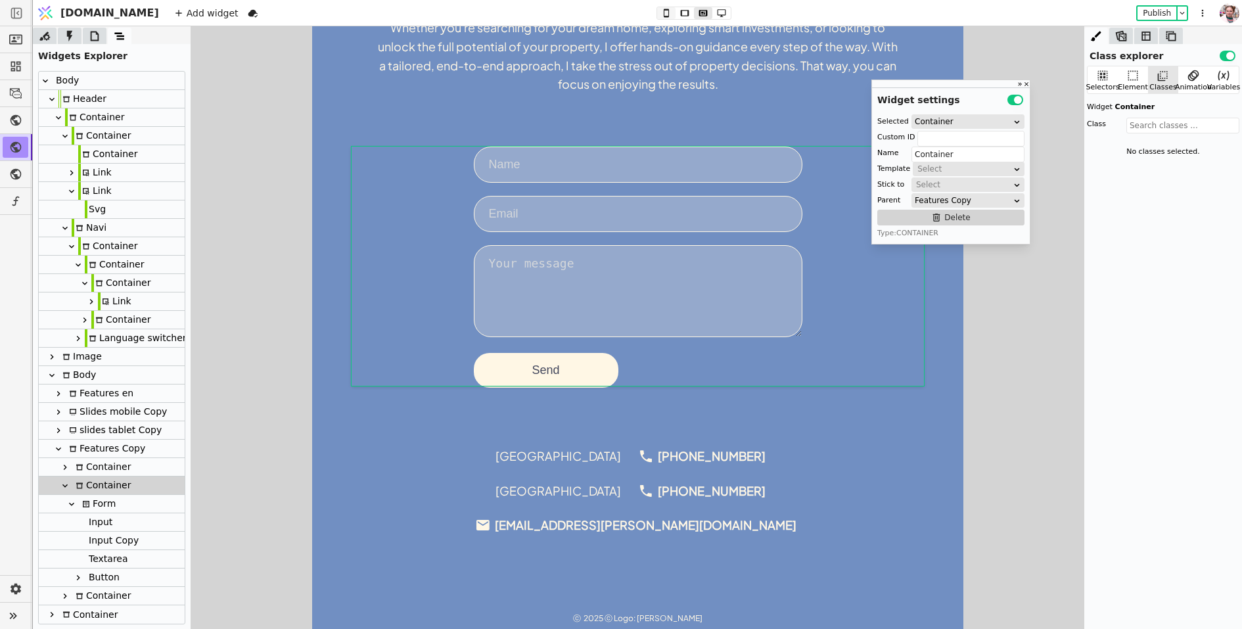
click at [657, 18] on button at bounding box center [666, 13] width 18 height 12
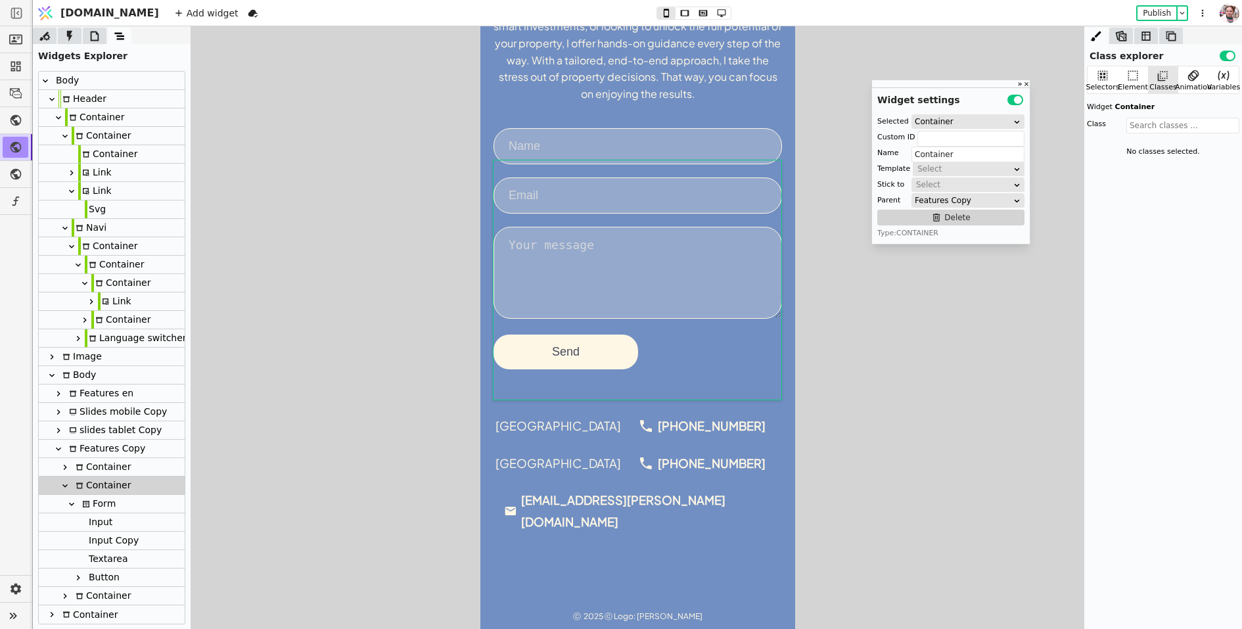
scroll to position [658, 0]
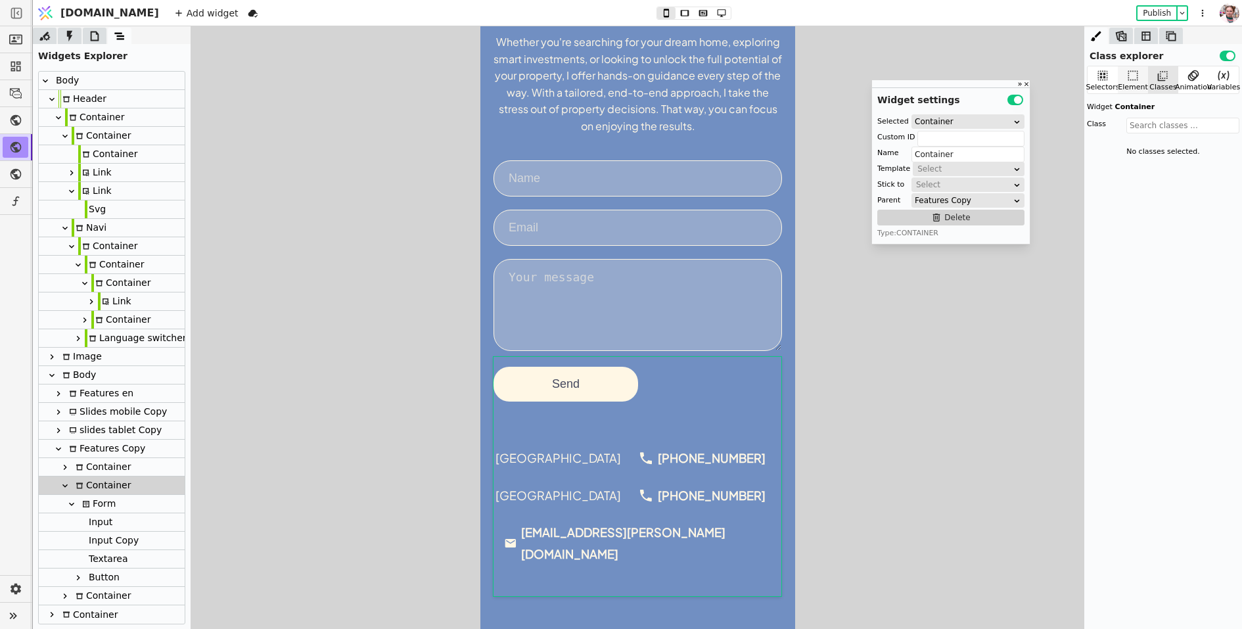
click at [1136, 82] on icon at bounding box center [1133, 75] width 13 height 13
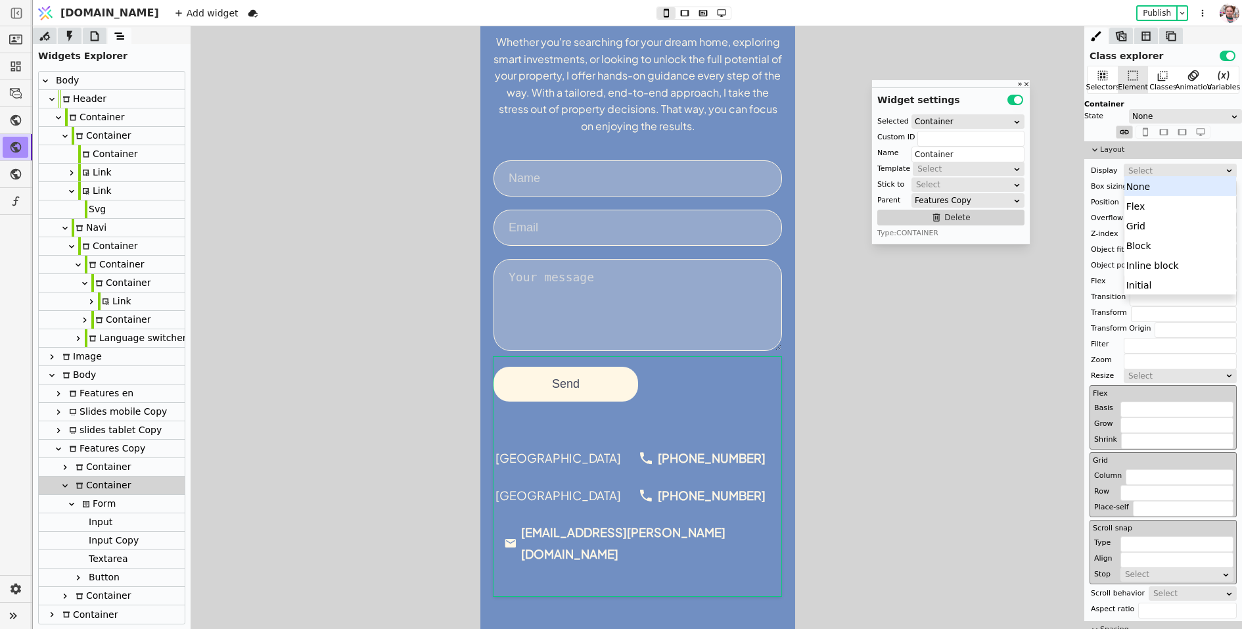
click at [1138, 164] on div "Select" at bounding box center [1176, 170] width 95 height 13
click at [1149, 185] on div "None" at bounding box center [1181, 186] width 112 height 20
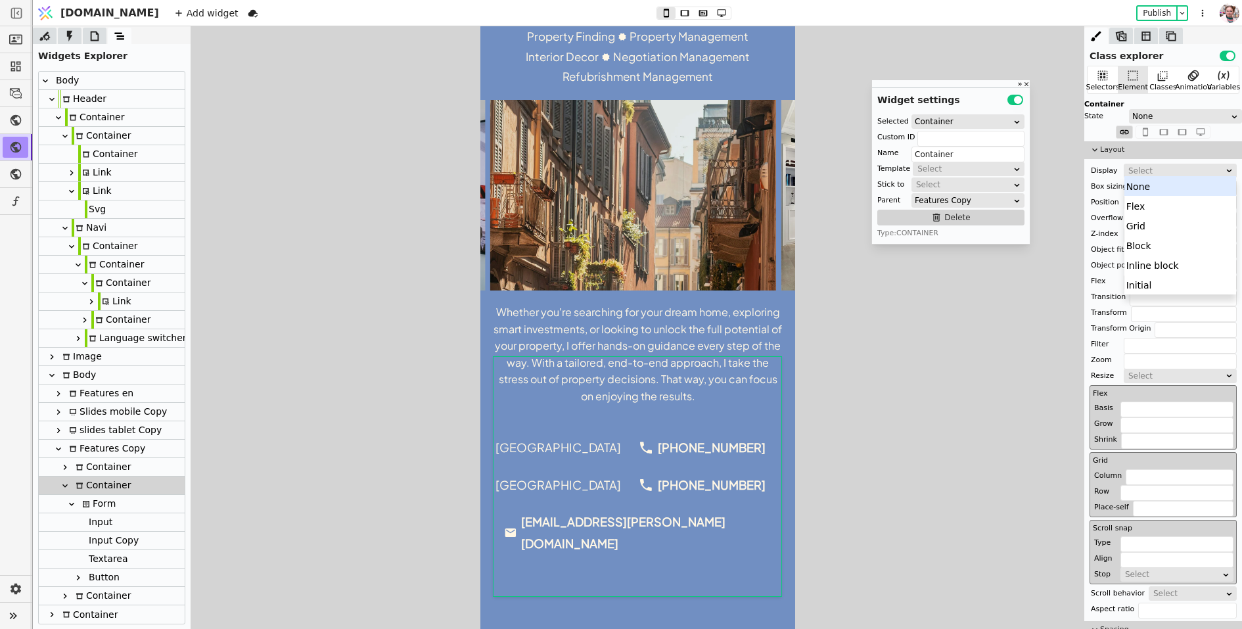
scroll to position [388, 0]
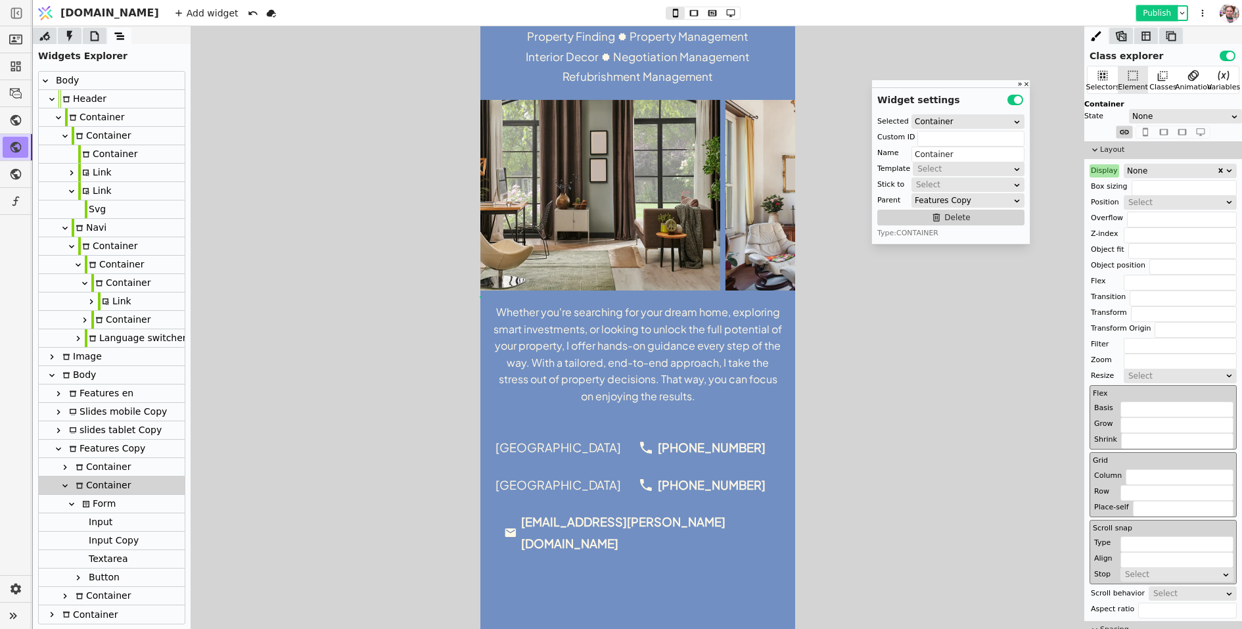
click at [1157, 10] on button "Publish" at bounding box center [1157, 13] width 39 height 13
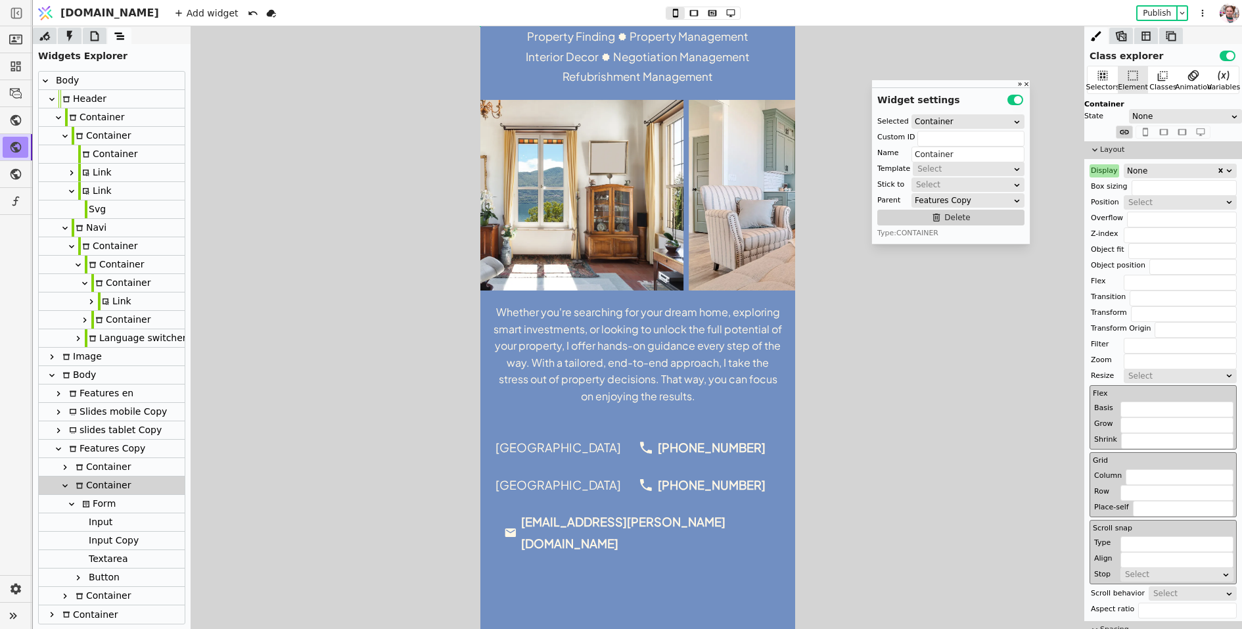
click at [1111, 174] on div "Display" at bounding box center [1105, 170] width 30 height 13
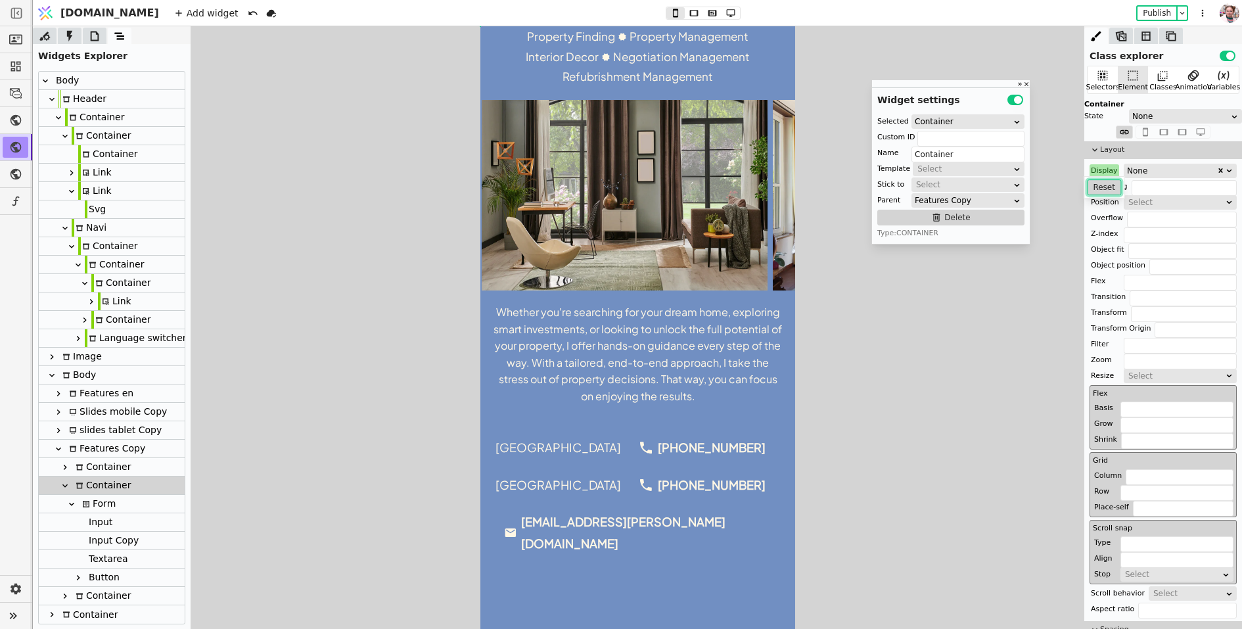
click at [1106, 188] on button "Reset" at bounding box center [1104, 187] width 34 height 16
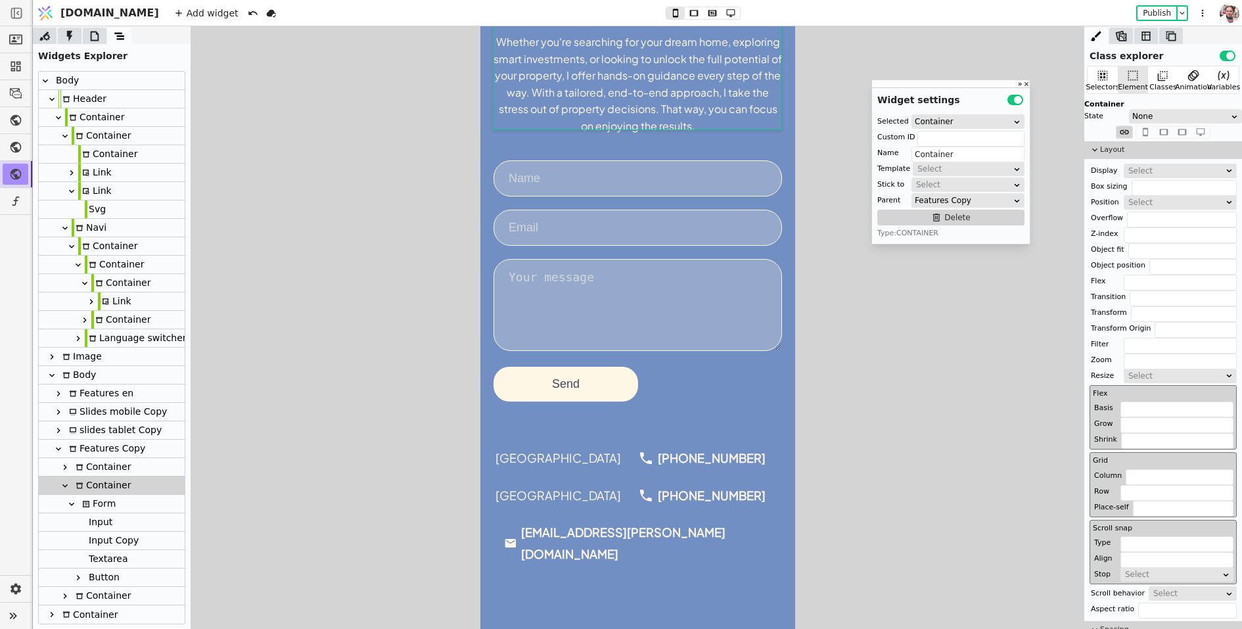
click at [358, 214] on div at bounding box center [637, 327] width 1209 height 603
